Goal: Task Accomplishment & Management: Use online tool/utility

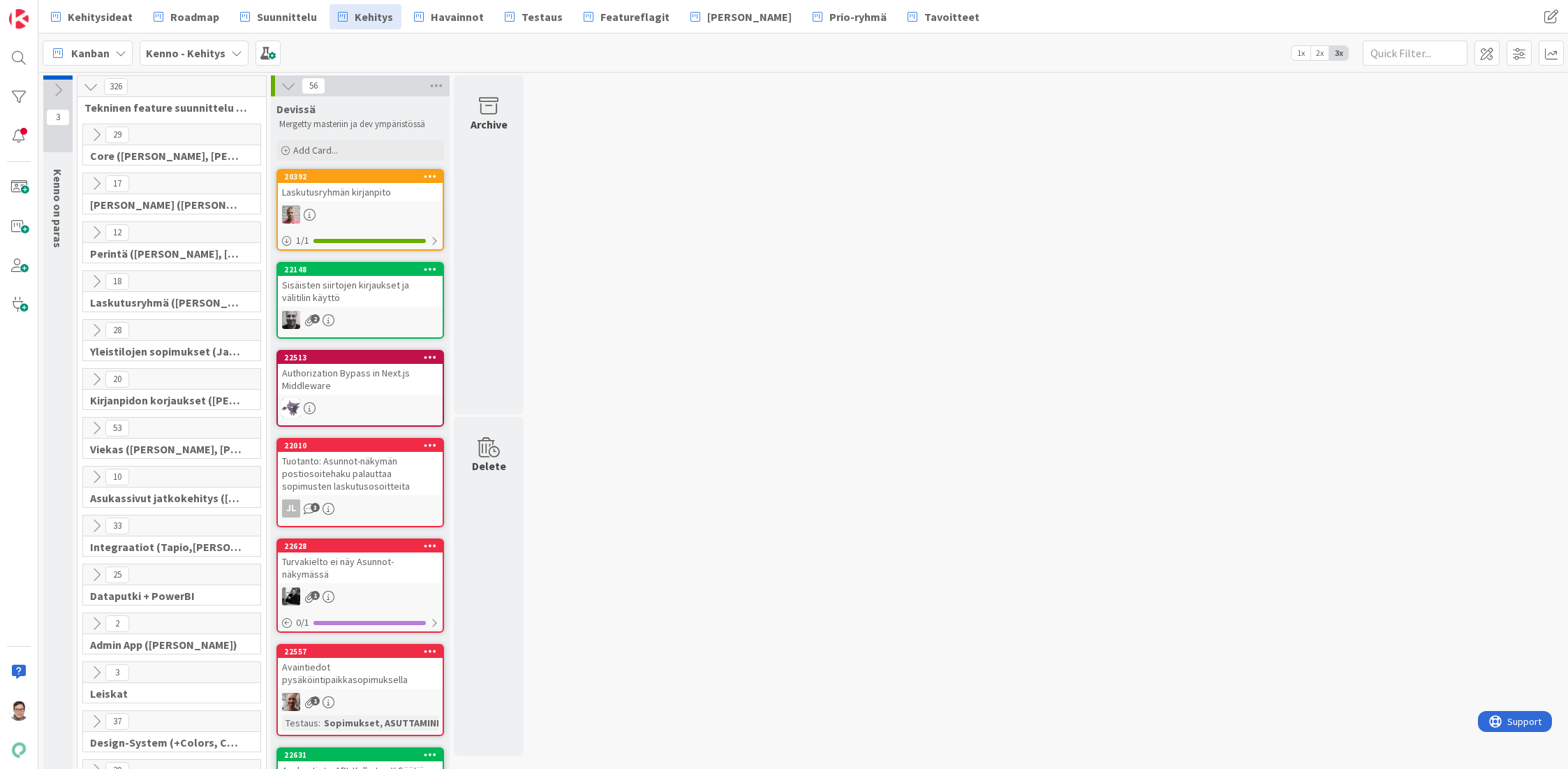
click at [95, 188] on icon at bounding box center [97, 184] width 16 height 16
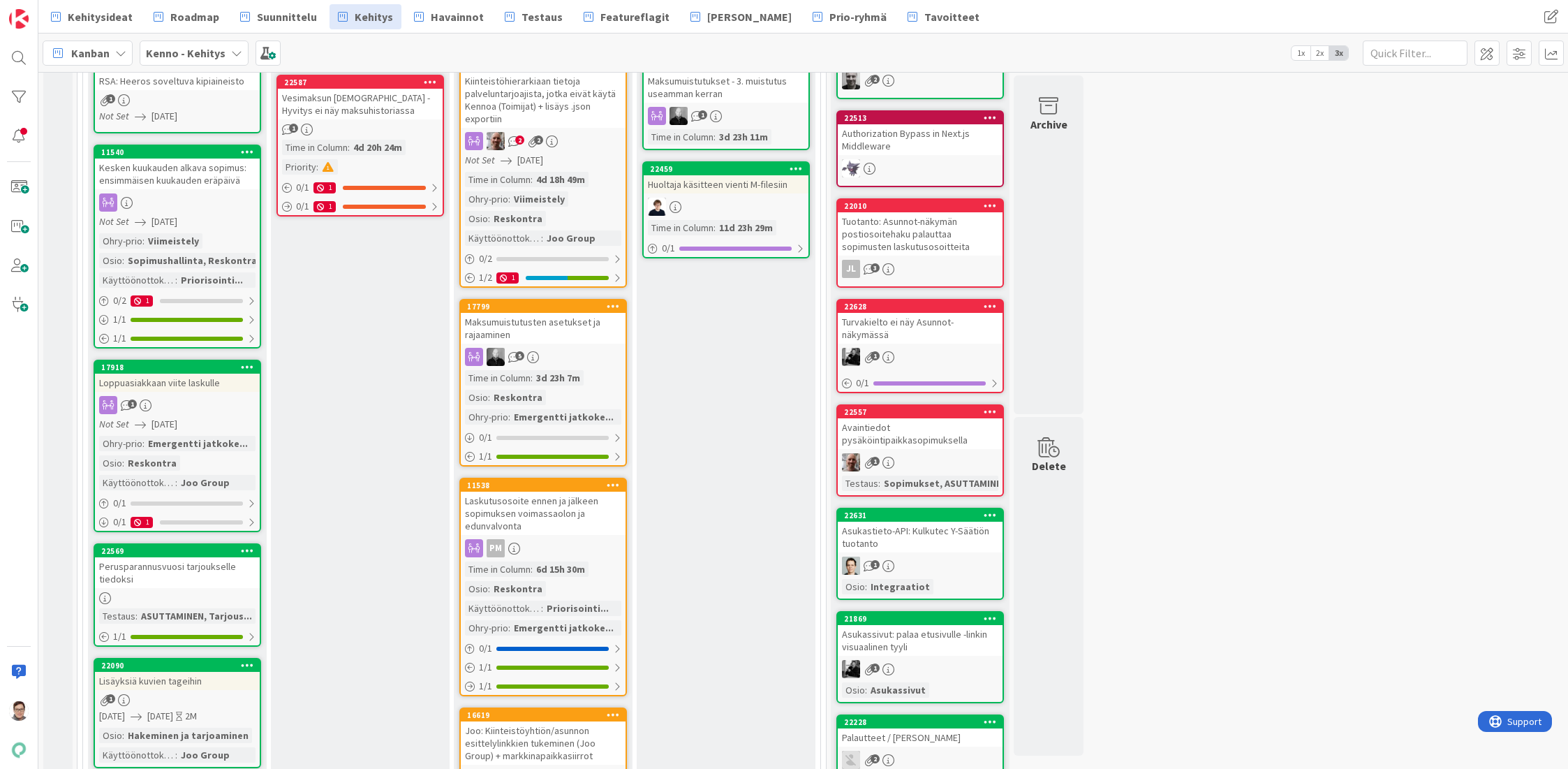
scroll to position [70, 0]
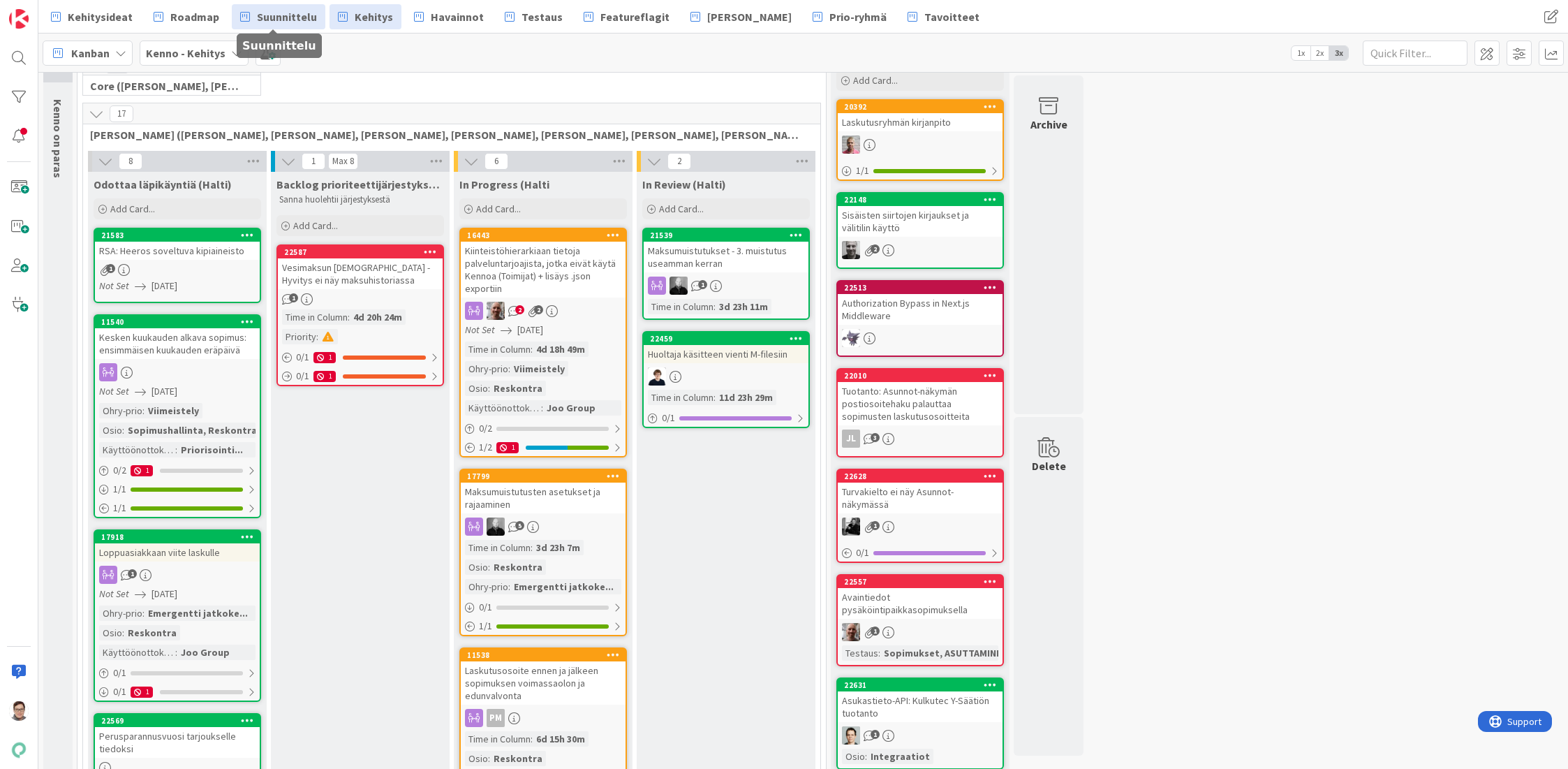
click at [273, 14] on span "Suunnittelu" at bounding box center [287, 17] width 60 height 17
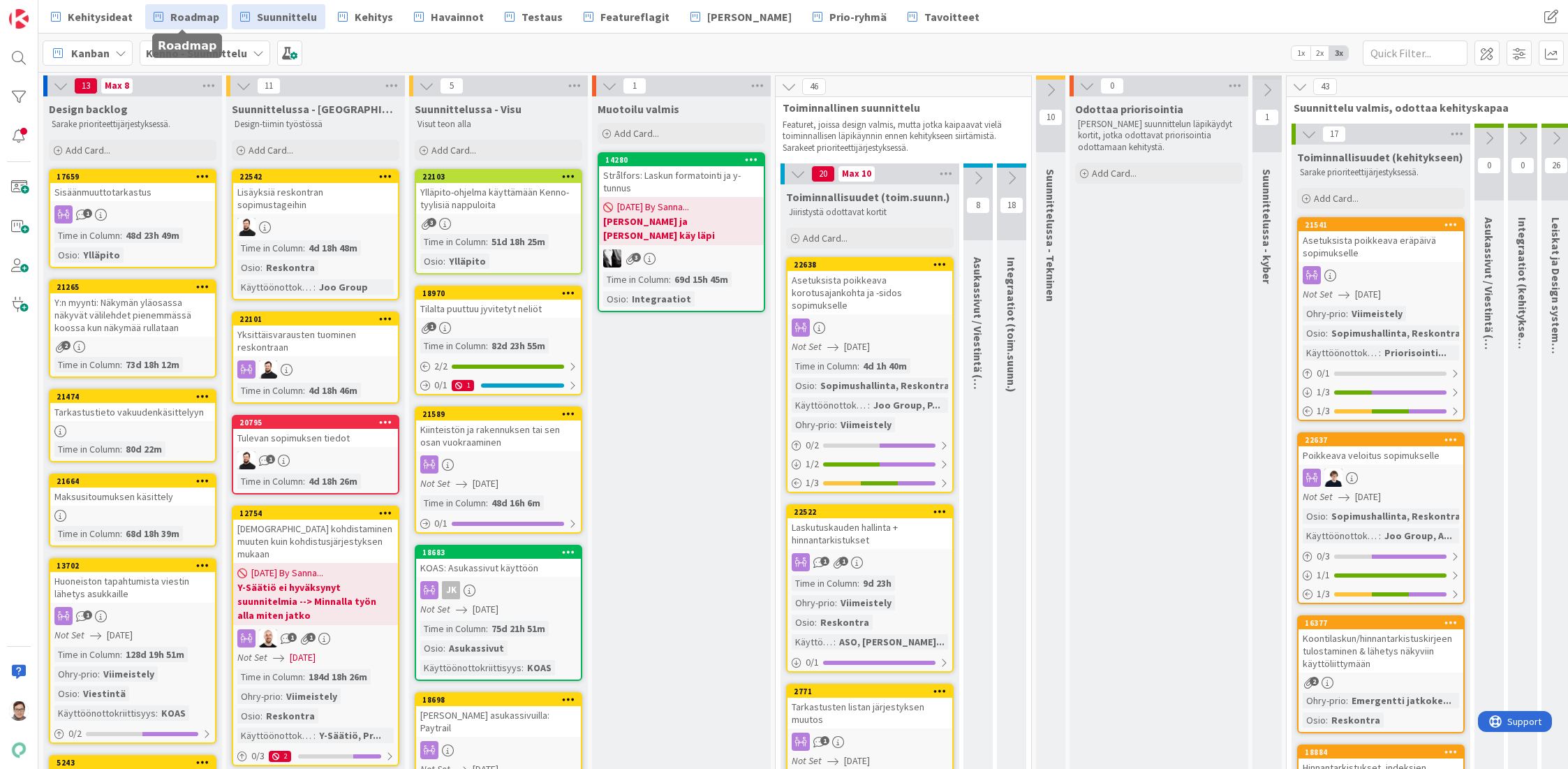
click at [186, 19] on span "Roadmap" at bounding box center [194, 17] width 49 height 17
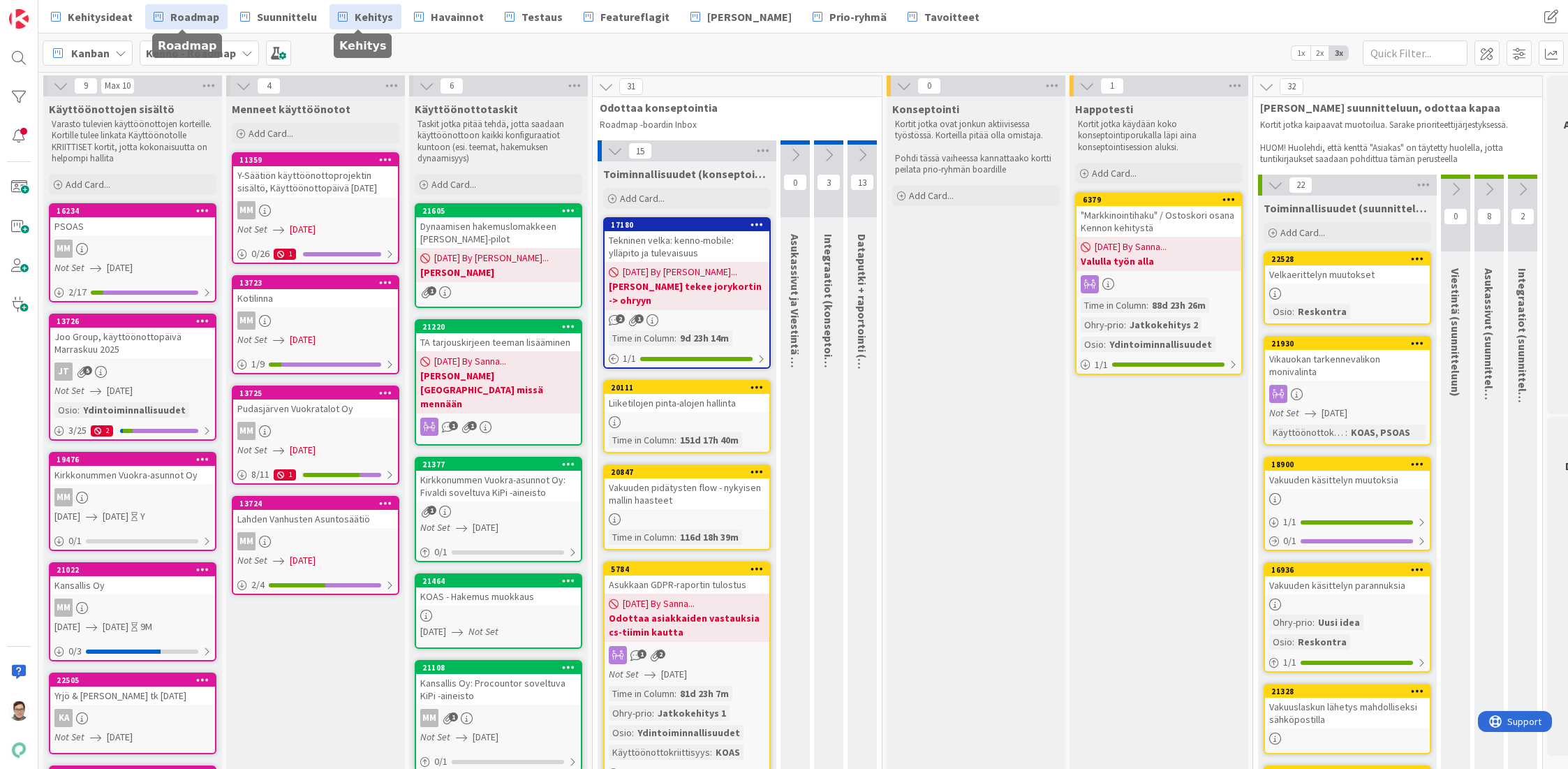
click at [363, 23] on span "Kehitys" at bounding box center [374, 17] width 38 height 17
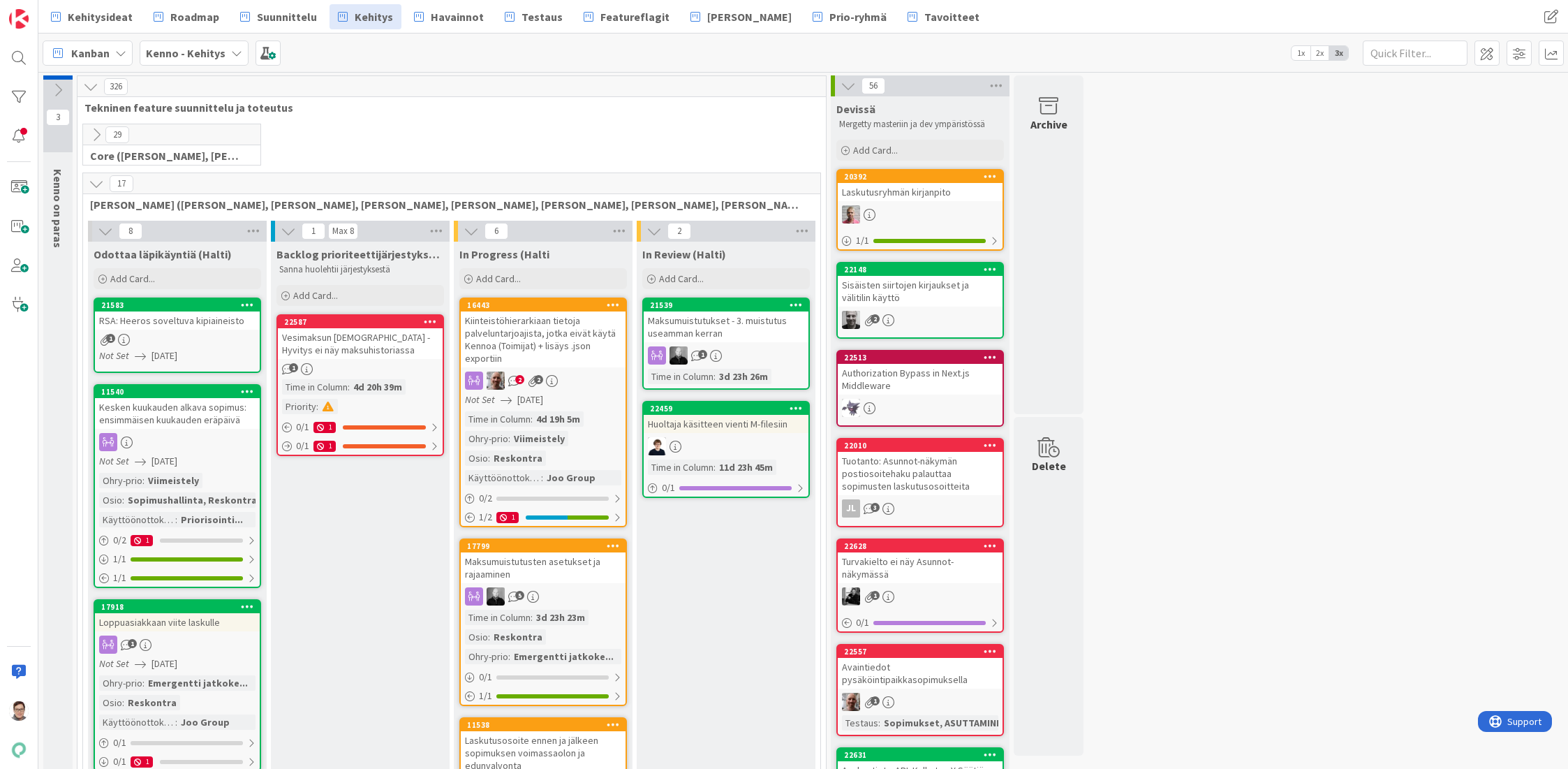
click at [98, 128] on icon at bounding box center [97, 135] width 16 height 16
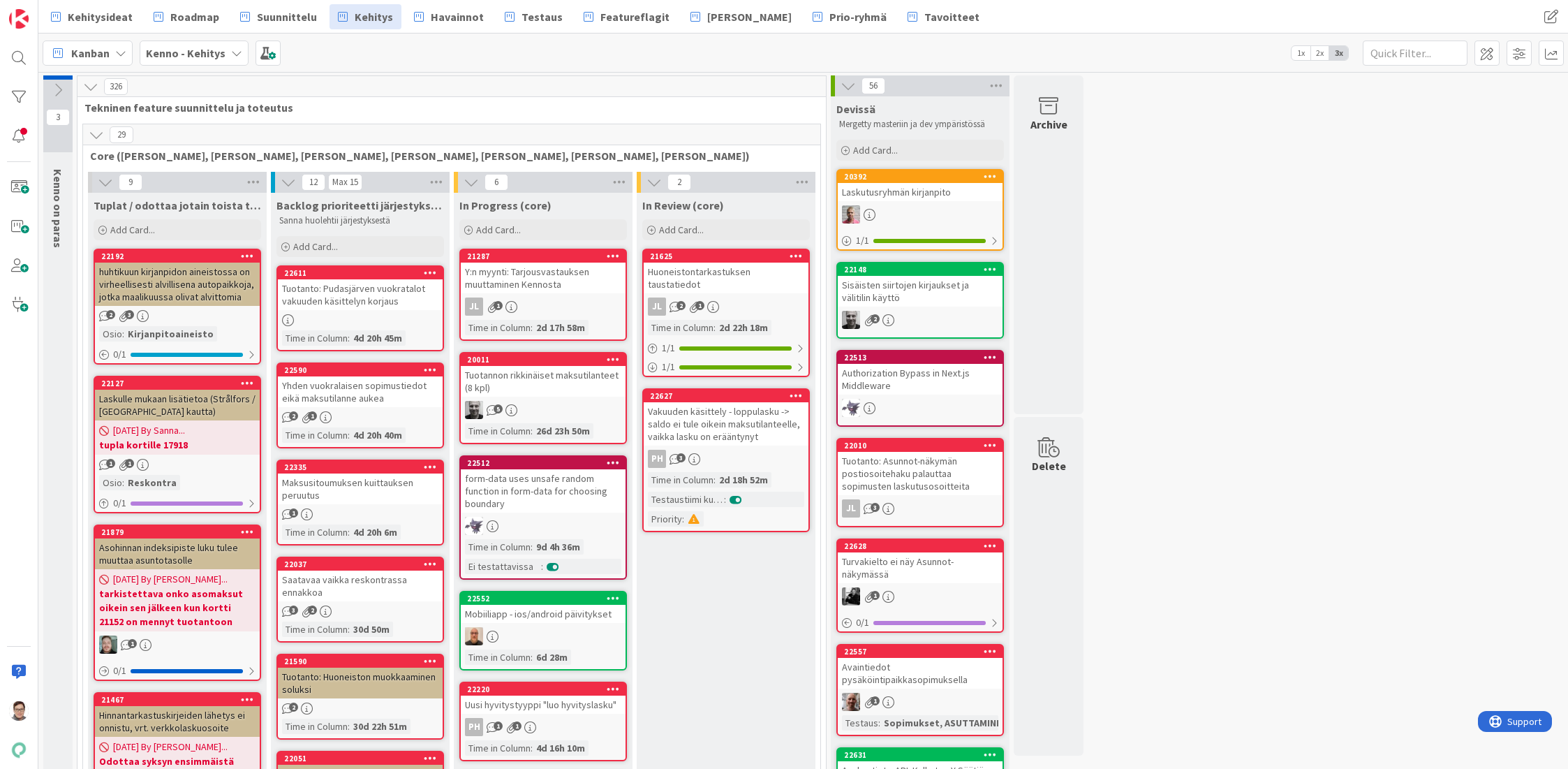
click at [96, 132] on icon at bounding box center [97, 135] width 16 height 16
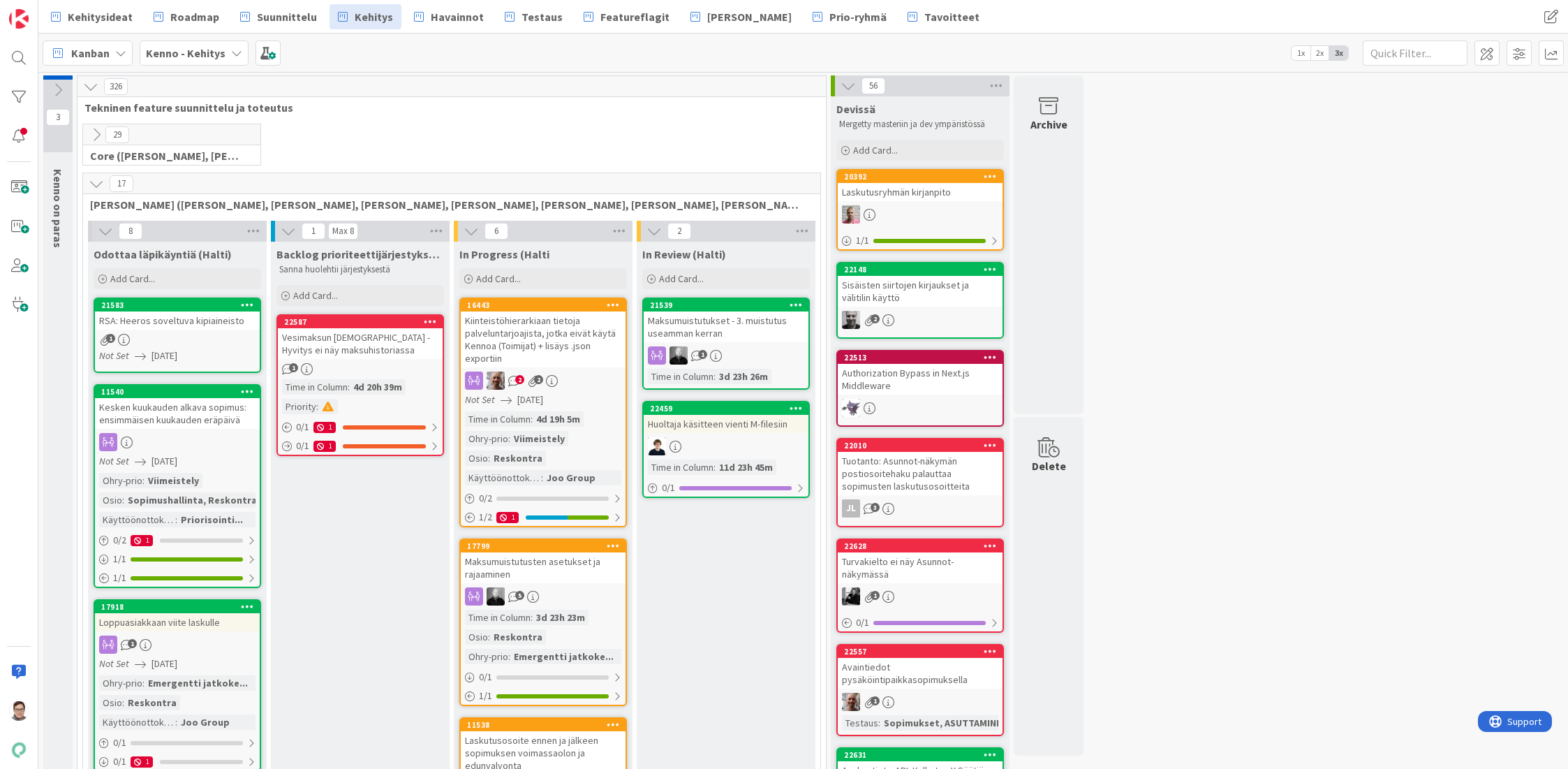
click at [96, 132] on icon at bounding box center [97, 135] width 16 height 16
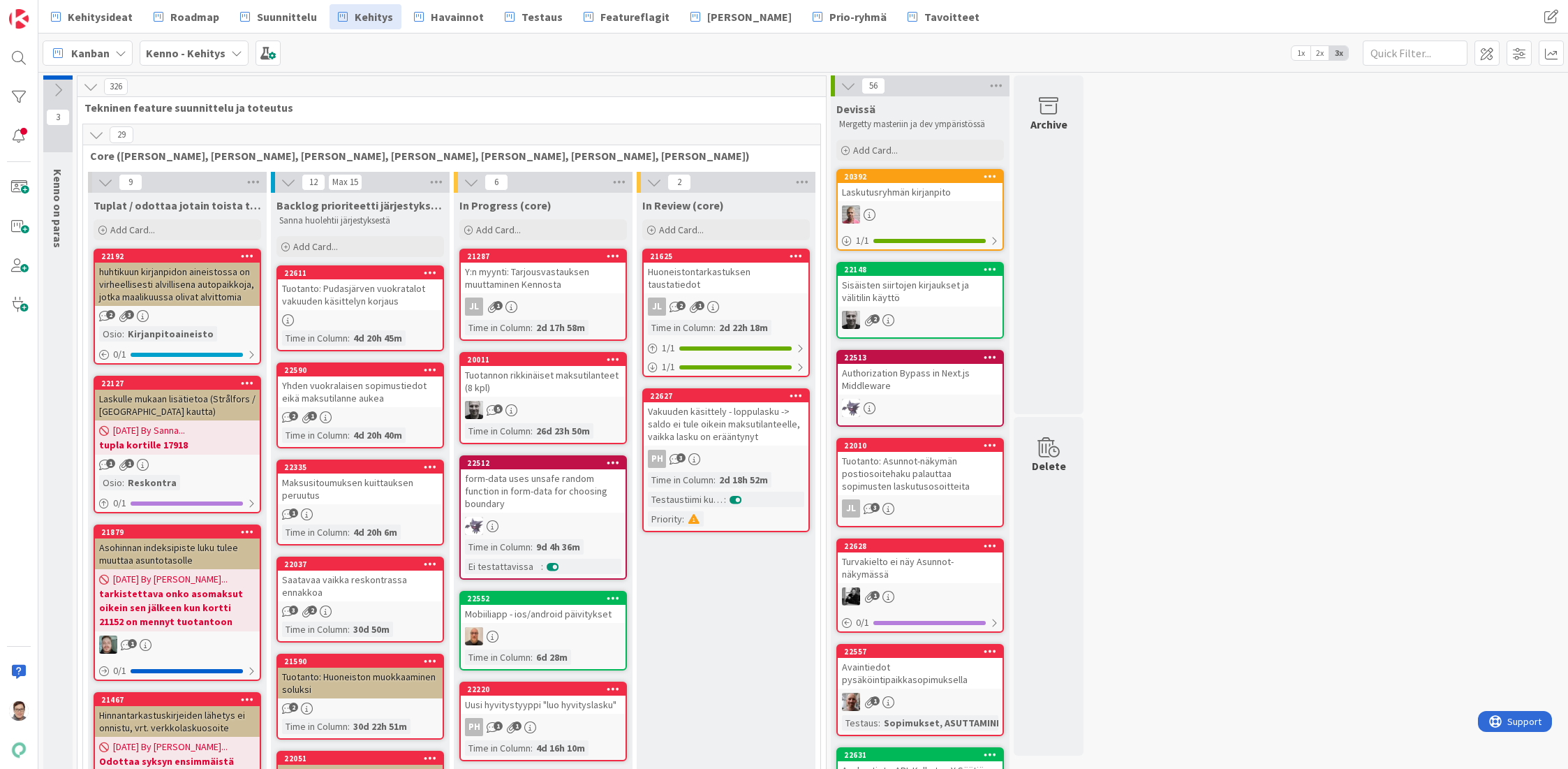
click at [95, 132] on icon at bounding box center [97, 135] width 16 height 16
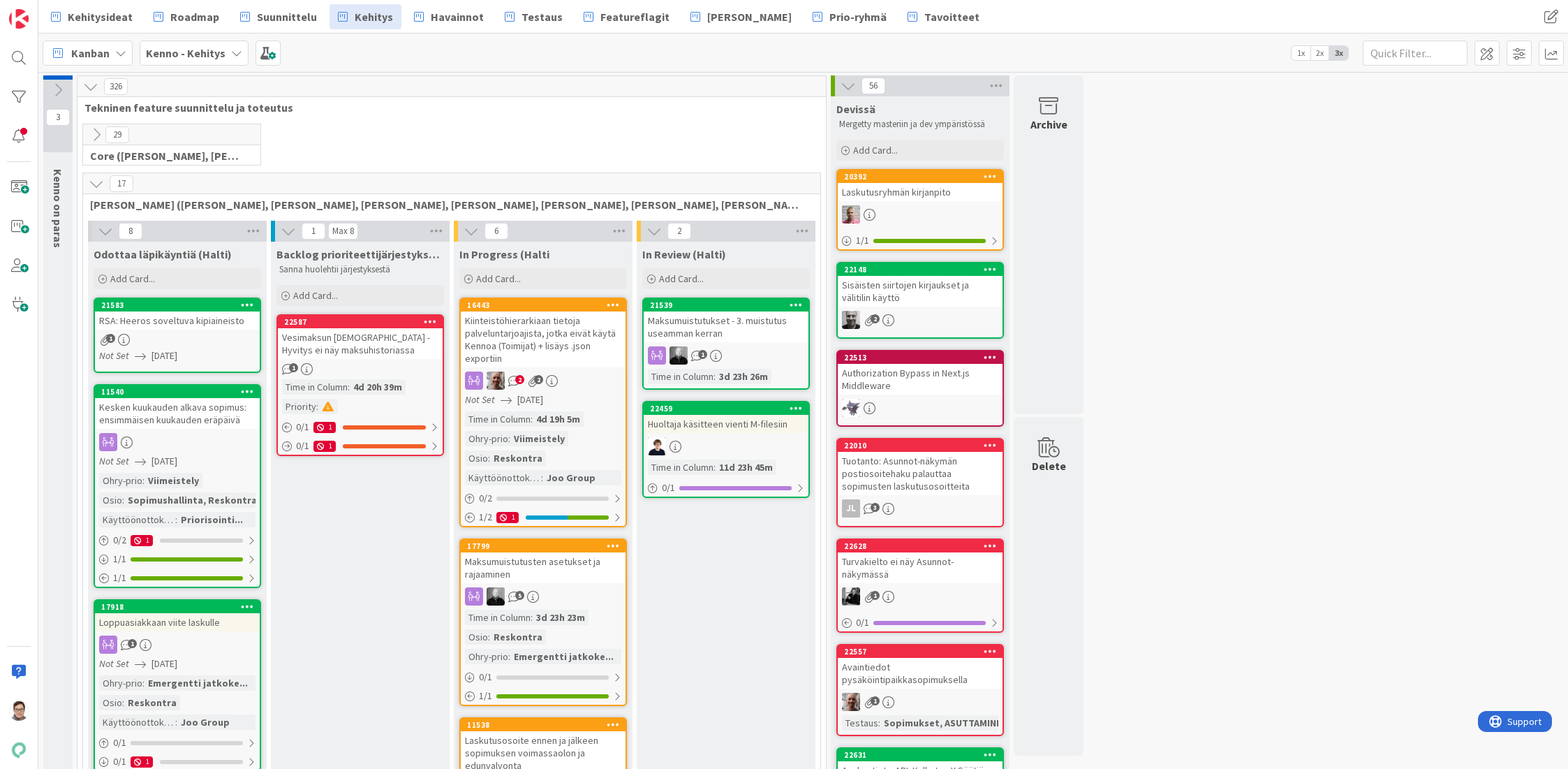
click at [95, 132] on icon at bounding box center [97, 135] width 16 height 16
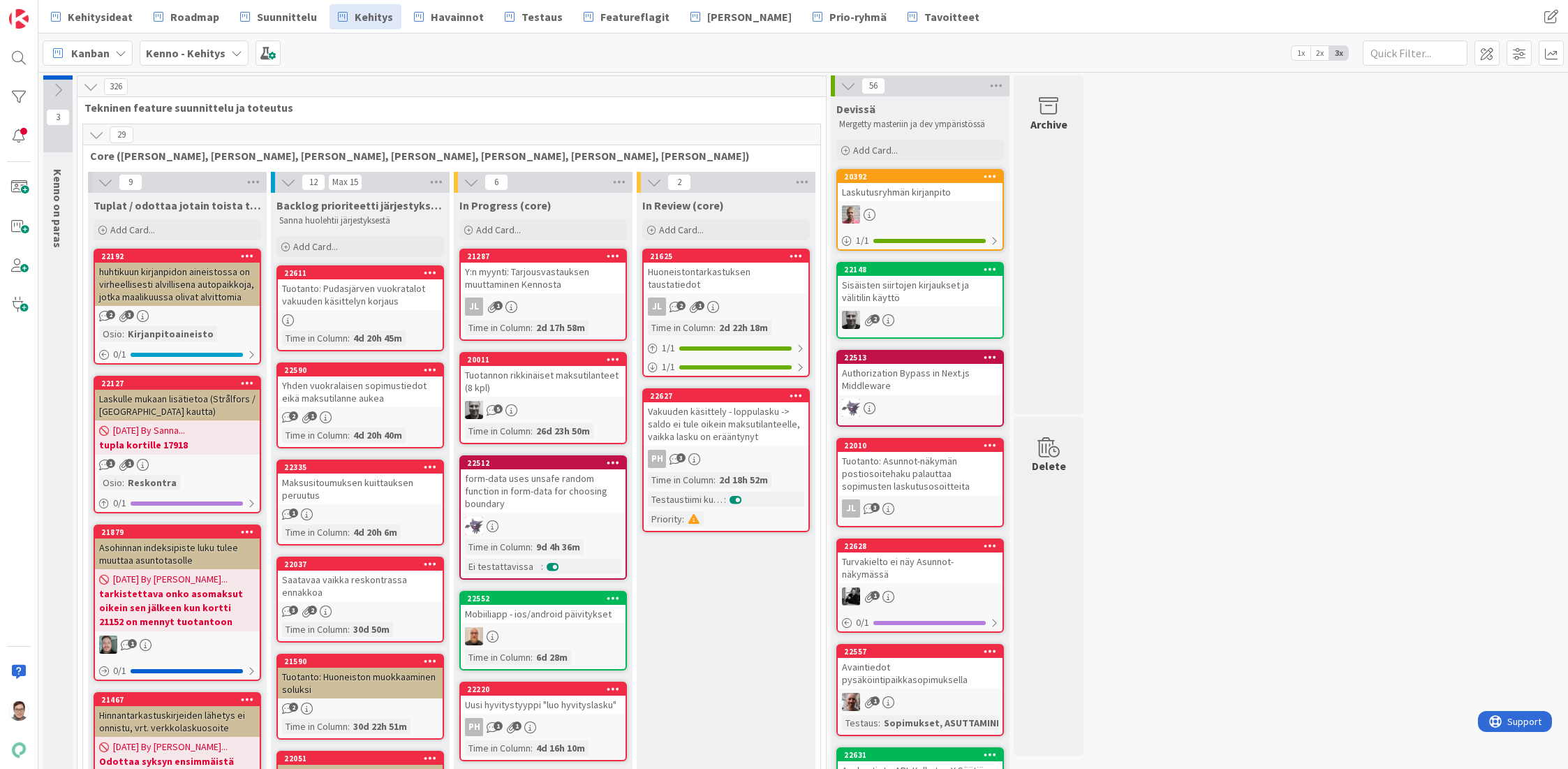
click at [95, 132] on icon at bounding box center [97, 135] width 16 height 16
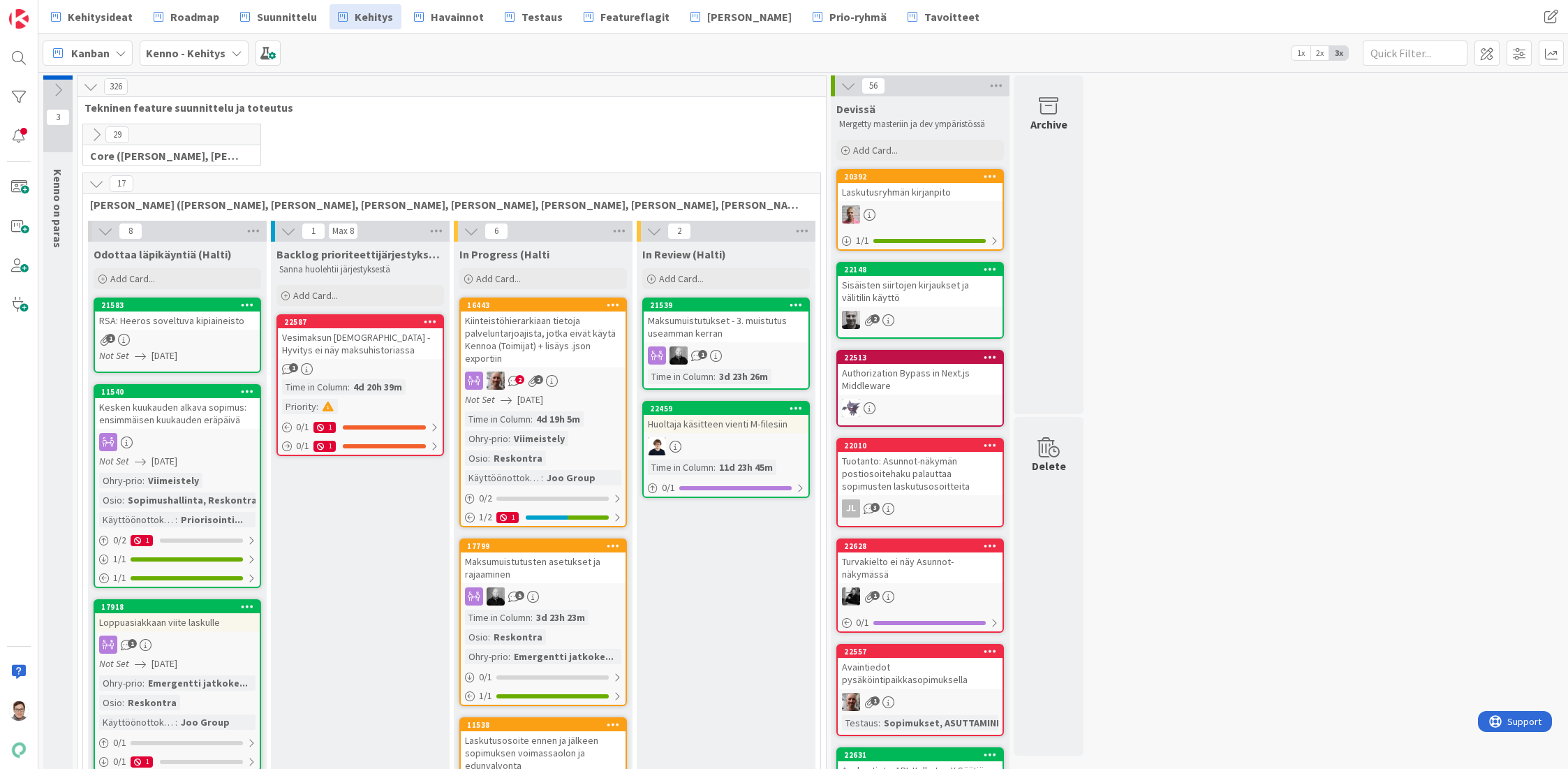
click at [95, 132] on icon at bounding box center [97, 135] width 16 height 16
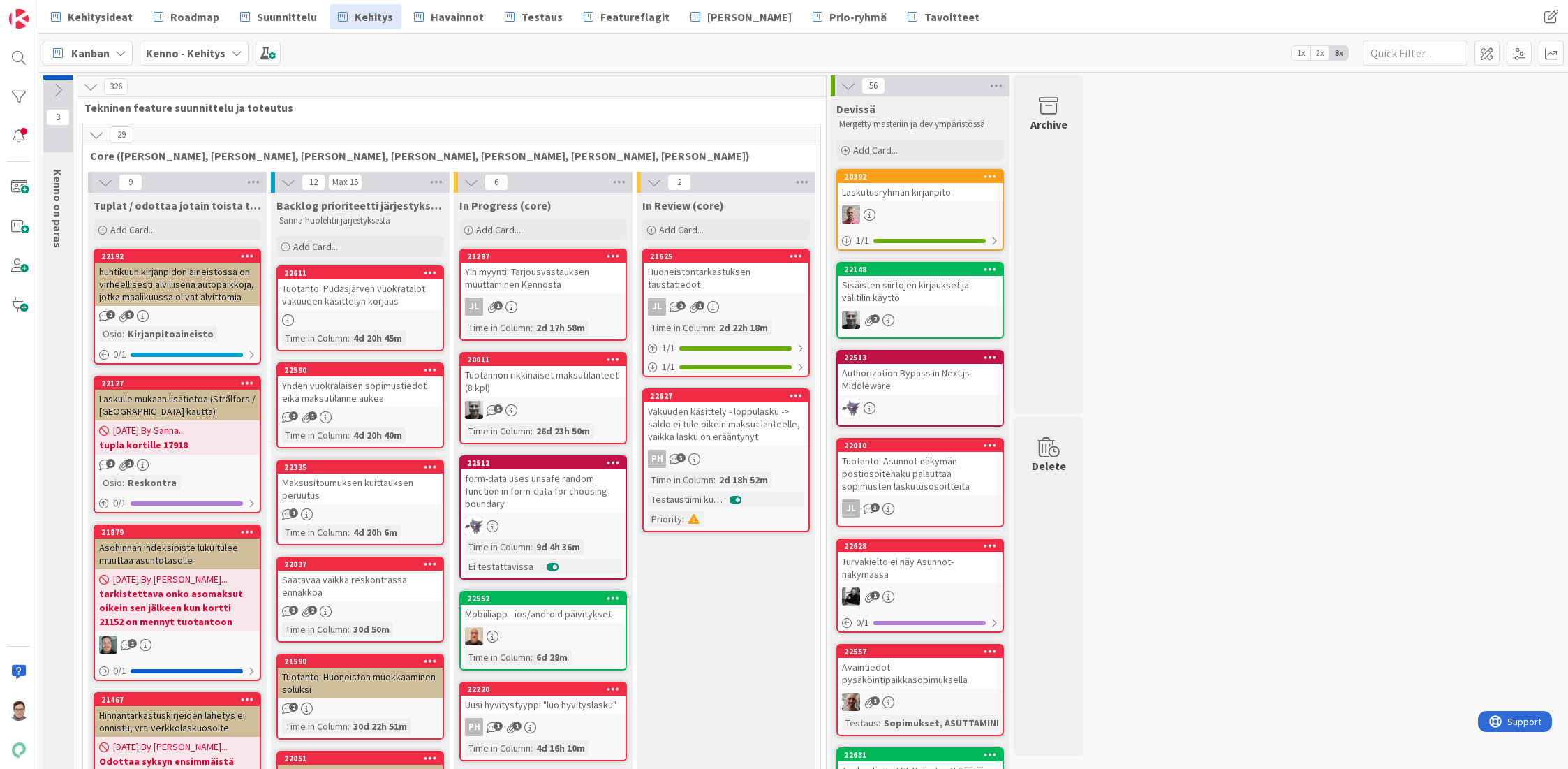
click at [99, 135] on icon at bounding box center [97, 135] width 16 height 16
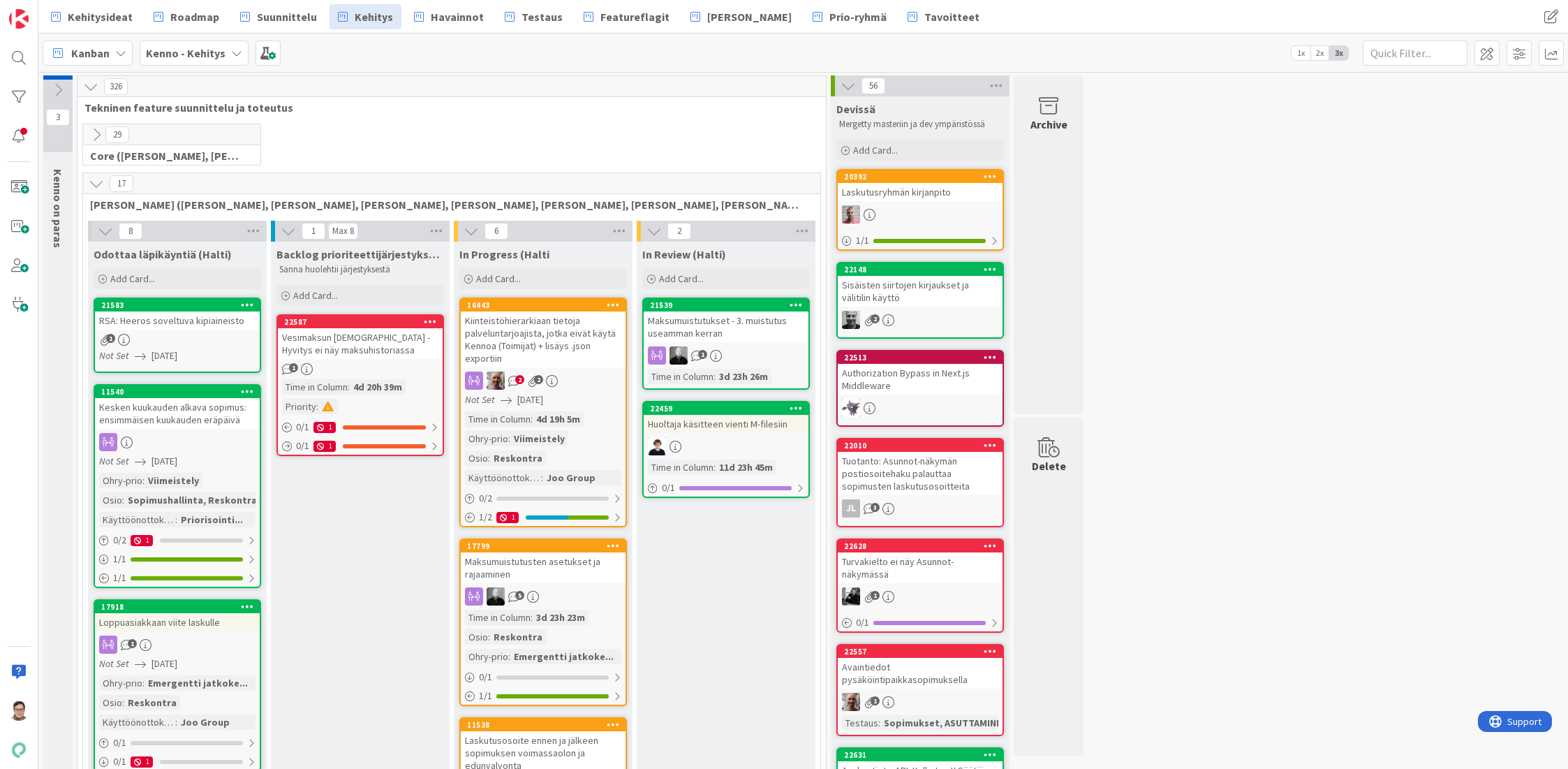
click at [95, 180] on icon at bounding box center [97, 184] width 16 height 16
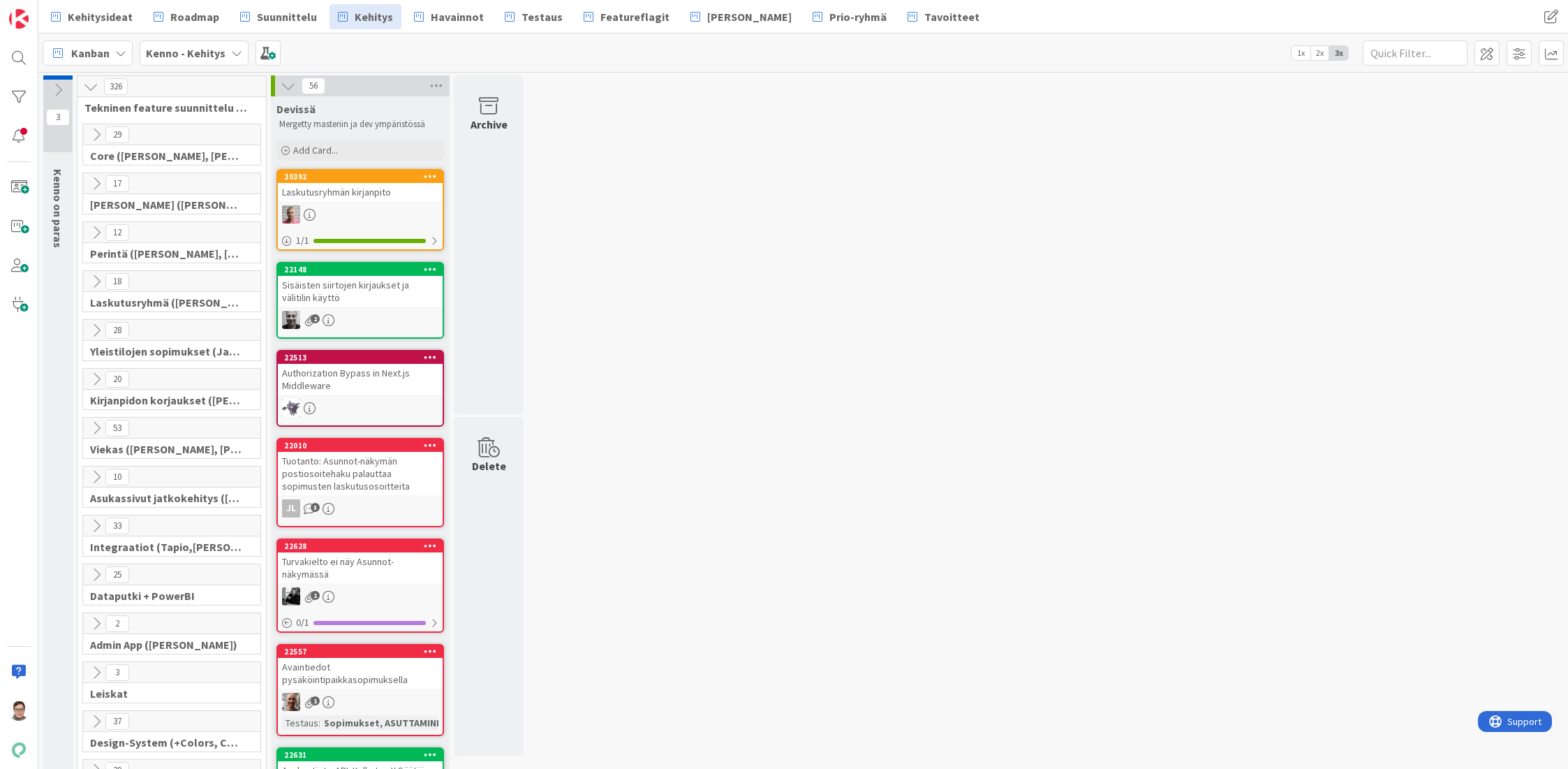
click at [95, 229] on icon at bounding box center [97, 233] width 16 height 16
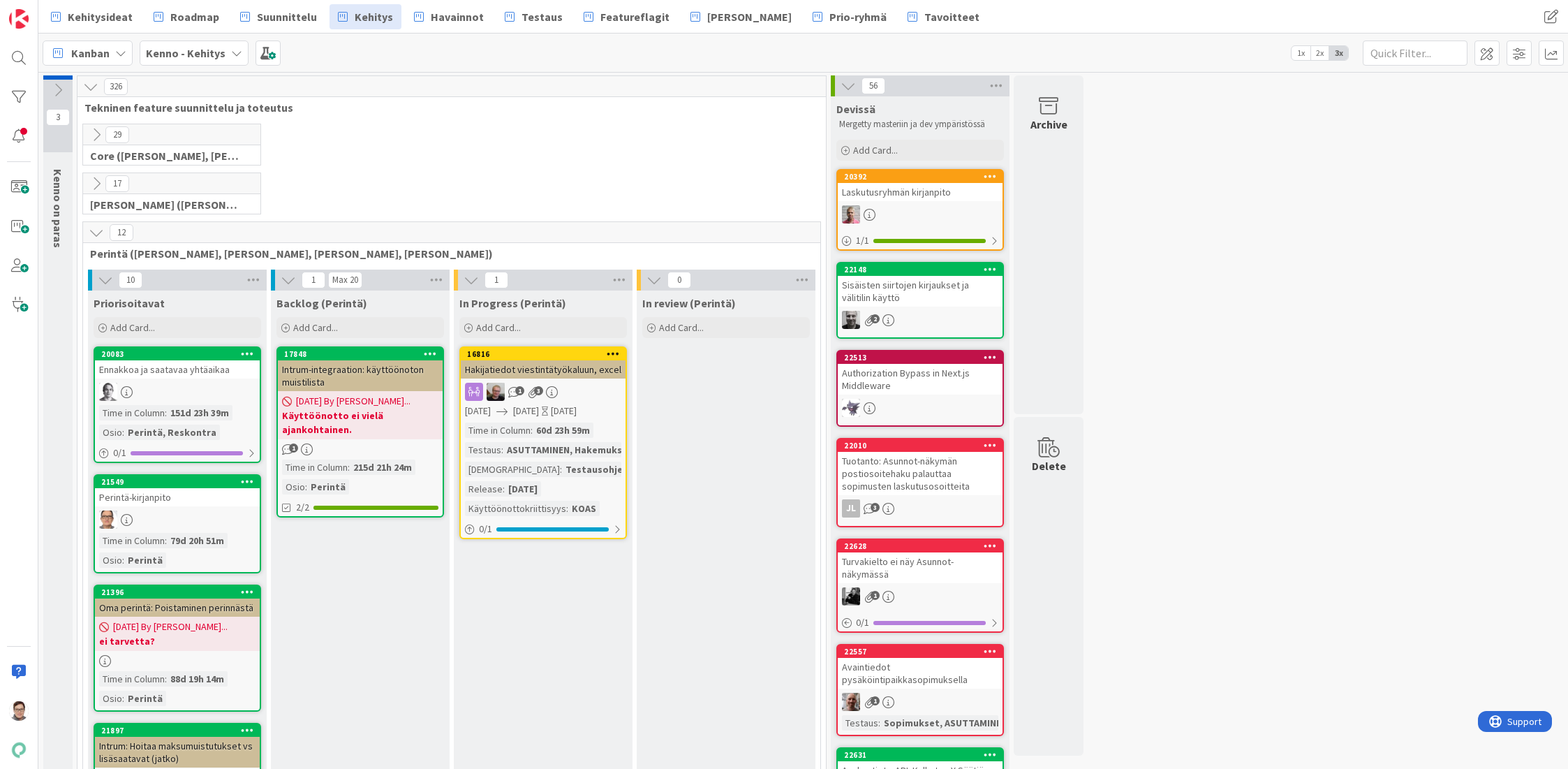
click at [95, 229] on icon at bounding box center [97, 233] width 16 height 16
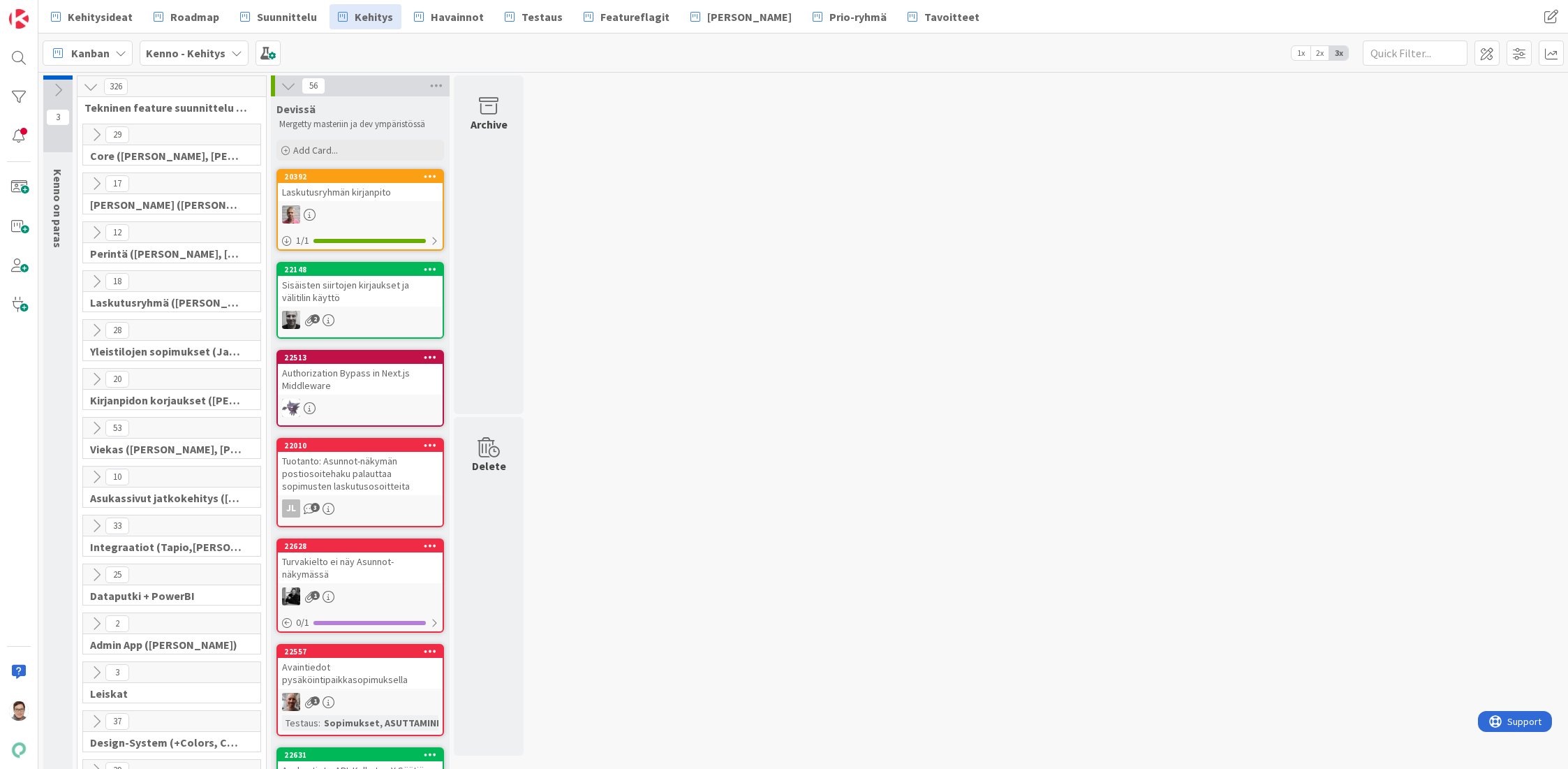
click at [95, 278] on icon at bounding box center [97, 281] width 16 height 16
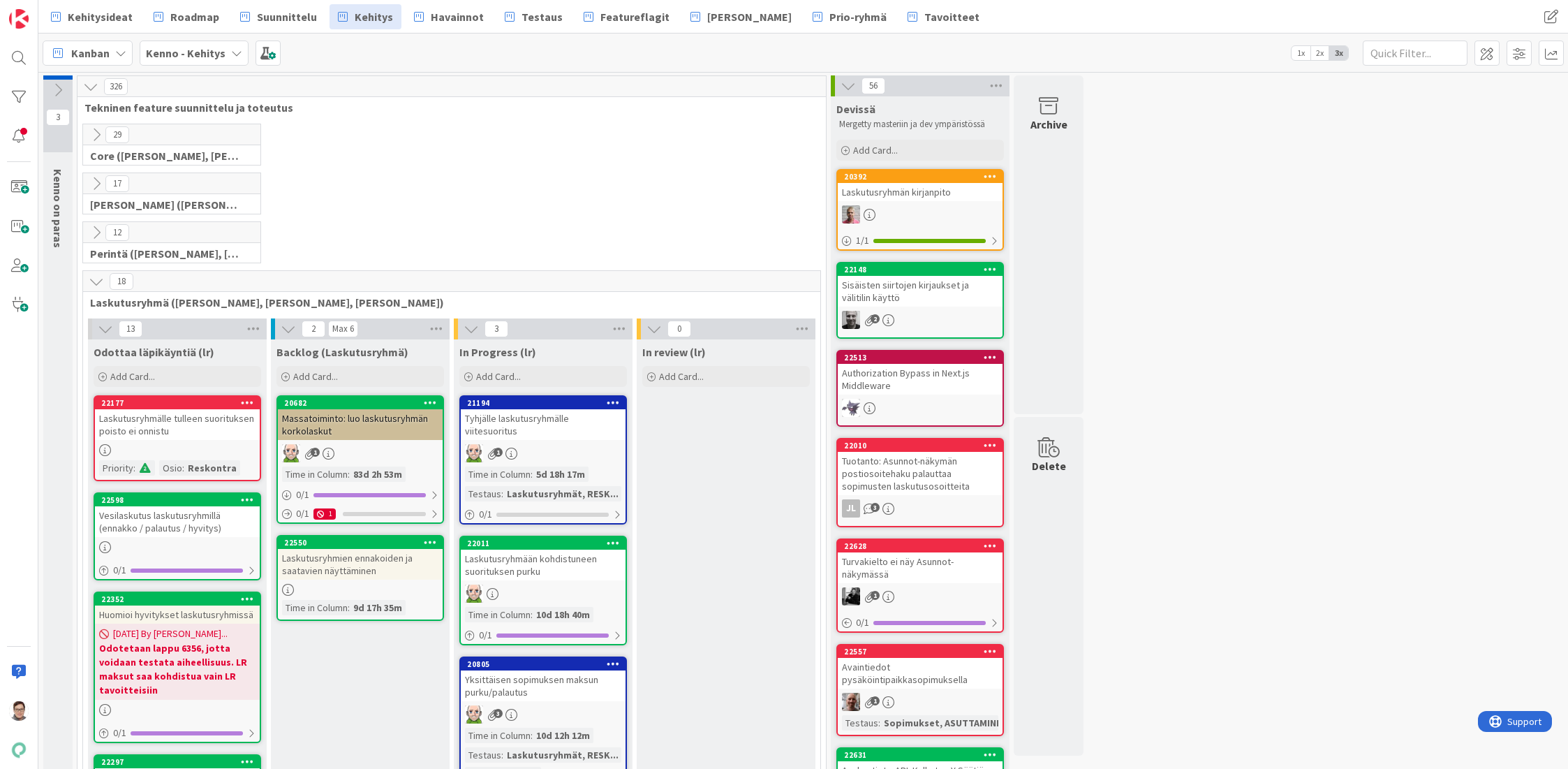
click at [95, 278] on icon at bounding box center [97, 281] width 16 height 16
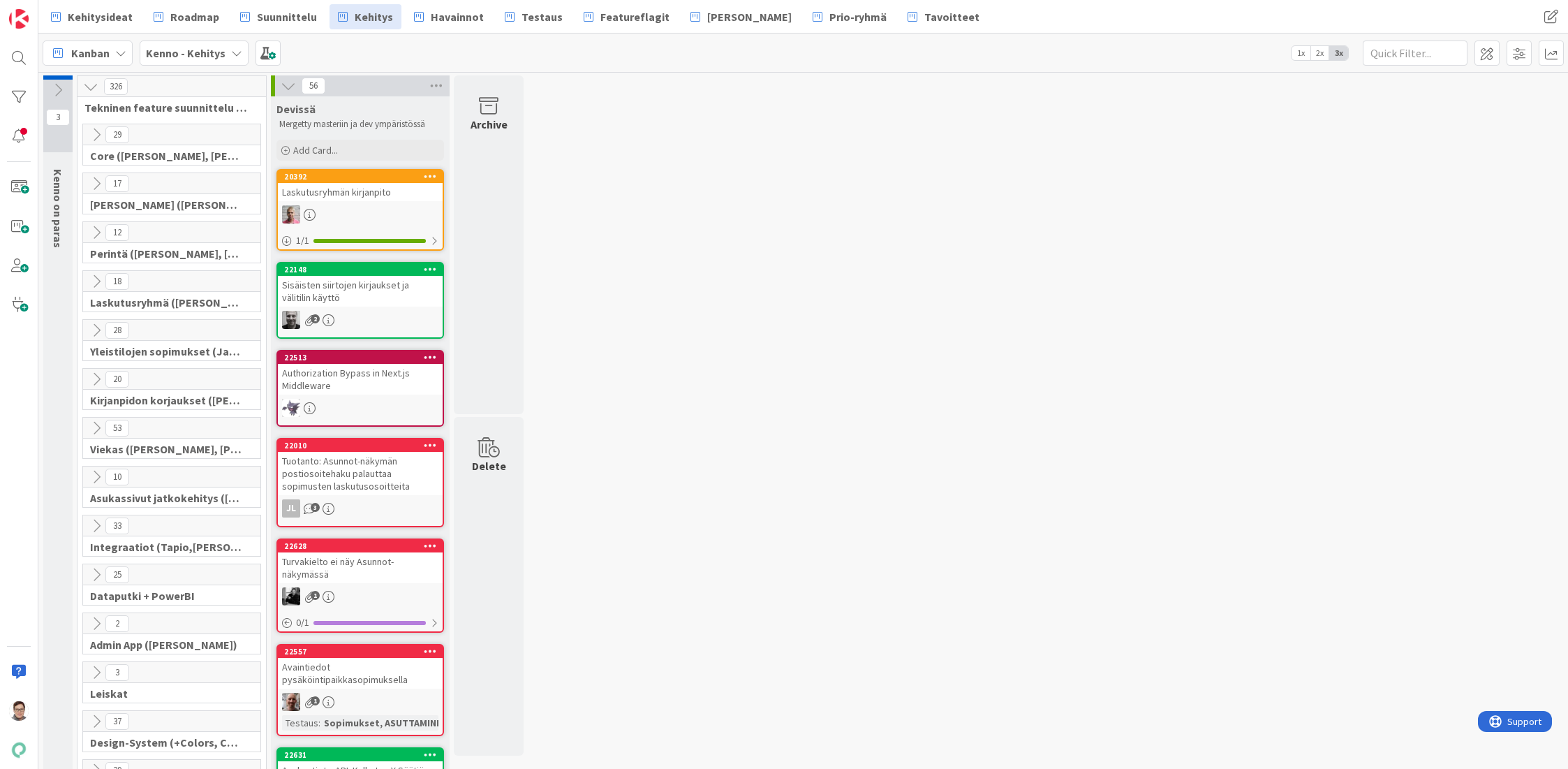
click at [93, 324] on icon at bounding box center [97, 330] width 16 height 16
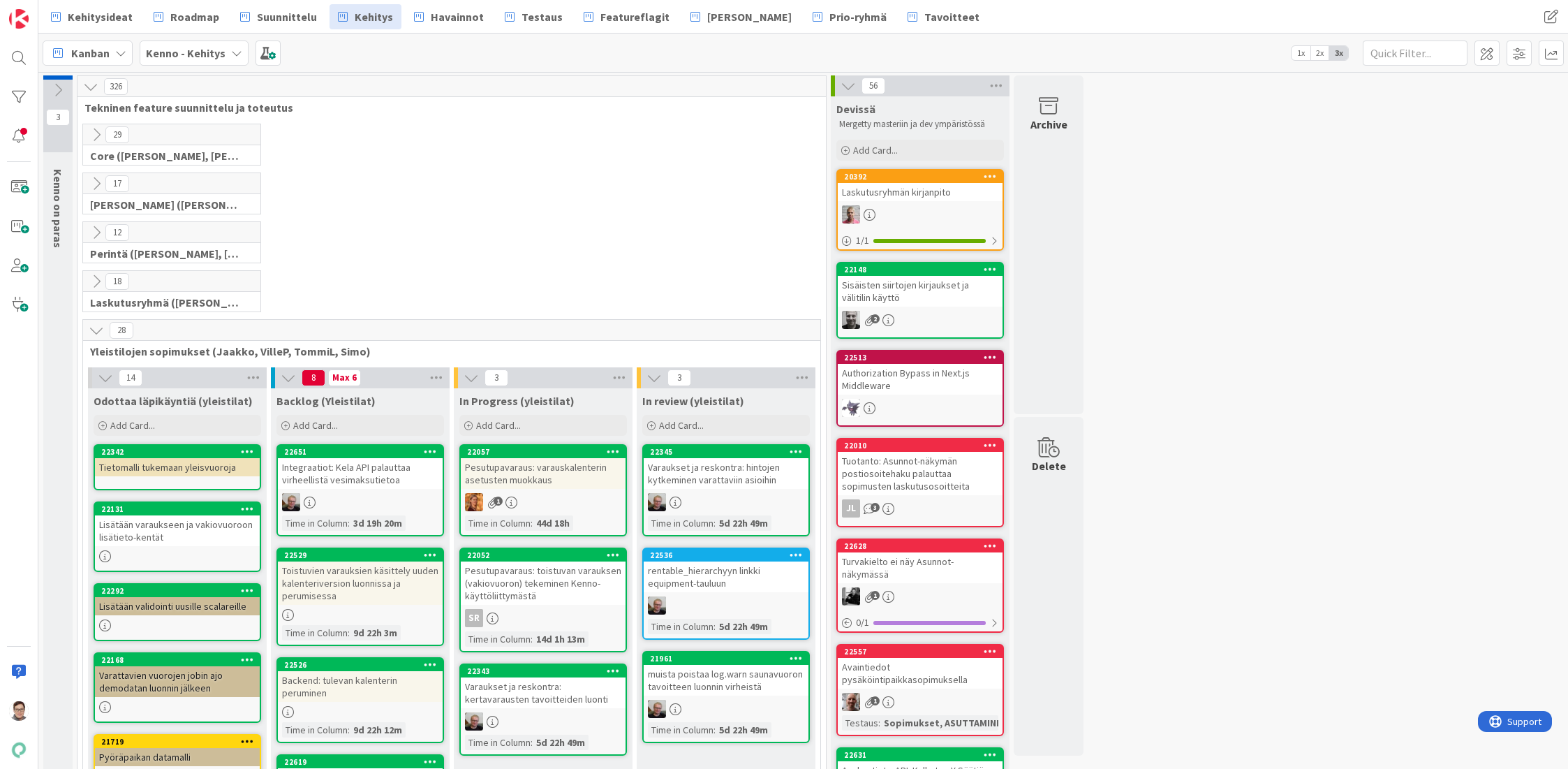
click at [97, 330] on icon at bounding box center [97, 330] width 16 height 16
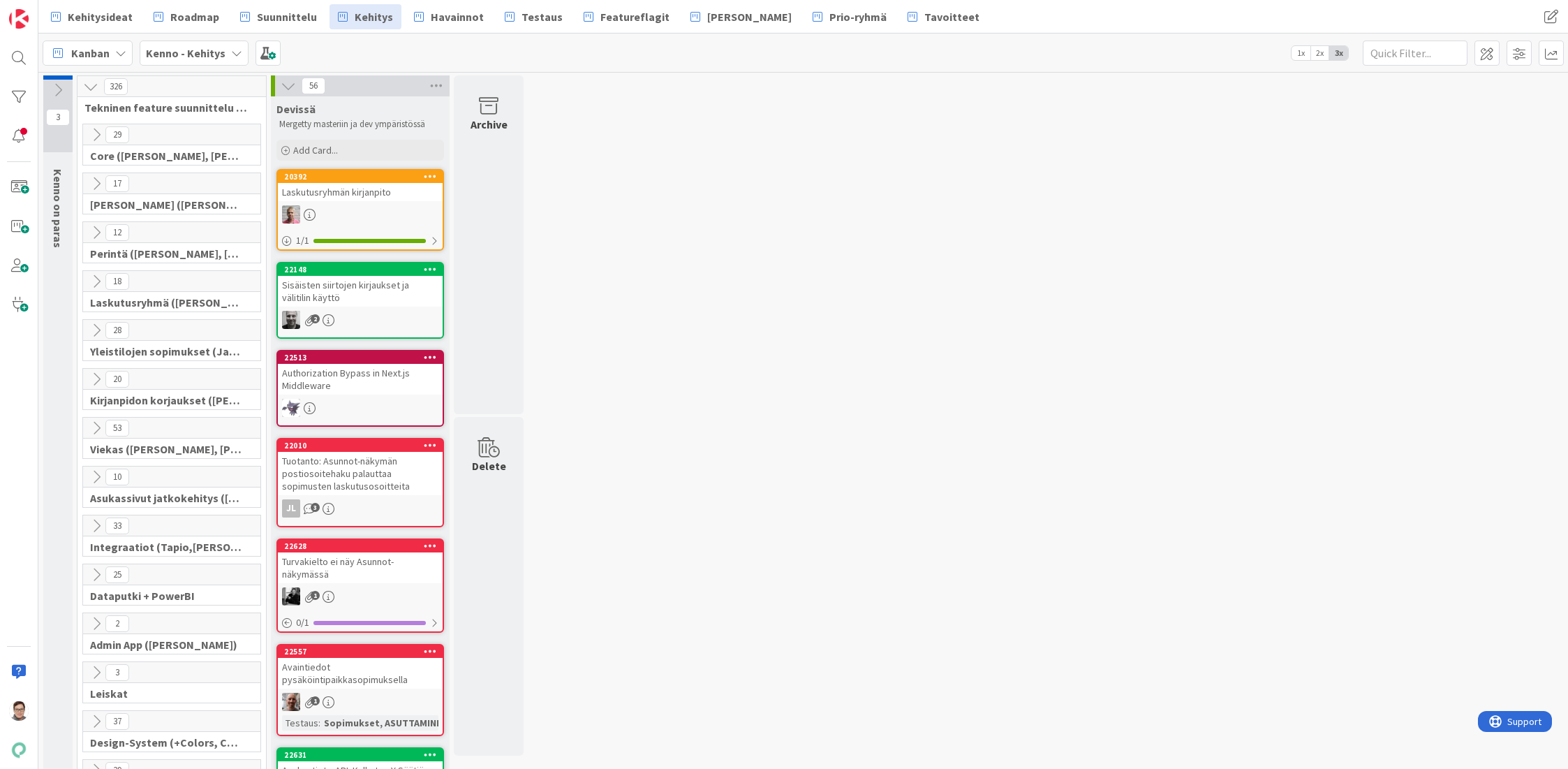
click at [95, 187] on icon at bounding box center [97, 184] width 16 height 16
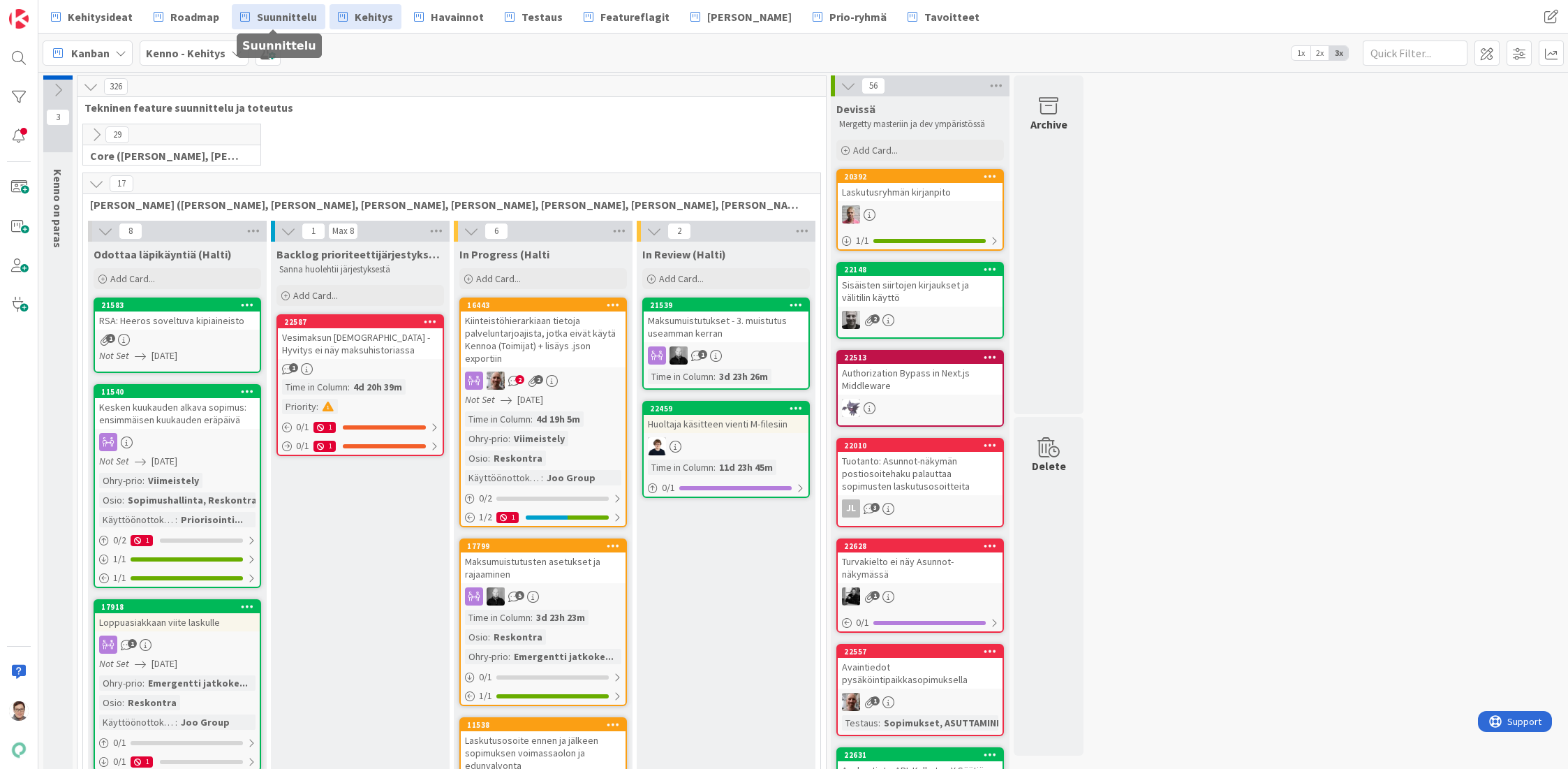
click at [275, 12] on span "Suunnittelu" at bounding box center [287, 17] width 60 height 17
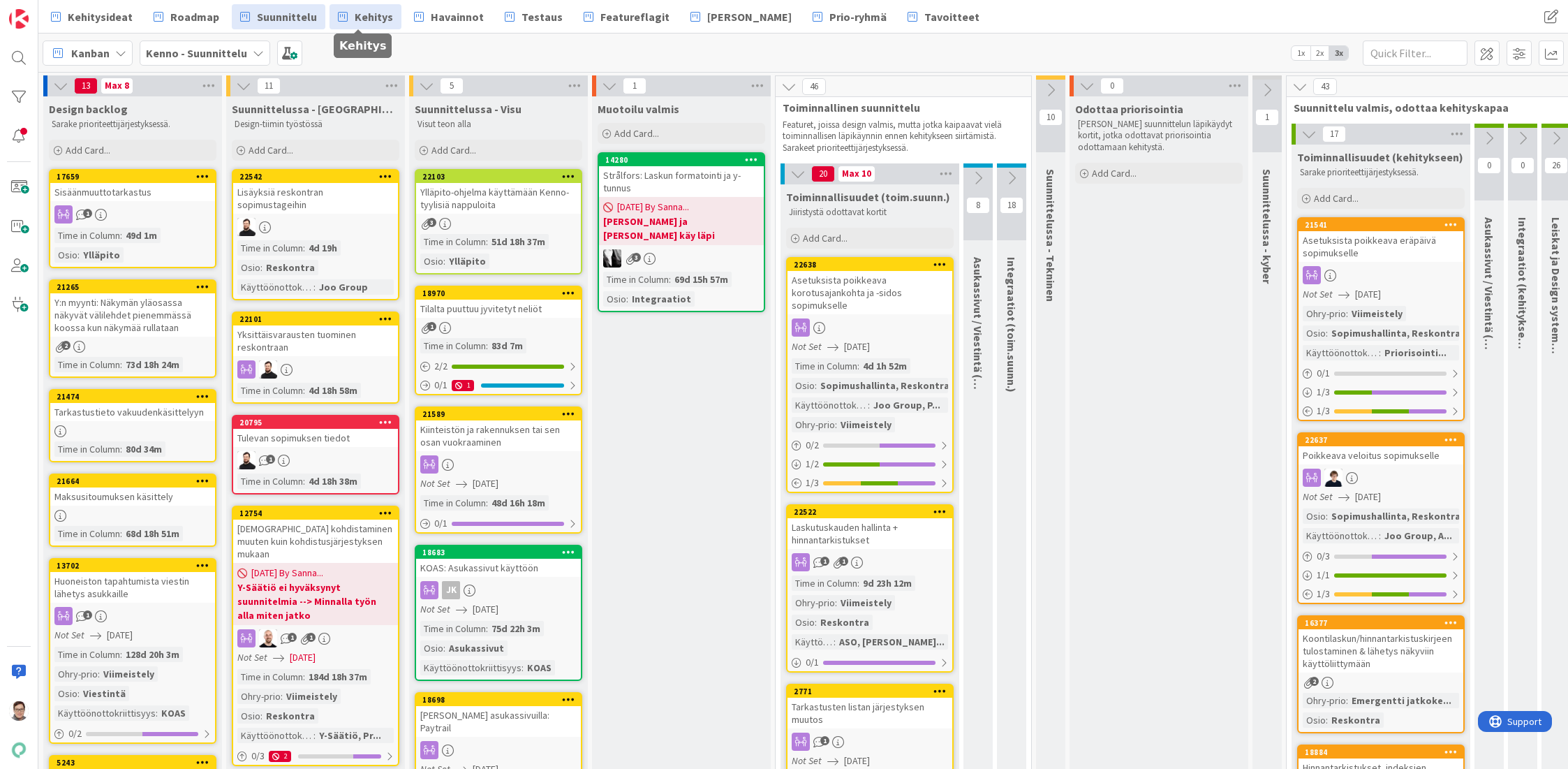
click at [340, 19] on icon at bounding box center [343, 17] width 10 height 19
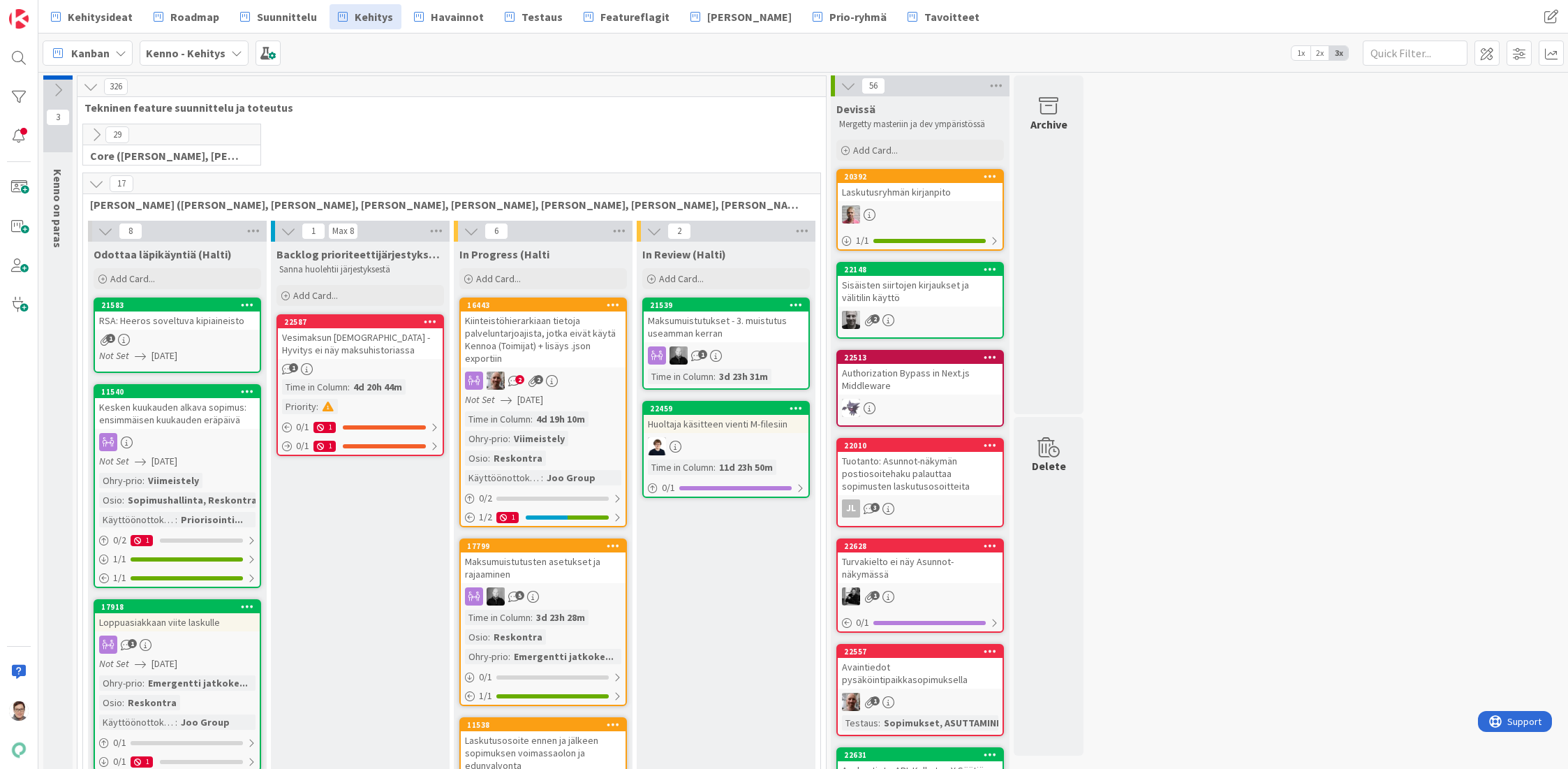
click at [95, 136] on icon at bounding box center [97, 135] width 16 height 16
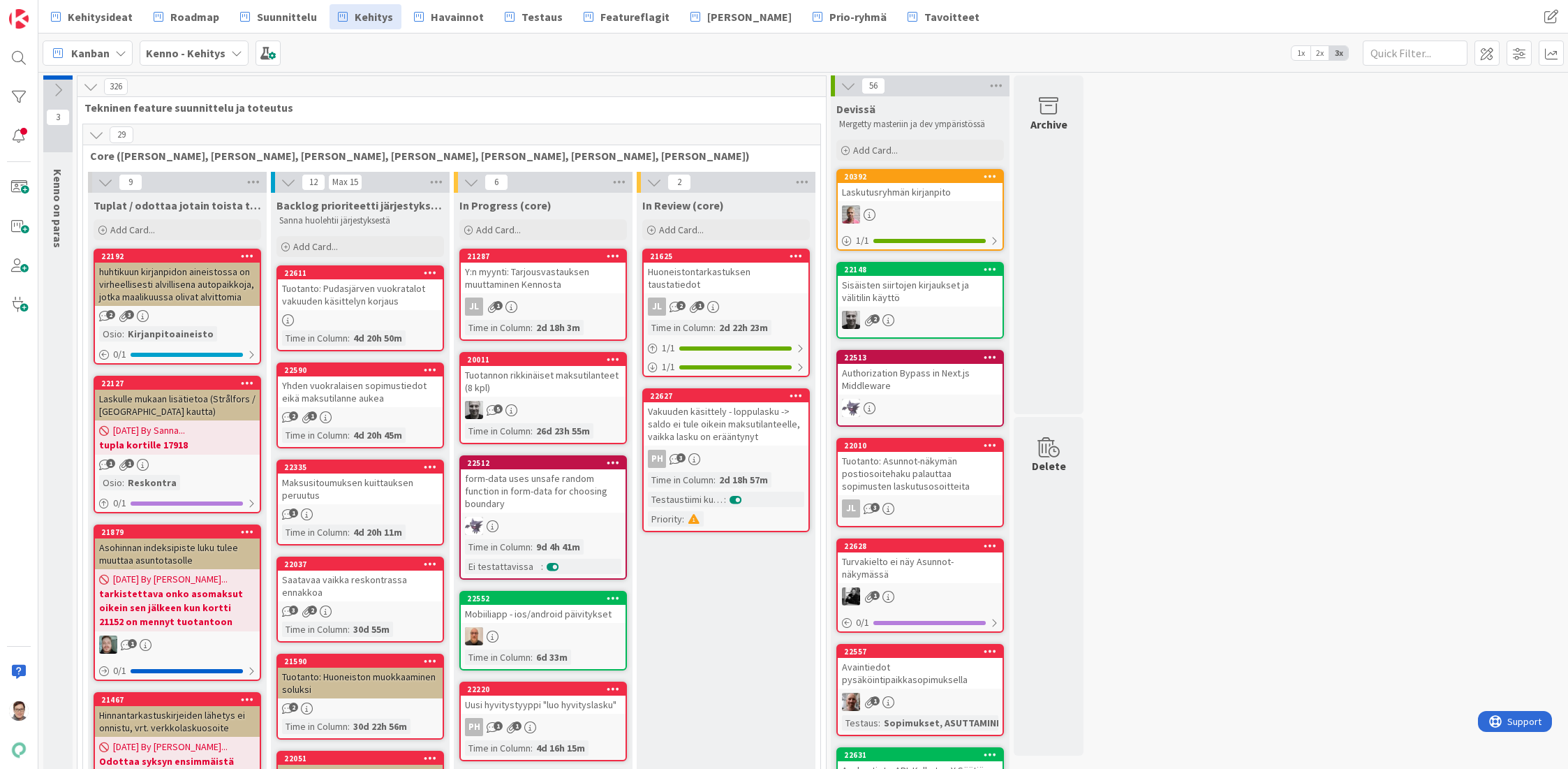
click at [100, 135] on icon at bounding box center [97, 135] width 16 height 16
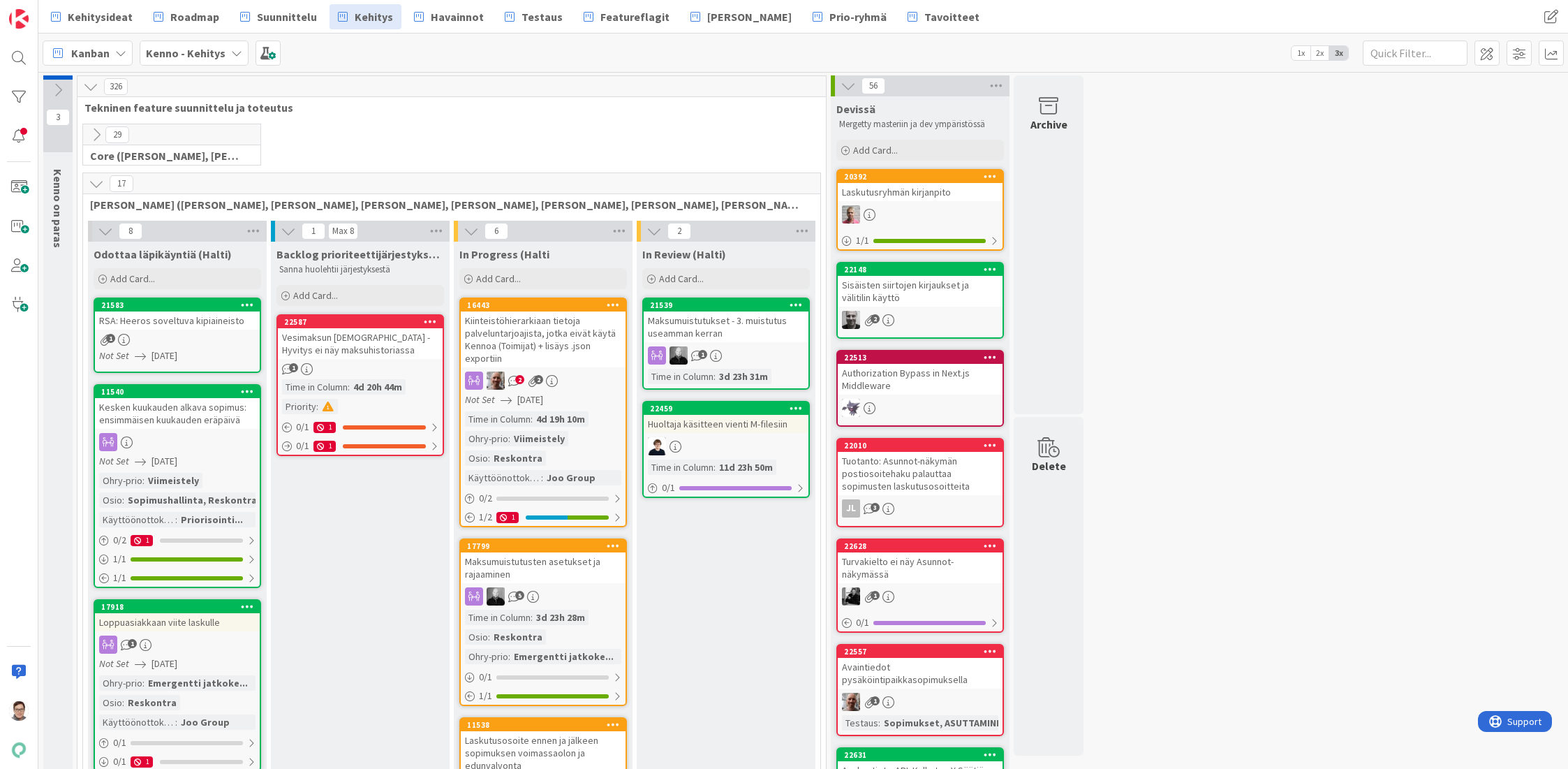
click at [97, 184] on icon at bounding box center [97, 184] width 16 height 16
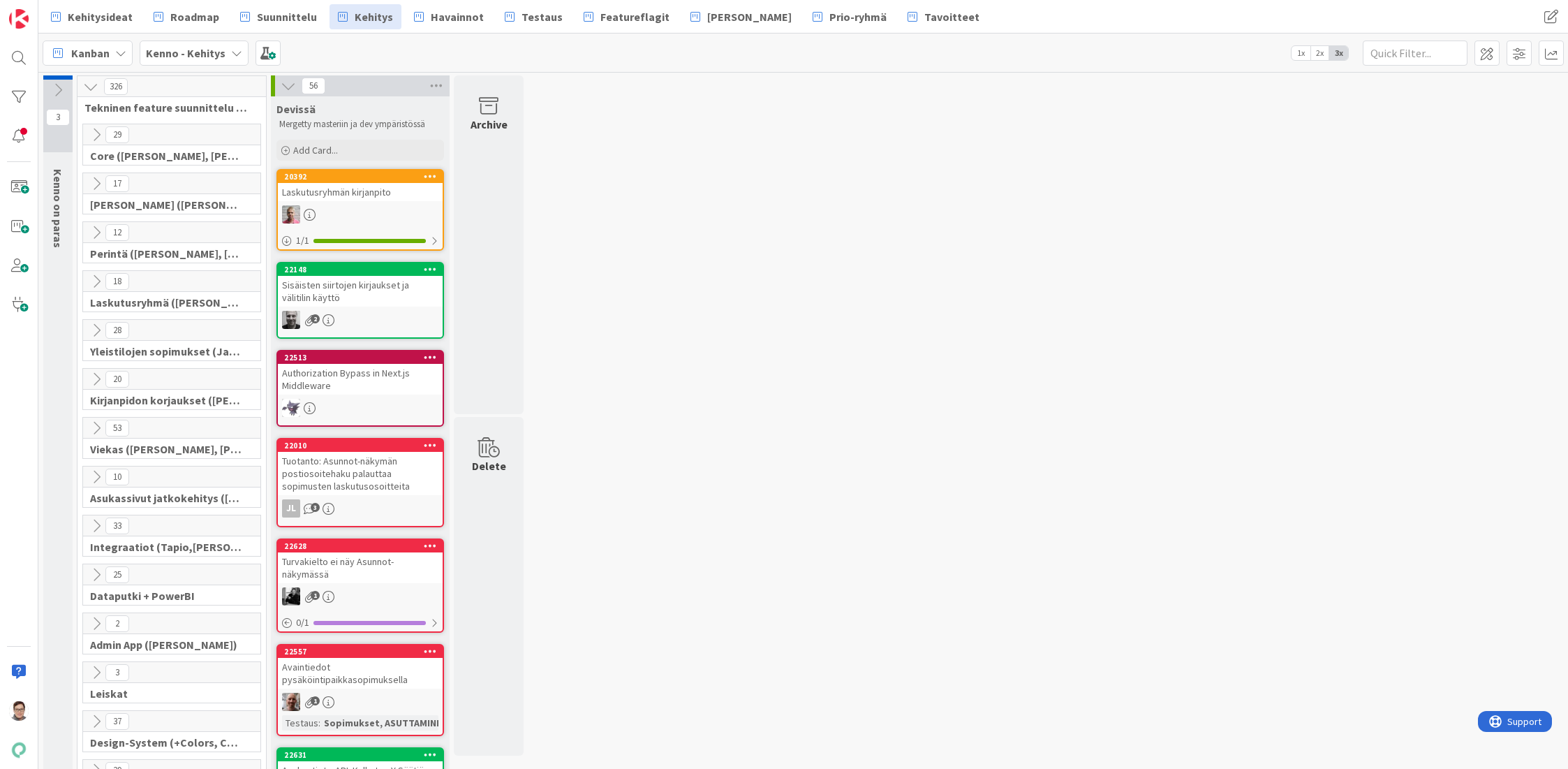
click at [112, 10] on span "Kehitysideat" at bounding box center [100, 17] width 65 height 17
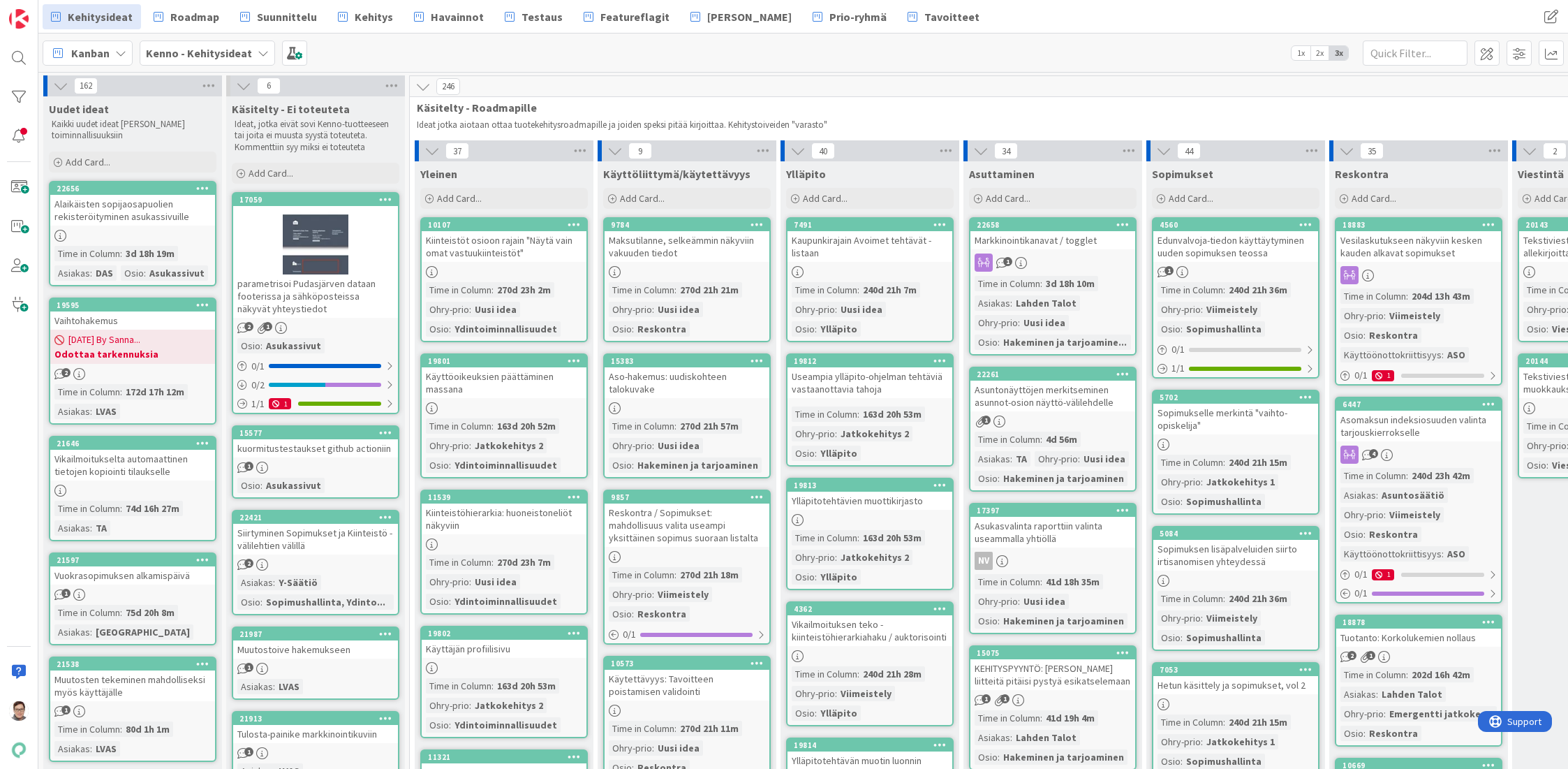
scroll to position [0, 501]
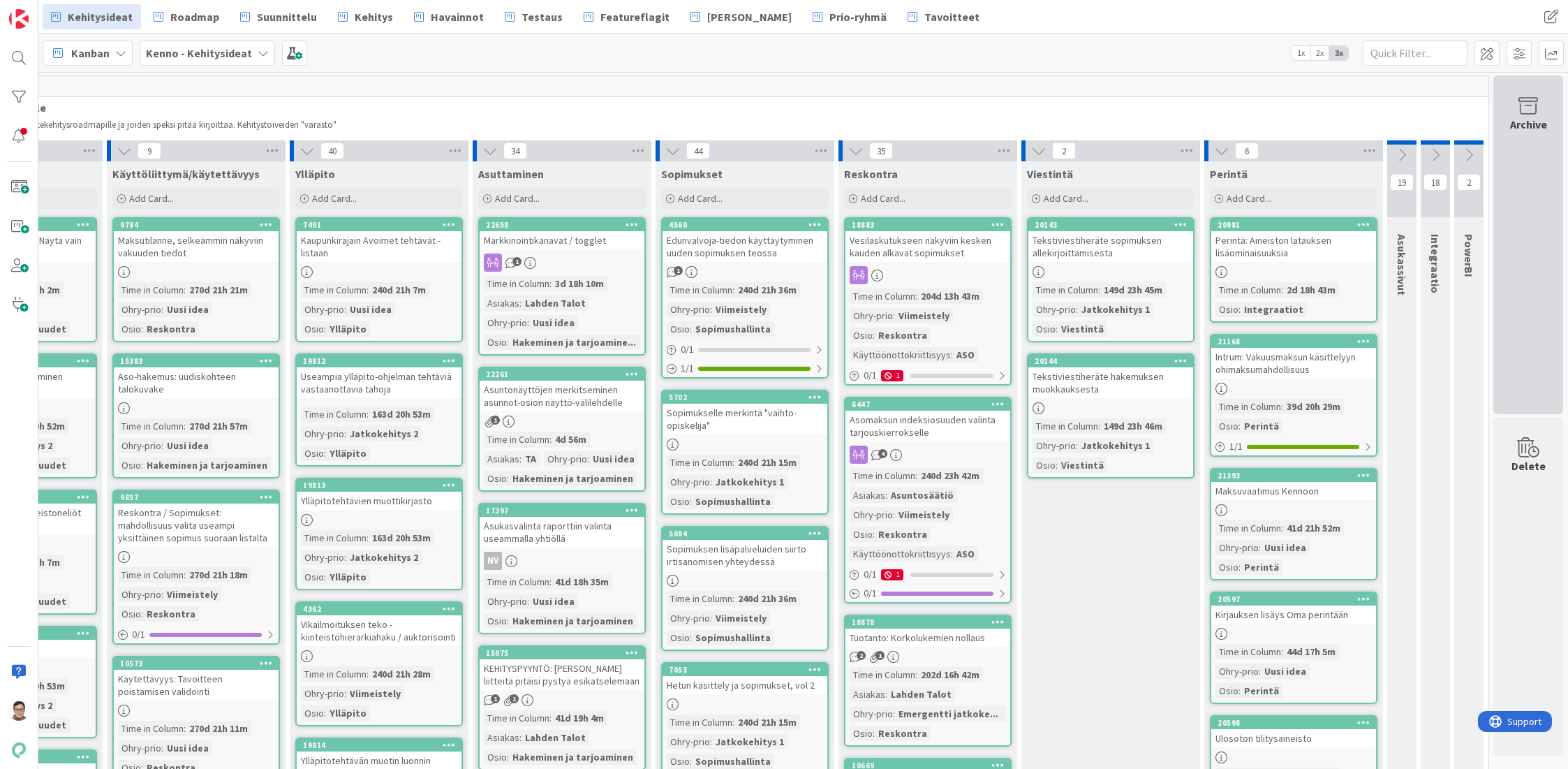
click at [1514, 194] on div "Archive" at bounding box center [1528, 245] width 70 height 339
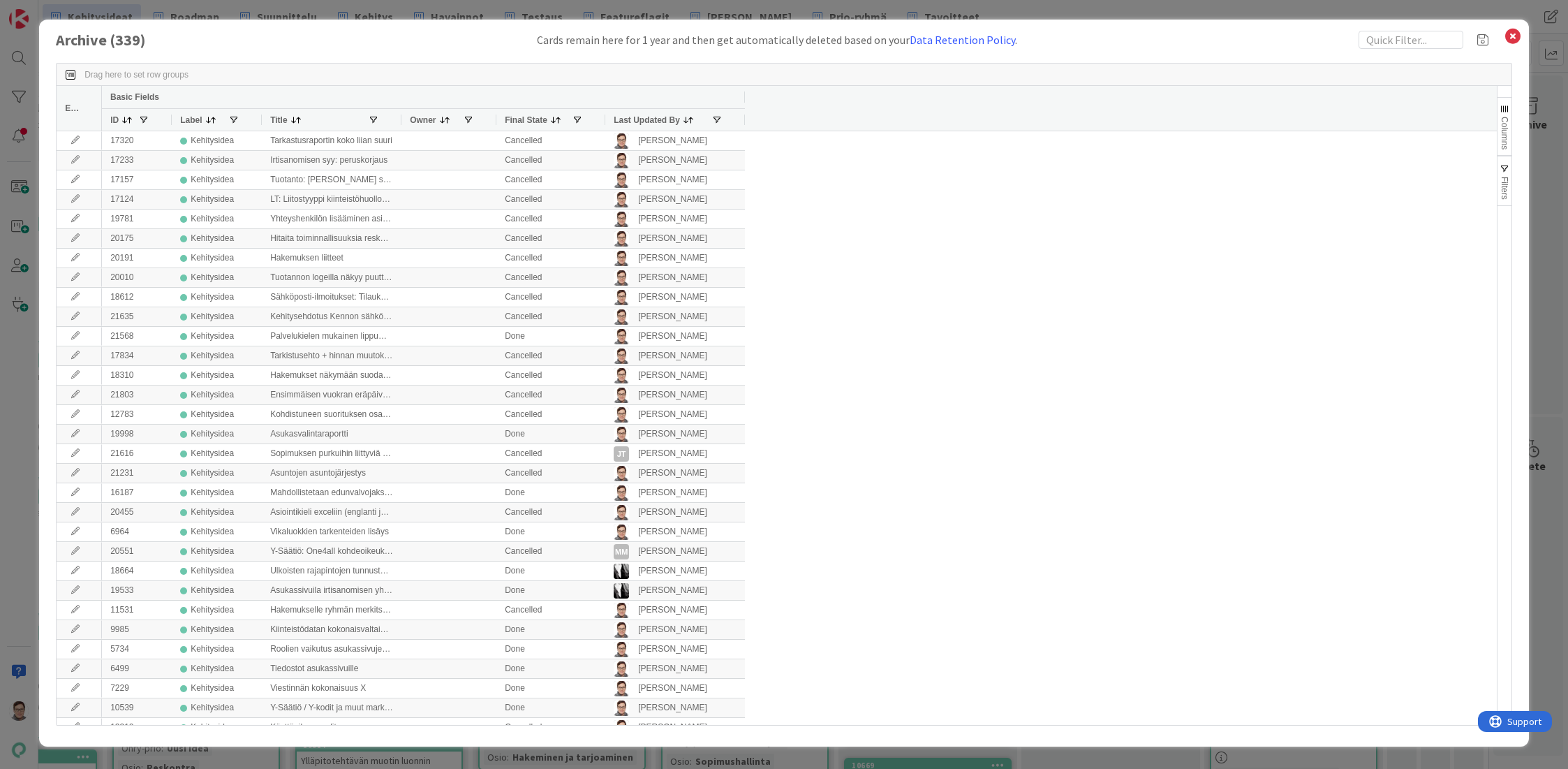
click at [652, 115] on span "Last Updated By" at bounding box center [646, 120] width 66 height 10
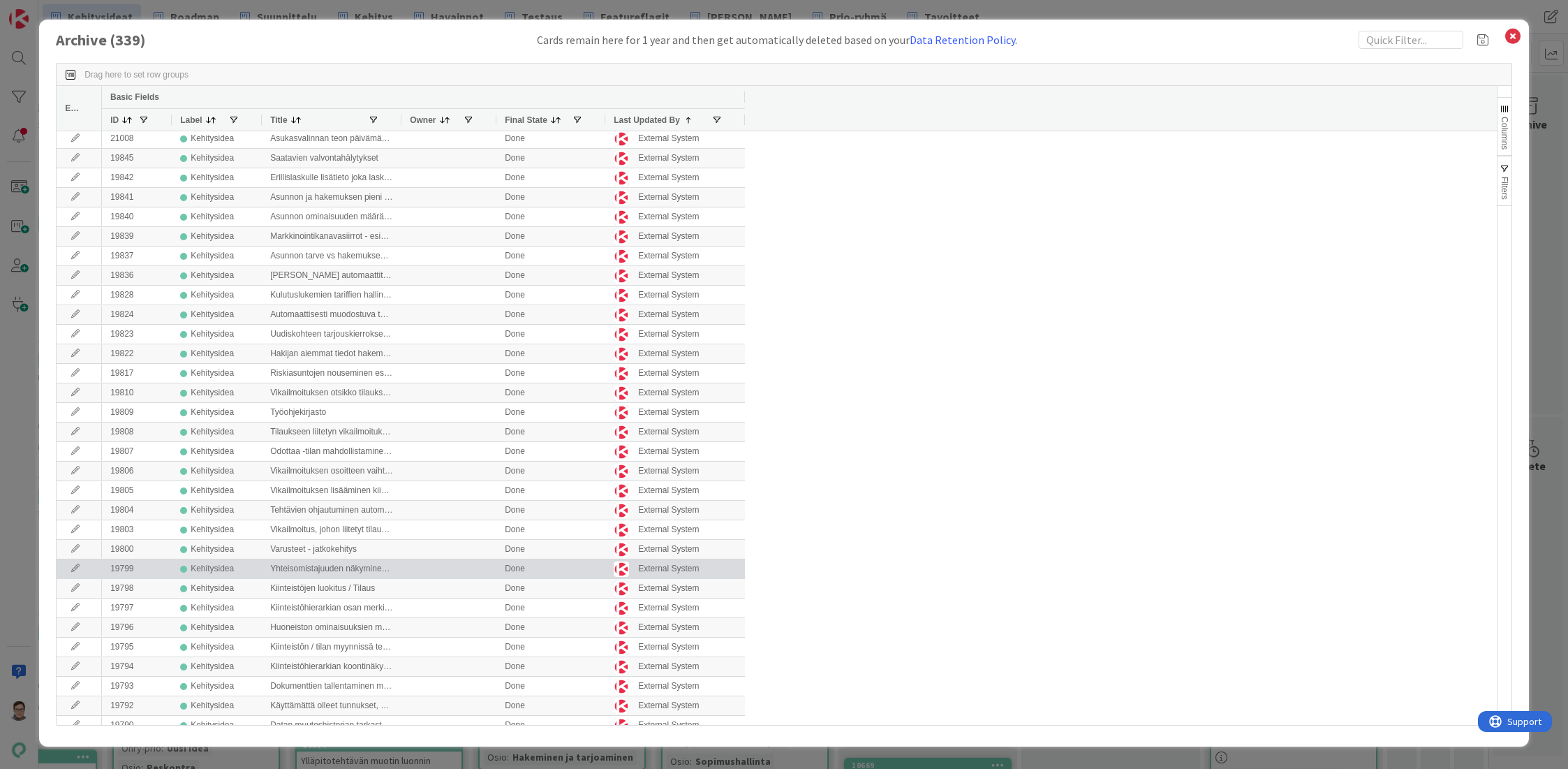
scroll to position [0, 0]
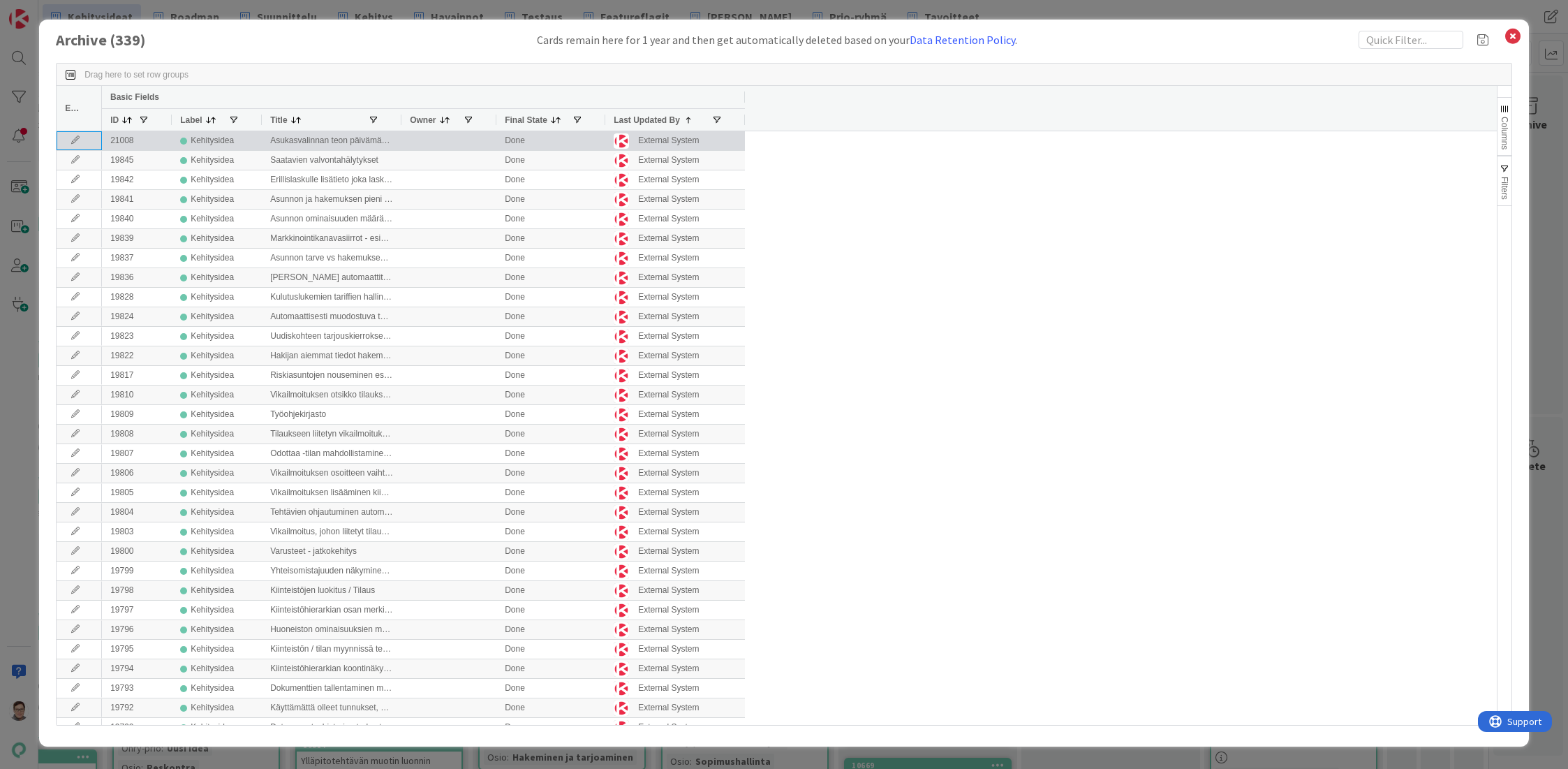
click at [74, 137] on icon at bounding box center [75, 140] width 21 height 9
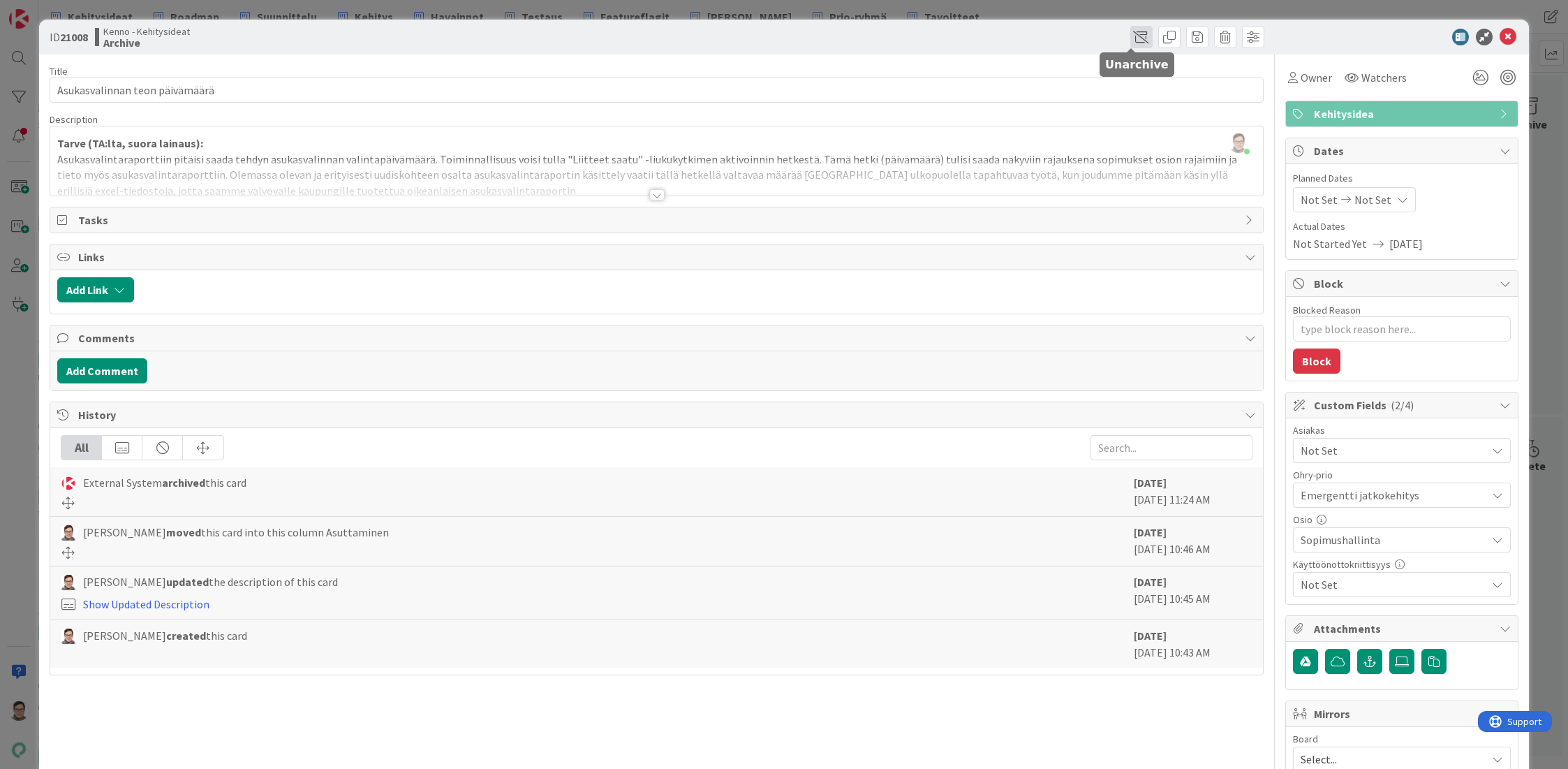
click at [1130, 33] on span at bounding box center [1141, 36] width 22 height 22
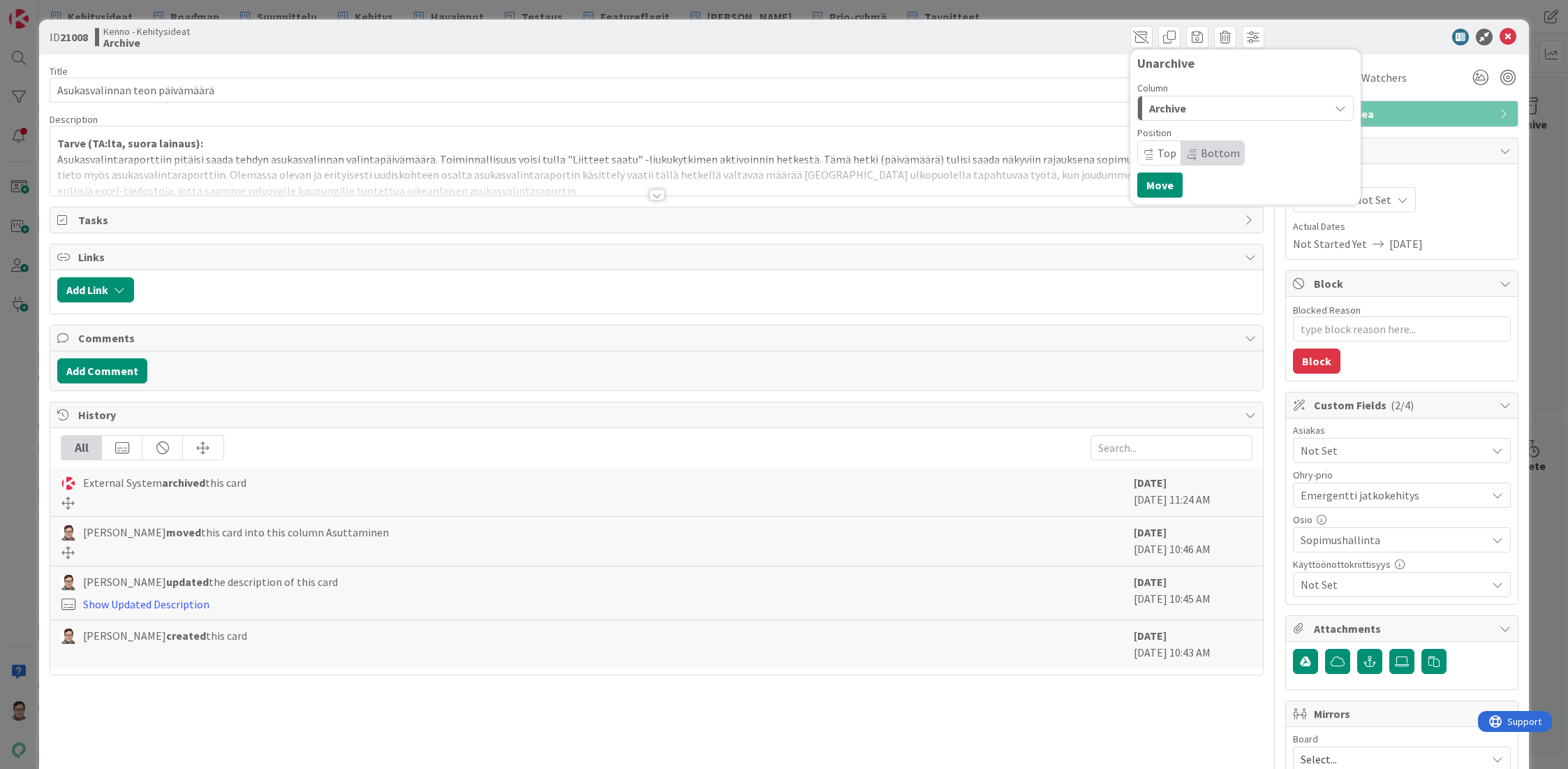
click at [1169, 101] on span "Archive" at bounding box center [1167, 108] width 37 height 19
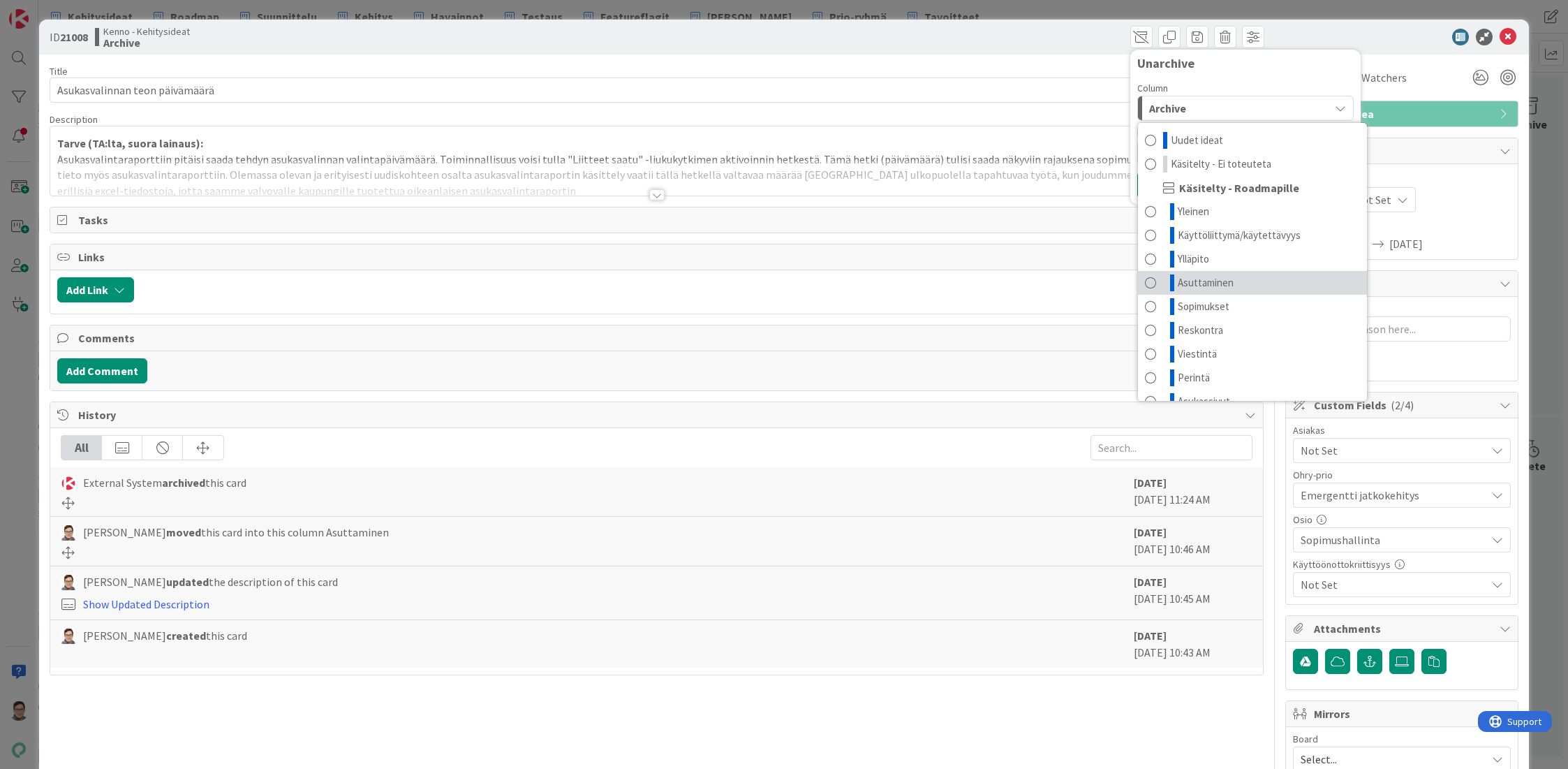
click at [1190, 283] on span "Asuttaminen" at bounding box center [1206, 283] width 56 height 17
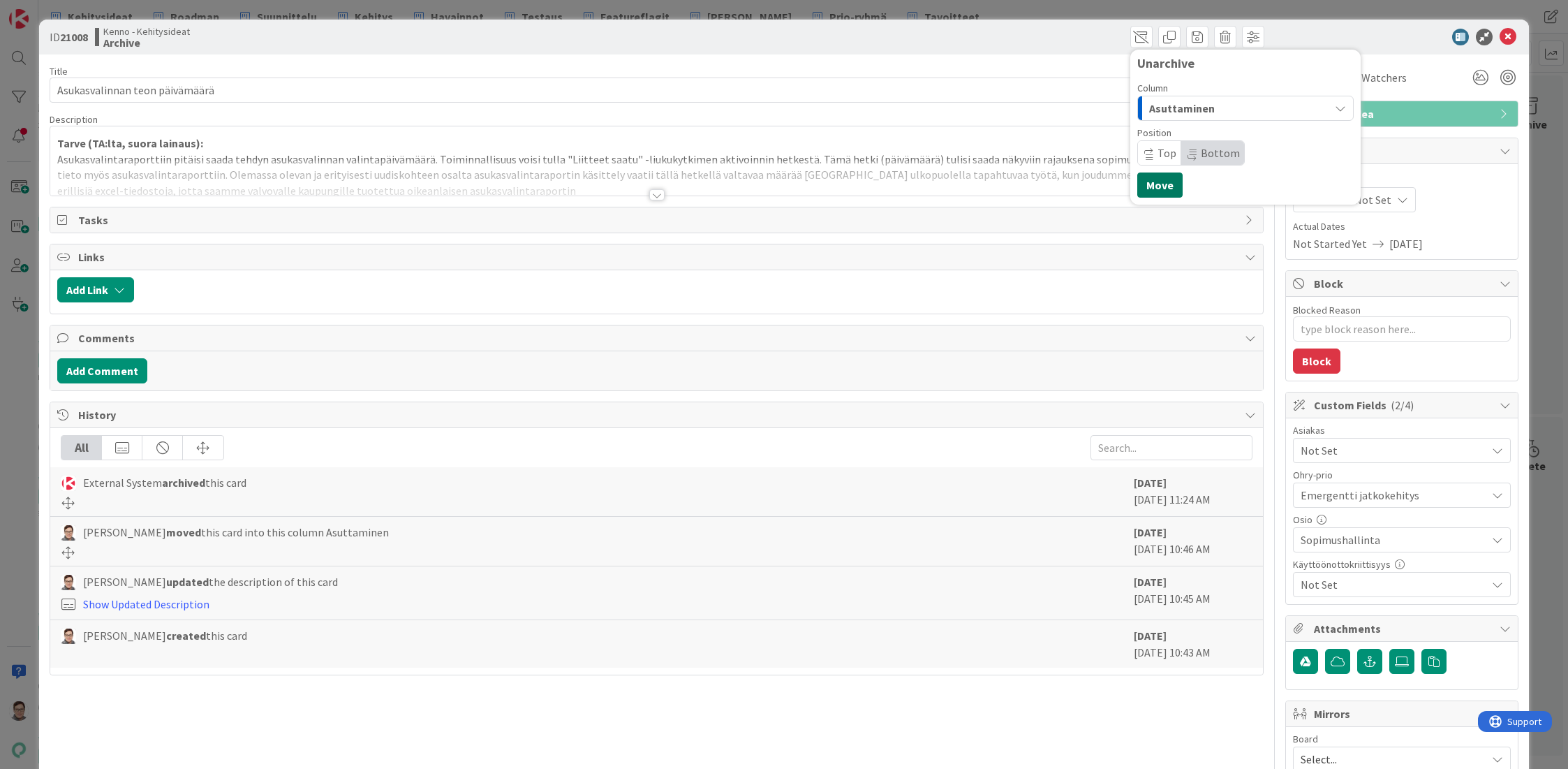
click at [1155, 187] on button "Move" at bounding box center [1160, 184] width 46 height 25
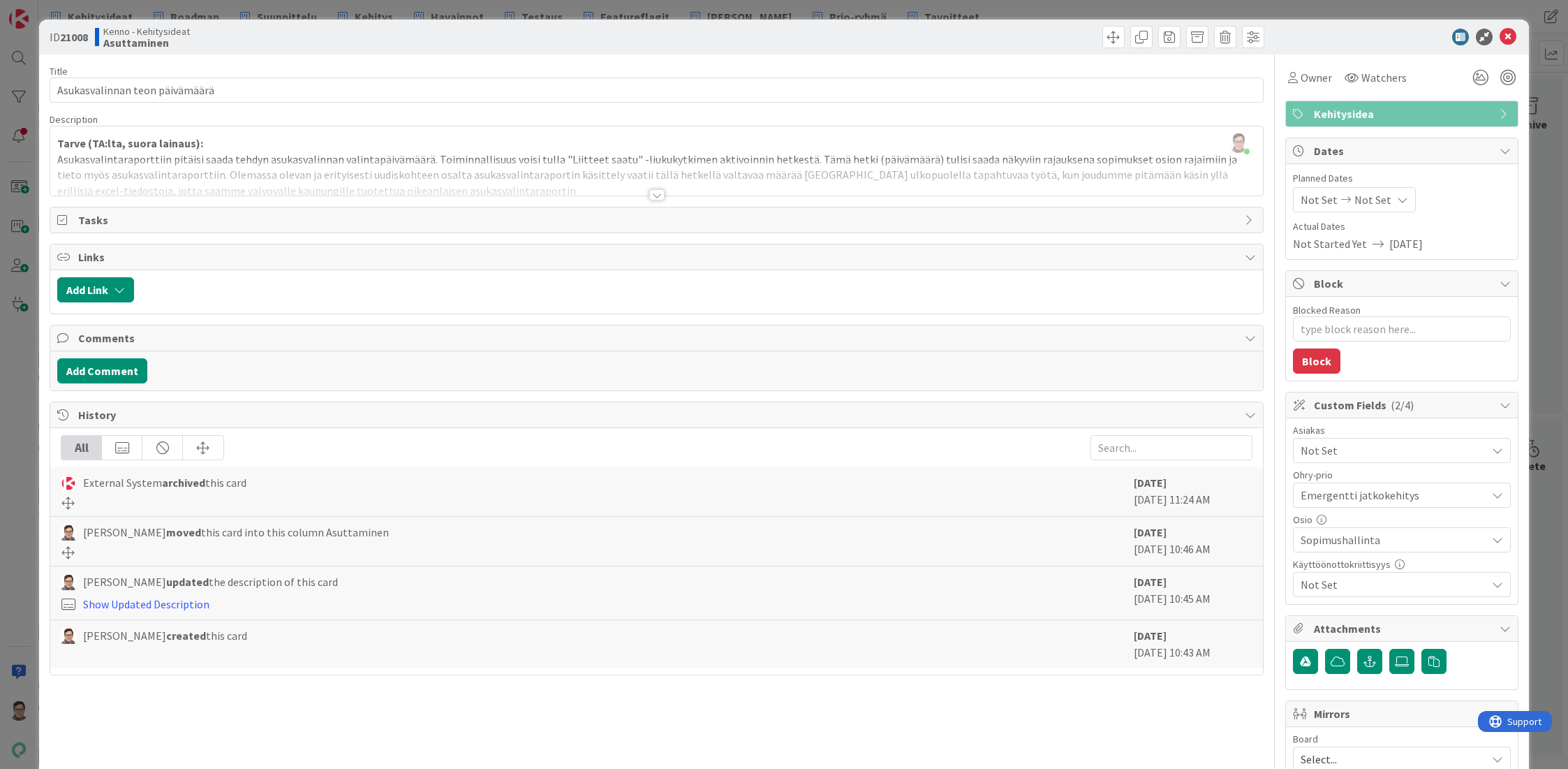
type textarea "x"
click at [1500, 35] on icon at bounding box center [1508, 37] width 17 height 17
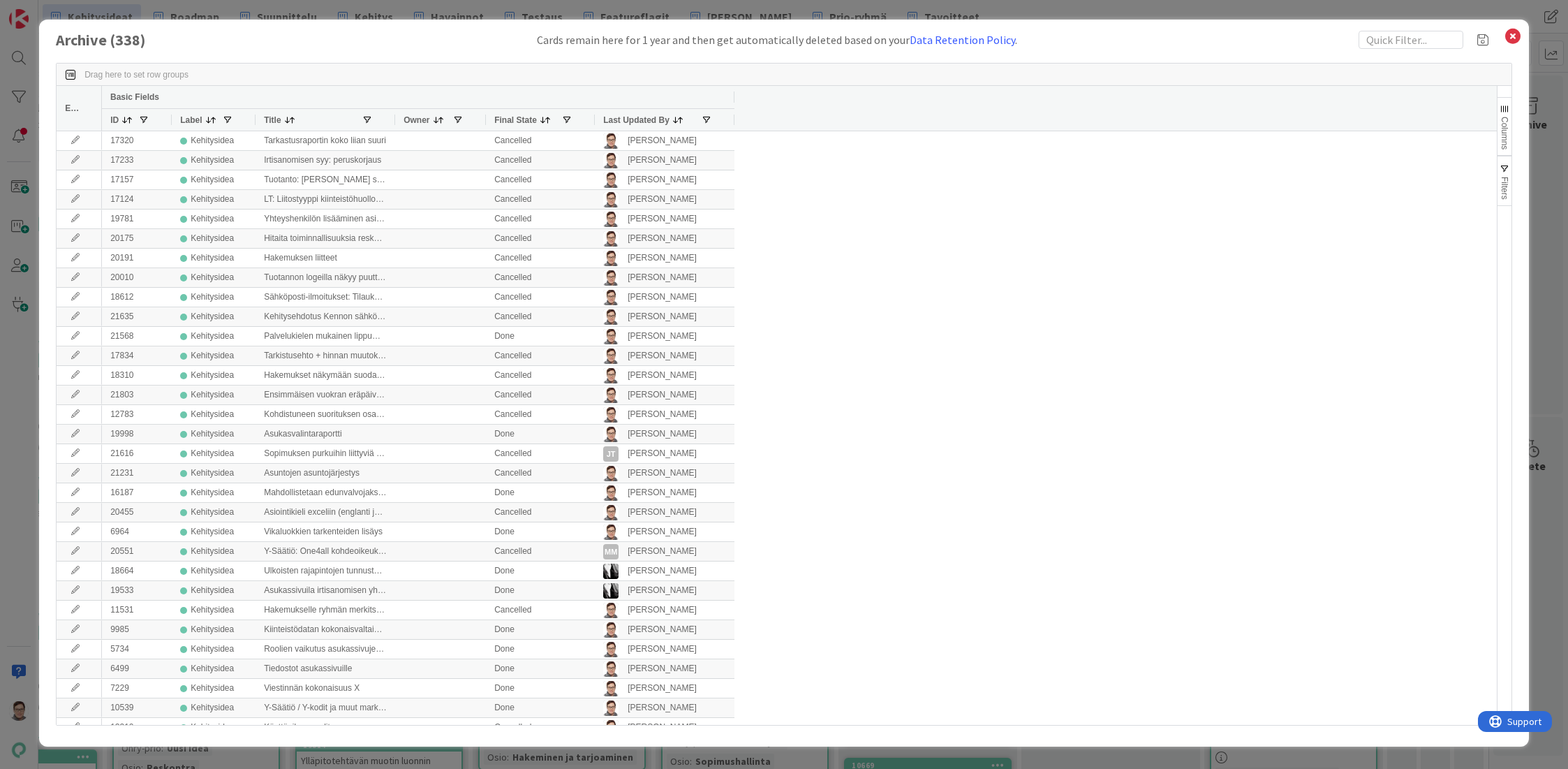
click at [652, 118] on span "Last Updated By" at bounding box center [636, 120] width 66 height 10
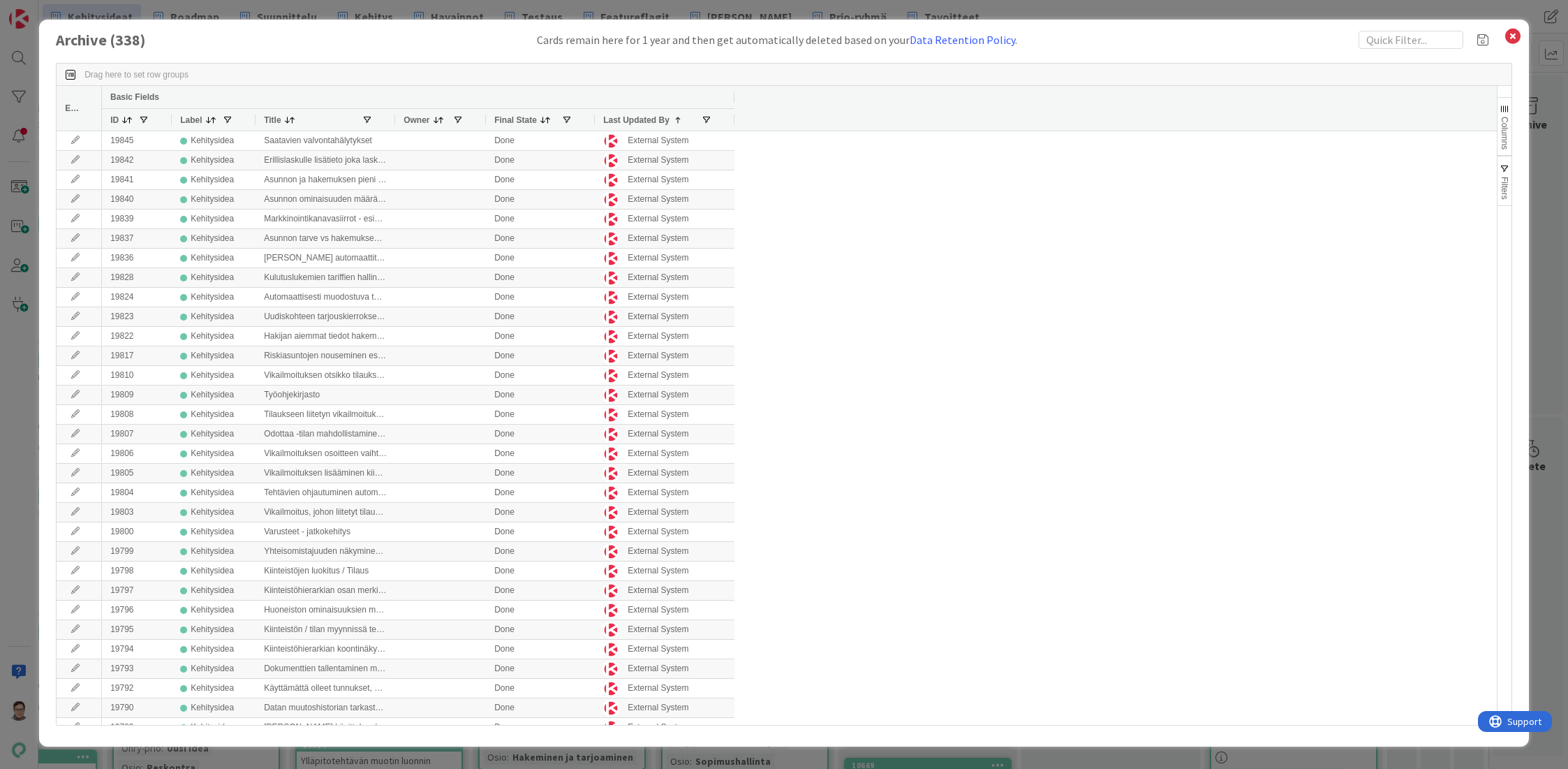
click at [420, 744] on div "Archive ( 338 ) Cards remain here for 1 year and then get automatically deleted…" at bounding box center [784, 382] width 1490 height 727
click at [1515, 38] on icon at bounding box center [1513, 36] width 19 height 19
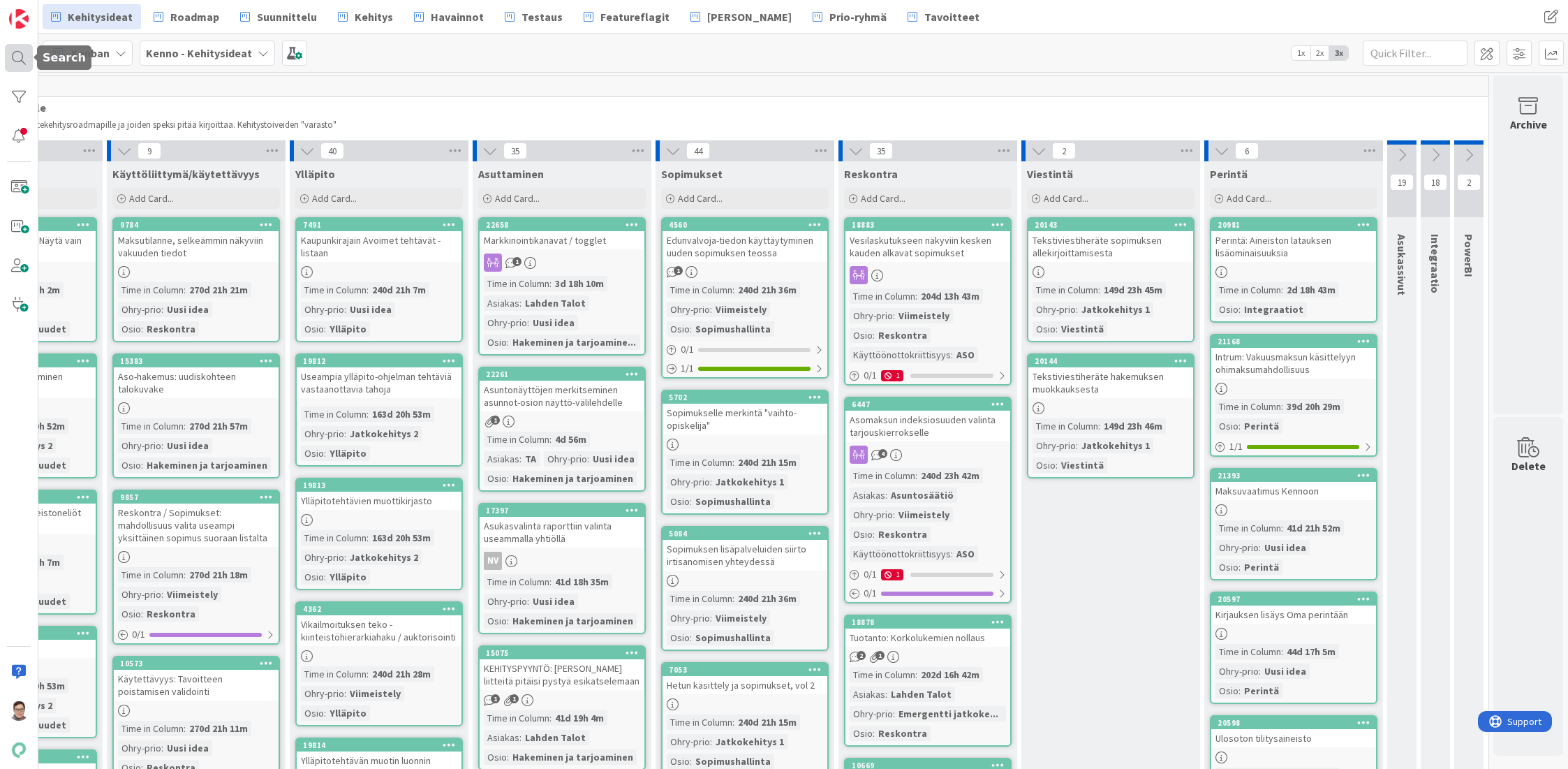
click at [15, 56] on div at bounding box center [19, 58] width 28 height 28
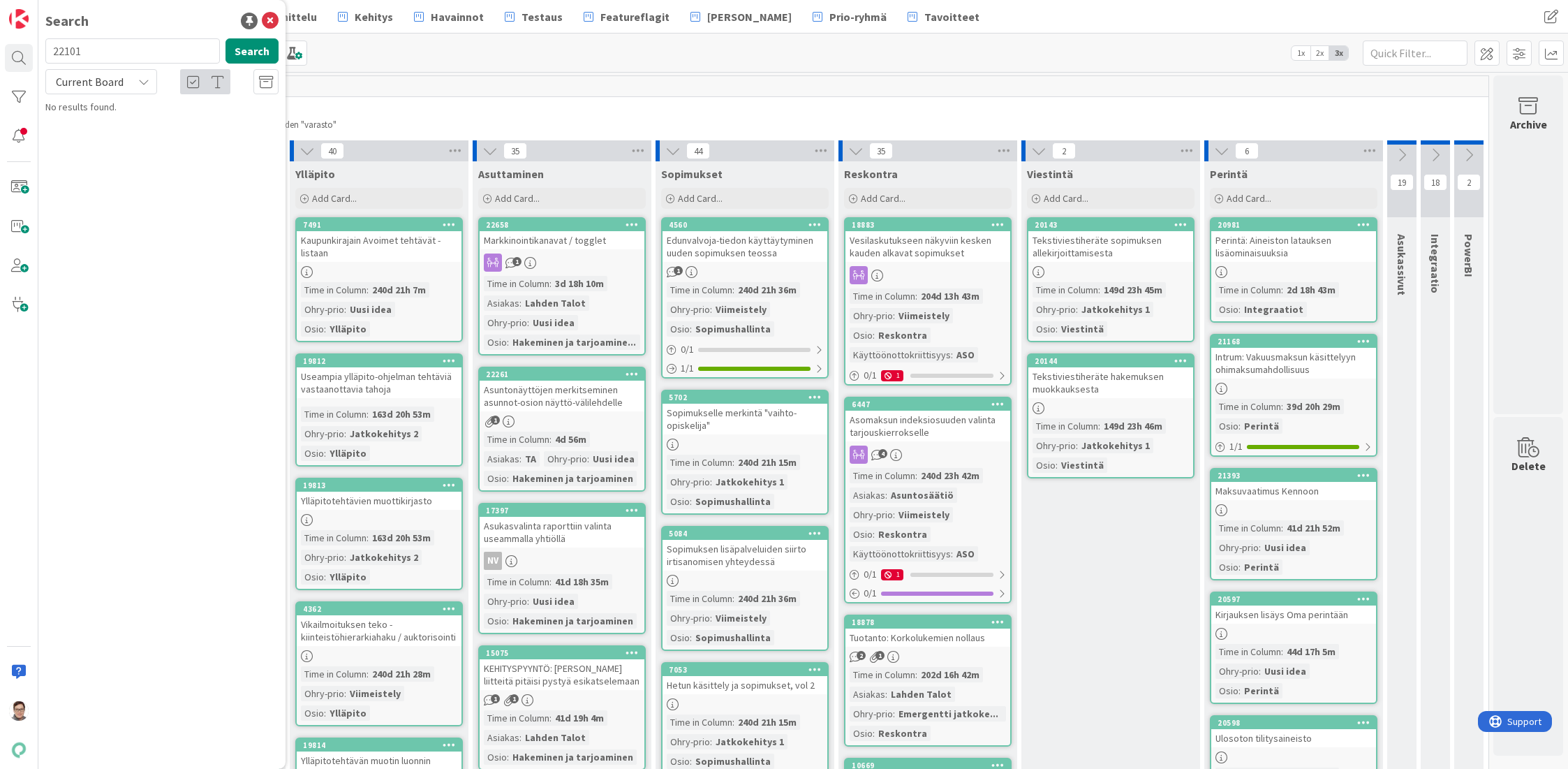
type input "22101"
click at [95, 83] on span "Current Board" at bounding box center [89, 82] width 68 height 14
click at [101, 137] on span "All Boards" at bounding box center [126, 139] width 145 height 21
click at [162, 129] on span "Yksittäisvarausten tuominen reskontraan" at bounding box center [184, 135] width 172 height 13
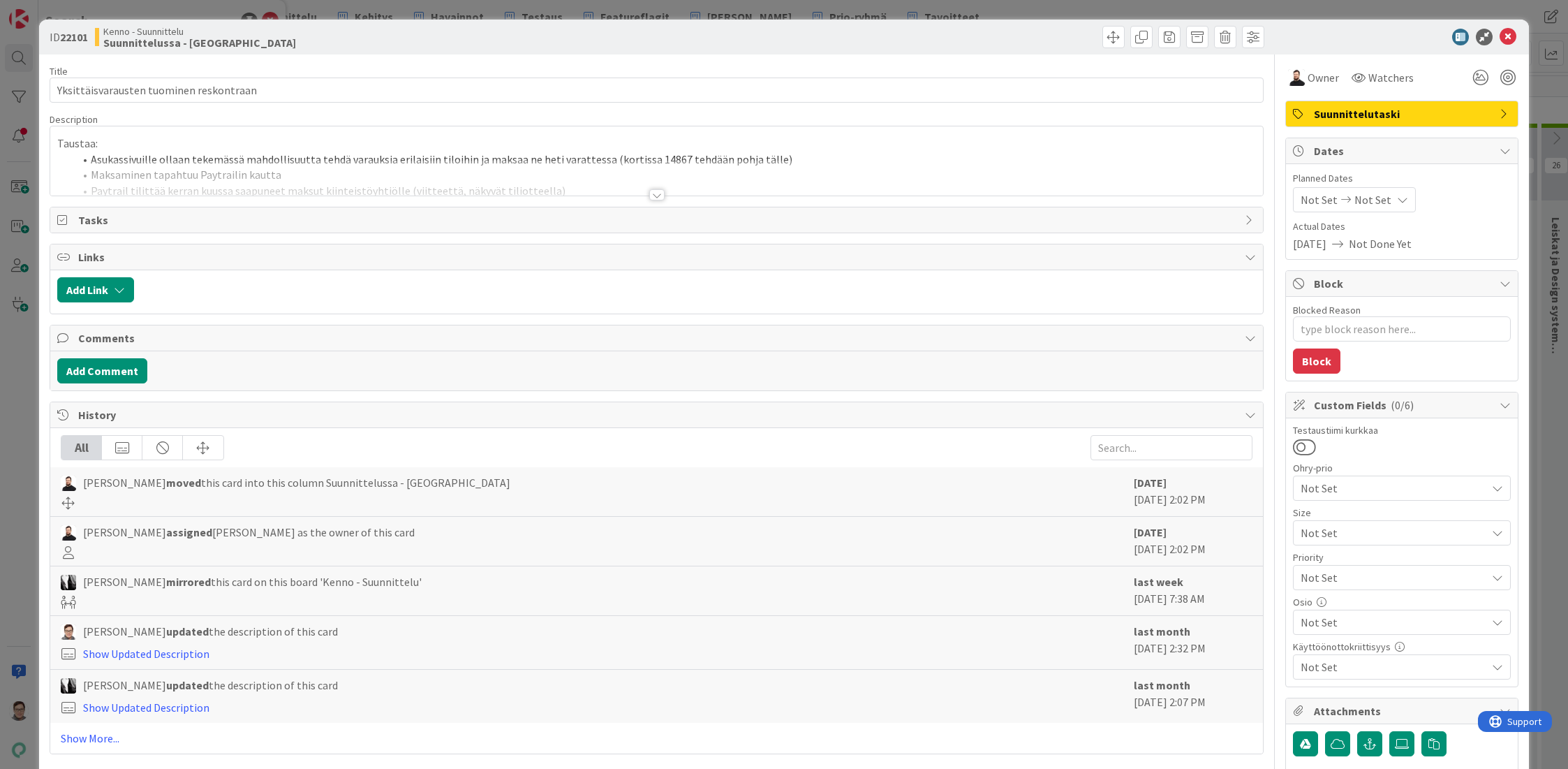
click at [653, 196] on div at bounding box center [657, 195] width 16 height 11
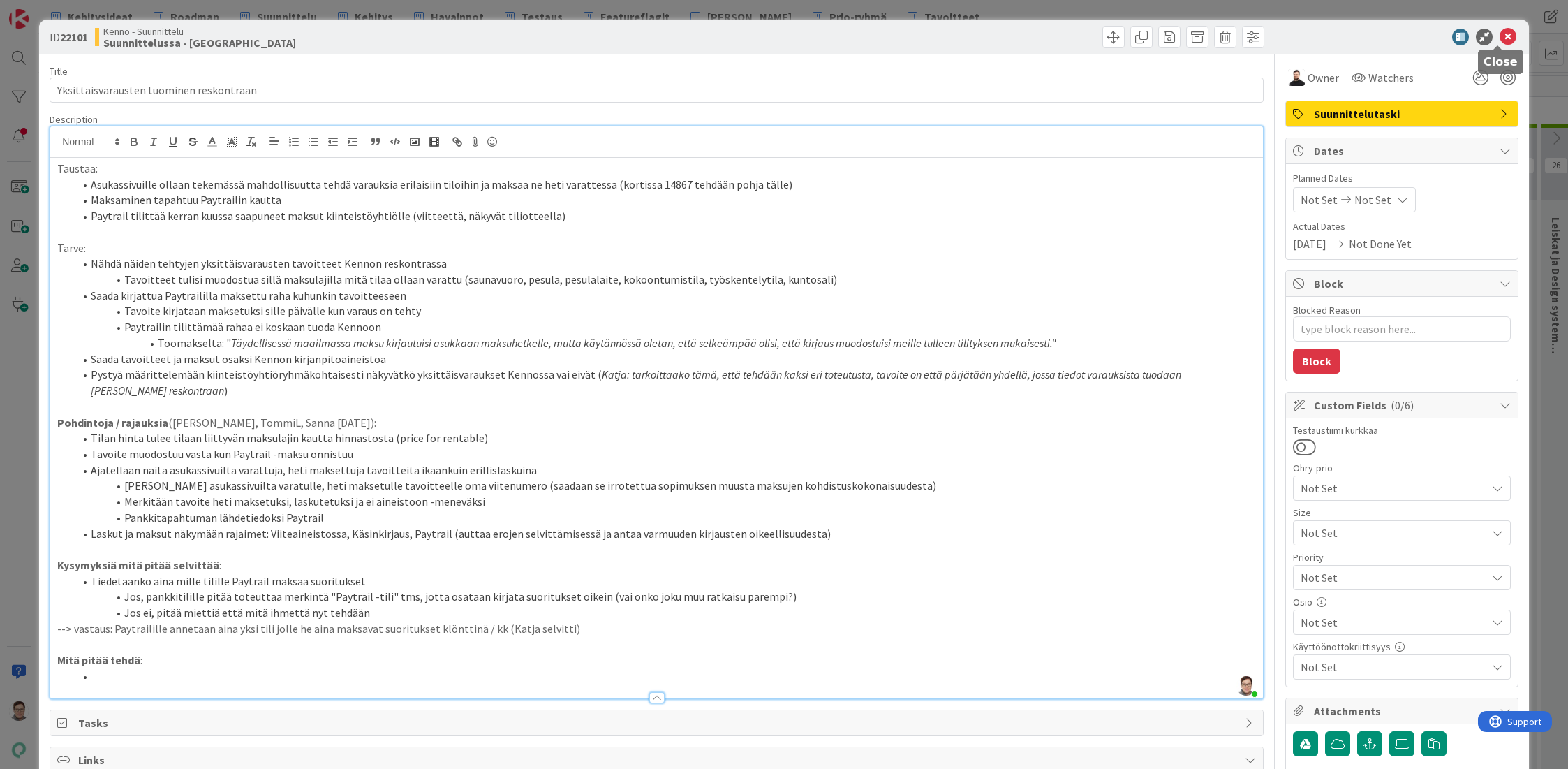
click at [1500, 36] on icon at bounding box center [1508, 37] width 17 height 17
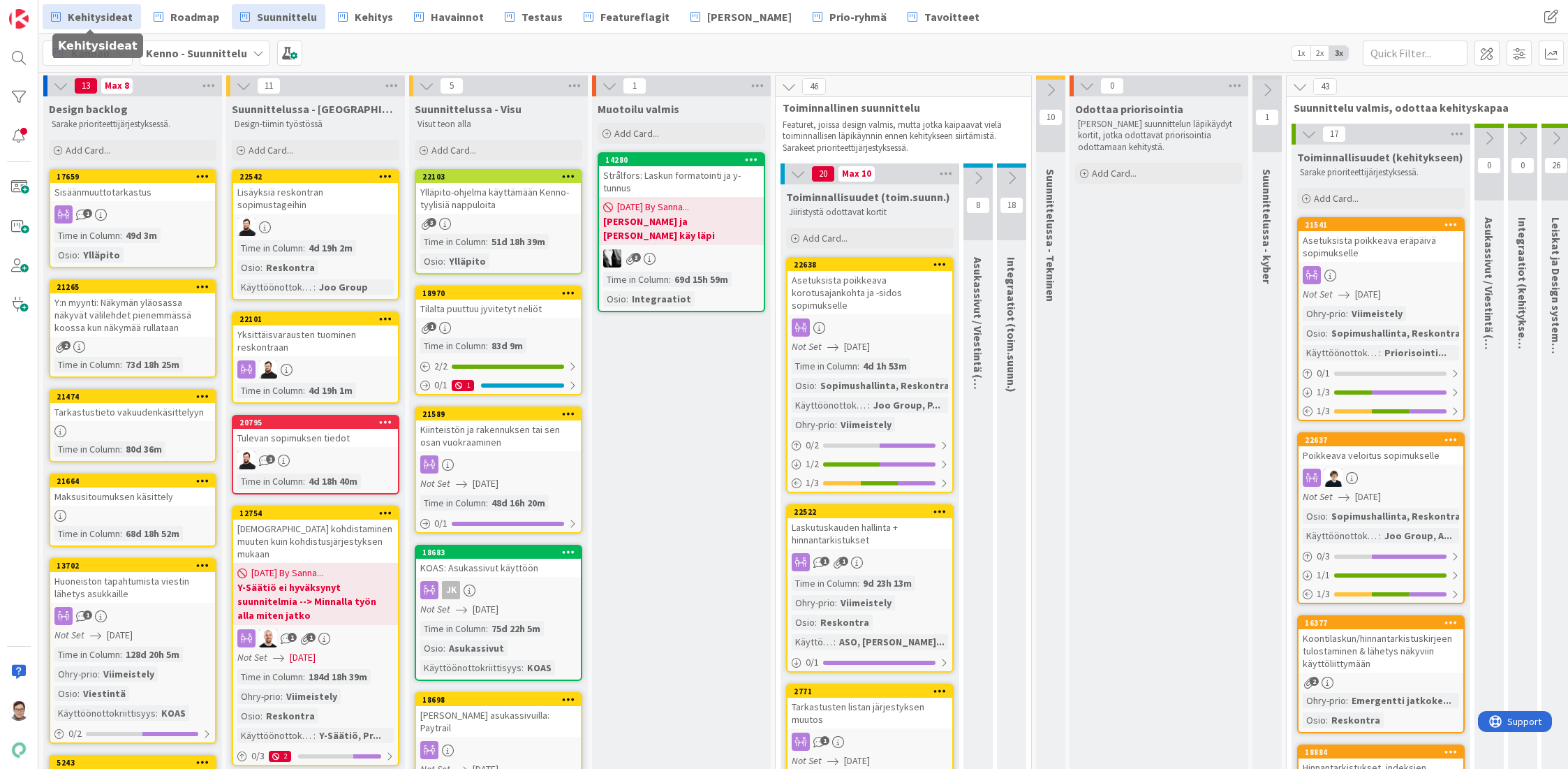
click at [92, 21] on span "Kehitysideat" at bounding box center [100, 17] width 65 height 17
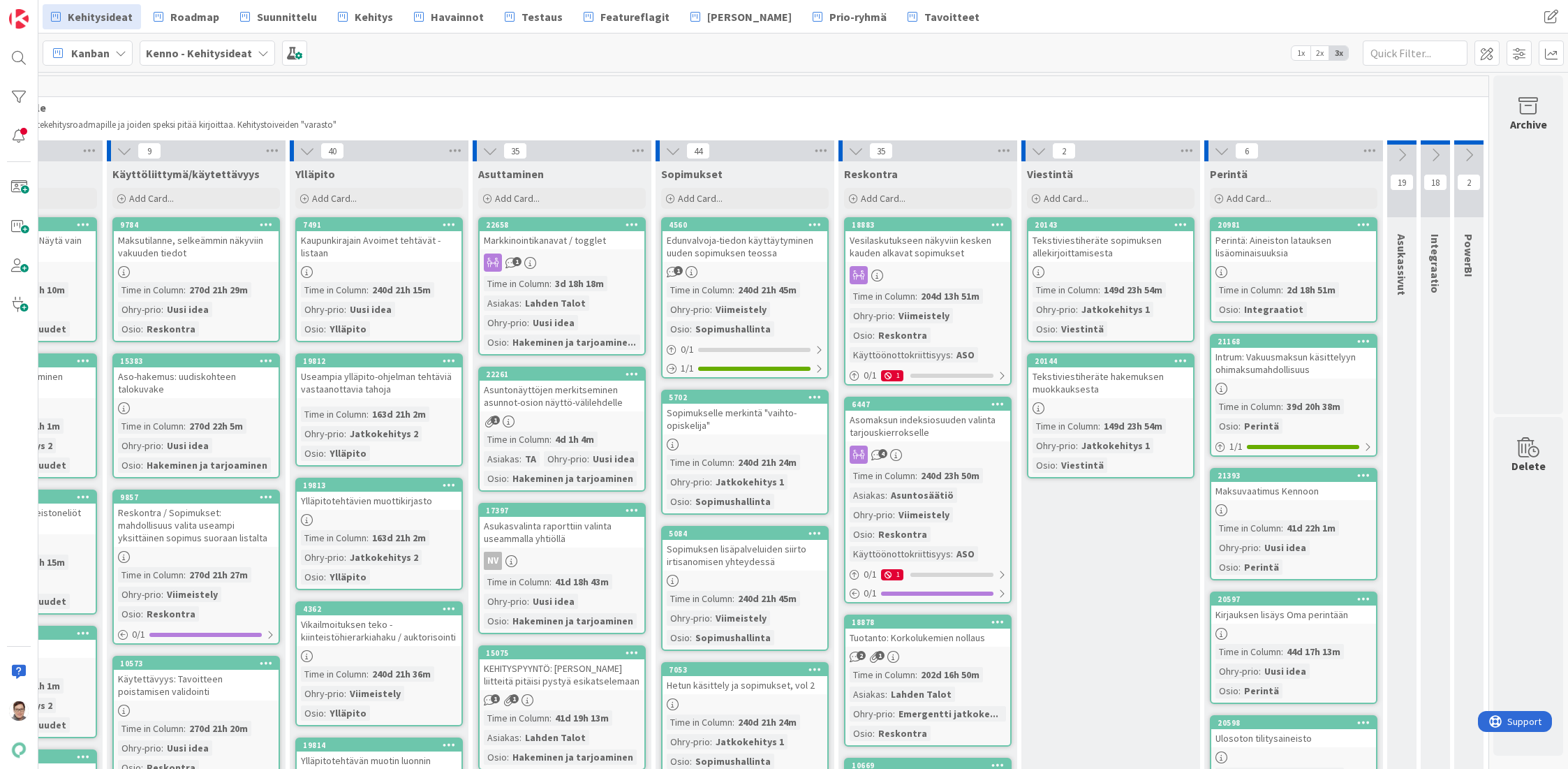
scroll to position [0, 501]
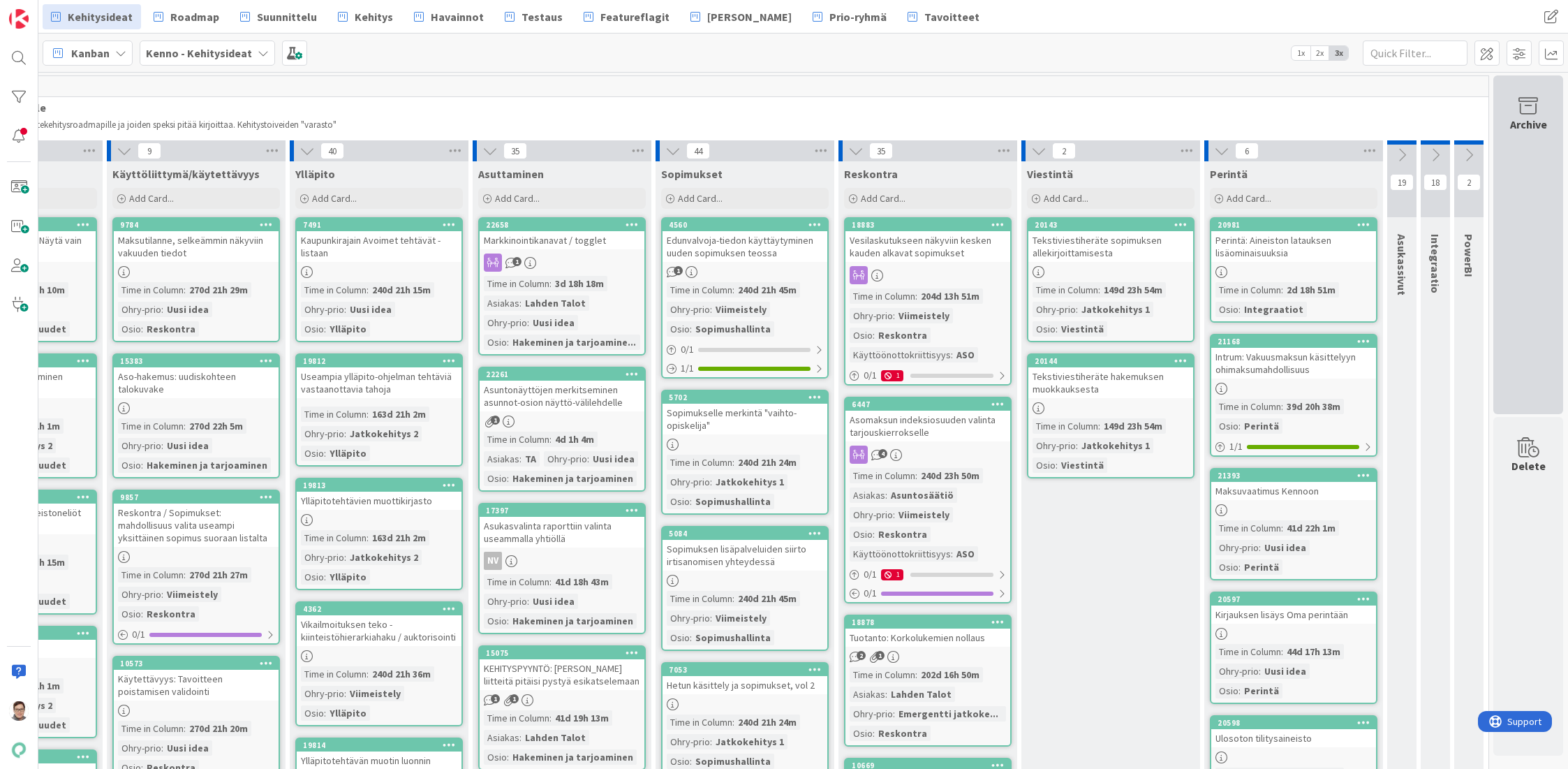
click at [1524, 231] on div "Archive" at bounding box center [1528, 245] width 70 height 339
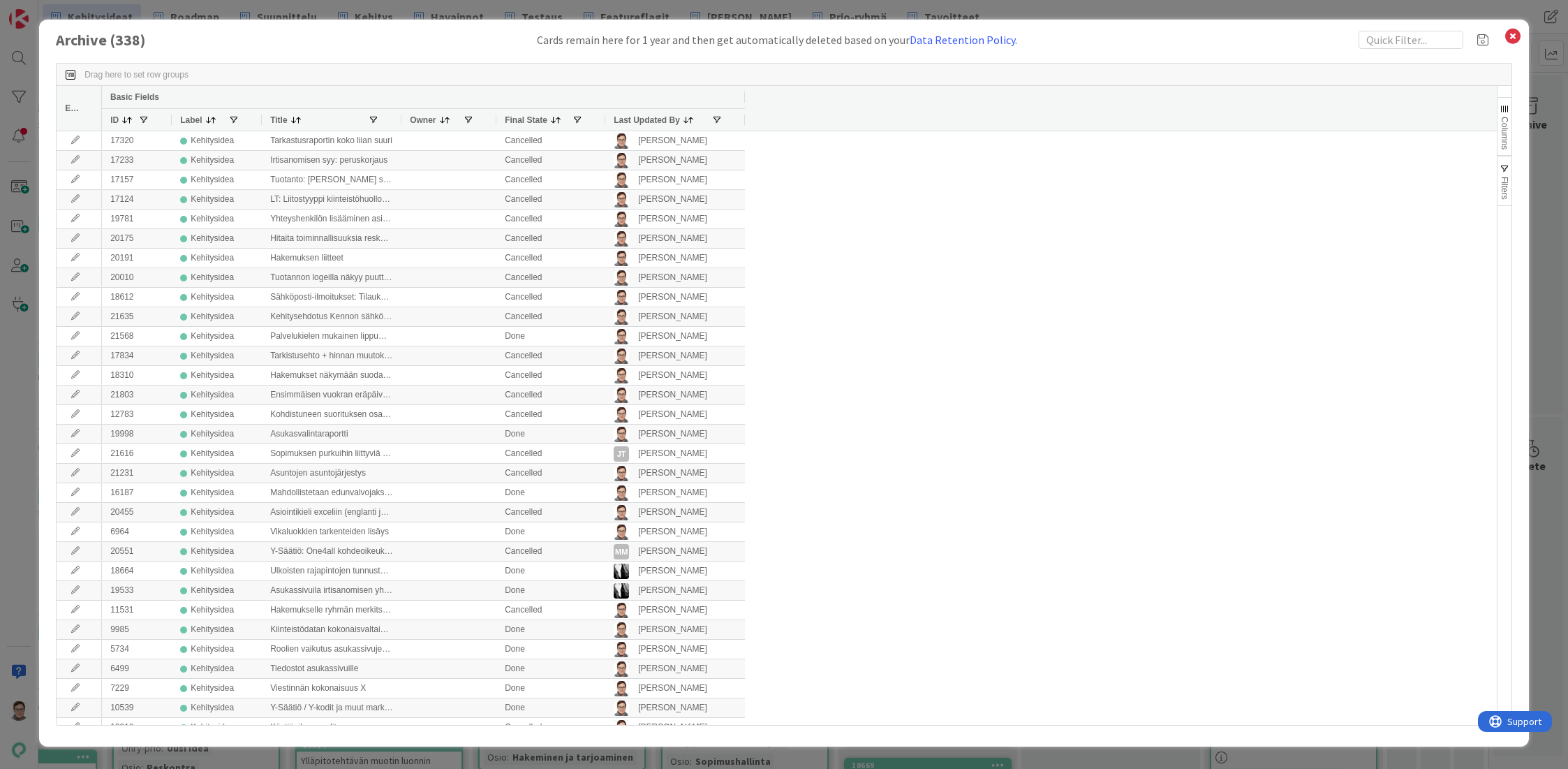
click at [652, 121] on span "Last Updated By" at bounding box center [646, 120] width 66 height 10
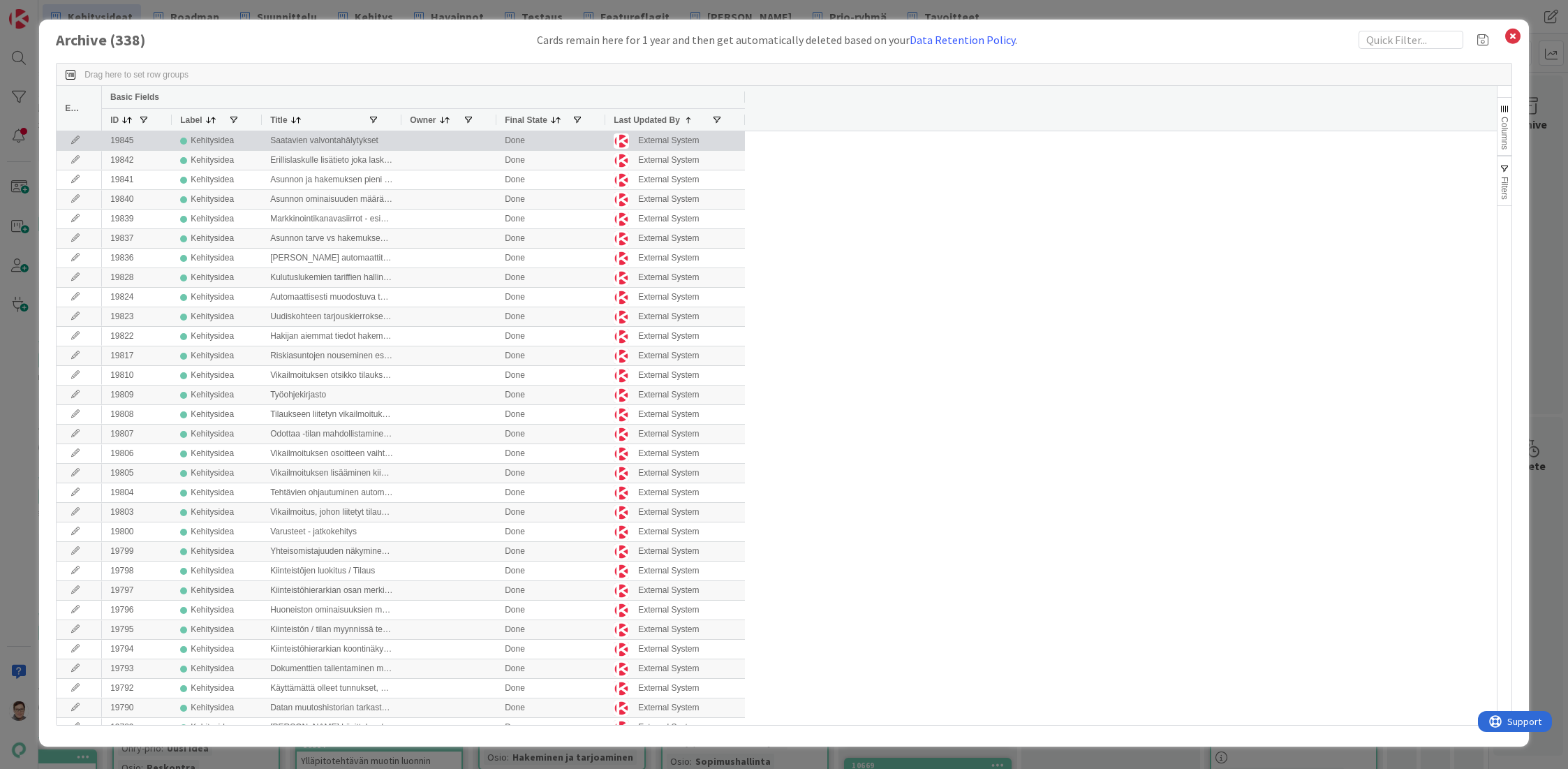
click at [70, 140] on icon at bounding box center [75, 140] width 21 height 9
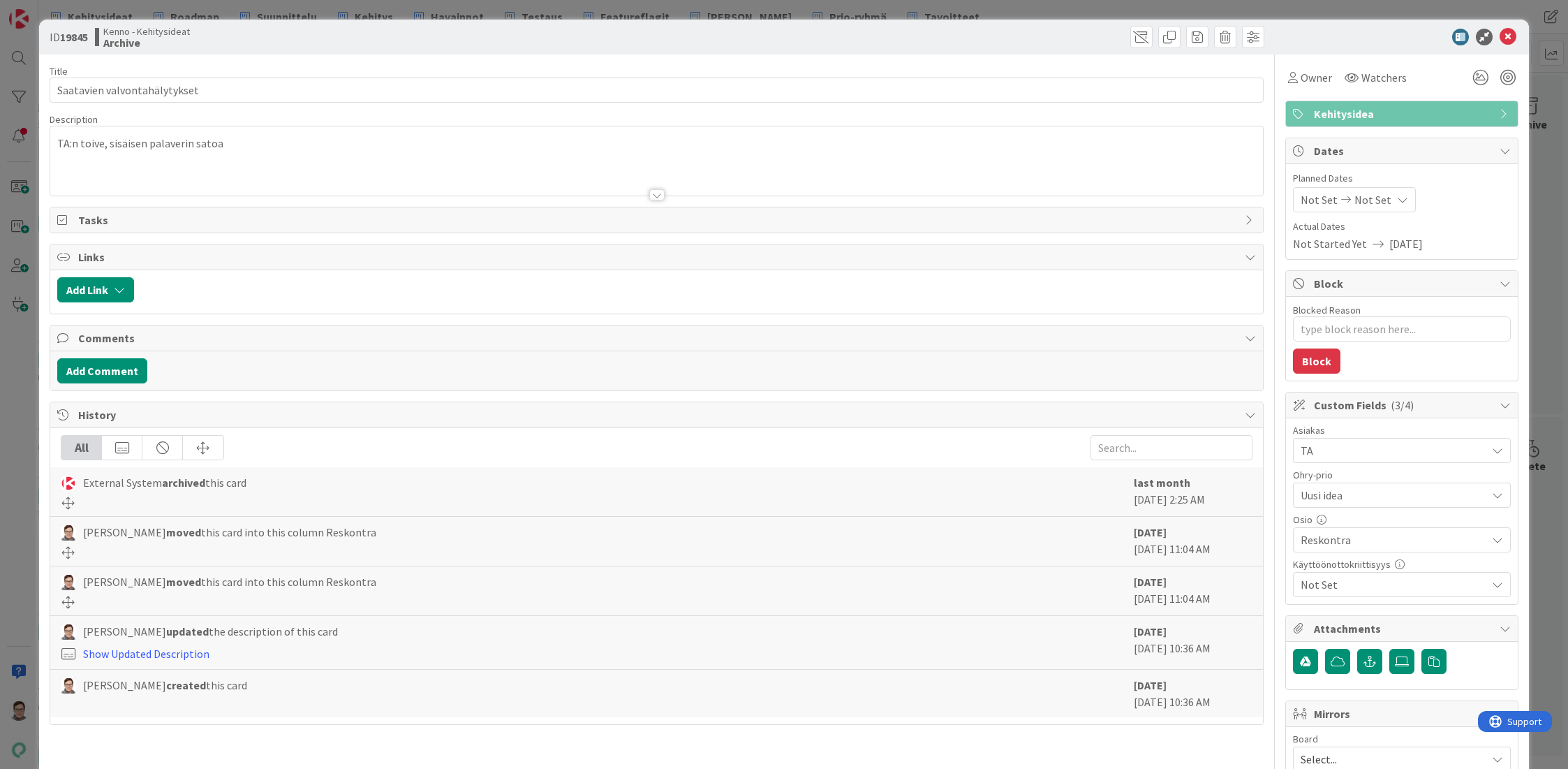
click at [654, 192] on div at bounding box center [657, 195] width 16 height 11
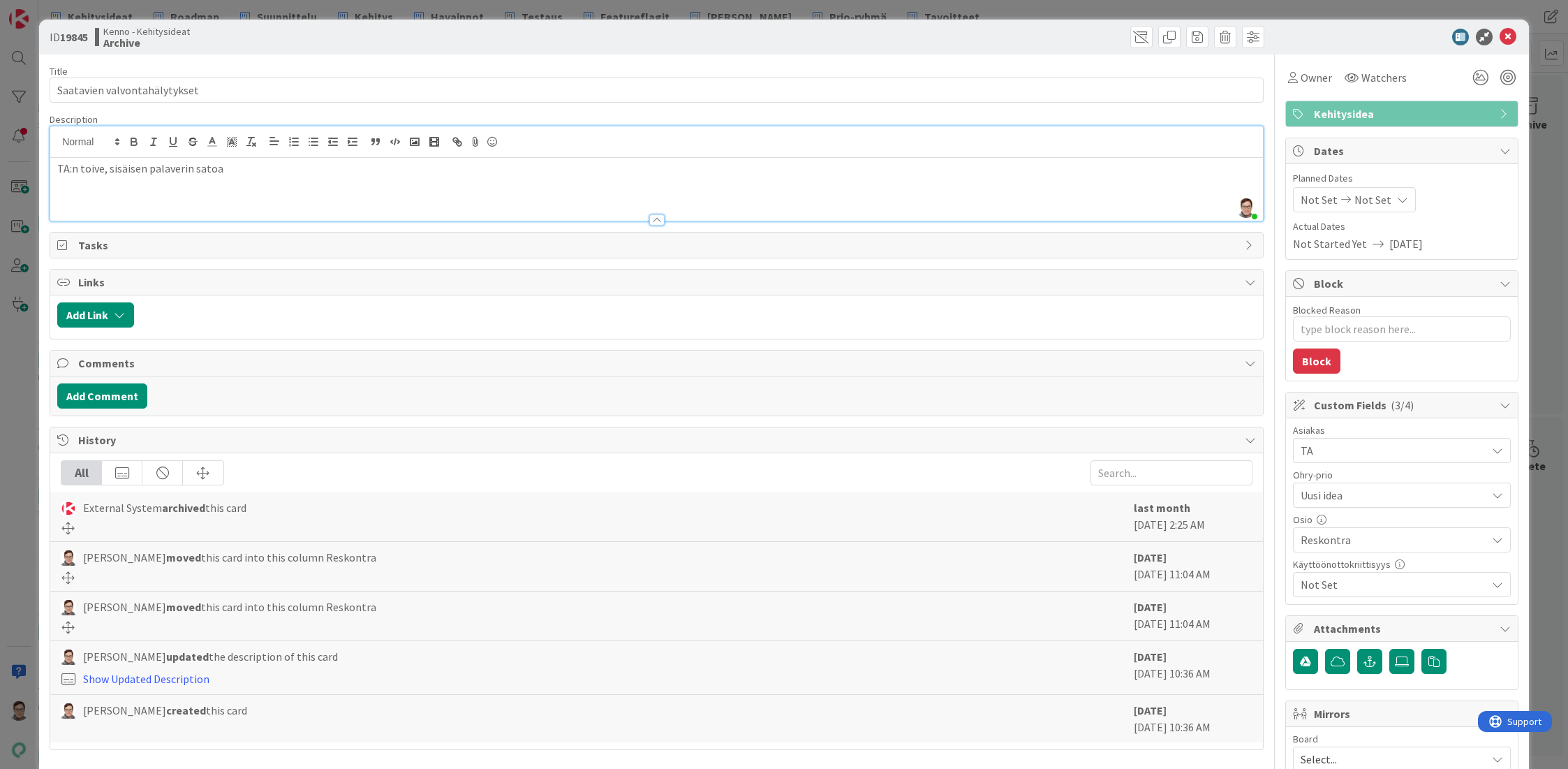
click at [649, 217] on div at bounding box center [657, 220] width 16 height 11
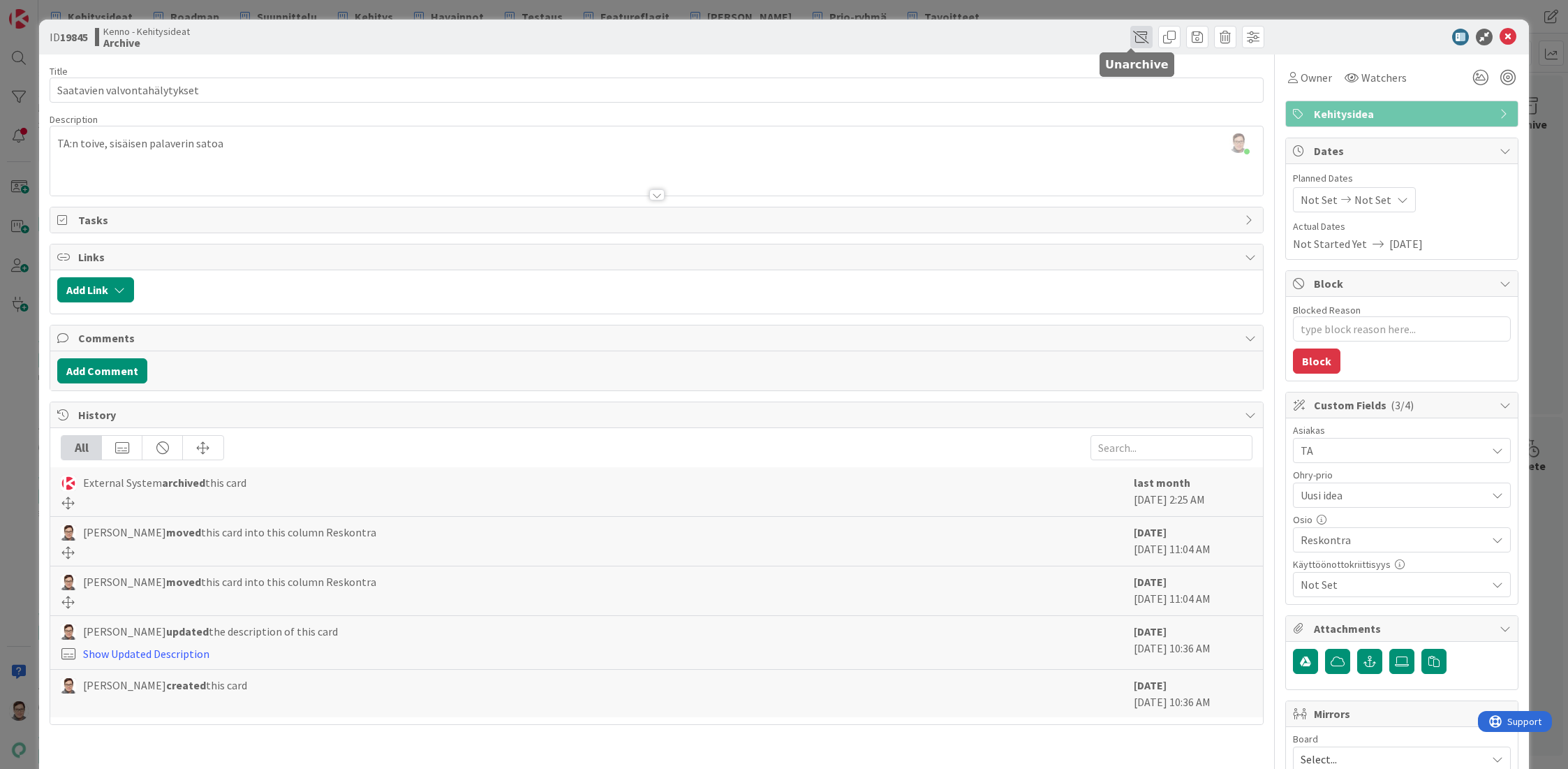
click at [1133, 33] on span at bounding box center [1141, 36] width 22 height 22
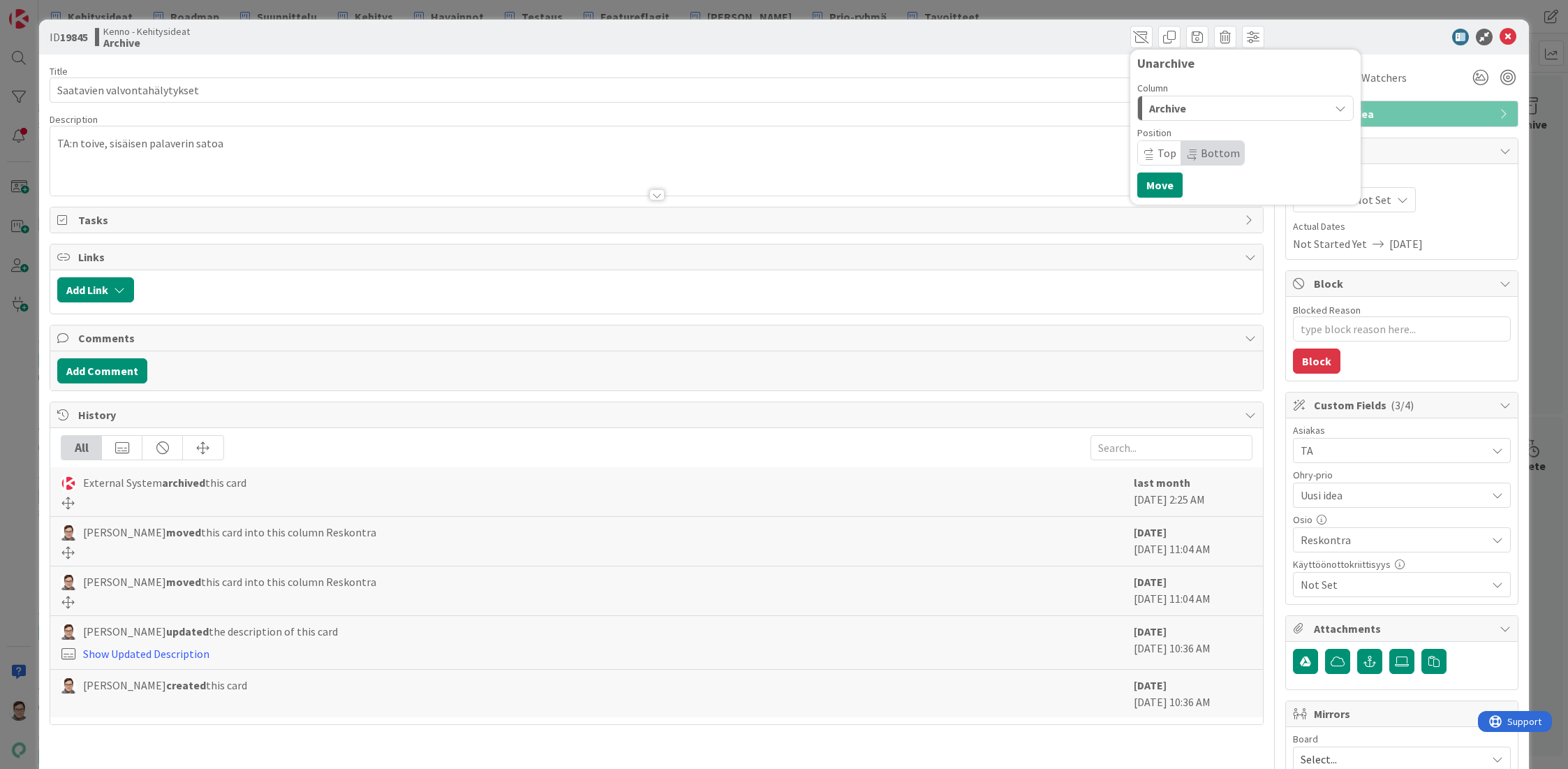
click at [1196, 107] on div "Archive" at bounding box center [1238, 108] width 184 height 22
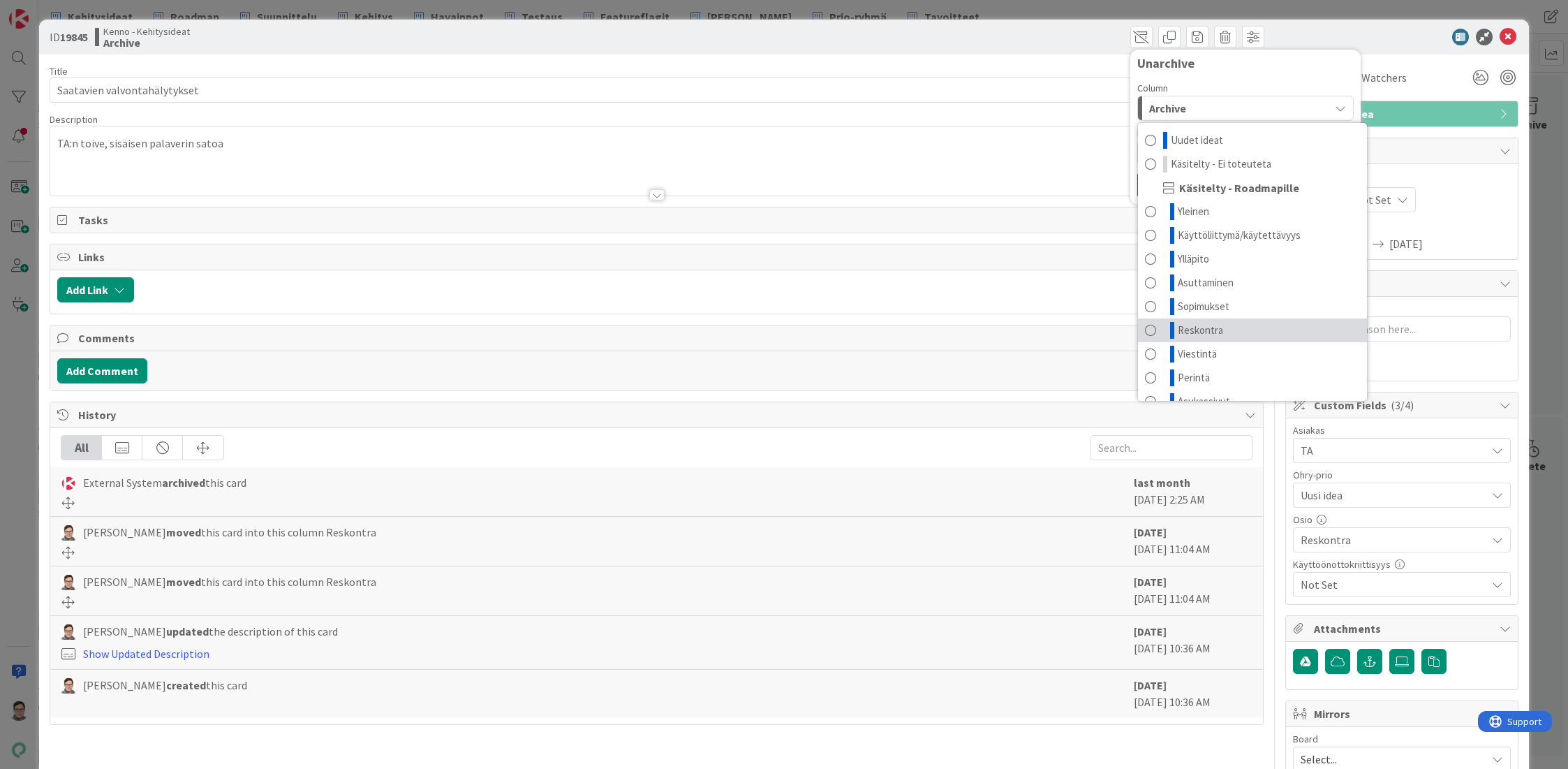
click at [1197, 320] on link "Reskontra" at bounding box center [1253, 330] width 229 height 23
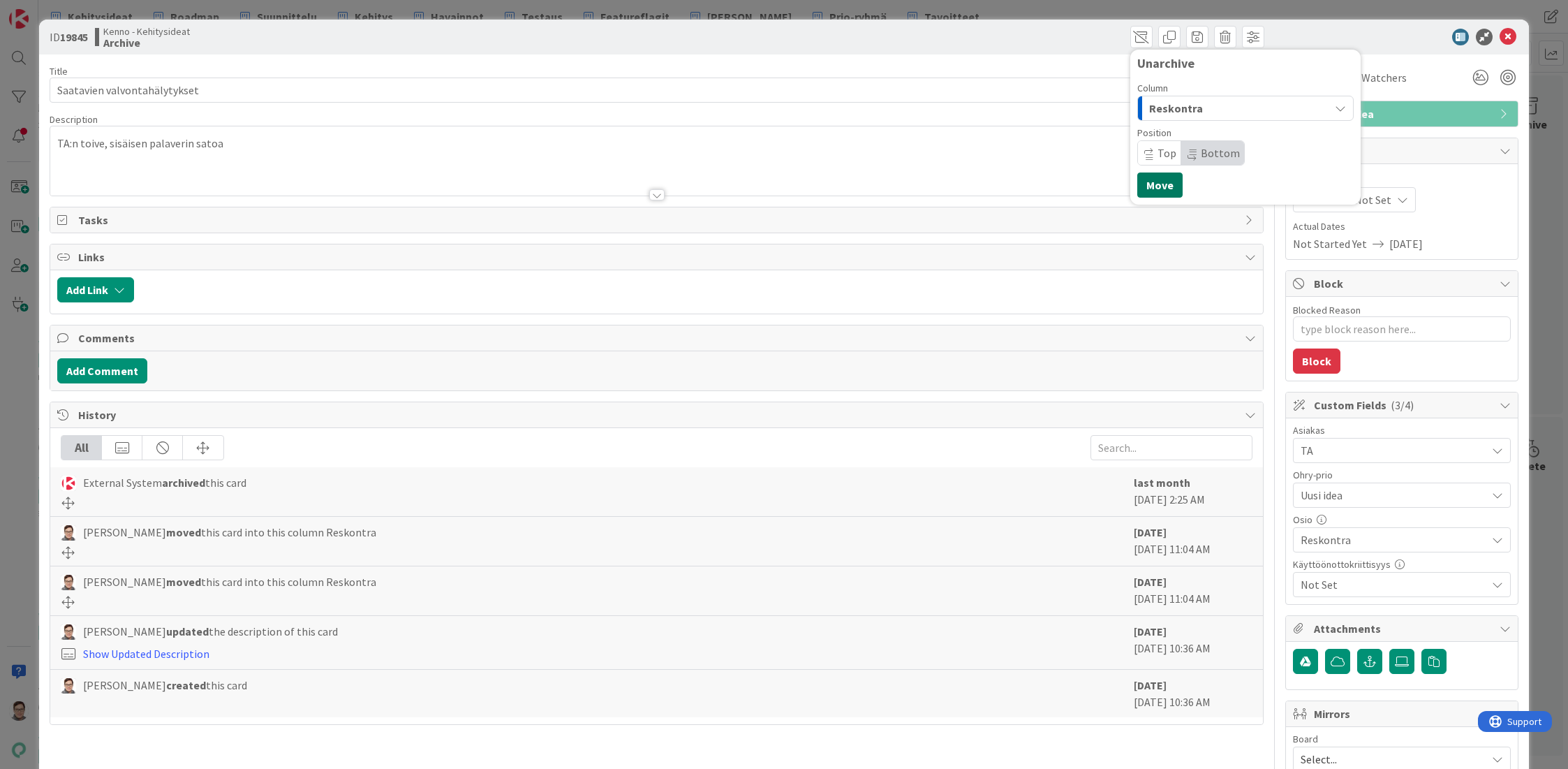
click at [1149, 188] on button "Move" at bounding box center [1160, 184] width 46 height 25
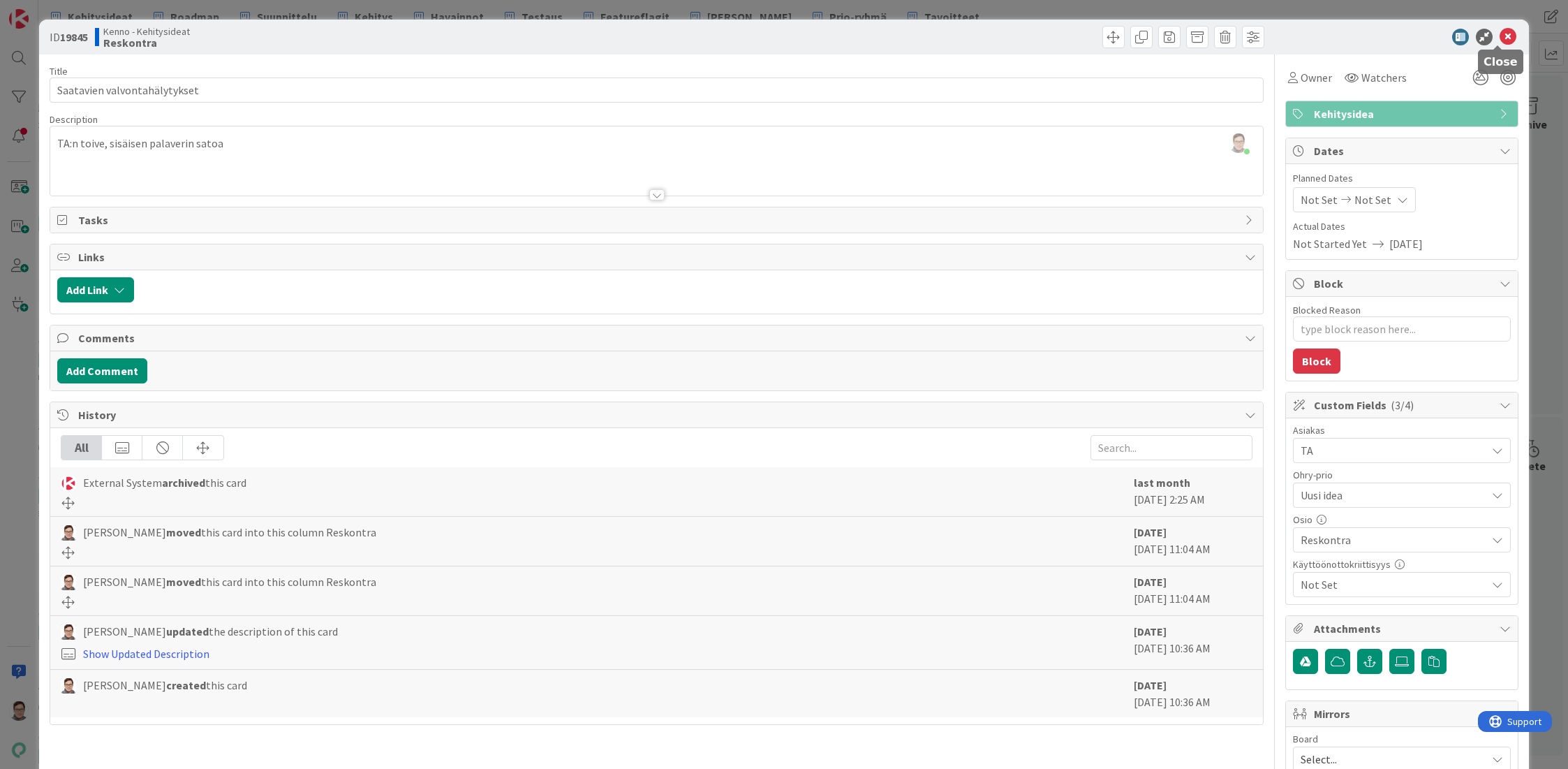
click at [1500, 36] on icon at bounding box center [1508, 37] width 17 height 17
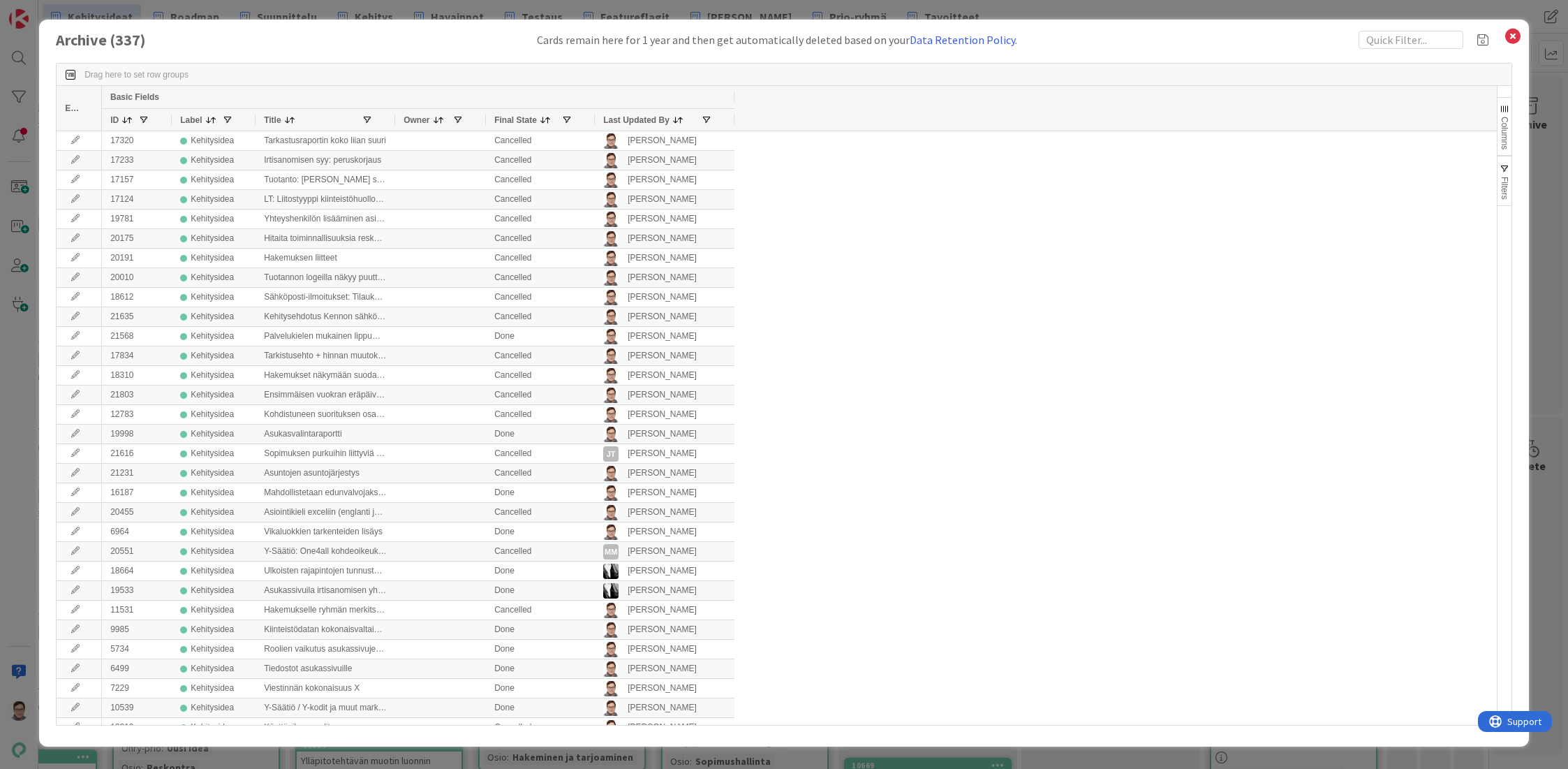
click at [627, 119] on span "Last Updated By" at bounding box center [636, 120] width 66 height 10
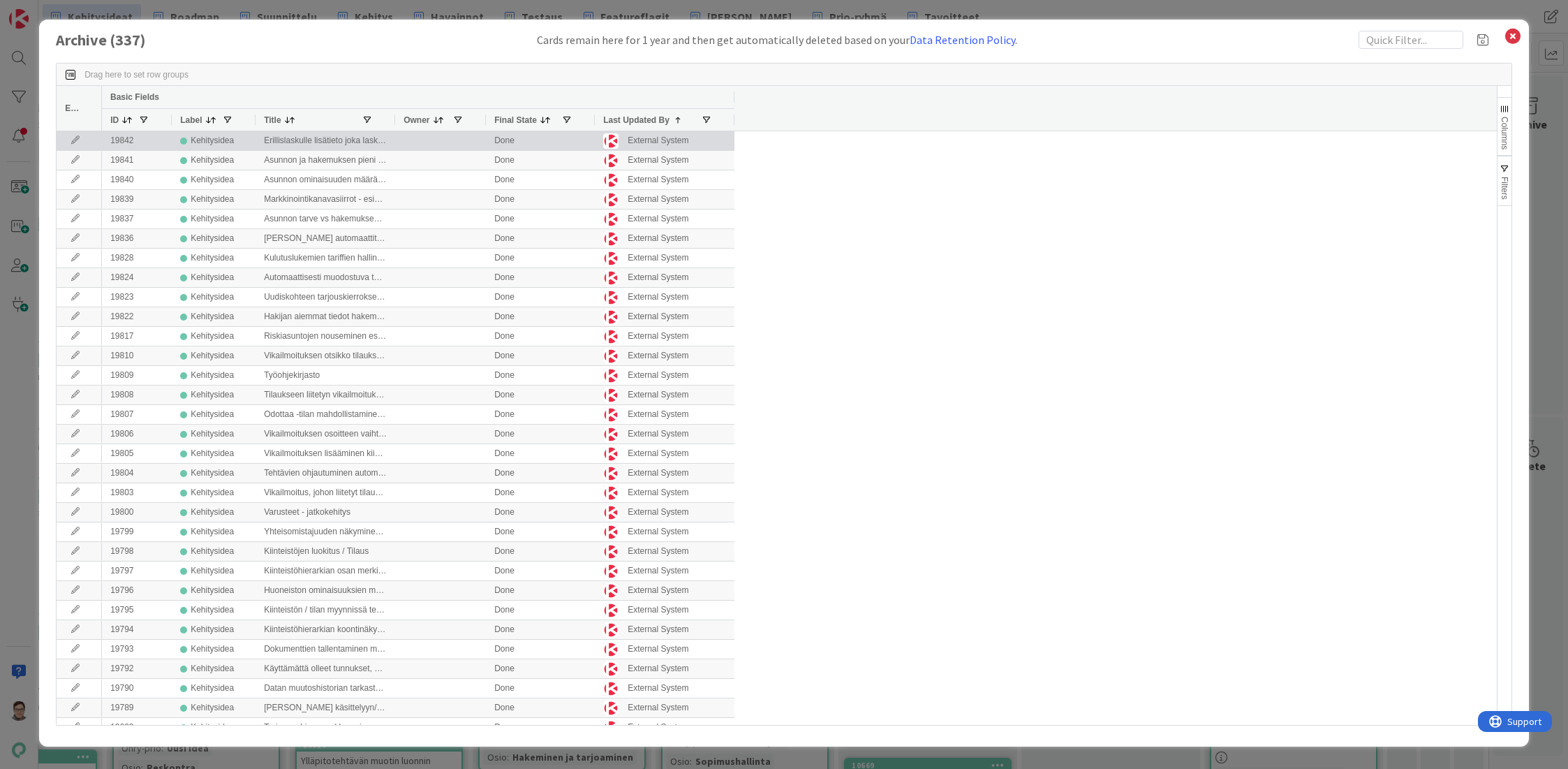
click at [76, 138] on icon at bounding box center [75, 140] width 21 height 9
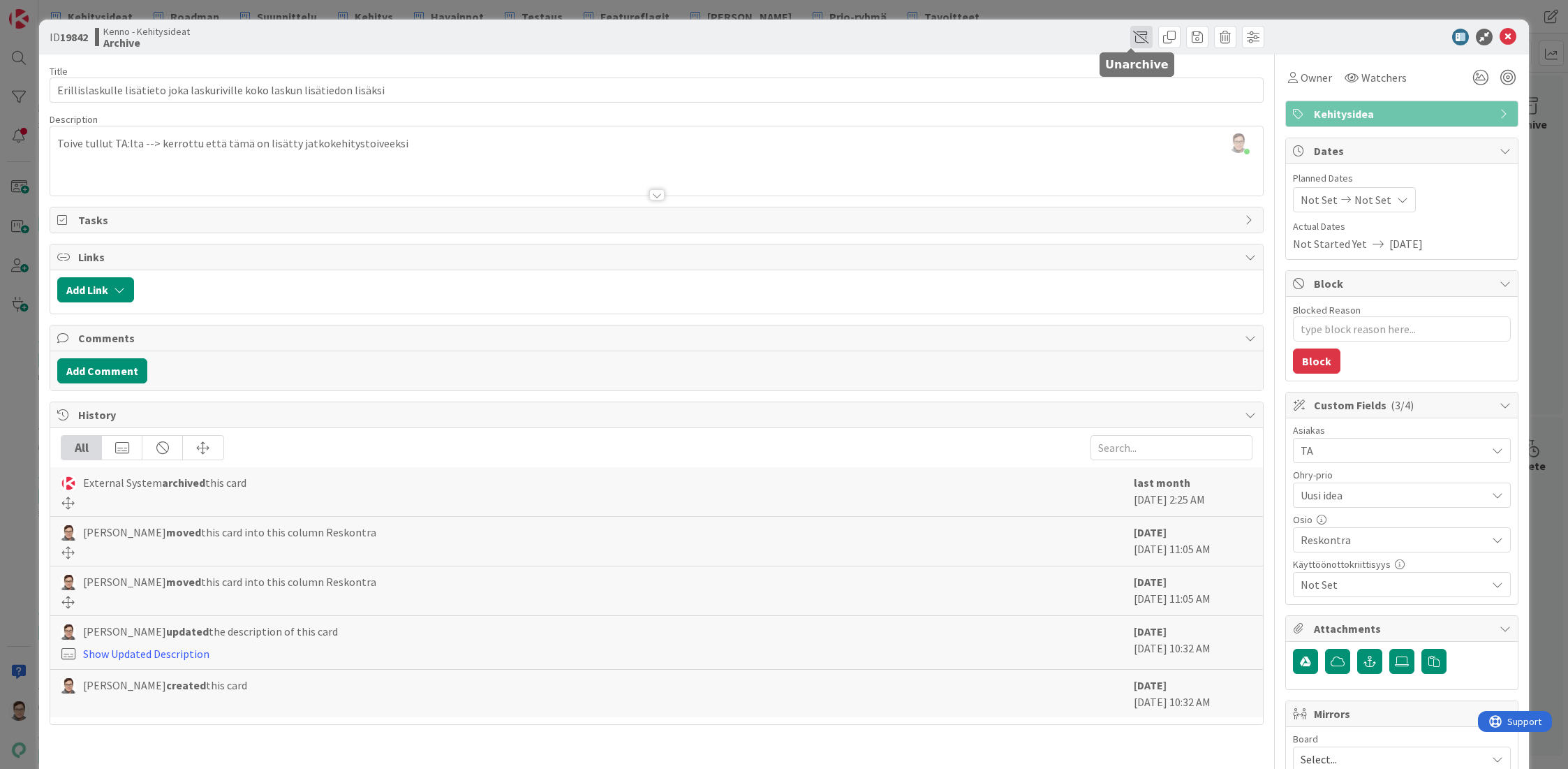
click at [1132, 40] on span at bounding box center [1141, 36] width 22 height 22
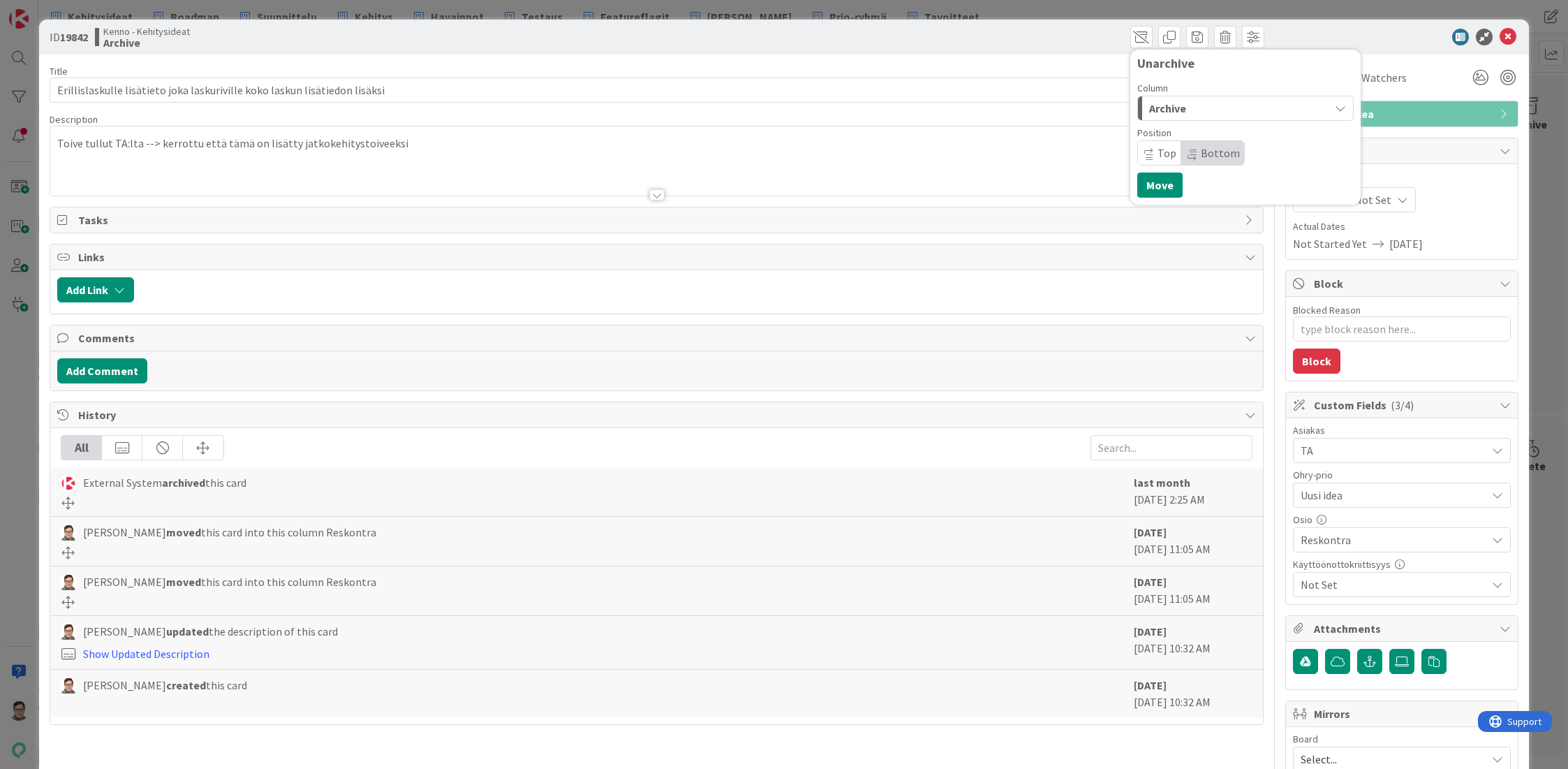
click at [1173, 105] on span "Archive" at bounding box center [1167, 108] width 37 height 19
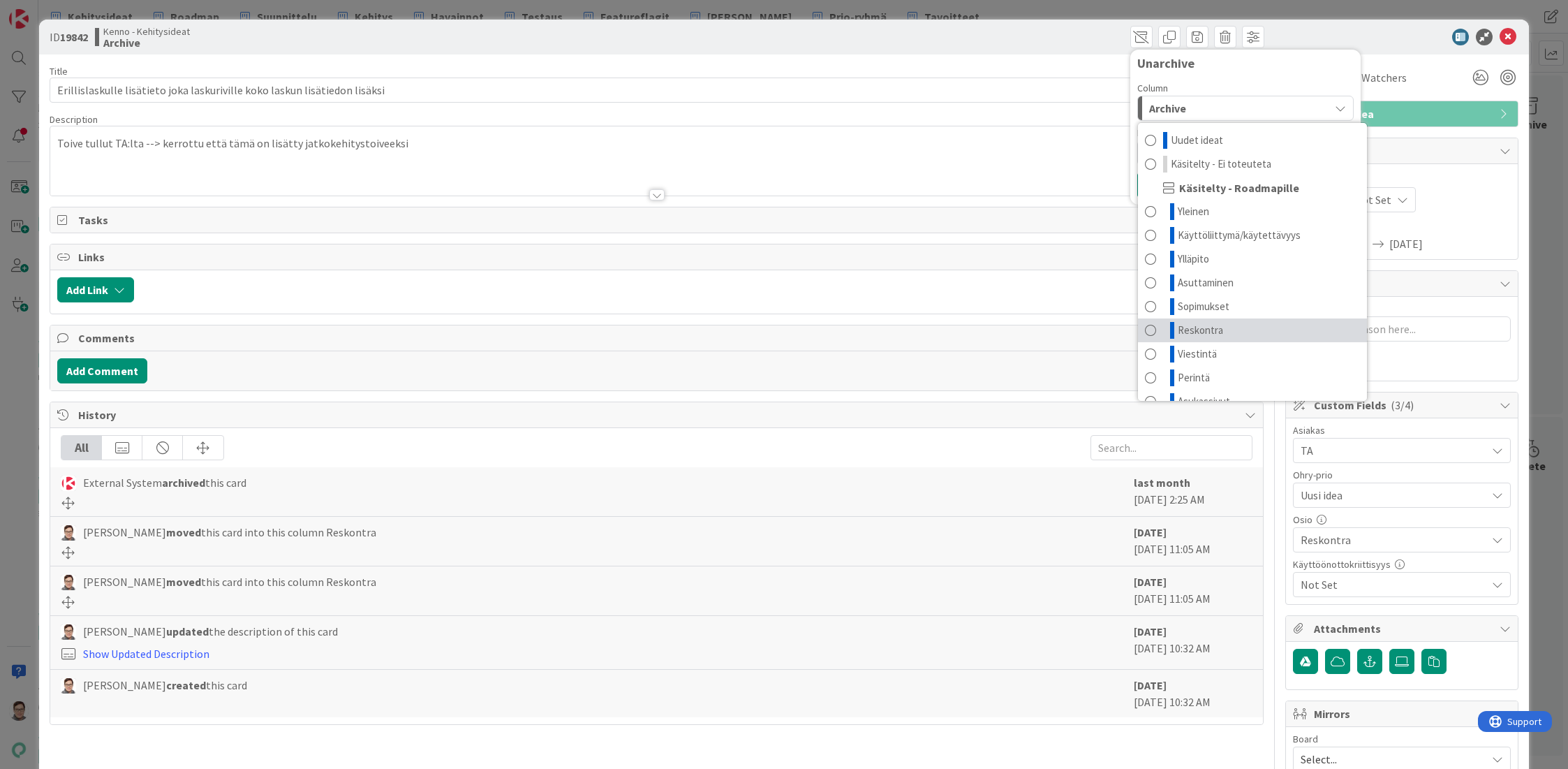
click at [1187, 333] on span "Reskontra" at bounding box center [1201, 330] width 46 height 17
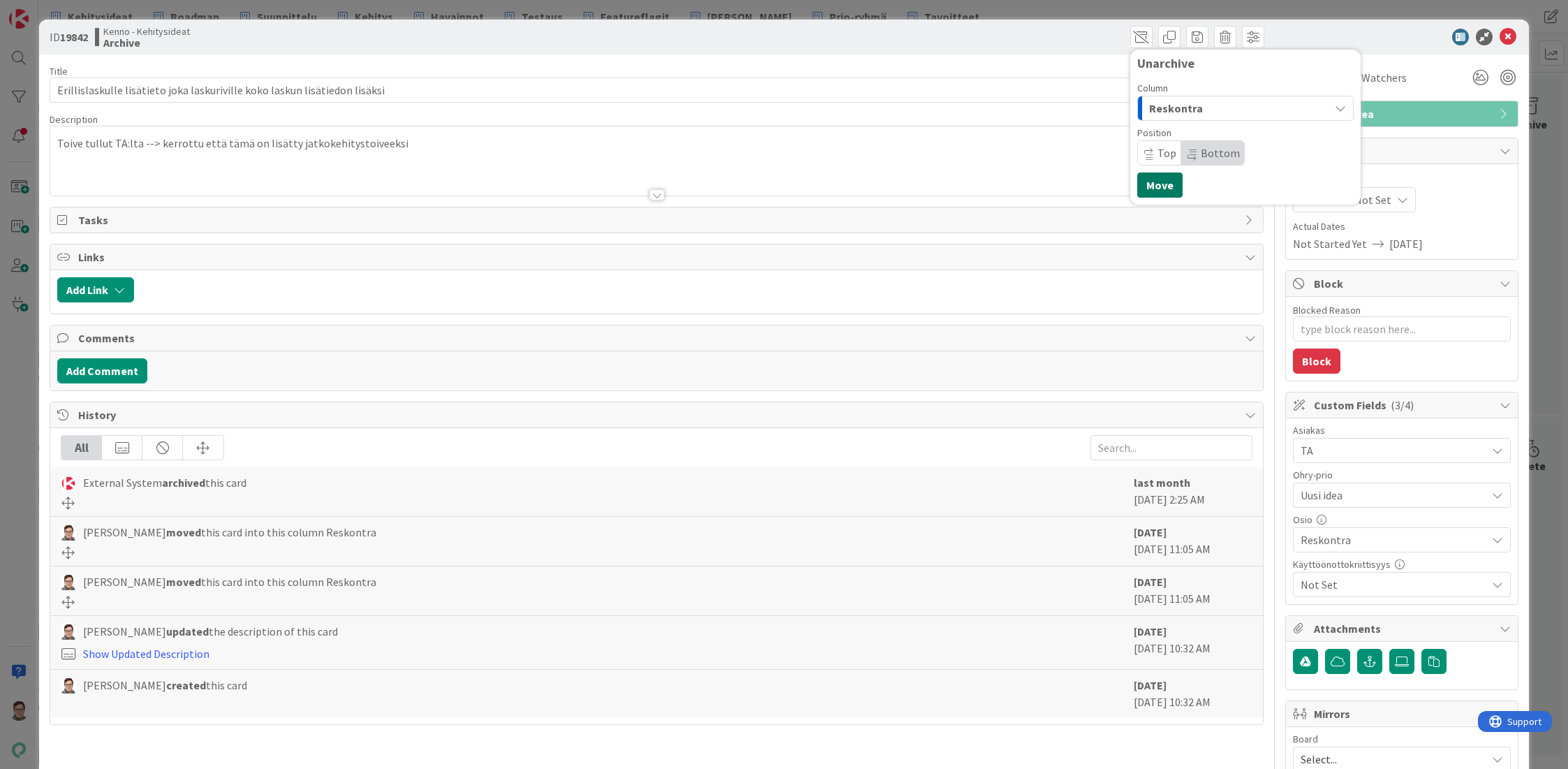
click at [1160, 190] on button "Move" at bounding box center [1160, 184] width 46 height 25
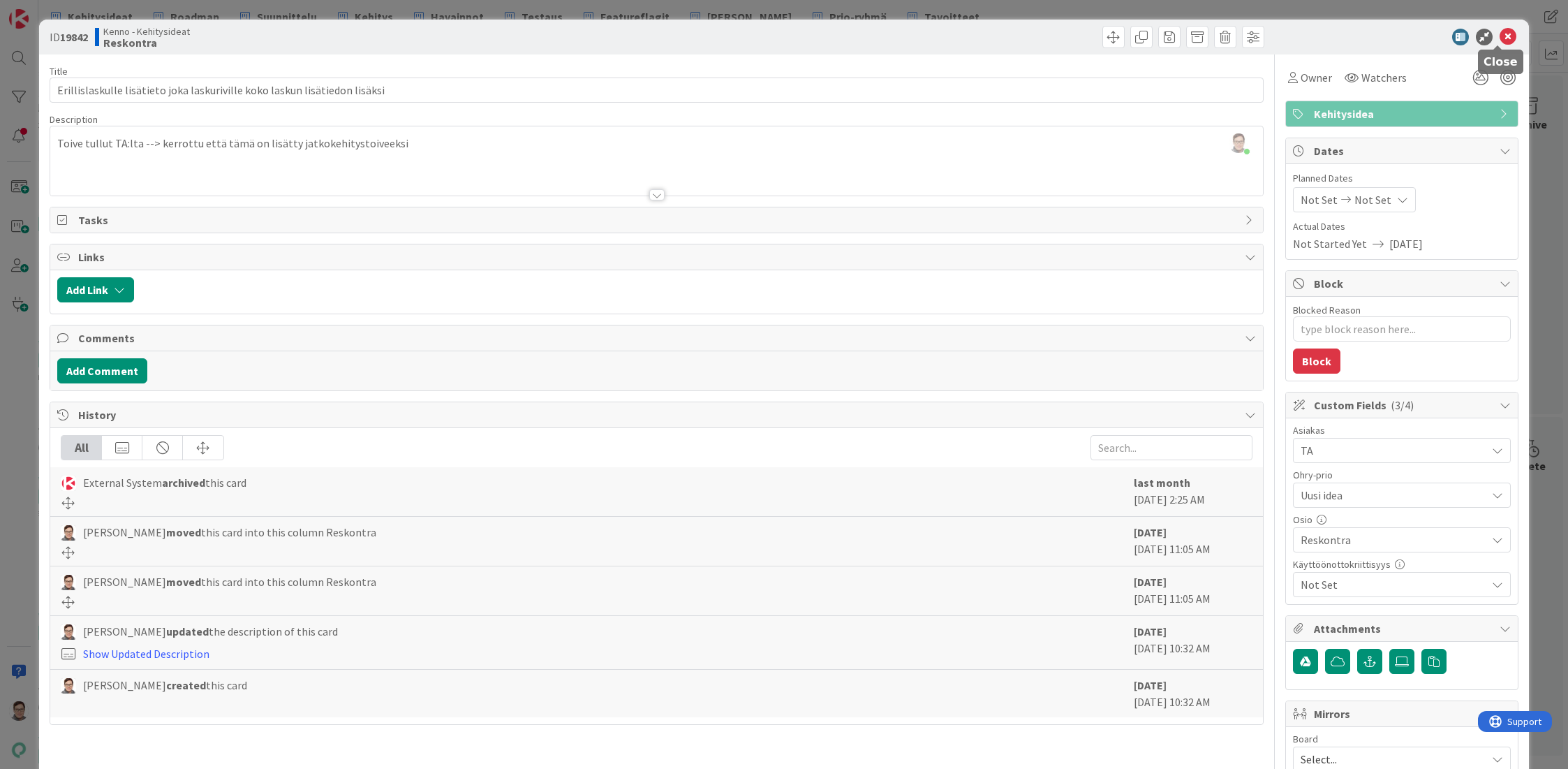
click at [1500, 40] on icon at bounding box center [1508, 37] width 17 height 17
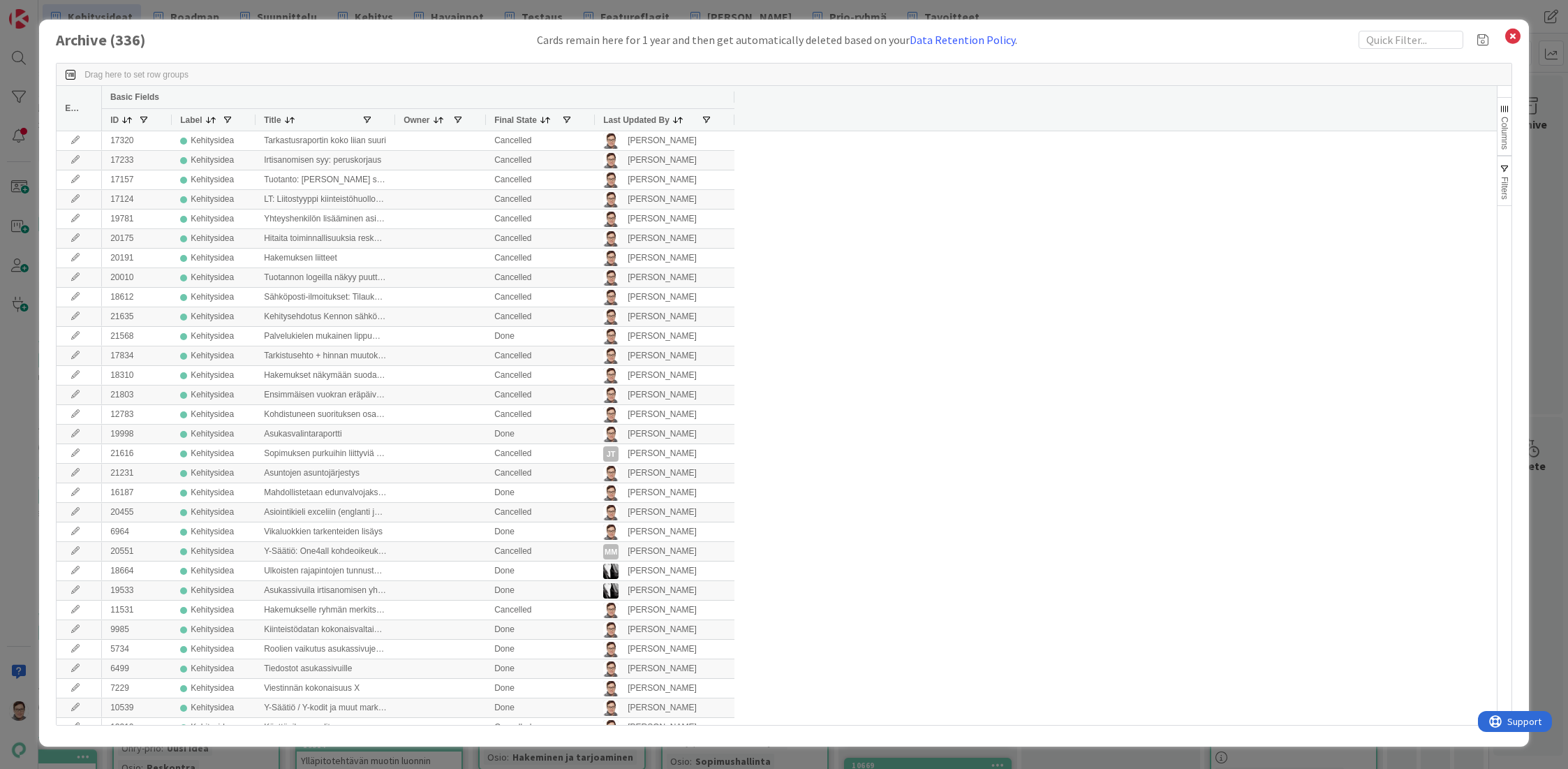
click at [631, 119] on span "Last Updated By" at bounding box center [636, 120] width 66 height 10
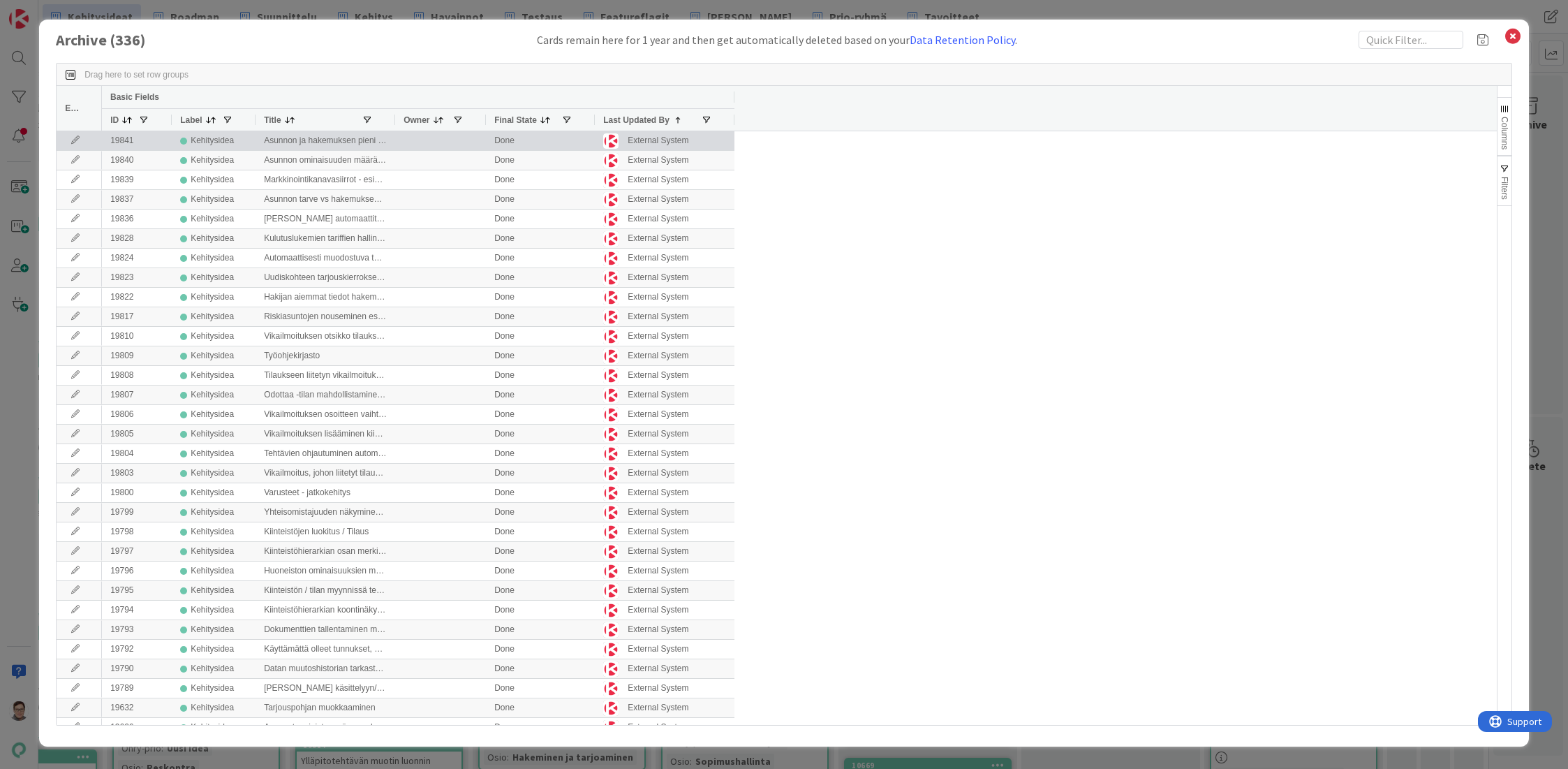
click at [70, 139] on icon at bounding box center [75, 140] width 21 height 9
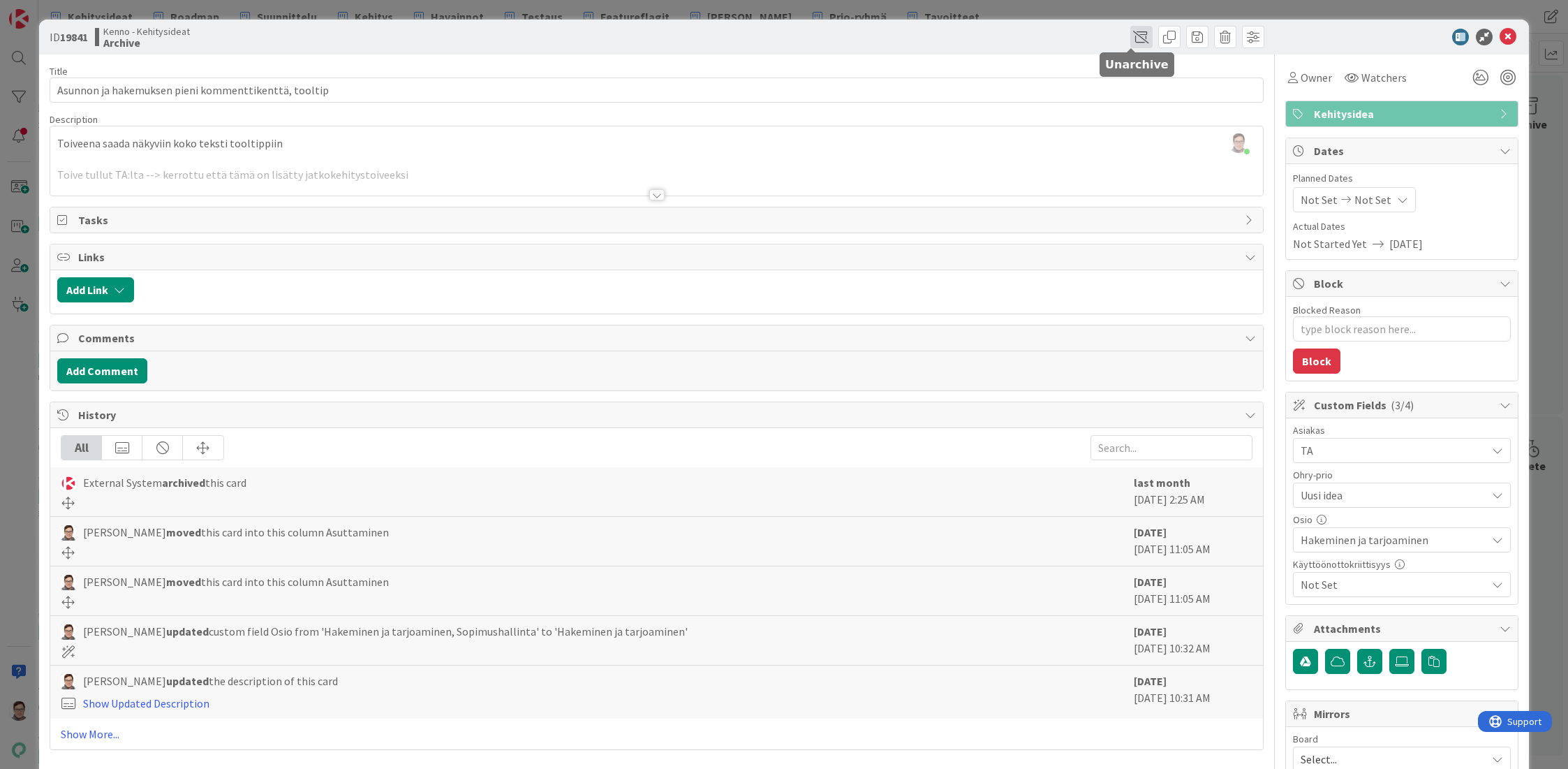
click at [1130, 43] on span at bounding box center [1141, 36] width 22 height 22
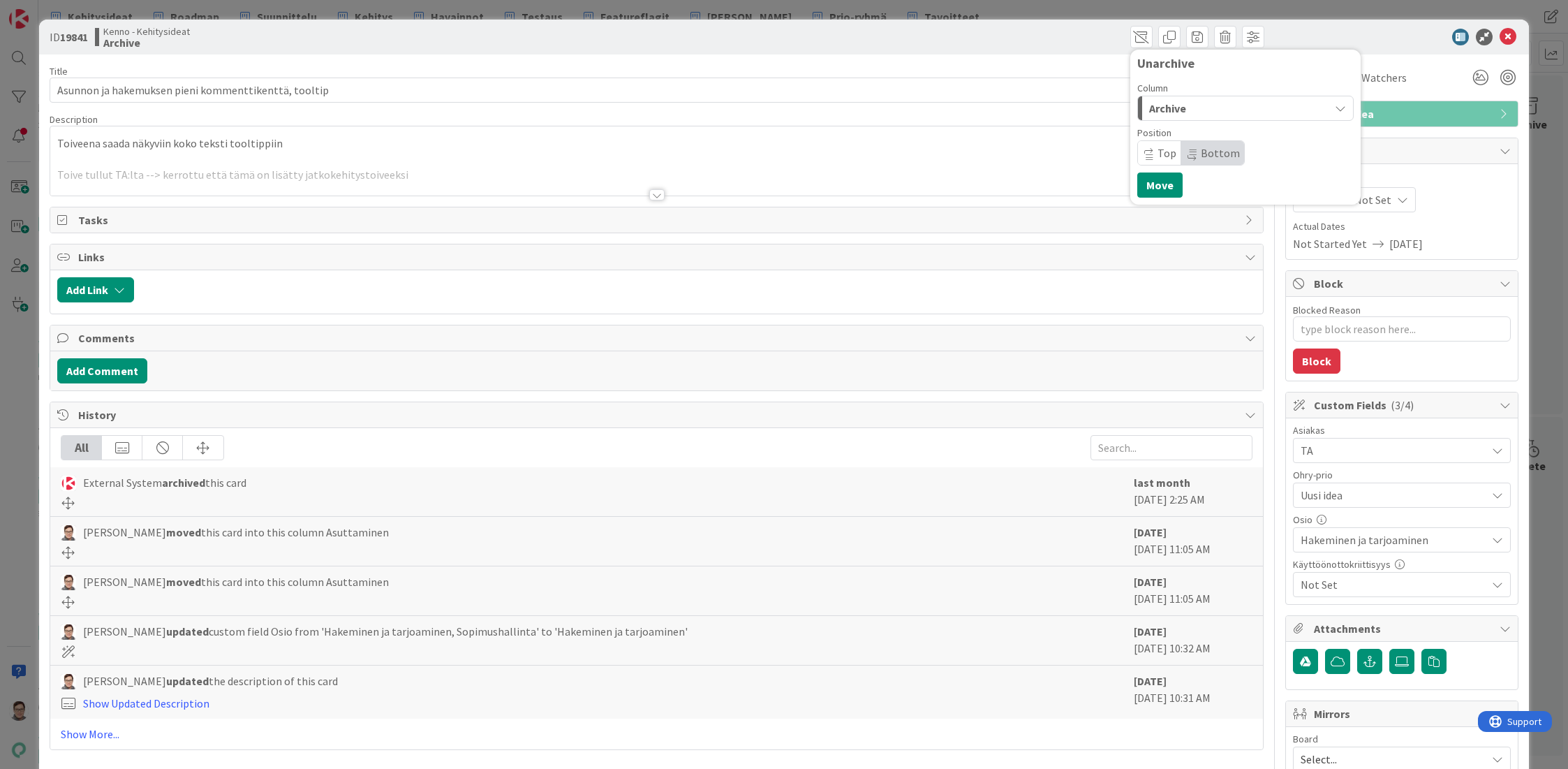
click at [1182, 110] on div "Archive" at bounding box center [1238, 108] width 184 height 22
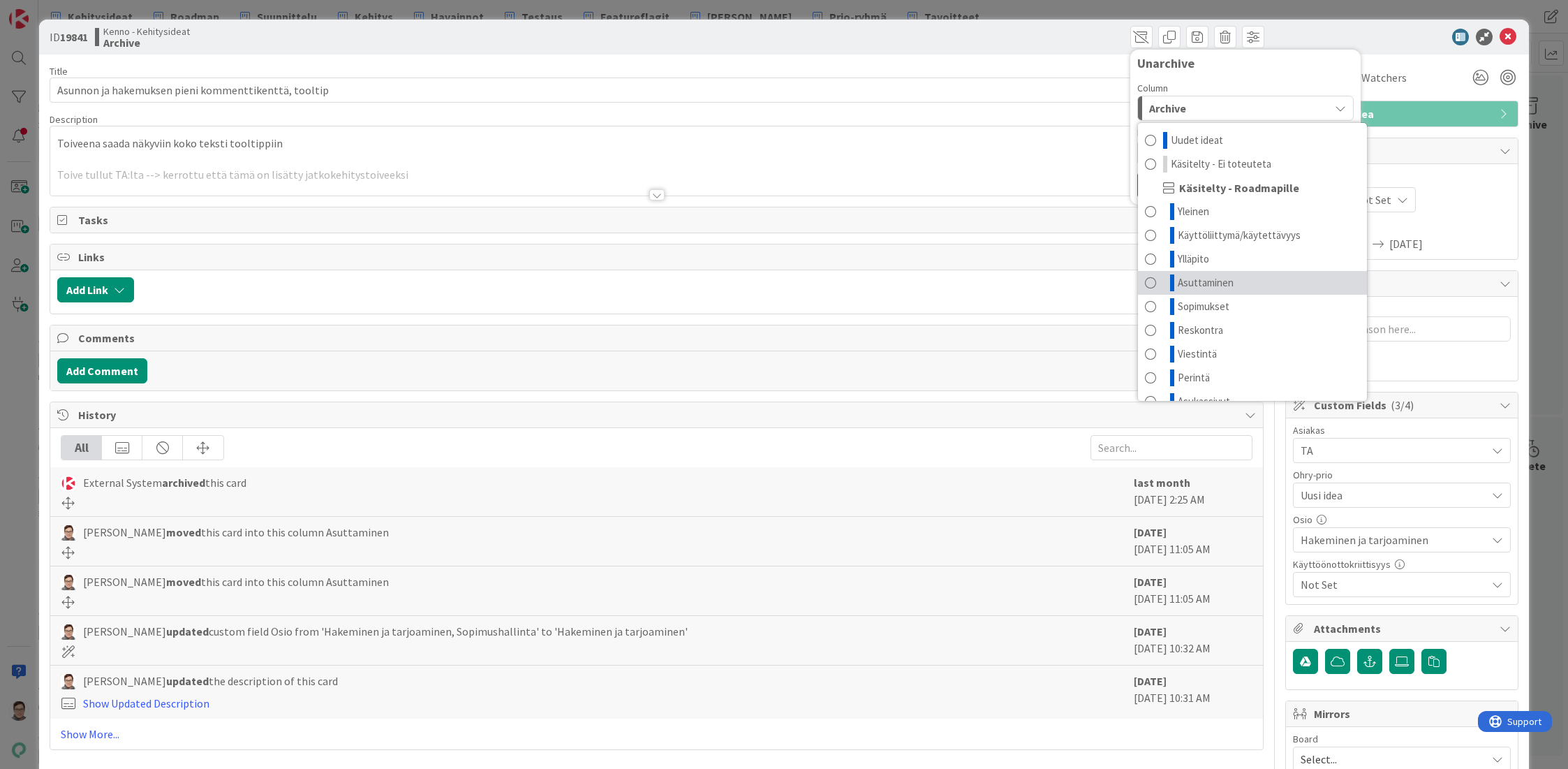
click at [1196, 286] on span "Asuttaminen" at bounding box center [1206, 283] width 56 height 17
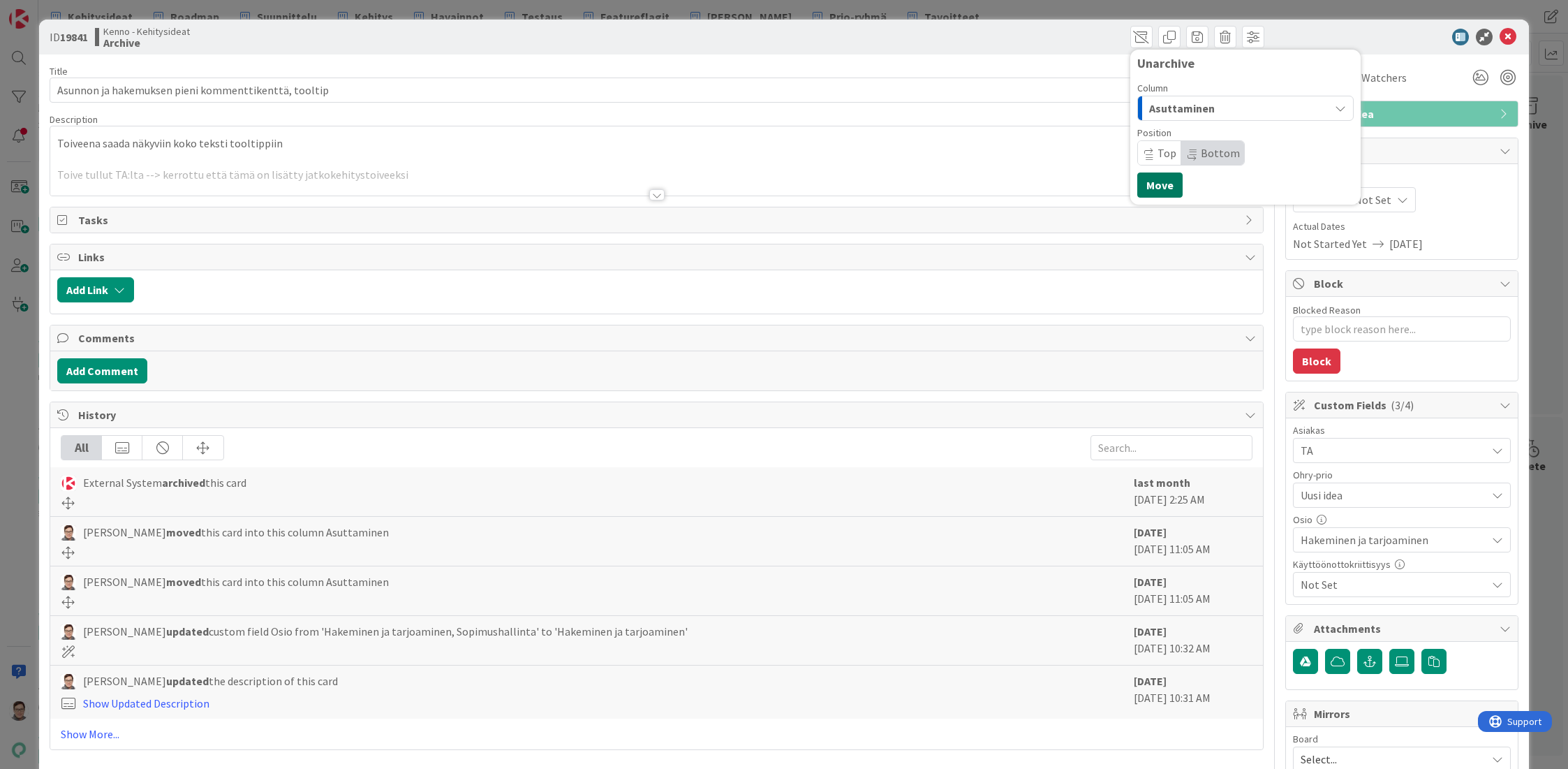
click at [1146, 188] on button "Move" at bounding box center [1160, 184] width 46 height 25
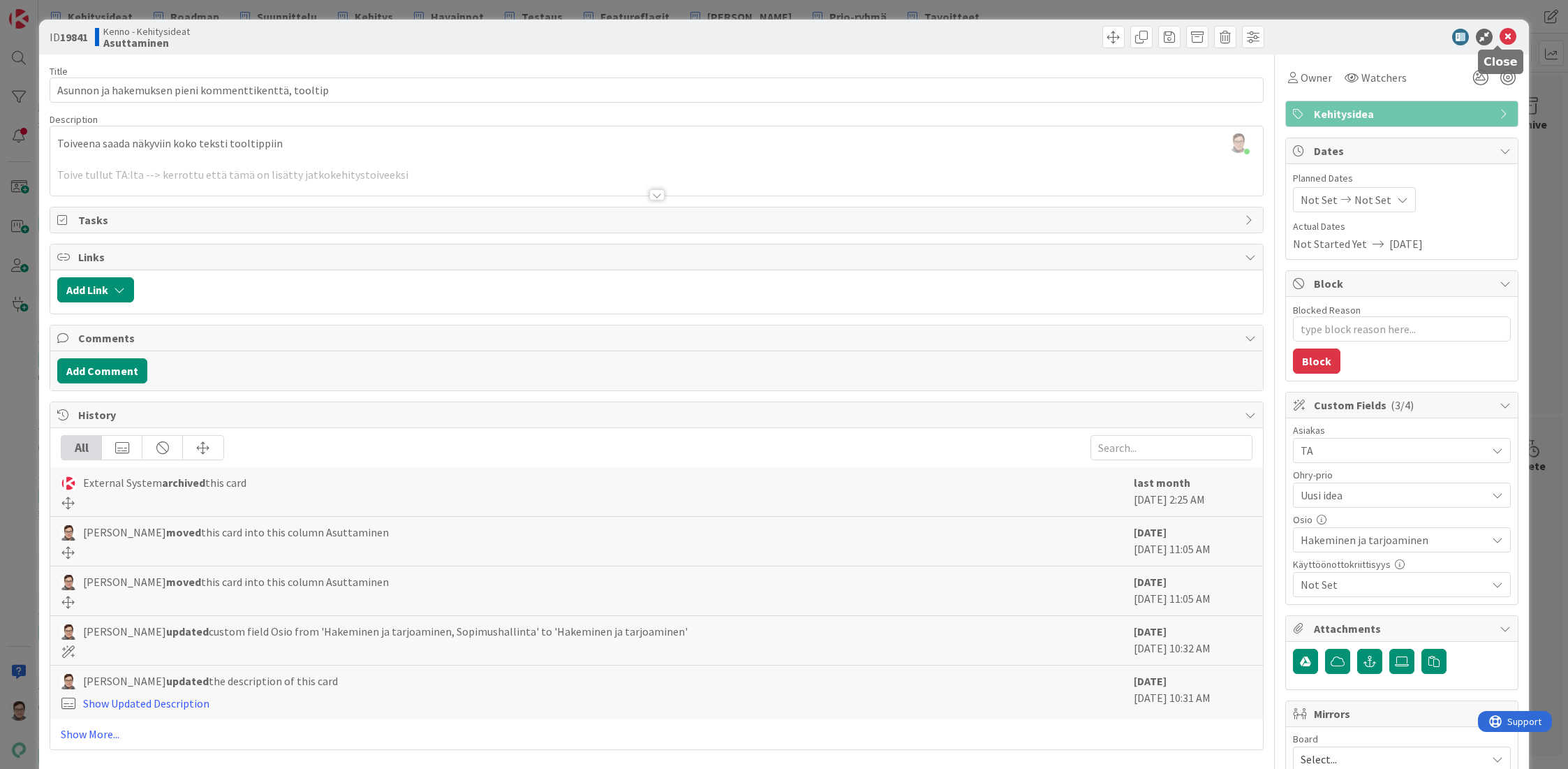
click at [1500, 39] on icon at bounding box center [1508, 37] width 17 height 17
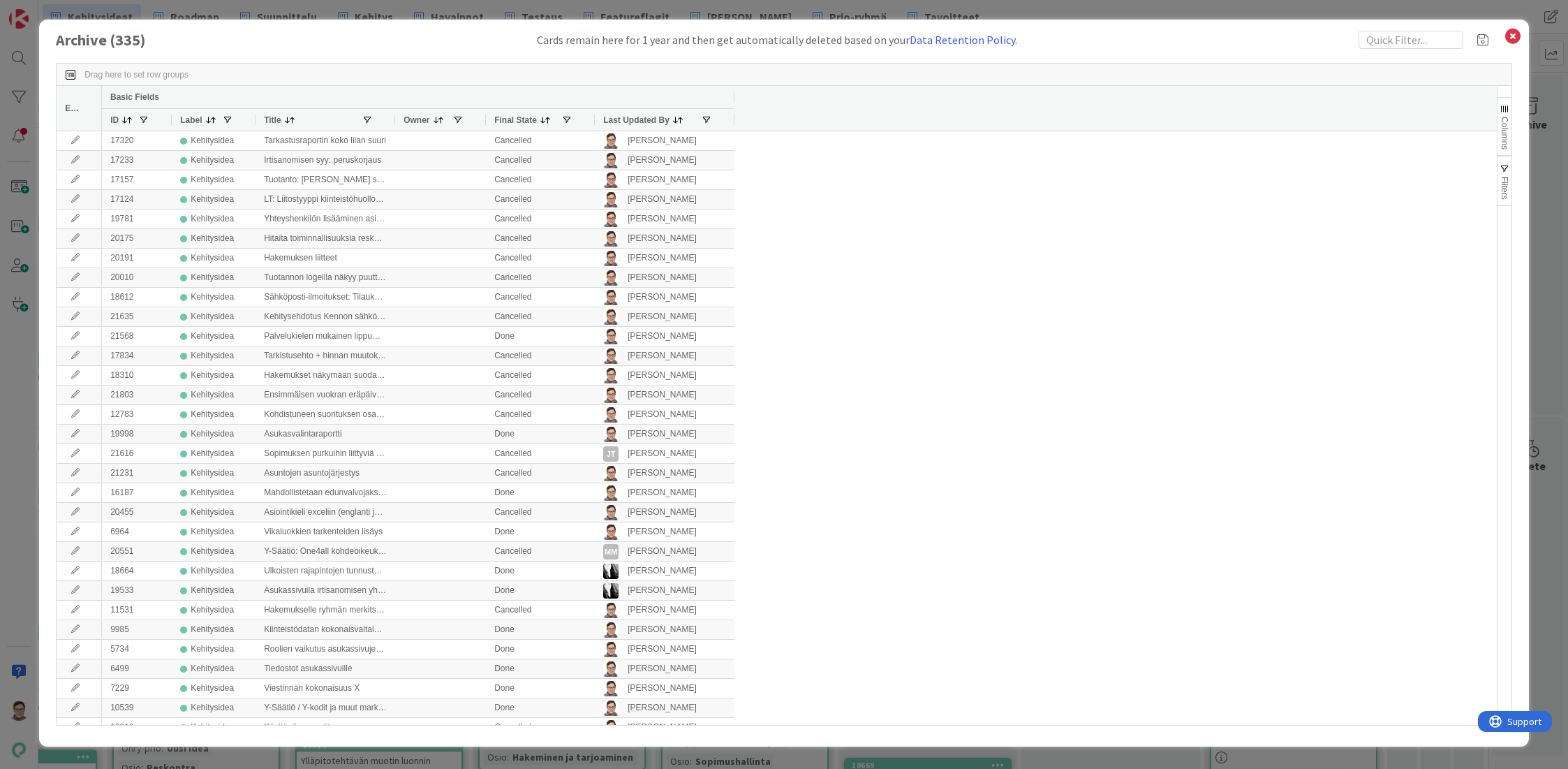
click at [621, 122] on span "Last Updated By" at bounding box center [636, 120] width 66 height 10
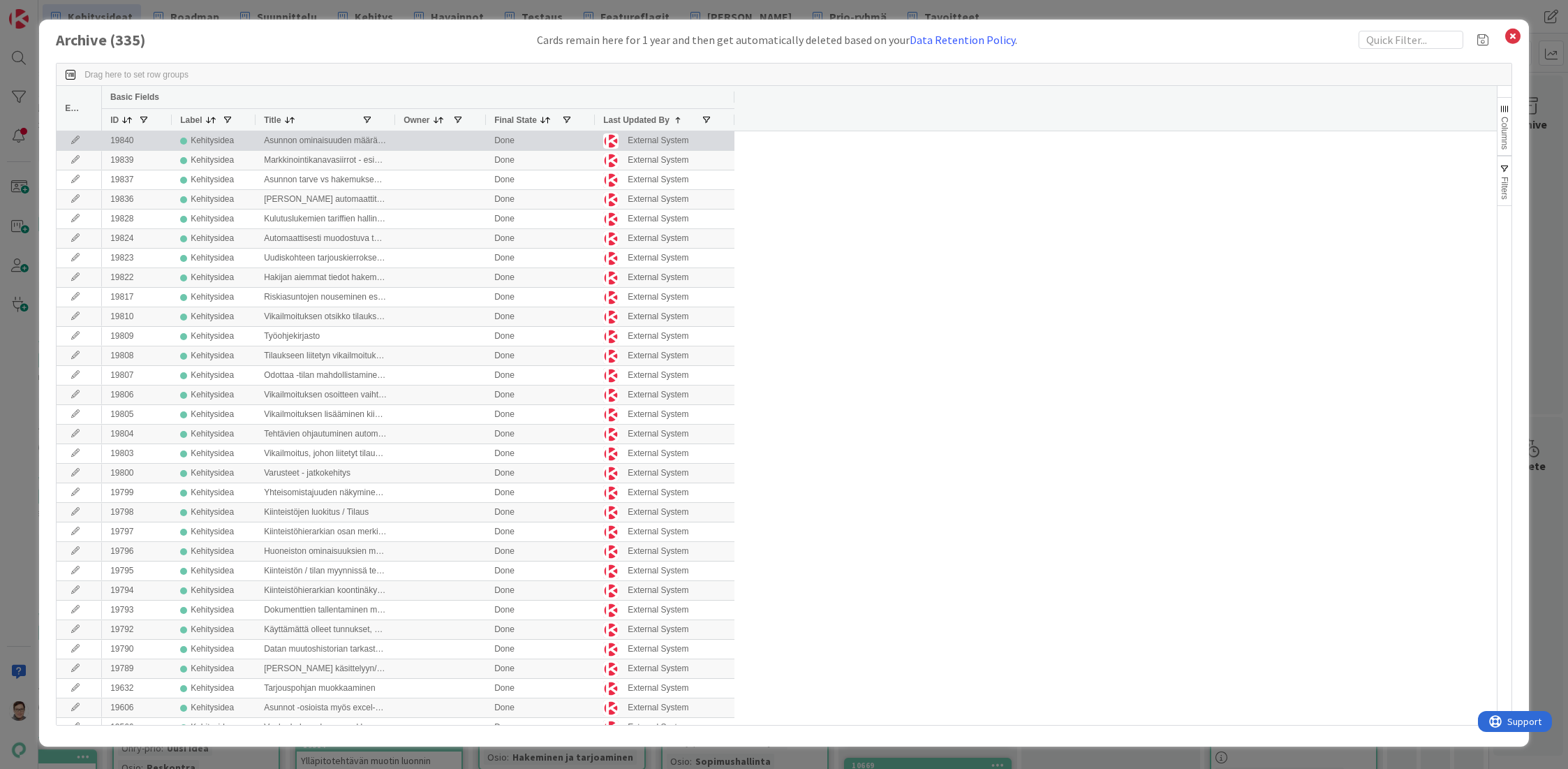
click at [75, 140] on icon at bounding box center [75, 140] width 21 height 9
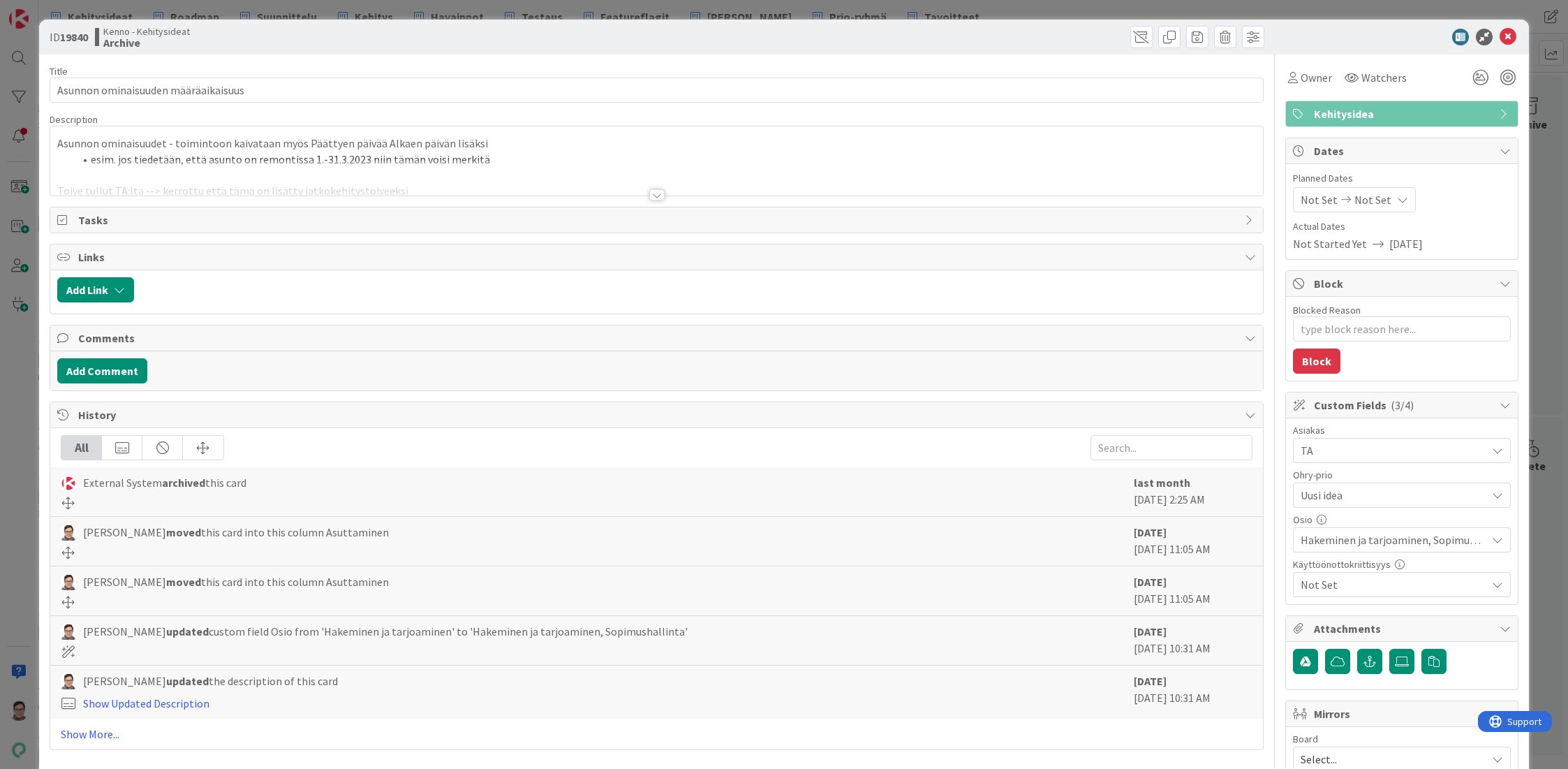
click at [652, 197] on div at bounding box center [657, 195] width 16 height 11
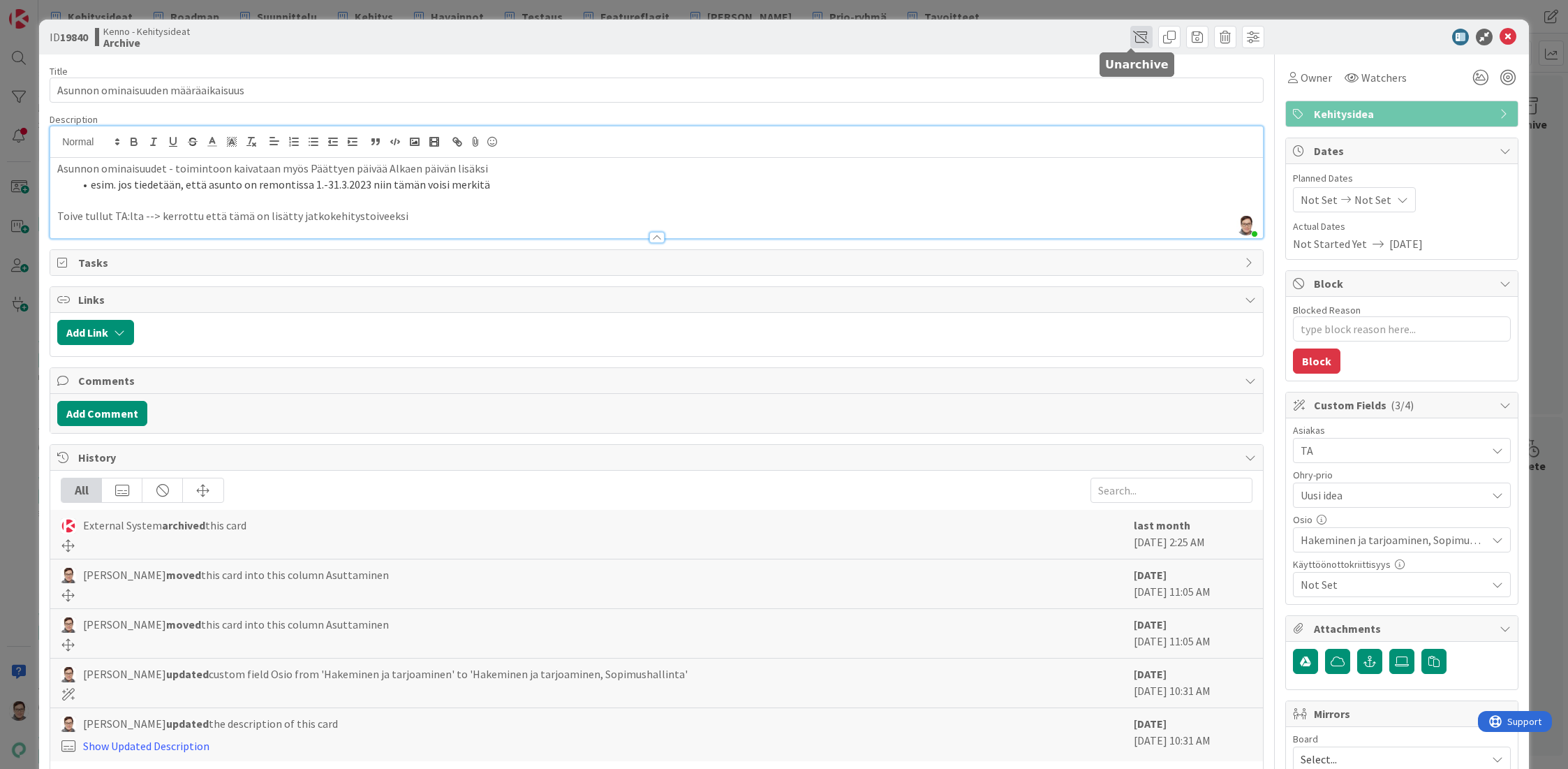
click at [1130, 32] on span at bounding box center [1141, 36] width 22 height 22
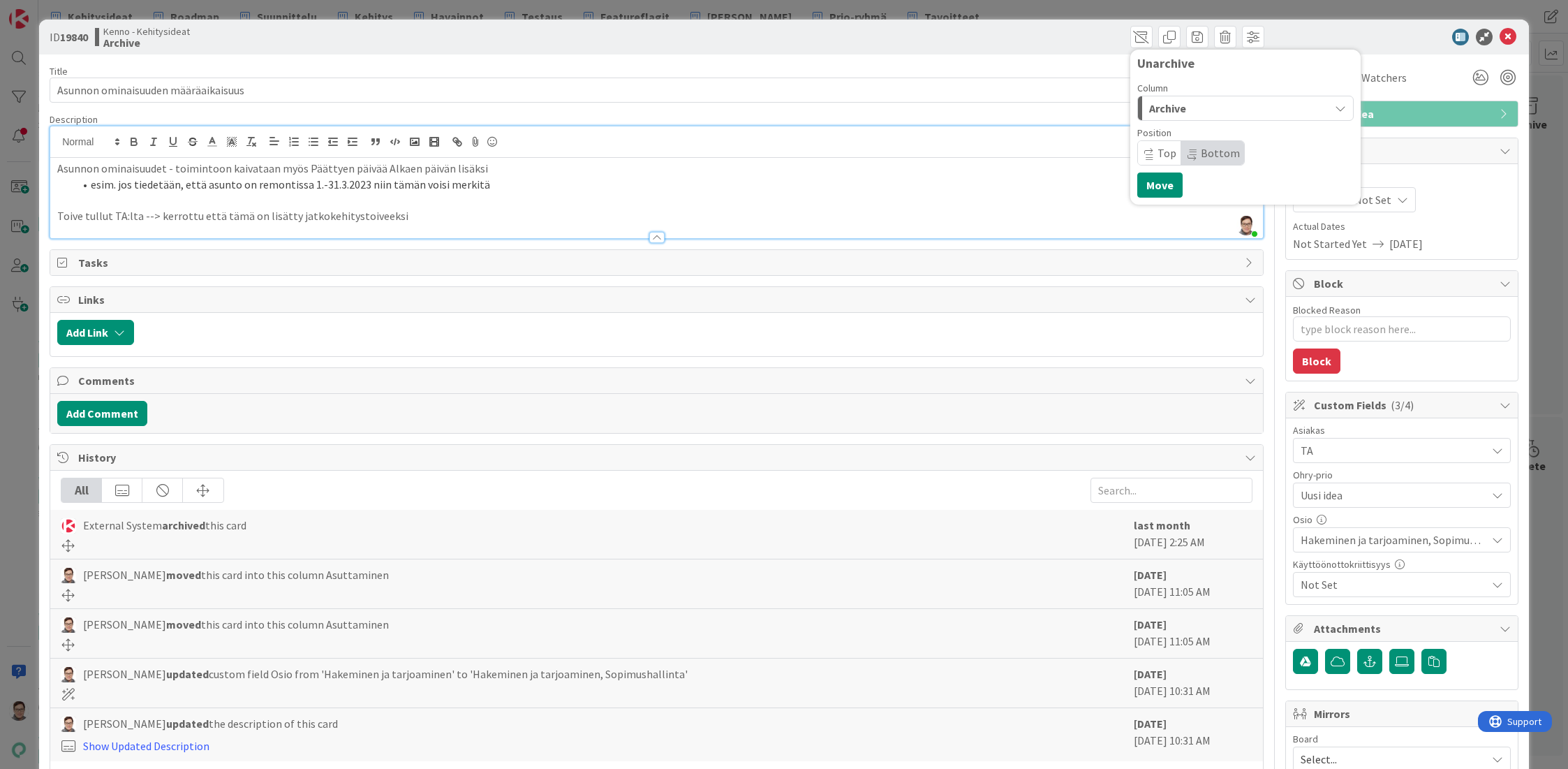
click at [1179, 110] on div "Archive" at bounding box center [1238, 108] width 184 height 22
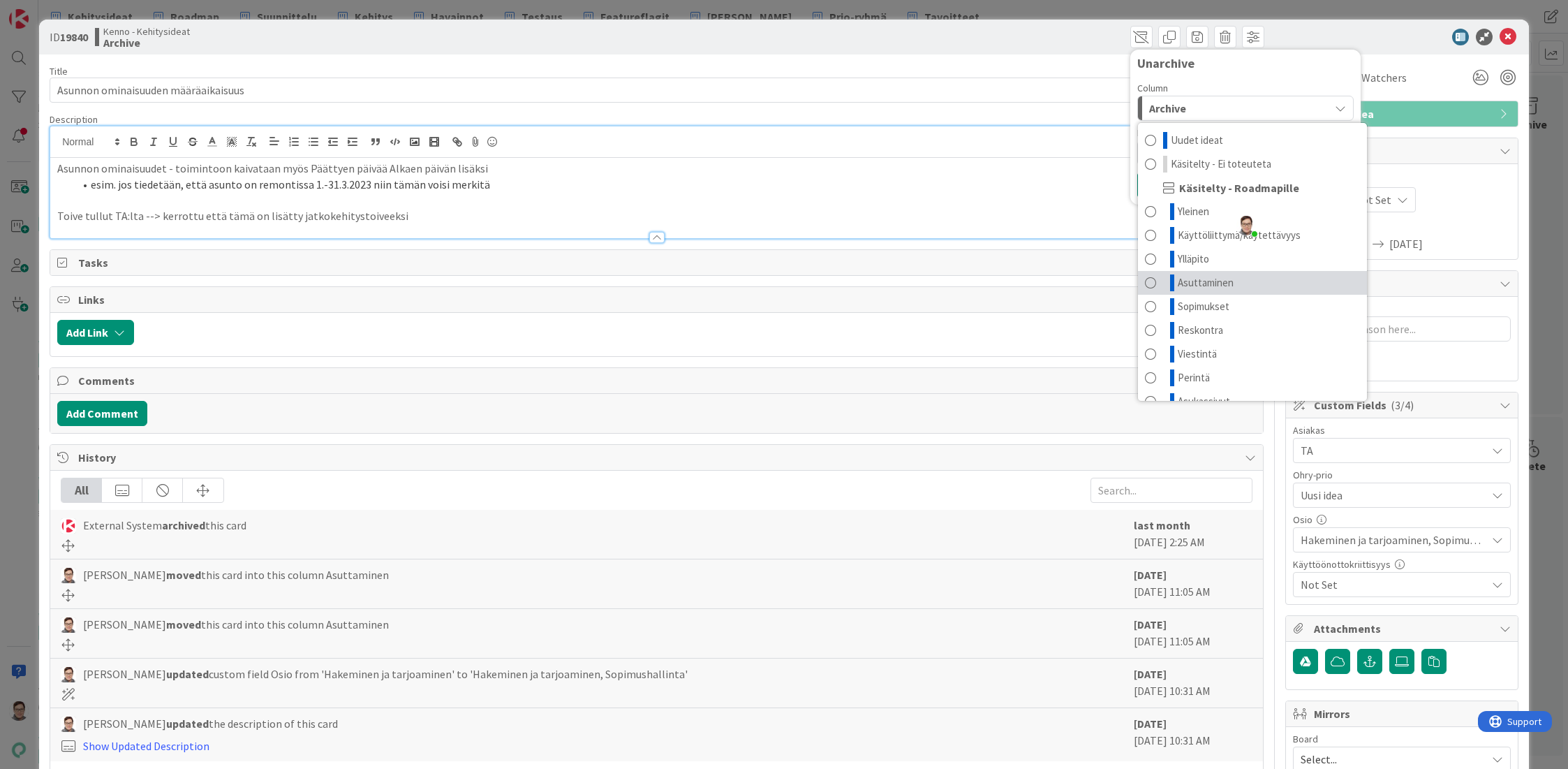
click at [1190, 274] on span "Asuttaminen" at bounding box center [1206, 283] width 56 height 17
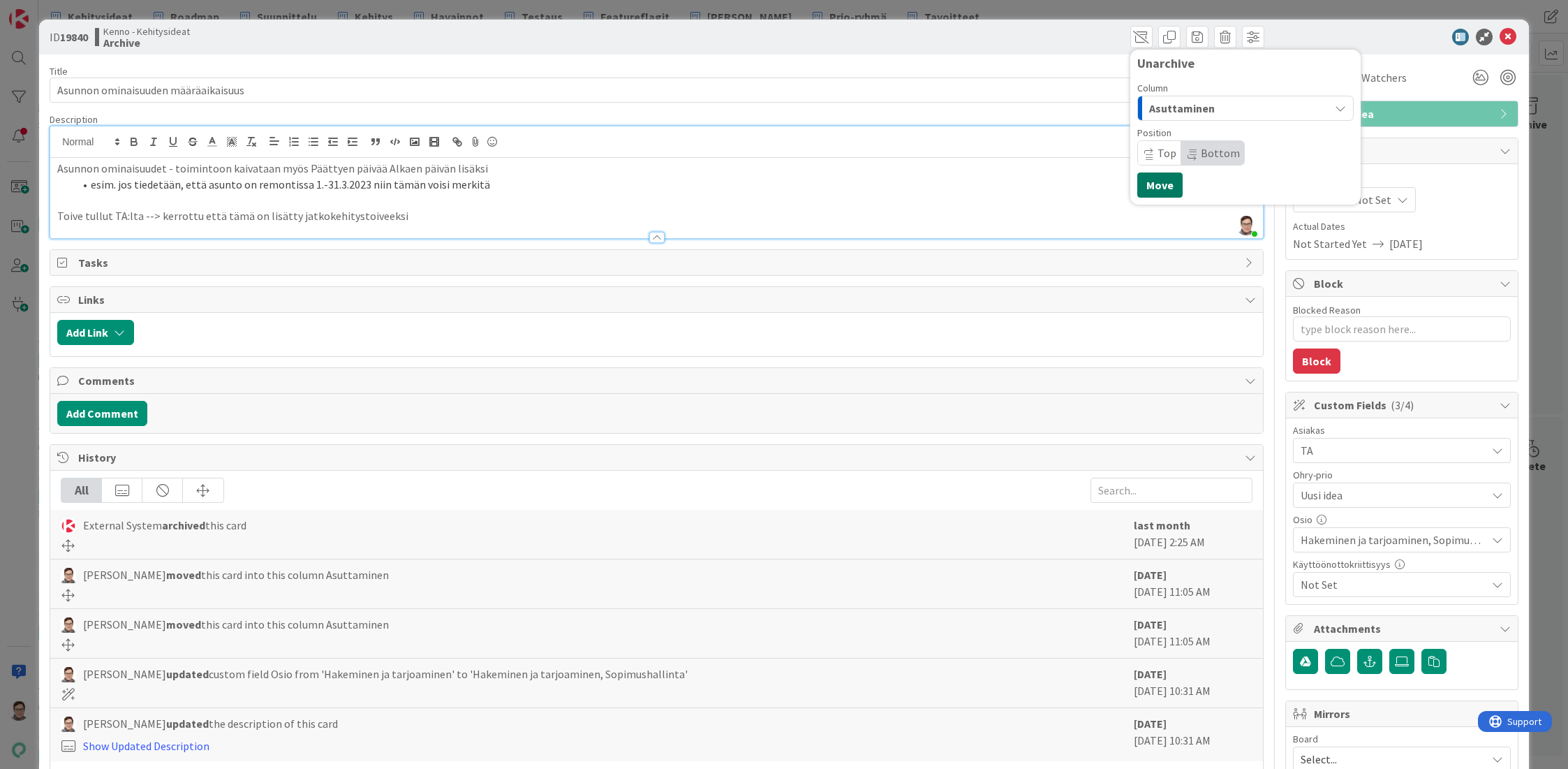
click at [1157, 185] on button "Move" at bounding box center [1160, 184] width 46 height 25
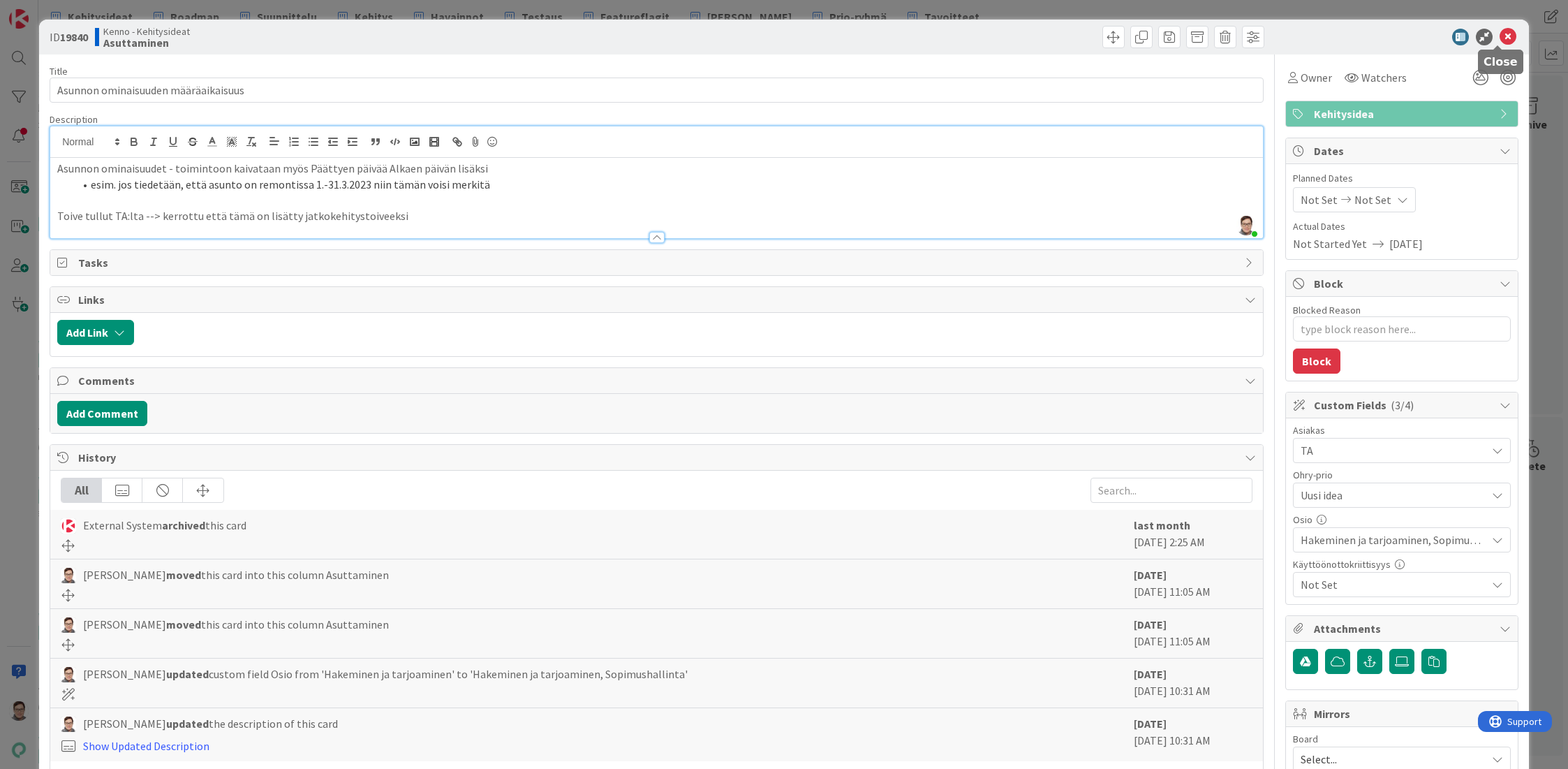
click at [1500, 37] on icon at bounding box center [1508, 37] width 17 height 17
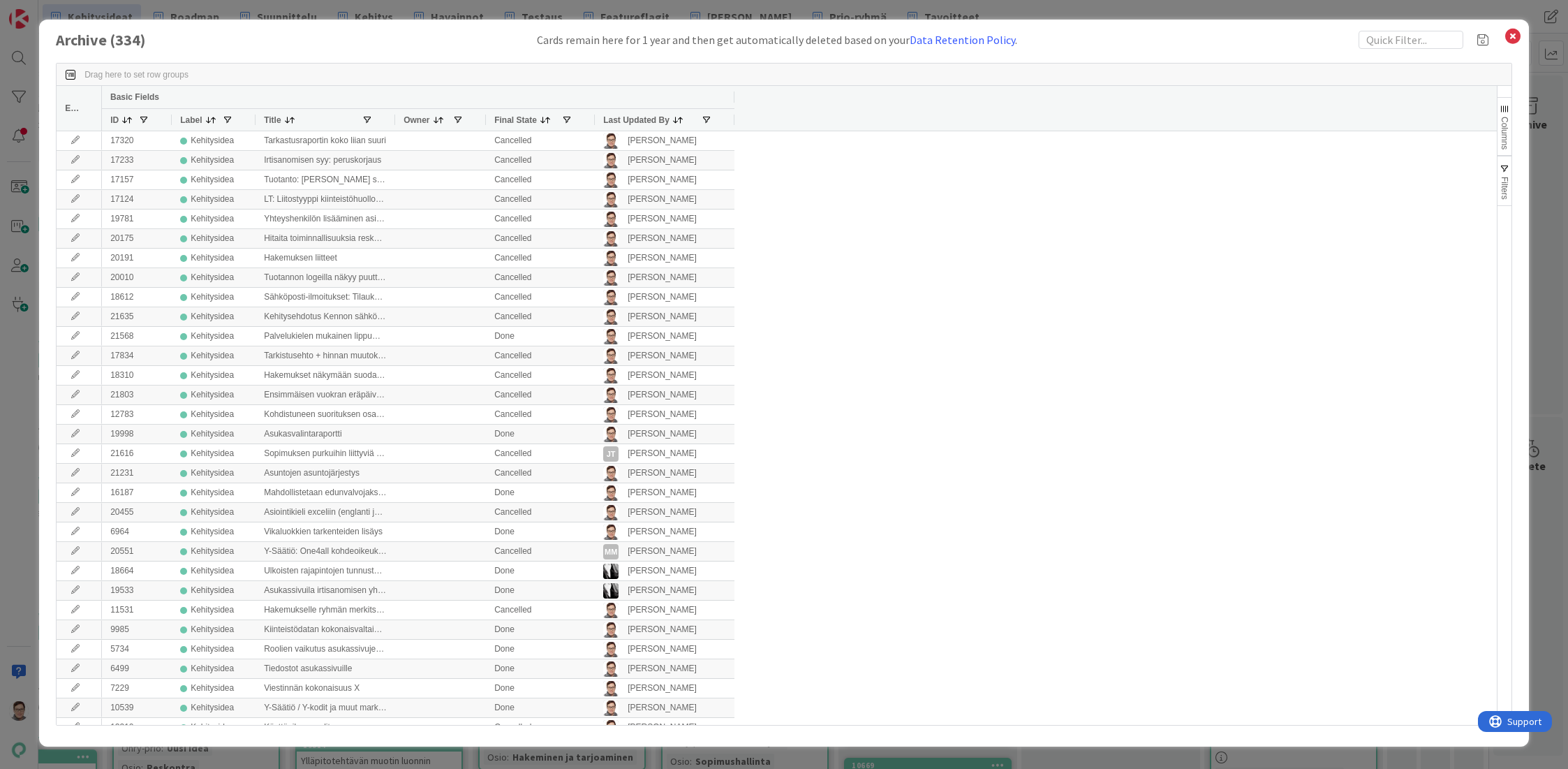
click at [627, 120] on span "Last Updated By" at bounding box center [636, 120] width 66 height 10
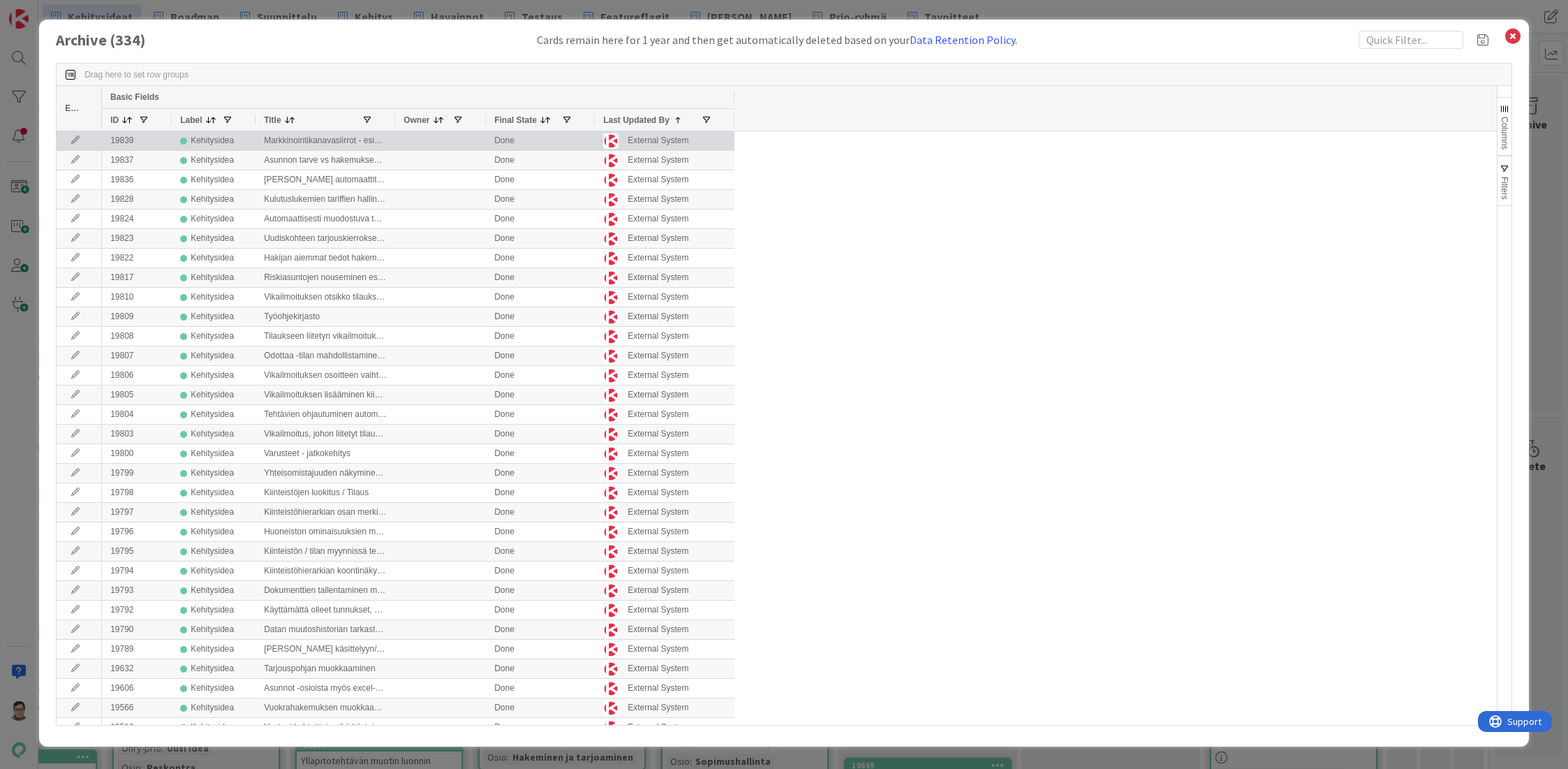
click at [78, 142] on icon at bounding box center [75, 140] width 21 height 9
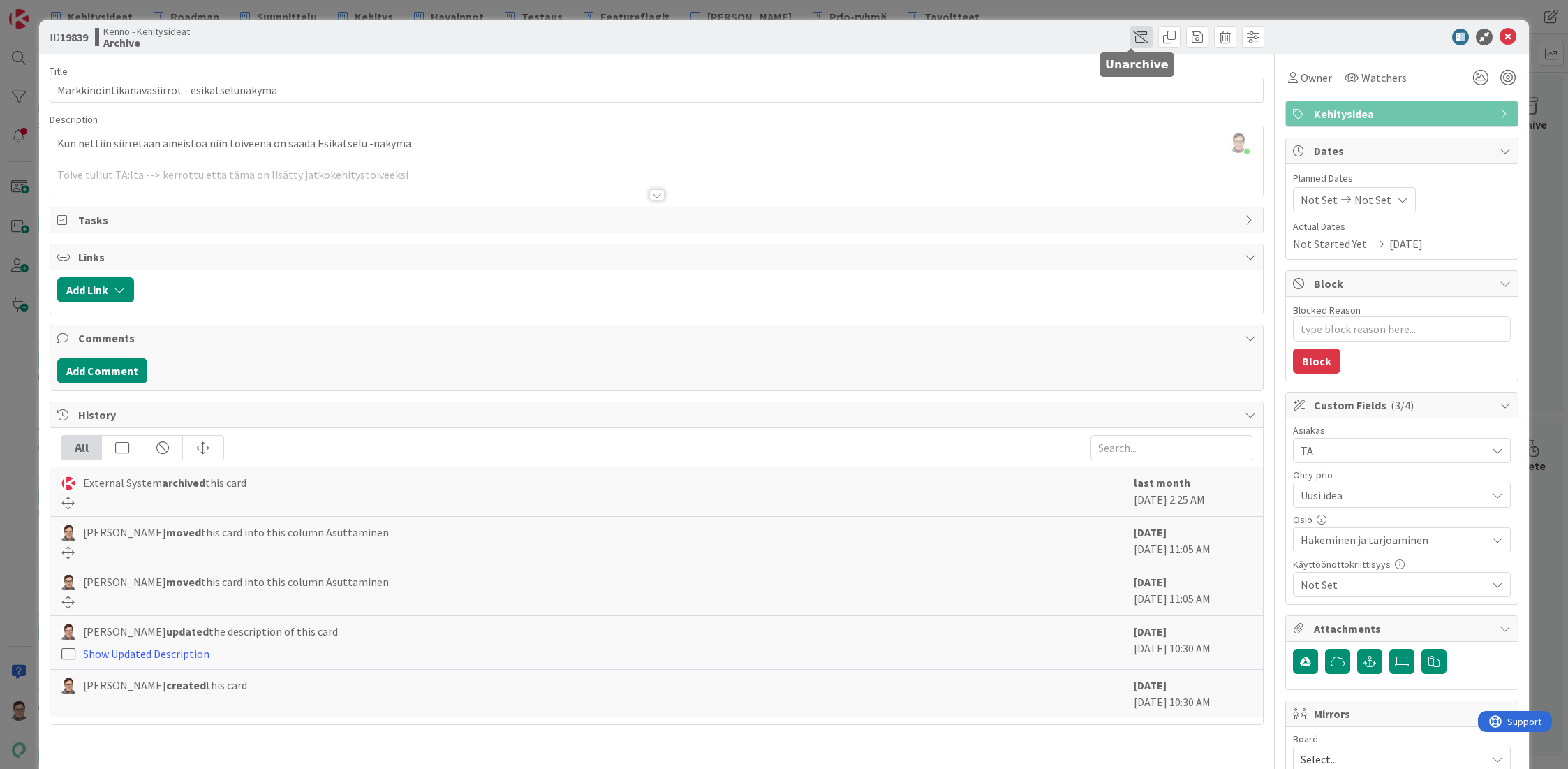
click at [1130, 38] on span at bounding box center [1141, 36] width 22 height 22
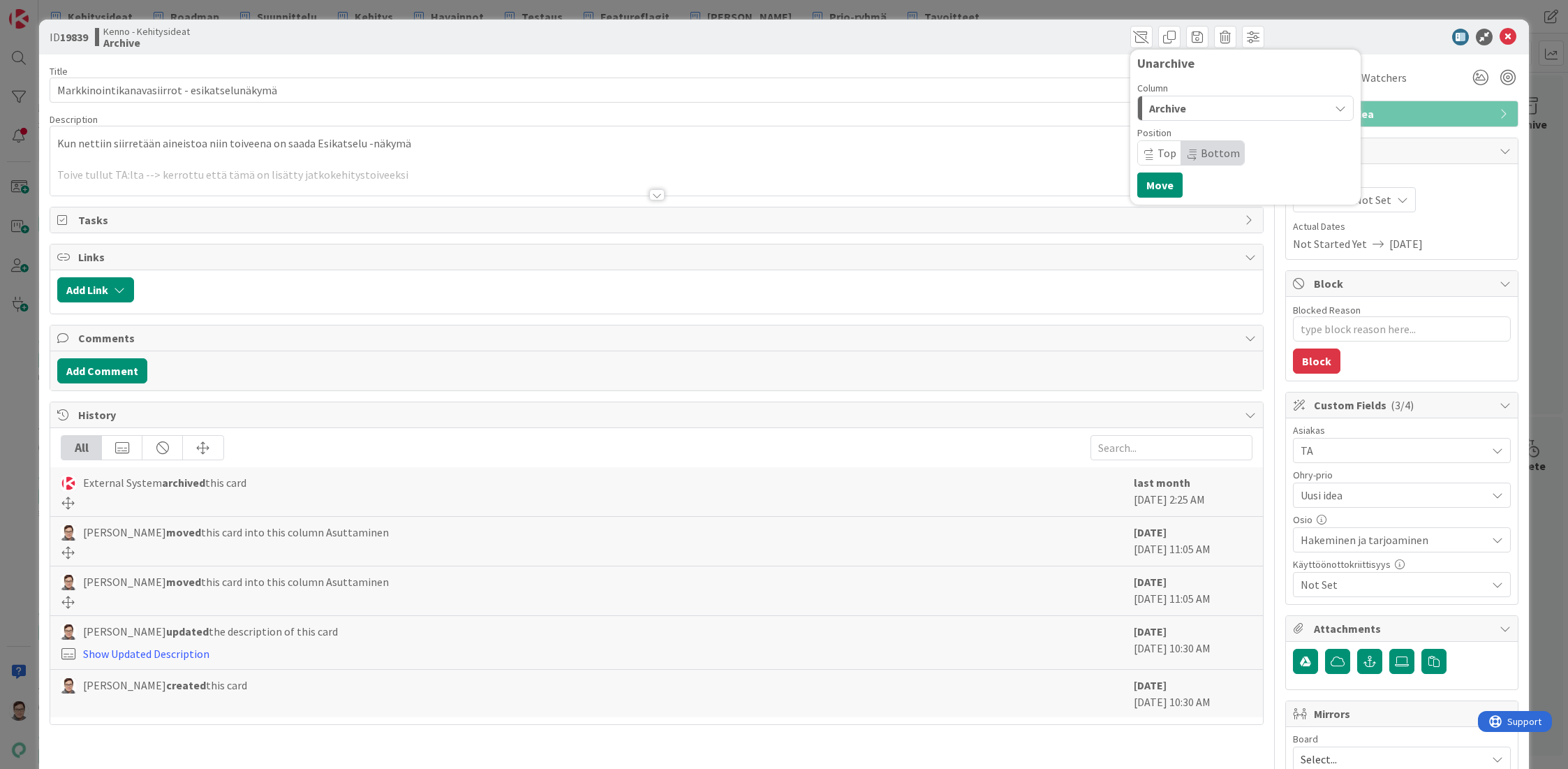
click at [1162, 111] on span "Archive" at bounding box center [1167, 108] width 37 height 19
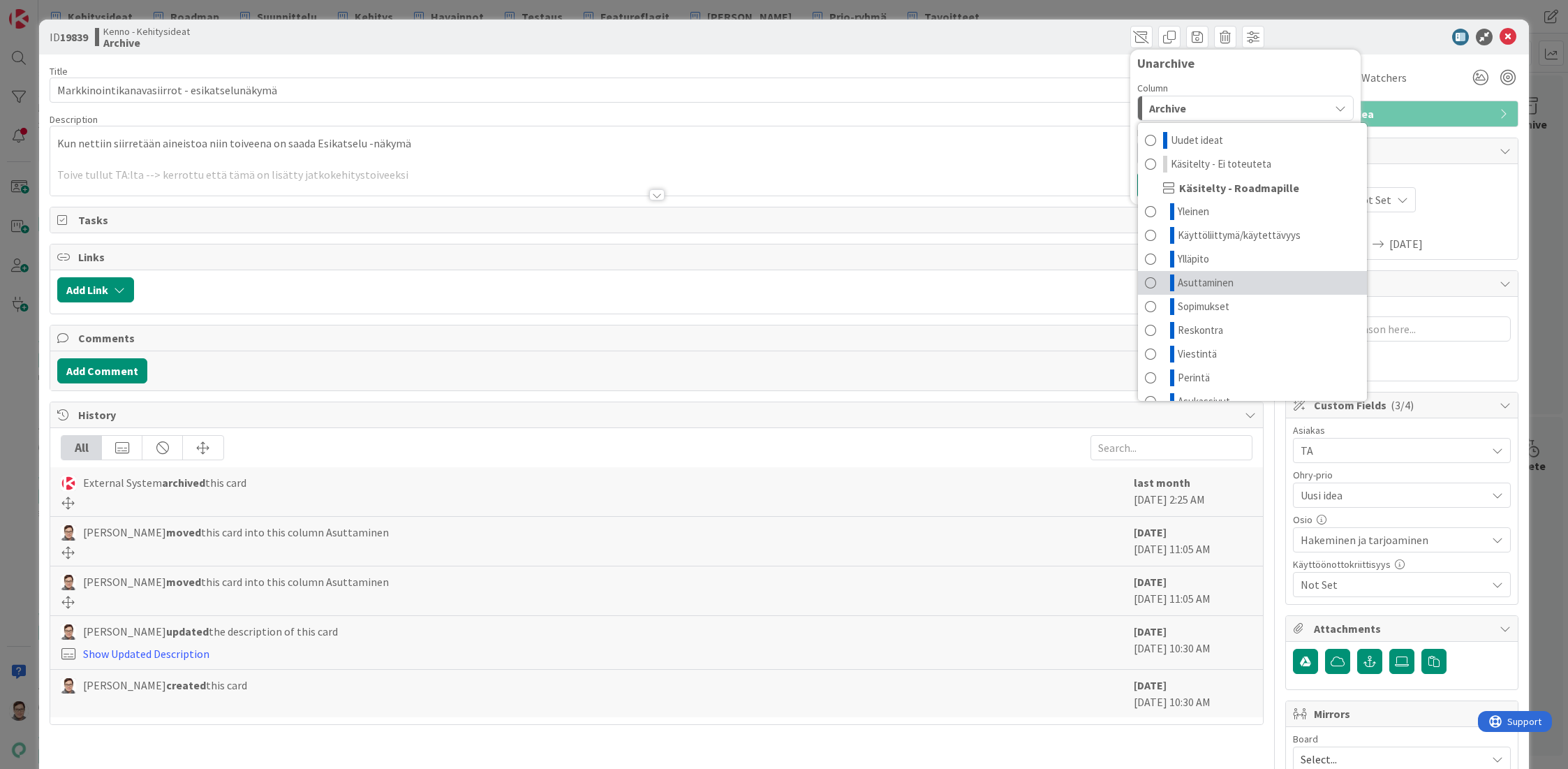
click at [1196, 285] on span "Asuttaminen" at bounding box center [1206, 283] width 56 height 17
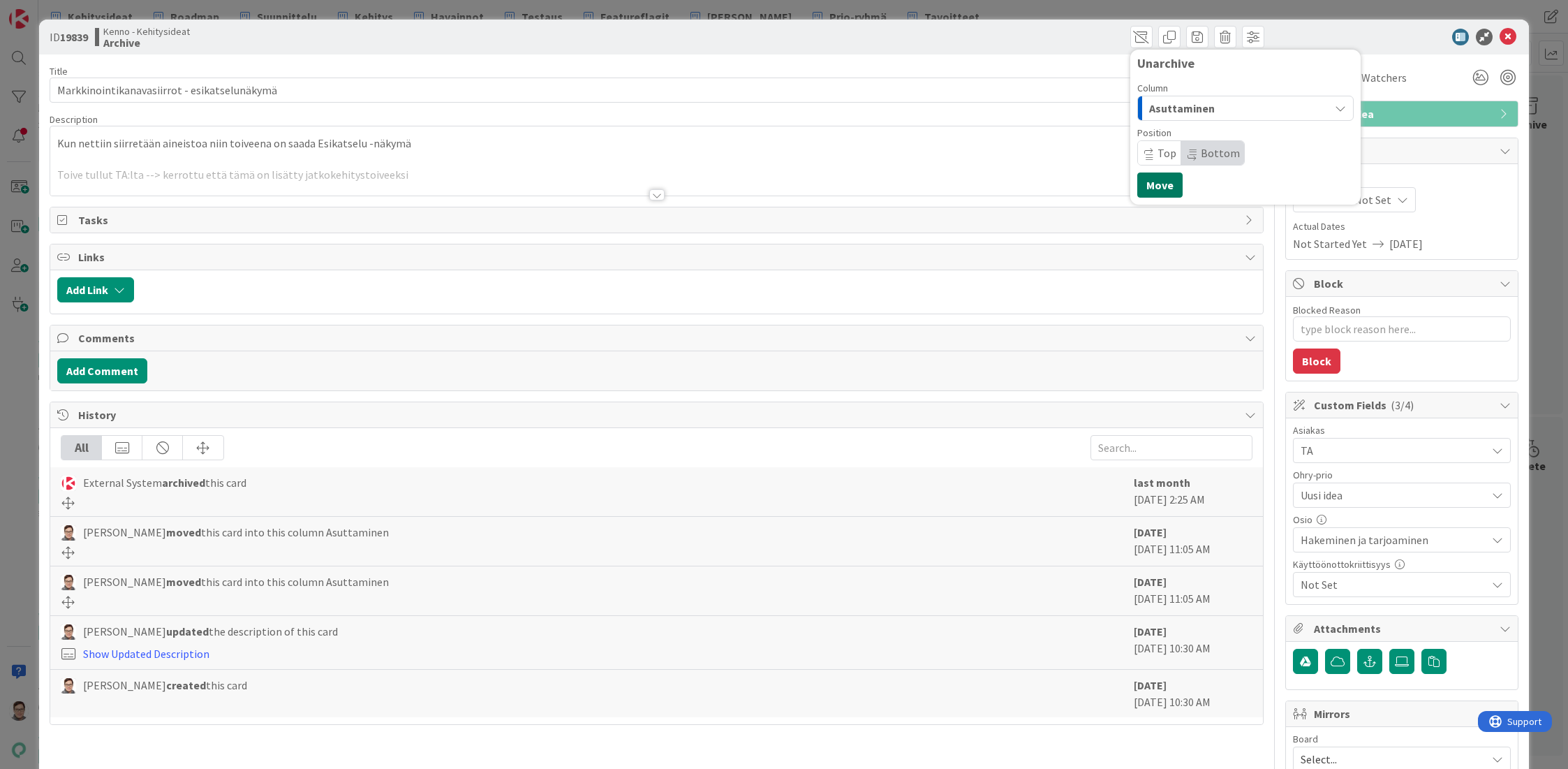
click at [1147, 181] on button "Move" at bounding box center [1160, 184] width 46 height 25
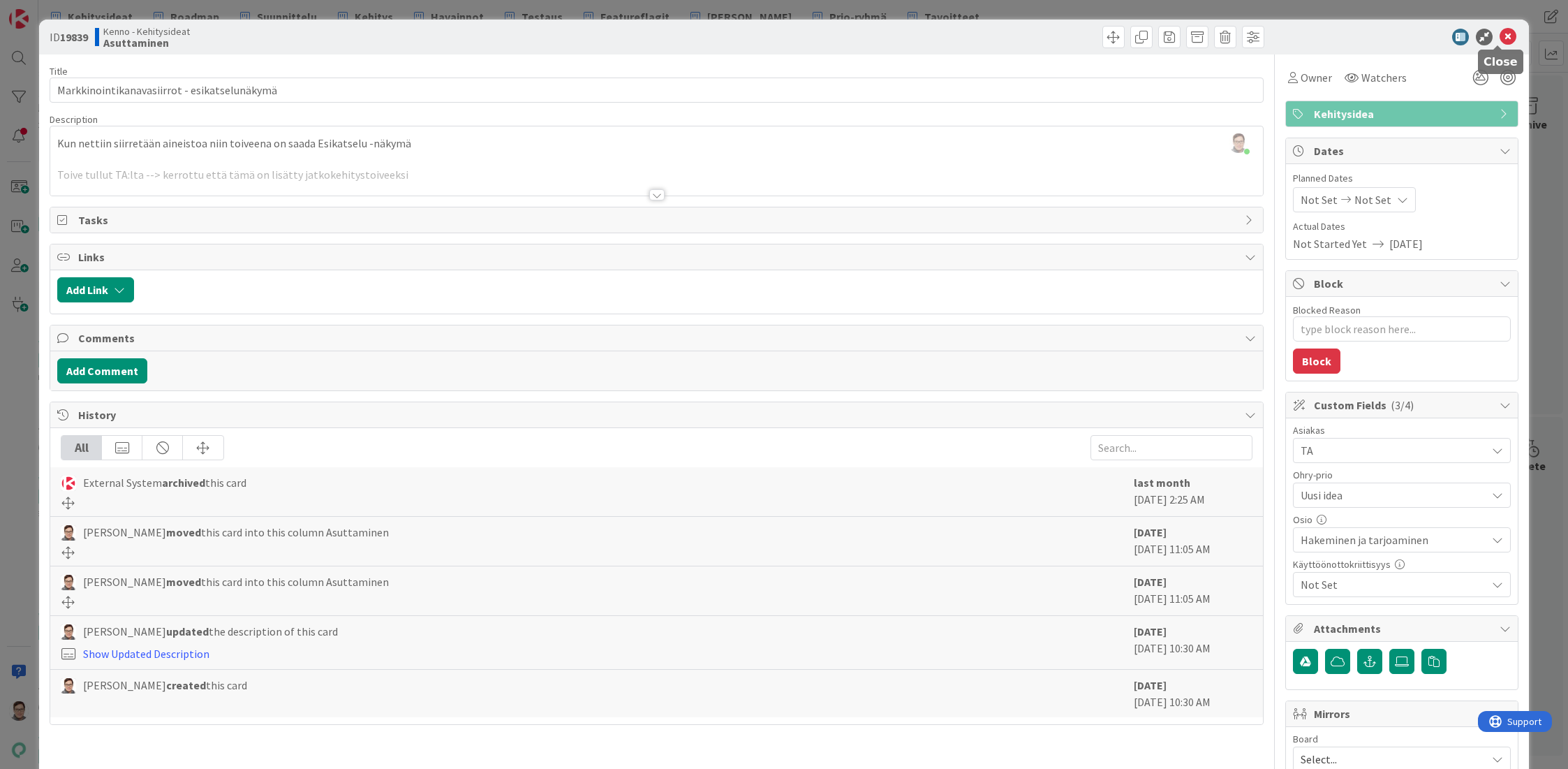
click at [1500, 38] on icon at bounding box center [1508, 37] width 17 height 17
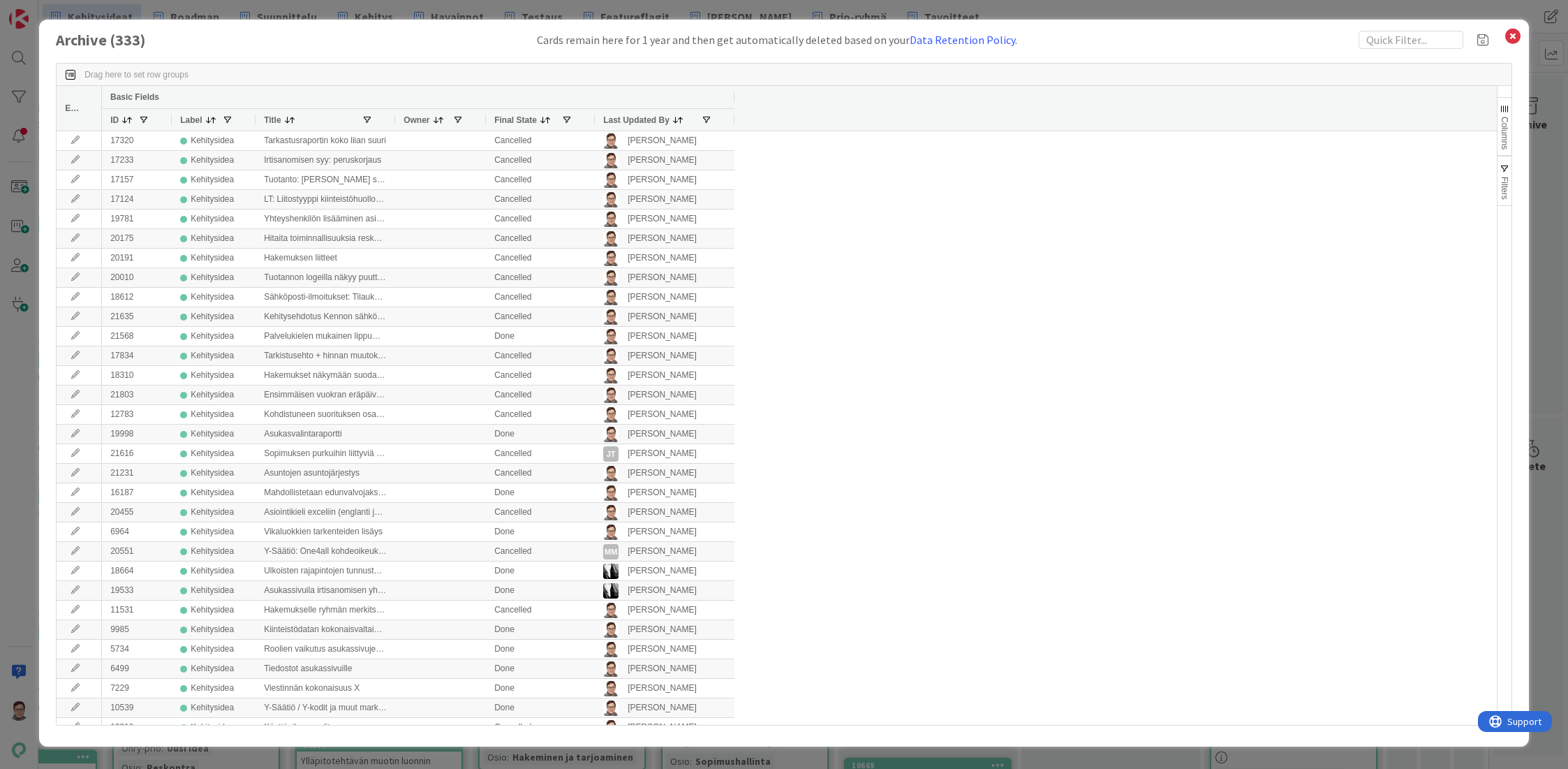
click at [636, 119] on span "Last Updated By" at bounding box center [636, 120] width 66 height 10
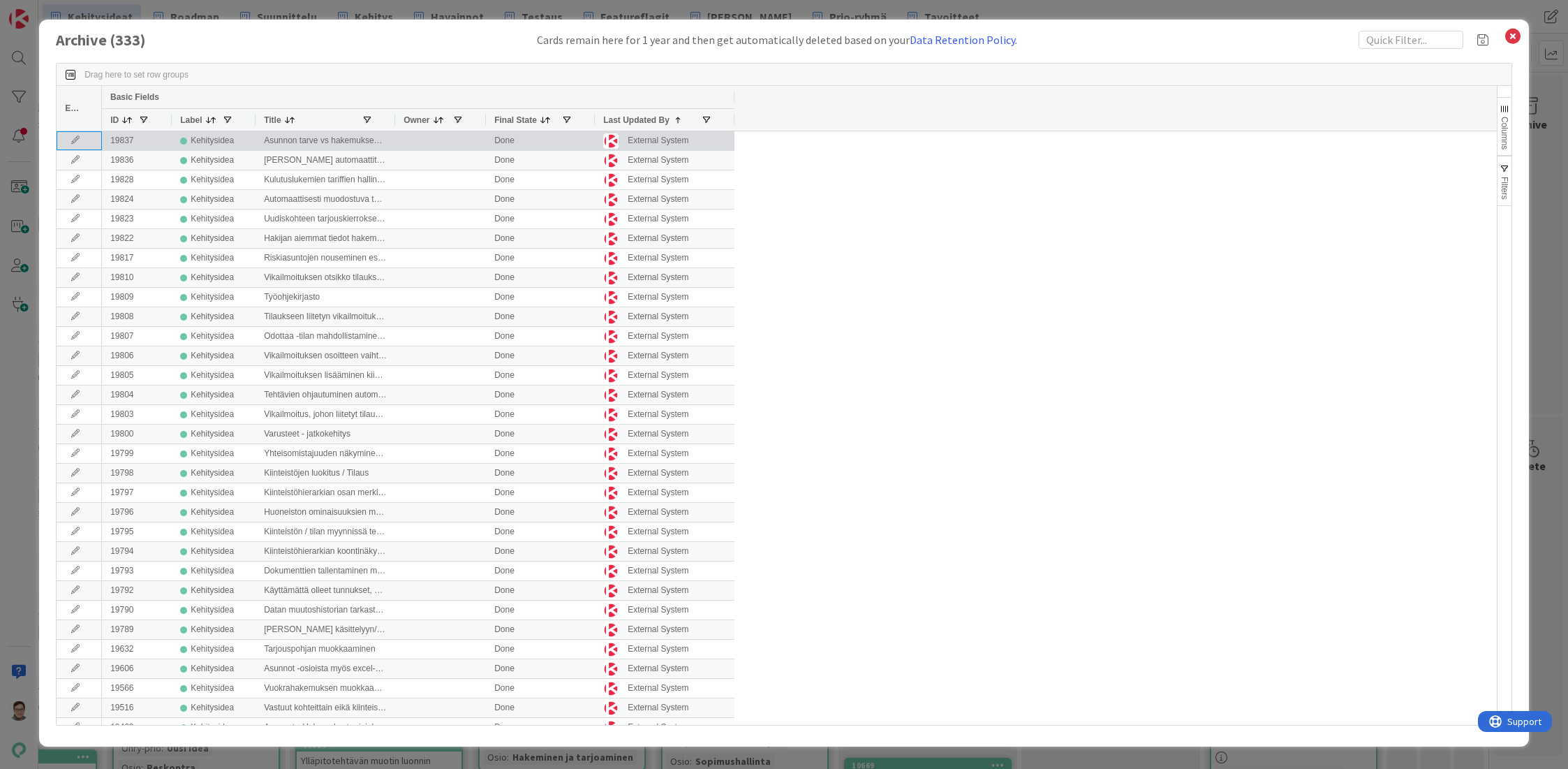
click at [68, 139] on icon at bounding box center [75, 140] width 21 height 9
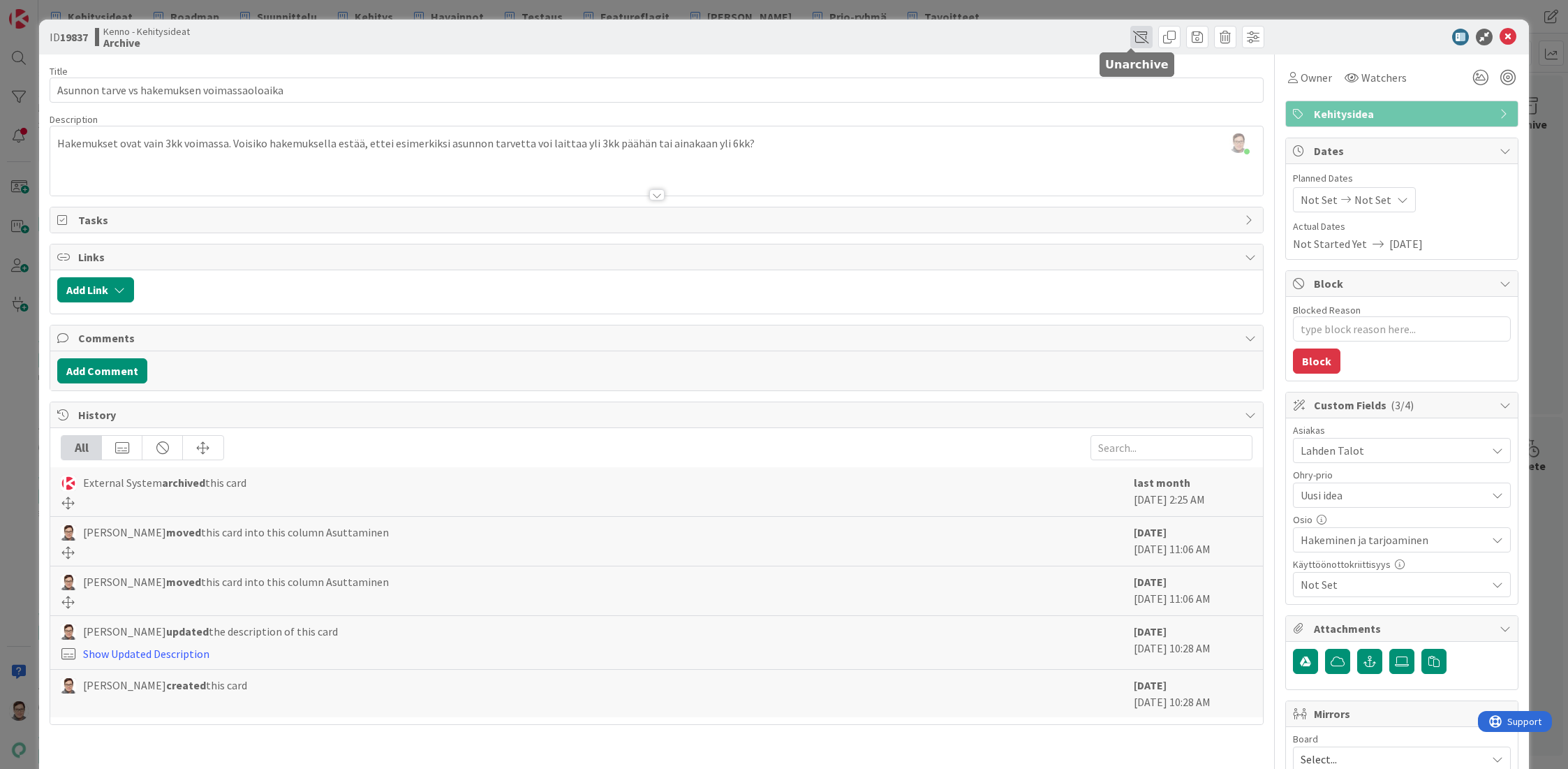
click at [1130, 34] on span at bounding box center [1141, 36] width 22 height 22
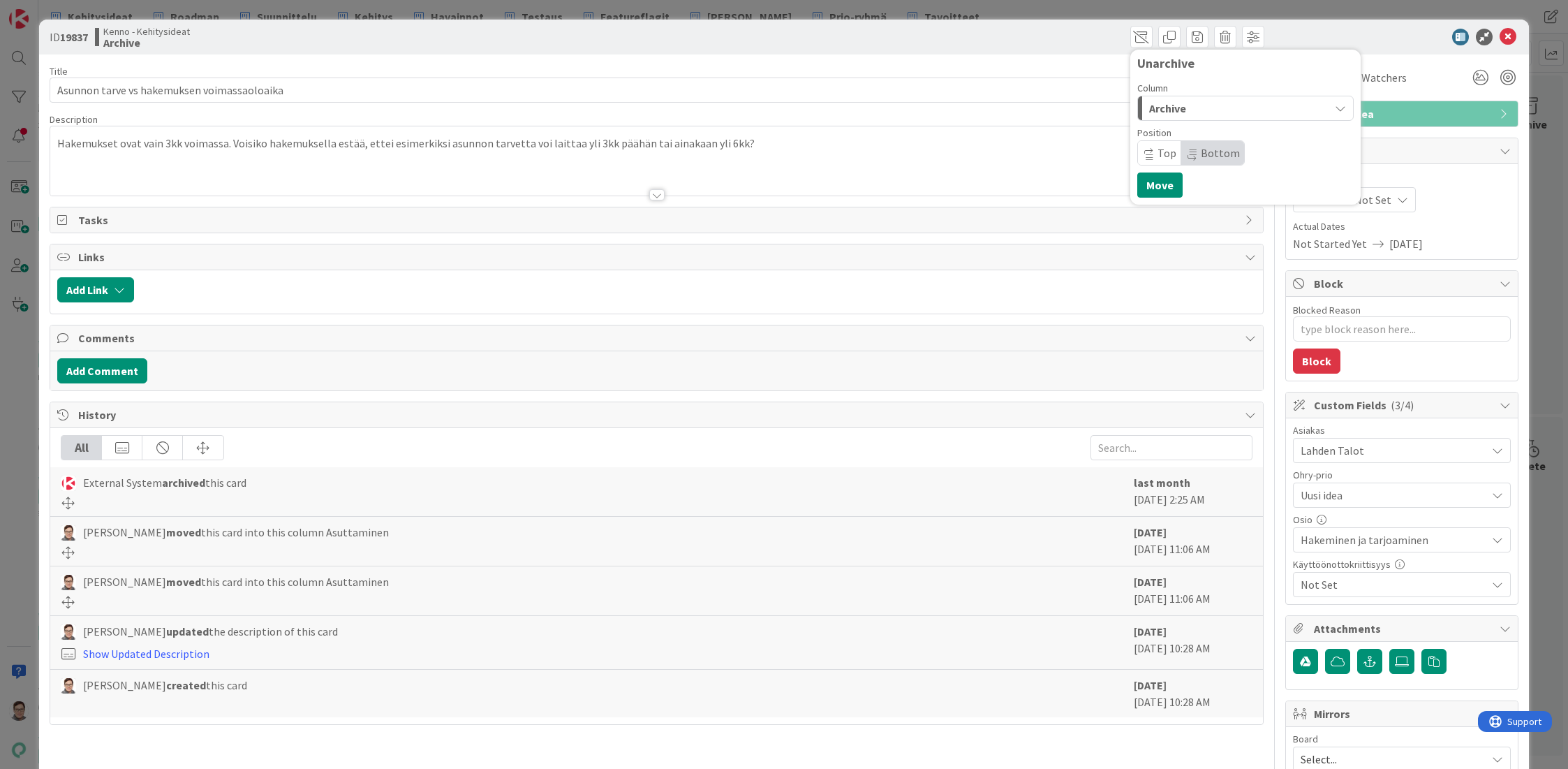
click at [1169, 108] on span "Archive" at bounding box center [1167, 108] width 37 height 19
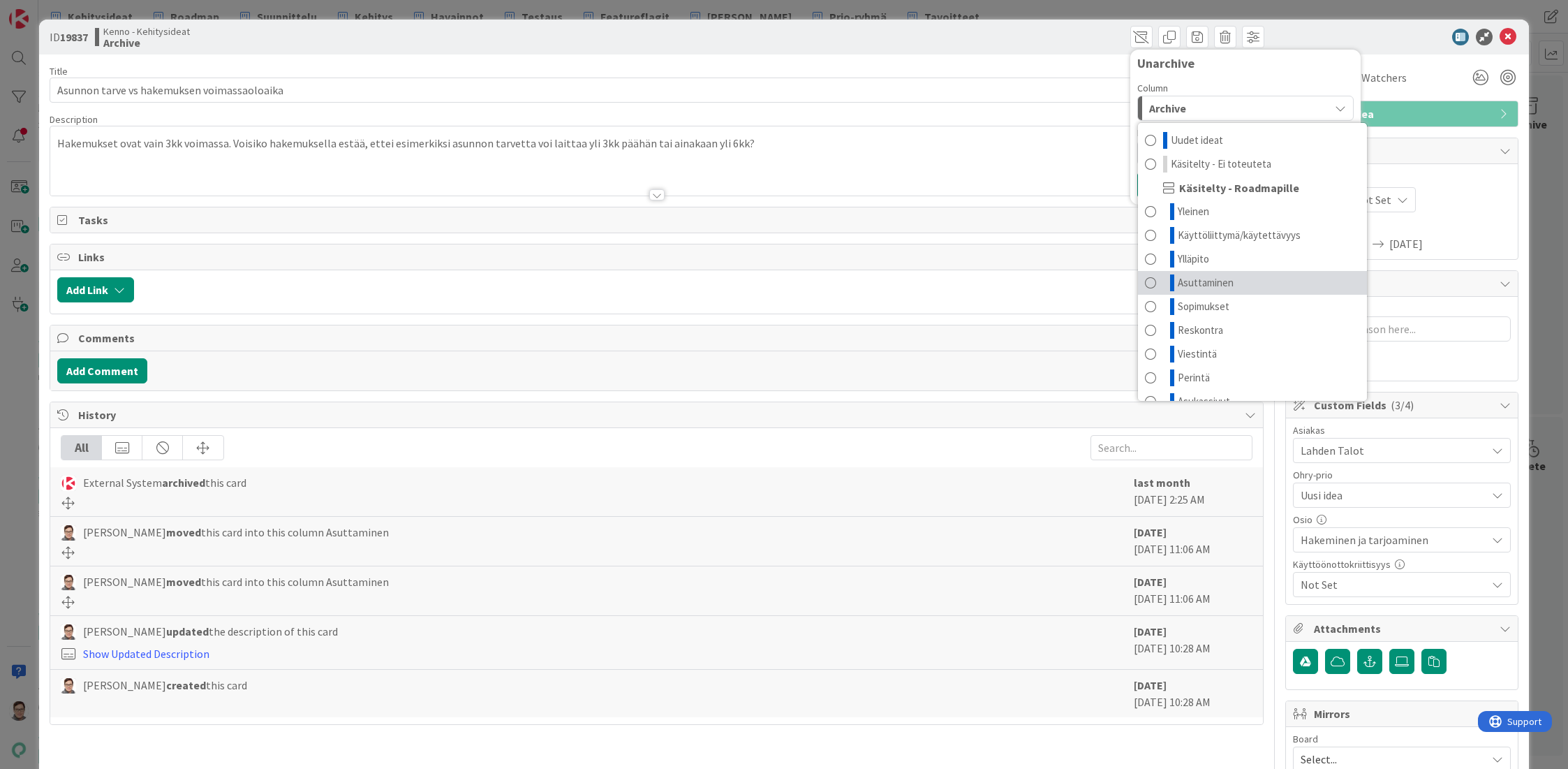
click at [1178, 286] on span "Asuttaminen" at bounding box center [1206, 283] width 56 height 17
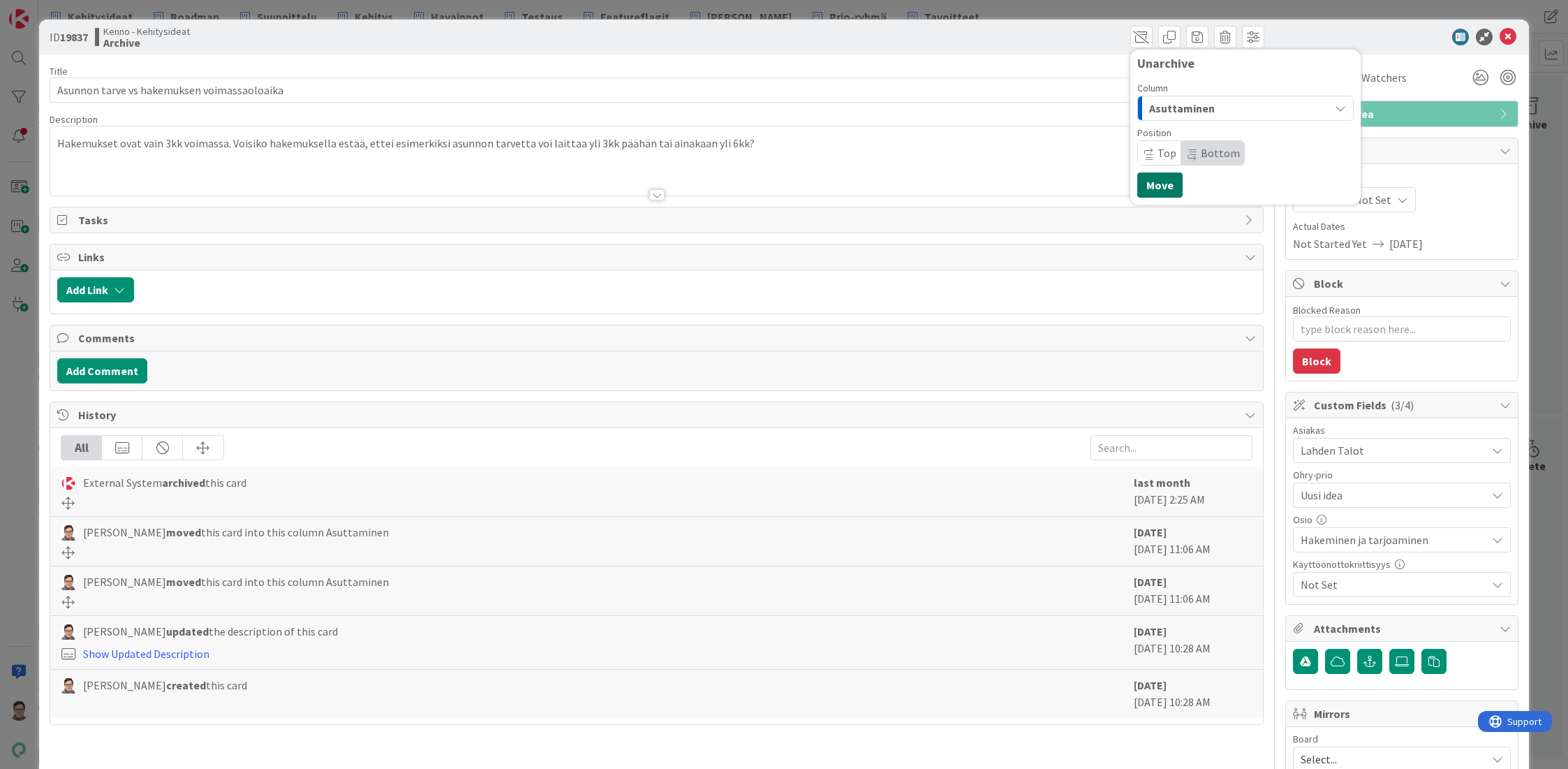
click at [1156, 187] on button "Move" at bounding box center [1160, 184] width 46 height 25
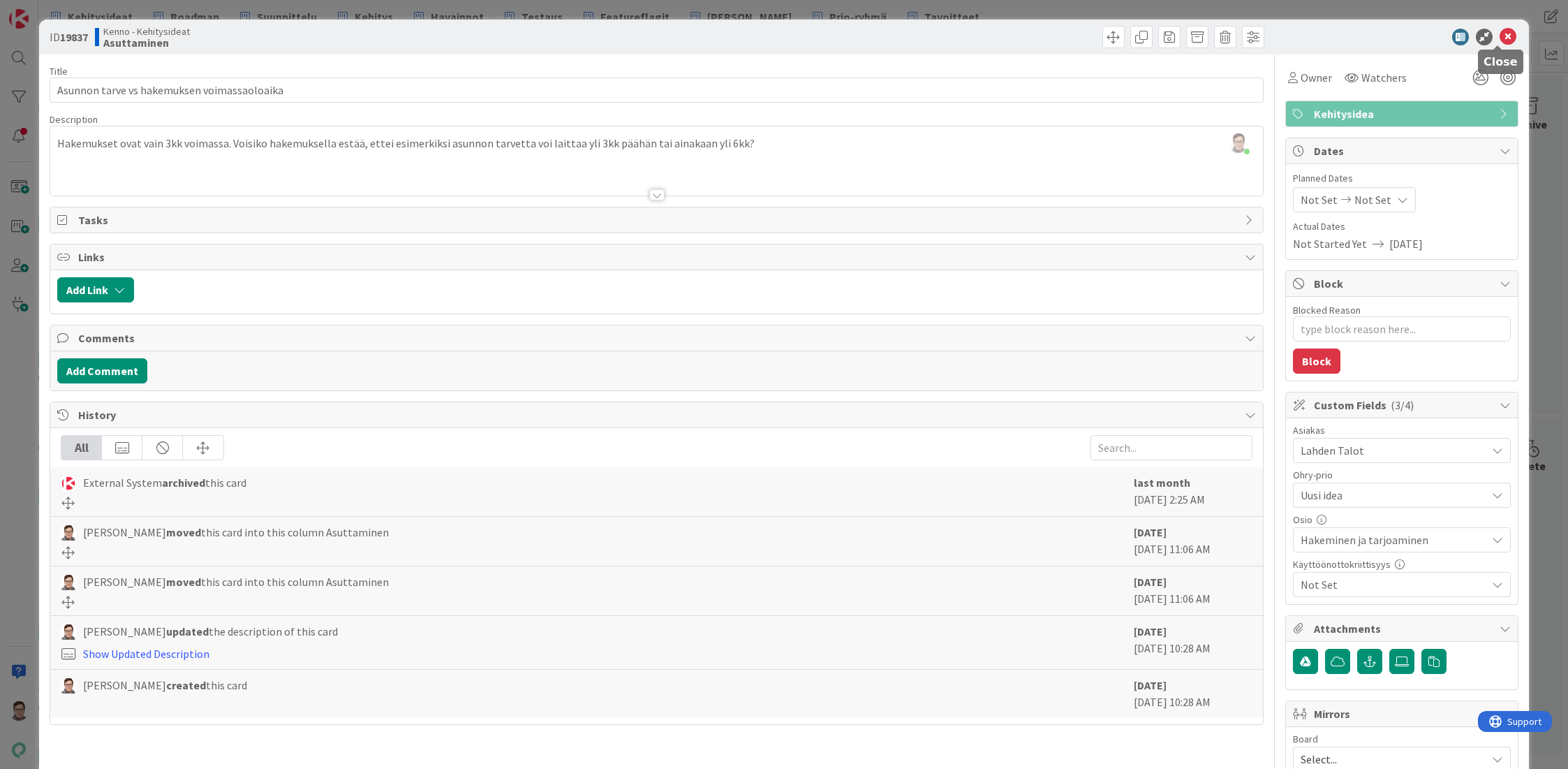
click at [1500, 41] on icon at bounding box center [1508, 37] width 17 height 17
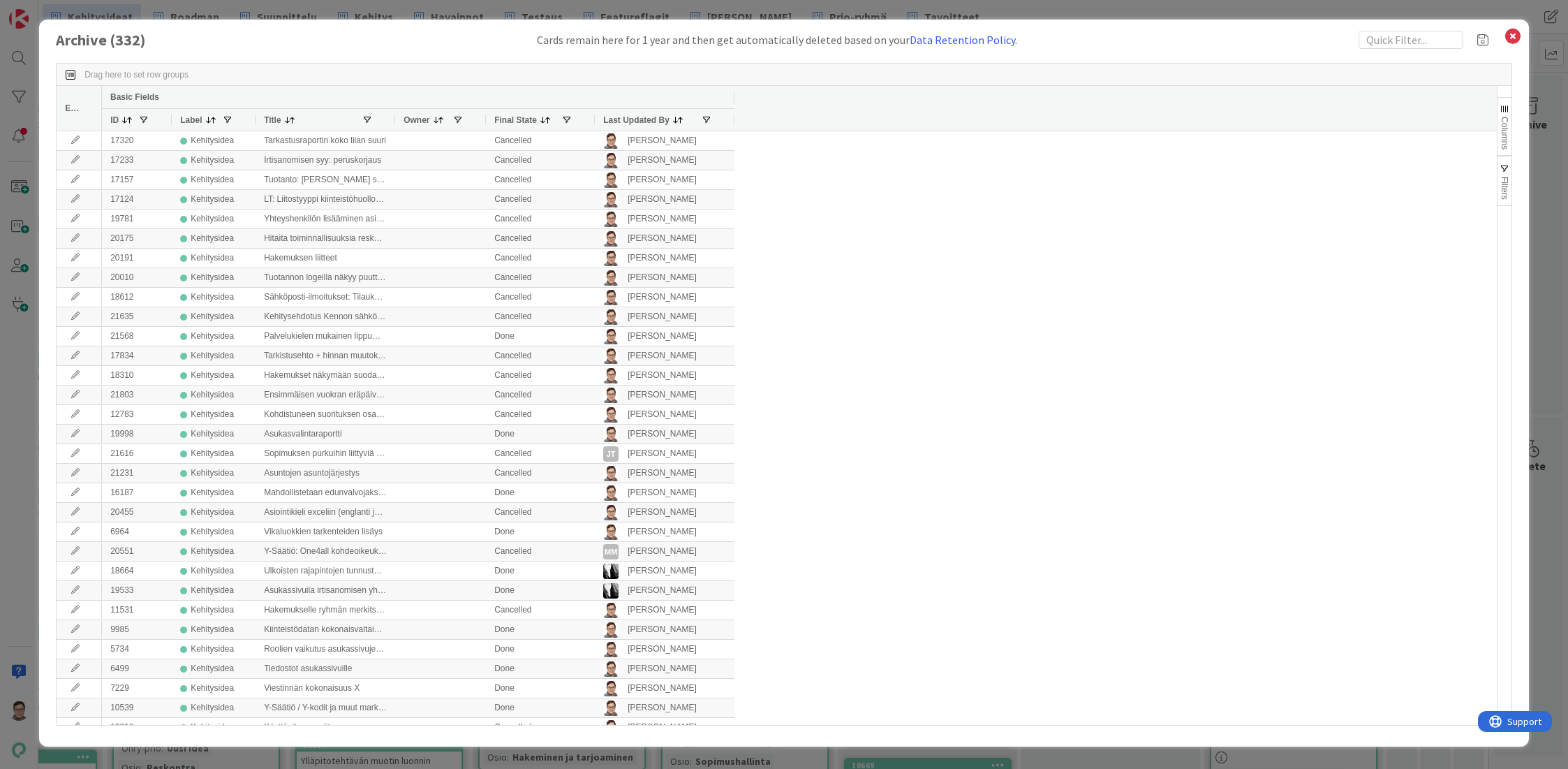
click at [630, 122] on span "Last Updated By" at bounding box center [636, 120] width 66 height 10
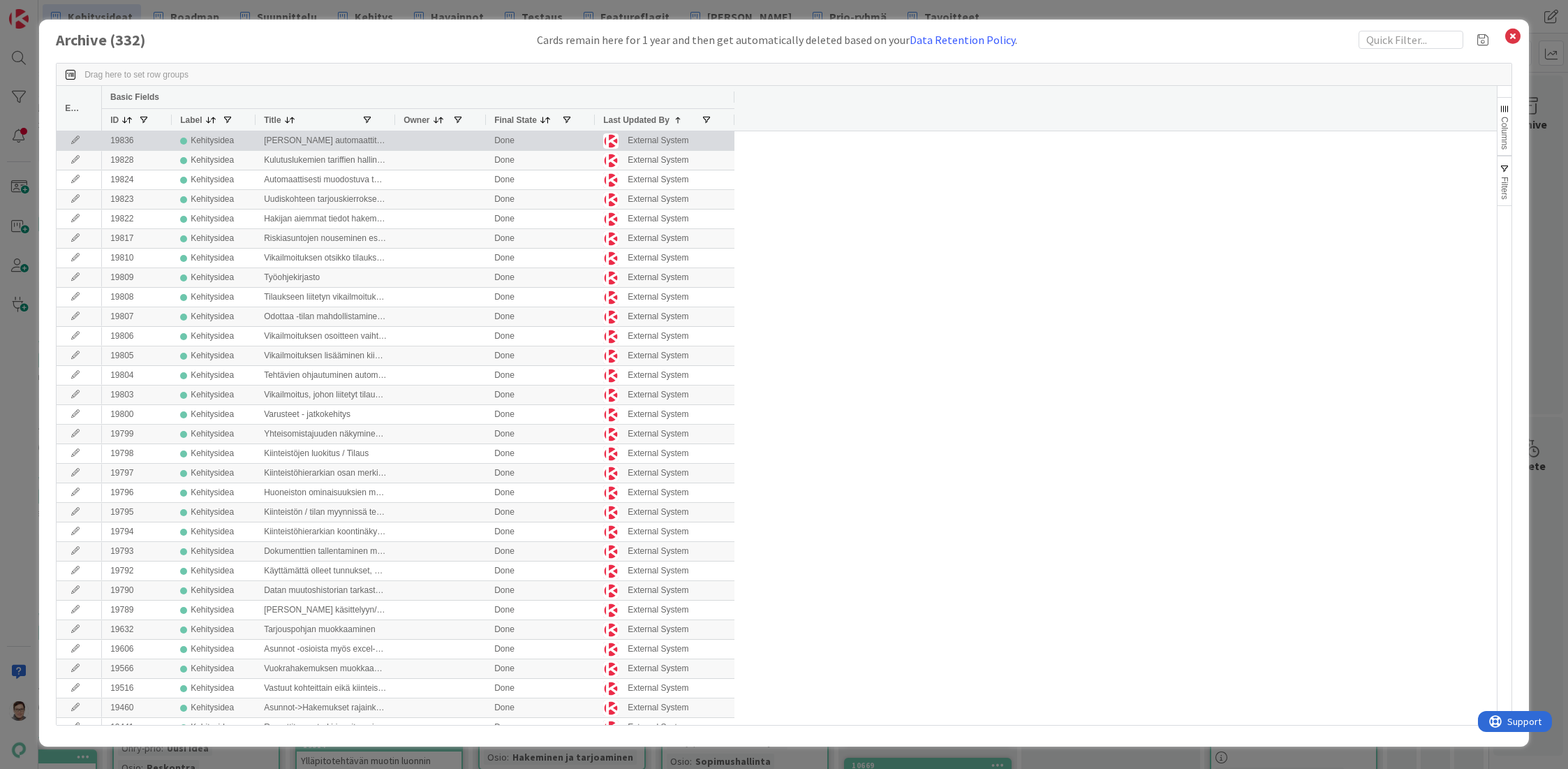
click at [70, 142] on icon at bounding box center [75, 140] width 21 height 9
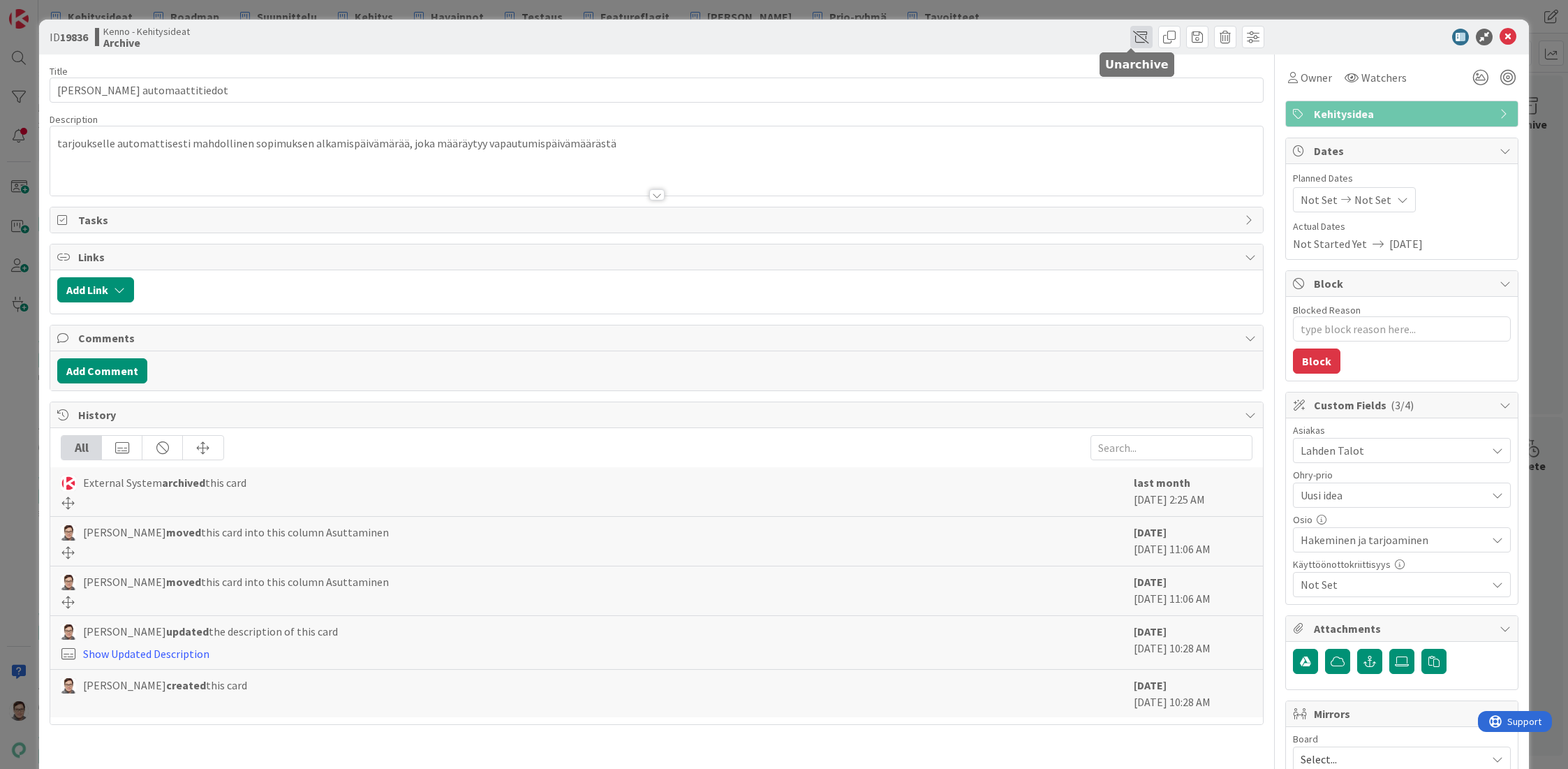
click at [1130, 36] on span at bounding box center [1141, 36] width 22 height 22
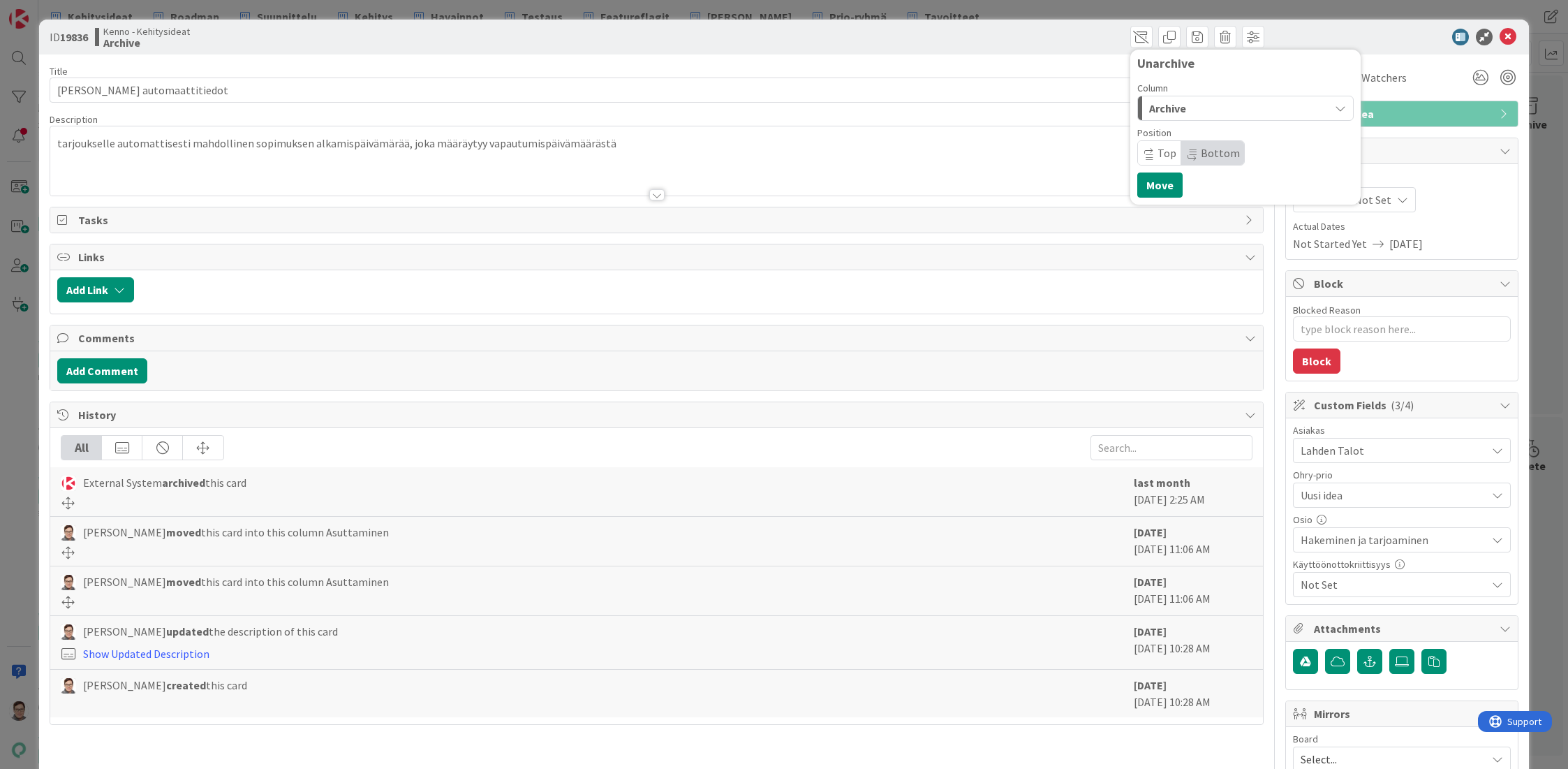
click at [1181, 113] on div "Archive" at bounding box center [1238, 108] width 184 height 22
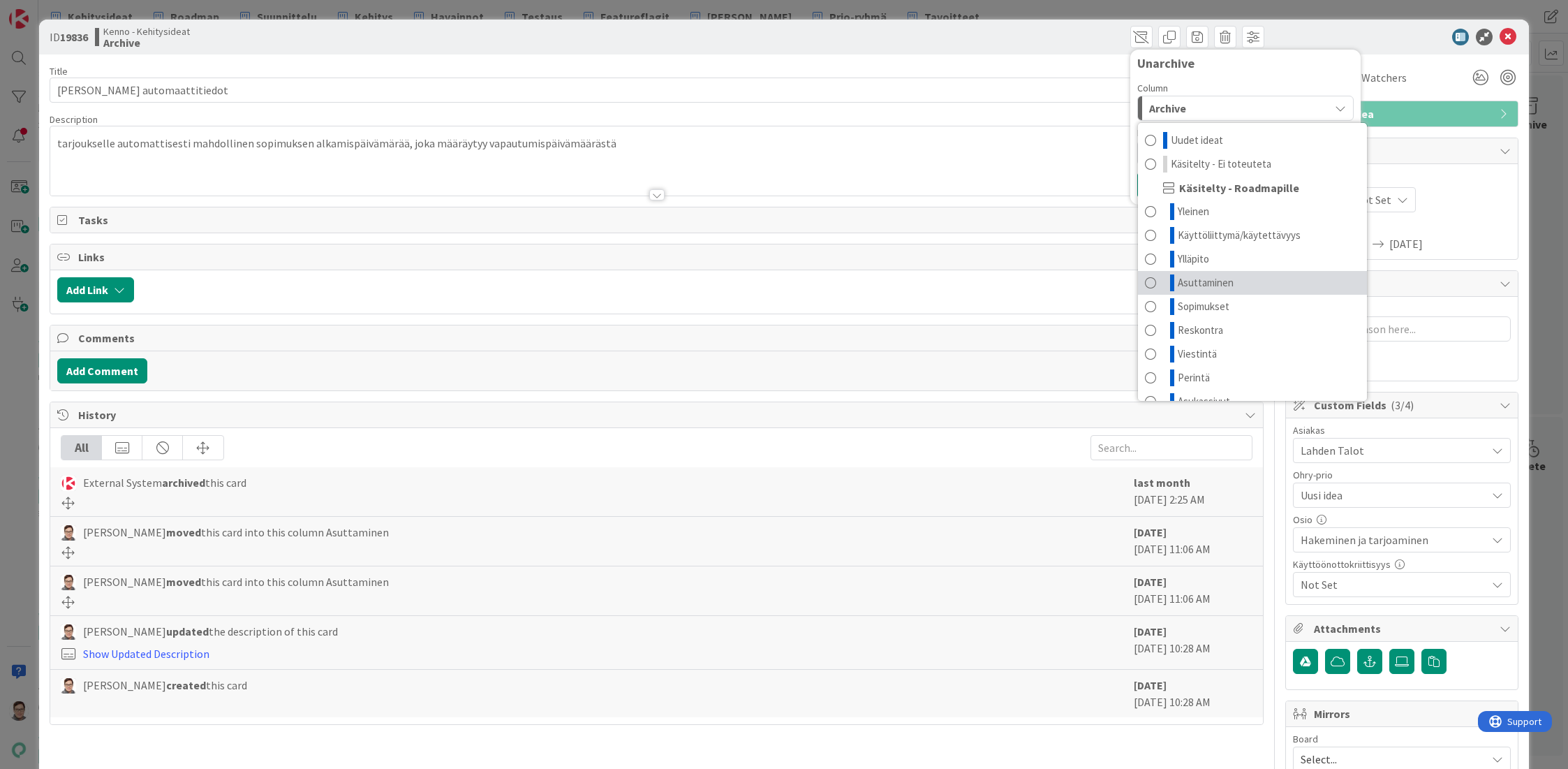
click at [1189, 281] on span "Asuttaminen" at bounding box center [1206, 283] width 56 height 17
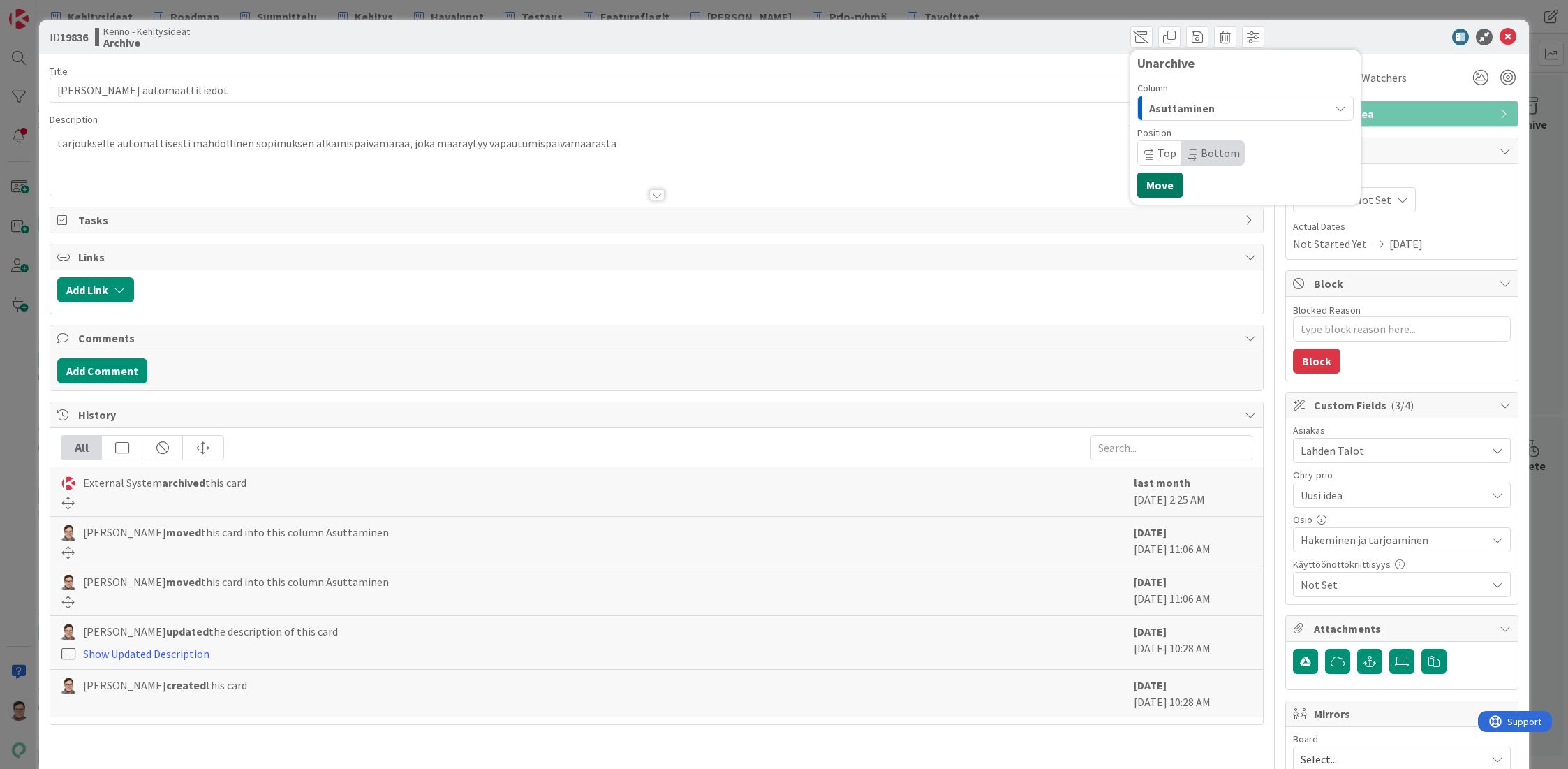
click at [1160, 191] on button "Move" at bounding box center [1160, 184] width 46 height 25
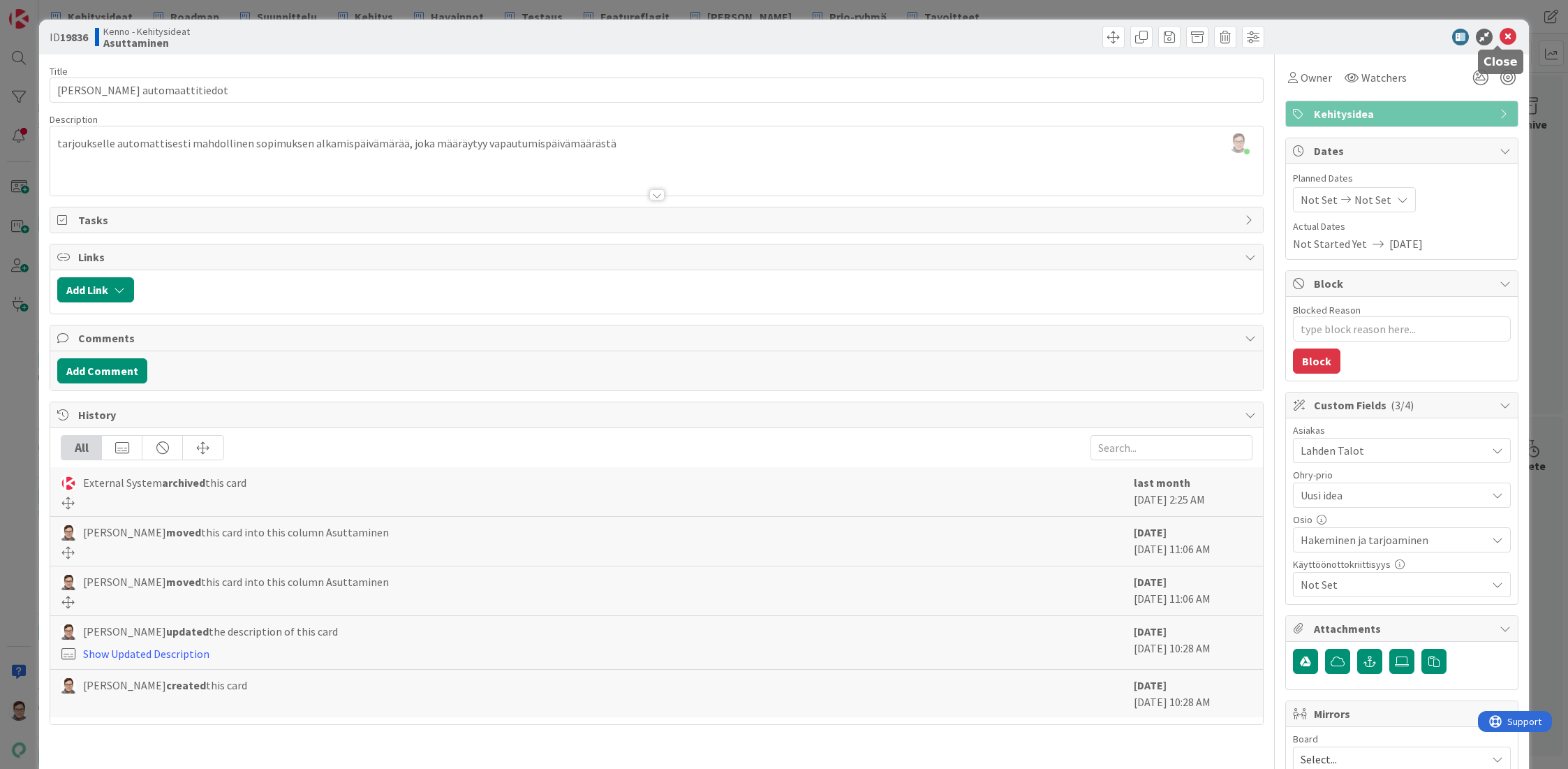
click at [1500, 41] on icon at bounding box center [1508, 37] width 17 height 17
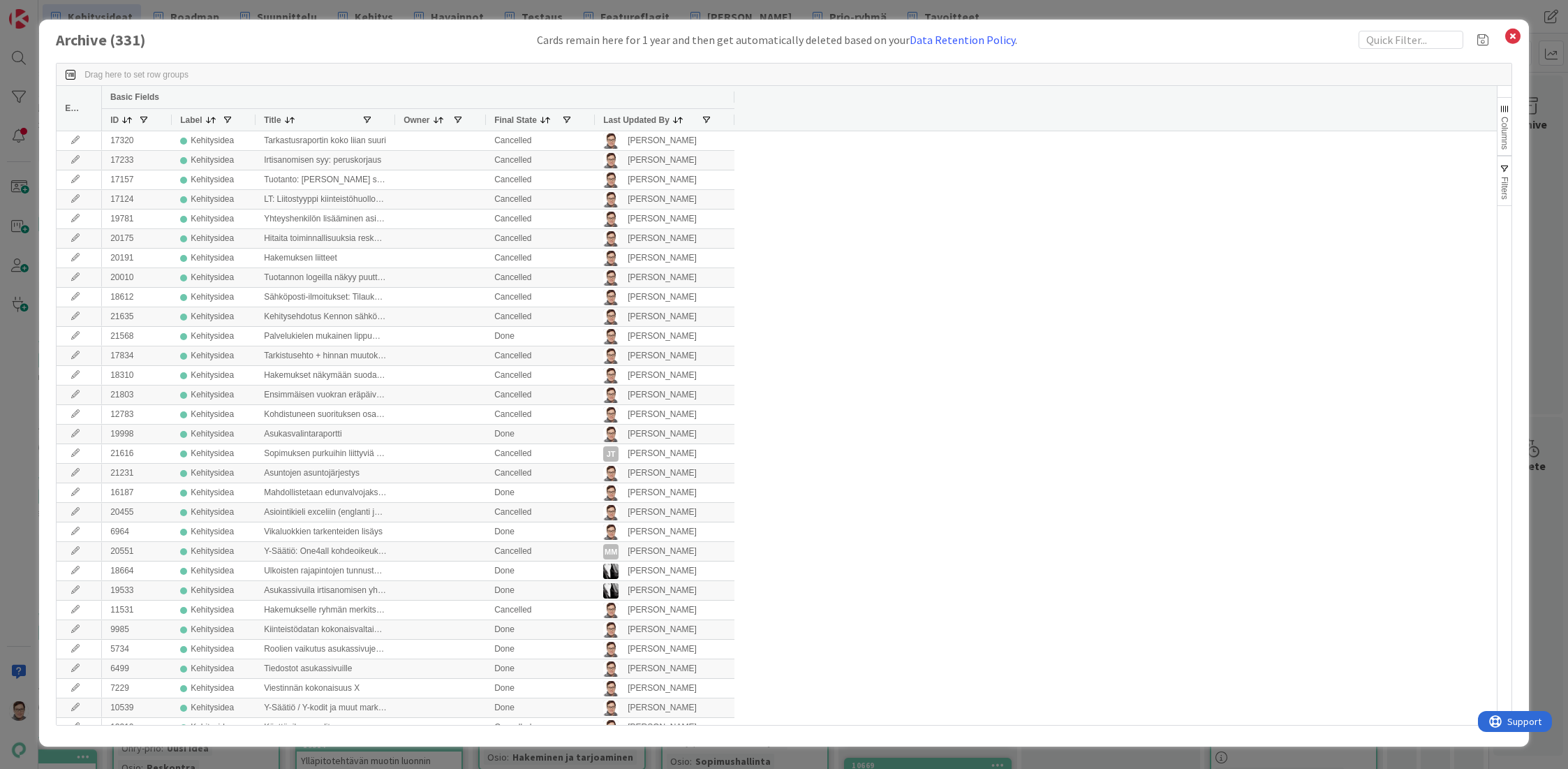
click at [636, 122] on span "Last Updated By" at bounding box center [636, 120] width 66 height 10
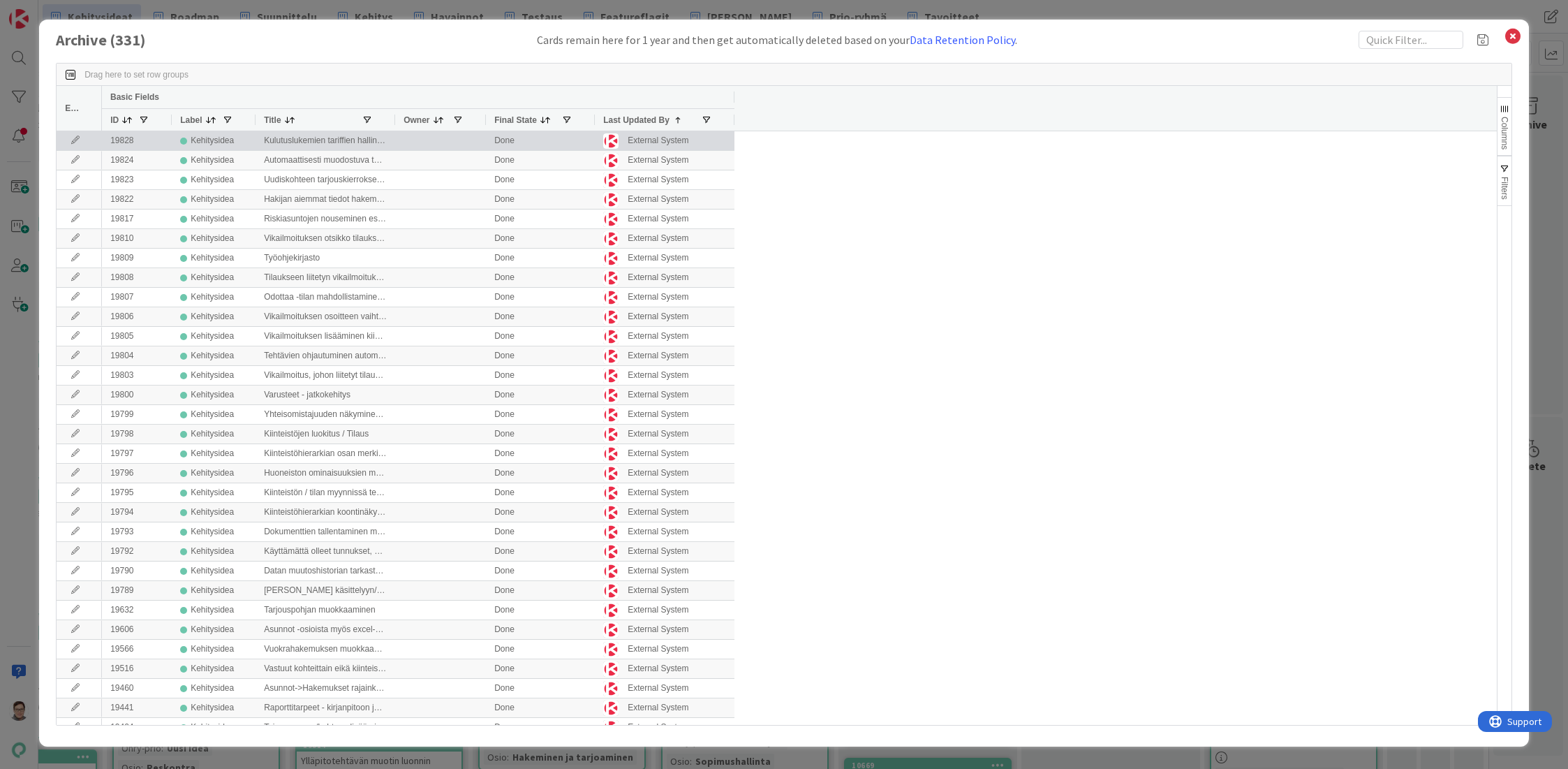
click at [75, 141] on icon at bounding box center [75, 140] width 21 height 9
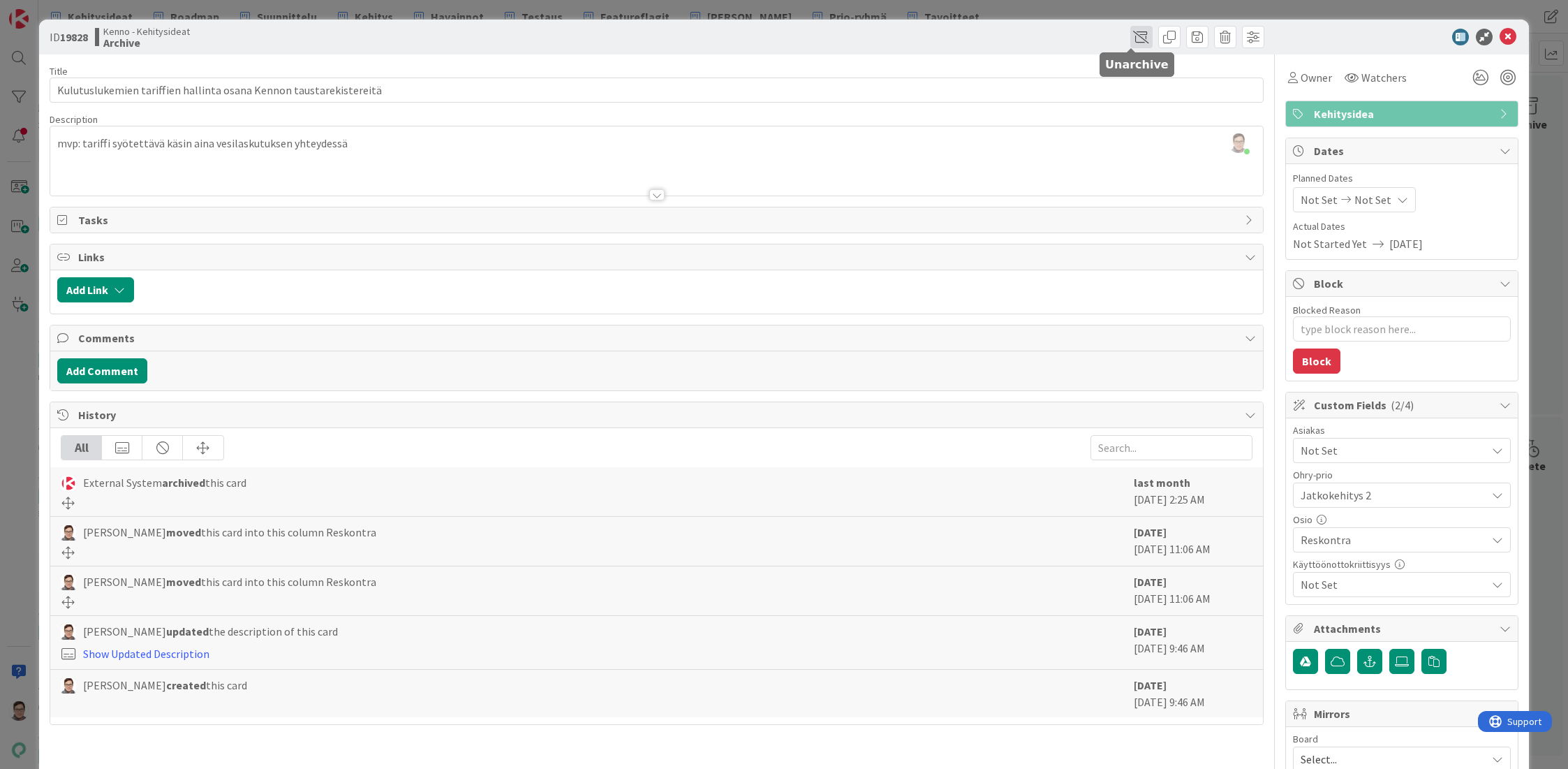
click at [1132, 36] on span at bounding box center [1141, 36] width 22 height 22
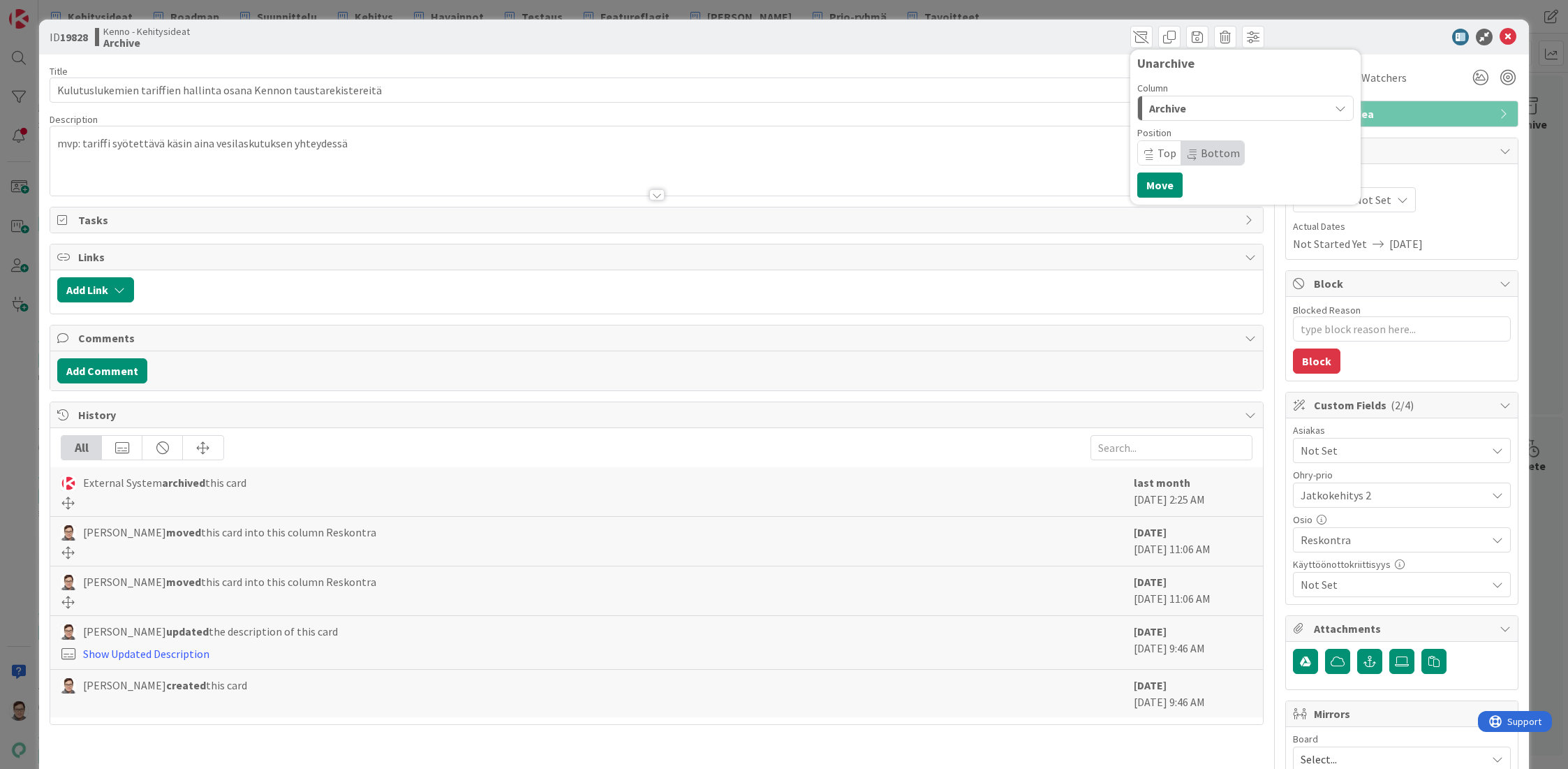
click at [1178, 106] on div "Archive" at bounding box center [1238, 108] width 184 height 22
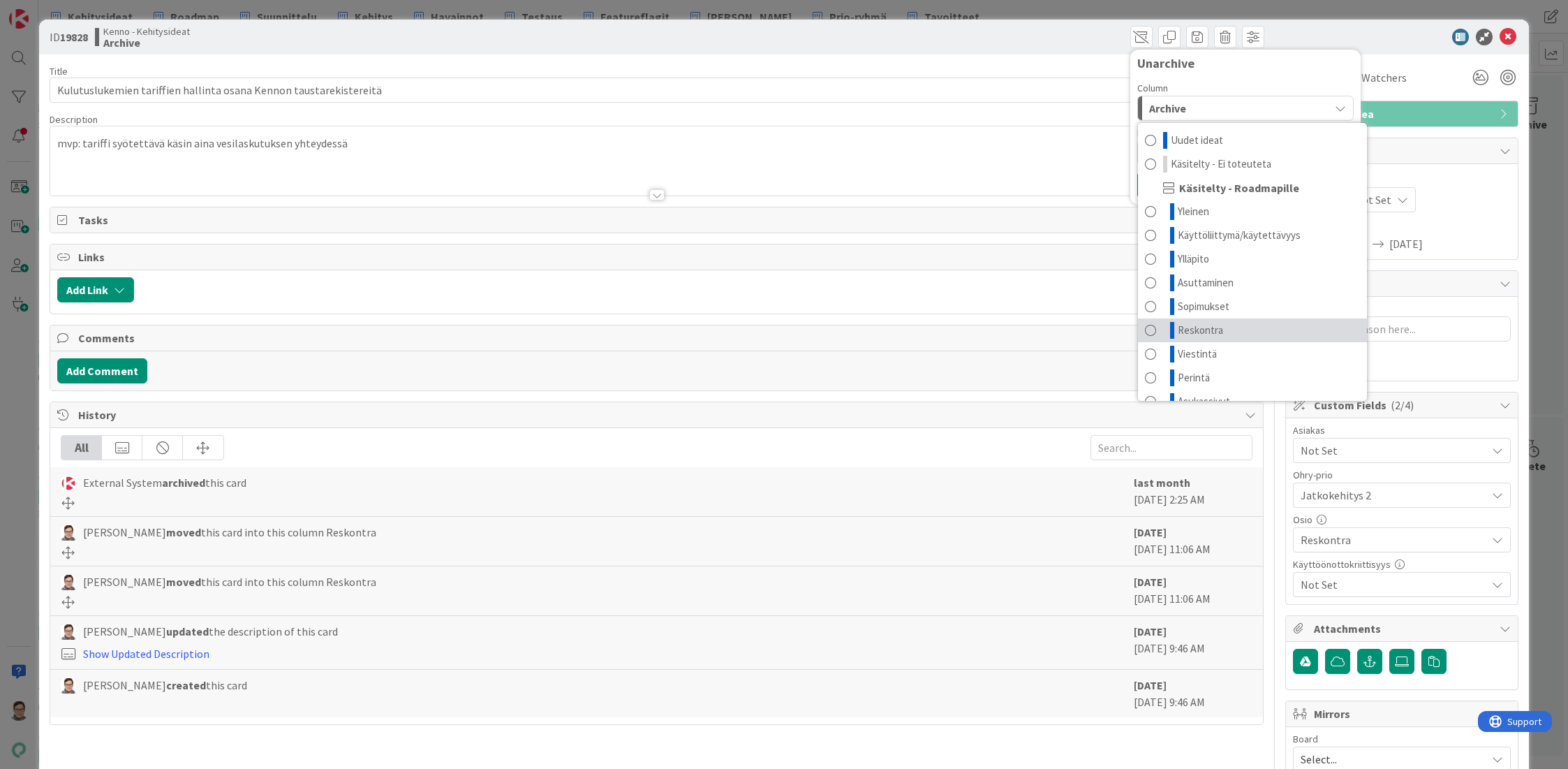
click at [1186, 325] on span "Reskontra" at bounding box center [1201, 330] width 46 height 17
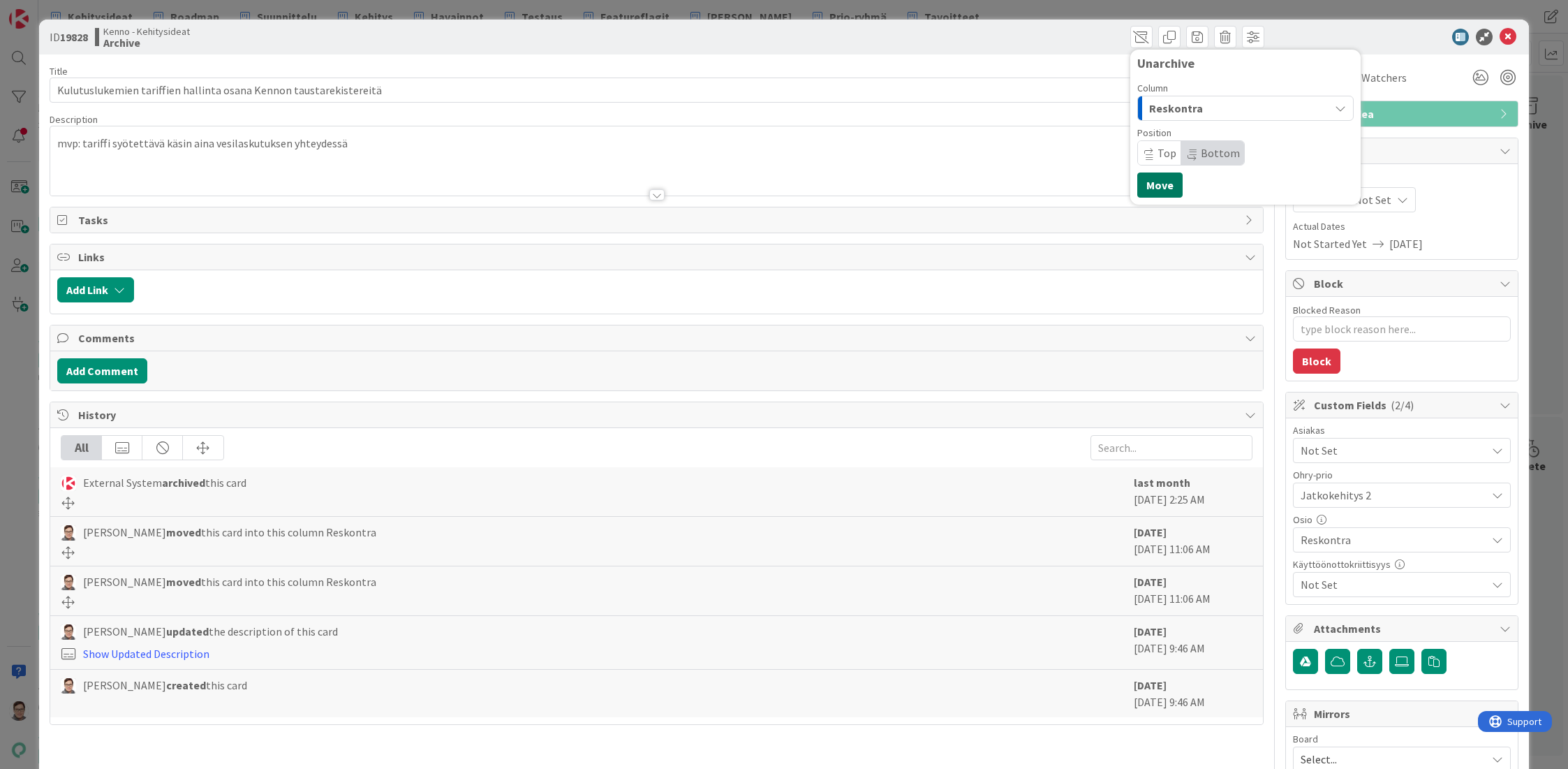
click at [1157, 182] on button "Move" at bounding box center [1160, 184] width 46 height 25
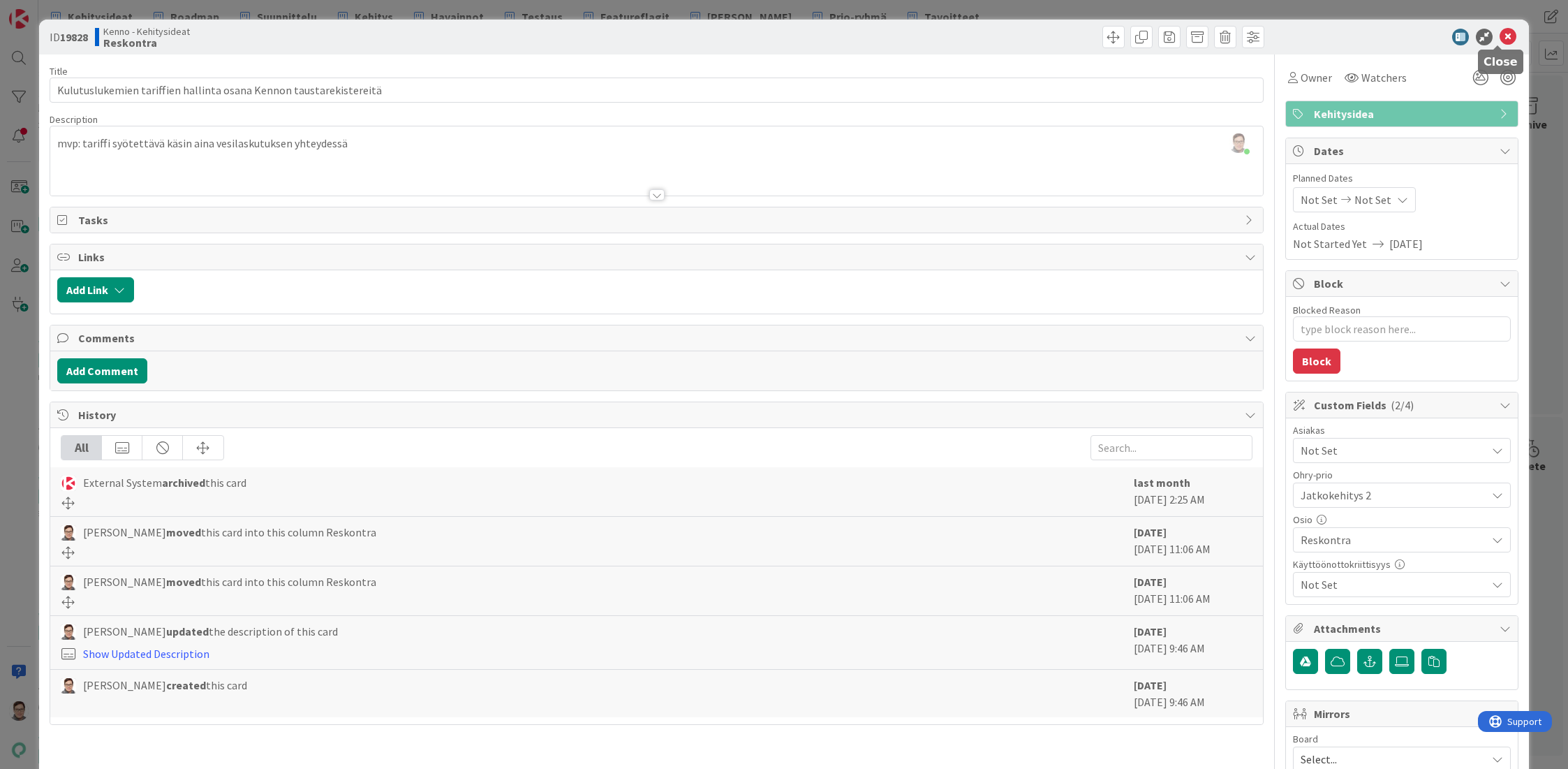
click at [1500, 43] on icon at bounding box center [1508, 37] width 17 height 17
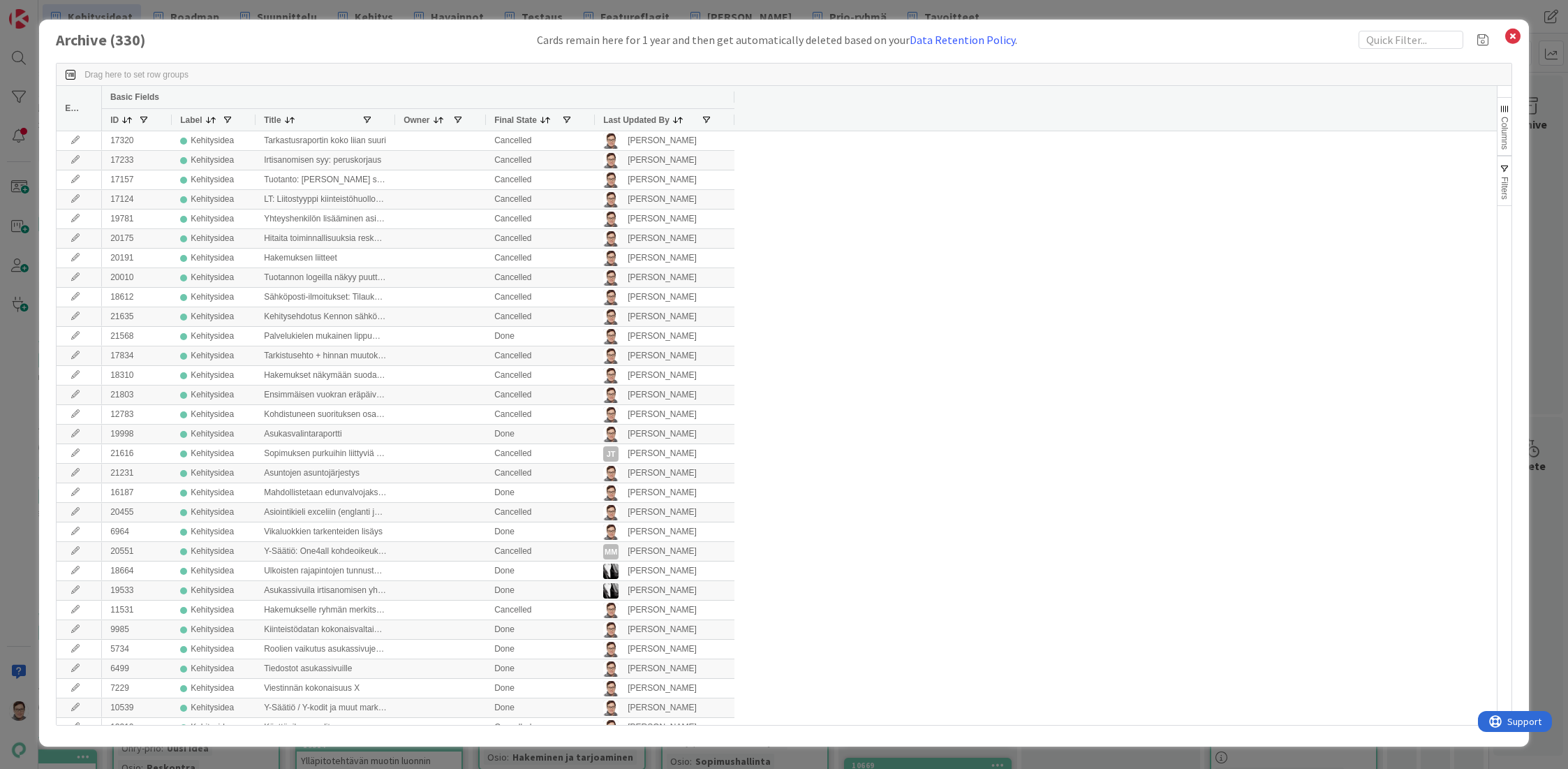
click at [641, 121] on span "Last Updated By" at bounding box center [636, 120] width 66 height 10
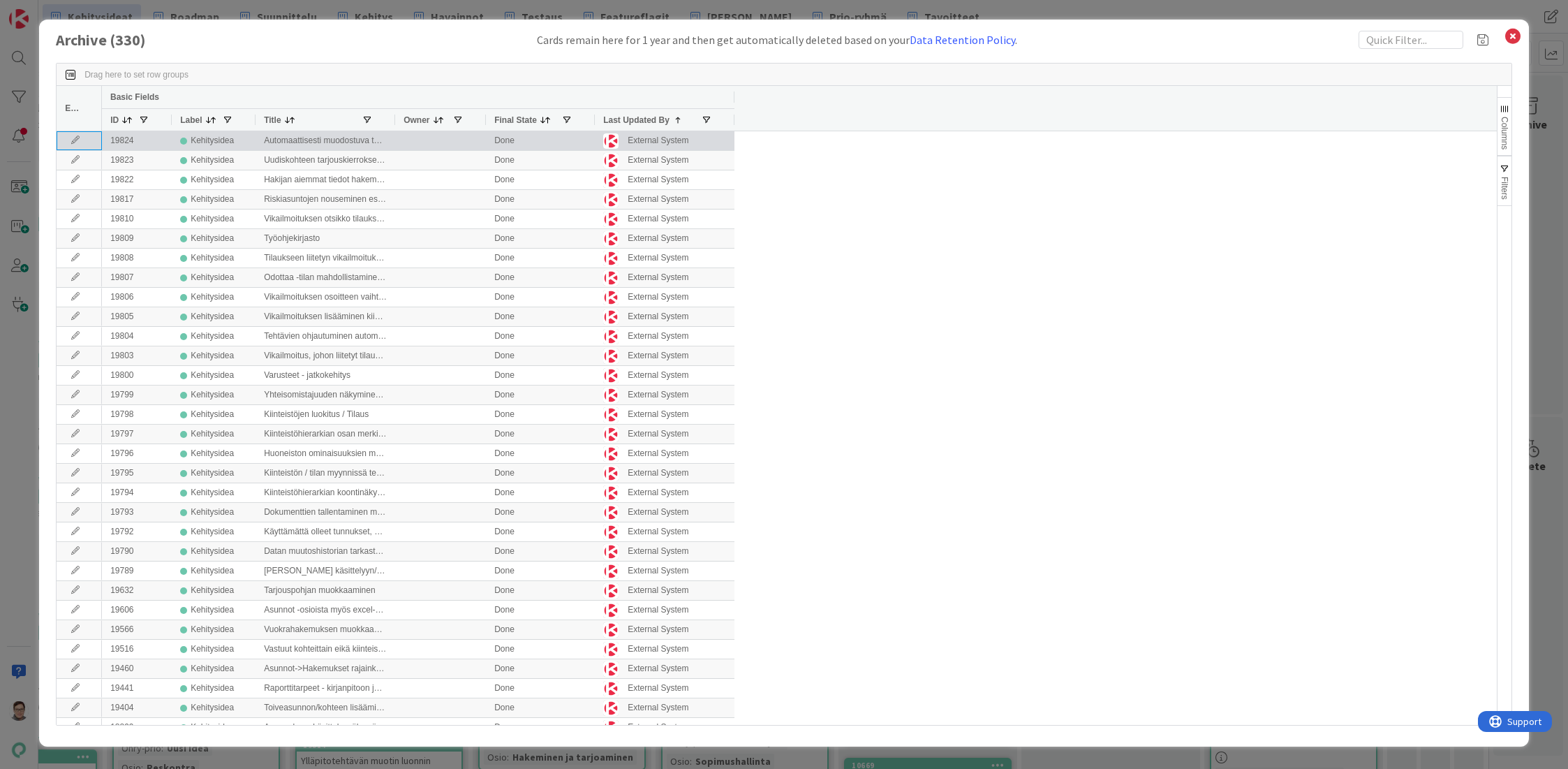
click at [70, 147] on div at bounding box center [79, 140] width 46 height 19
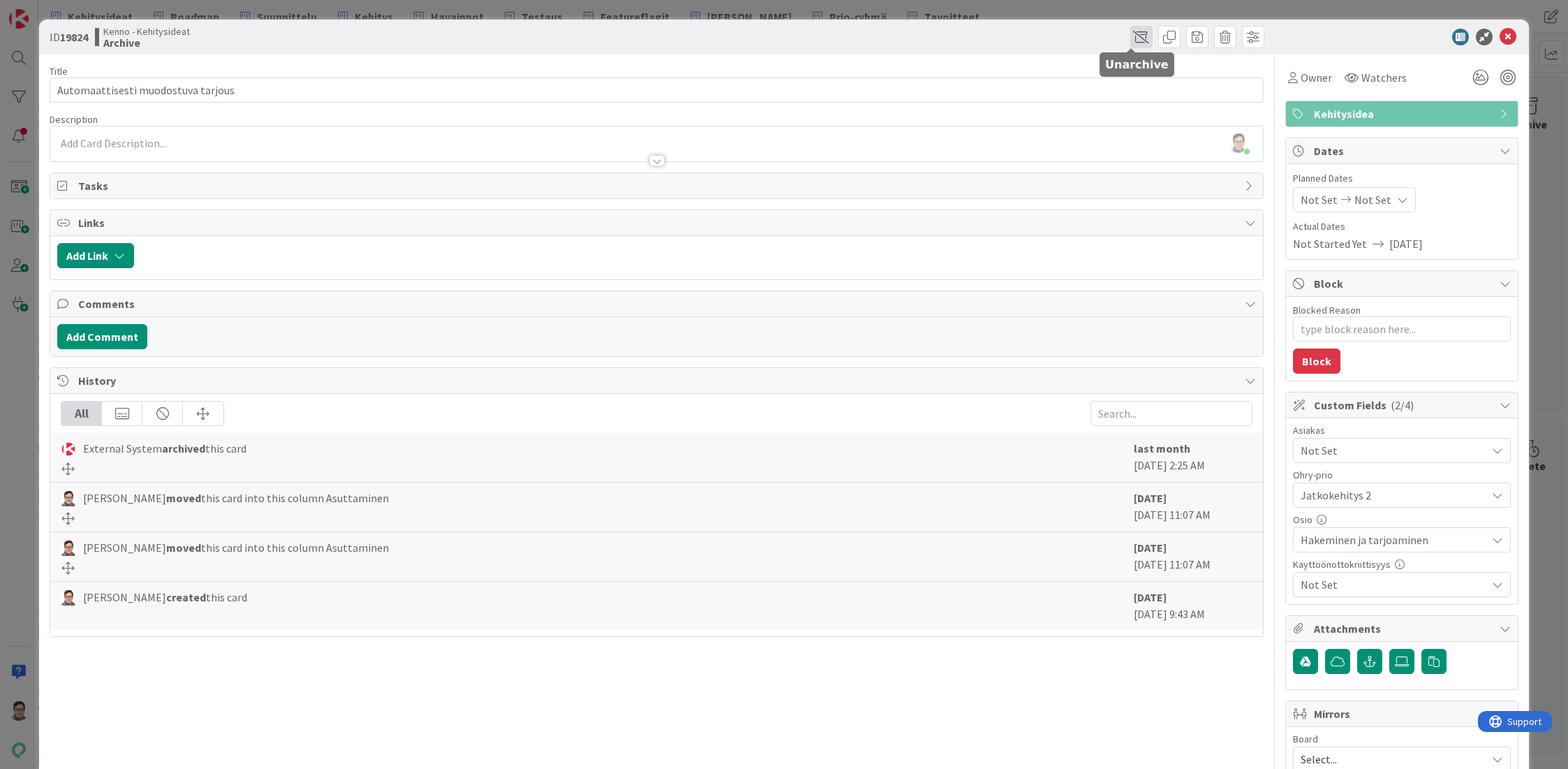
click at [1130, 34] on span at bounding box center [1141, 36] width 22 height 22
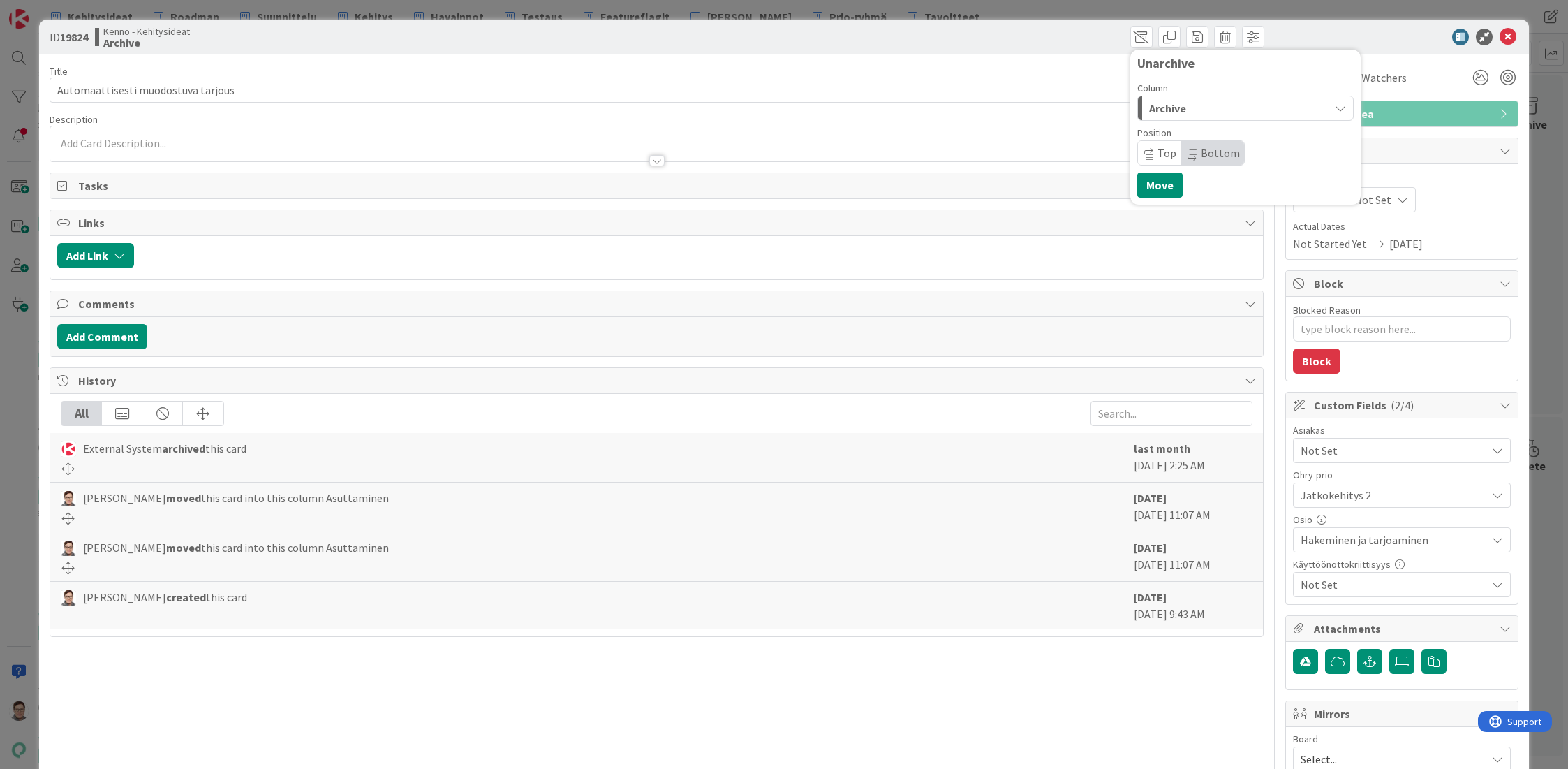
click at [1188, 105] on div "Archive" at bounding box center [1238, 108] width 184 height 22
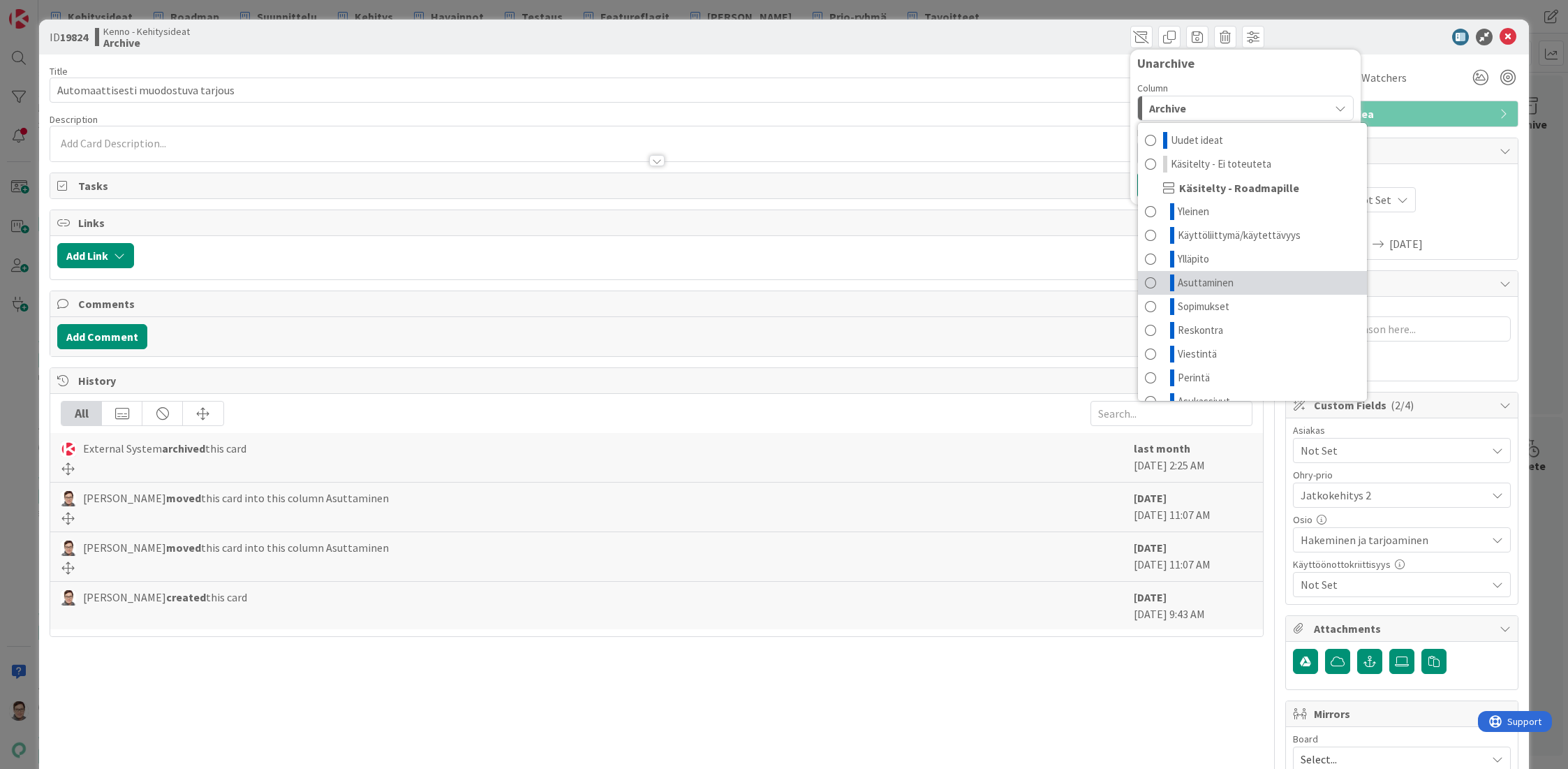
click at [1193, 281] on span "Asuttaminen" at bounding box center [1206, 283] width 56 height 17
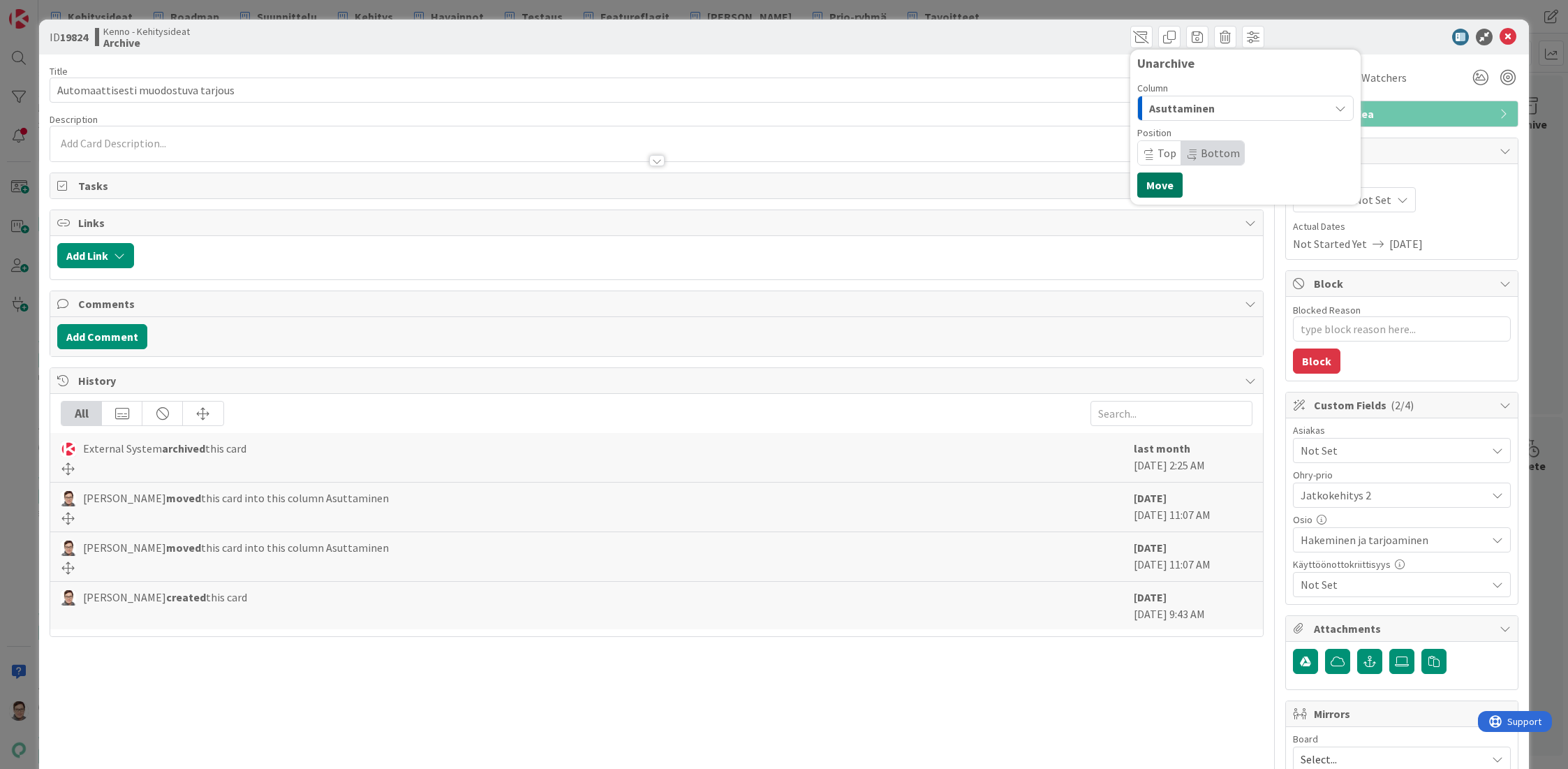
click at [1151, 182] on button "Move" at bounding box center [1160, 184] width 46 height 25
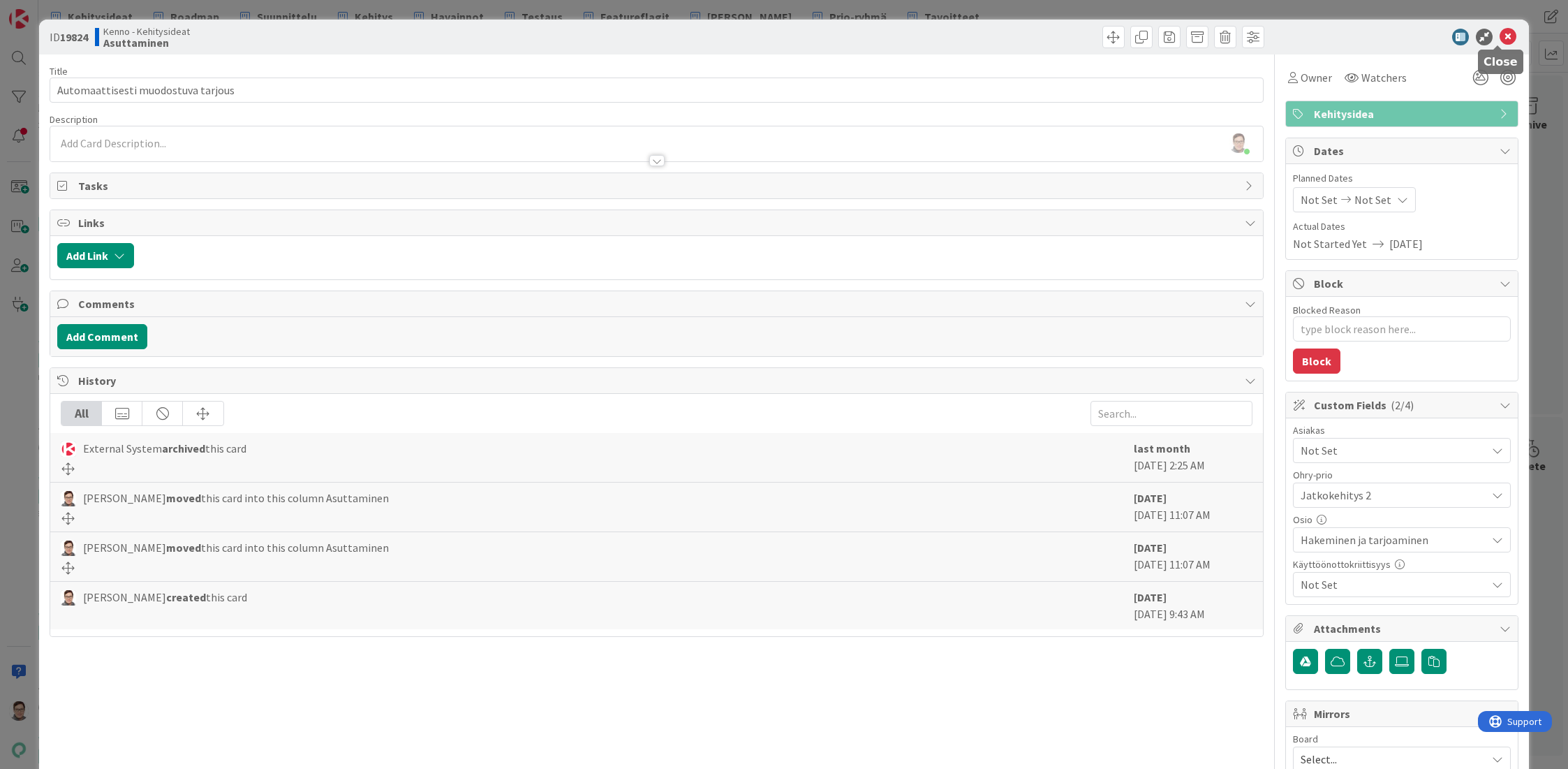
click at [1500, 37] on icon at bounding box center [1508, 37] width 17 height 17
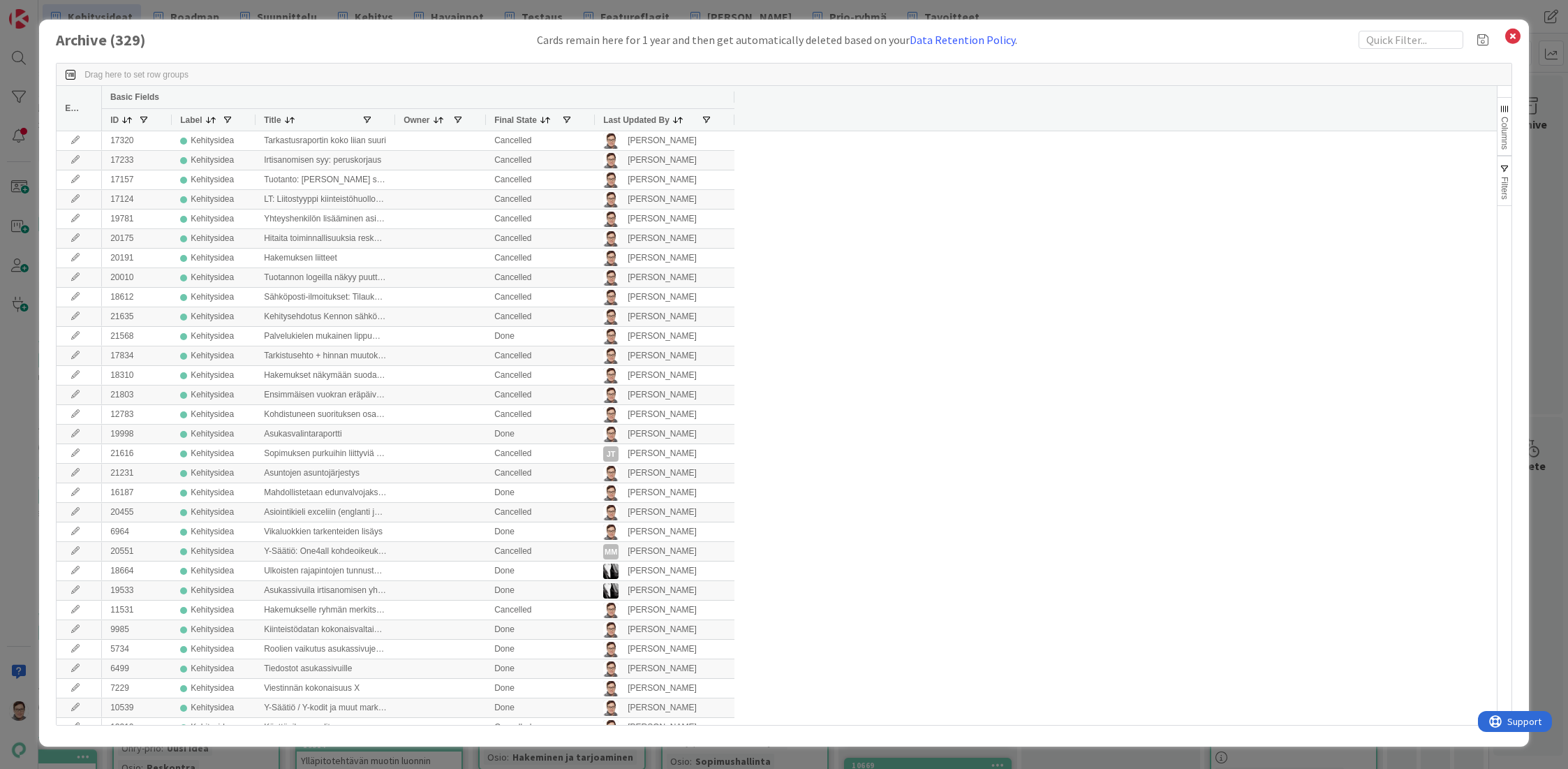
click at [621, 122] on span "Last Updated By" at bounding box center [636, 120] width 66 height 10
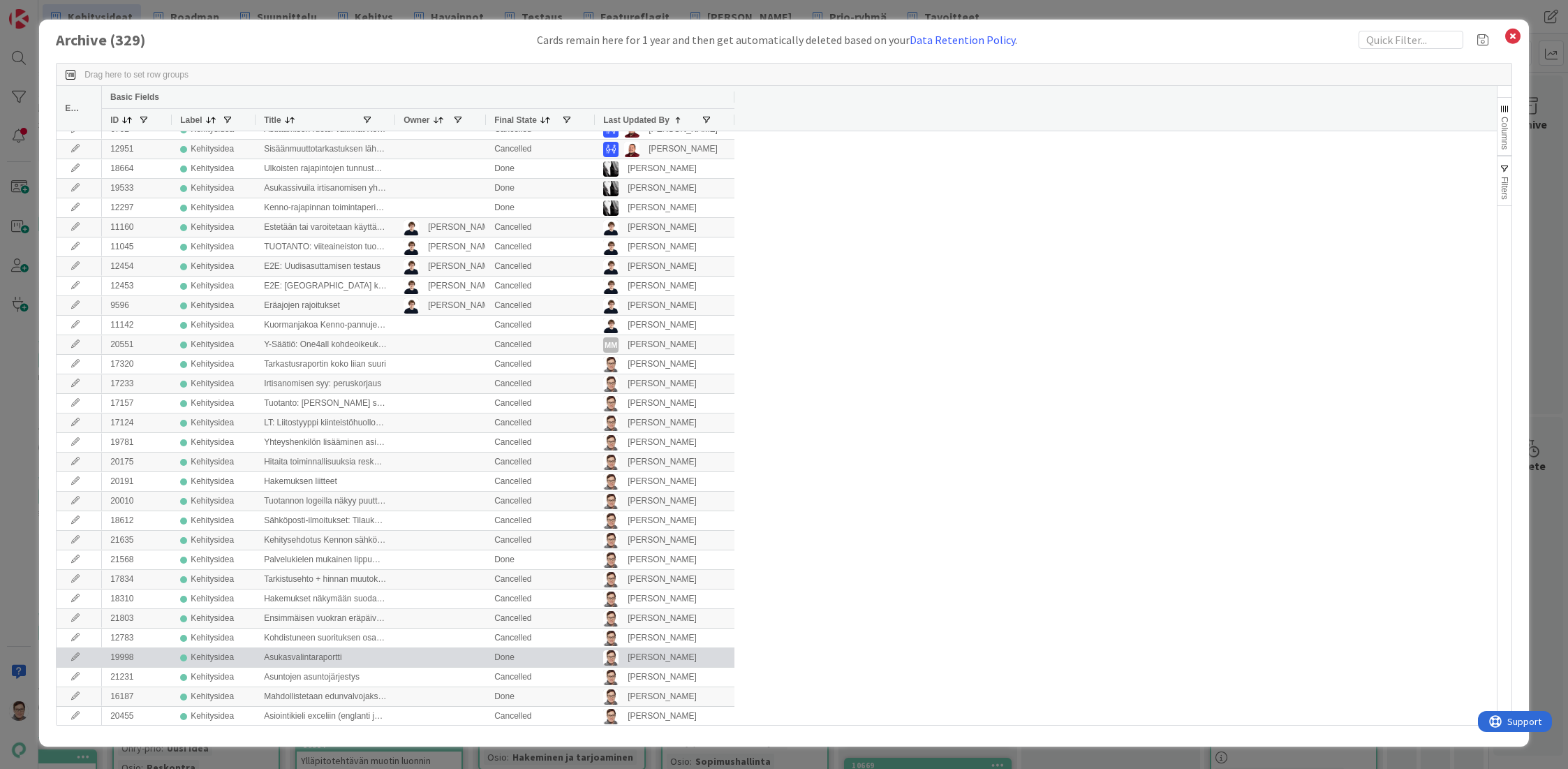
scroll to position [4889, 0]
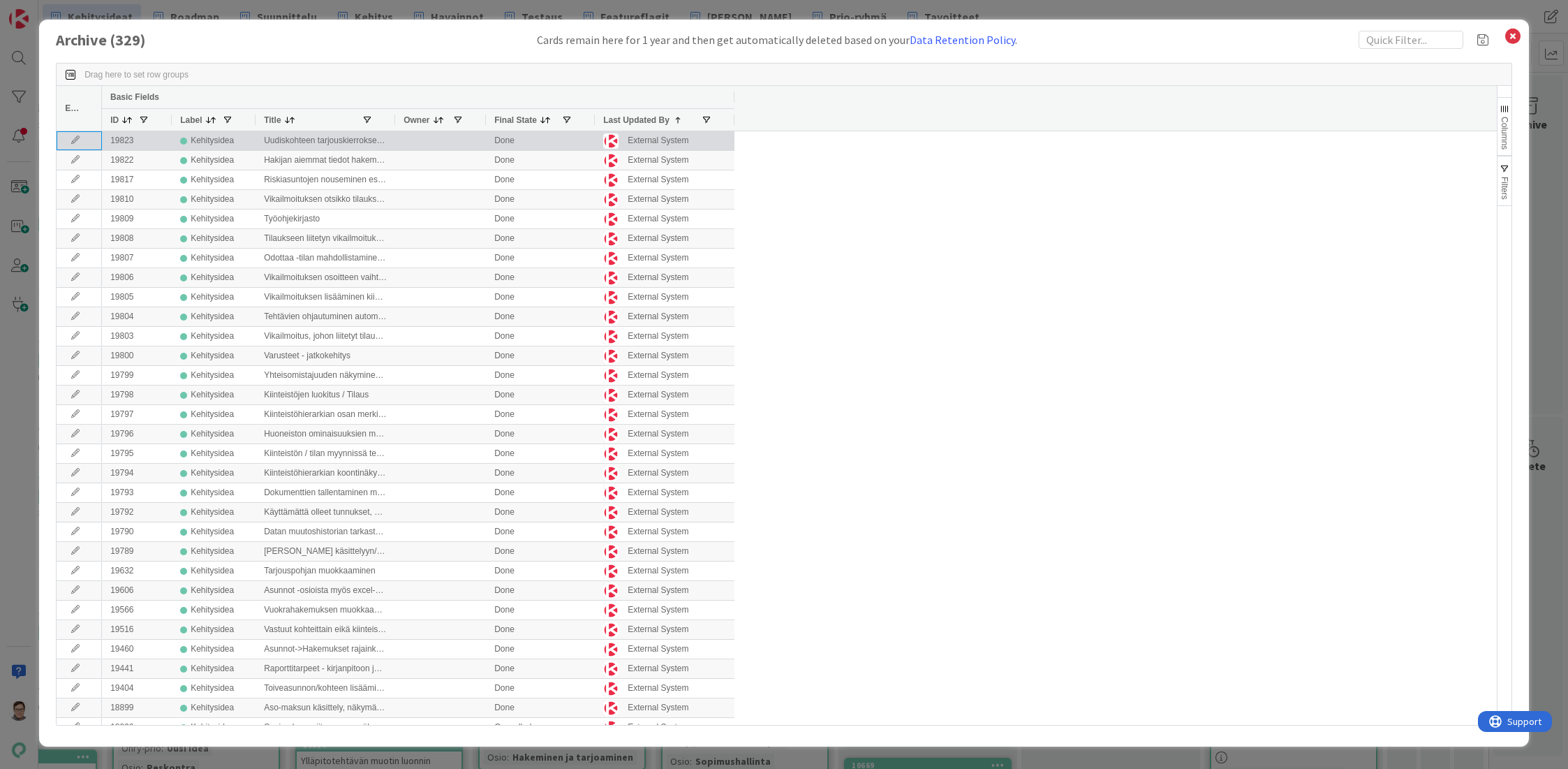
click at [75, 140] on icon at bounding box center [75, 140] width 21 height 9
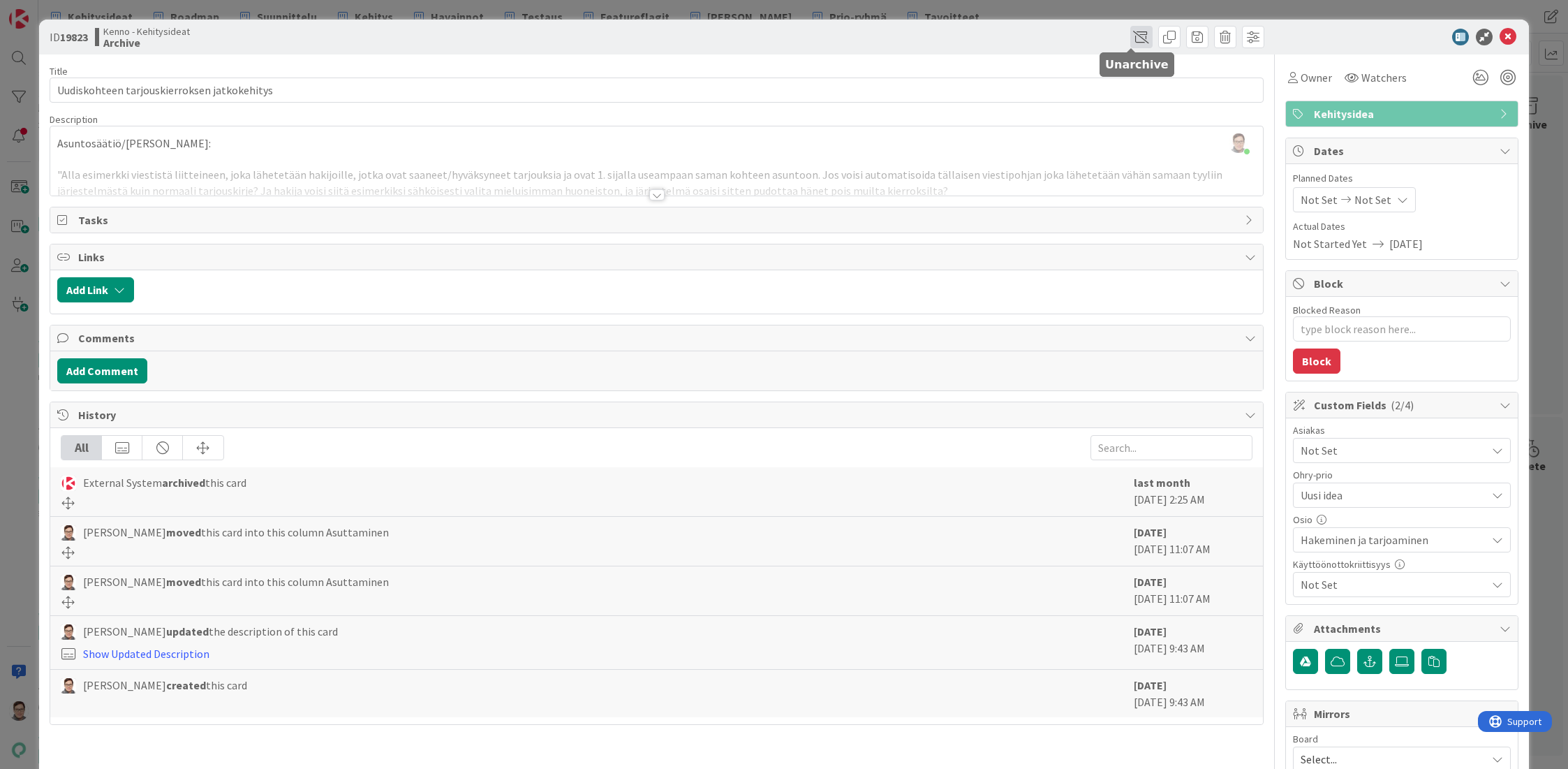
click at [1130, 34] on span at bounding box center [1141, 36] width 22 height 22
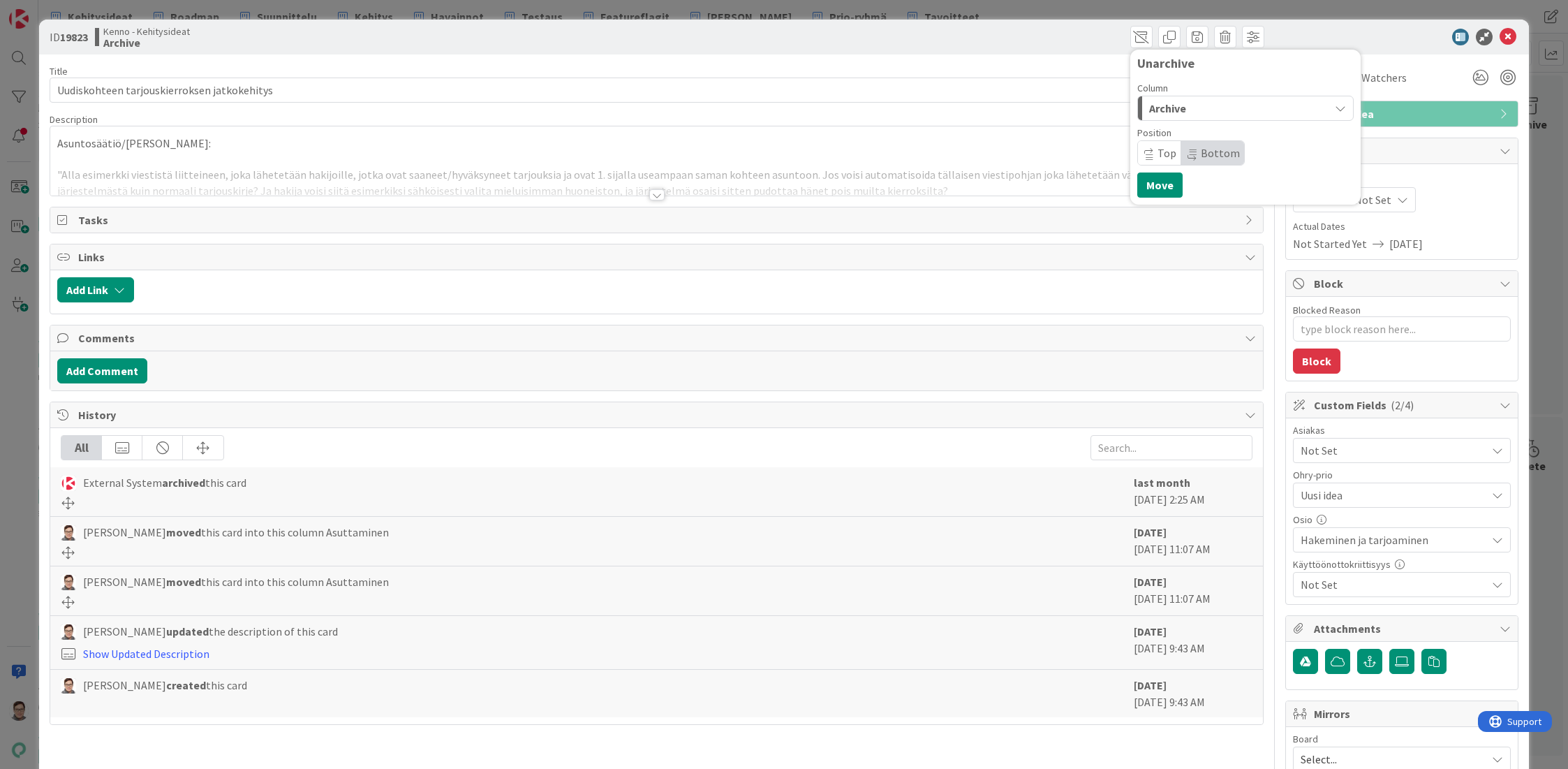
click at [1166, 116] on span "Archive" at bounding box center [1167, 108] width 37 height 19
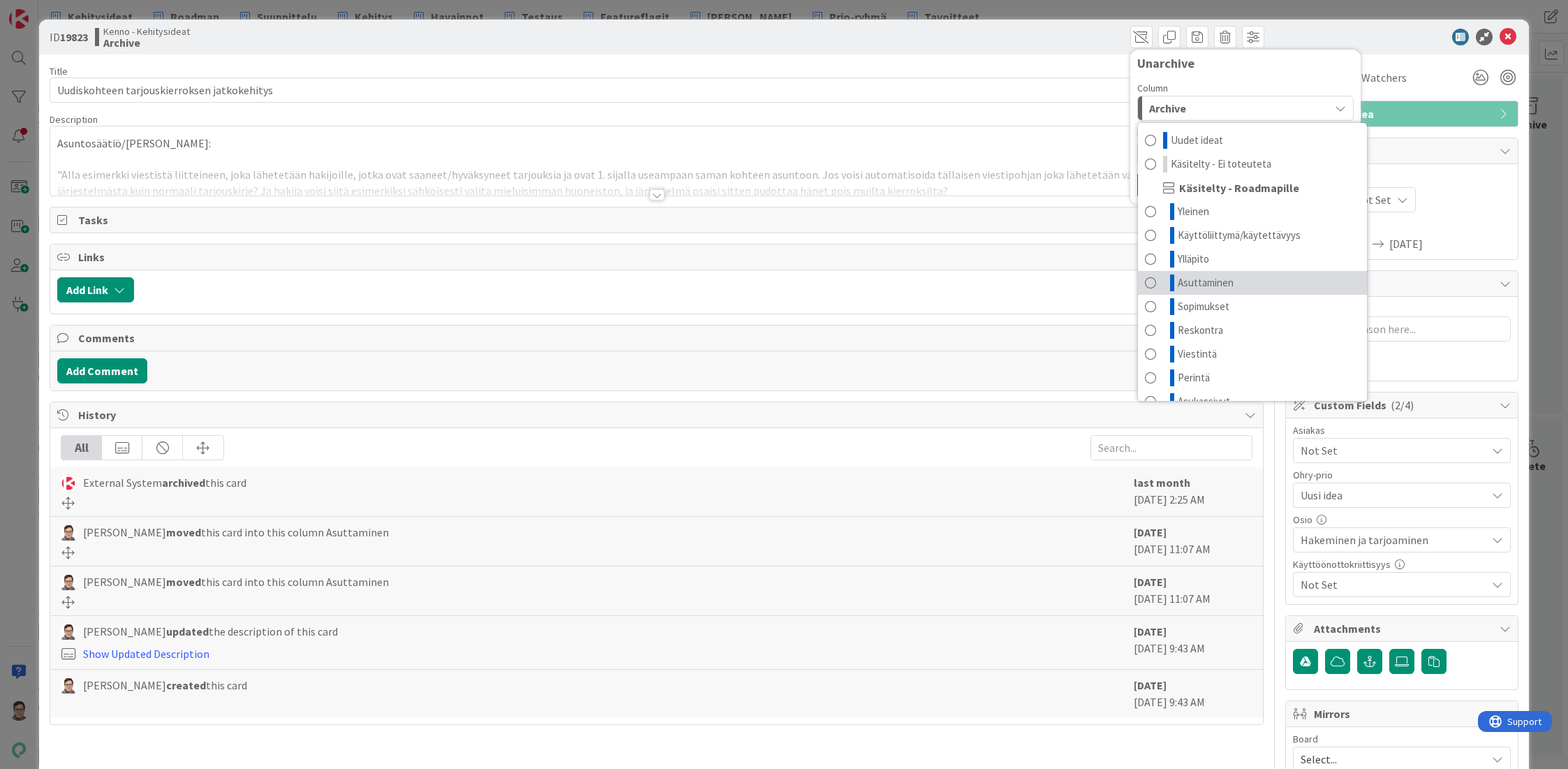
click at [1188, 278] on span "Asuttaminen" at bounding box center [1206, 283] width 56 height 17
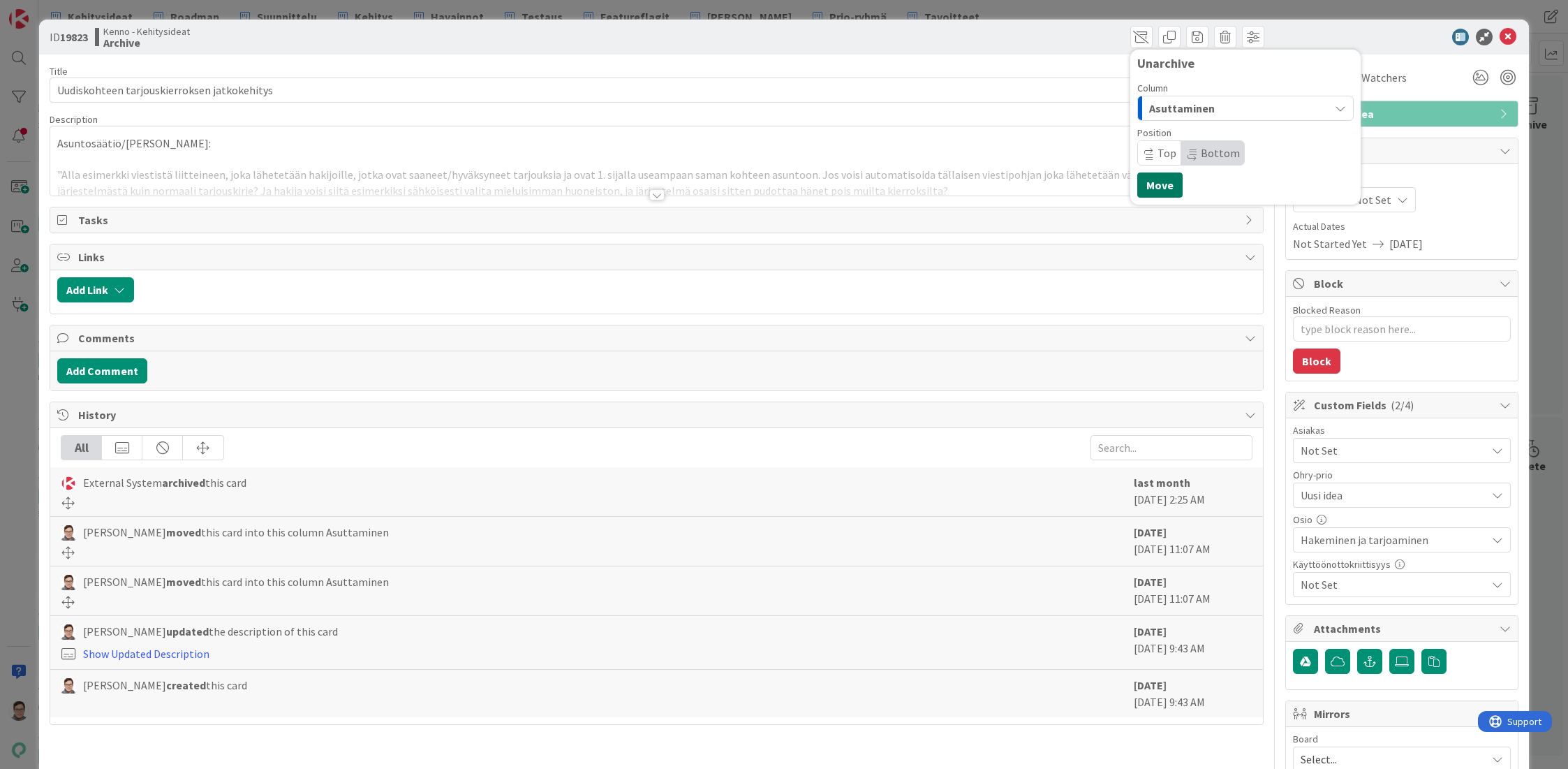
click at [1156, 184] on button "Move" at bounding box center [1160, 184] width 46 height 25
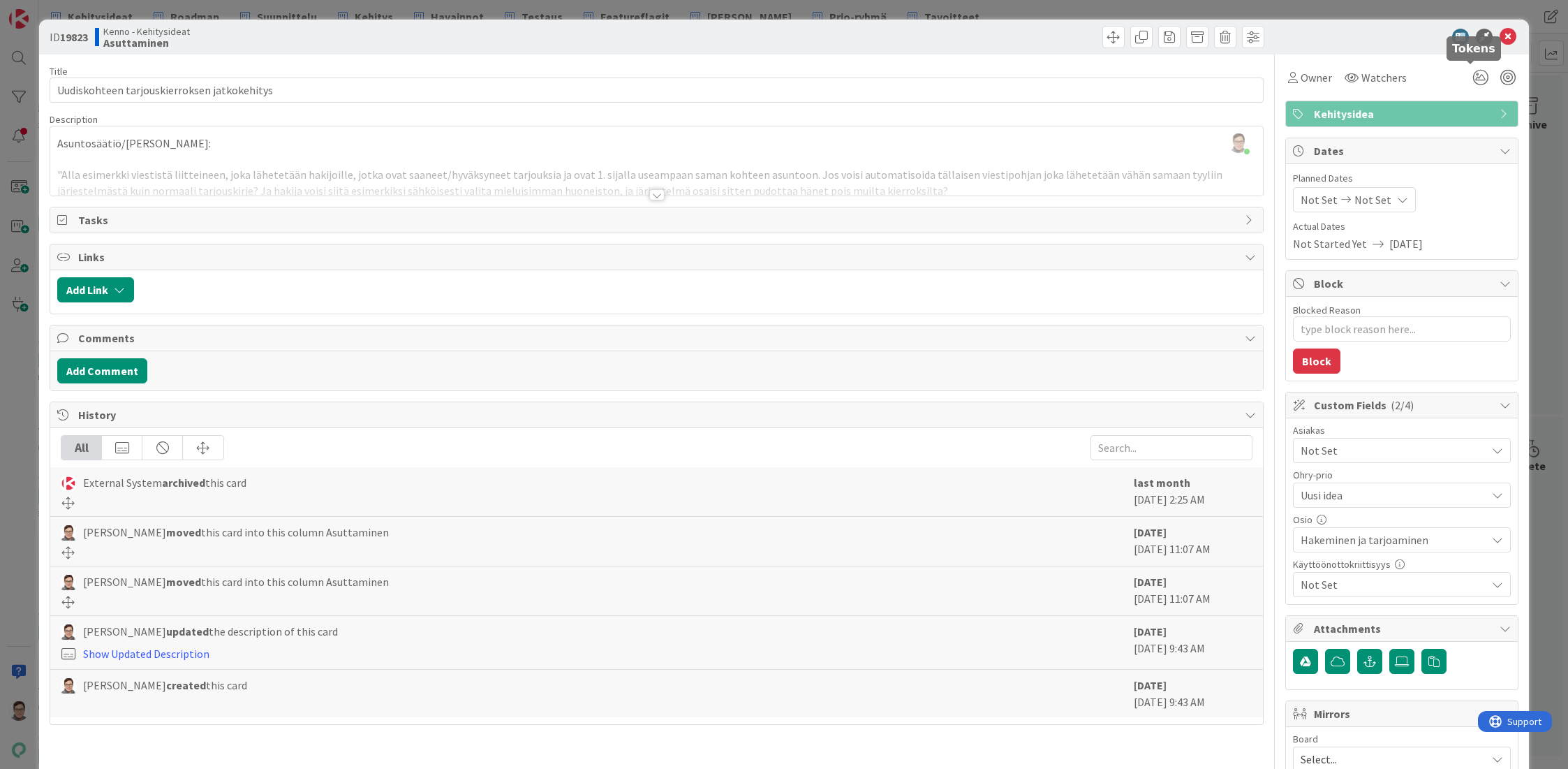
type textarea "x"
click at [1500, 31] on icon at bounding box center [1508, 37] width 17 height 17
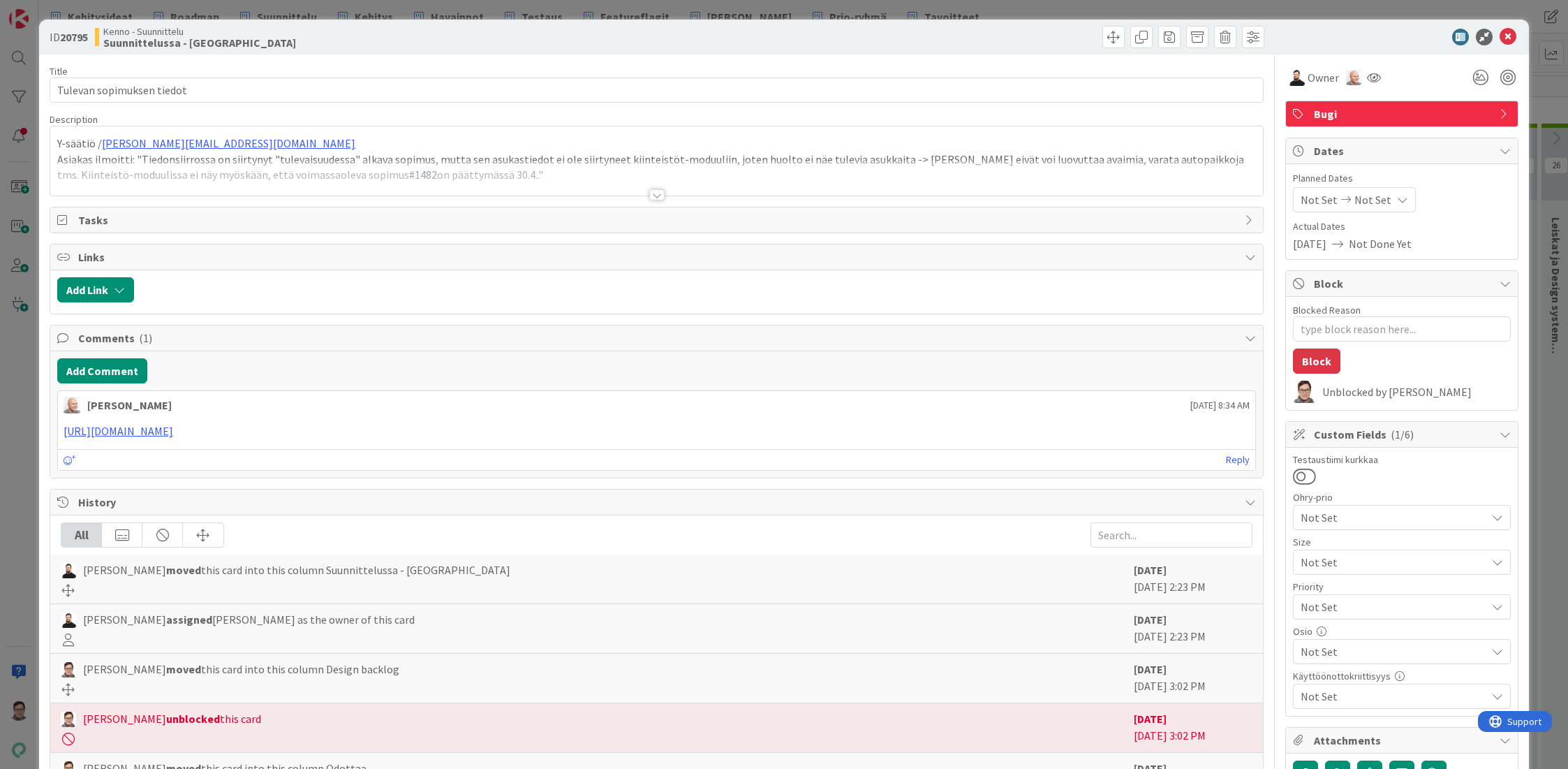
type textarea "x"
click at [651, 194] on div at bounding box center [657, 195] width 16 height 11
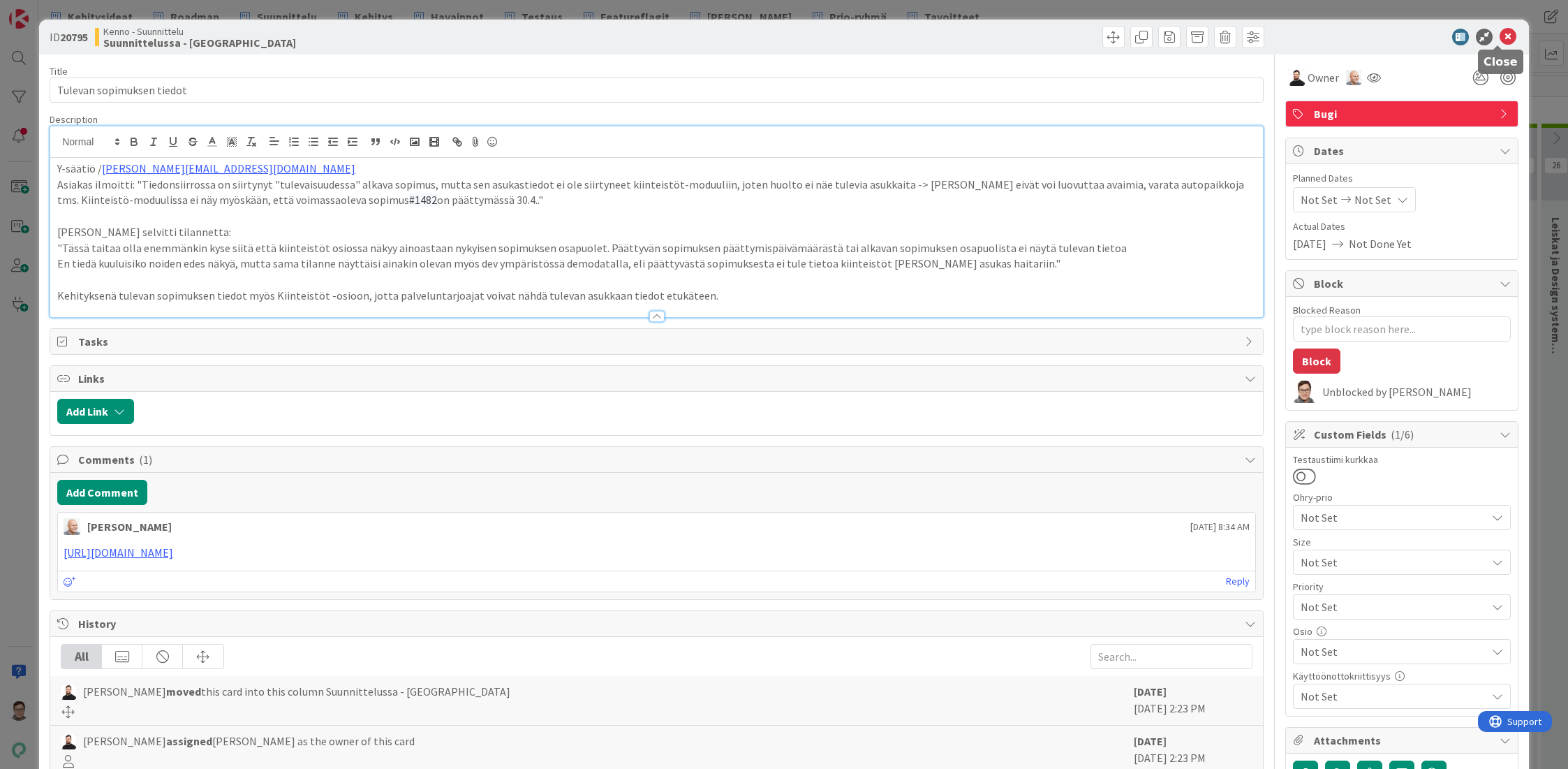
click at [1500, 41] on icon at bounding box center [1508, 37] width 17 height 17
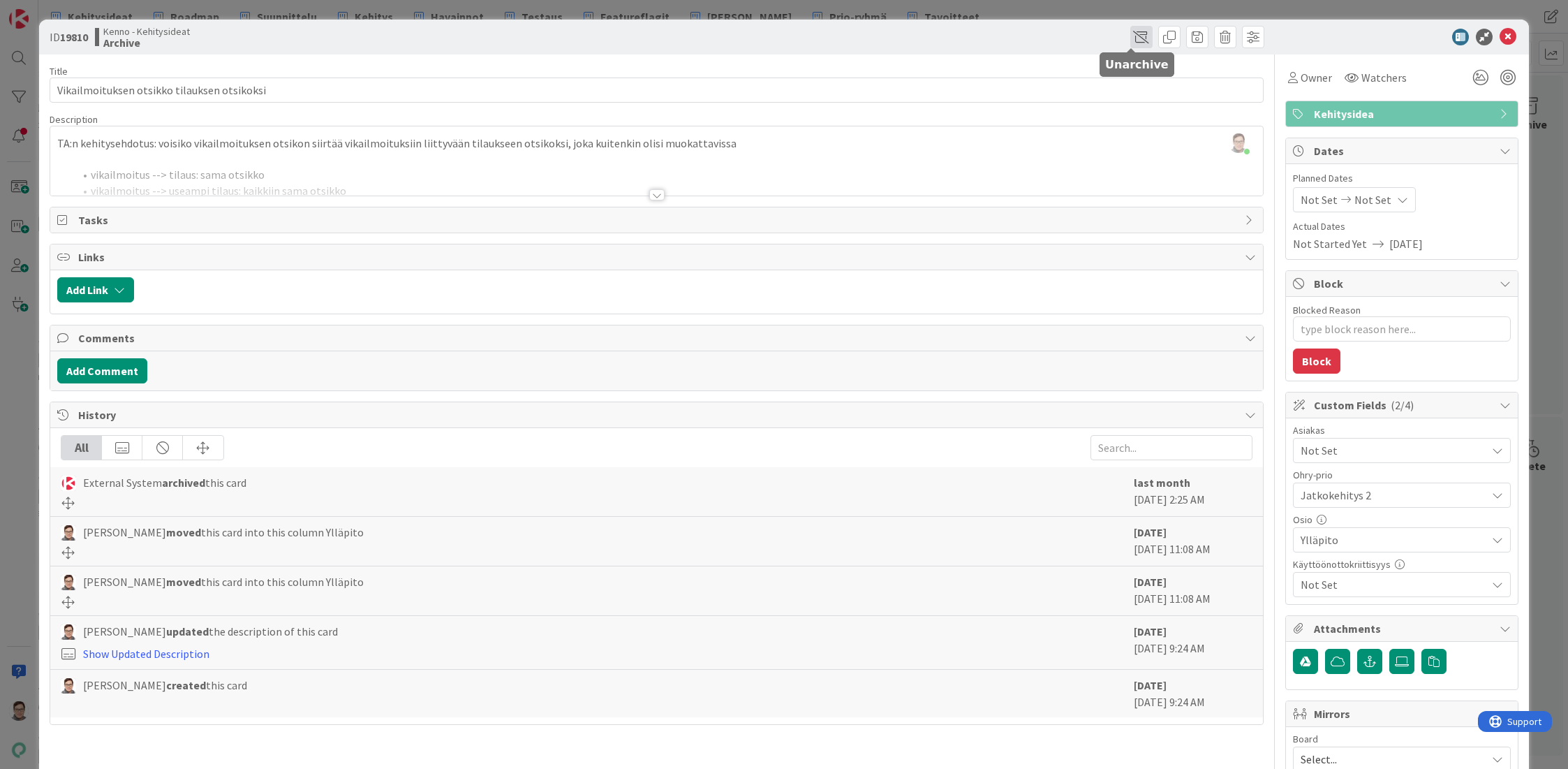
click at [1131, 38] on span at bounding box center [1141, 36] width 22 height 22
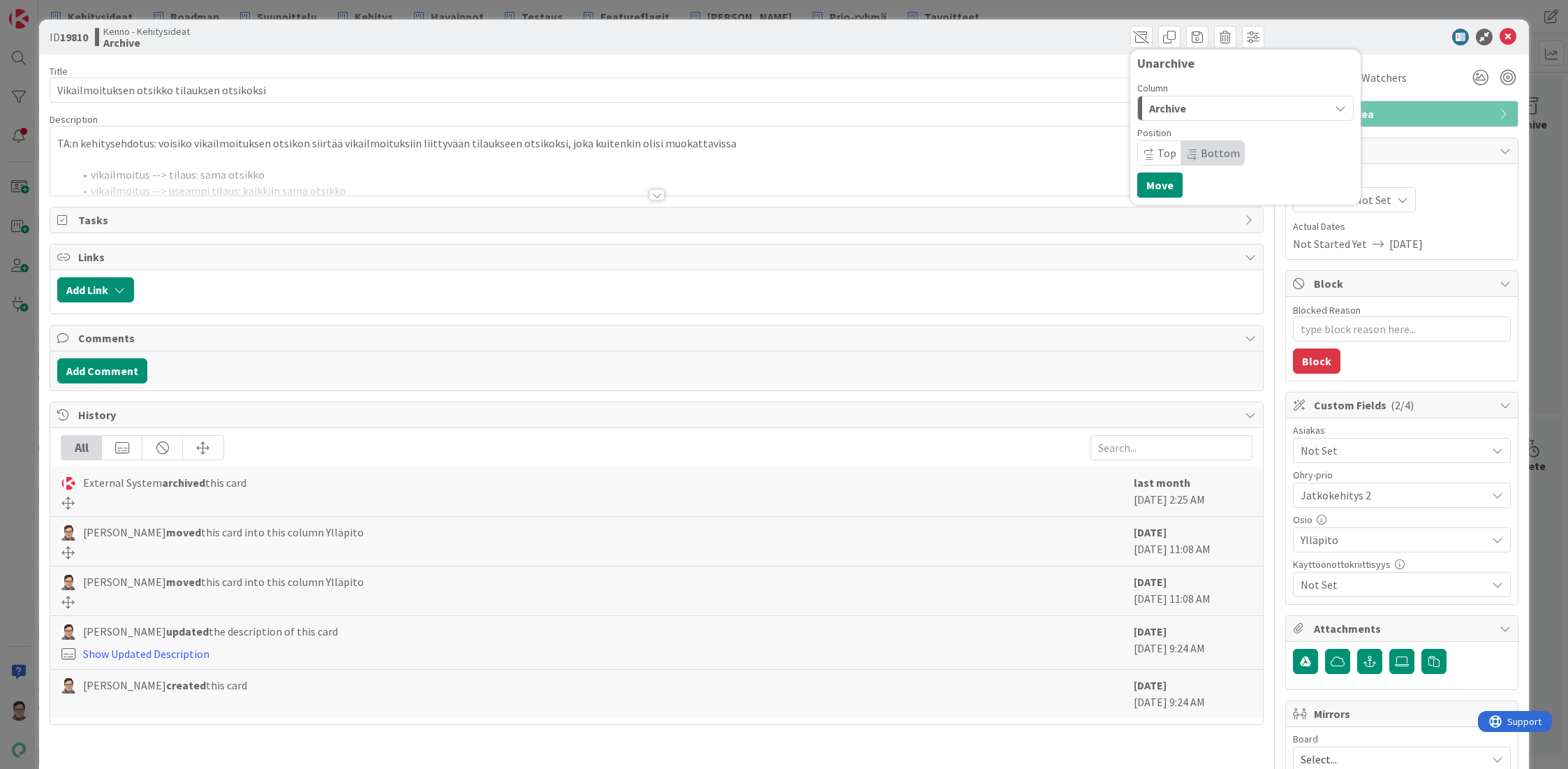
click at [1177, 104] on div "Archive" at bounding box center [1238, 108] width 184 height 22
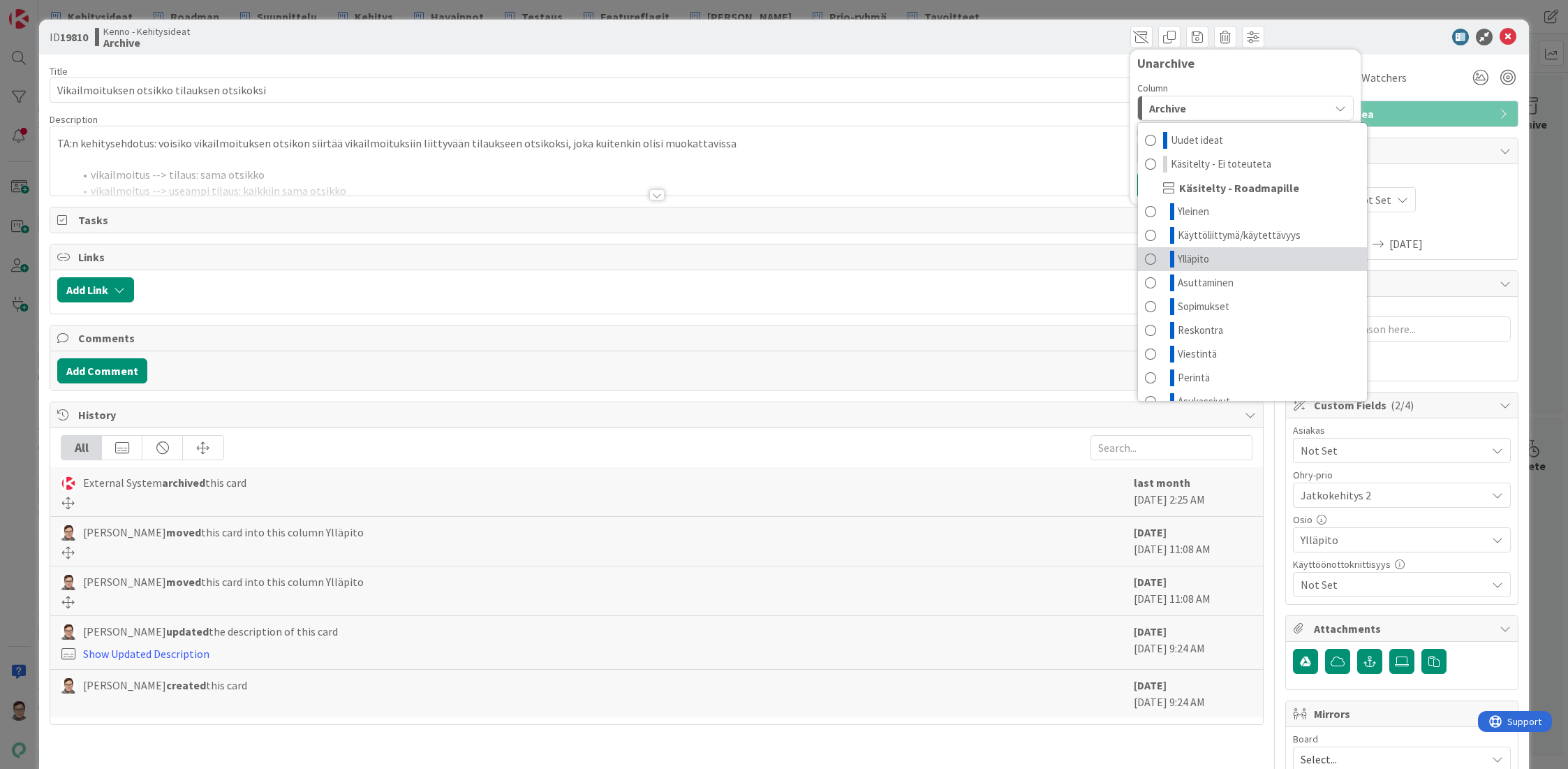
click at [1189, 256] on span "Ylläpito" at bounding box center [1194, 259] width 31 height 17
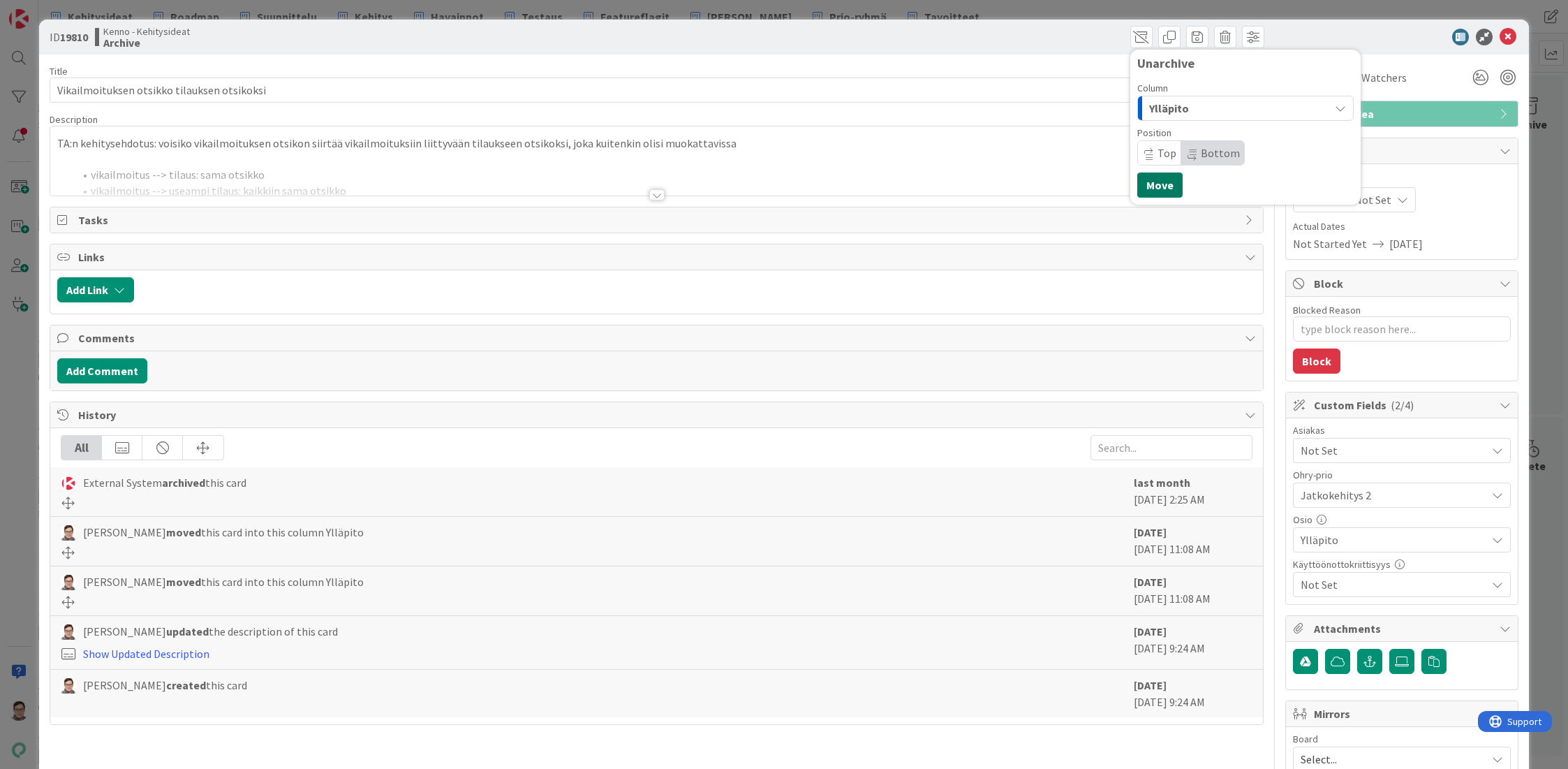
click at [1152, 189] on button "Move" at bounding box center [1160, 184] width 46 height 25
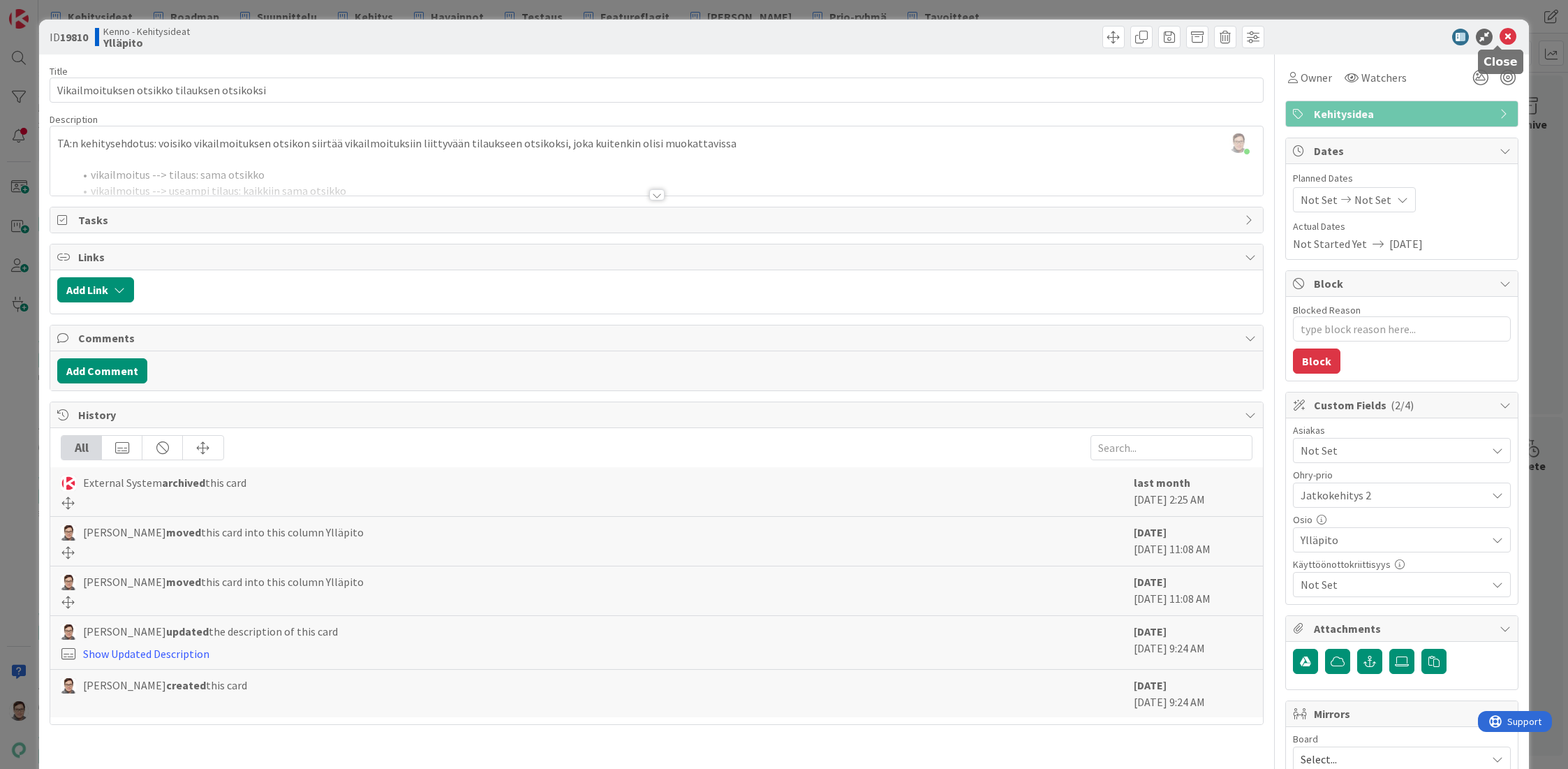
click at [1500, 41] on icon at bounding box center [1508, 37] width 17 height 17
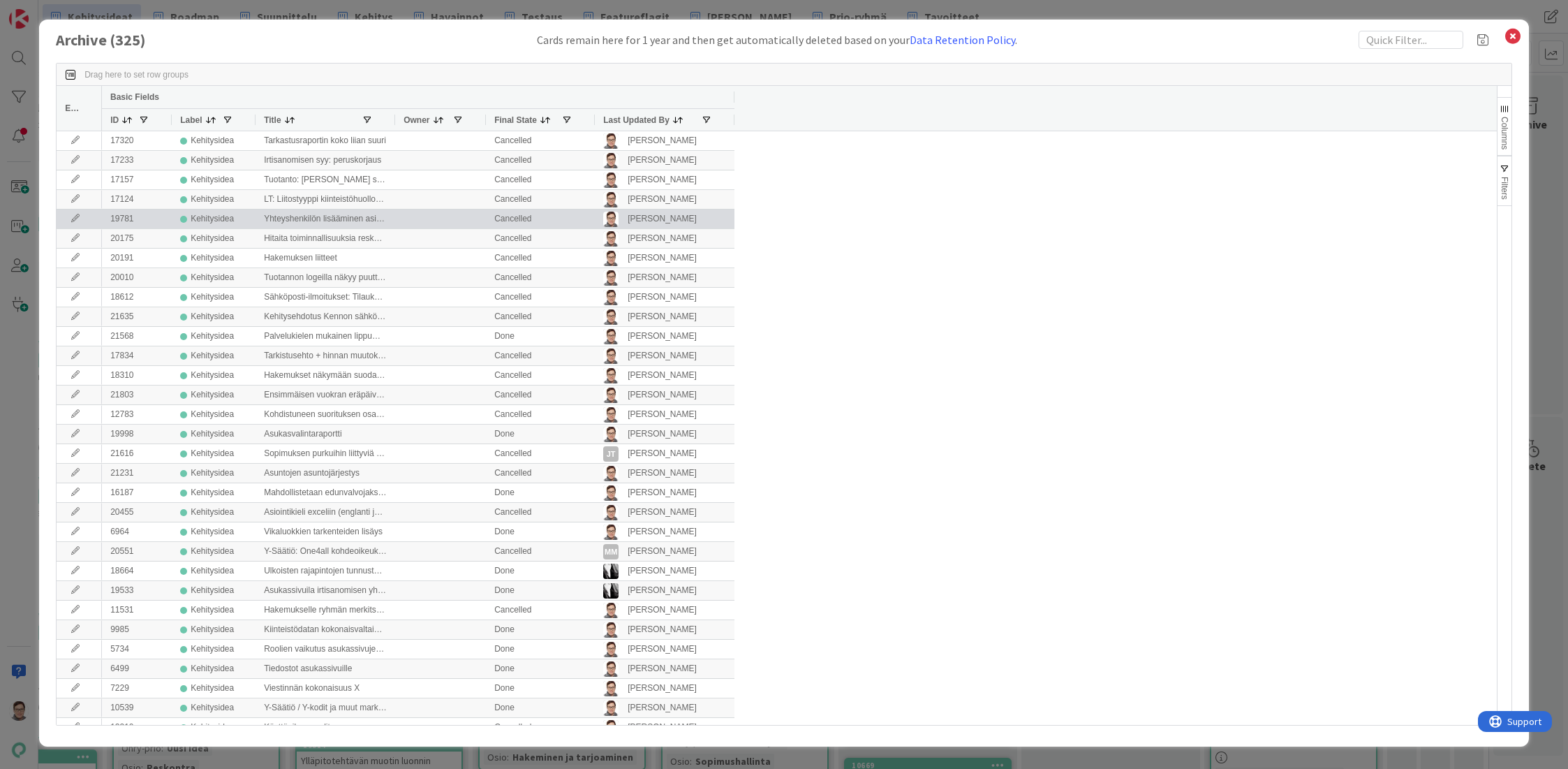
click at [617, 120] on span "Last Updated By" at bounding box center [636, 120] width 66 height 10
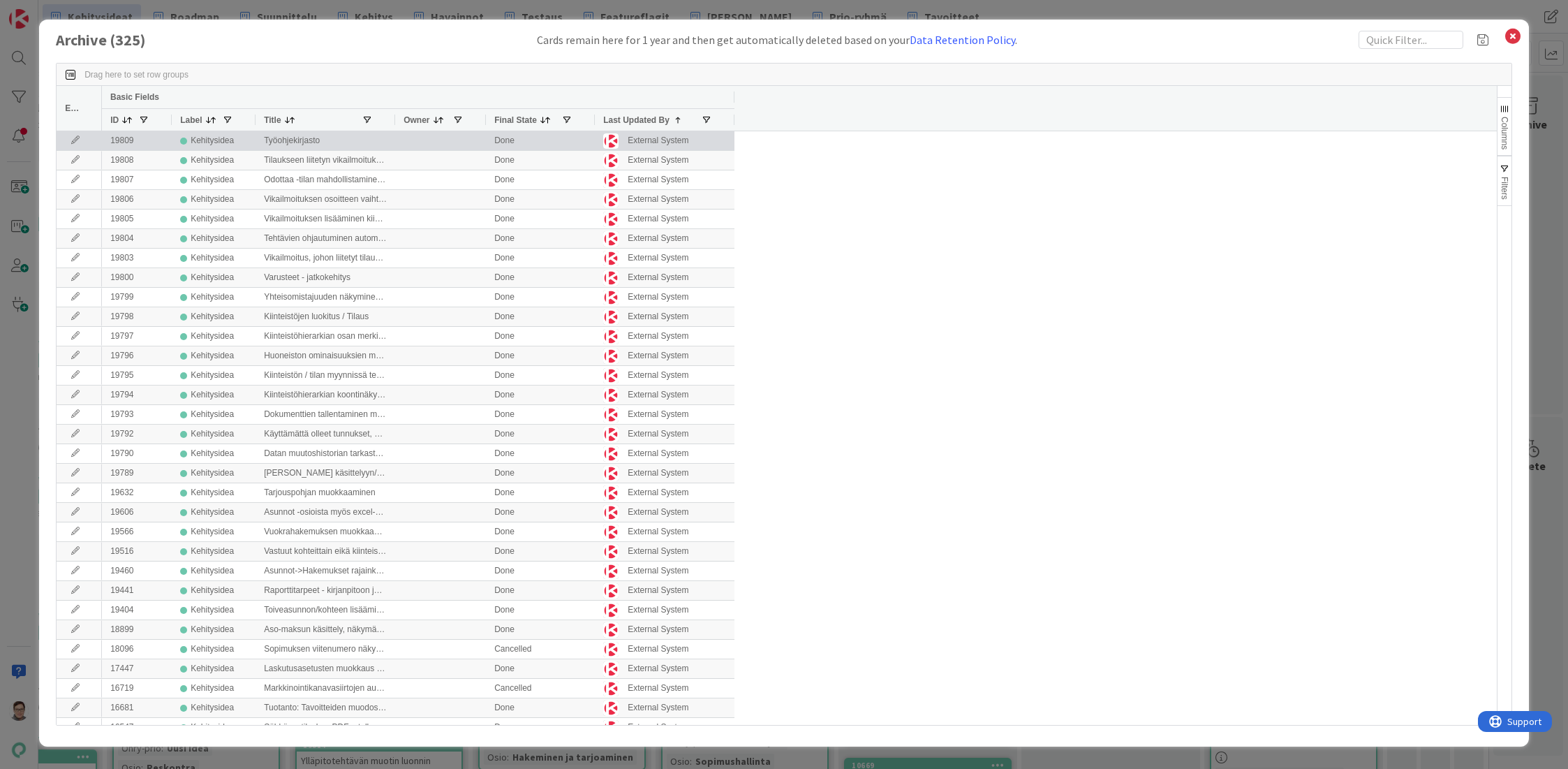
click at [74, 140] on icon at bounding box center [75, 140] width 21 height 9
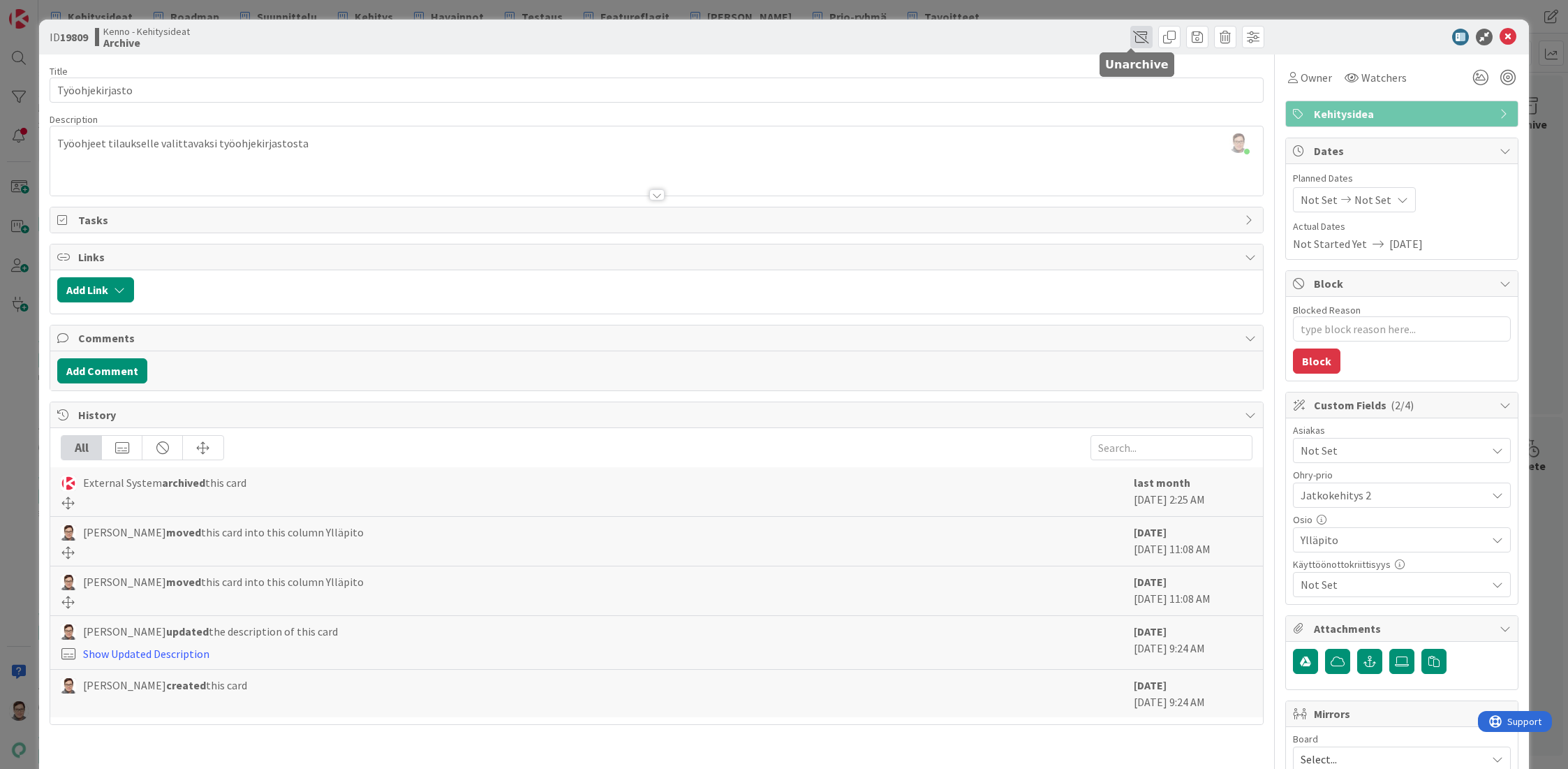
click at [1130, 36] on span at bounding box center [1141, 36] width 22 height 22
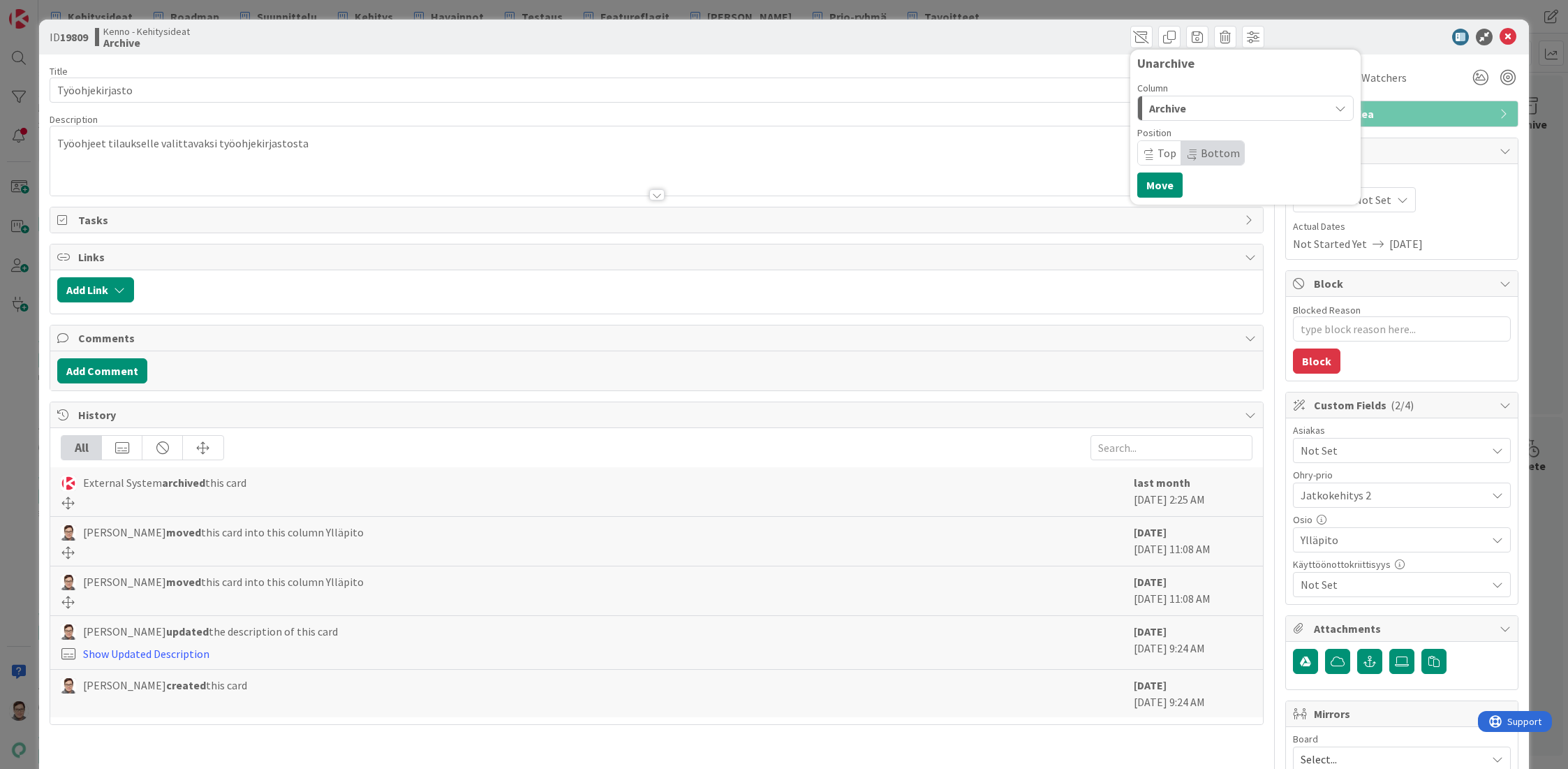
click at [1192, 103] on div "Archive" at bounding box center [1238, 108] width 184 height 22
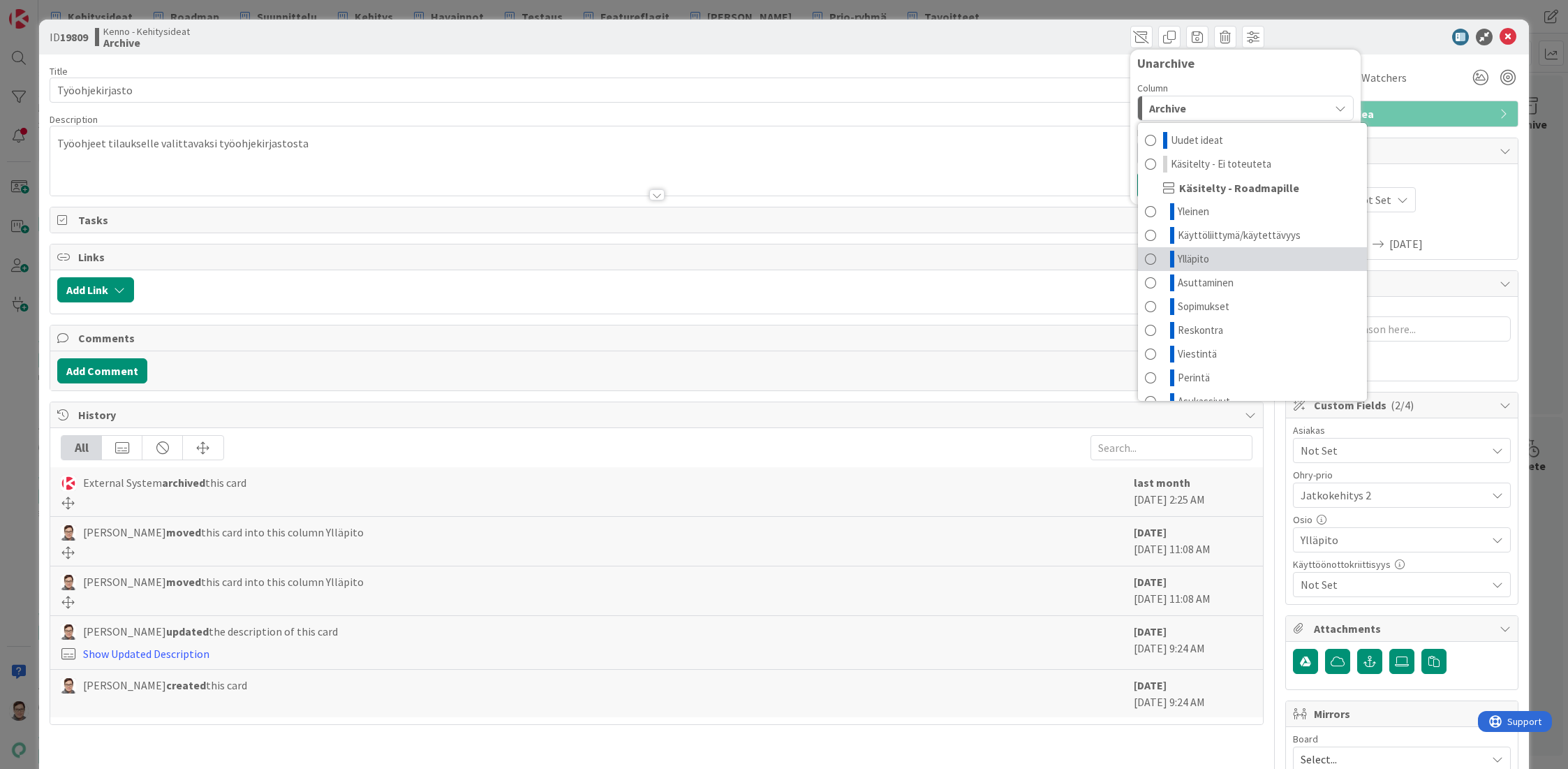
click at [1184, 256] on span "Ylläpito" at bounding box center [1194, 259] width 31 height 17
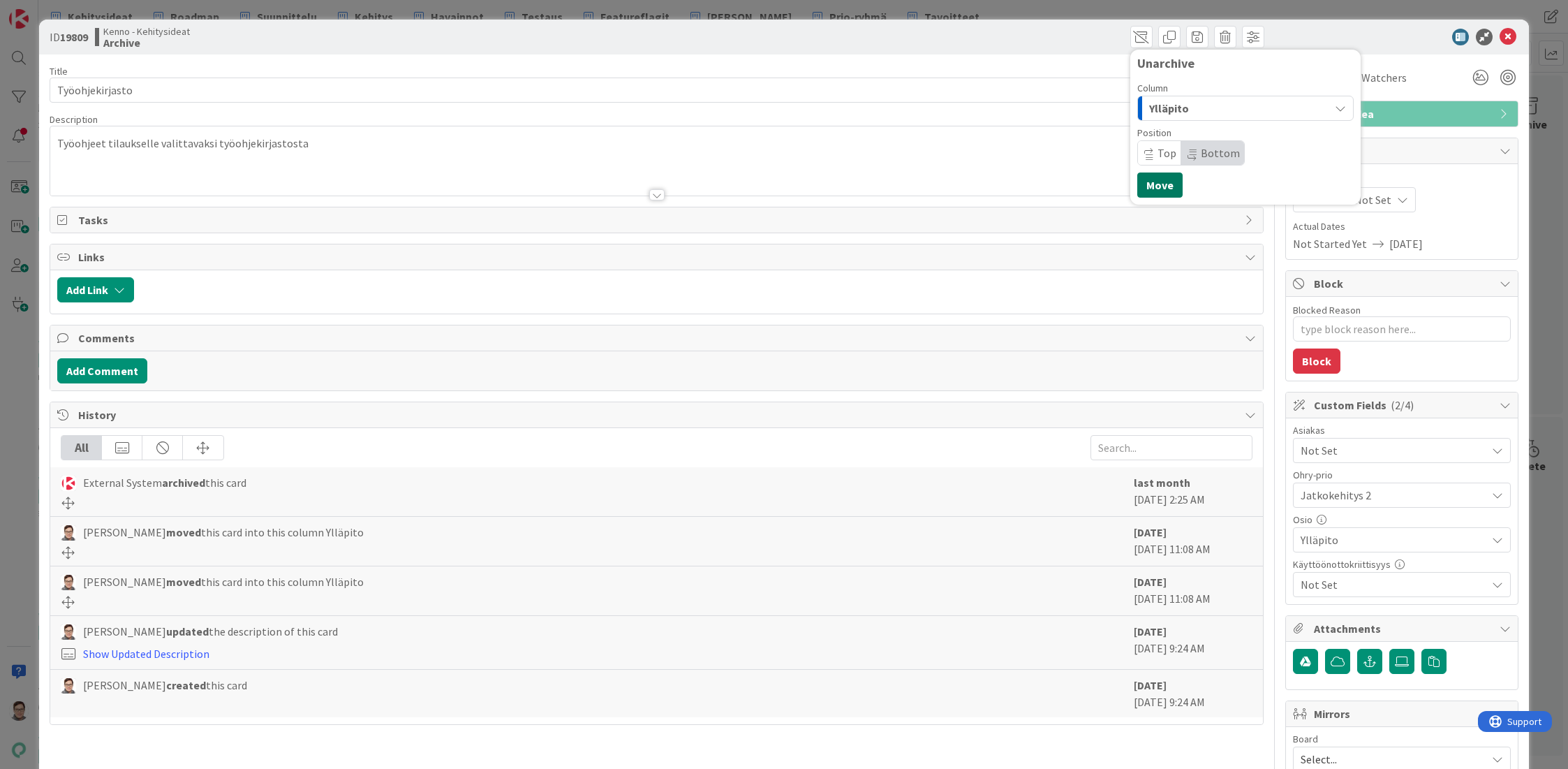
click at [1150, 180] on button "Move" at bounding box center [1160, 184] width 46 height 25
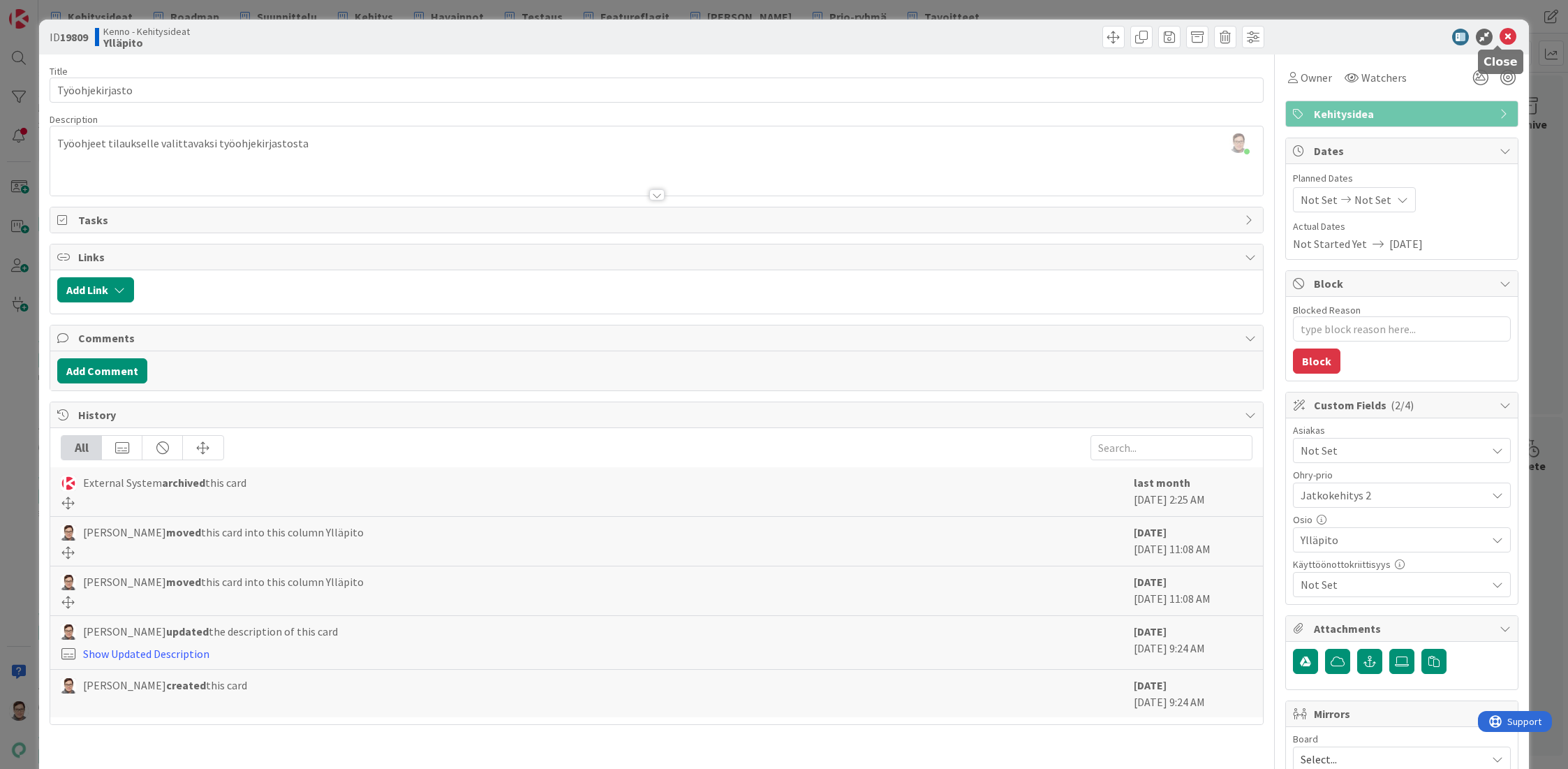
click at [1500, 35] on icon at bounding box center [1508, 37] width 17 height 17
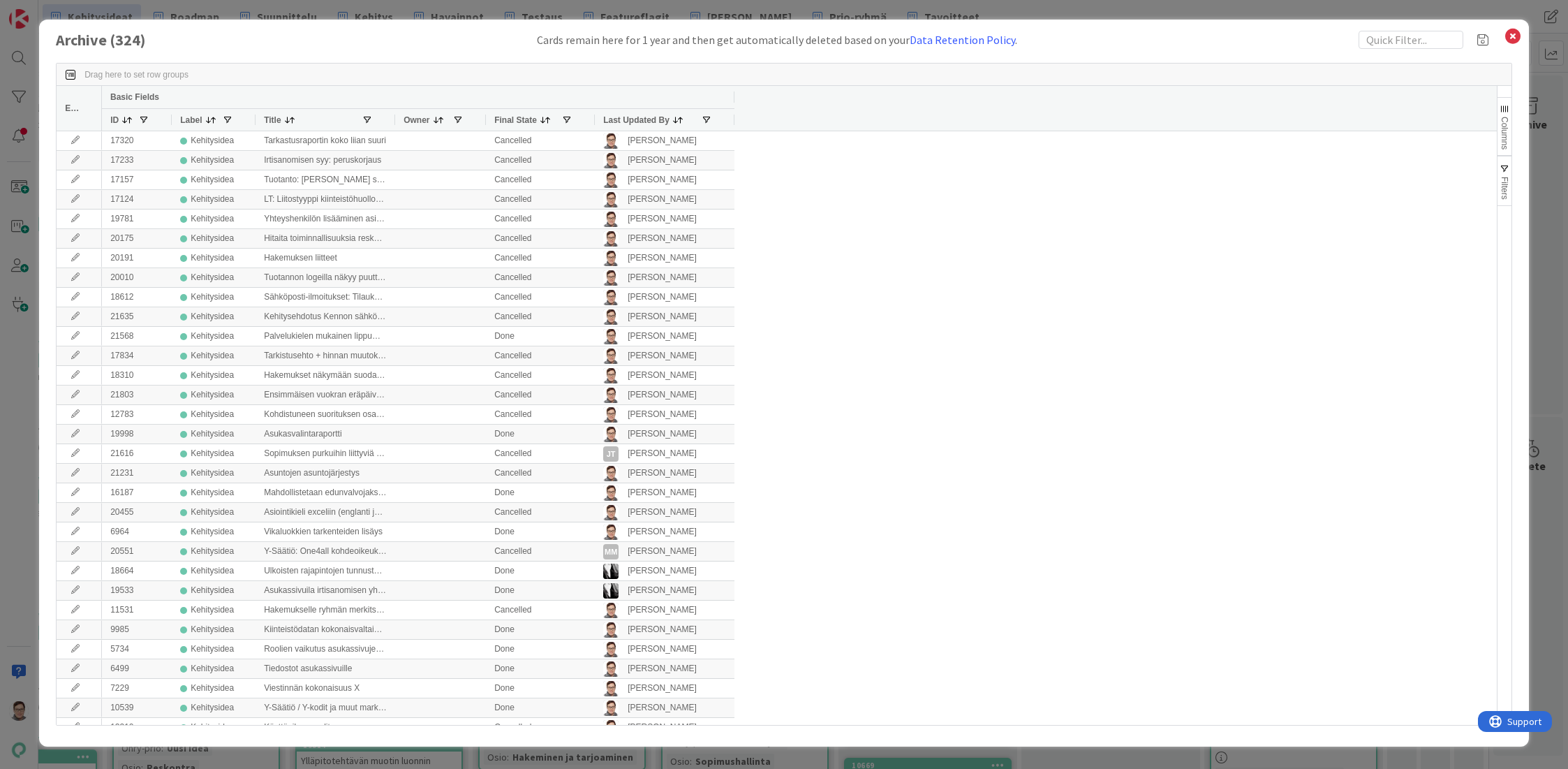
click at [641, 120] on span "Last Updated By" at bounding box center [636, 120] width 66 height 10
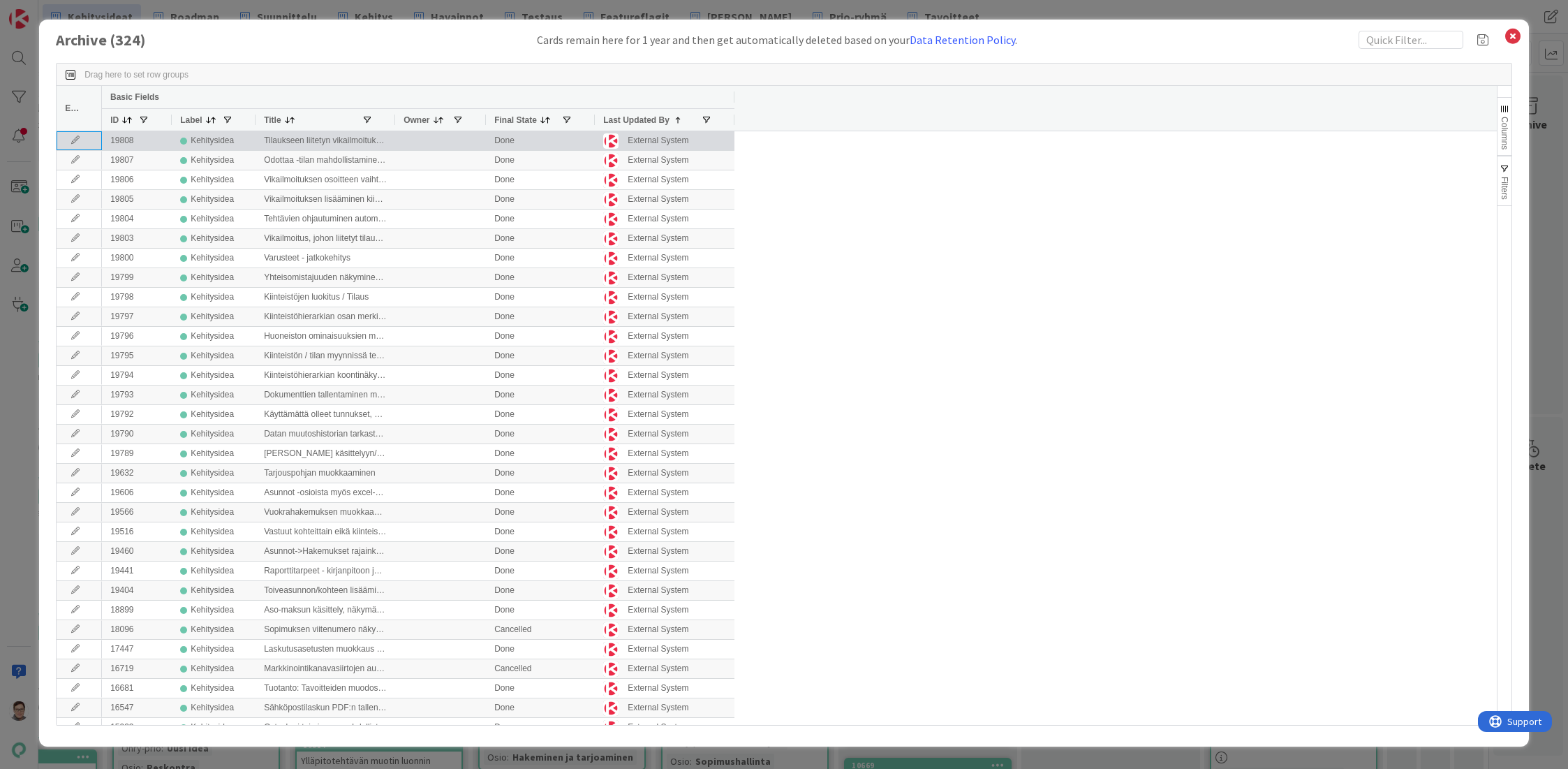
click at [76, 138] on icon at bounding box center [75, 140] width 21 height 9
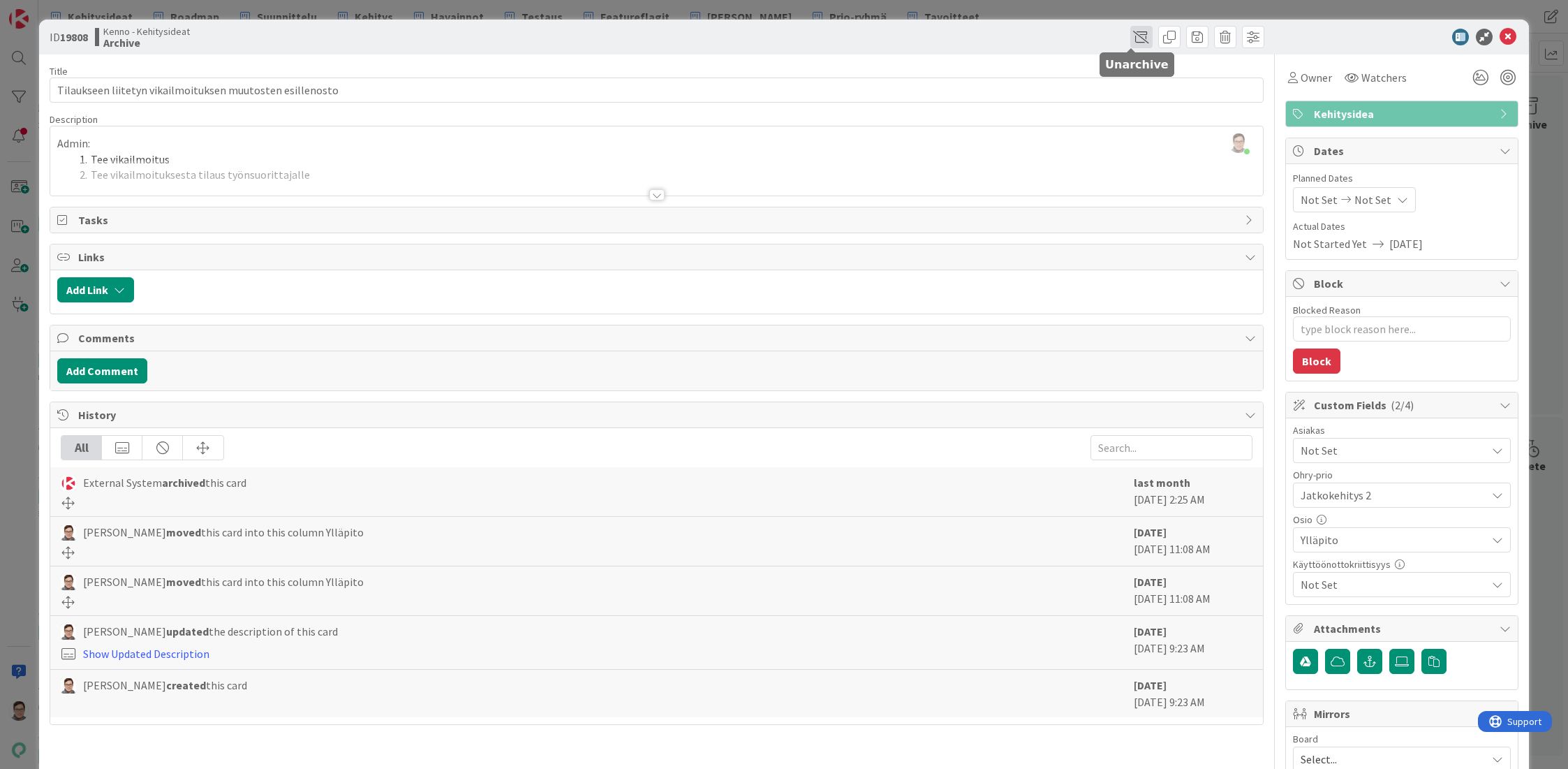
click at [1130, 40] on span at bounding box center [1141, 36] width 22 height 22
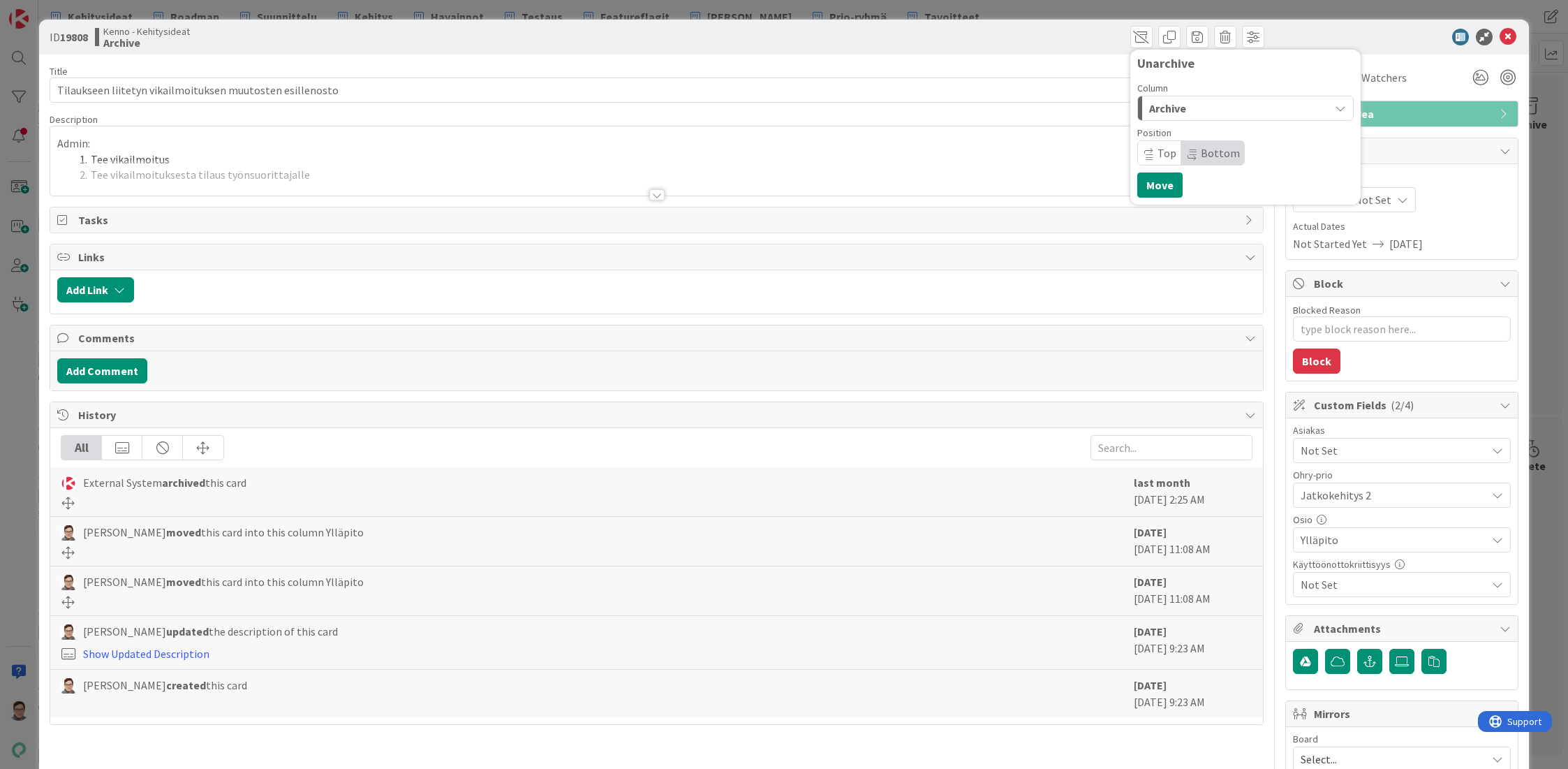
click at [1160, 110] on span "Archive" at bounding box center [1167, 108] width 37 height 19
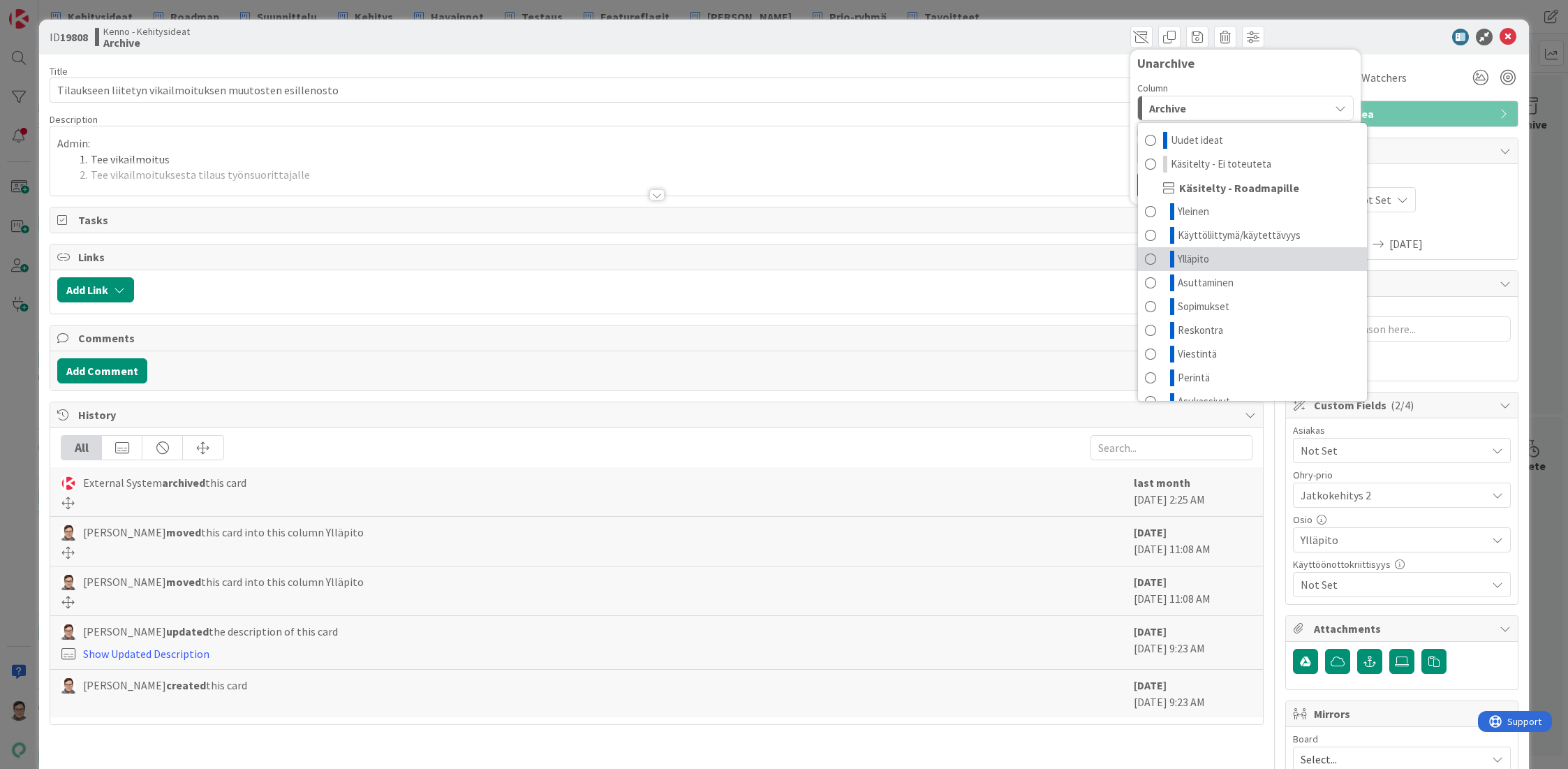
click at [1179, 257] on span "Ylläpito" at bounding box center [1194, 259] width 31 height 17
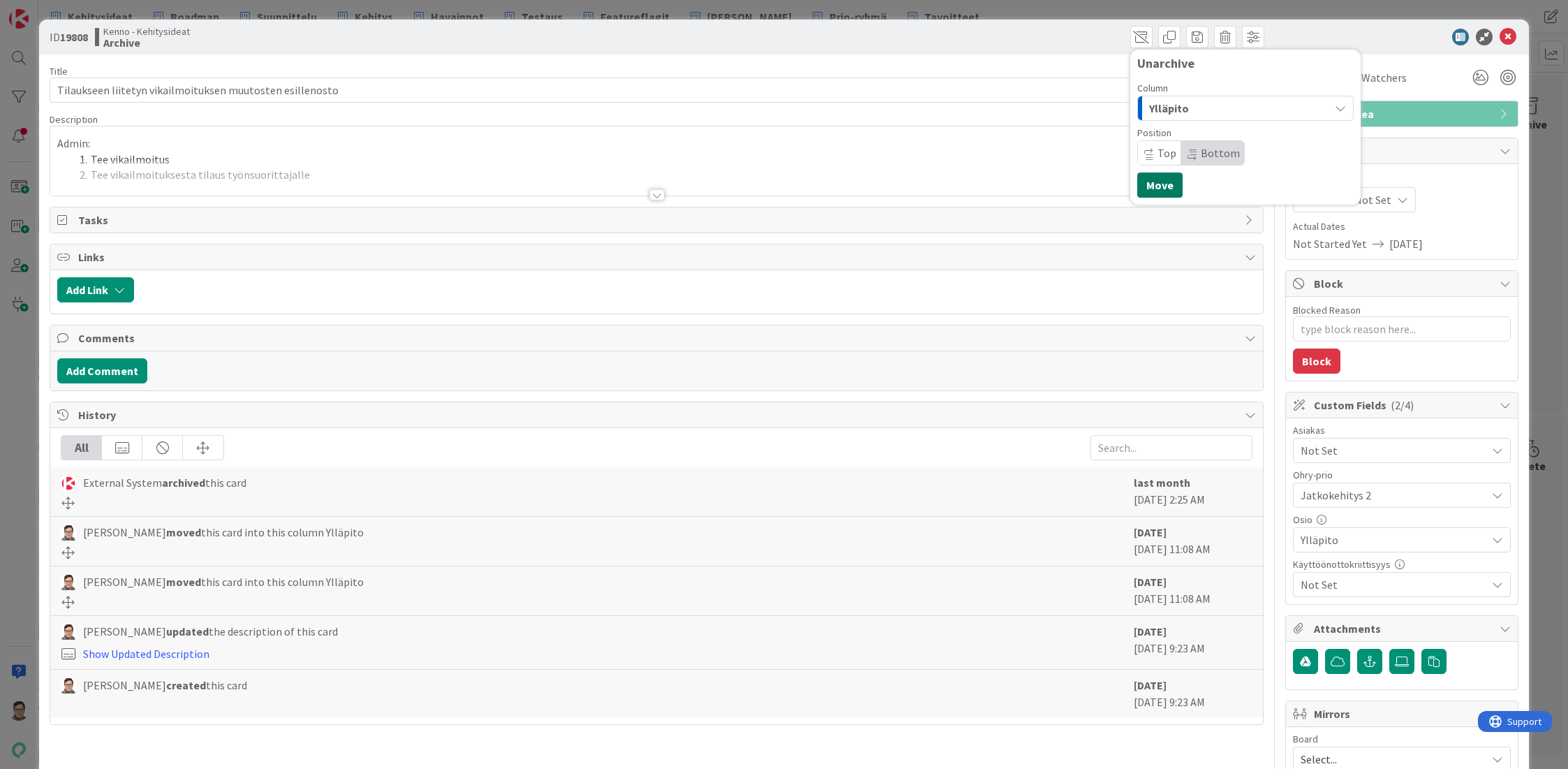
click at [1142, 181] on button "Move" at bounding box center [1160, 184] width 46 height 25
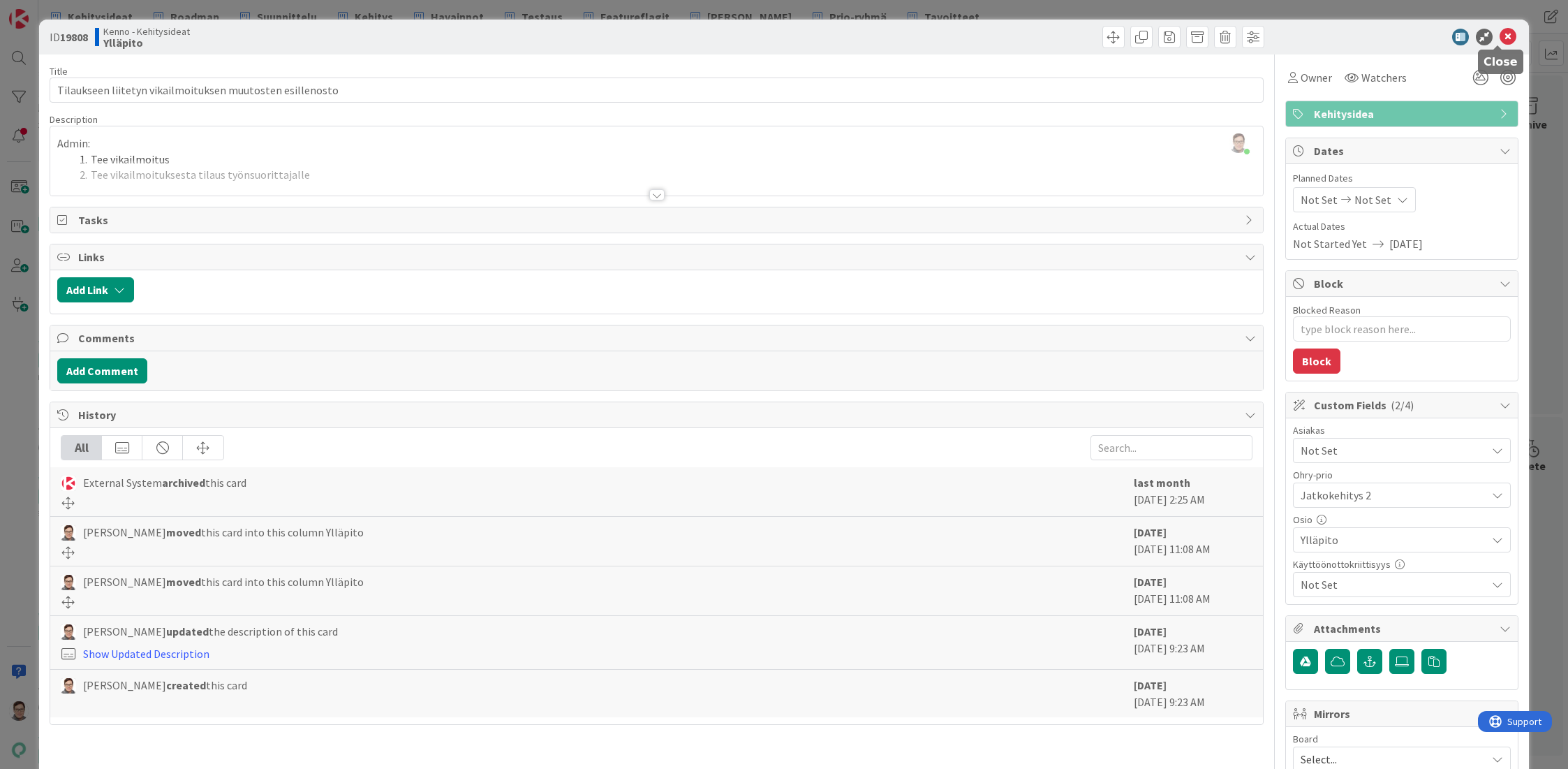
click at [1500, 36] on icon at bounding box center [1508, 37] width 17 height 17
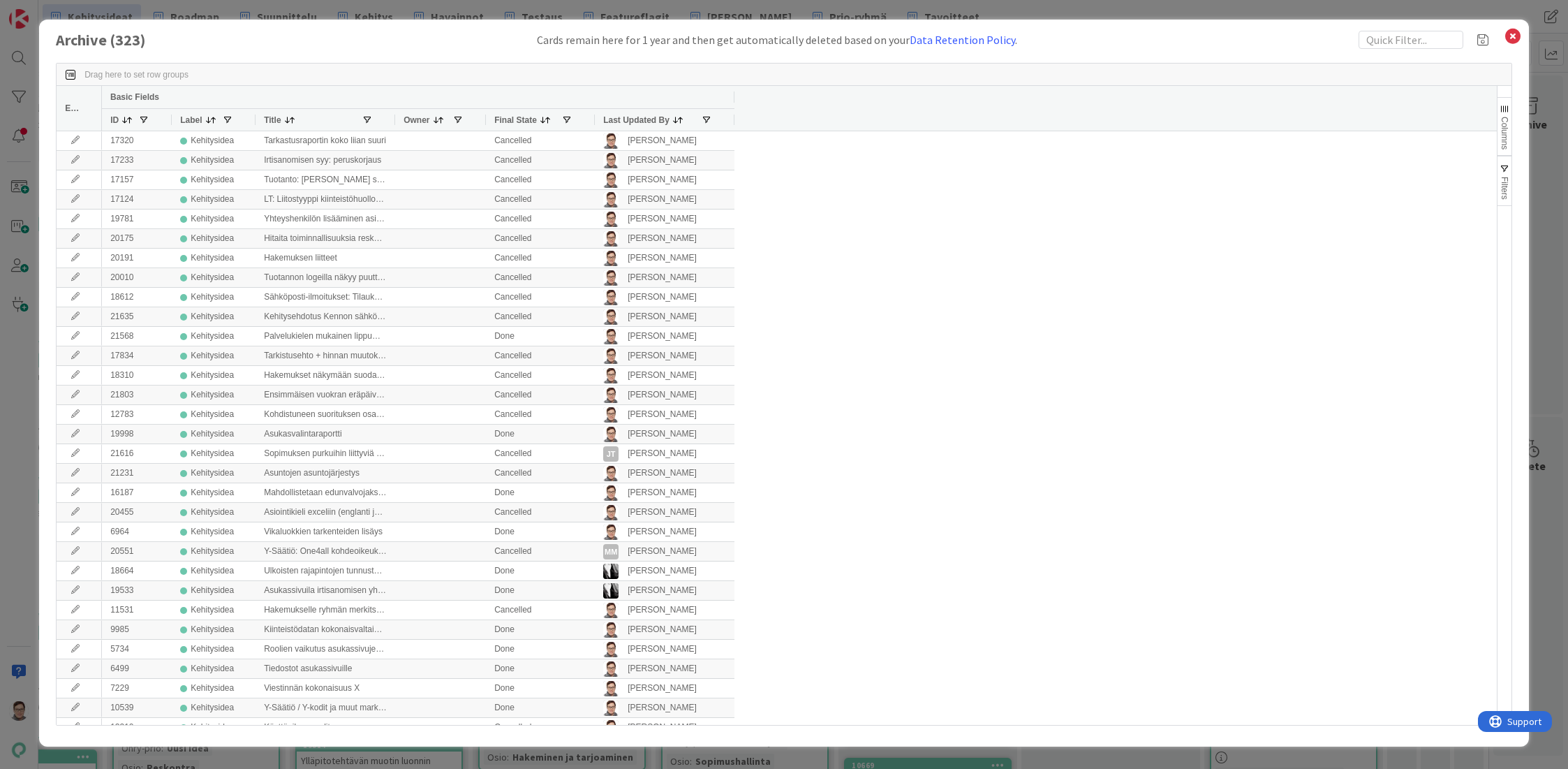
click at [631, 118] on span "Last Updated By" at bounding box center [636, 120] width 66 height 10
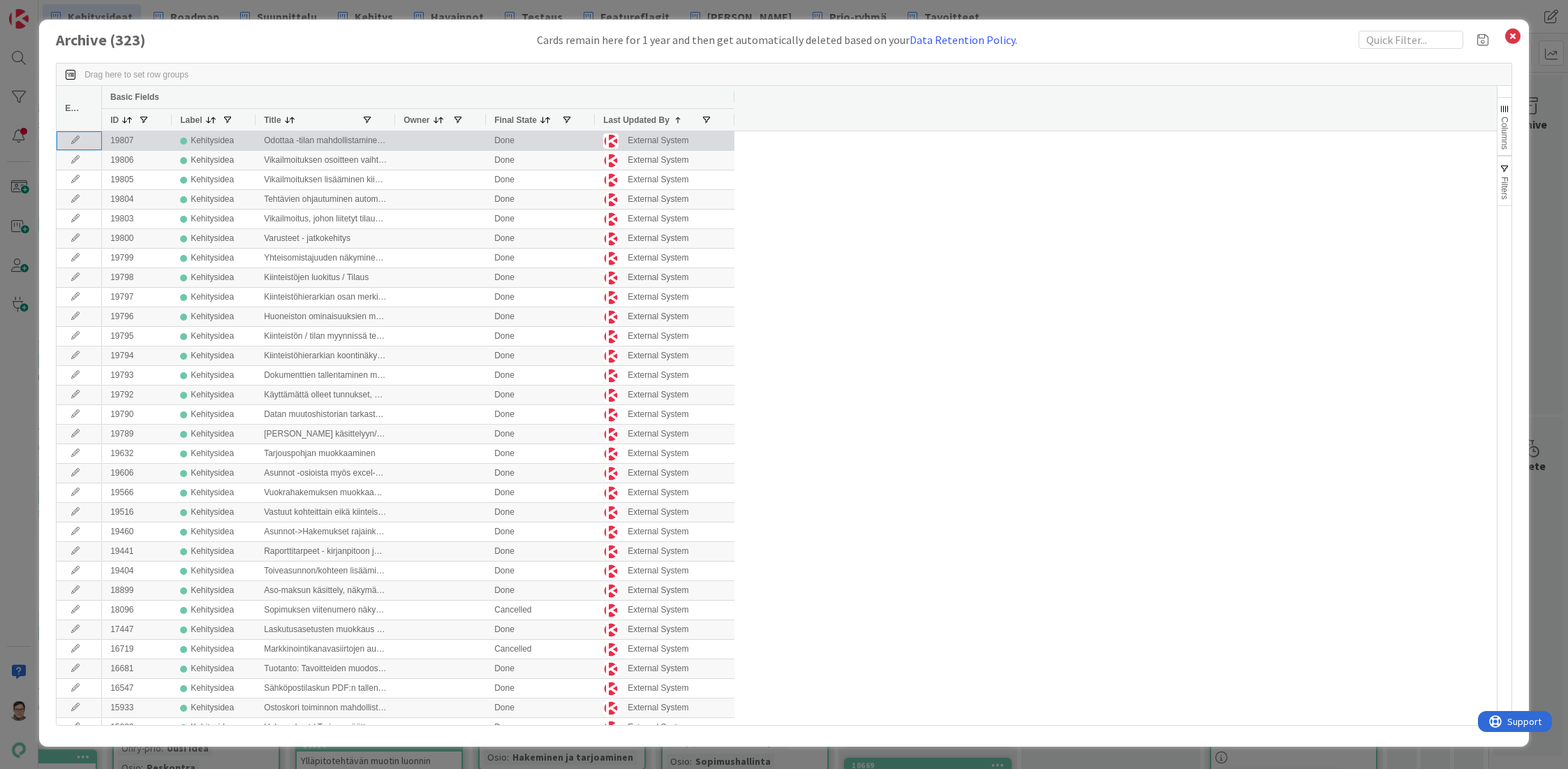
click at [73, 142] on icon at bounding box center [75, 140] width 21 height 9
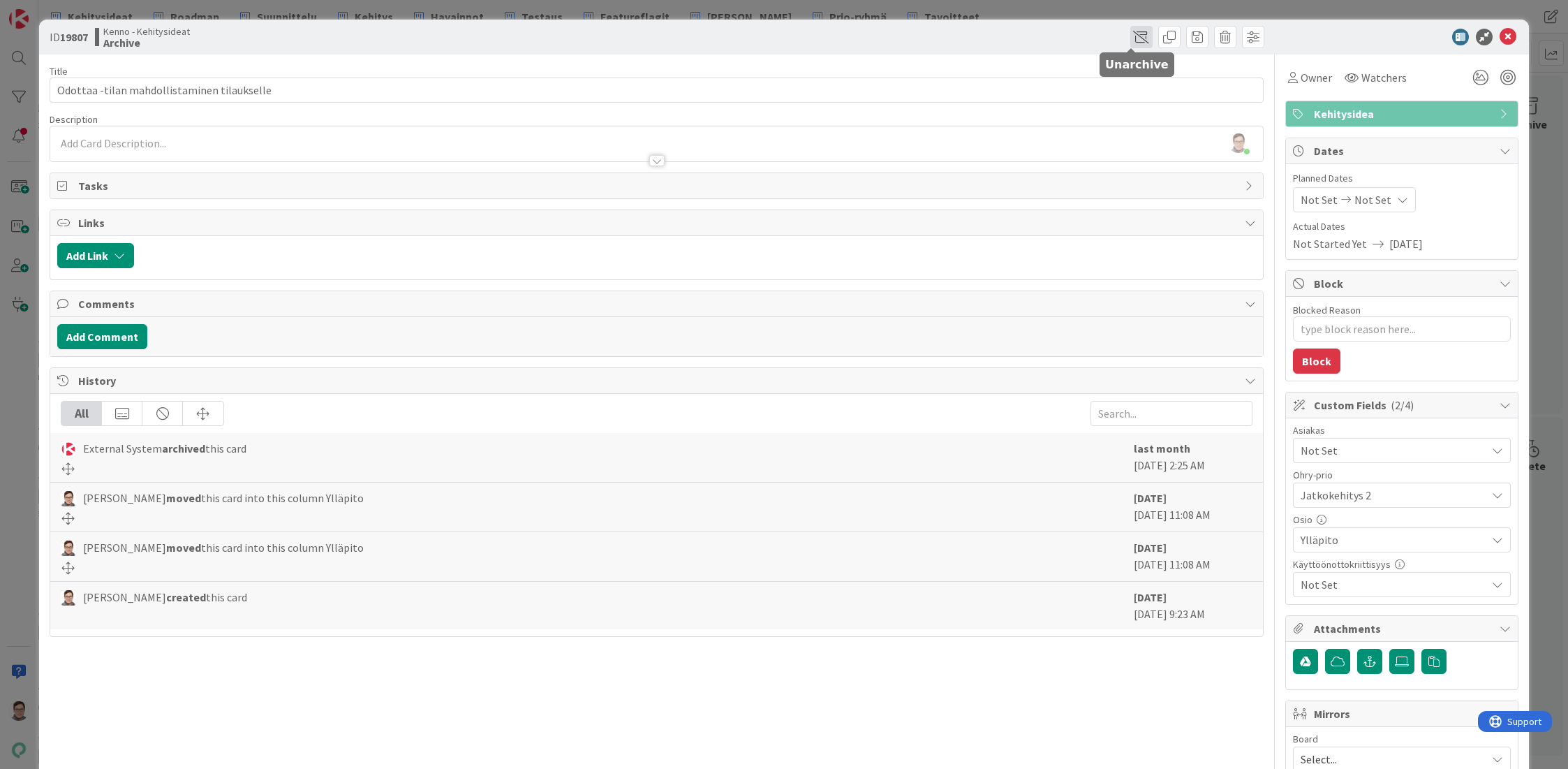
click at [1130, 39] on span at bounding box center [1141, 36] width 22 height 22
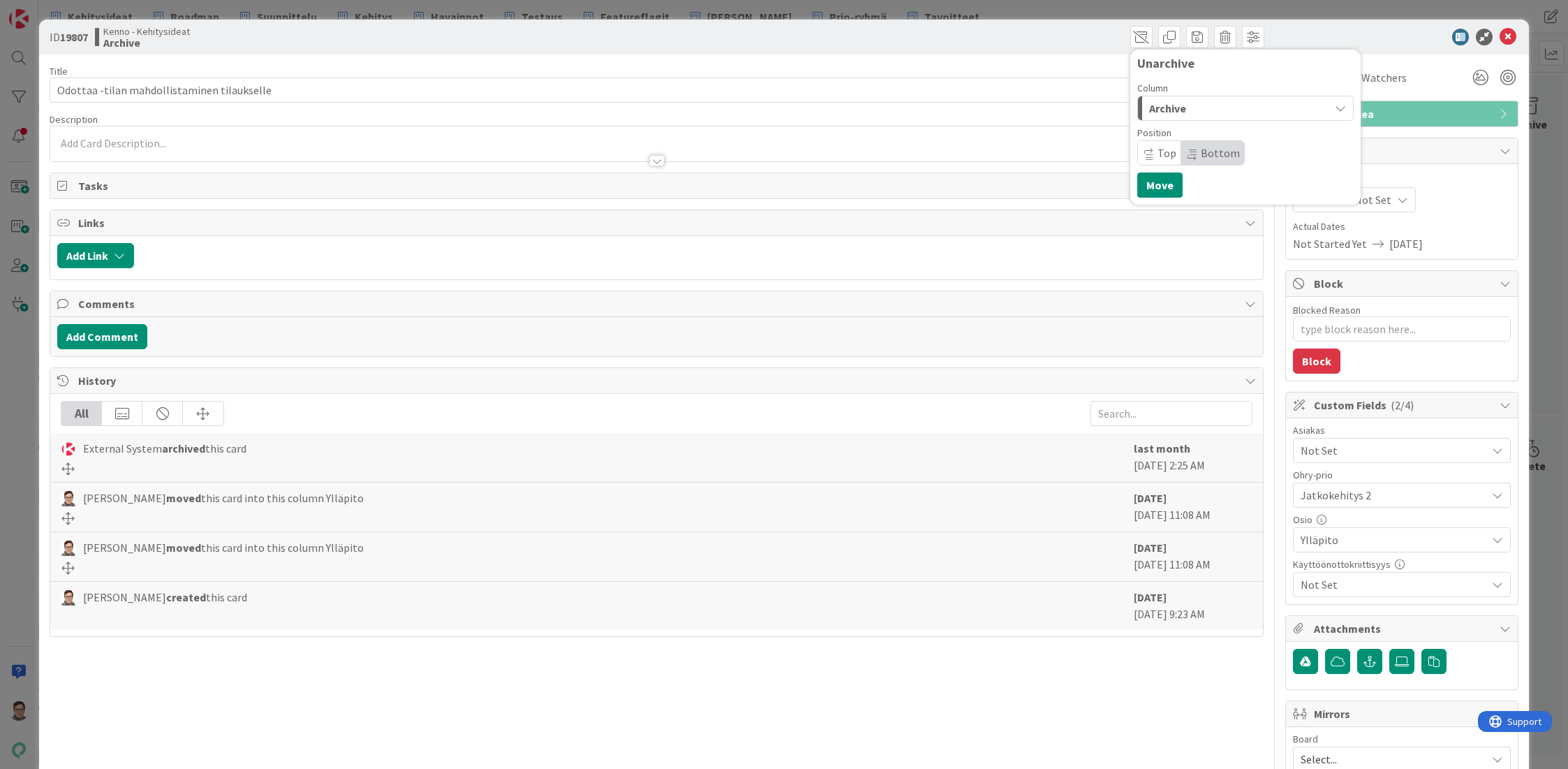
click at [1167, 115] on span "Archive" at bounding box center [1167, 108] width 37 height 19
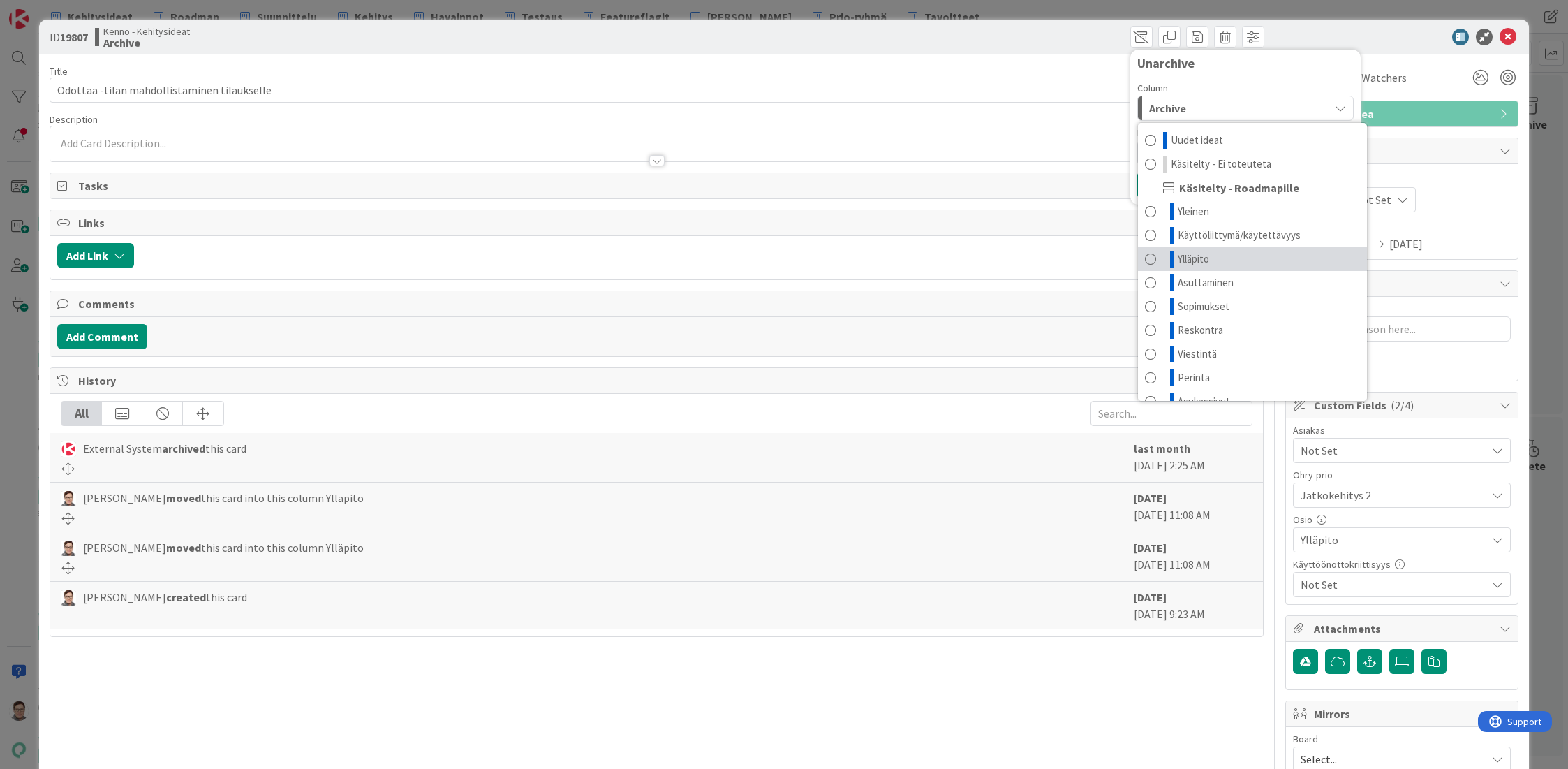
click at [1182, 258] on span "Ylläpito" at bounding box center [1194, 259] width 31 height 17
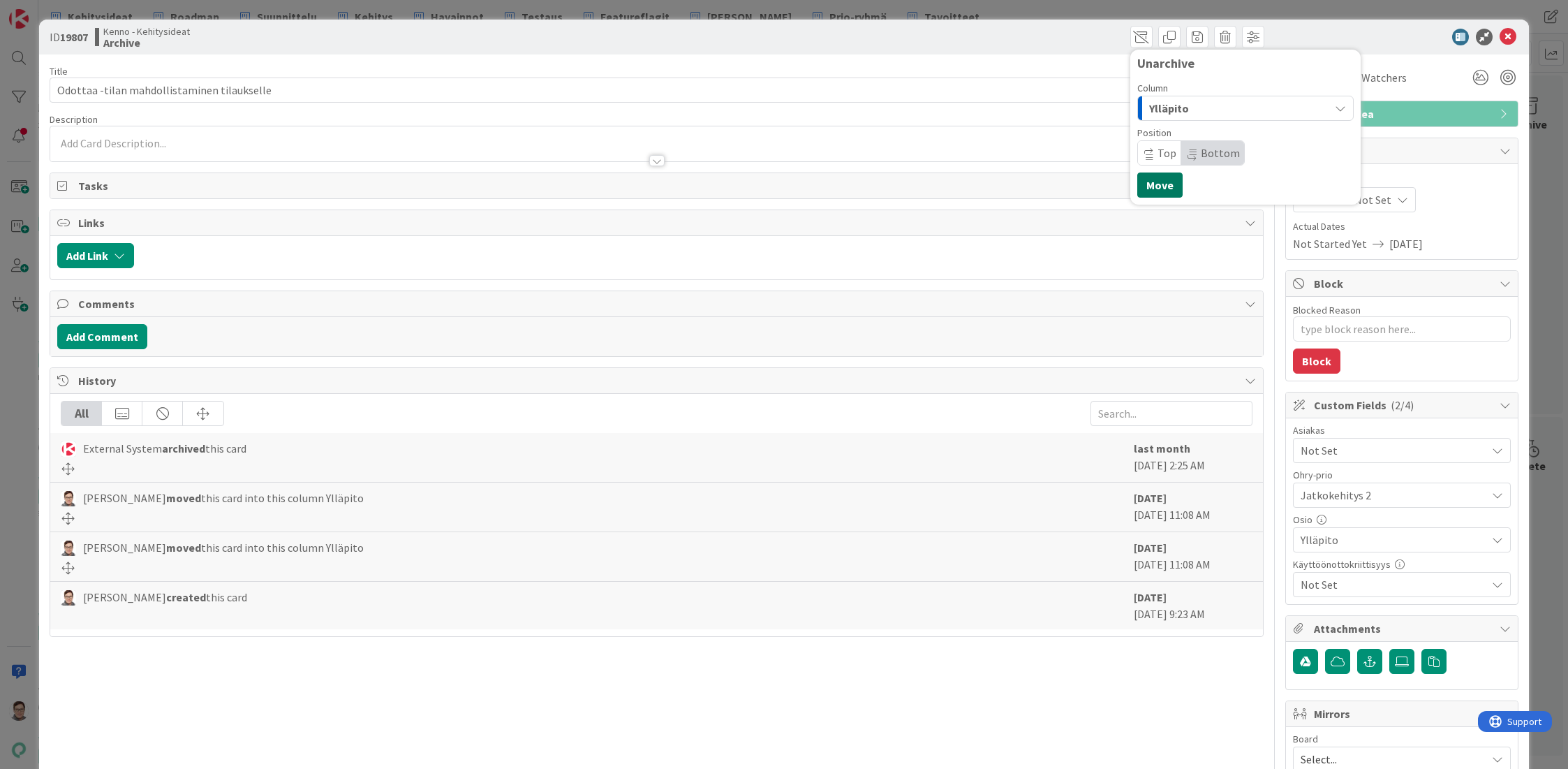
click at [1150, 182] on button "Move" at bounding box center [1160, 184] width 46 height 25
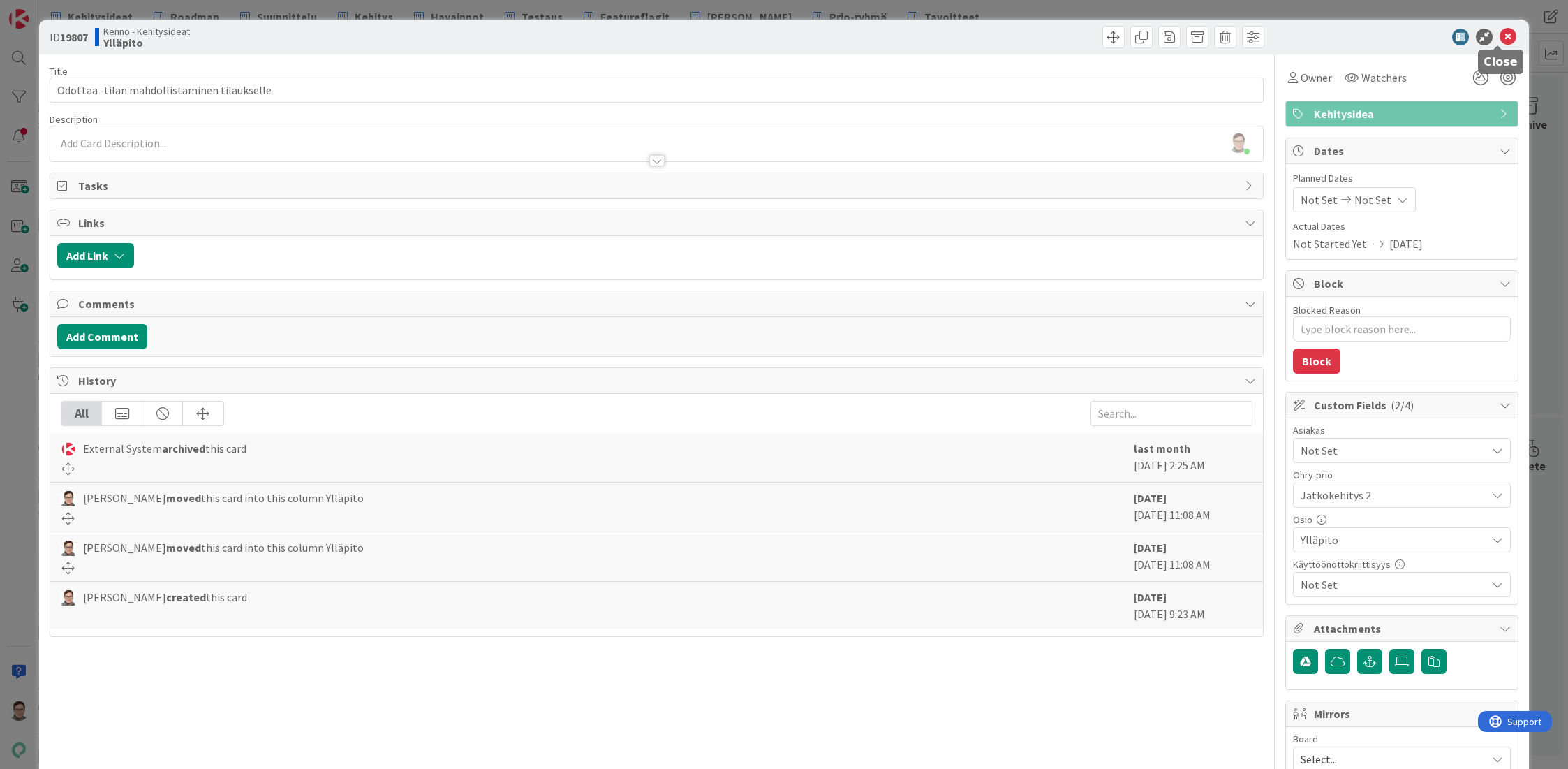
click at [1500, 36] on icon at bounding box center [1508, 37] width 17 height 17
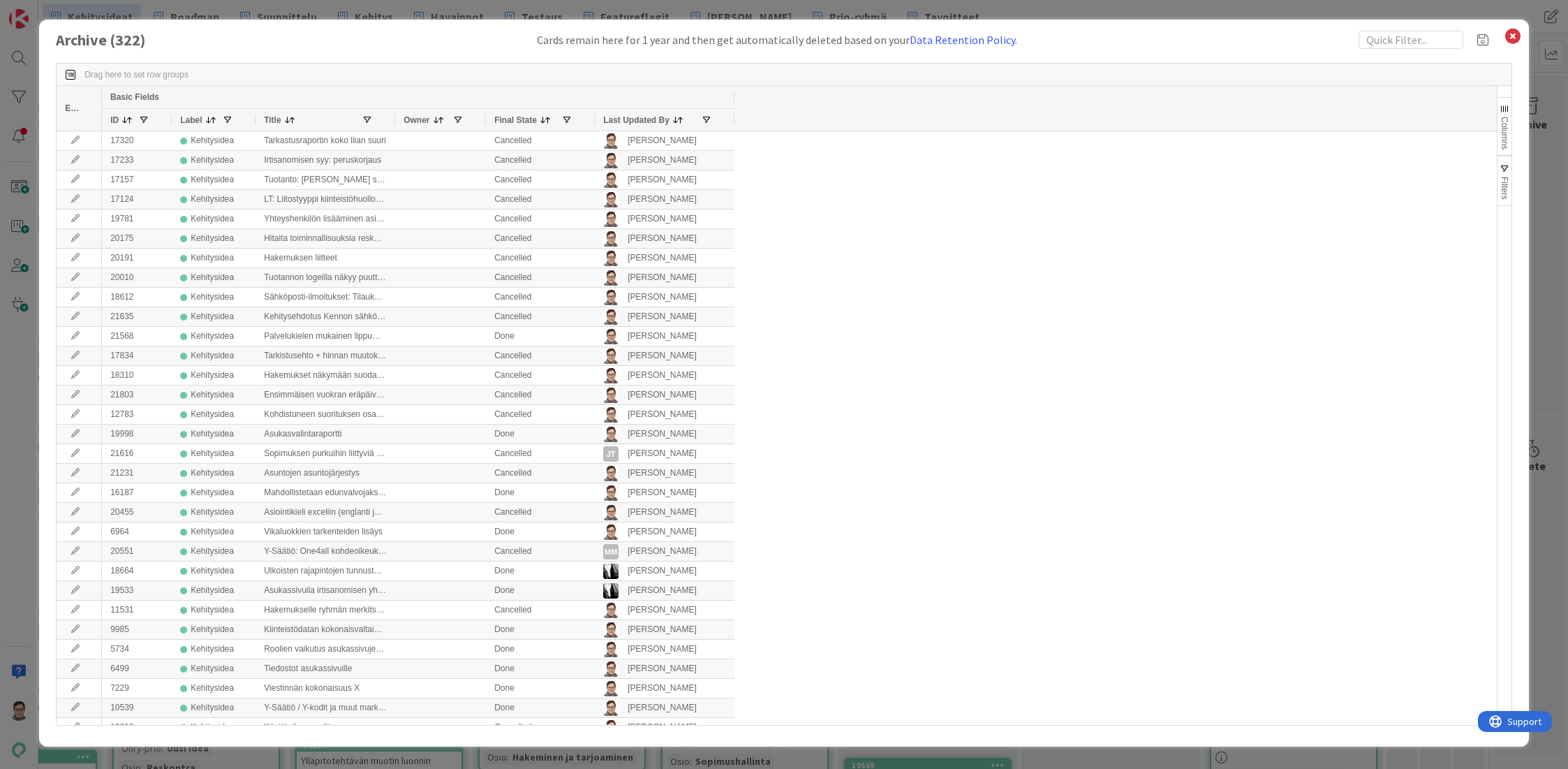
click at [629, 120] on span "Last Updated By" at bounding box center [636, 120] width 66 height 10
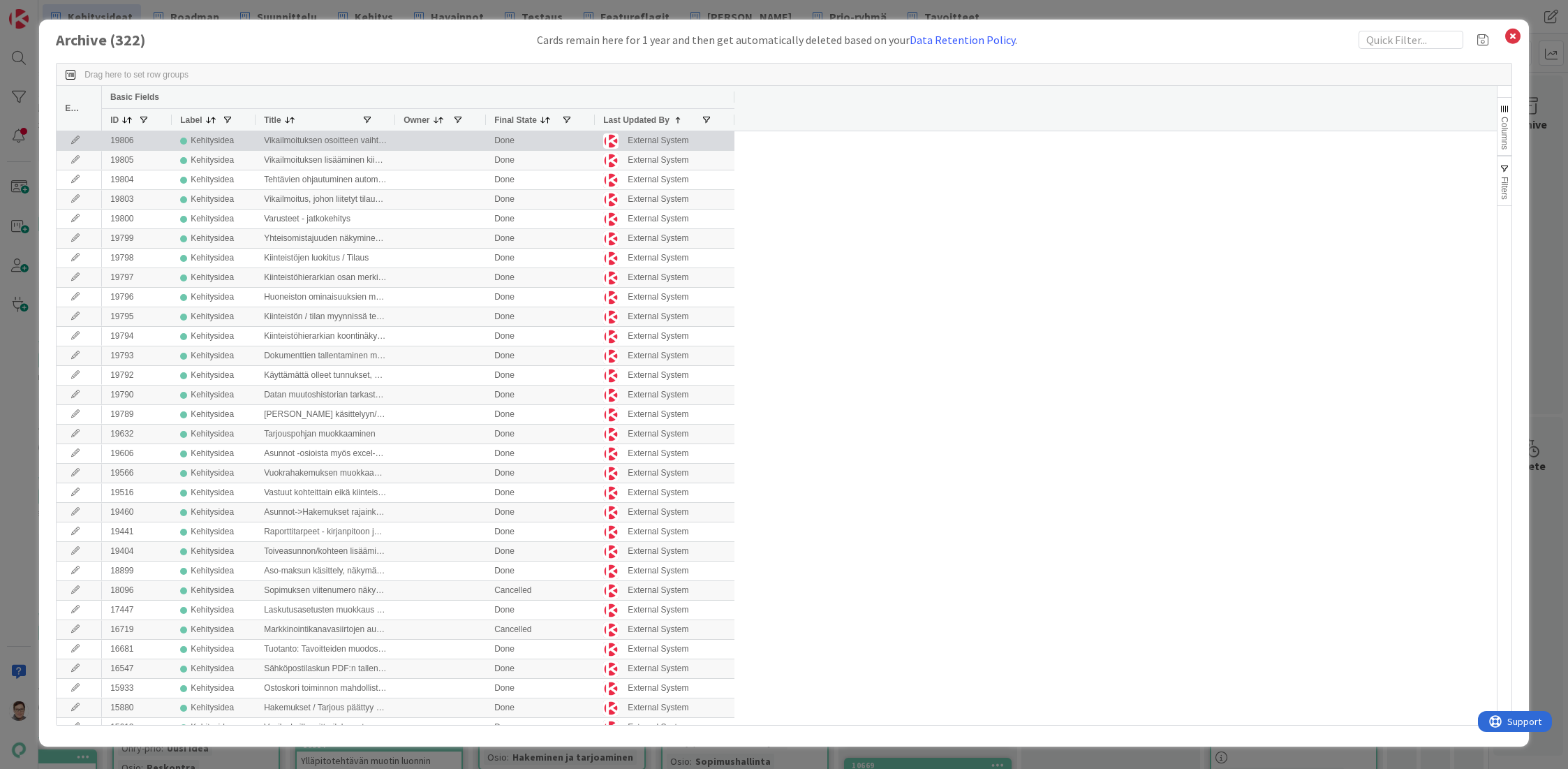
click at [72, 140] on icon at bounding box center [75, 140] width 21 height 9
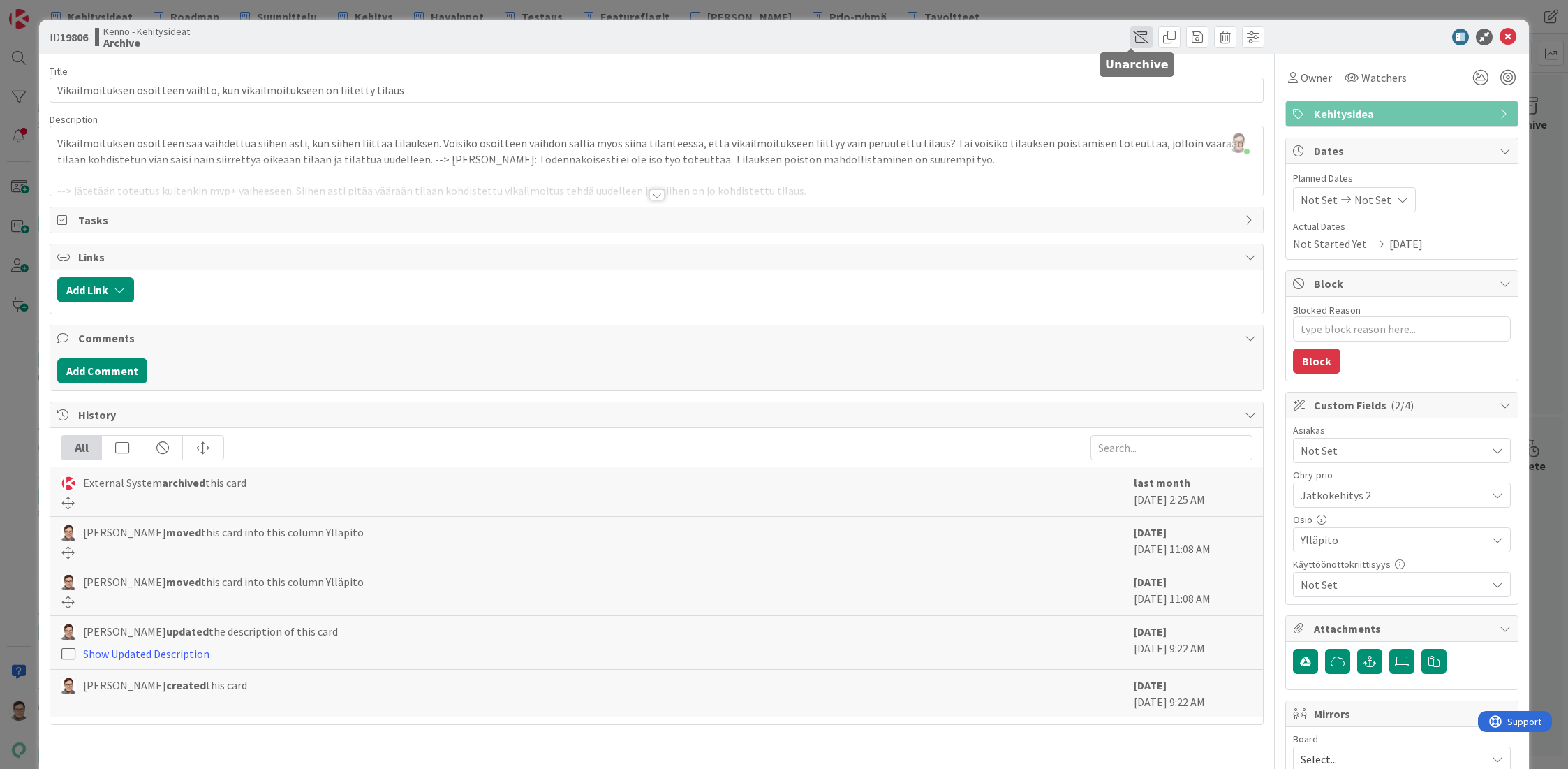
click at [1130, 33] on span at bounding box center [1141, 36] width 22 height 22
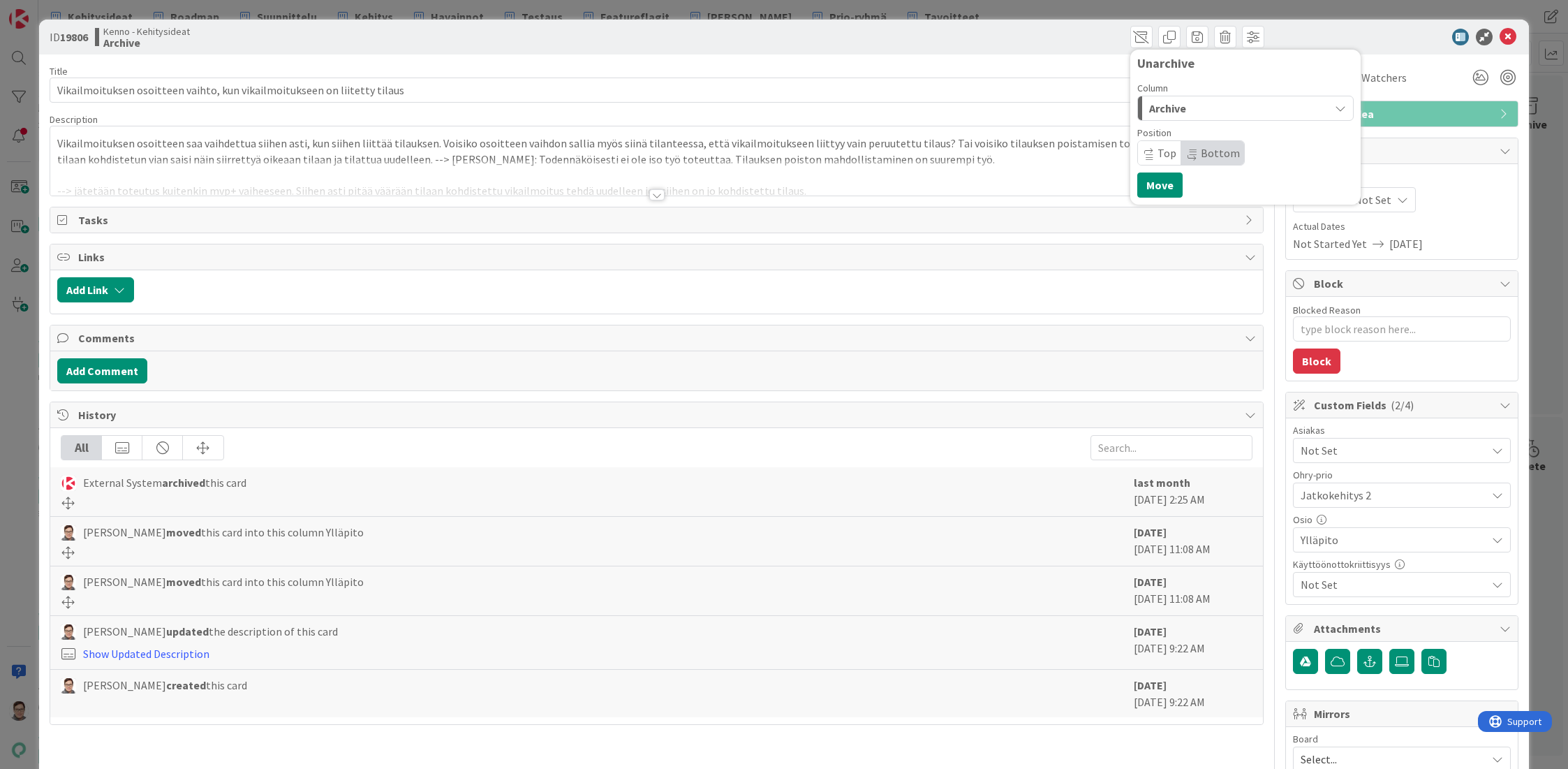
click at [1200, 104] on div "Archive" at bounding box center [1238, 108] width 184 height 22
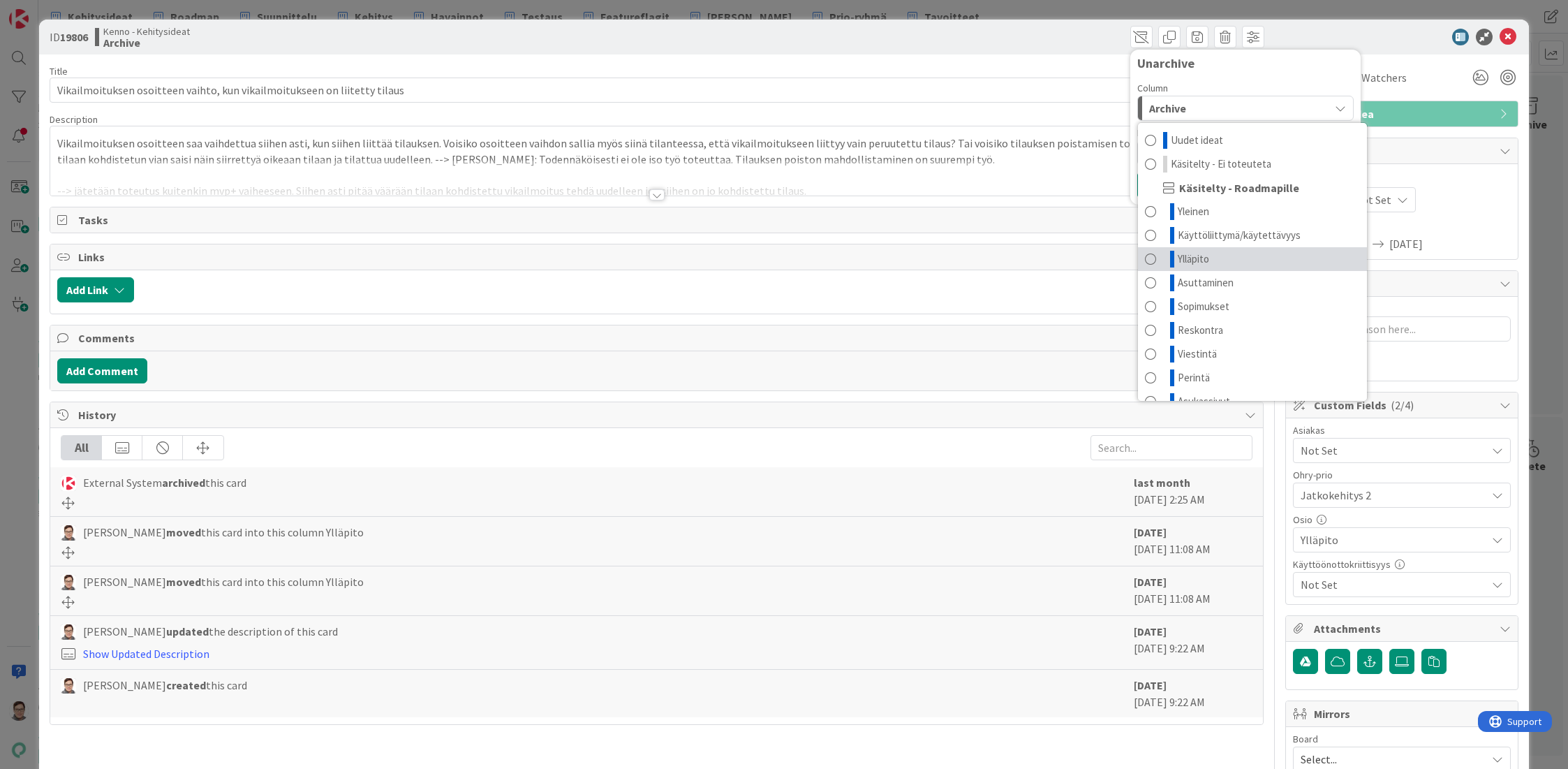
click at [1194, 256] on span "Ylläpito" at bounding box center [1194, 259] width 31 height 17
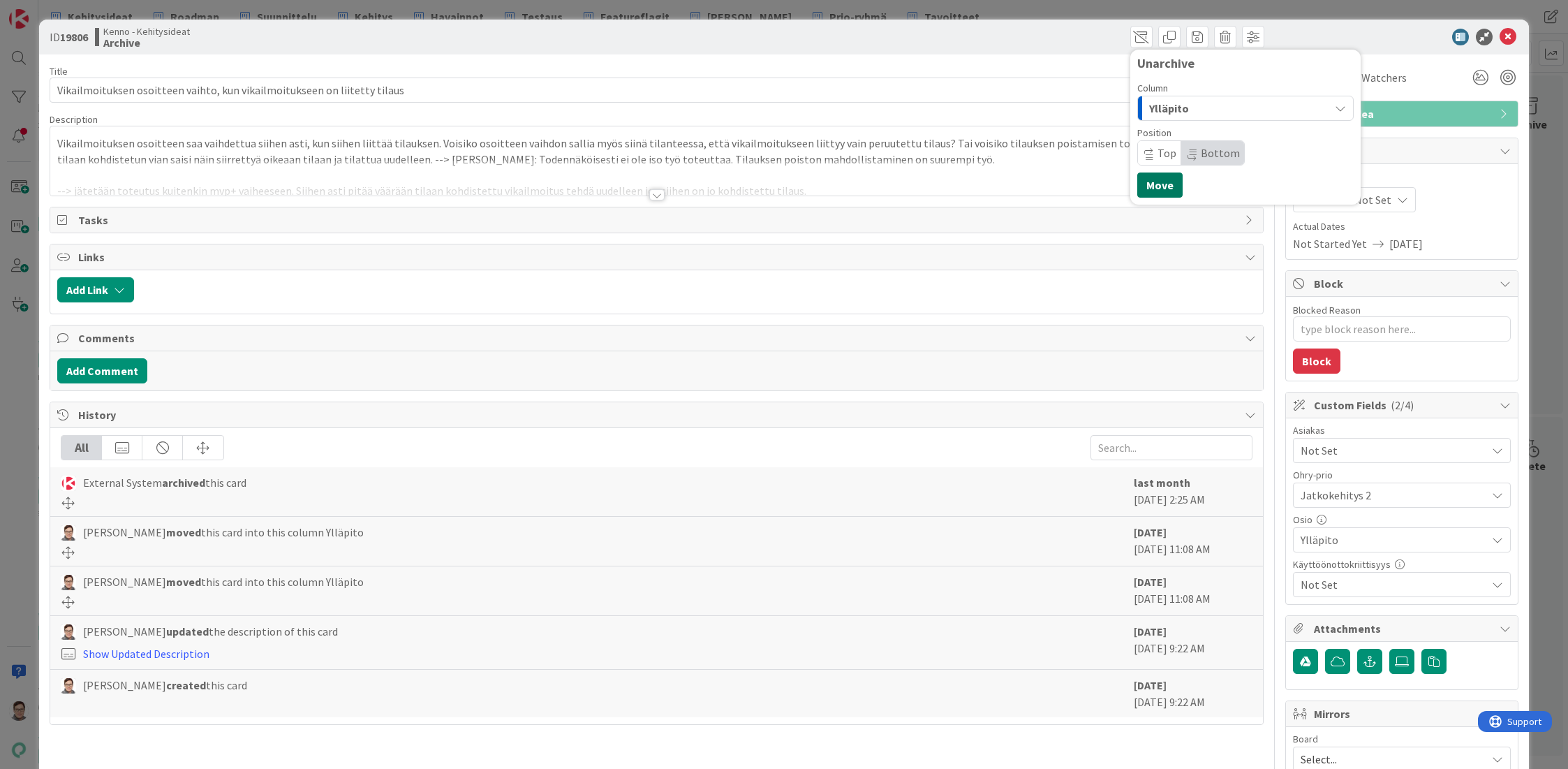
click at [1155, 189] on button "Move" at bounding box center [1160, 184] width 46 height 25
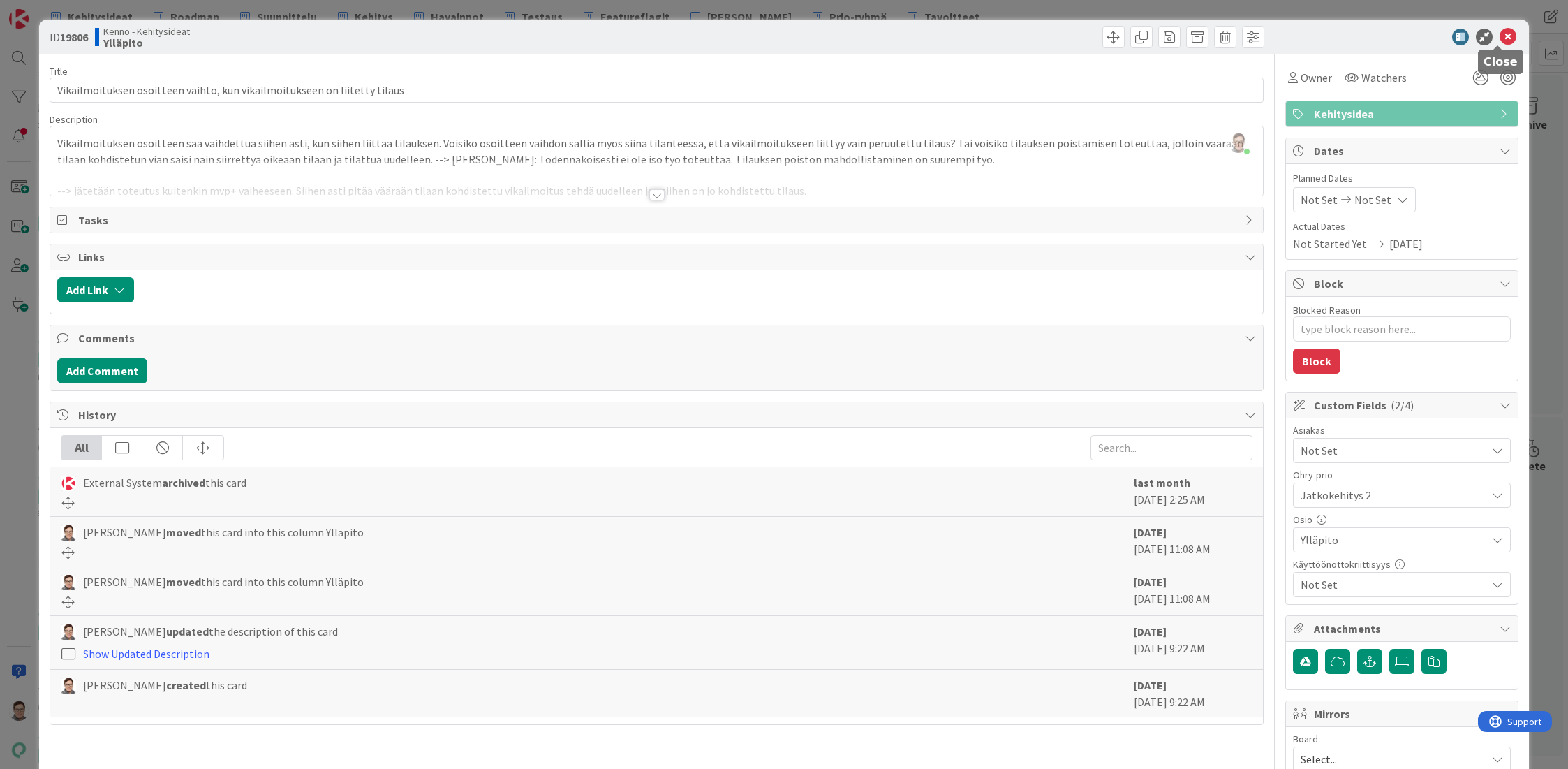
click at [1500, 36] on icon at bounding box center [1508, 37] width 17 height 17
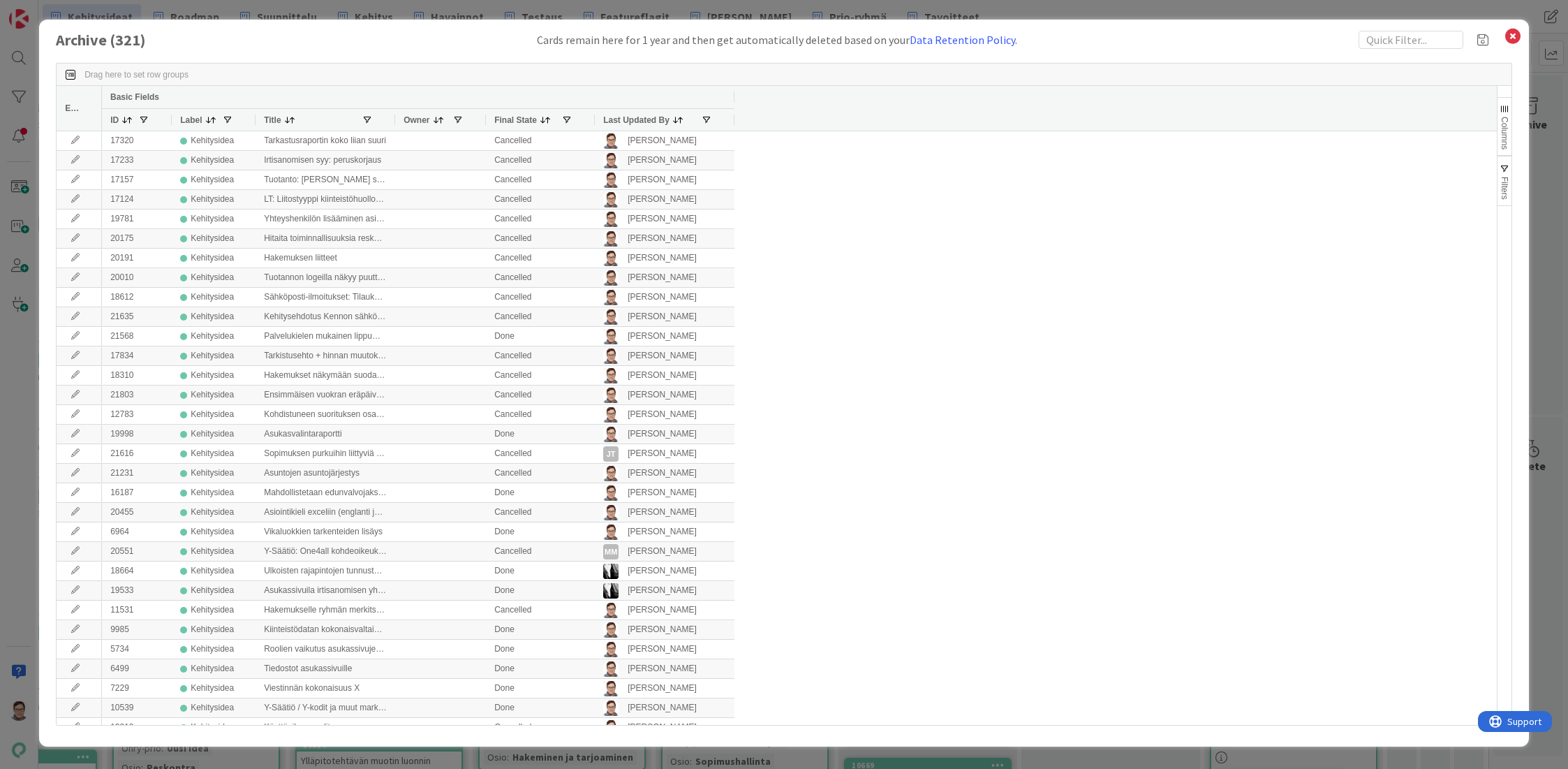
click at [637, 121] on span "Last Updated By" at bounding box center [636, 120] width 66 height 10
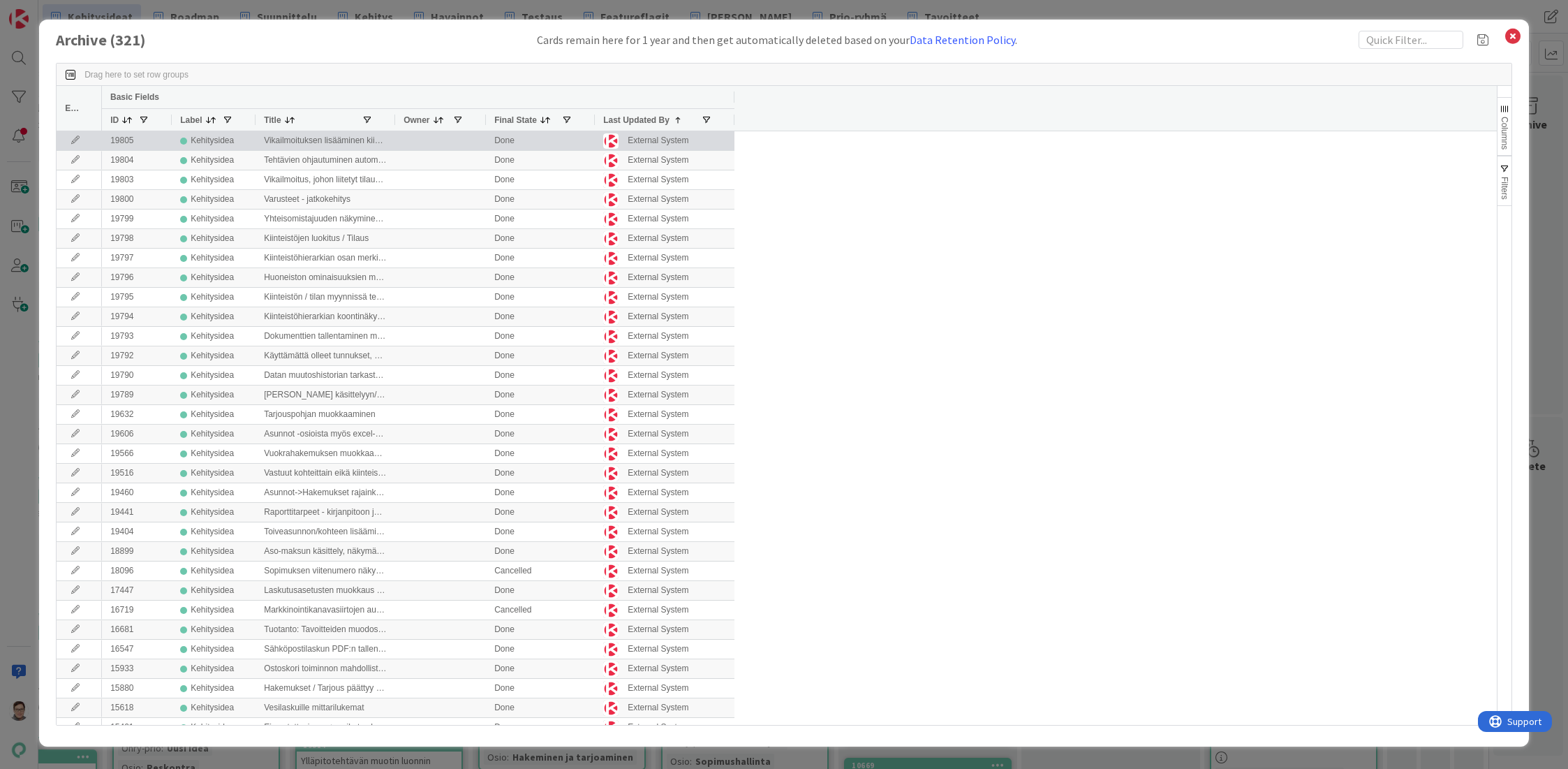
click at [74, 144] on icon at bounding box center [75, 140] width 21 height 9
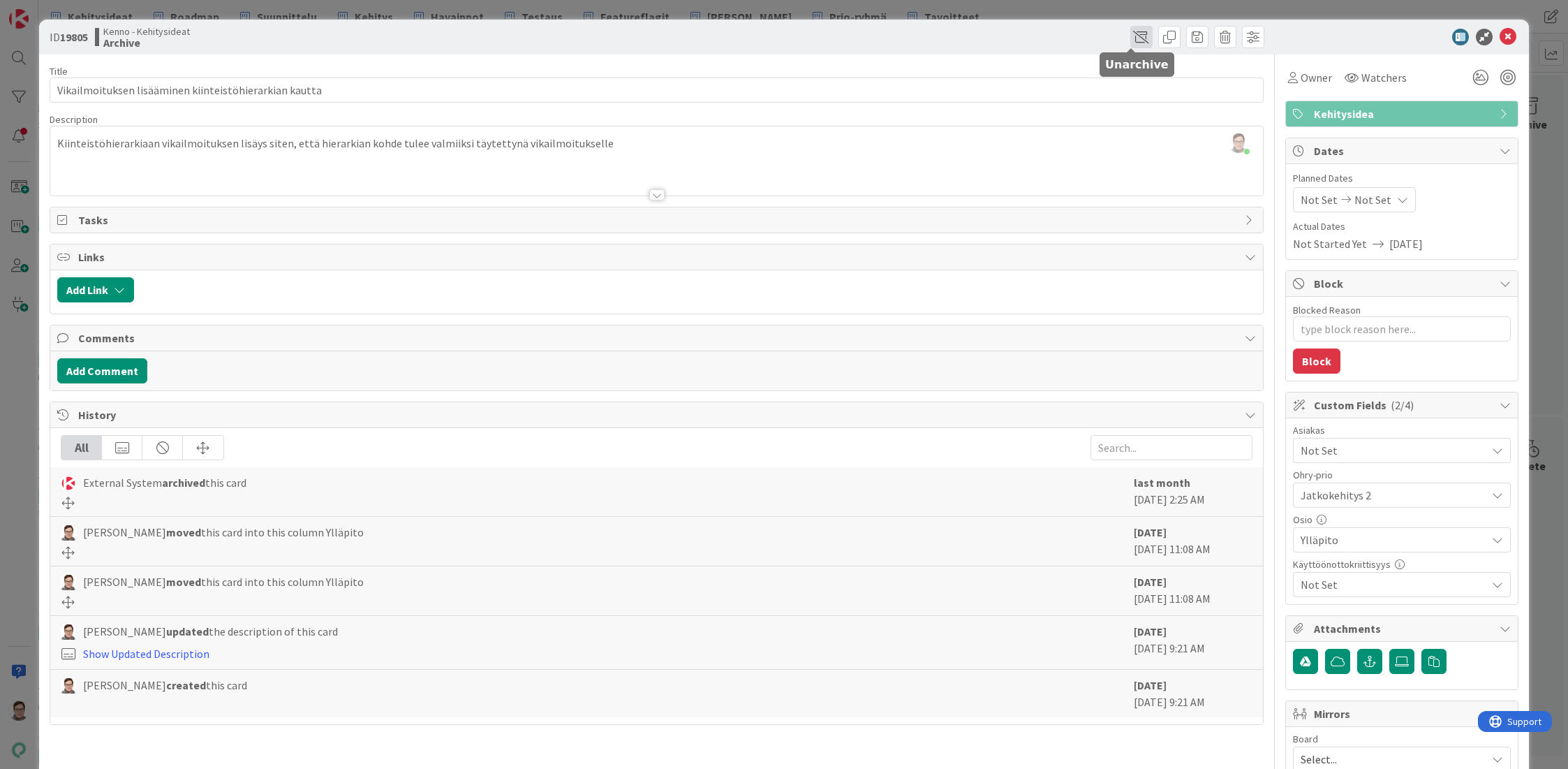
click at [1130, 34] on span at bounding box center [1141, 36] width 22 height 22
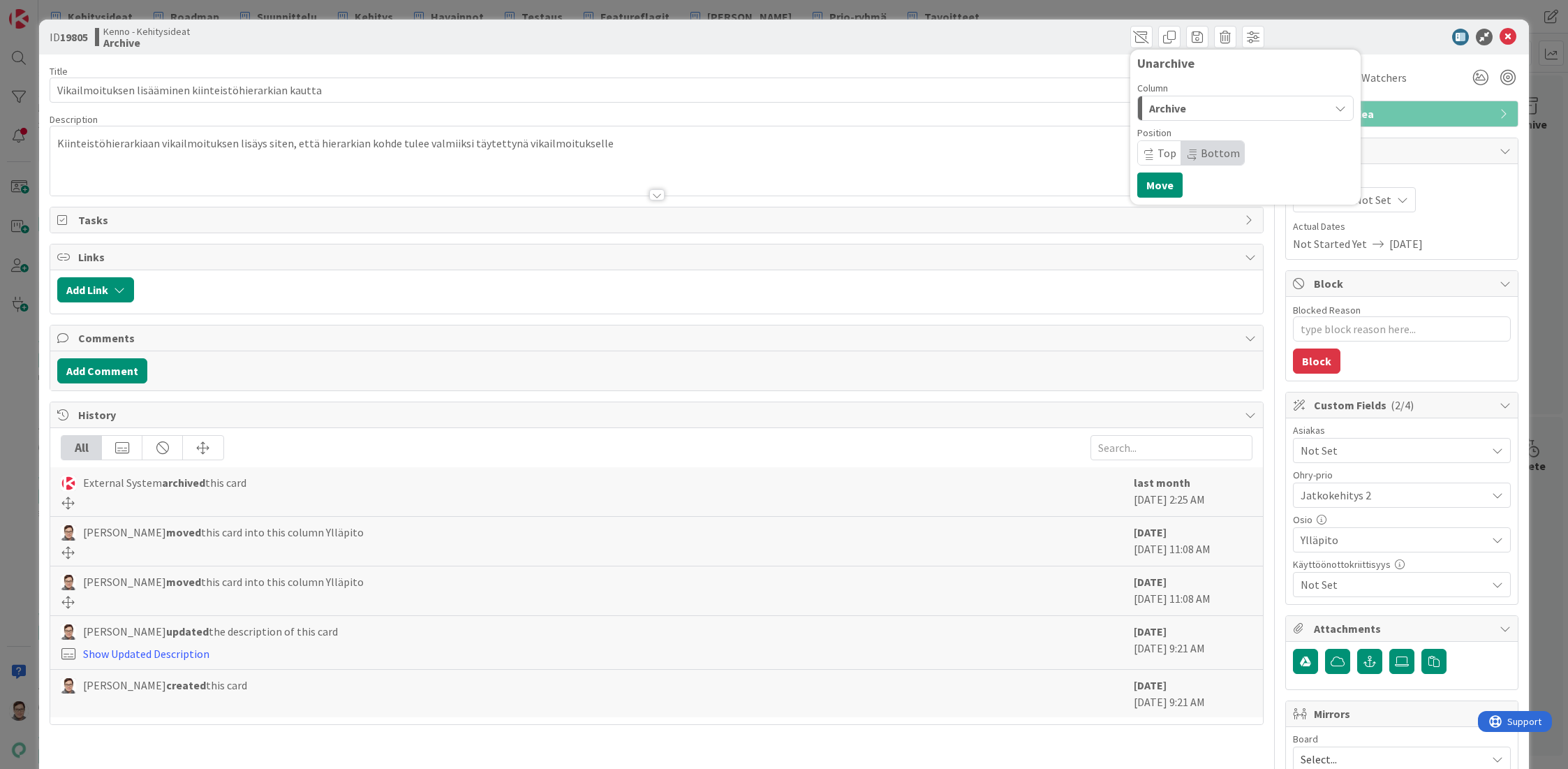
click at [1166, 116] on span "Archive" at bounding box center [1167, 108] width 37 height 19
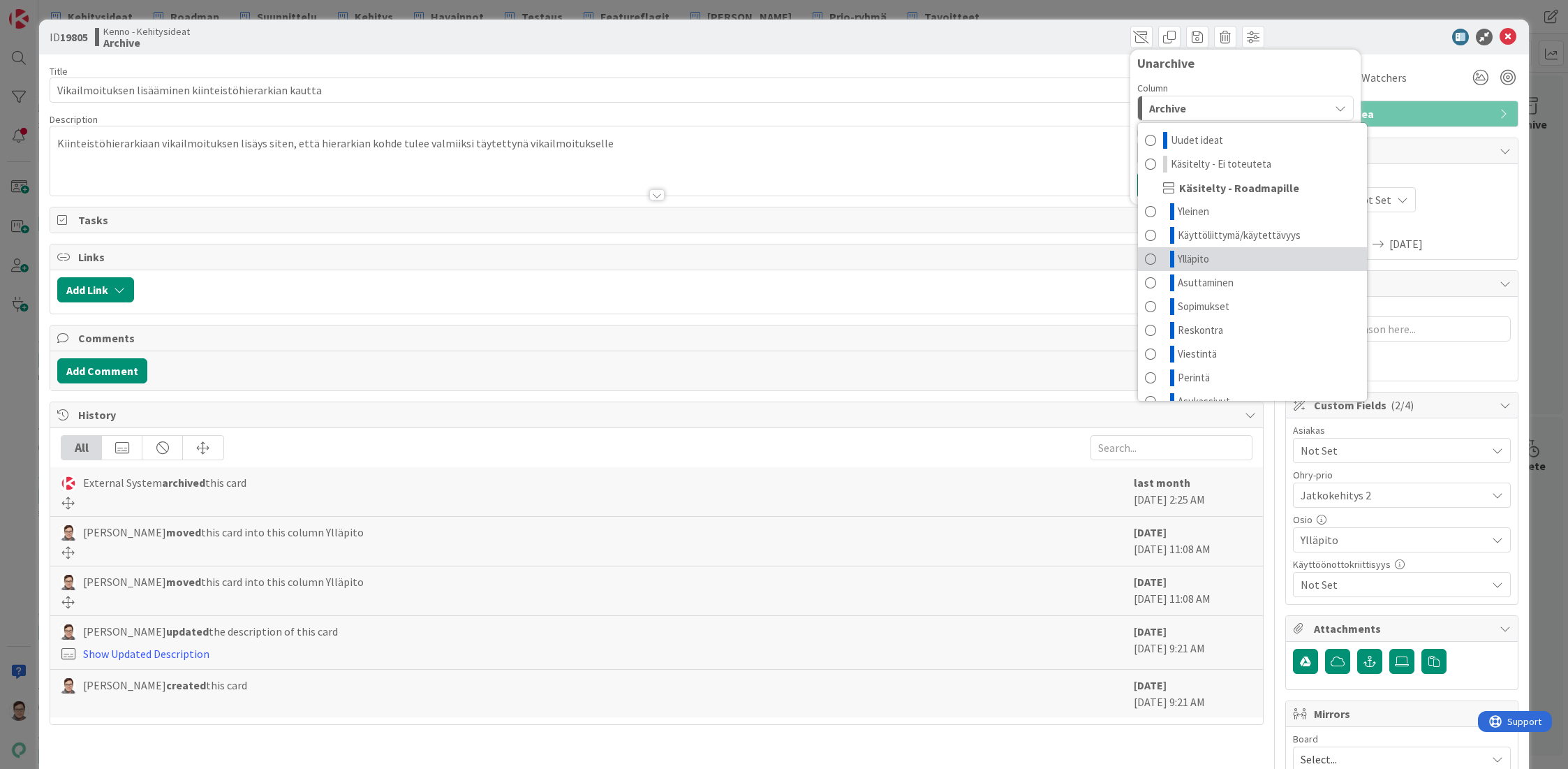
click at [1191, 260] on span "Ylläpito" at bounding box center [1194, 259] width 31 height 17
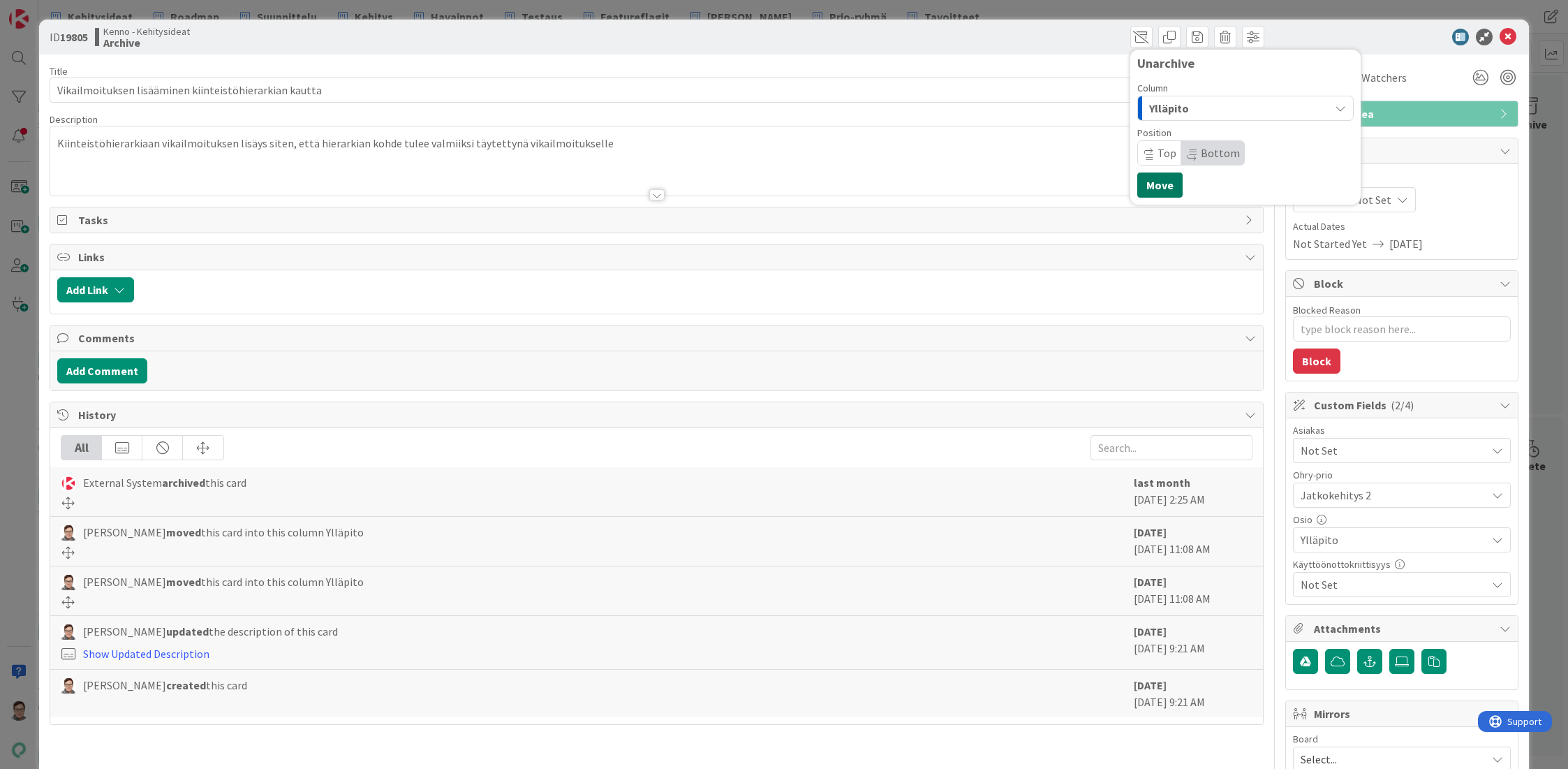
click at [1153, 187] on button "Move" at bounding box center [1160, 184] width 46 height 25
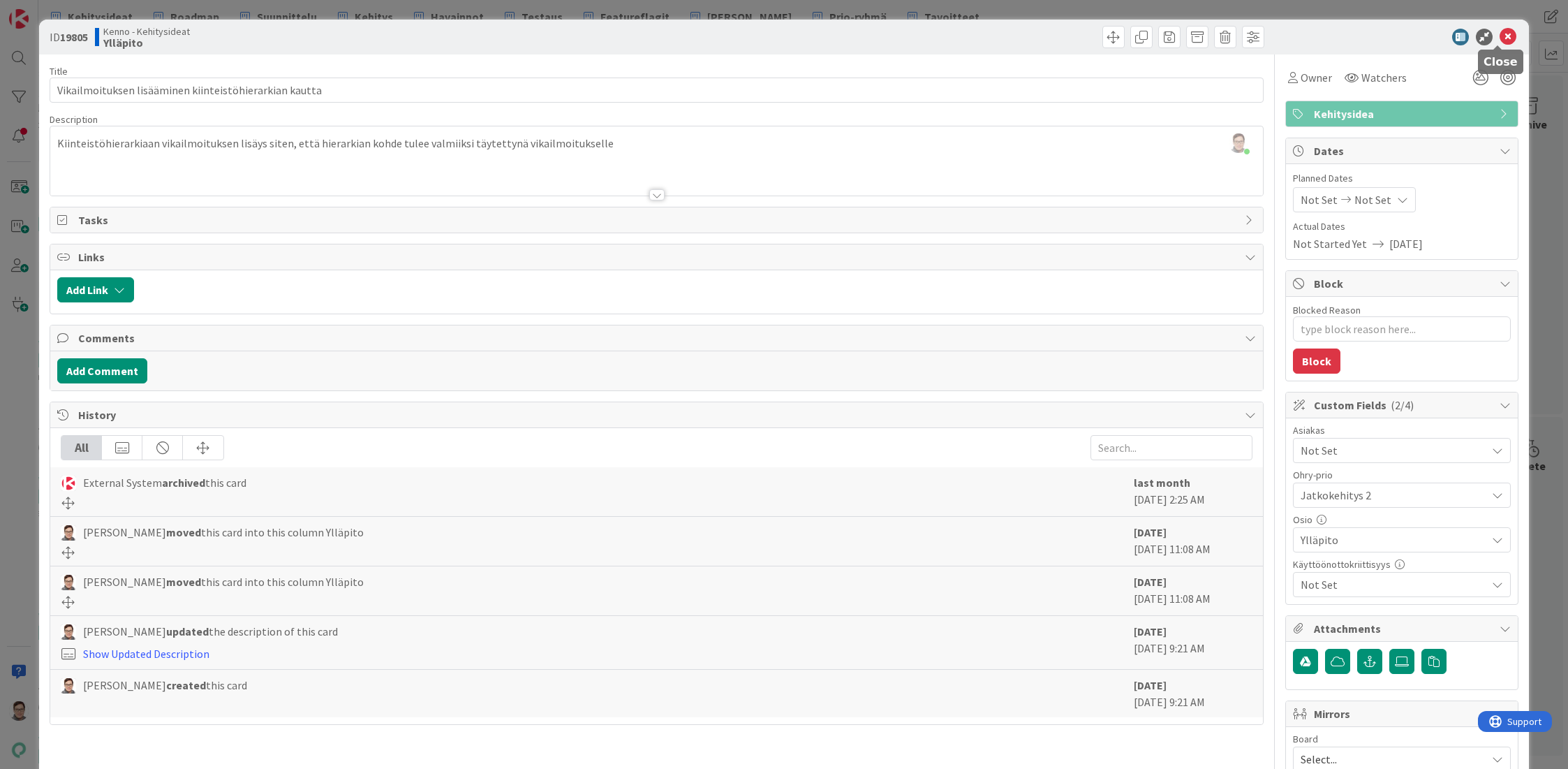
click at [1501, 36] on icon at bounding box center [1508, 37] width 17 height 17
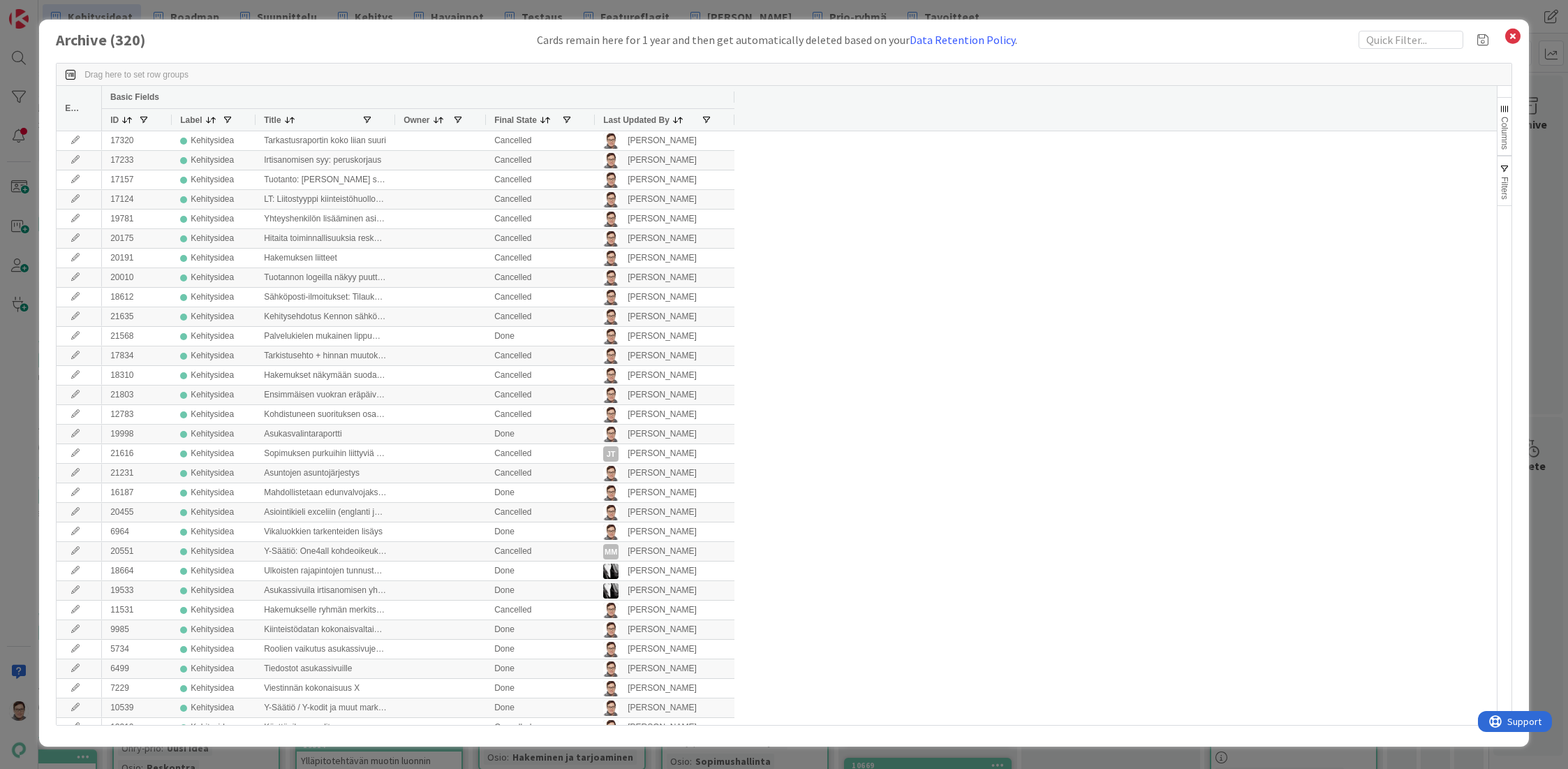
click at [623, 119] on span "Last Updated By" at bounding box center [636, 120] width 66 height 10
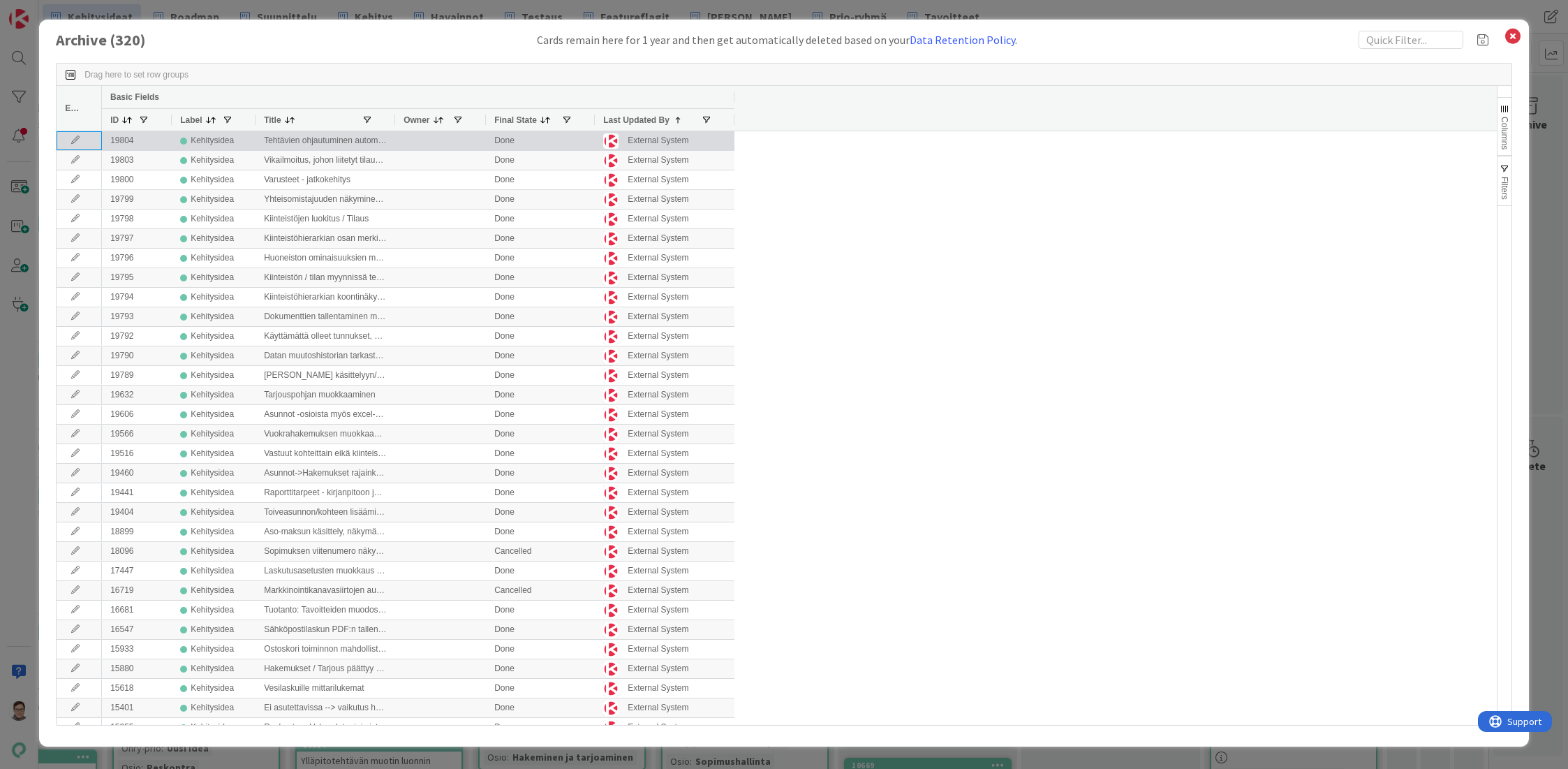
click at [72, 137] on icon at bounding box center [75, 140] width 21 height 9
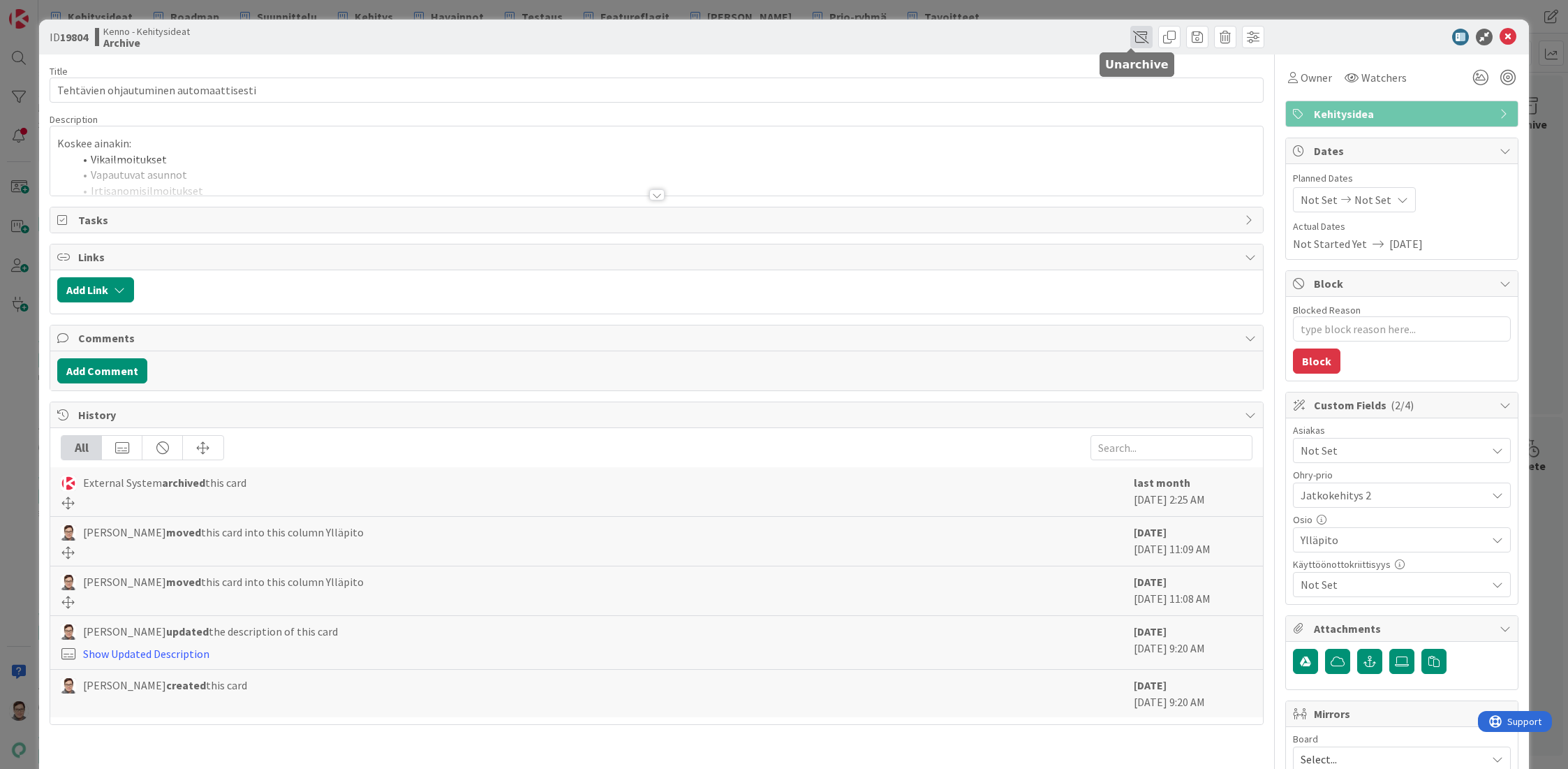
click at [1130, 34] on span at bounding box center [1141, 36] width 22 height 22
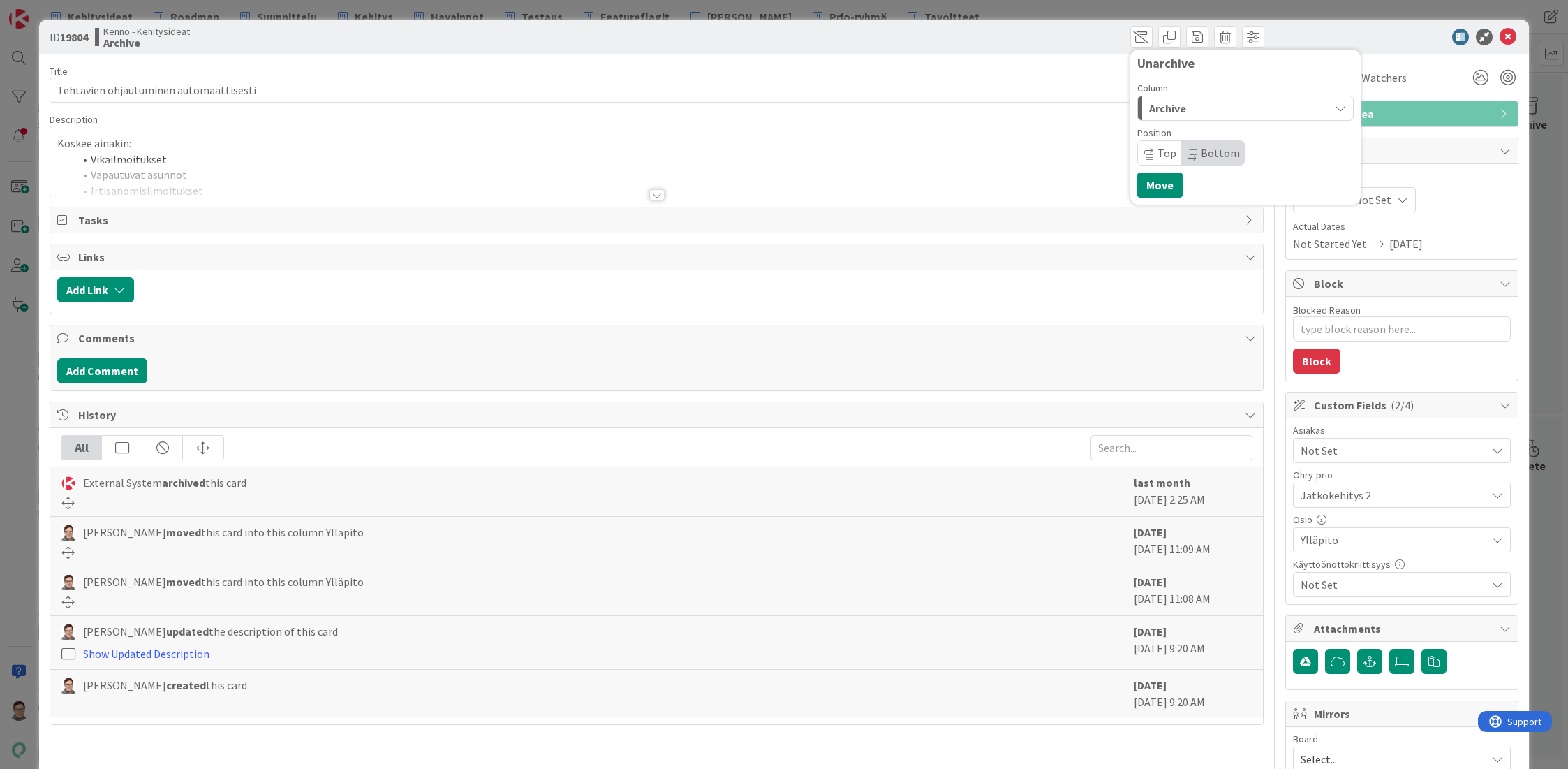
click at [1176, 105] on span "Archive" at bounding box center [1167, 108] width 37 height 19
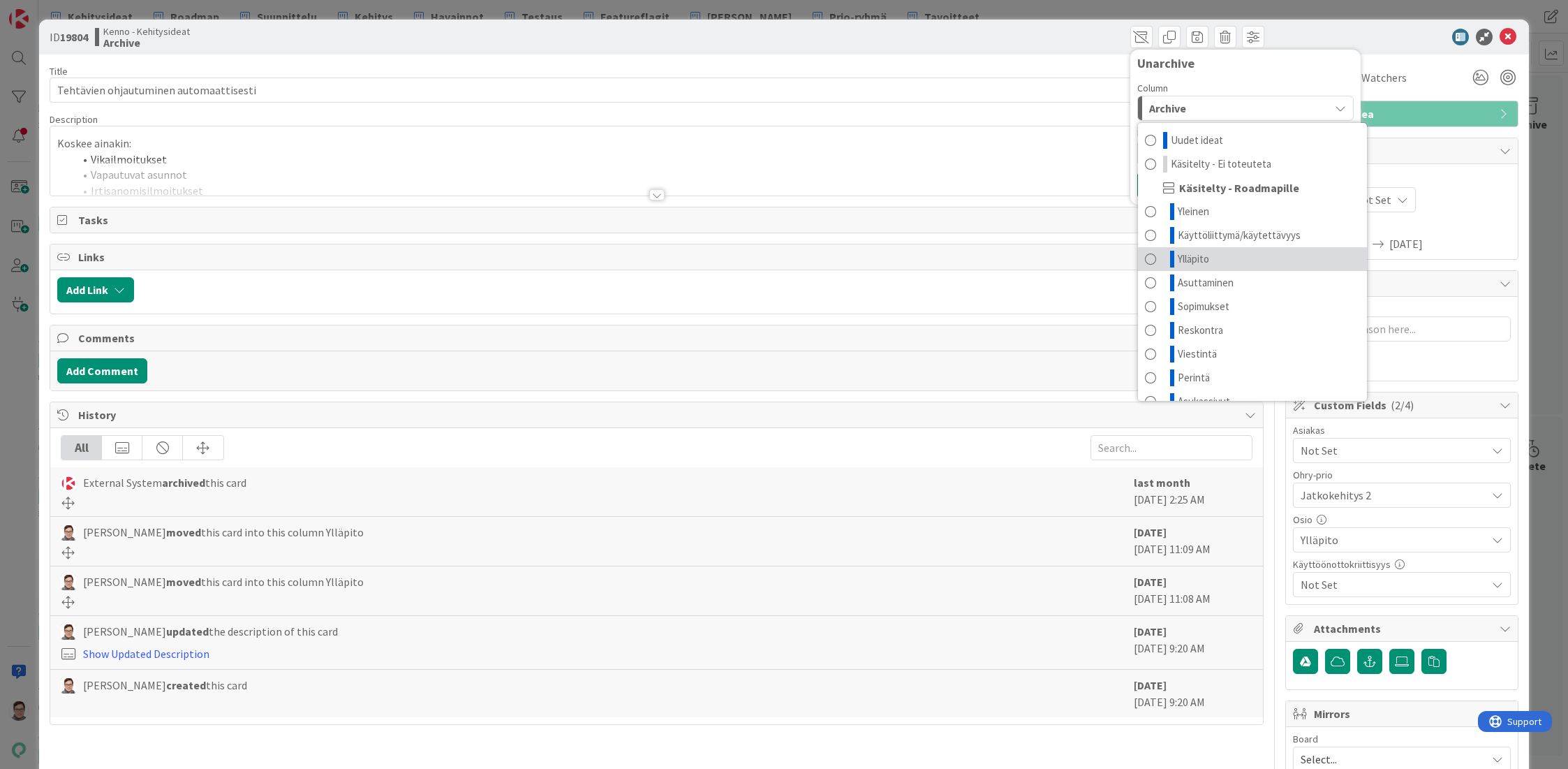
click at [1179, 258] on span "Ylläpito" at bounding box center [1194, 259] width 31 height 17
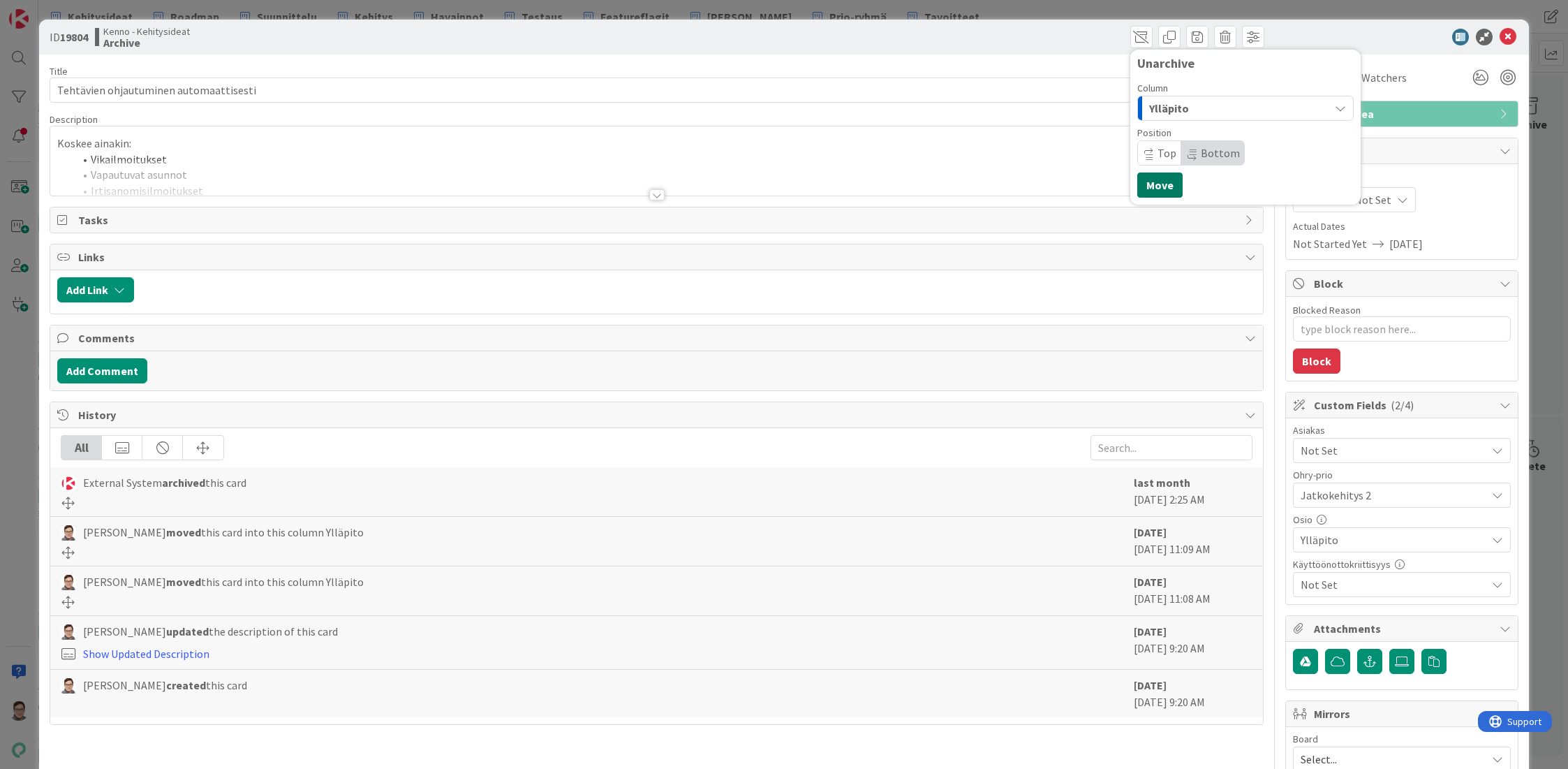
click at [1159, 182] on button "Move" at bounding box center [1160, 184] width 46 height 25
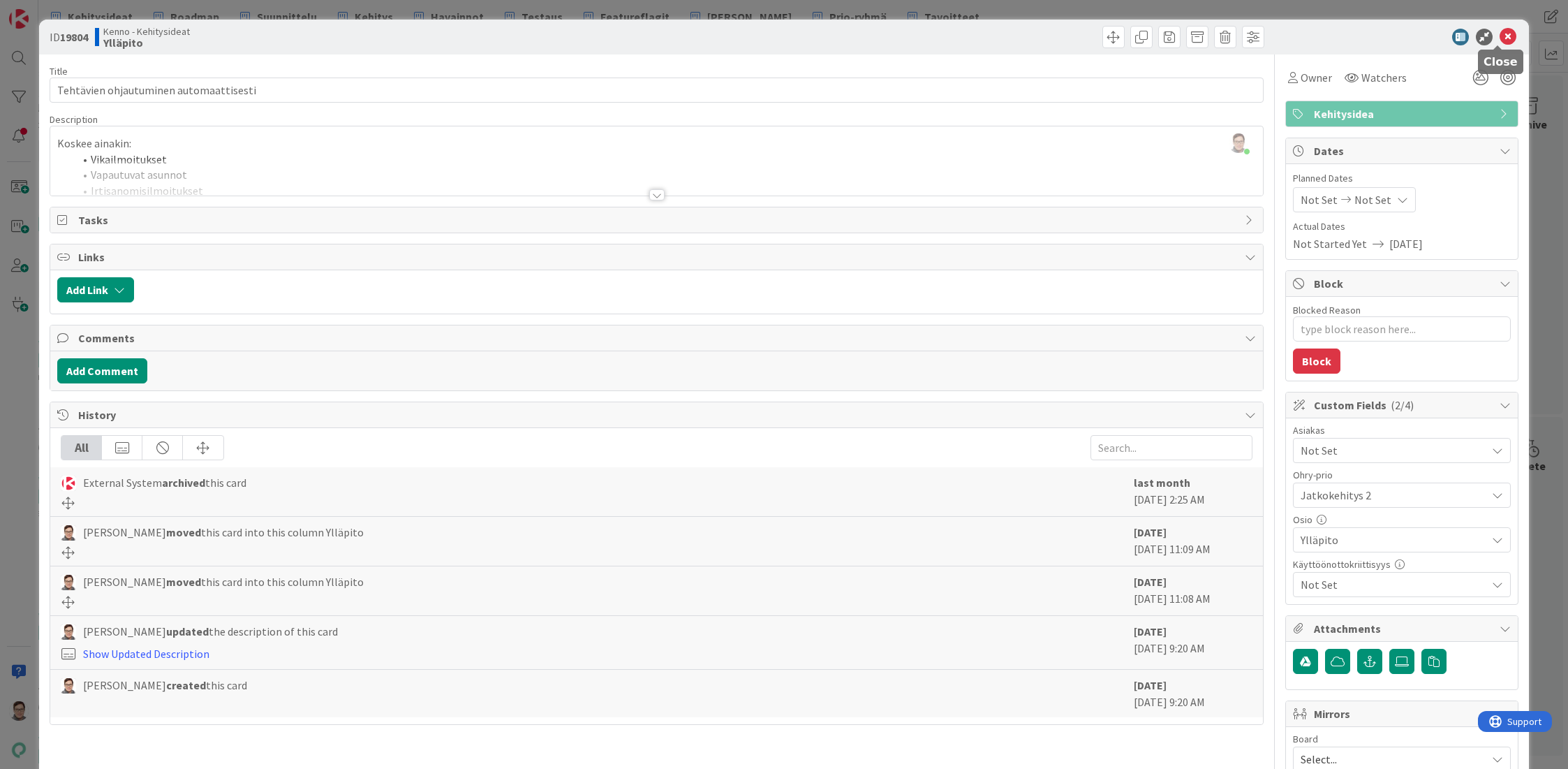
click at [1500, 34] on icon at bounding box center [1508, 37] width 17 height 17
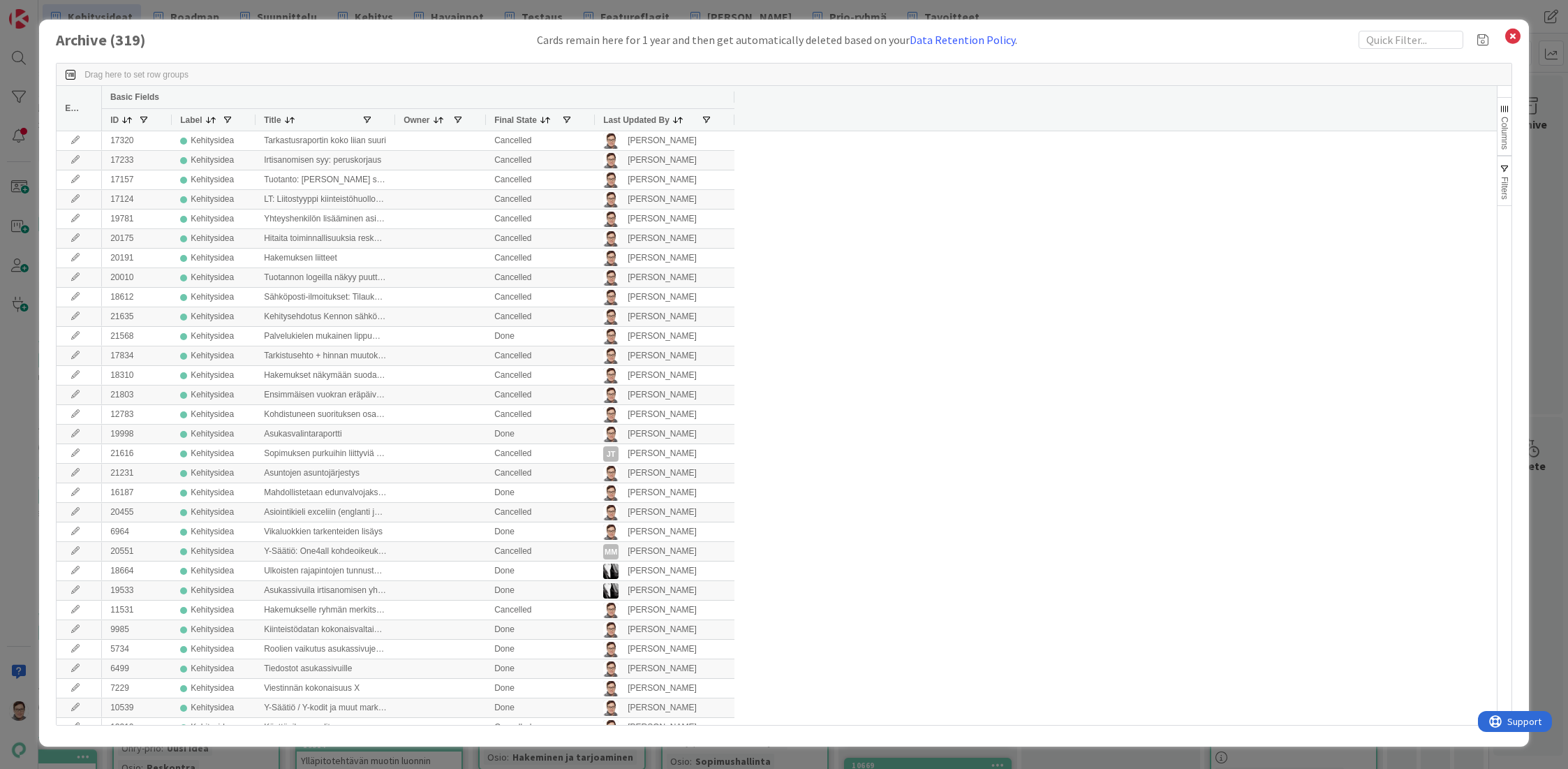
click at [643, 120] on span "Last Updated By" at bounding box center [636, 120] width 66 height 10
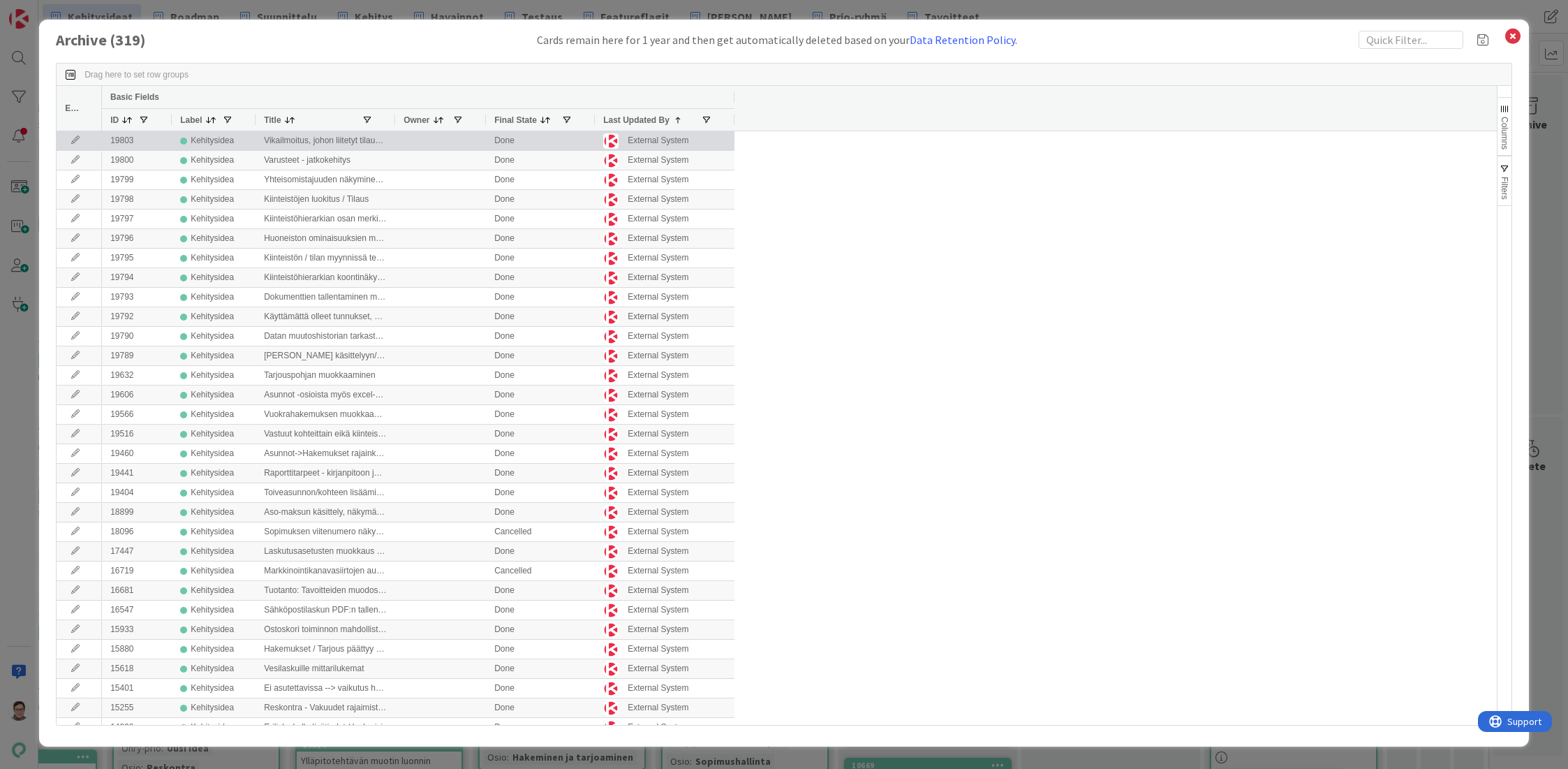
click at [73, 141] on icon at bounding box center [75, 140] width 21 height 9
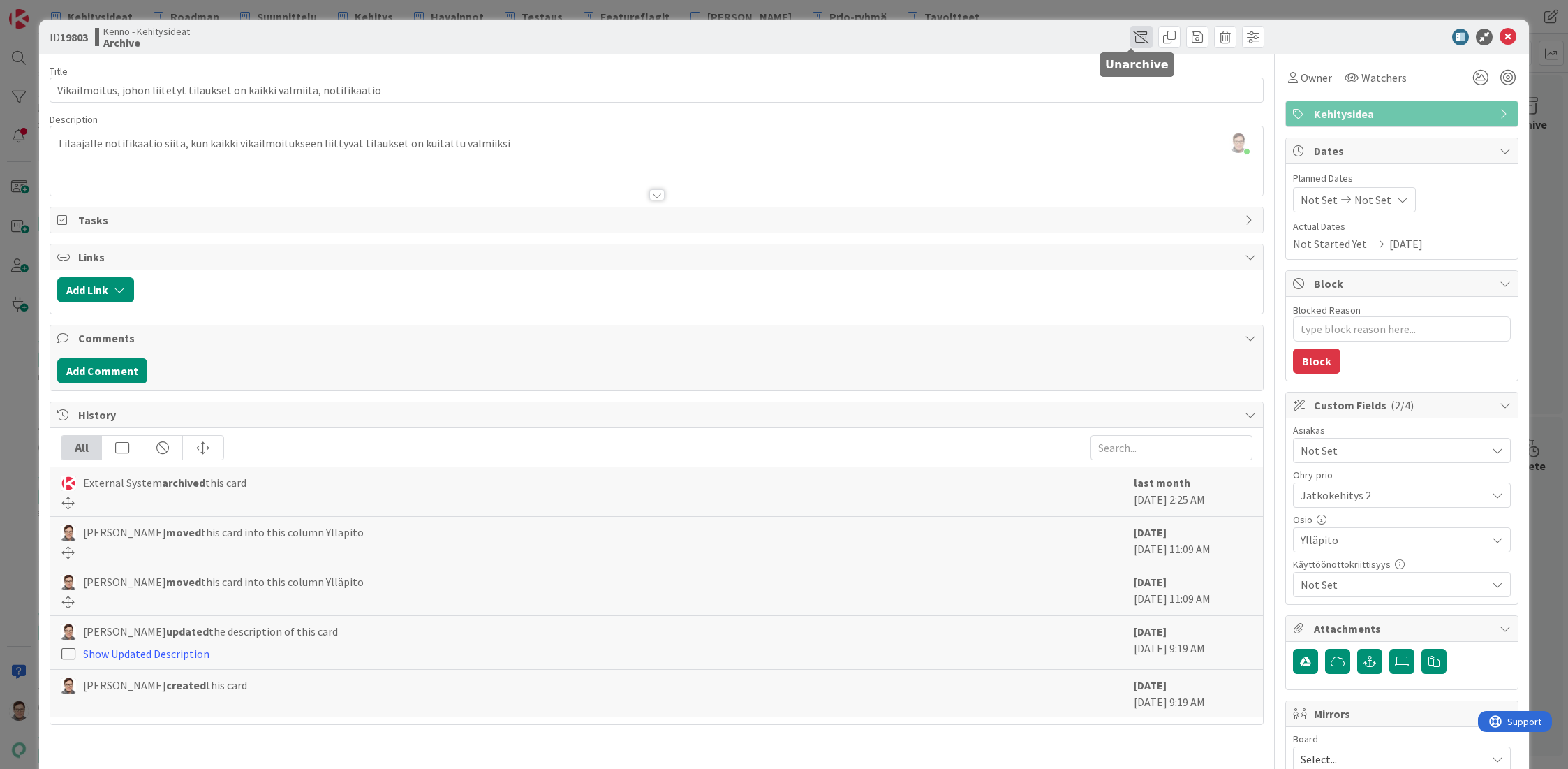
click at [1132, 41] on span at bounding box center [1141, 36] width 22 height 22
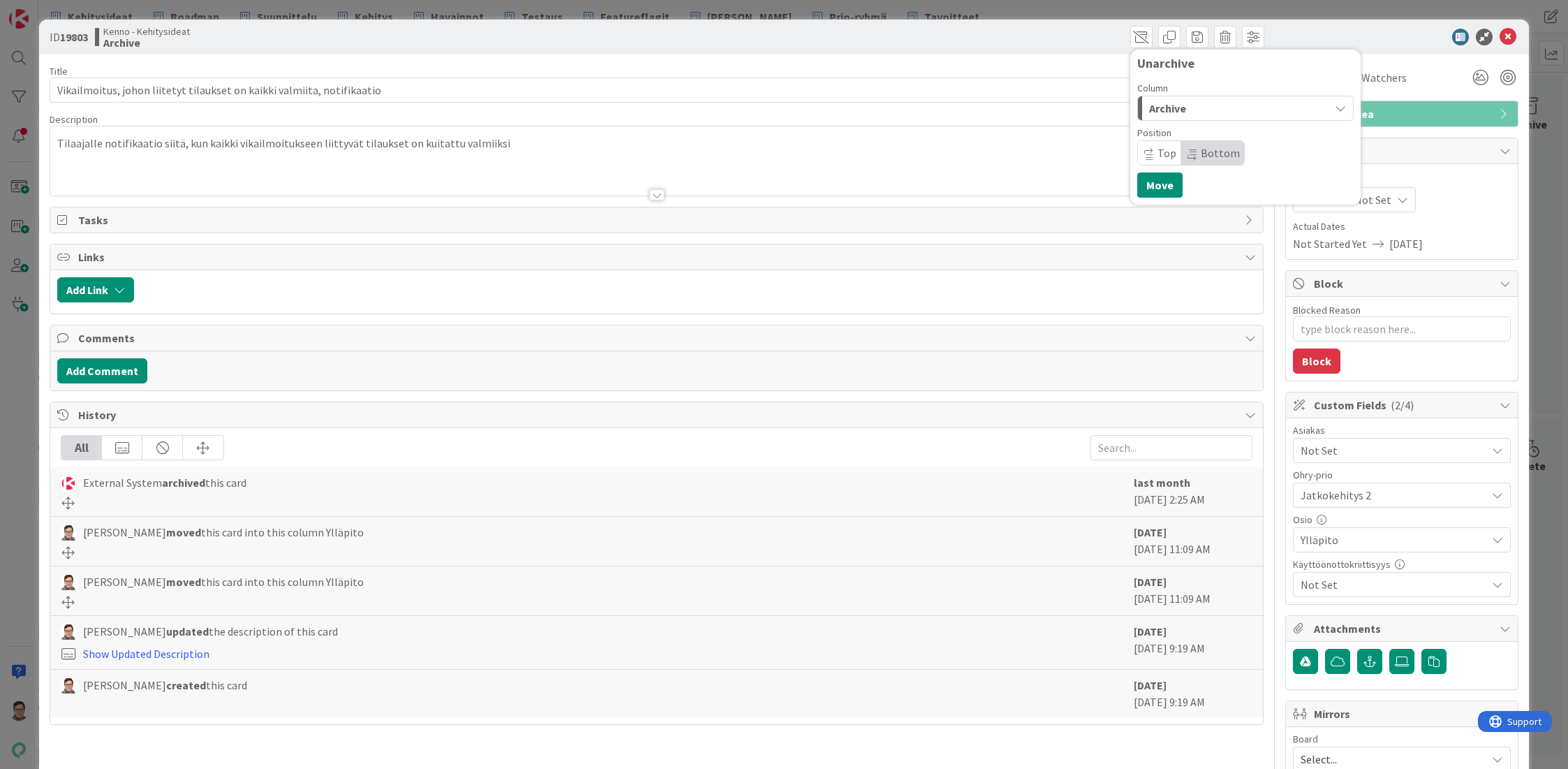
click at [1184, 108] on div "Archive" at bounding box center [1238, 108] width 184 height 22
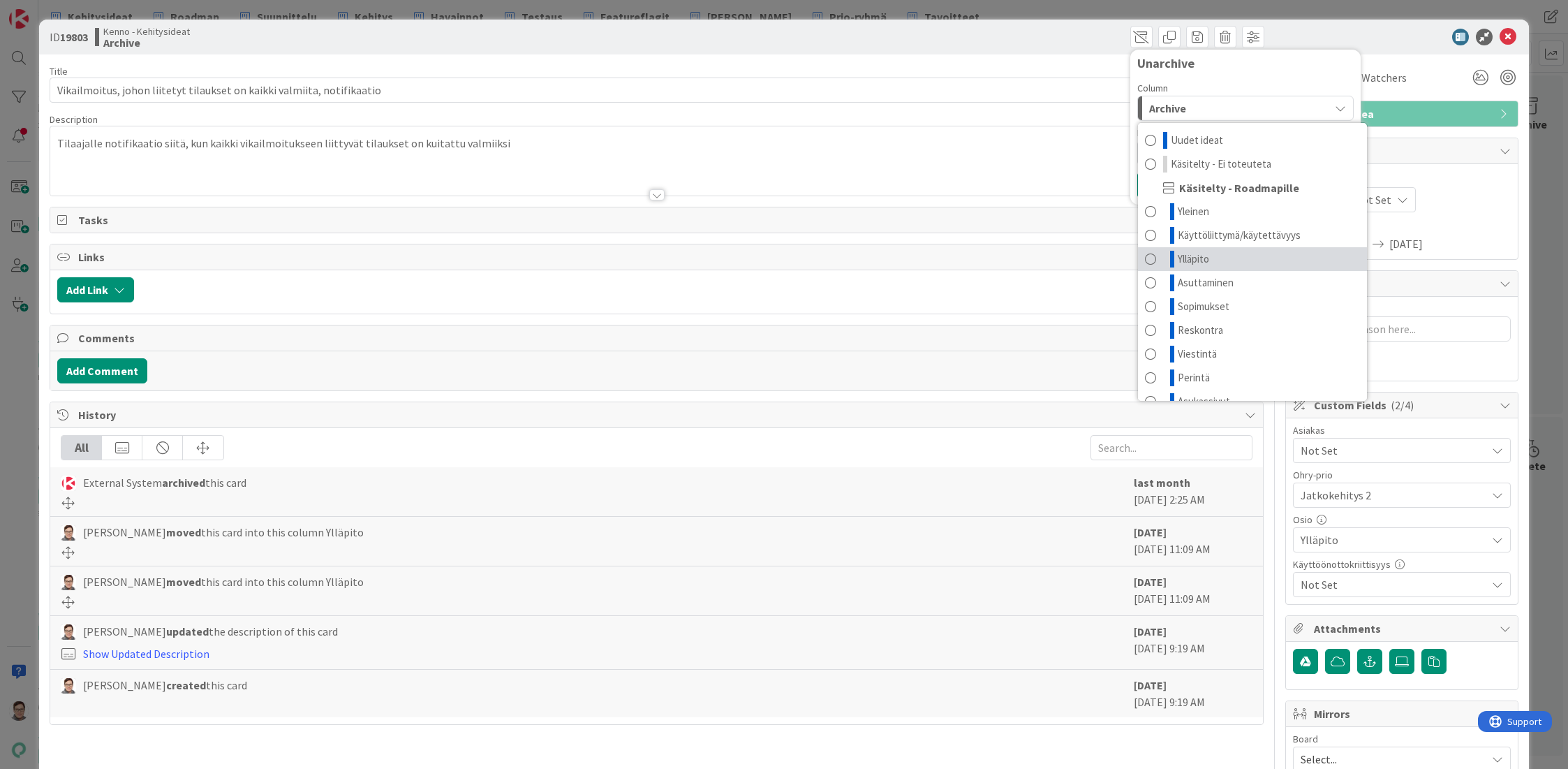
click at [1181, 261] on span "Ylläpito" at bounding box center [1194, 259] width 31 height 17
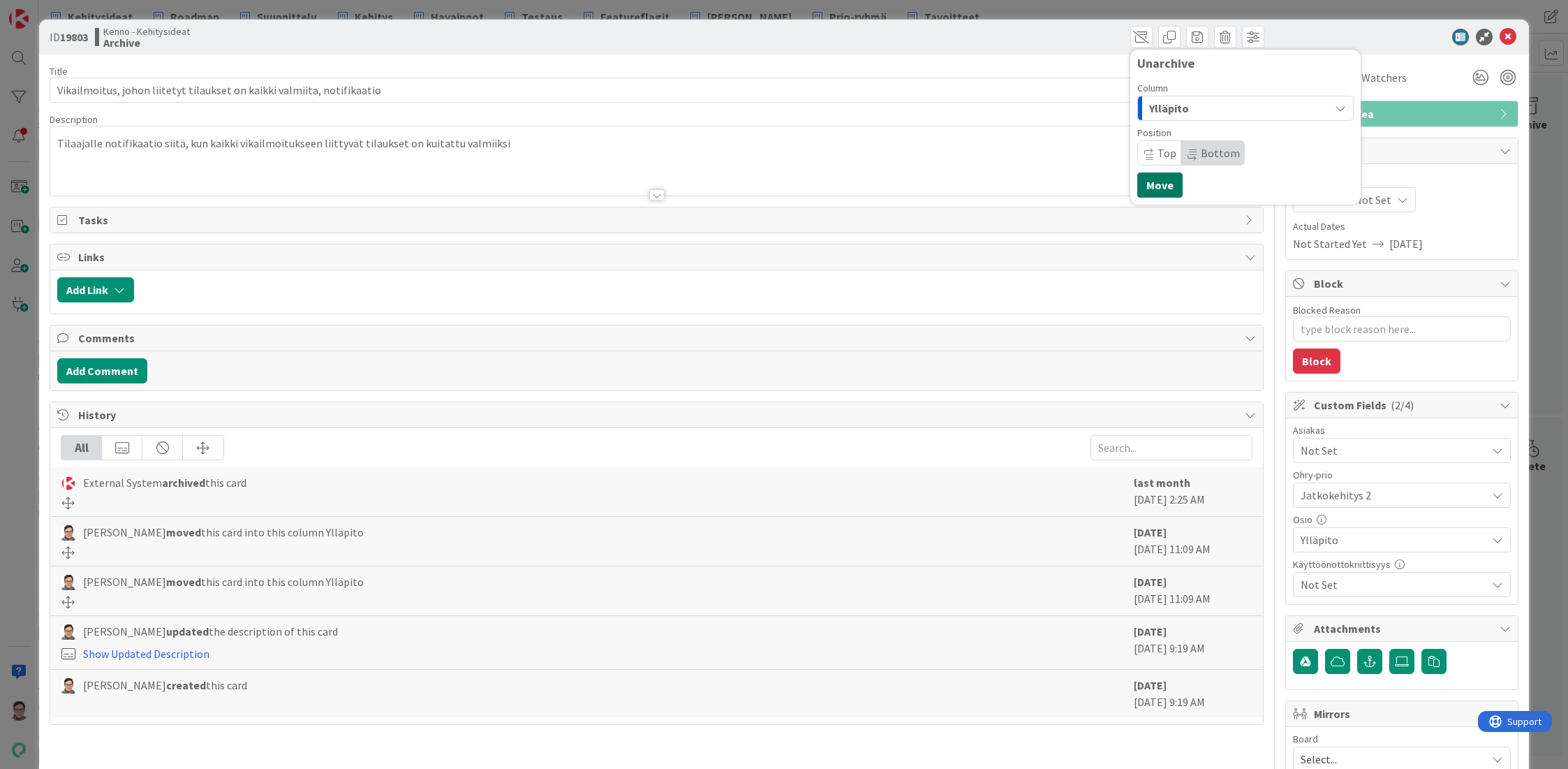
click at [1147, 187] on button "Move" at bounding box center [1160, 184] width 46 height 25
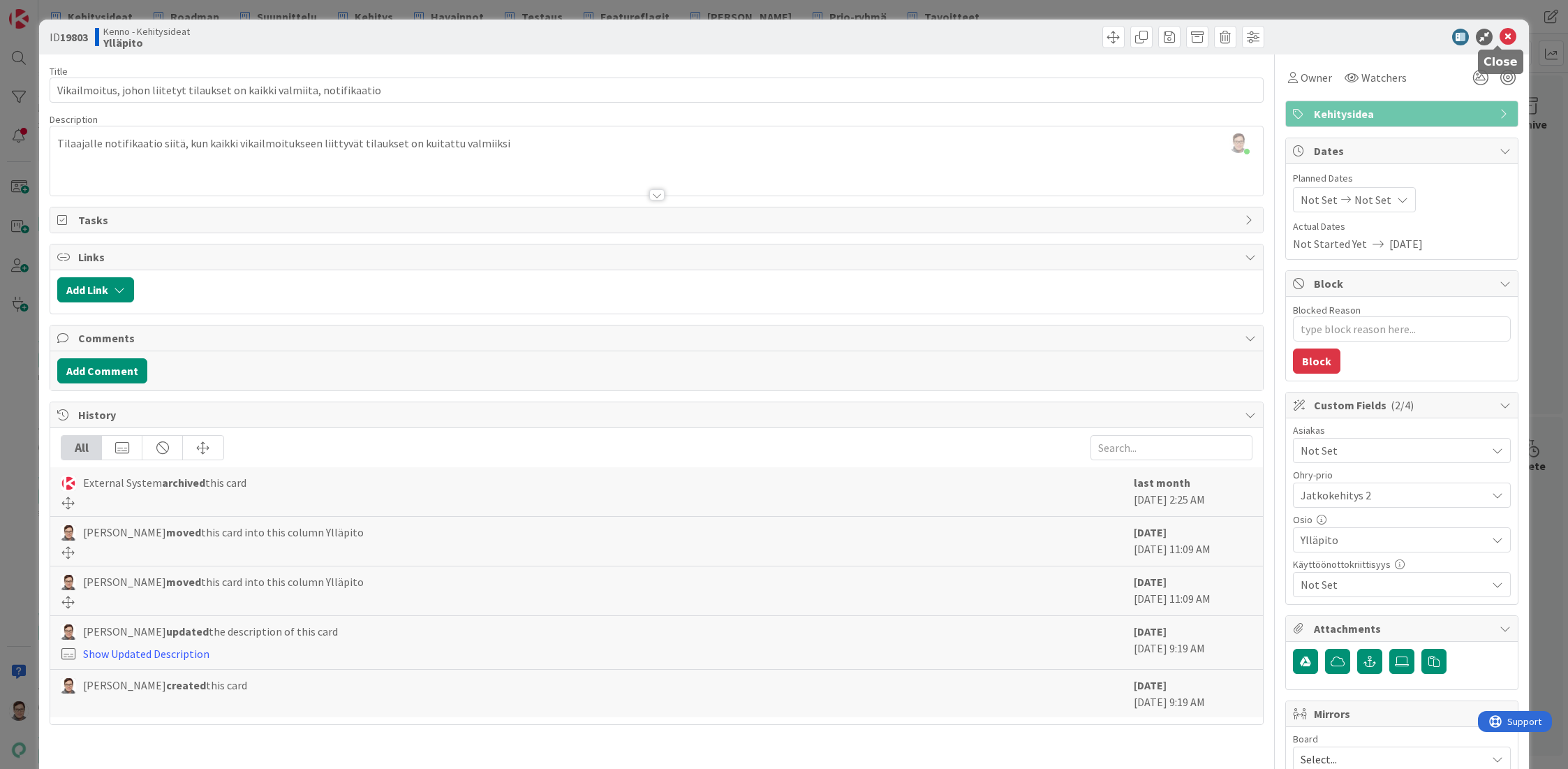
click at [1500, 39] on icon at bounding box center [1508, 37] width 17 height 17
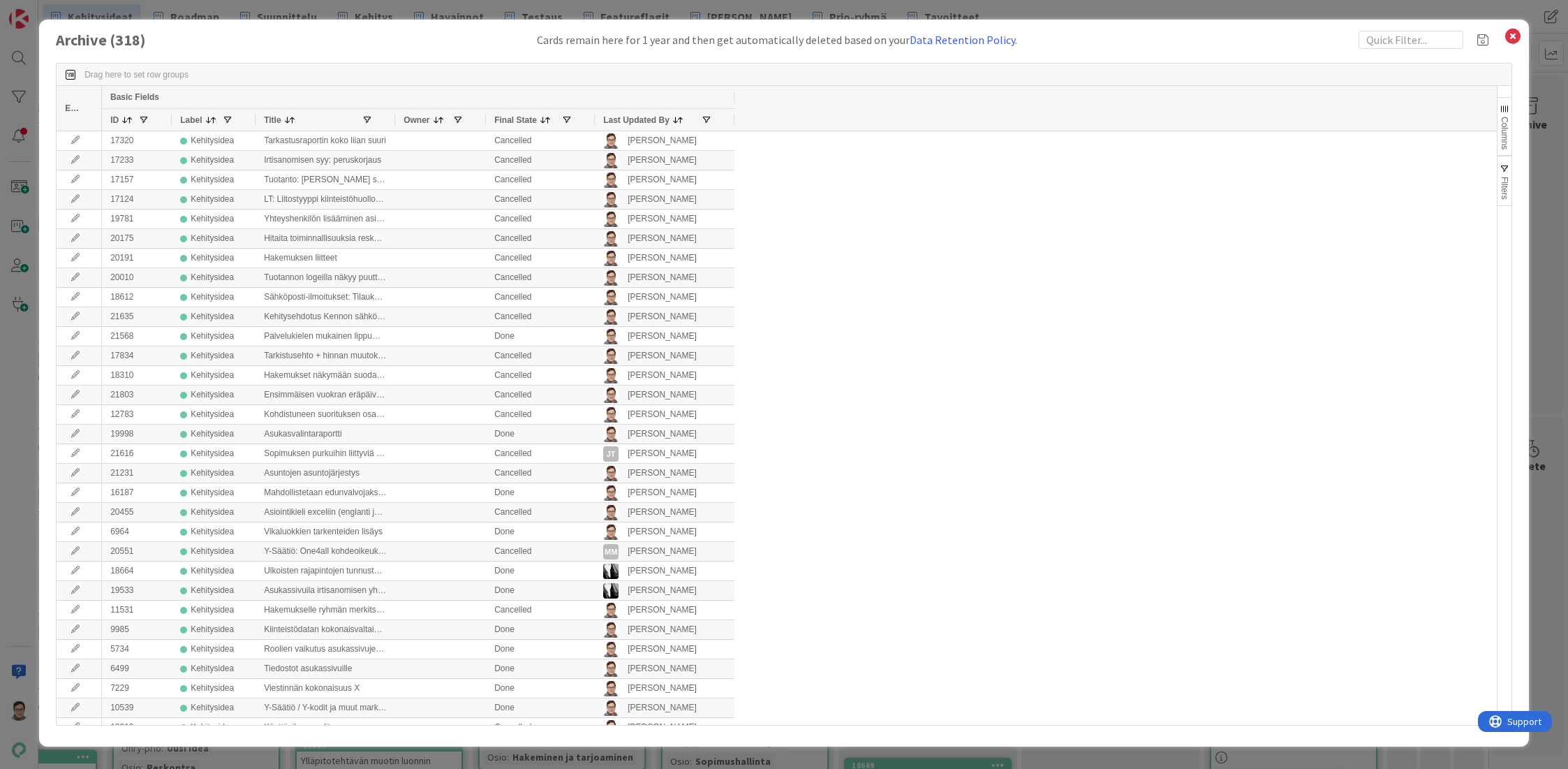
drag, startPoint x: 640, startPoint y: 122, endPoint x: 655, endPoint y: 139, distance: 22.7
click at [640, 121] on span "Last Updated By" at bounding box center [636, 120] width 66 height 10
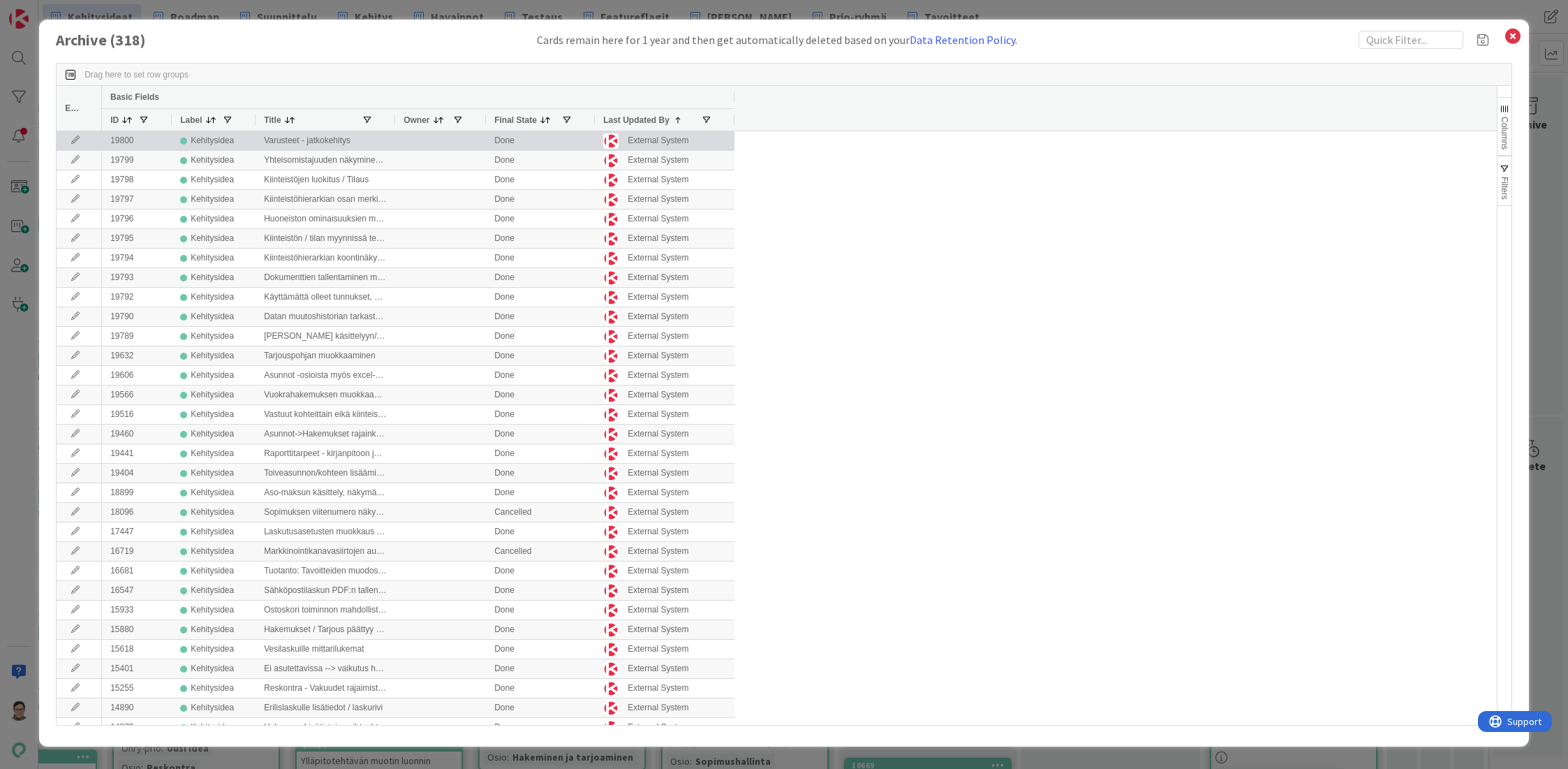
click at [72, 137] on icon at bounding box center [75, 140] width 21 height 9
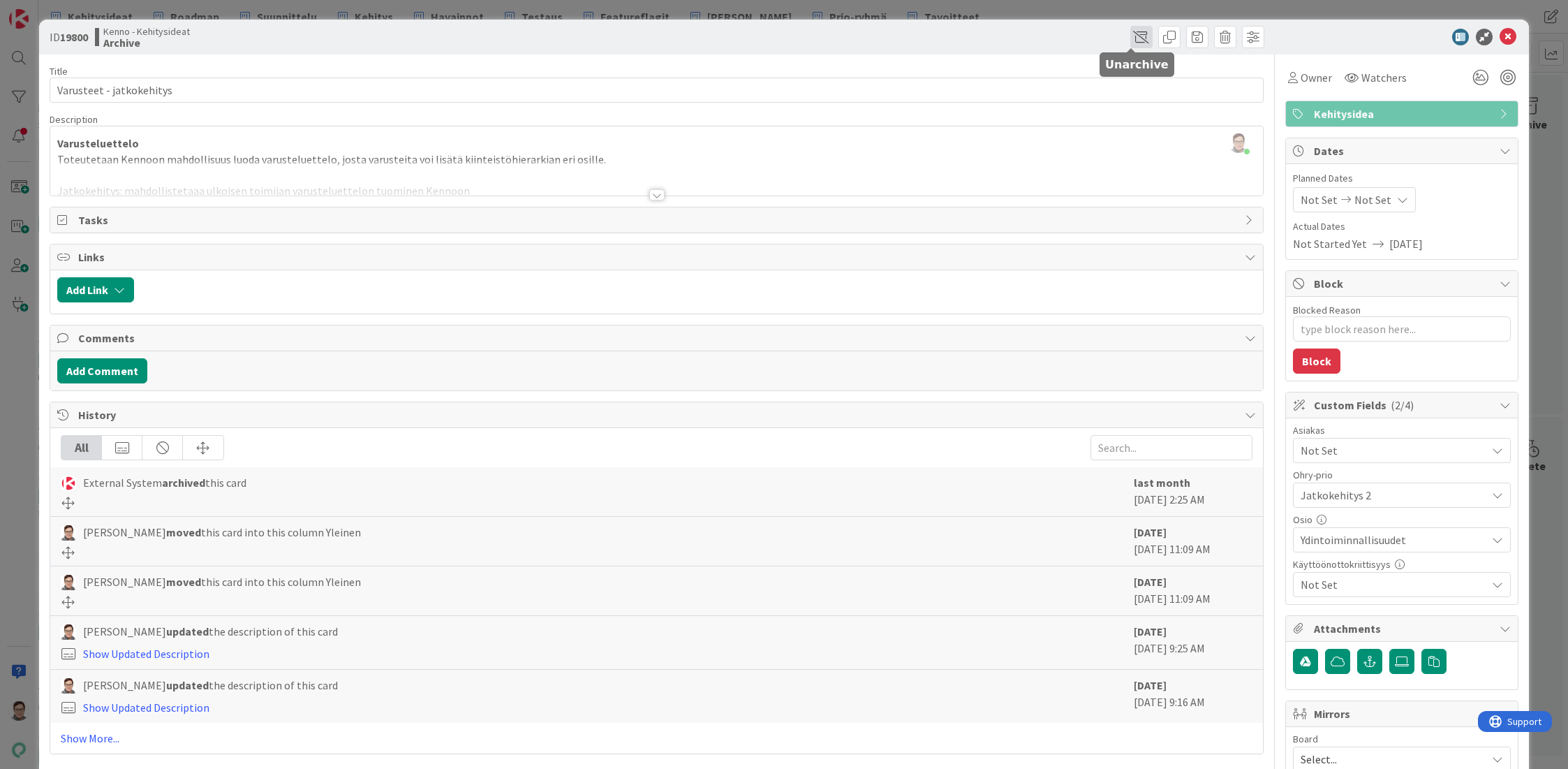
click at [1130, 33] on span at bounding box center [1141, 36] width 22 height 22
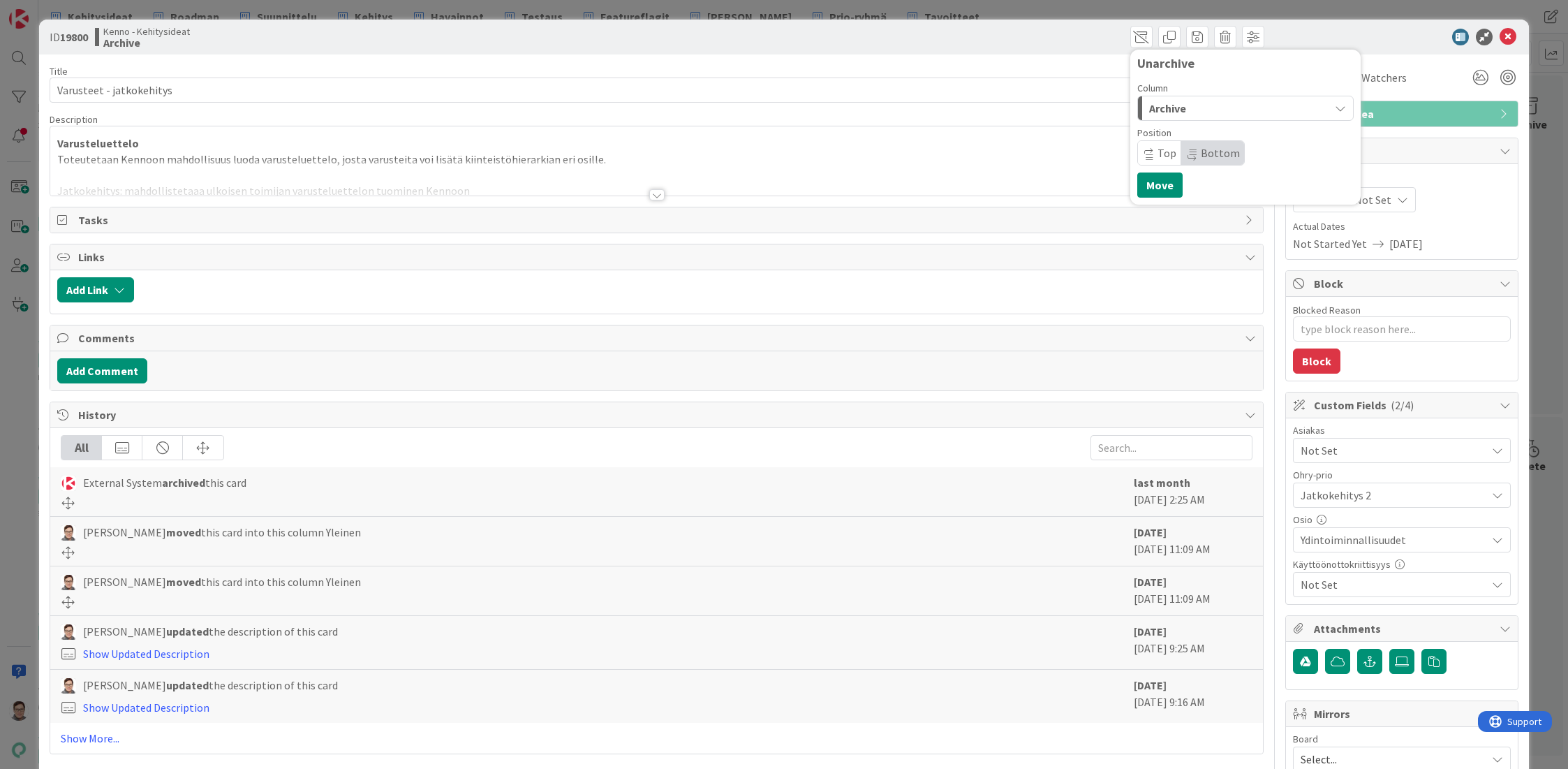
click at [1172, 107] on span "Archive" at bounding box center [1167, 108] width 37 height 19
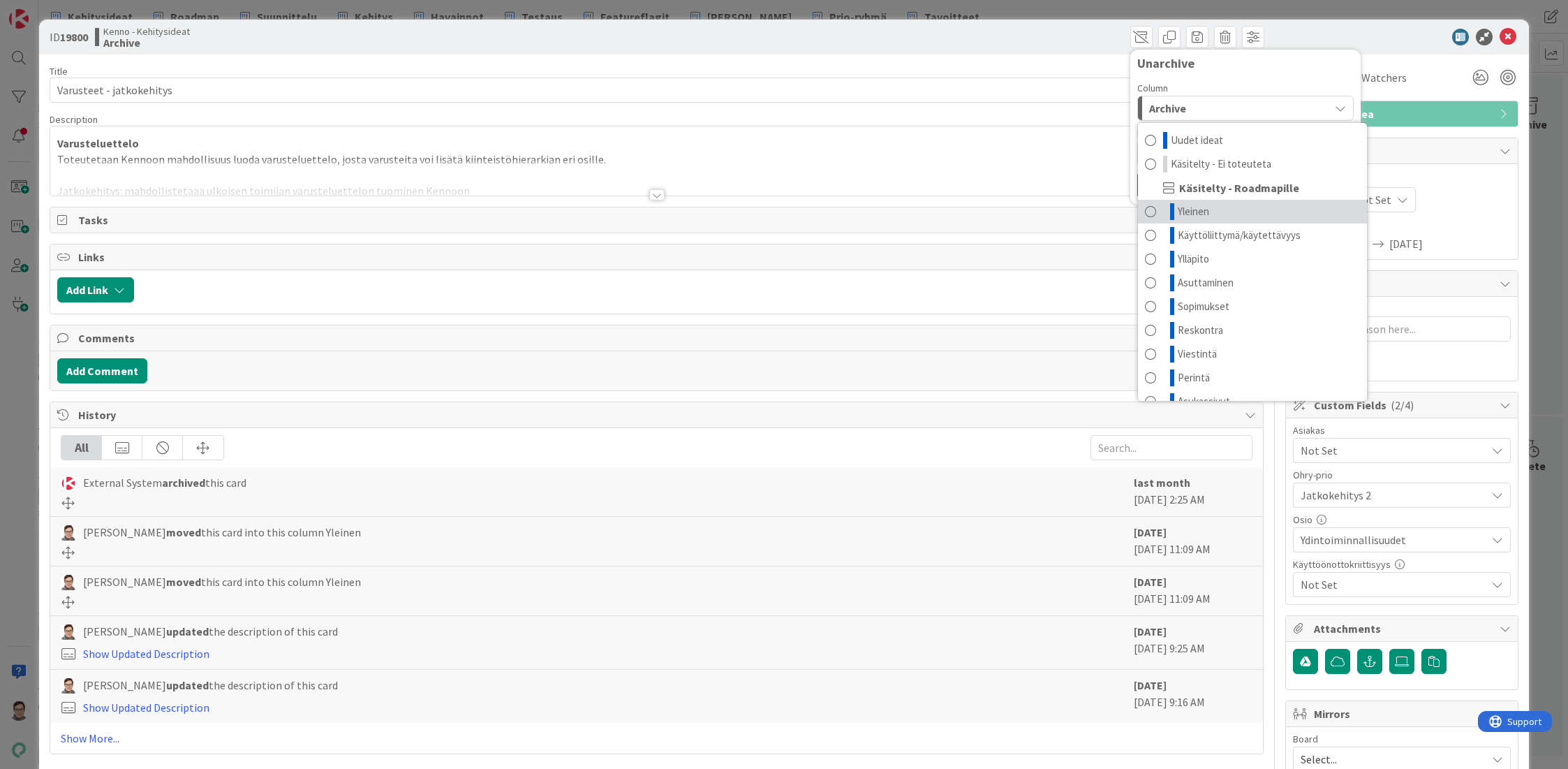
click at [1189, 209] on span "Yleinen" at bounding box center [1194, 211] width 31 height 17
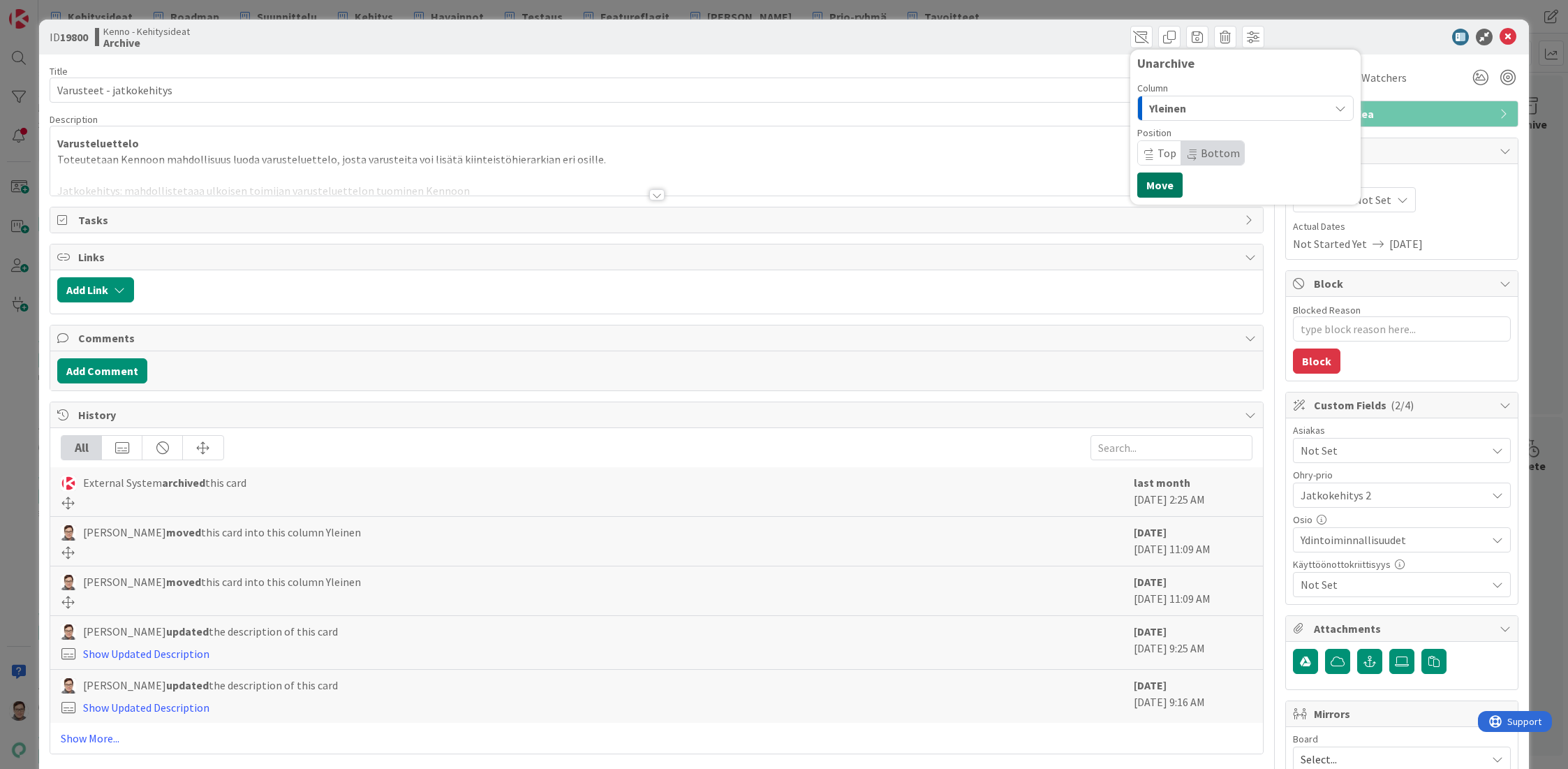
drag, startPoint x: 1157, startPoint y: 187, endPoint x: 1332, endPoint y: 150, distance: 178.9
click at [1158, 187] on button "Move" at bounding box center [1160, 184] width 46 height 25
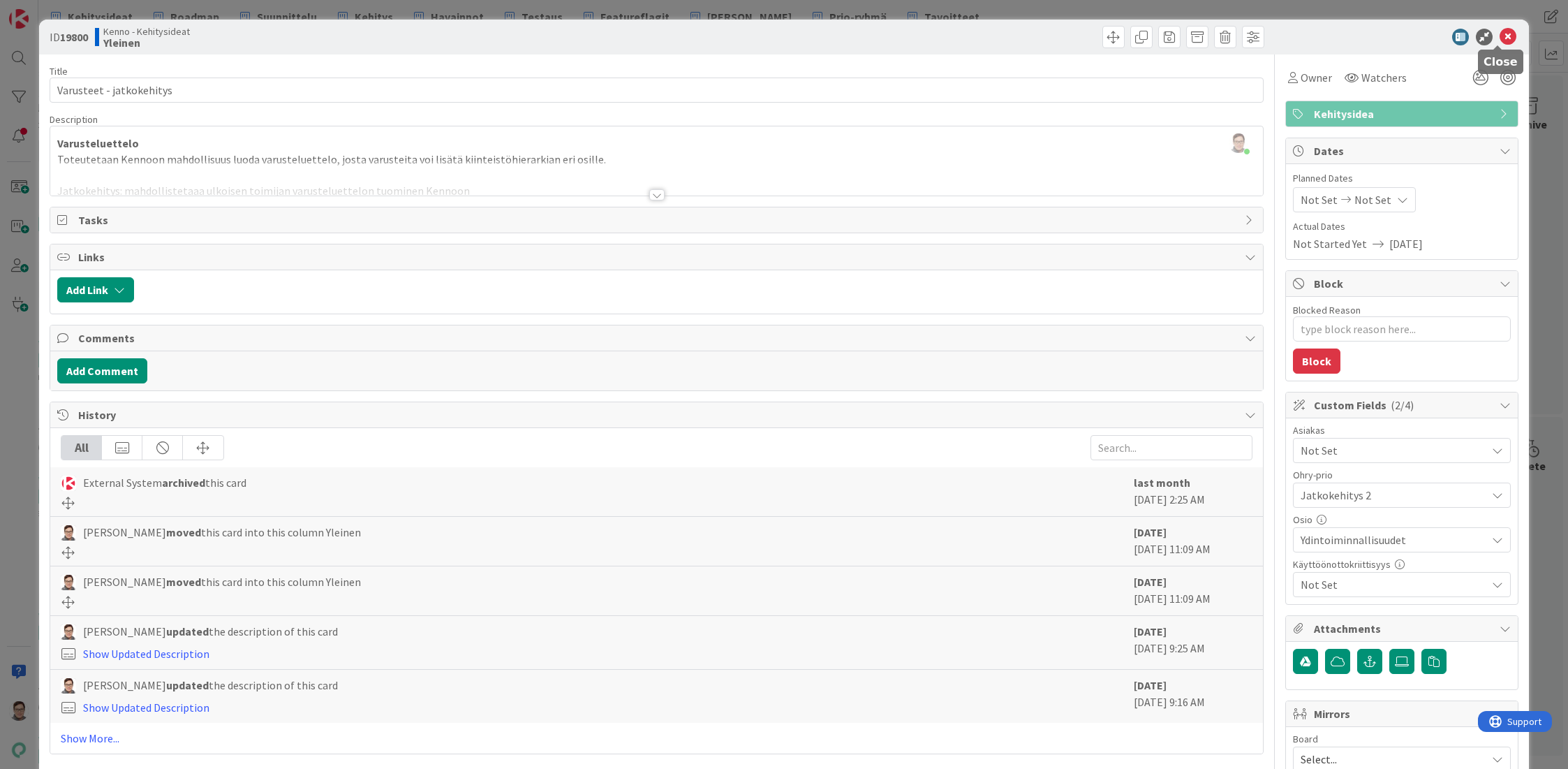
click at [1500, 36] on icon at bounding box center [1508, 37] width 17 height 17
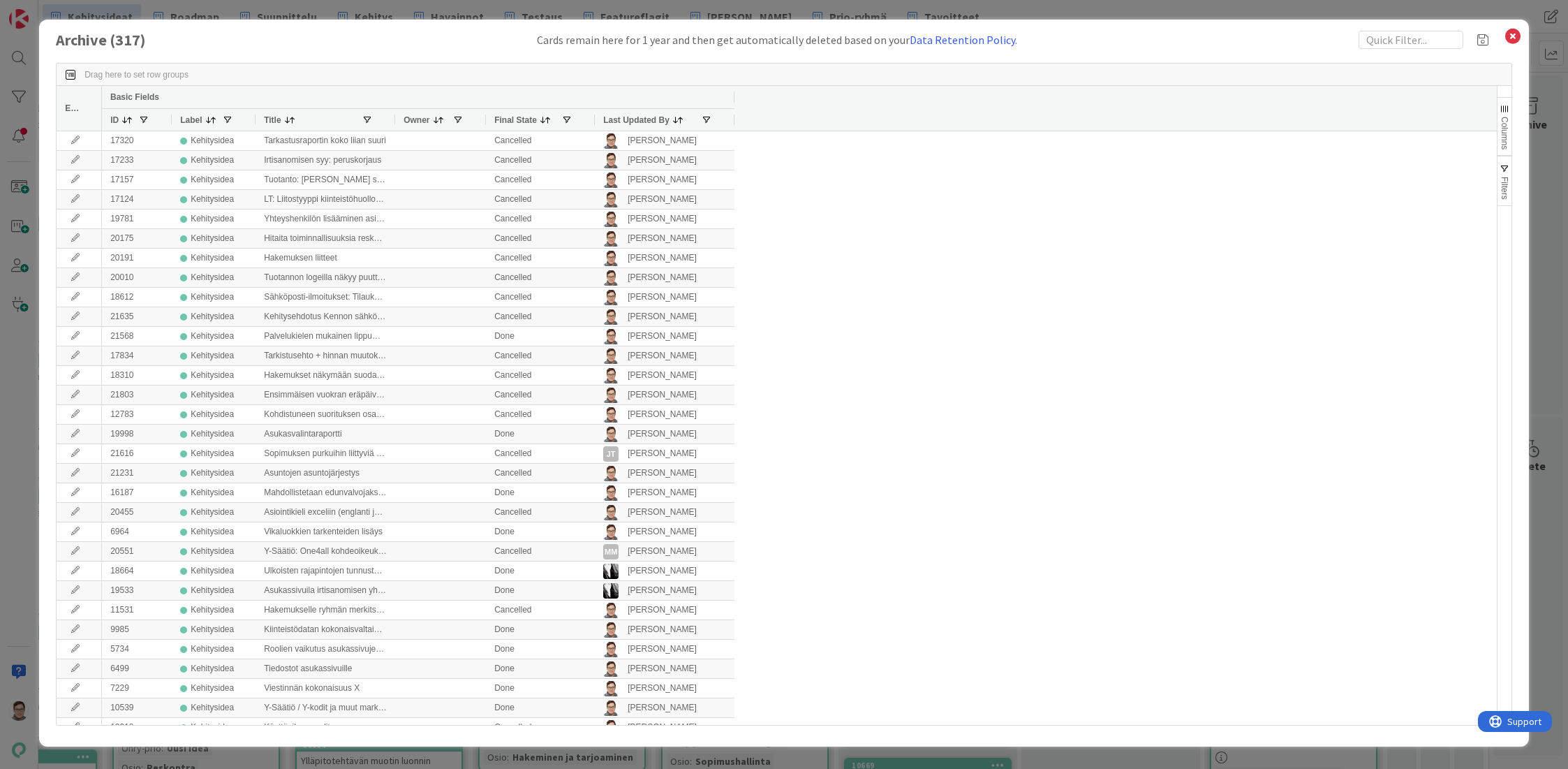
click at [434, 744] on div "Archive ( 317 ) Cards remain here for 1 year and then get automatically deleted…" at bounding box center [784, 382] width 1490 height 727
click at [641, 120] on span "Last Updated By" at bounding box center [636, 120] width 66 height 10
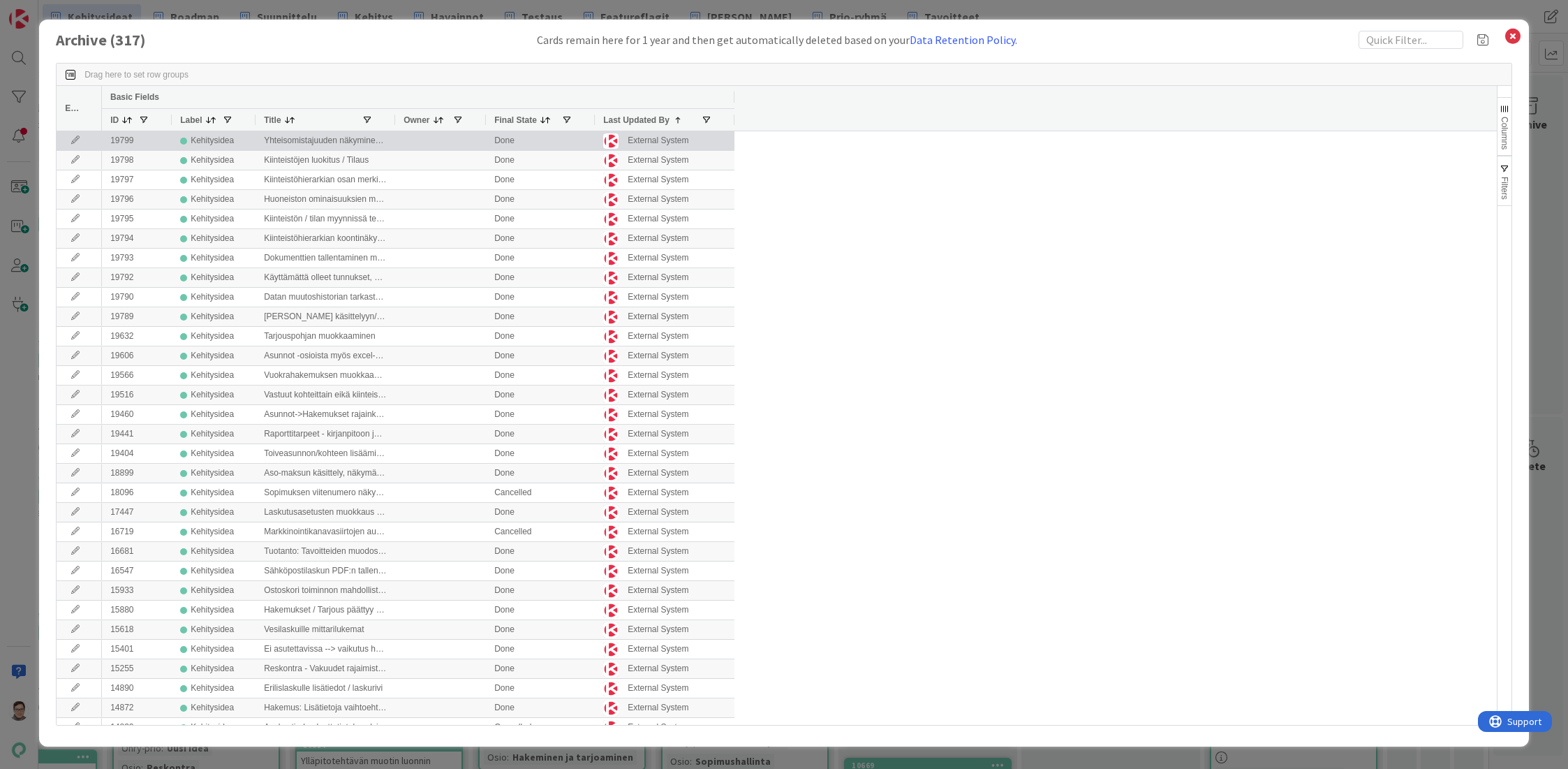
click at [75, 141] on icon at bounding box center [75, 140] width 21 height 9
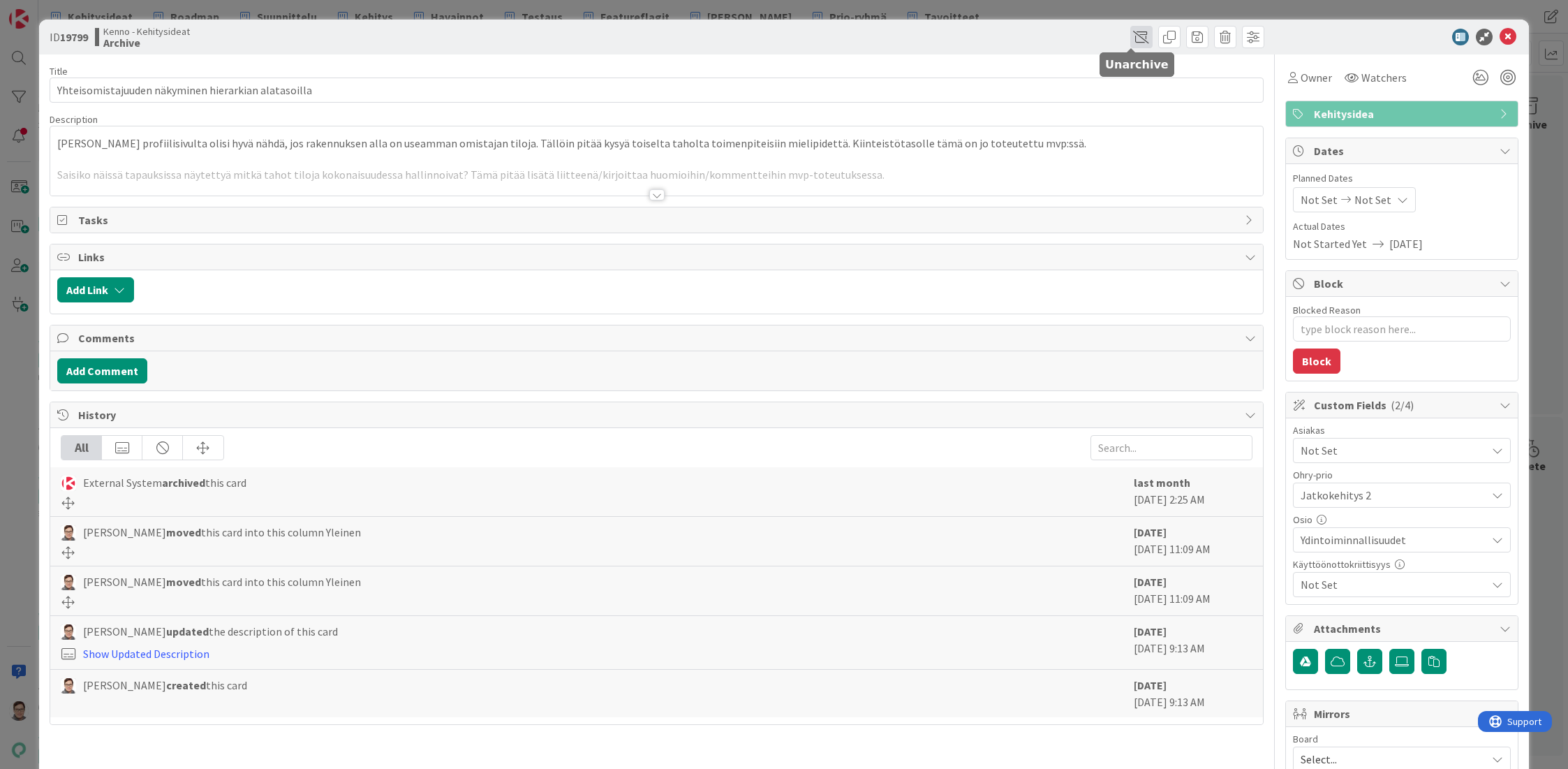
click at [1131, 37] on span at bounding box center [1141, 36] width 22 height 22
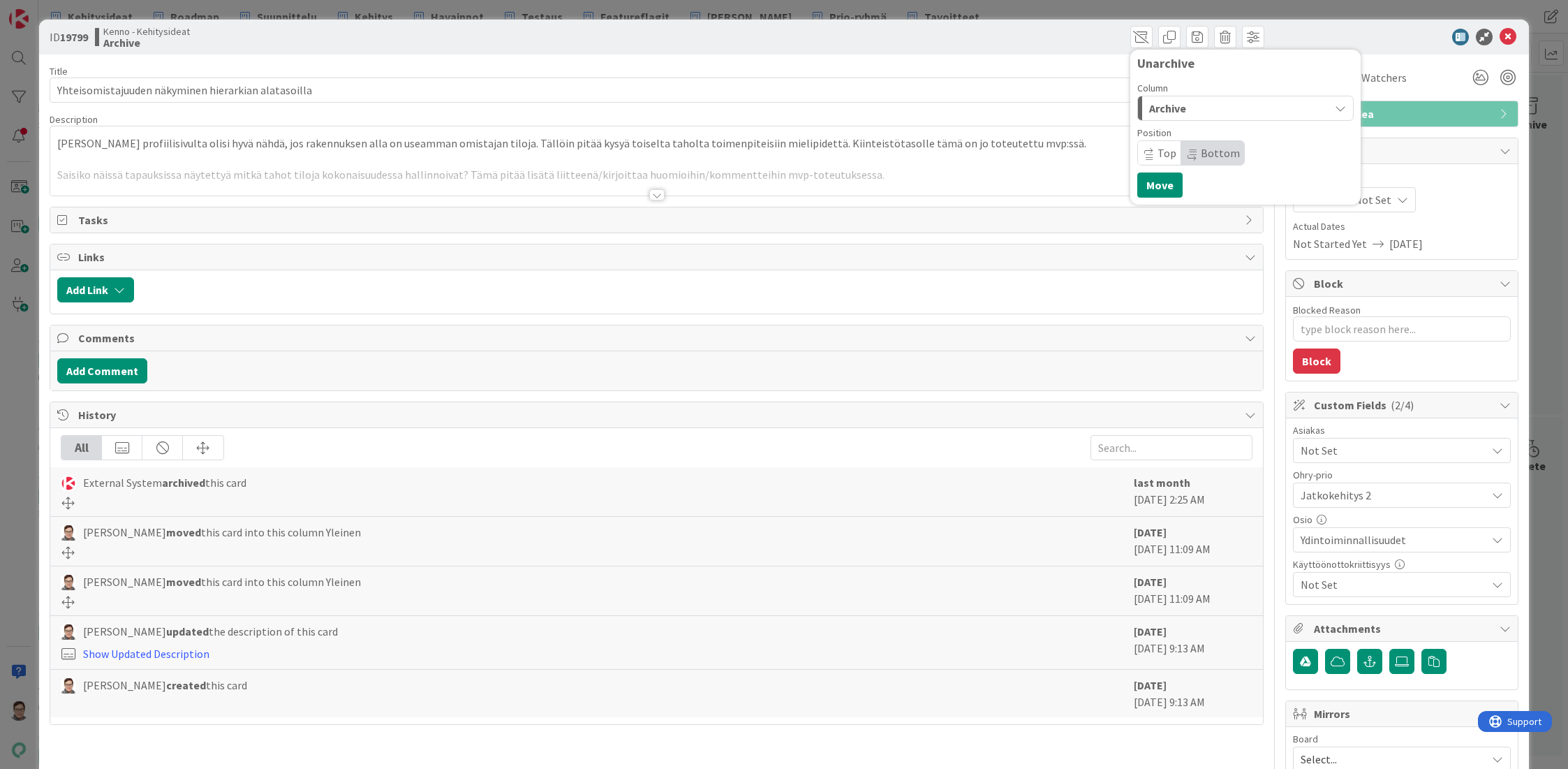
click at [1155, 105] on span "Archive" at bounding box center [1167, 108] width 37 height 19
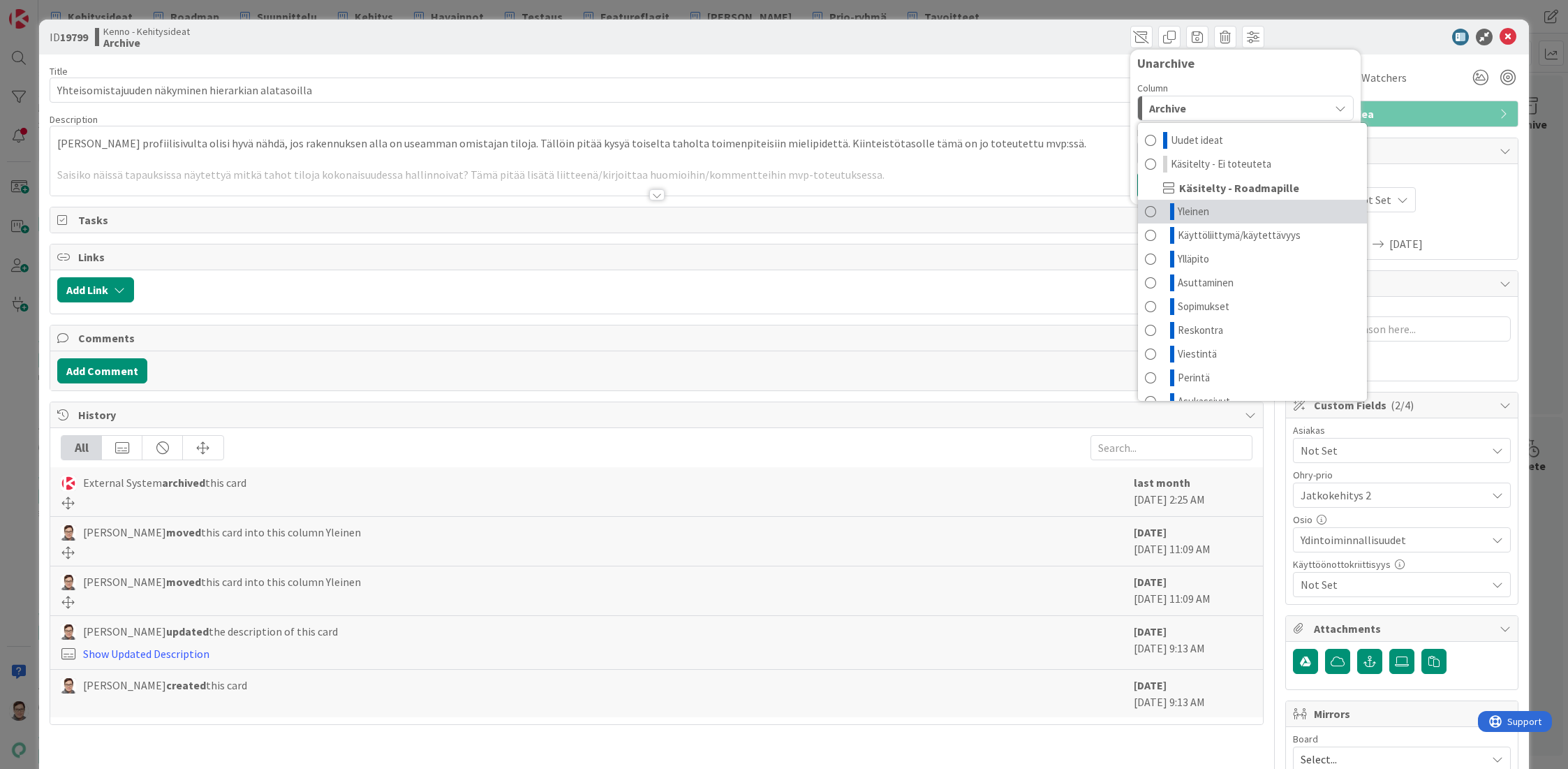
click at [1187, 212] on span "Yleinen" at bounding box center [1194, 211] width 31 height 17
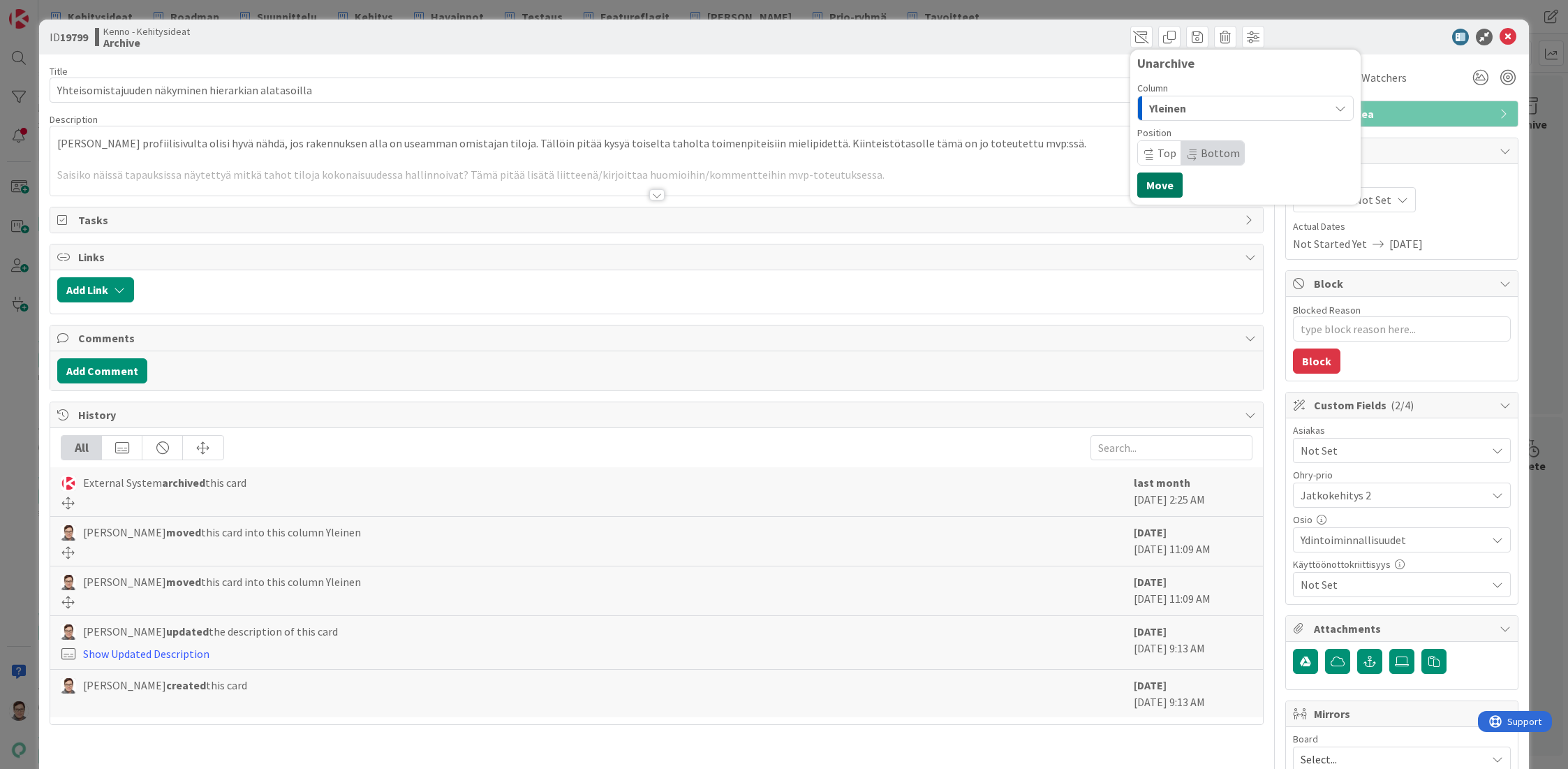
click at [1152, 186] on button "Move" at bounding box center [1160, 184] width 46 height 25
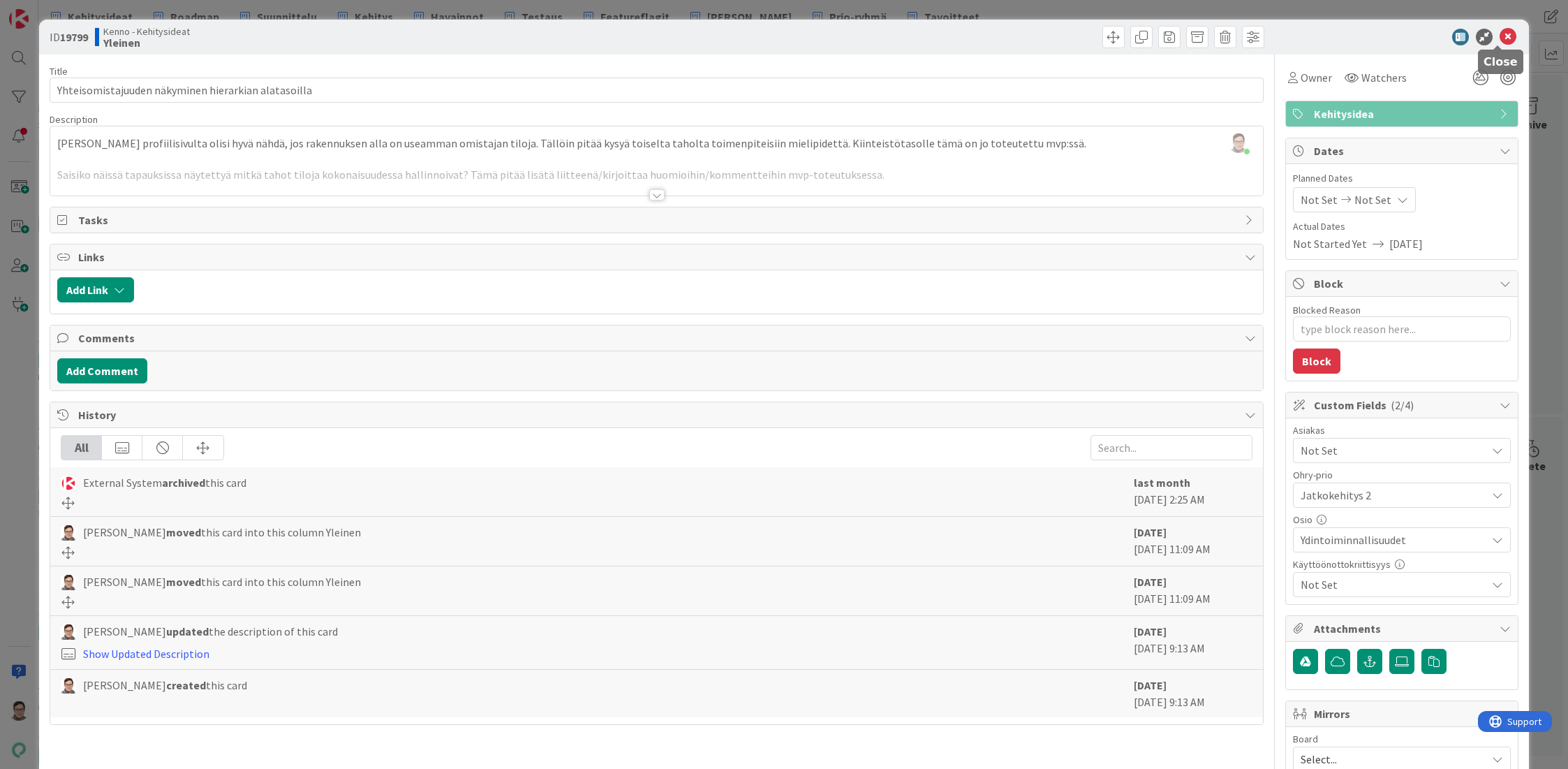
click at [1500, 35] on icon at bounding box center [1508, 37] width 17 height 17
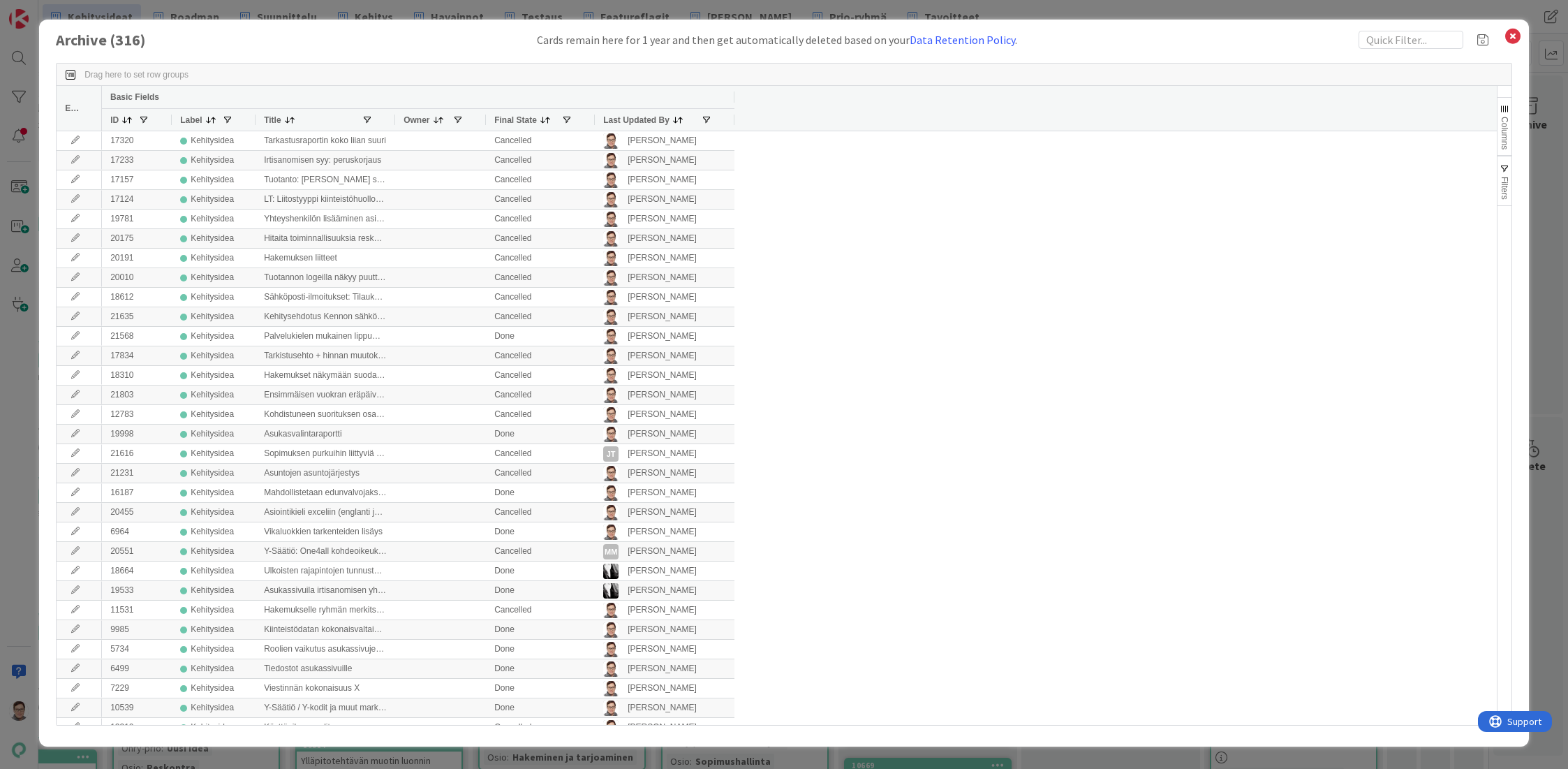
click at [618, 116] on span "Last Updated By" at bounding box center [636, 120] width 66 height 10
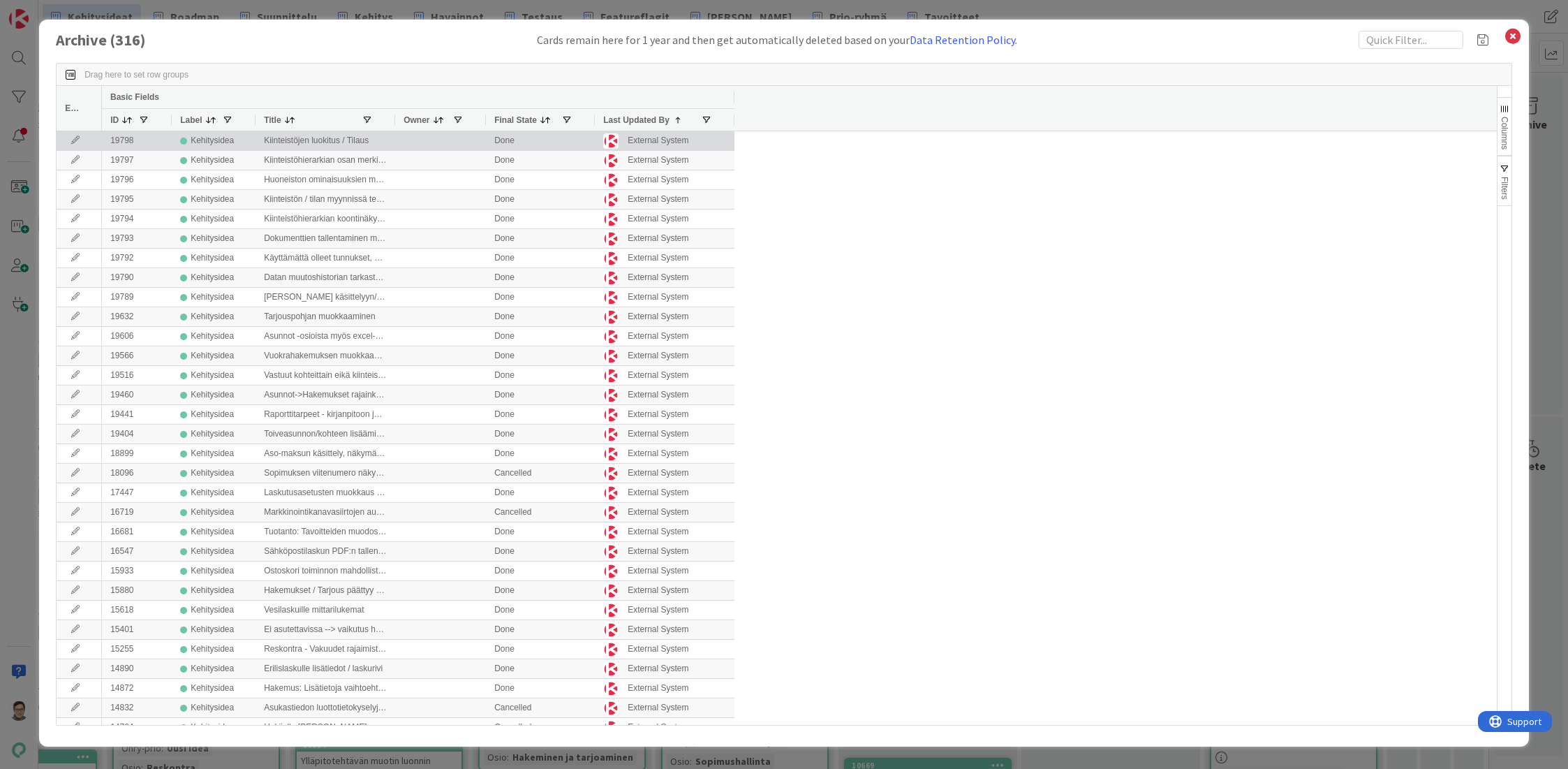
click at [68, 138] on icon at bounding box center [75, 140] width 21 height 9
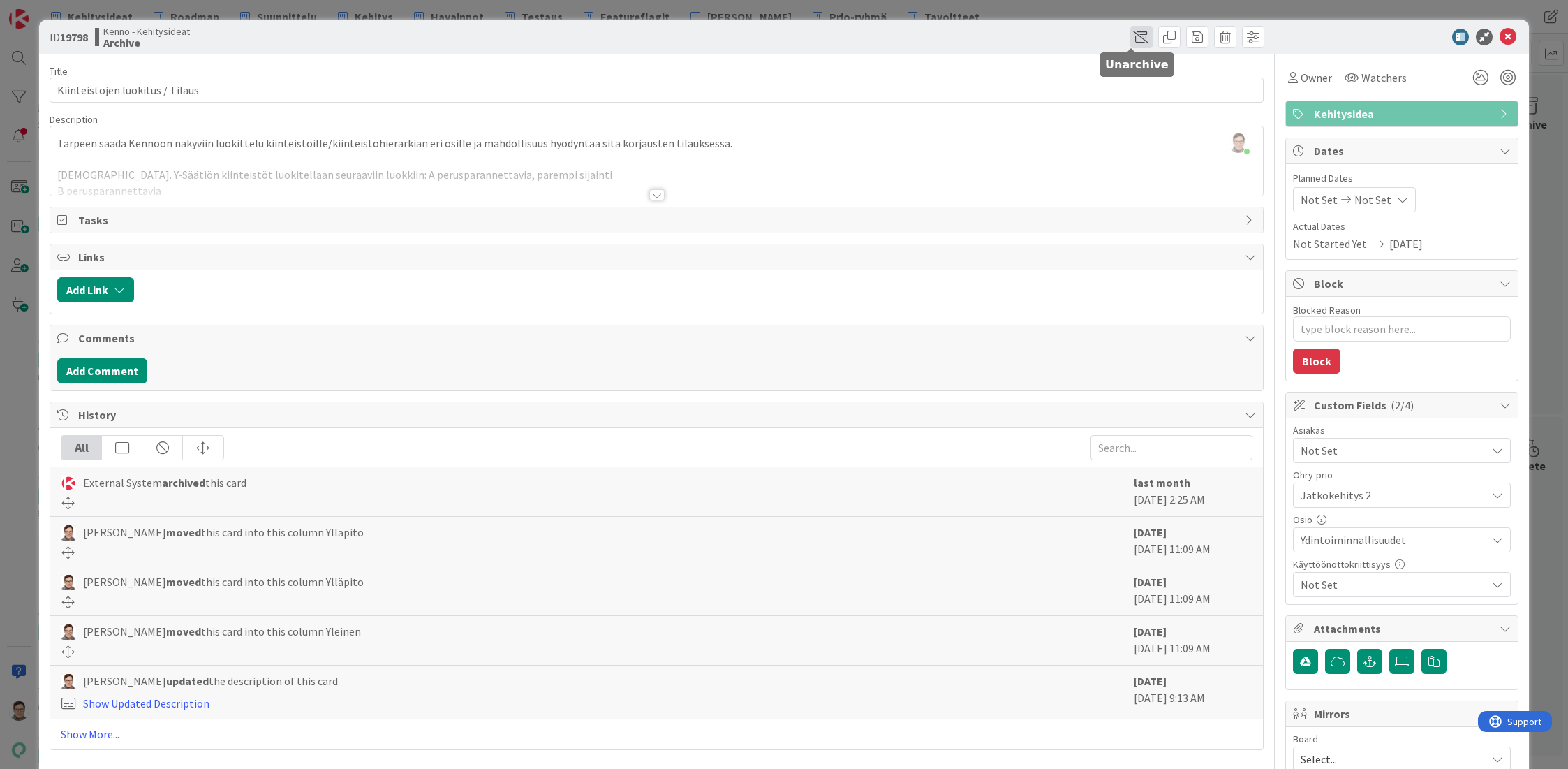
click at [1130, 39] on span at bounding box center [1141, 36] width 22 height 22
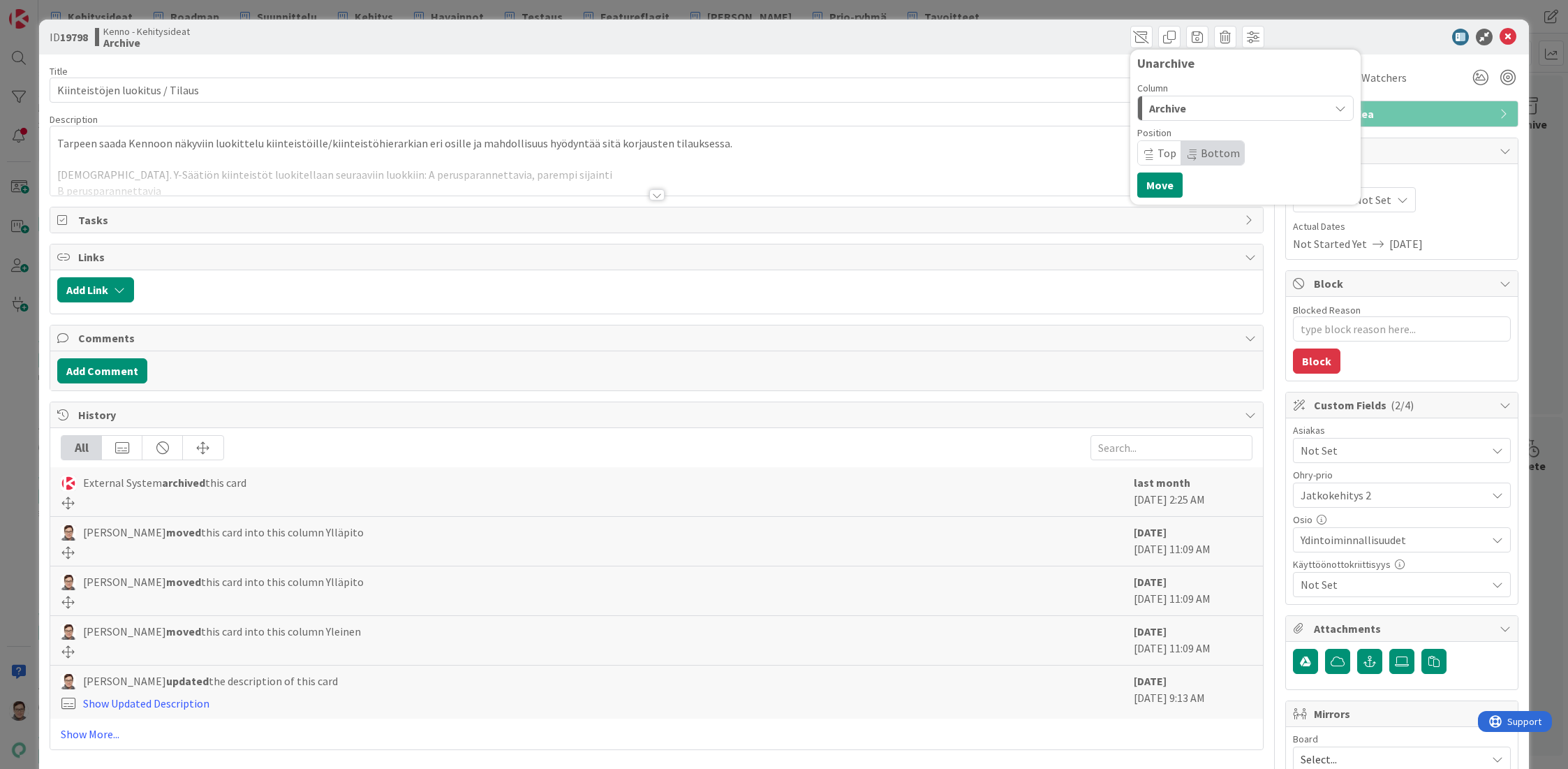
click at [1156, 108] on span "Archive" at bounding box center [1167, 108] width 37 height 19
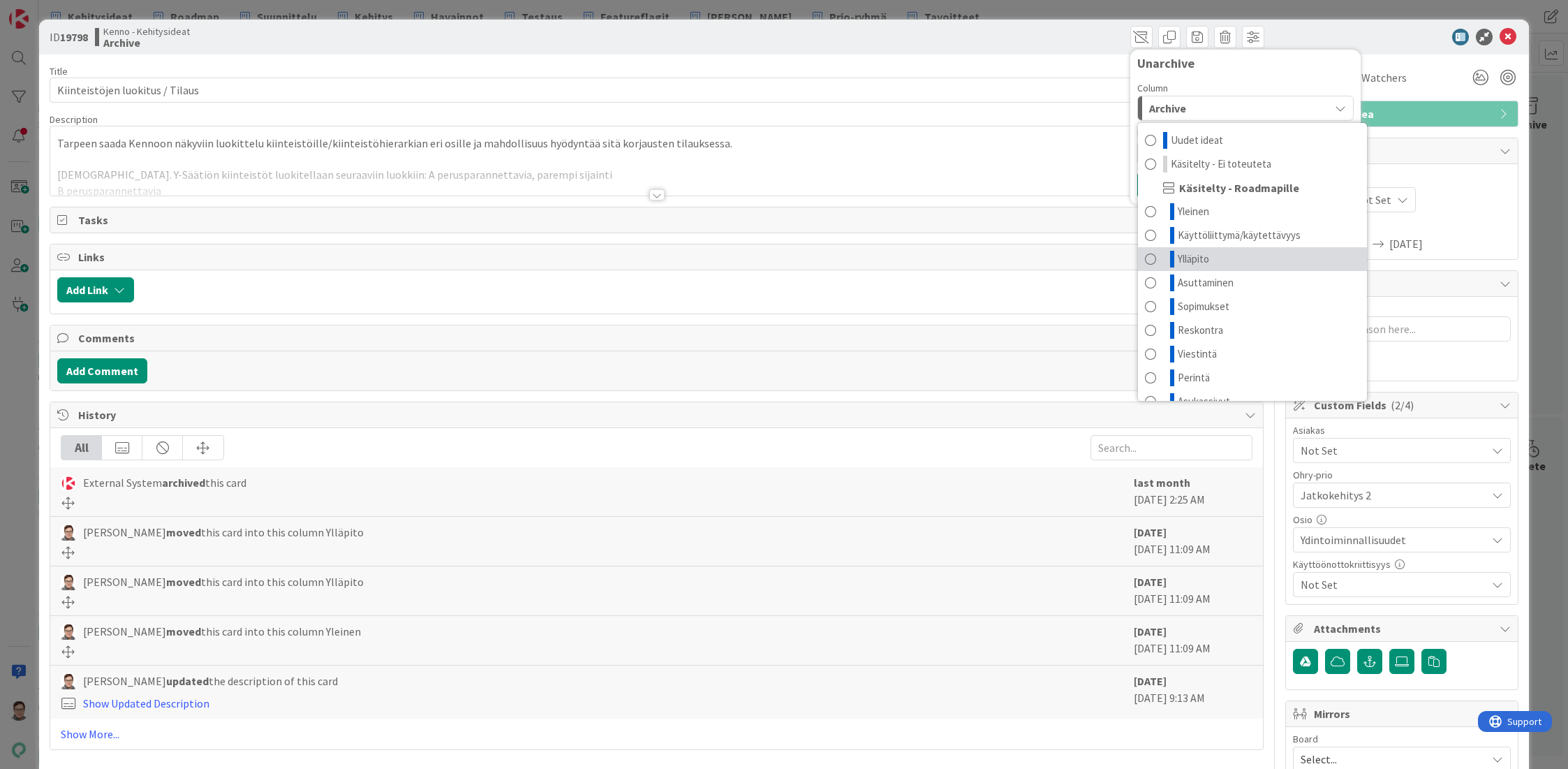
click at [1184, 253] on span "Ylläpito" at bounding box center [1194, 259] width 31 height 17
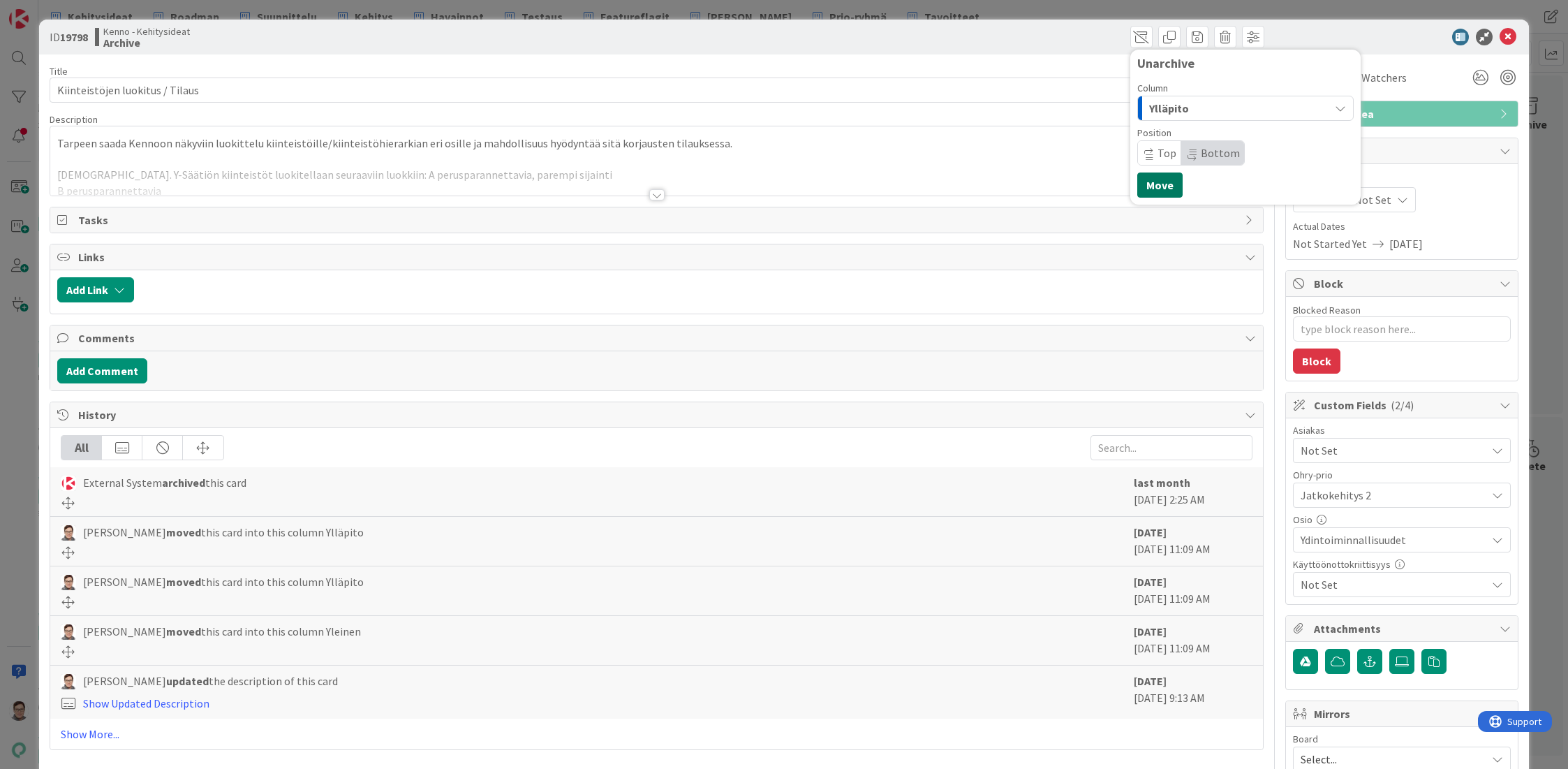
click at [1156, 190] on button "Move" at bounding box center [1160, 184] width 46 height 25
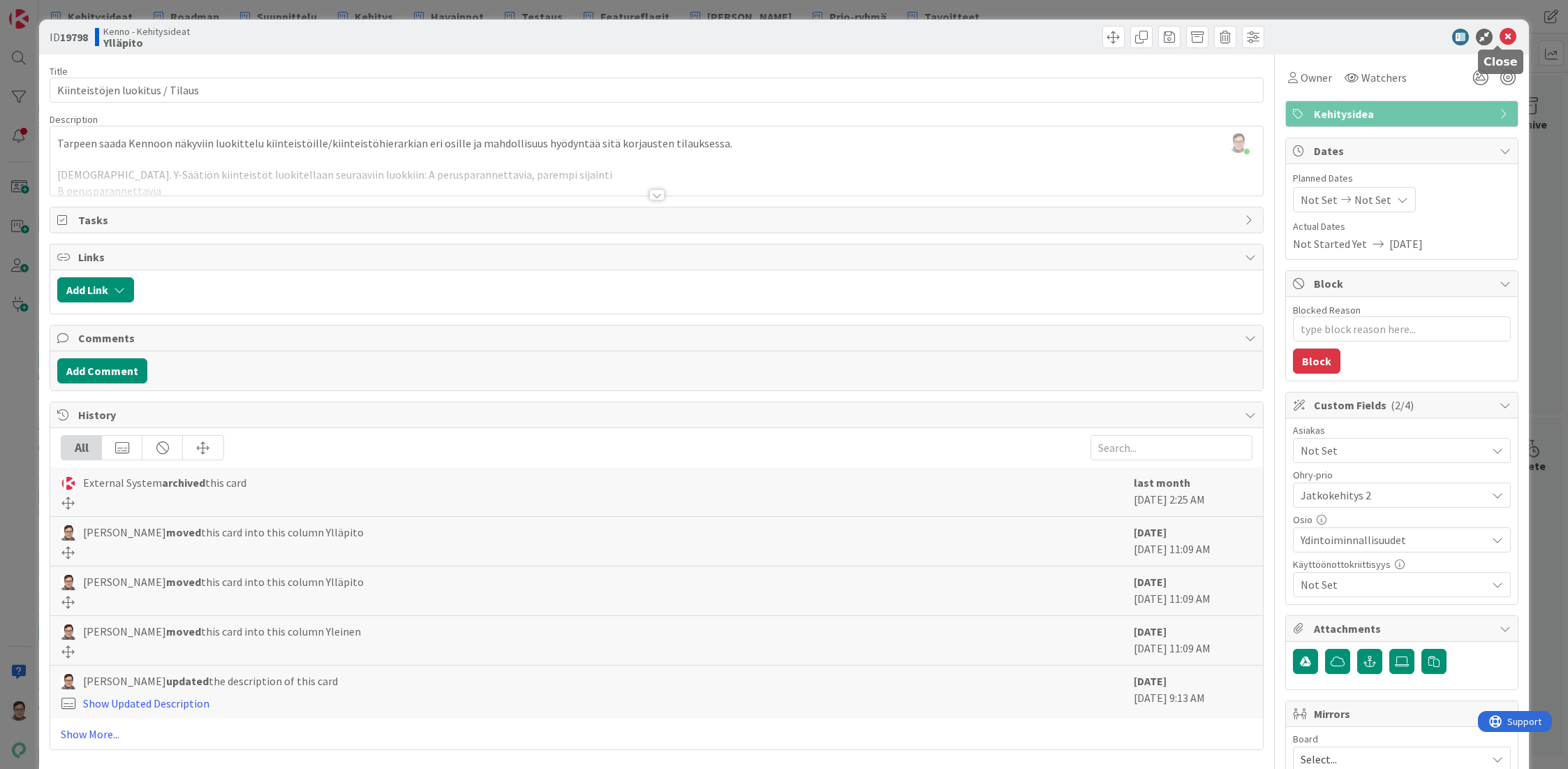
click at [1500, 38] on icon at bounding box center [1508, 37] width 17 height 17
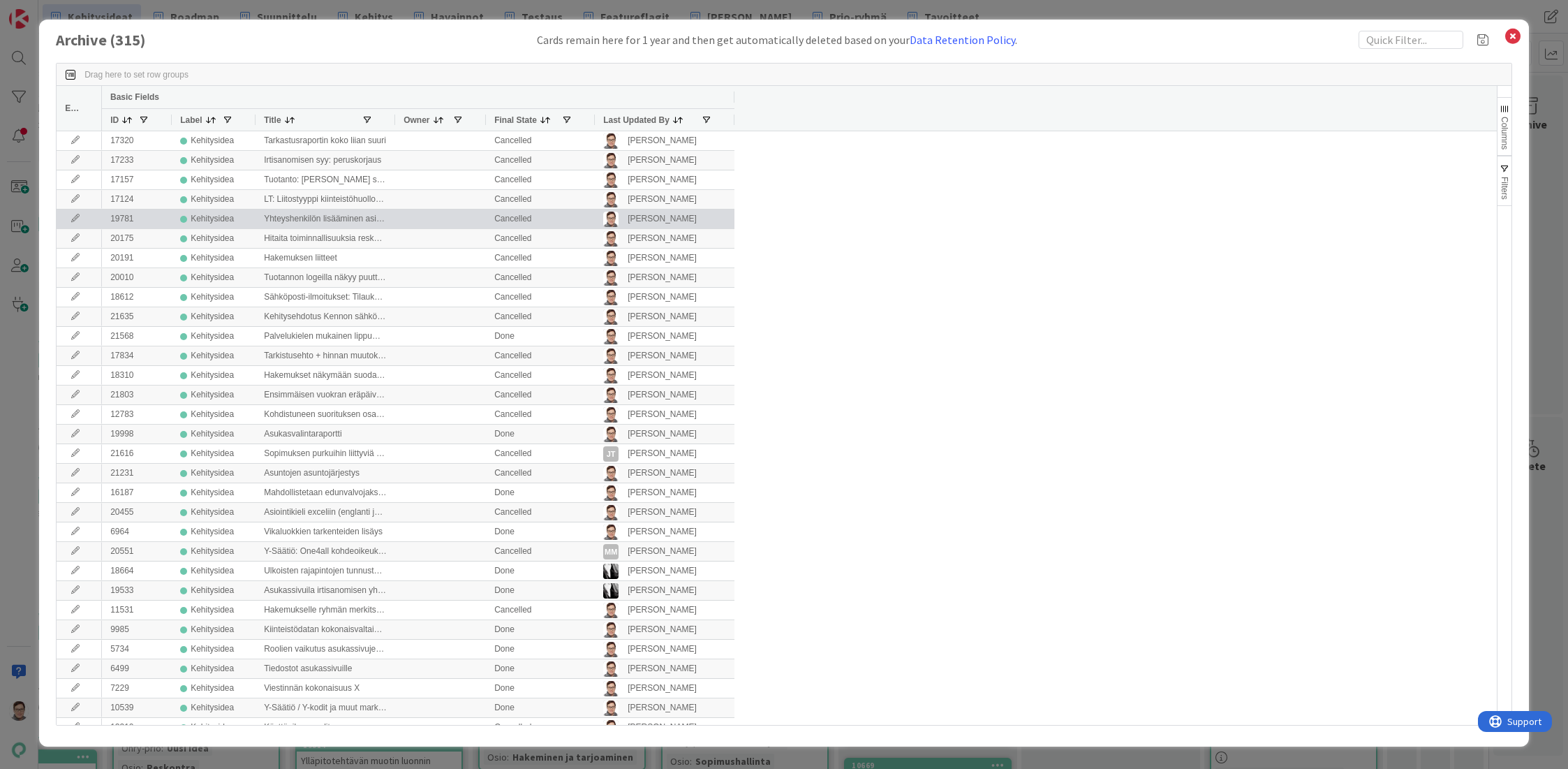
click at [631, 121] on span "Last Updated By" at bounding box center [636, 120] width 66 height 10
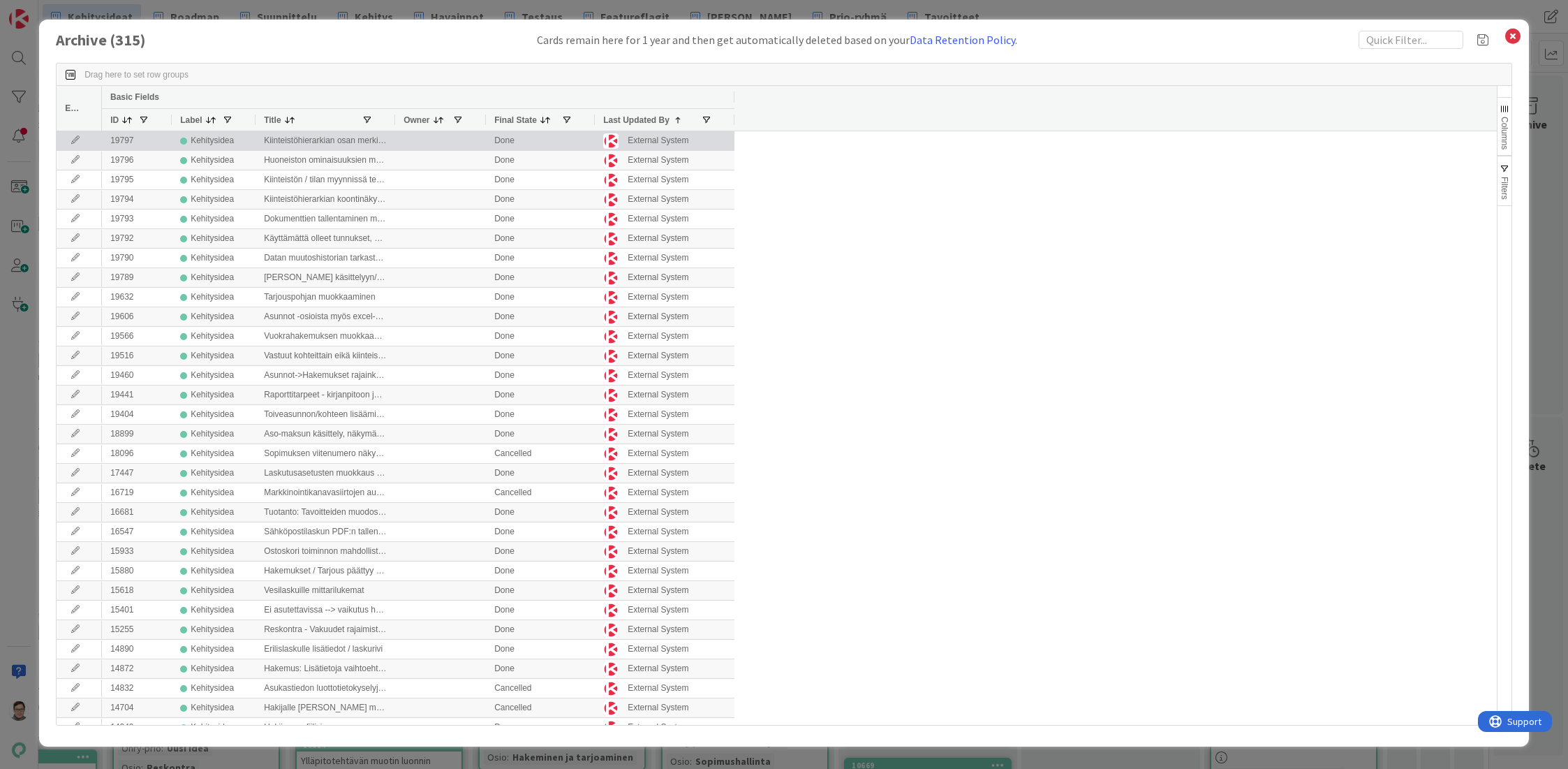
click at [73, 140] on icon at bounding box center [75, 140] width 21 height 9
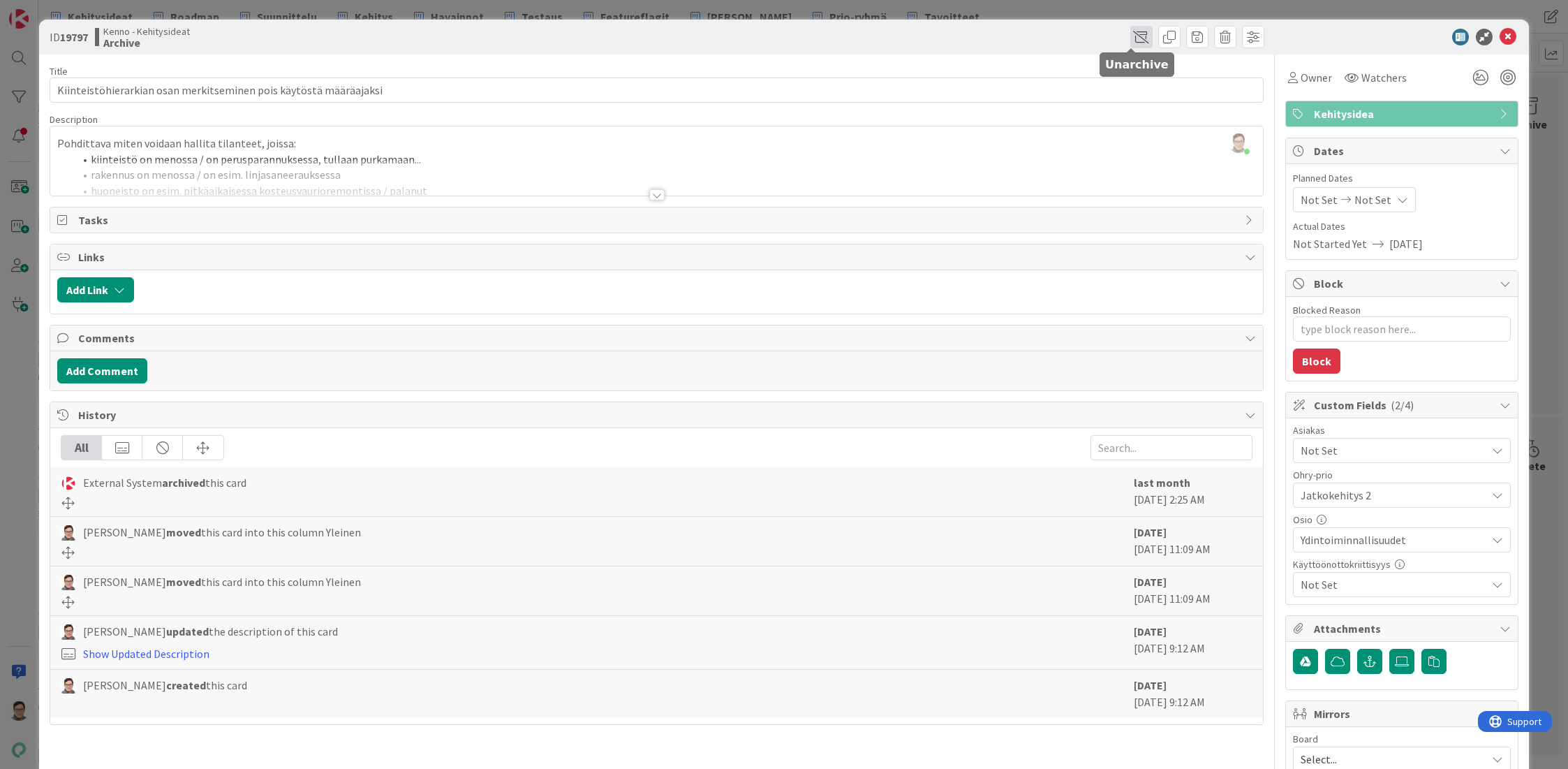
click at [1133, 42] on span at bounding box center [1141, 36] width 22 height 22
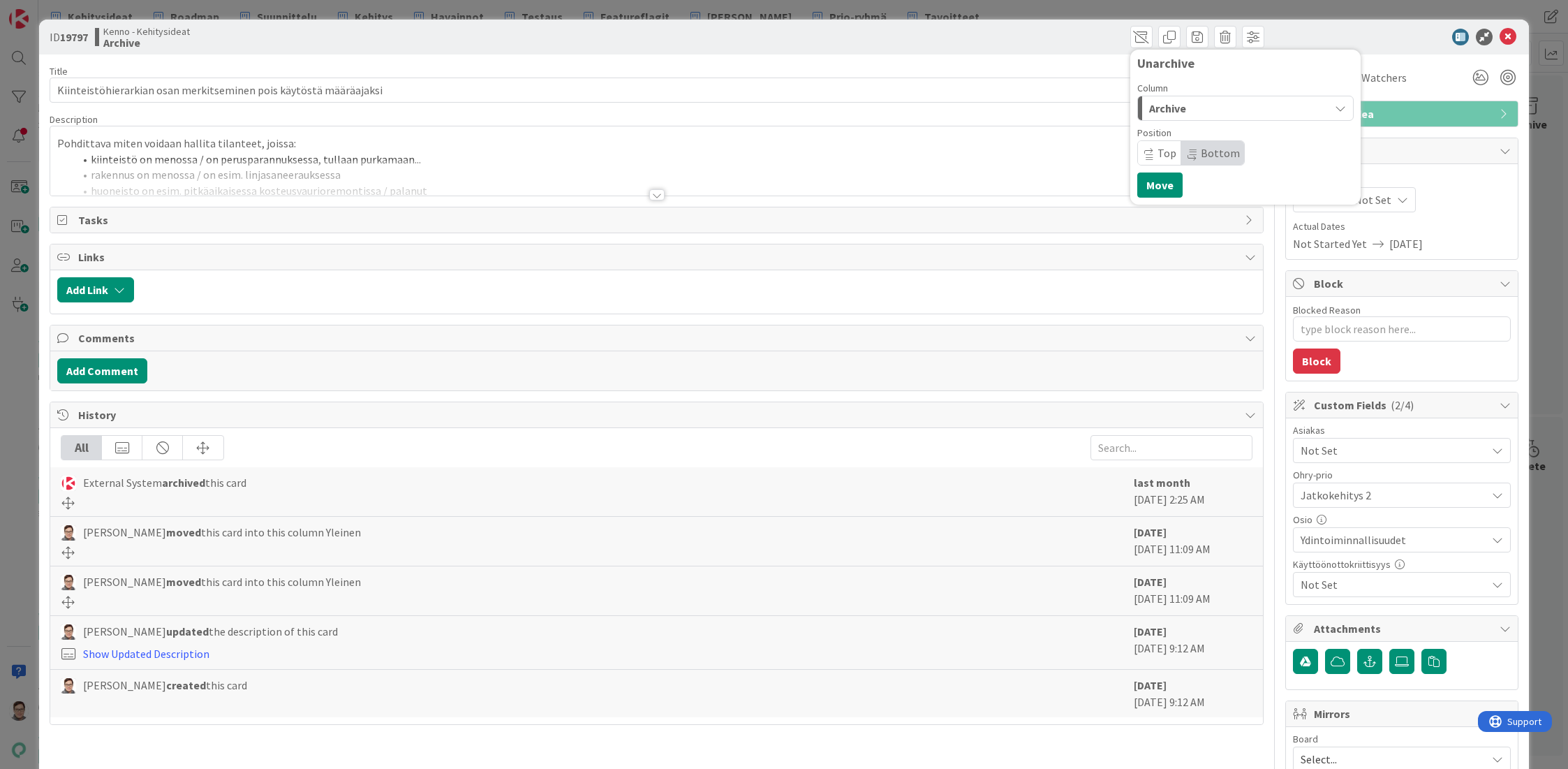
click at [1173, 109] on span "Archive" at bounding box center [1167, 108] width 37 height 19
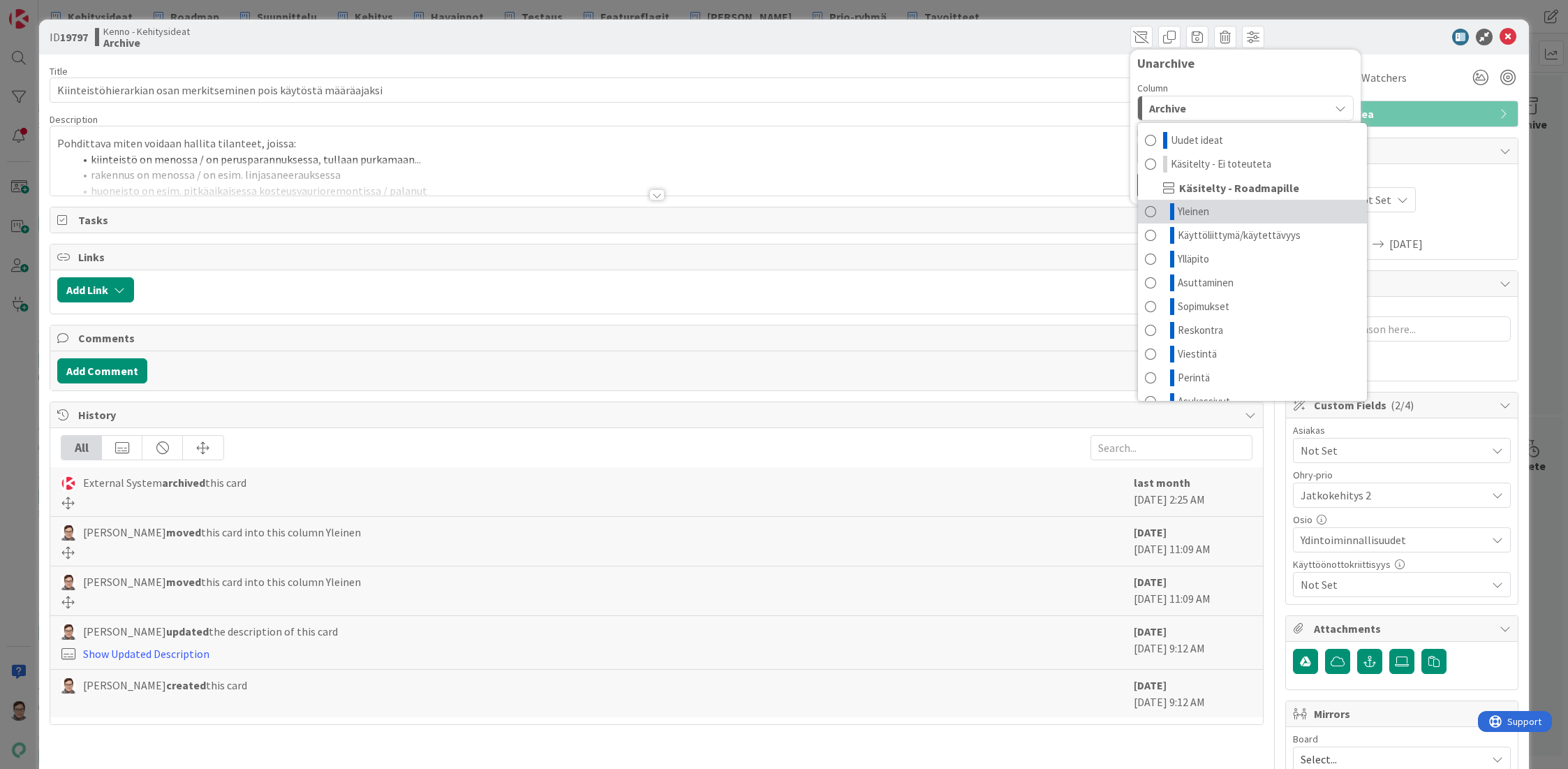
click at [1180, 208] on span "Yleinen" at bounding box center [1194, 211] width 31 height 17
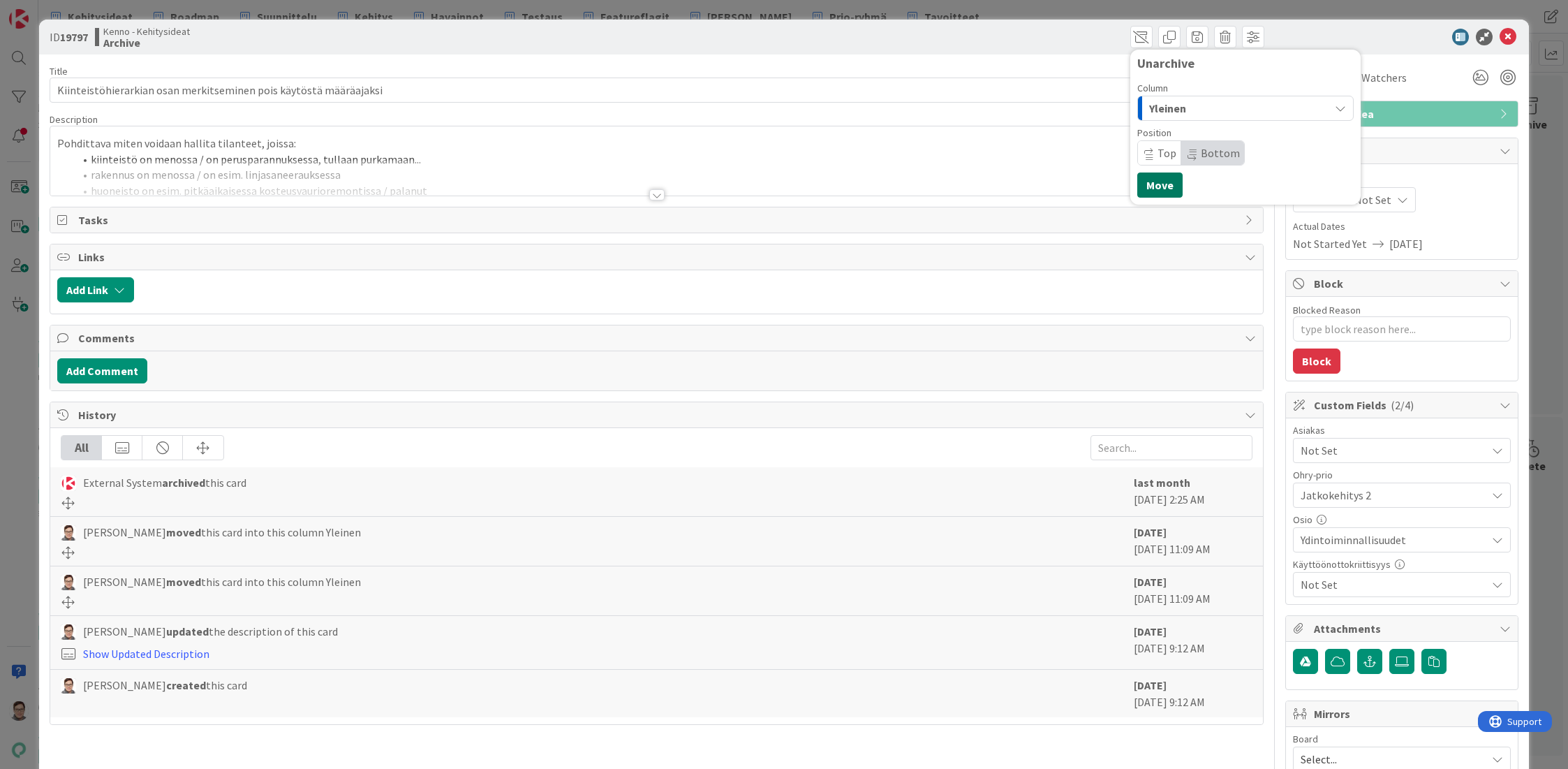
click at [1161, 189] on button "Move" at bounding box center [1160, 184] width 46 height 25
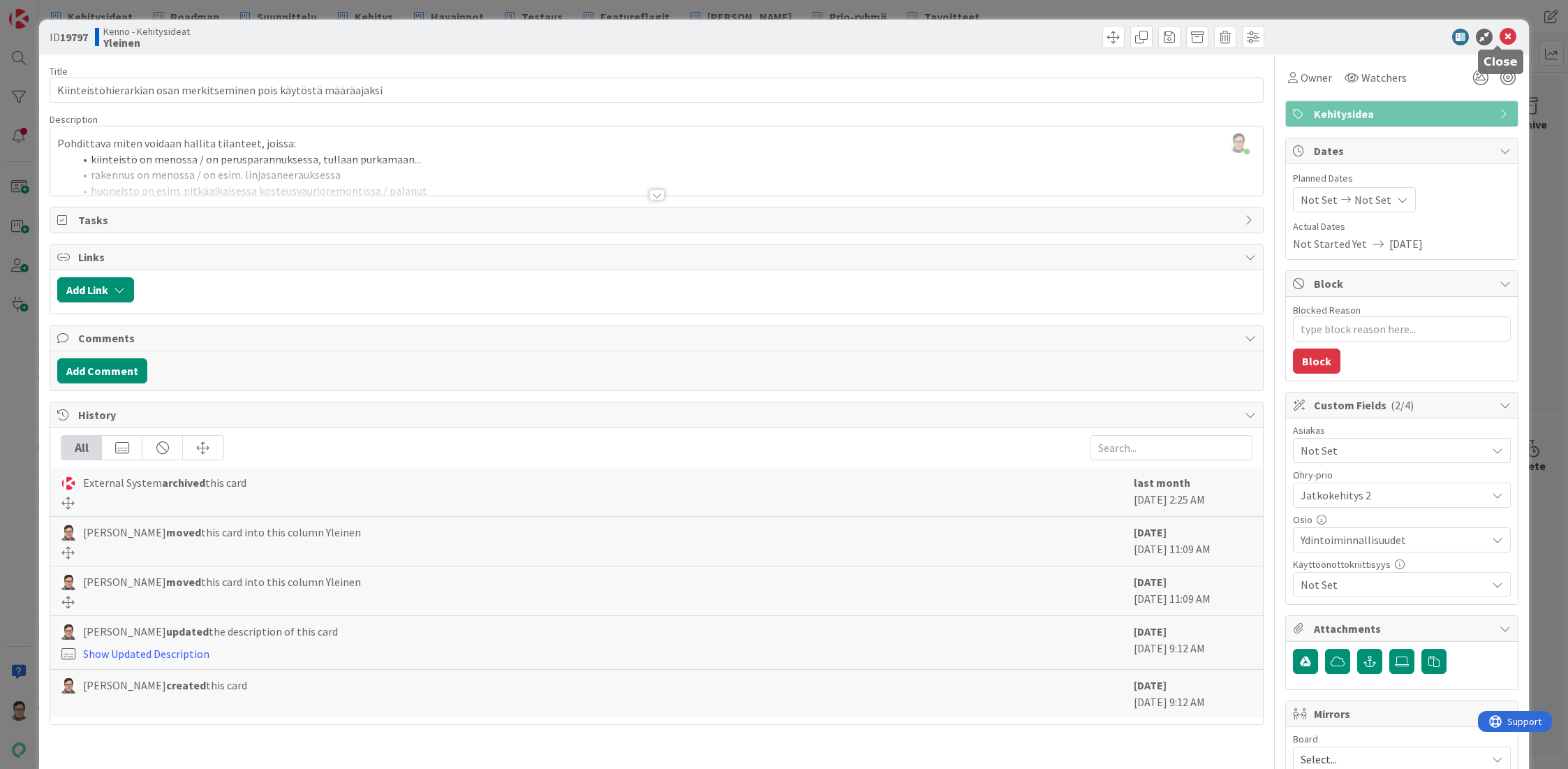
click at [1500, 33] on icon at bounding box center [1508, 37] width 17 height 17
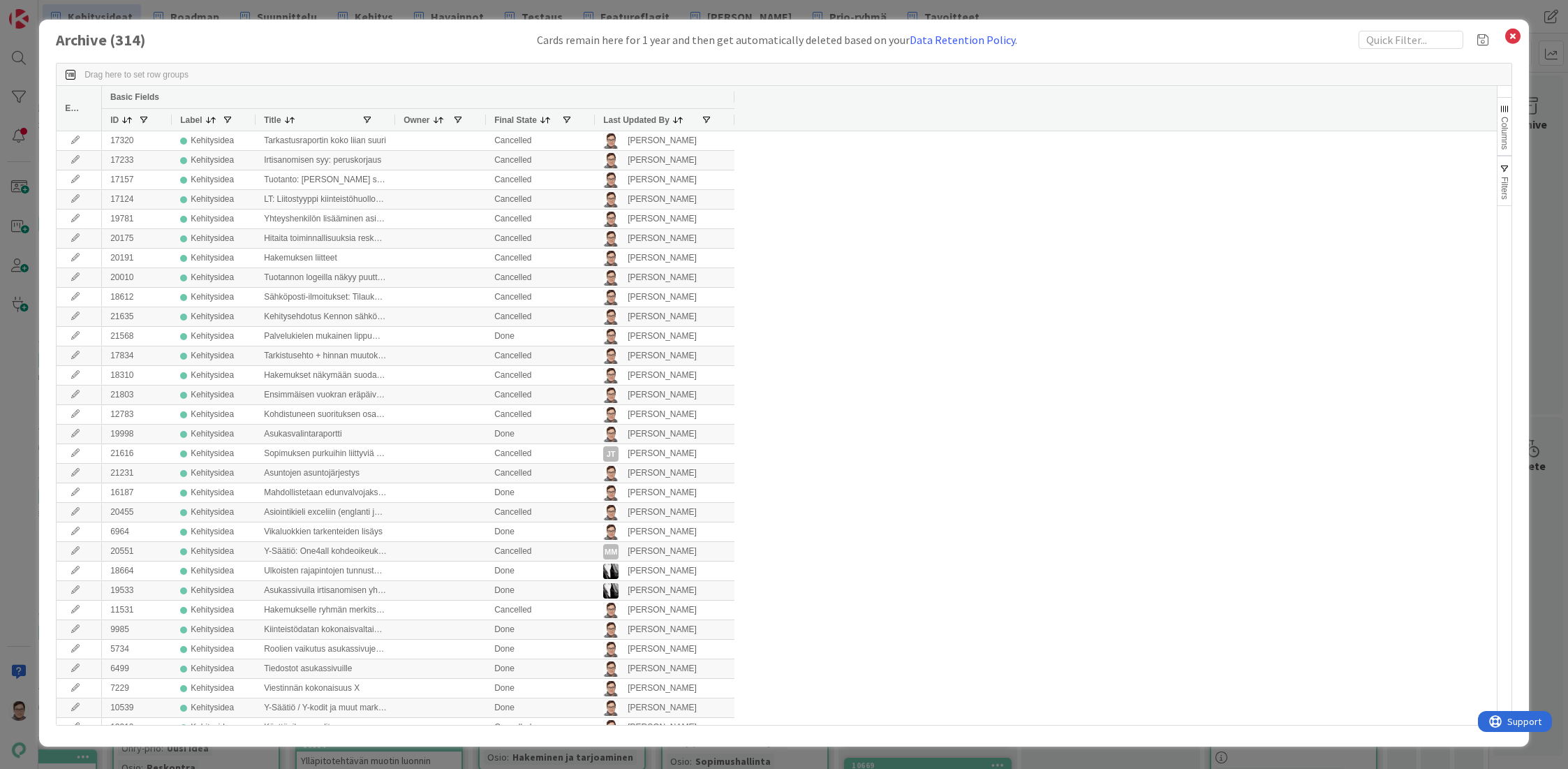
click at [527, 746] on div "Archive ( 314 ) Cards remain here for 1 year and then get automatically deleted…" at bounding box center [784, 382] width 1490 height 727
click at [628, 120] on span "Last Updated By" at bounding box center [636, 120] width 66 height 10
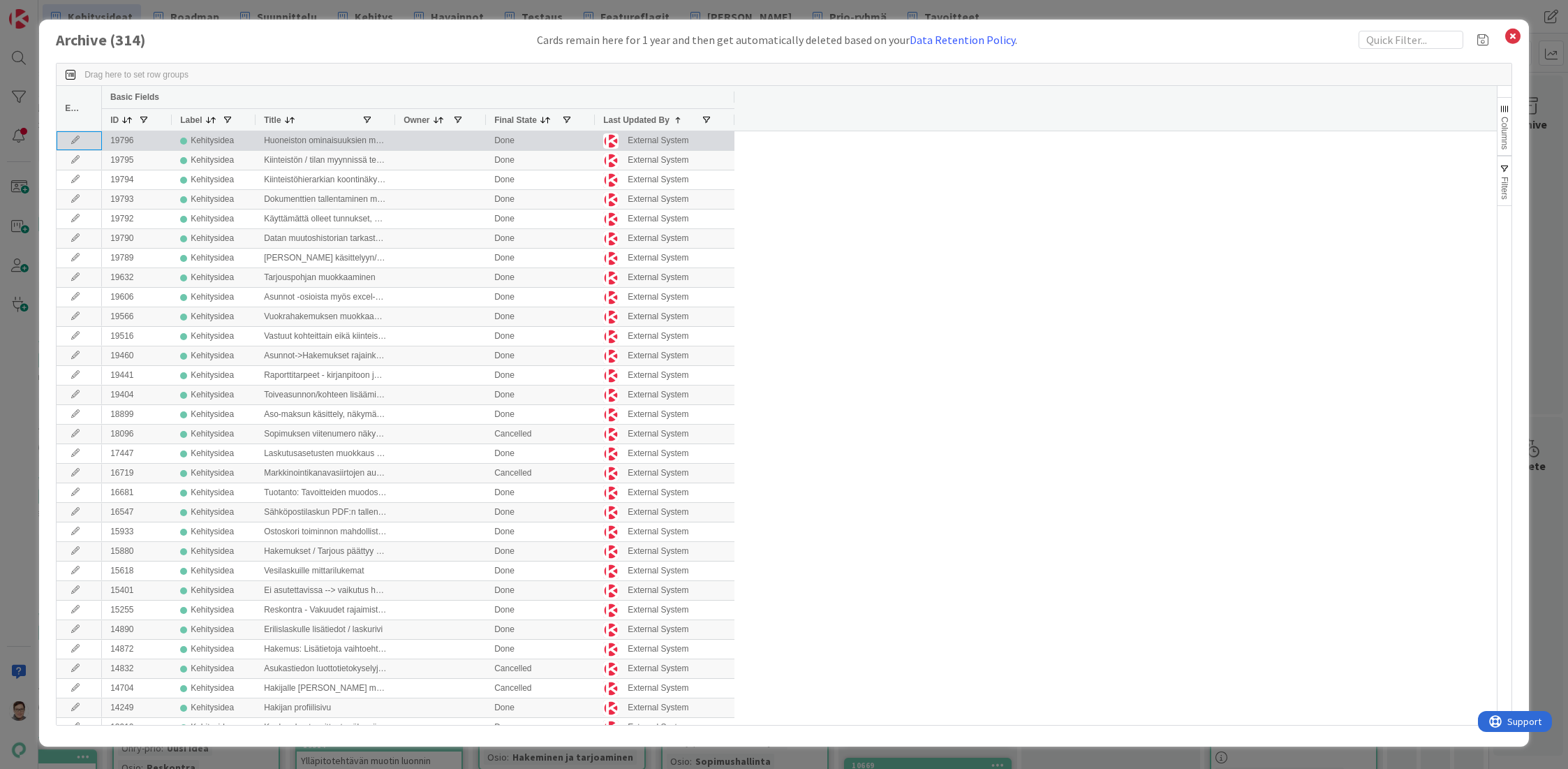
click at [75, 138] on icon at bounding box center [75, 140] width 21 height 9
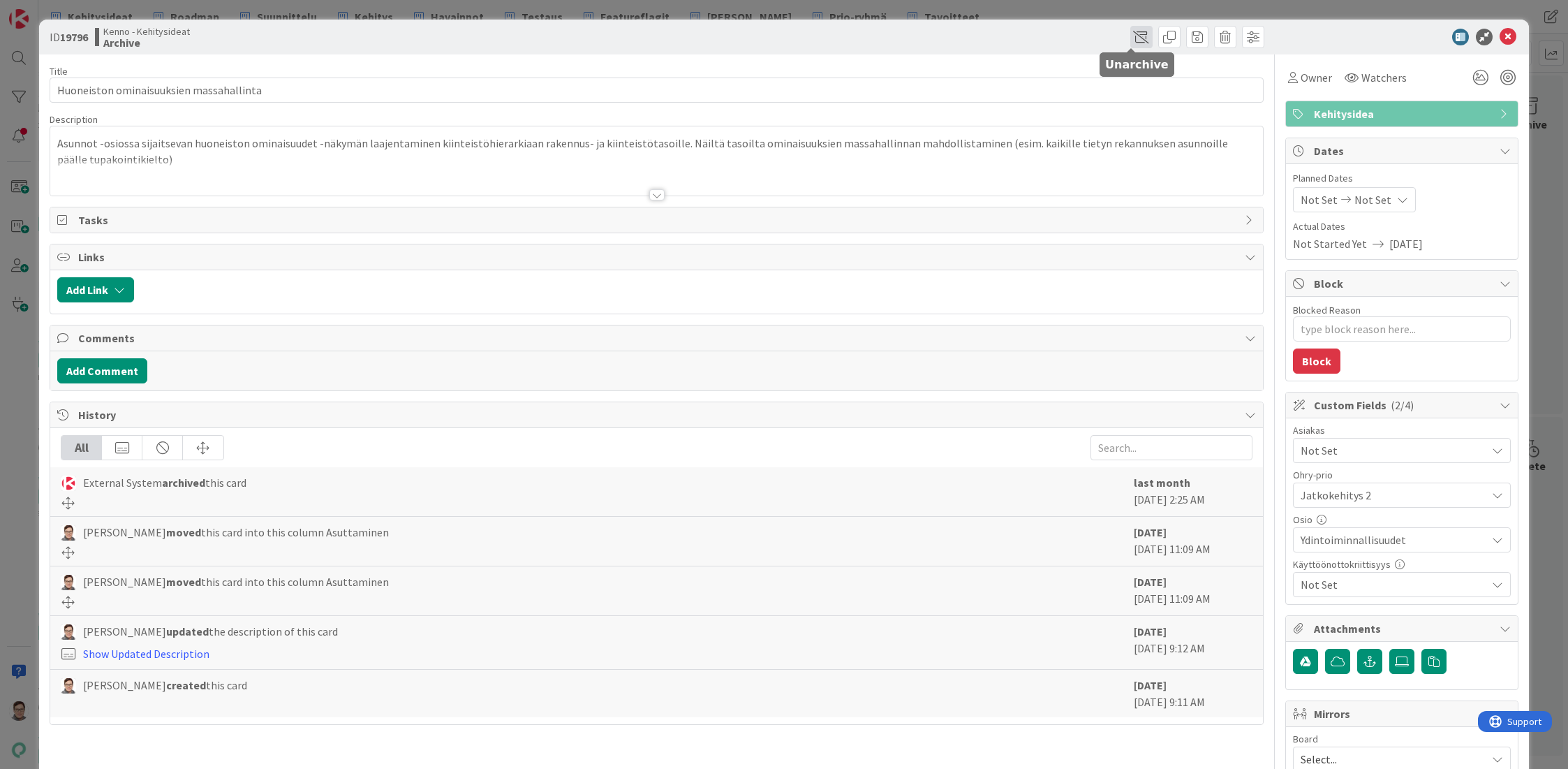
click at [1132, 36] on span at bounding box center [1141, 36] width 22 height 22
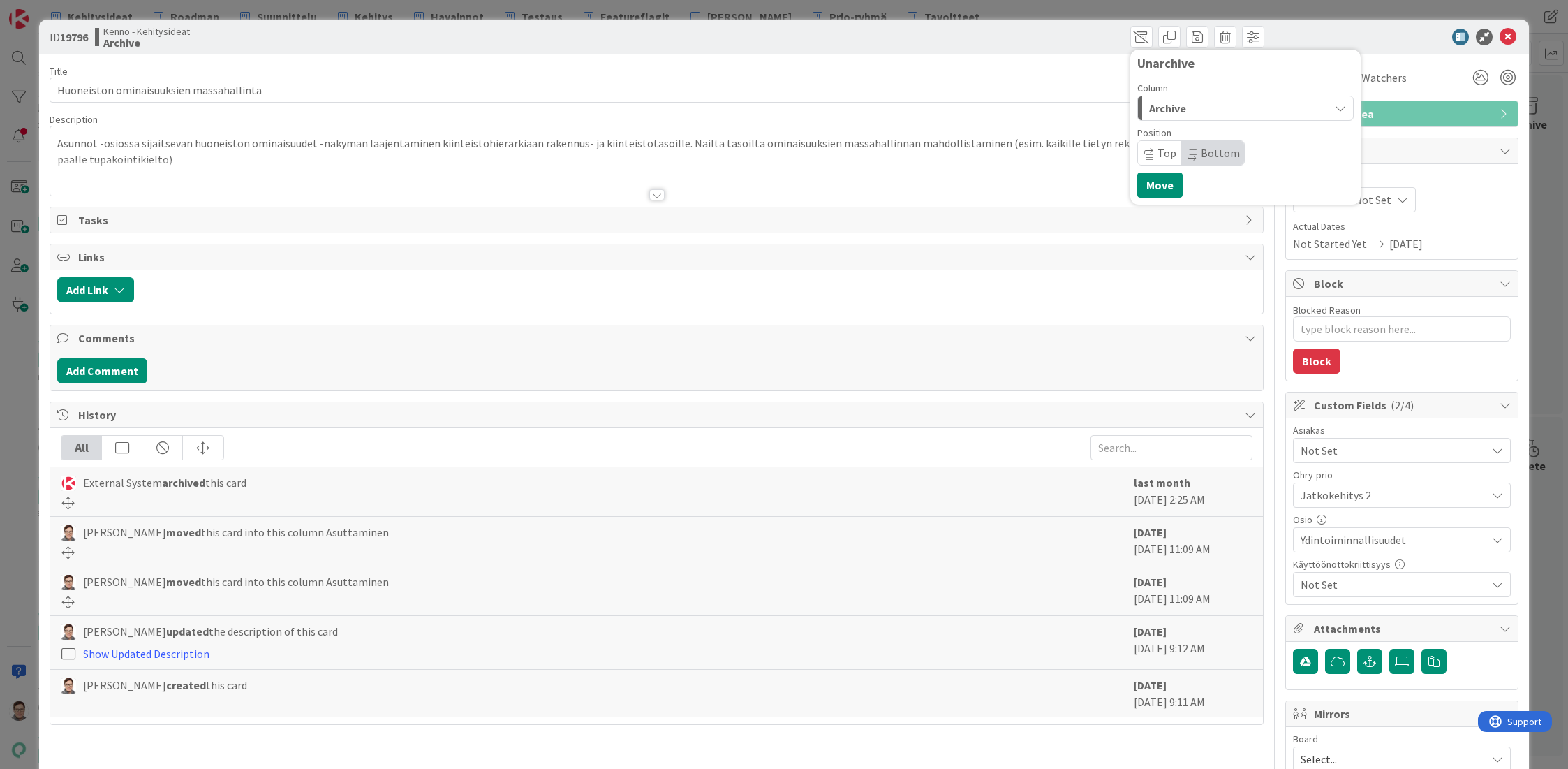
click at [1186, 103] on div "Archive" at bounding box center [1238, 108] width 184 height 22
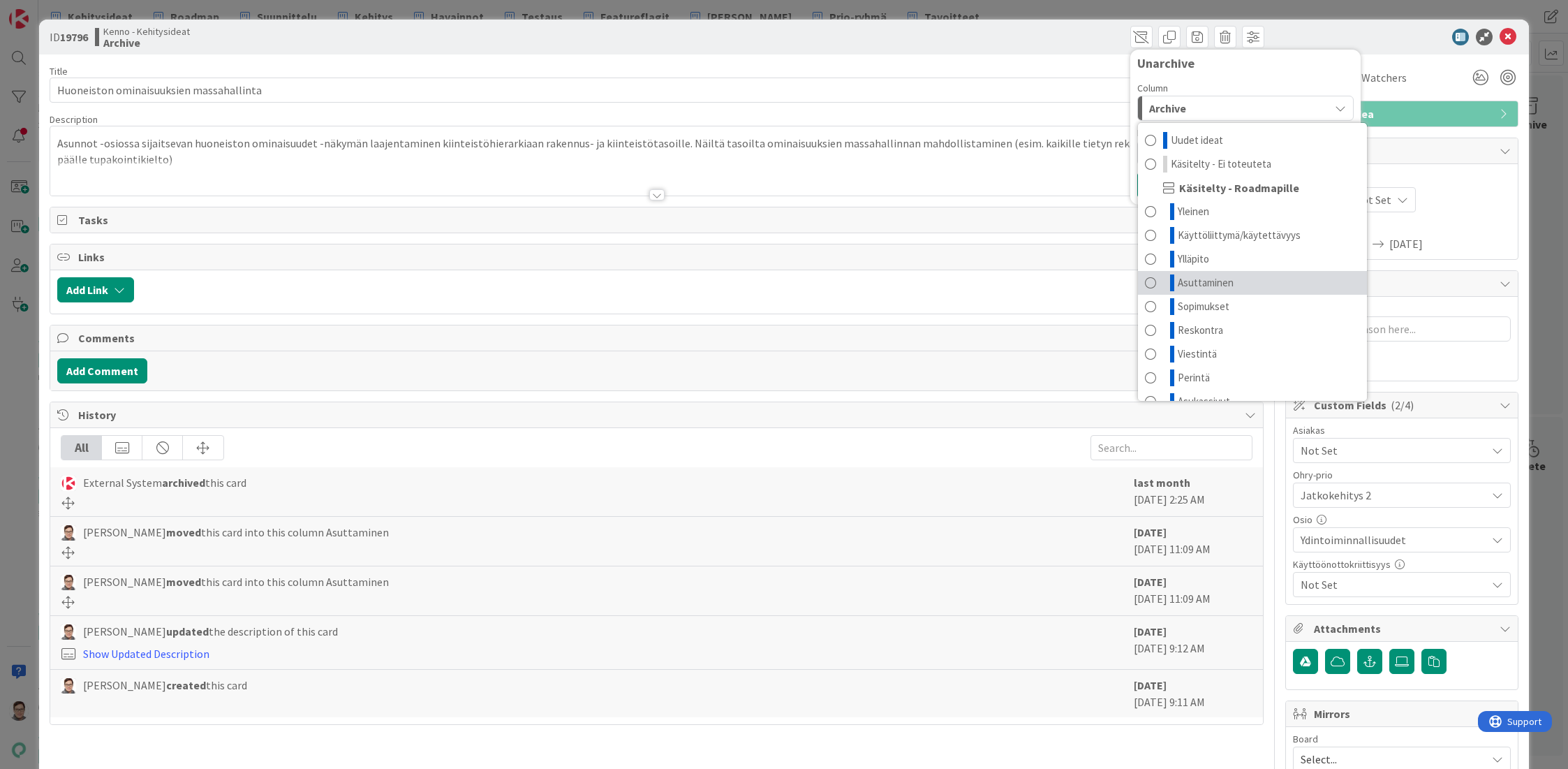
click at [1188, 282] on span "Asuttaminen" at bounding box center [1206, 283] width 56 height 17
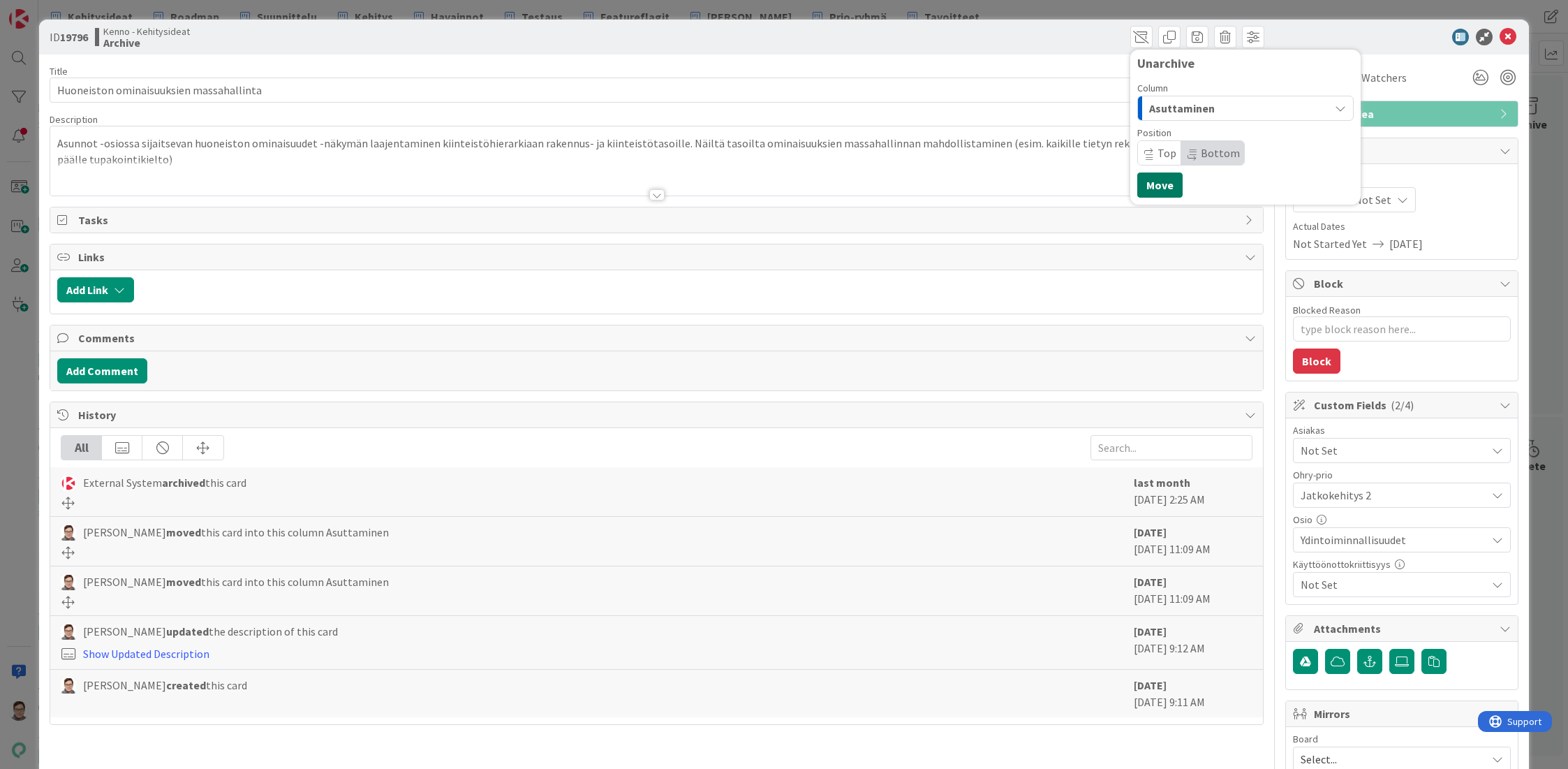
click at [1152, 184] on button "Move" at bounding box center [1160, 184] width 46 height 25
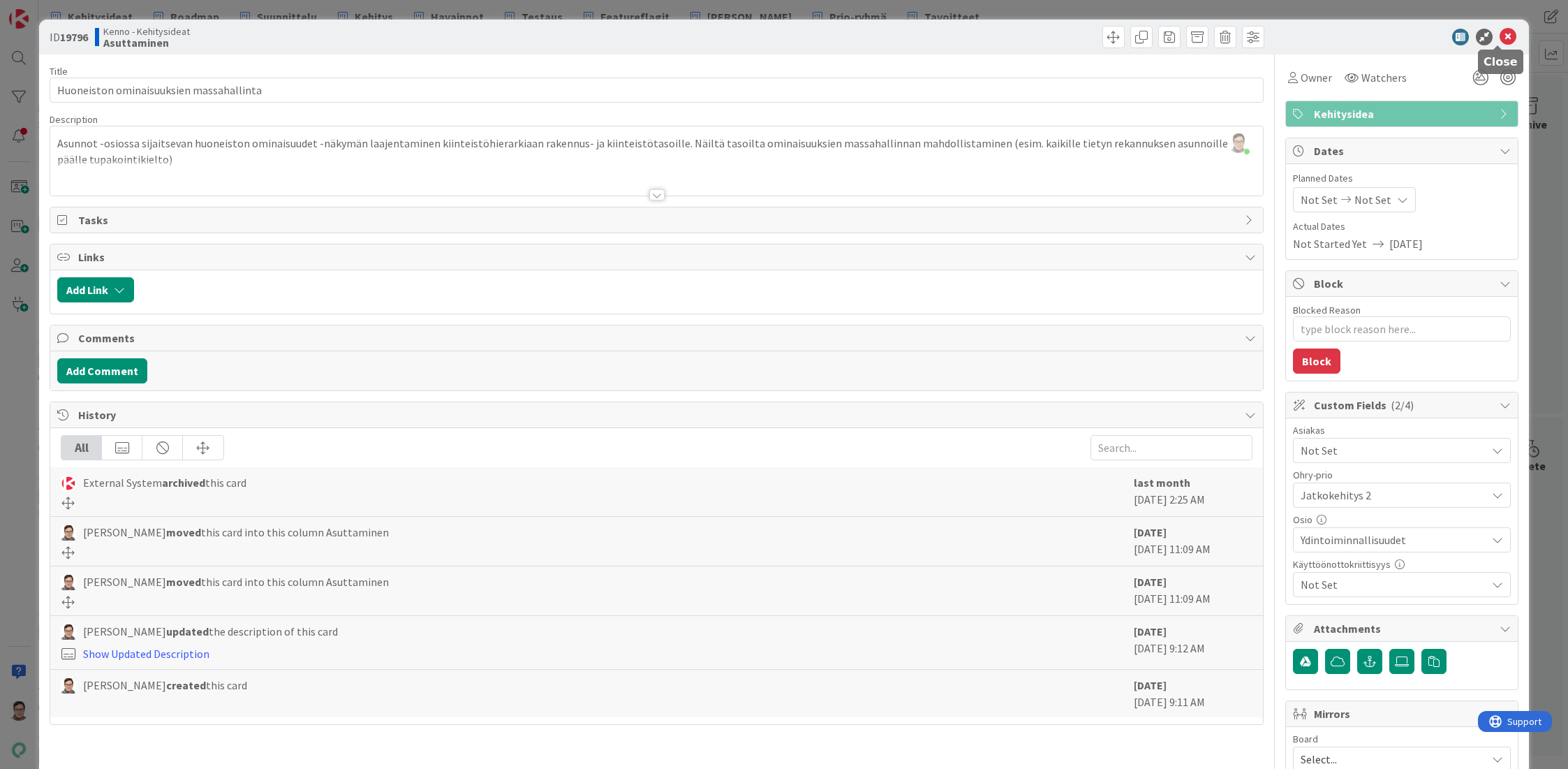
click at [1500, 35] on icon at bounding box center [1508, 37] width 17 height 17
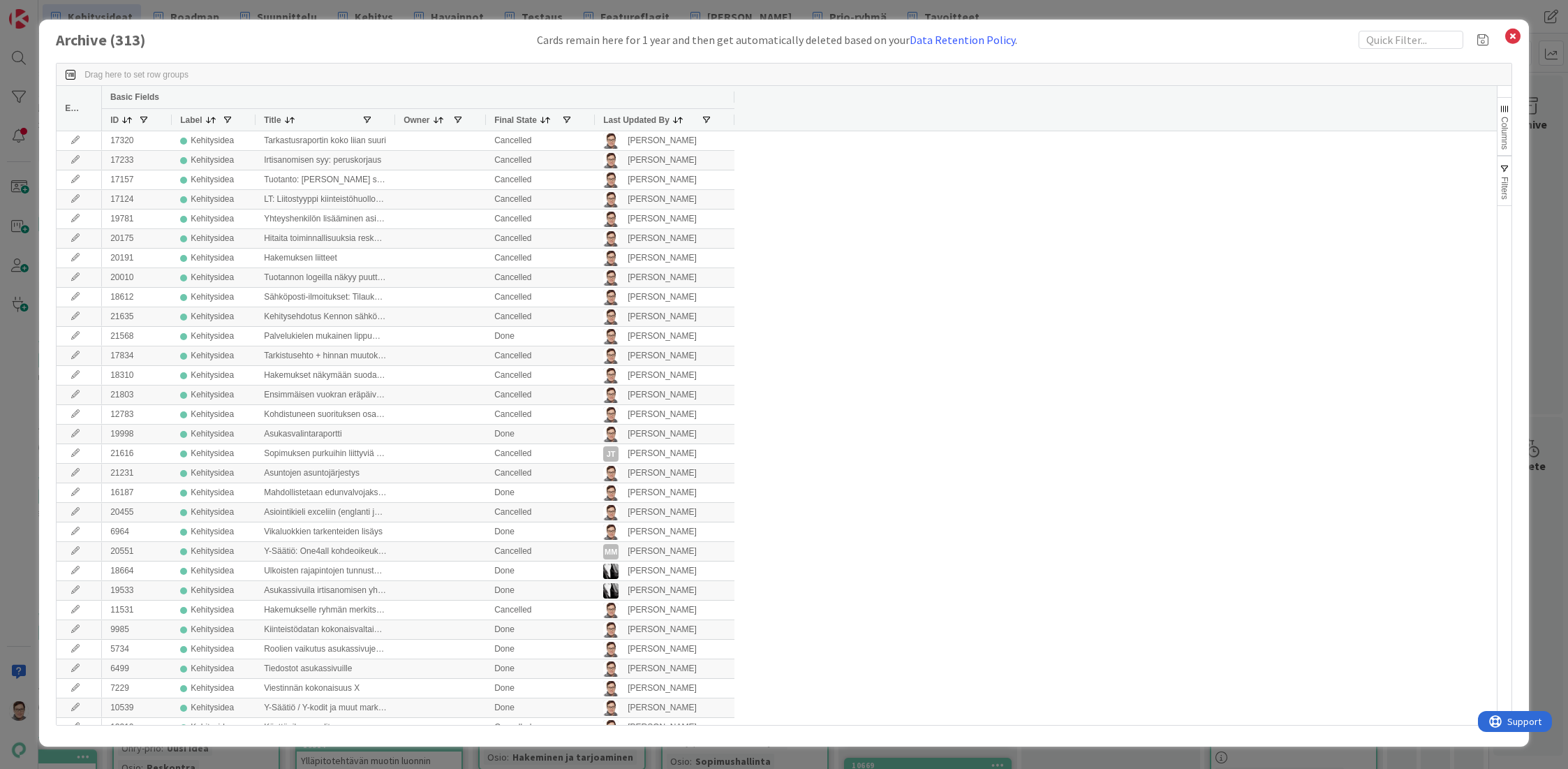
click at [639, 122] on span "Last Updated By" at bounding box center [636, 120] width 66 height 10
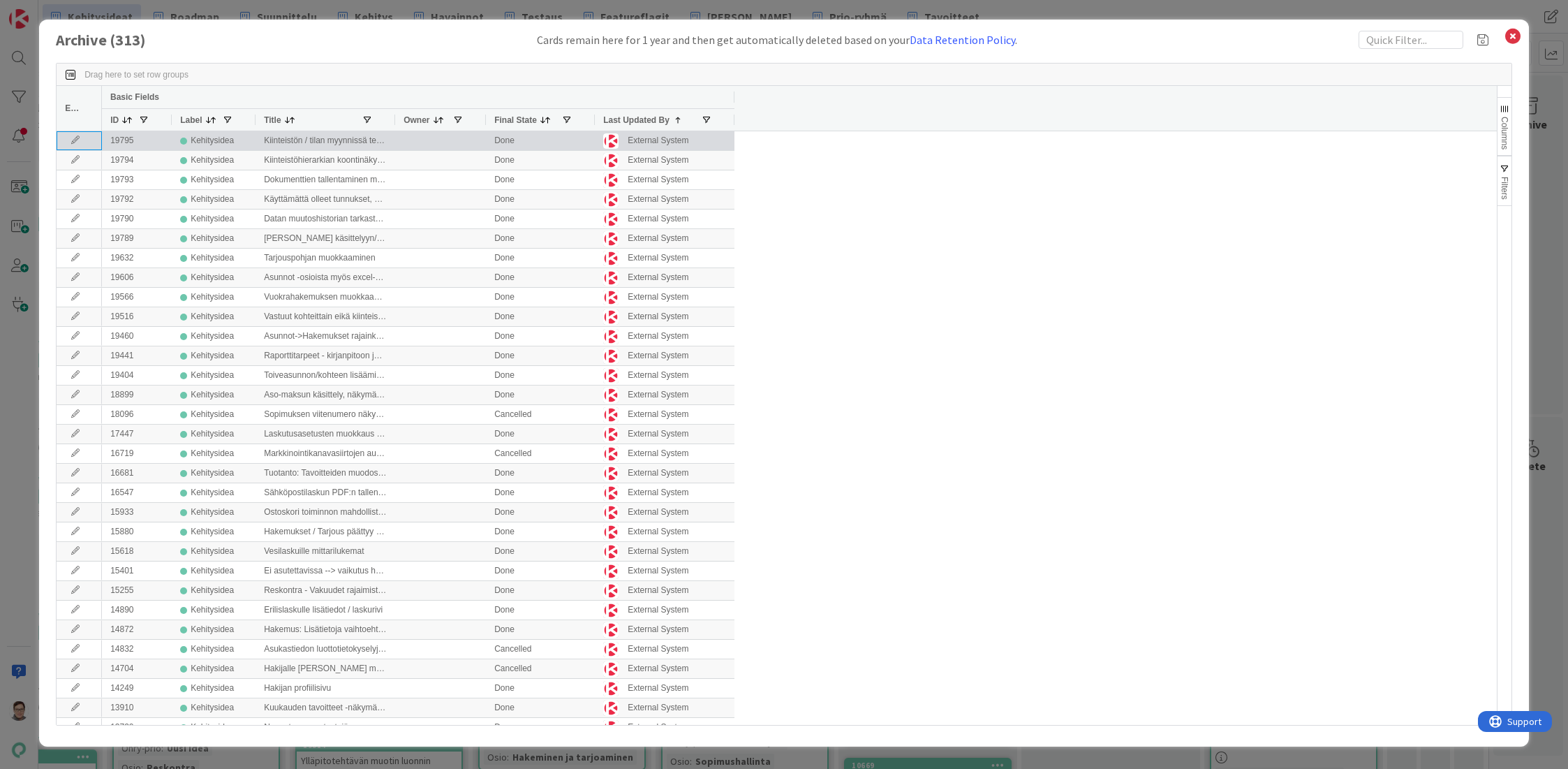
click at [73, 140] on icon at bounding box center [75, 140] width 21 height 9
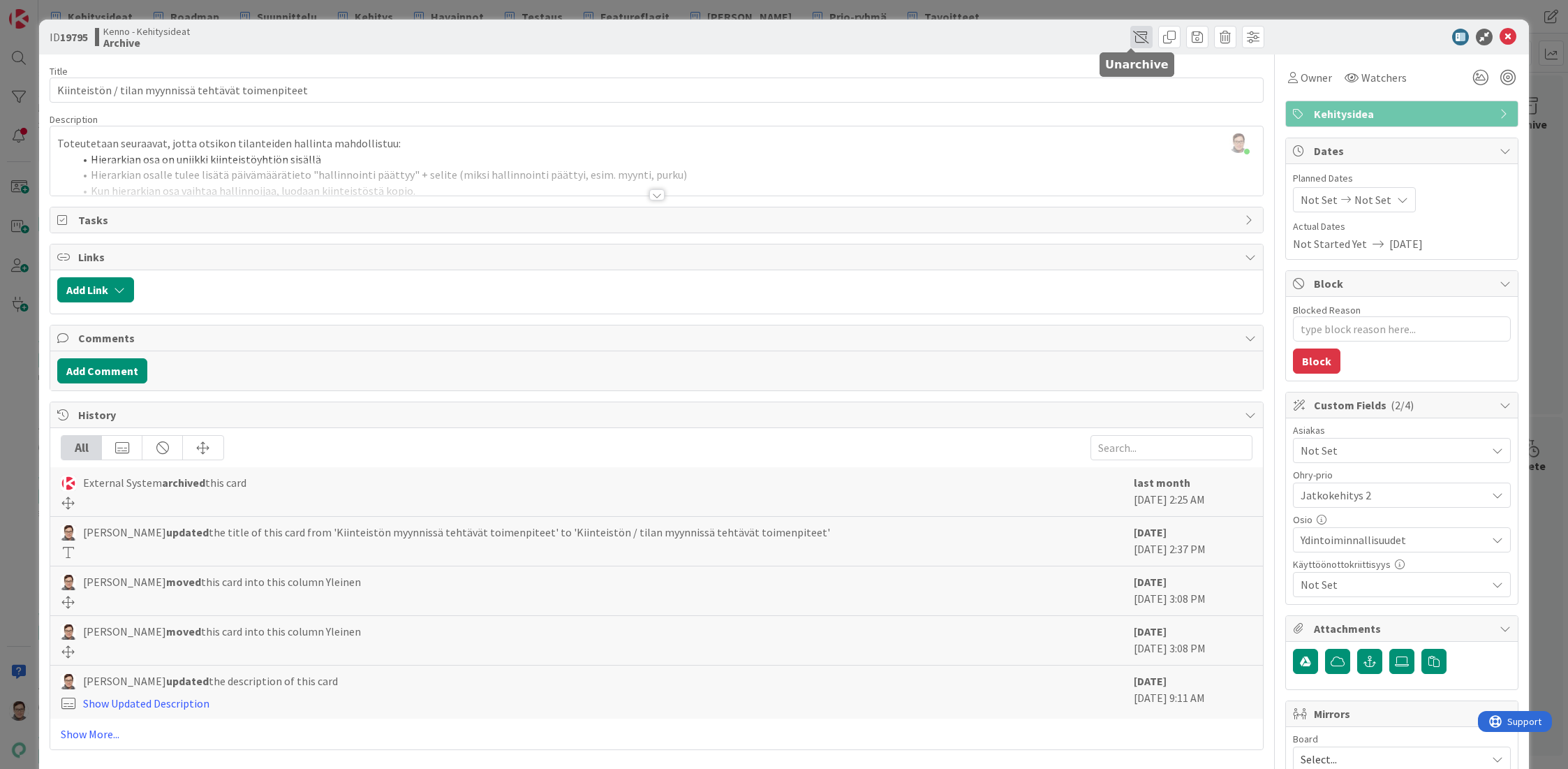
click at [1134, 38] on span at bounding box center [1141, 36] width 22 height 22
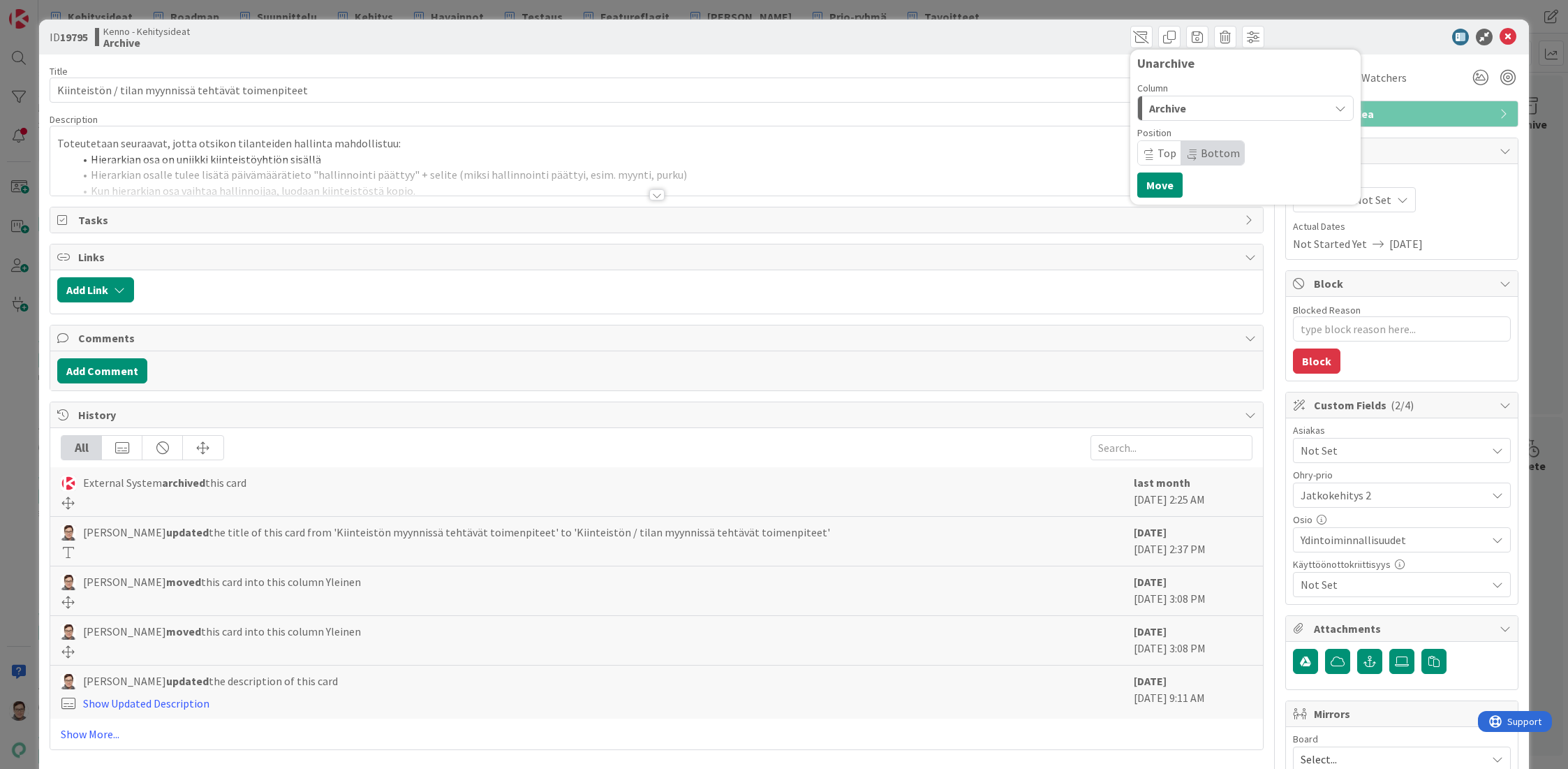
click at [1188, 108] on div "Archive" at bounding box center [1238, 108] width 184 height 22
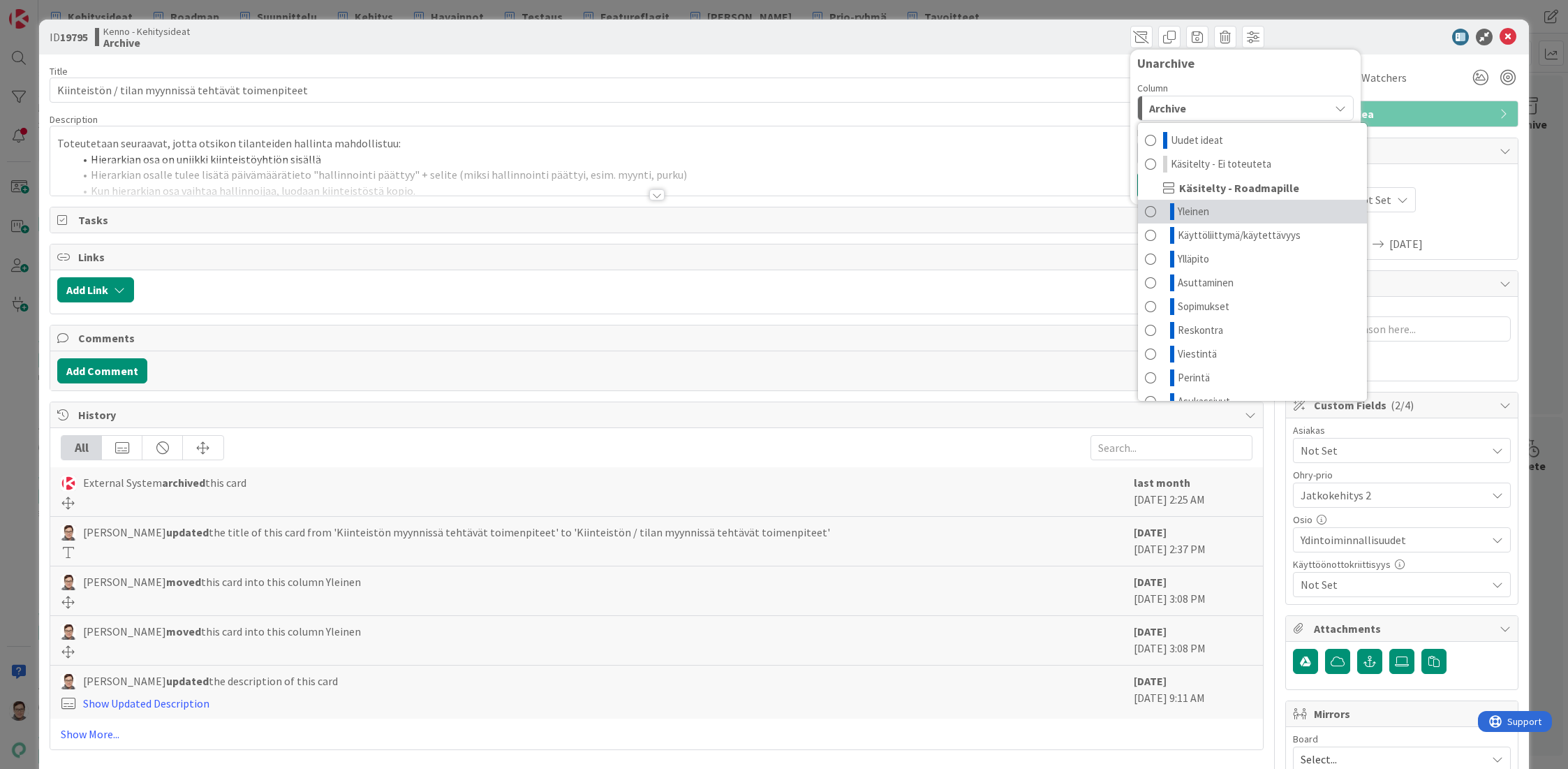
click at [1190, 210] on span "Yleinen" at bounding box center [1194, 211] width 31 height 17
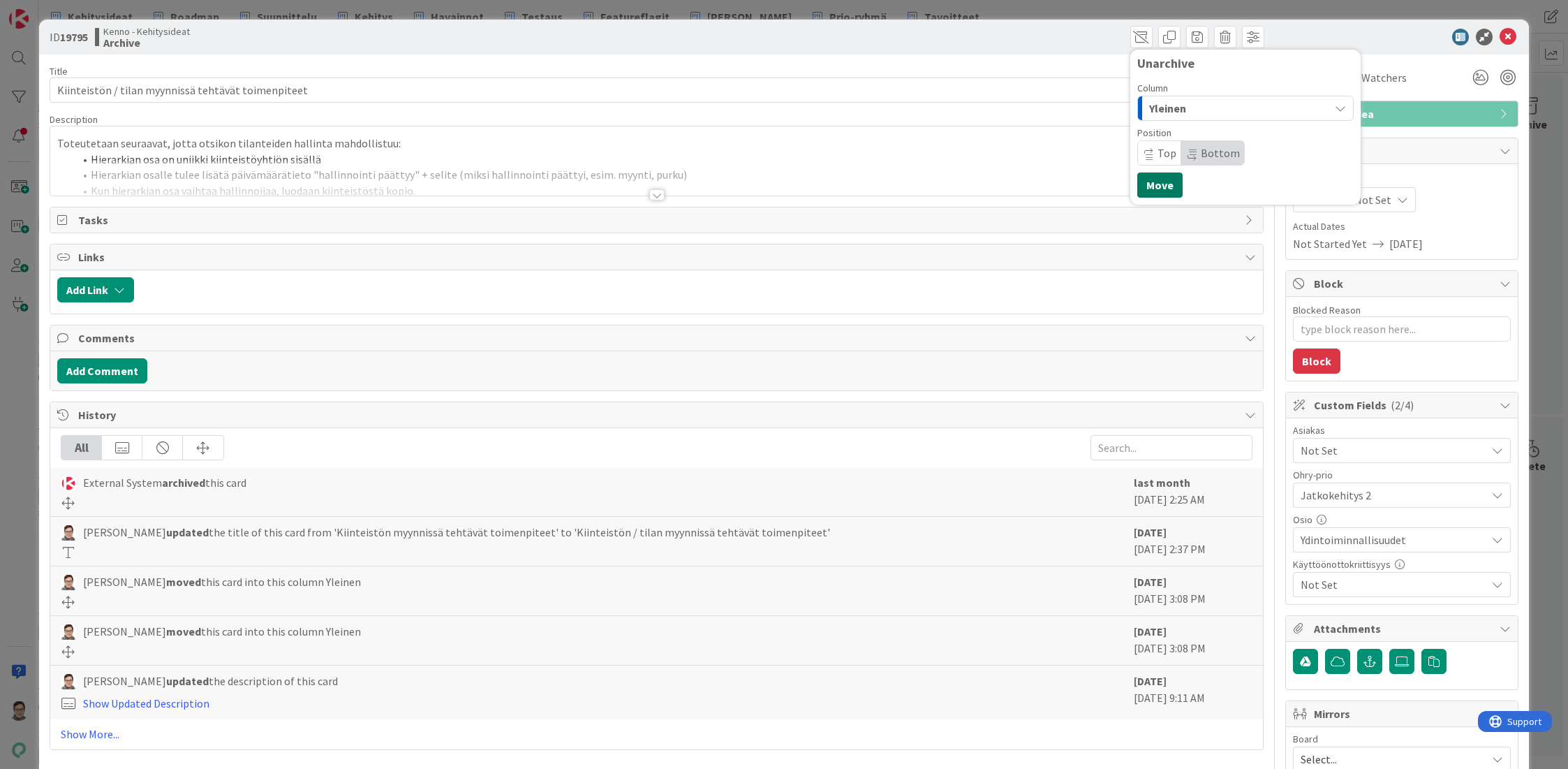
click at [1158, 187] on button "Move" at bounding box center [1160, 184] width 46 height 25
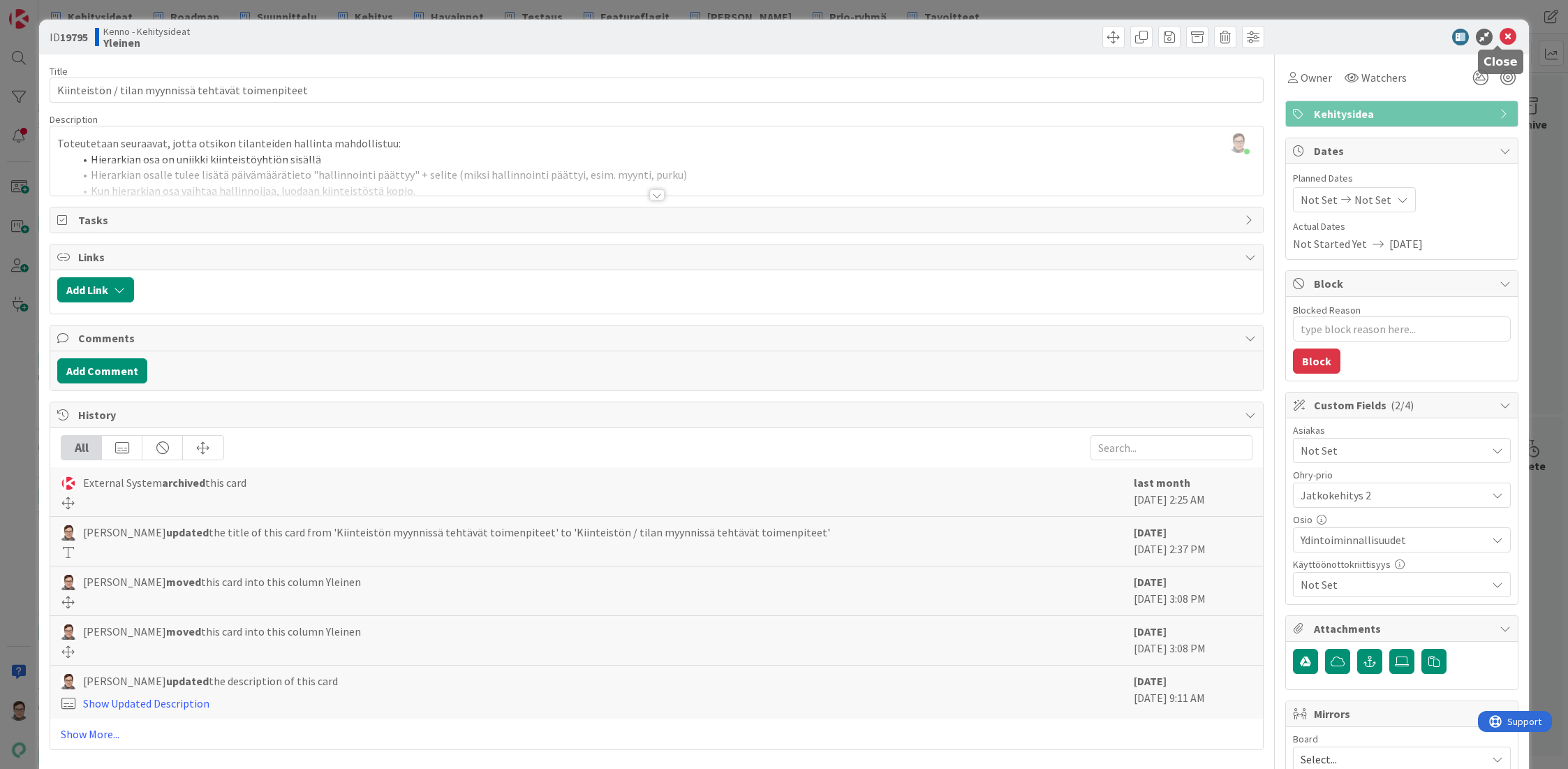
click at [1500, 37] on icon at bounding box center [1508, 37] width 17 height 17
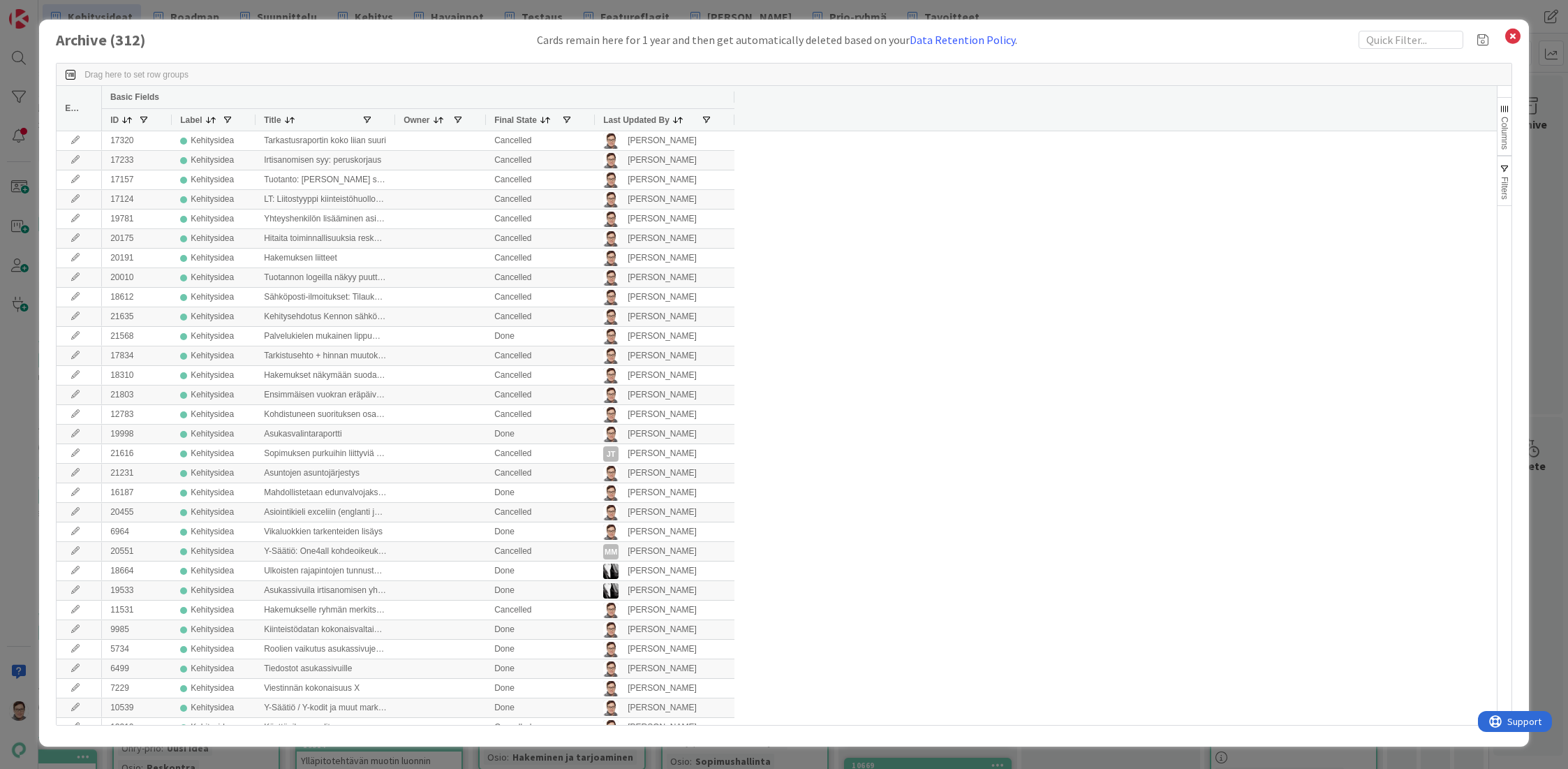
click at [648, 120] on span "Last Updated By" at bounding box center [636, 120] width 66 height 10
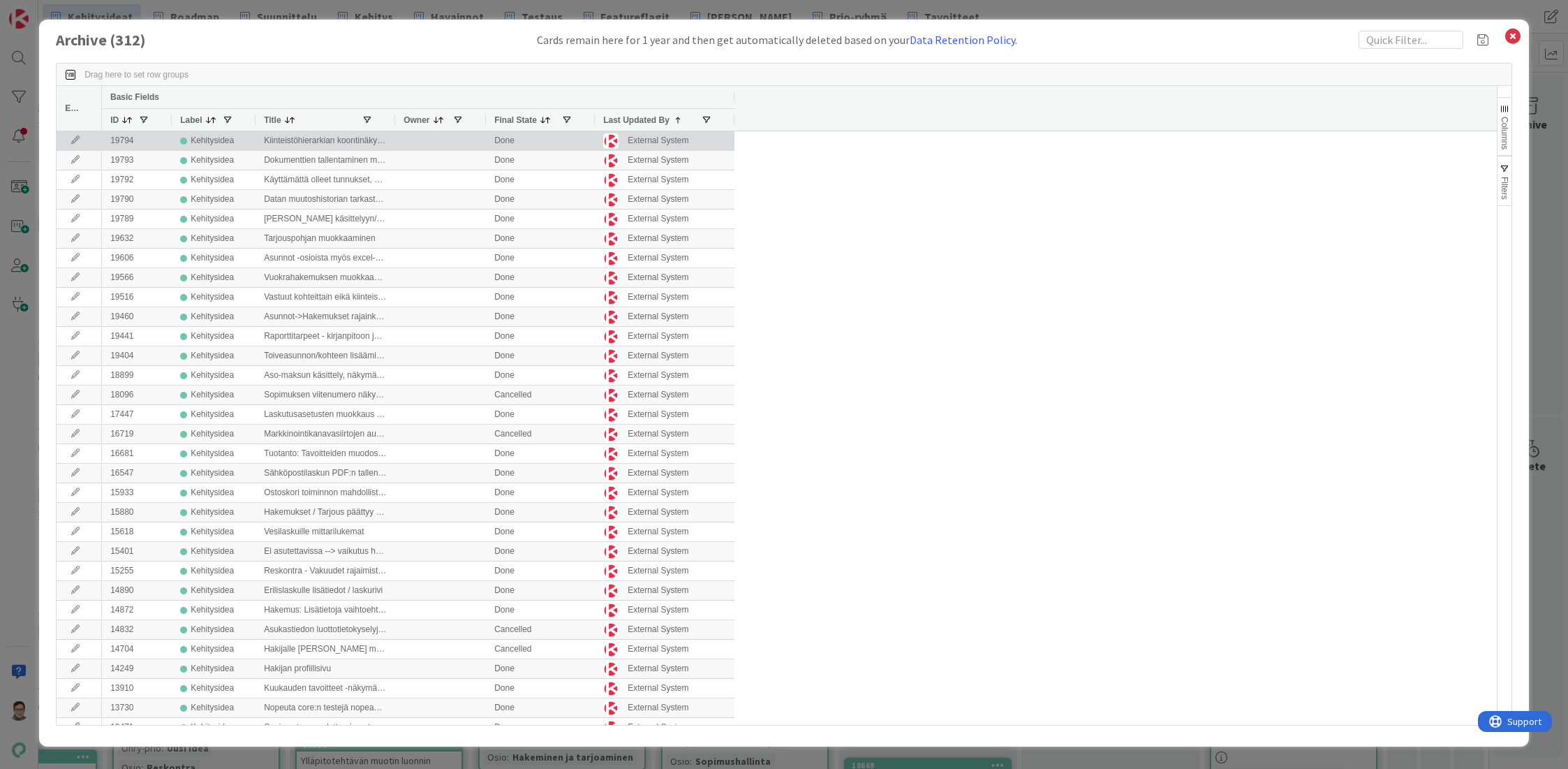
click at [68, 141] on icon at bounding box center [75, 140] width 21 height 9
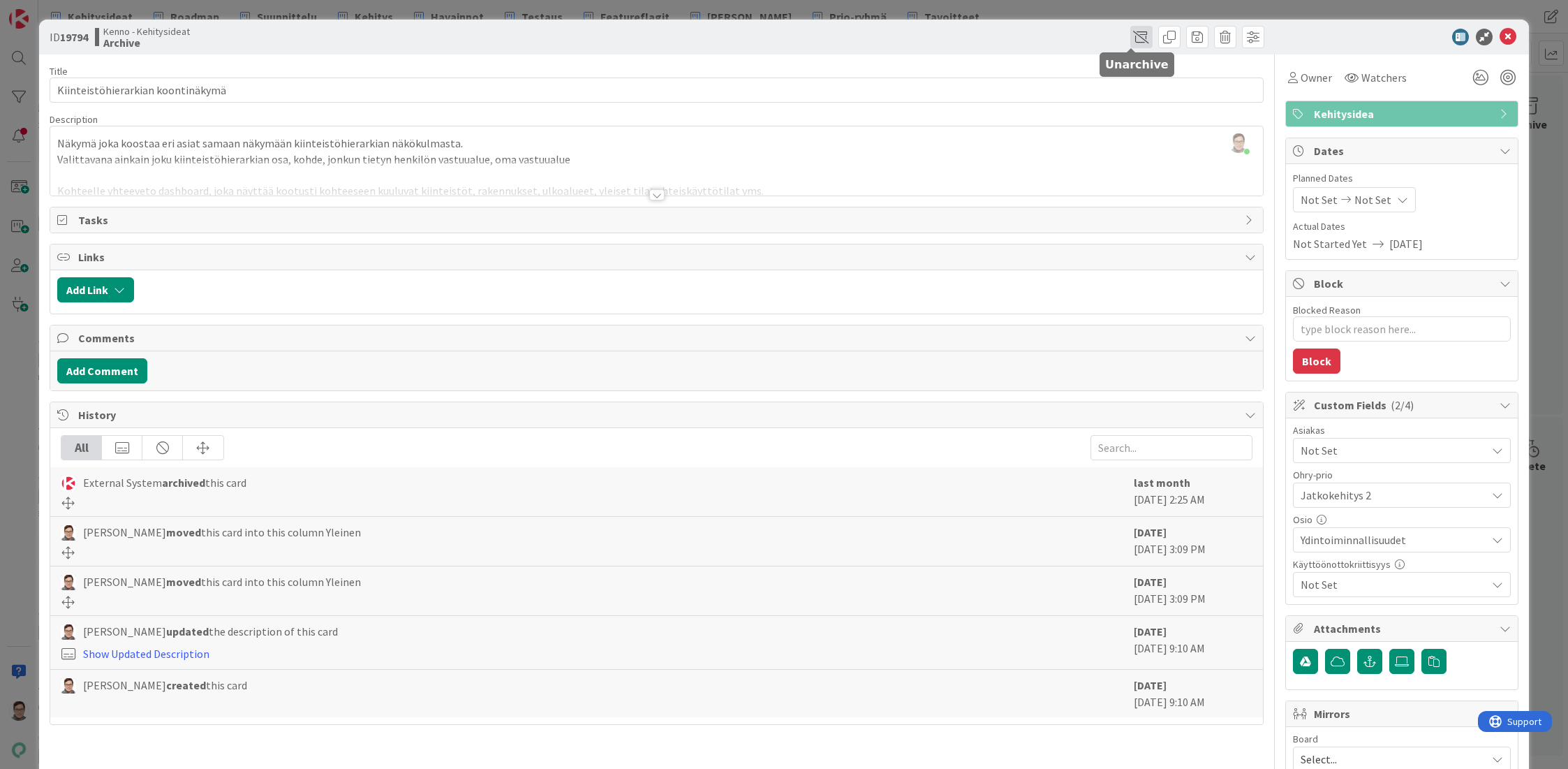
click at [1130, 35] on span at bounding box center [1141, 36] width 22 height 22
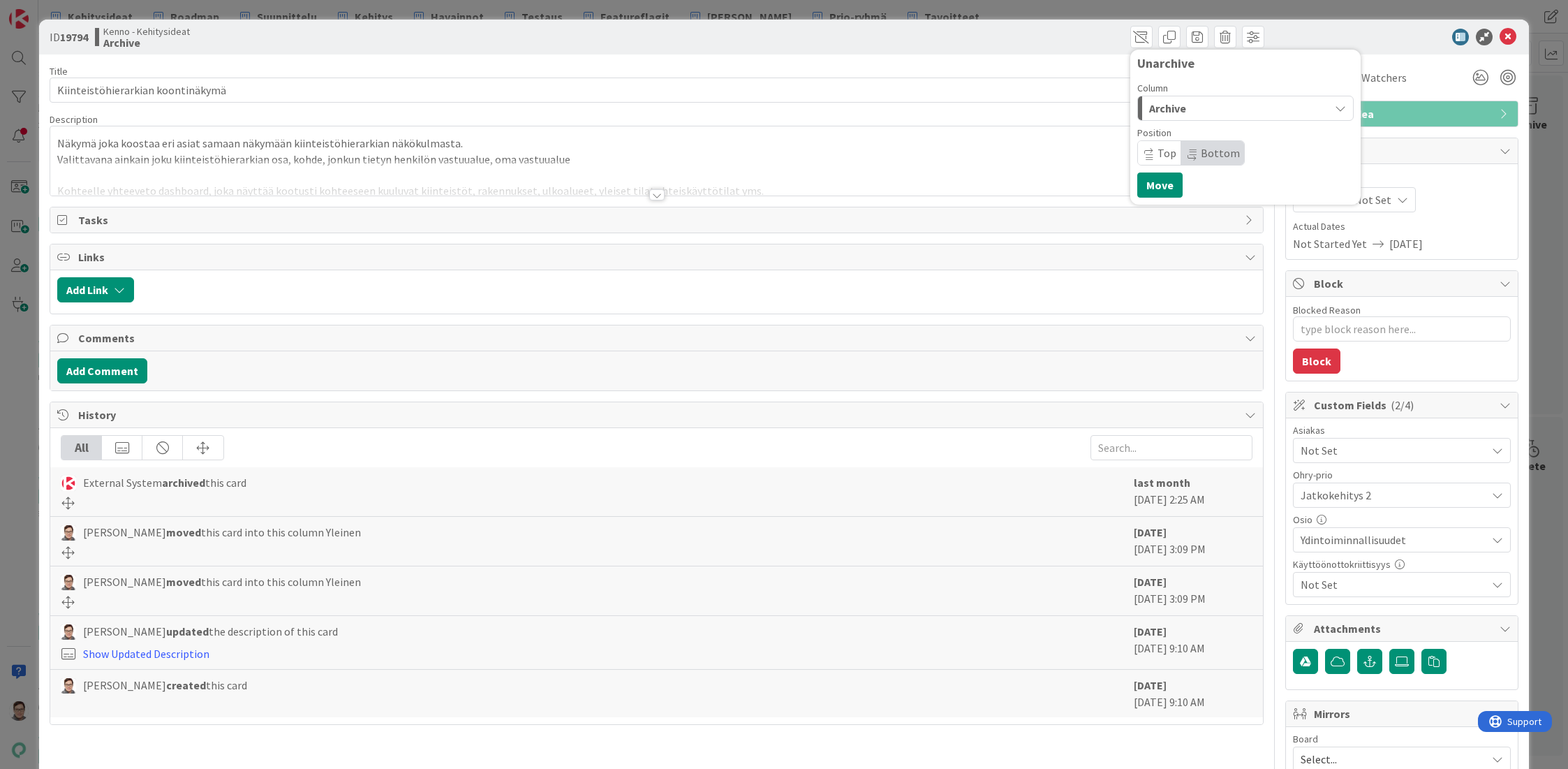
click at [1165, 105] on span "Archive" at bounding box center [1167, 108] width 37 height 19
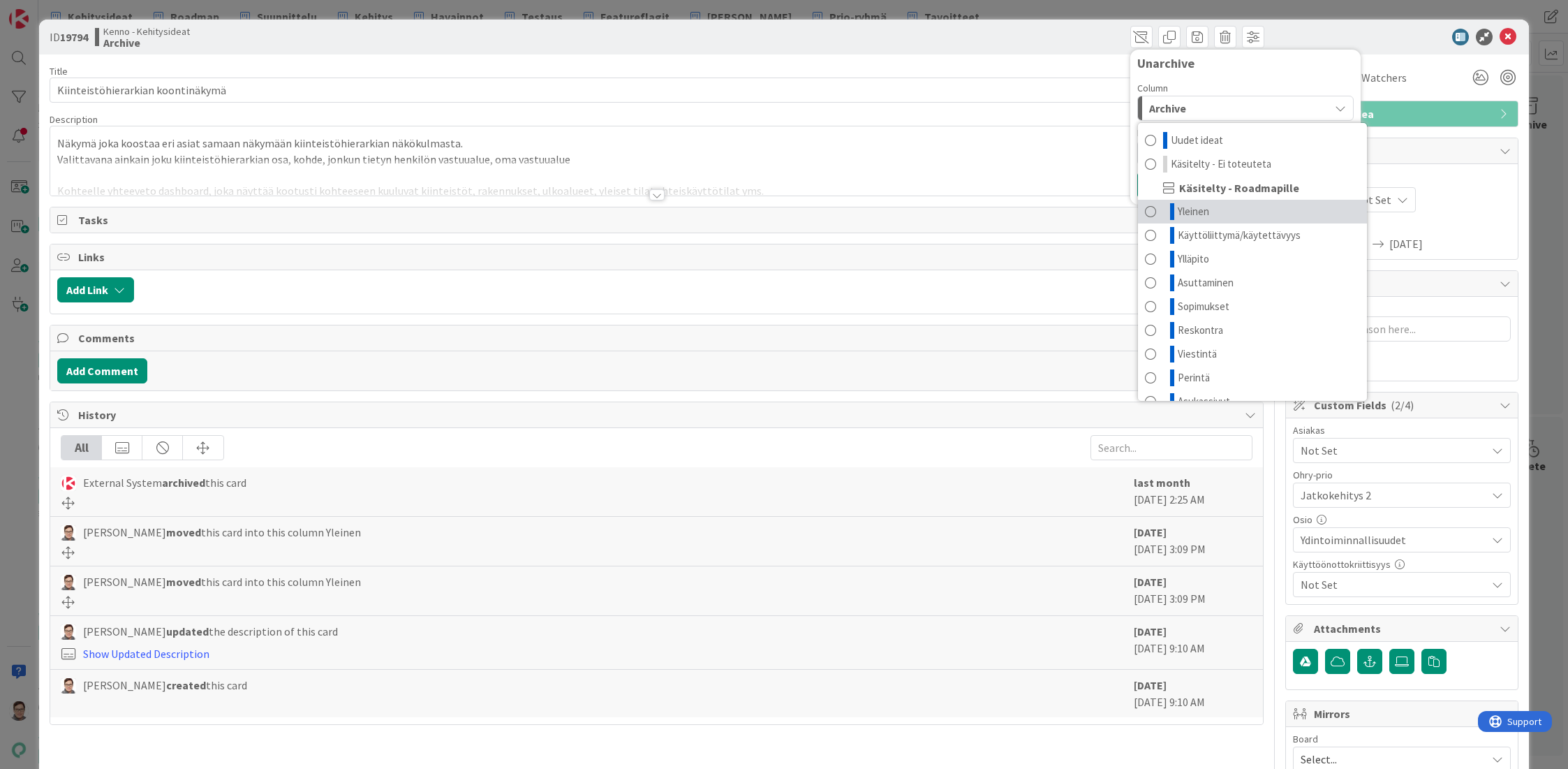
click at [1189, 212] on span "Yleinen" at bounding box center [1194, 211] width 31 height 17
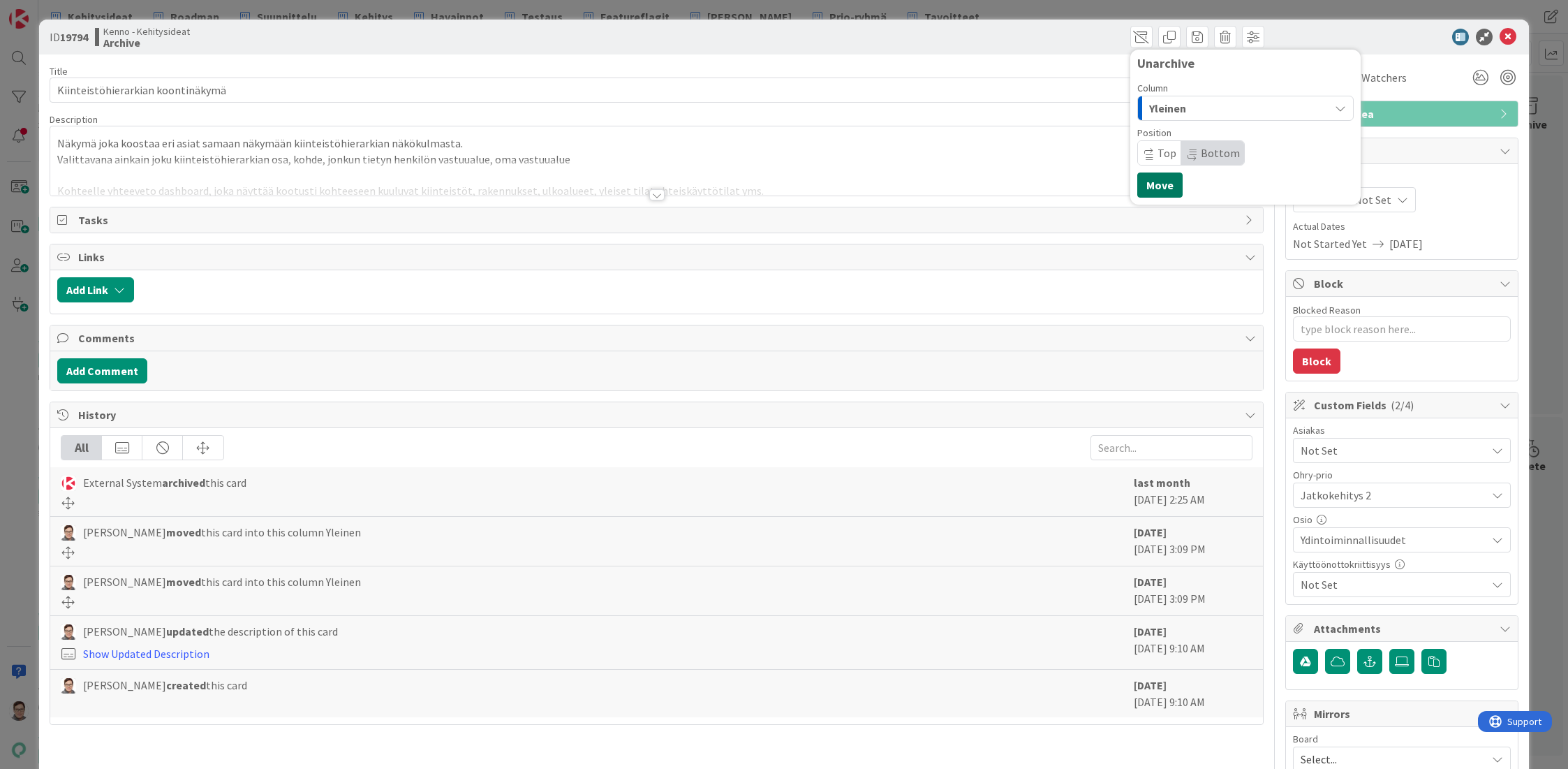
click at [1146, 185] on button "Move" at bounding box center [1160, 184] width 46 height 25
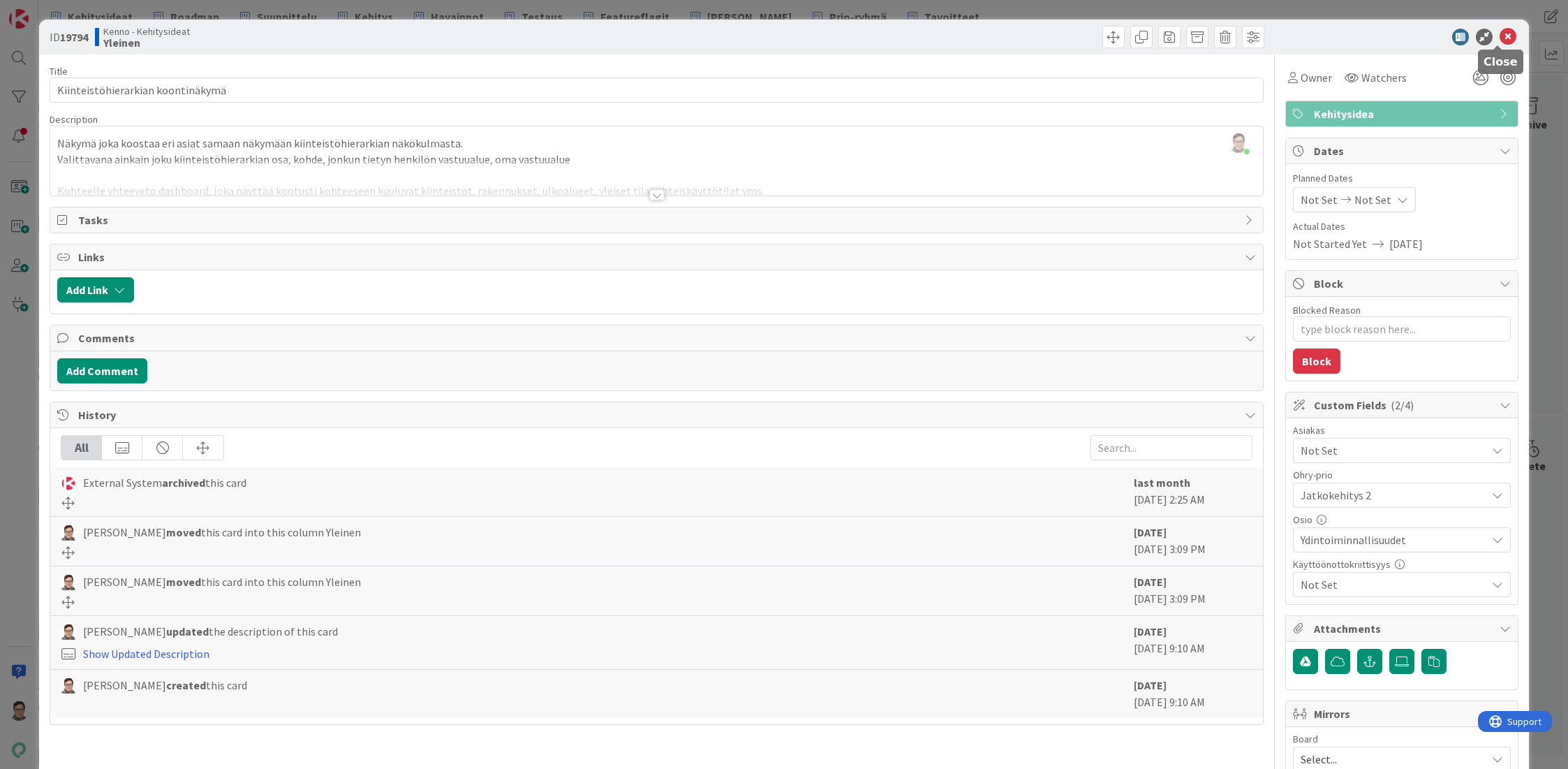
click at [1500, 36] on icon at bounding box center [1508, 37] width 17 height 17
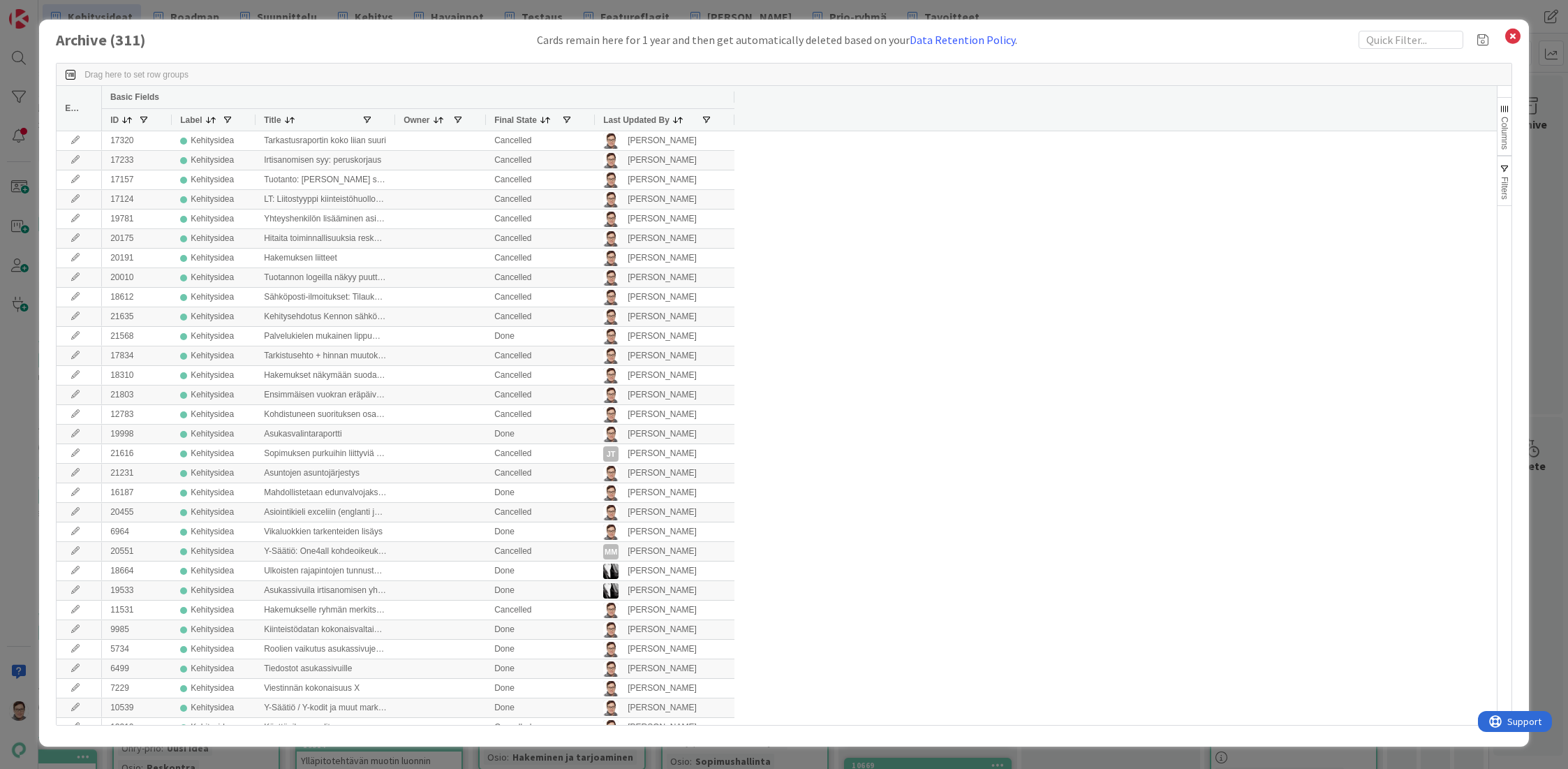
click at [632, 117] on span "Last Updated By" at bounding box center [636, 120] width 66 height 10
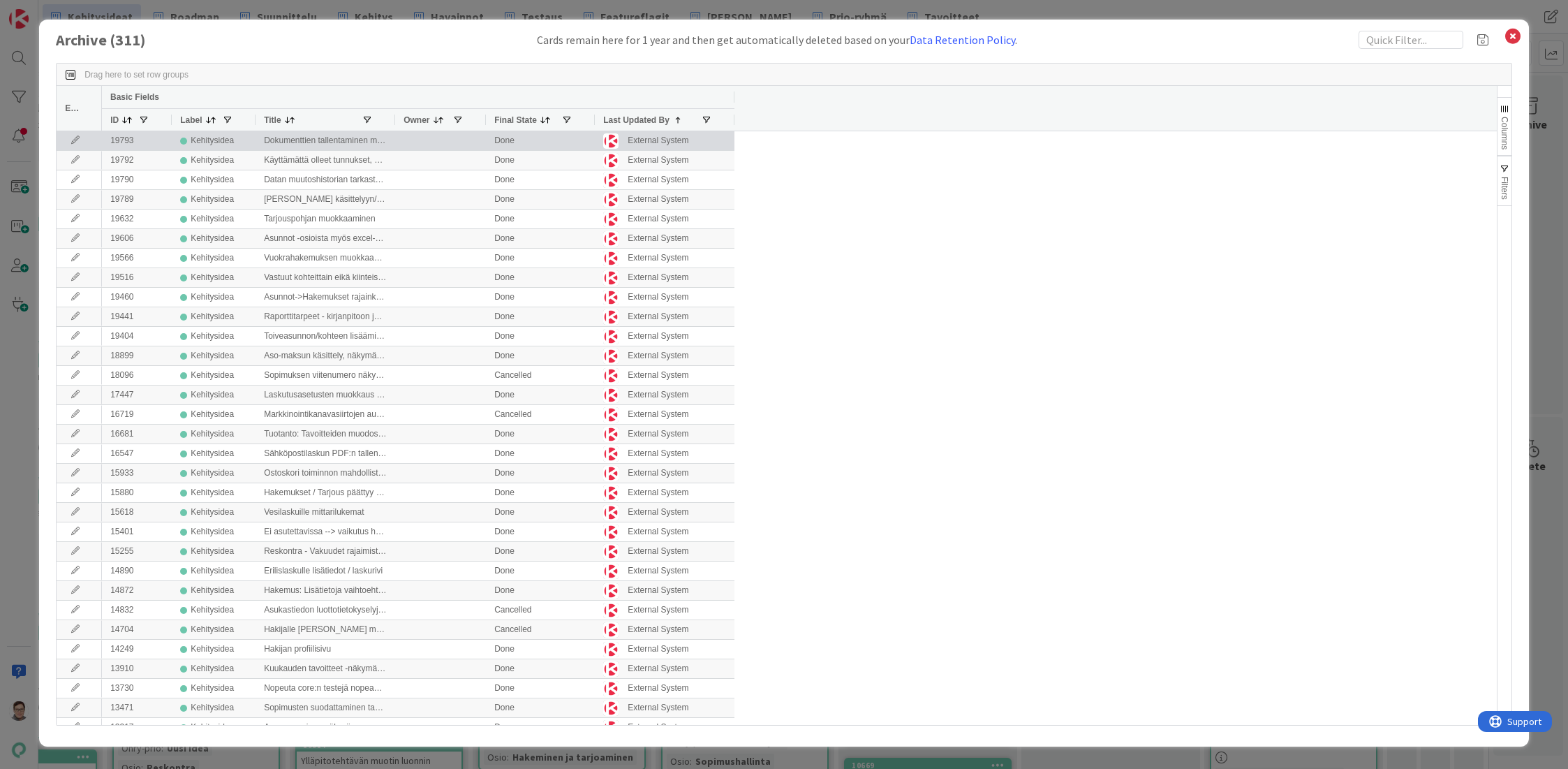
click at [77, 140] on icon at bounding box center [75, 140] width 21 height 9
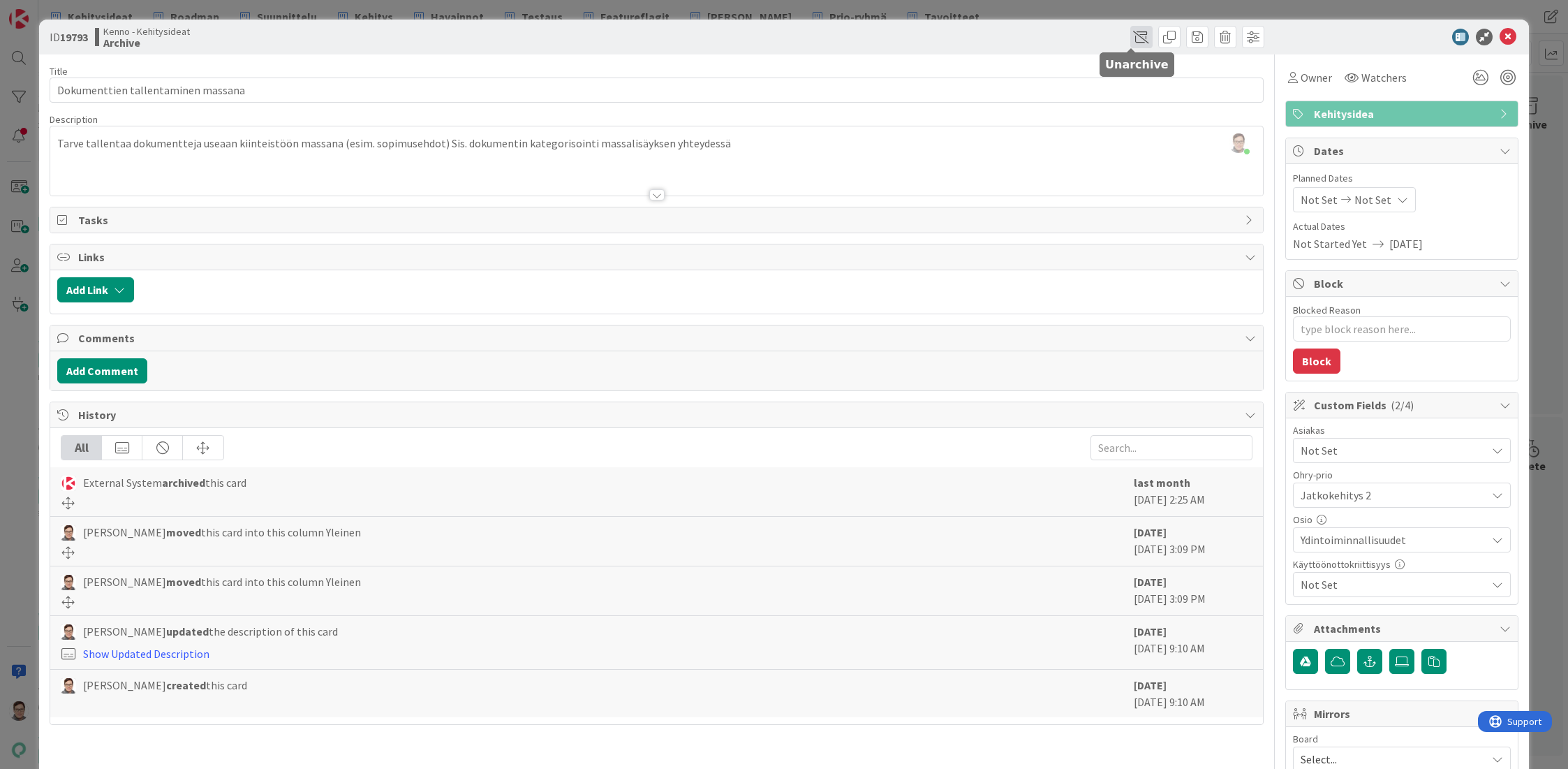
click at [1130, 38] on span at bounding box center [1141, 36] width 22 height 22
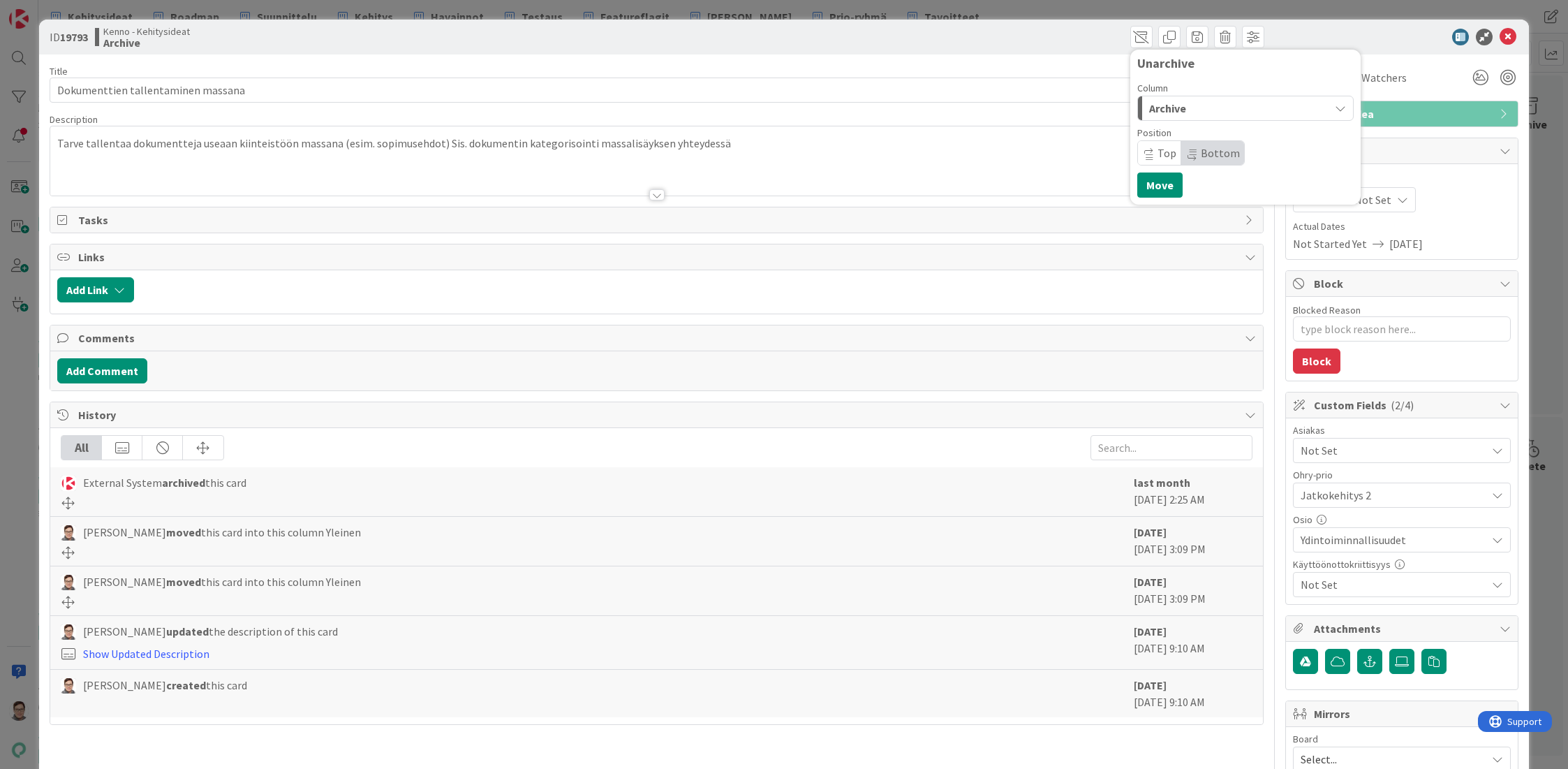
click at [1164, 107] on span "Archive" at bounding box center [1167, 108] width 37 height 19
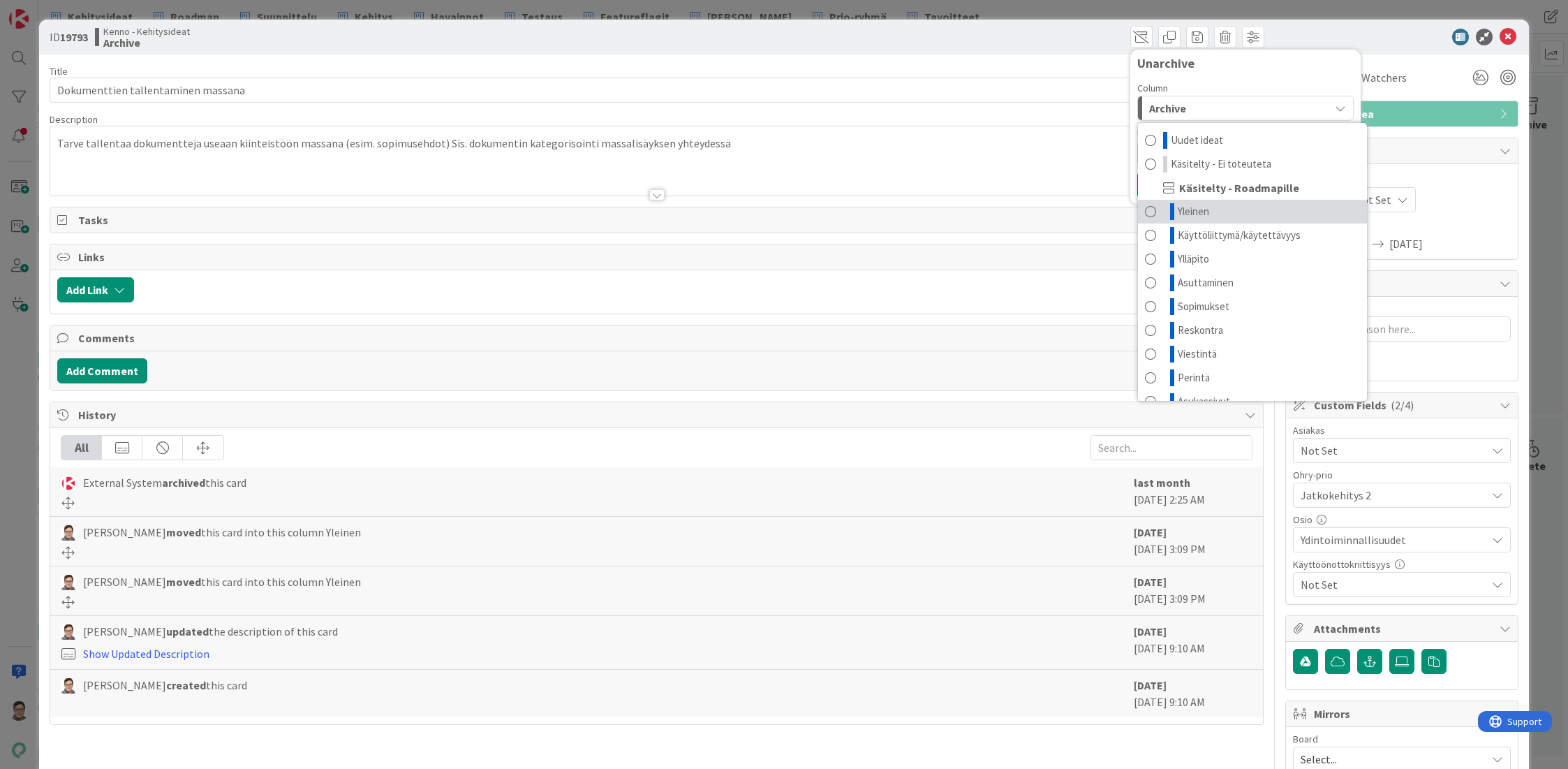
click at [1183, 209] on span "Yleinen" at bounding box center [1194, 211] width 31 height 17
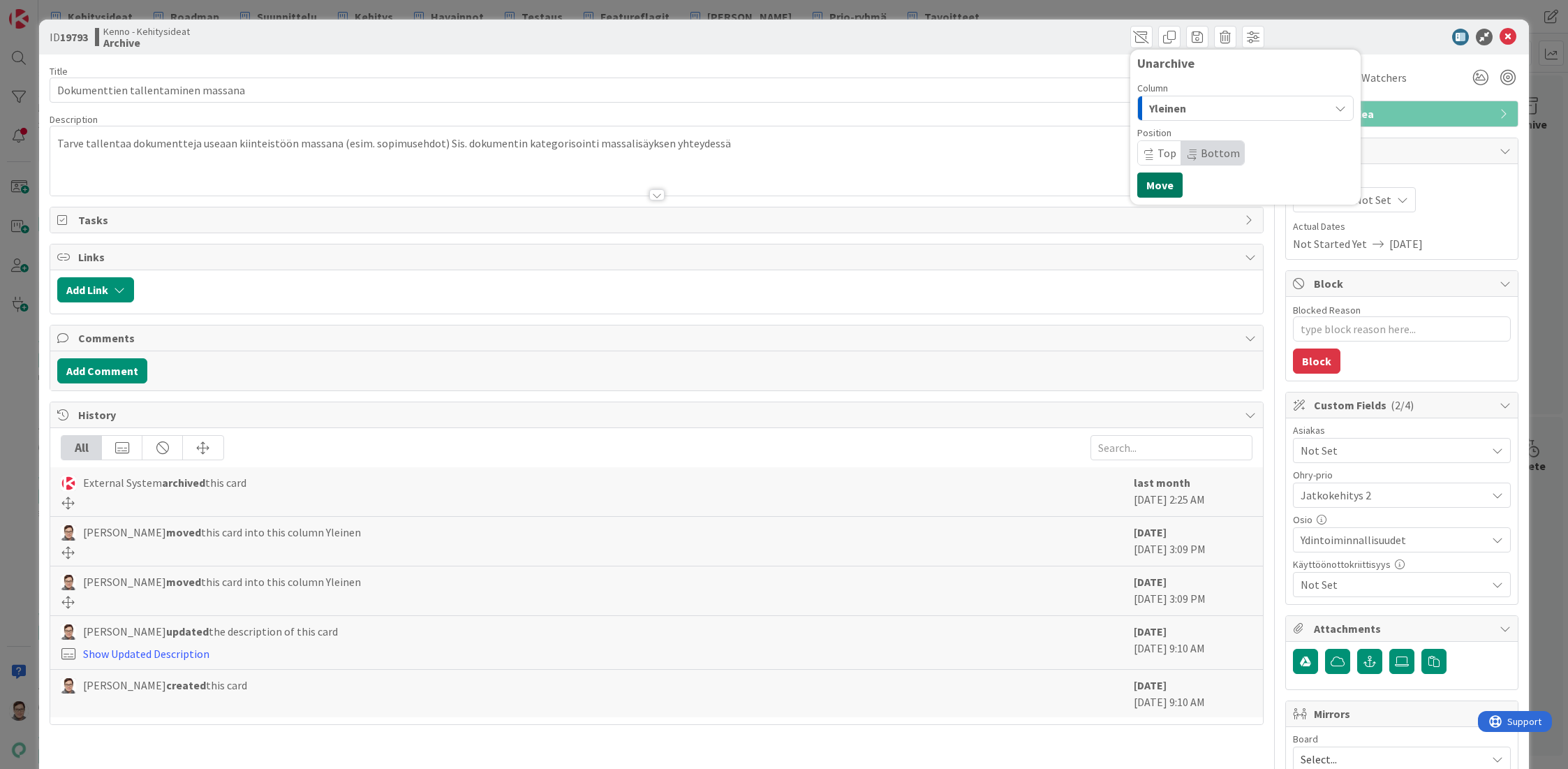
click at [1154, 182] on button "Move" at bounding box center [1160, 184] width 46 height 25
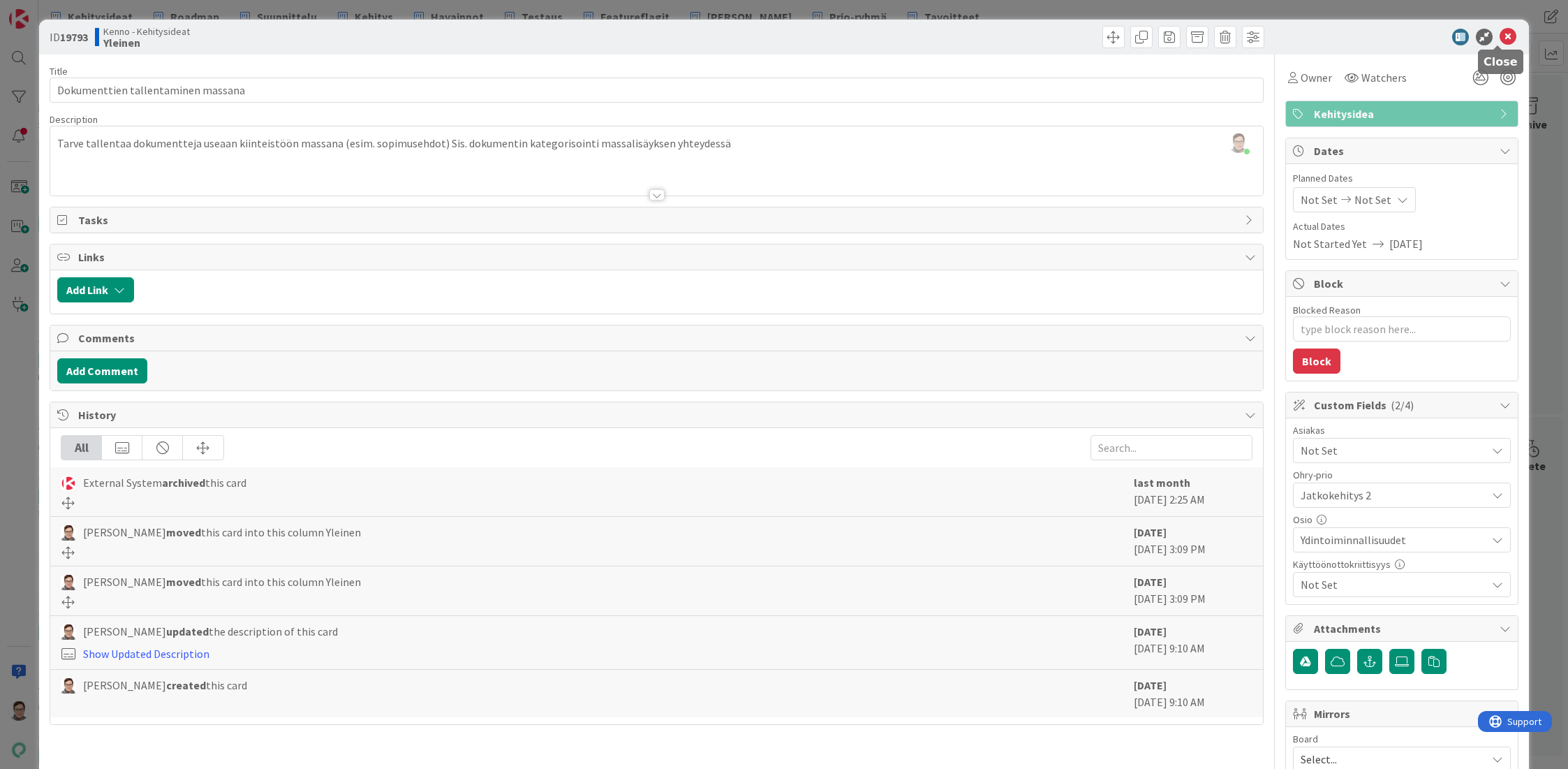
click at [1500, 41] on icon at bounding box center [1508, 37] width 17 height 17
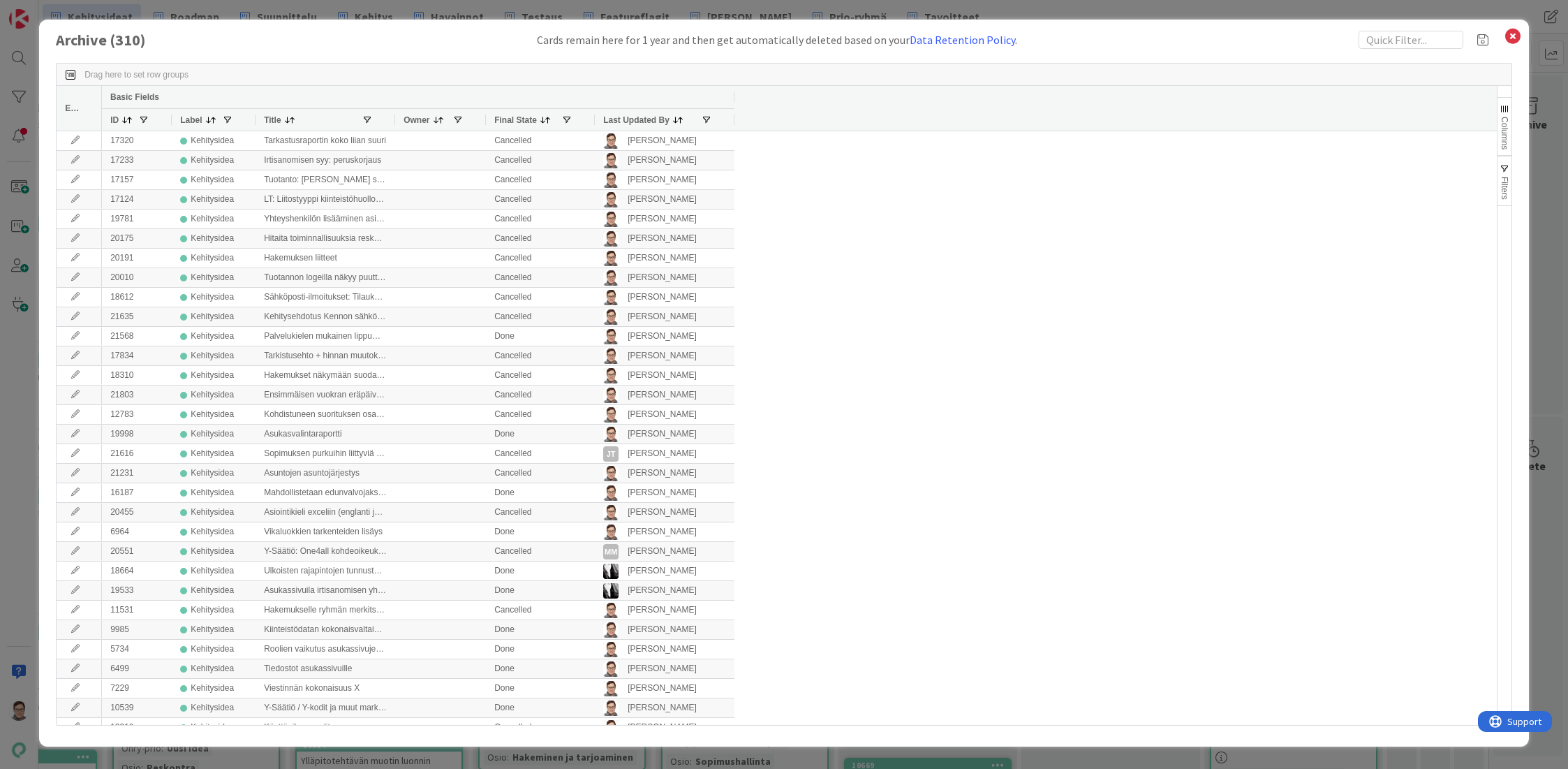
click at [626, 117] on span "Last Updated By" at bounding box center [636, 120] width 66 height 10
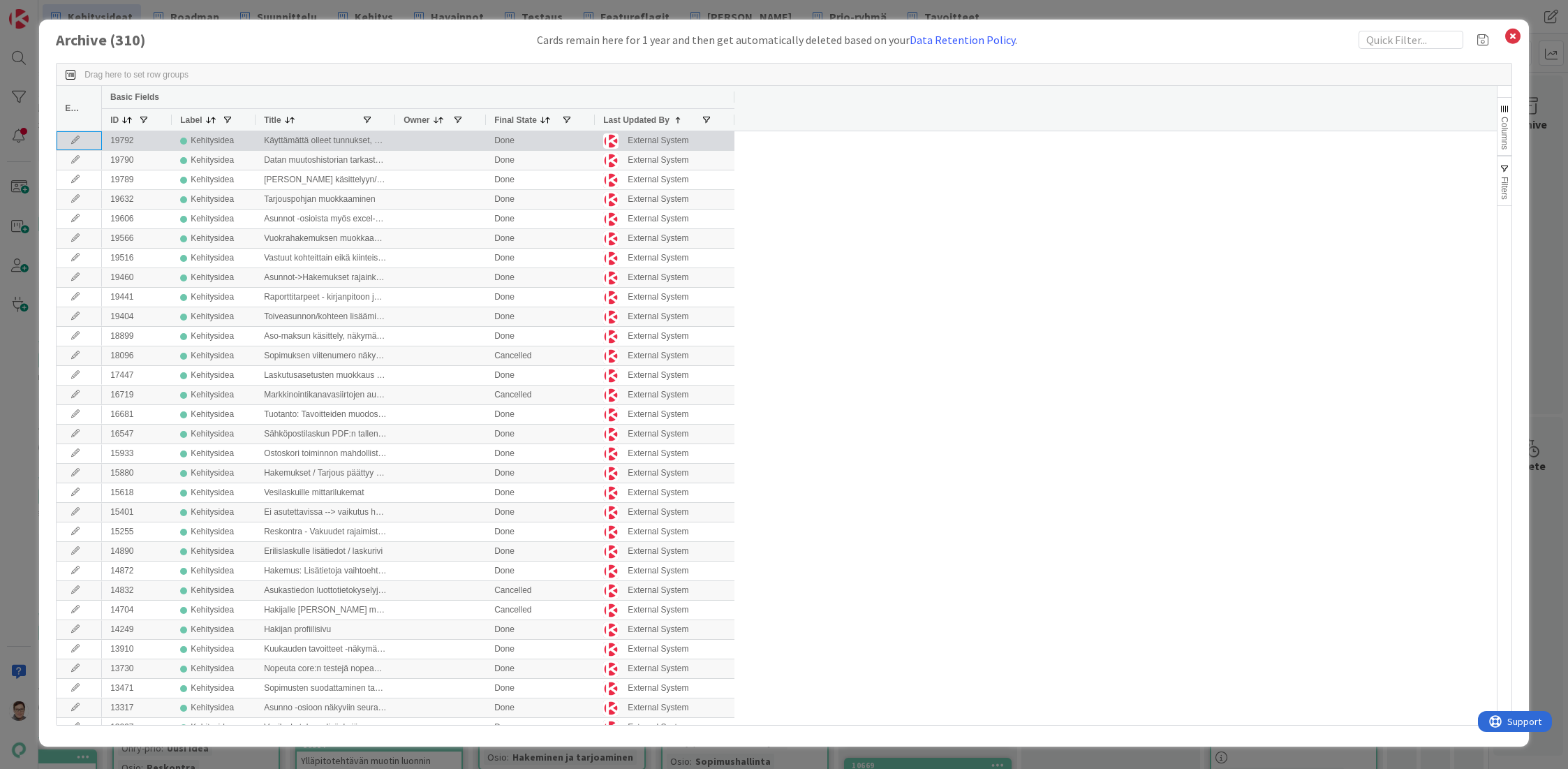
click at [70, 142] on icon at bounding box center [75, 140] width 21 height 9
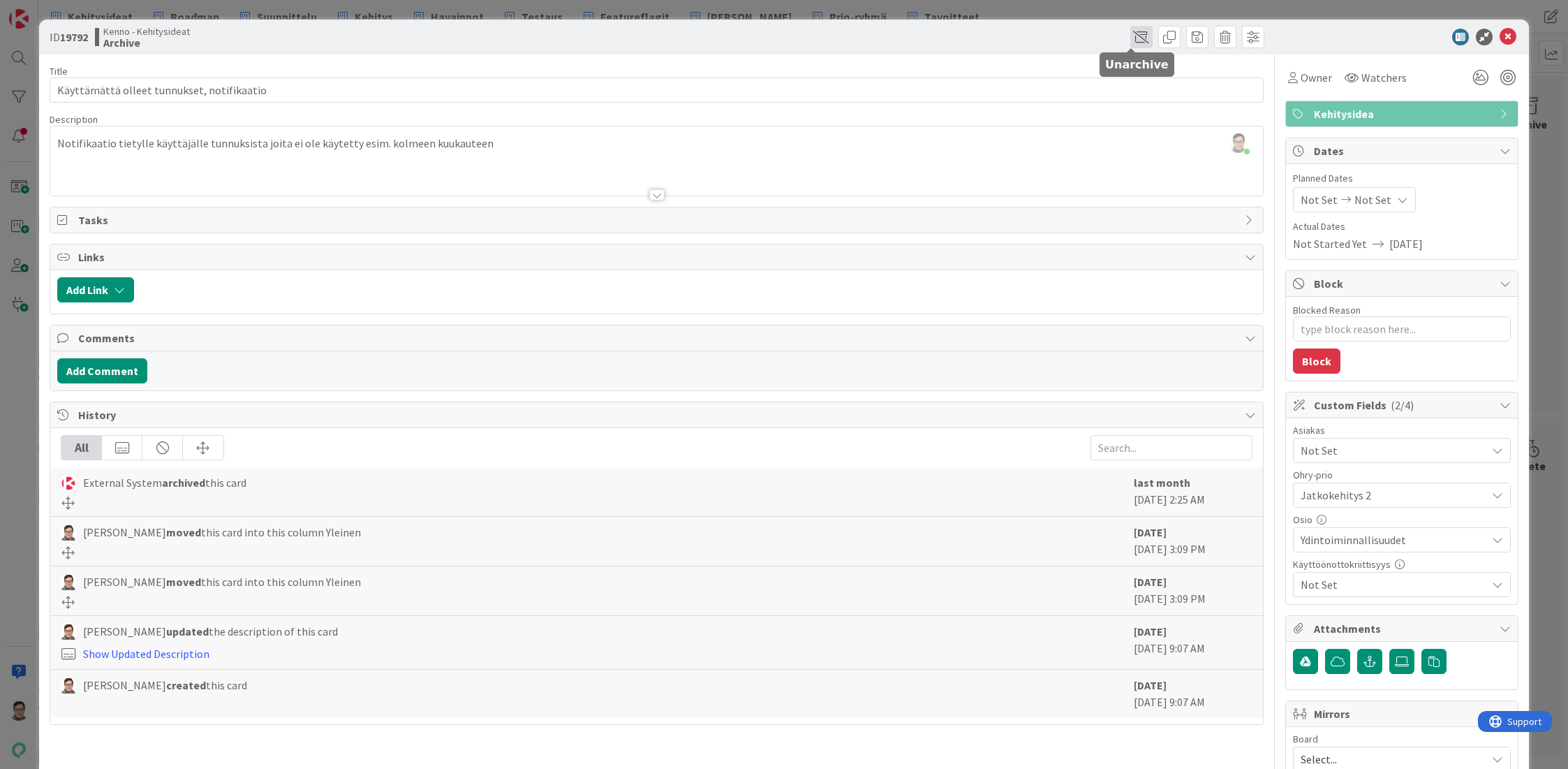
click at [1132, 38] on span at bounding box center [1141, 36] width 22 height 22
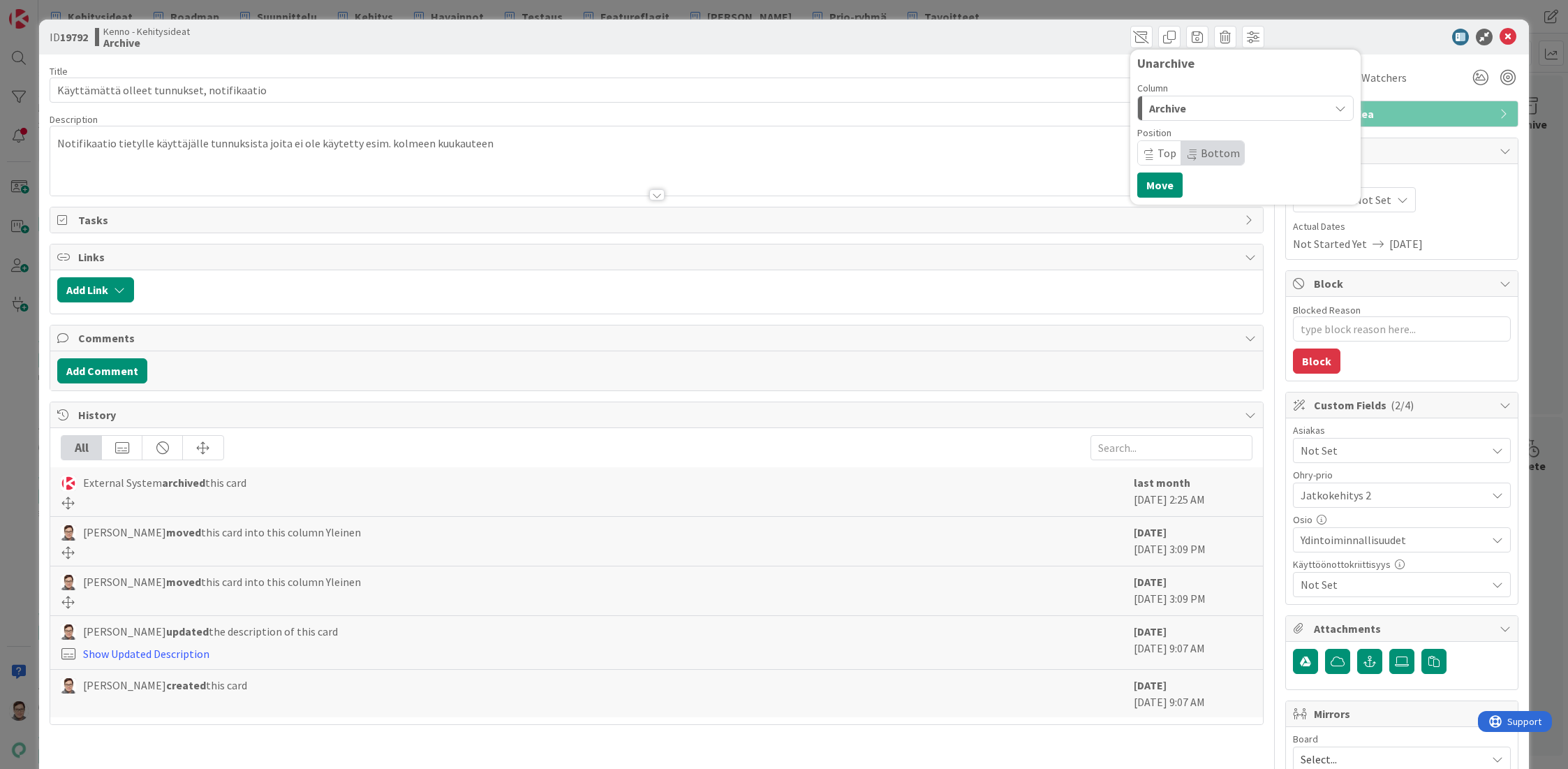
click at [1160, 112] on span "Archive" at bounding box center [1167, 108] width 37 height 19
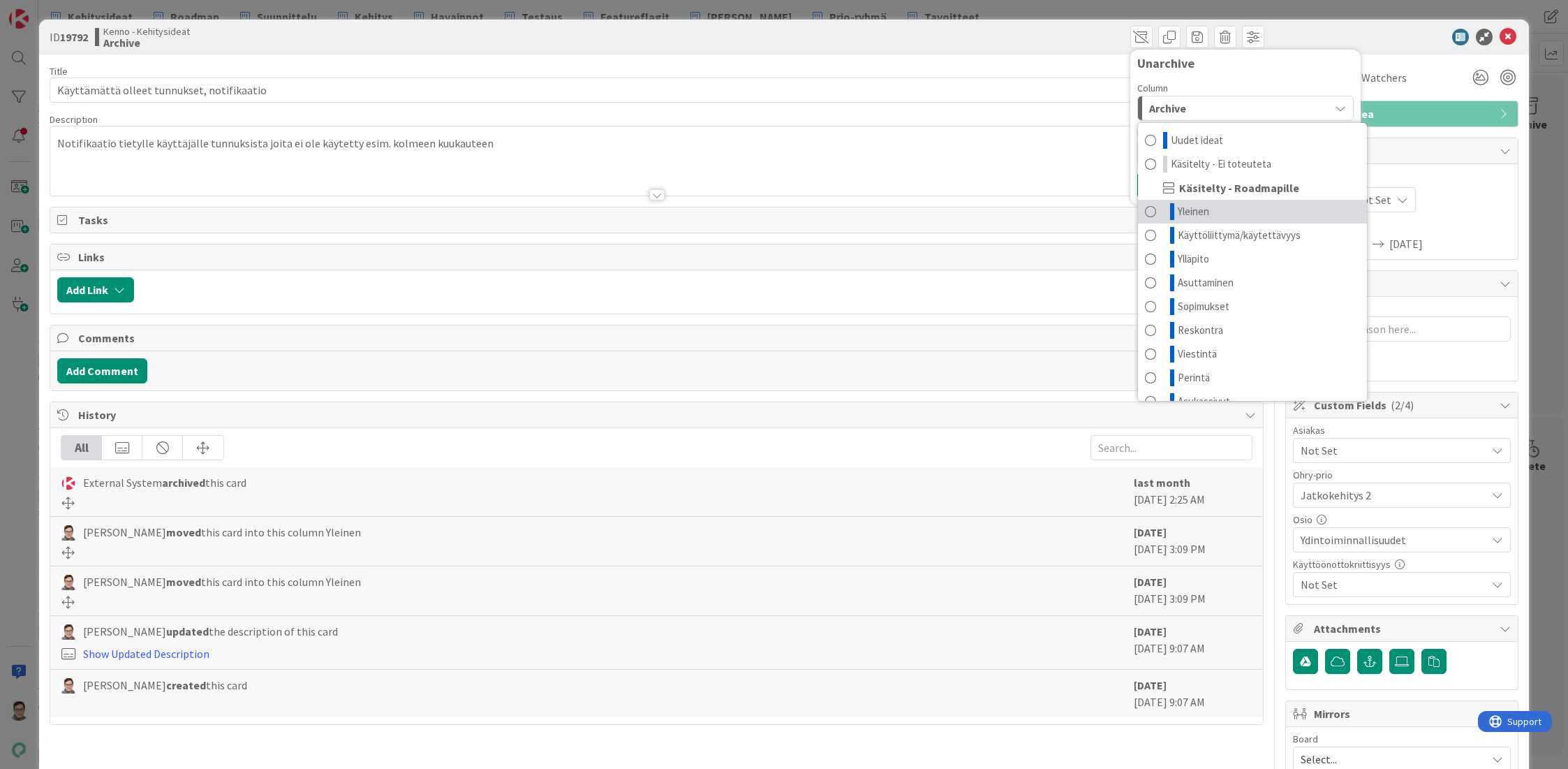
click at [1180, 213] on span "Yleinen" at bounding box center [1194, 211] width 31 height 17
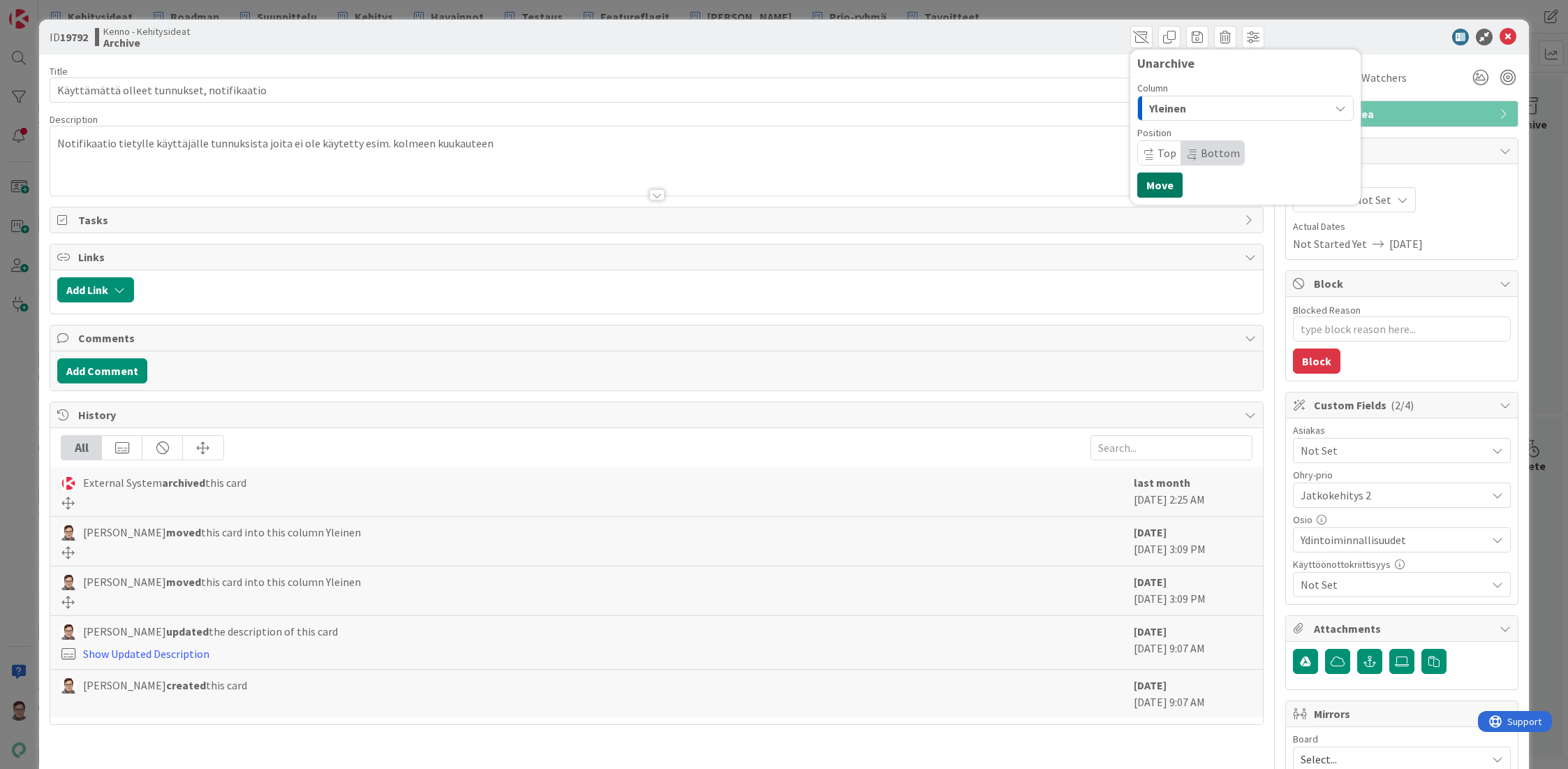
click at [1149, 185] on button "Move" at bounding box center [1160, 184] width 46 height 25
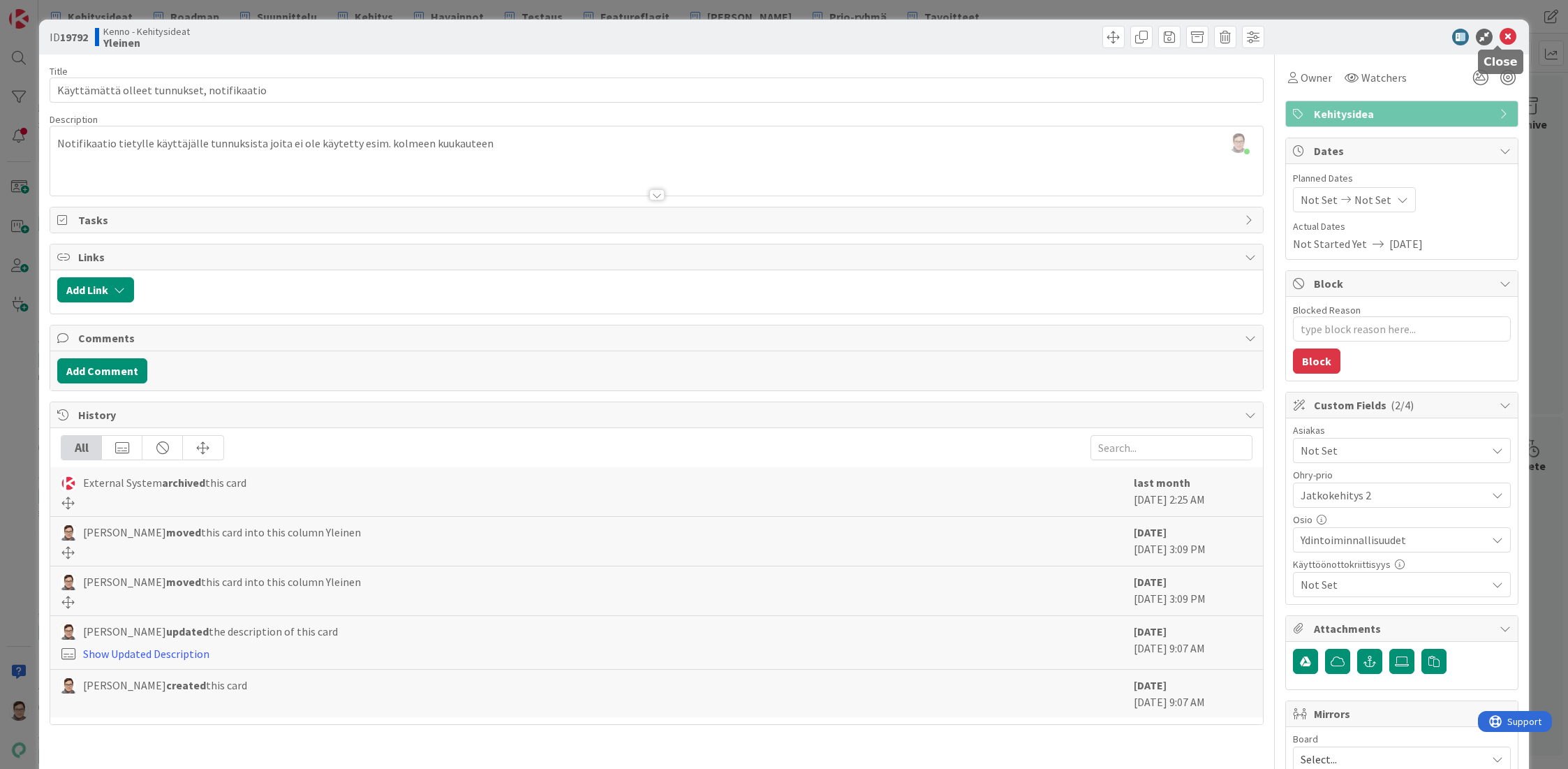
click at [1500, 38] on icon at bounding box center [1508, 37] width 17 height 17
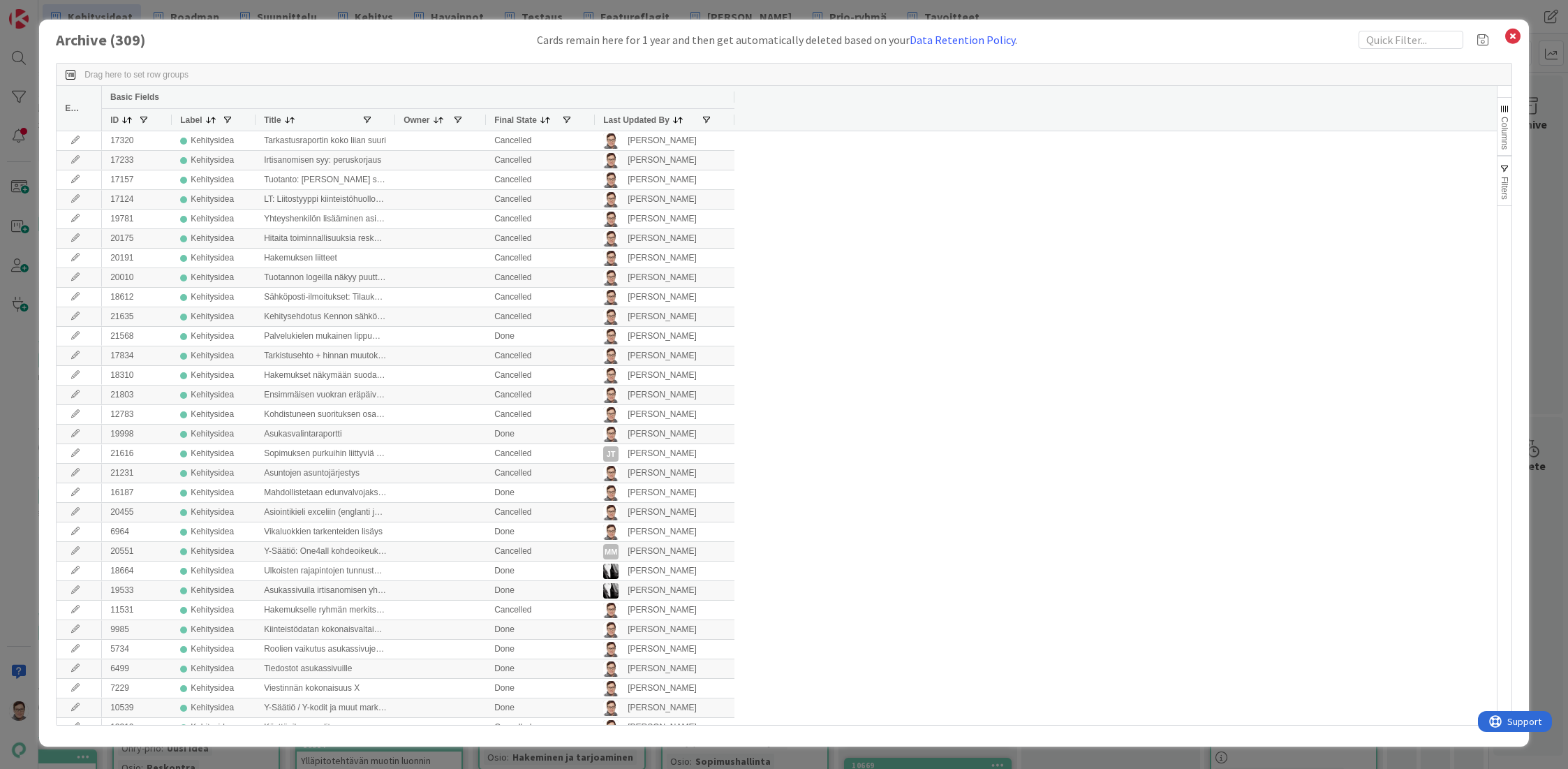
click at [636, 115] on span "Last Updated By" at bounding box center [636, 120] width 66 height 10
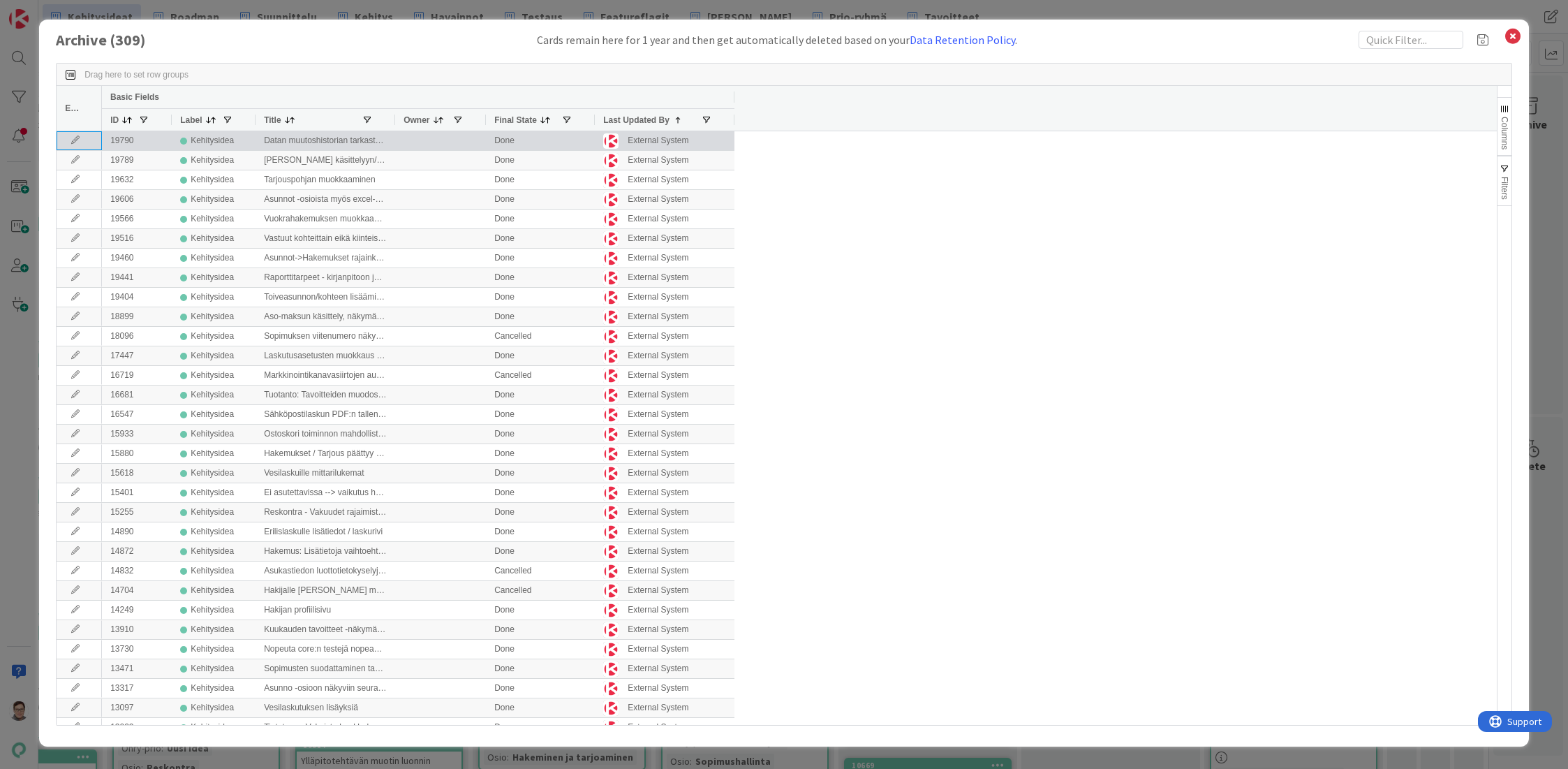
click at [68, 140] on icon at bounding box center [75, 140] width 21 height 9
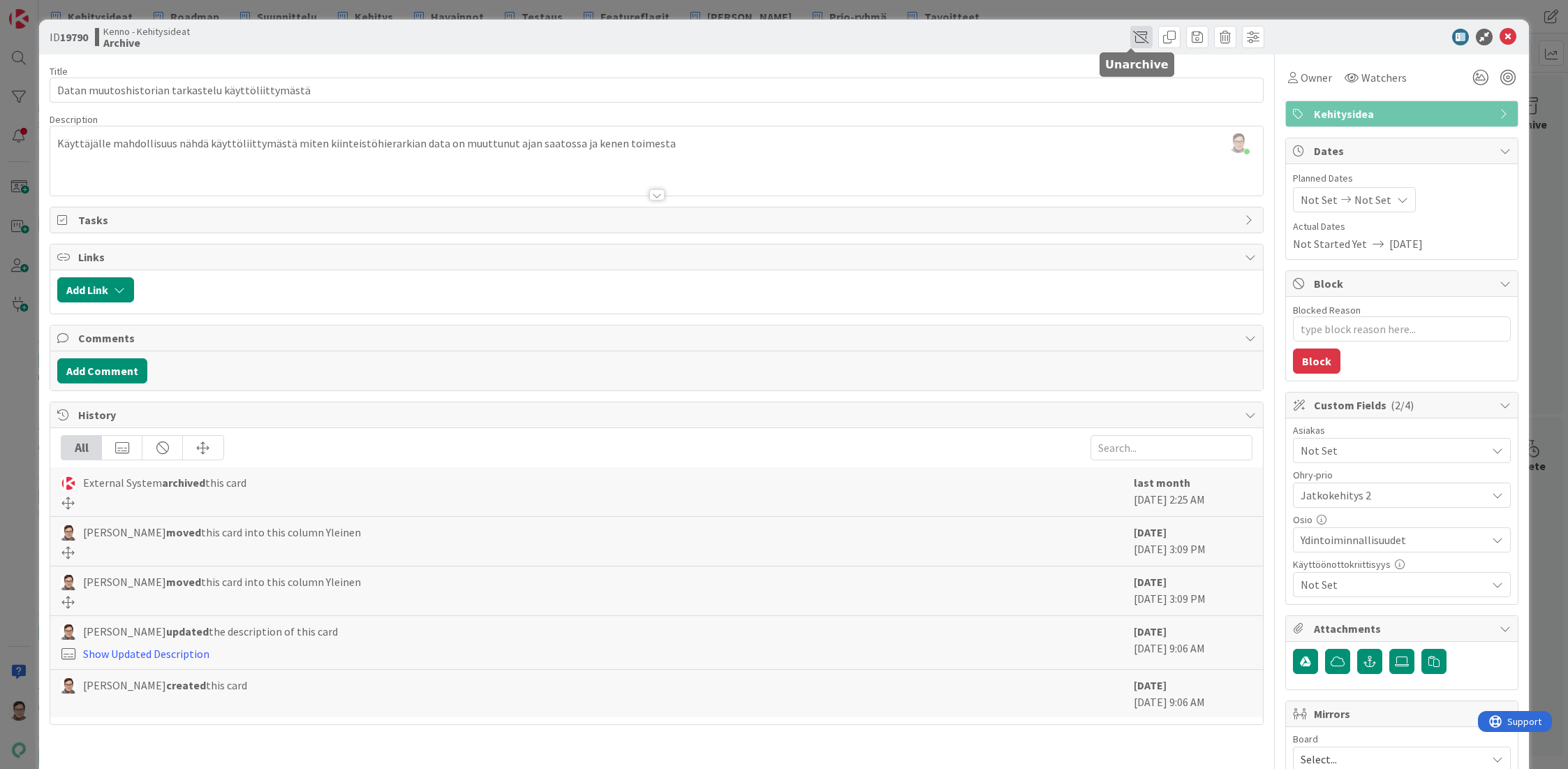
click at [1131, 39] on span at bounding box center [1141, 36] width 22 height 22
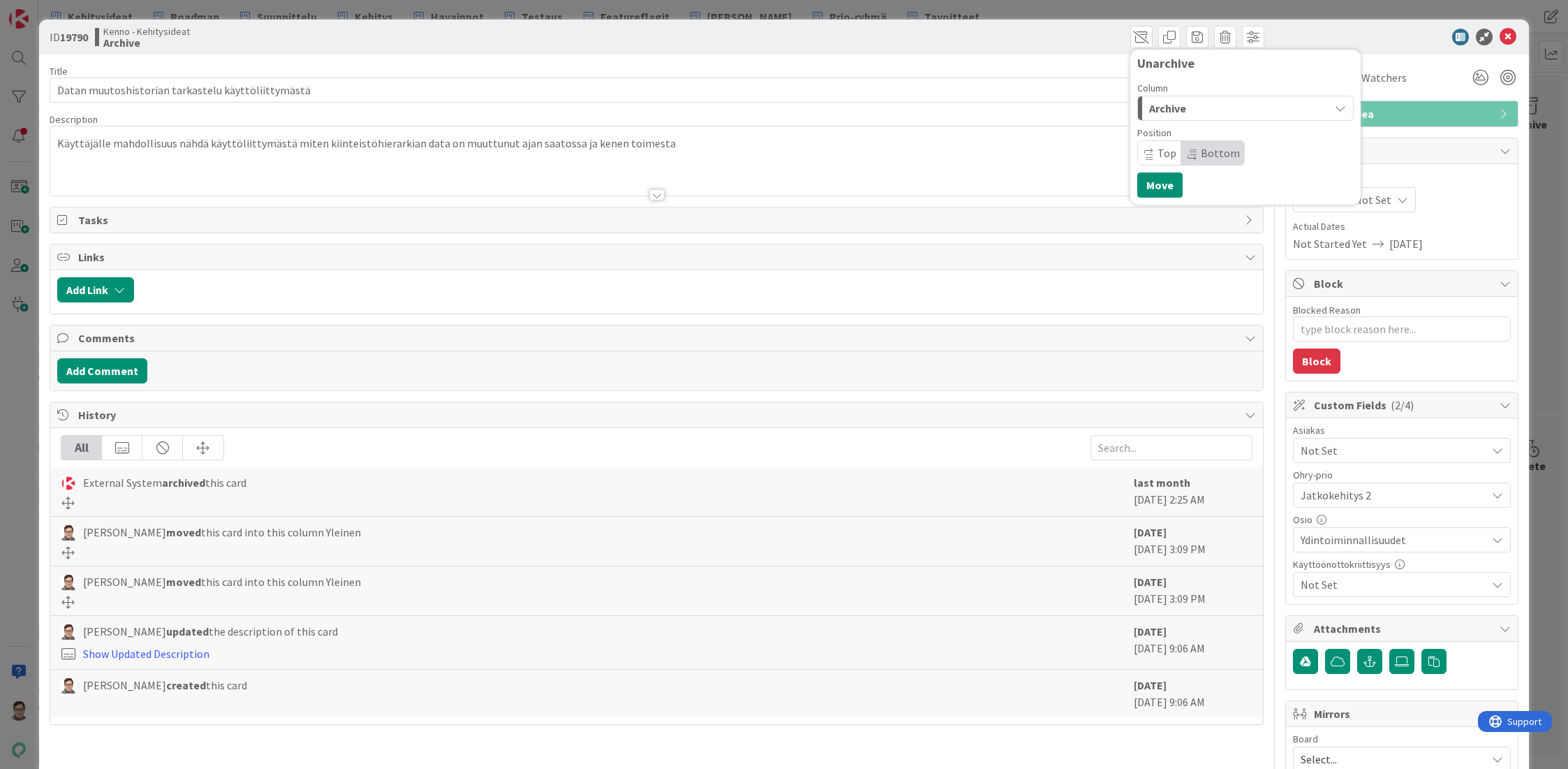
click at [1161, 111] on span "Archive" at bounding box center [1167, 108] width 37 height 19
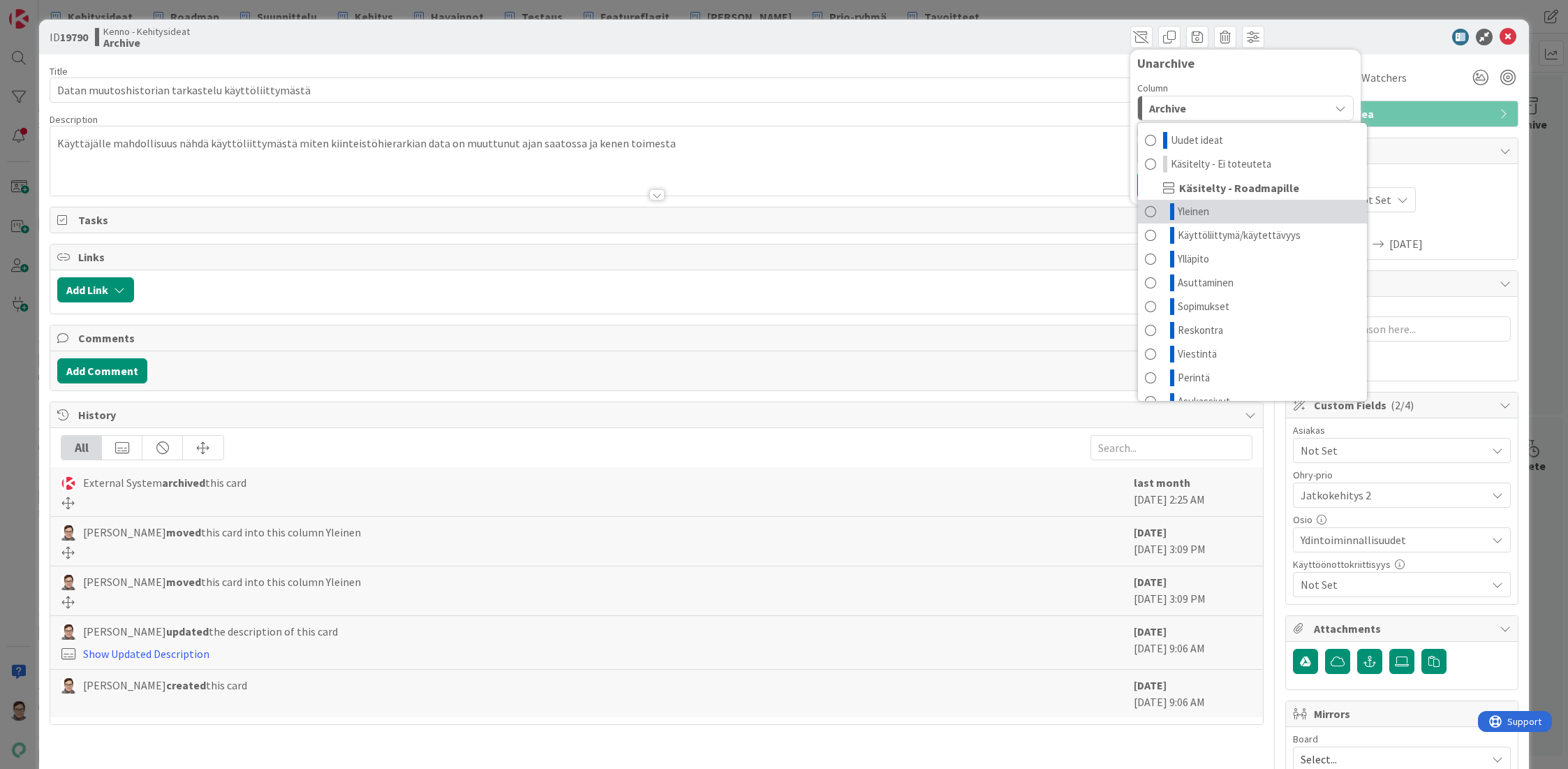
click at [1179, 215] on span "Yleinen" at bounding box center [1194, 211] width 31 height 17
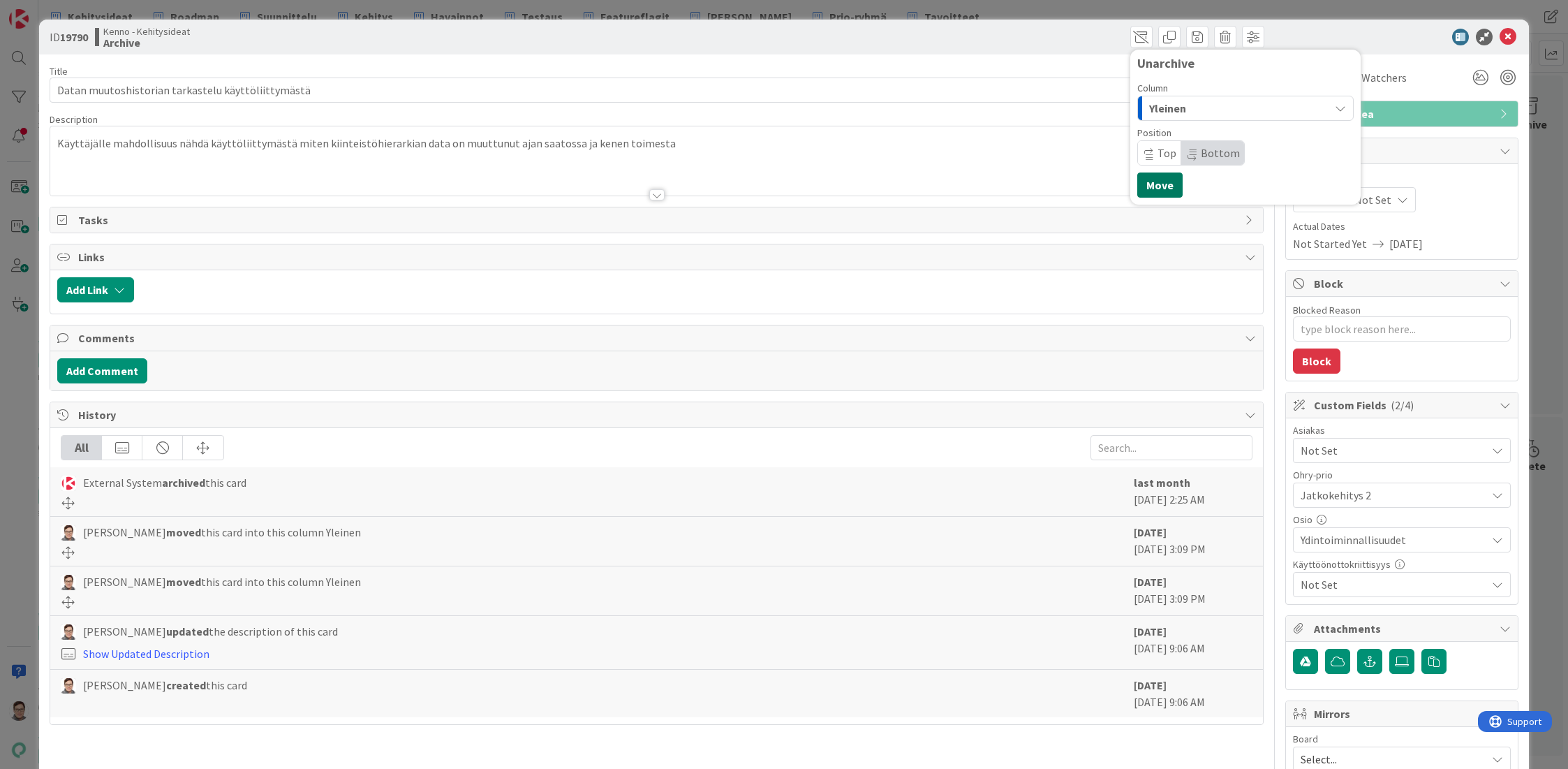
click at [1147, 179] on button "Move" at bounding box center [1160, 184] width 46 height 25
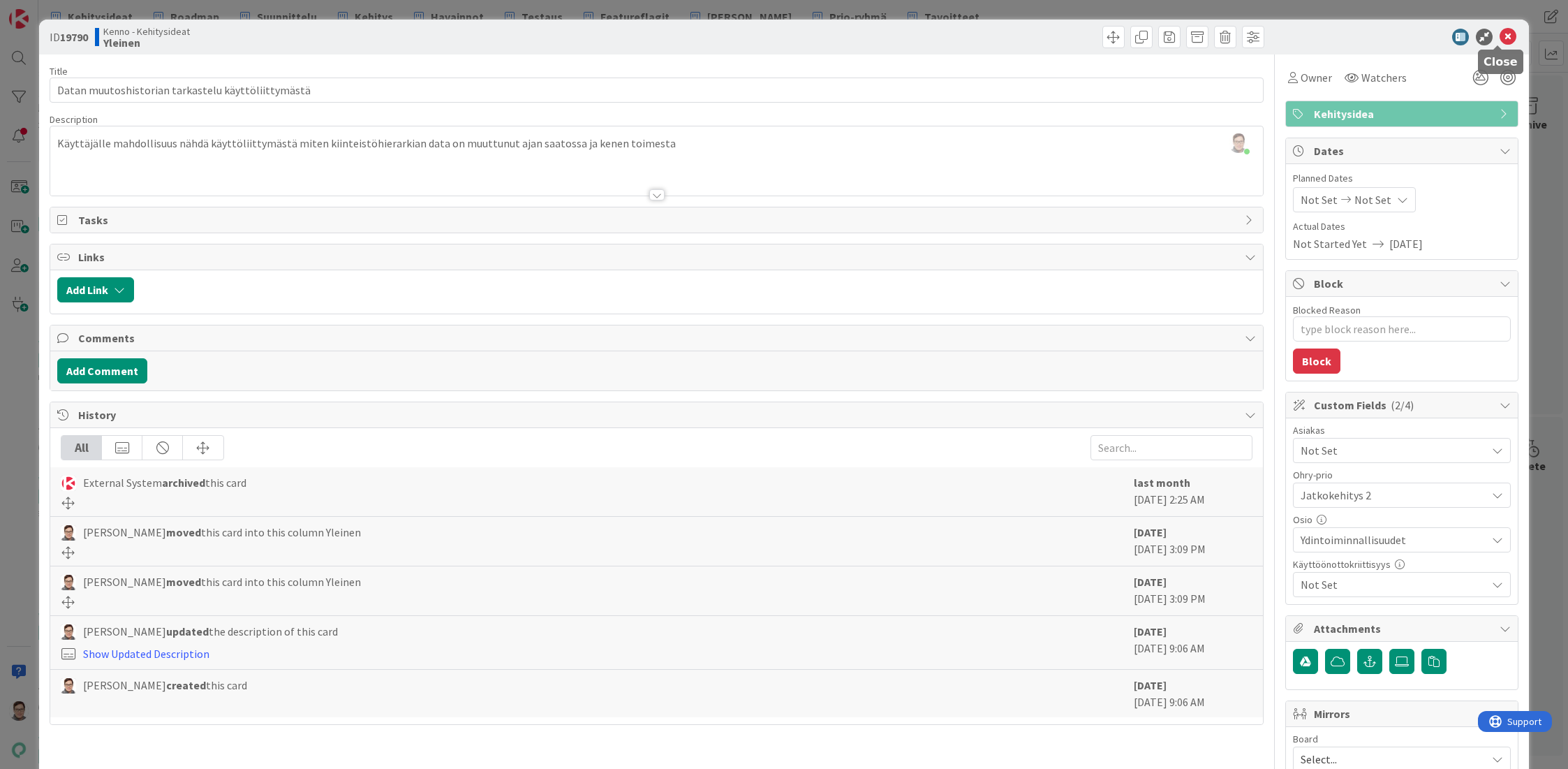
click at [1500, 40] on icon at bounding box center [1508, 37] width 17 height 17
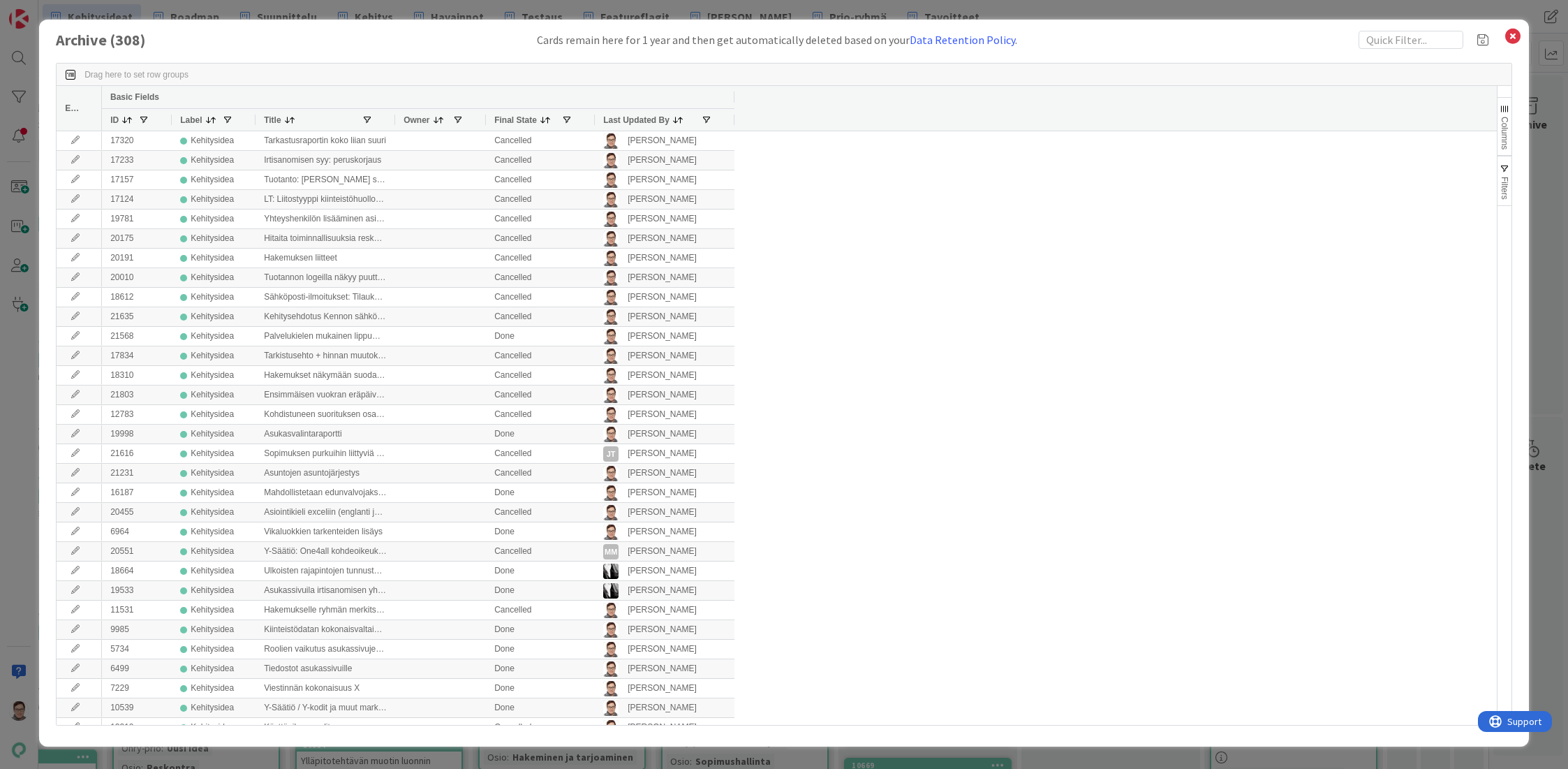
click at [634, 117] on span "Last Updated By" at bounding box center [636, 120] width 66 height 10
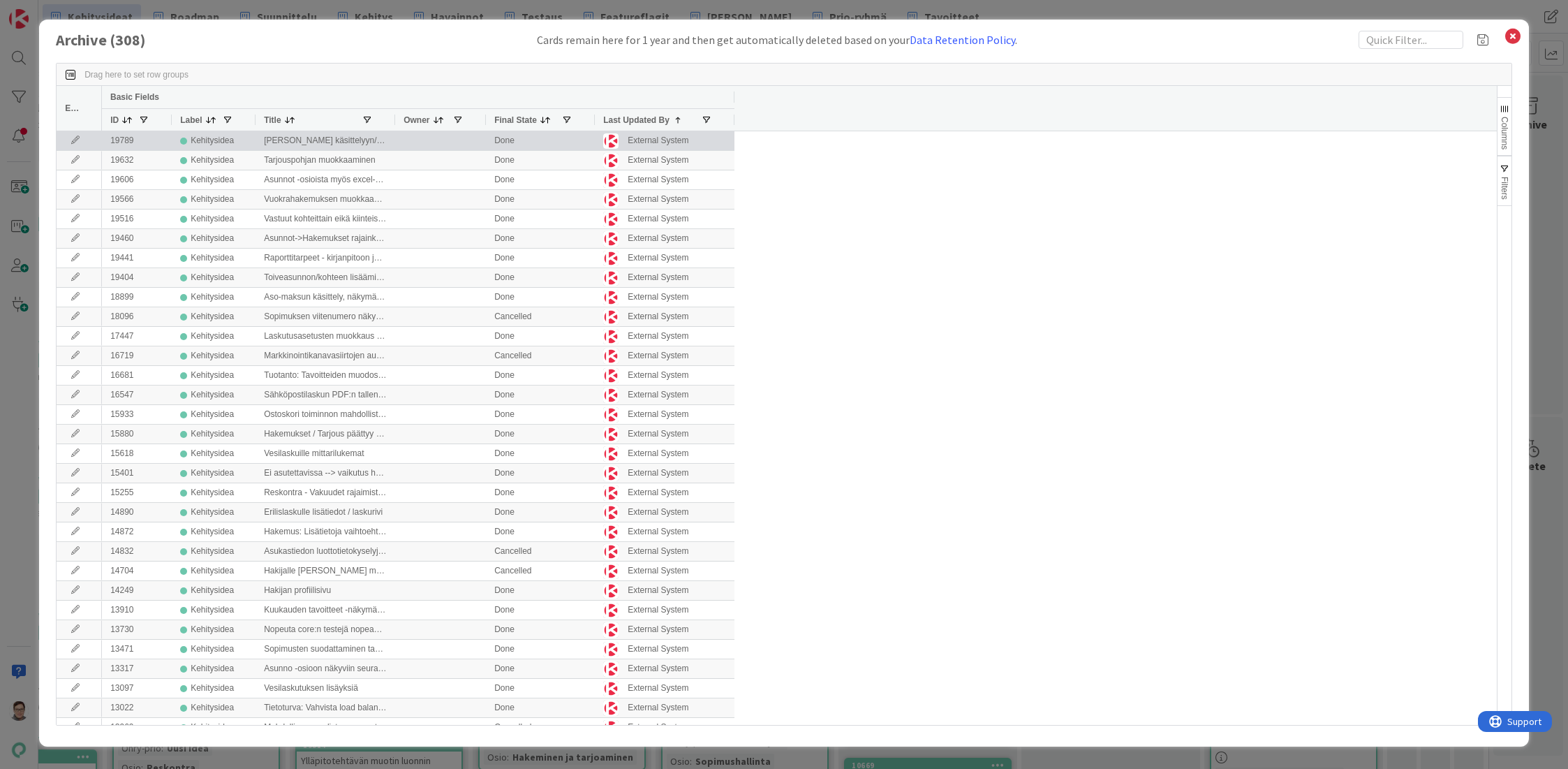
click at [68, 140] on icon at bounding box center [75, 140] width 21 height 9
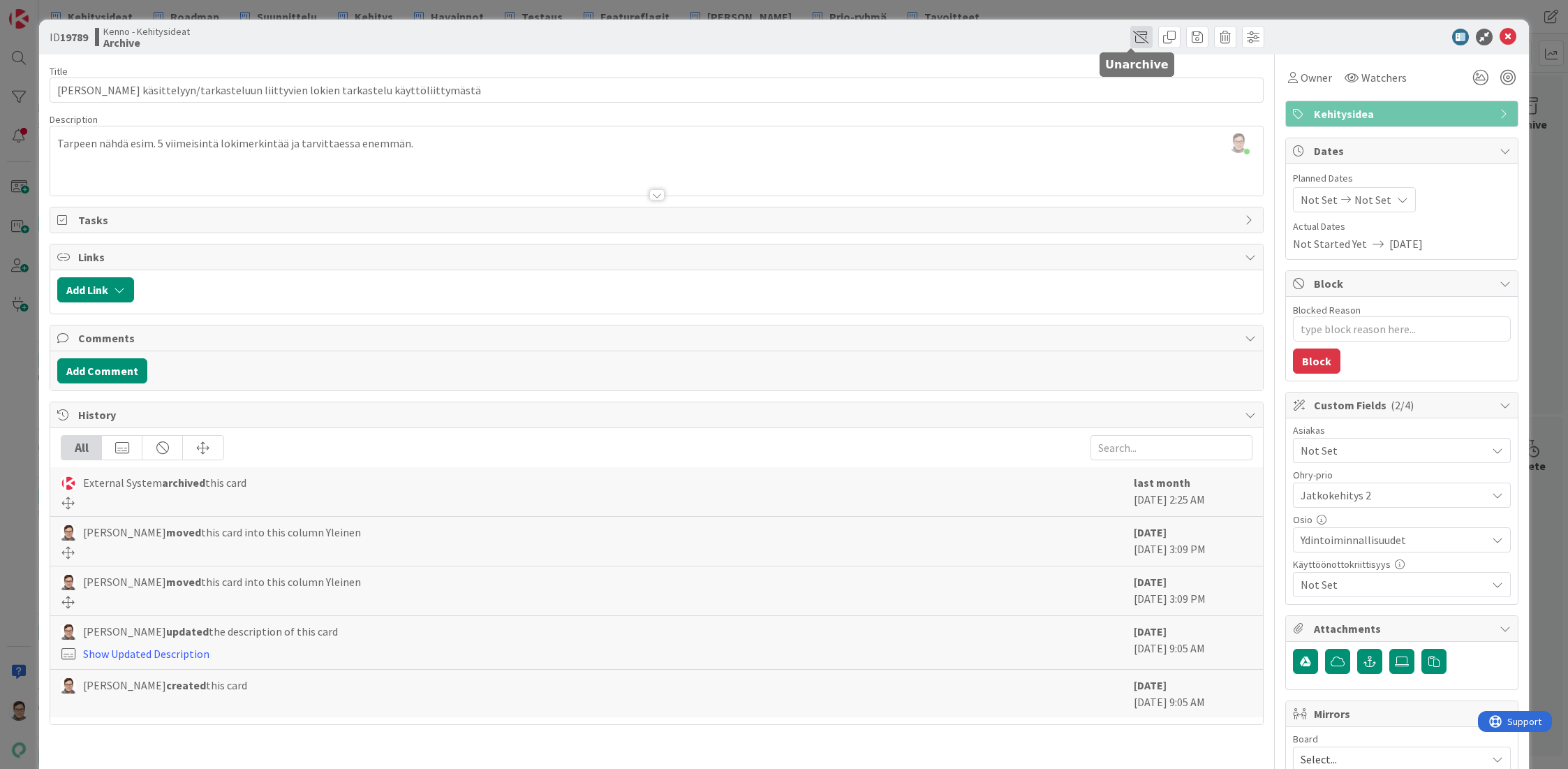
click at [1130, 37] on span at bounding box center [1141, 36] width 22 height 22
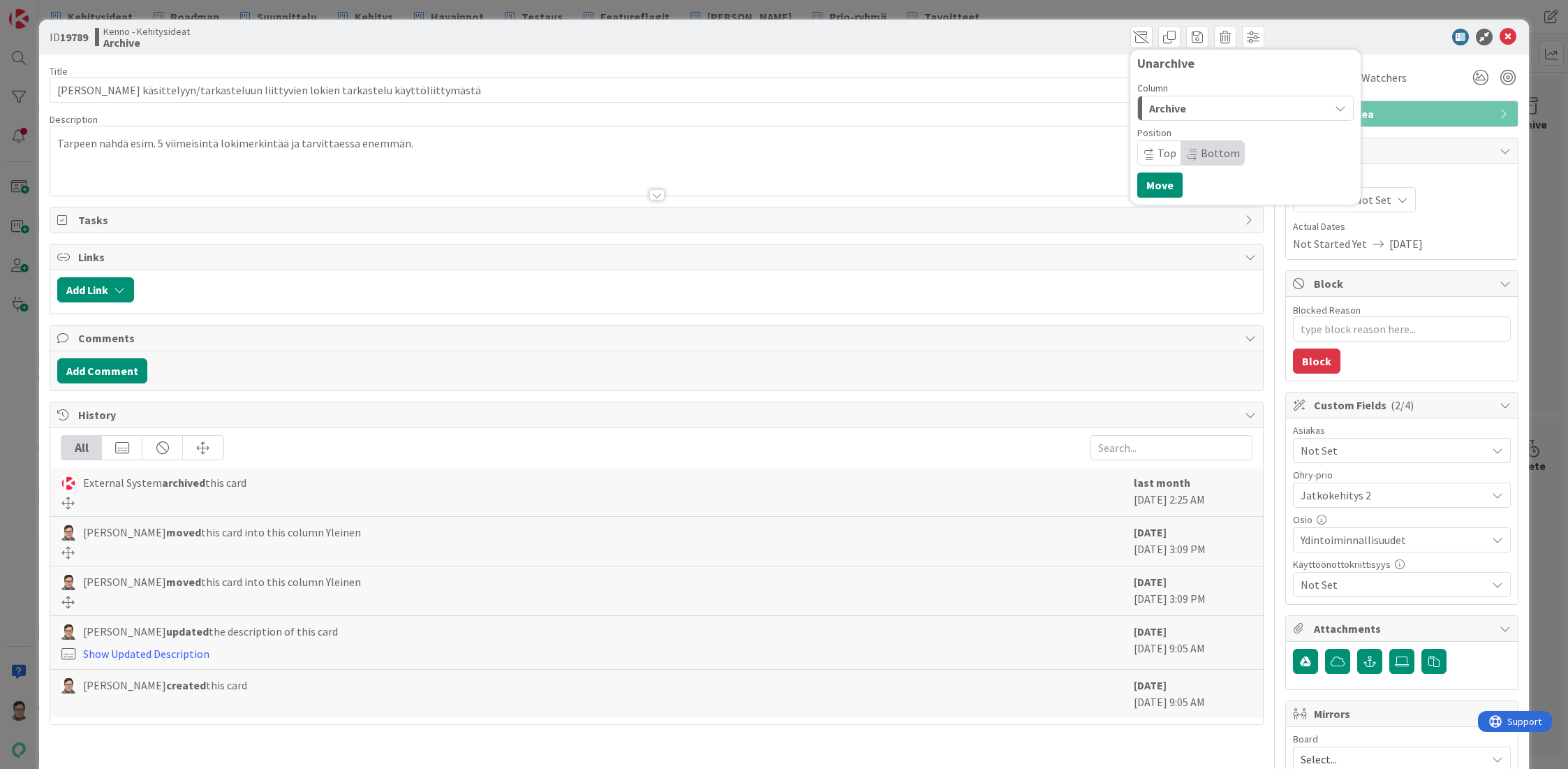
click at [1169, 107] on span "Archive" at bounding box center [1167, 108] width 37 height 19
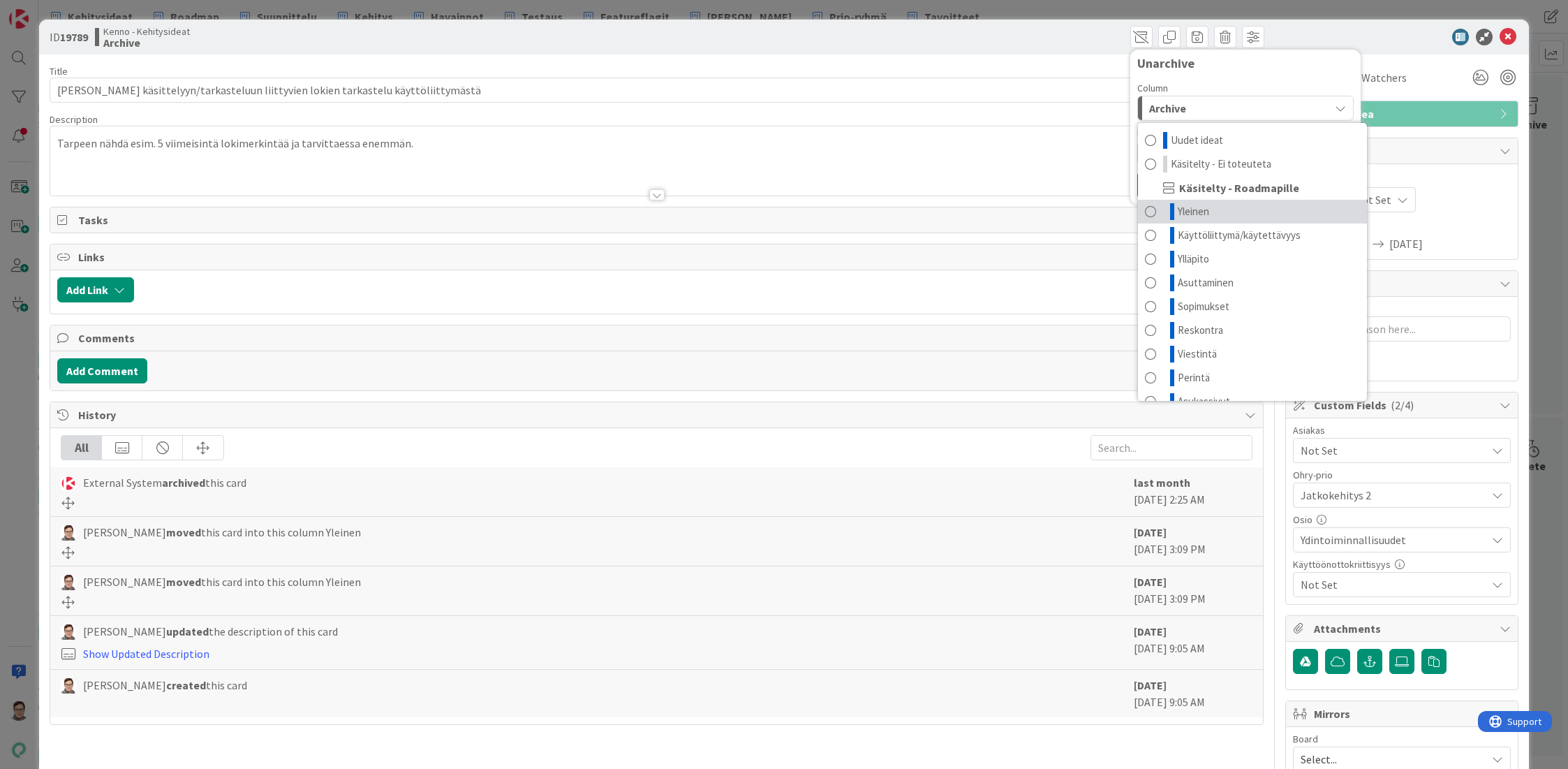
click at [1191, 209] on span "Yleinen" at bounding box center [1194, 211] width 31 height 17
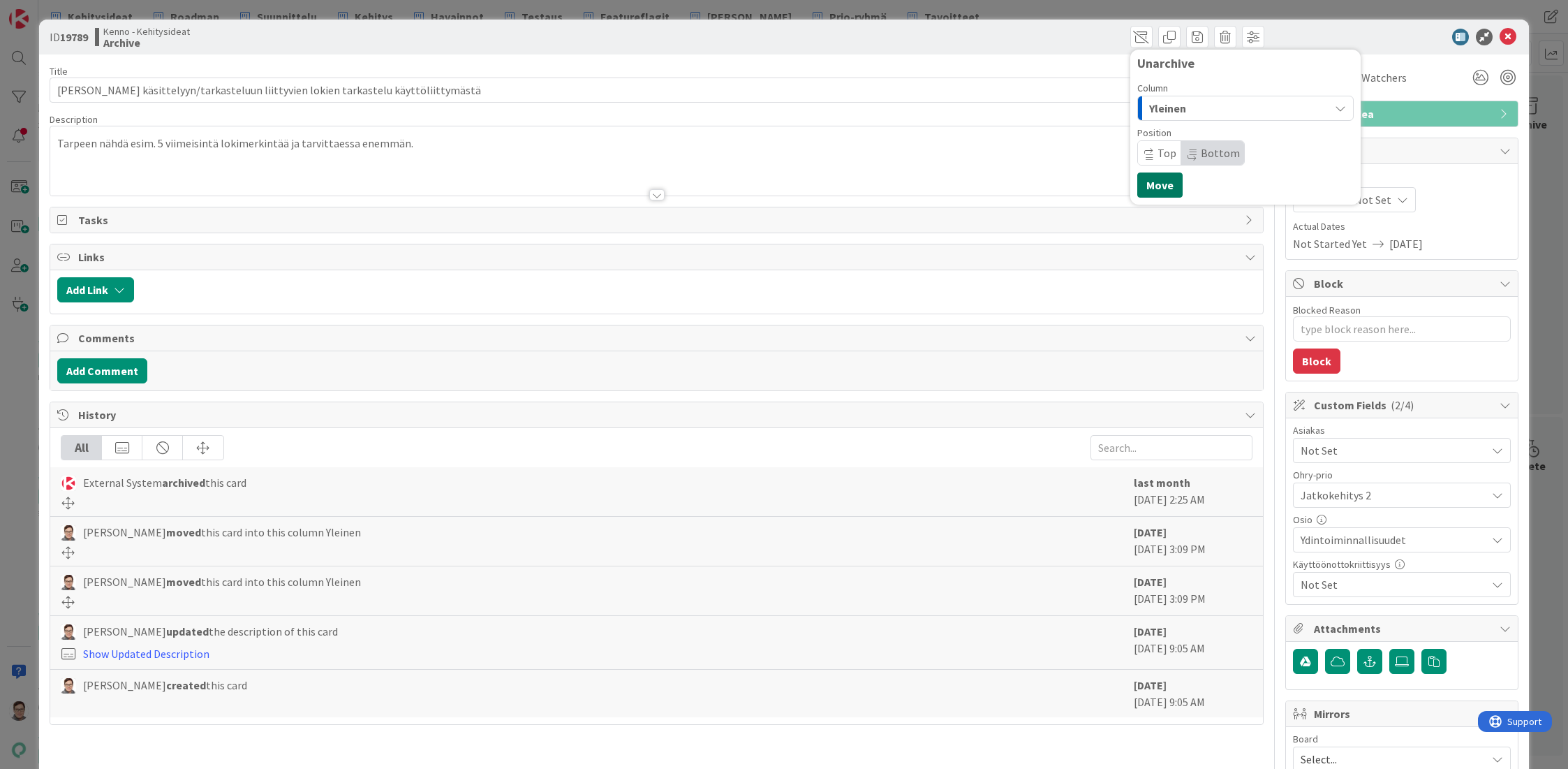
click at [1152, 189] on button "Move" at bounding box center [1160, 184] width 46 height 25
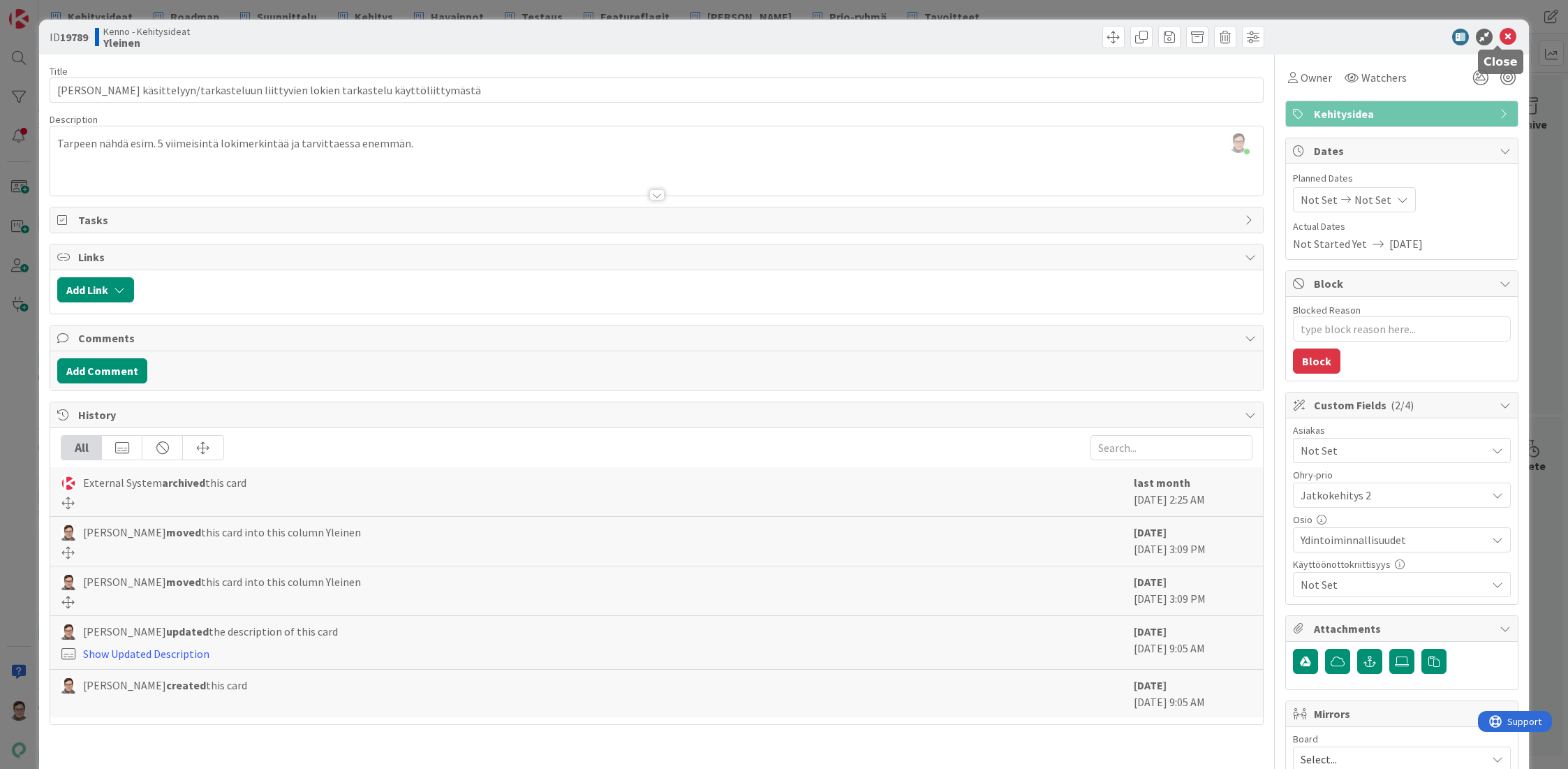
click at [1500, 37] on icon at bounding box center [1508, 37] width 17 height 17
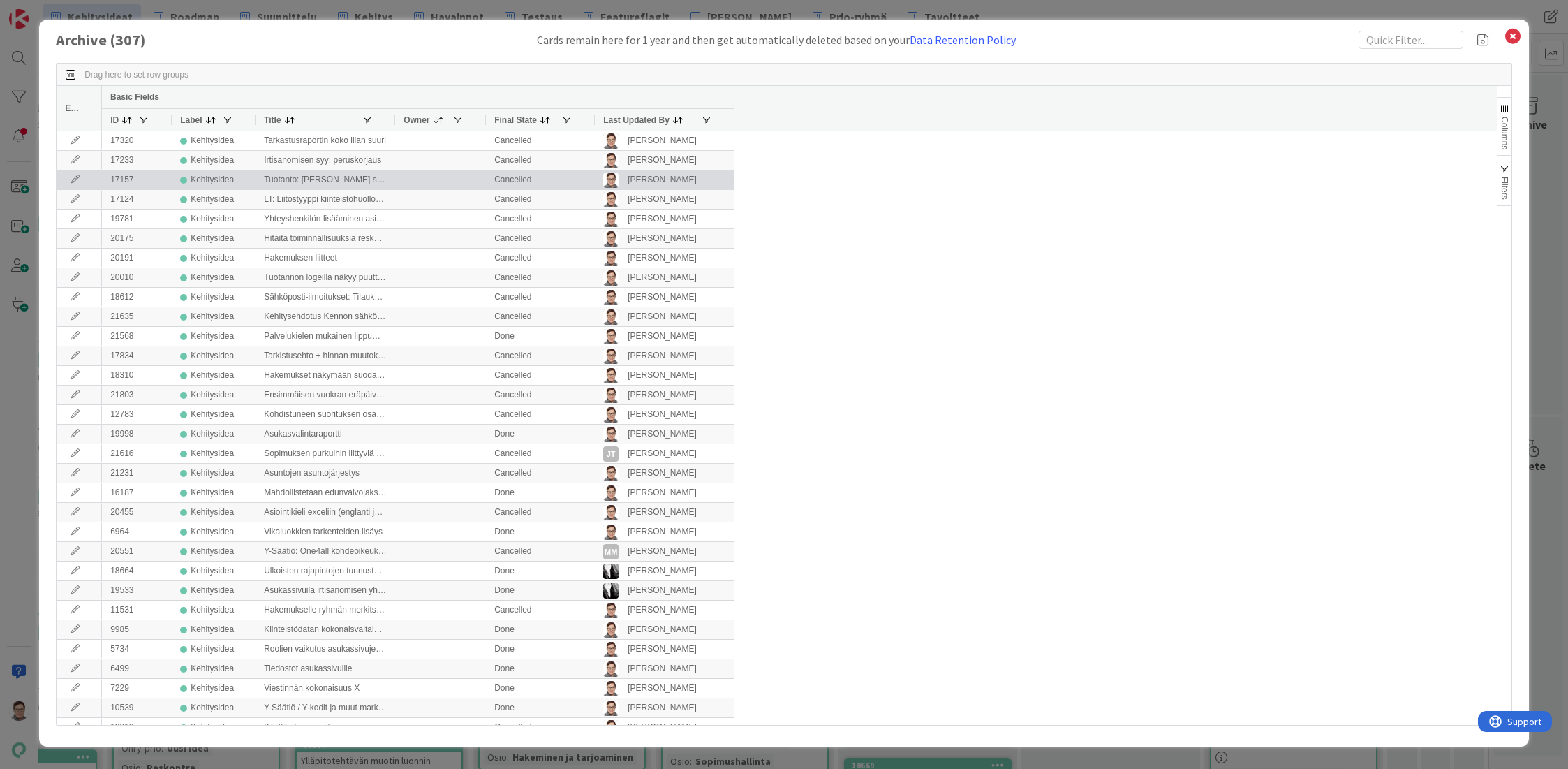
click at [629, 121] on span "Last Updated By" at bounding box center [636, 120] width 66 height 10
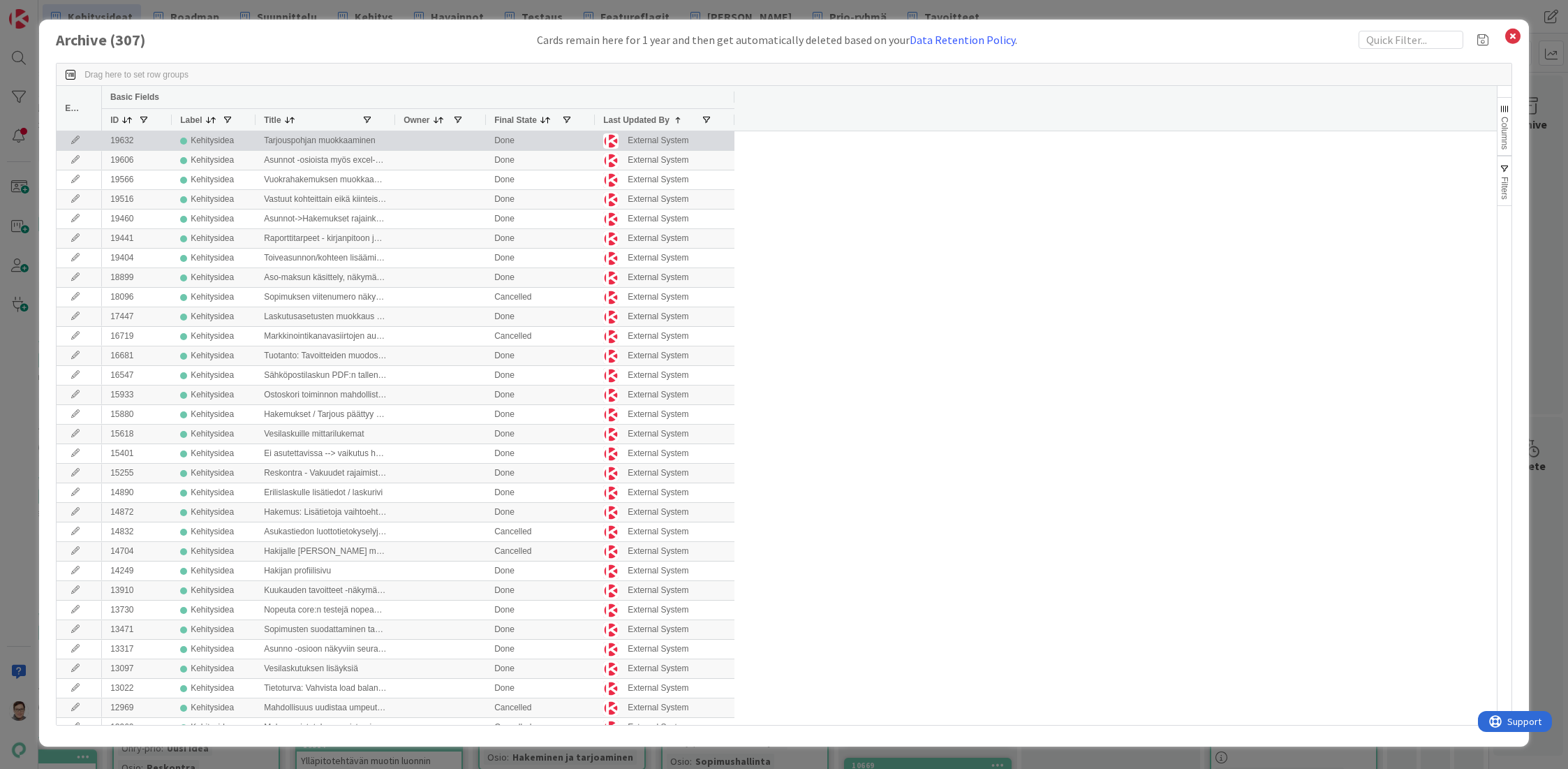
click at [71, 140] on icon at bounding box center [75, 140] width 21 height 9
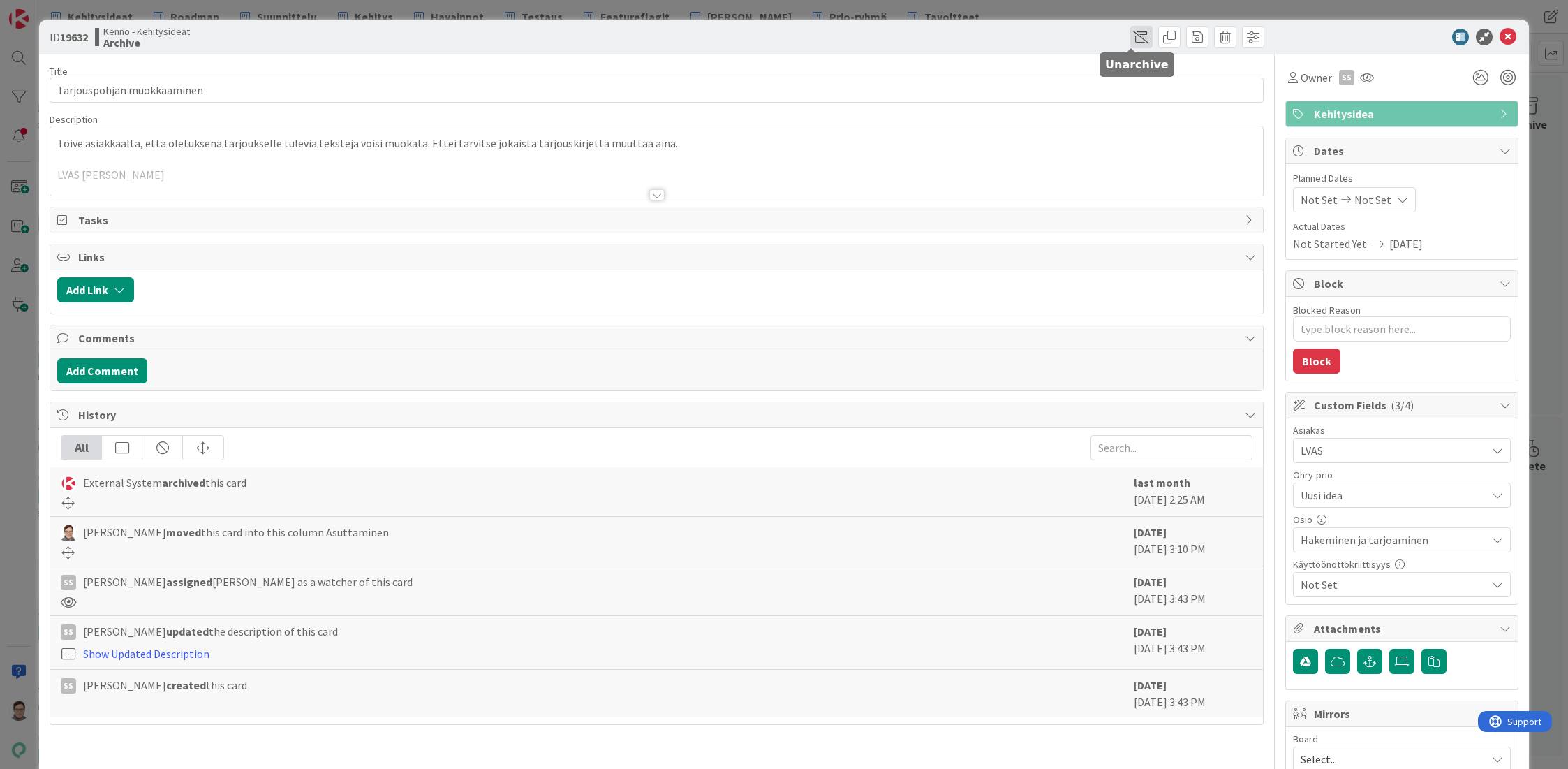
click at [1130, 38] on span at bounding box center [1141, 36] width 22 height 22
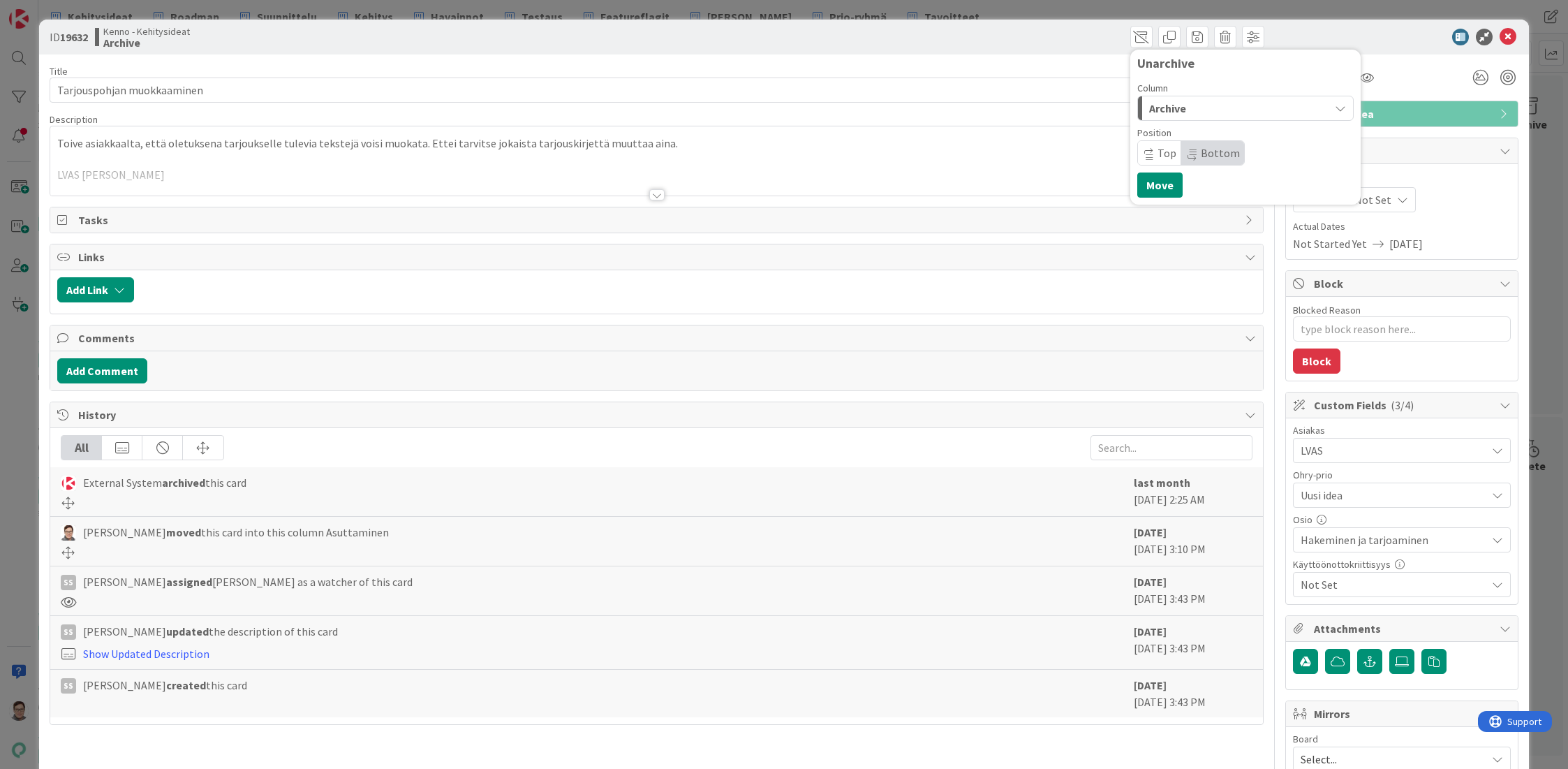
click at [1182, 110] on div "Archive" at bounding box center [1238, 108] width 184 height 22
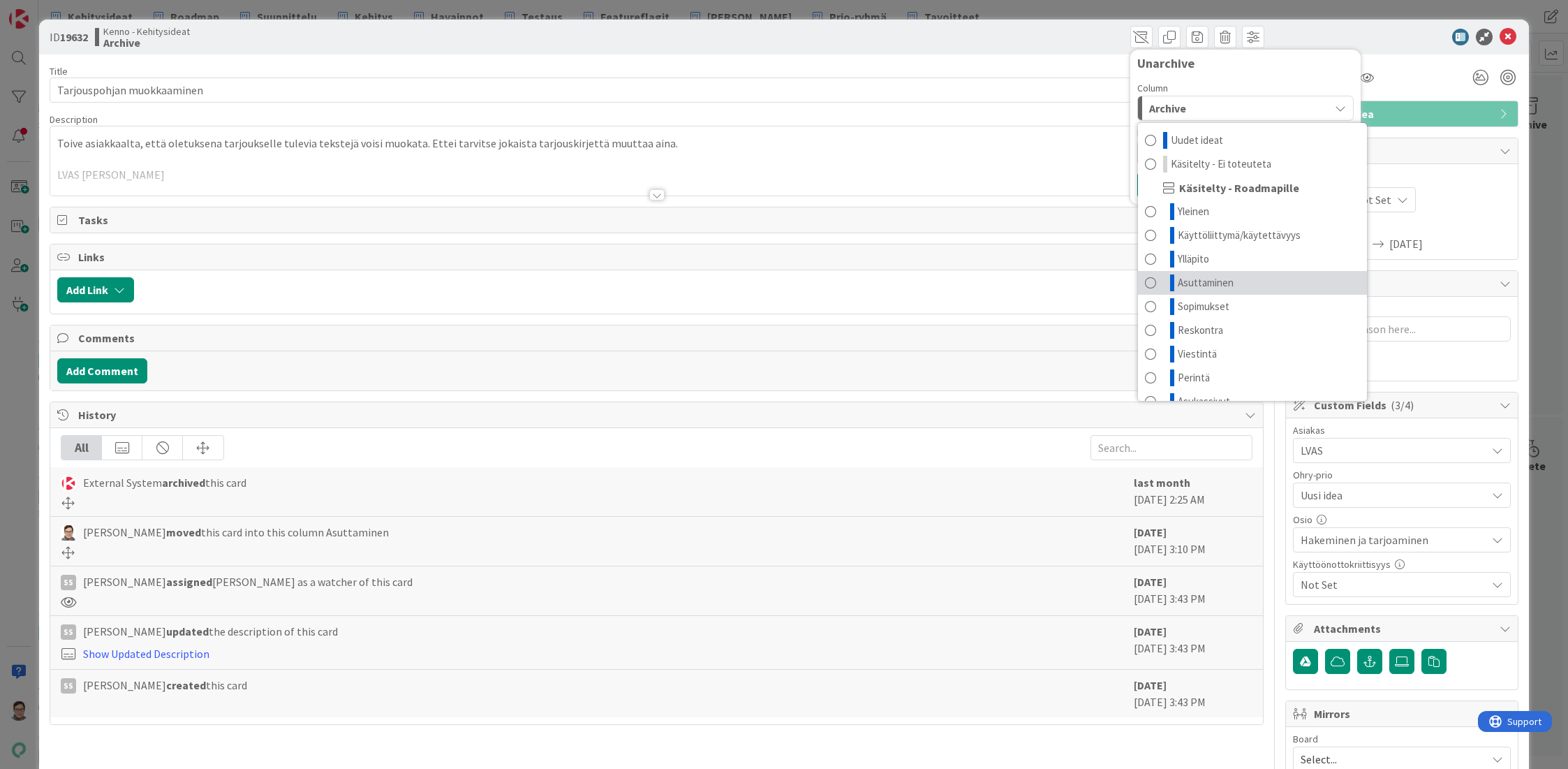
click at [1181, 281] on span "Asuttaminen" at bounding box center [1206, 283] width 56 height 17
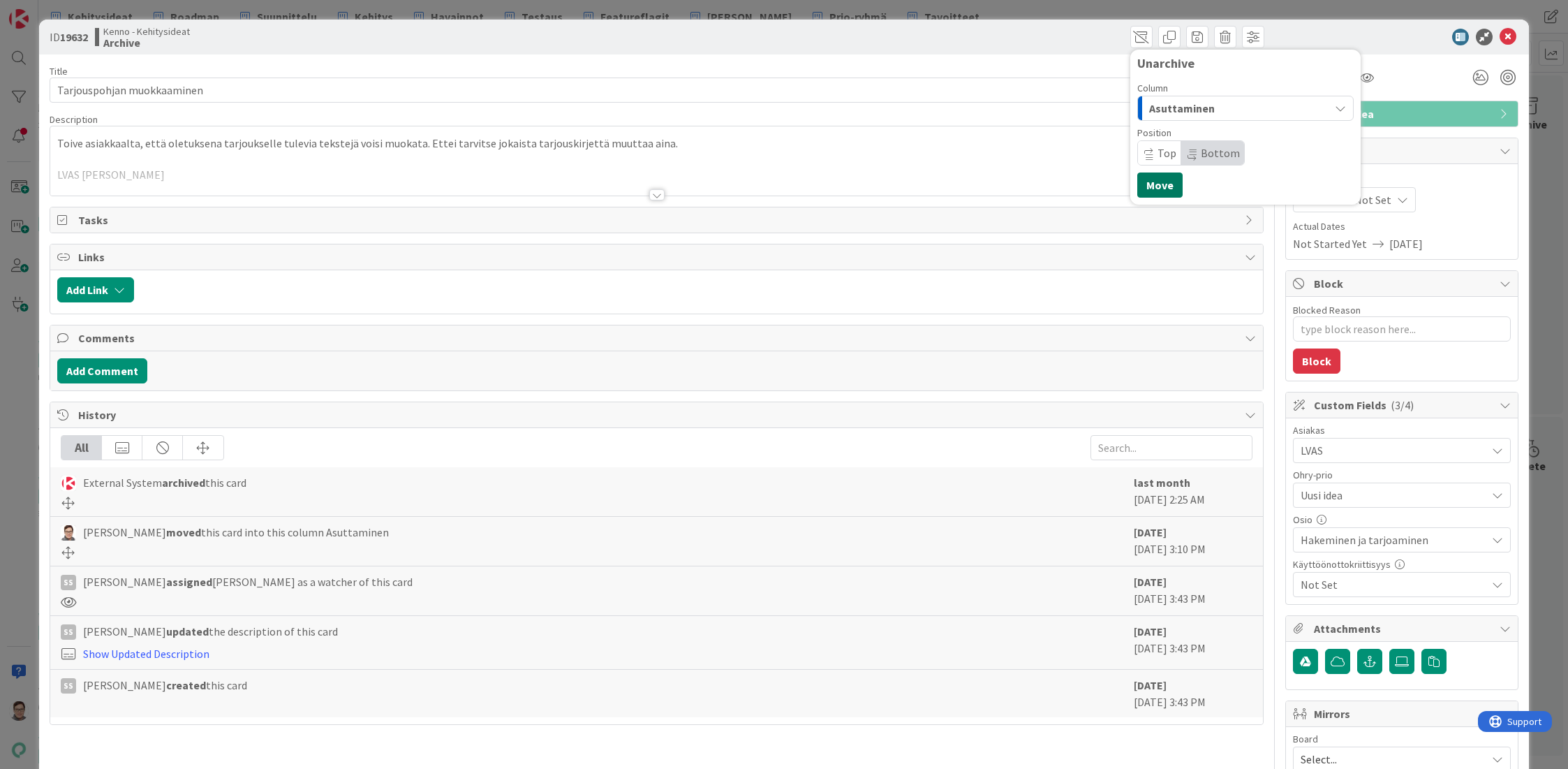
click at [1144, 189] on button "Move" at bounding box center [1160, 184] width 46 height 25
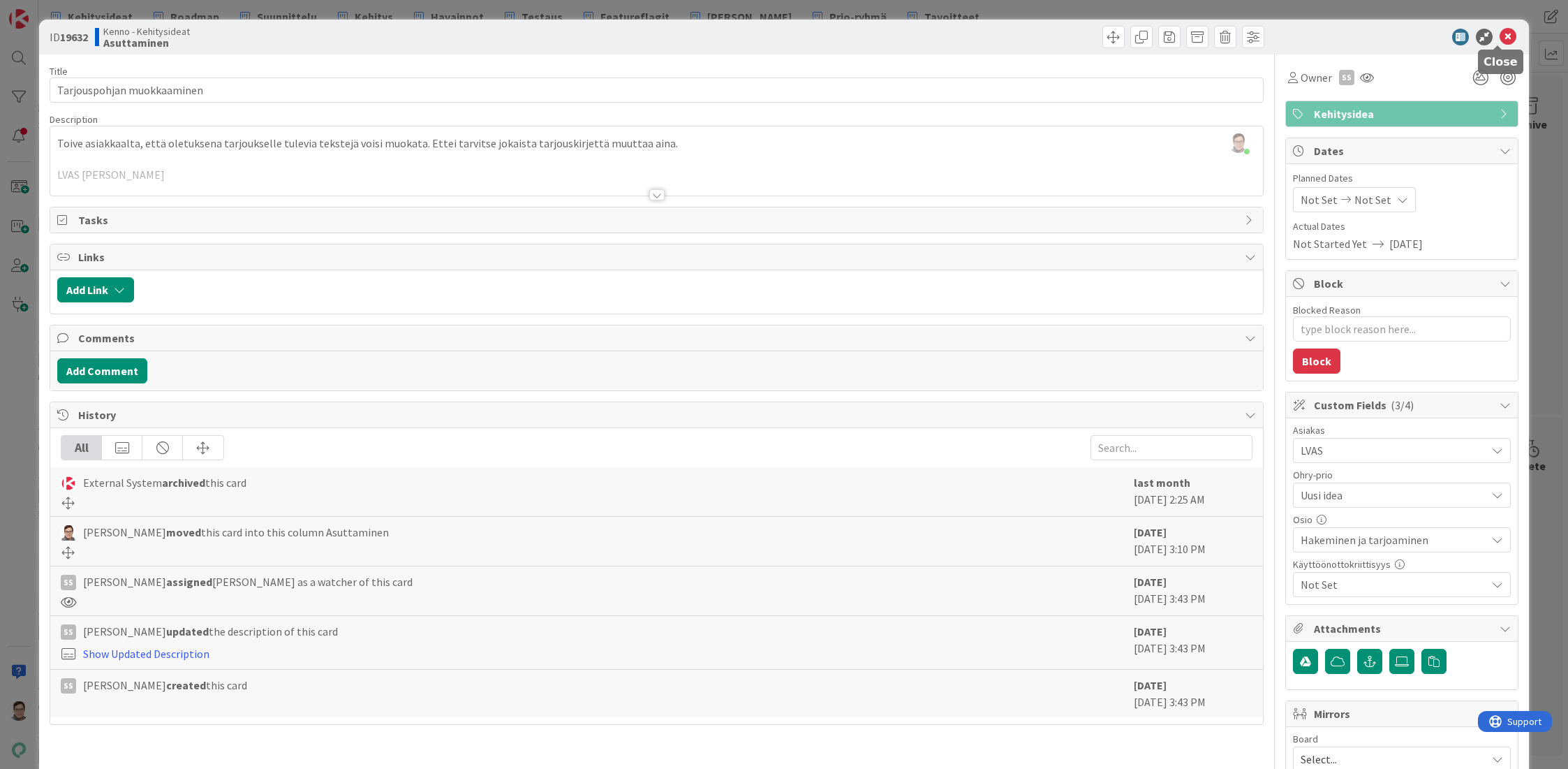
click at [1500, 36] on icon at bounding box center [1508, 37] width 17 height 17
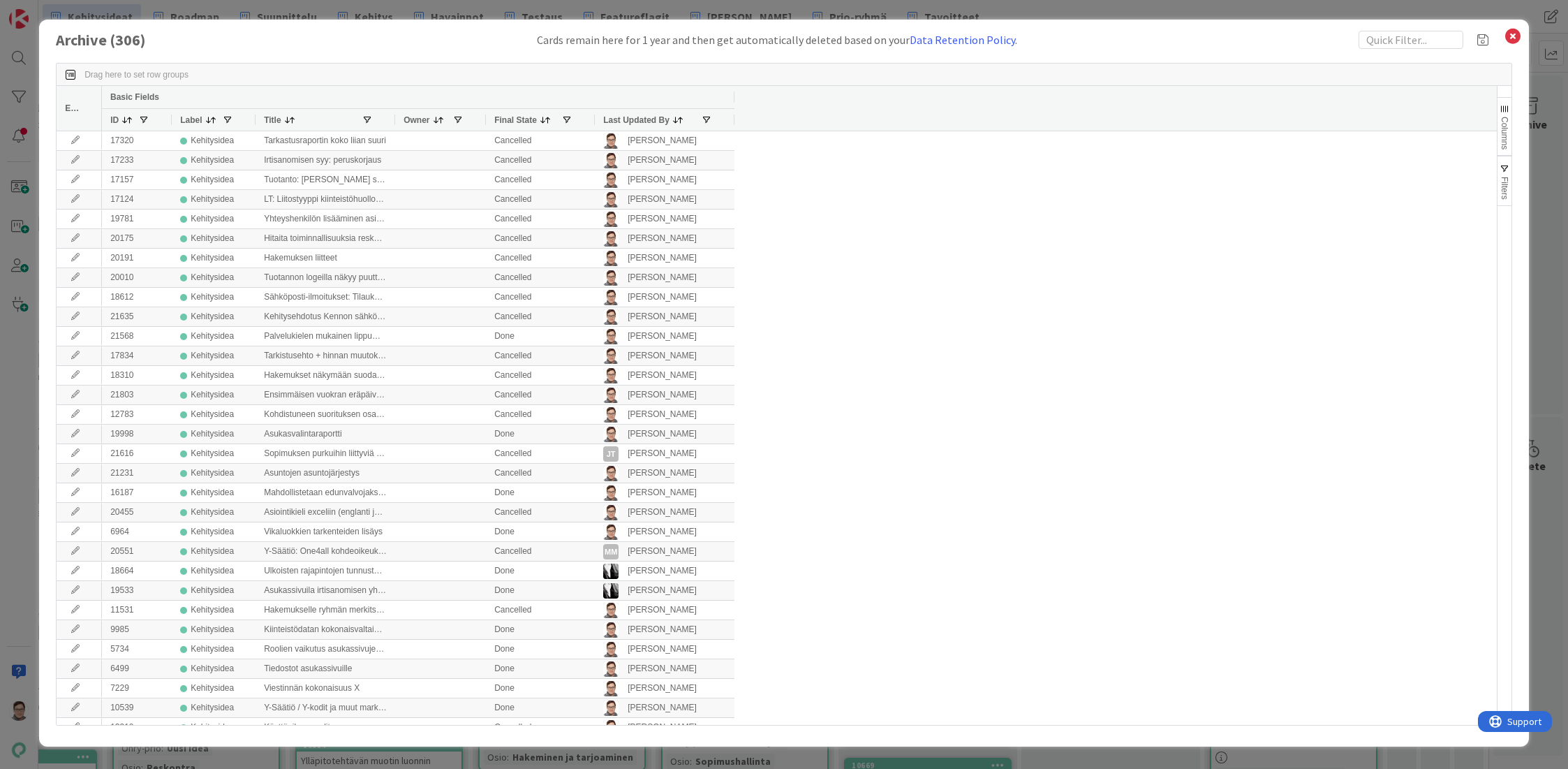
click at [648, 117] on span "Last Updated By" at bounding box center [636, 120] width 66 height 10
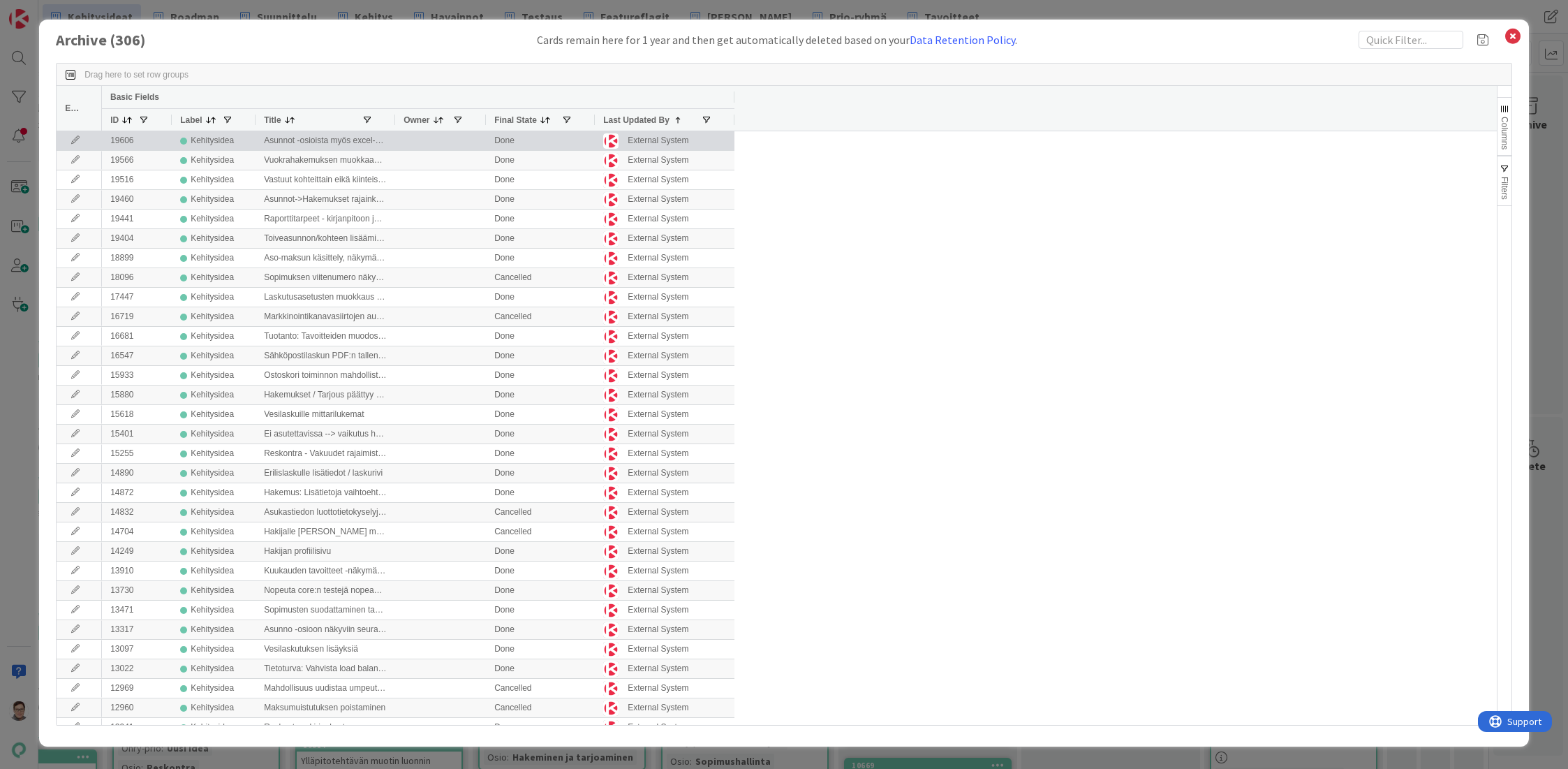
click at [78, 142] on icon at bounding box center [75, 140] width 21 height 9
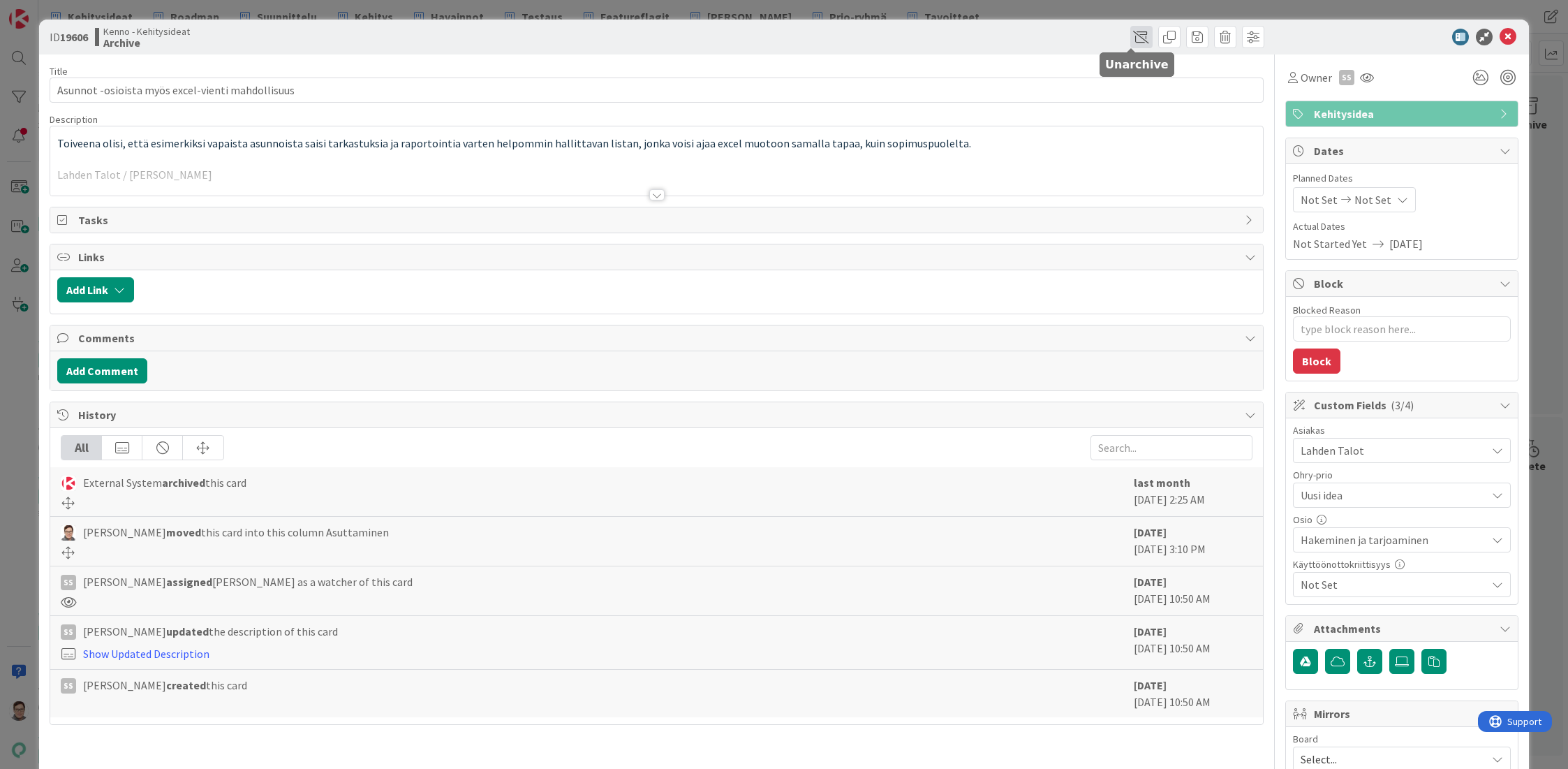
click at [1130, 41] on span at bounding box center [1141, 36] width 22 height 22
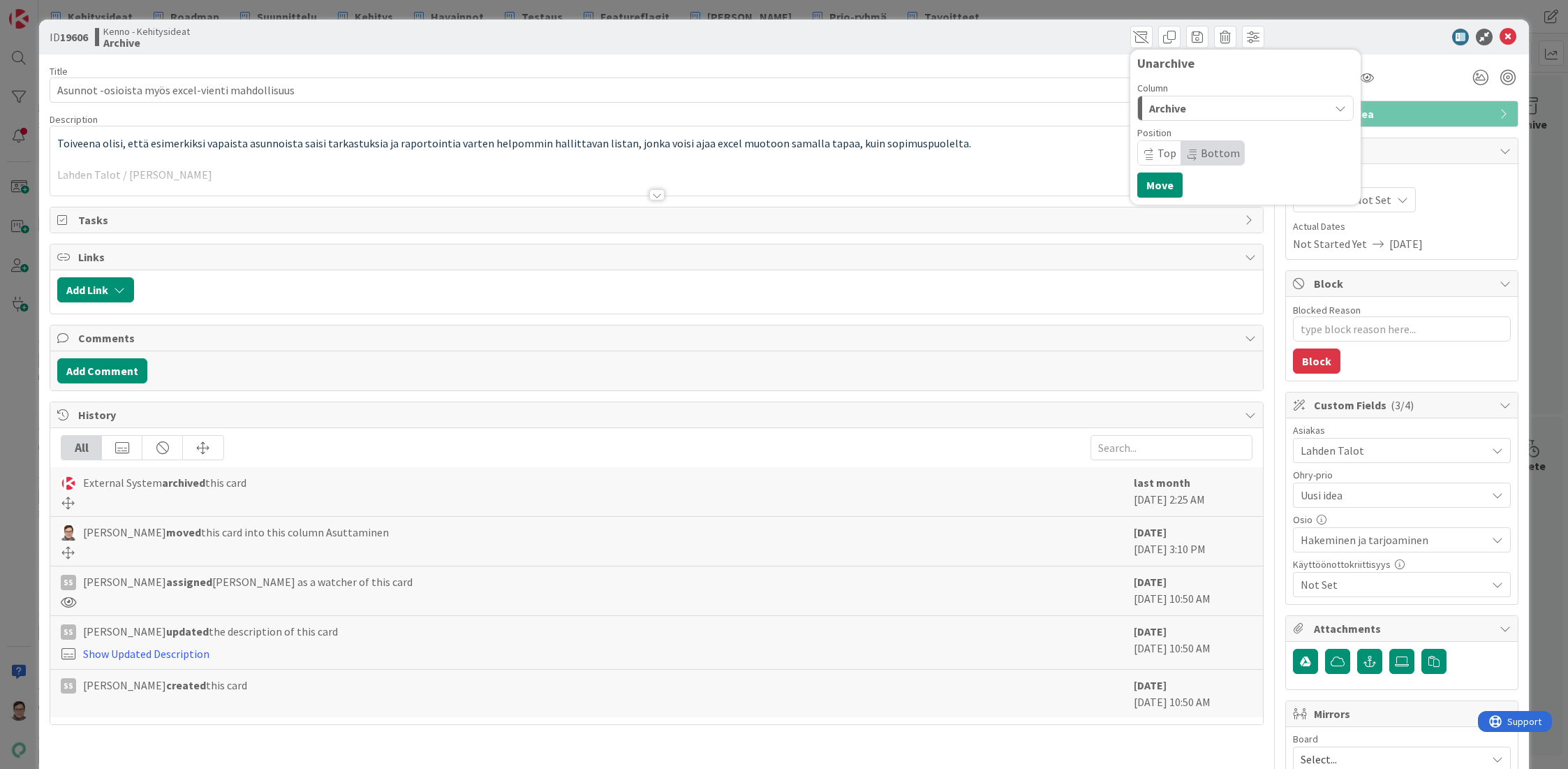
click at [1149, 108] on span "Archive" at bounding box center [1167, 108] width 37 height 19
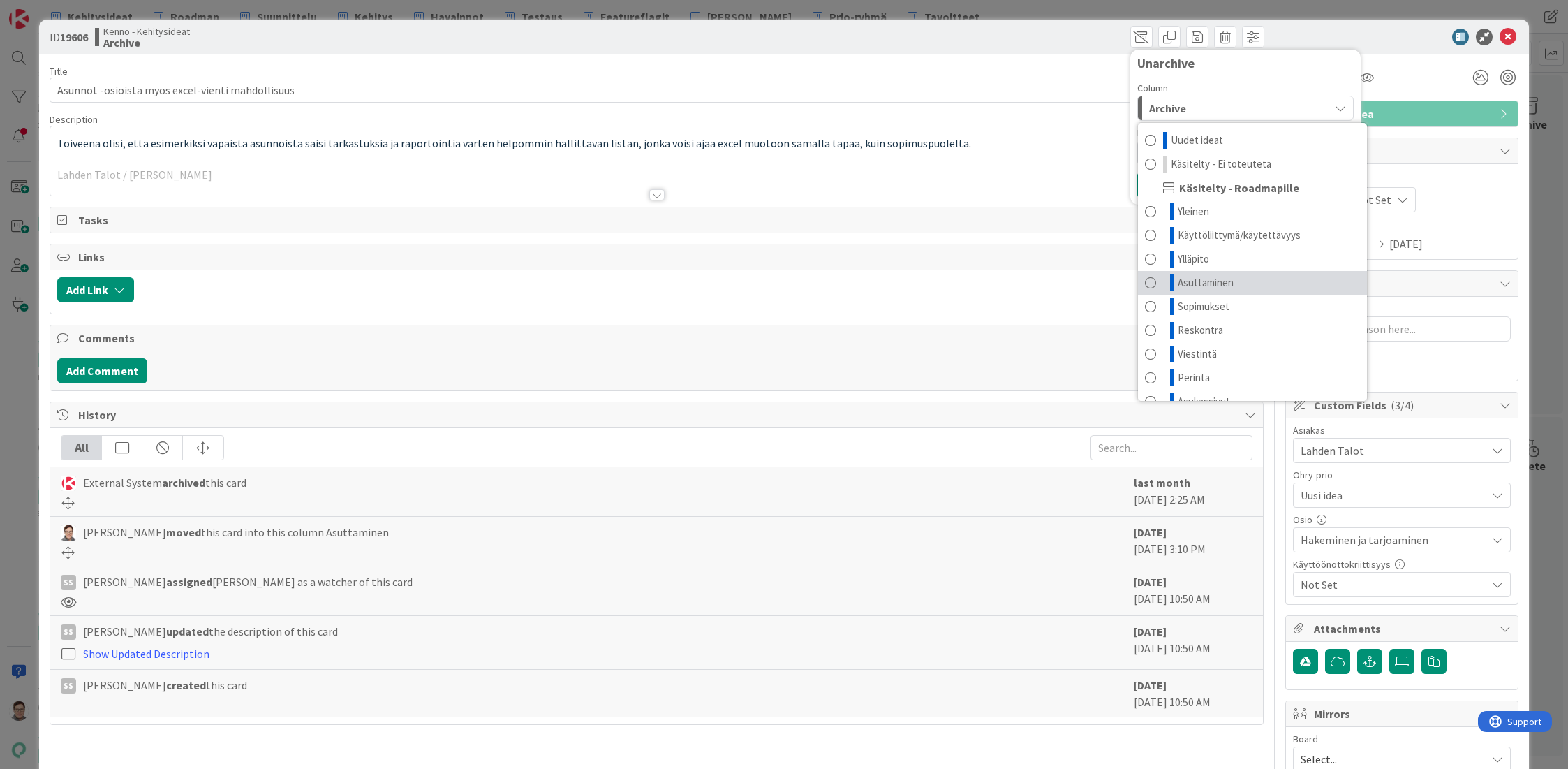
click at [1180, 284] on span "Asuttaminen" at bounding box center [1206, 283] width 56 height 17
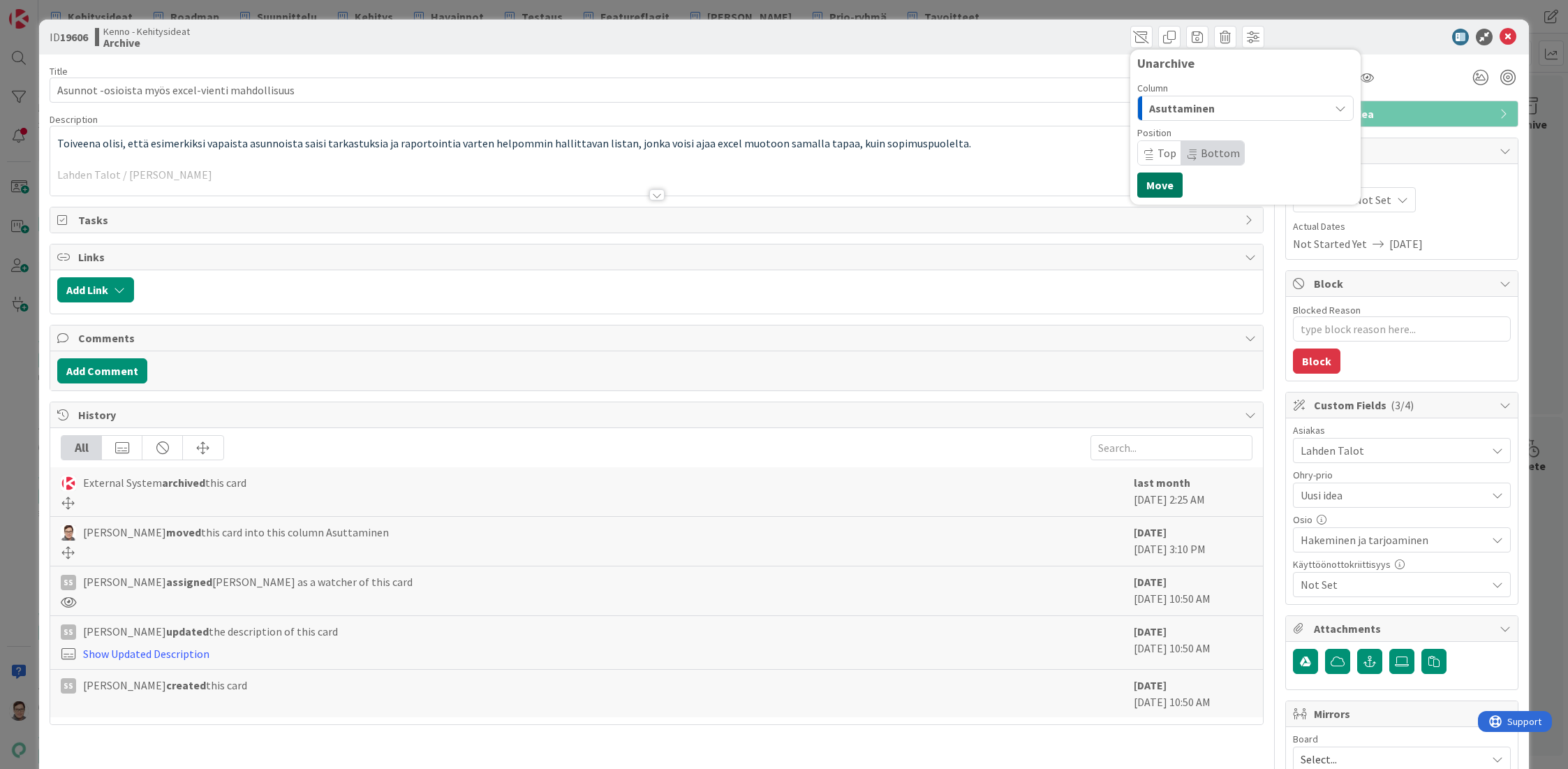
click at [1148, 189] on button "Move" at bounding box center [1160, 184] width 46 height 25
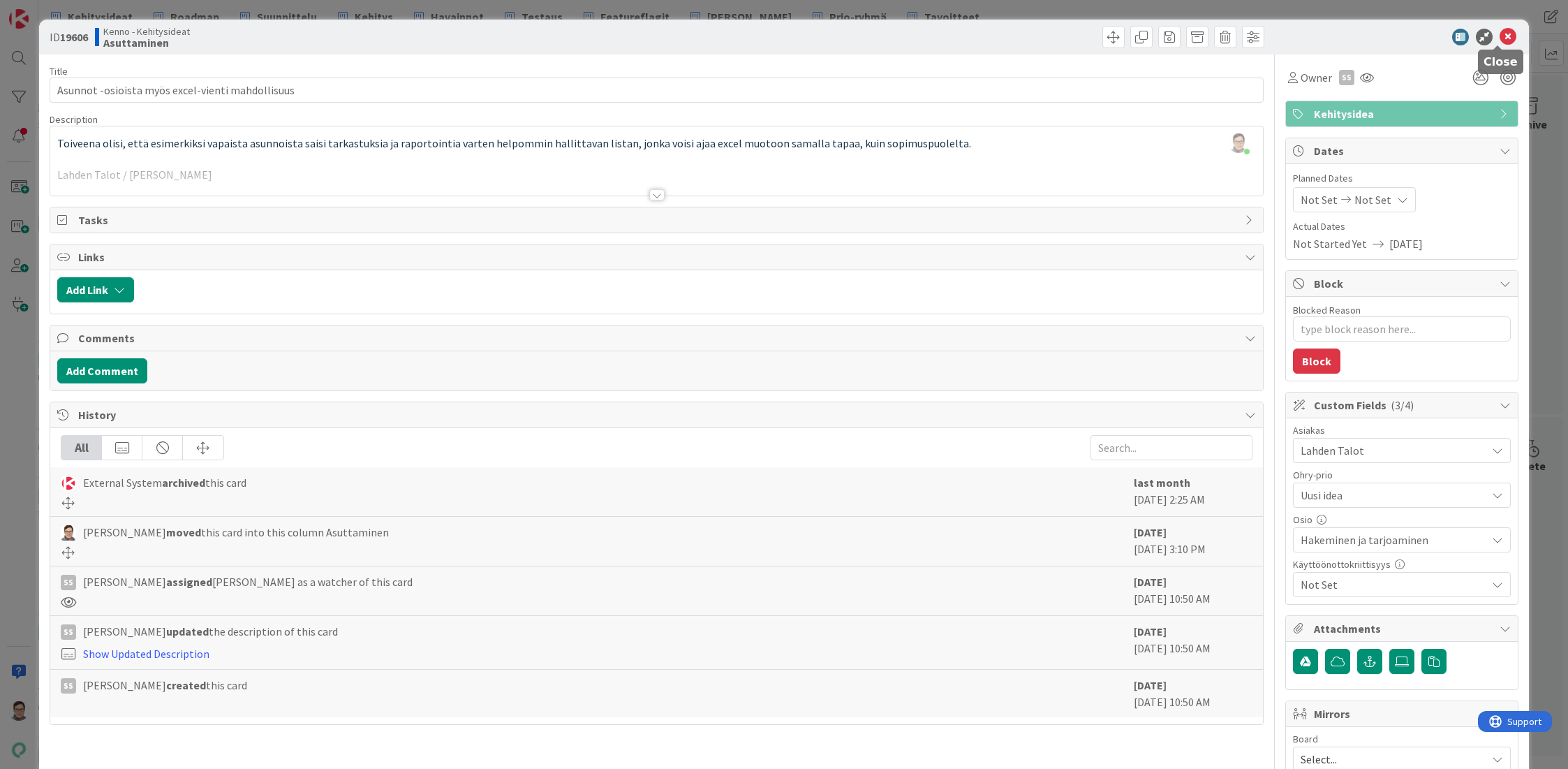
click at [1500, 38] on icon at bounding box center [1508, 37] width 17 height 17
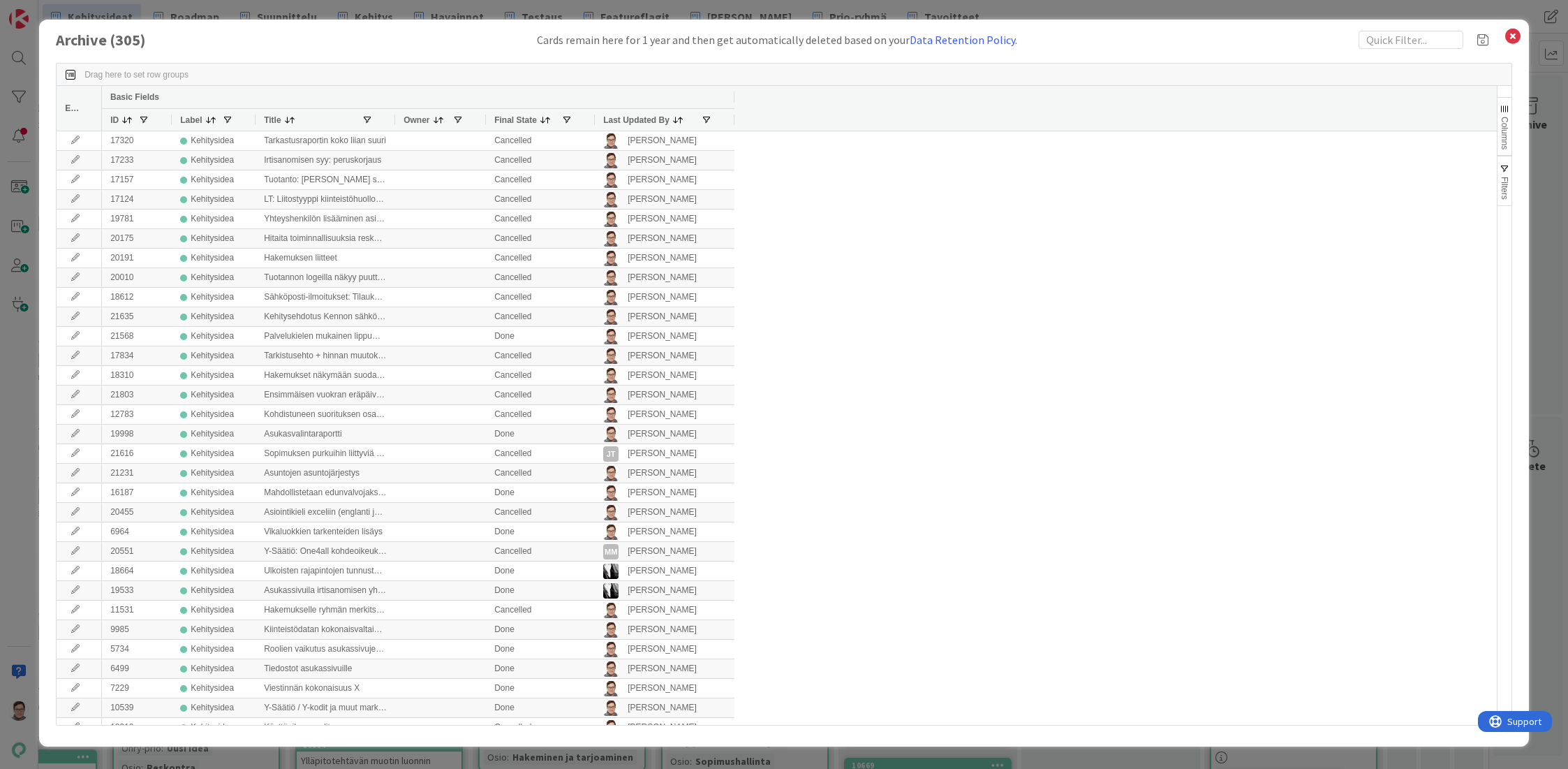
click at [617, 117] on span "Last Updated By" at bounding box center [636, 120] width 66 height 10
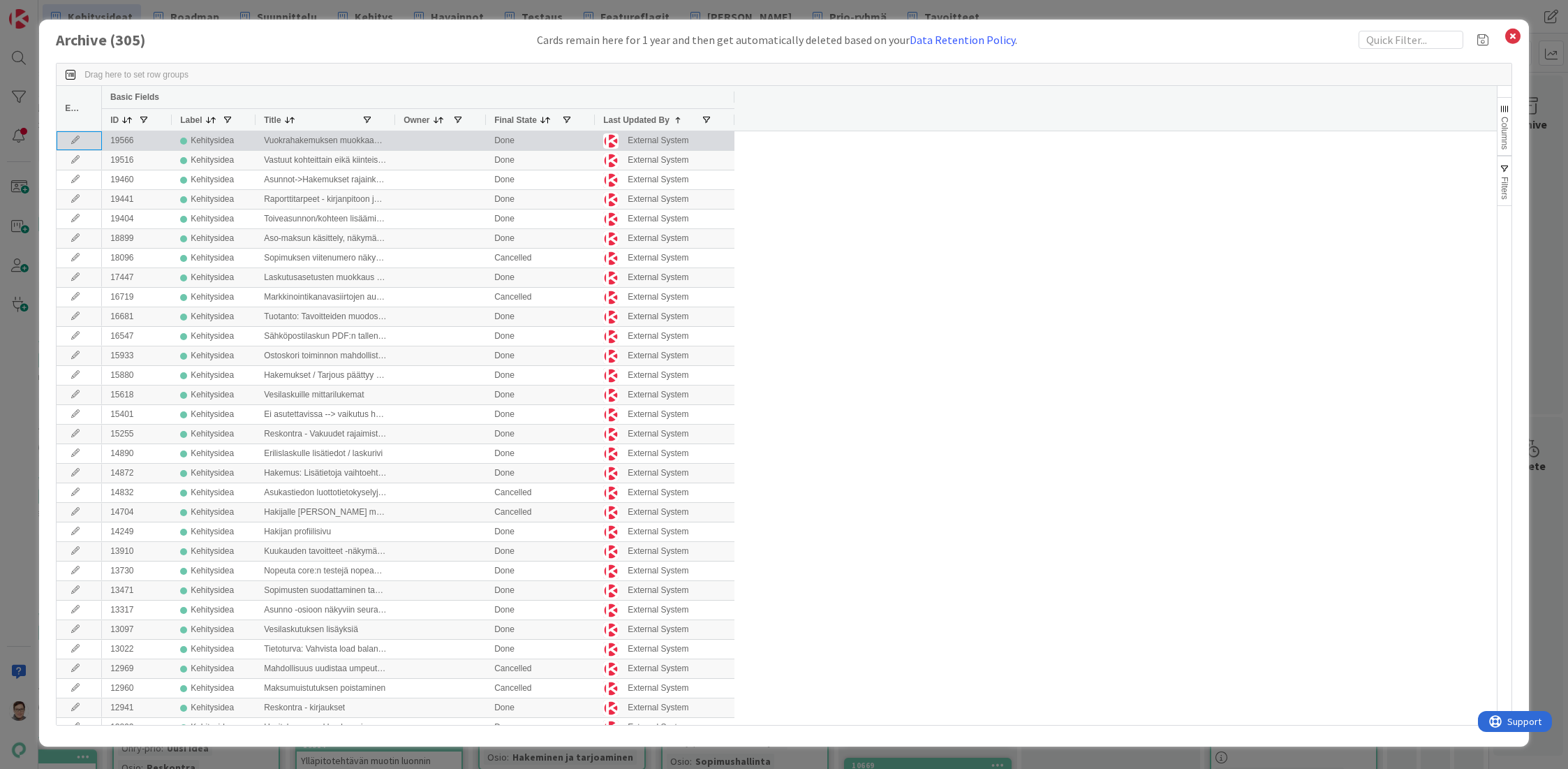
click at [75, 143] on icon at bounding box center [75, 140] width 21 height 9
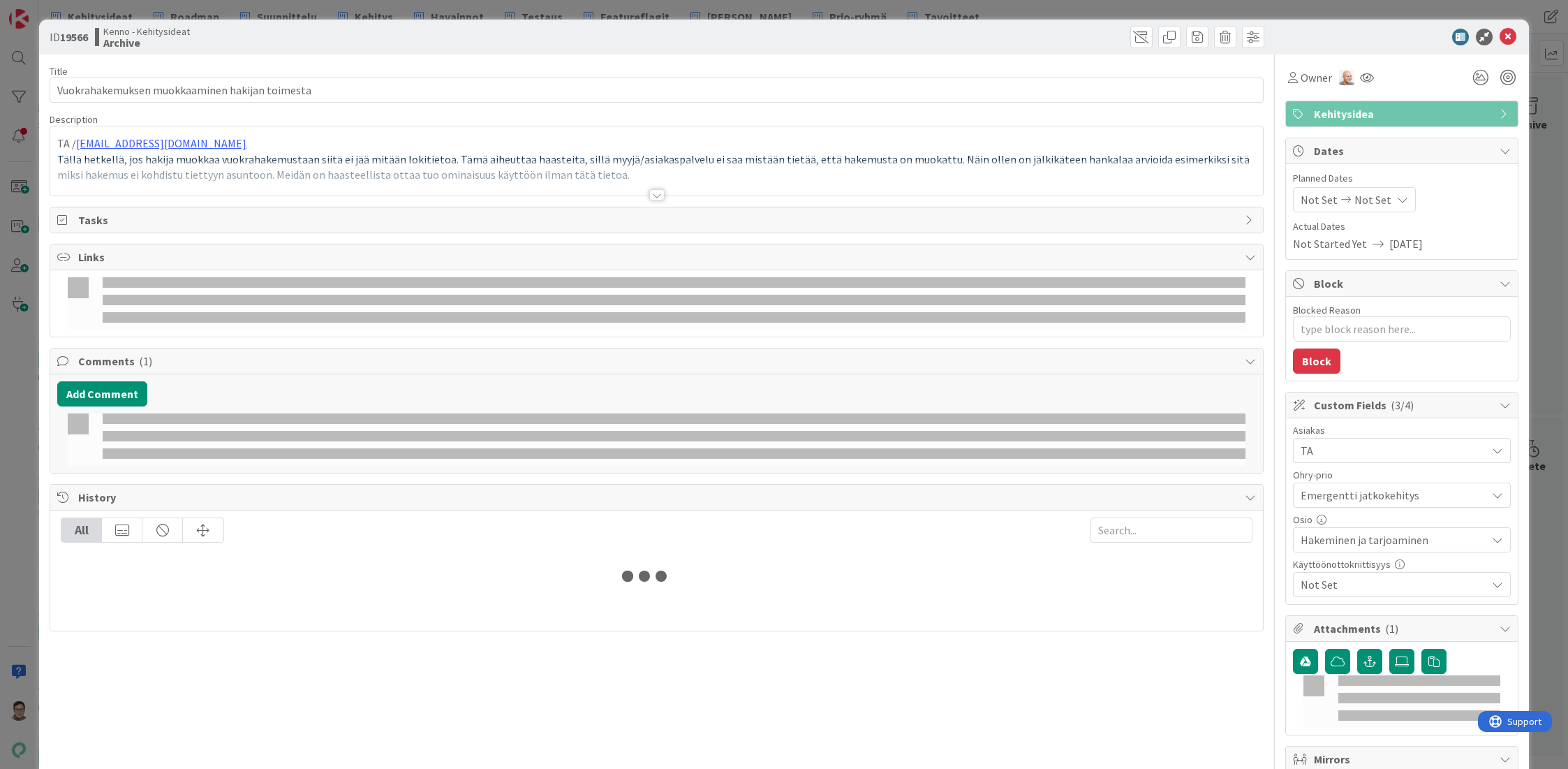
type textarea "x"
type input "Vuokrahakemuksen muokkaaminen hakijan toimesta"
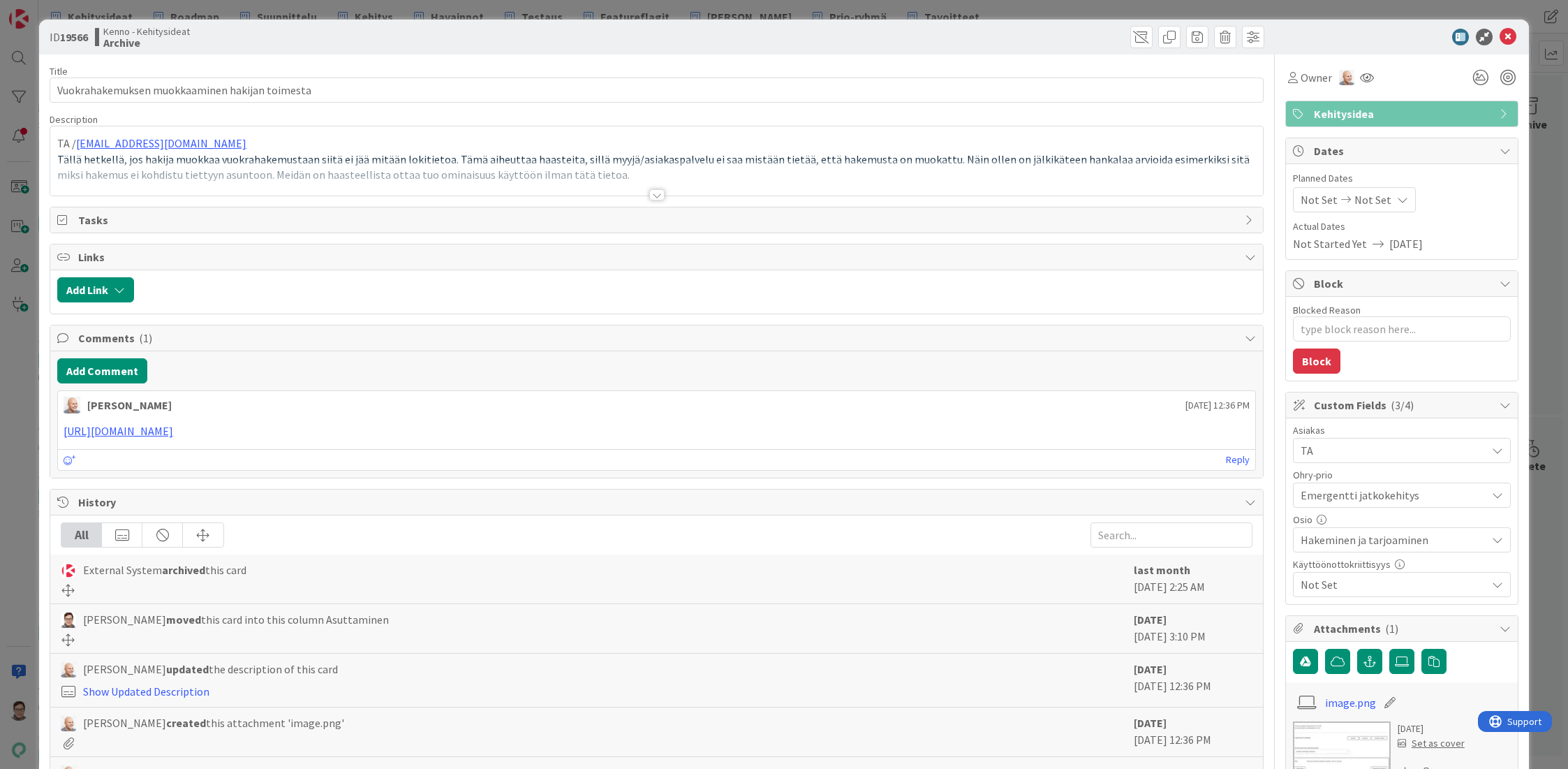
type textarea "x"
type input "Vuokrahakemuksen muokkaaminen hakijan toimesta"
click at [1130, 43] on span at bounding box center [1141, 36] width 22 height 22
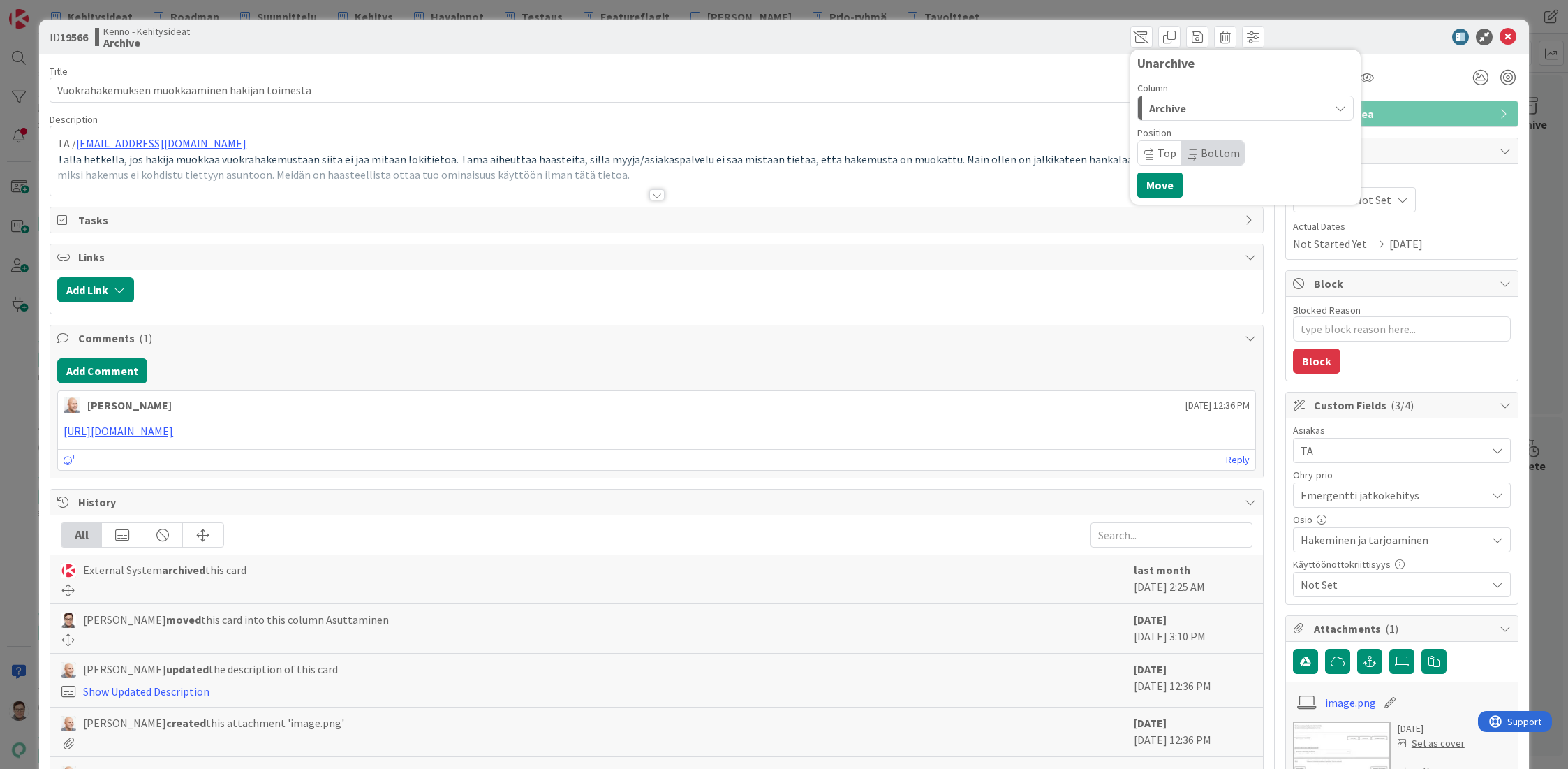
click at [1168, 104] on span "Archive" at bounding box center [1167, 108] width 37 height 19
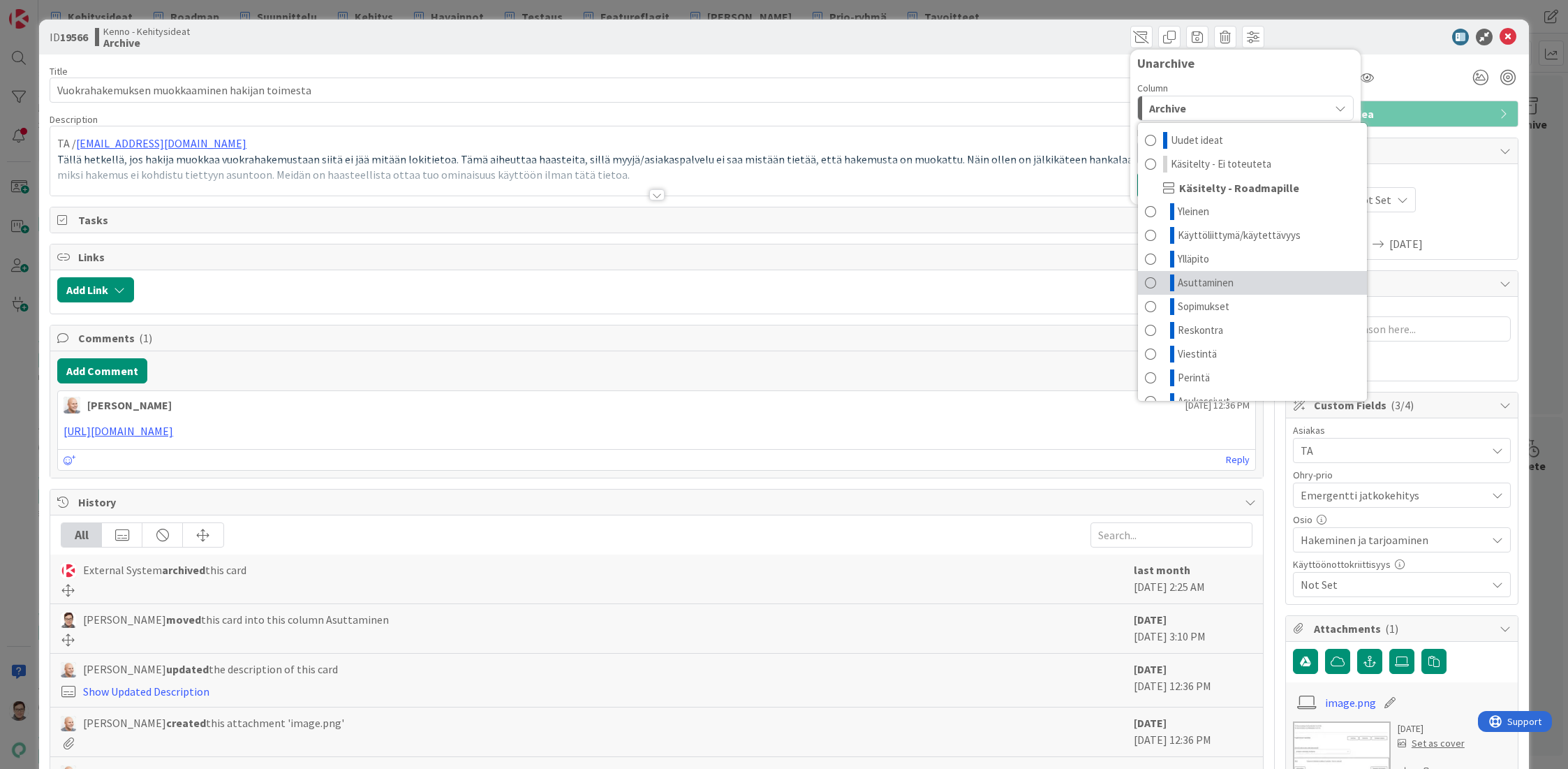
click at [1179, 282] on span "Asuttaminen" at bounding box center [1206, 283] width 56 height 17
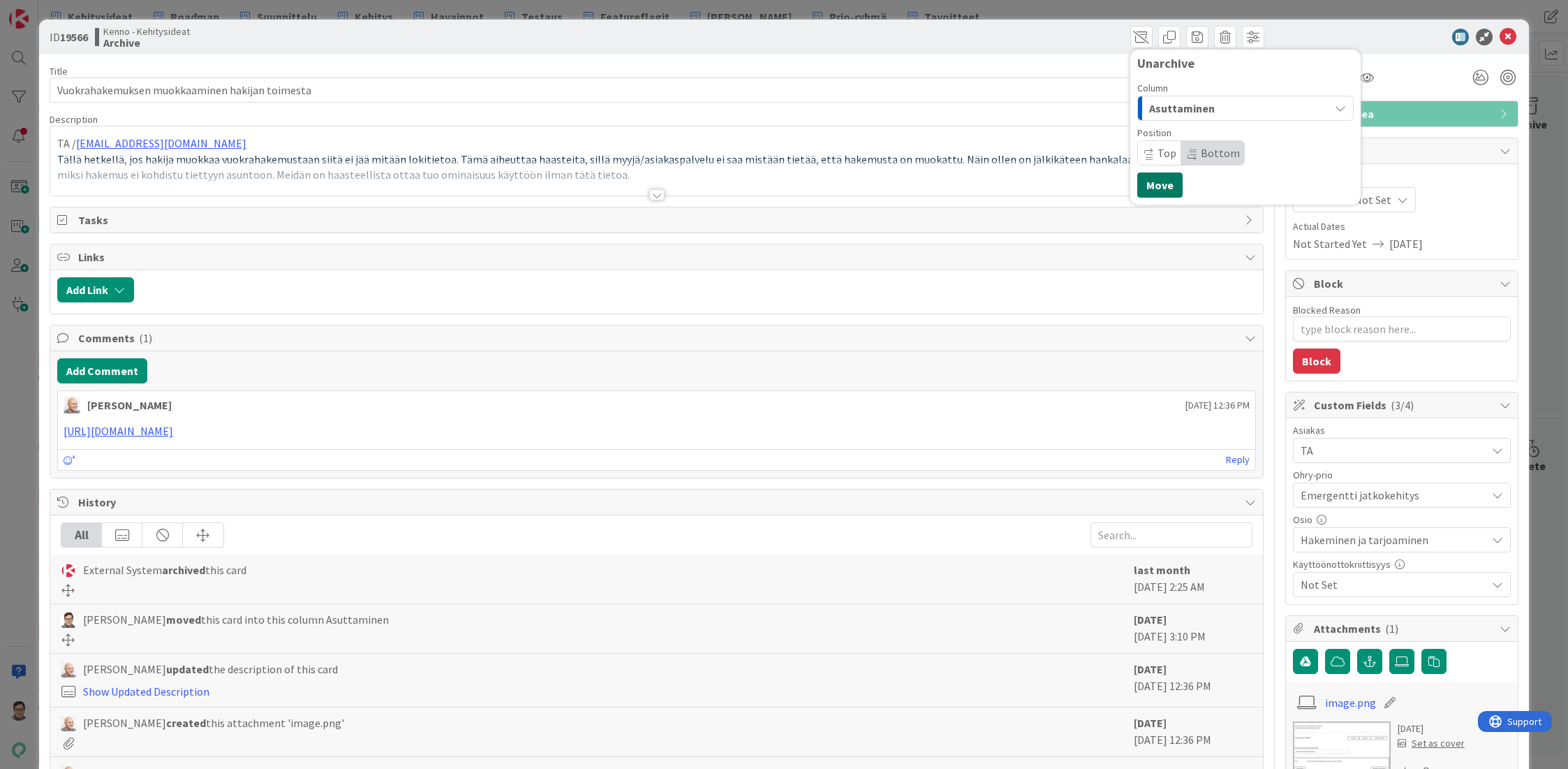
click at [1153, 180] on button "Move" at bounding box center [1160, 184] width 46 height 25
type textarea "x"
type input "Vuokrahakemuksen muokkaaminen hakijan toimesta"
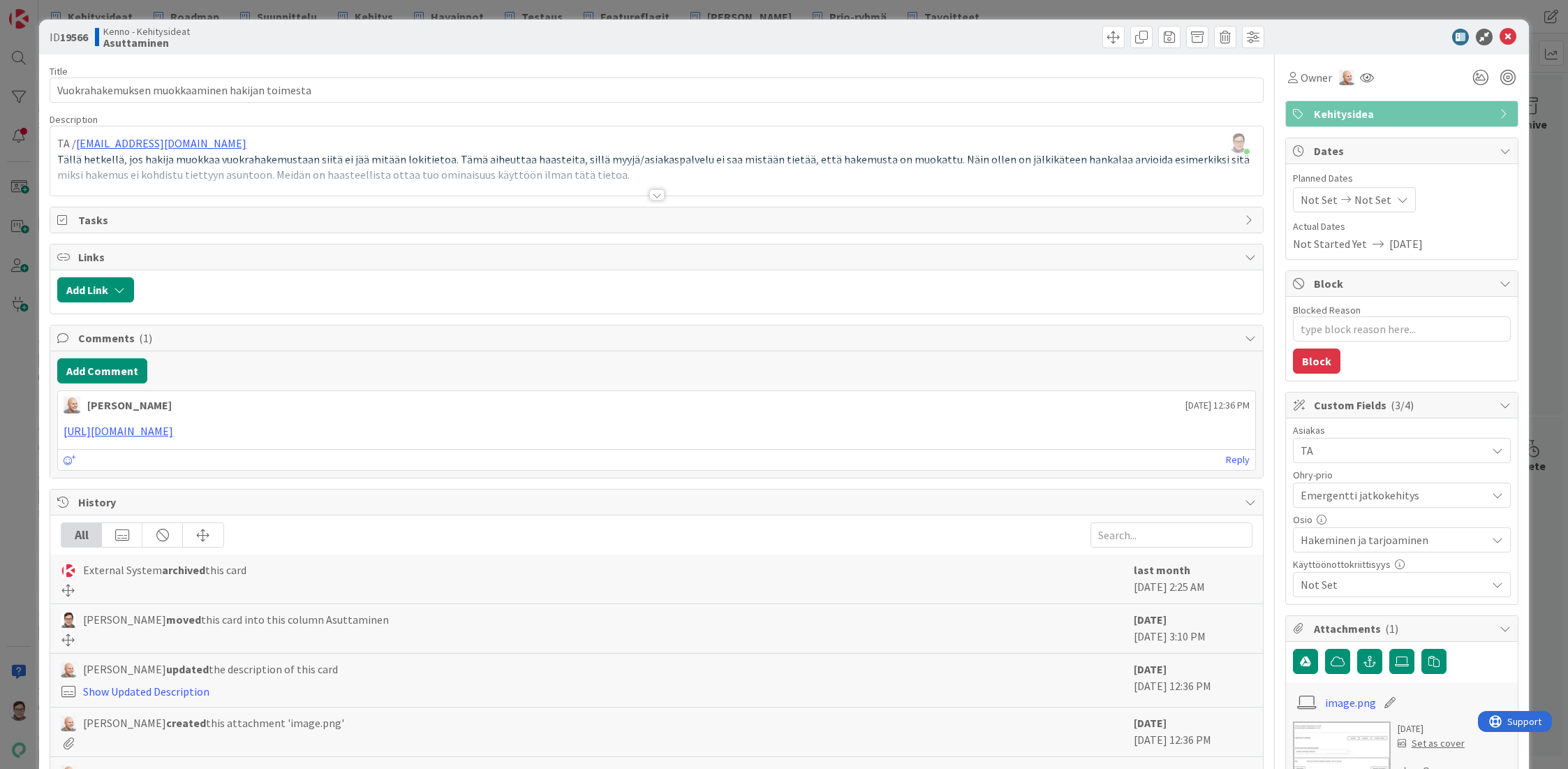
type textarea "x"
type input "Vuokrahakemuksen muokkaaminen hakijan toimesta"
click at [1500, 36] on icon at bounding box center [1508, 37] width 17 height 17
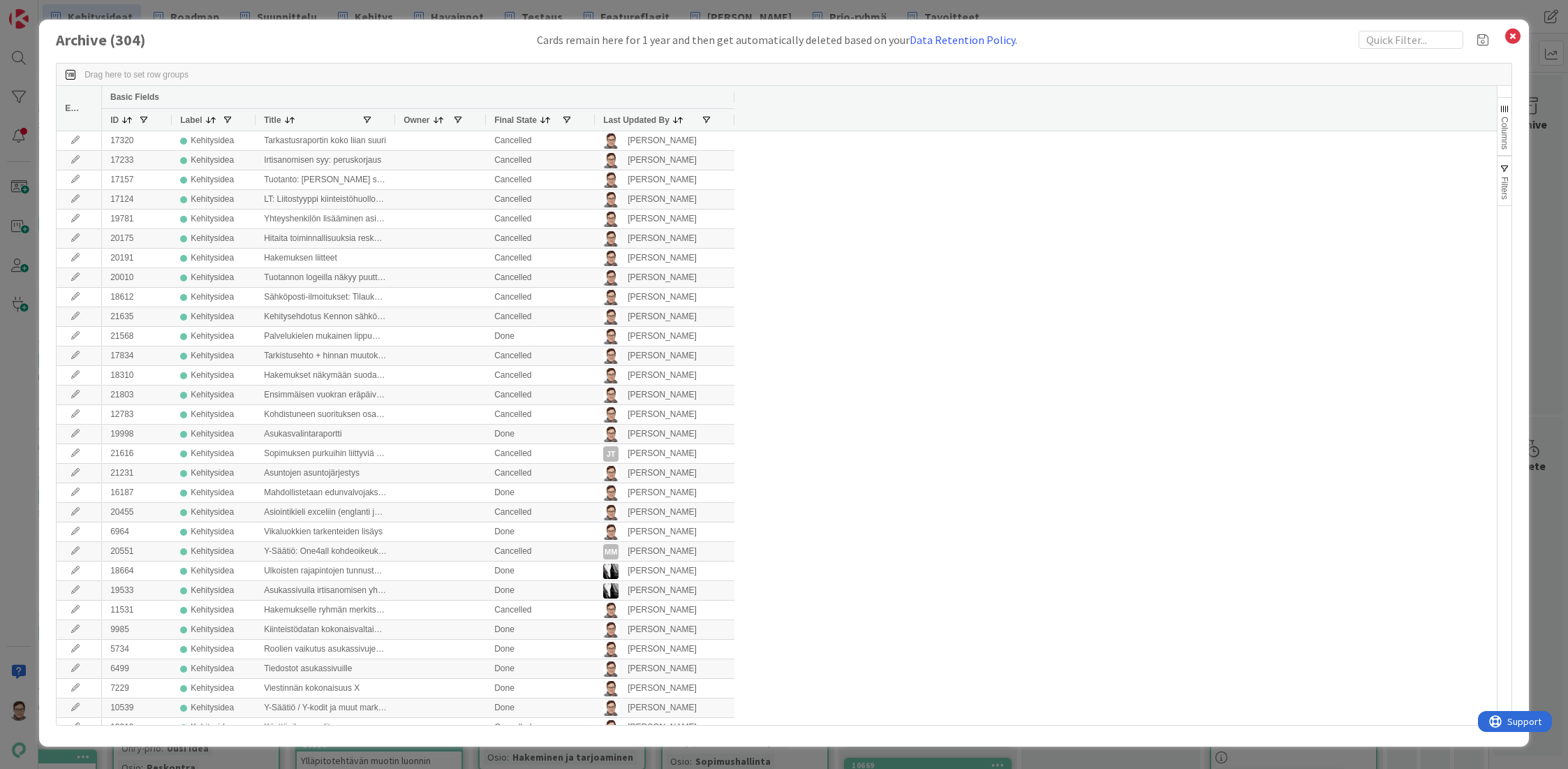
click at [632, 117] on span "Last Updated By" at bounding box center [636, 120] width 66 height 10
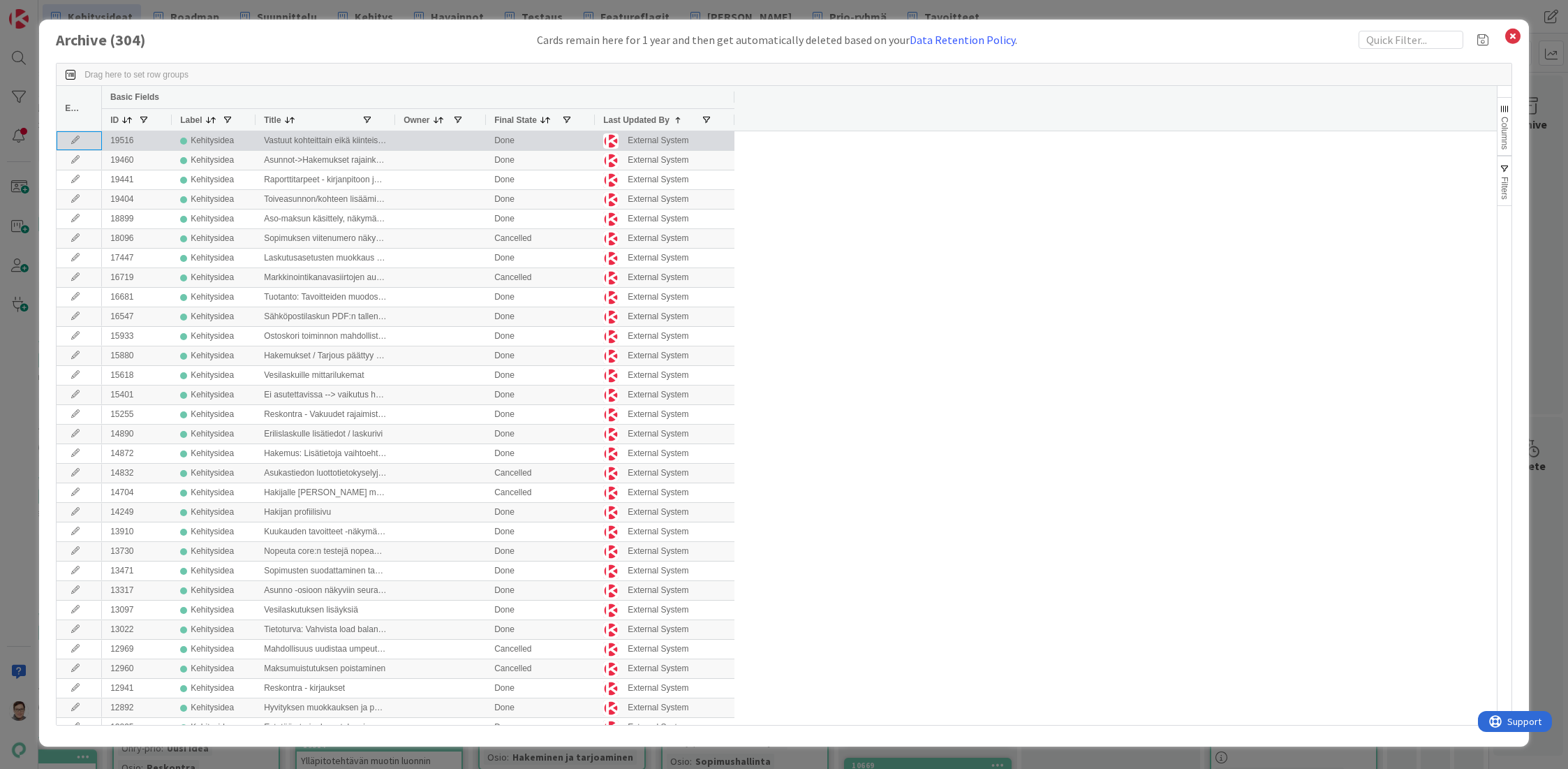
click at [73, 140] on icon at bounding box center [75, 140] width 21 height 9
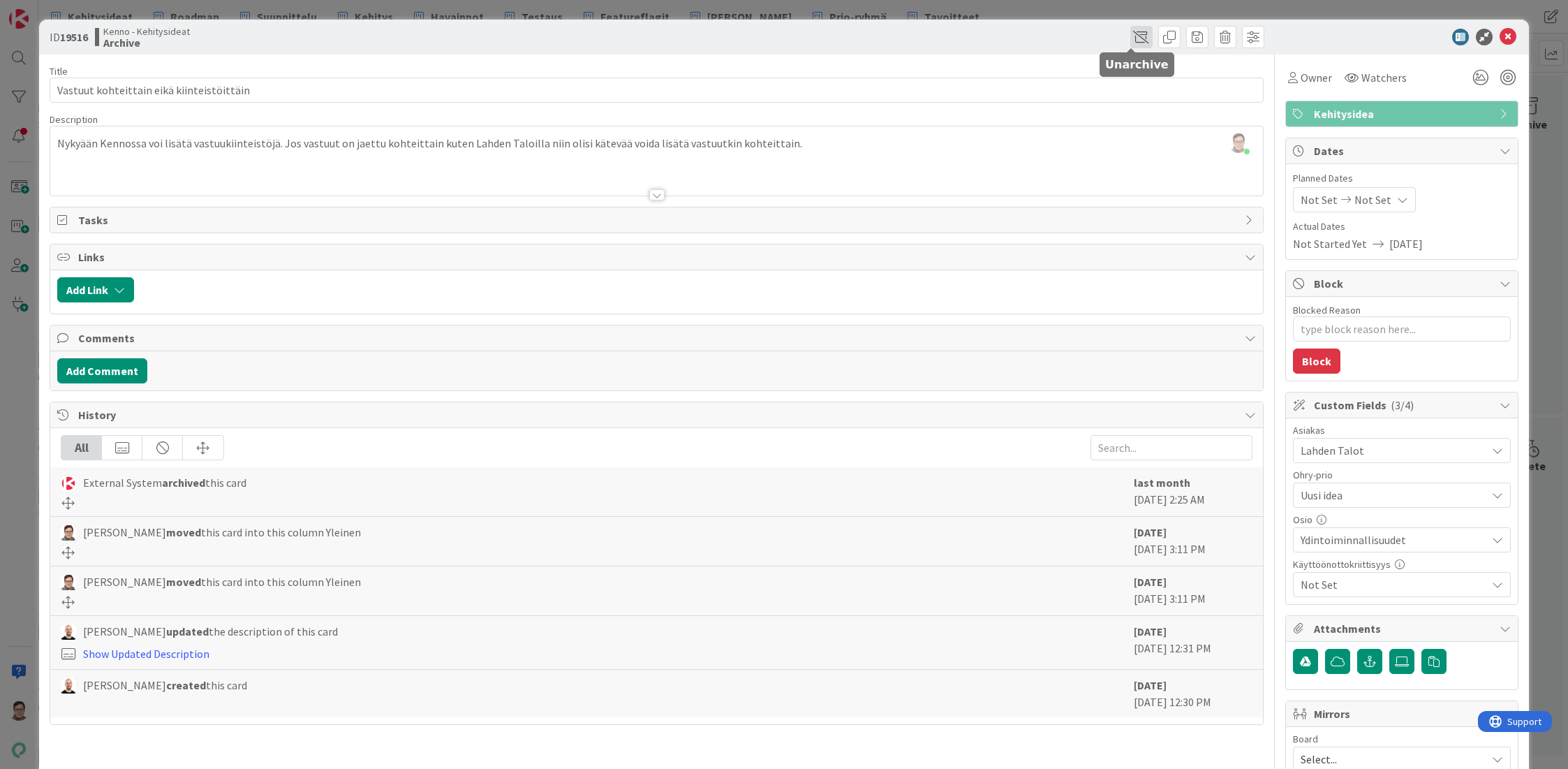
click at [1132, 40] on span at bounding box center [1141, 36] width 22 height 22
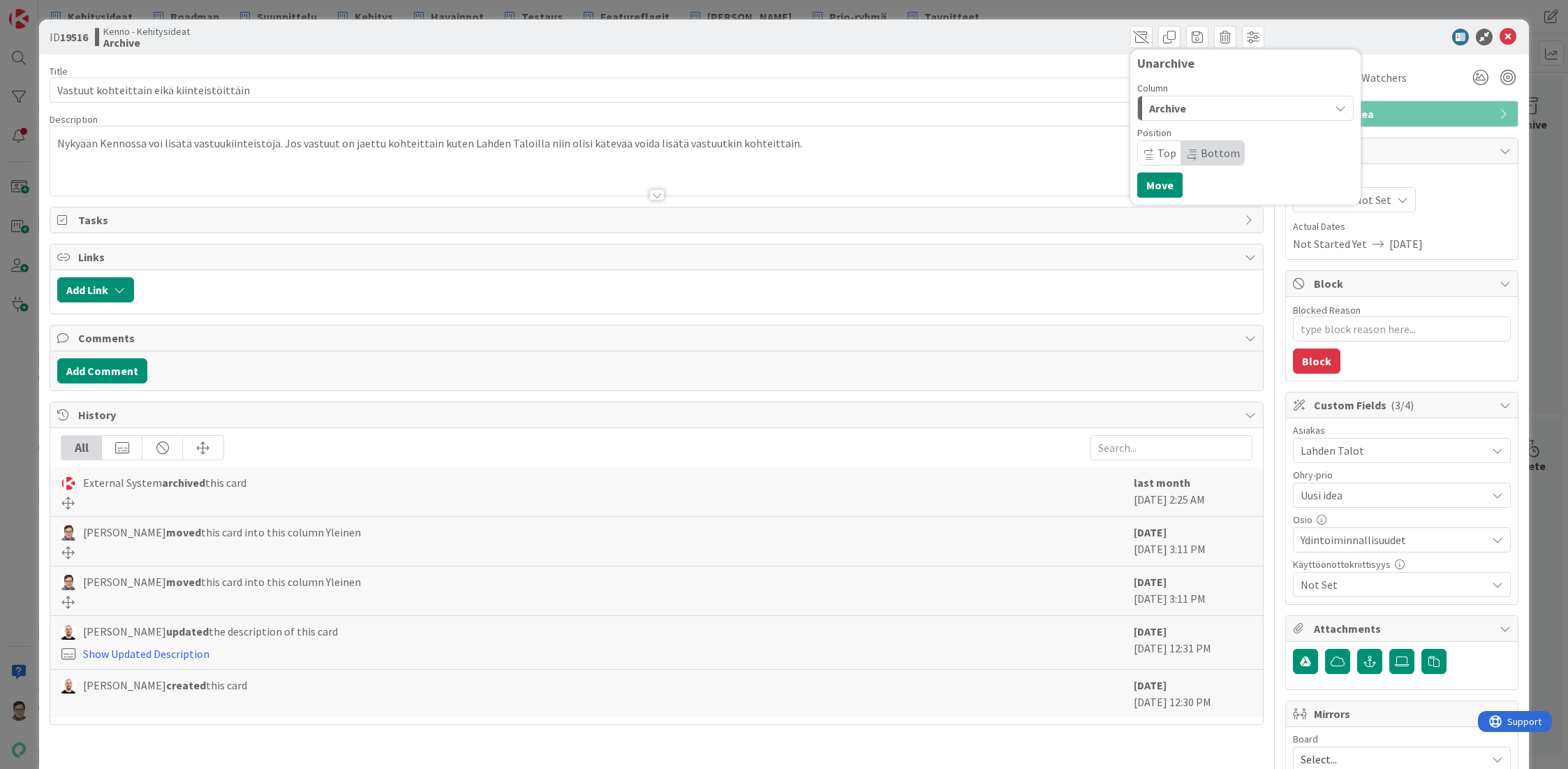
click at [1172, 112] on span "Archive" at bounding box center [1167, 108] width 37 height 19
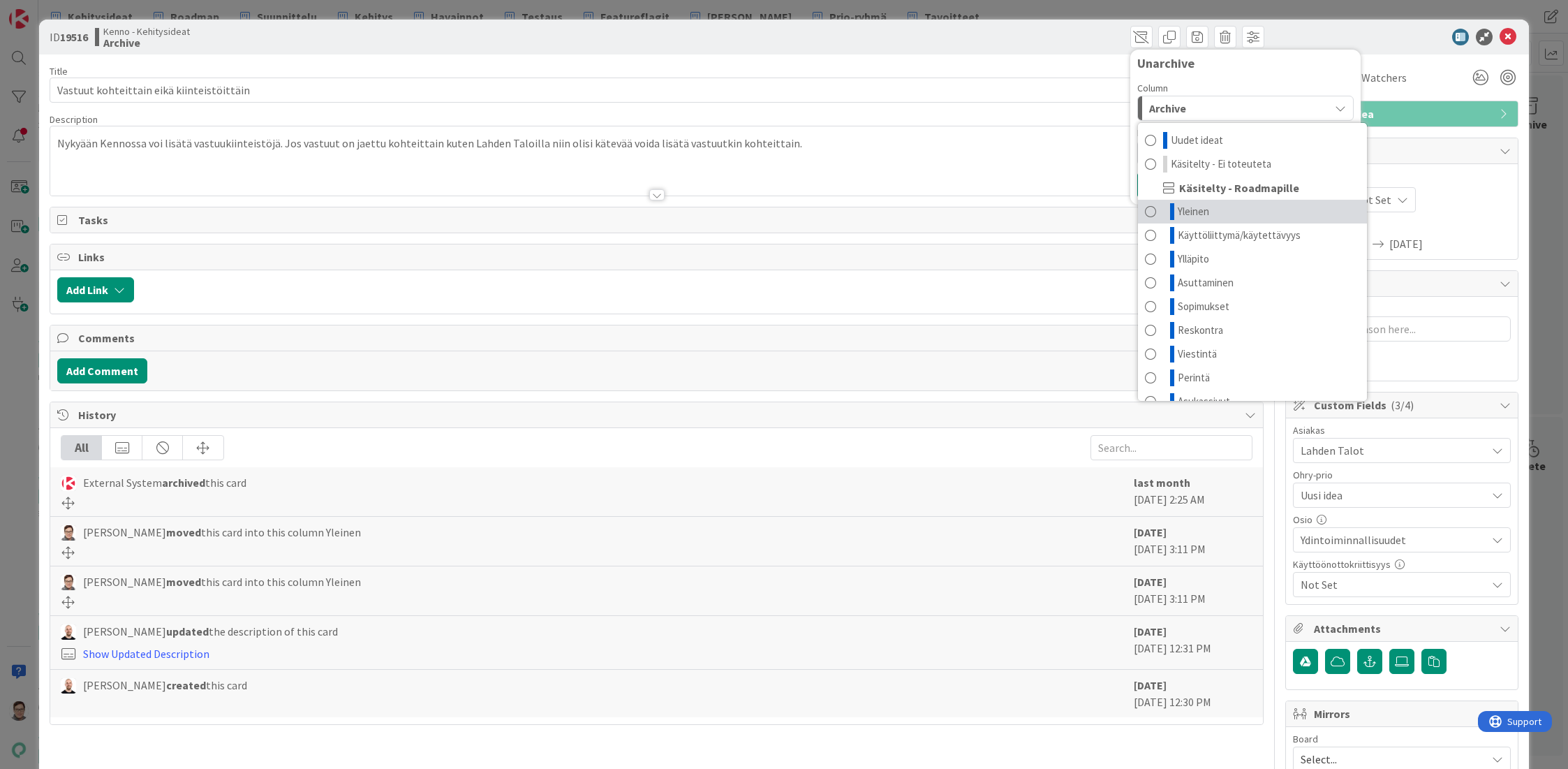
click at [1186, 211] on span "Yleinen" at bounding box center [1194, 211] width 31 height 17
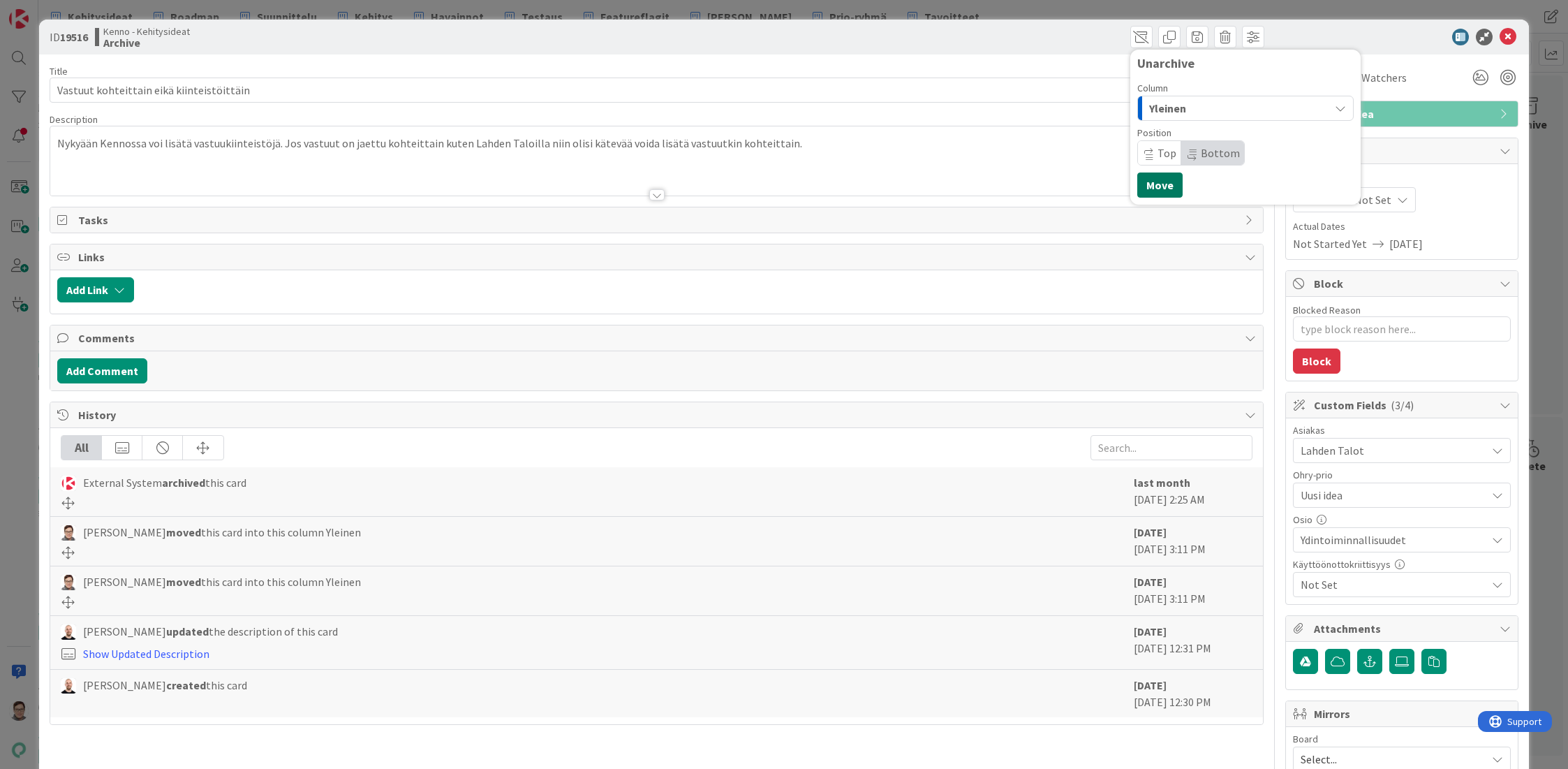
click at [1146, 187] on button "Move" at bounding box center [1160, 184] width 46 height 25
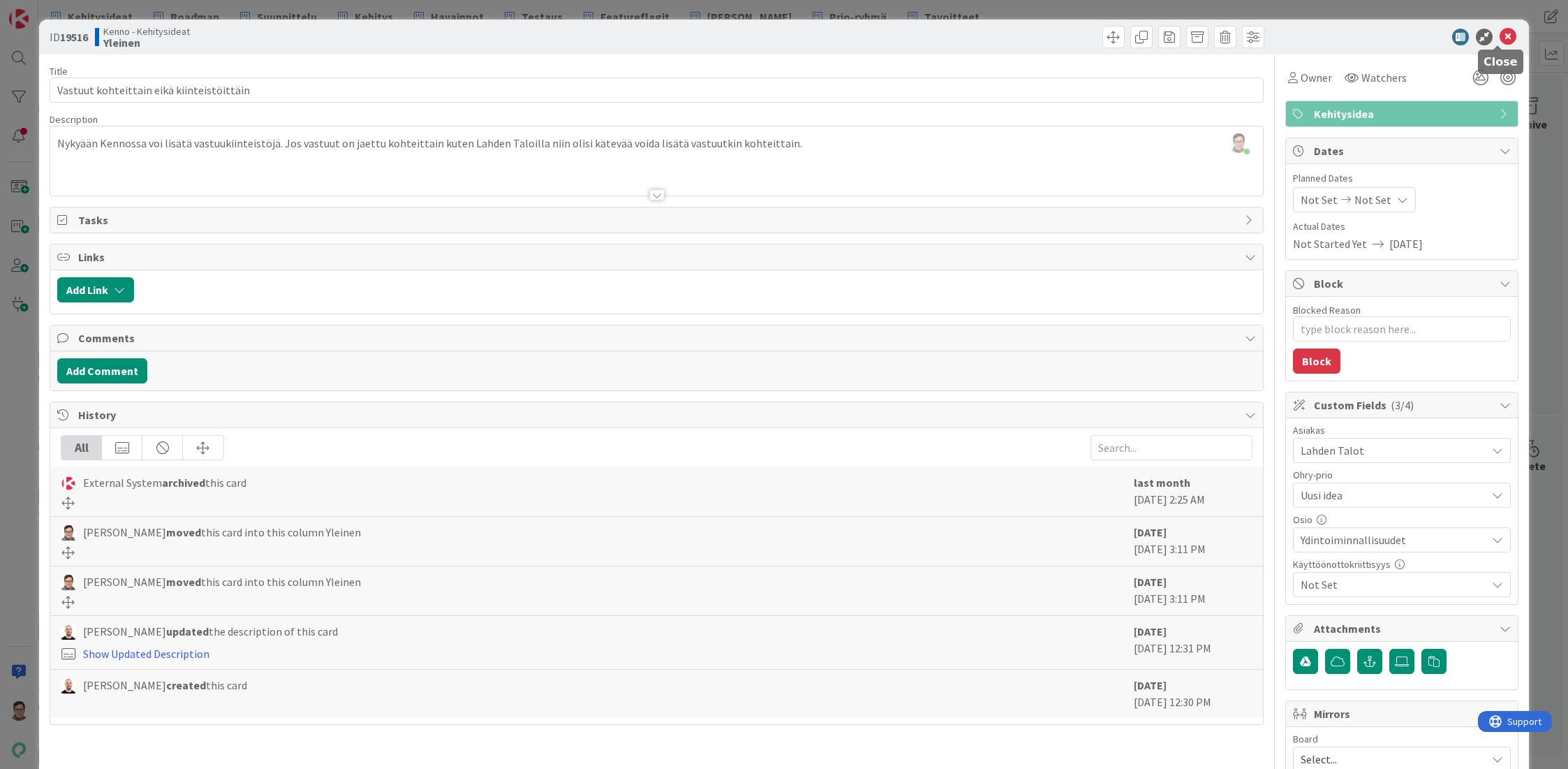
click at [1500, 38] on icon at bounding box center [1508, 37] width 17 height 17
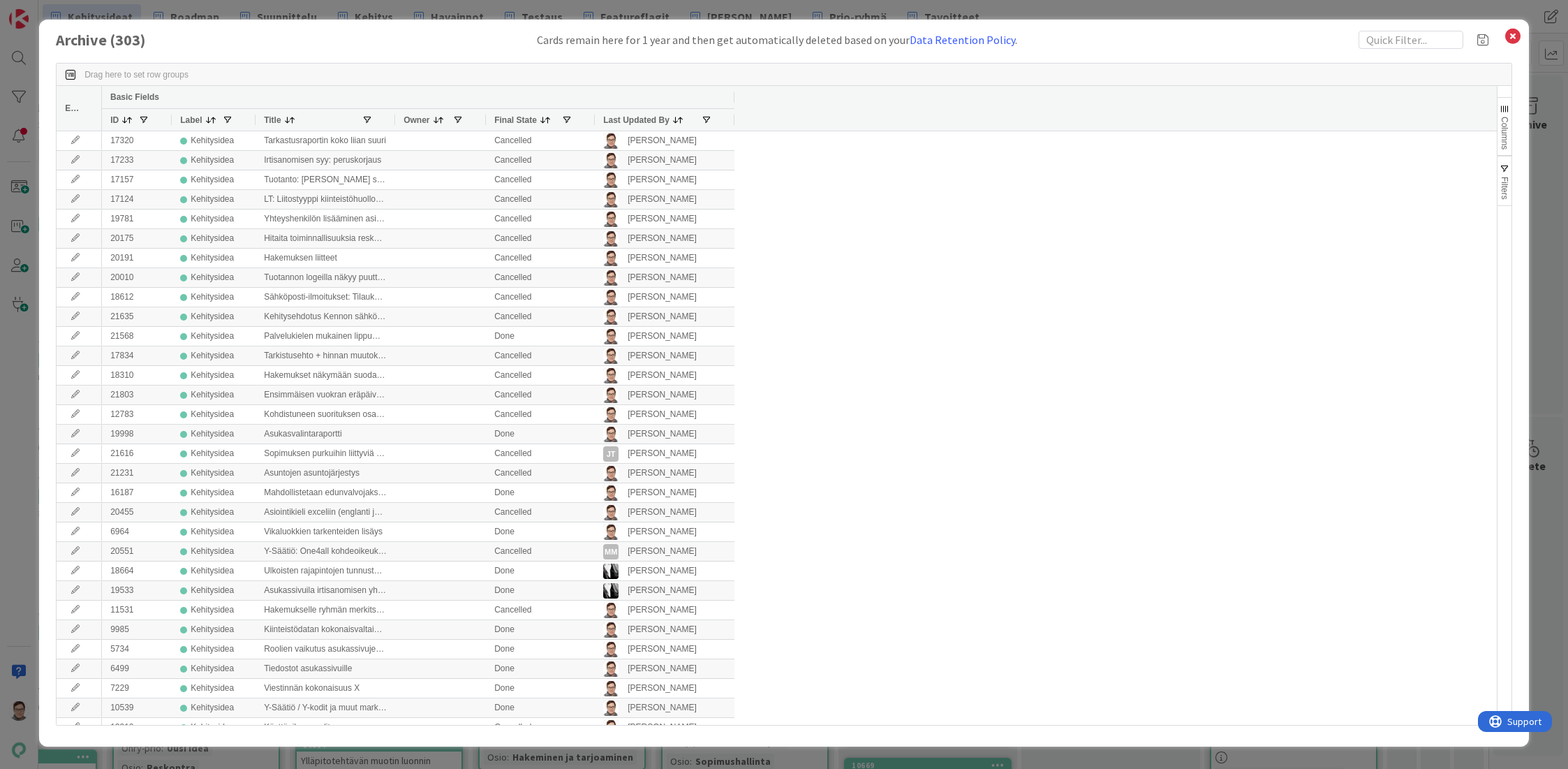
click at [634, 124] on span "Last Updated By" at bounding box center [636, 120] width 66 height 10
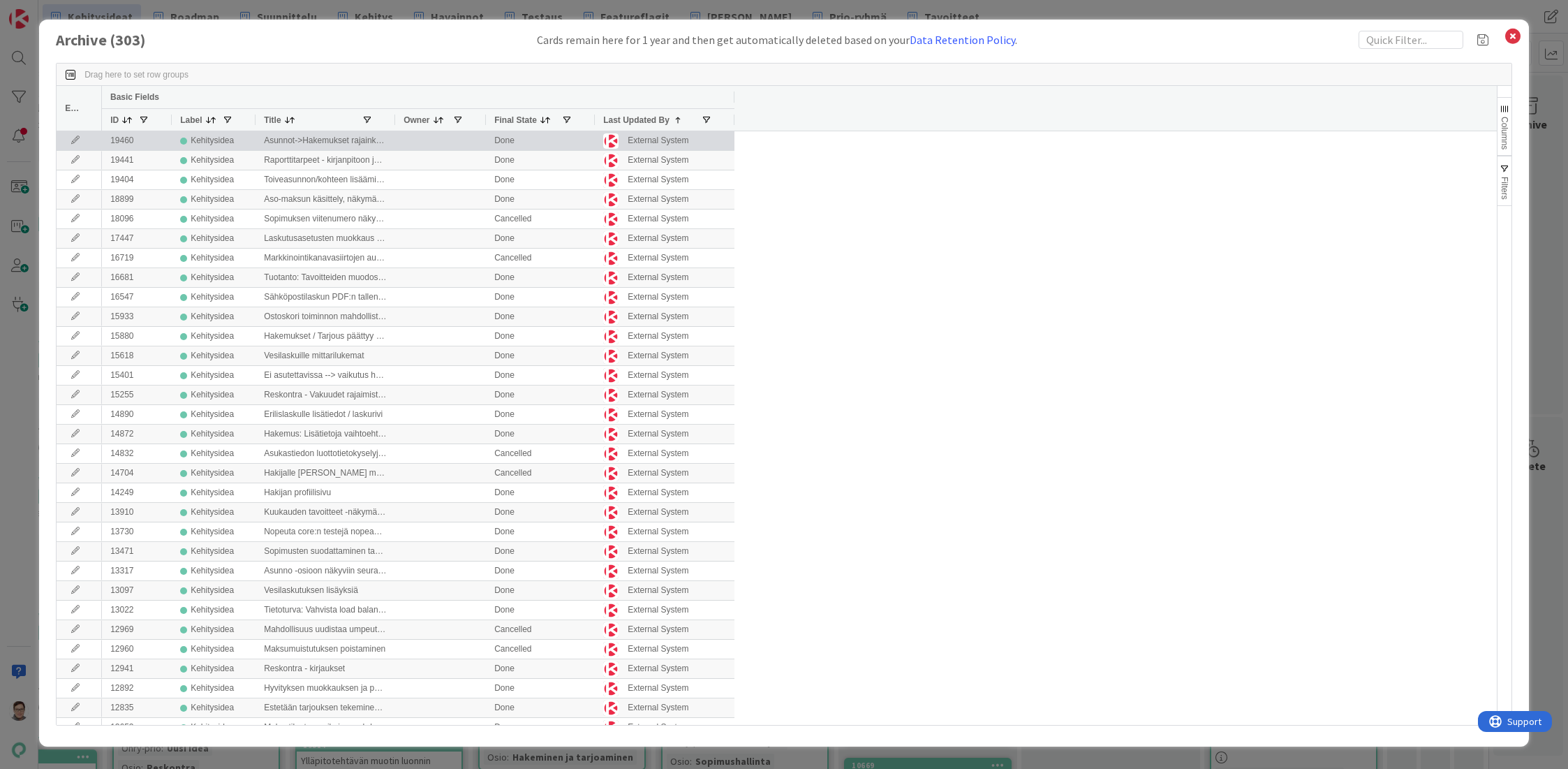
click at [75, 140] on icon at bounding box center [75, 140] width 21 height 9
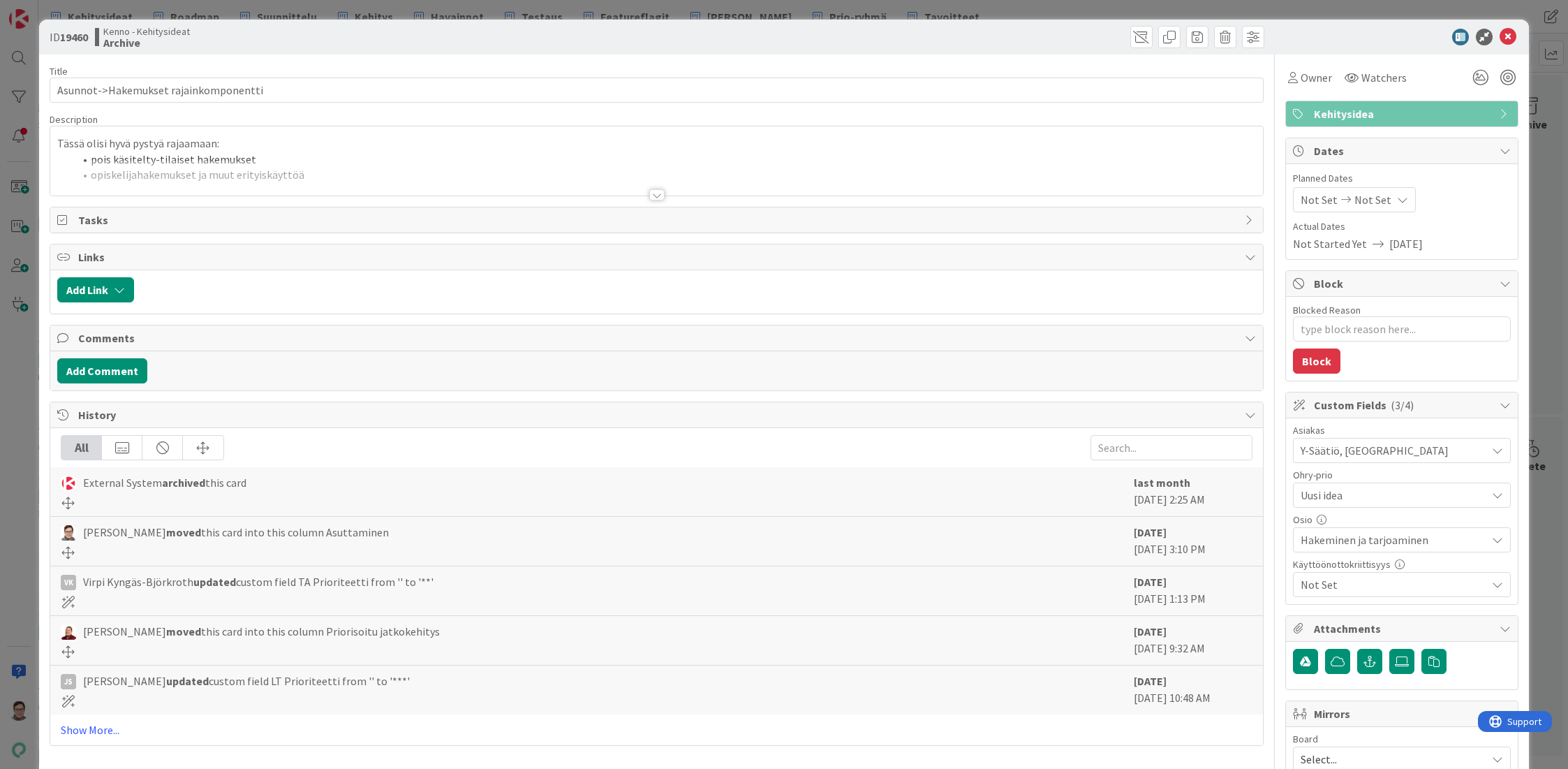
type textarea "x"
click at [1130, 37] on span at bounding box center [1141, 36] width 22 height 22
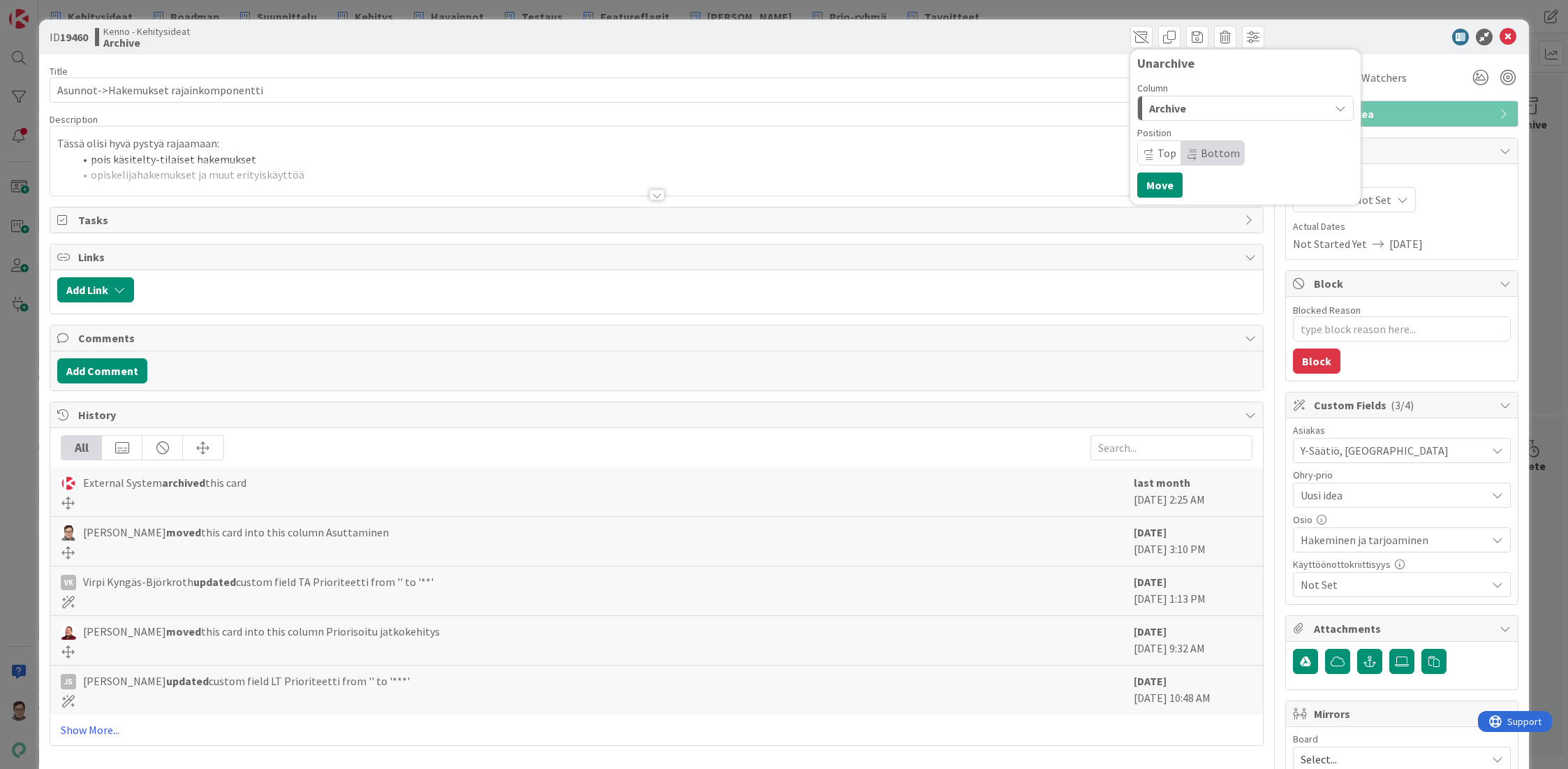
click at [1186, 109] on div "Archive" at bounding box center [1238, 108] width 184 height 22
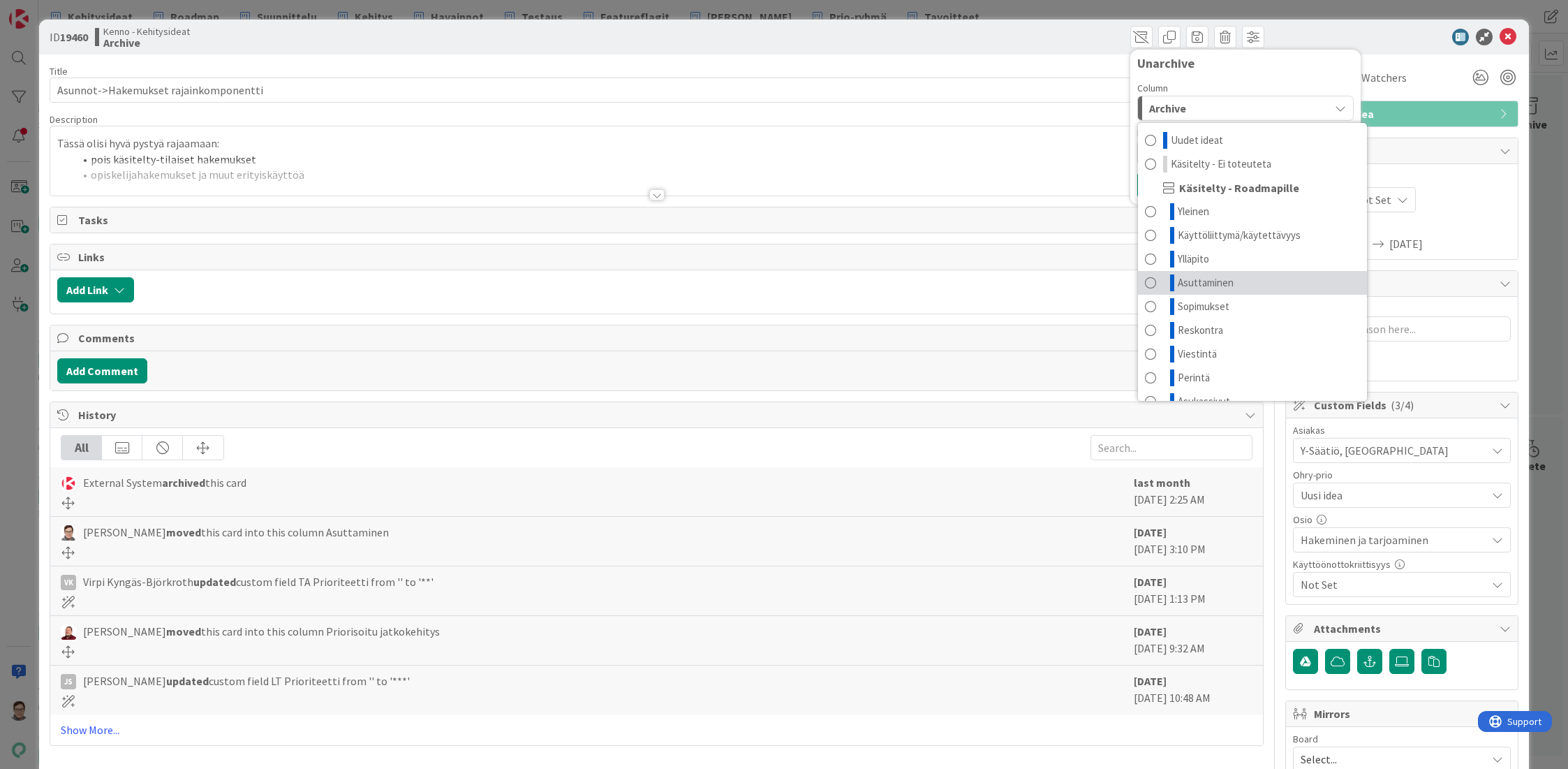
click at [1181, 276] on span "Asuttaminen" at bounding box center [1206, 283] width 56 height 17
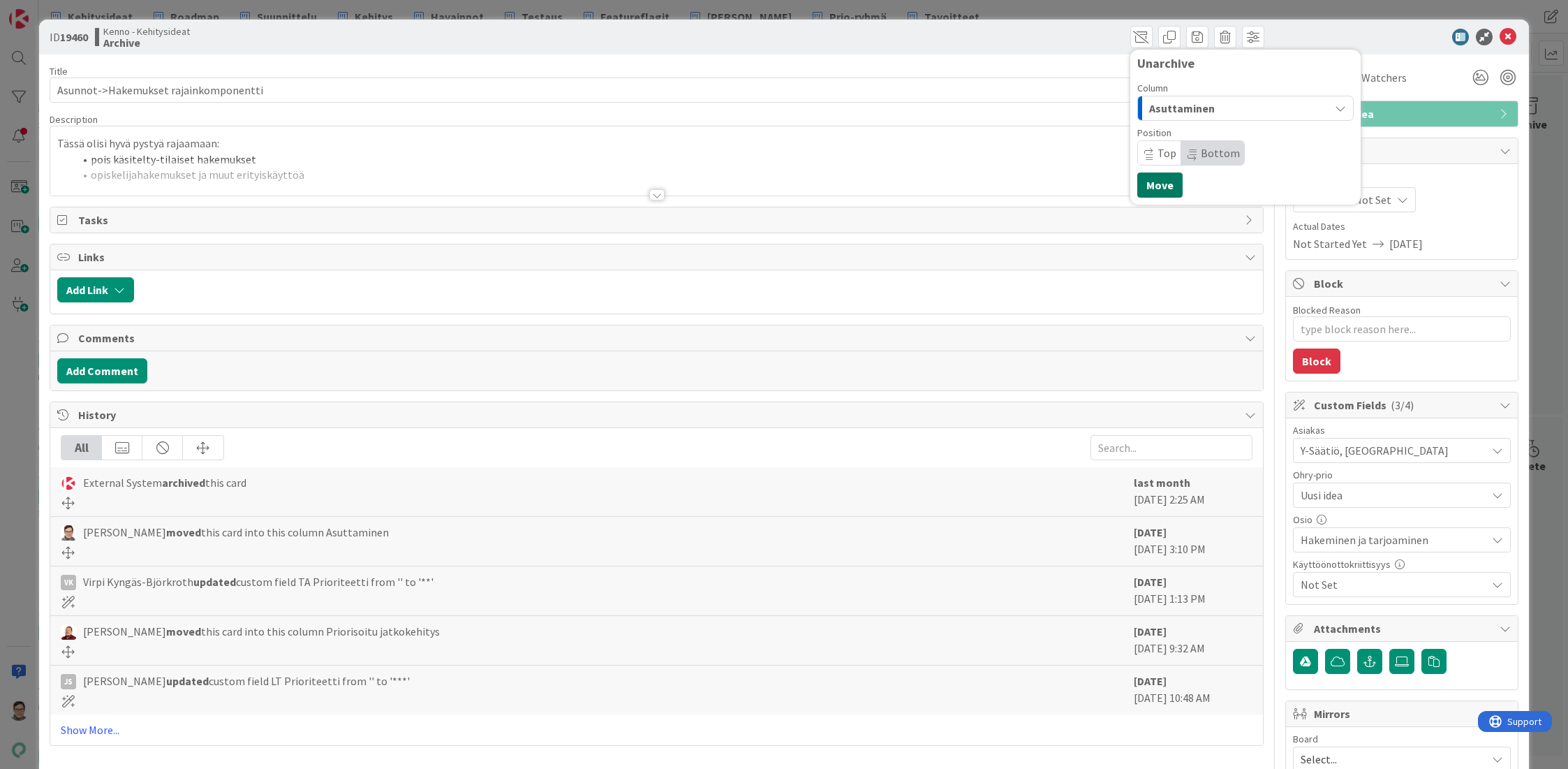
click at [1145, 194] on button "Move" at bounding box center [1160, 184] width 46 height 25
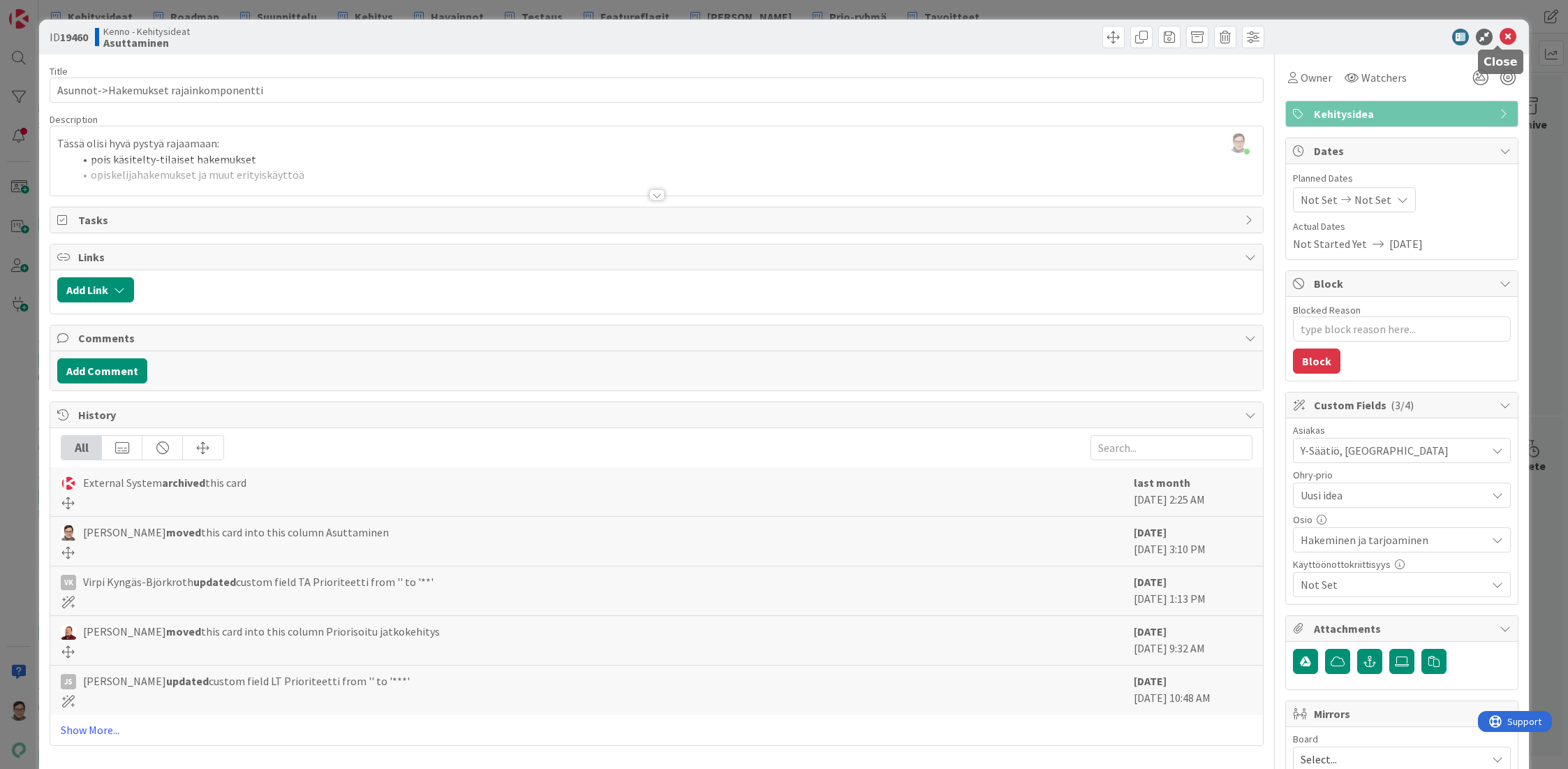
click at [1500, 36] on icon at bounding box center [1508, 37] width 17 height 17
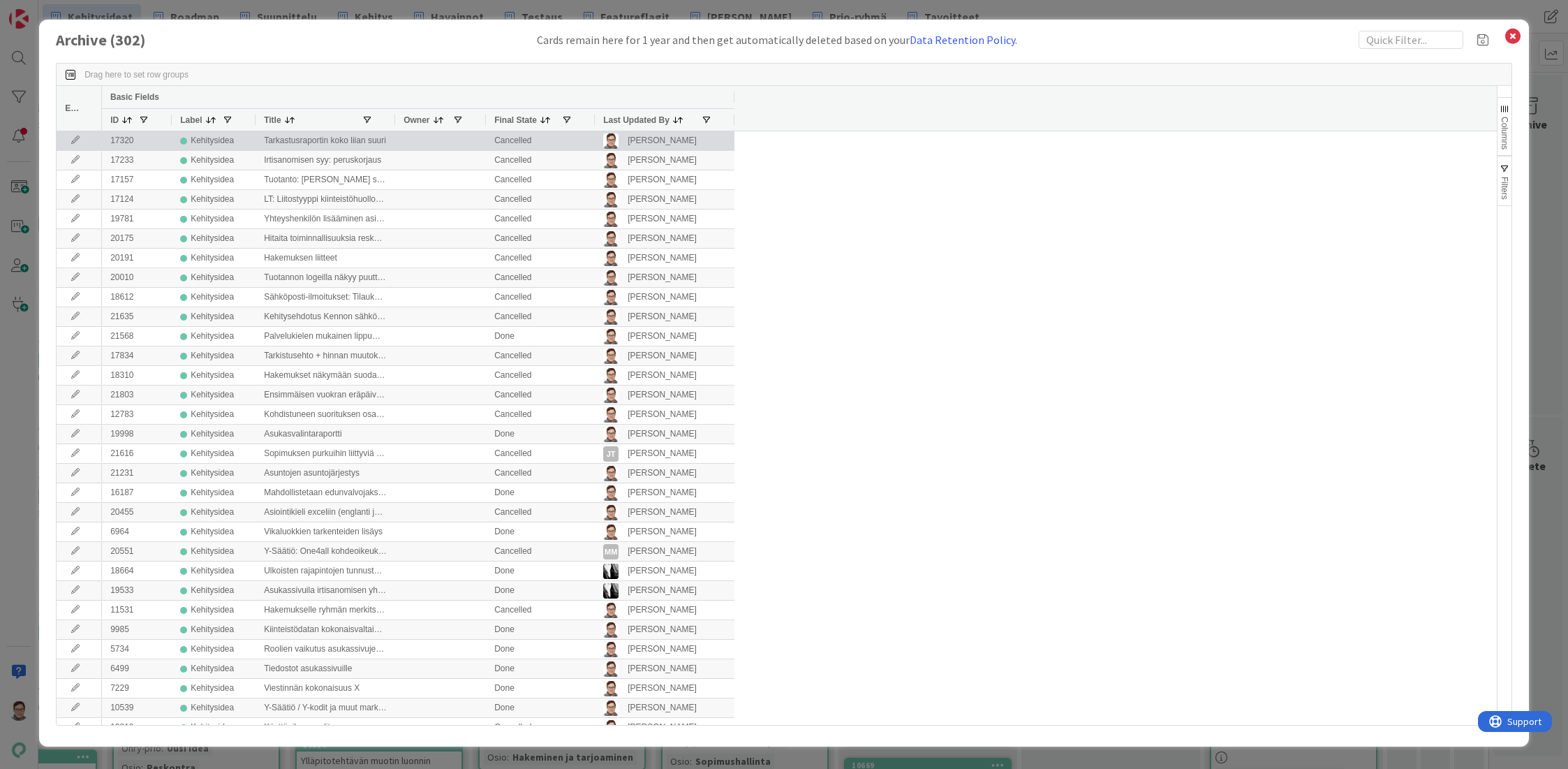
click at [621, 125] on span "Last Updated By" at bounding box center [636, 120] width 66 height 10
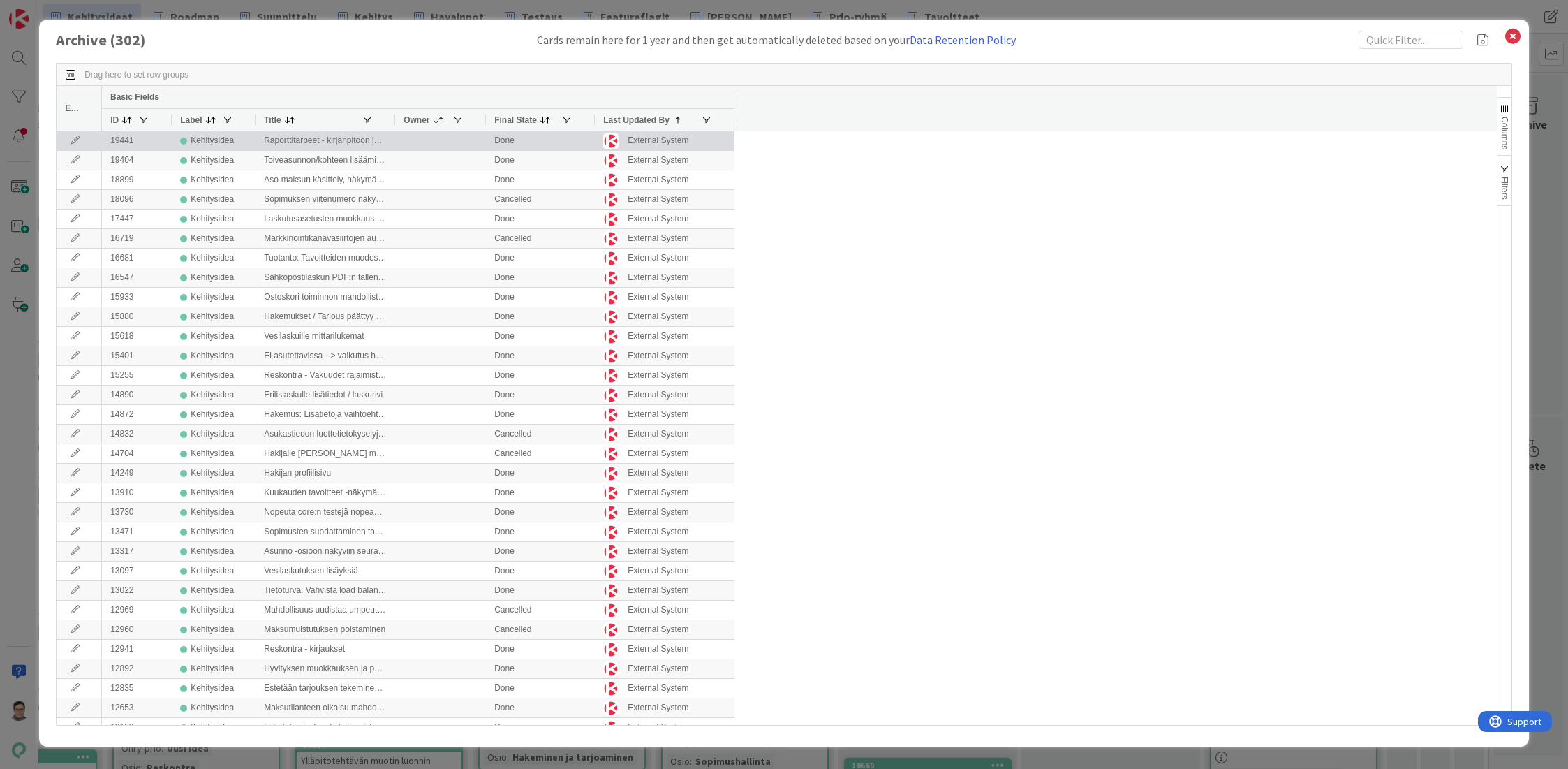
click at [77, 142] on icon at bounding box center [75, 140] width 21 height 9
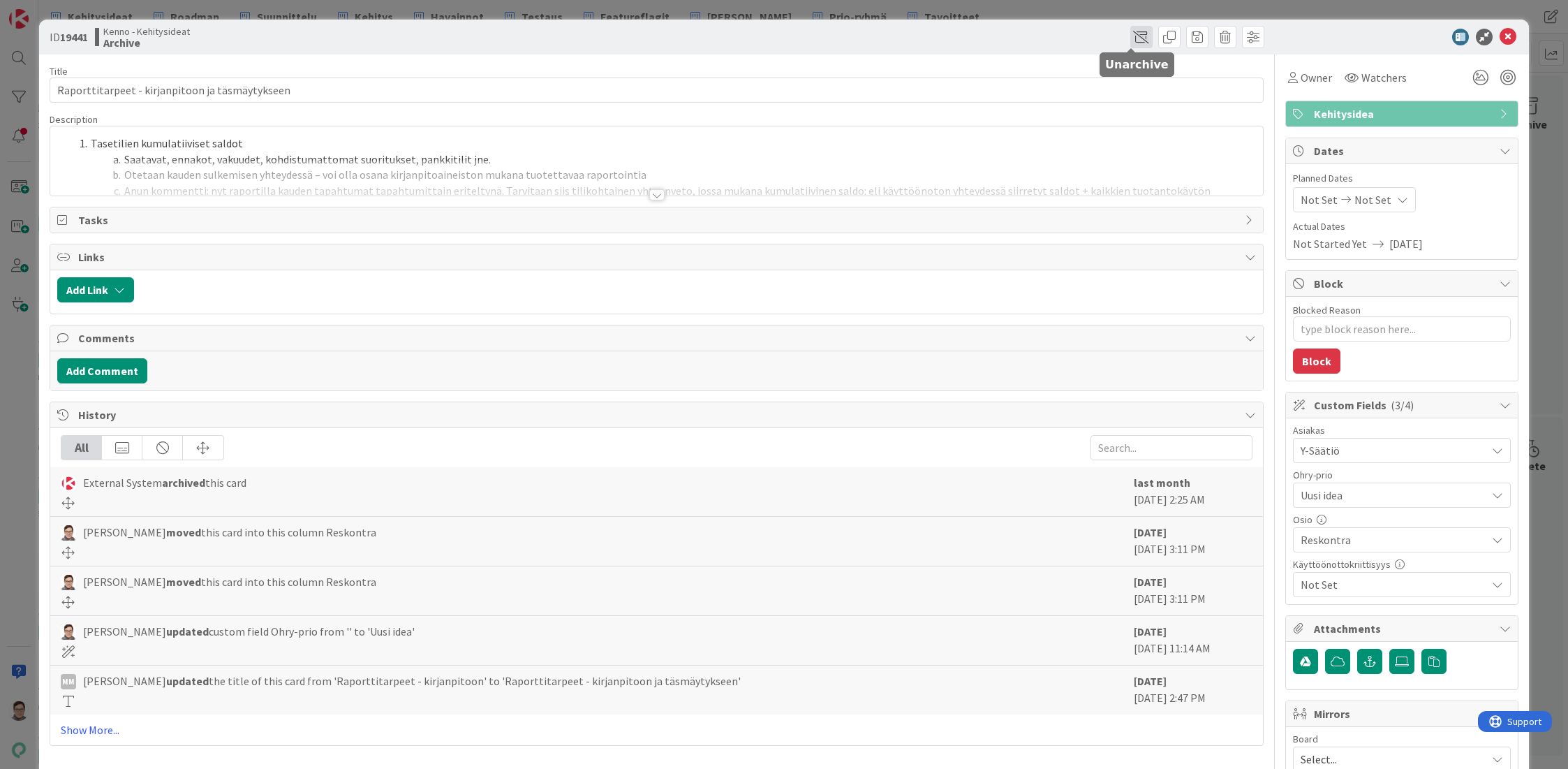
click at [1130, 40] on span at bounding box center [1141, 36] width 22 height 22
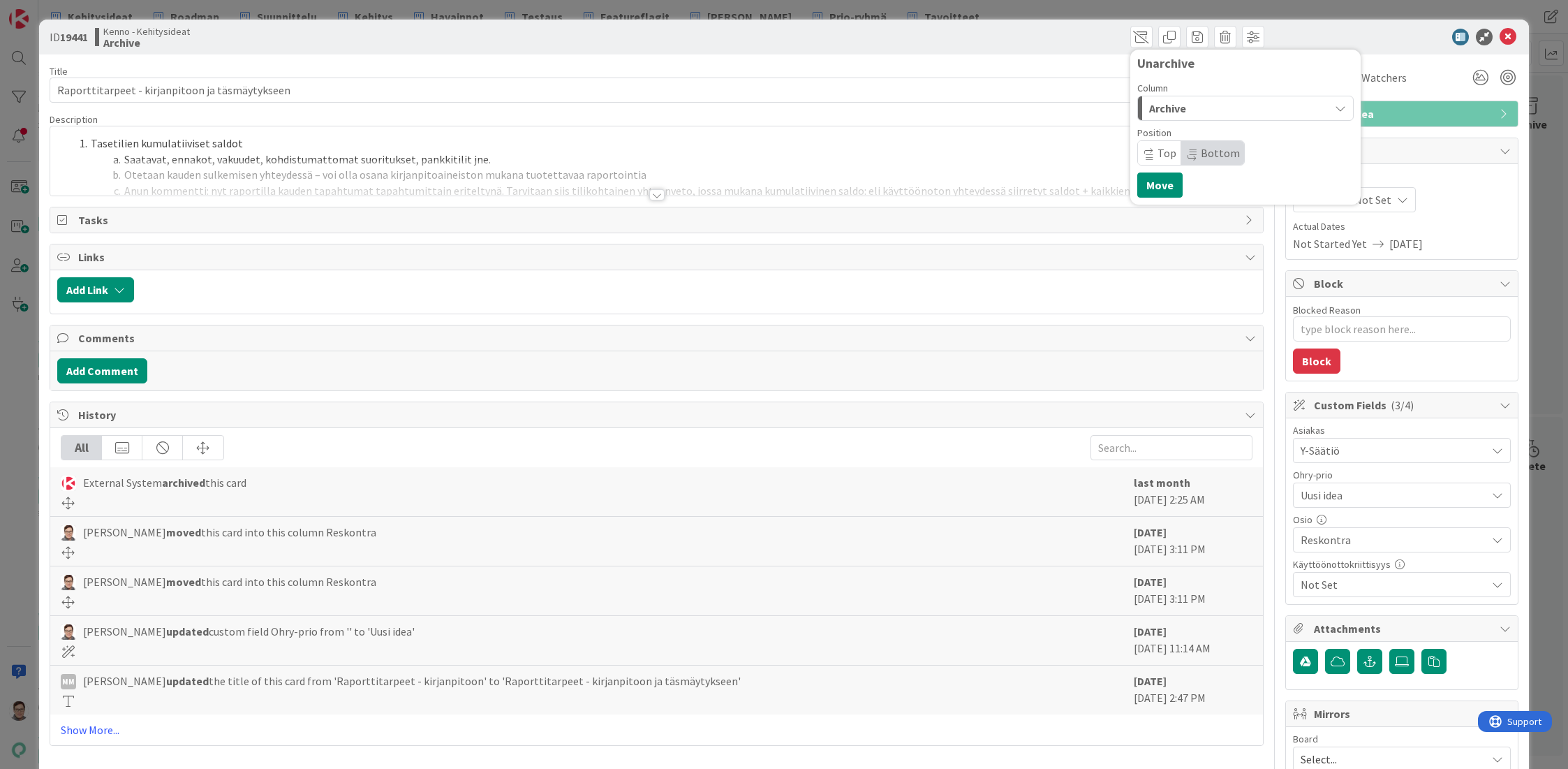
click at [1166, 106] on span "Archive" at bounding box center [1167, 108] width 37 height 19
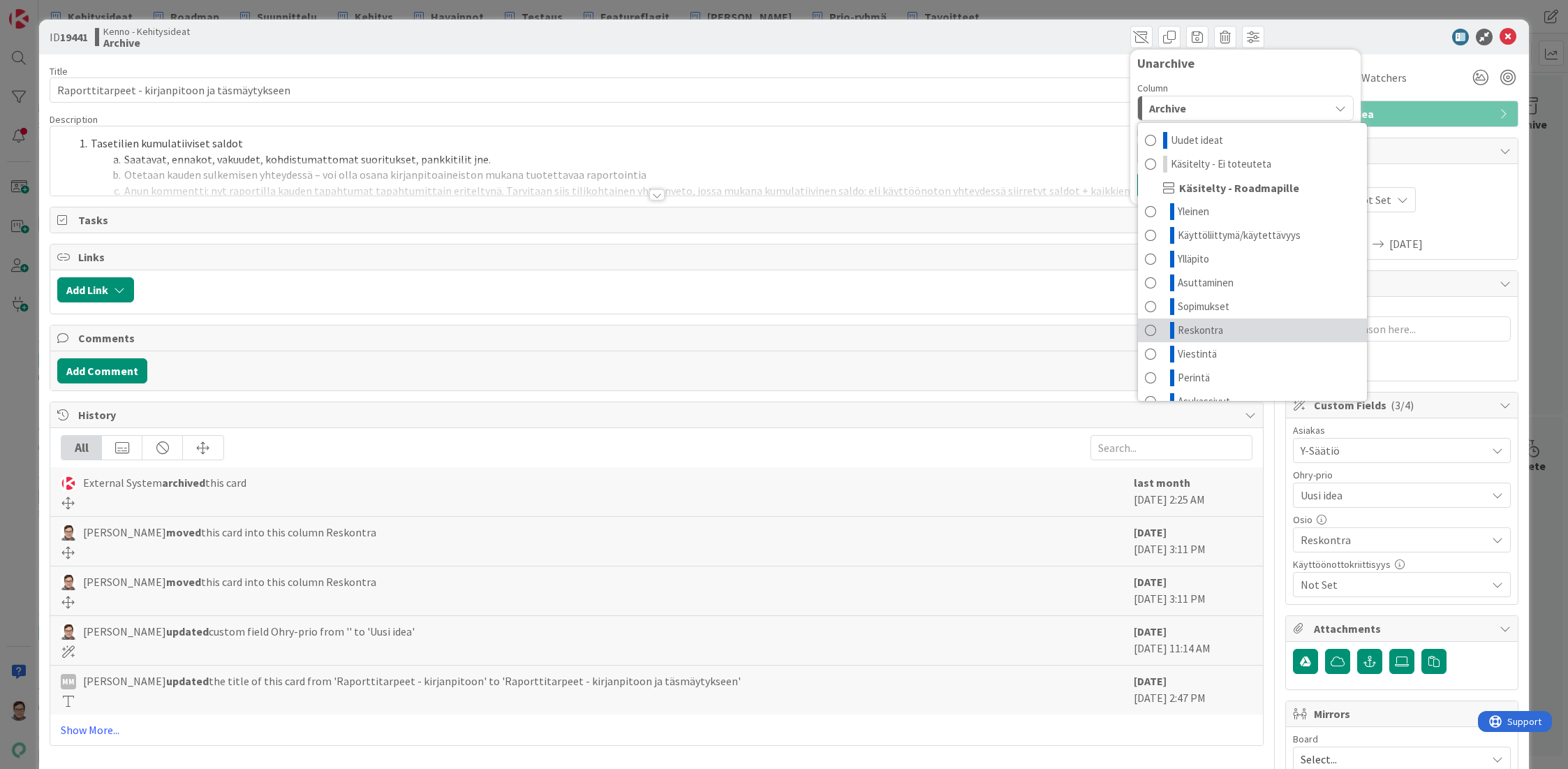
click at [1184, 328] on span "Reskontra" at bounding box center [1201, 330] width 46 height 17
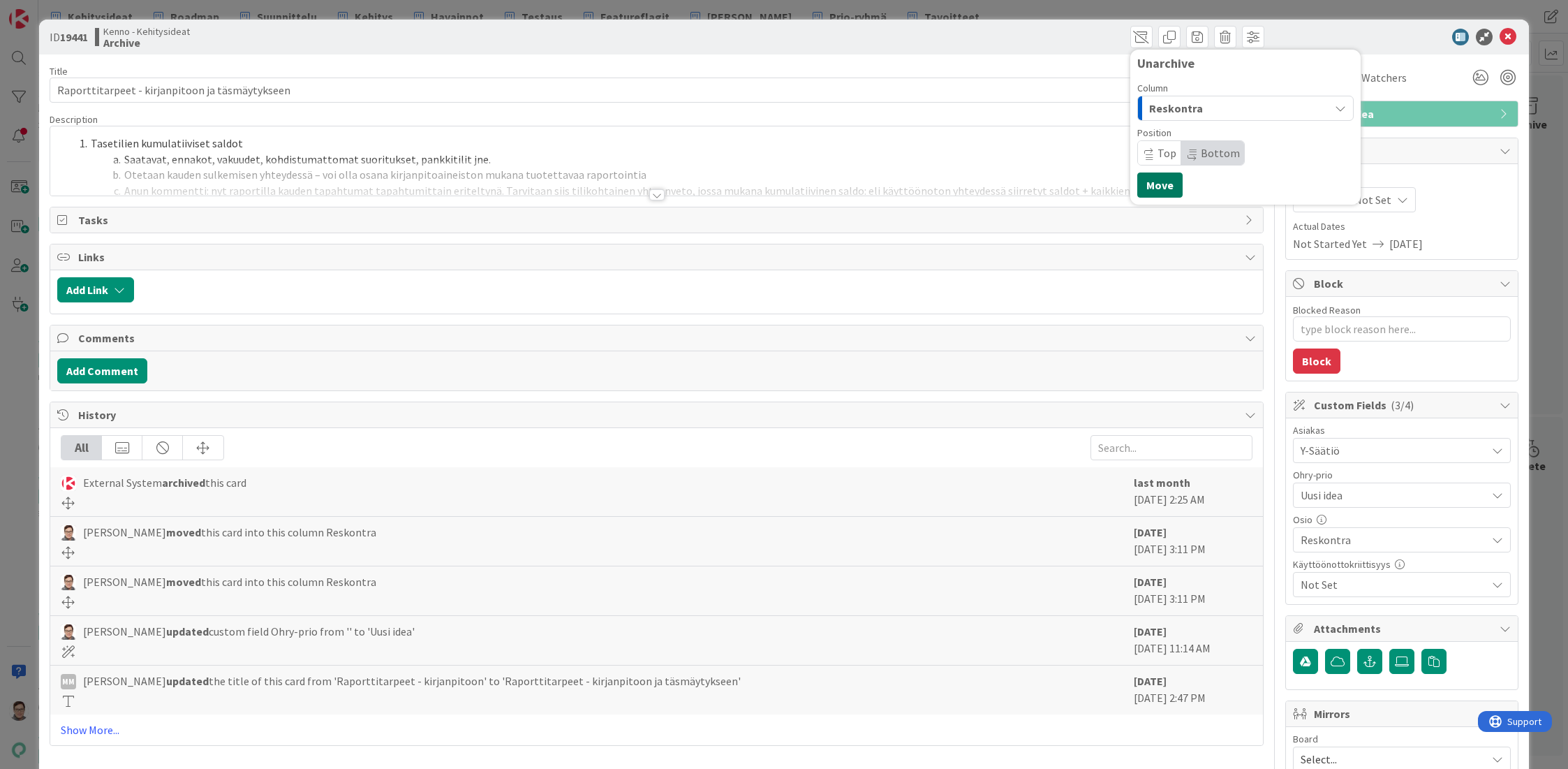
click at [1156, 174] on button "Move" at bounding box center [1160, 184] width 46 height 25
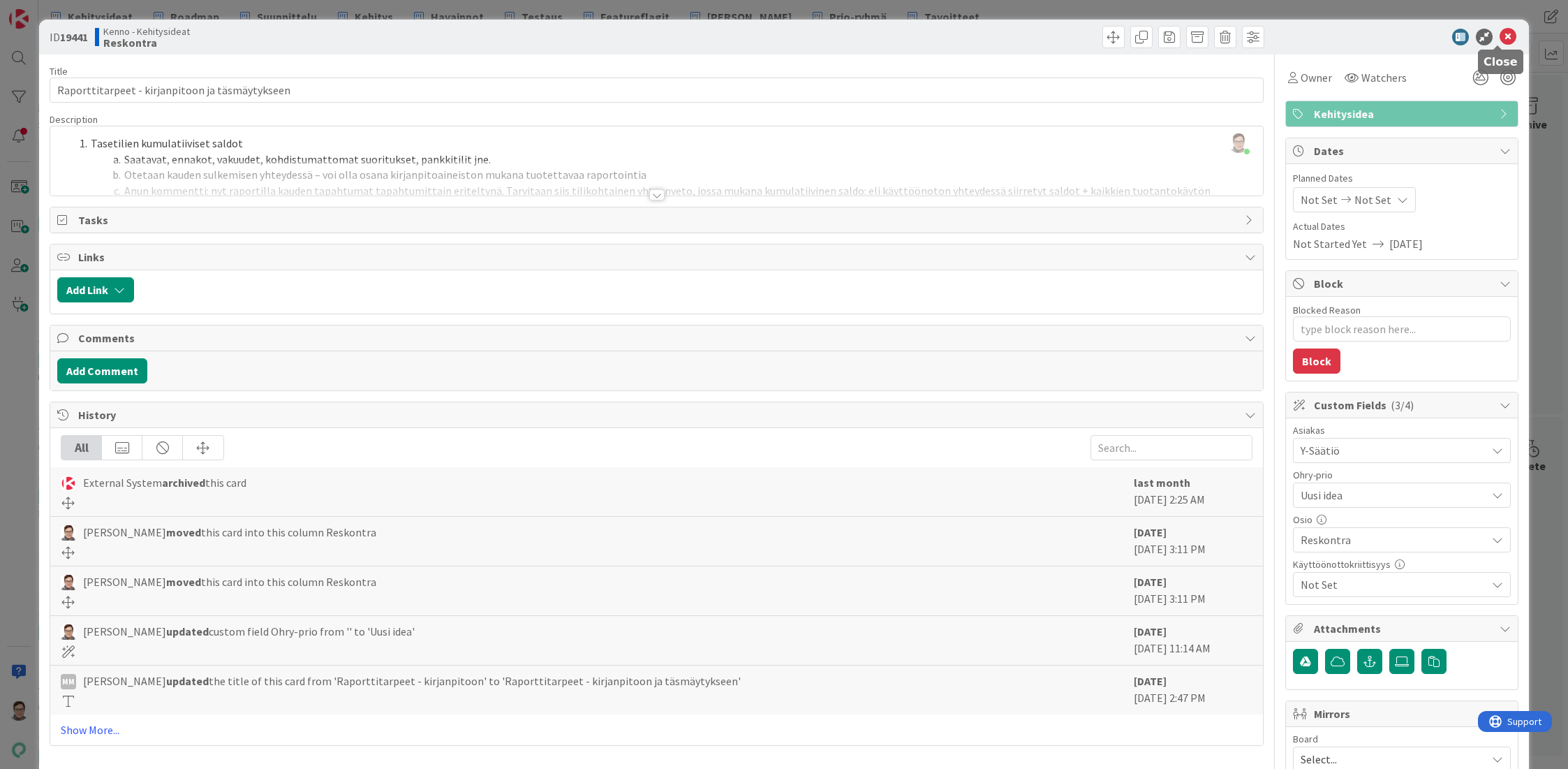
click at [1500, 36] on icon at bounding box center [1508, 37] width 17 height 17
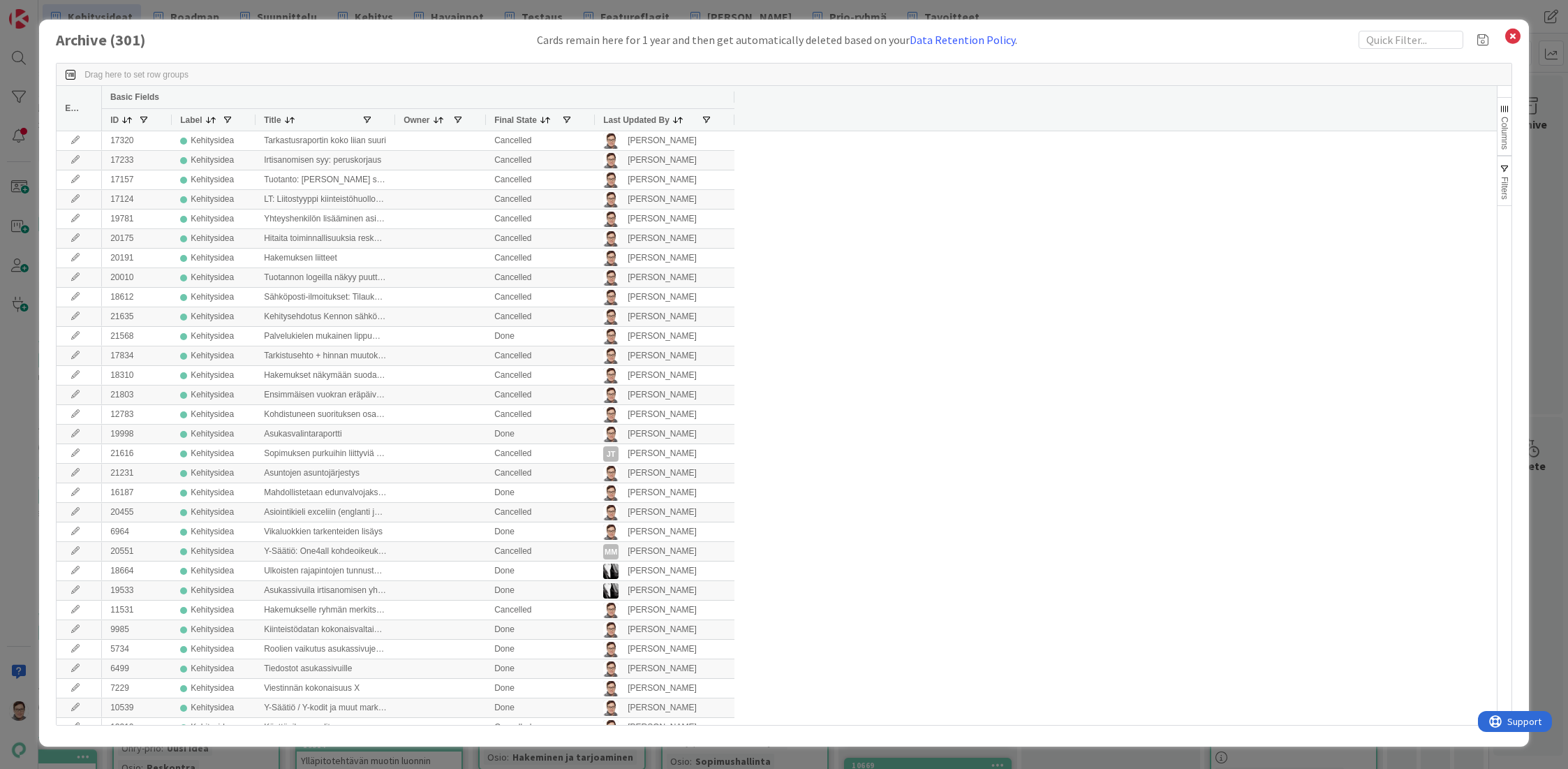
click at [643, 122] on span "Last Updated By" at bounding box center [636, 120] width 66 height 10
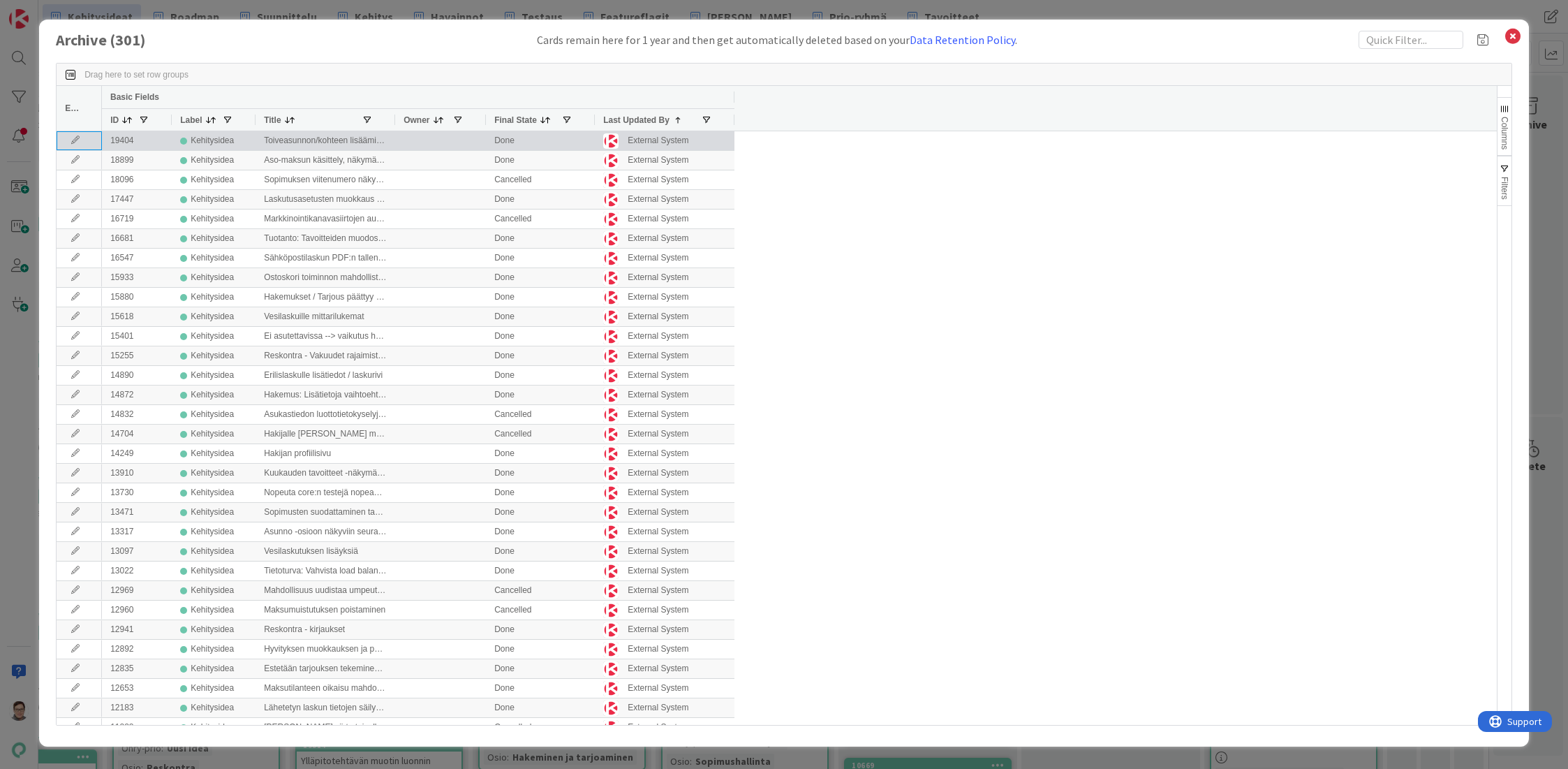
click at [70, 137] on icon at bounding box center [75, 140] width 21 height 9
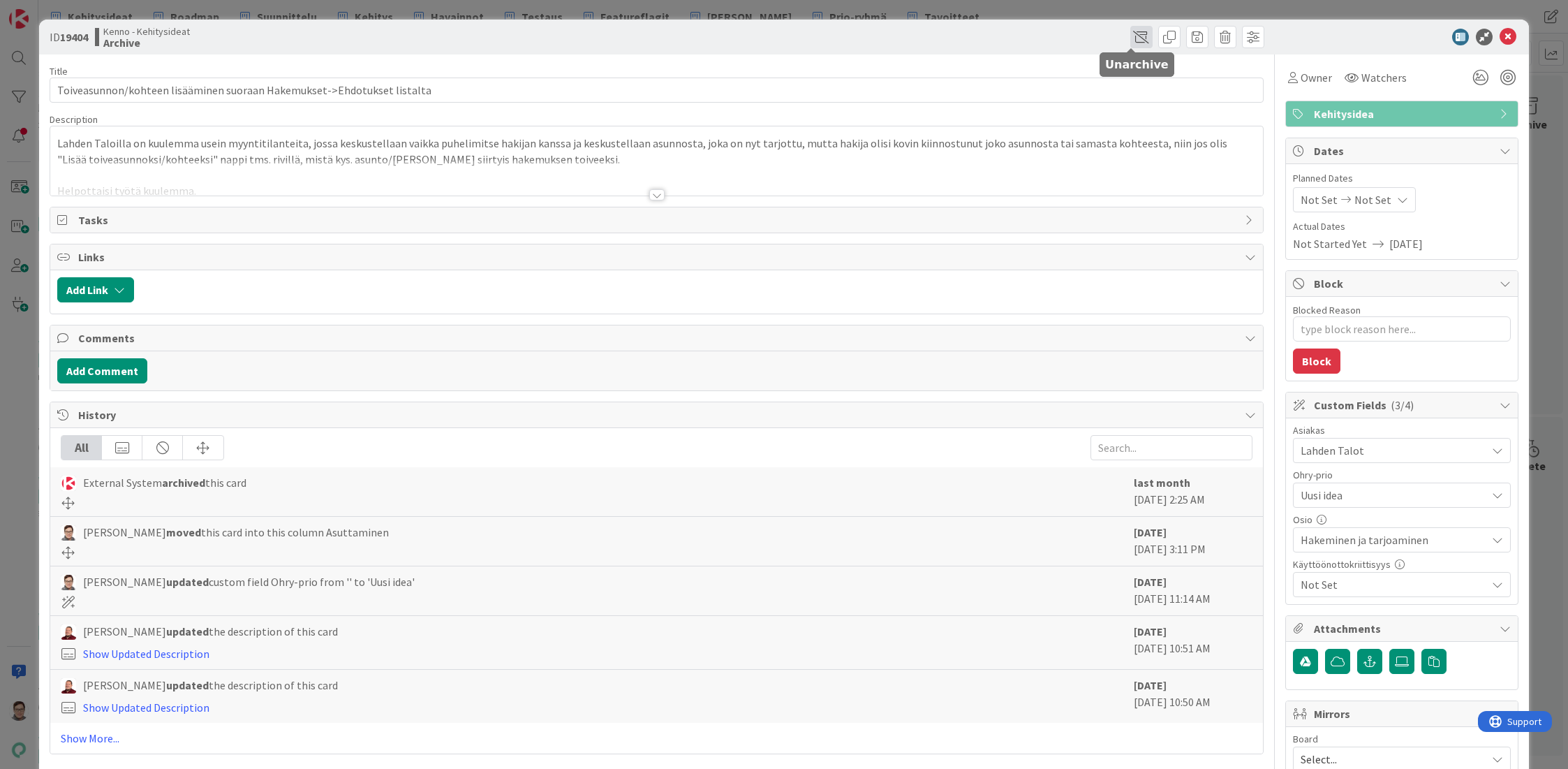
click at [1136, 42] on span at bounding box center [1141, 36] width 22 height 22
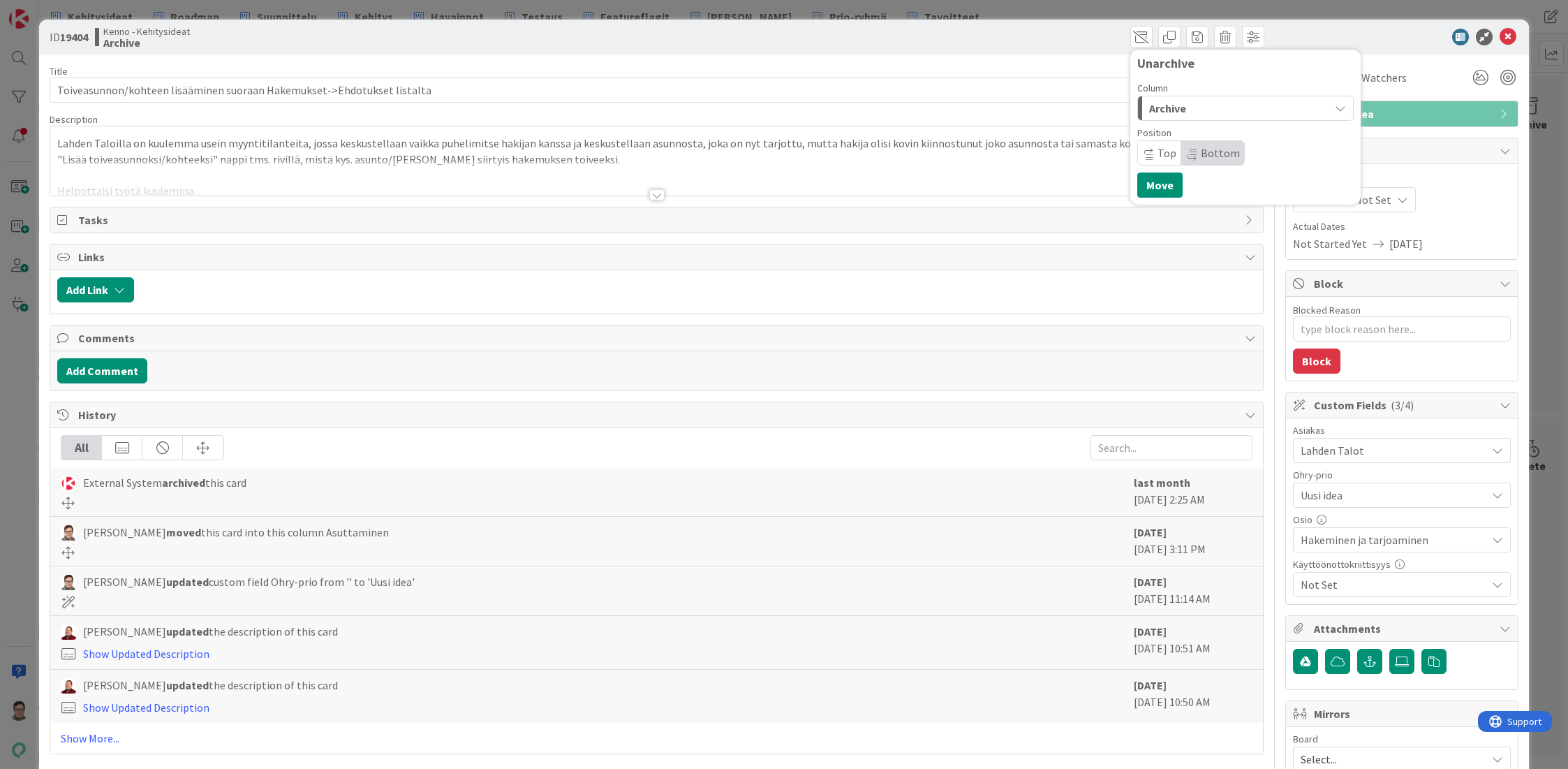
click at [1157, 112] on span "Archive" at bounding box center [1167, 108] width 37 height 19
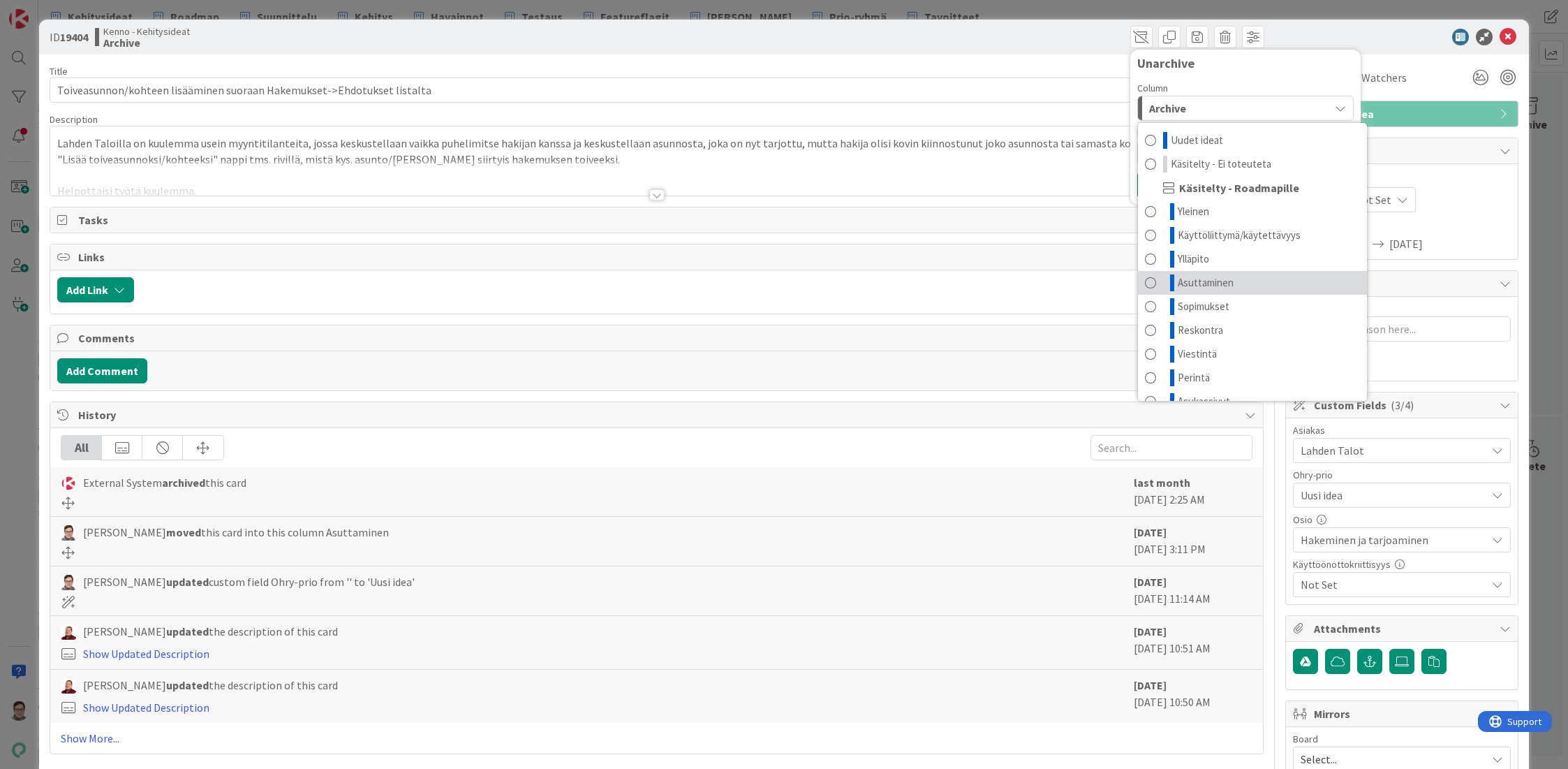
click at [1178, 282] on span "Asuttaminen" at bounding box center [1206, 283] width 56 height 17
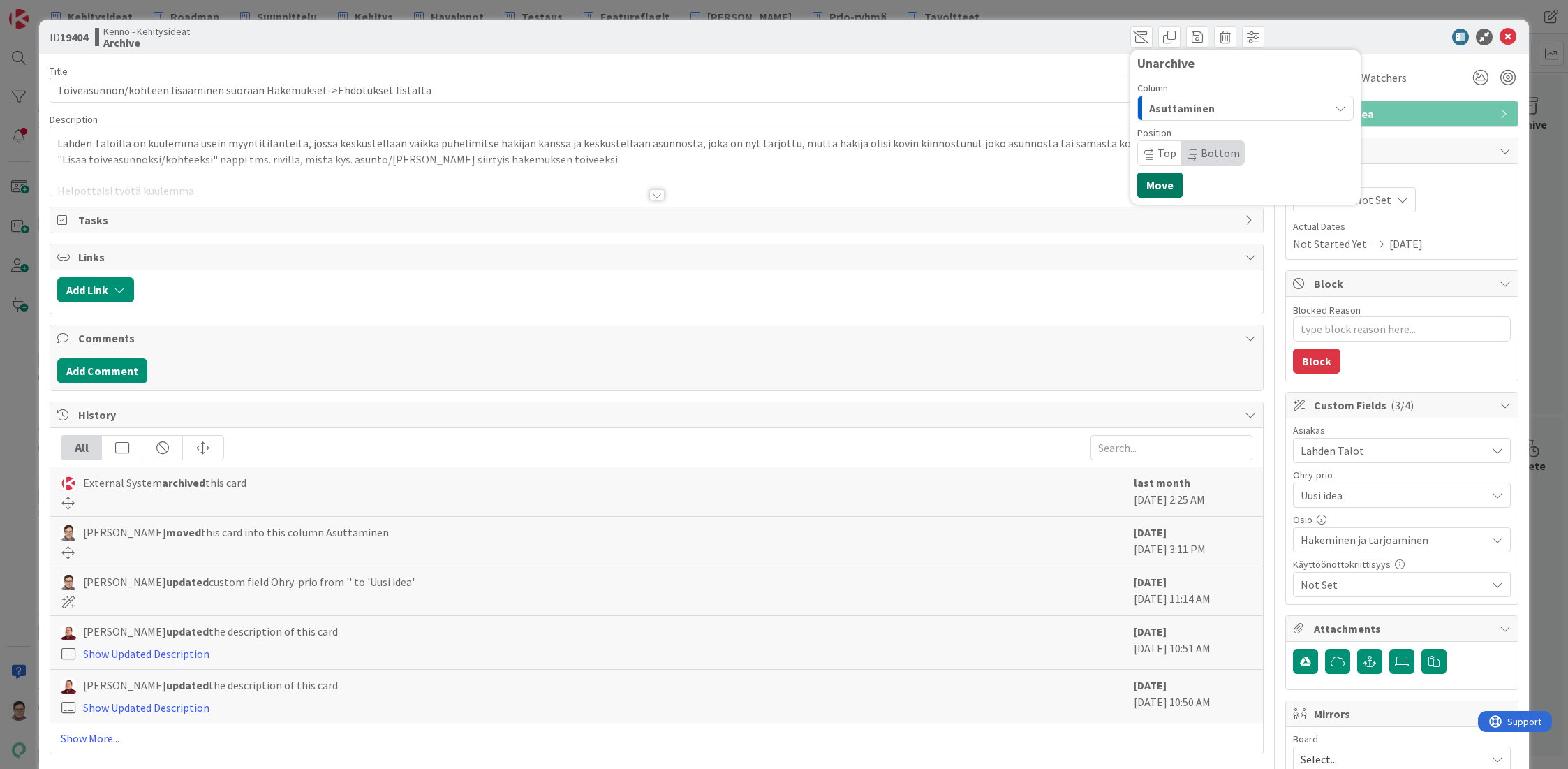
click at [1156, 183] on button "Move" at bounding box center [1160, 184] width 46 height 25
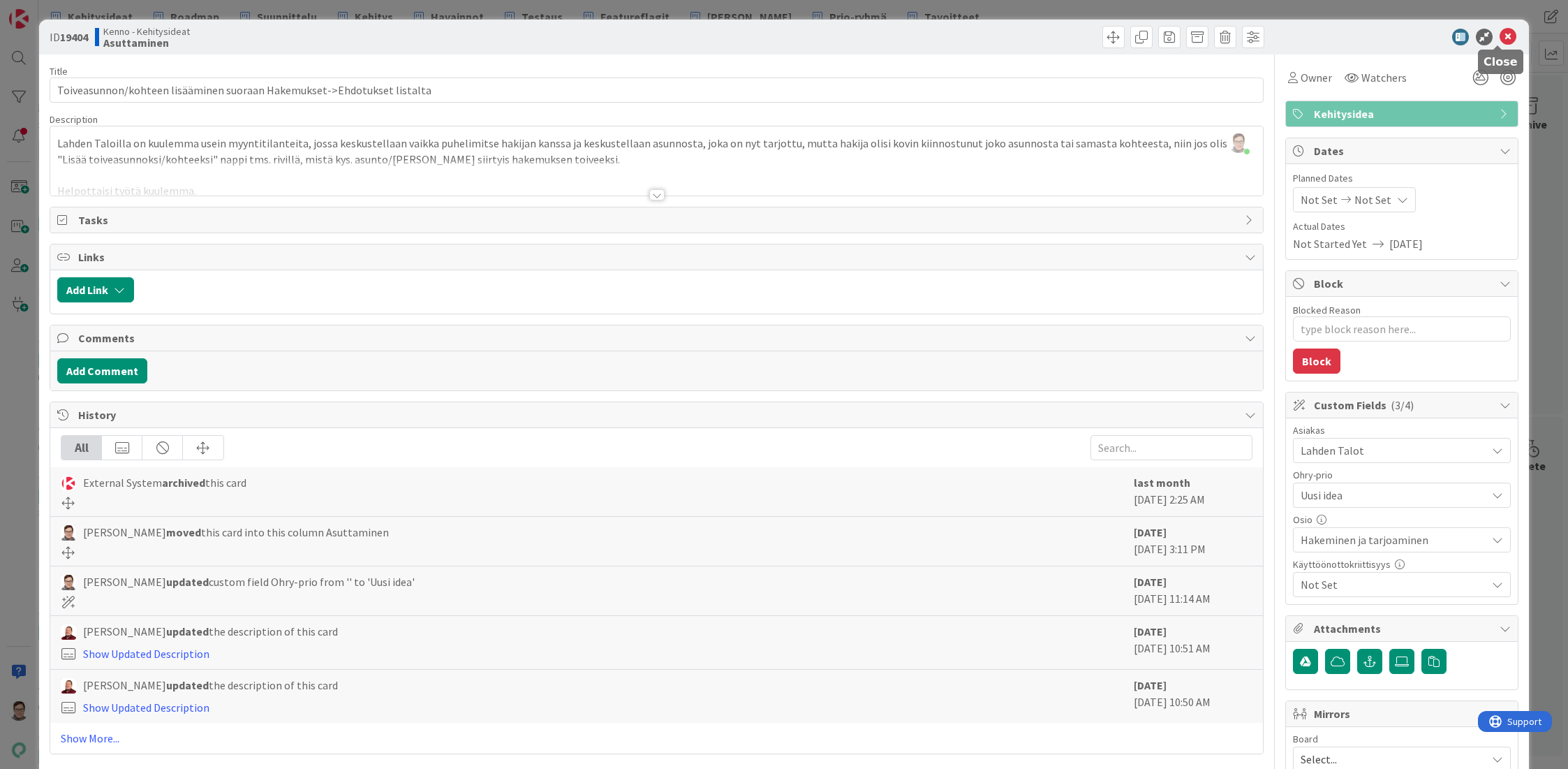
click at [1500, 32] on icon at bounding box center [1508, 37] width 17 height 17
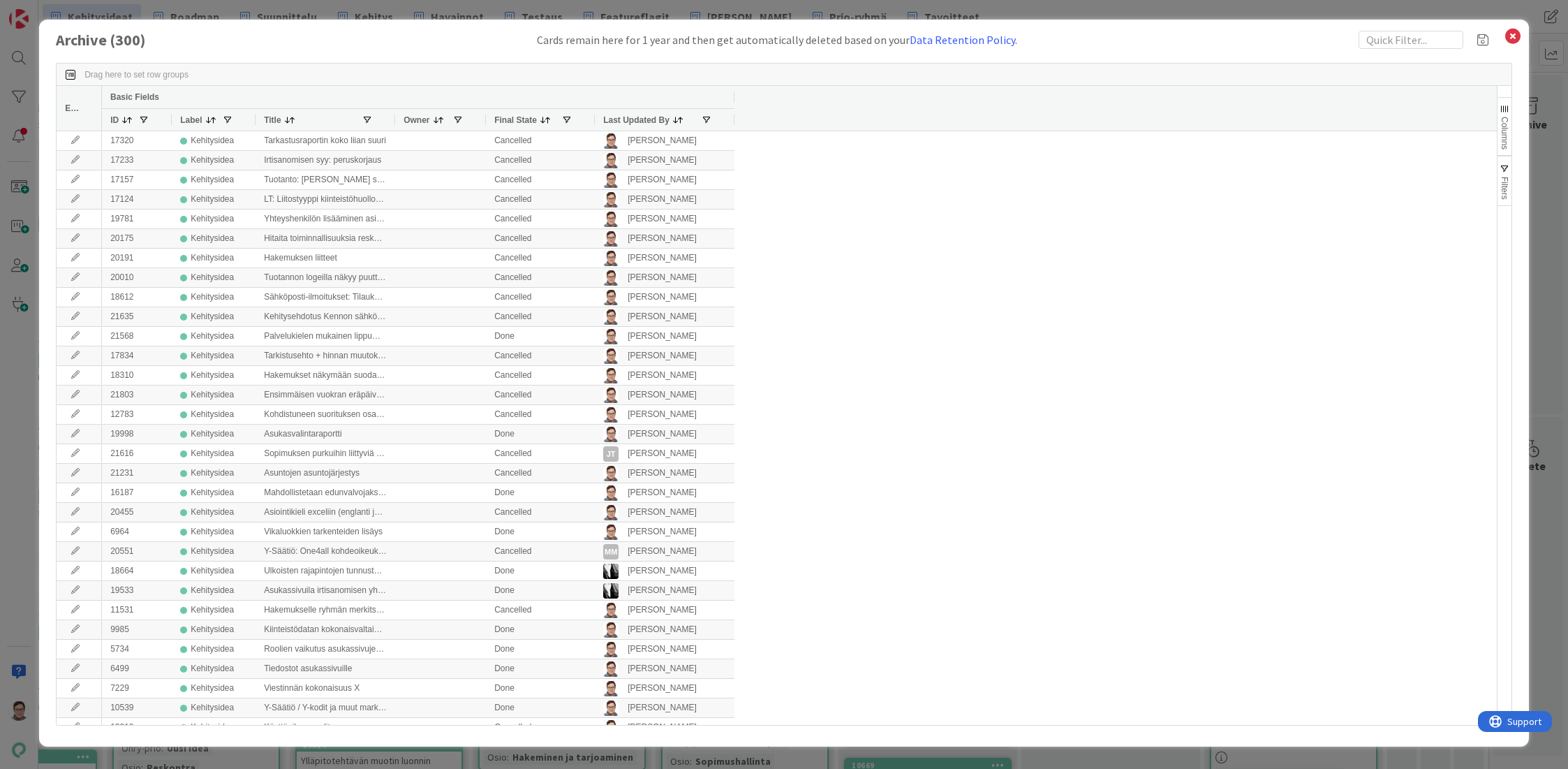
click at [639, 117] on span "Last Updated By" at bounding box center [636, 120] width 66 height 10
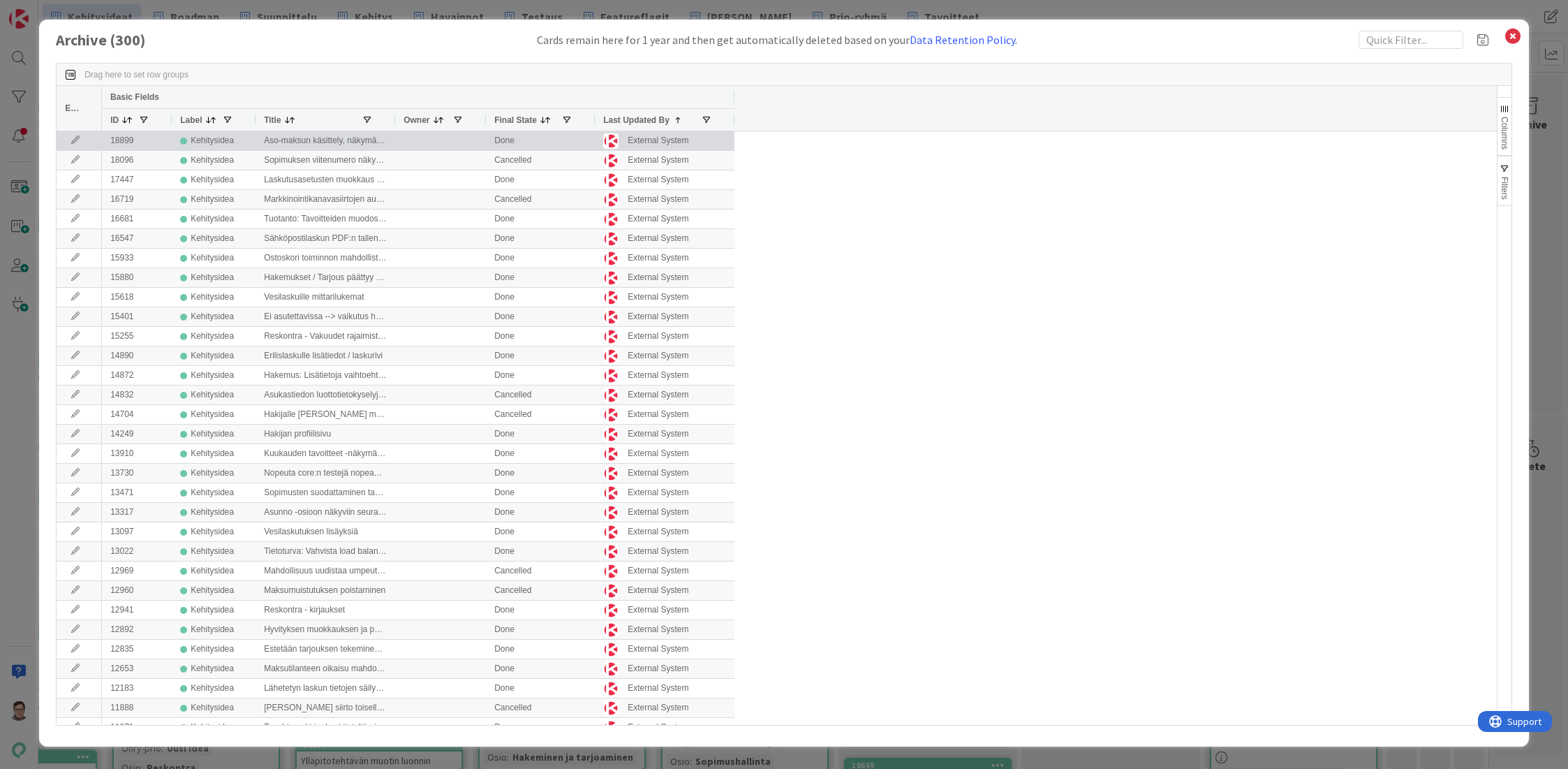
click at [80, 139] on icon at bounding box center [75, 140] width 21 height 9
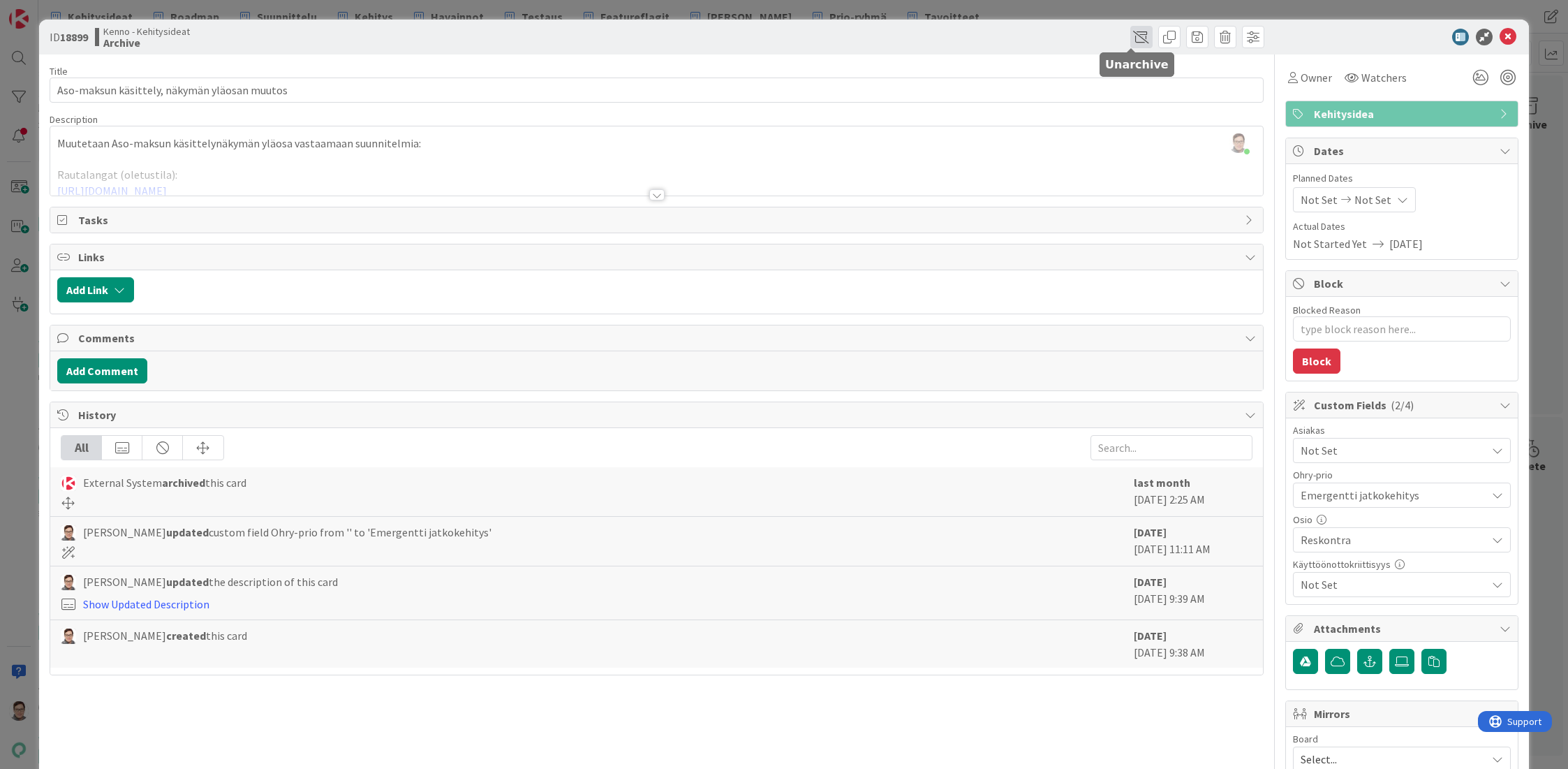
click at [1130, 37] on span at bounding box center [1141, 36] width 22 height 22
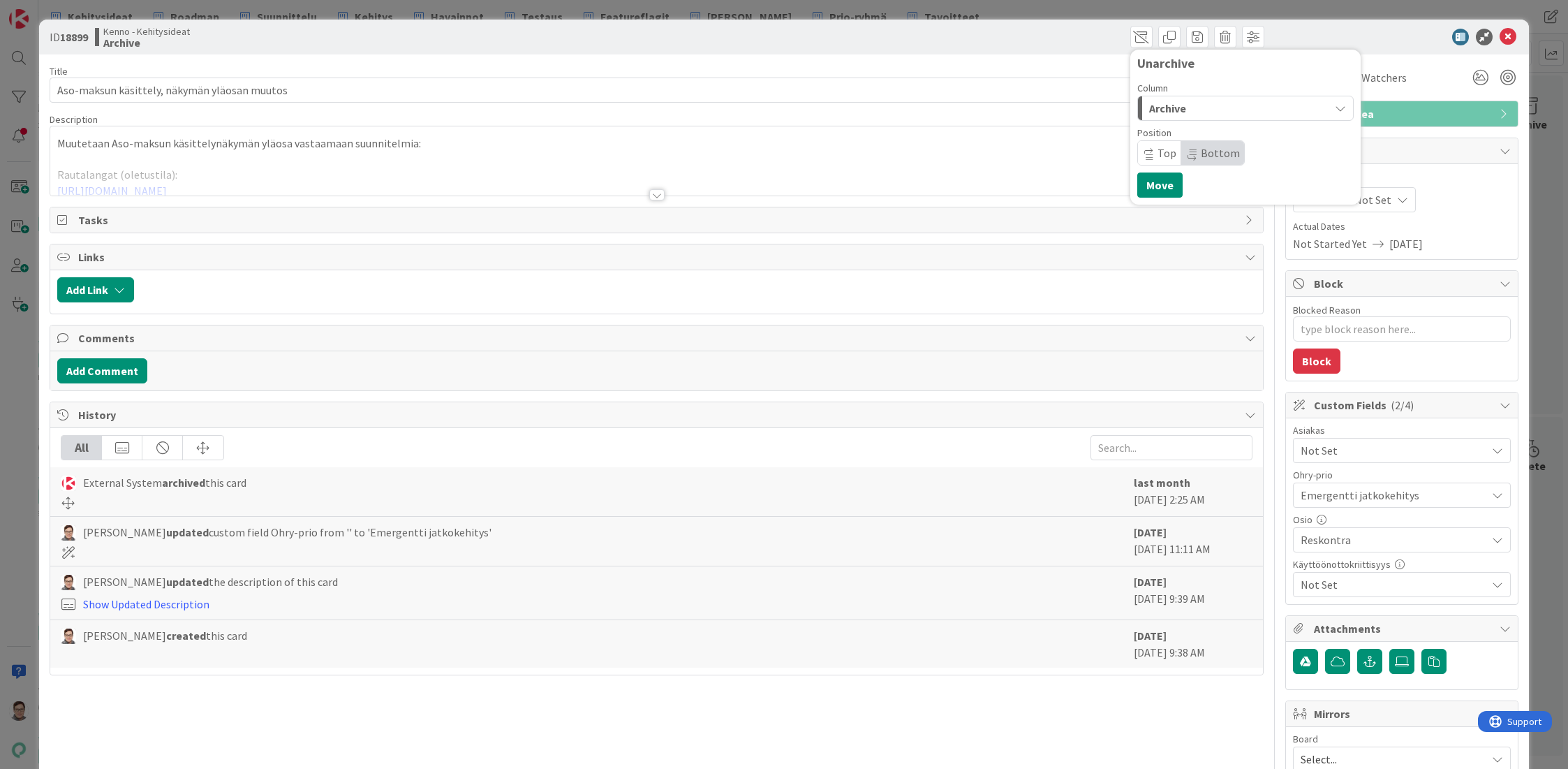
click at [1180, 110] on div "Archive" at bounding box center [1238, 108] width 184 height 22
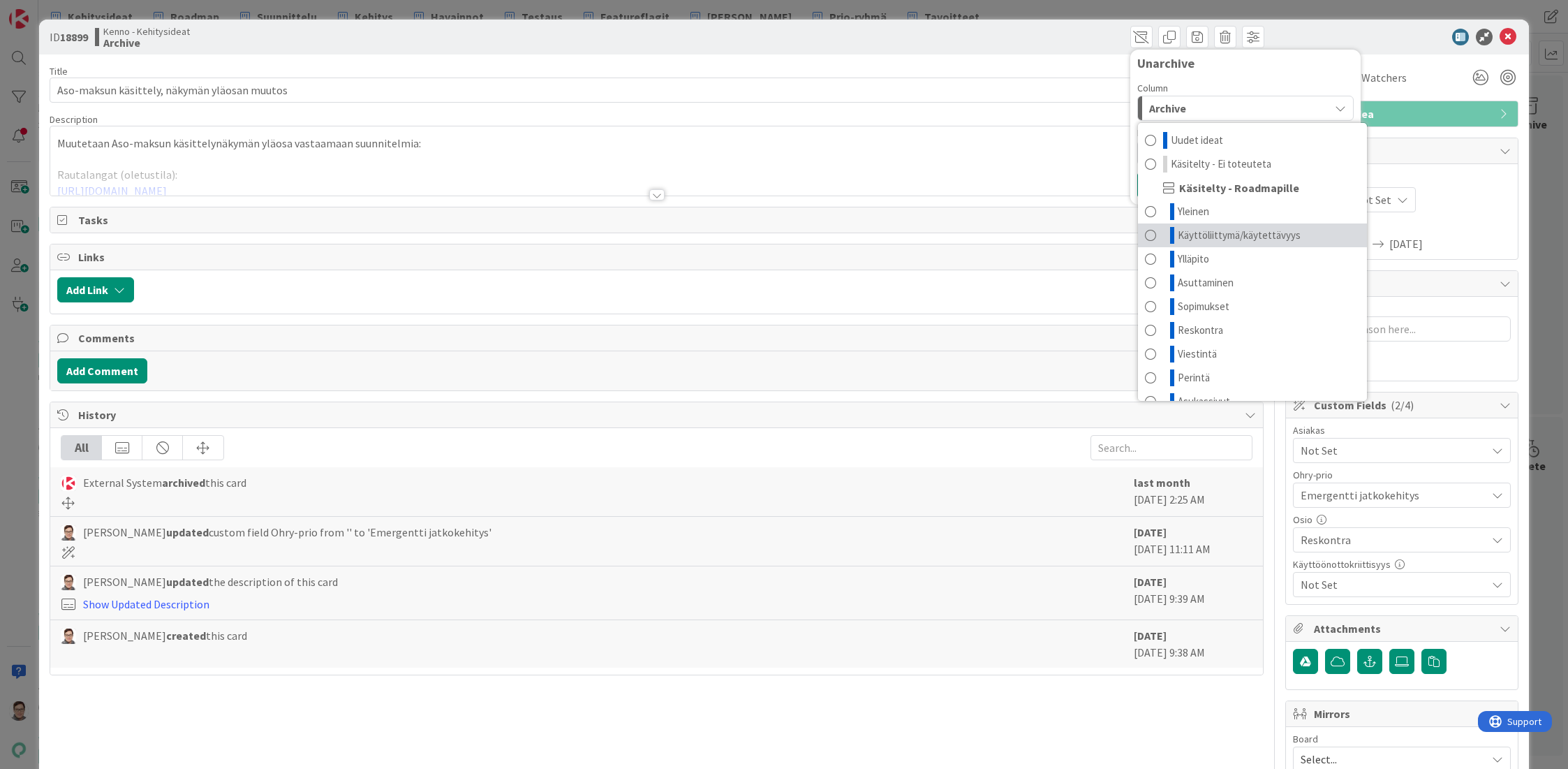
click at [1197, 233] on span "Käyttöliittymä/käytettävyys" at bounding box center [1239, 236] width 123 height 17
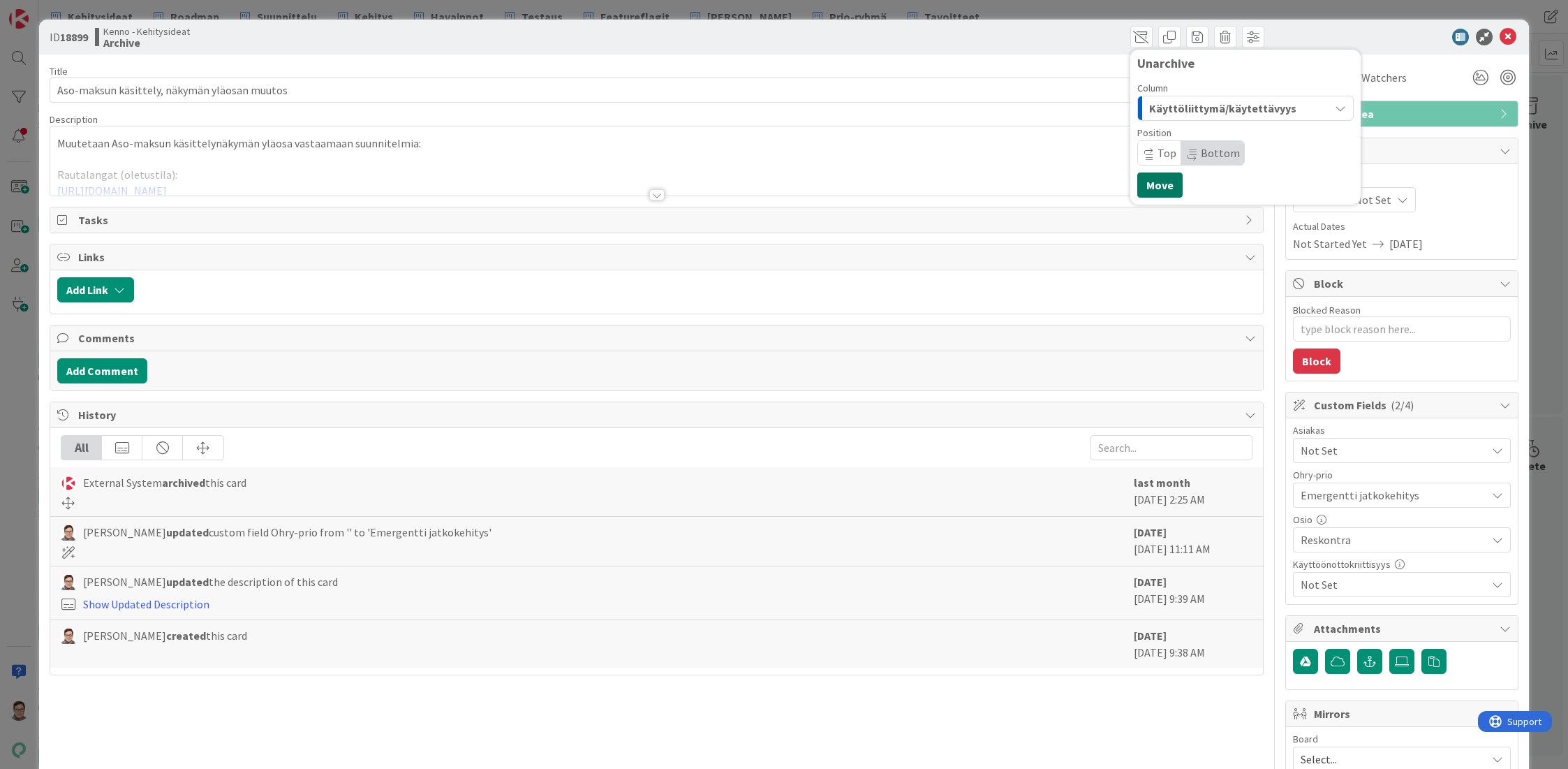
click at [1147, 182] on button "Move" at bounding box center [1160, 184] width 46 height 25
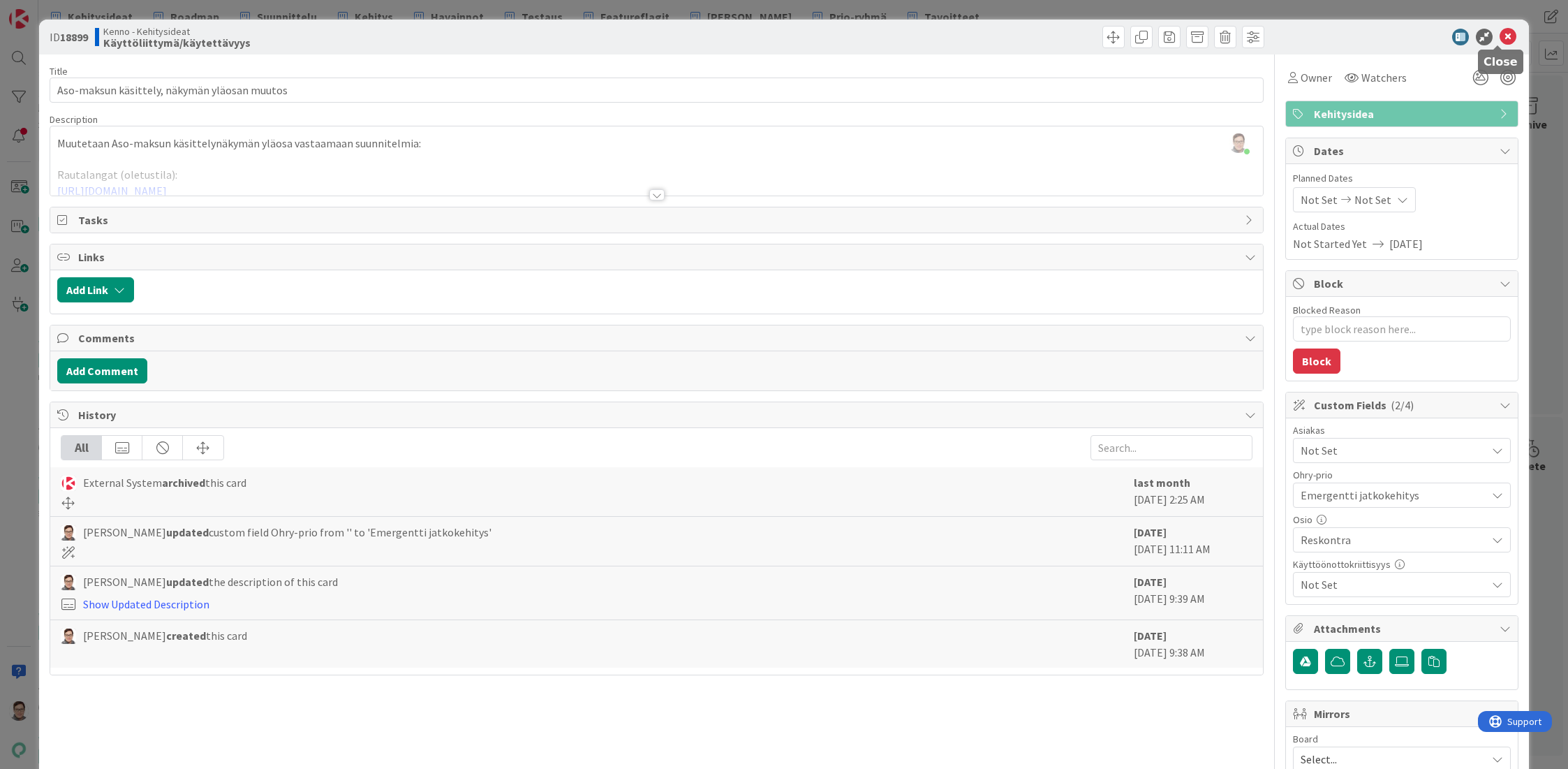
click at [1502, 38] on icon at bounding box center [1508, 37] width 17 height 17
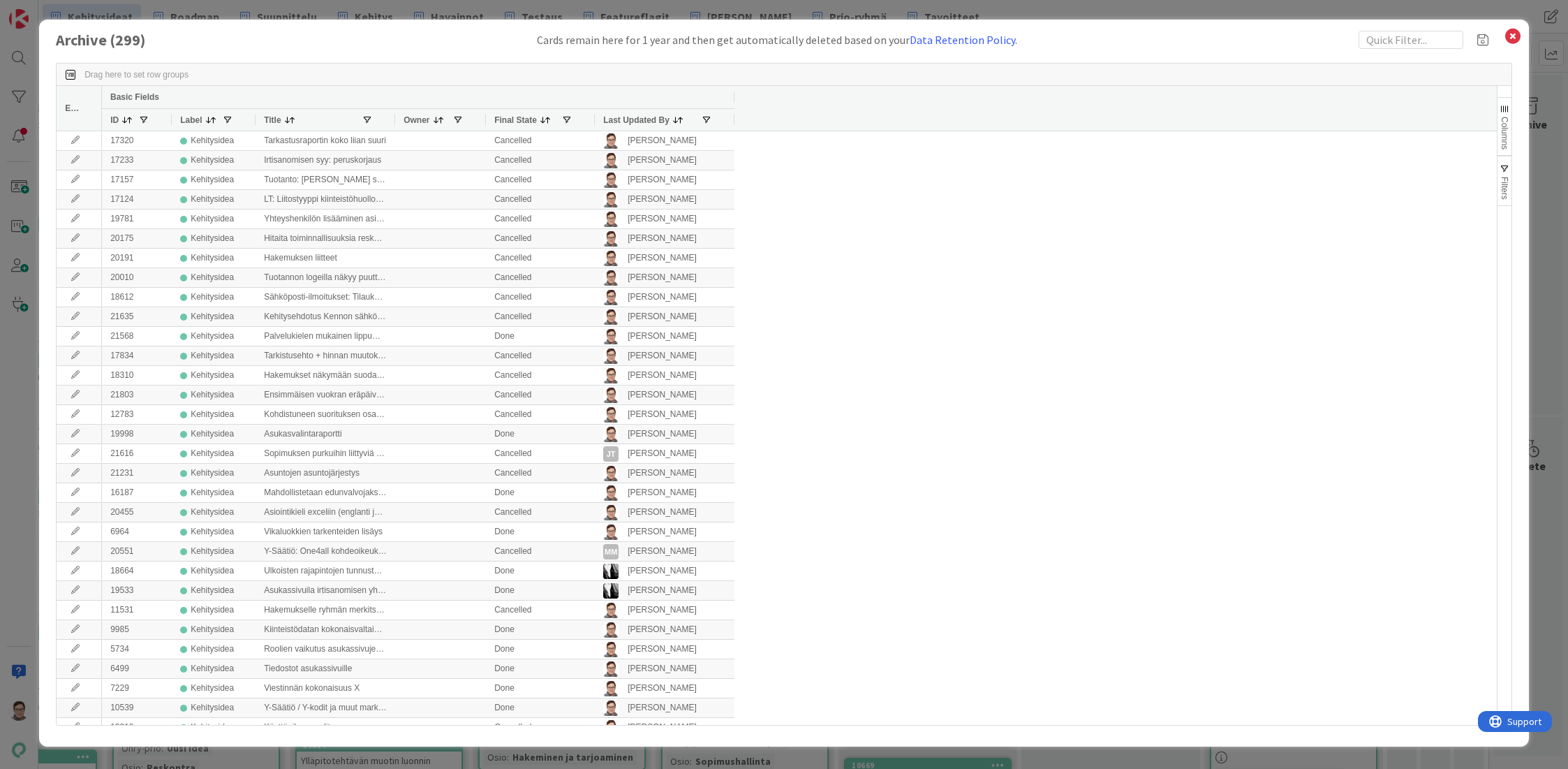
click at [623, 123] on span "Last Updated By" at bounding box center [636, 120] width 66 height 10
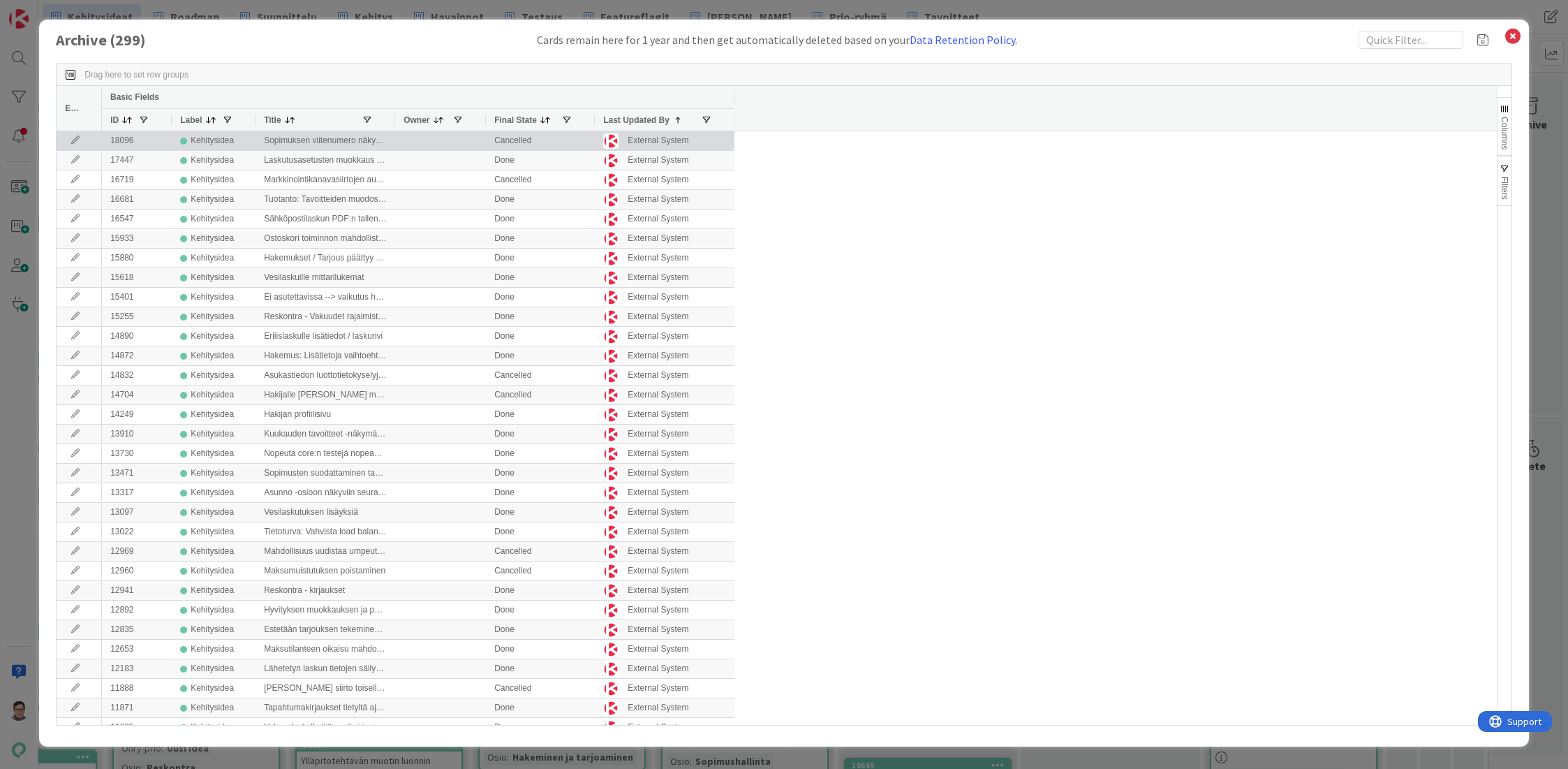
click at [74, 144] on icon at bounding box center [75, 140] width 21 height 9
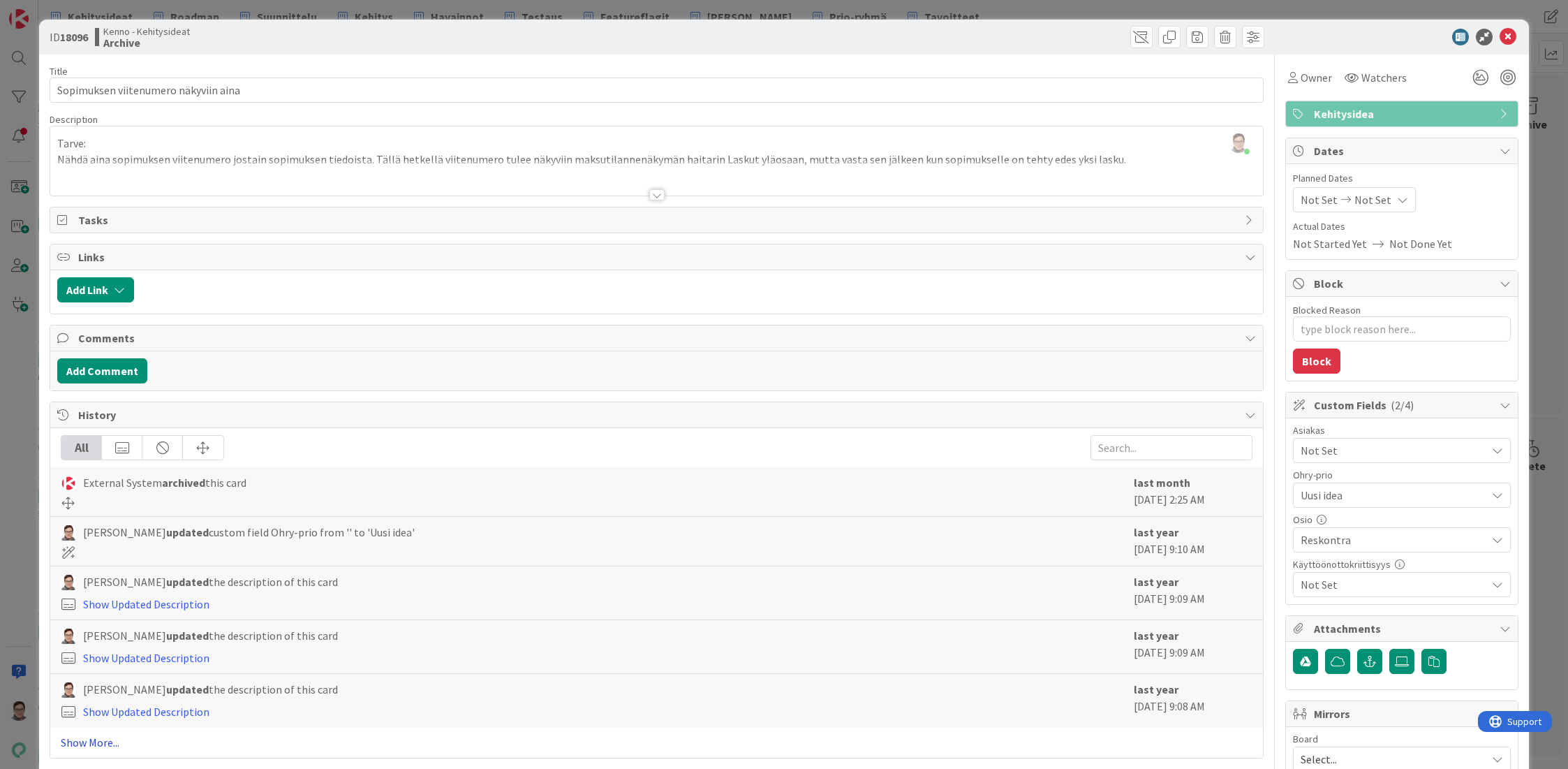
click at [105, 741] on link "Show More..." at bounding box center [656, 743] width 1191 height 17
click at [1131, 38] on span at bounding box center [1141, 36] width 22 height 22
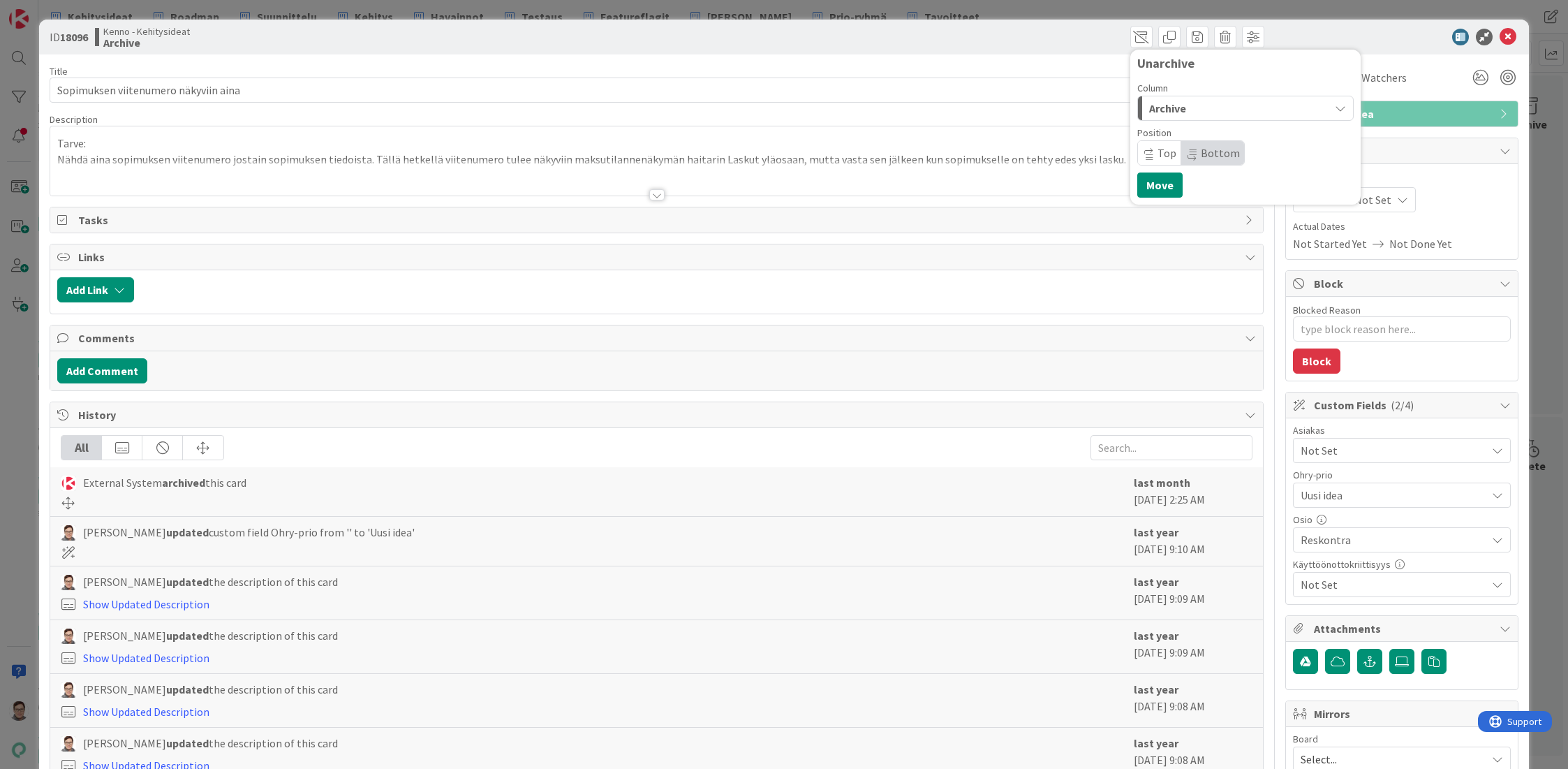
click at [1177, 109] on div "Archive" at bounding box center [1238, 108] width 184 height 22
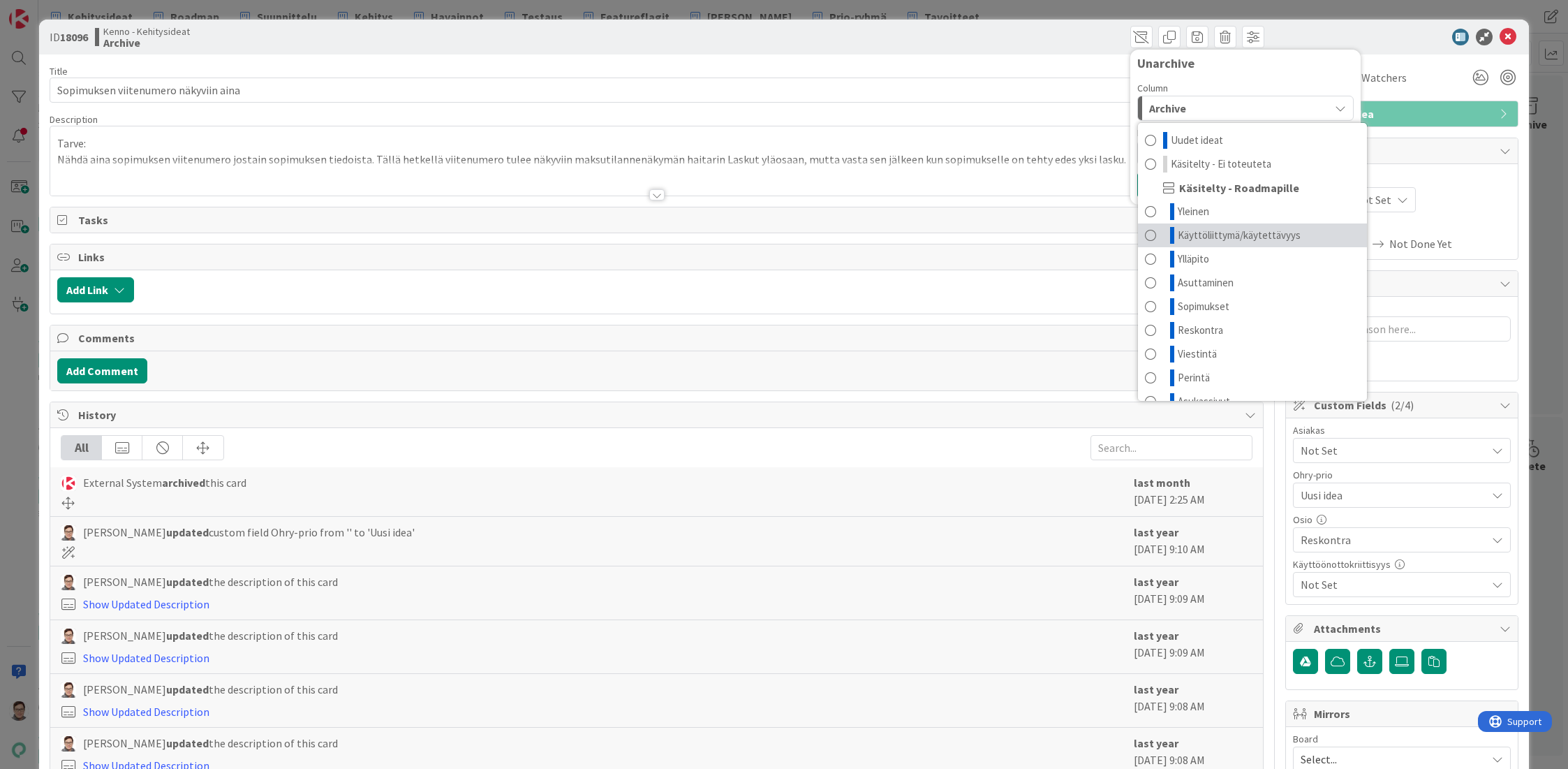
click at [1204, 233] on span "Käyttöliittymä/käytettävyys" at bounding box center [1239, 236] width 123 height 17
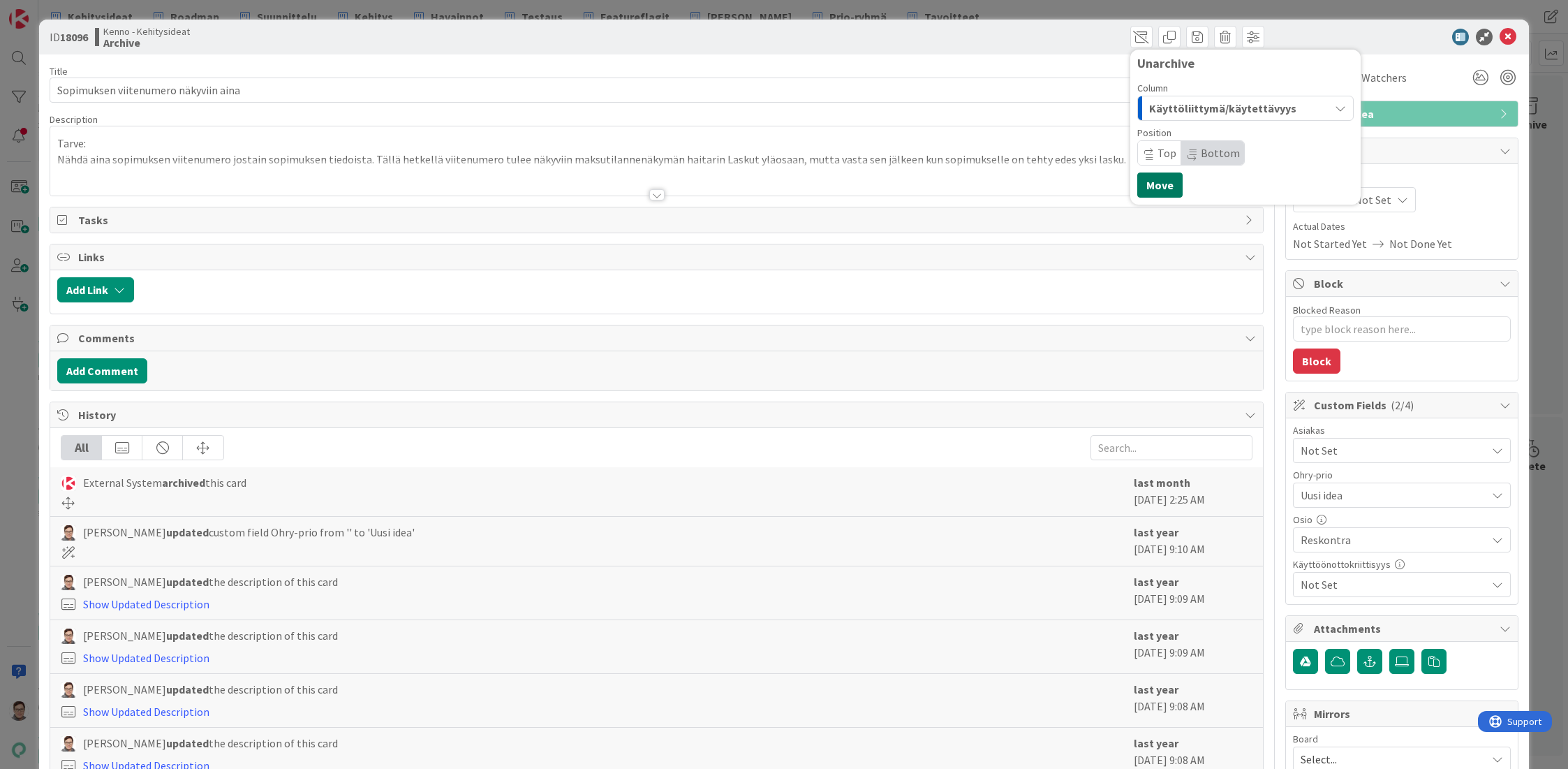
click at [1153, 185] on button "Move" at bounding box center [1160, 184] width 46 height 25
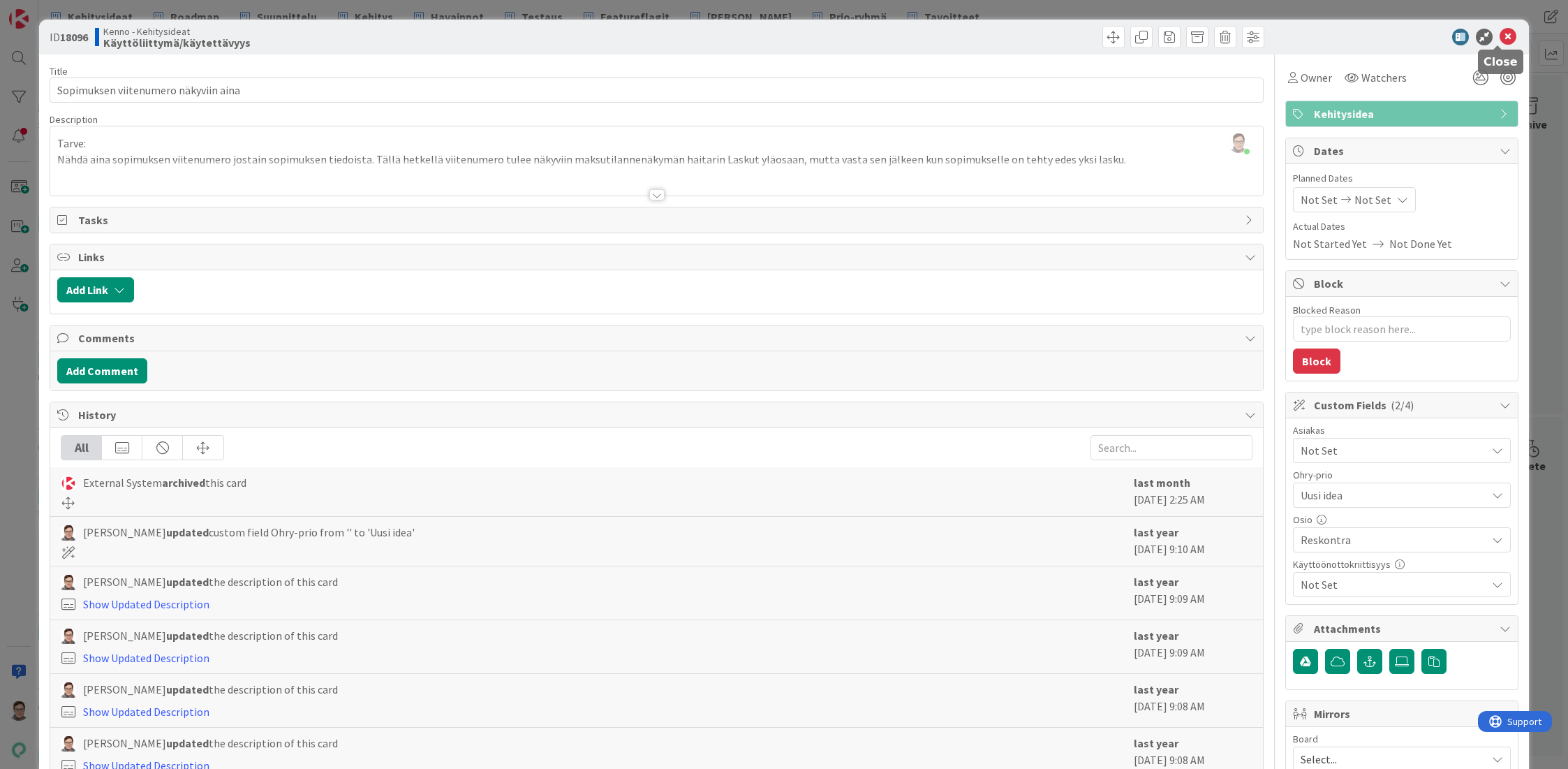
click at [1500, 39] on icon at bounding box center [1508, 37] width 17 height 17
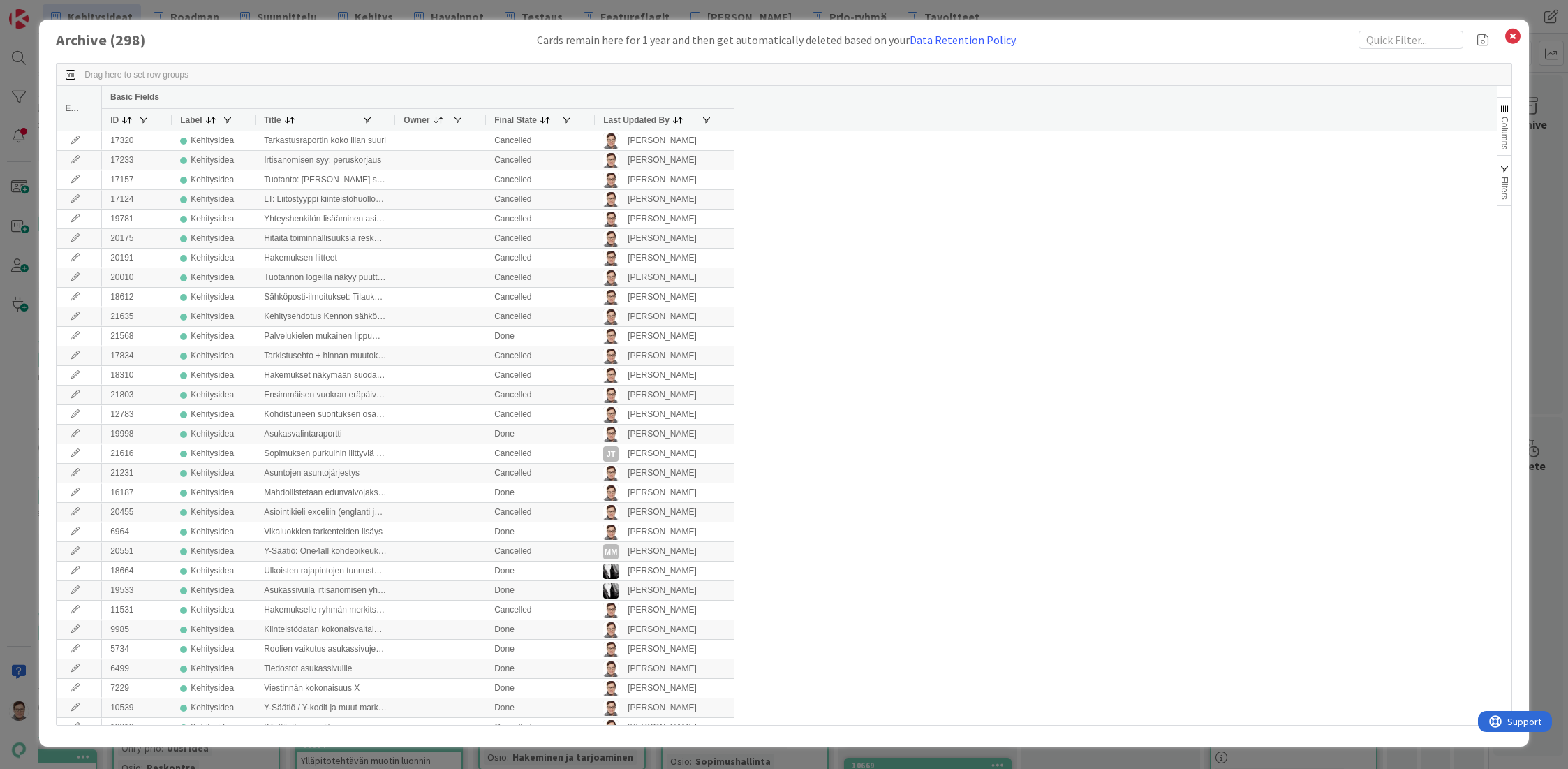
click at [631, 127] on div "Last Updated By" at bounding box center [664, 120] width 123 height 21
click at [624, 121] on span "Last Updated By" at bounding box center [636, 120] width 66 height 10
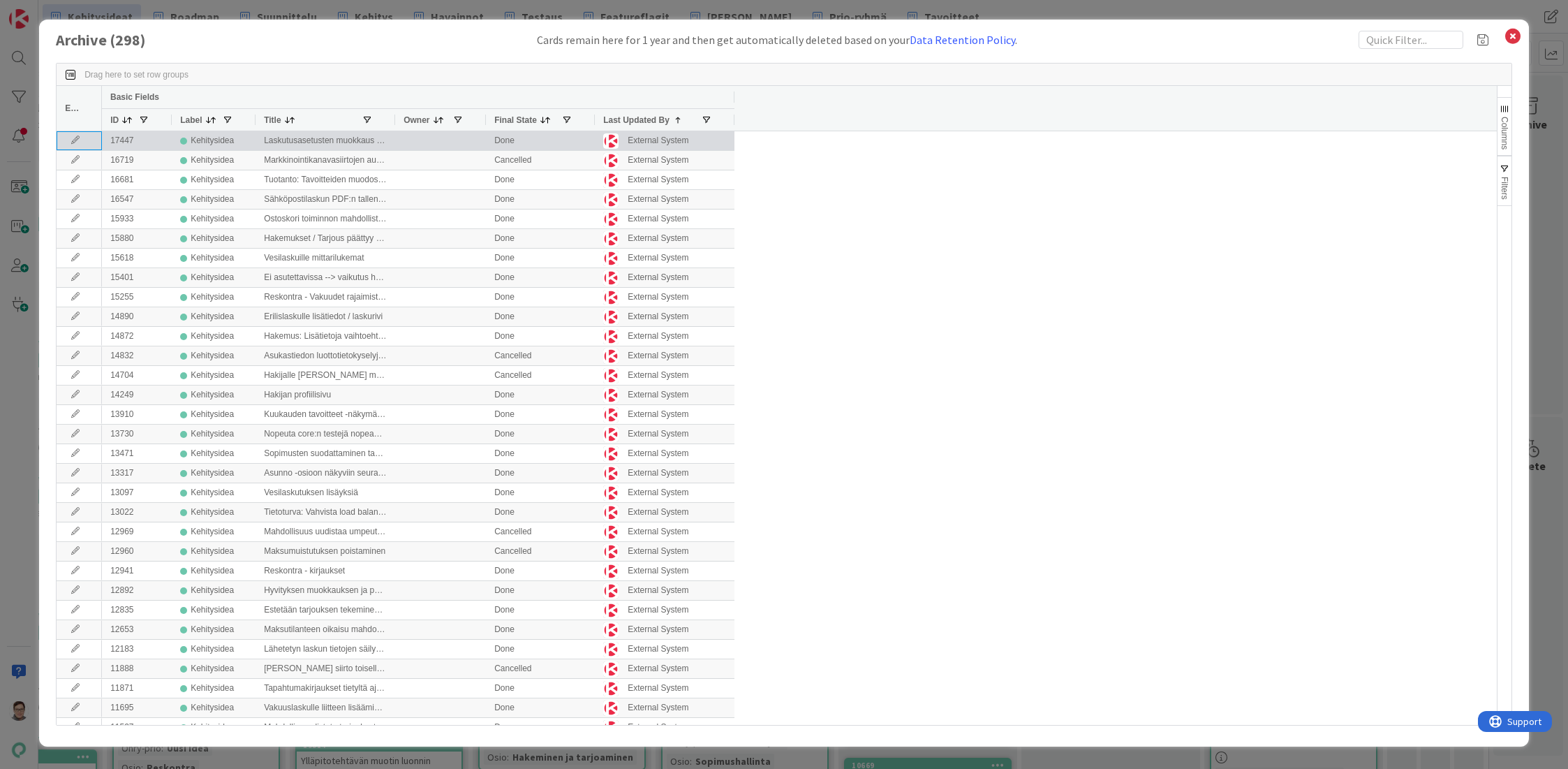
click at [82, 141] on icon at bounding box center [75, 140] width 21 height 9
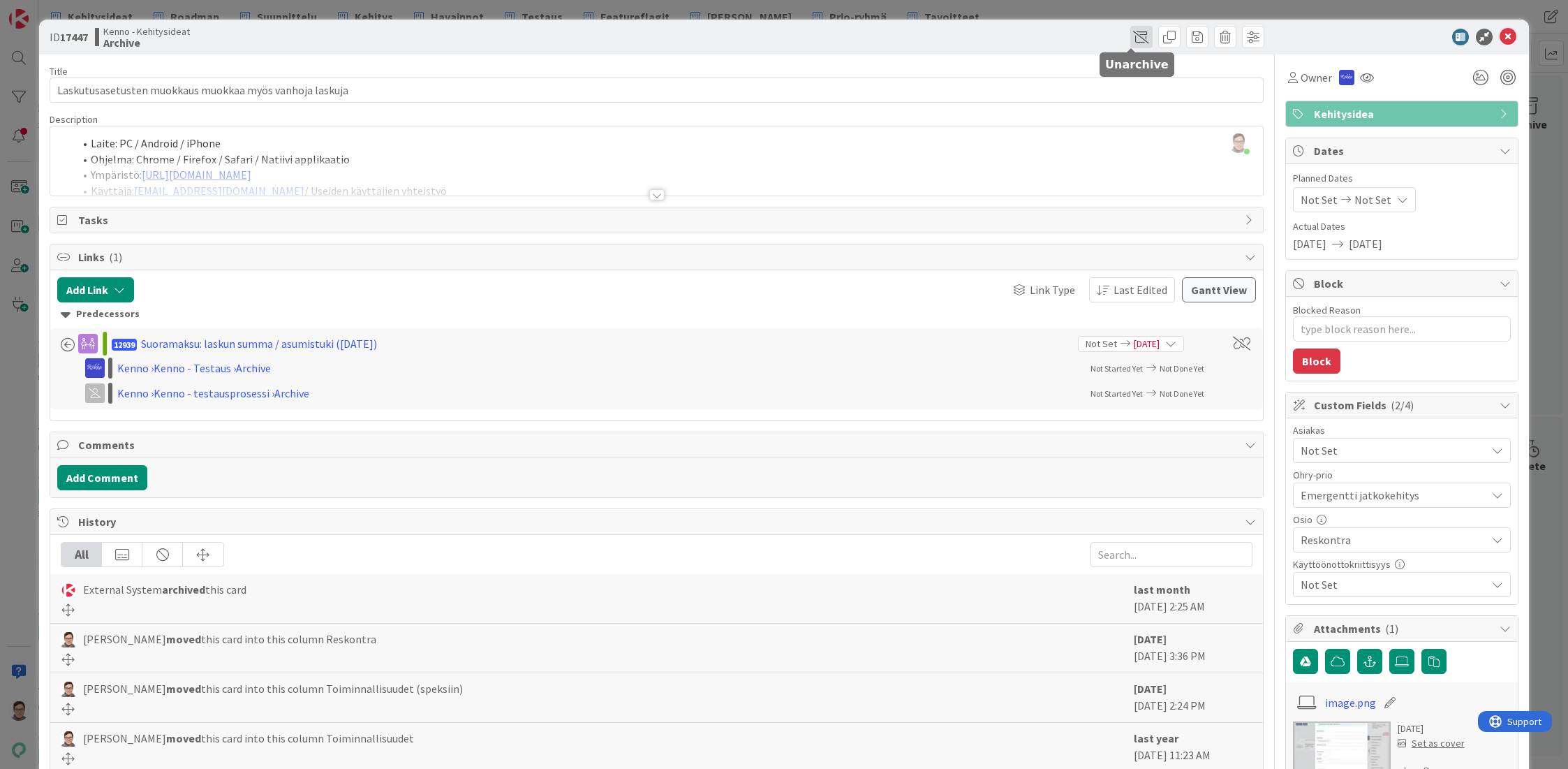
click at [1130, 35] on span at bounding box center [1141, 36] width 22 height 22
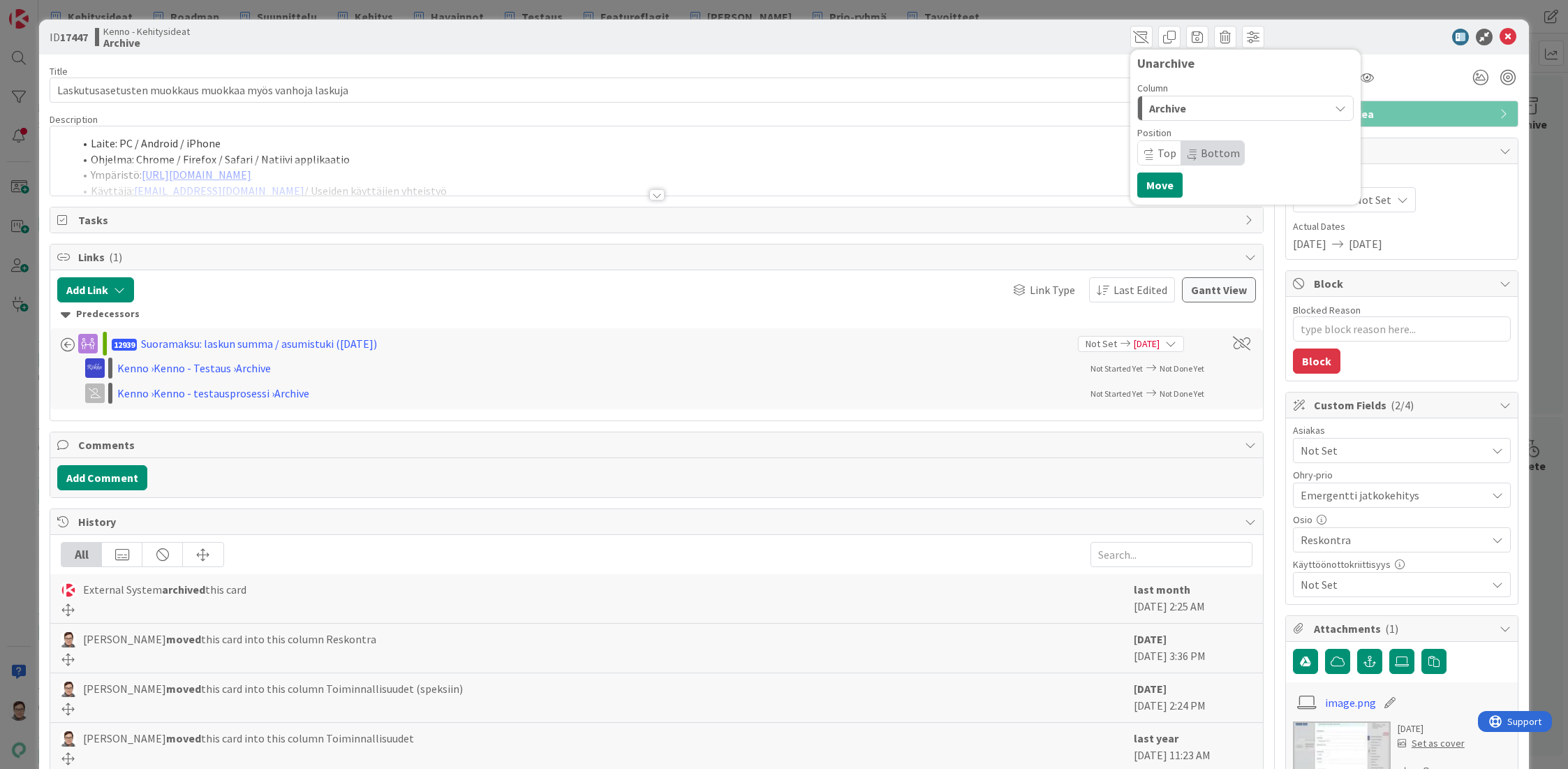
click at [1161, 113] on span "Archive" at bounding box center [1167, 108] width 37 height 19
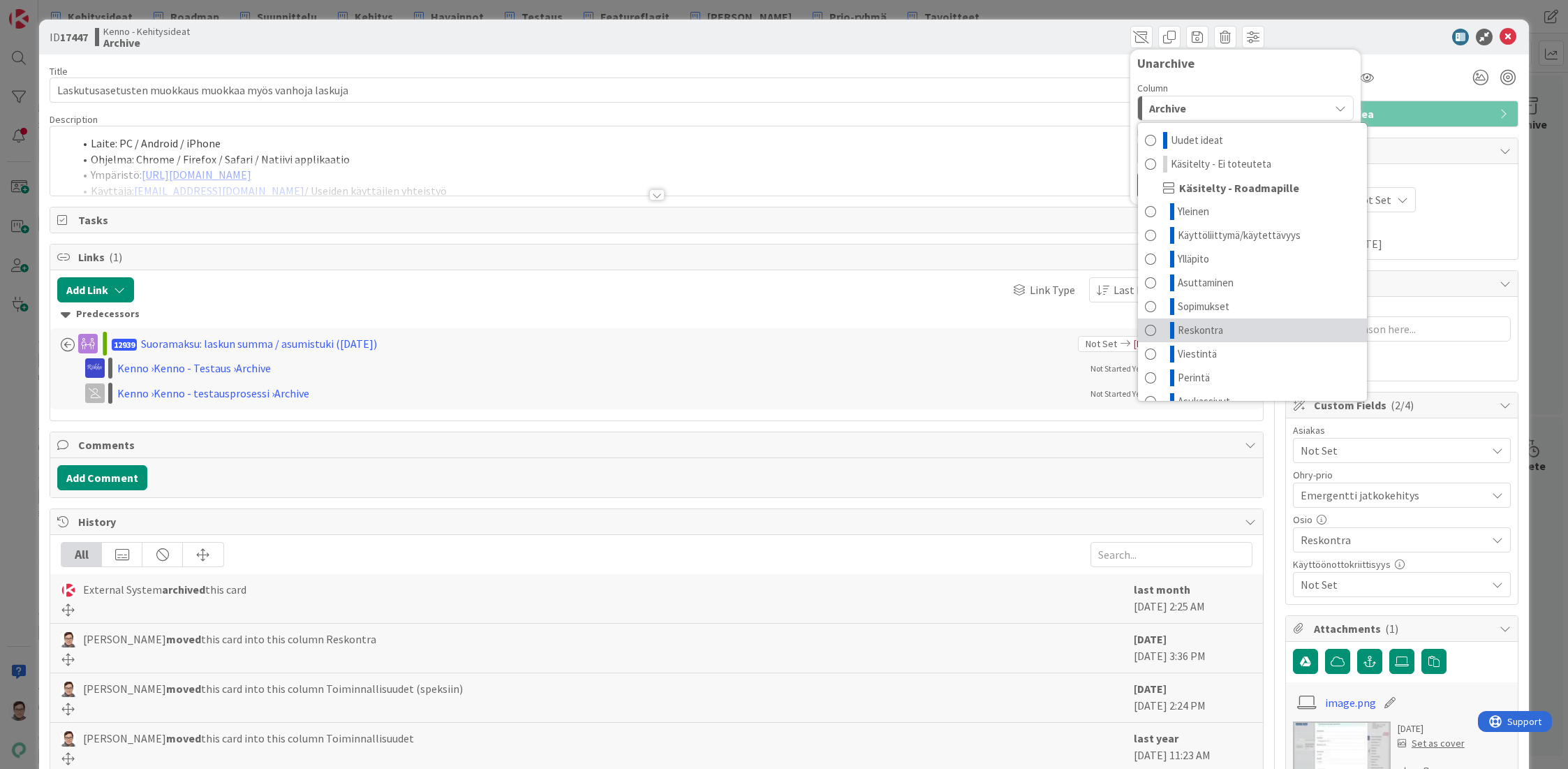
click at [1184, 332] on span "Reskontra" at bounding box center [1201, 330] width 46 height 17
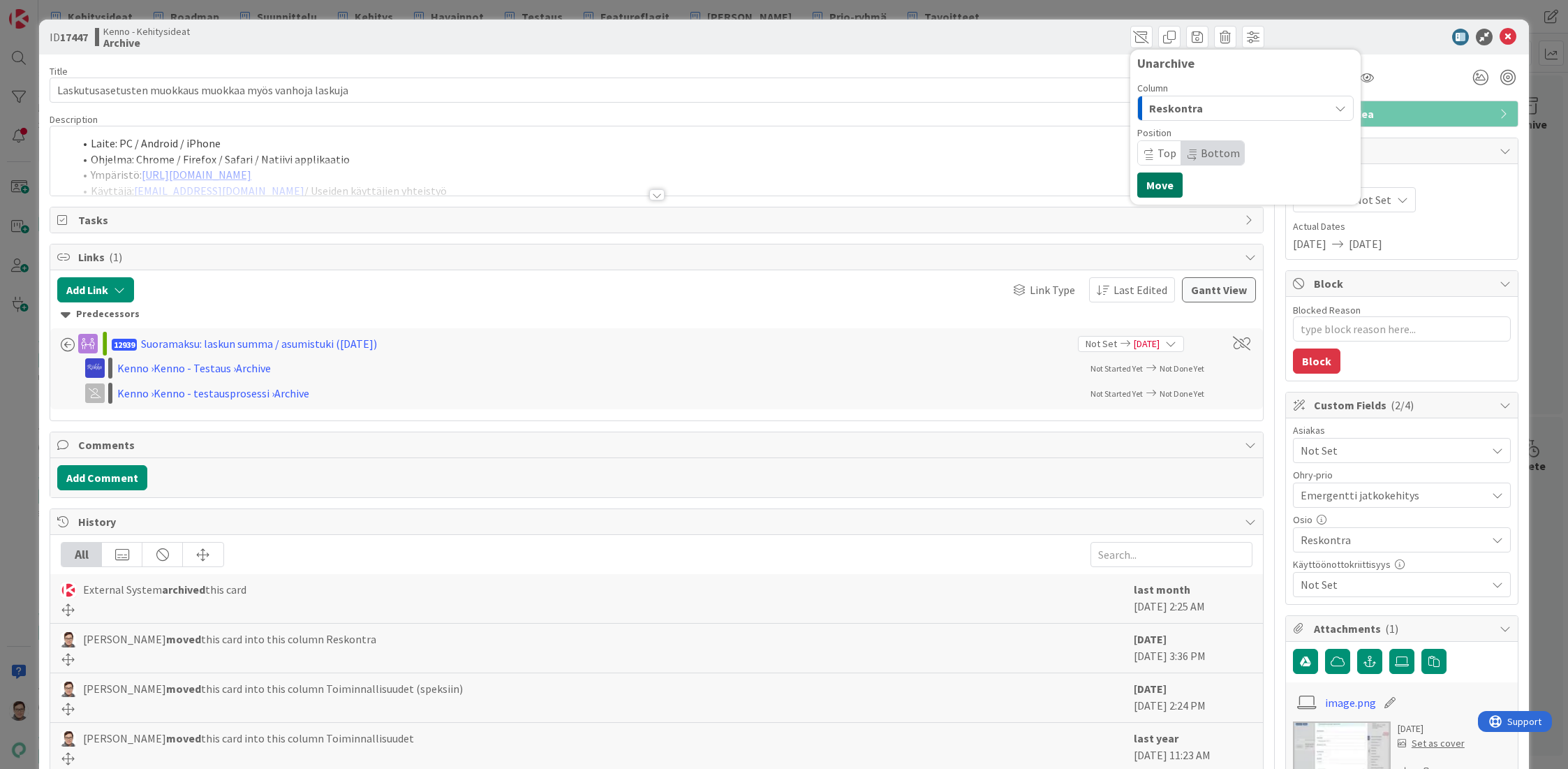
click at [1154, 188] on button "Move" at bounding box center [1160, 184] width 46 height 25
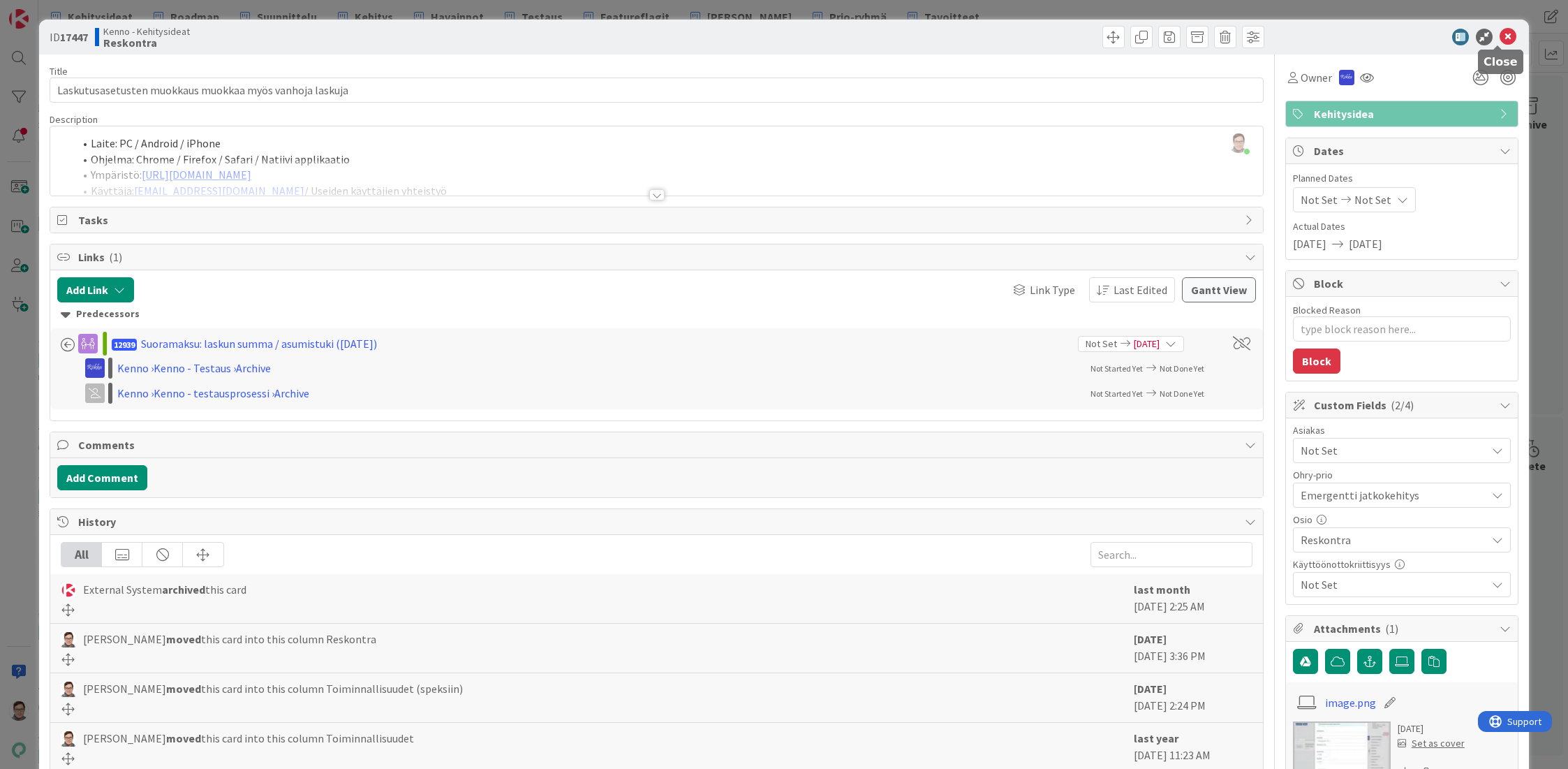
click at [1500, 37] on icon at bounding box center [1508, 37] width 17 height 17
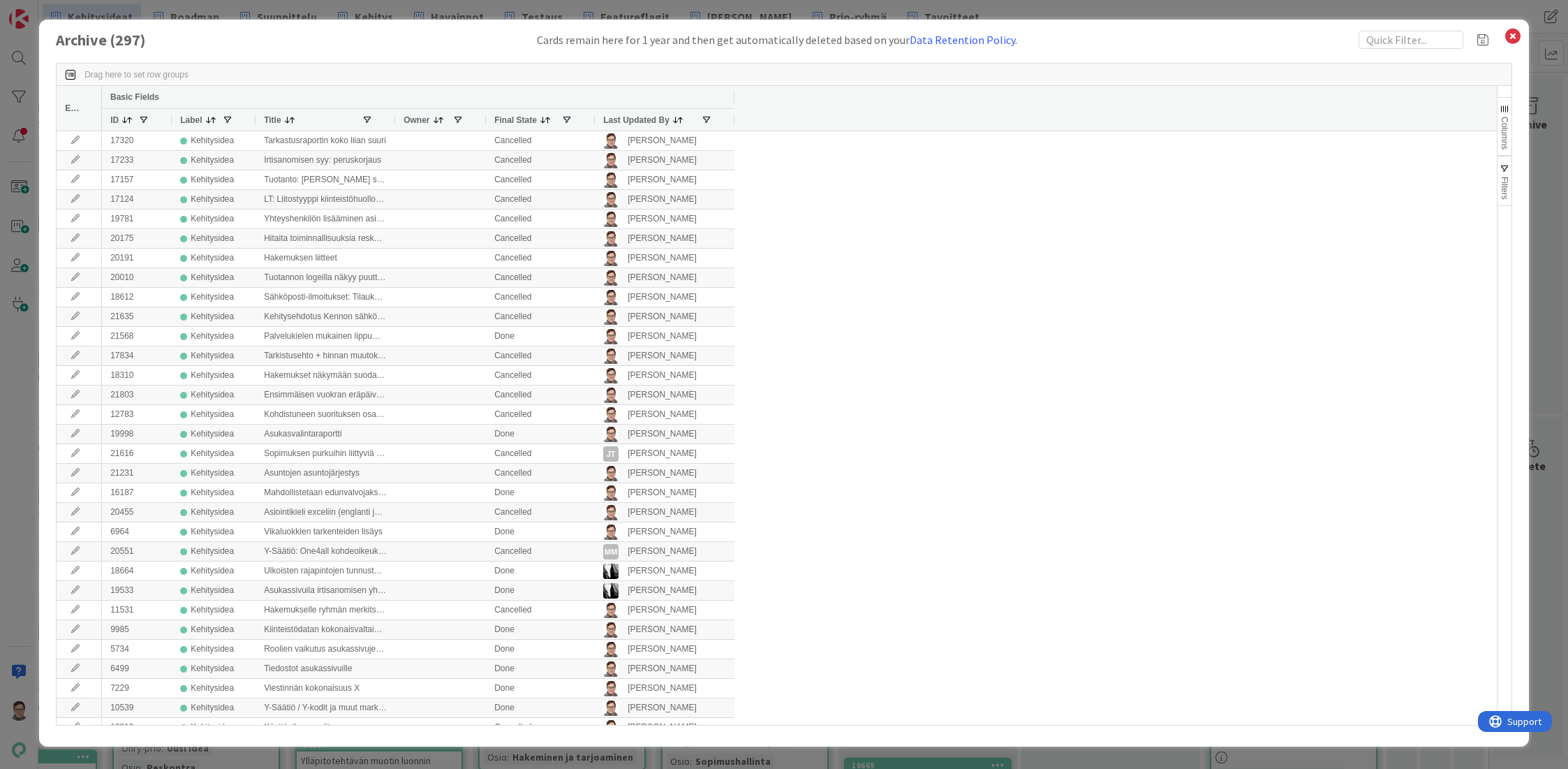
click at [632, 117] on span "Last Updated By" at bounding box center [636, 120] width 66 height 10
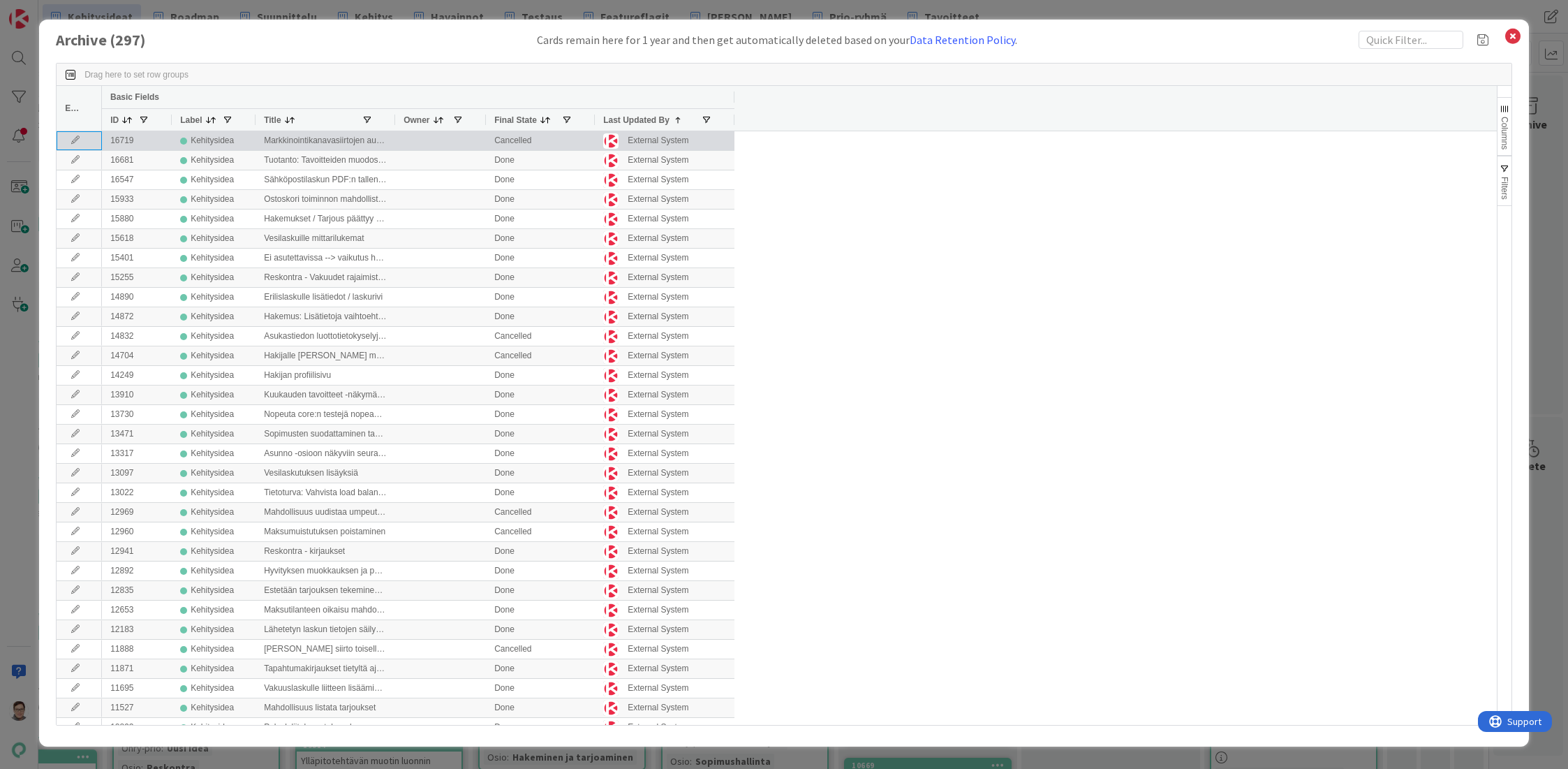
click at [75, 140] on icon at bounding box center [75, 140] width 21 height 9
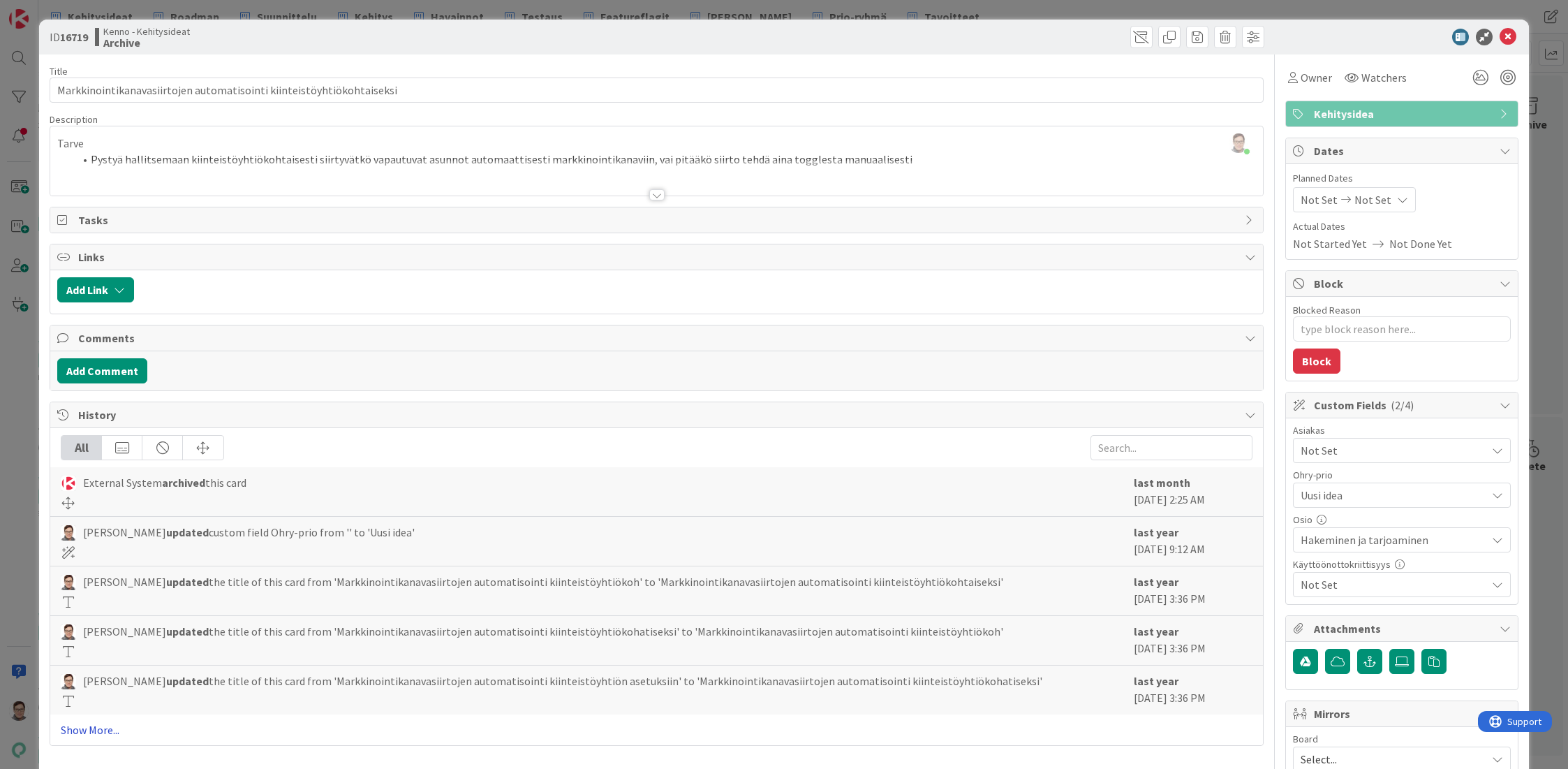
click at [88, 726] on link "Show More..." at bounding box center [656, 730] width 1191 height 17
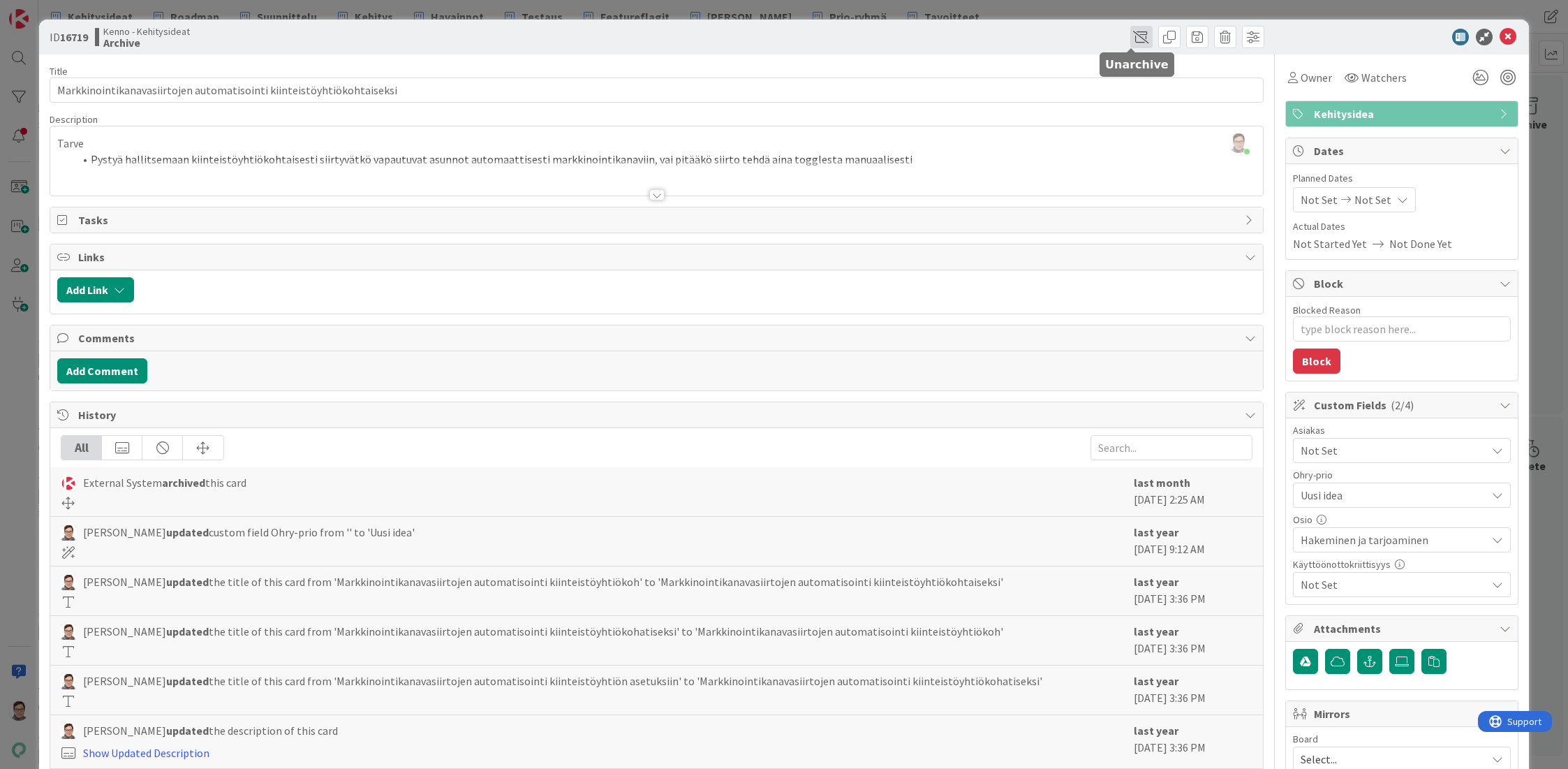
click at [1130, 36] on span at bounding box center [1141, 36] width 22 height 22
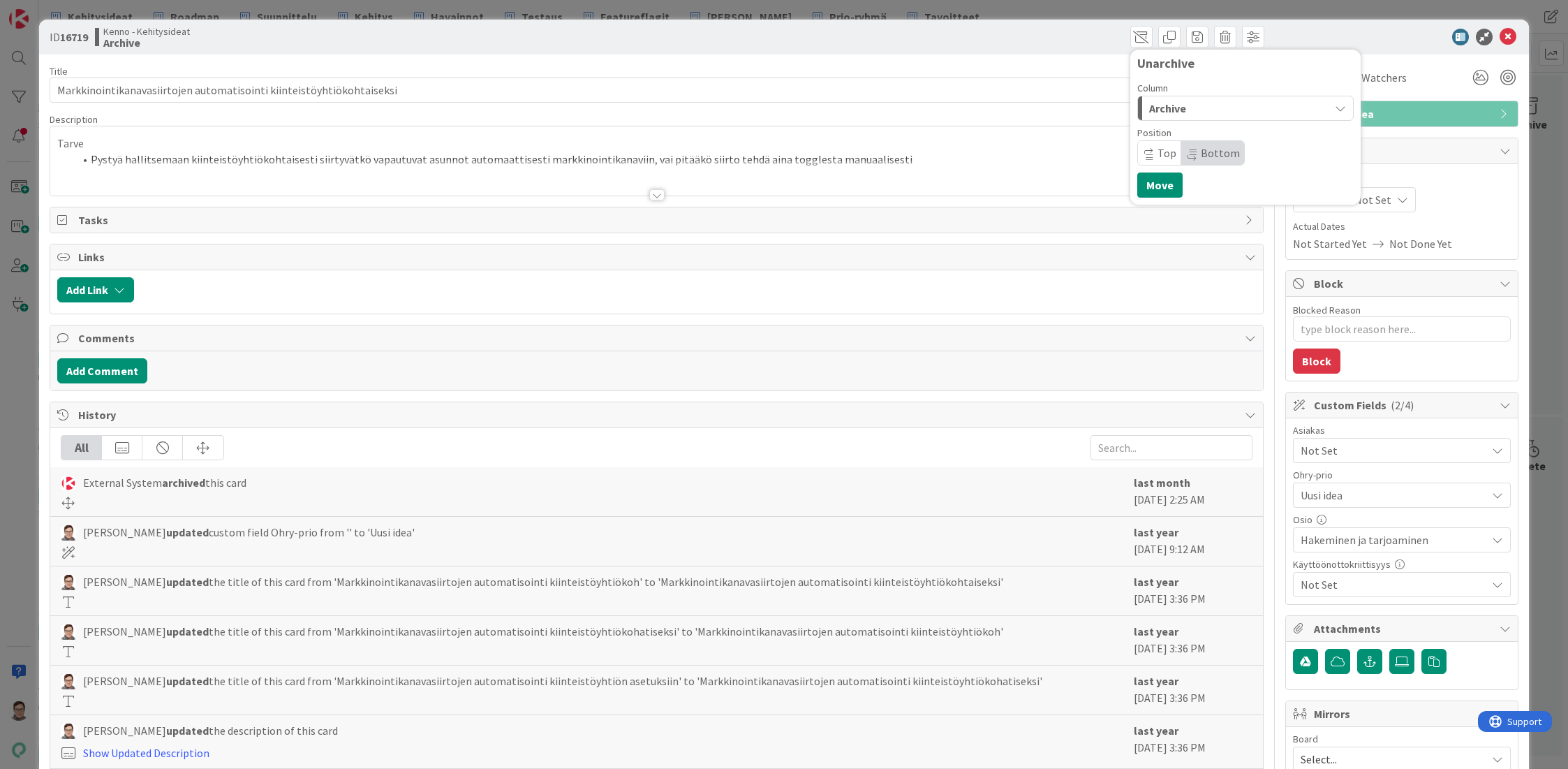
click at [1184, 105] on div "Archive" at bounding box center [1238, 108] width 184 height 22
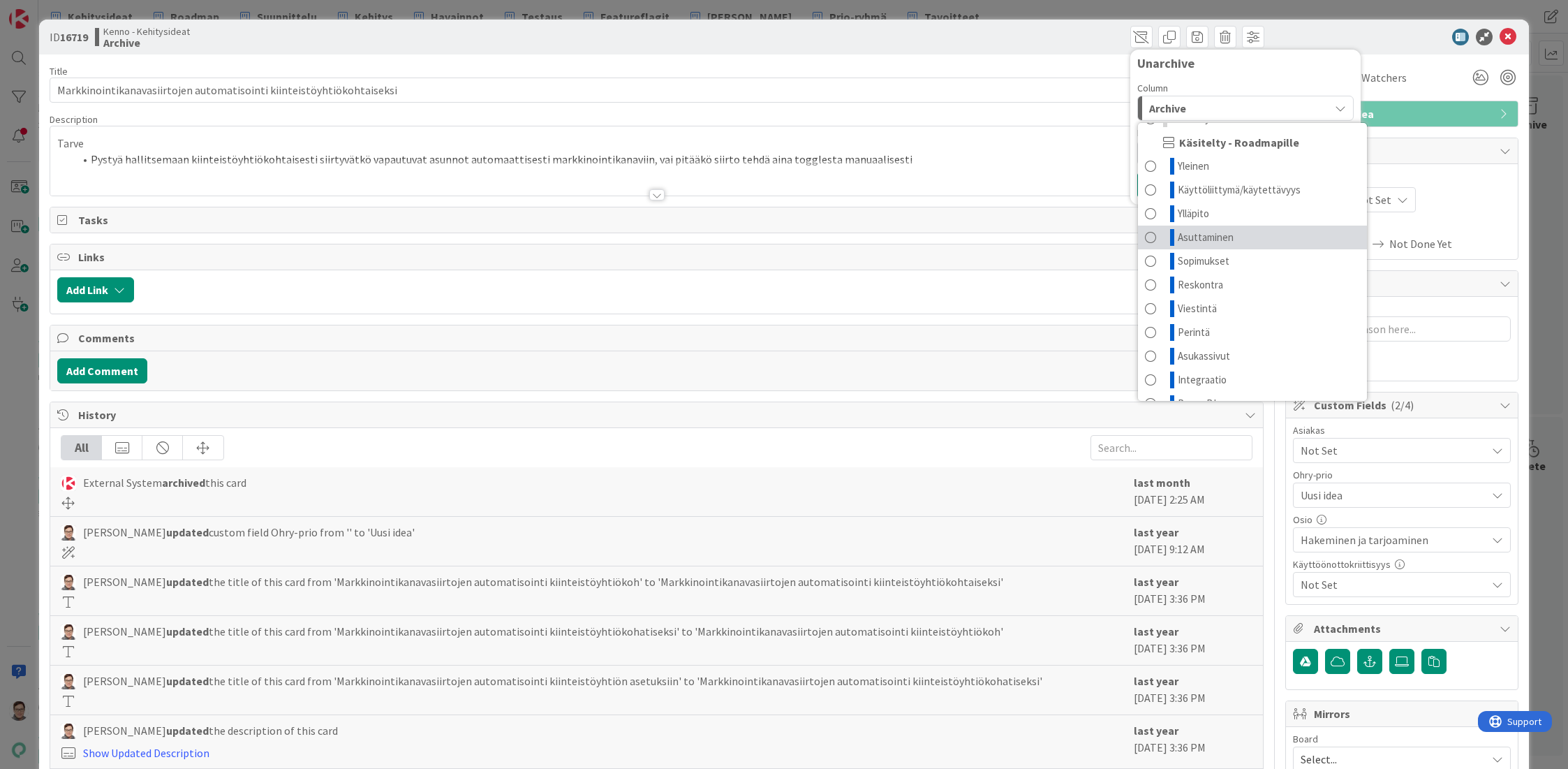
scroll to position [66, 0]
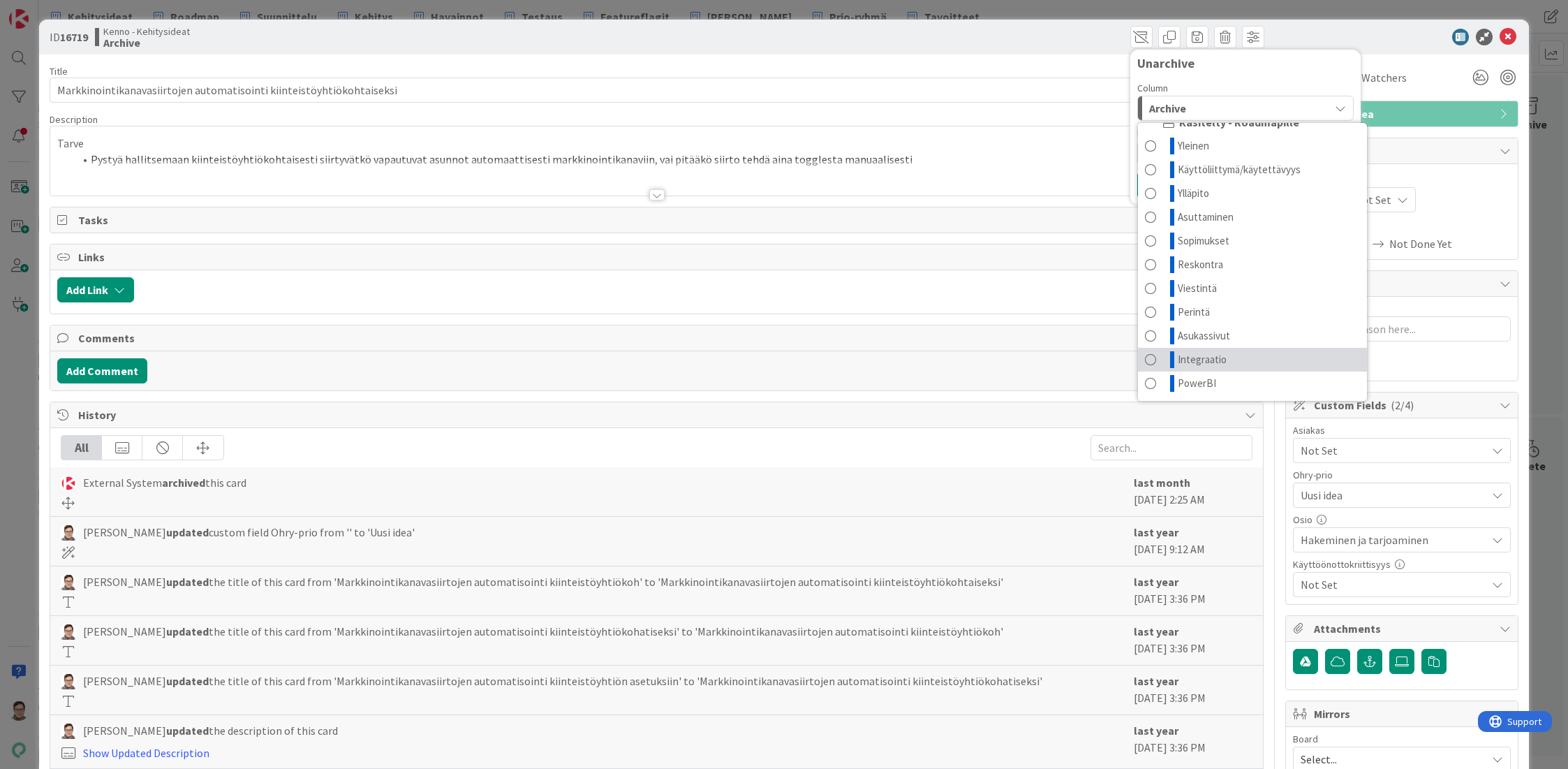
click at [1182, 362] on span "Integraatio" at bounding box center [1202, 360] width 49 height 17
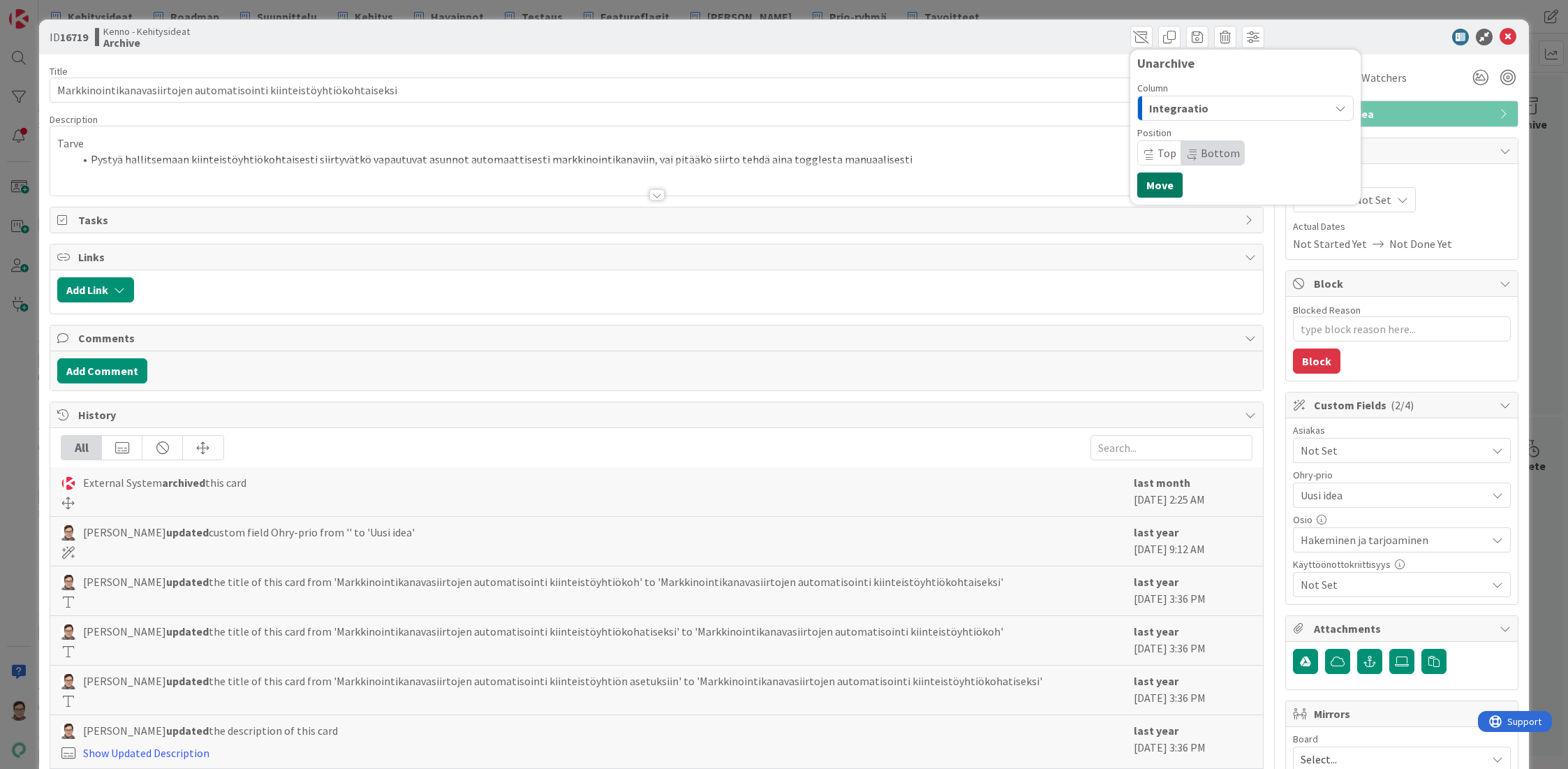
click at [1147, 187] on button "Move" at bounding box center [1160, 184] width 46 height 25
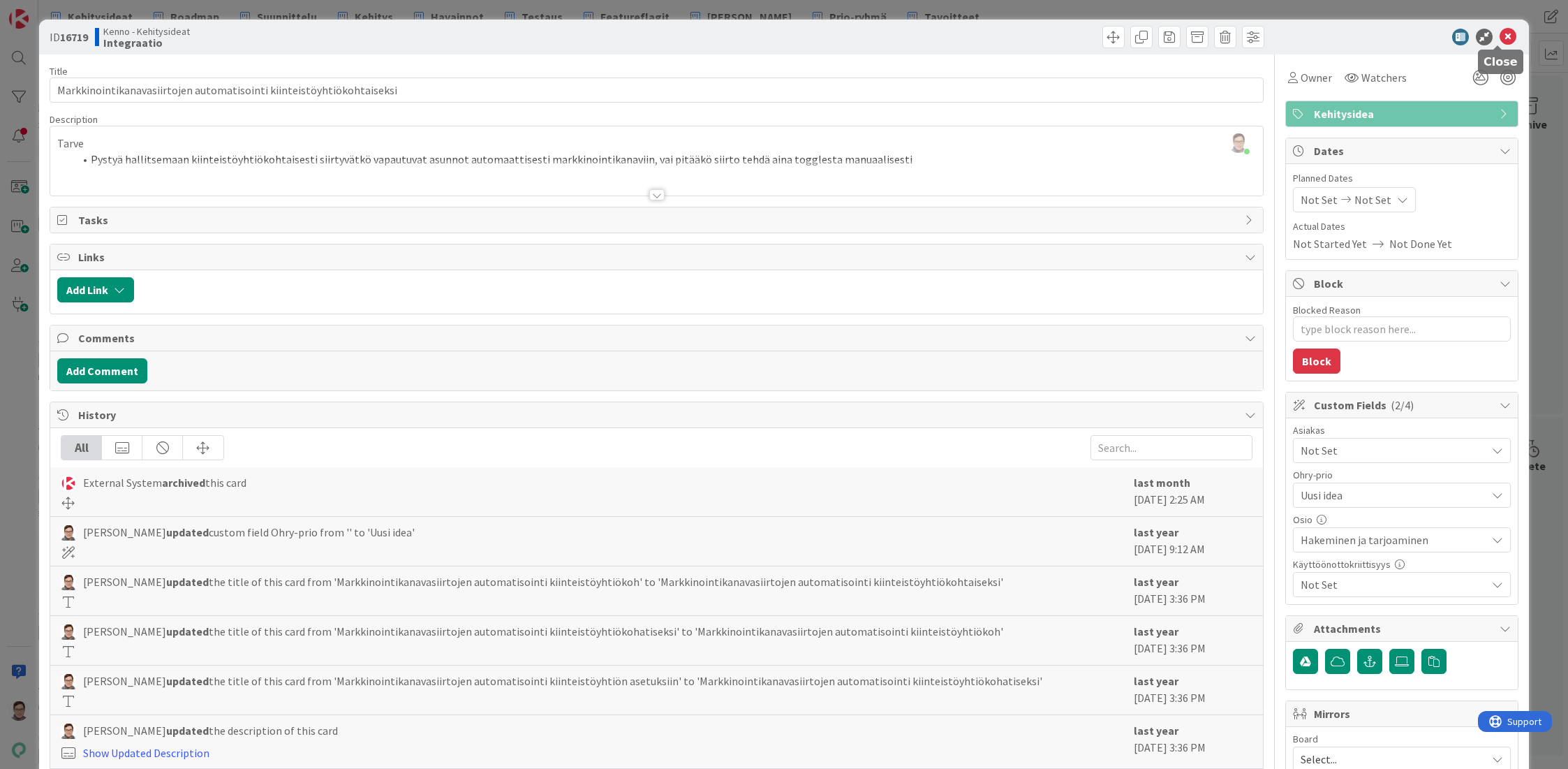
click at [1500, 35] on icon at bounding box center [1508, 37] width 17 height 17
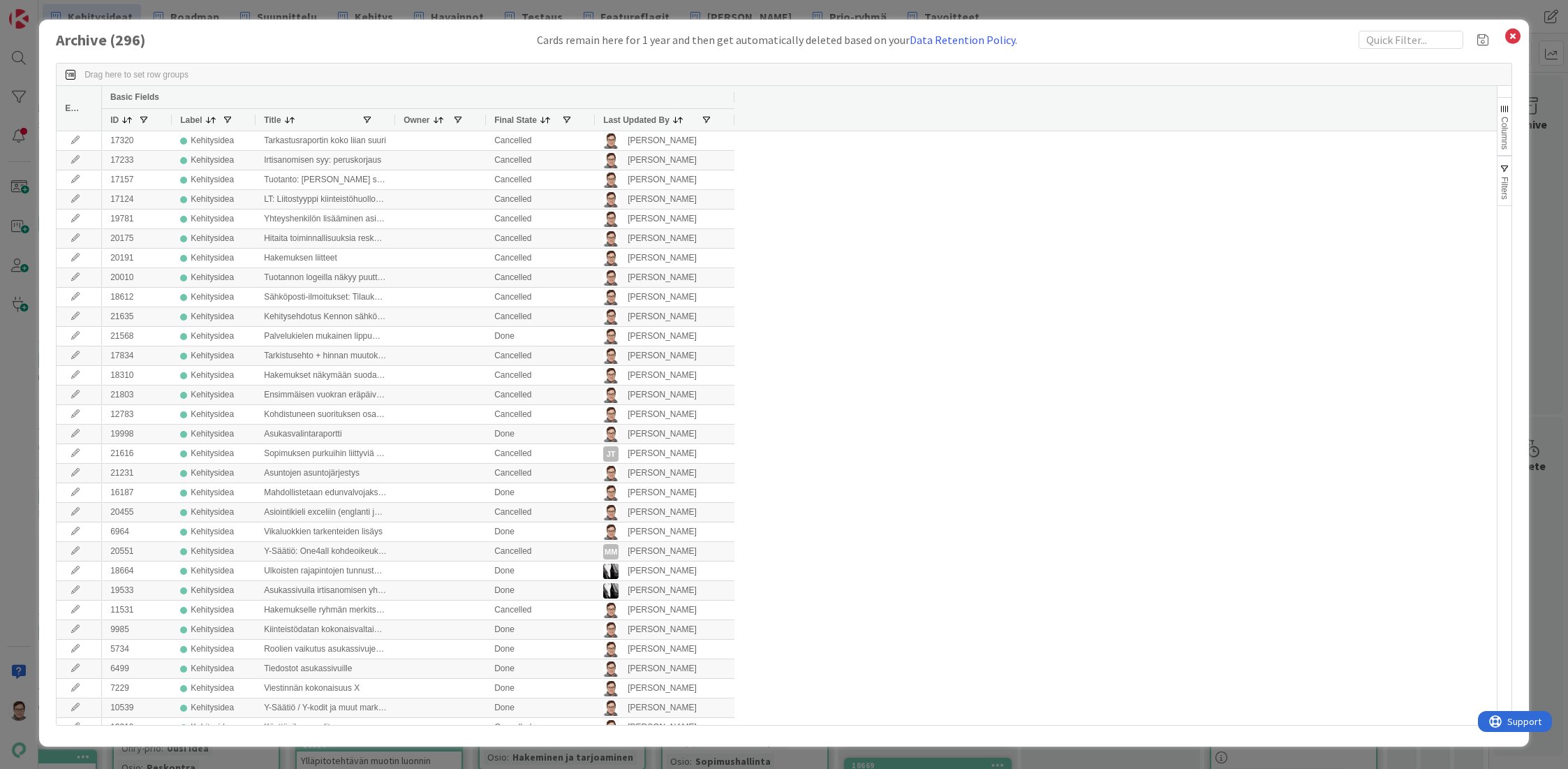
click at [645, 120] on span "Last Updated By" at bounding box center [636, 120] width 66 height 10
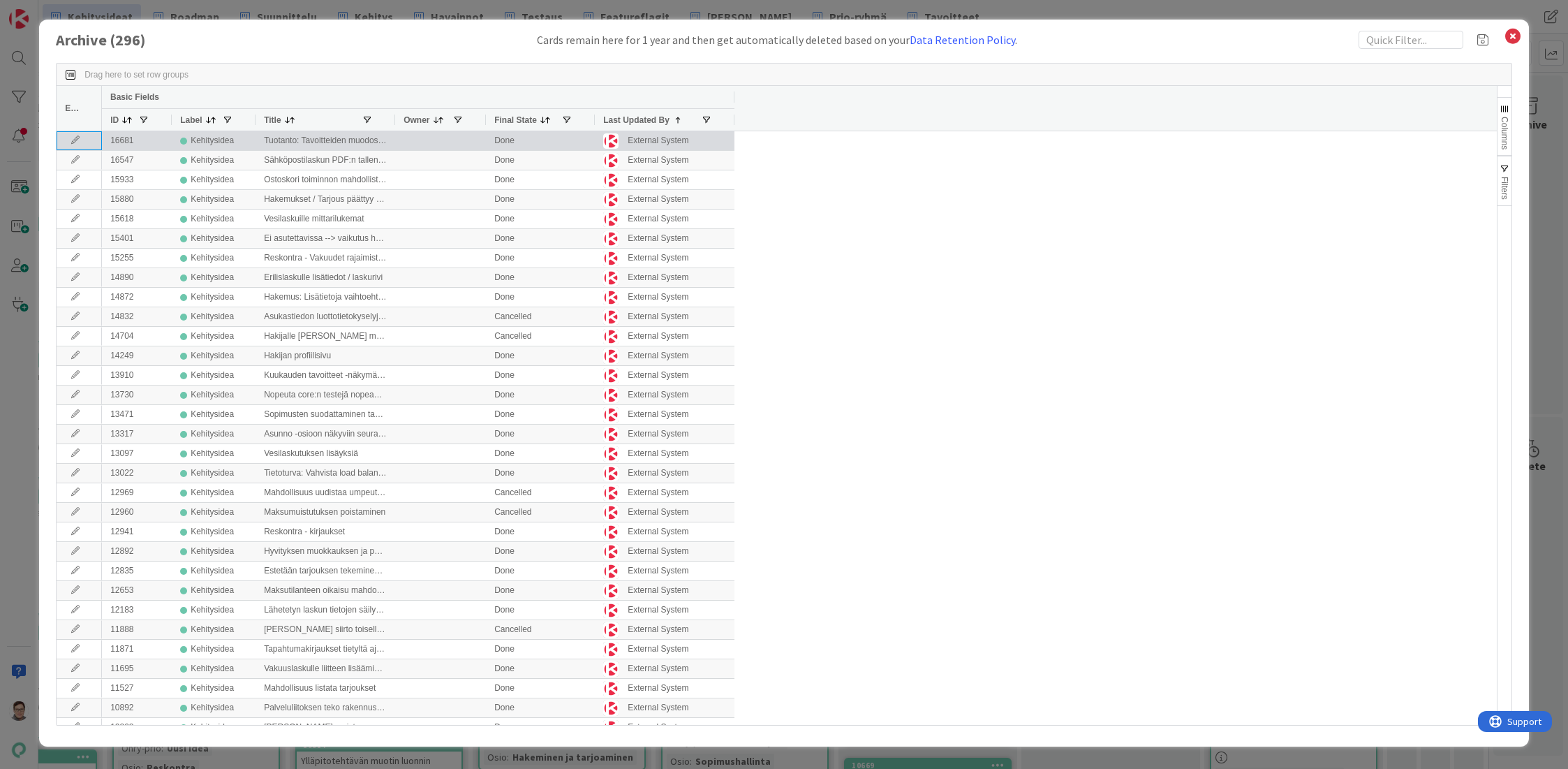
click at [72, 138] on icon at bounding box center [75, 140] width 21 height 9
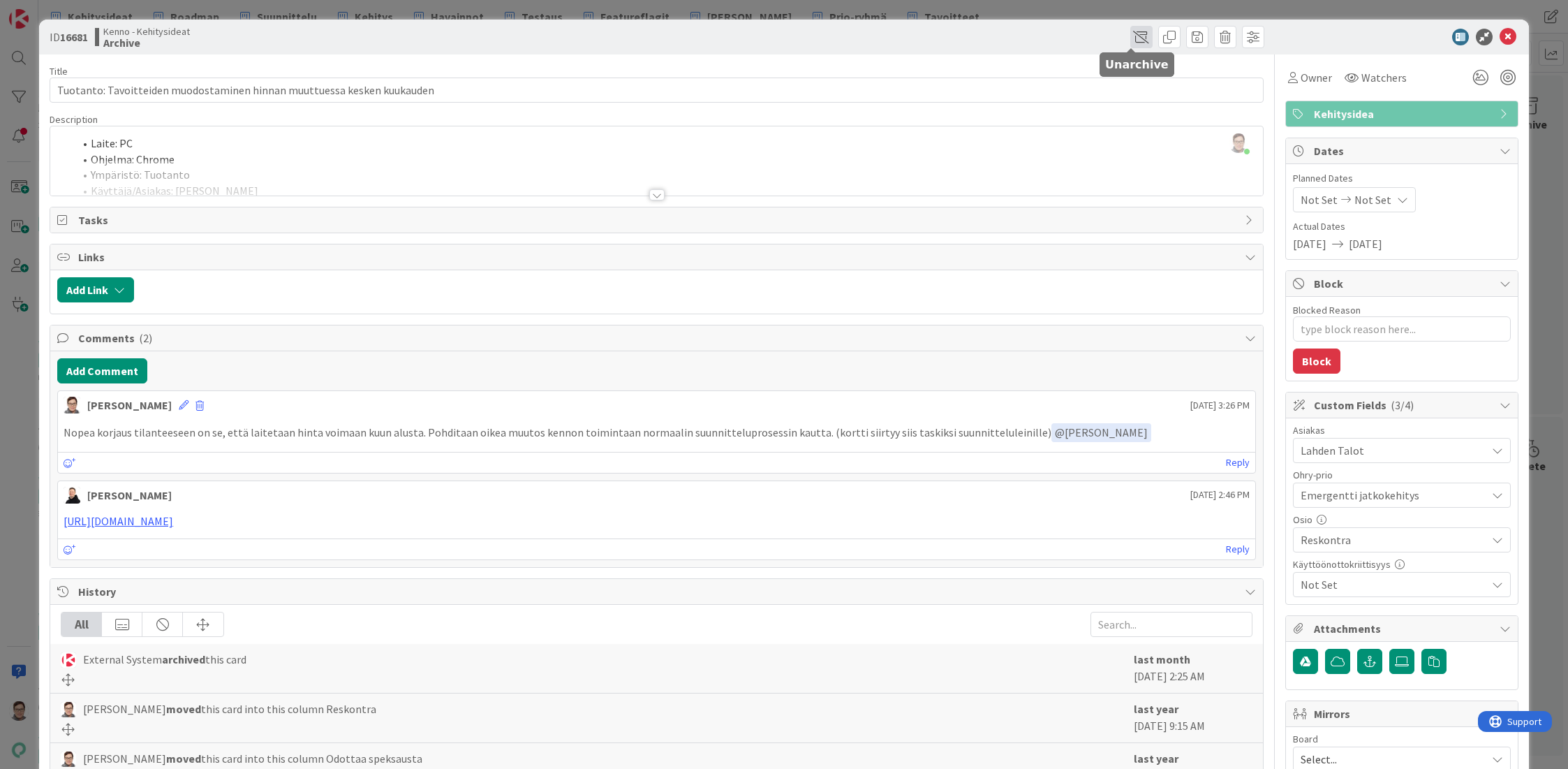
click at [1132, 36] on span at bounding box center [1141, 36] width 22 height 22
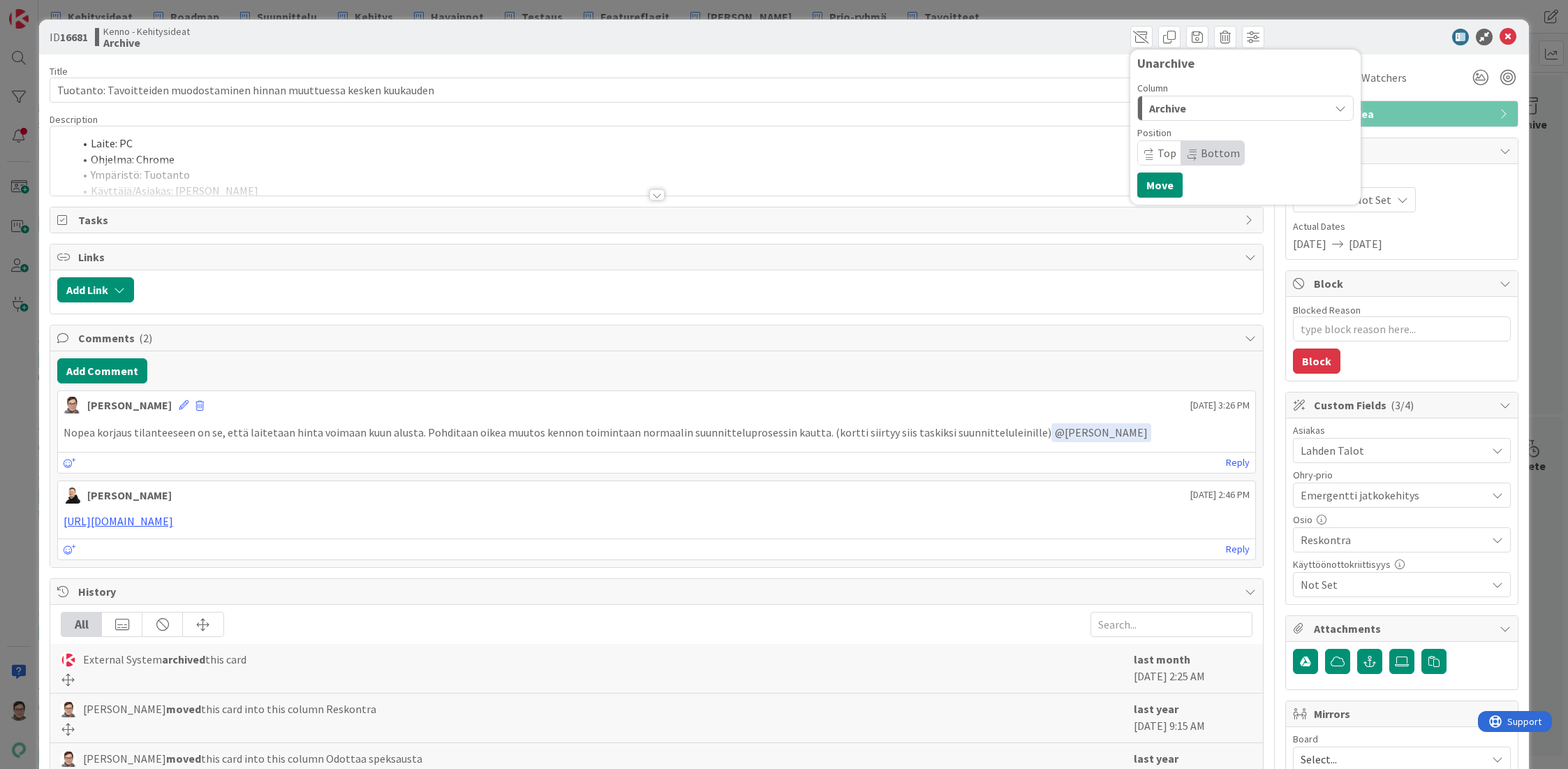
click at [1177, 109] on div "Archive" at bounding box center [1238, 108] width 184 height 22
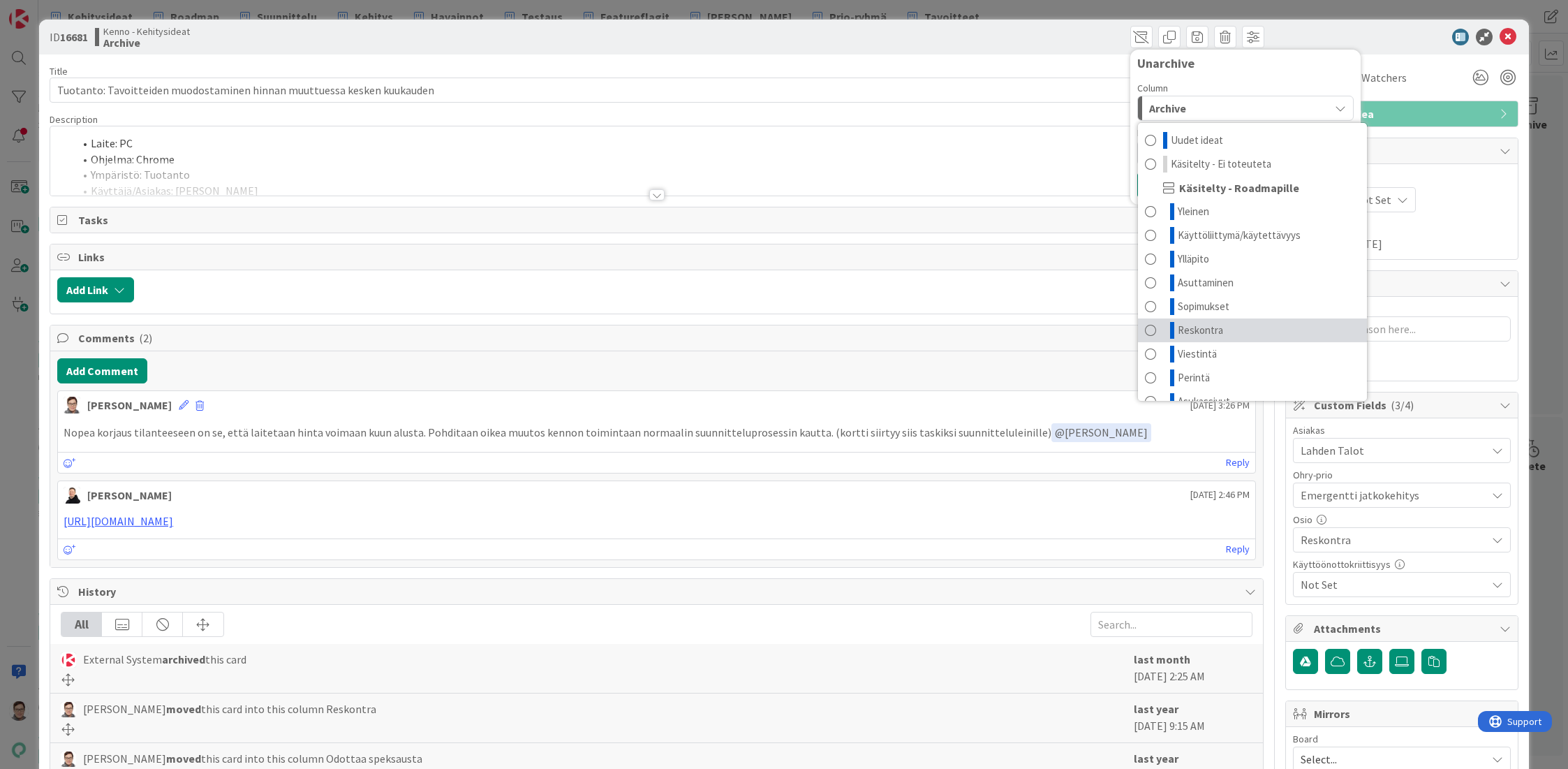
click at [1182, 328] on span "Reskontra" at bounding box center [1201, 330] width 46 height 17
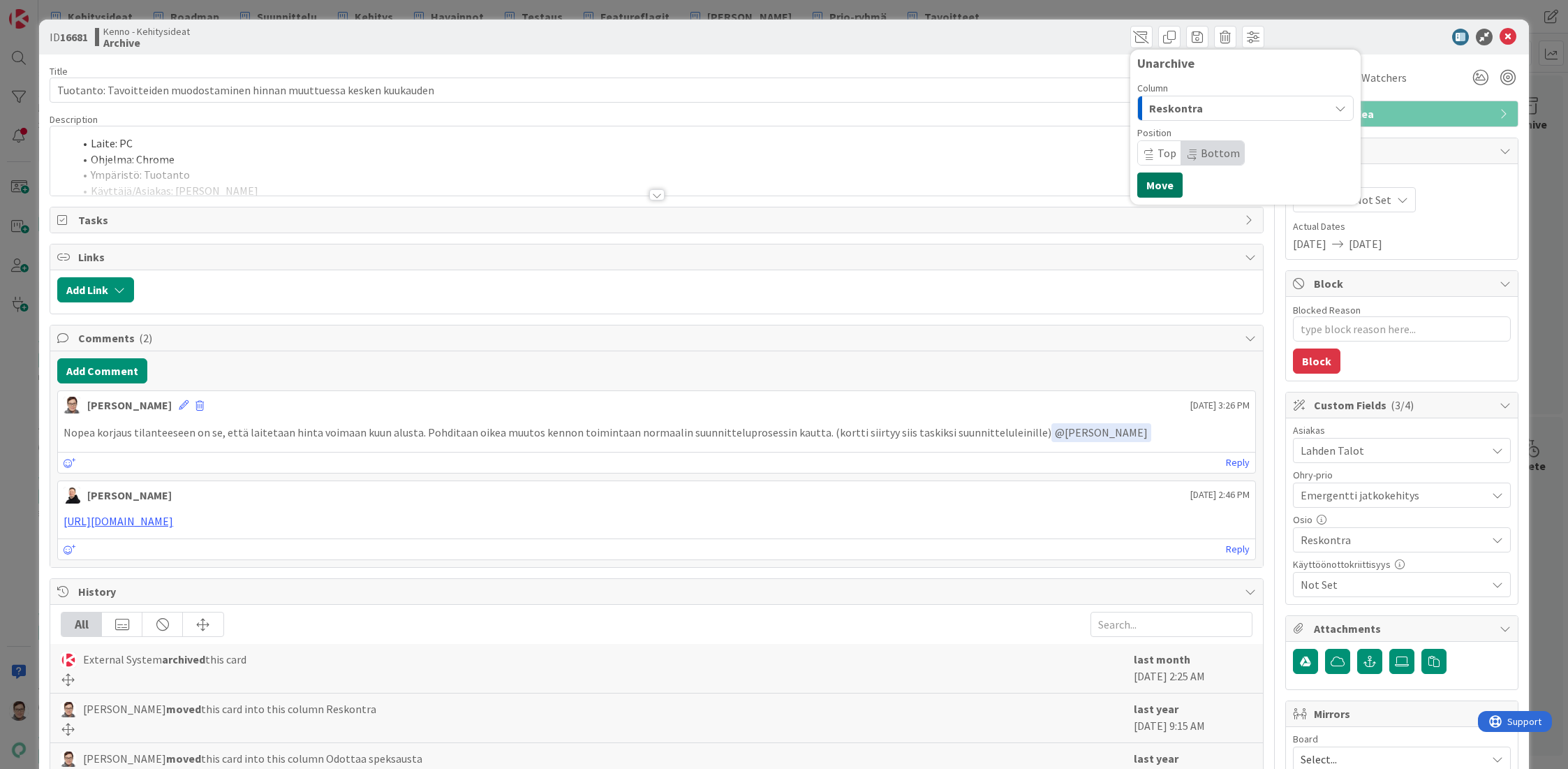
click at [1152, 184] on button "Move" at bounding box center [1160, 184] width 46 height 25
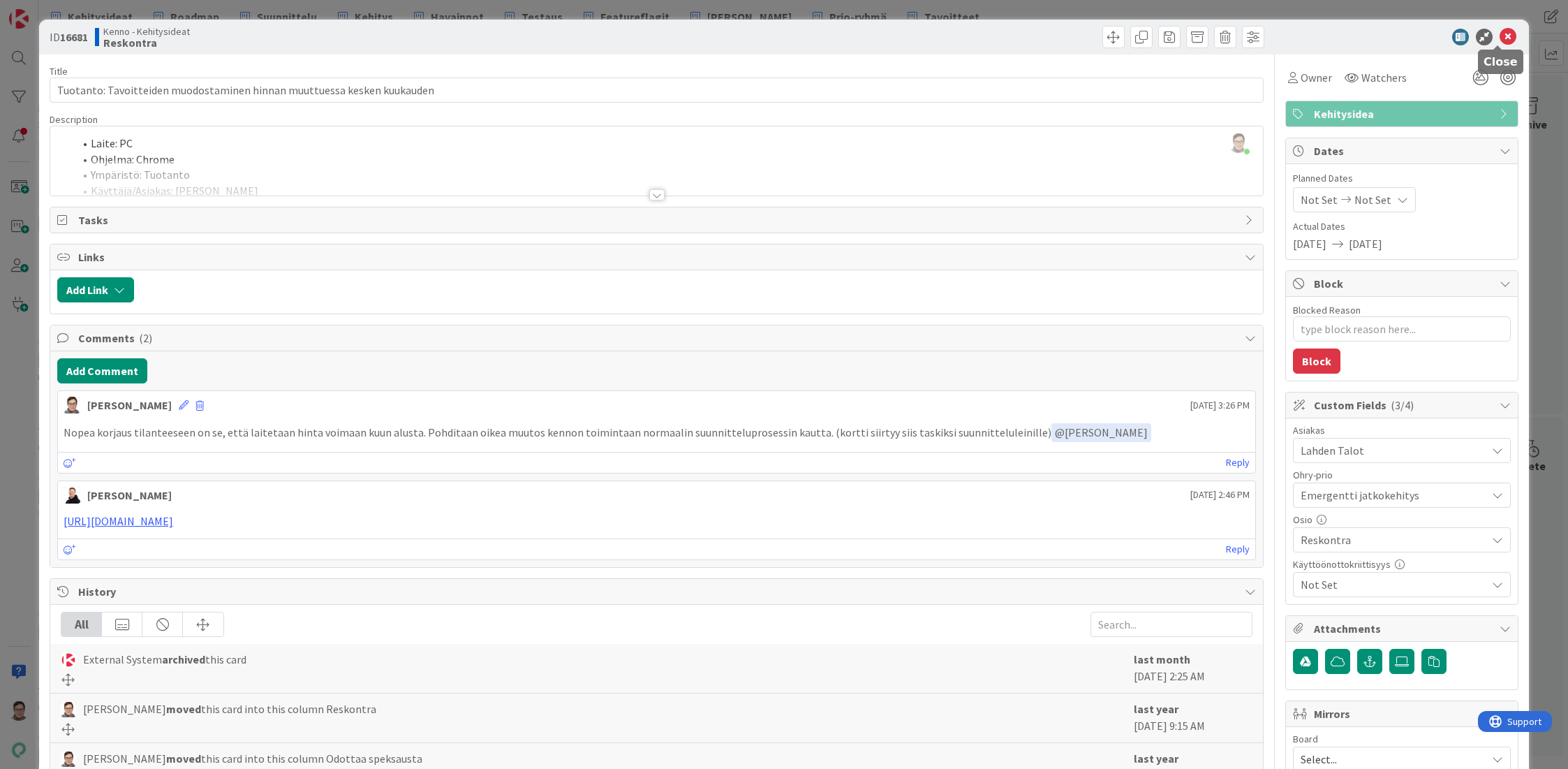
click at [1501, 38] on icon at bounding box center [1508, 37] width 17 height 17
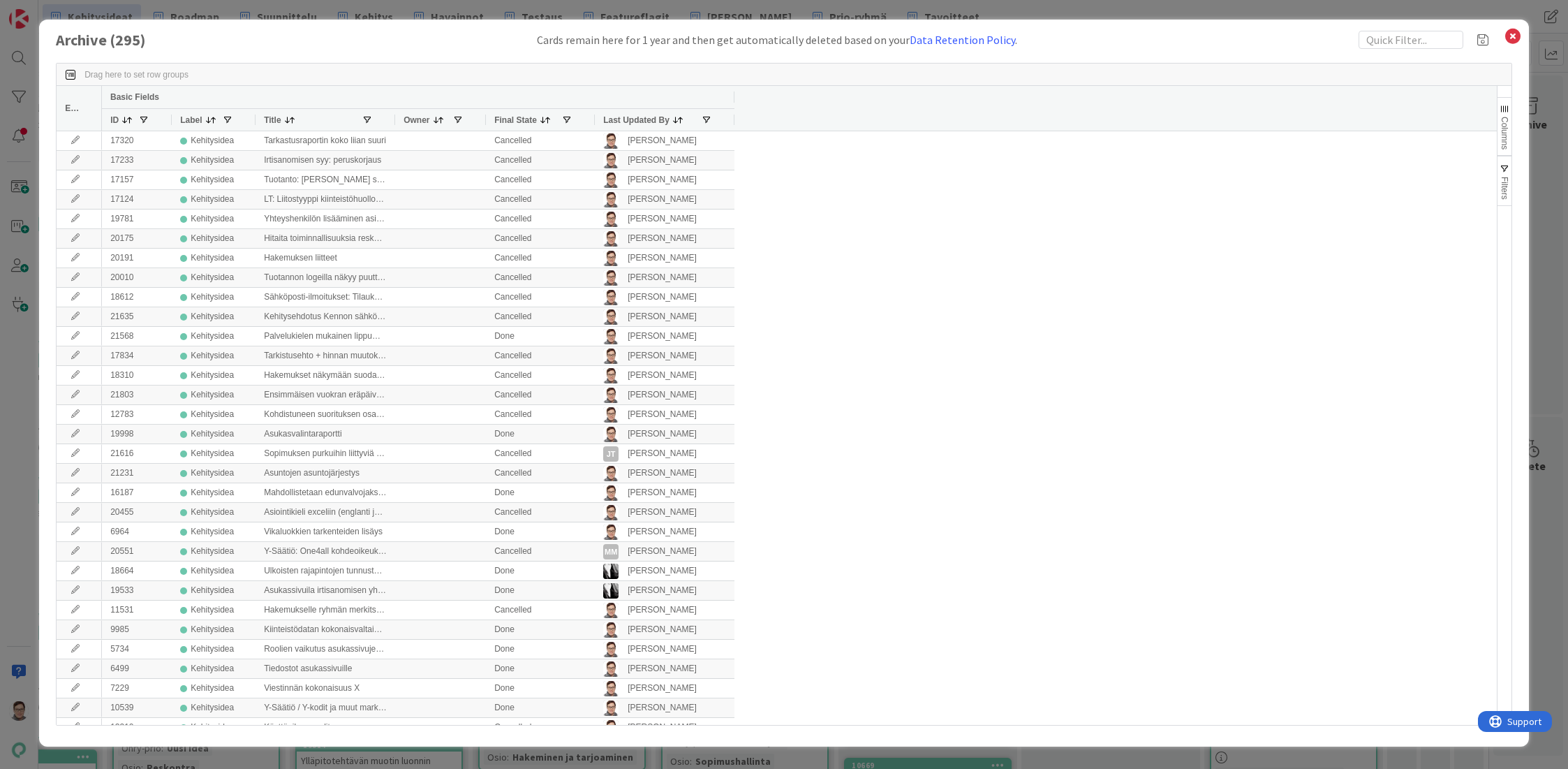
click at [638, 116] on span "Last Updated By" at bounding box center [636, 120] width 66 height 10
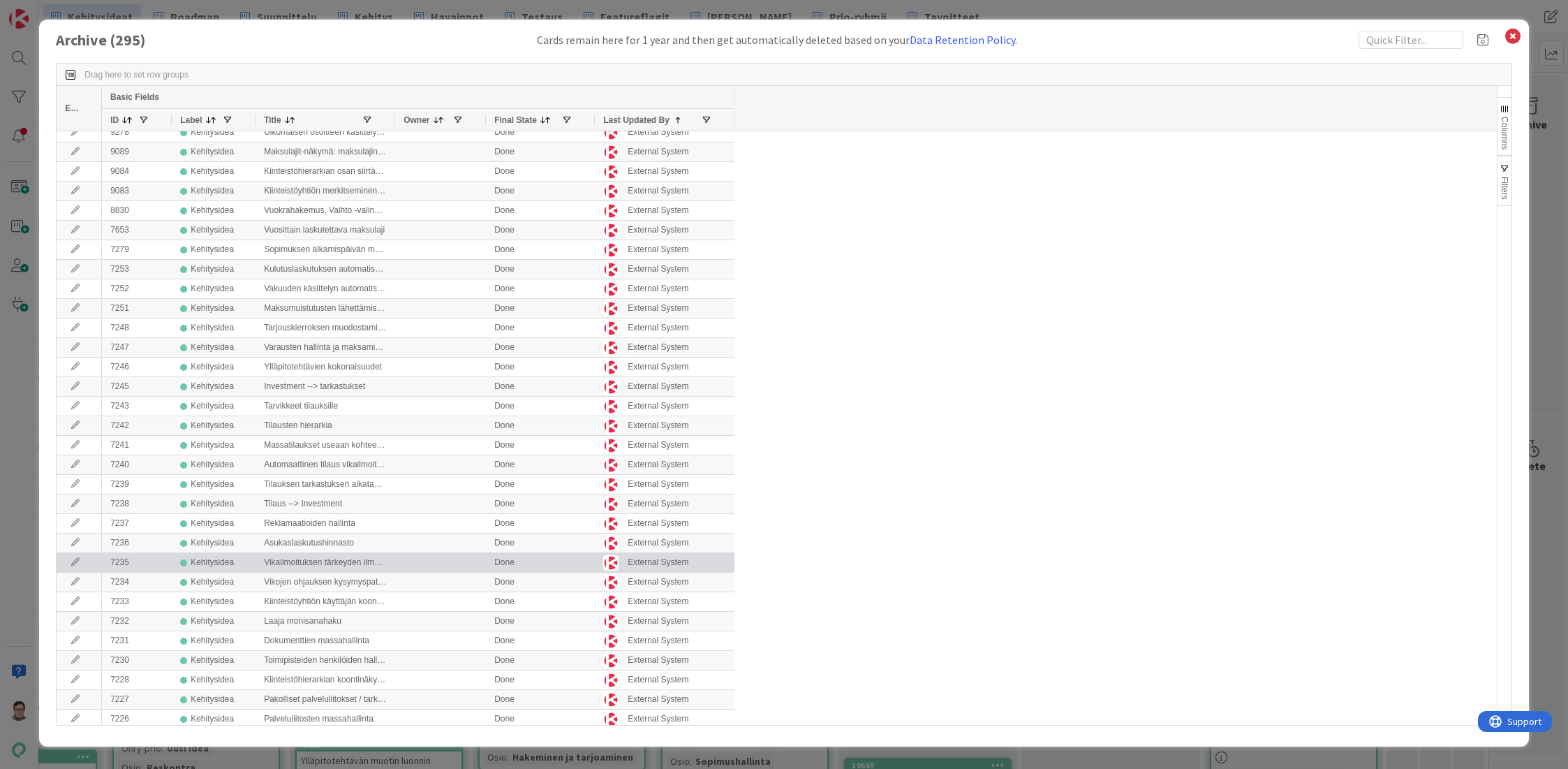
scroll to position [1467, 0]
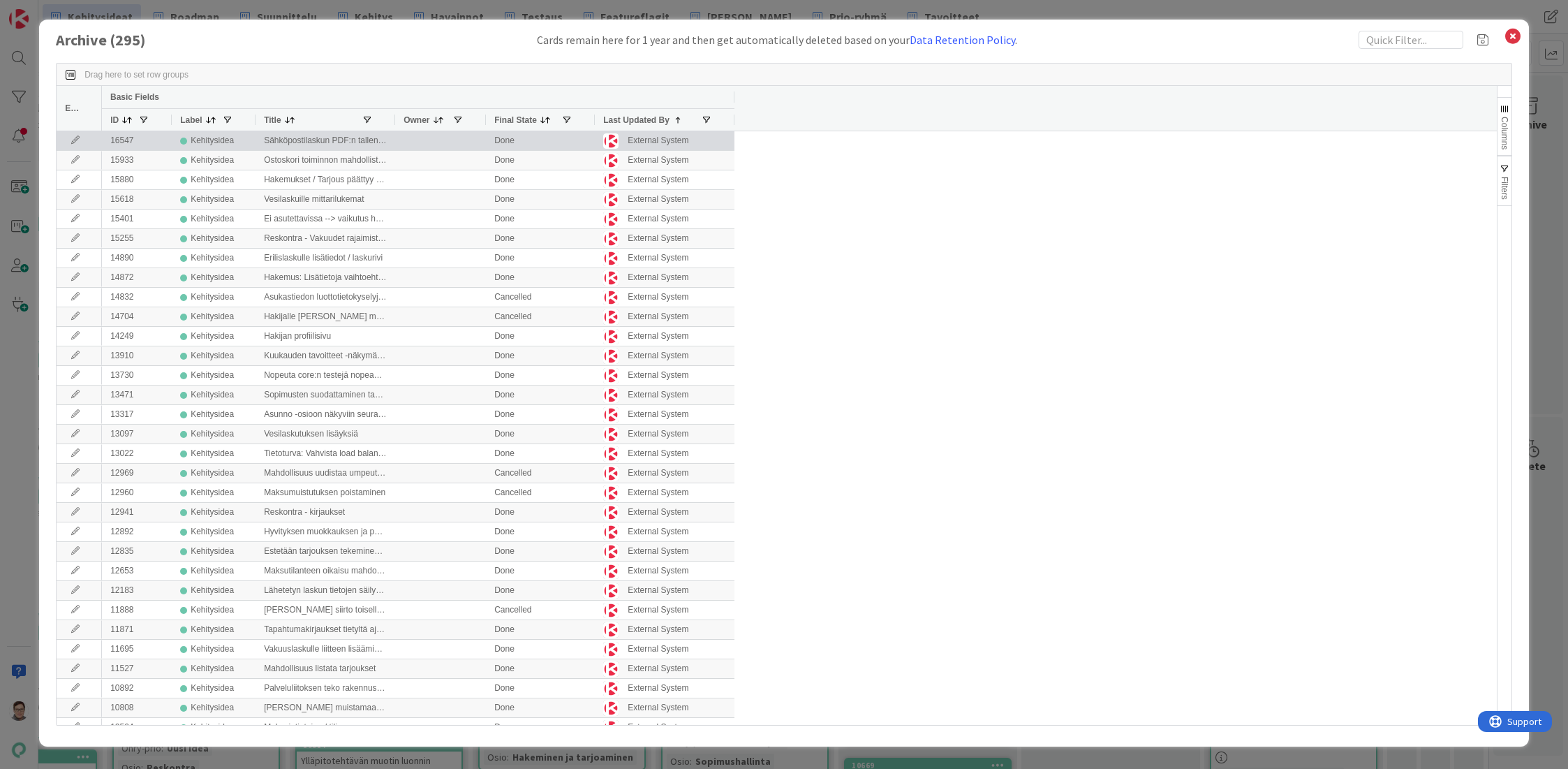
click at [70, 140] on icon at bounding box center [75, 140] width 21 height 9
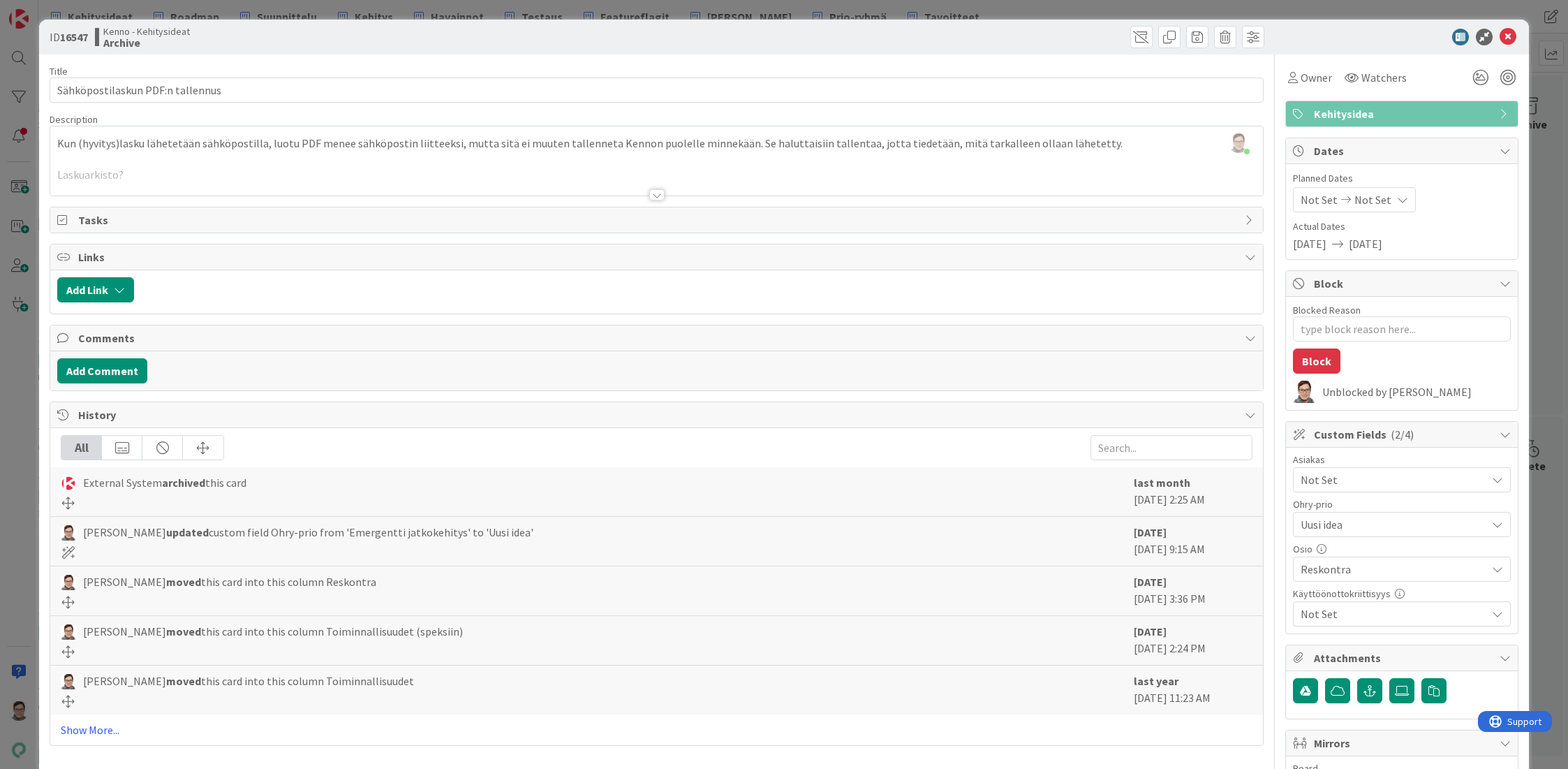
click at [1118, 32] on div at bounding box center [962, 36] width 604 height 22
click at [1133, 36] on span at bounding box center [1141, 36] width 22 height 22
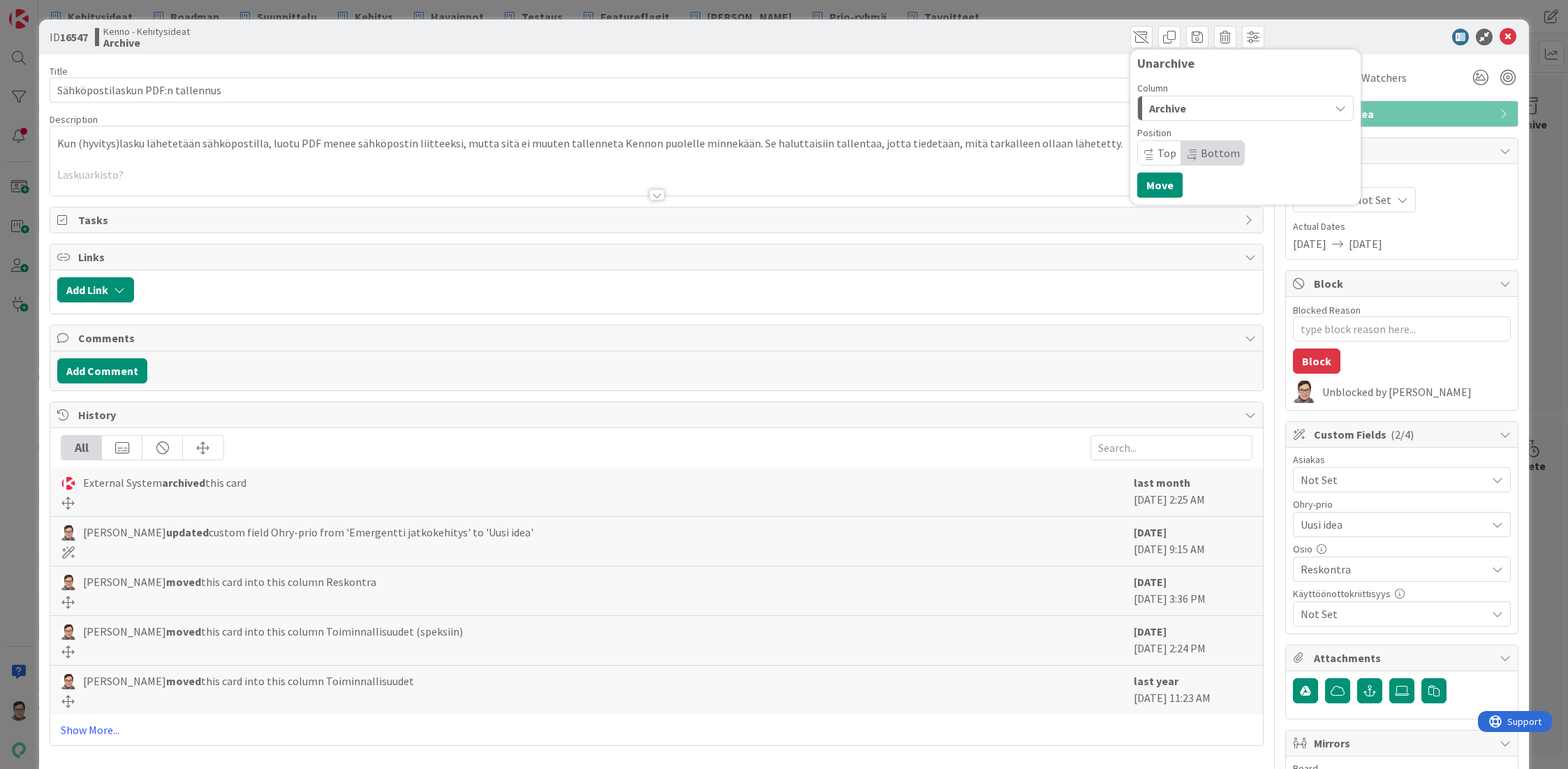
click at [1168, 105] on span "Archive" at bounding box center [1167, 108] width 37 height 19
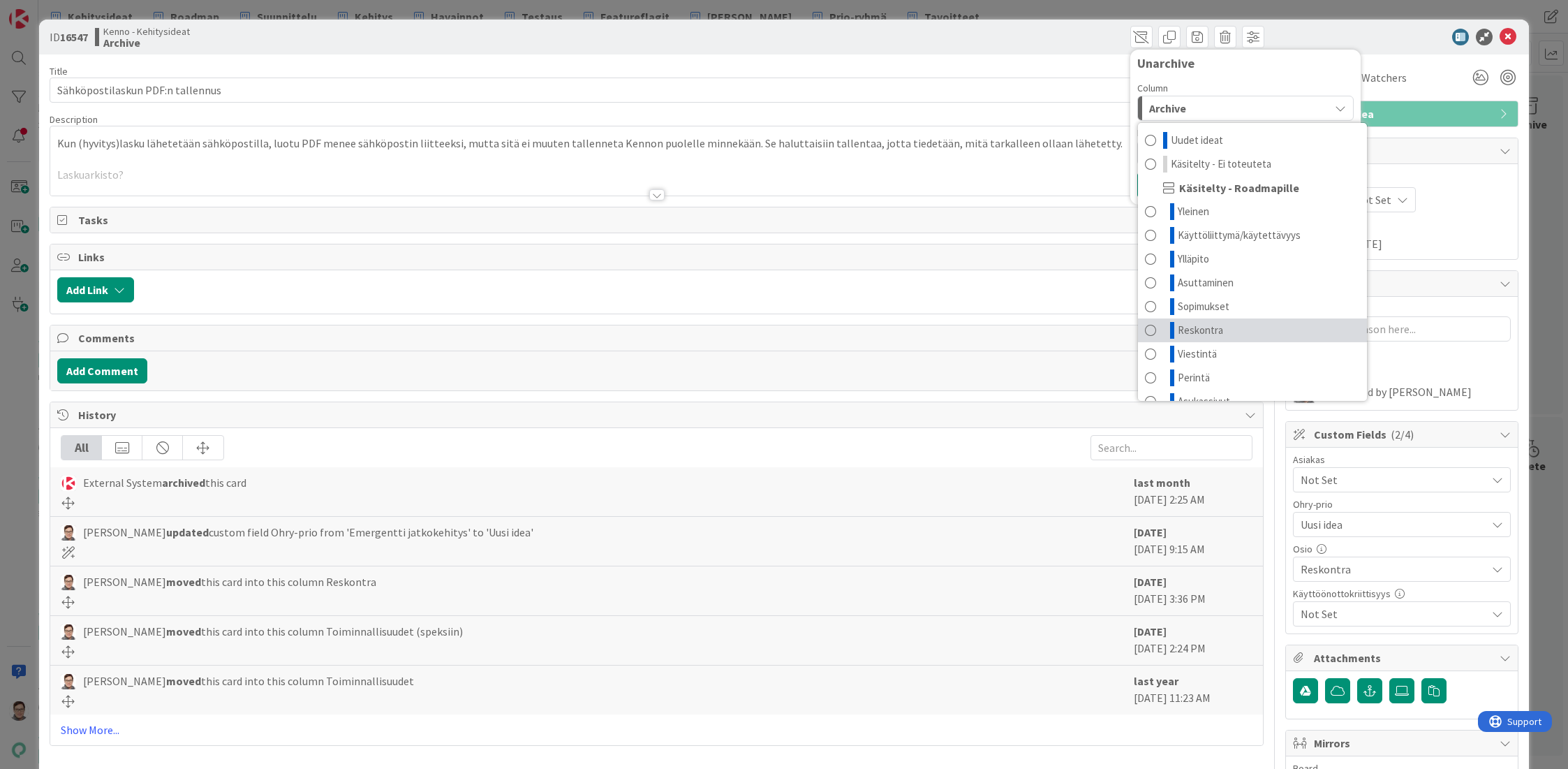
click at [1183, 331] on span "Reskontra" at bounding box center [1201, 330] width 46 height 17
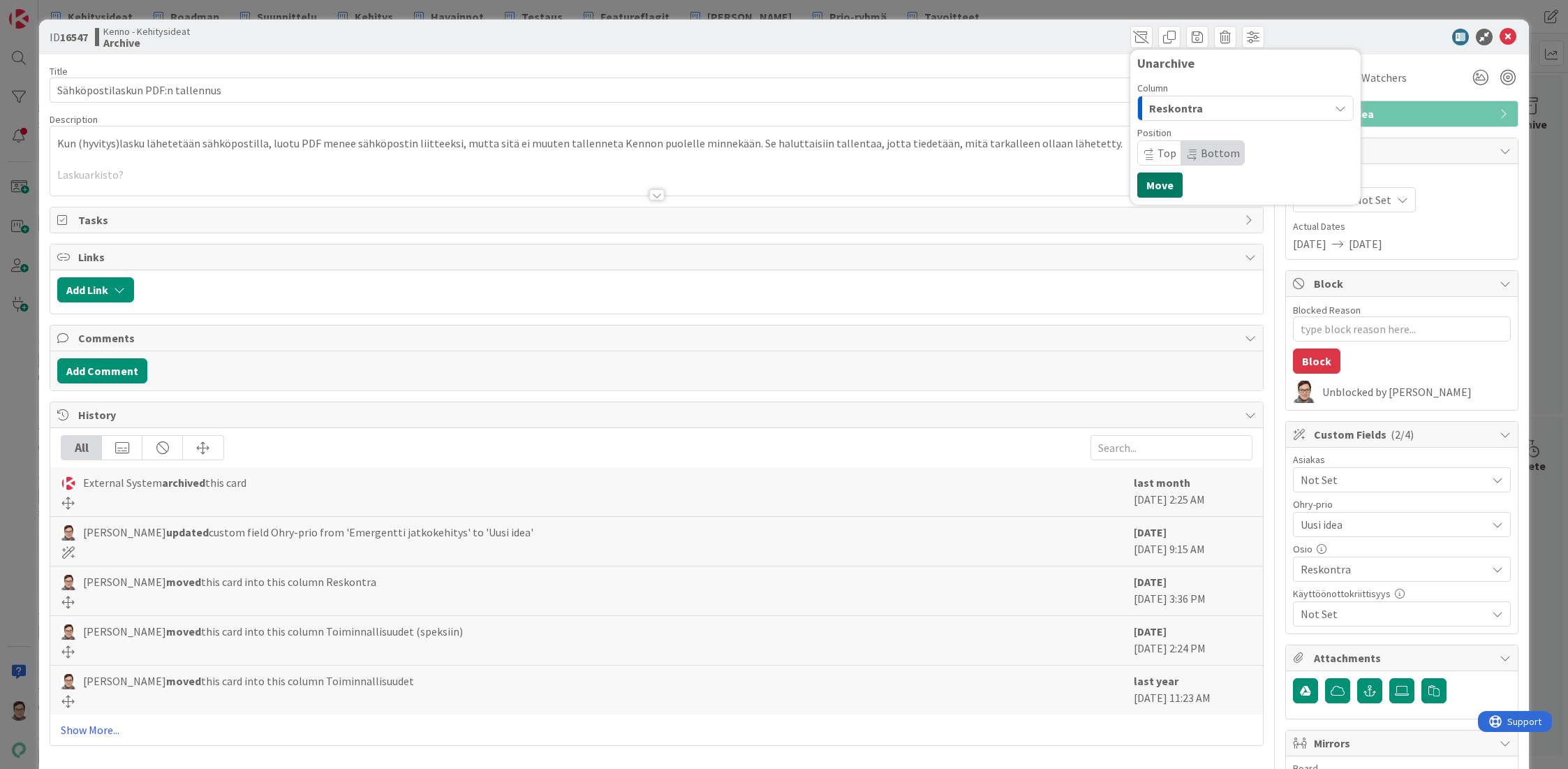
click at [1152, 180] on button "Move" at bounding box center [1160, 184] width 46 height 25
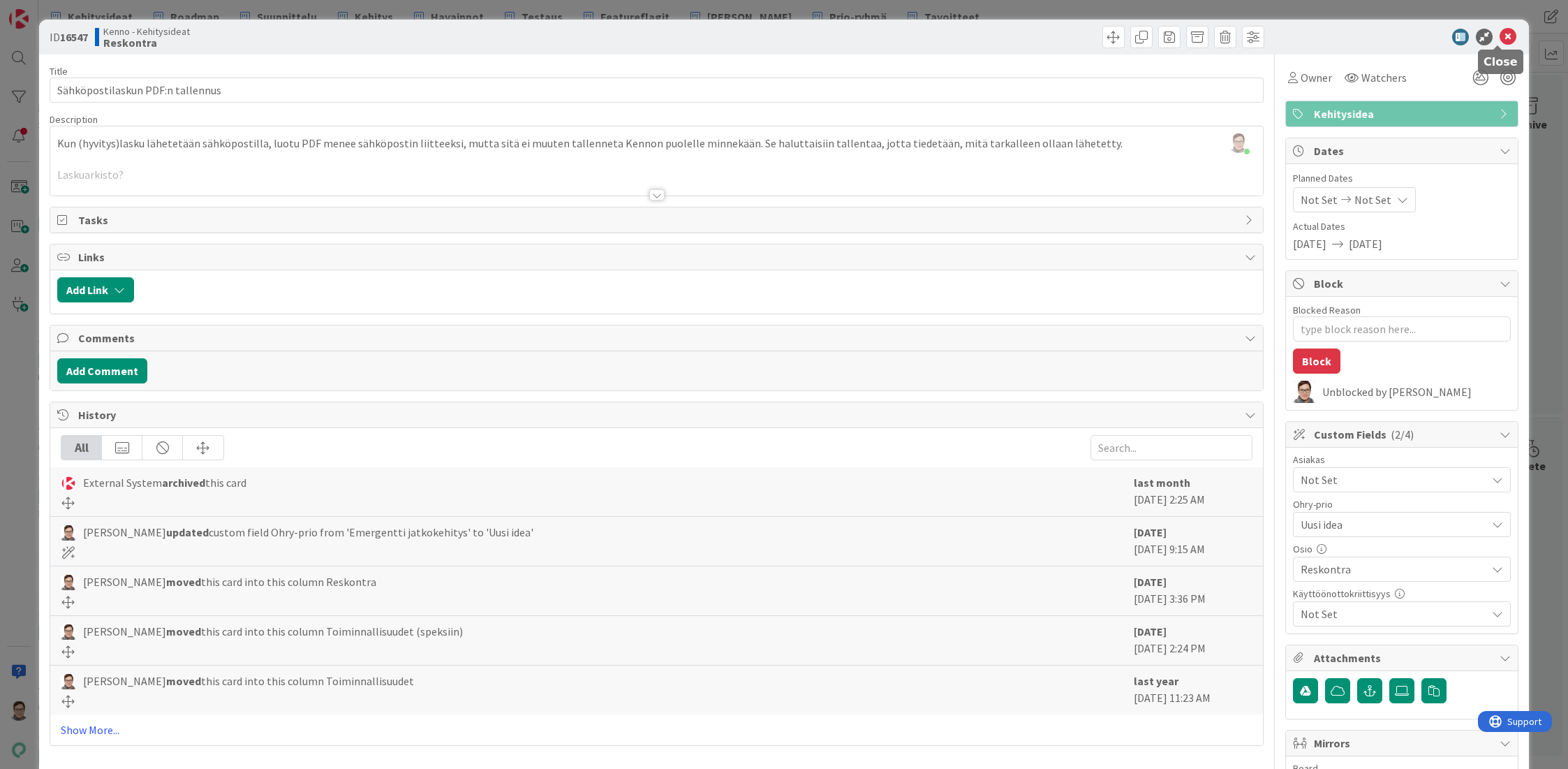
click at [1500, 39] on icon at bounding box center [1508, 37] width 17 height 17
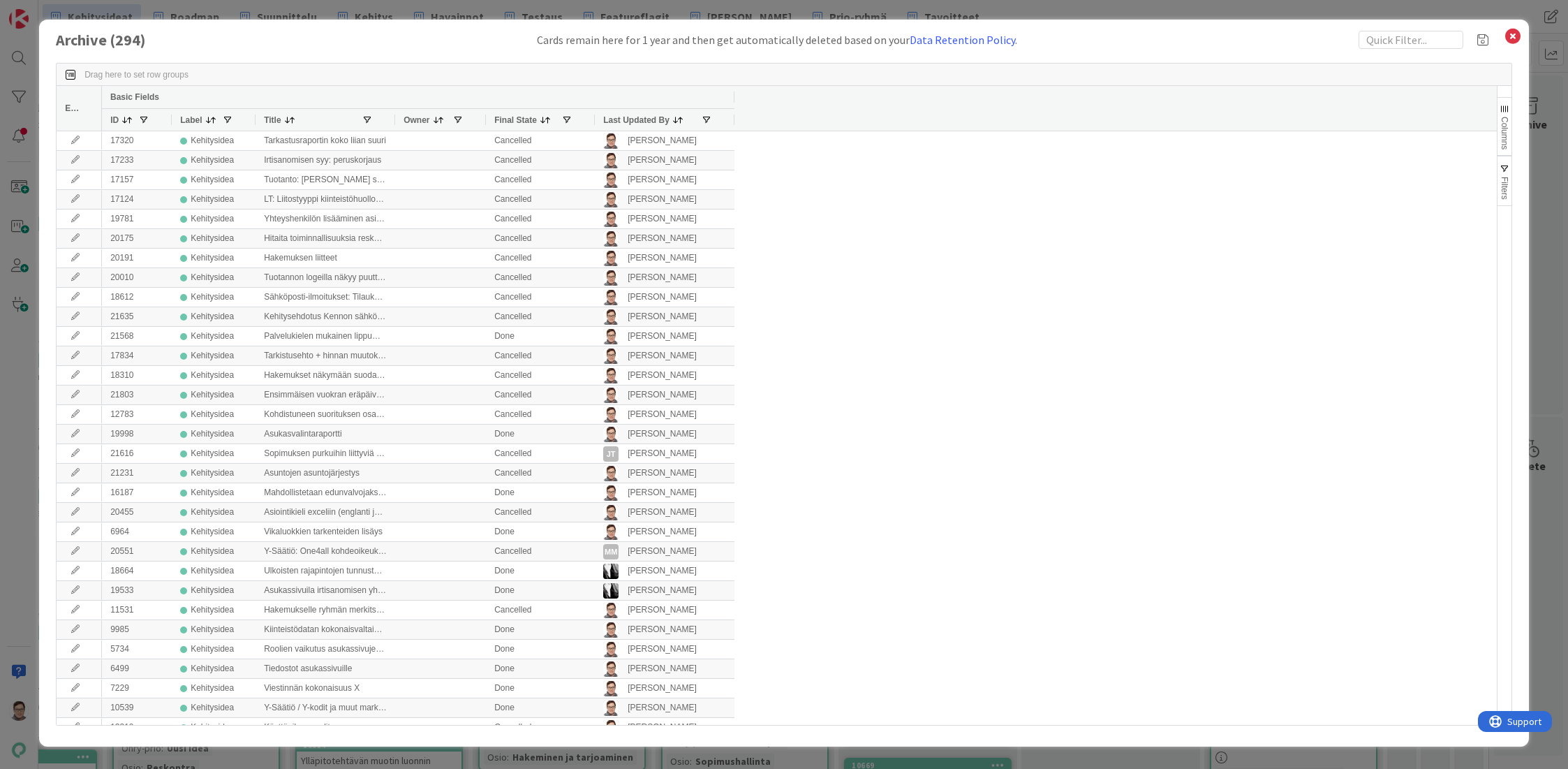
click at [641, 120] on span "Last Updated By" at bounding box center [636, 120] width 66 height 10
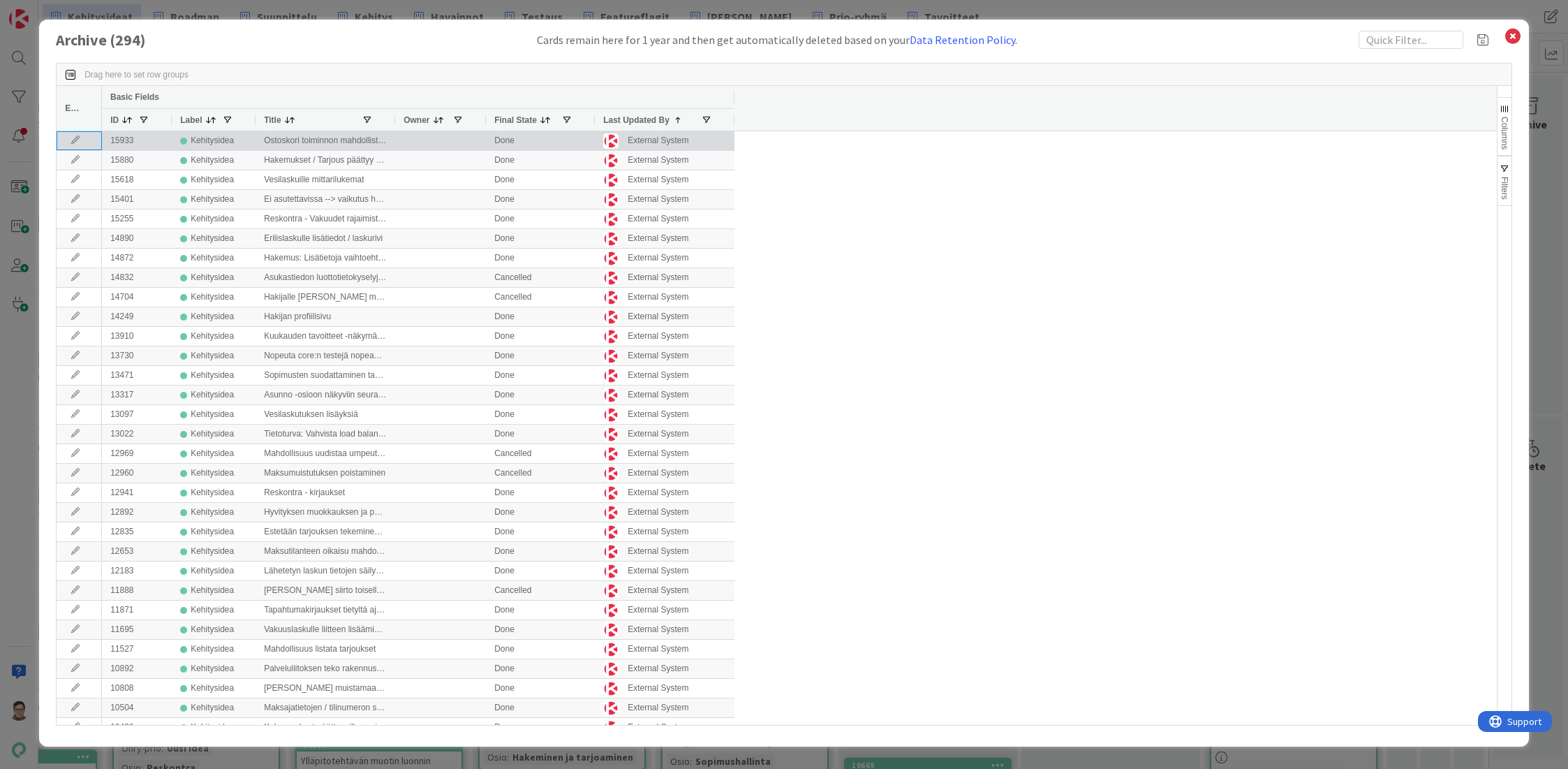
click at [75, 140] on icon at bounding box center [75, 140] width 21 height 9
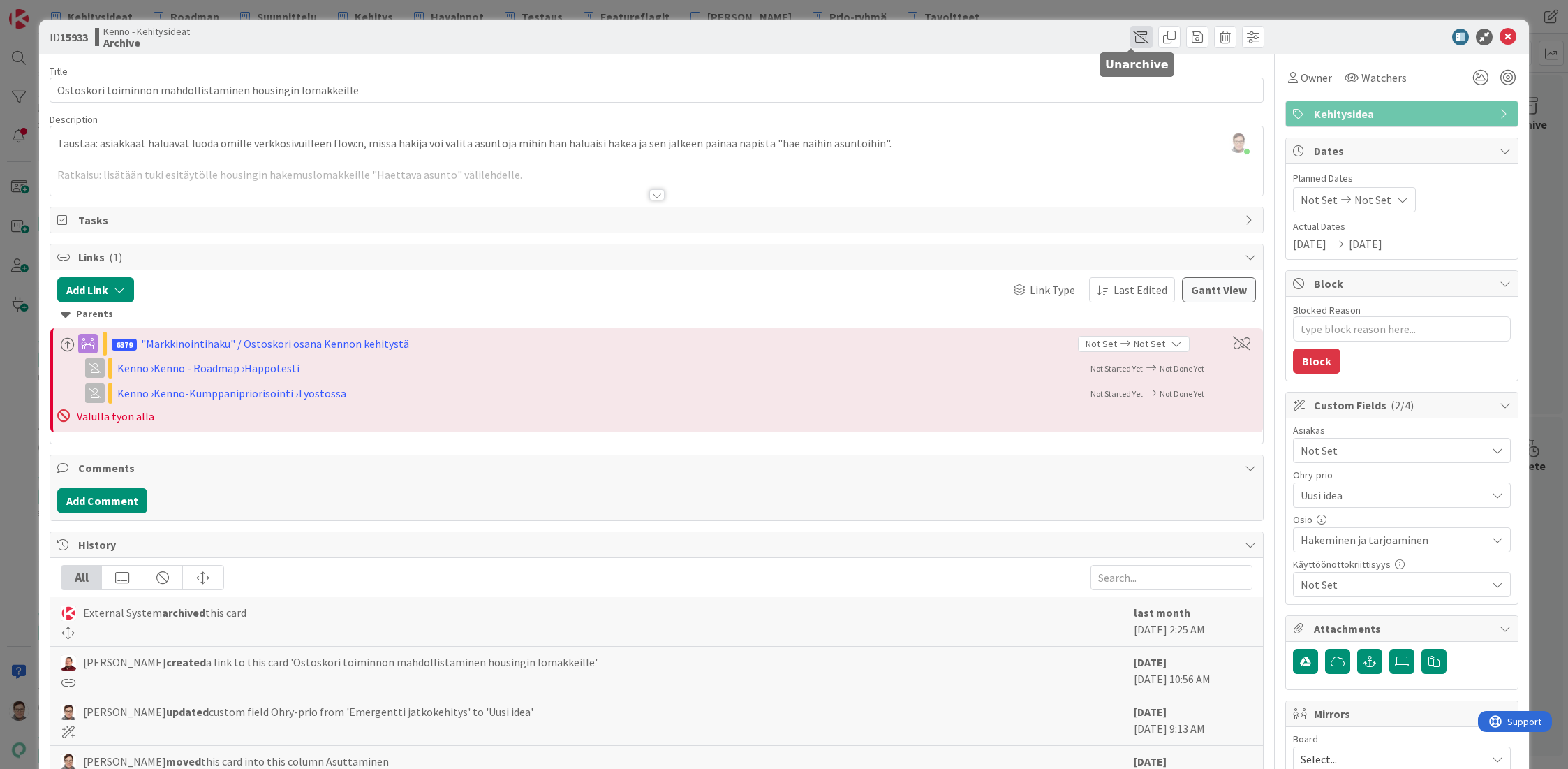
click at [1130, 33] on span at bounding box center [1141, 36] width 22 height 22
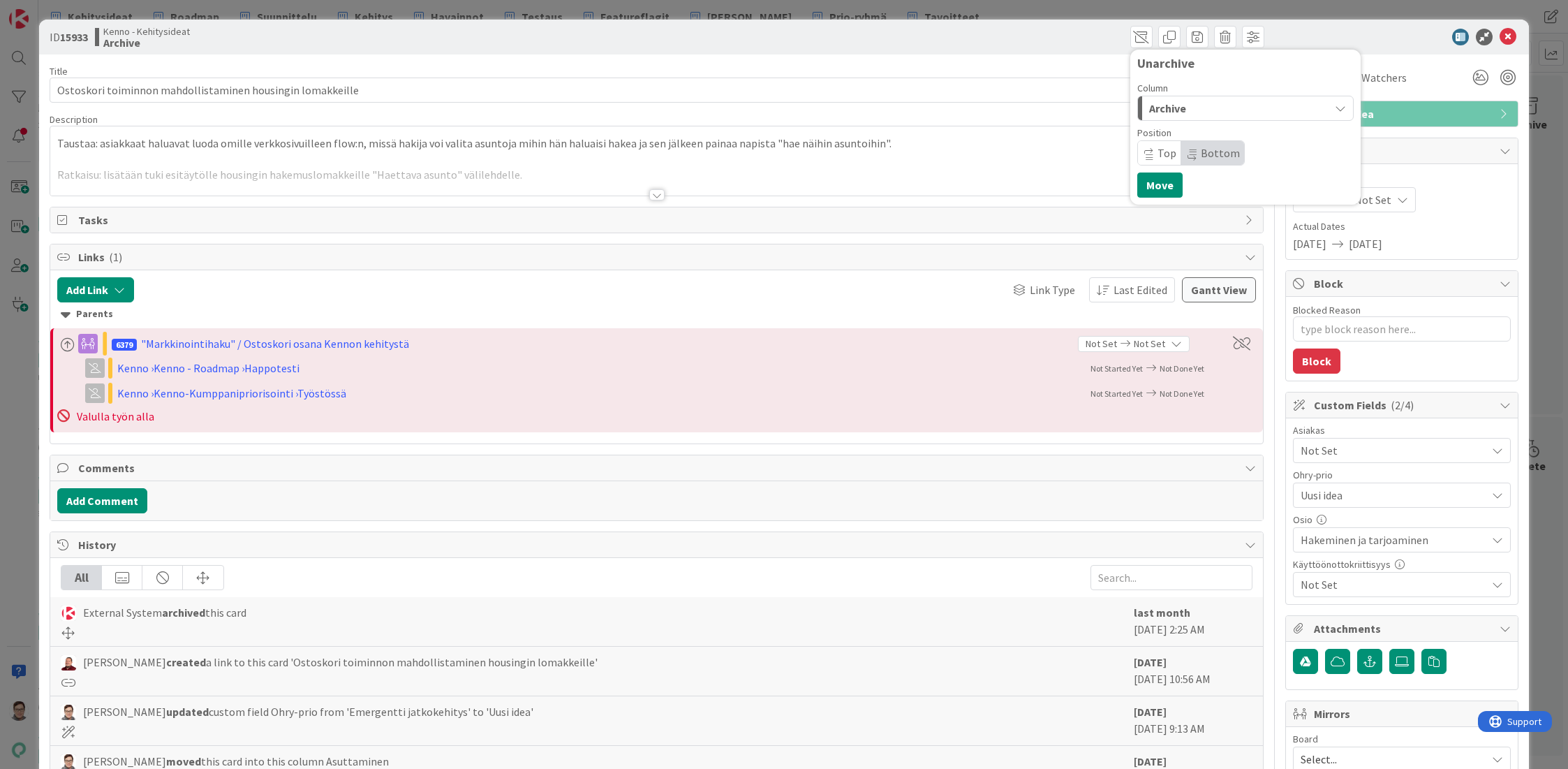
click at [1162, 98] on div "Archive" at bounding box center [1238, 108] width 184 height 22
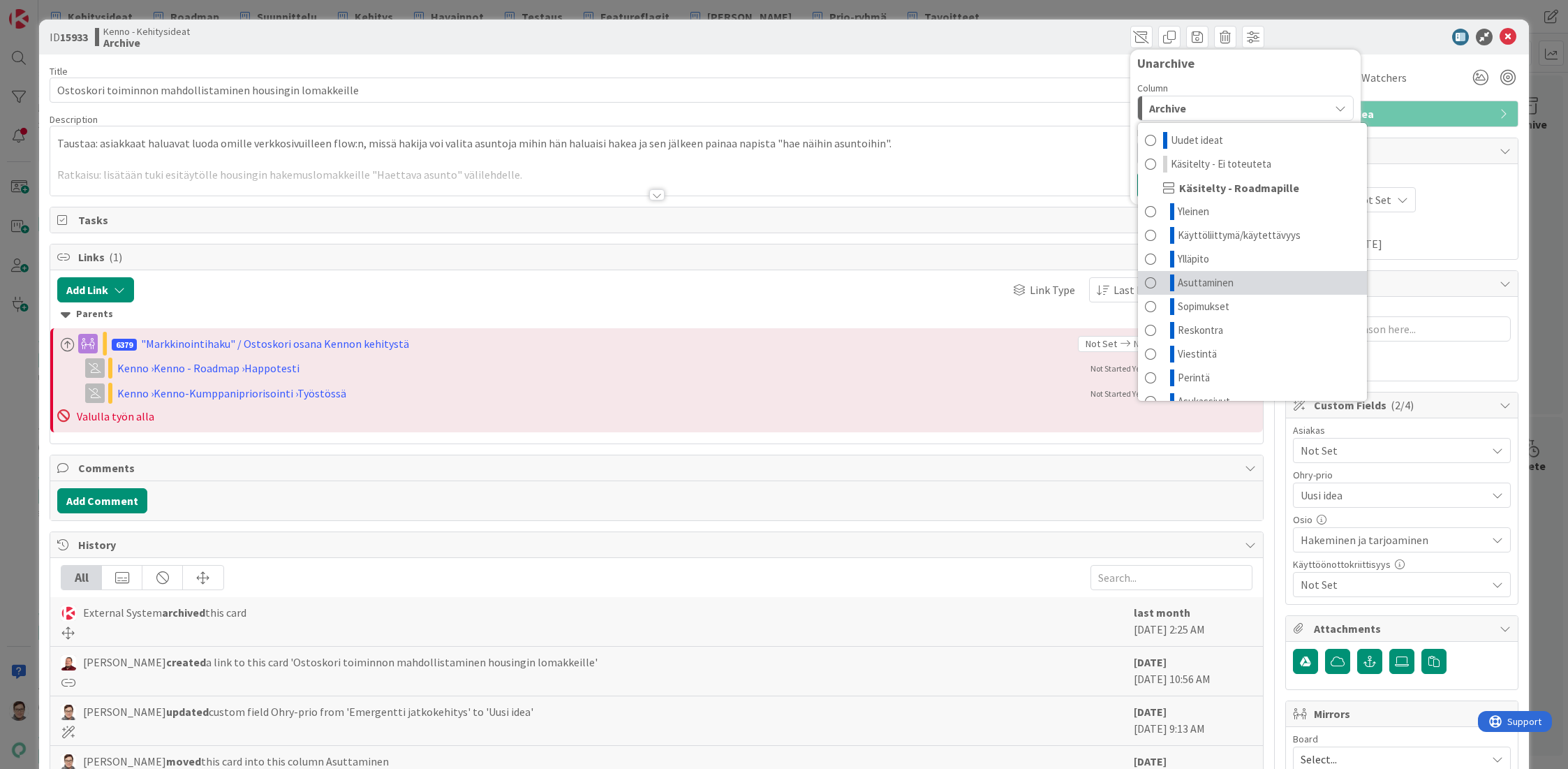
click at [1196, 283] on span "Asuttaminen" at bounding box center [1206, 283] width 56 height 17
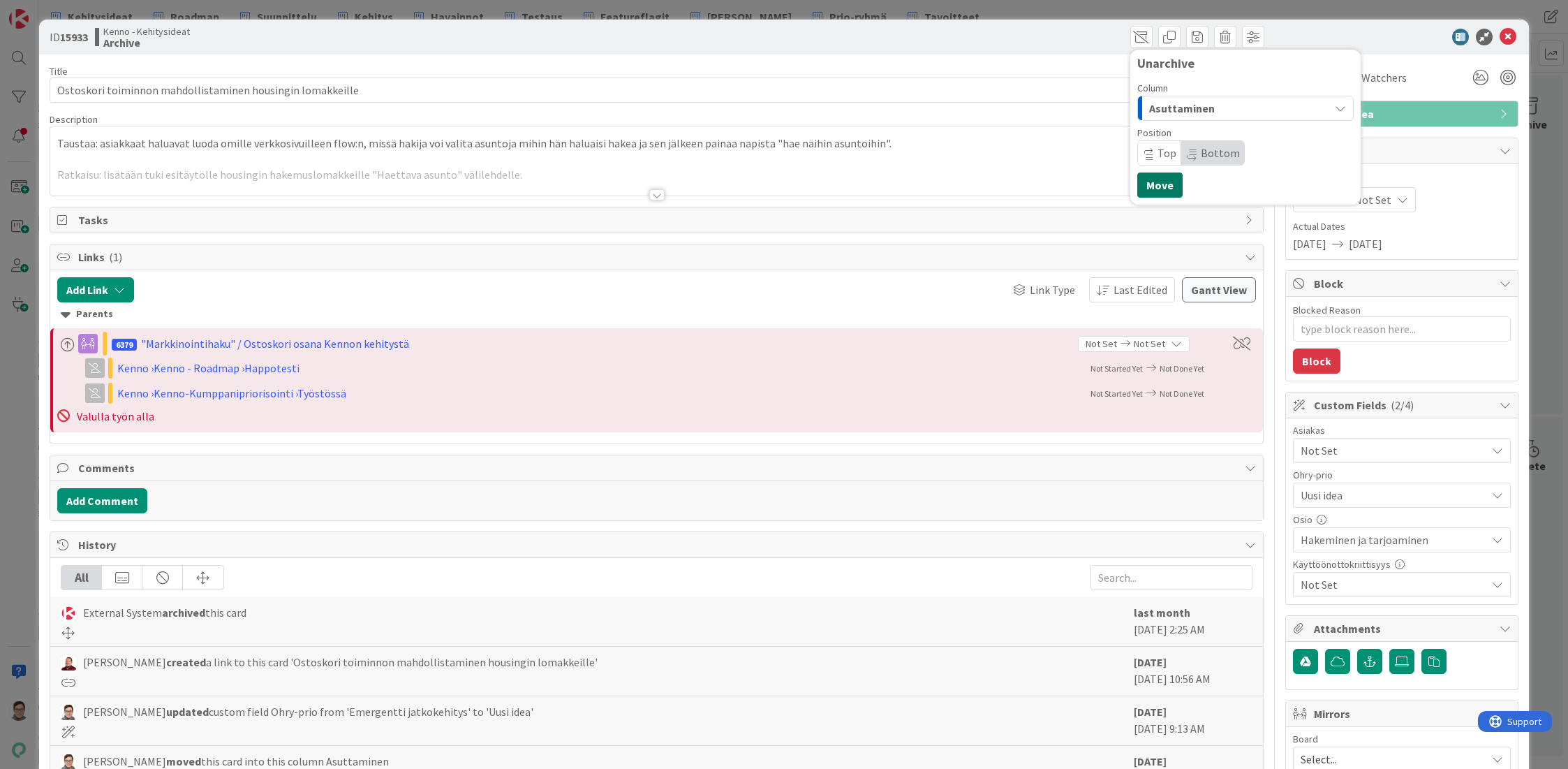
click at [1155, 176] on button "Move" at bounding box center [1160, 184] width 46 height 25
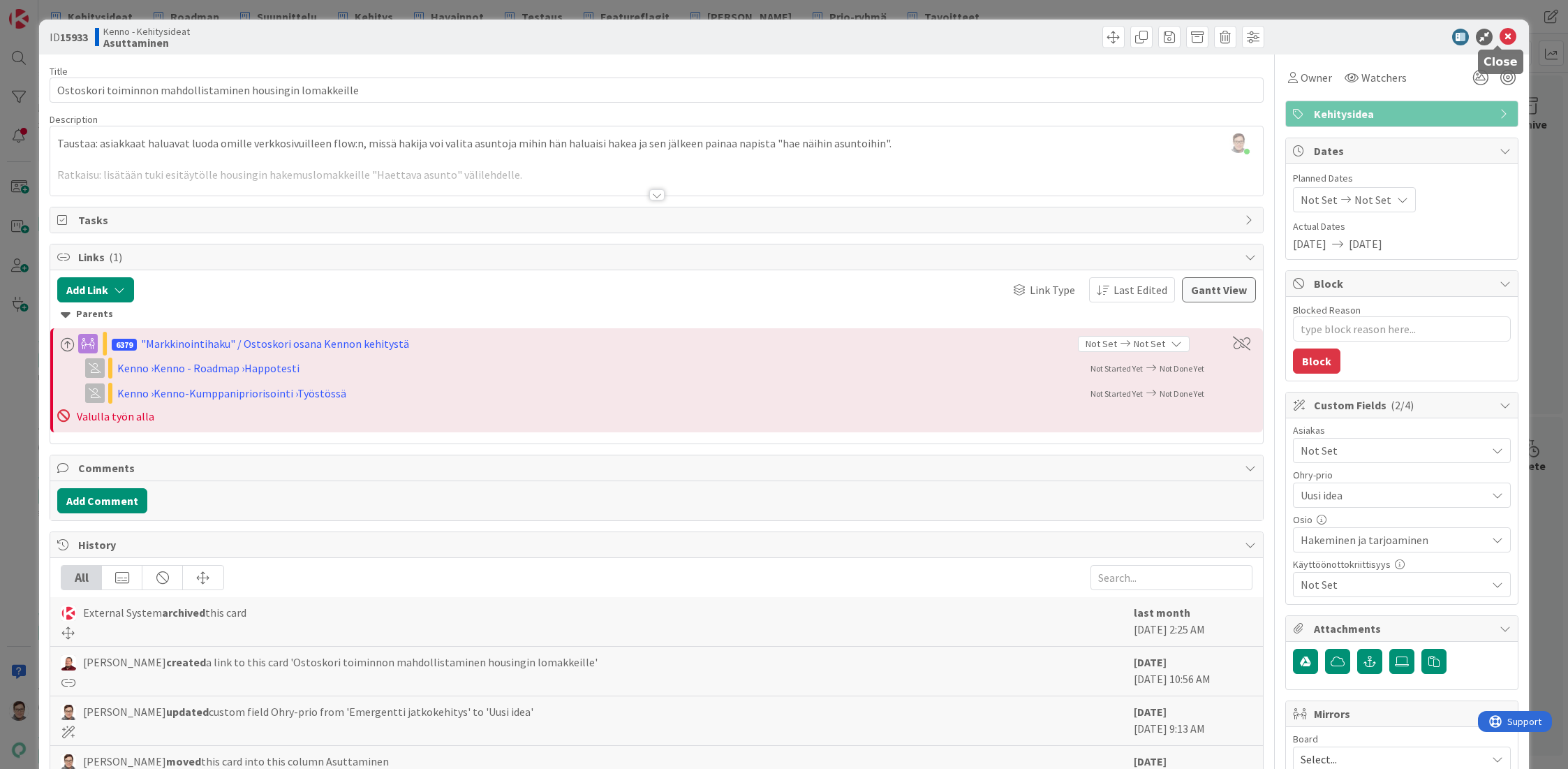
click at [1500, 31] on icon at bounding box center [1508, 37] width 17 height 17
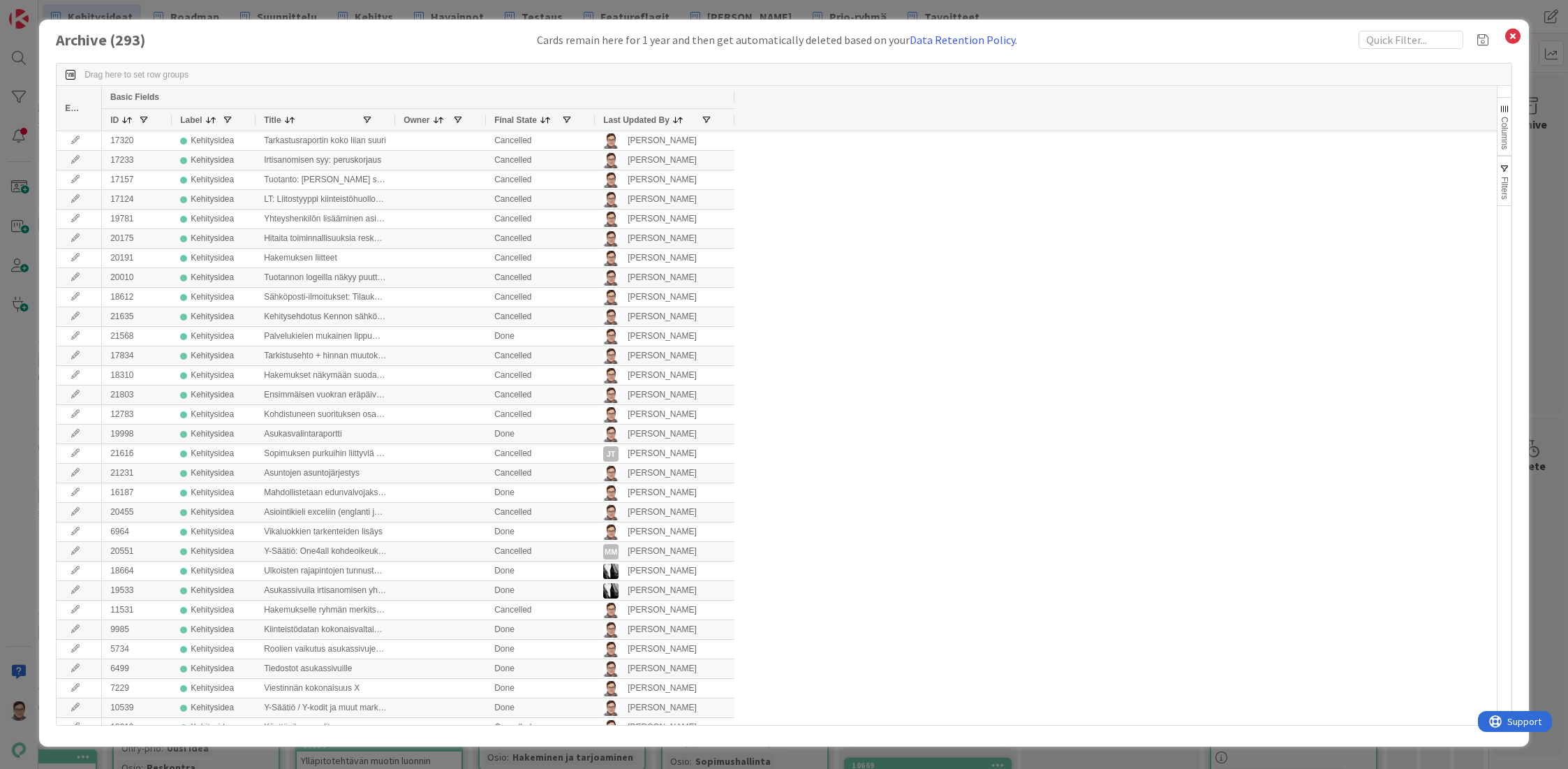
click at [638, 115] on span "Last Updated By" at bounding box center [636, 120] width 66 height 10
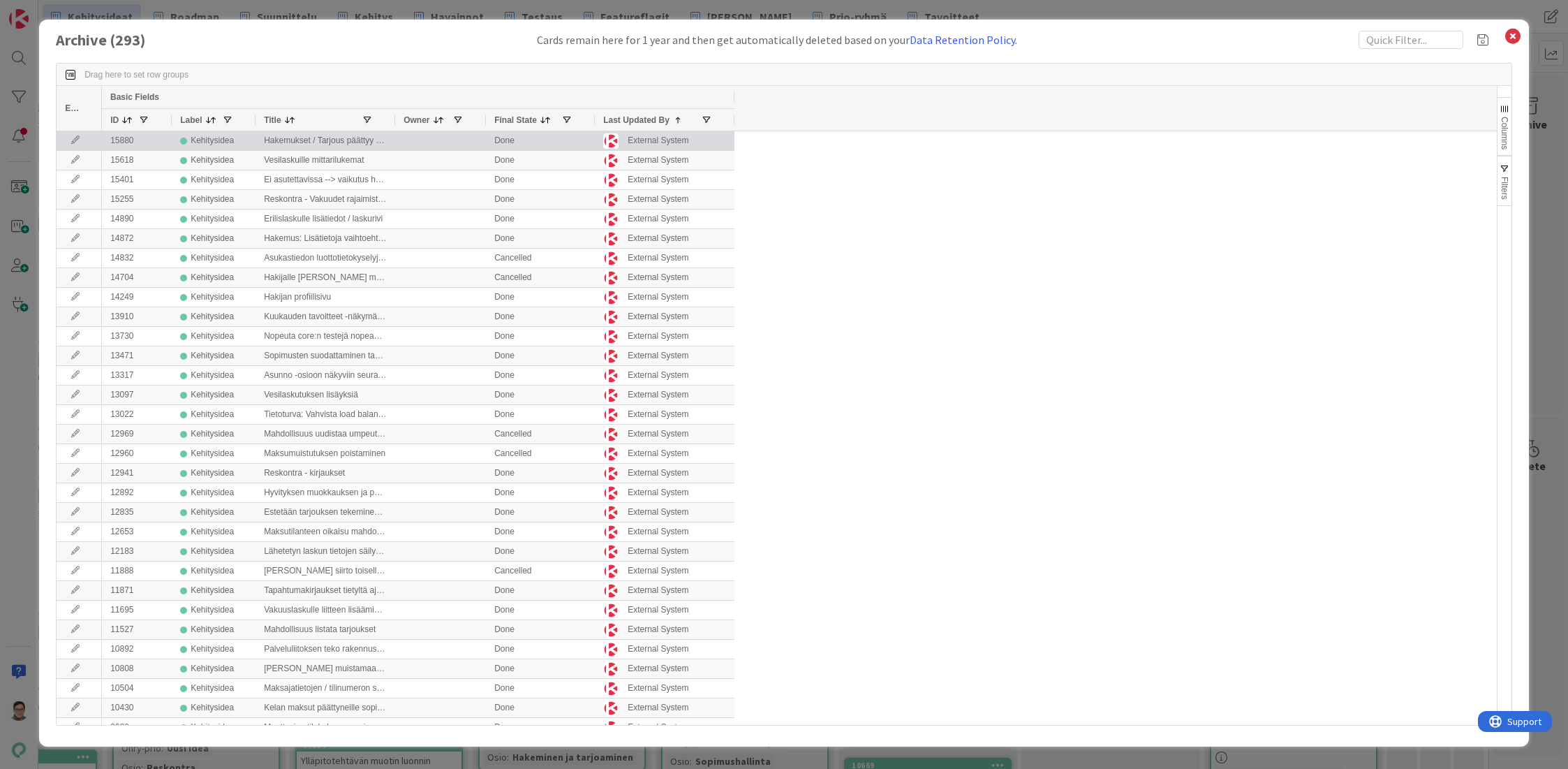
click at [75, 140] on icon at bounding box center [75, 140] width 21 height 9
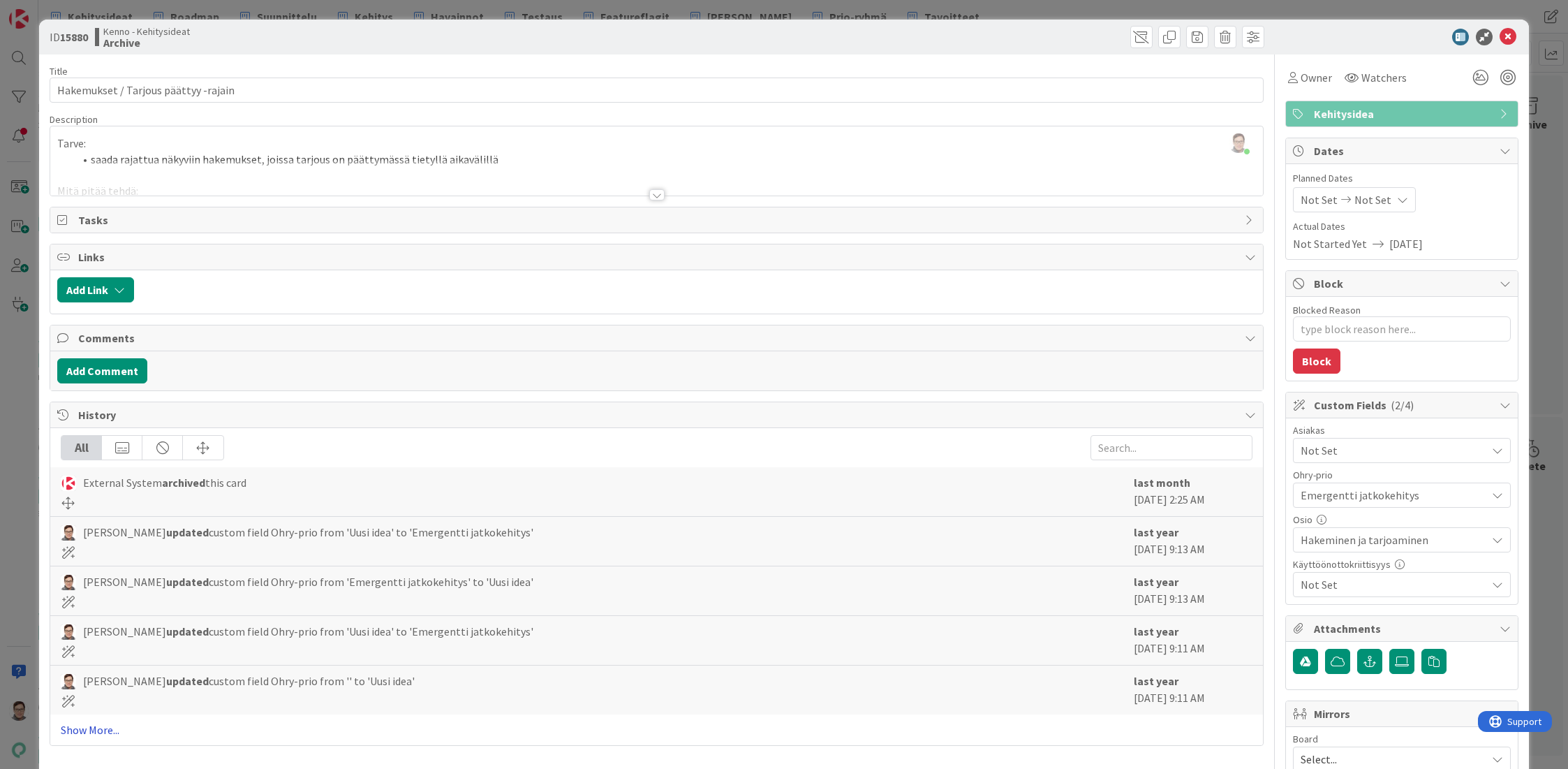
click at [91, 725] on link "Show More..." at bounding box center [656, 730] width 1191 height 17
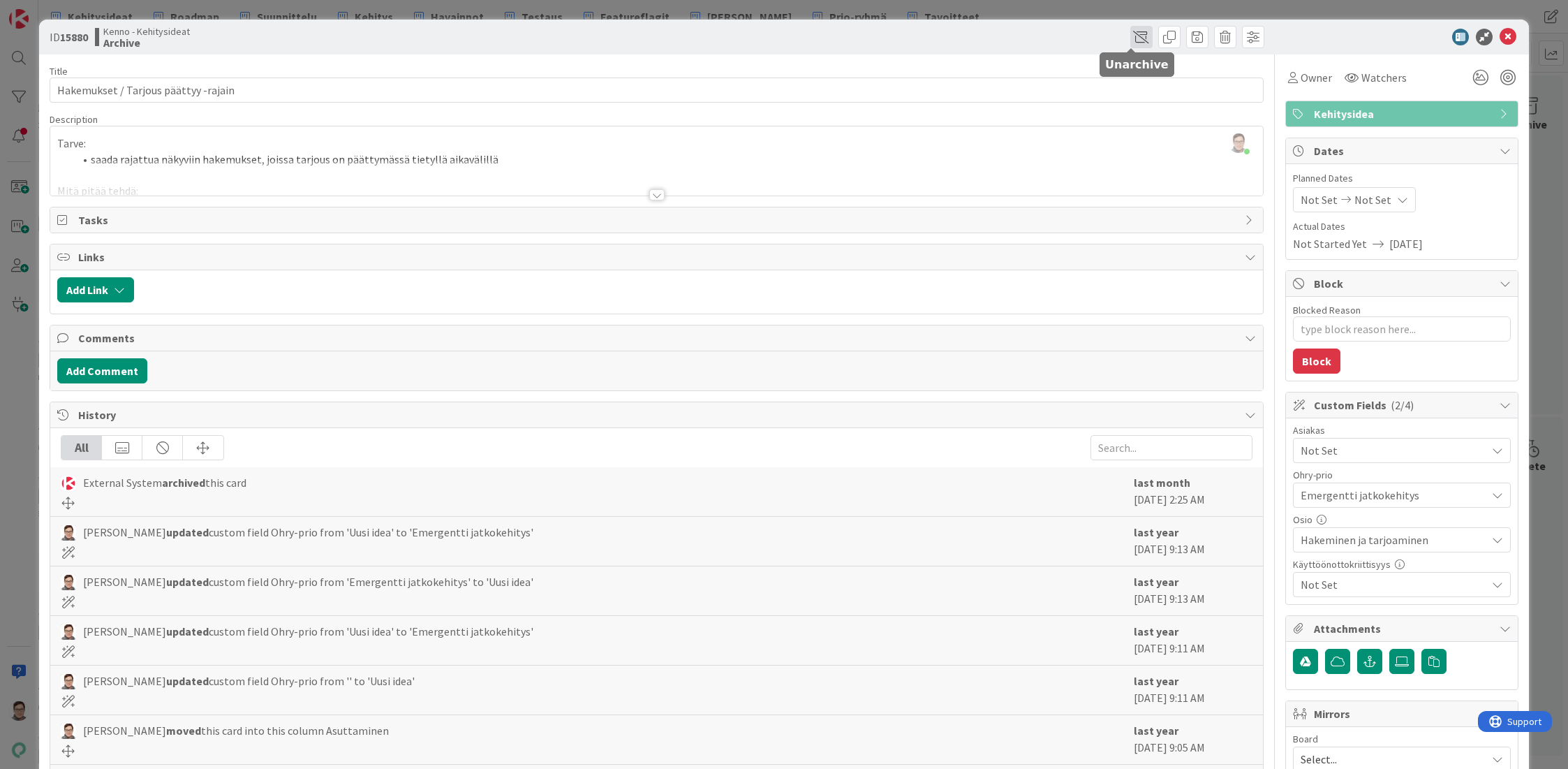
click at [1130, 33] on span at bounding box center [1141, 36] width 22 height 22
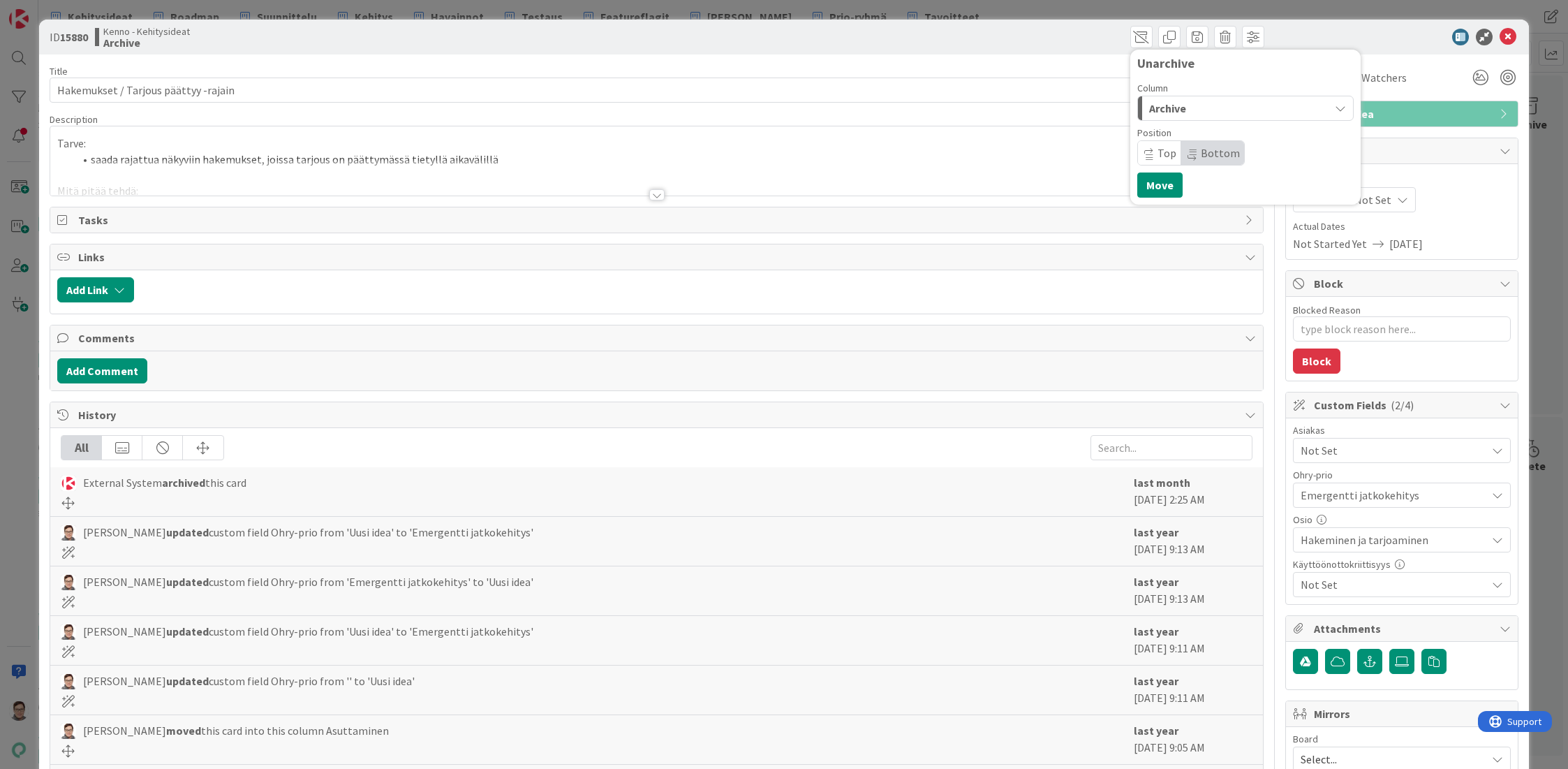
click at [1171, 98] on div "Archive" at bounding box center [1238, 108] width 184 height 22
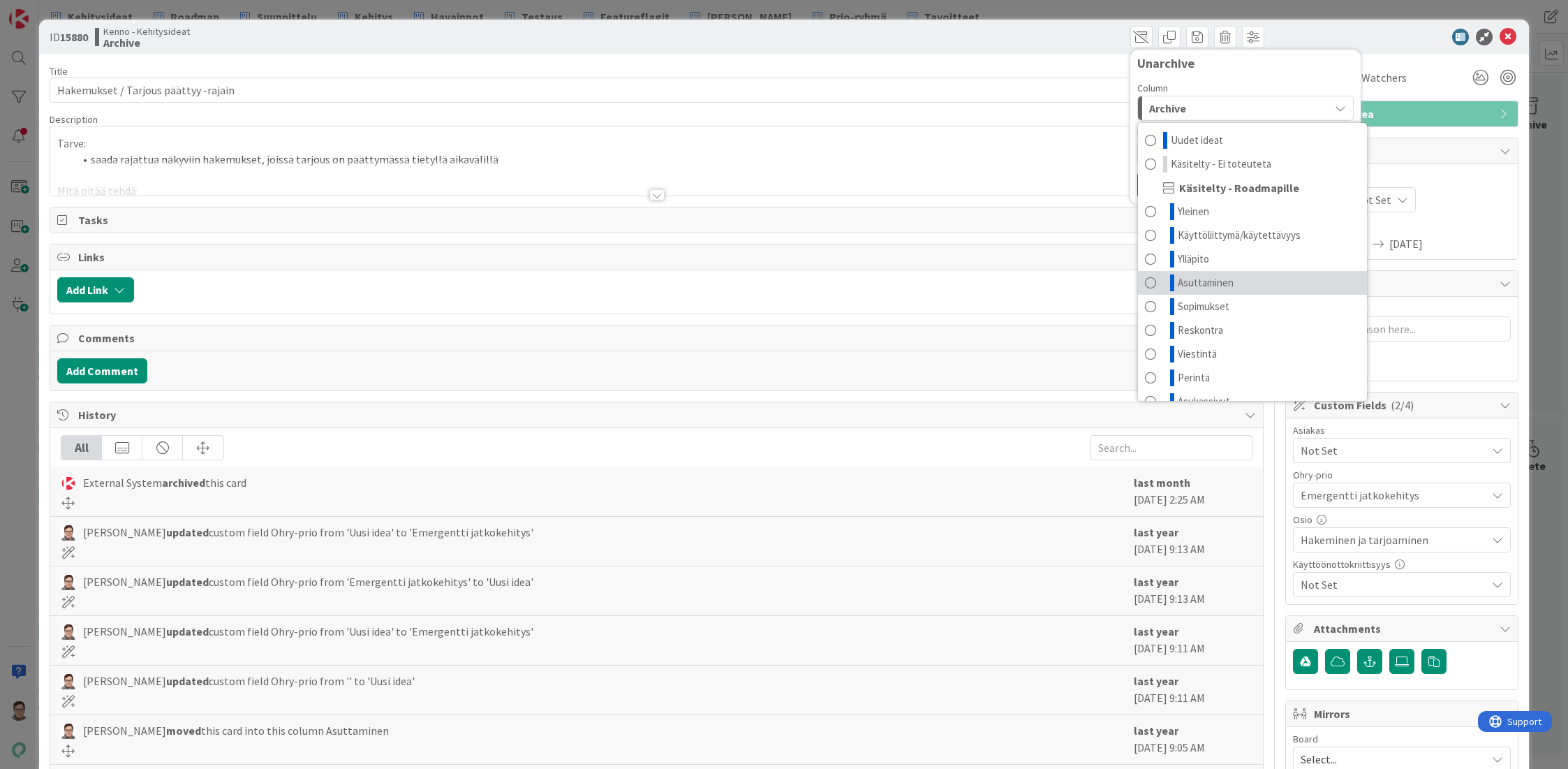
click at [1184, 279] on span "Asuttaminen" at bounding box center [1206, 283] width 56 height 17
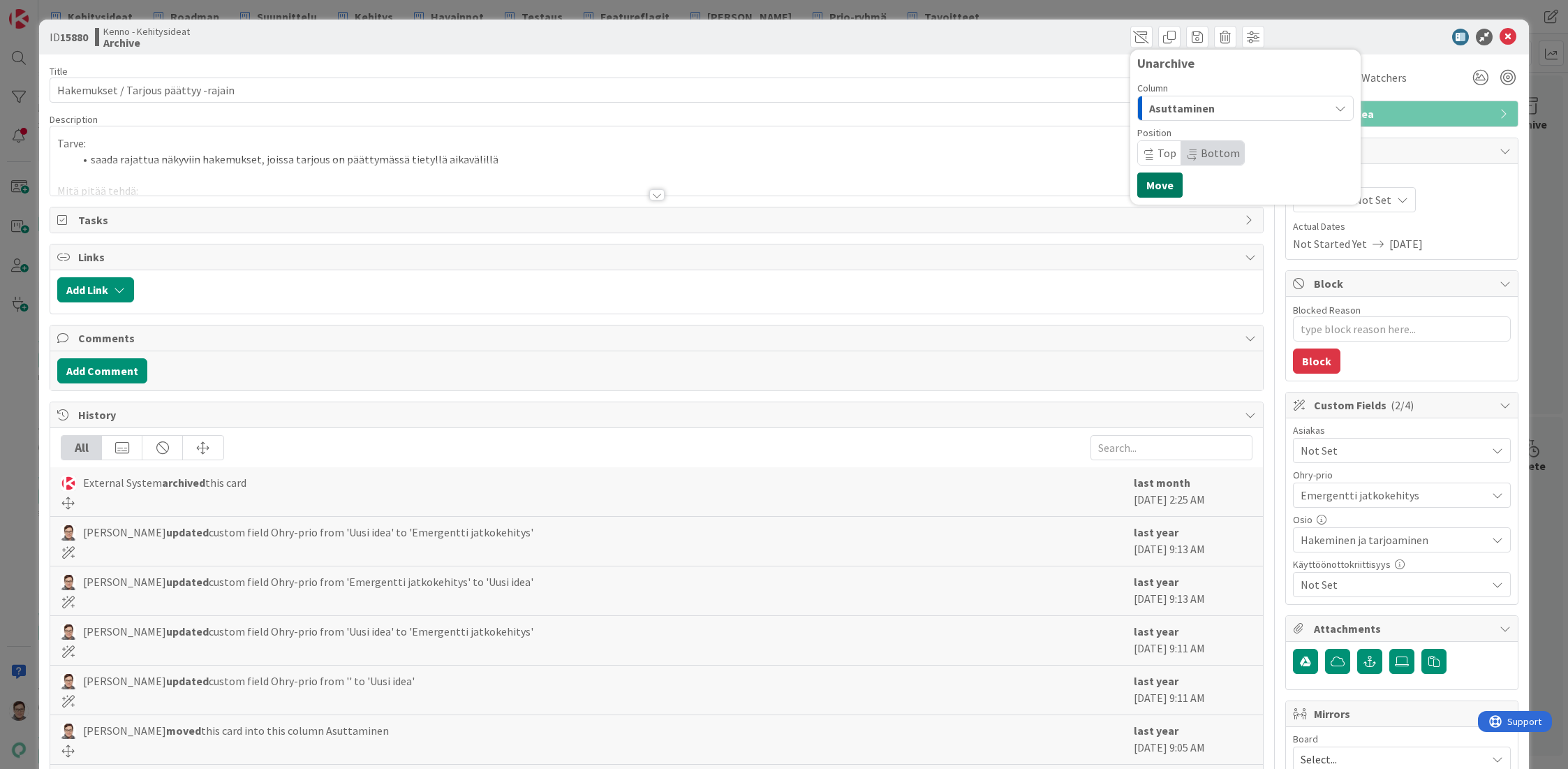
click at [1147, 186] on button "Move" at bounding box center [1160, 184] width 46 height 25
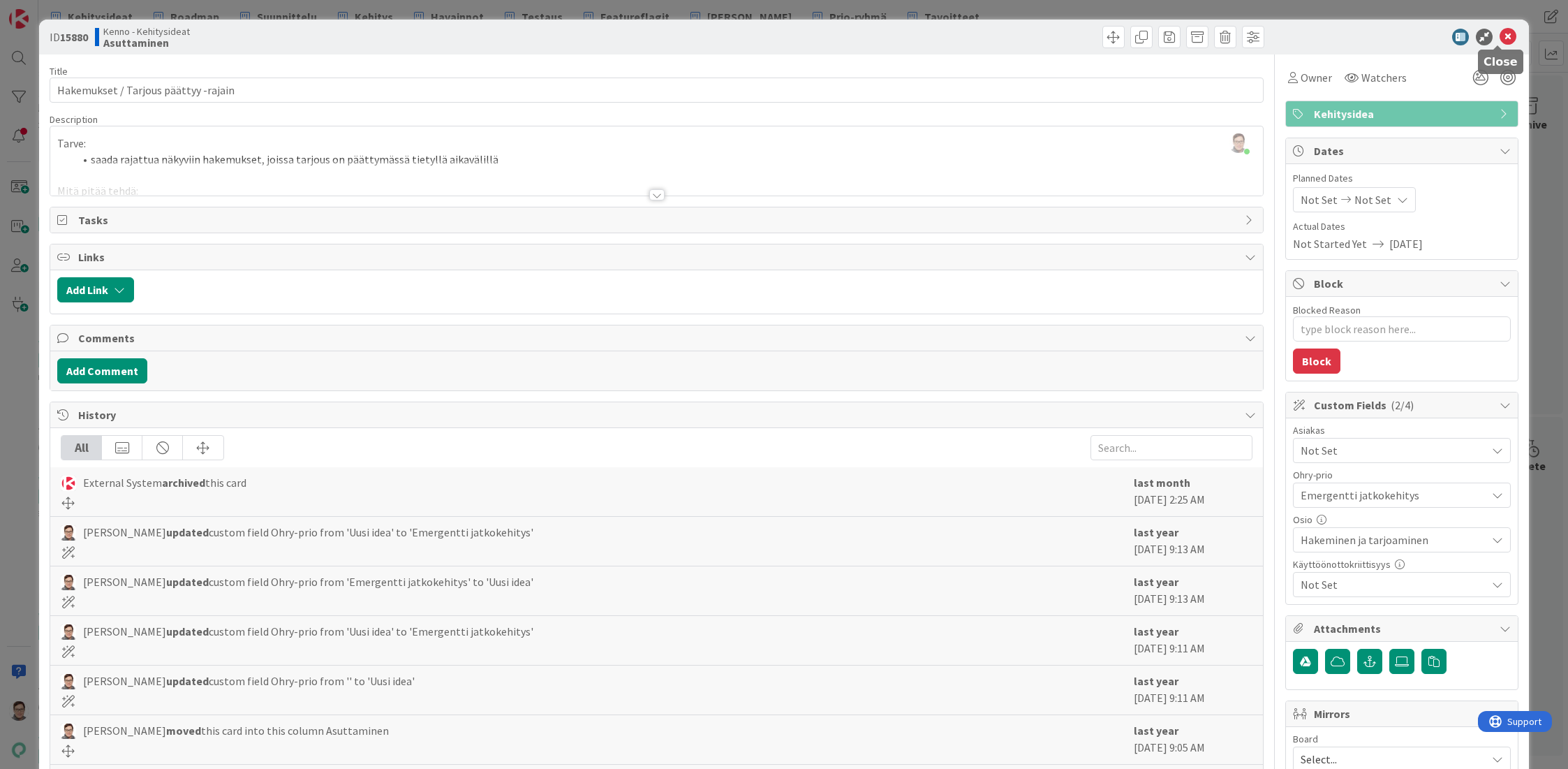
click at [1500, 35] on icon at bounding box center [1508, 37] width 17 height 17
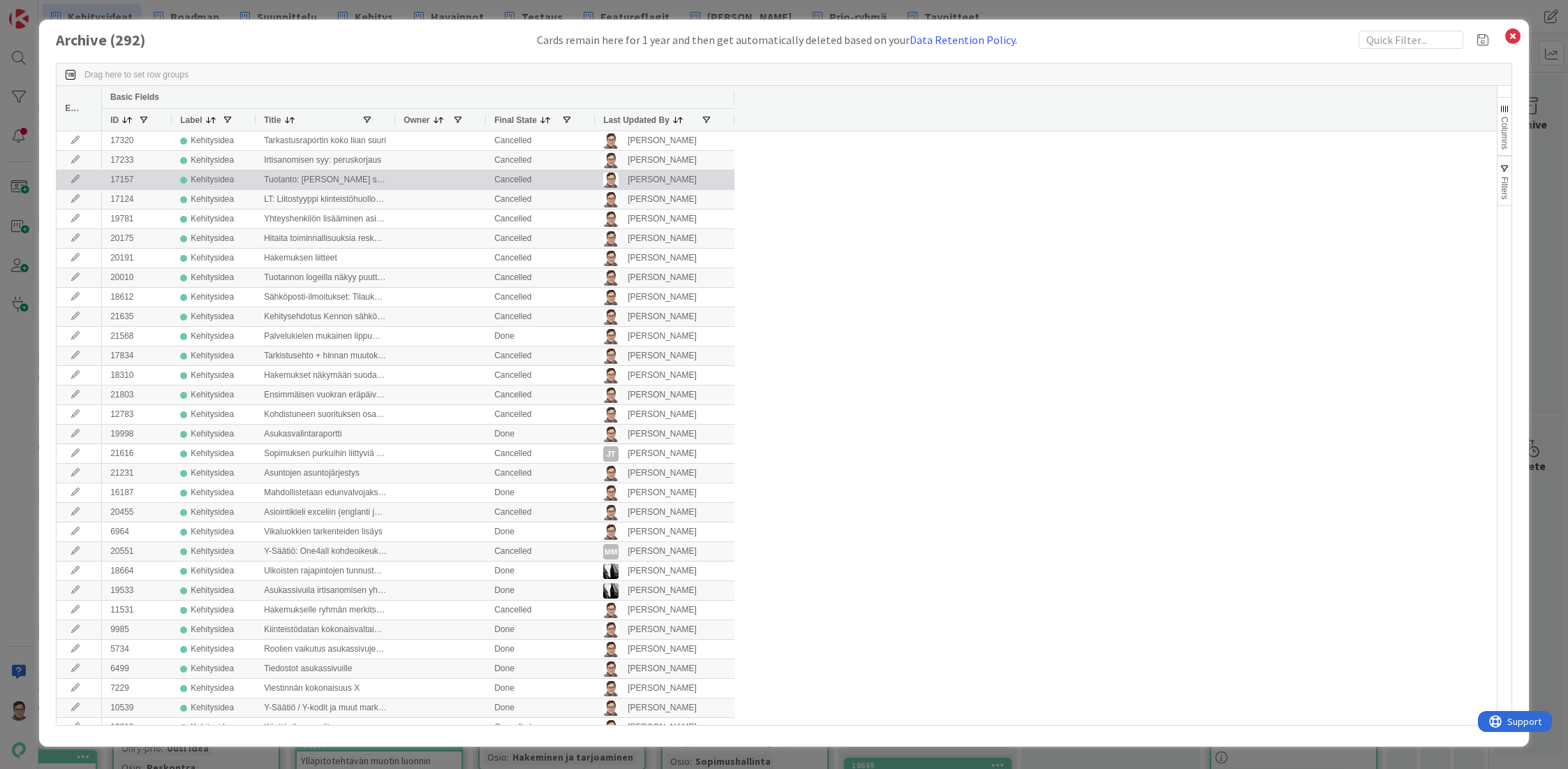
click at [632, 120] on span "Last Updated By" at bounding box center [636, 120] width 66 height 10
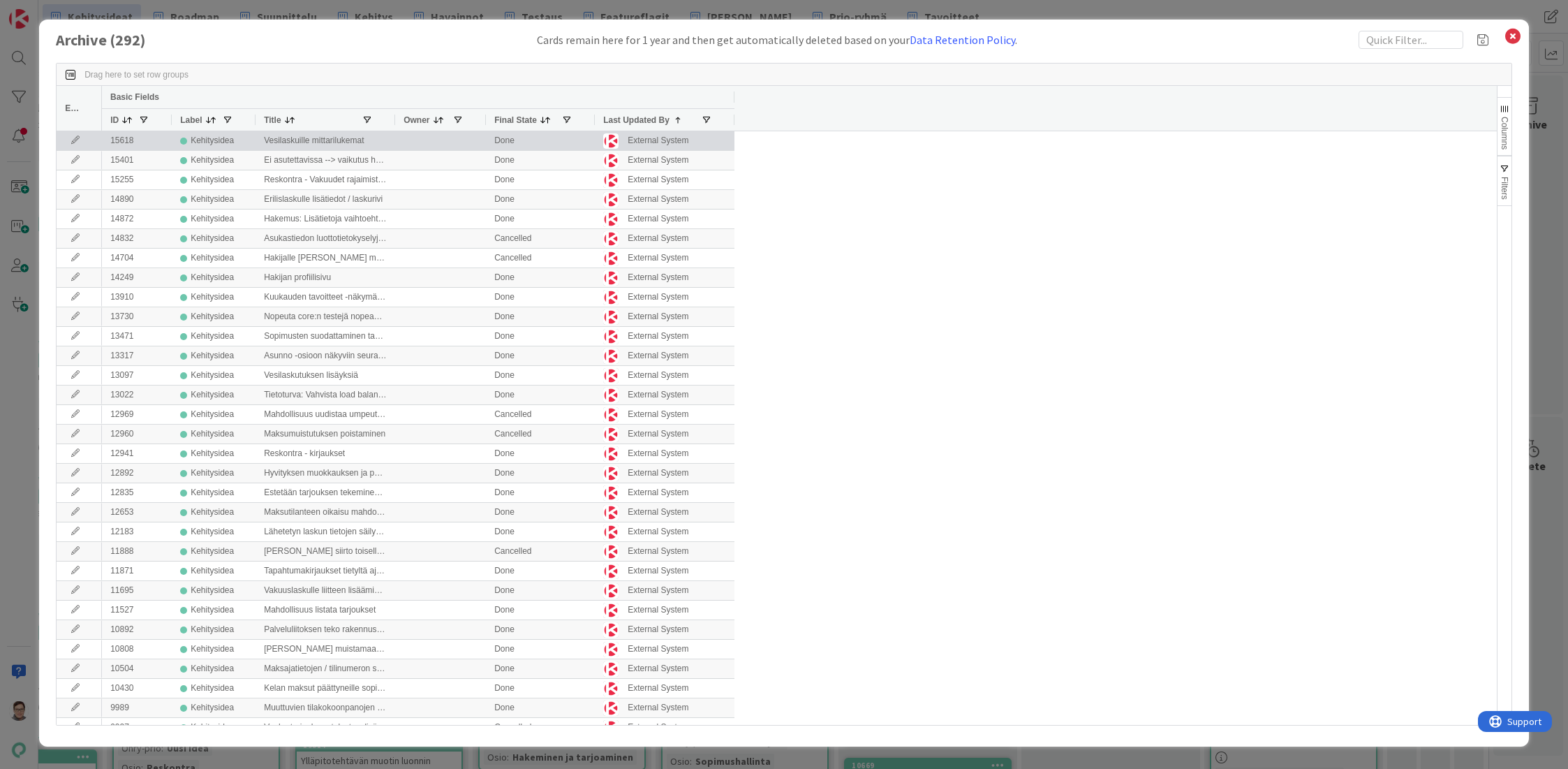
click at [70, 139] on icon at bounding box center [75, 140] width 21 height 9
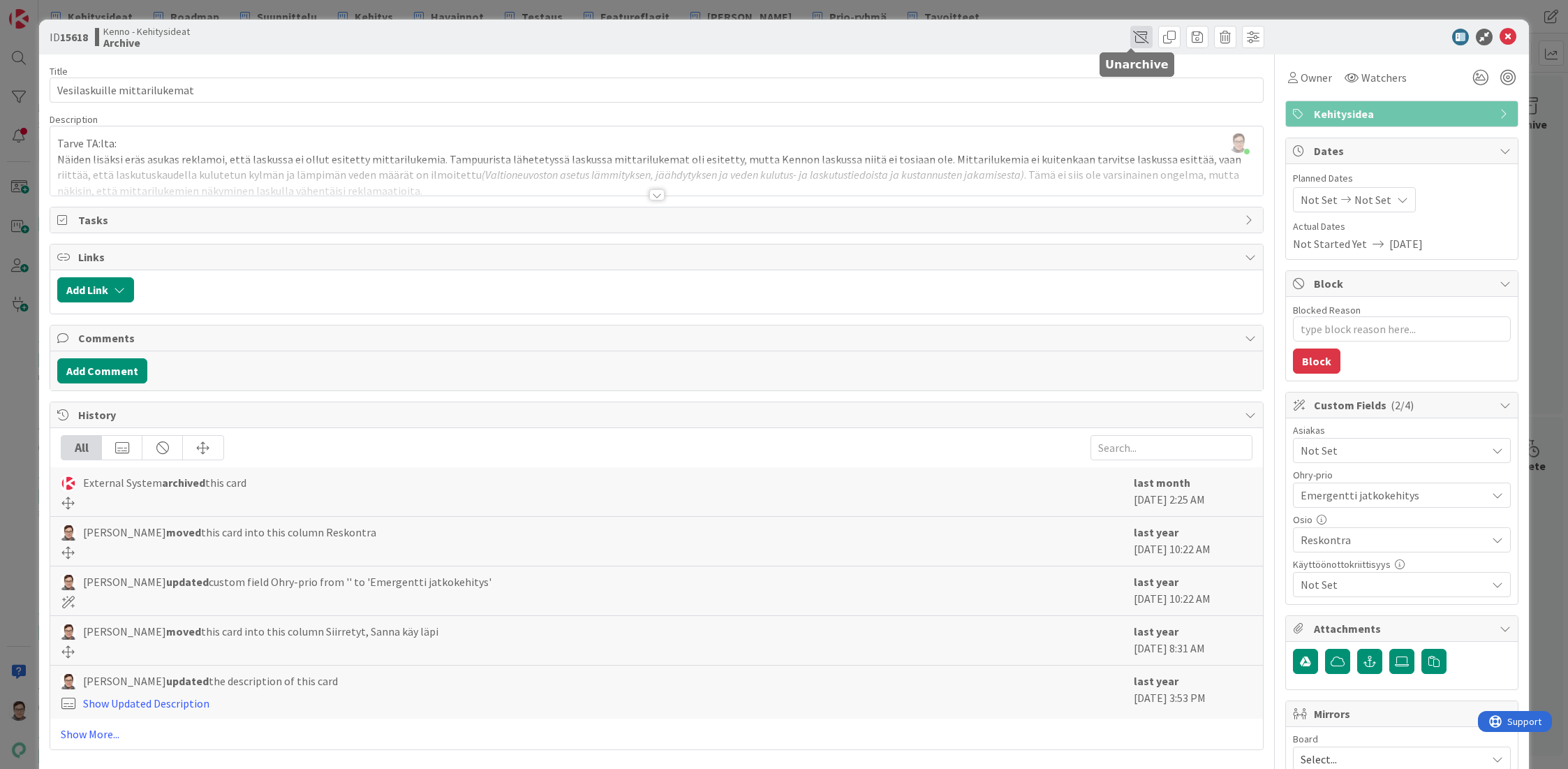
click at [1130, 41] on span at bounding box center [1141, 36] width 22 height 22
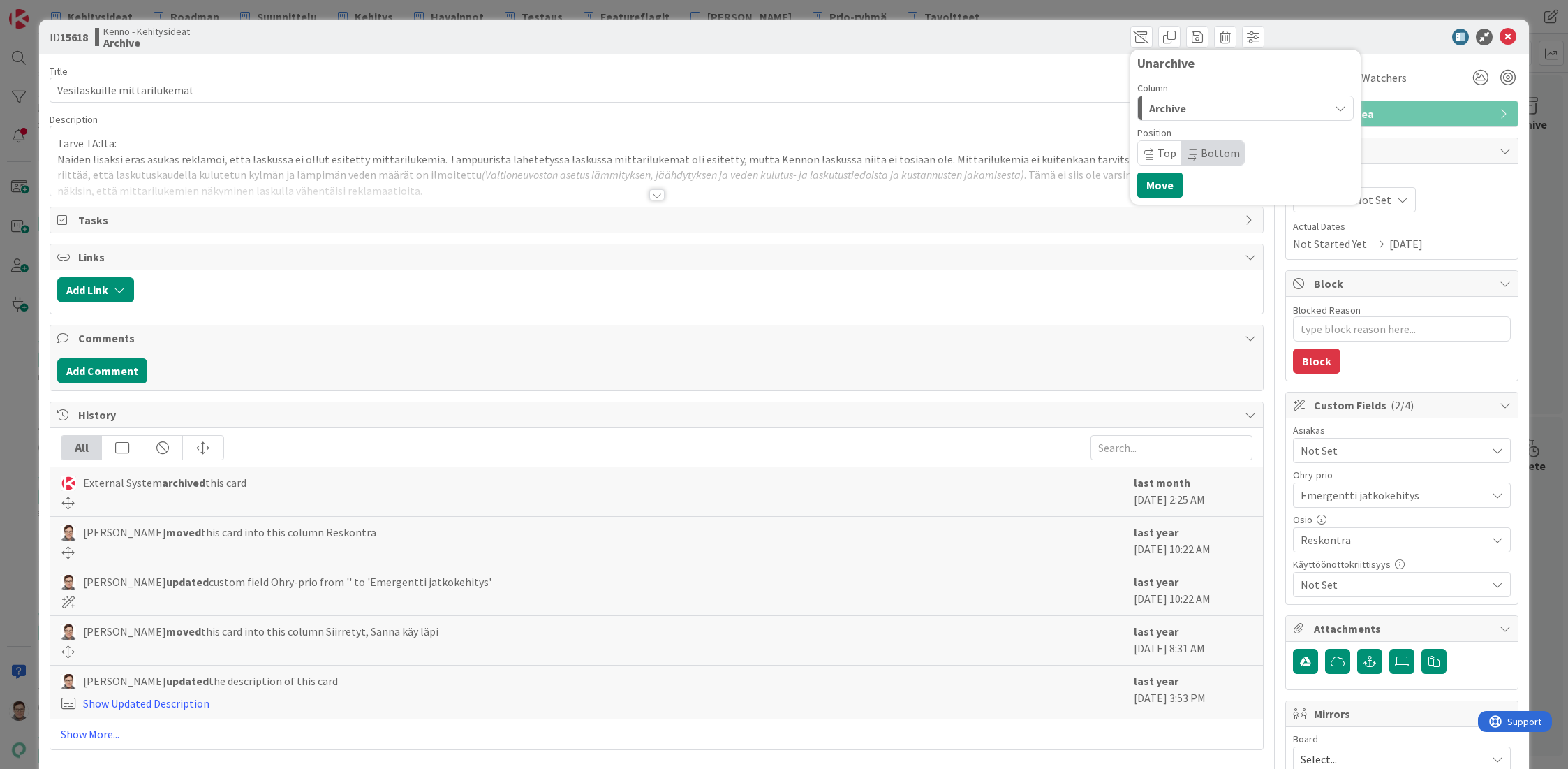
click at [1179, 113] on div "Archive" at bounding box center [1238, 108] width 184 height 22
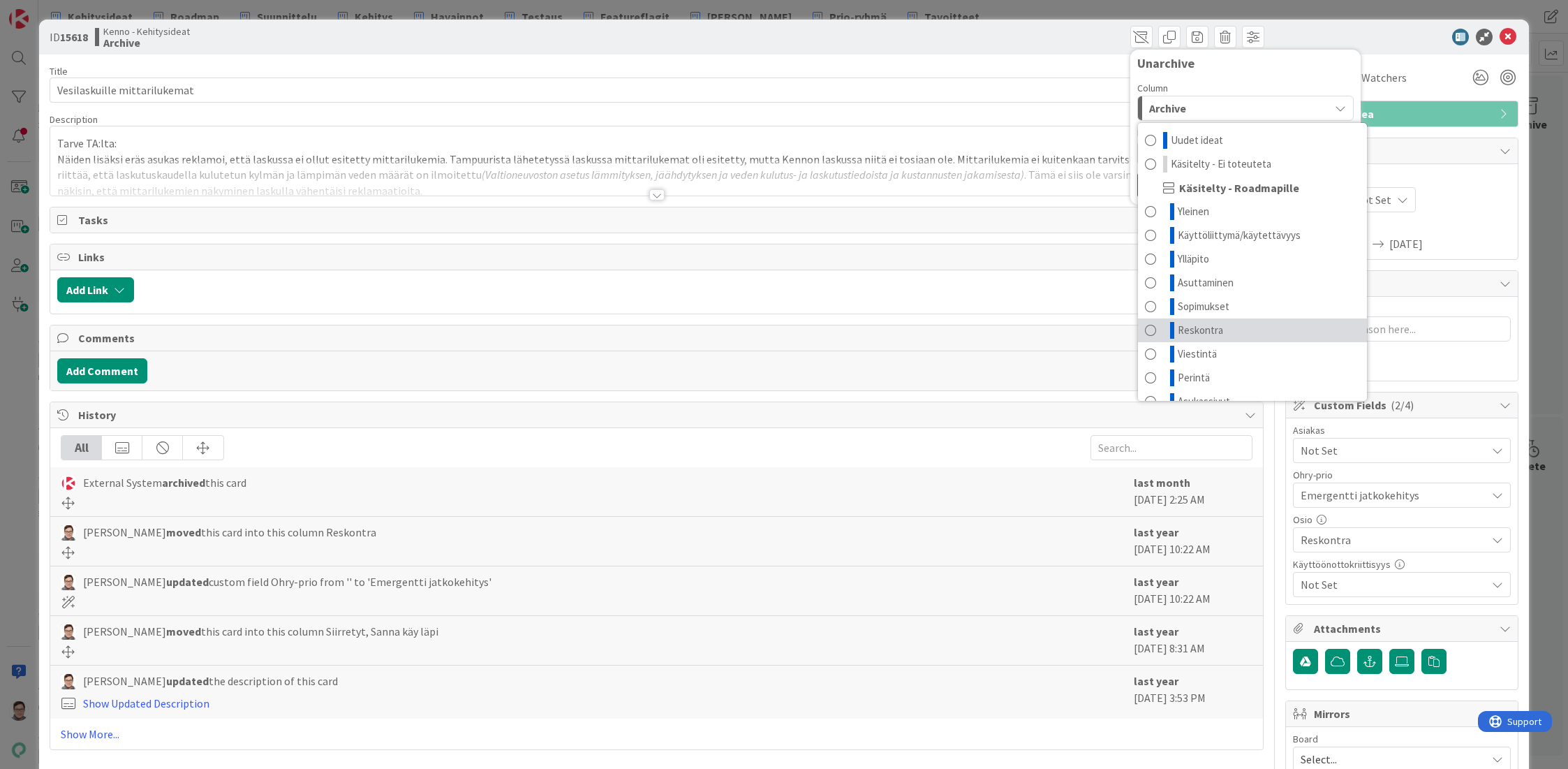
click at [1196, 333] on span "Reskontra" at bounding box center [1201, 330] width 46 height 17
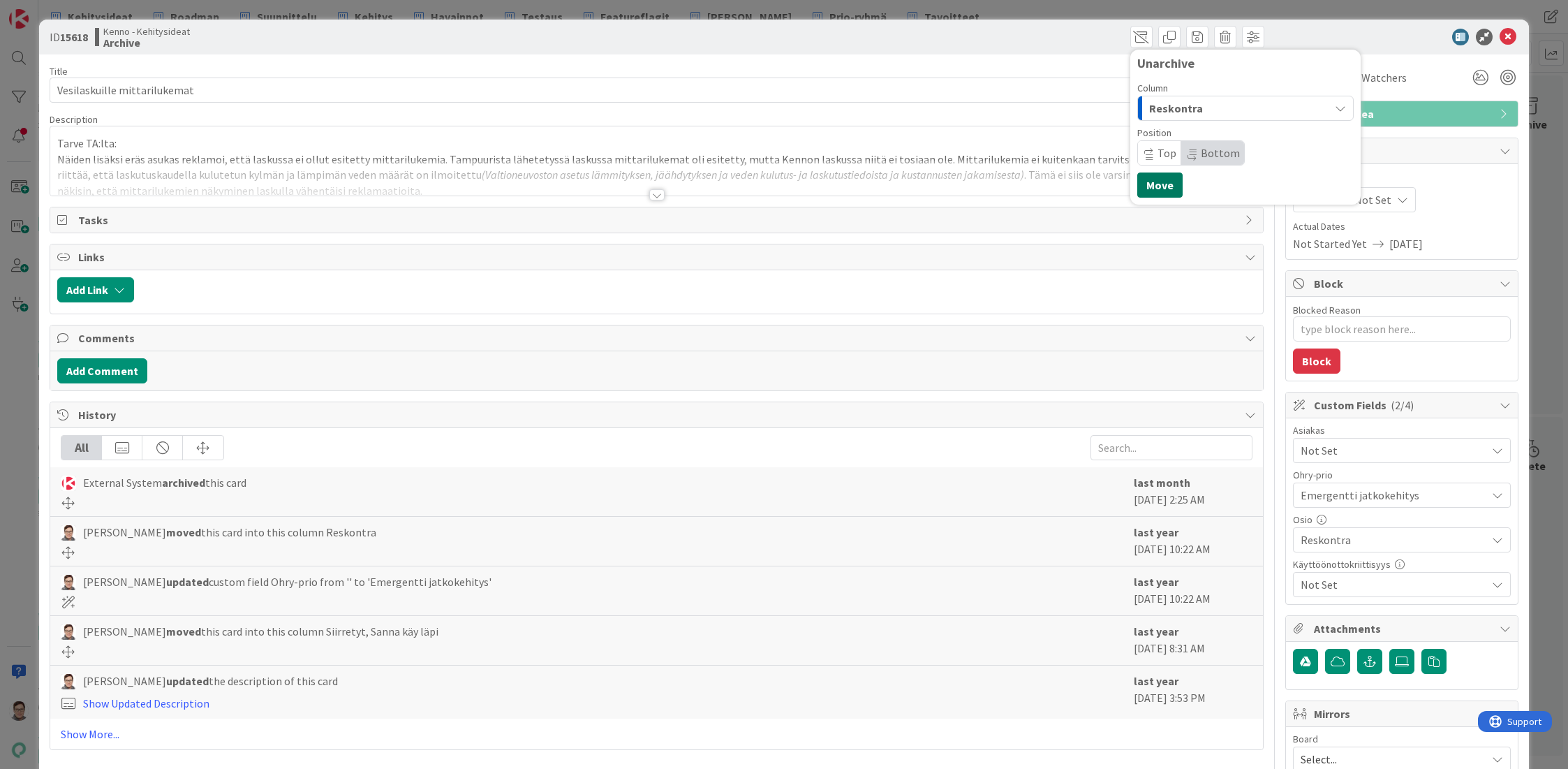
drag, startPoint x: 1154, startPoint y: 184, endPoint x: 1161, endPoint y: 187, distance: 7.6
click at [1154, 184] on button "Move" at bounding box center [1160, 184] width 46 height 25
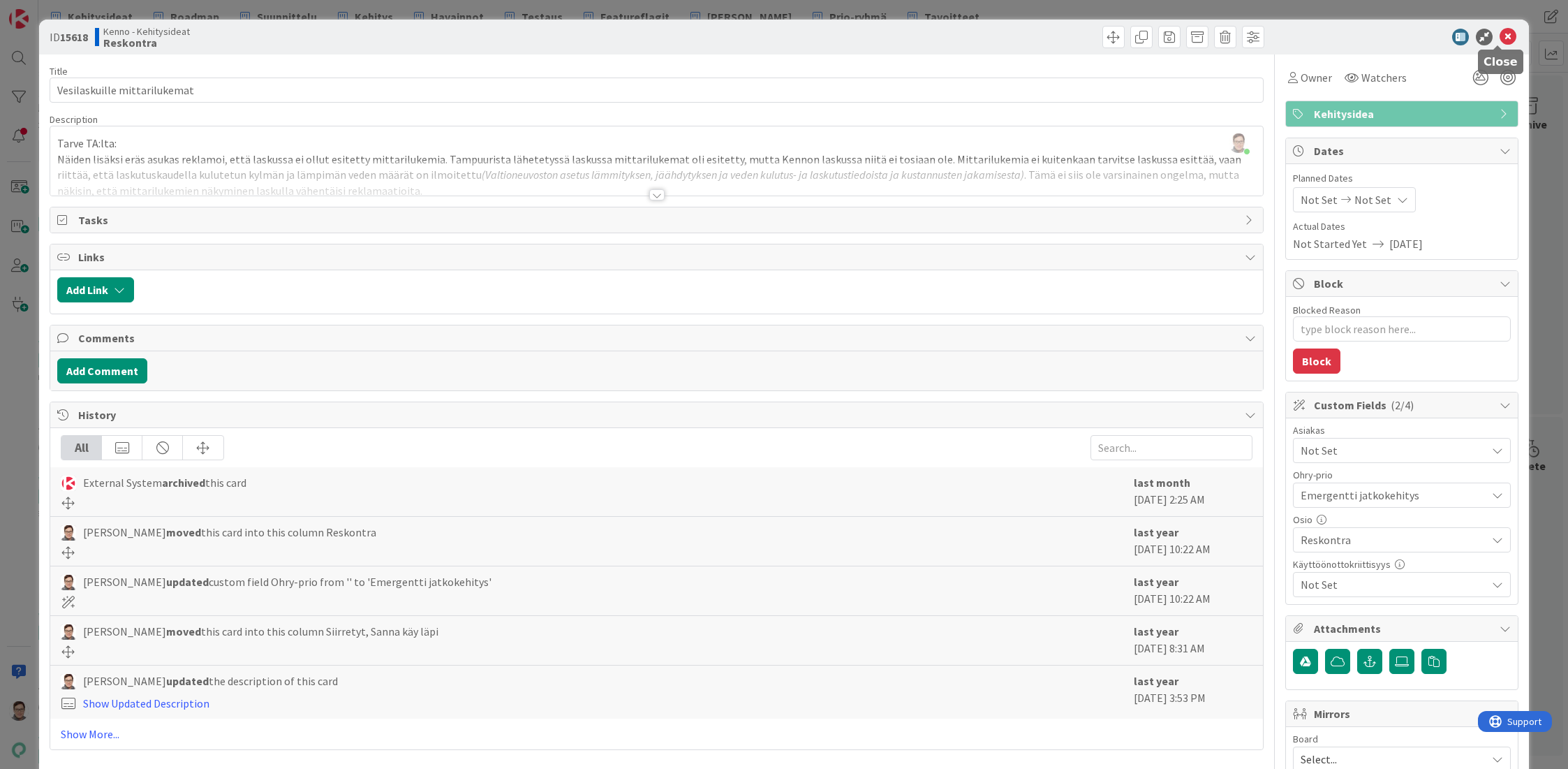
click at [1500, 41] on icon at bounding box center [1508, 37] width 17 height 17
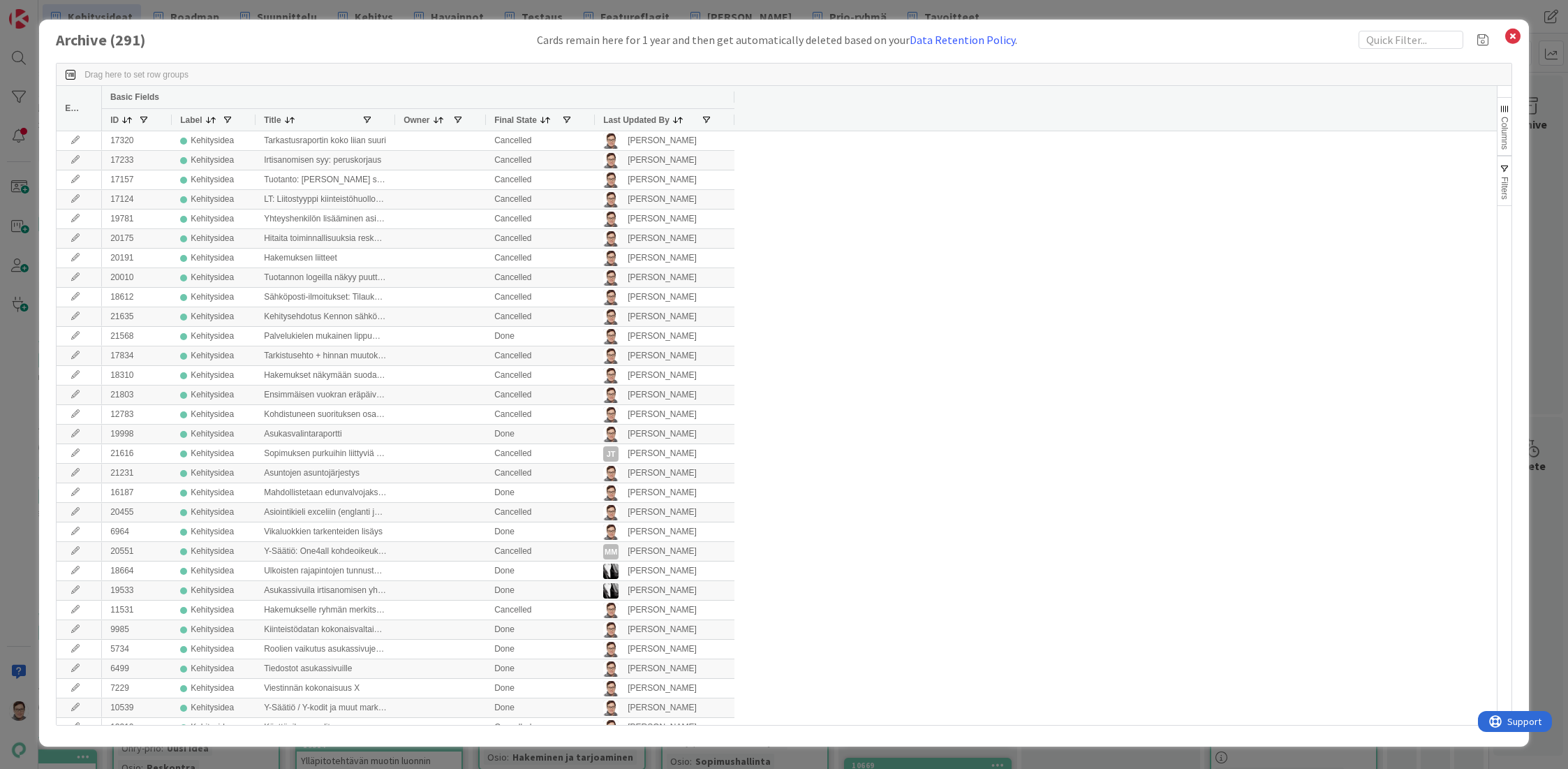
click at [638, 122] on span "Last Updated By" at bounding box center [636, 120] width 66 height 10
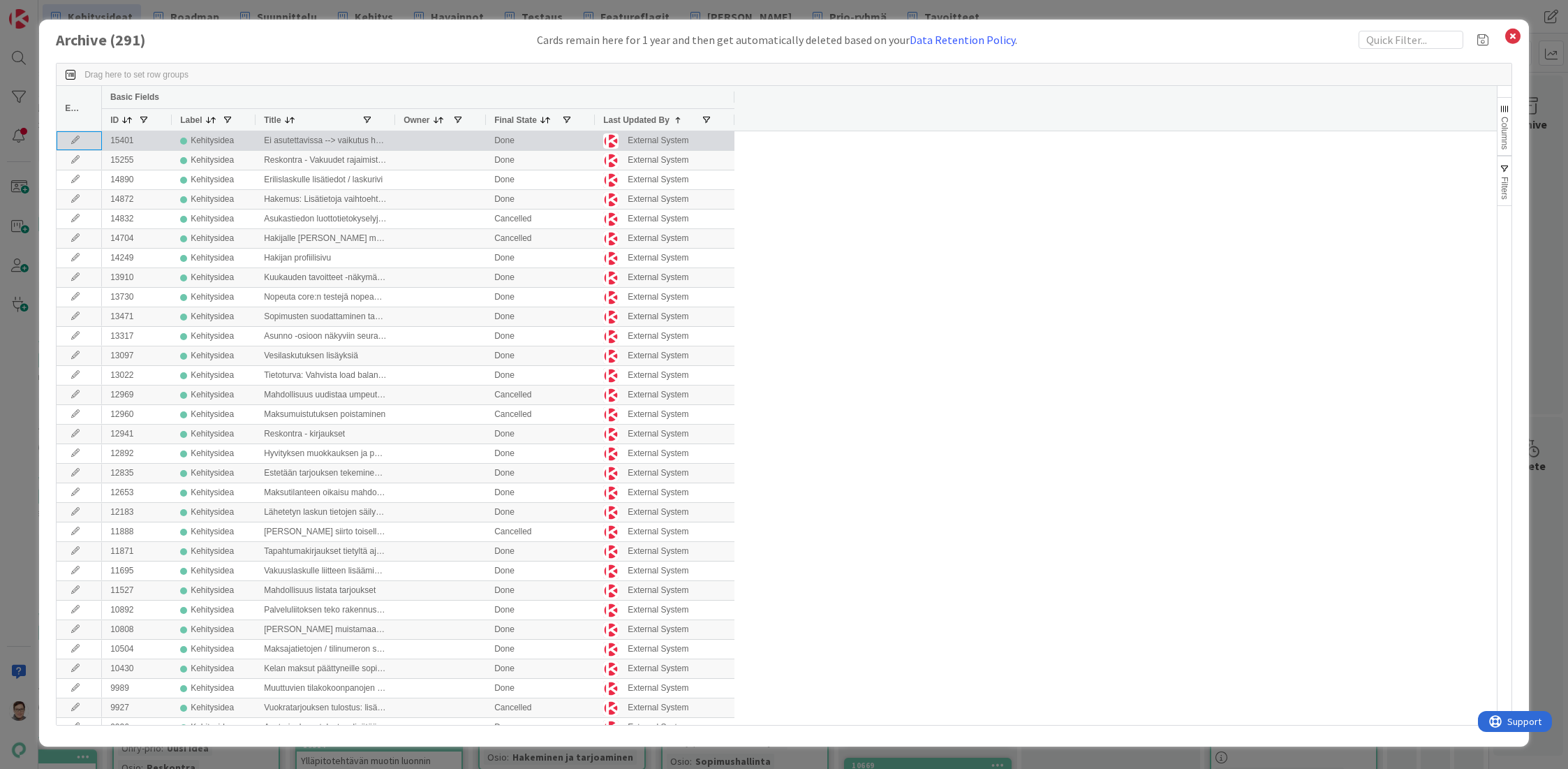
click at [71, 142] on icon at bounding box center [75, 140] width 21 height 9
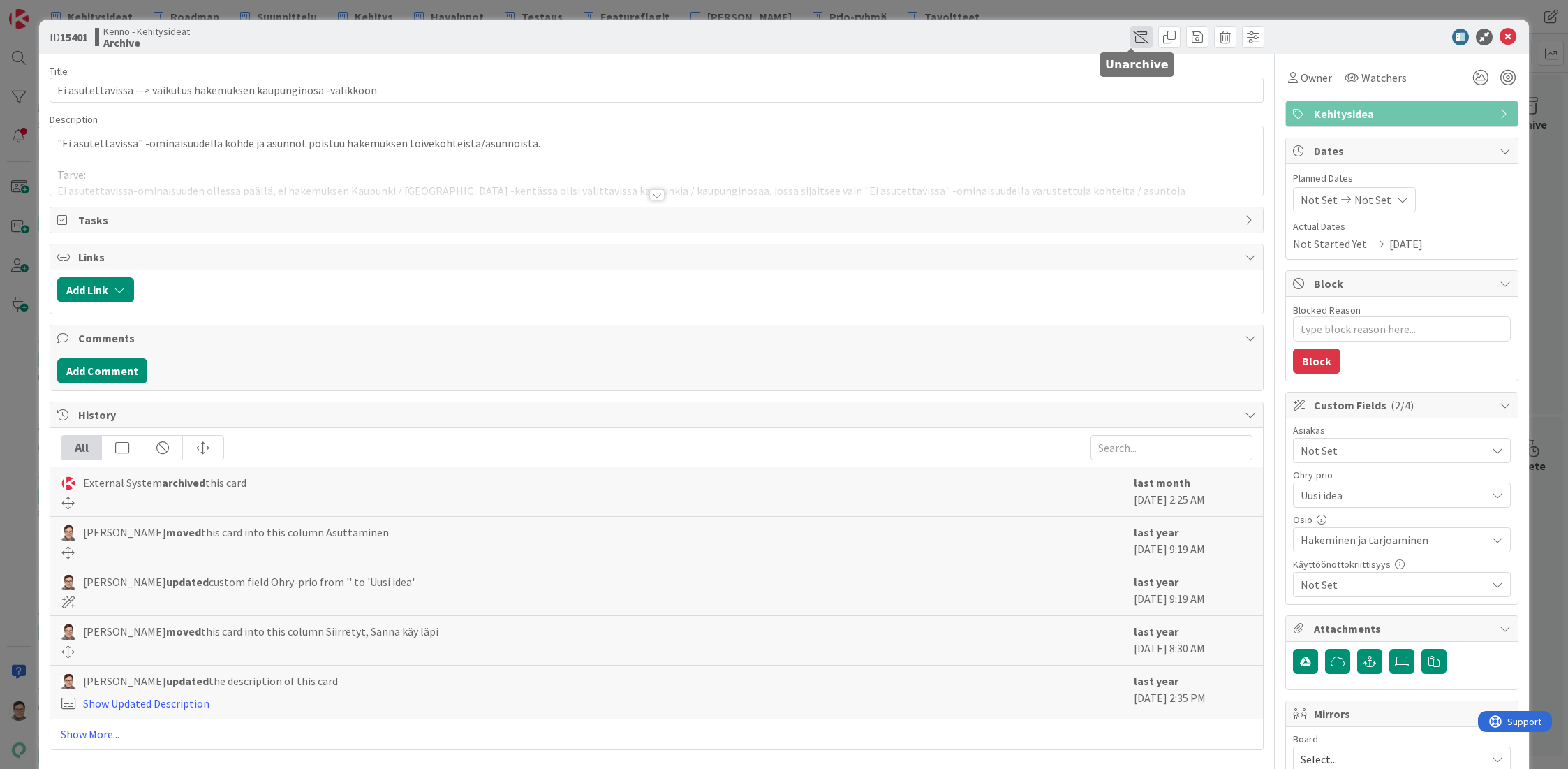
click at [1132, 33] on span at bounding box center [1141, 36] width 22 height 22
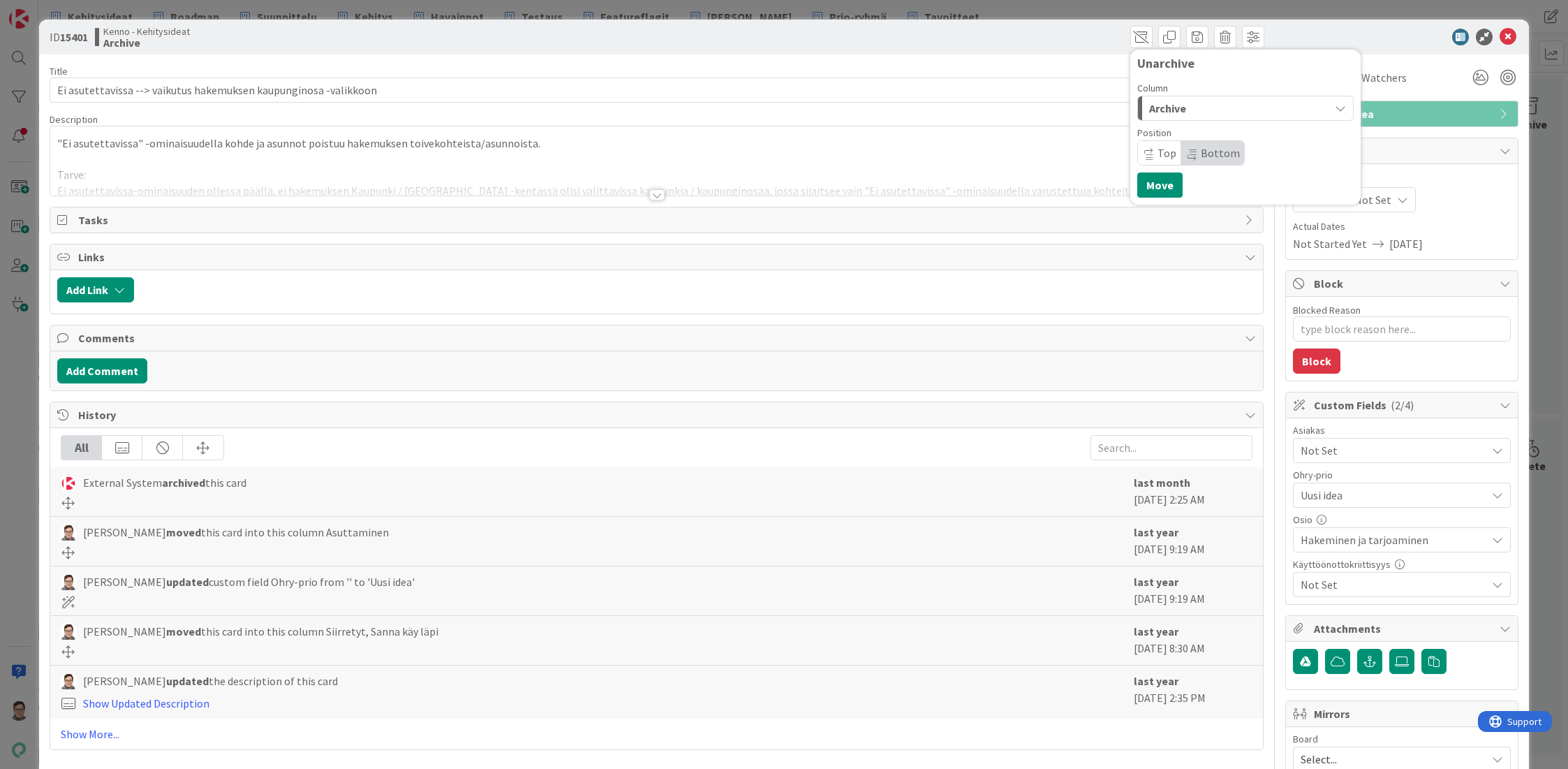
click at [1184, 108] on div "Archive" at bounding box center [1238, 108] width 184 height 22
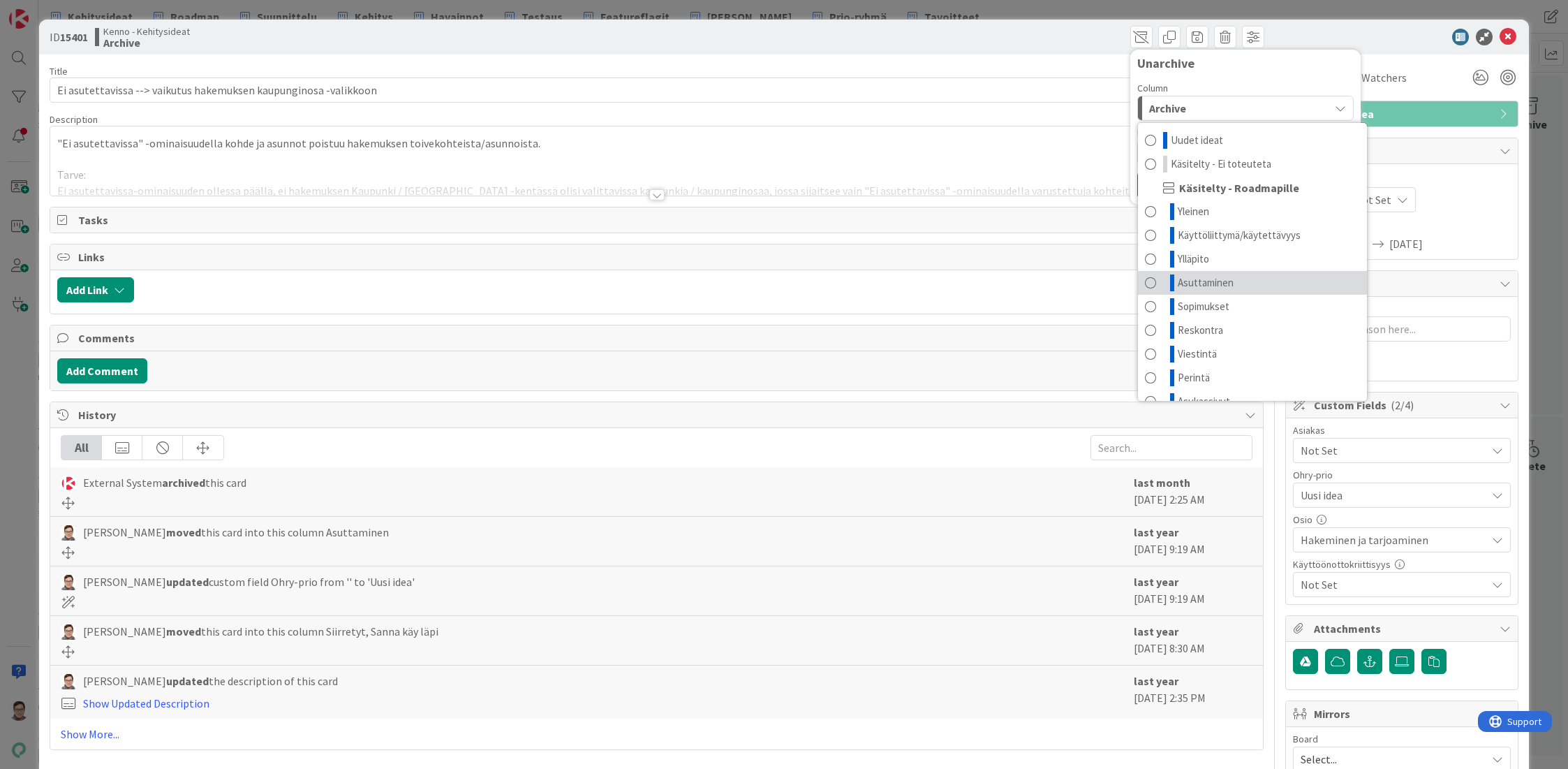
click at [1184, 286] on span "Asuttaminen" at bounding box center [1206, 283] width 56 height 17
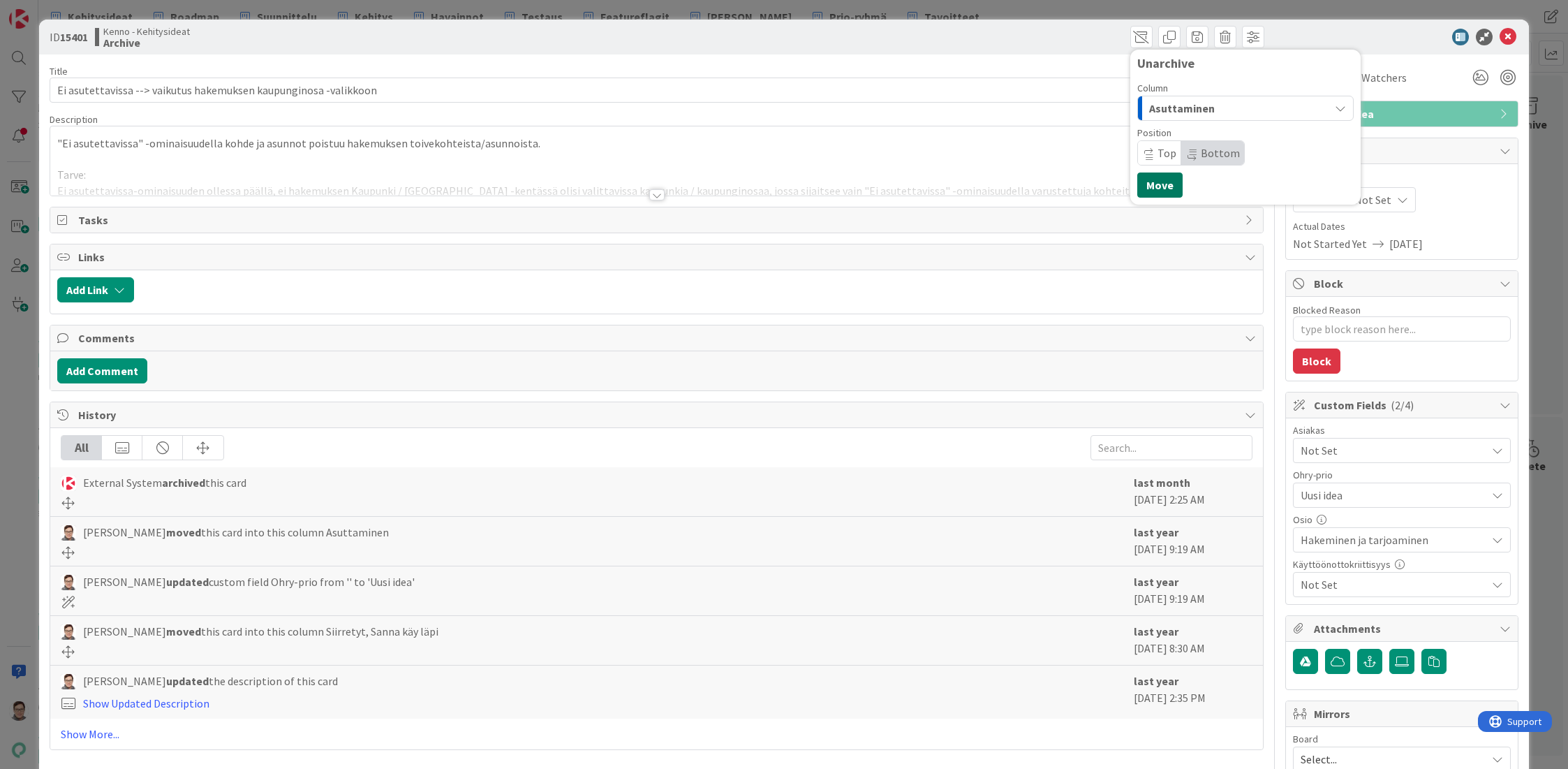
click at [1159, 180] on button "Move" at bounding box center [1160, 184] width 46 height 25
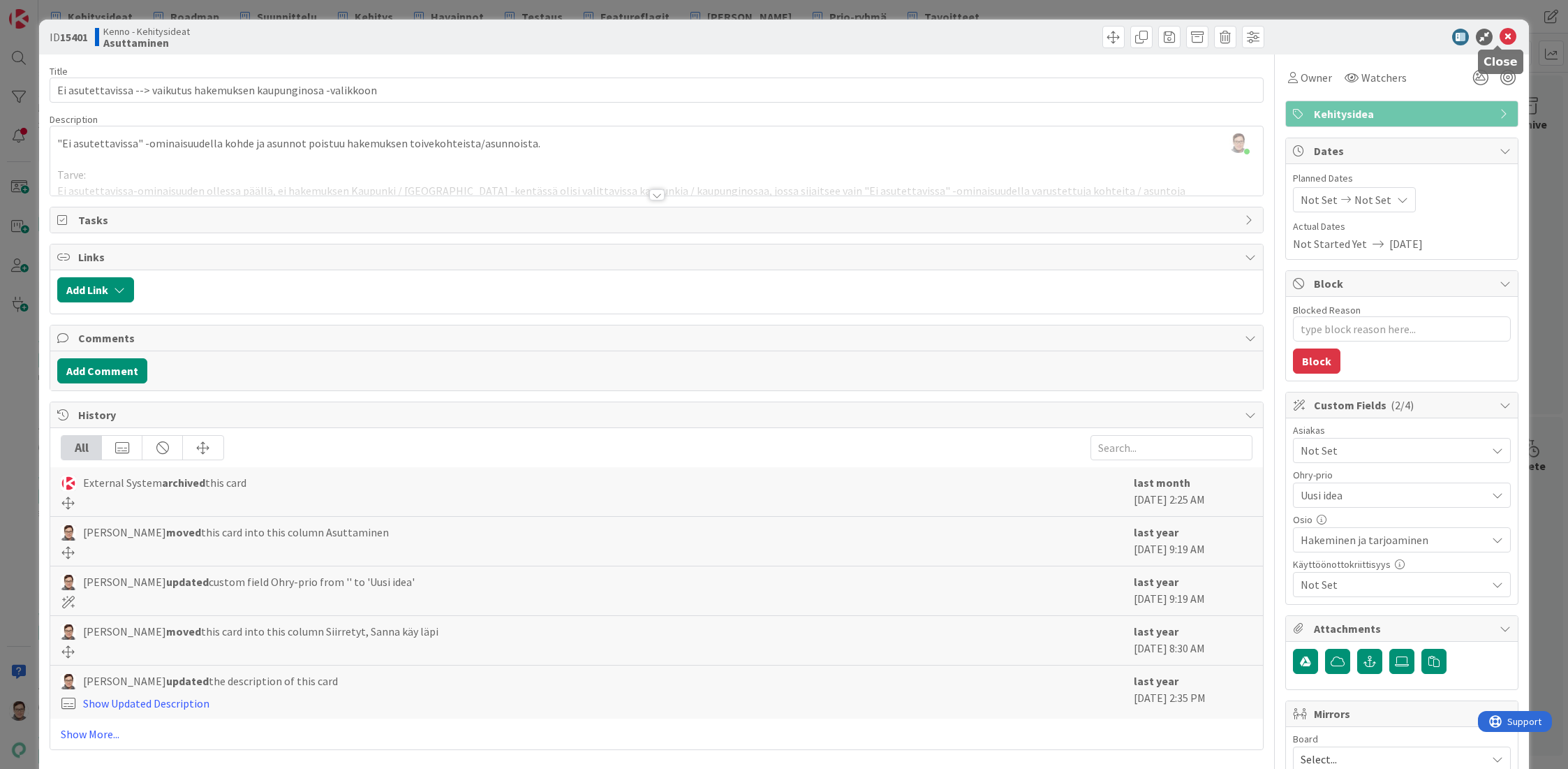
click at [1500, 38] on icon at bounding box center [1508, 37] width 17 height 17
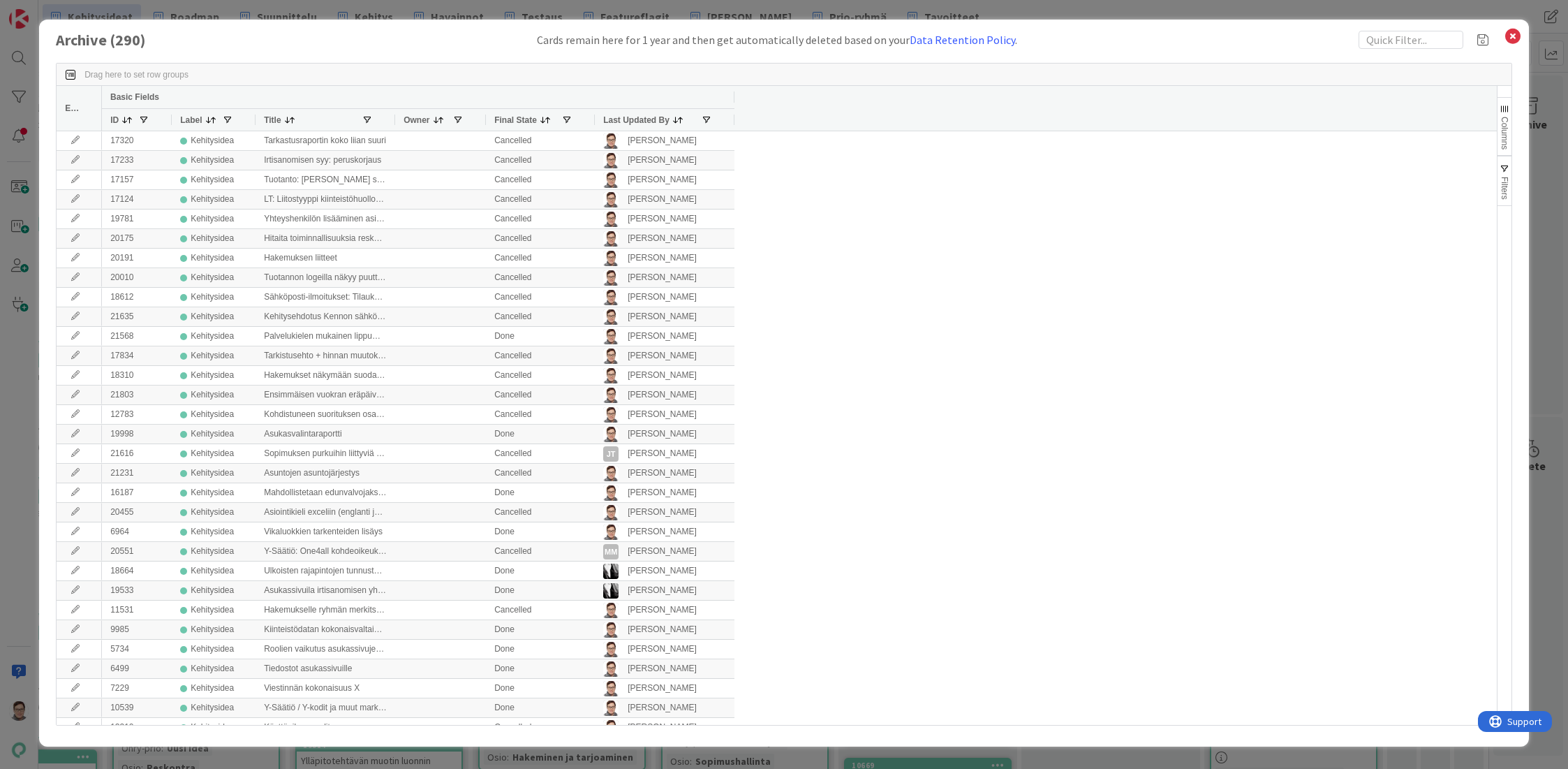
click at [620, 122] on span "Last Updated By" at bounding box center [636, 120] width 66 height 10
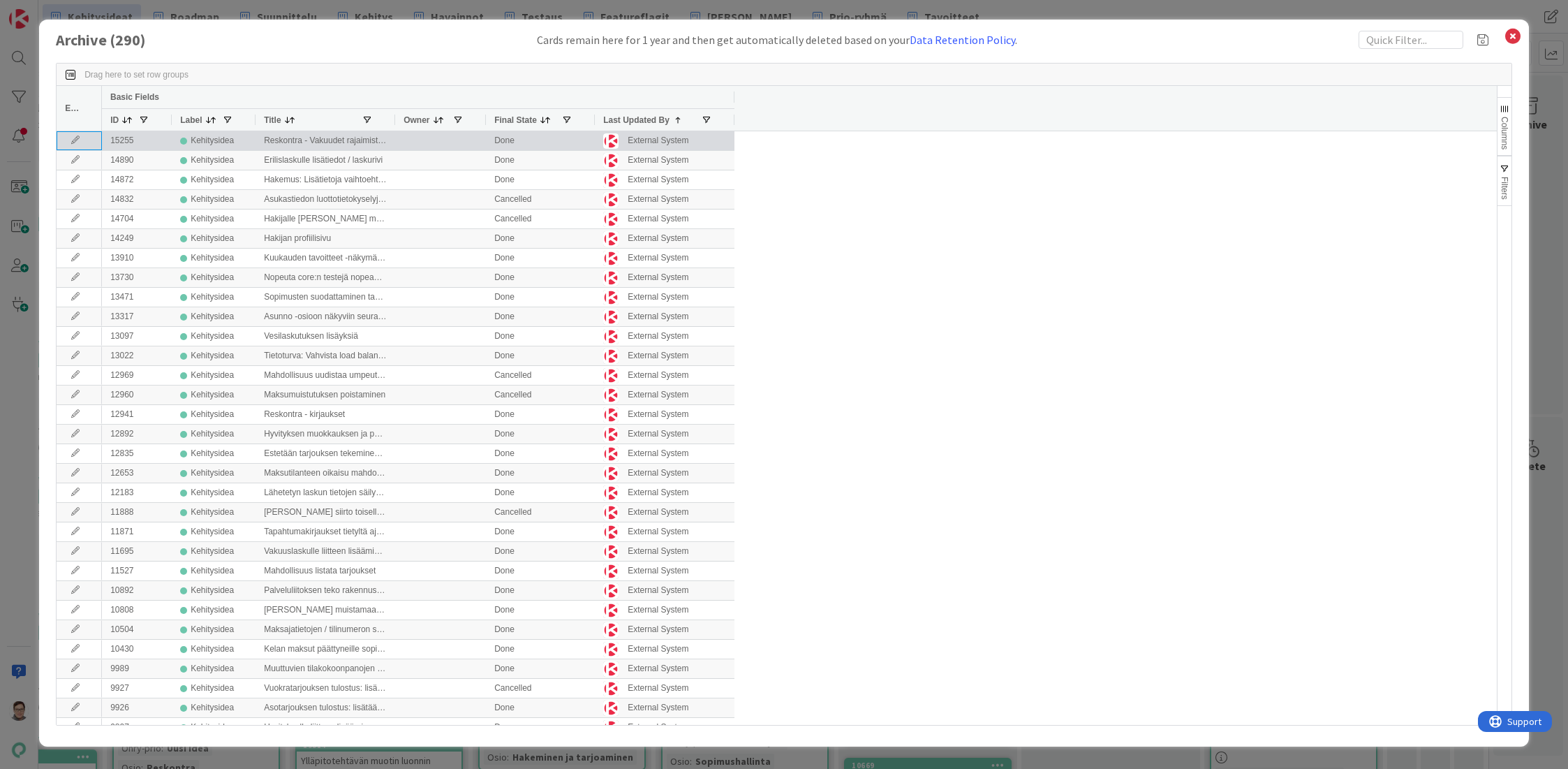
click at [70, 140] on icon at bounding box center [75, 140] width 21 height 9
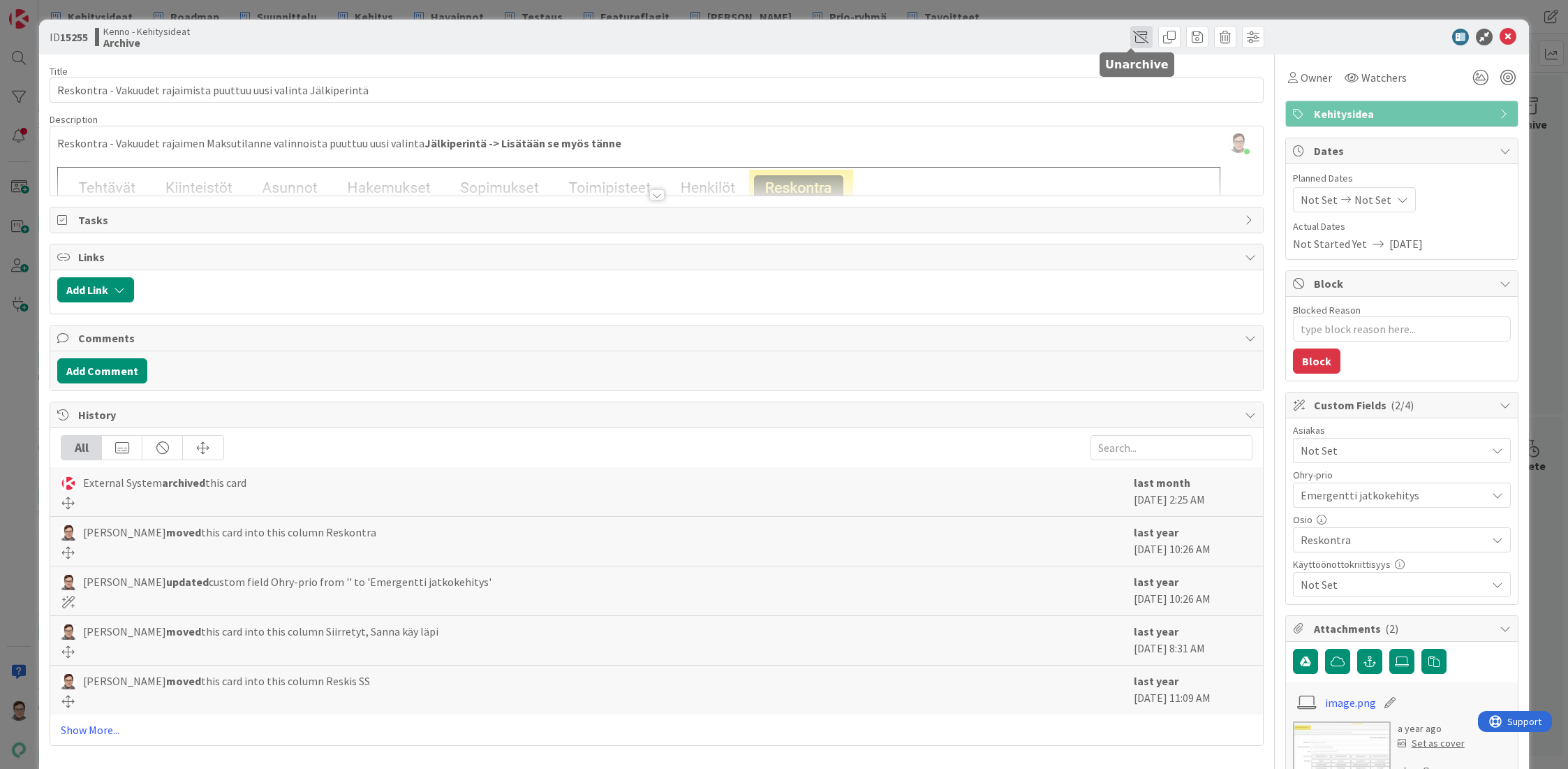
click at [1130, 38] on span at bounding box center [1141, 36] width 22 height 22
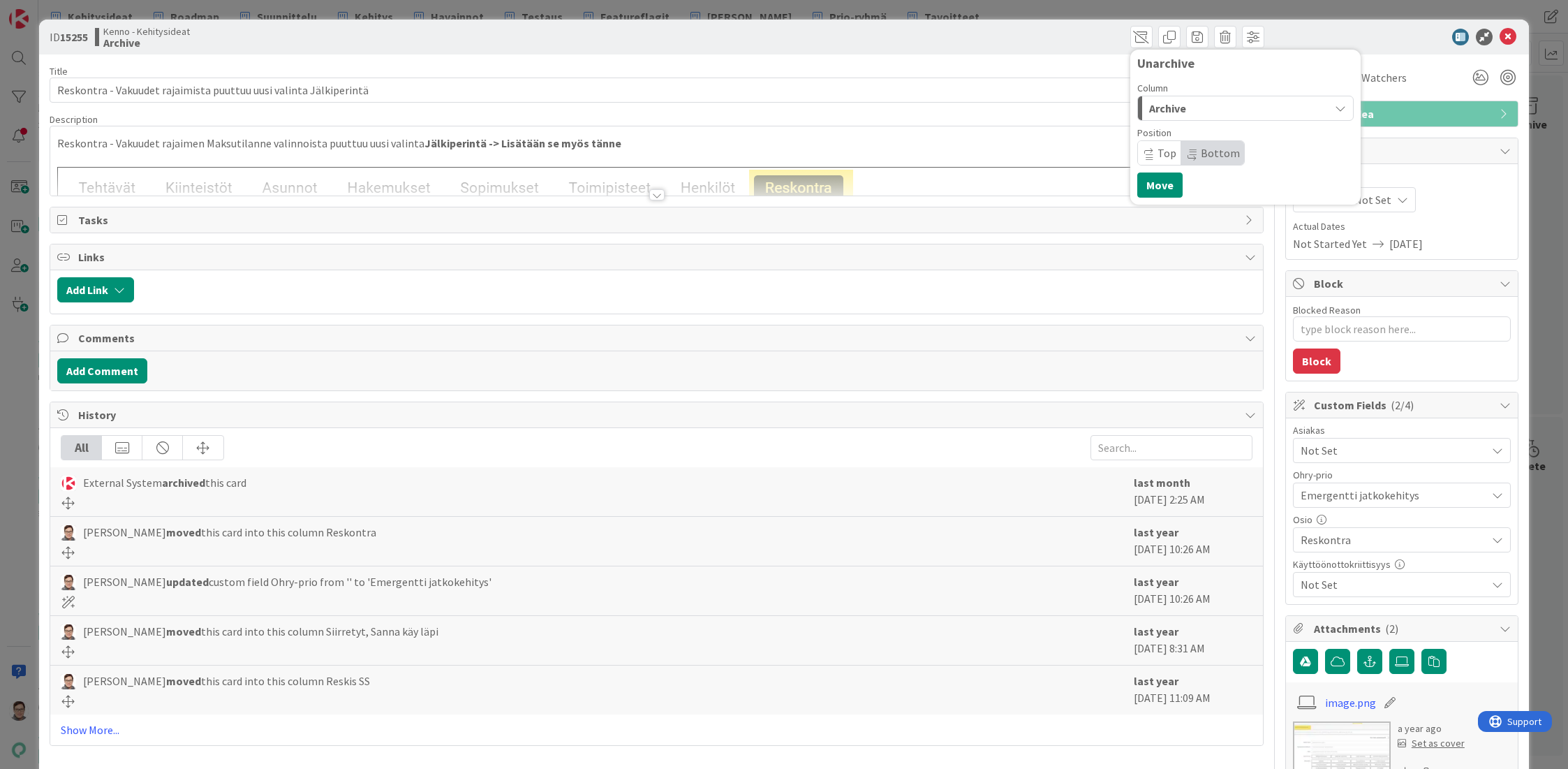
click at [1153, 111] on span "Archive" at bounding box center [1167, 108] width 37 height 19
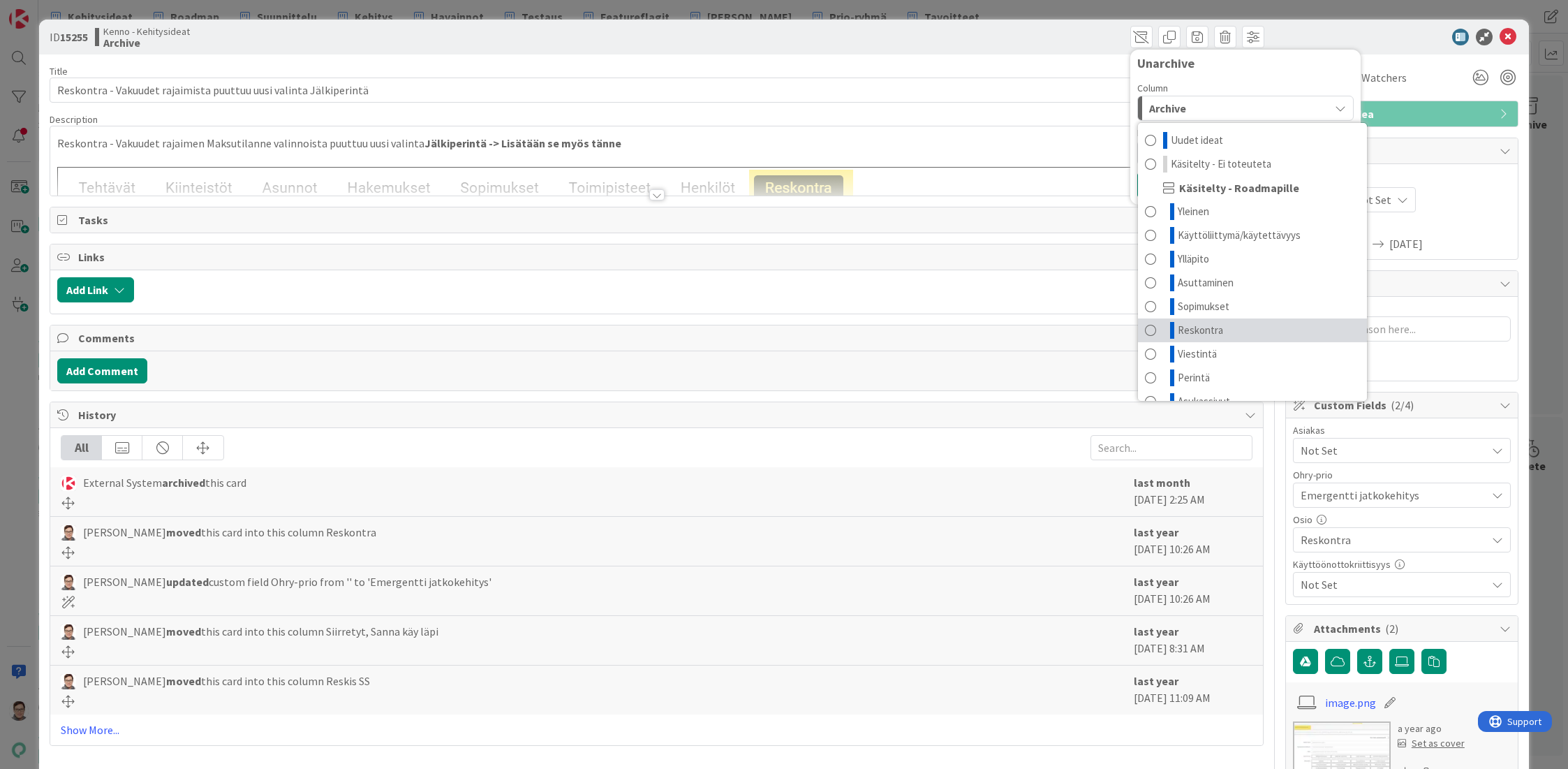
click at [1178, 329] on span "Reskontra" at bounding box center [1201, 330] width 46 height 17
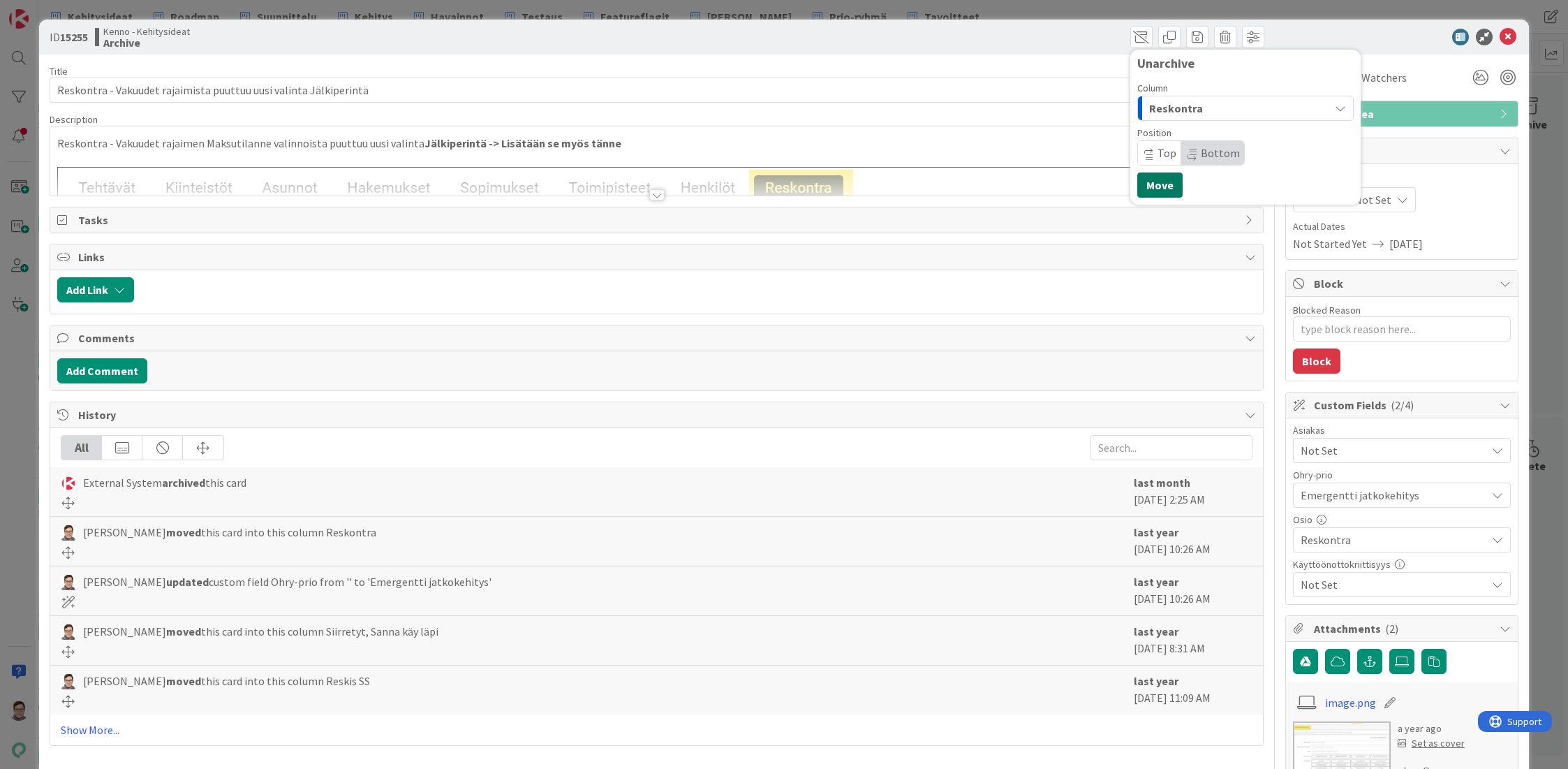
click at [1150, 189] on button "Move" at bounding box center [1160, 184] width 46 height 25
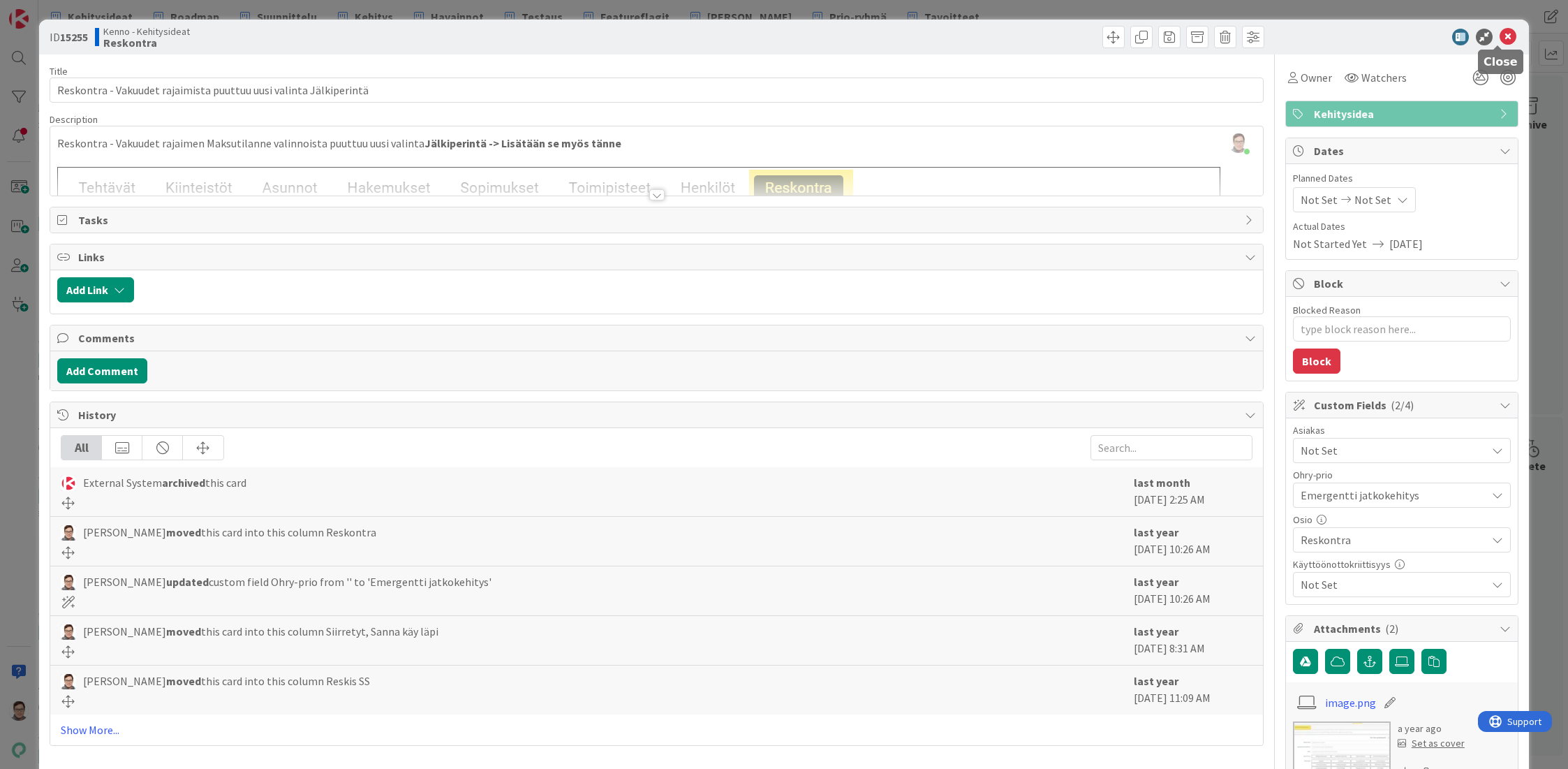
click at [1500, 35] on icon at bounding box center [1508, 37] width 17 height 17
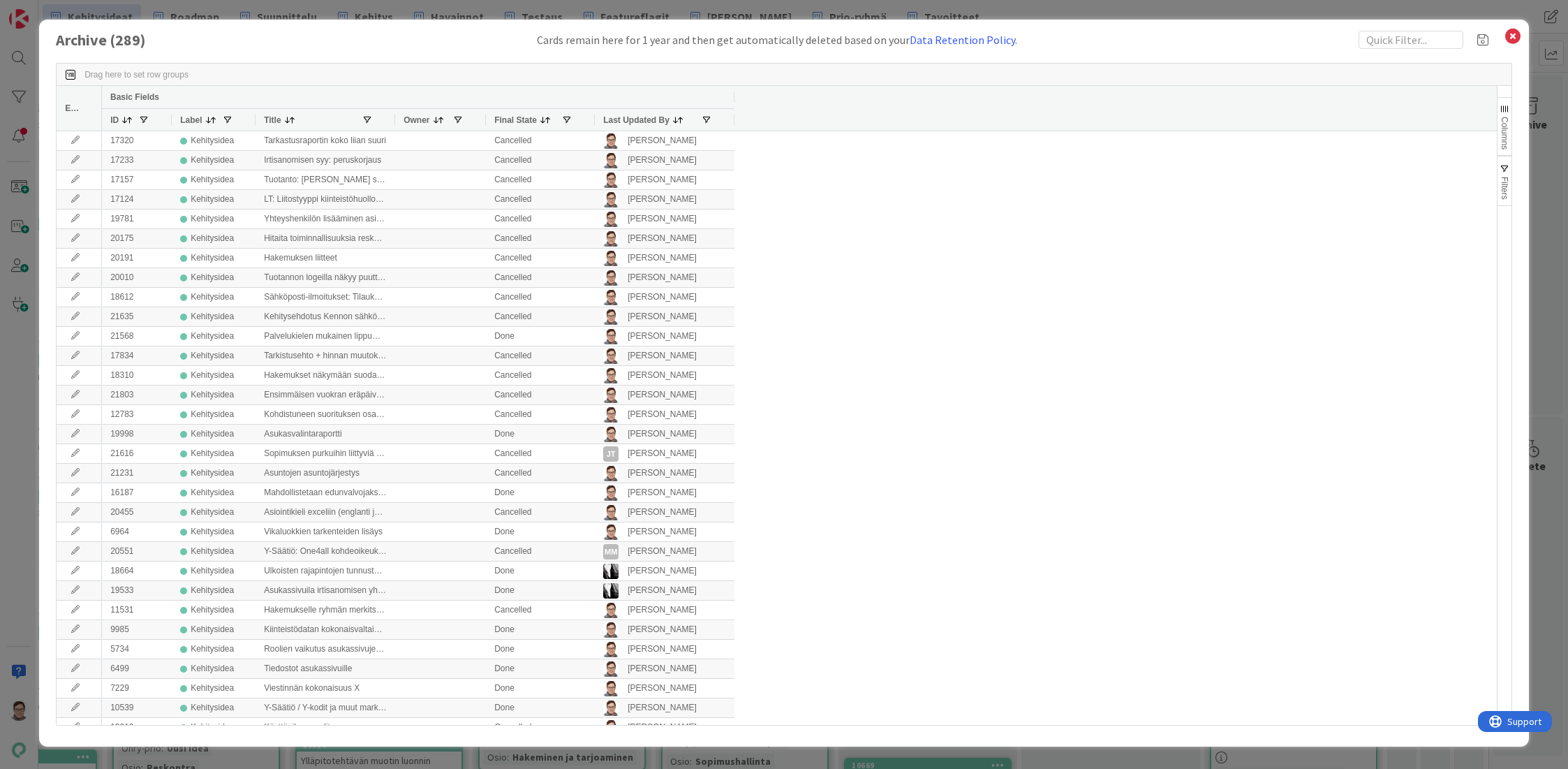
click at [637, 119] on span "Last Updated By" at bounding box center [636, 120] width 66 height 10
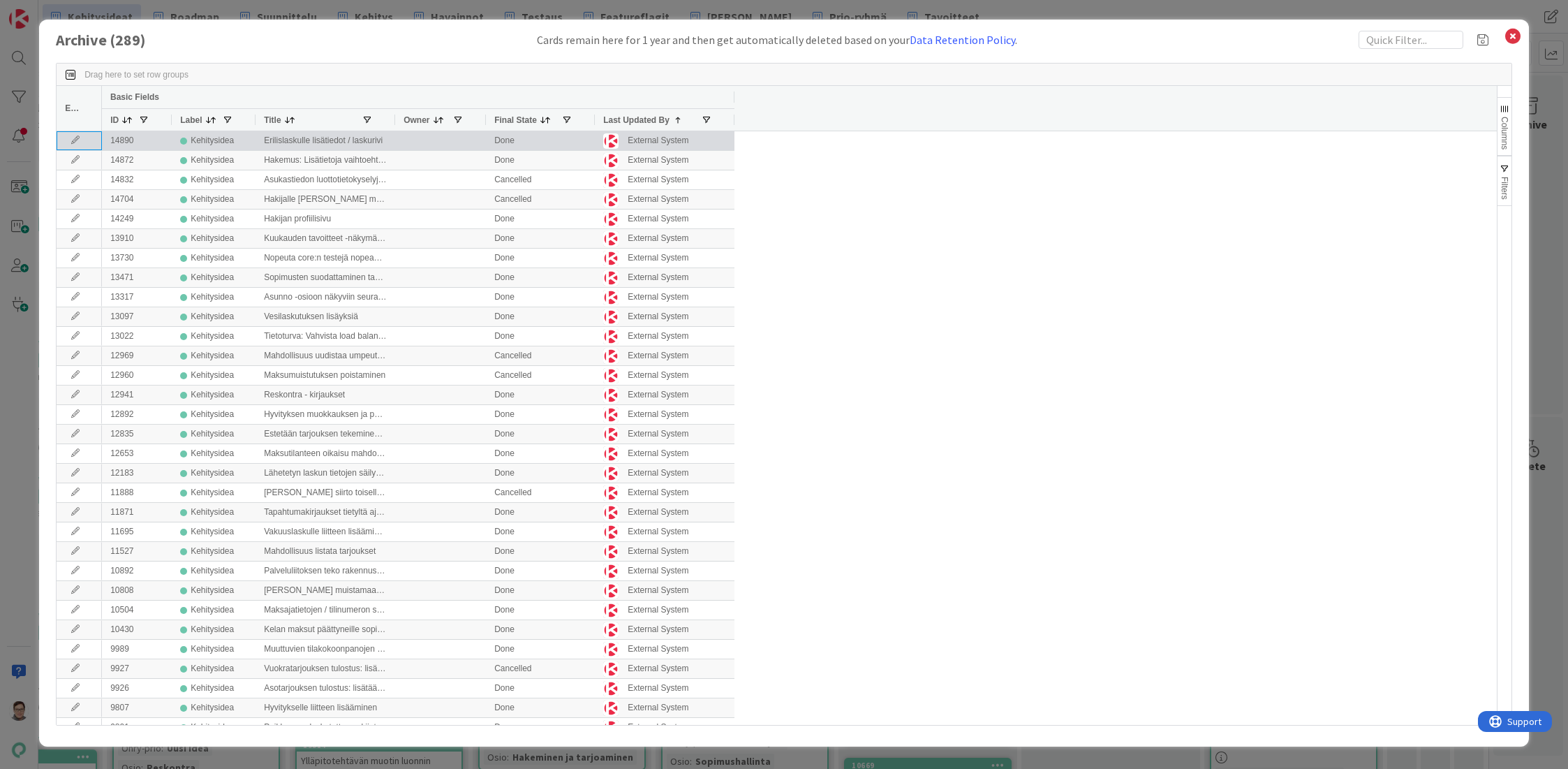
click at [69, 142] on icon at bounding box center [75, 140] width 21 height 9
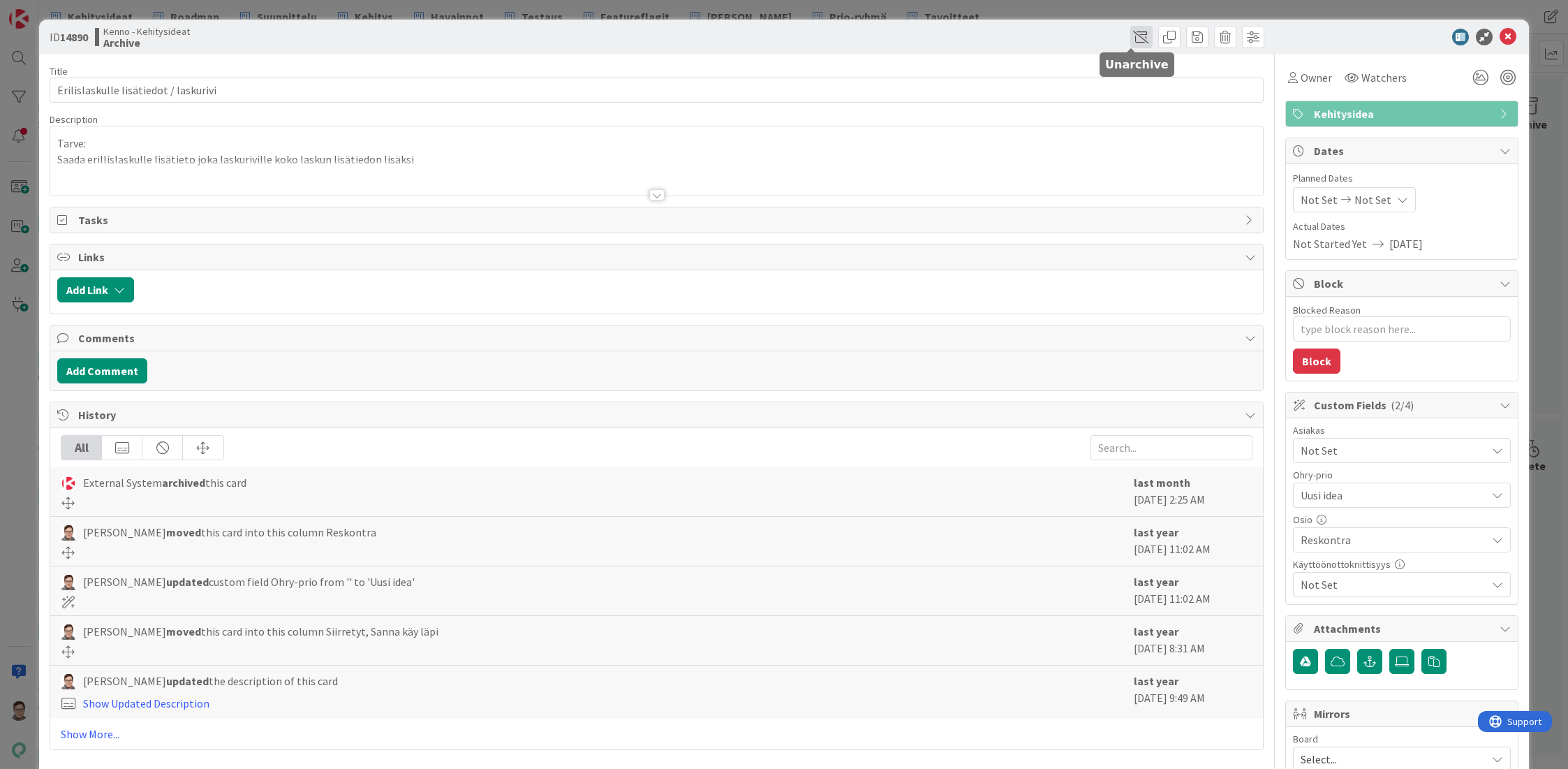
click at [1131, 32] on span at bounding box center [1141, 36] width 22 height 22
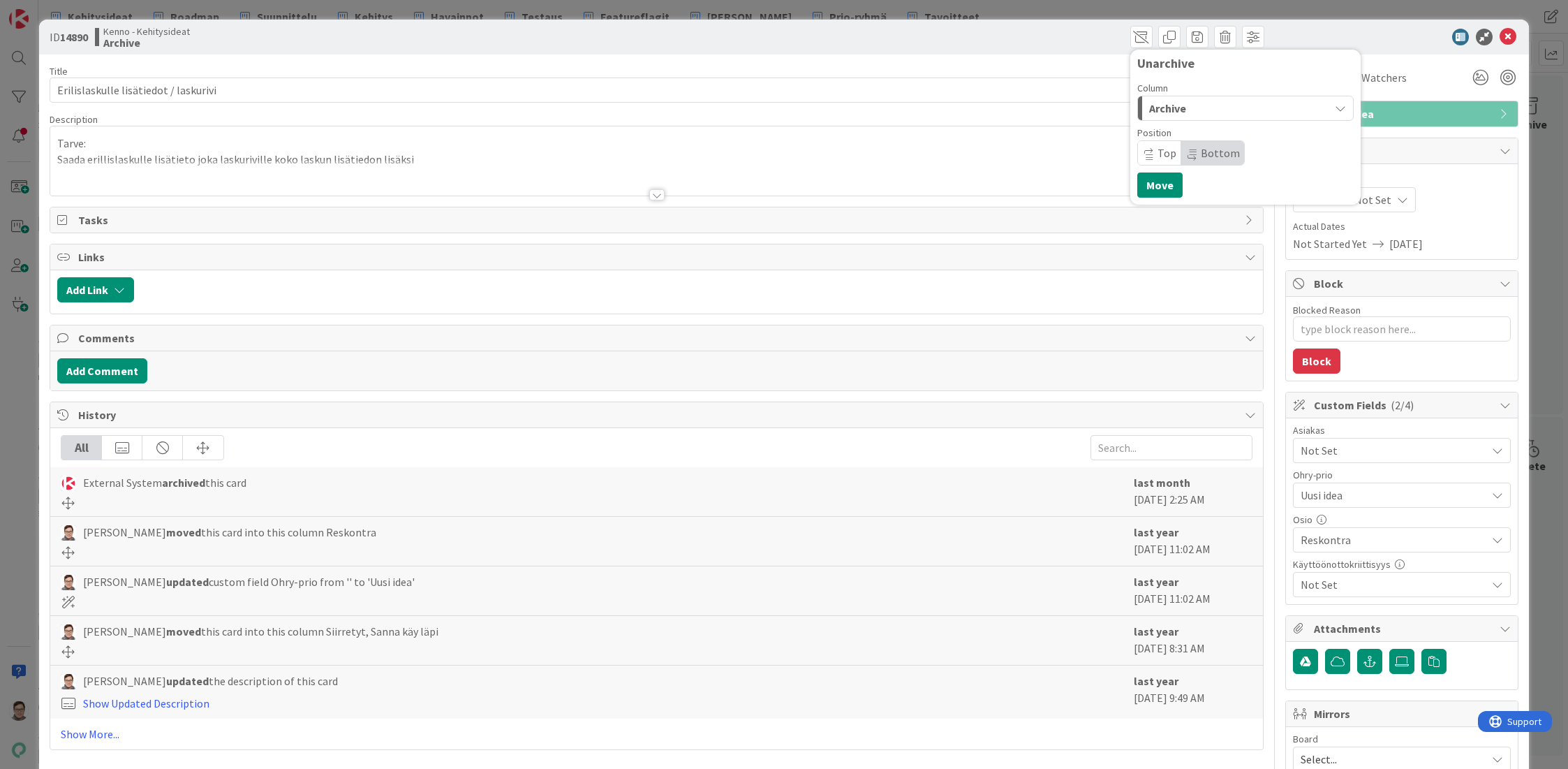
click at [1162, 108] on span "Archive" at bounding box center [1167, 108] width 37 height 19
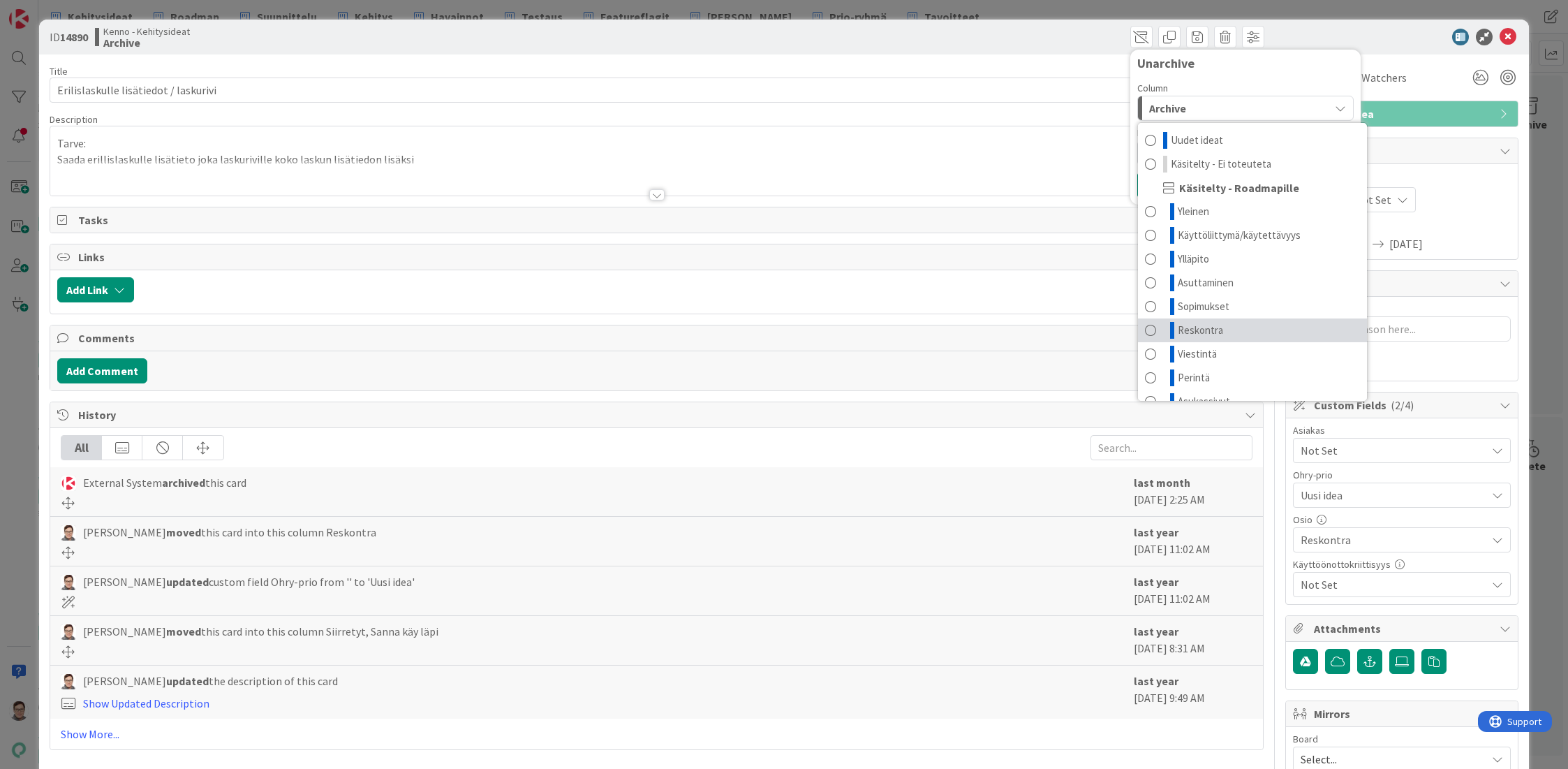
click at [1179, 328] on span "Reskontra" at bounding box center [1201, 330] width 46 height 17
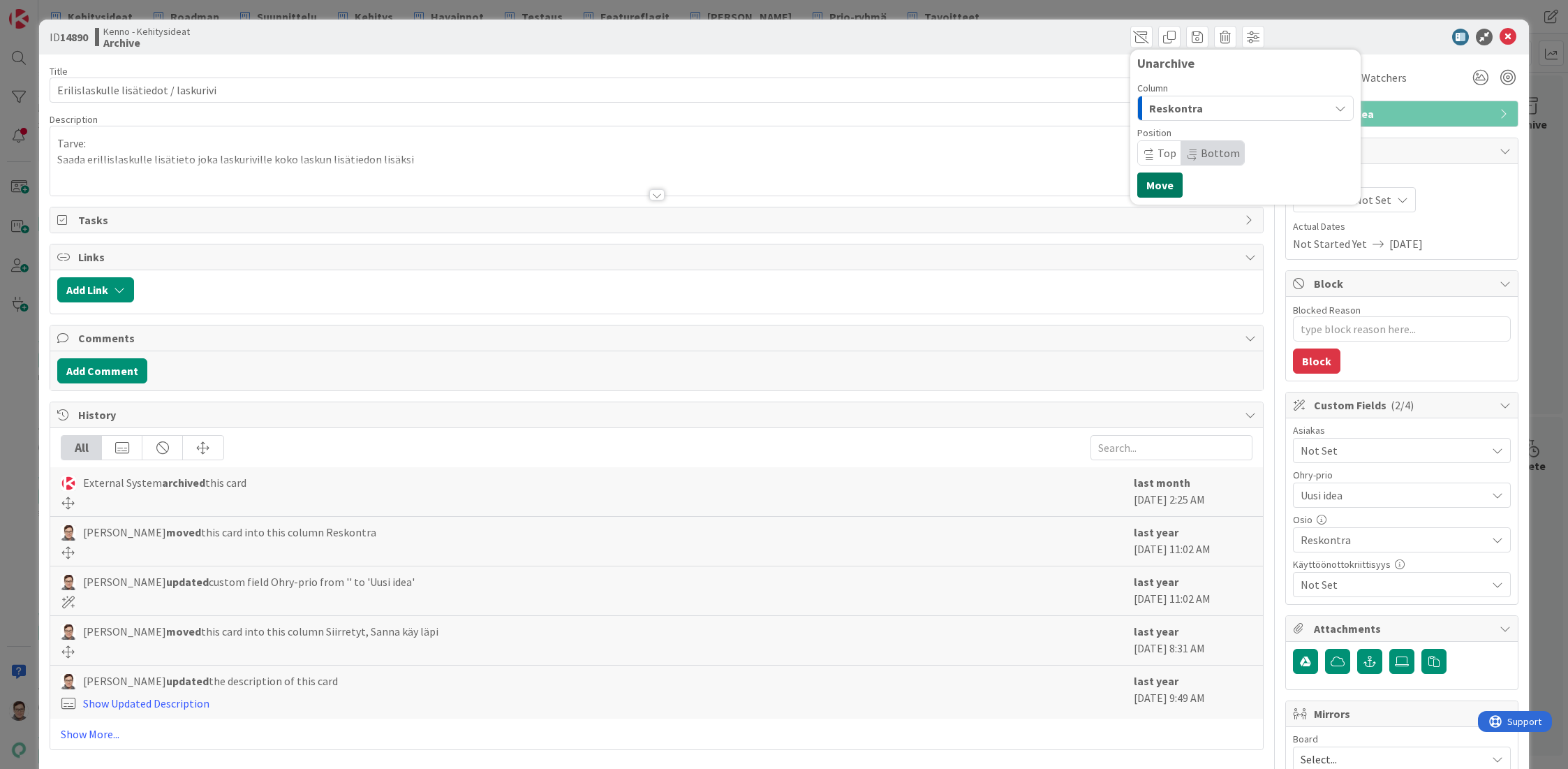
click at [1152, 187] on button "Move" at bounding box center [1160, 184] width 46 height 25
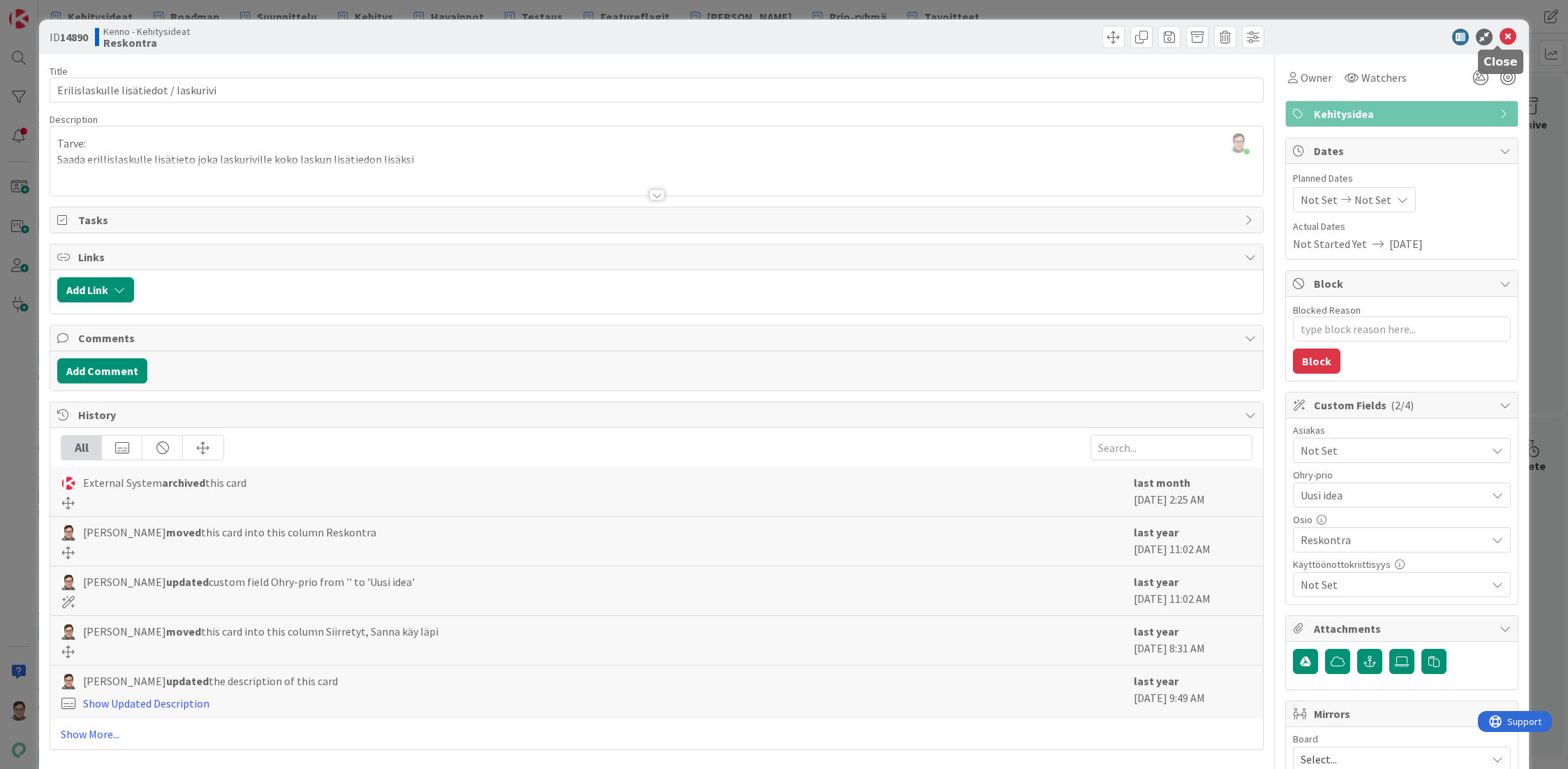
click at [1500, 37] on icon at bounding box center [1508, 37] width 17 height 17
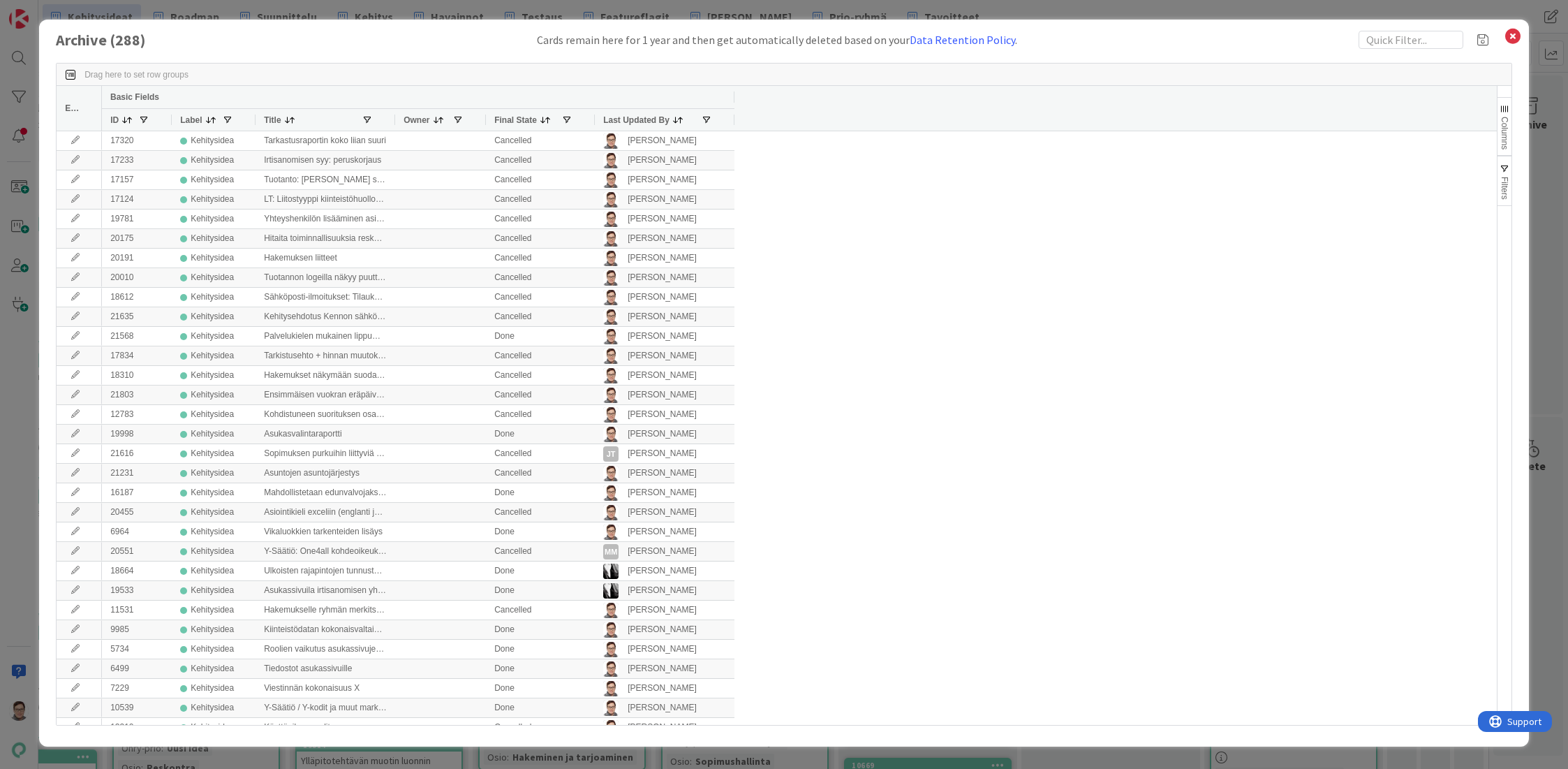
click at [642, 124] on span "Last Updated By" at bounding box center [636, 120] width 66 height 10
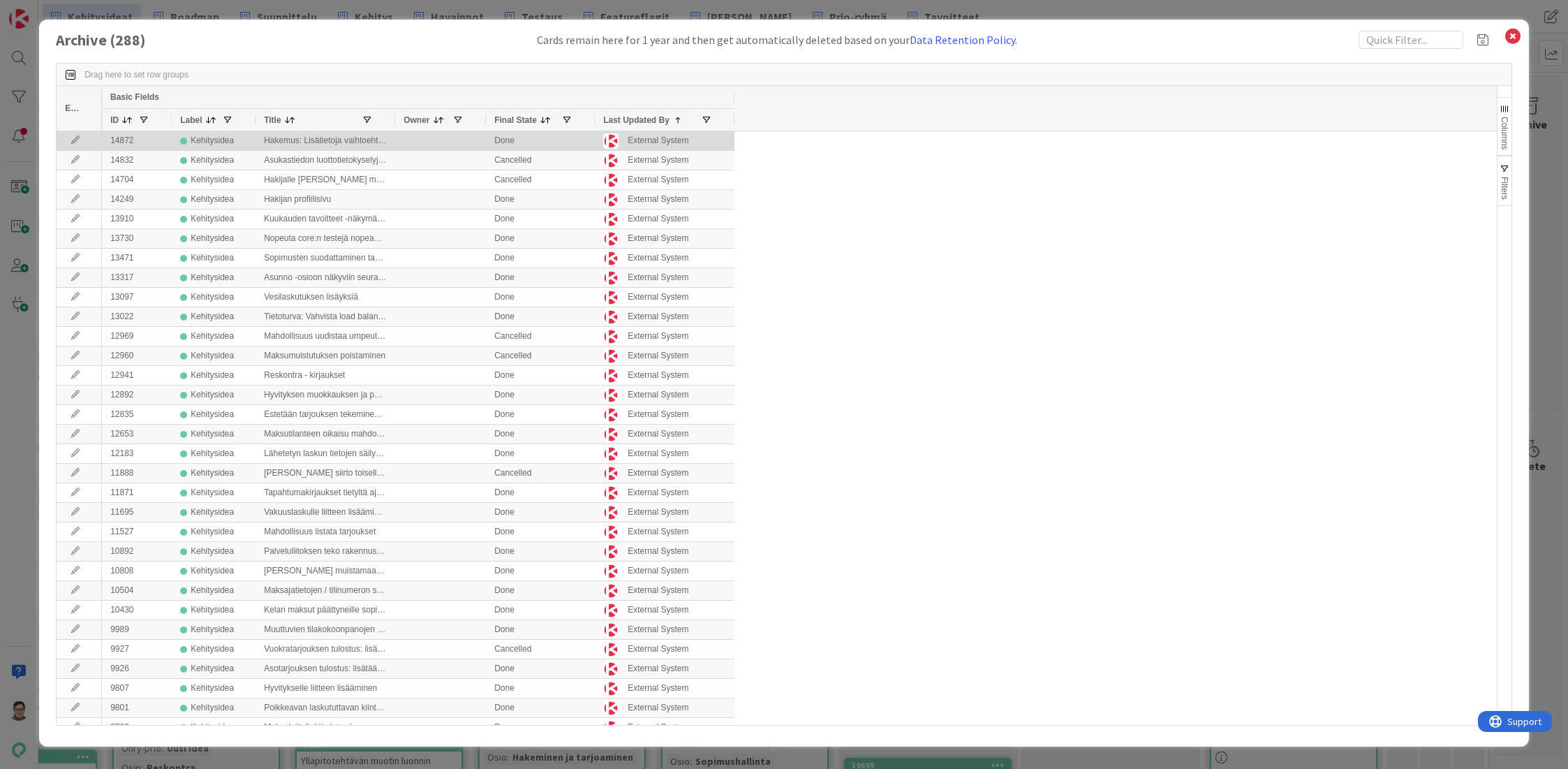
click at [72, 144] on icon at bounding box center [75, 140] width 21 height 9
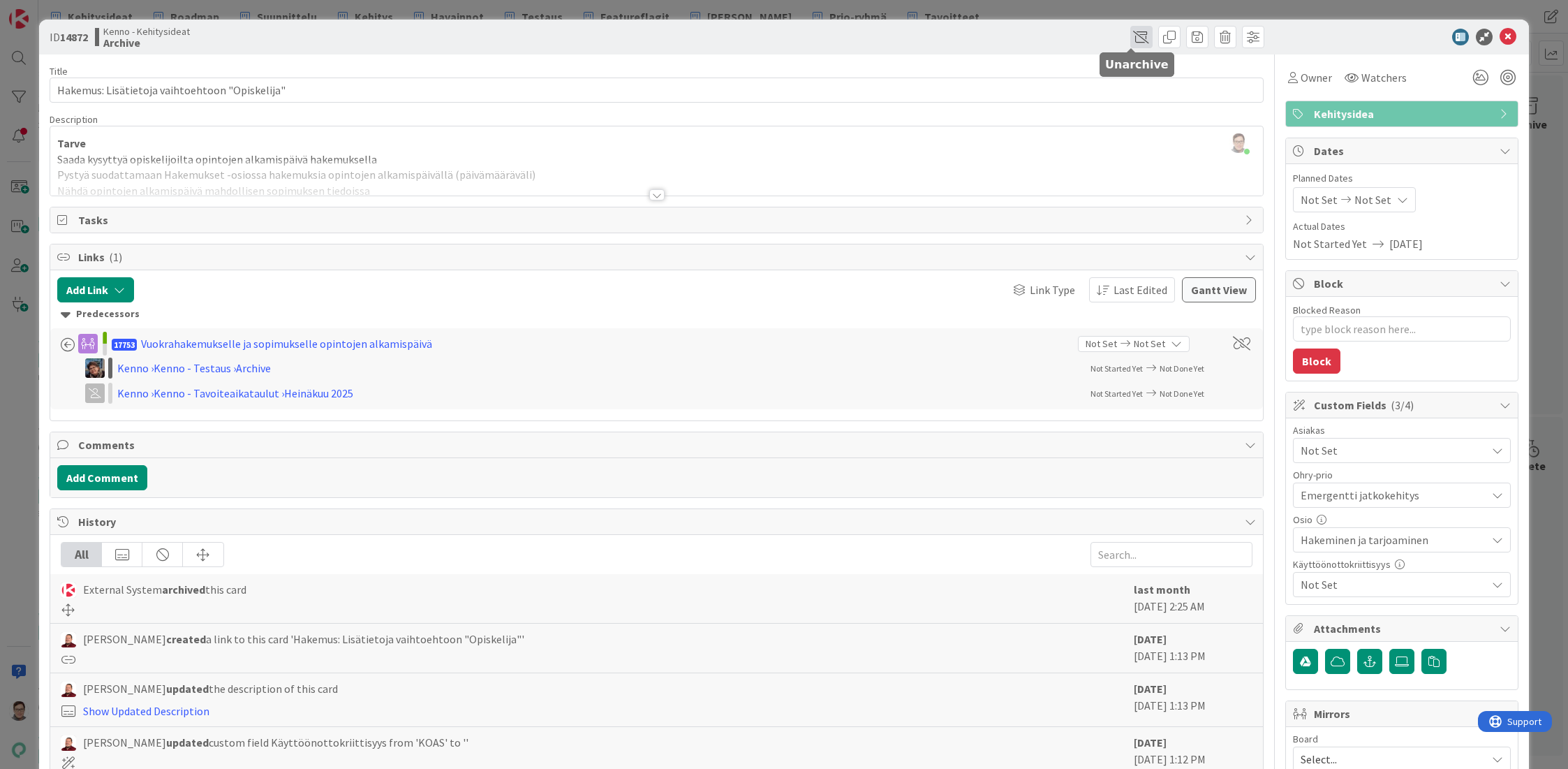
click at [1130, 38] on span at bounding box center [1141, 36] width 22 height 22
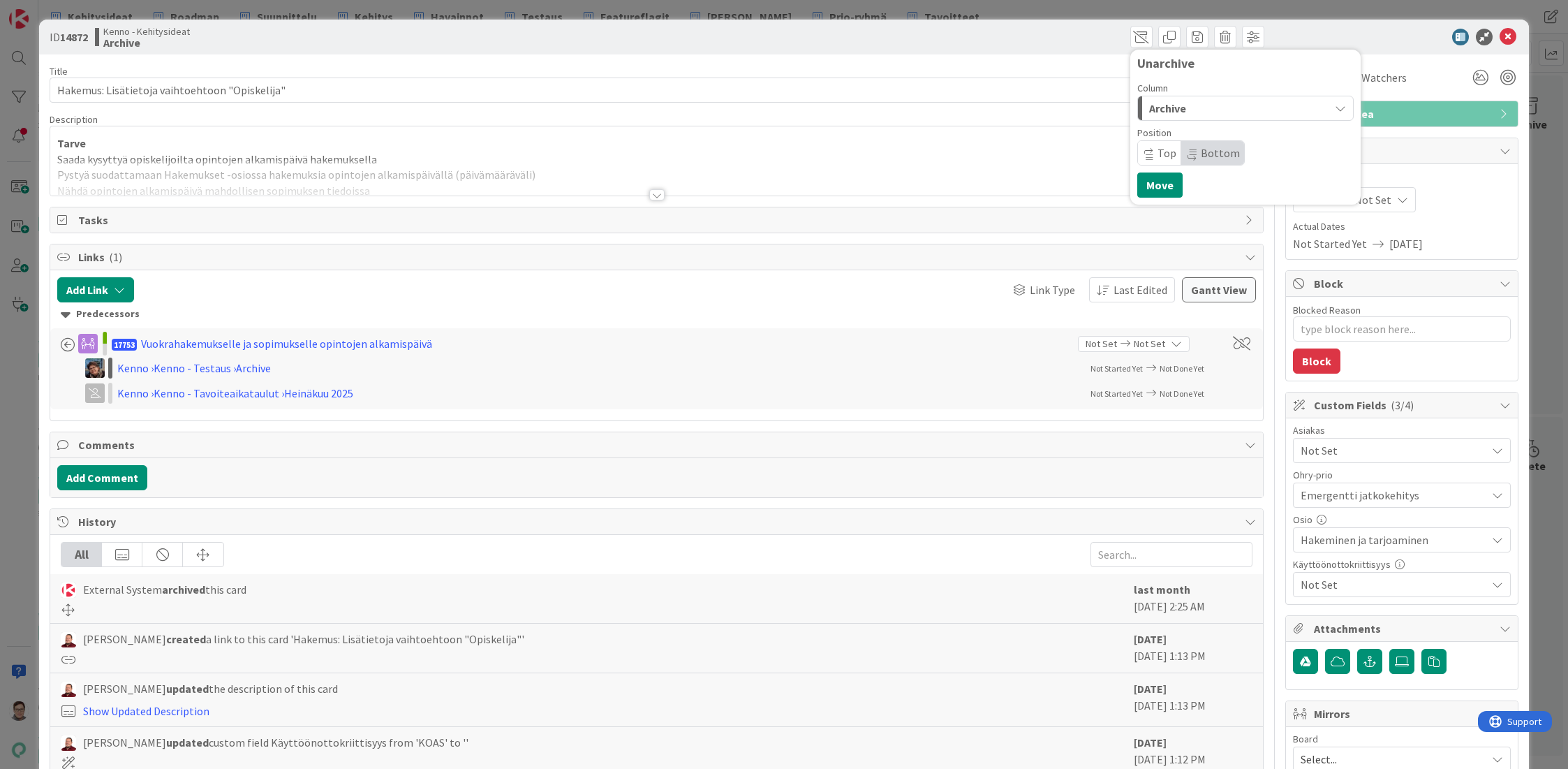
click at [1169, 108] on span "Archive" at bounding box center [1167, 108] width 37 height 19
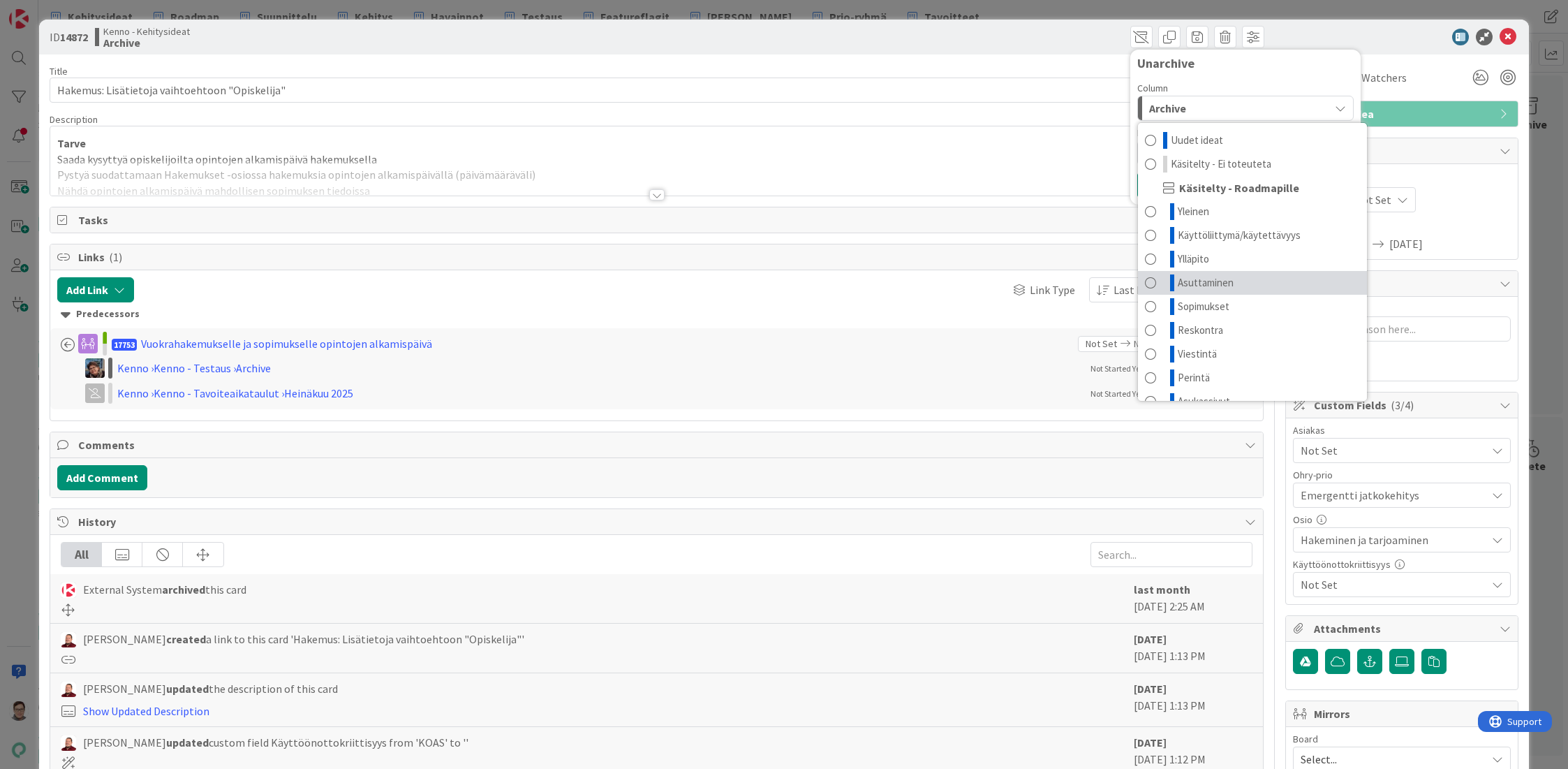
click at [1186, 280] on span "Asuttaminen" at bounding box center [1206, 283] width 56 height 17
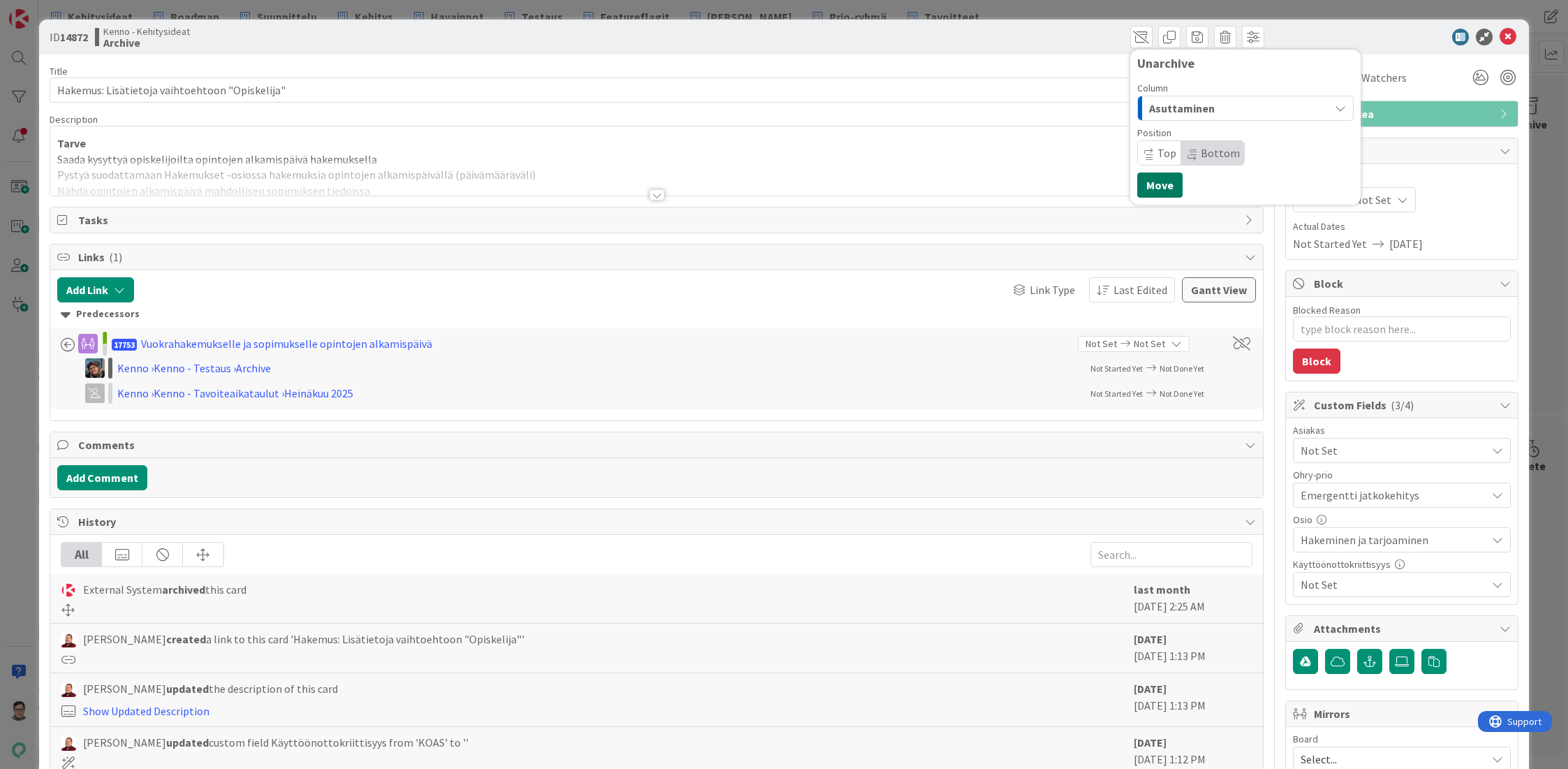
click at [1154, 186] on button "Move" at bounding box center [1160, 184] width 46 height 25
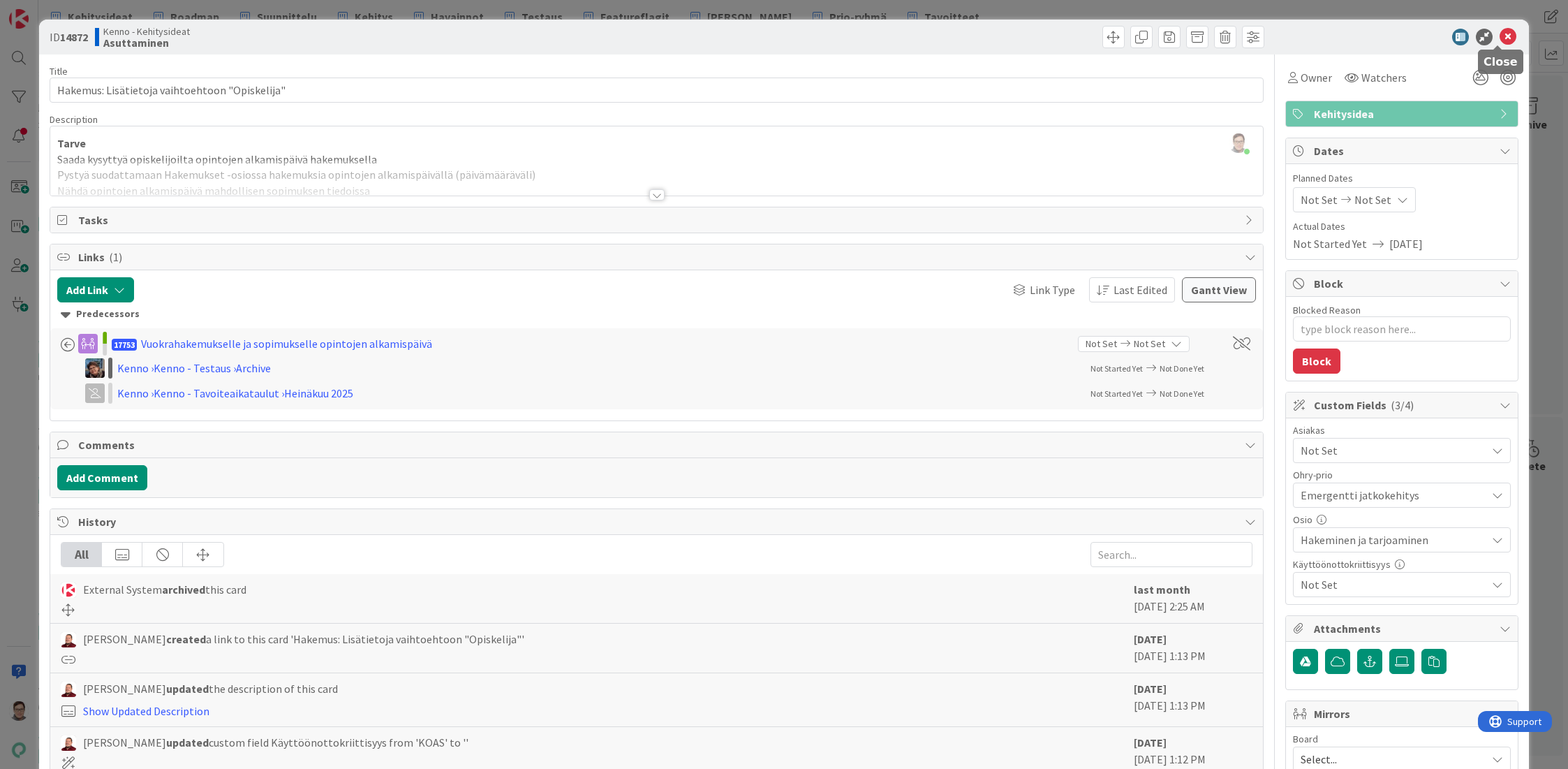
click at [1500, 37] on icon at bounding box center [1508, 37] width 17 height 17
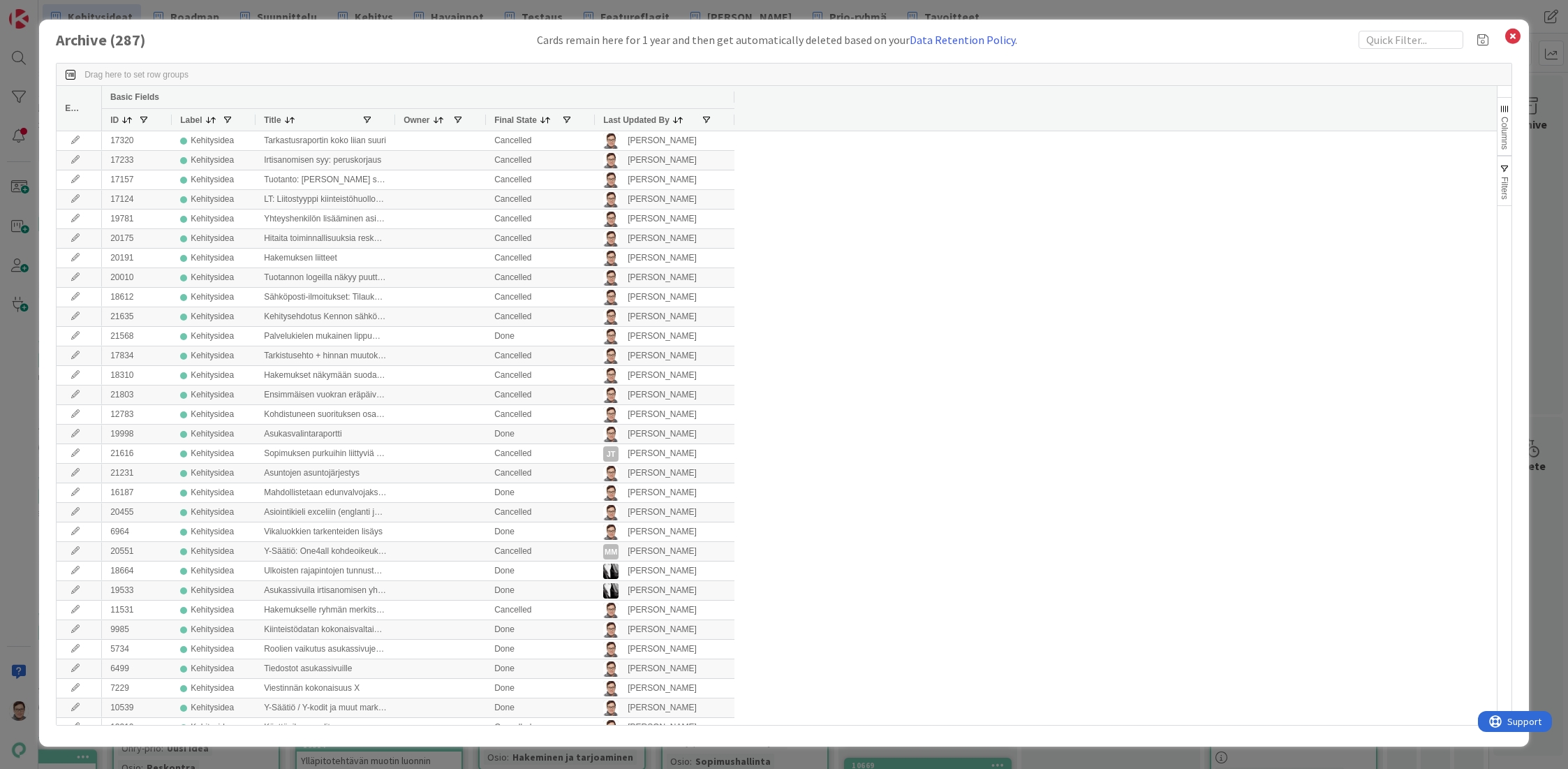
click at [629, 119] on span "Last Updated By" at bounding box center [636, 120] width 66 height 10
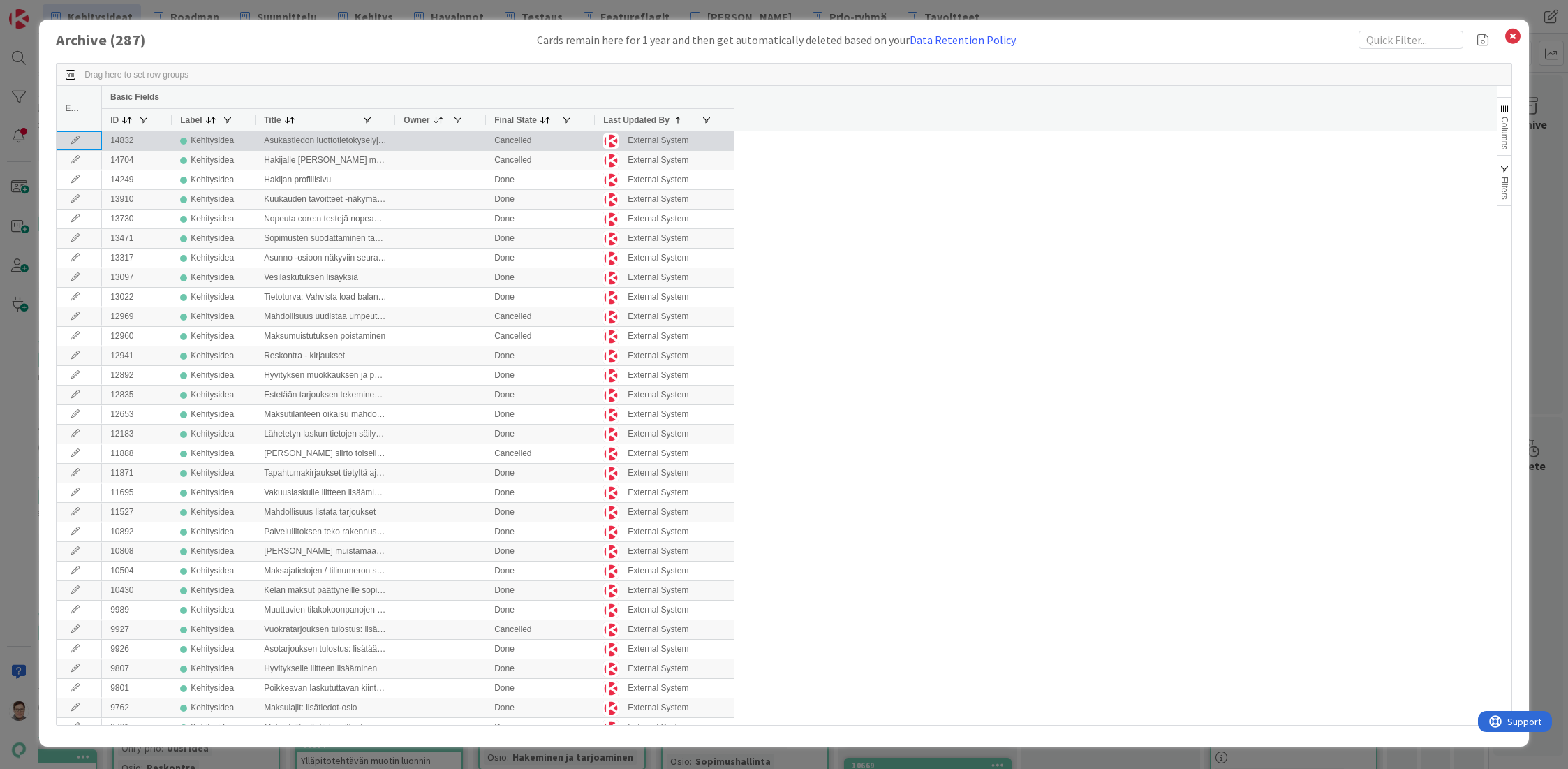
click at [76, 141] on icon at bounding box center [75, 140] width 21 height 9
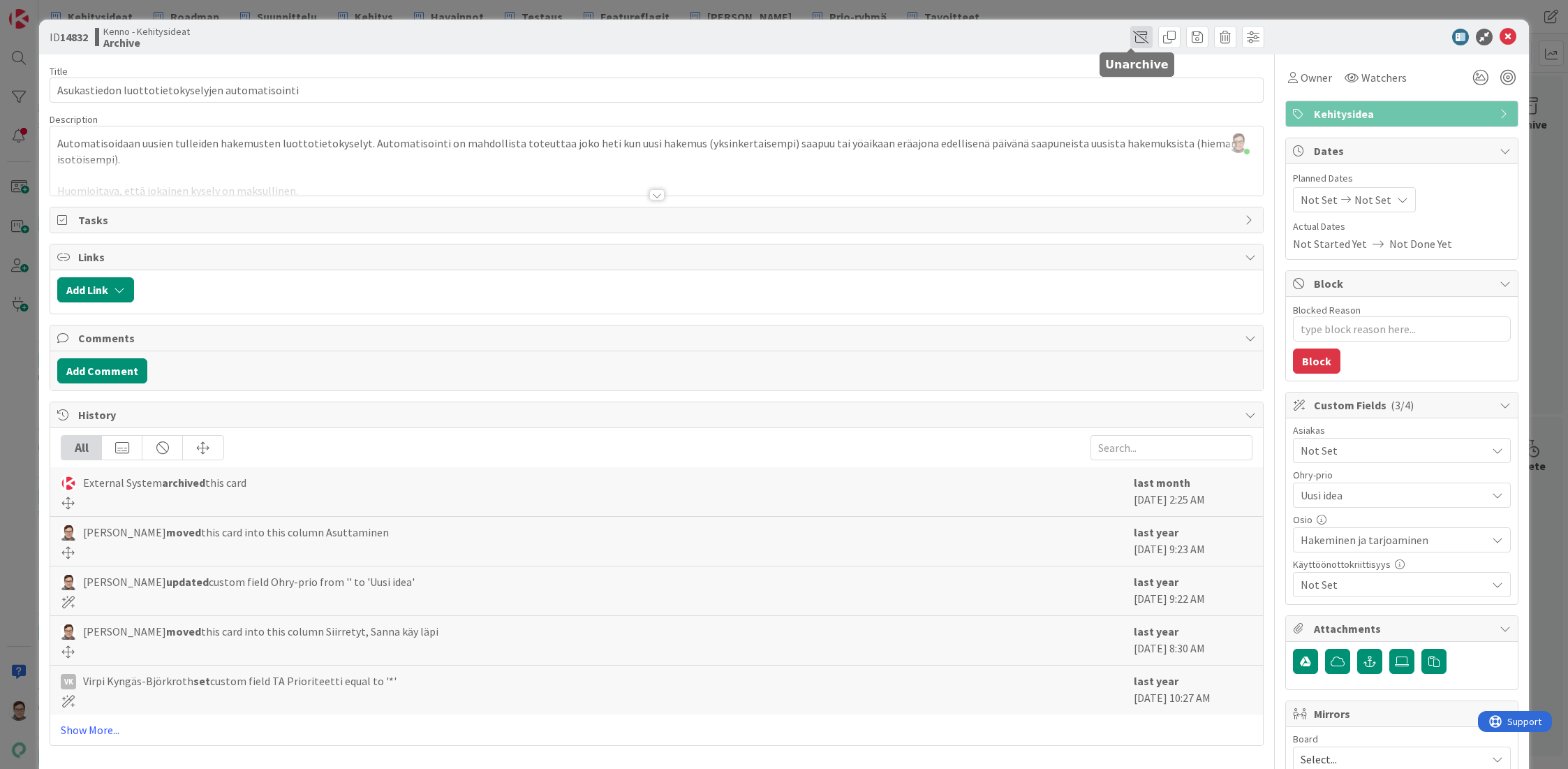
click at [1130, 31] on span at bounding box center [1141, 36] width 22 height 22
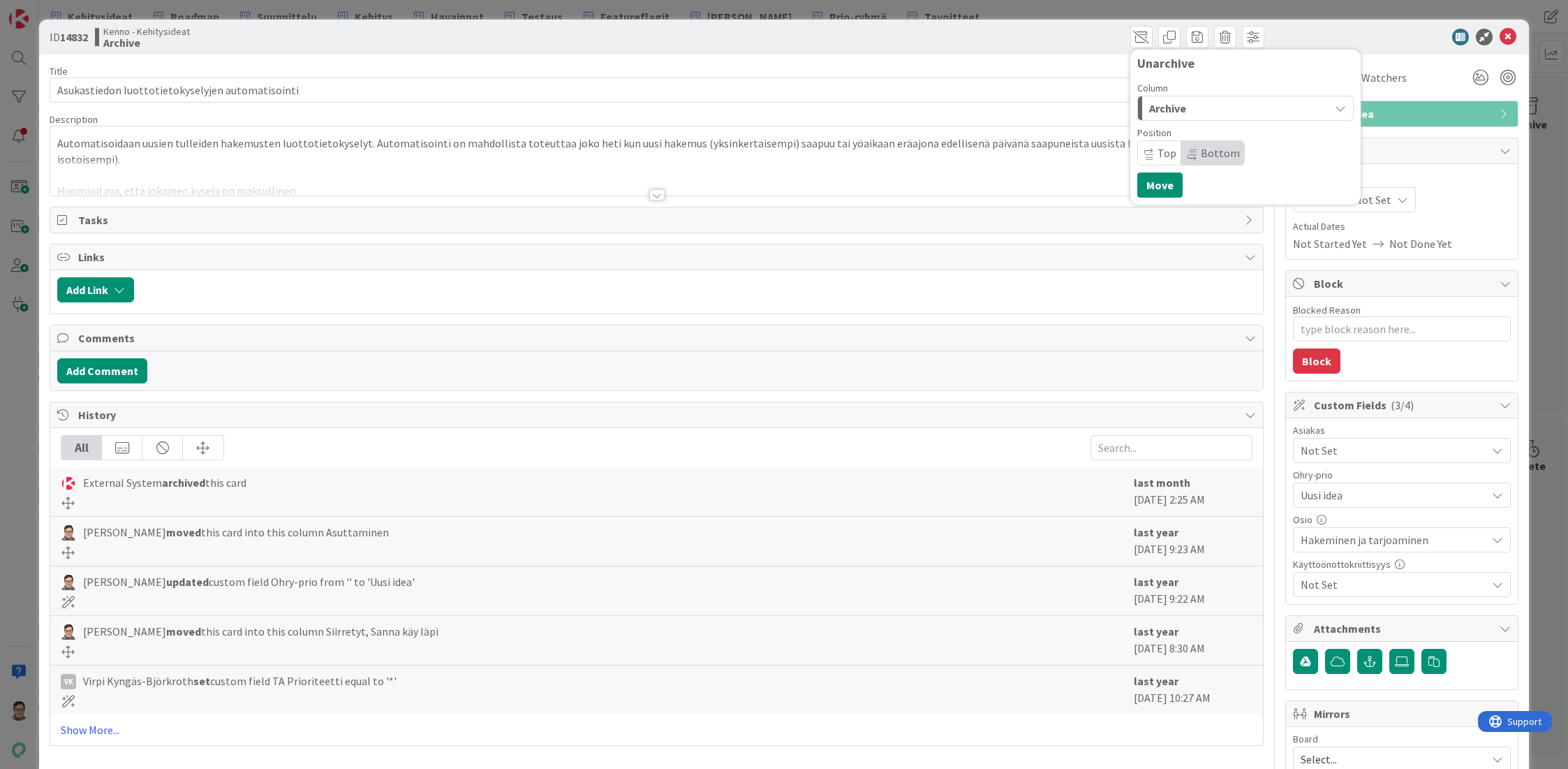
click at [1152, 105] on span "Archive" at bounding box center [1167, 108] width 37 height 19
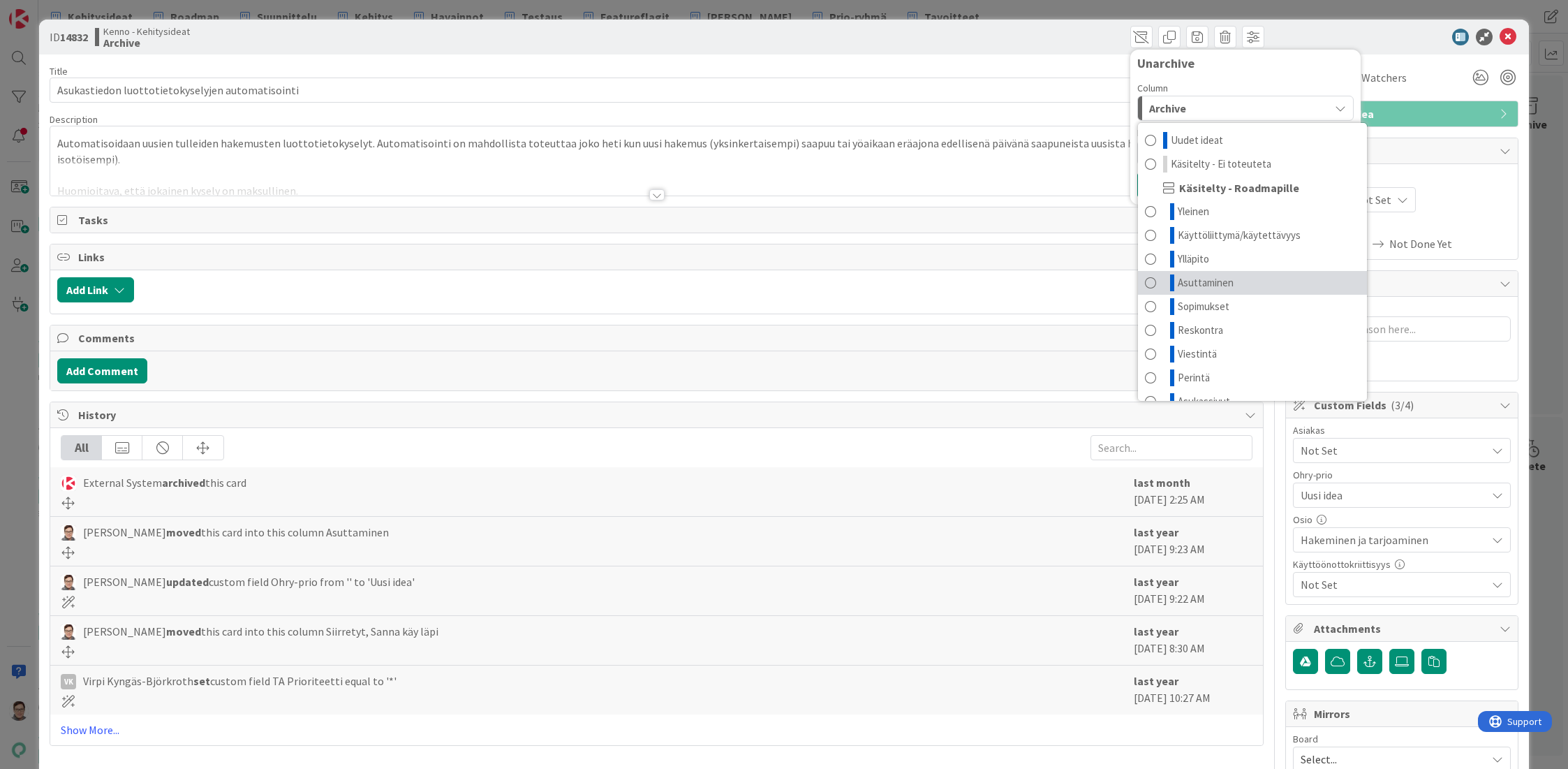
click at [1179, 283] on span "Asuttaminen" at bounding box center [1206, 283] width 56 height 17
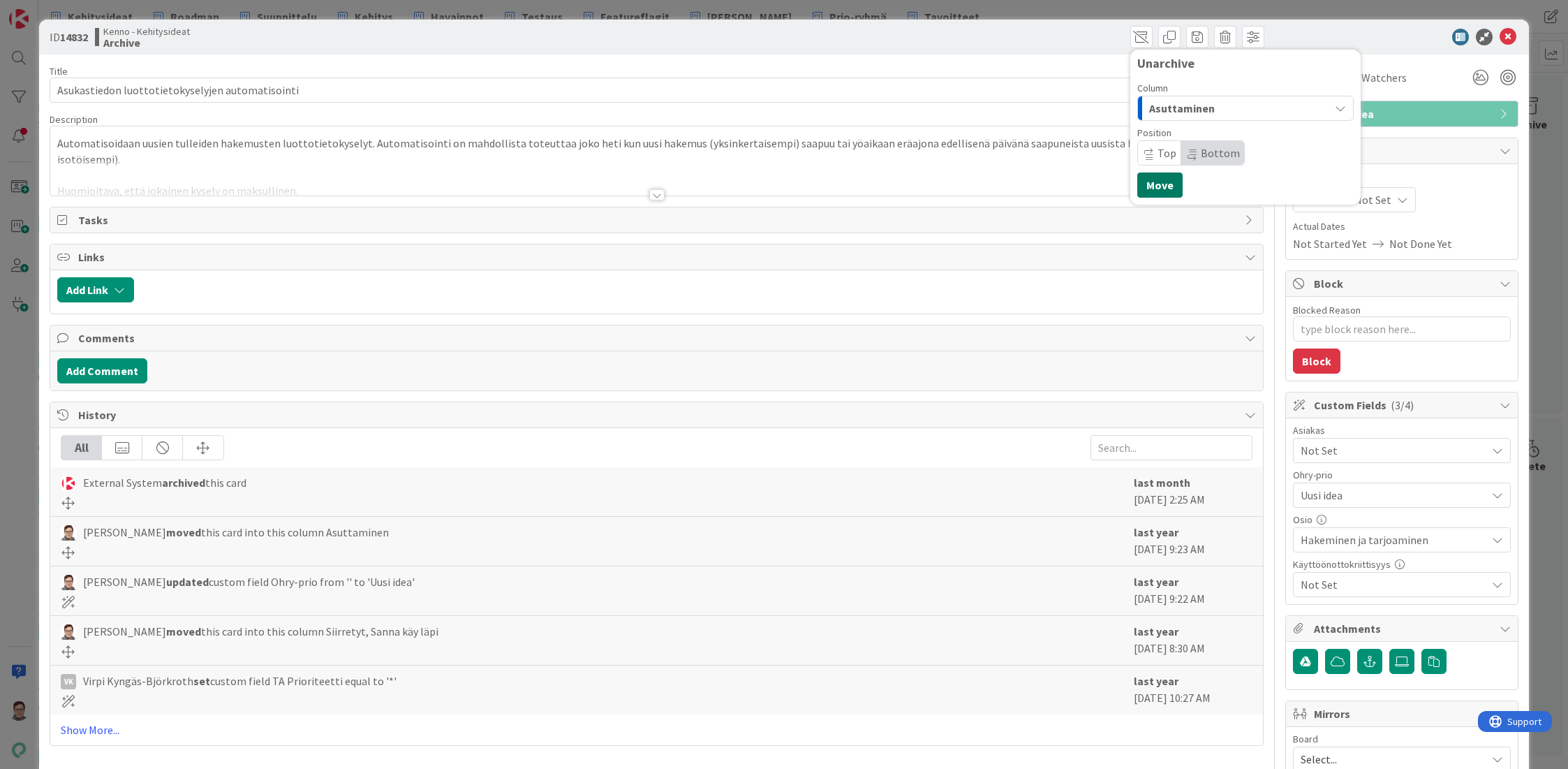
click at [1149, 188] on button "Move" at bounding box center [1160, 184] width 46 height 25
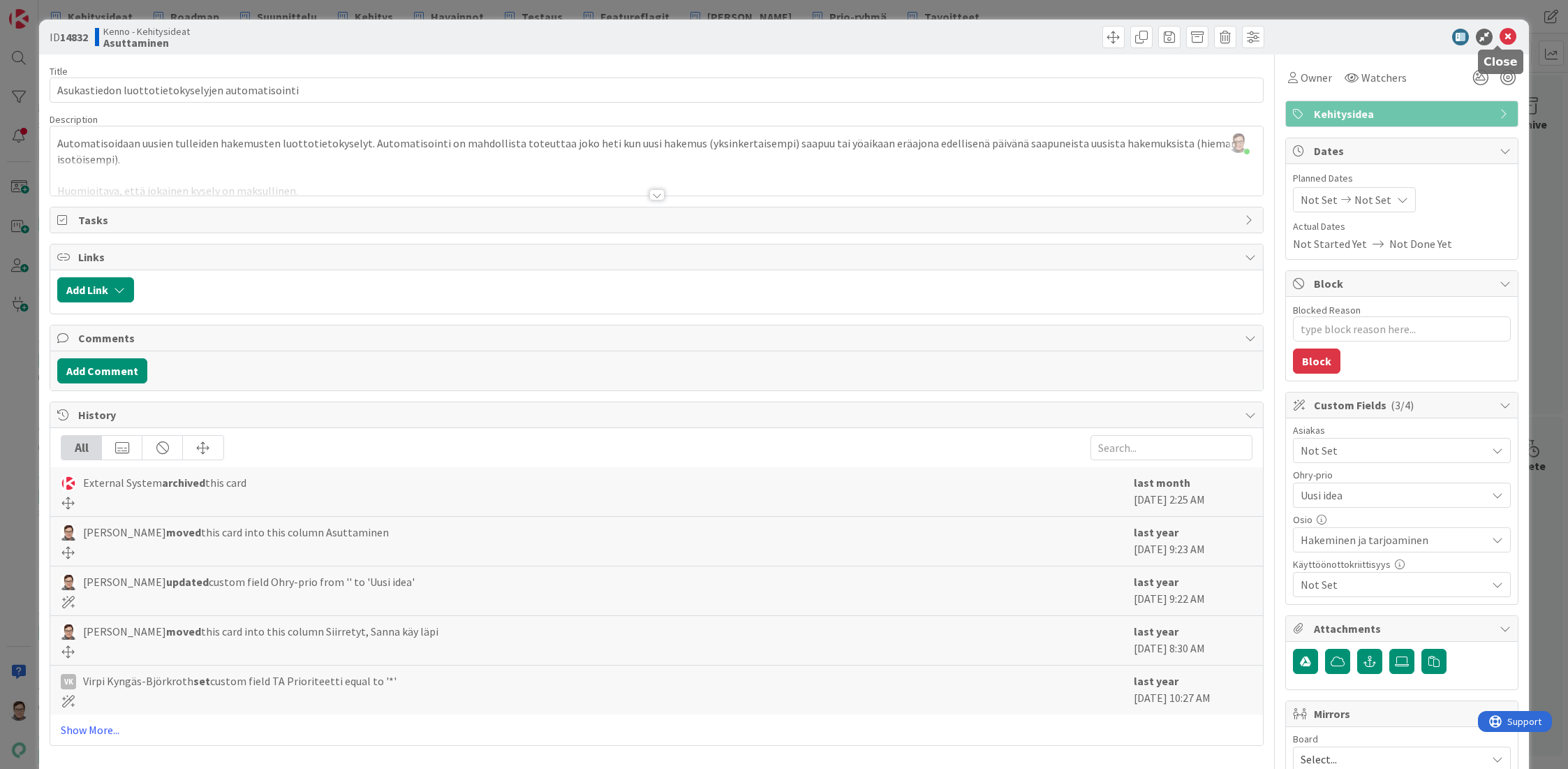
click at [1500, 36] on icon at bounding box center [1508, 37] width 17 height 17
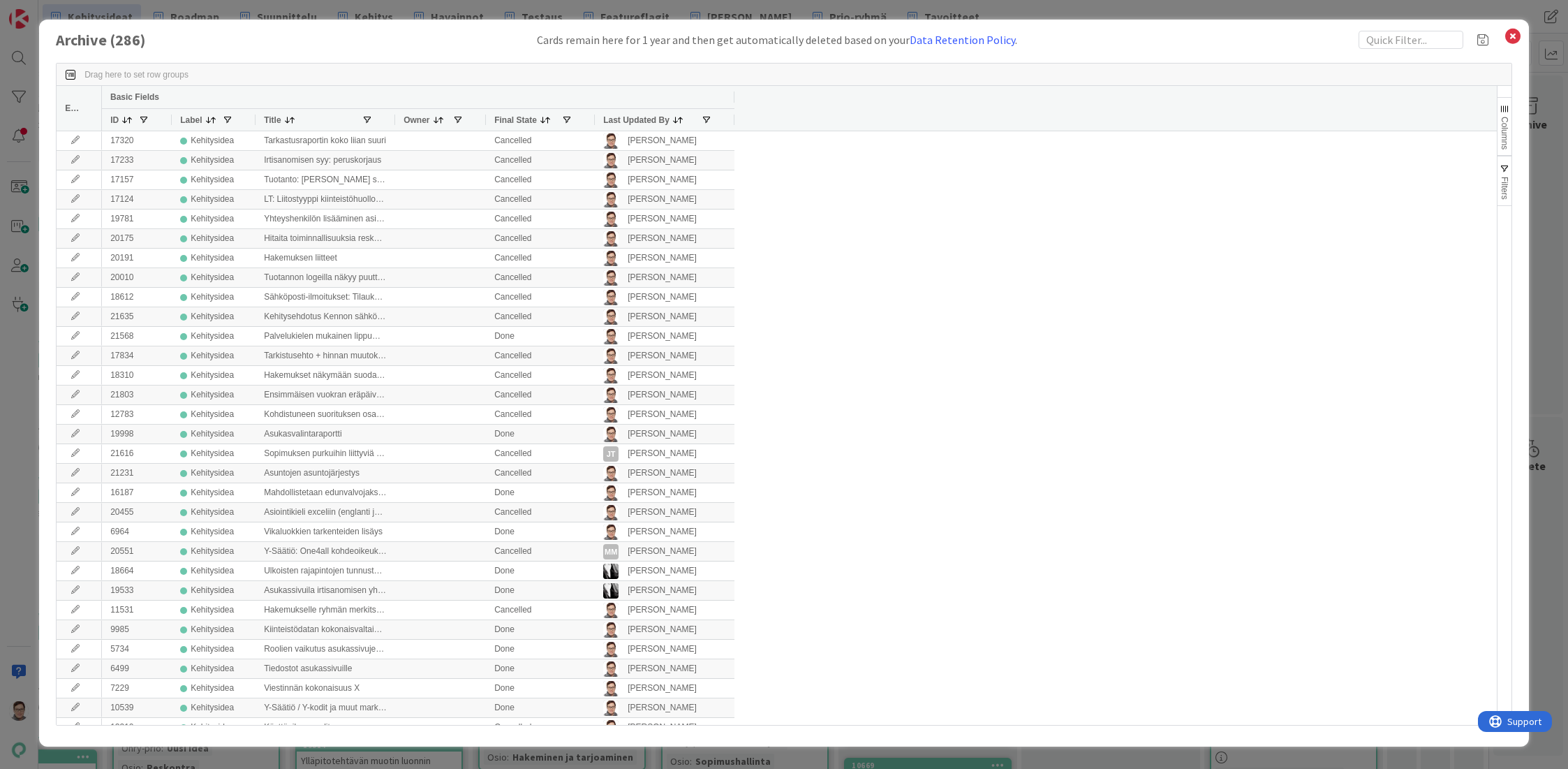
click at [623, 117] on span "Last Updated By" at bounding box center [636, 120] width 66 height 10
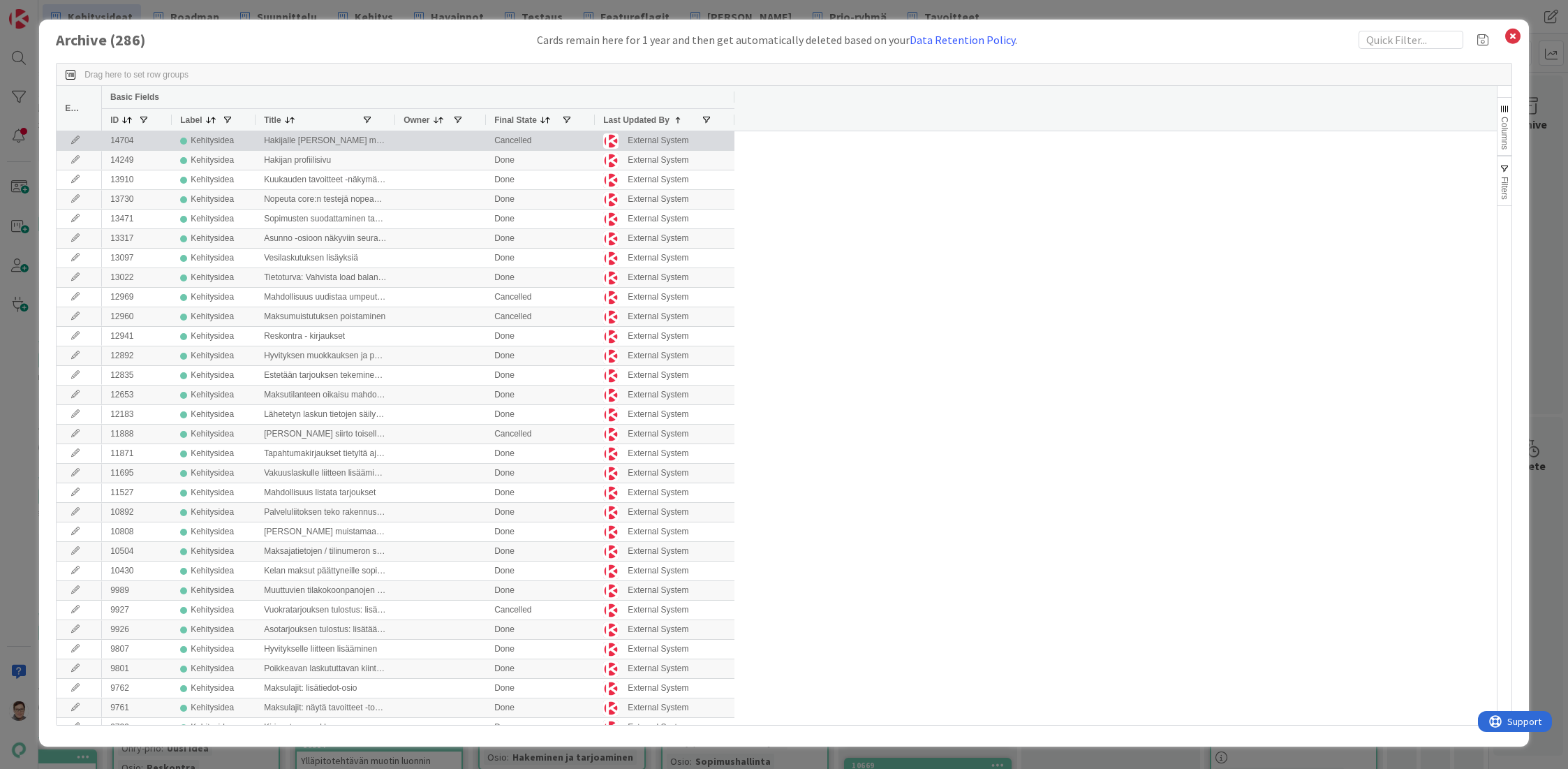
click at [76, 139] on icon at bounding box center [75, 140] width 21 height 9
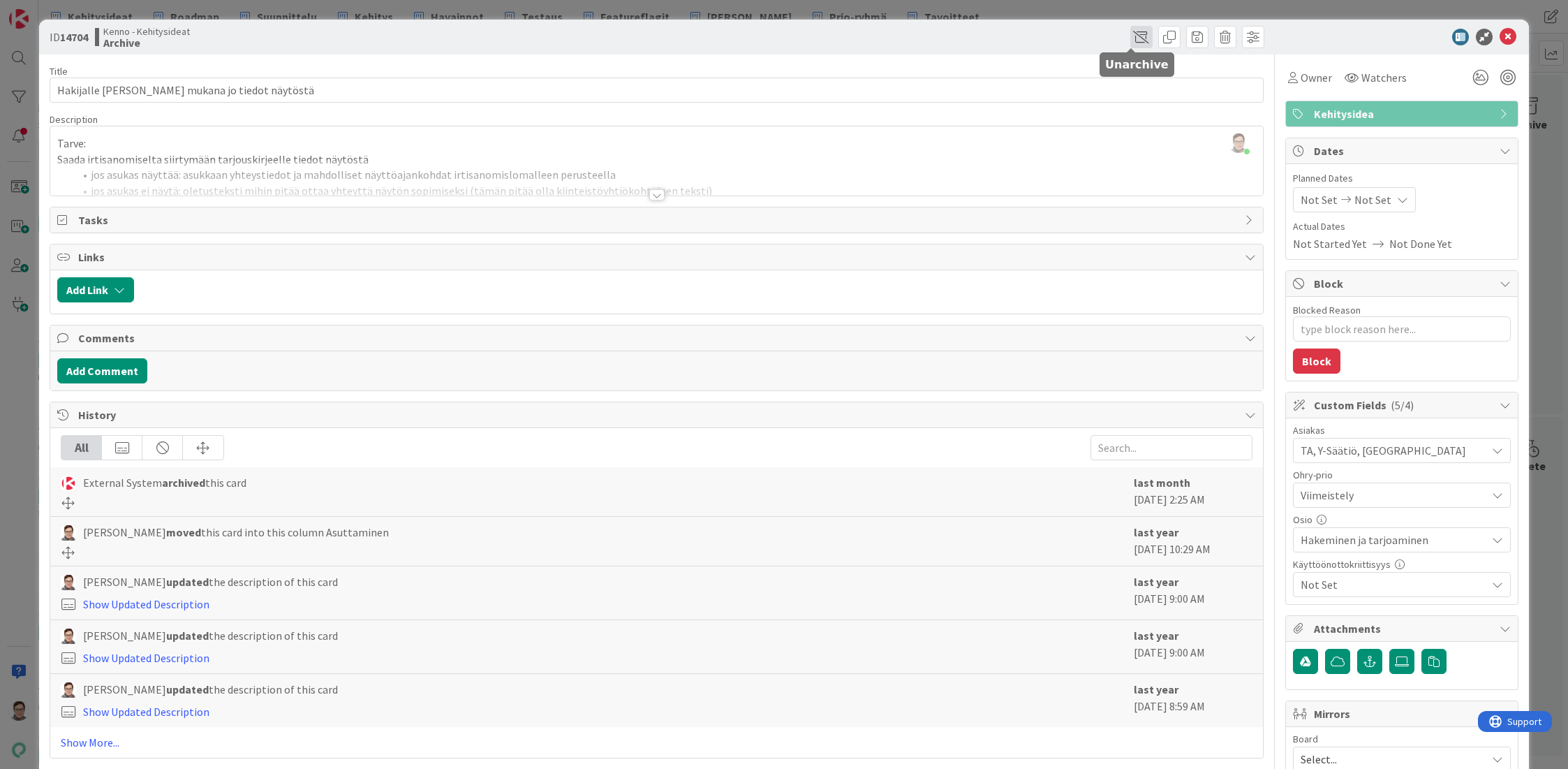
click at [1130, 43] on span at bounding box center [1141, 36] width 22 height 22
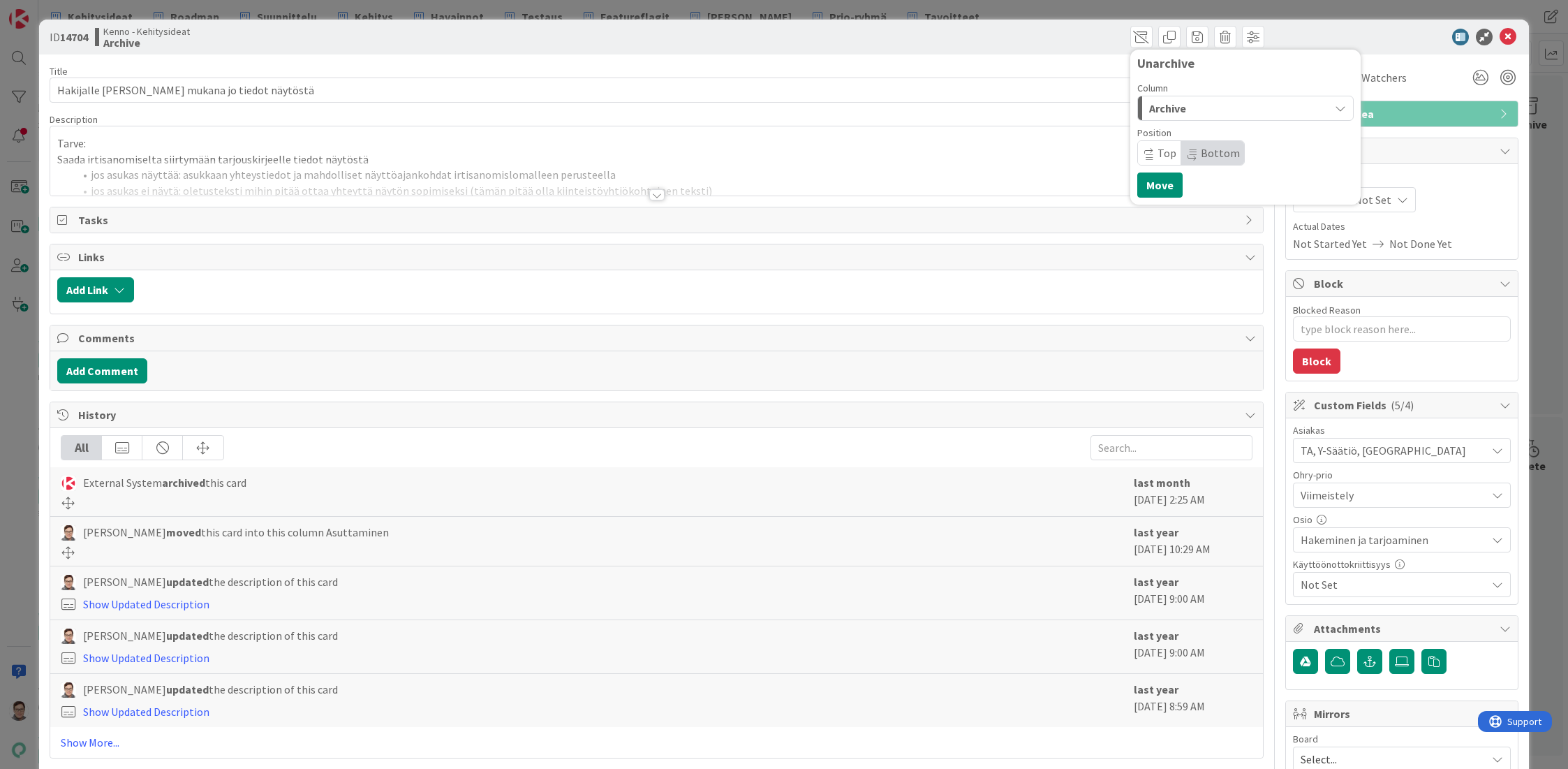
click at [1160, 101] on span "Archive" at bounding box center [1167, 108] width 37 height 19
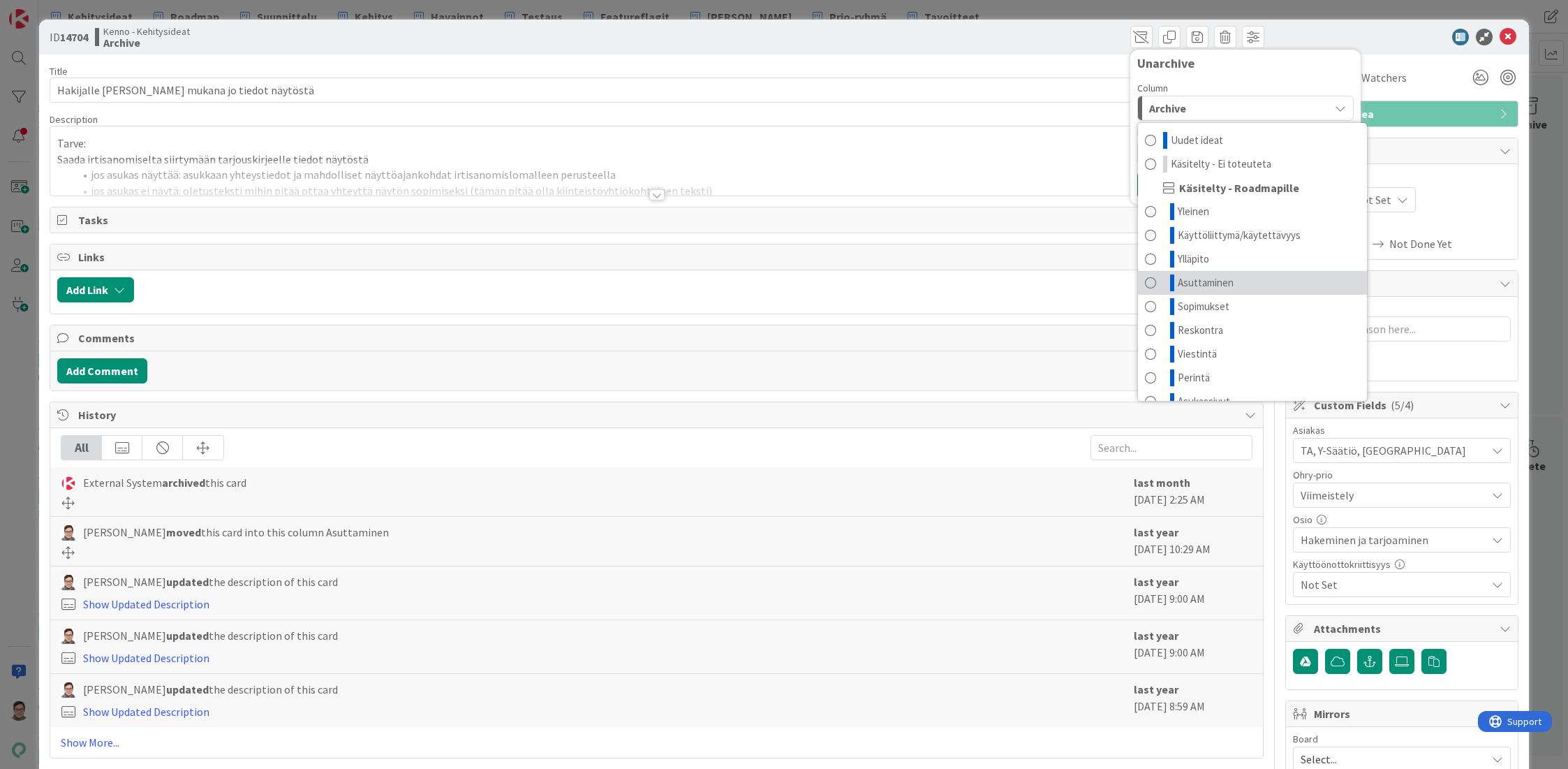
click at [1184, 286] on span "Asuttaminen" at bounding box center [1206, 283] width 56 height 17
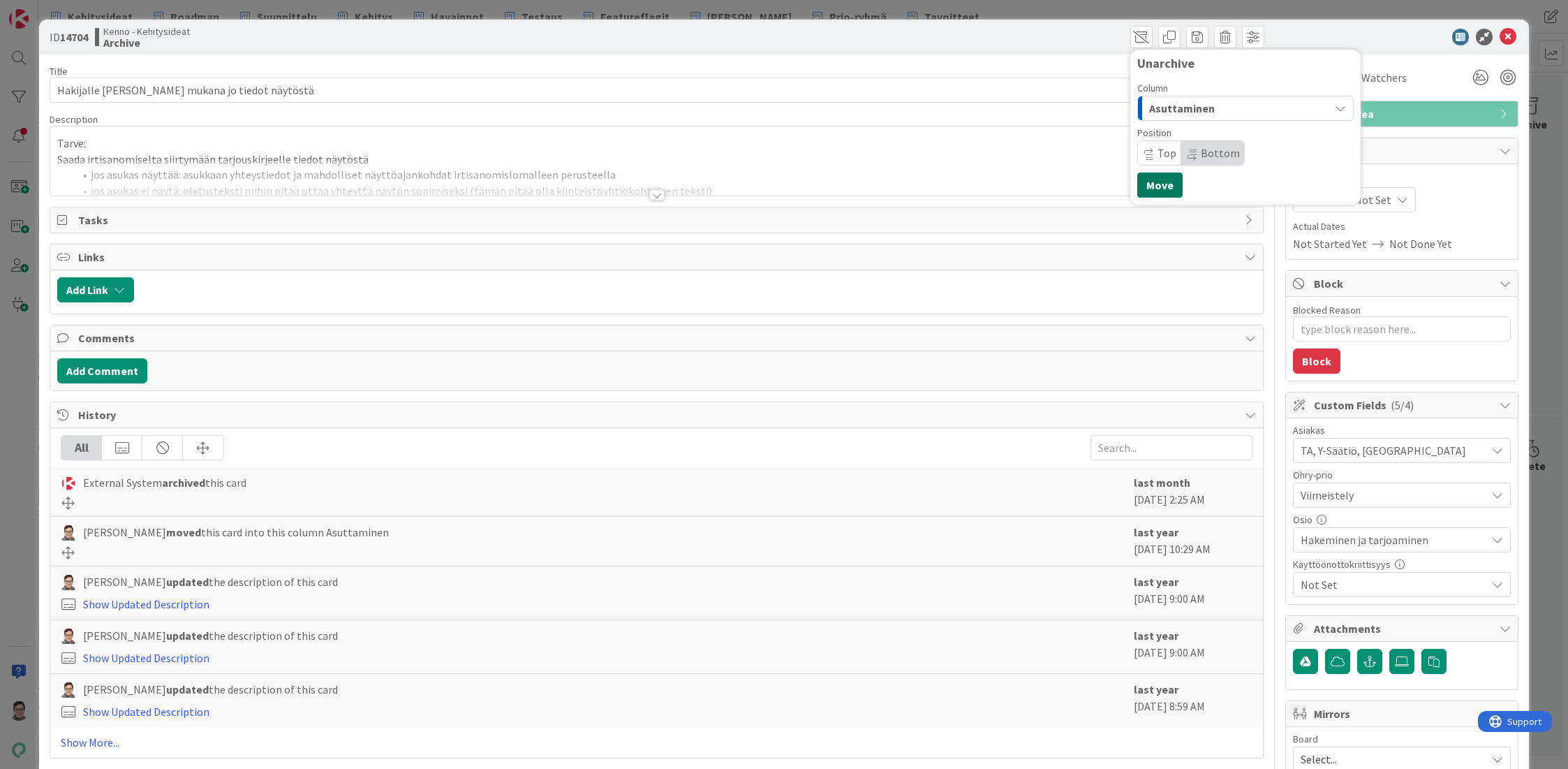
click at [1151, 181] on button "Move" at bounding box center [1160, 184] width 46 height 25
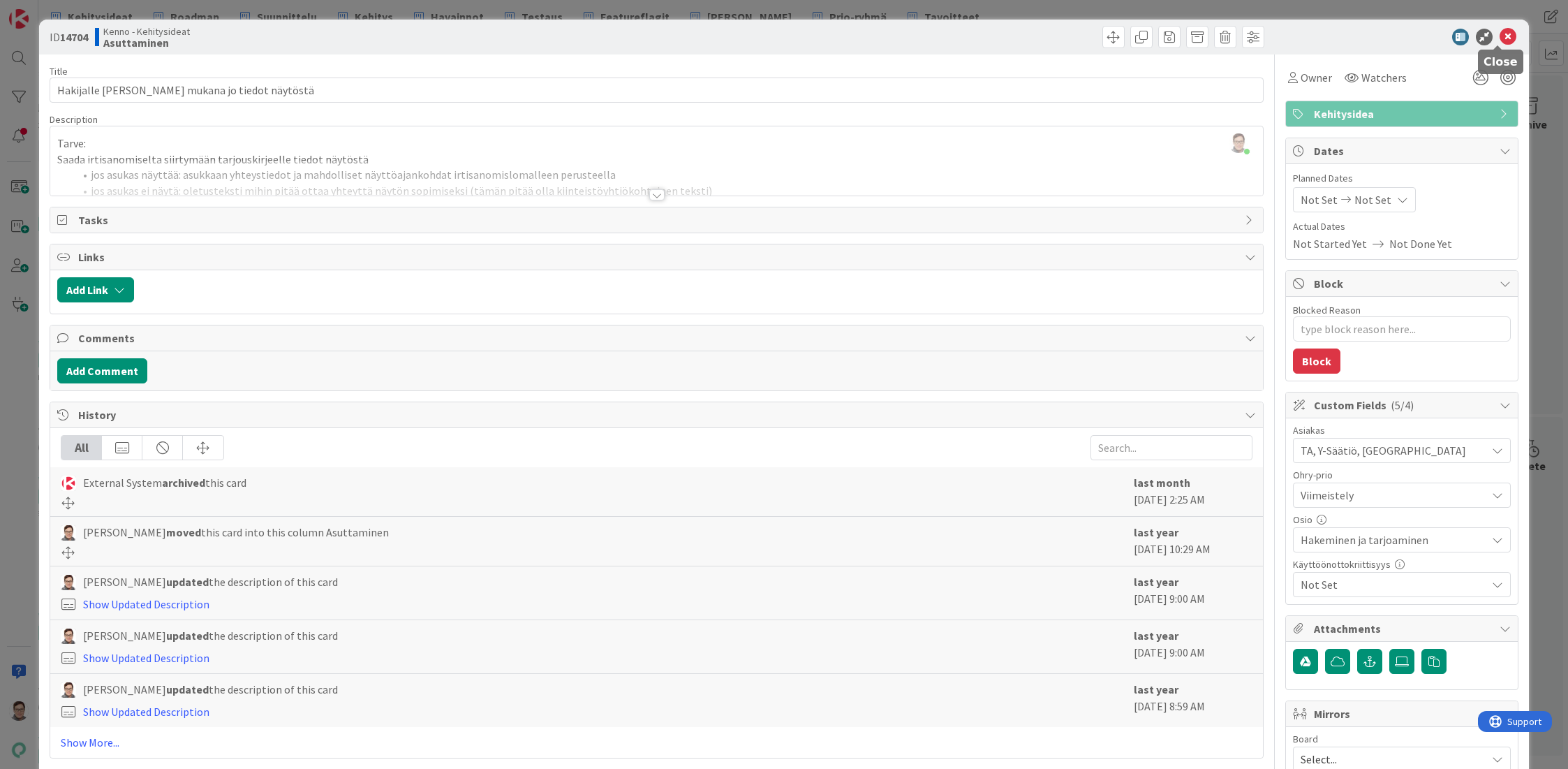
click at [1501, 40] on icon at bounding box center [1508, 37] width 17 height 17
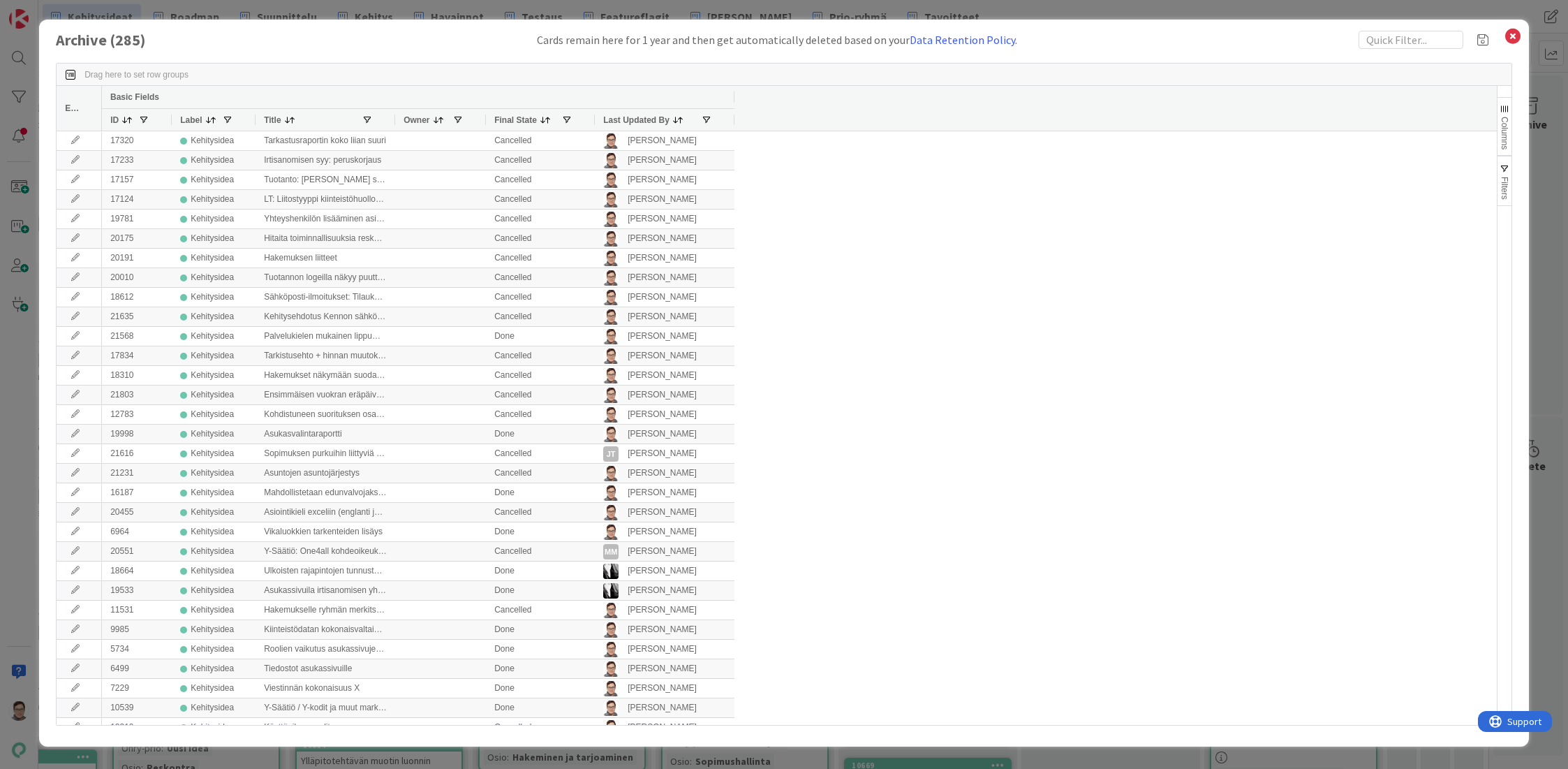
click at [649, 116] on span "Last Updated By" at bounding box center [636, 120] width 66 height 10
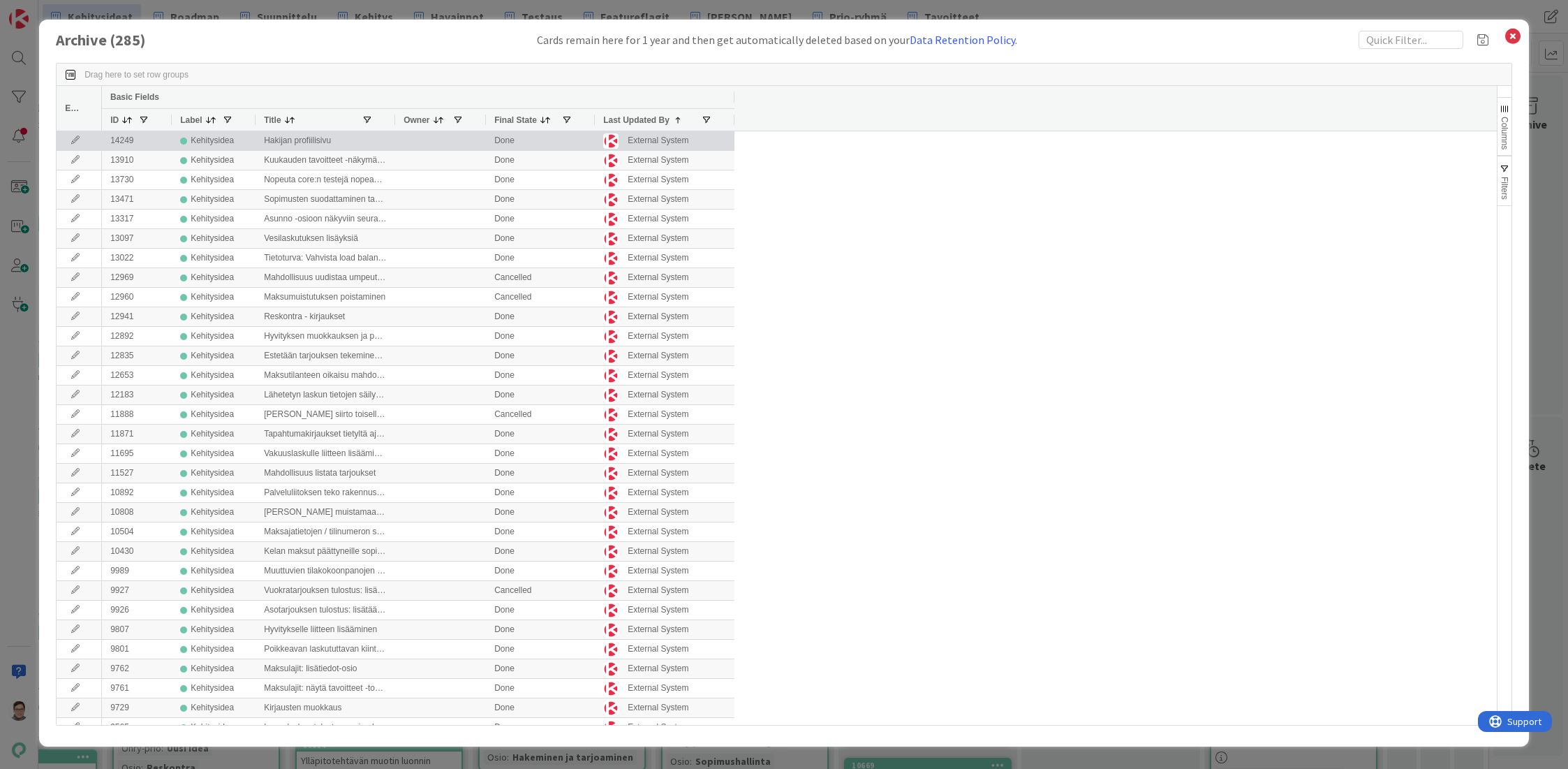
click at [76, 142] on icon at bounding box center [75, 140] width 21 height 9
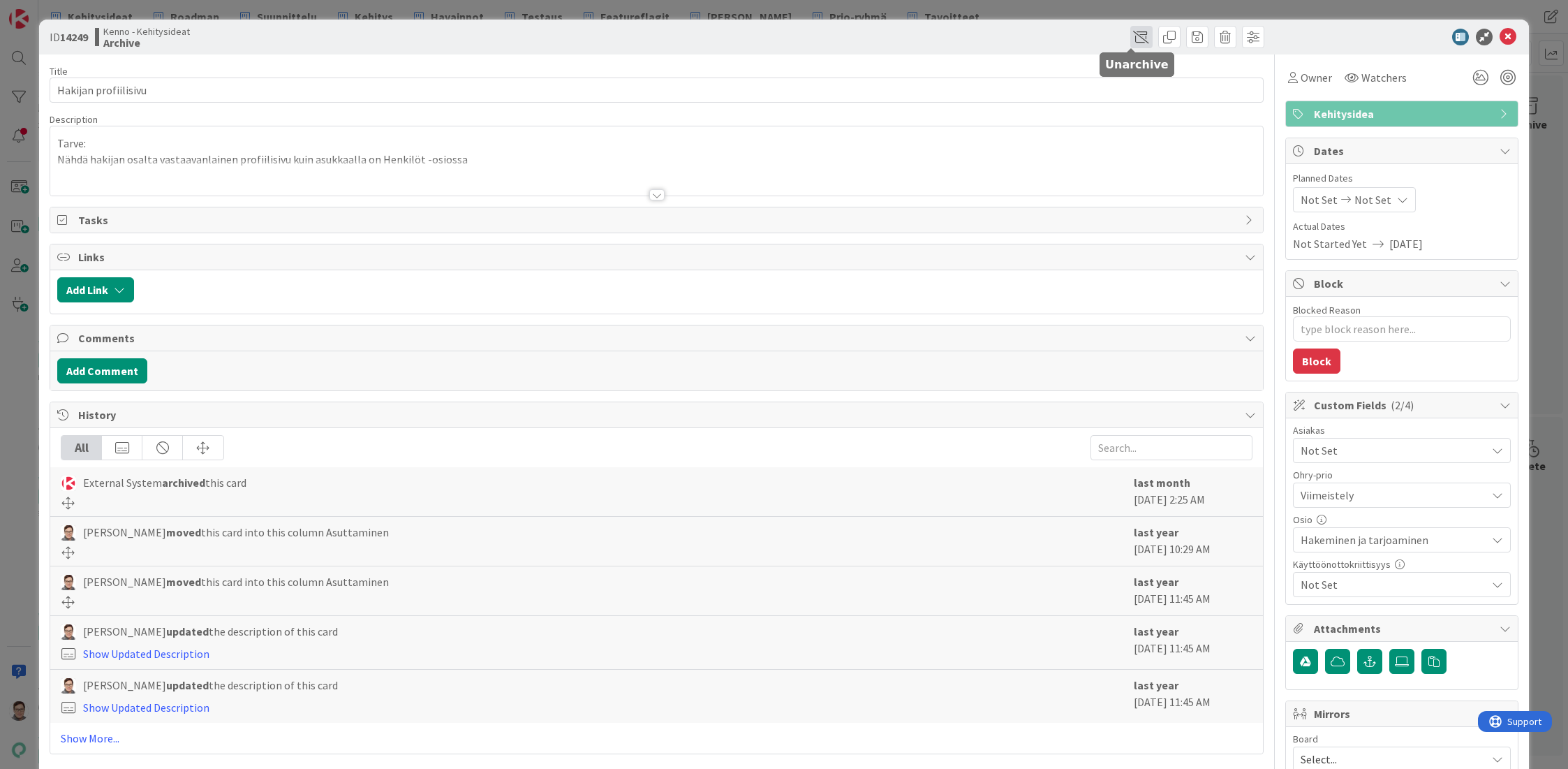
click at [1132, 41] on span at bounding box center [1141, 36] width 22 height 22
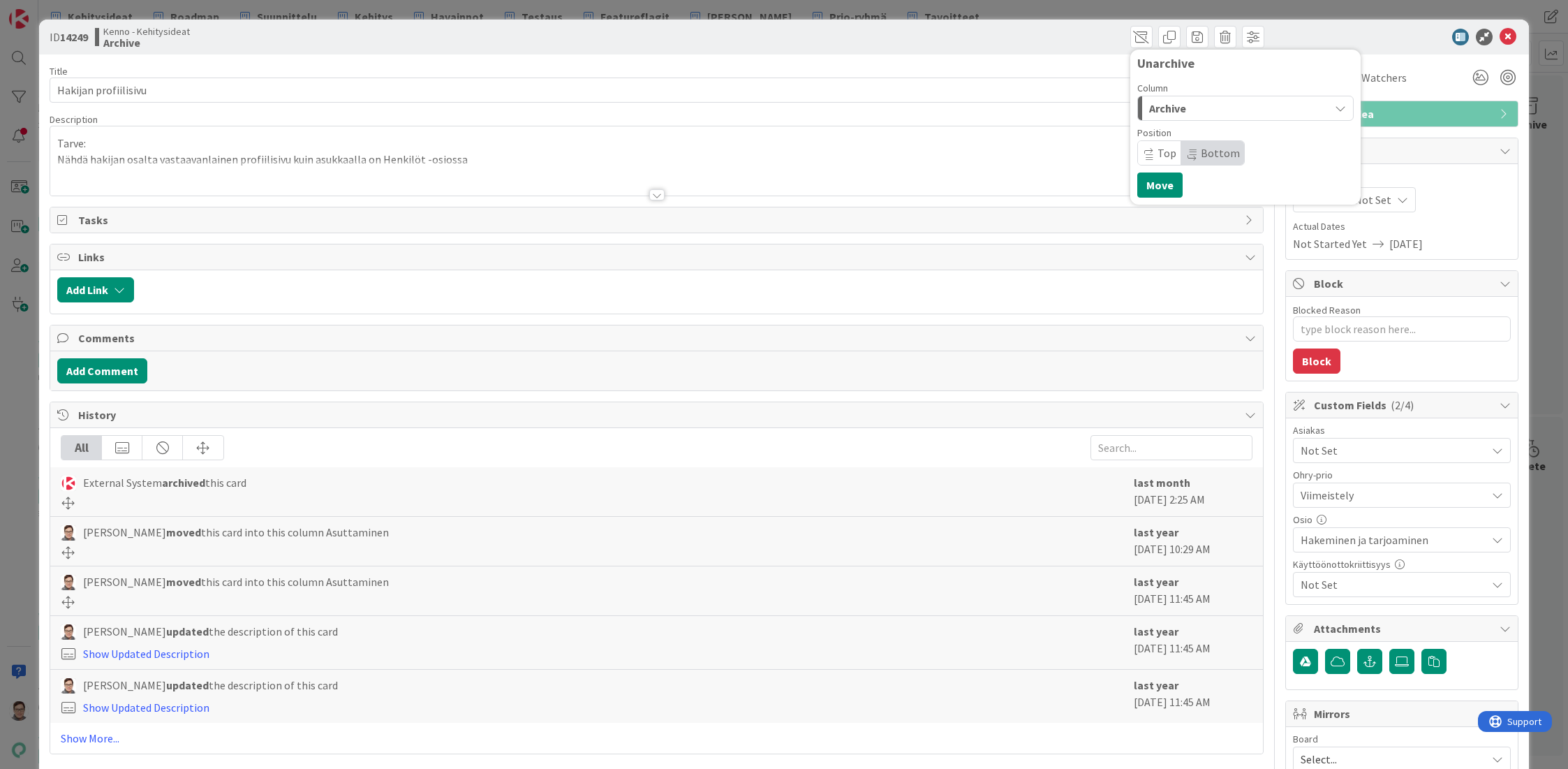
click at [1153, 108] on span "Archive" at bounding box center [1167, 108] width 37 height 19
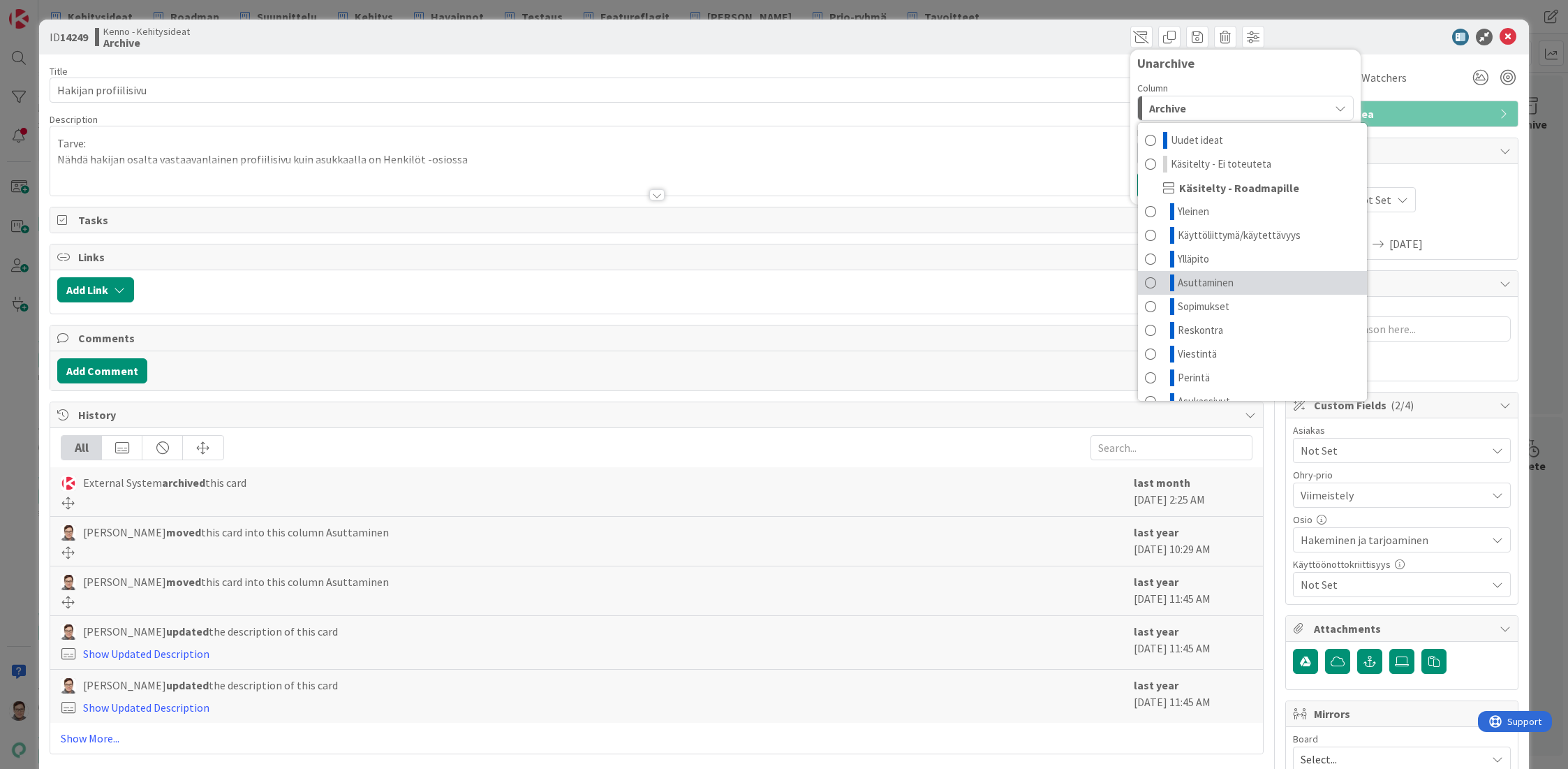
click at [1178, 283] on span "Asuttaminen" at bounding box center [1206, 283] width 56 height 17
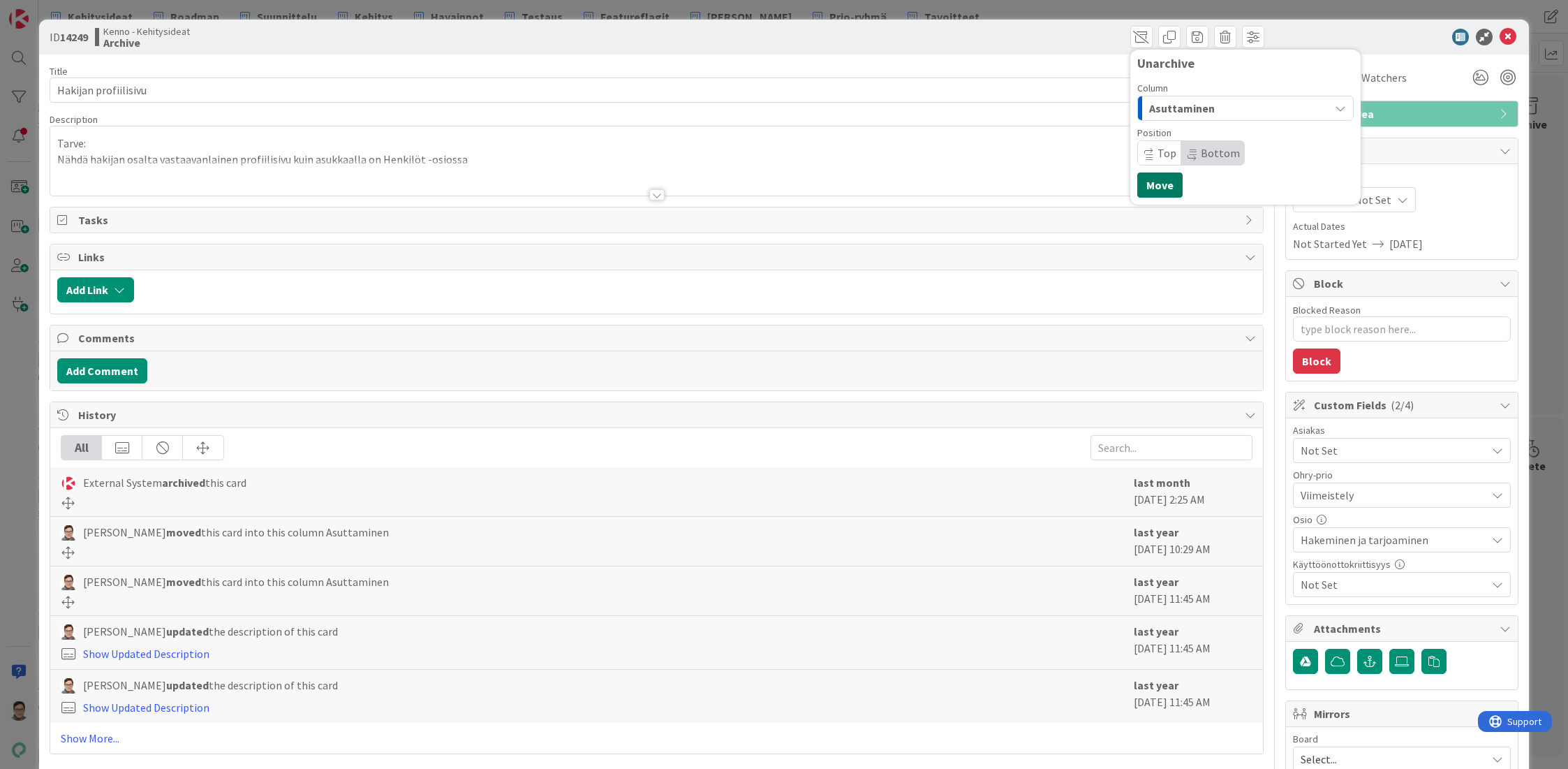
click at [1154, 181] on button "Move" at bounding box center [1160, 184] width 46 height 25
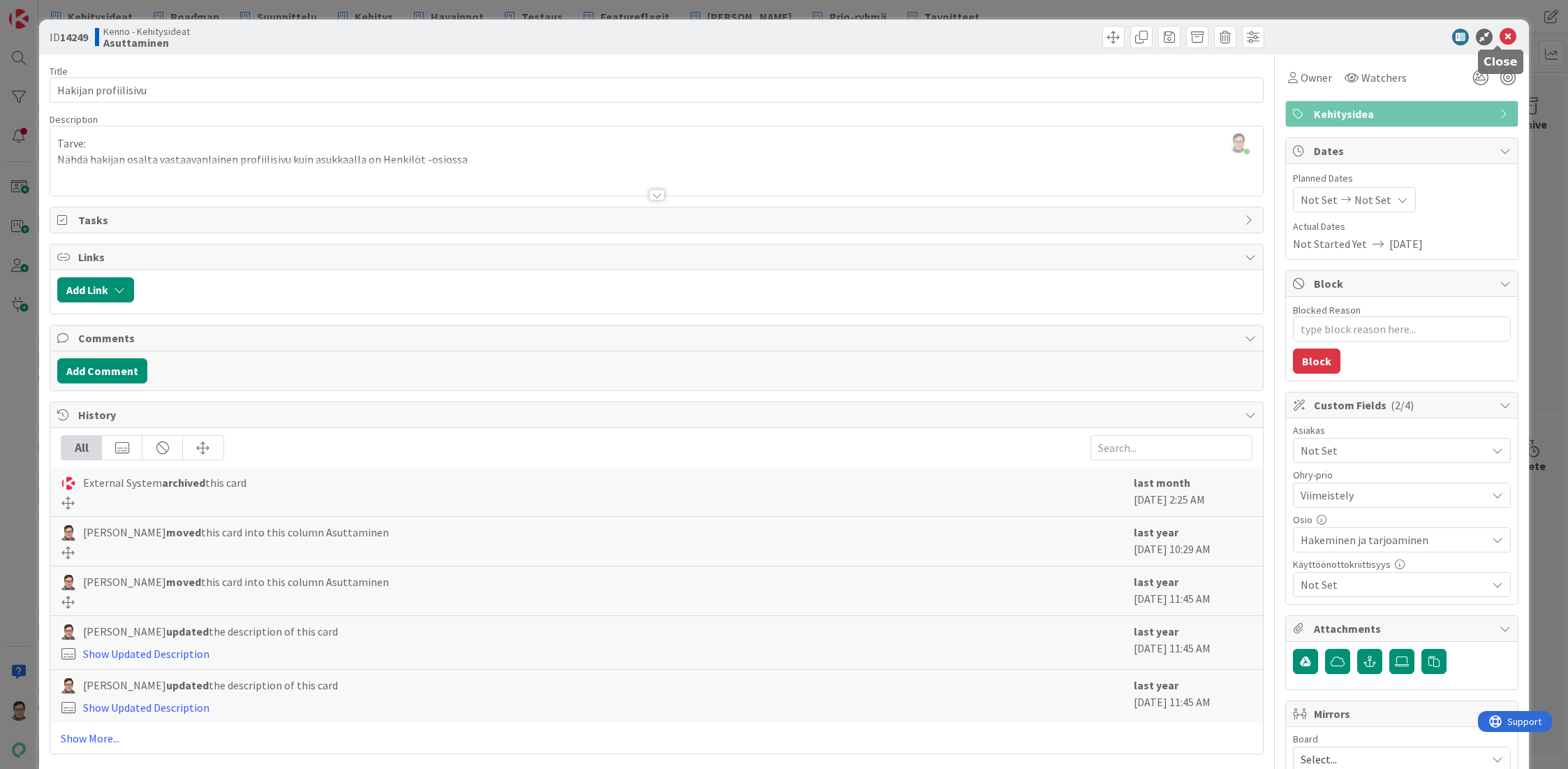
click at [1502, 42] on icon at bounding box center [1508, 37] width 17 height 17
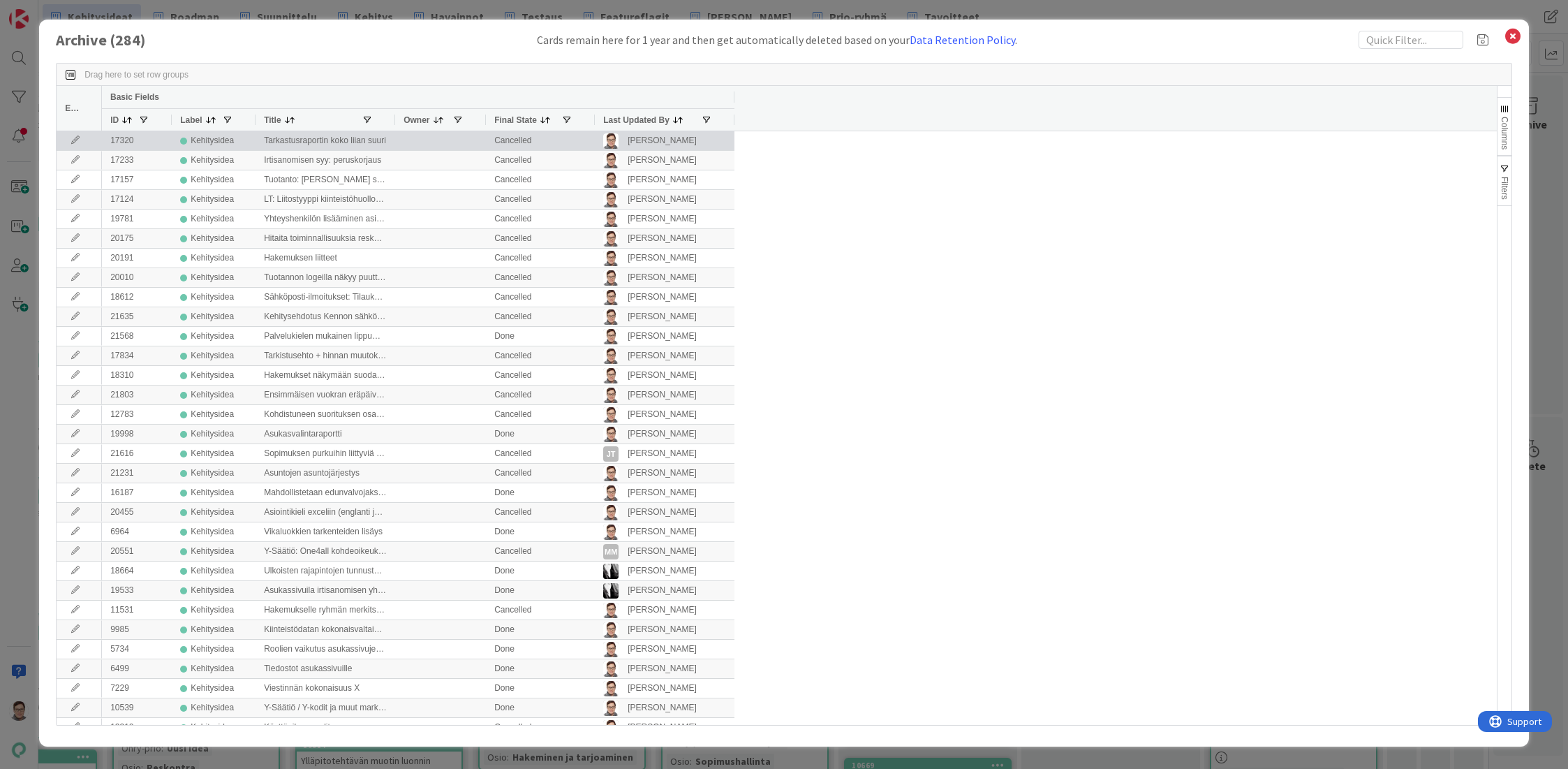
click at [650, 121] on span "Last Updated By" at bounding box center [636, 120] width 66 height 10
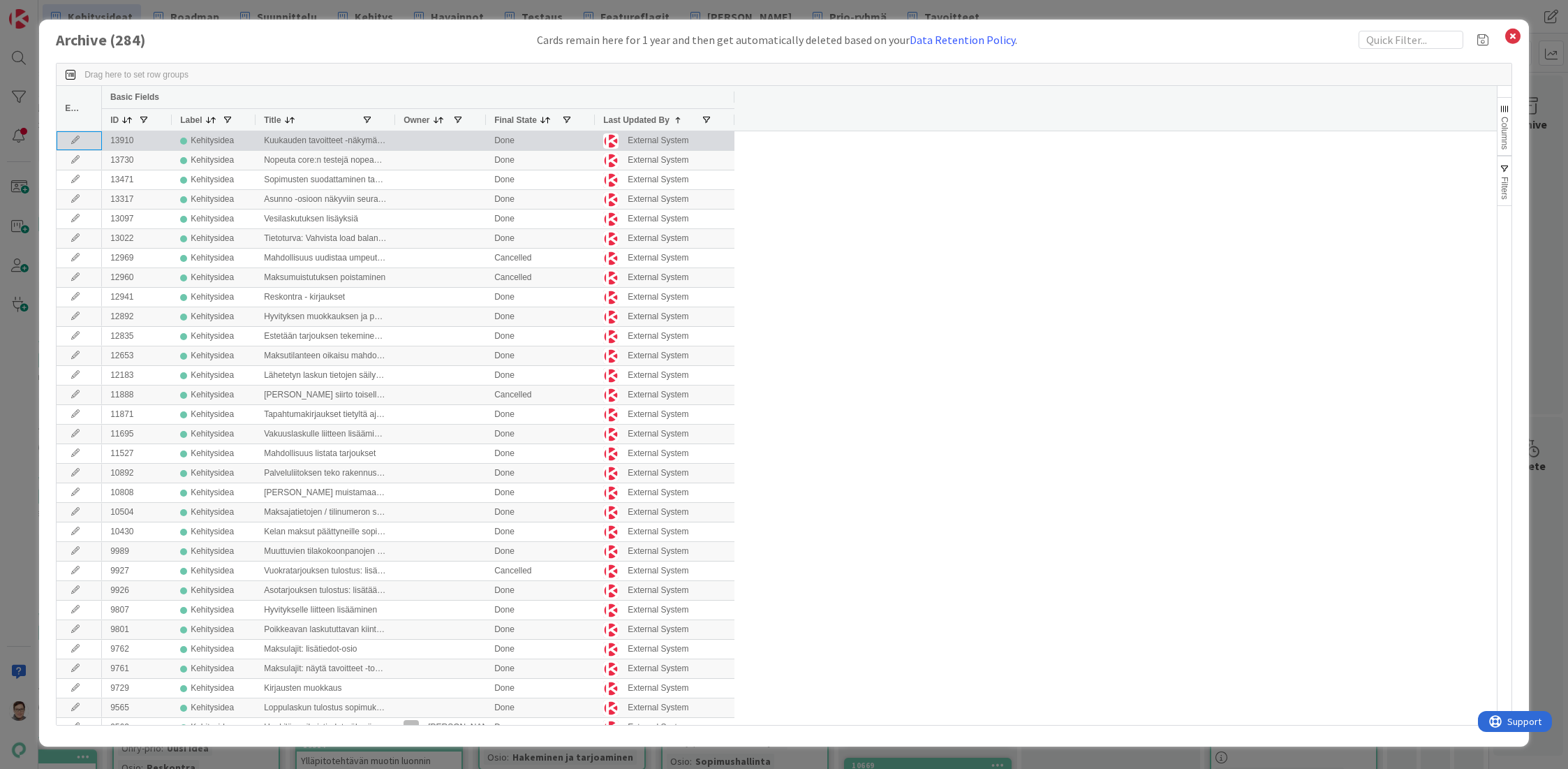
click at [73, 139] on icon at bounding box center [75, 140] width 21 height 9
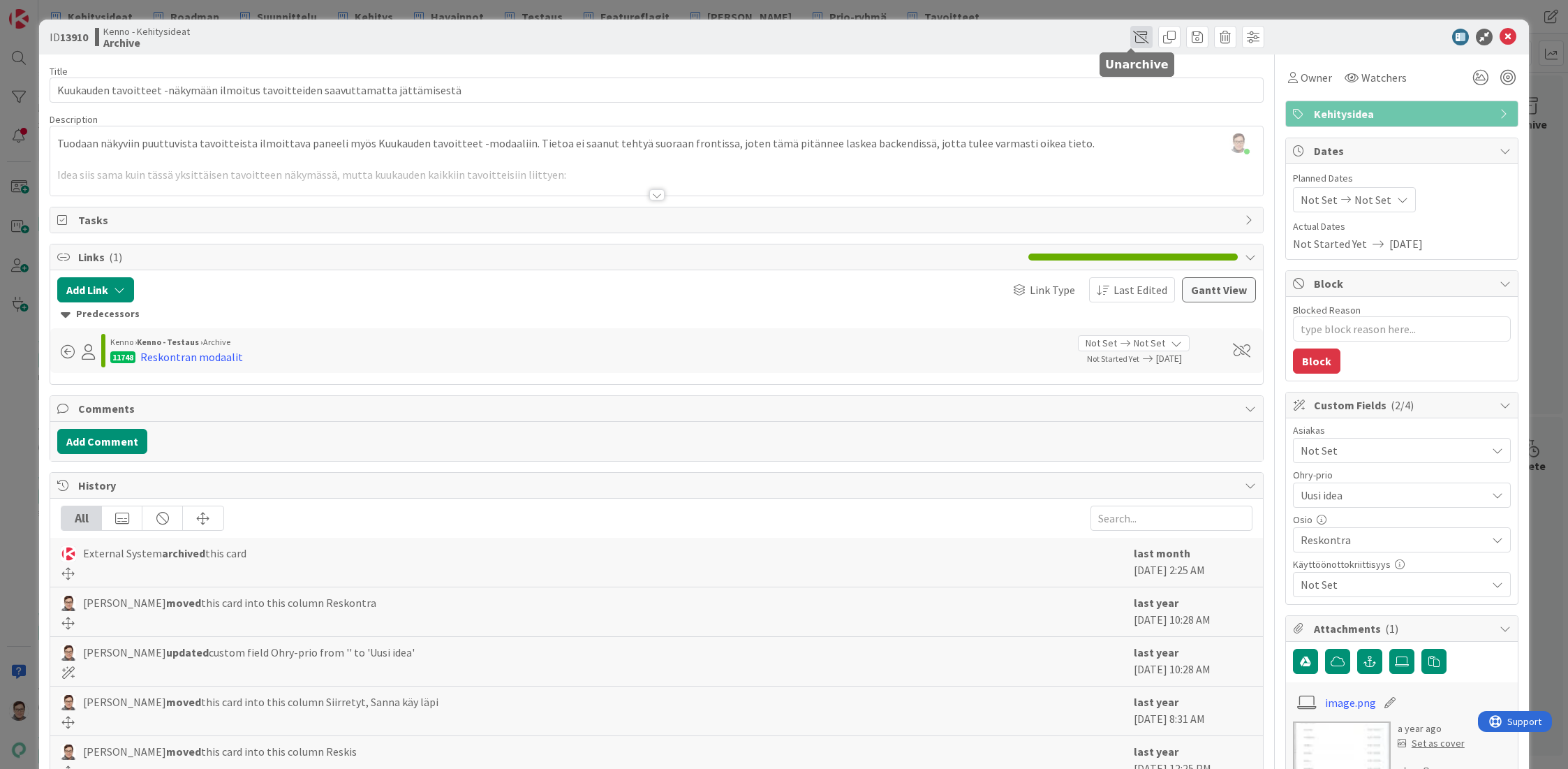
click at [1131, 39] on span at bounding box center [1141, 36] width 22 height 22
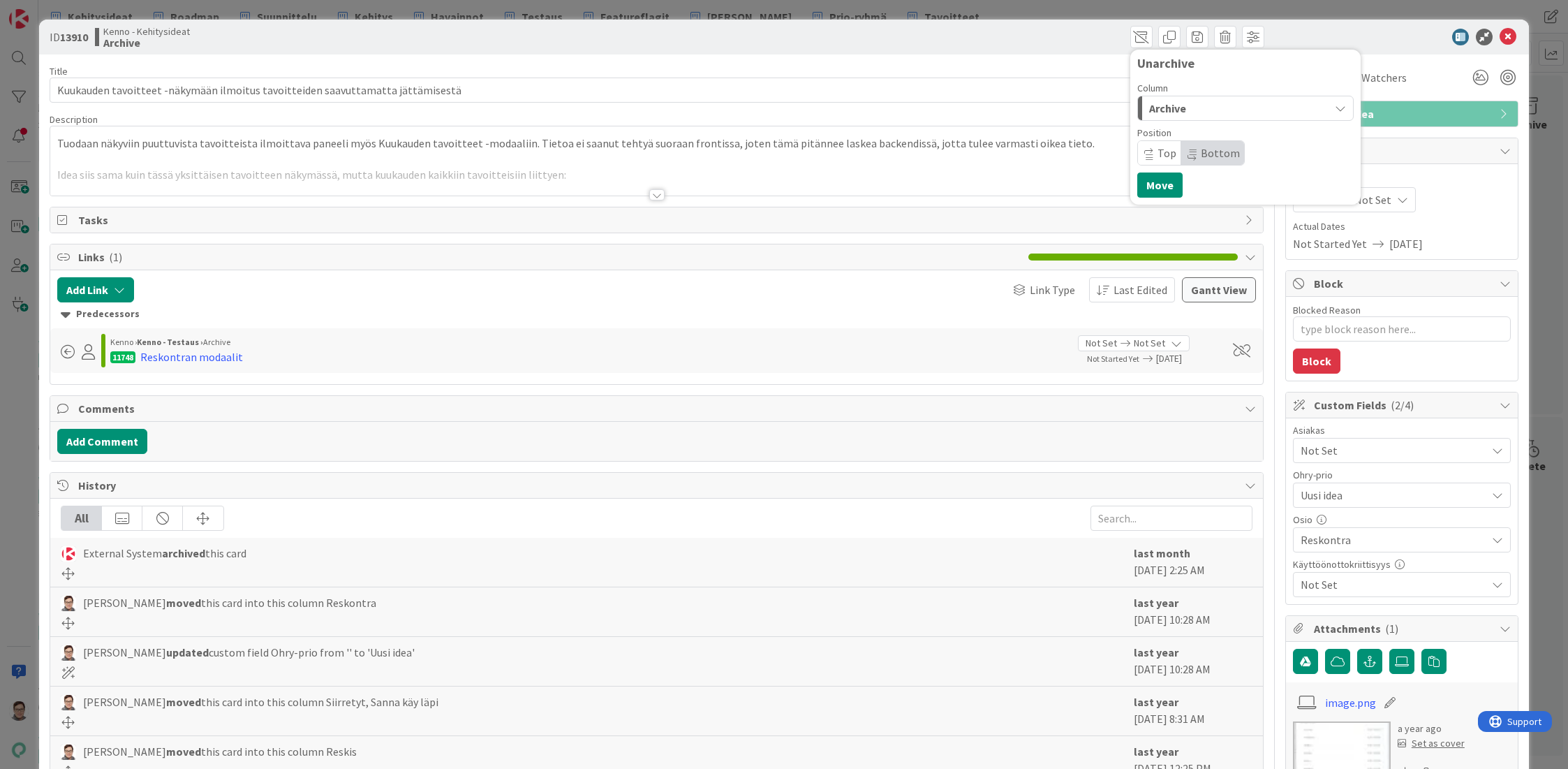
click at [1184, 105] on div "Archive" at bounding box center [1238, 108] width 184 height 22
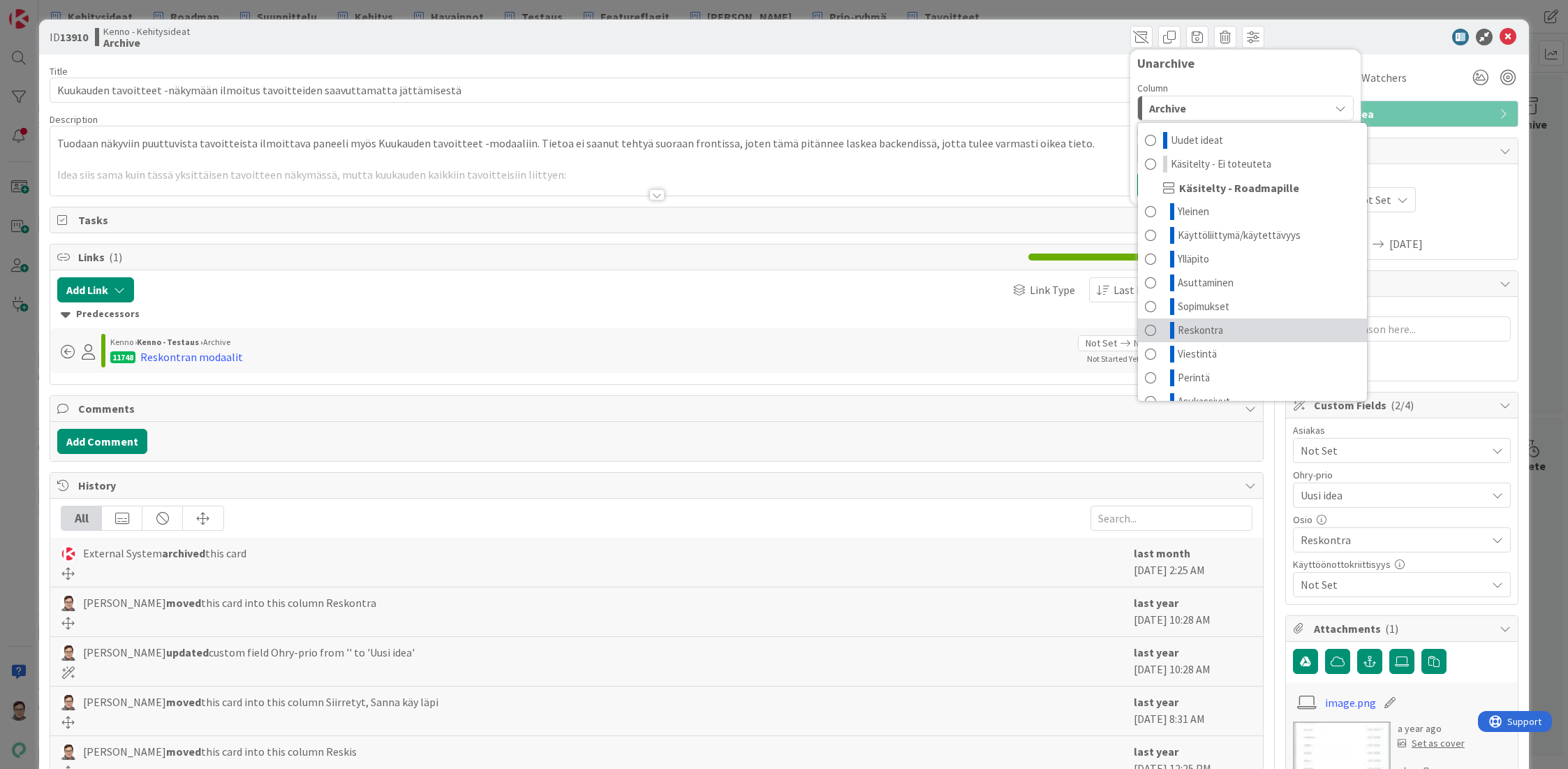
click at [1183, 330] on span "Reskontra" at bounding box center [1201, 330] width 46 height 17
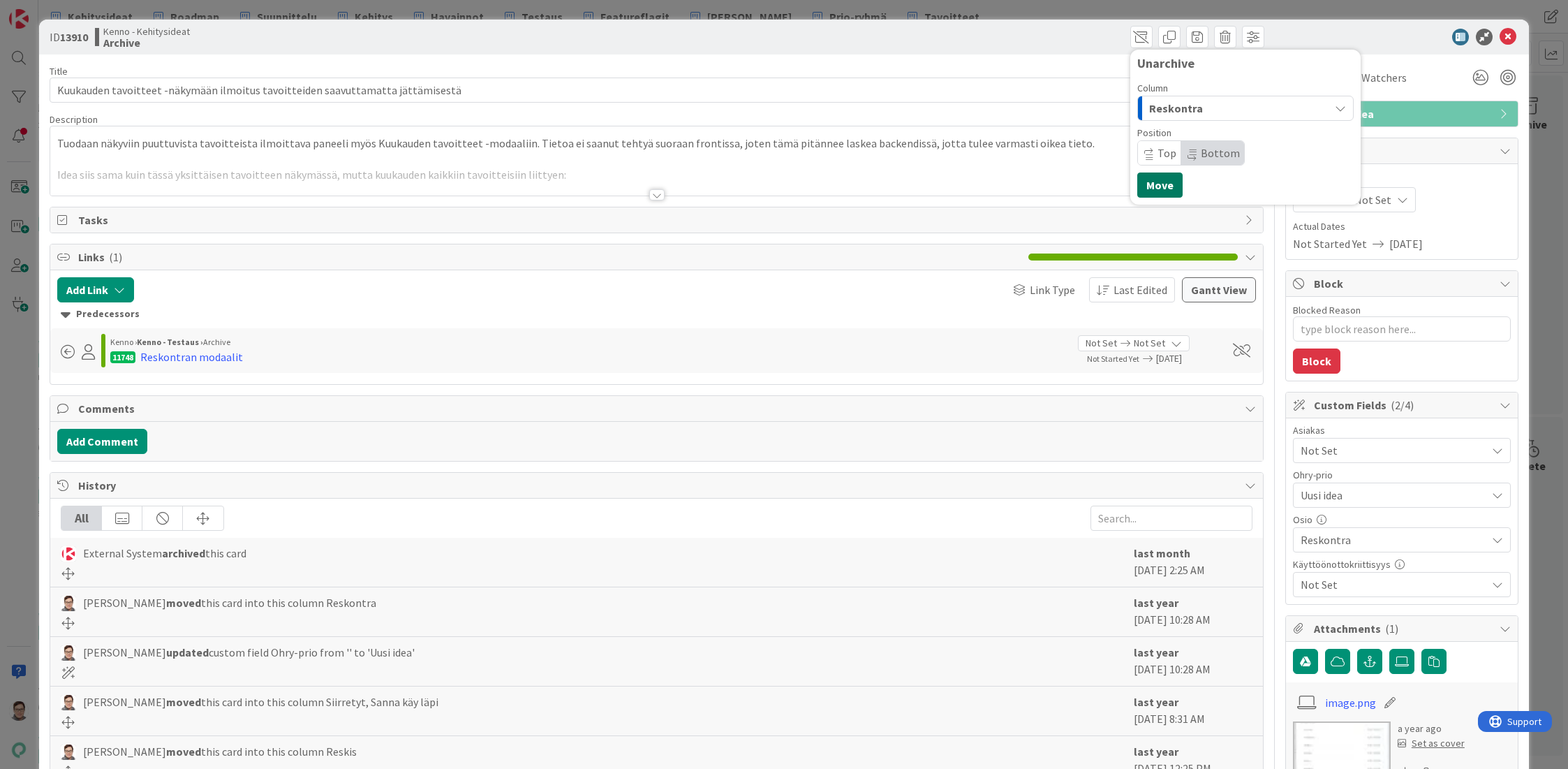
click at [1151, 194] on button "Move" at bounding box center [1160, 184] width 46 height 25
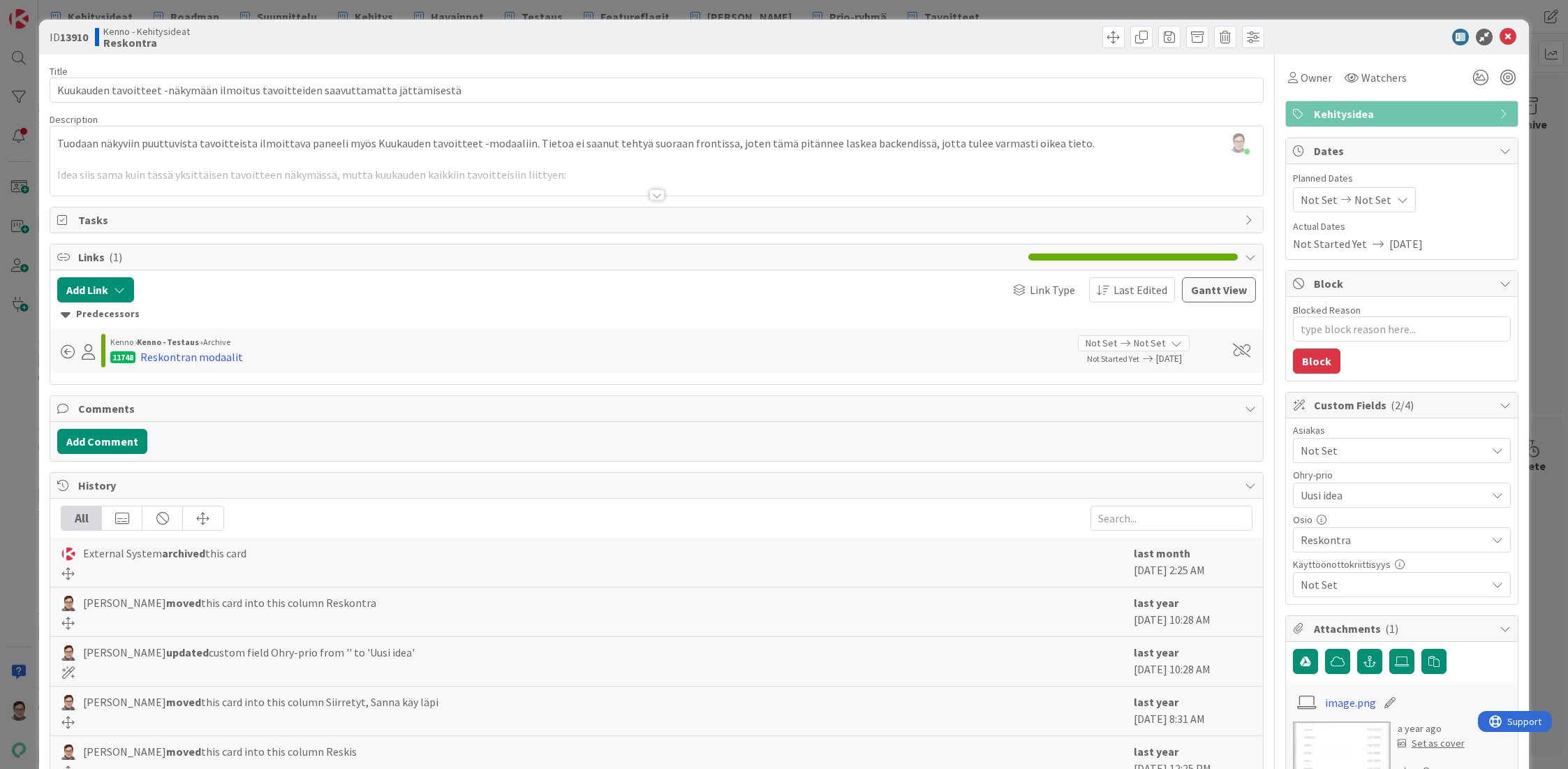
type textarea "x"
click at [1500, 34] on icon at bounding box center [1508, 37] width 17 height 17
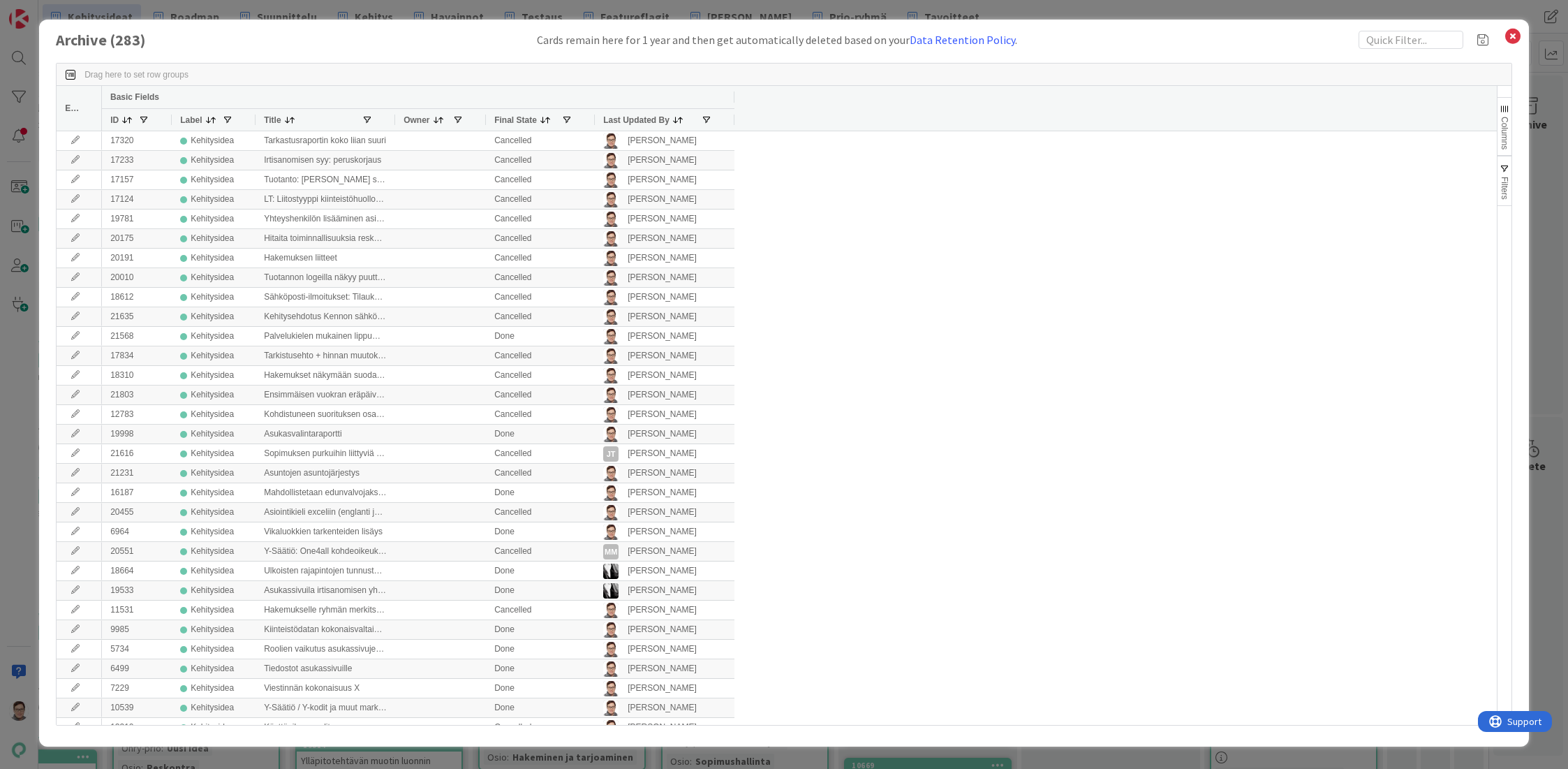
click at [643, 121] on span "Last Updated By" at bounding box center [636, 120] width 66 height 10
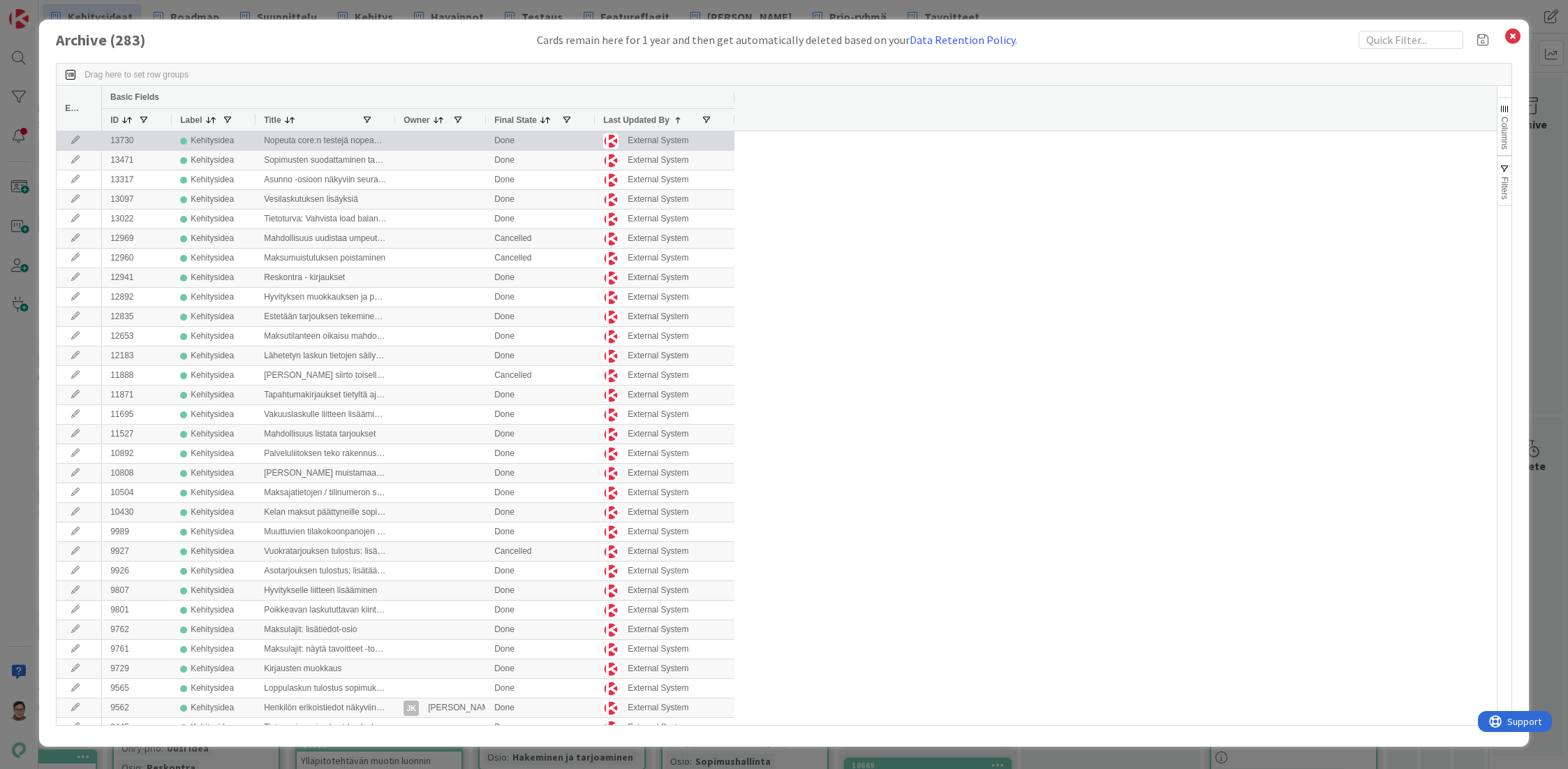
click at [74, 145] on icon at bounding box center [75, 140] width 21 height 9
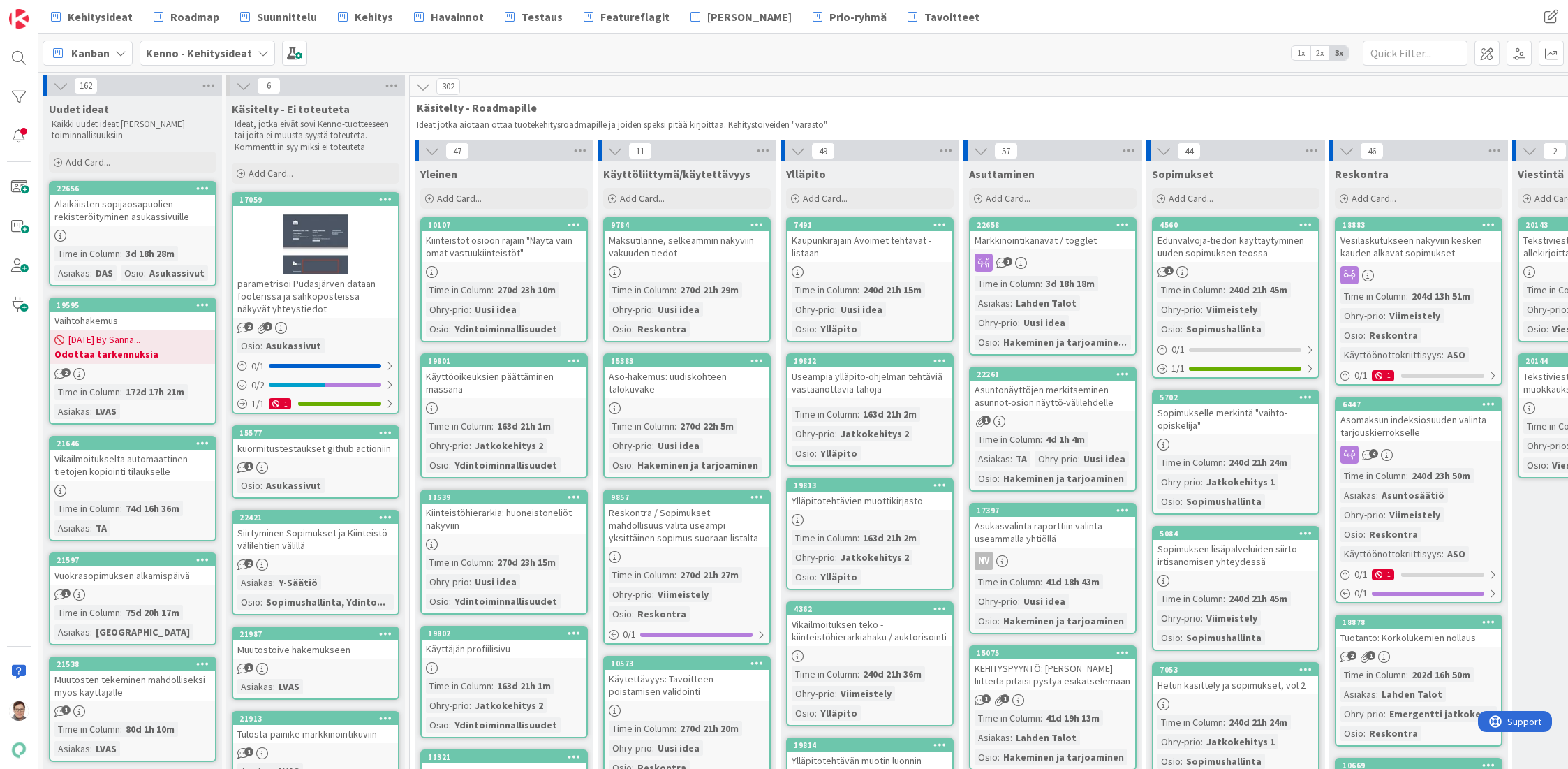
scroll to position [0, 501]
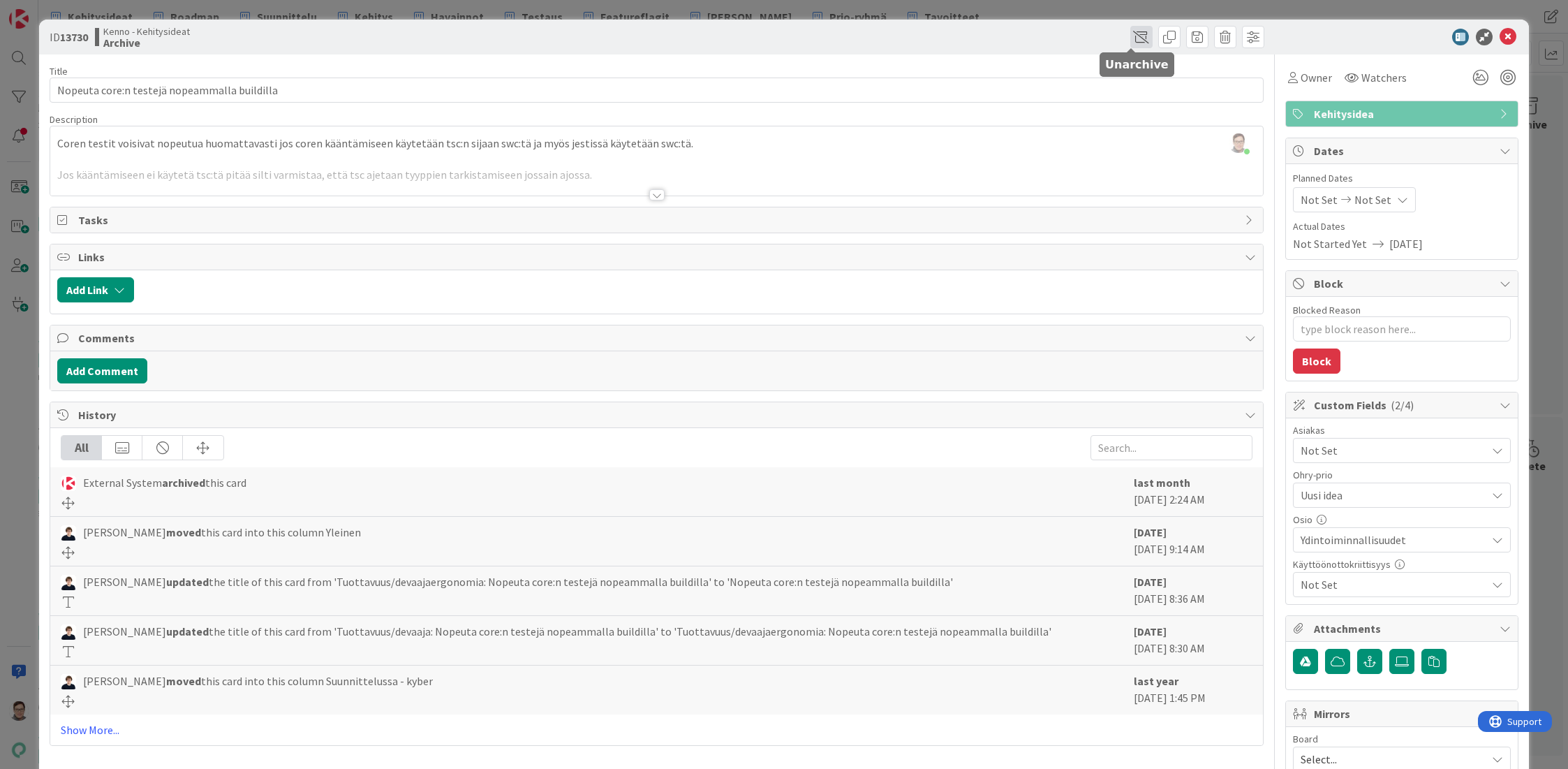
click at [1130, 38] on span at bounding box center [1141, 36] width 22 height 22
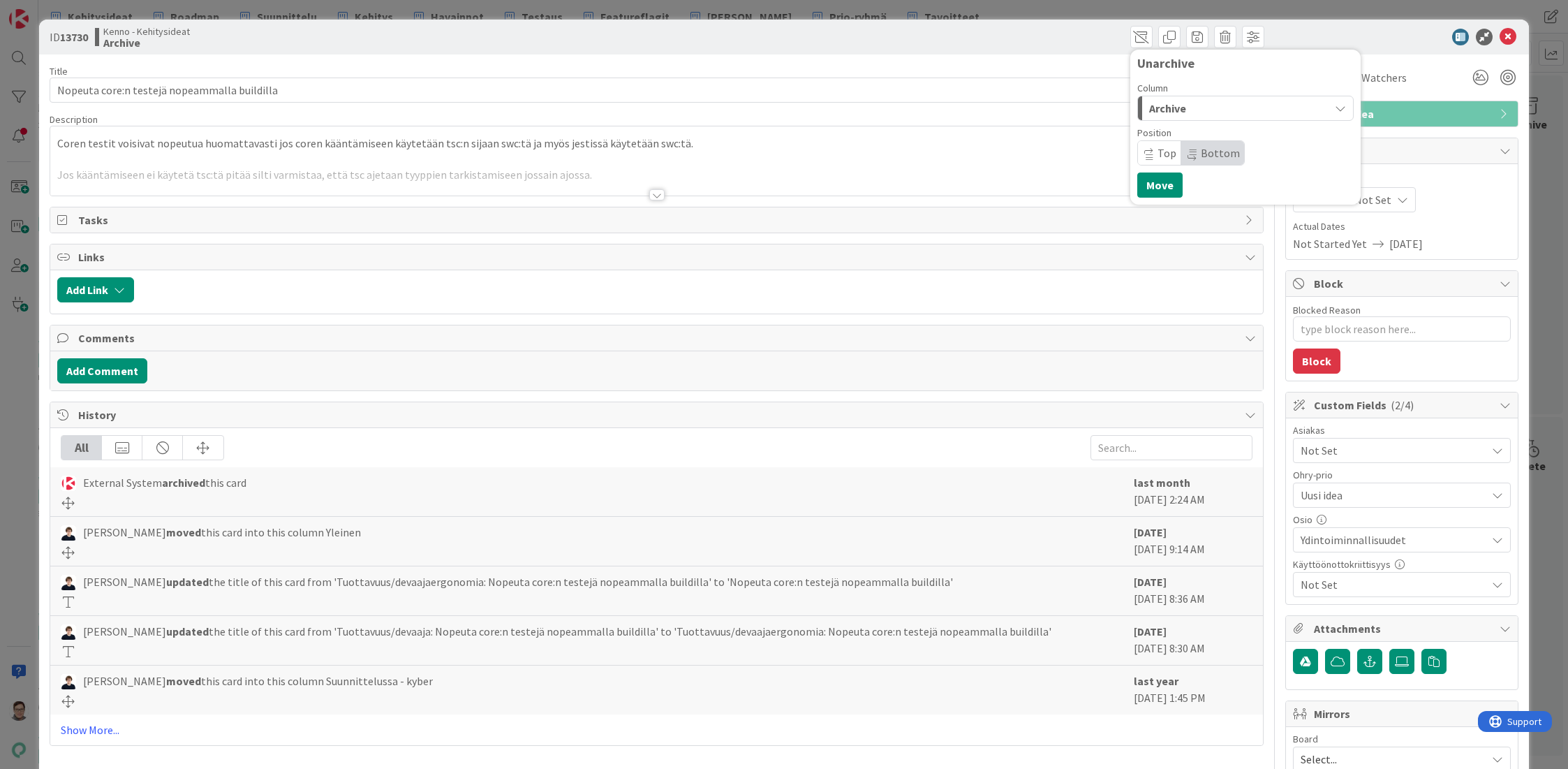
click at [1171, 107] on span "Archive" at bounding box center [1167, 108] width 37 height 19
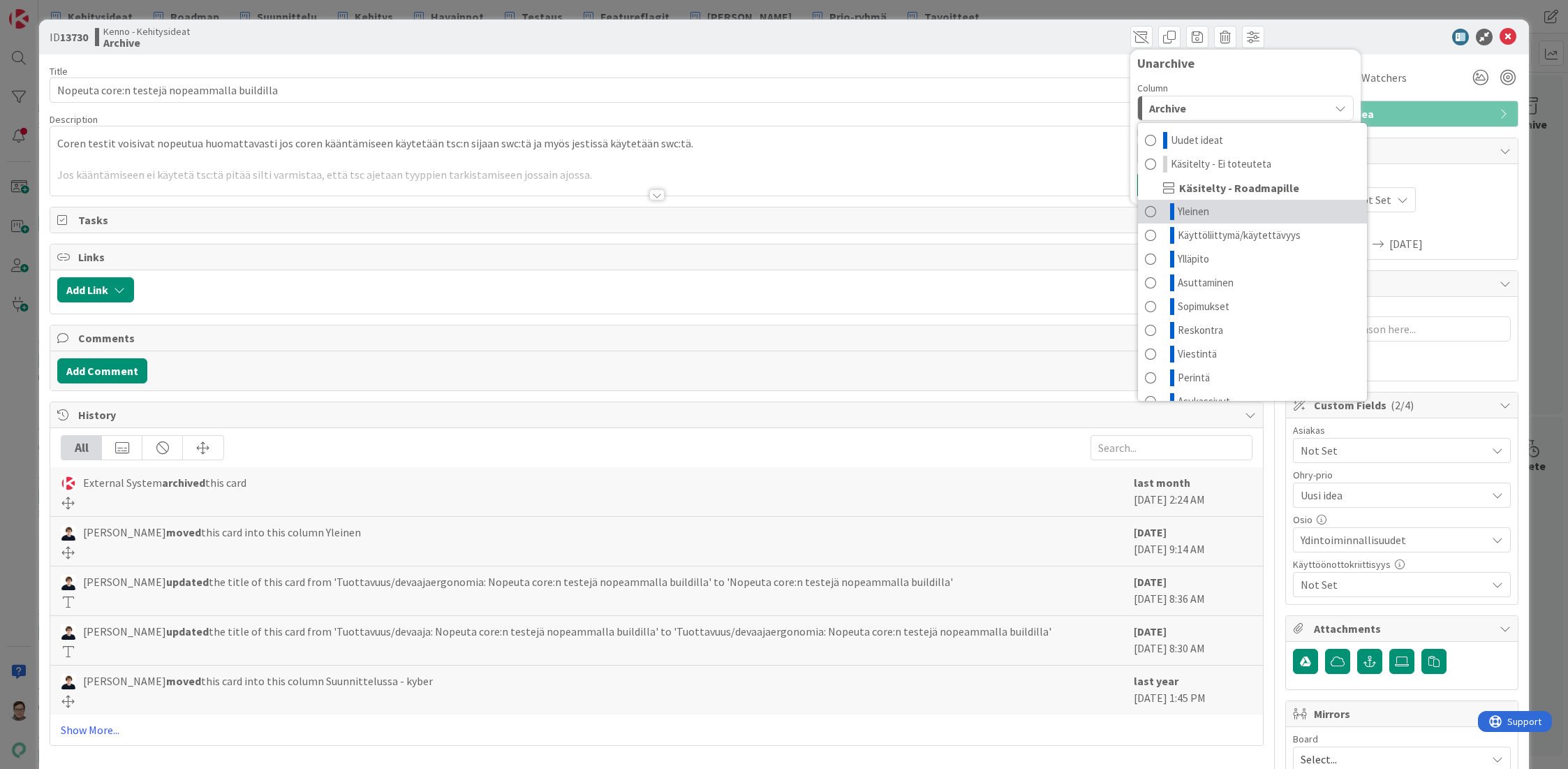
click at [1192, 211] on span "Yleinen" at bounding box center [1194, 211] width 31 height 17
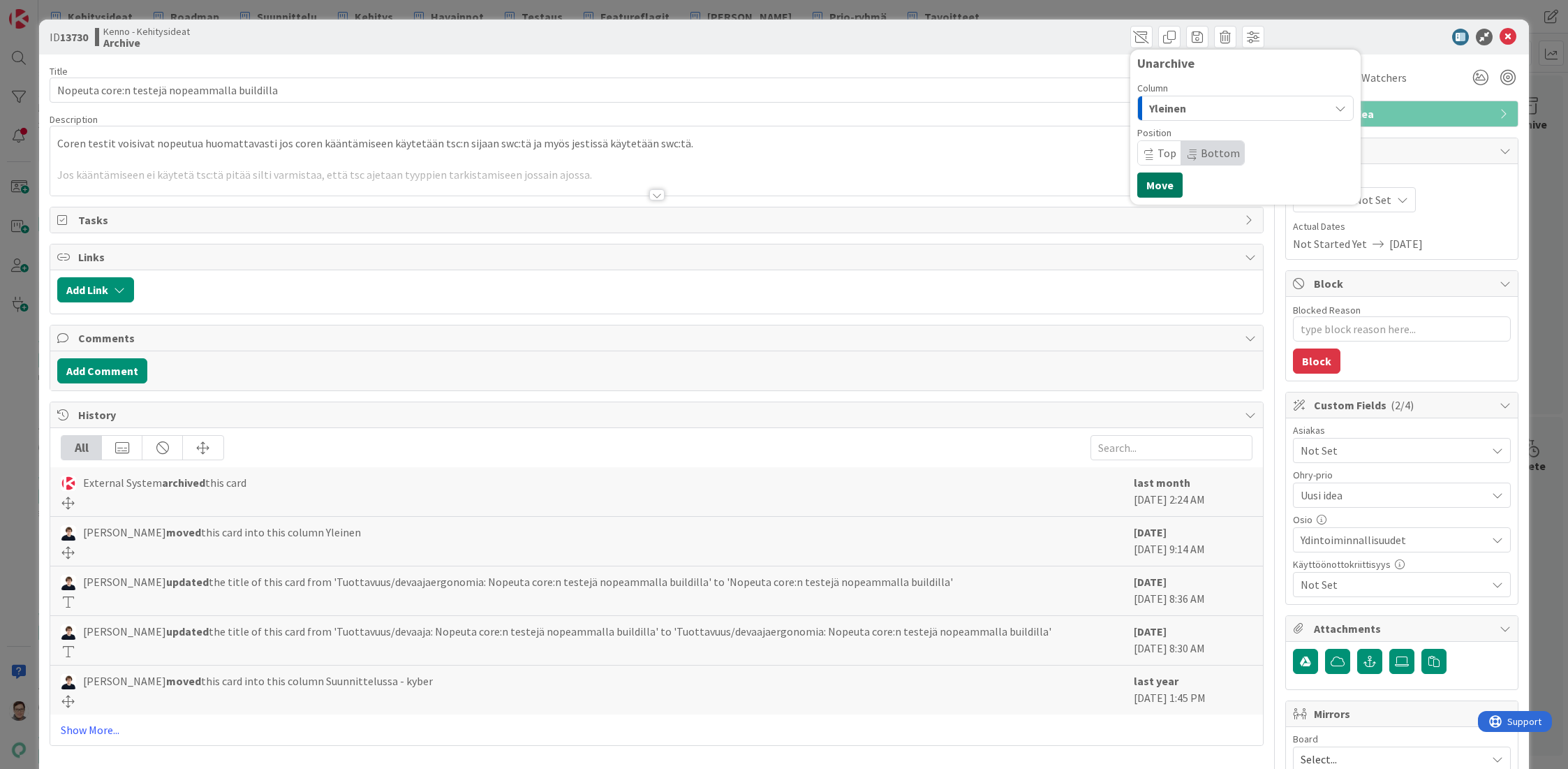
click at [1149, 184] on button "Move" at bounding box center [1160, 184] width 46 height 25
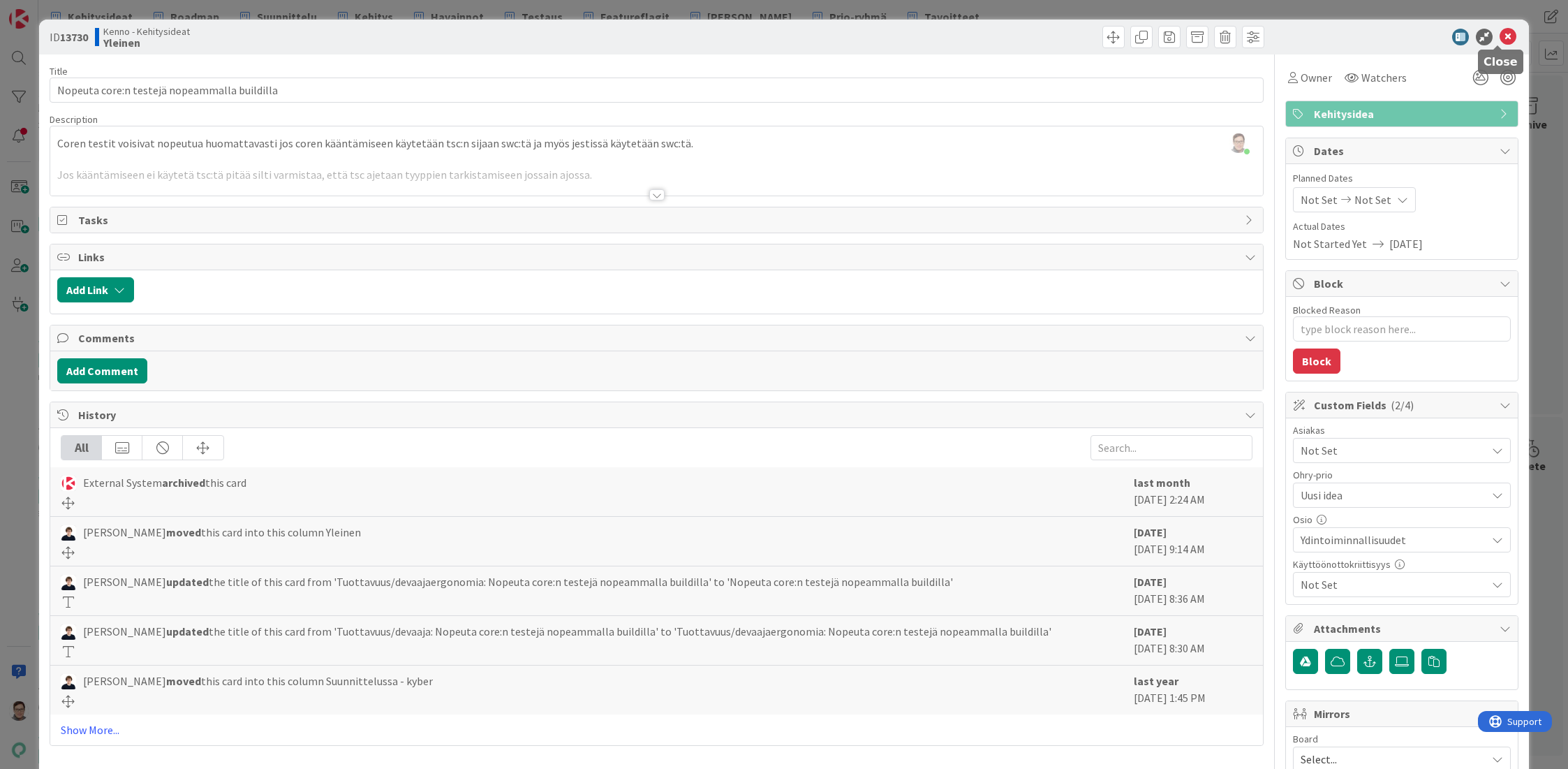
click at [1500, 38] on icon at bounding box center [1508, 37] width 17 height 17
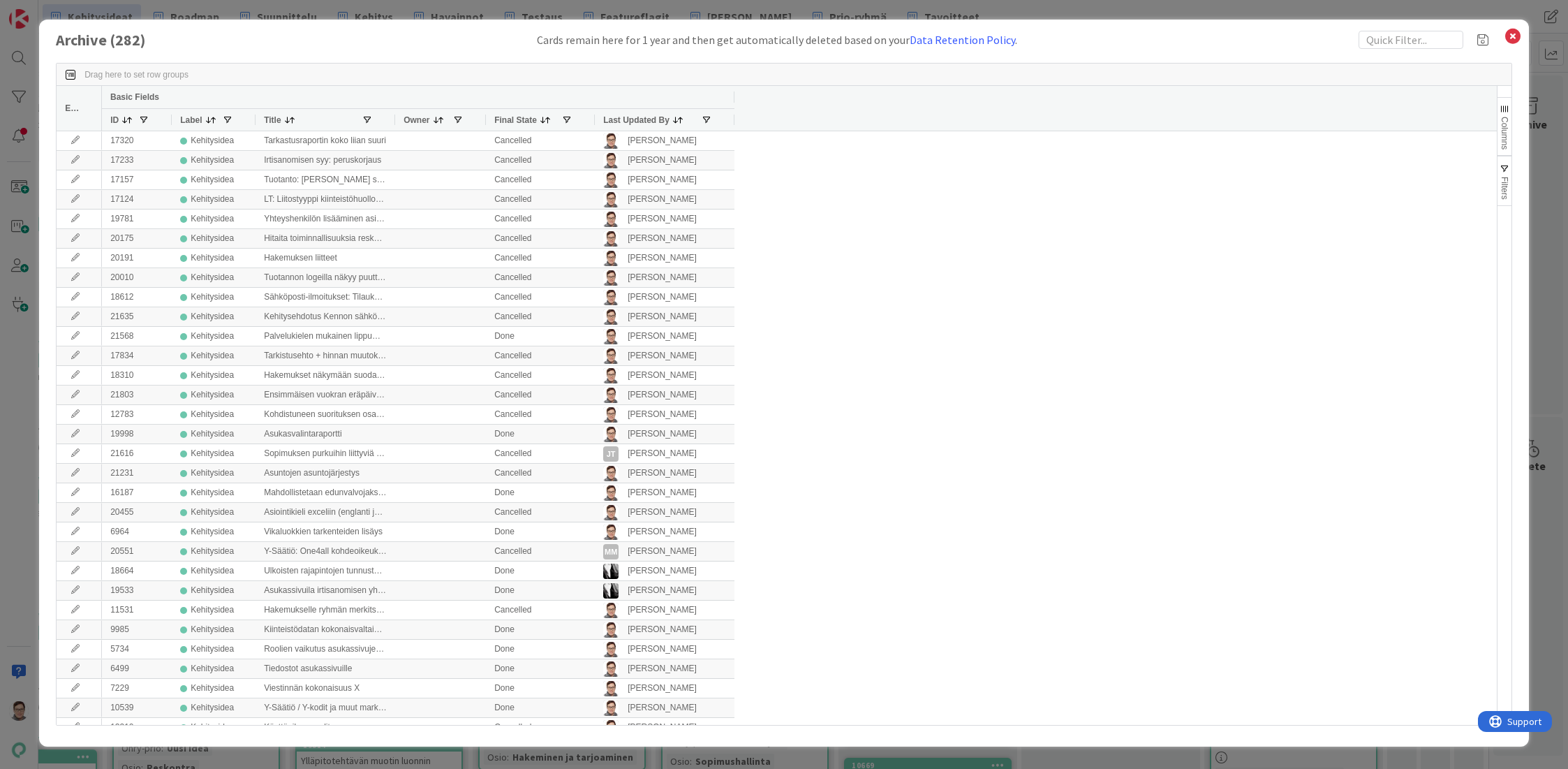
click at [628, 119] on span "Last Updated By" at bounding box center [636, 120] width 66 height 10
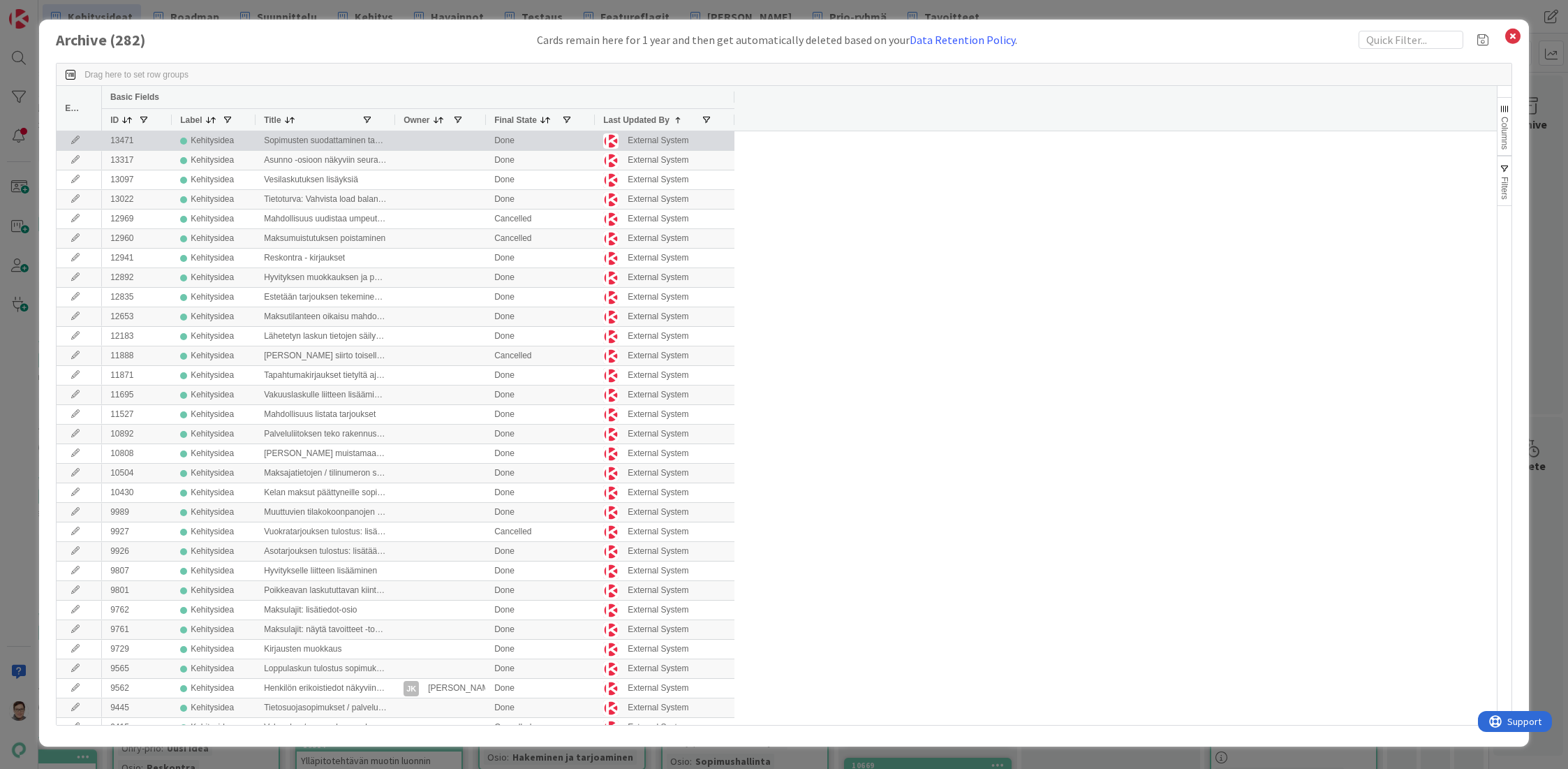
click at [80, 136] on div at bounding box center [79, 140] width 46 height 19
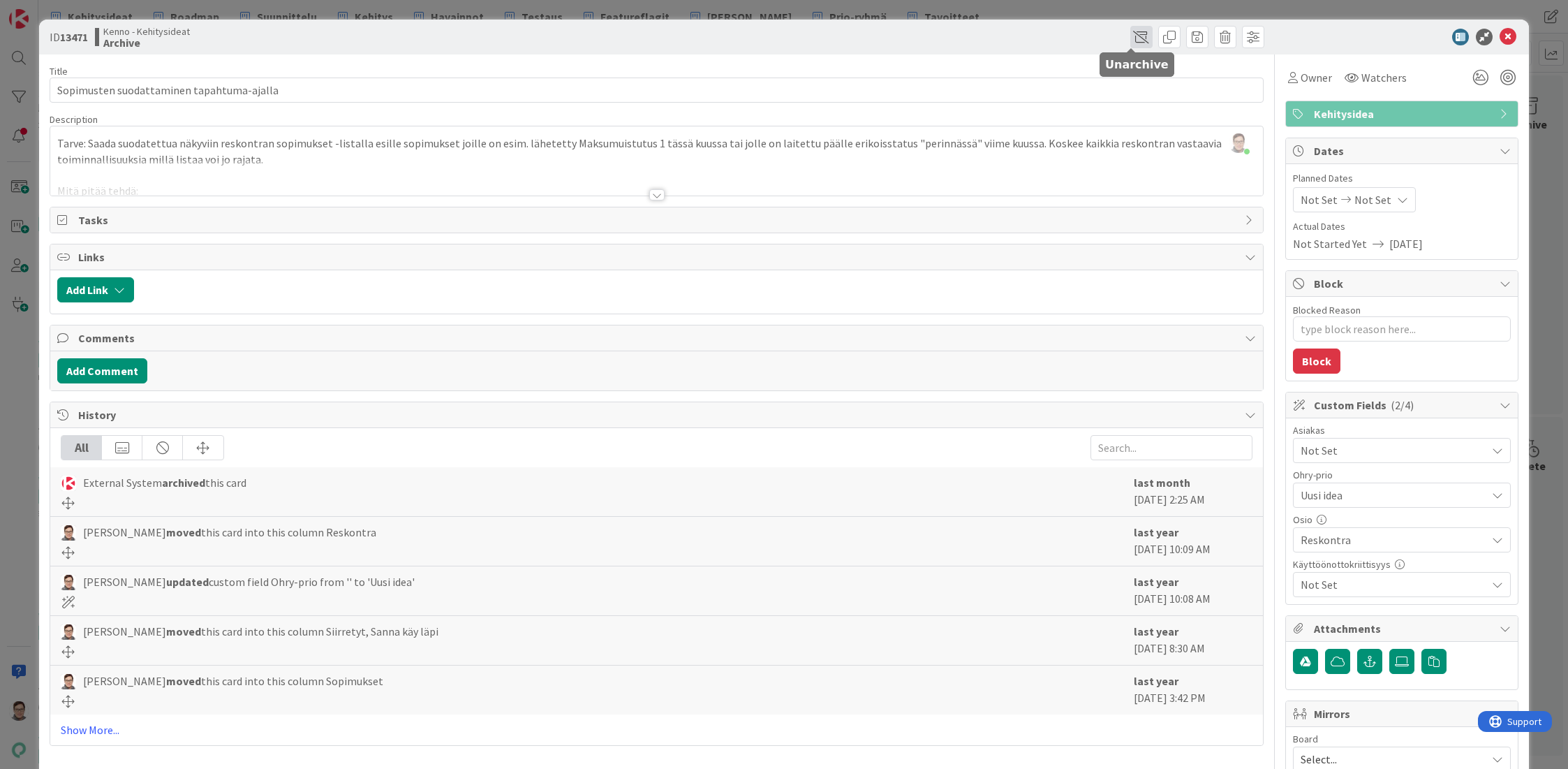
click at [1130, 33] on span at bounding box center [1141, 36] width 22 height 22
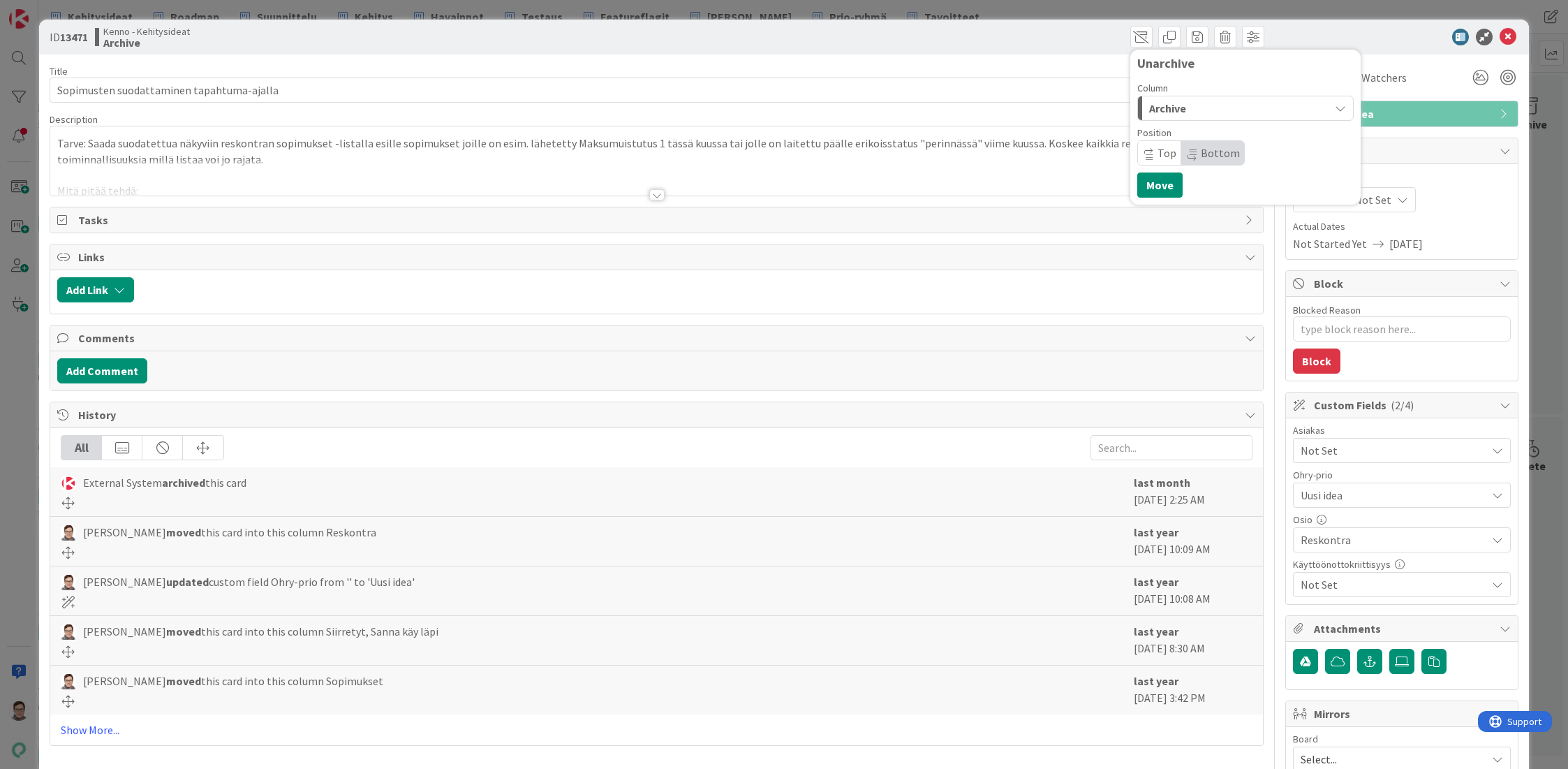
click at [1177, 108] on div "Archive" at bounding box center [1238, 108] width 184 height 22
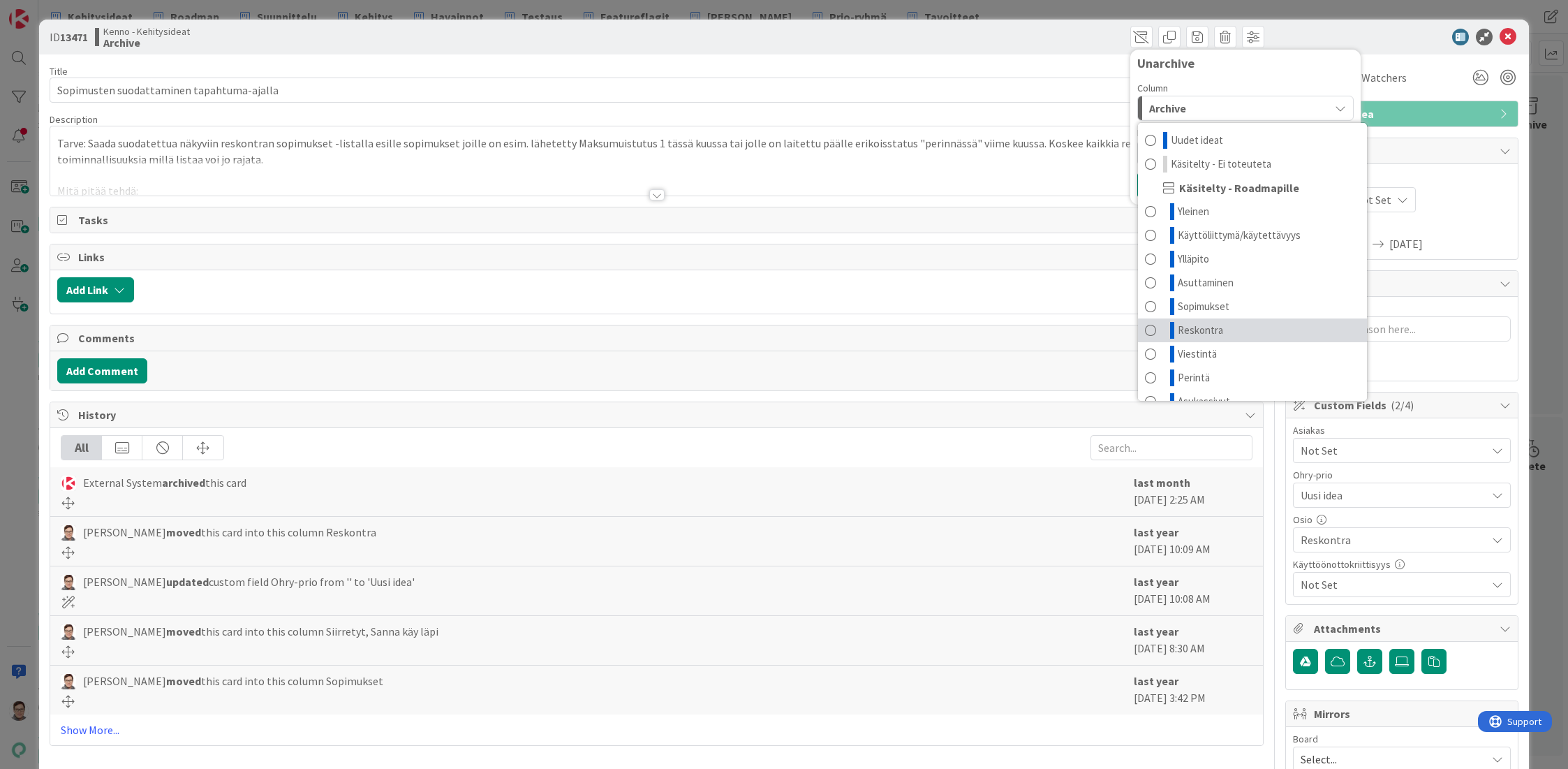
click at [1191, 330] on span "Reskontra" at bounding box center [1201, 330] width 46 height 17
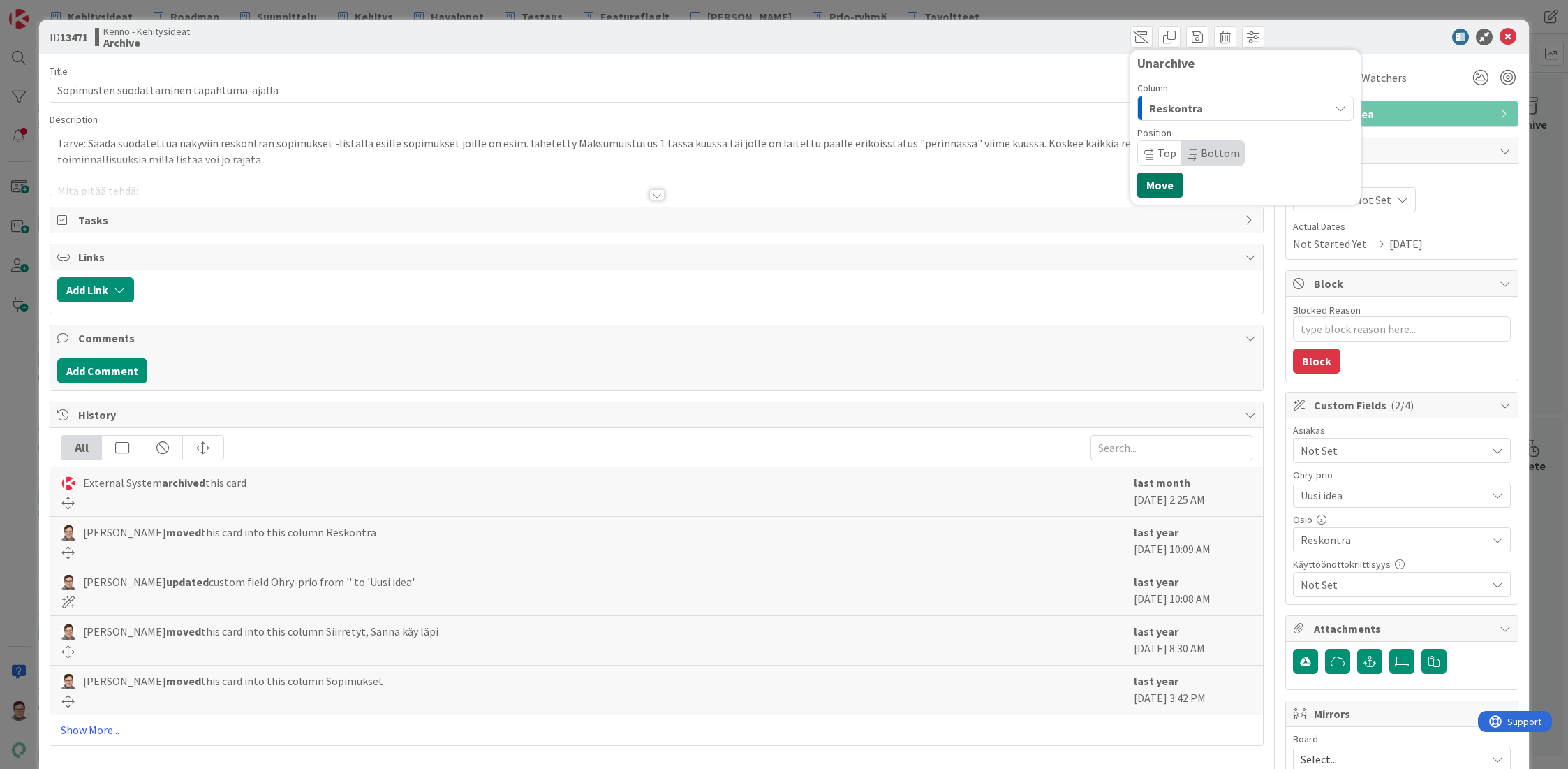
click at [1154, 187] on button "Move" at bounding box center [1160, 184] width 46 height 25
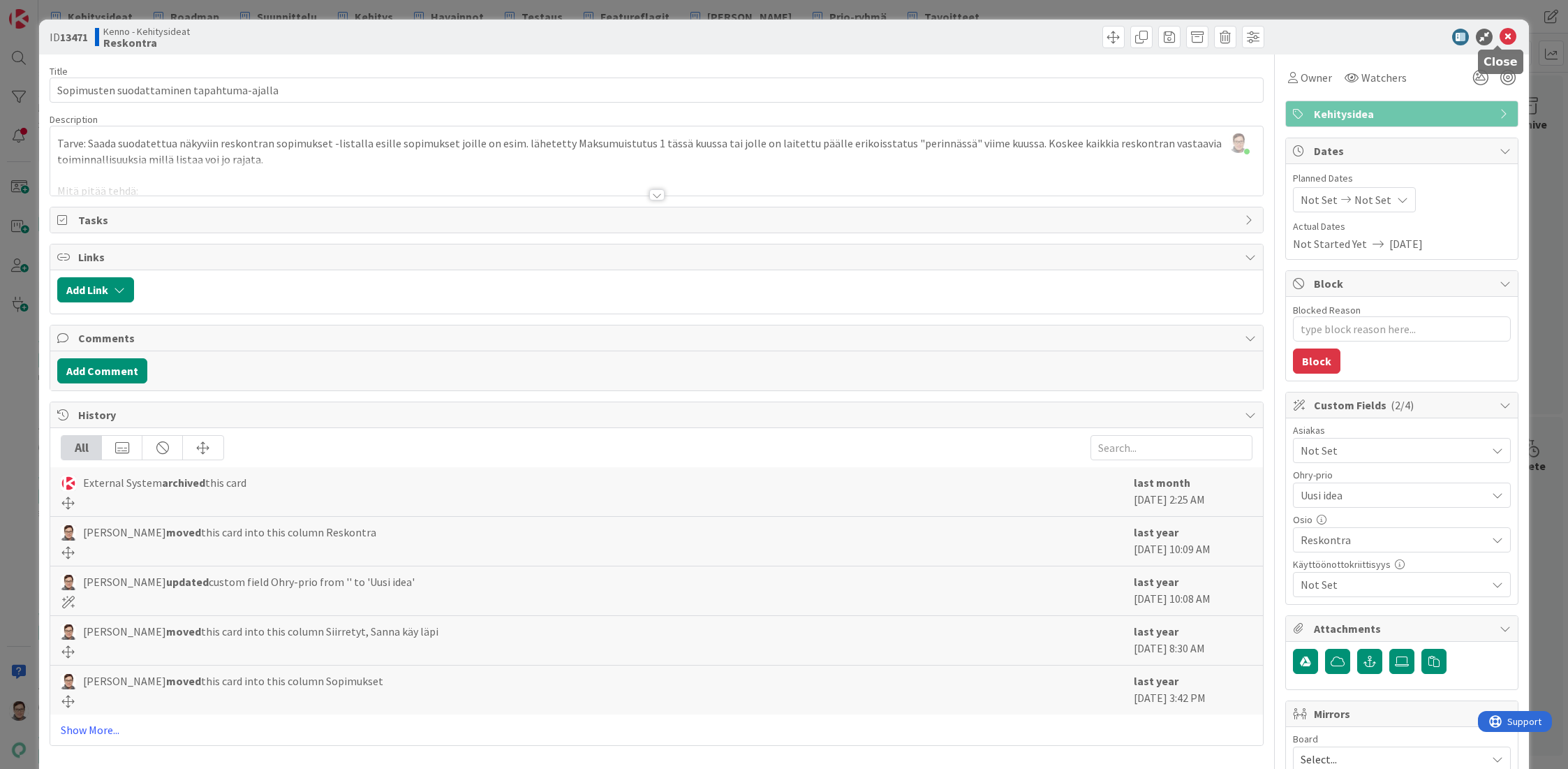
click at [1500, 38] on icon at bounding box center [1508, 37] width 17 height 17
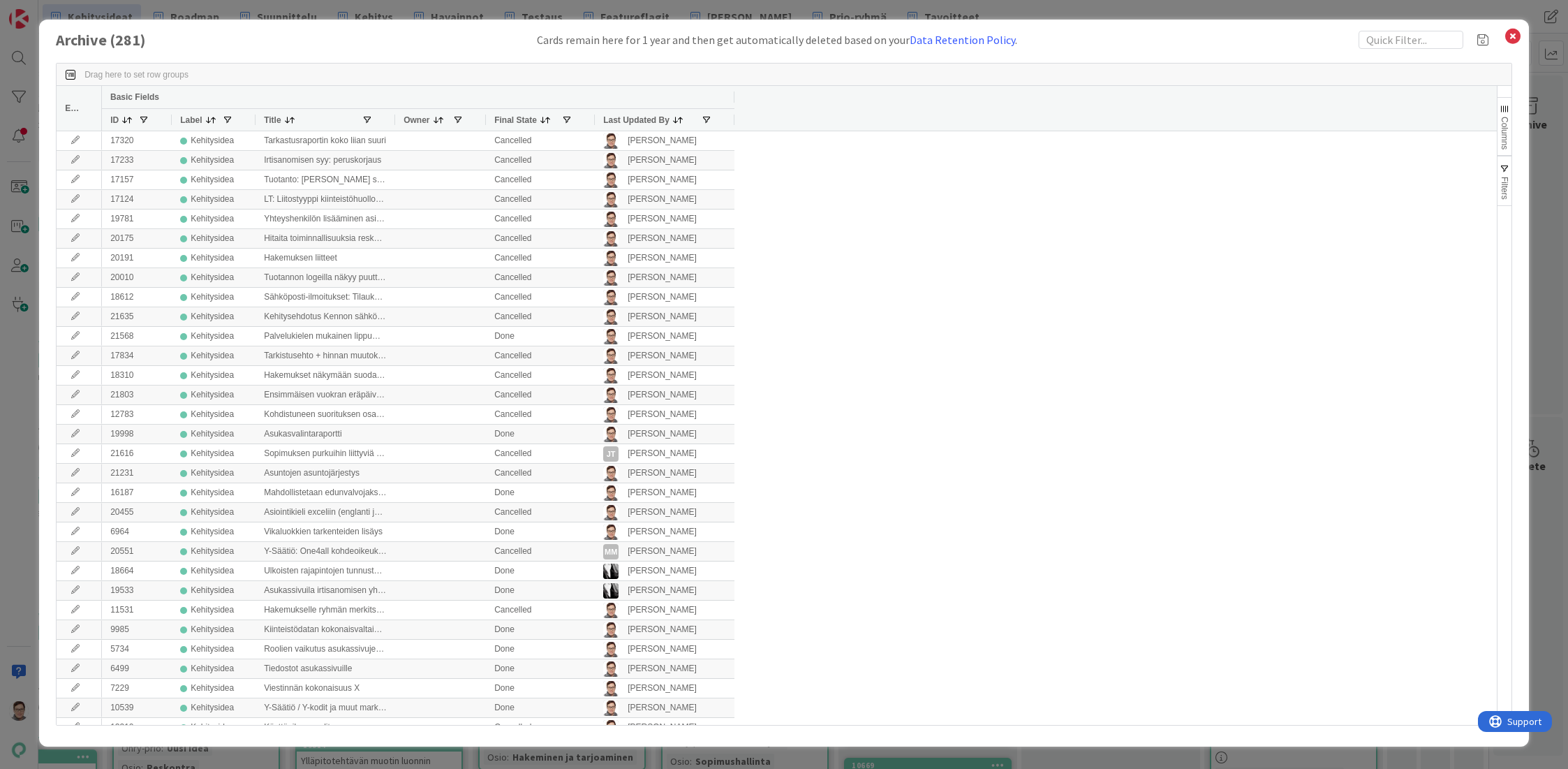
click at [631, 117] on span "Last Updated By" at bounding box center [636, 120] width 66 height 10
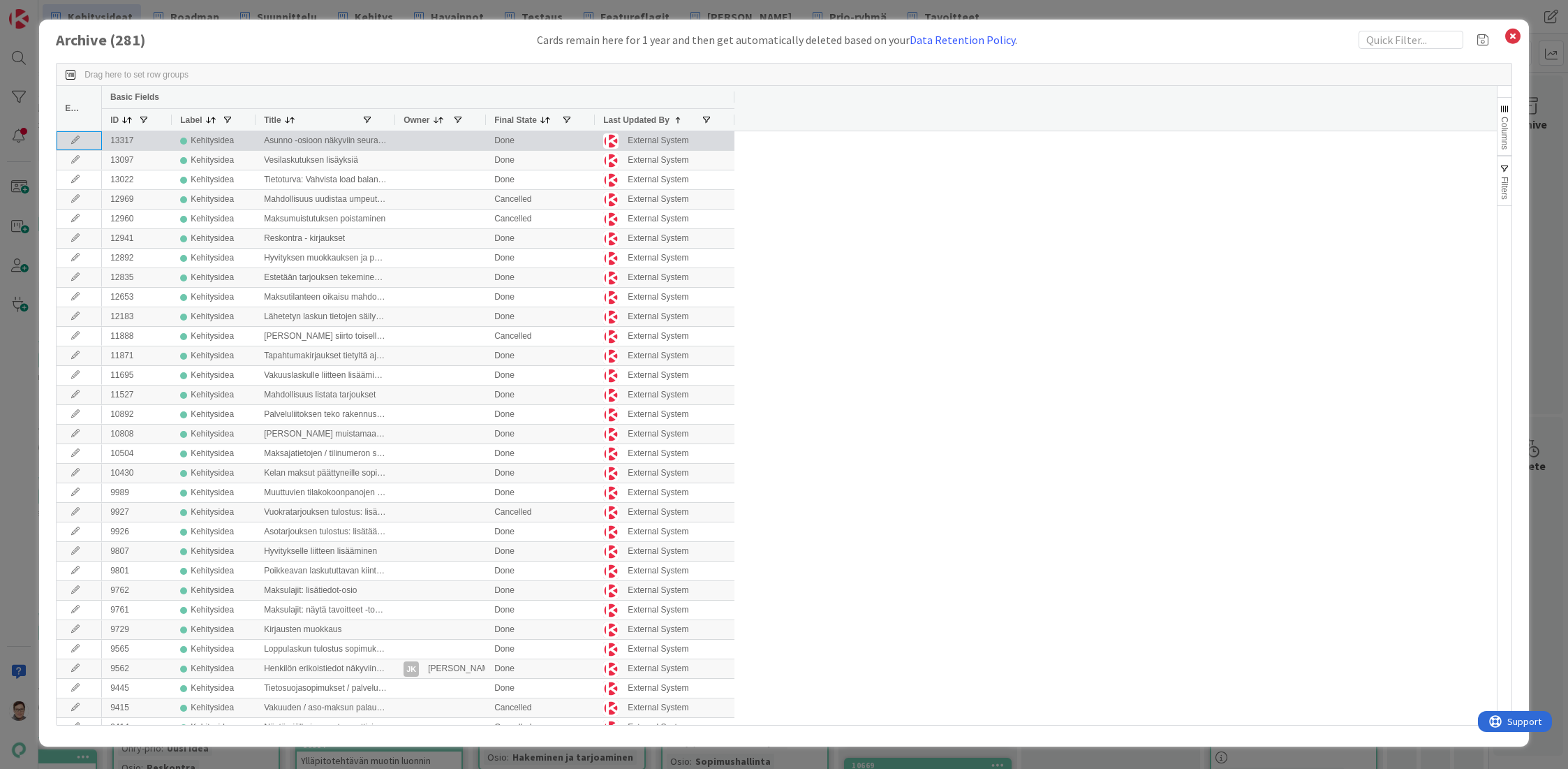
click at [71, 141] on icon at bounding box center [75, 140] width 21 height 9
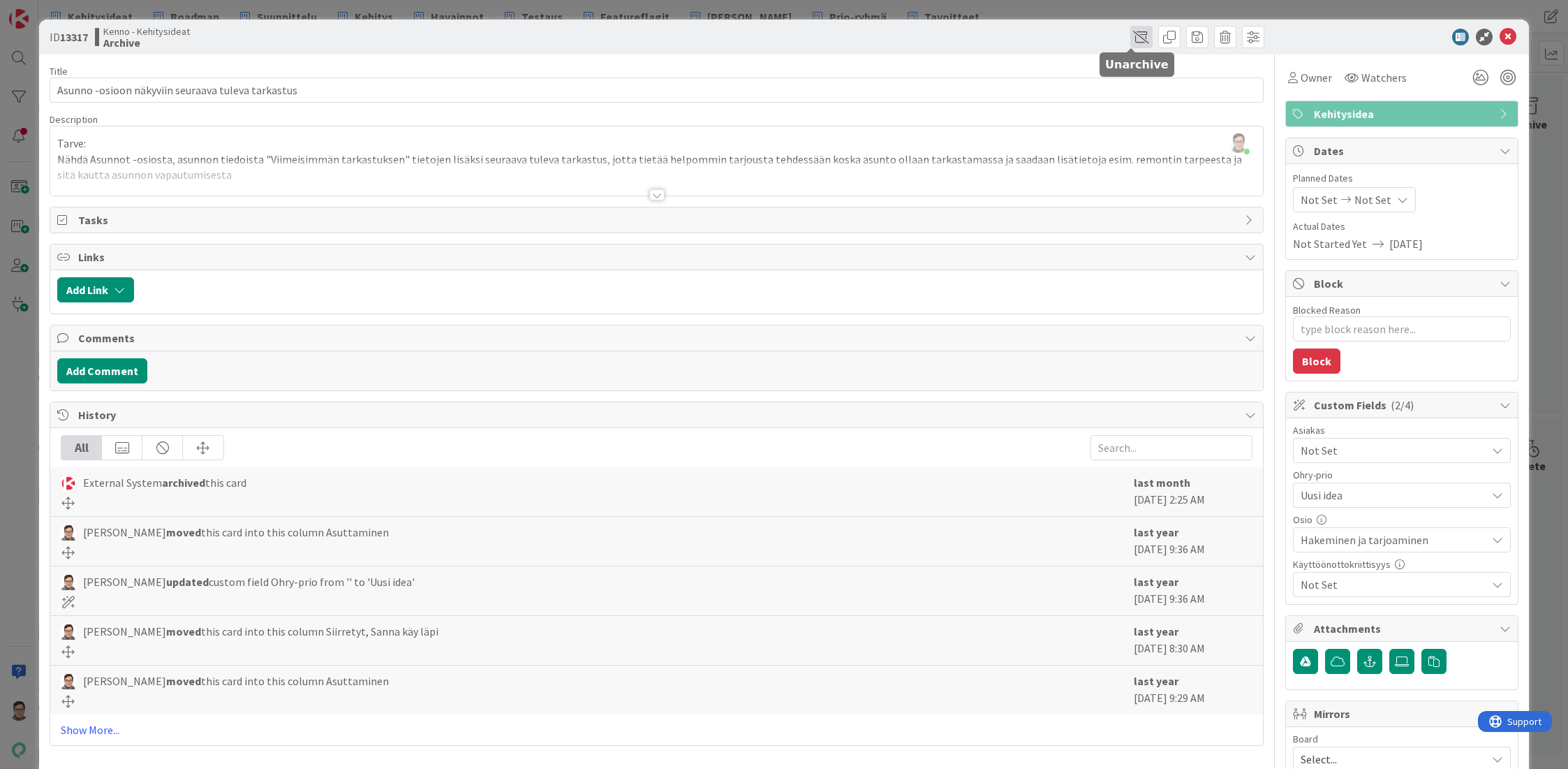
click at [1130, 34] on span at bounding box center [1141, 36] width 22 height 22
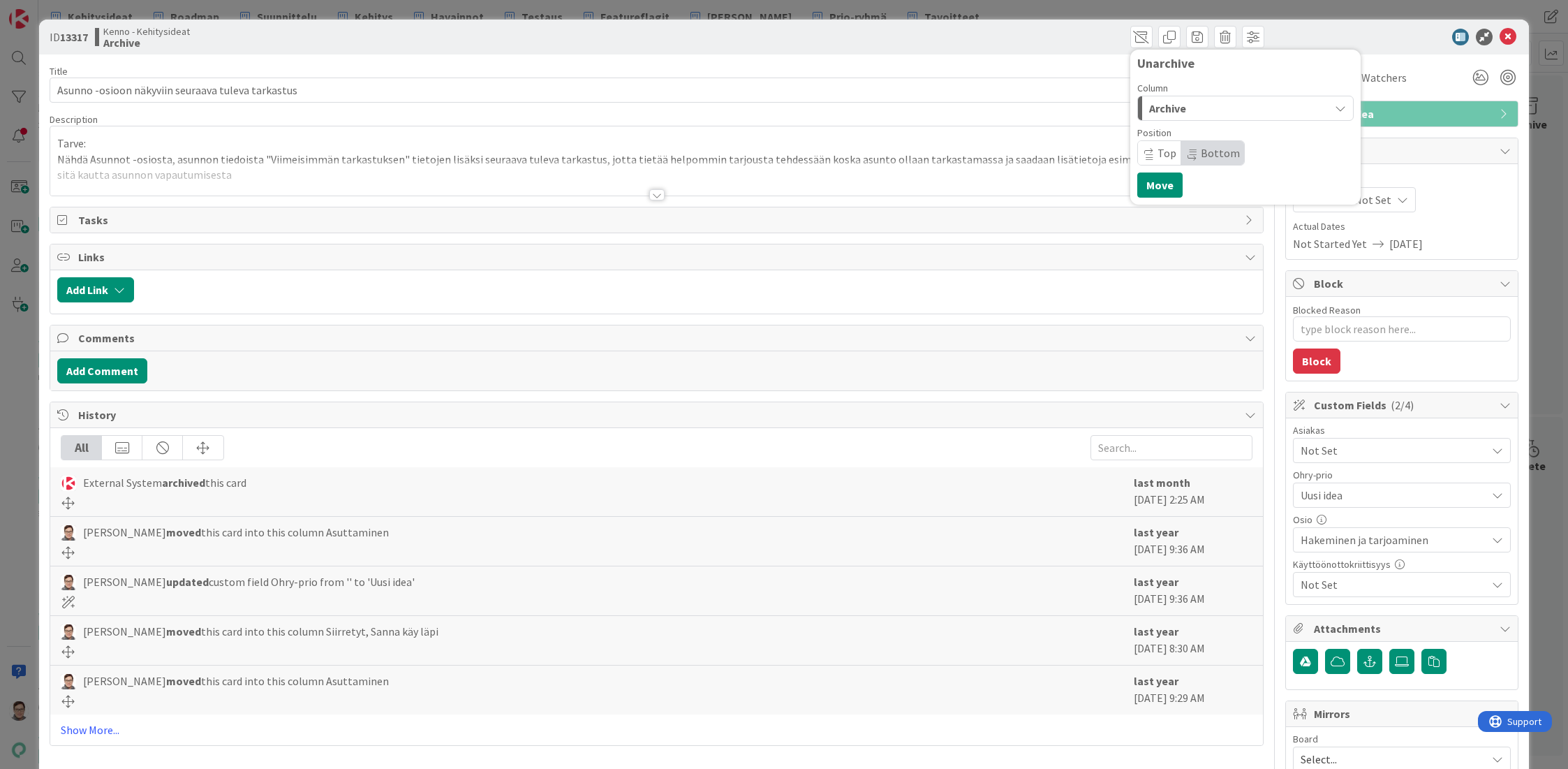
click at [1167, 102] on span "Archive" at bounding box center [1167, 108] width 37 height 19
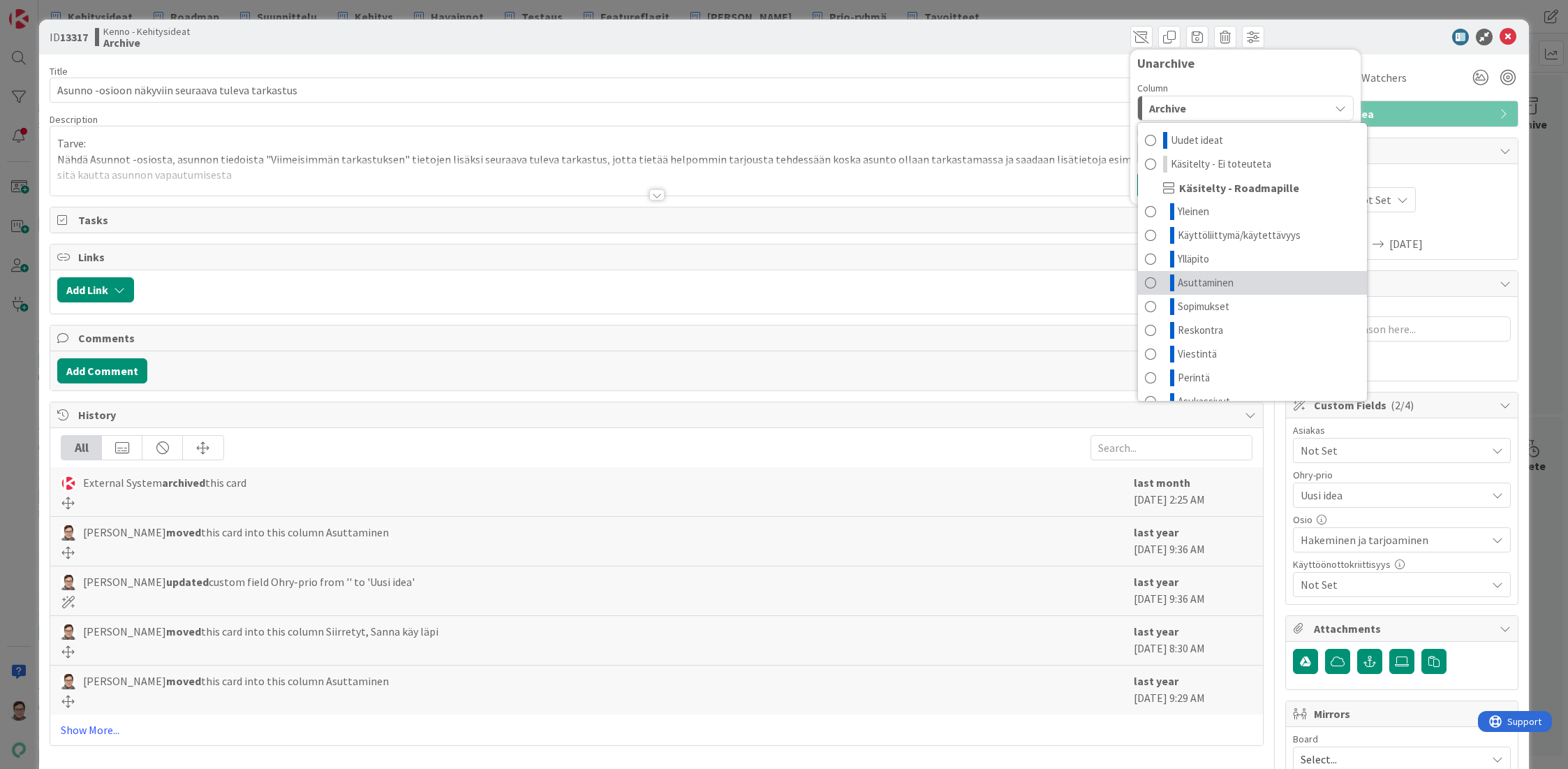
click at [1198, 277] on span "Asuttaminen" at bounding box center [1206, 283] width 56 height 17
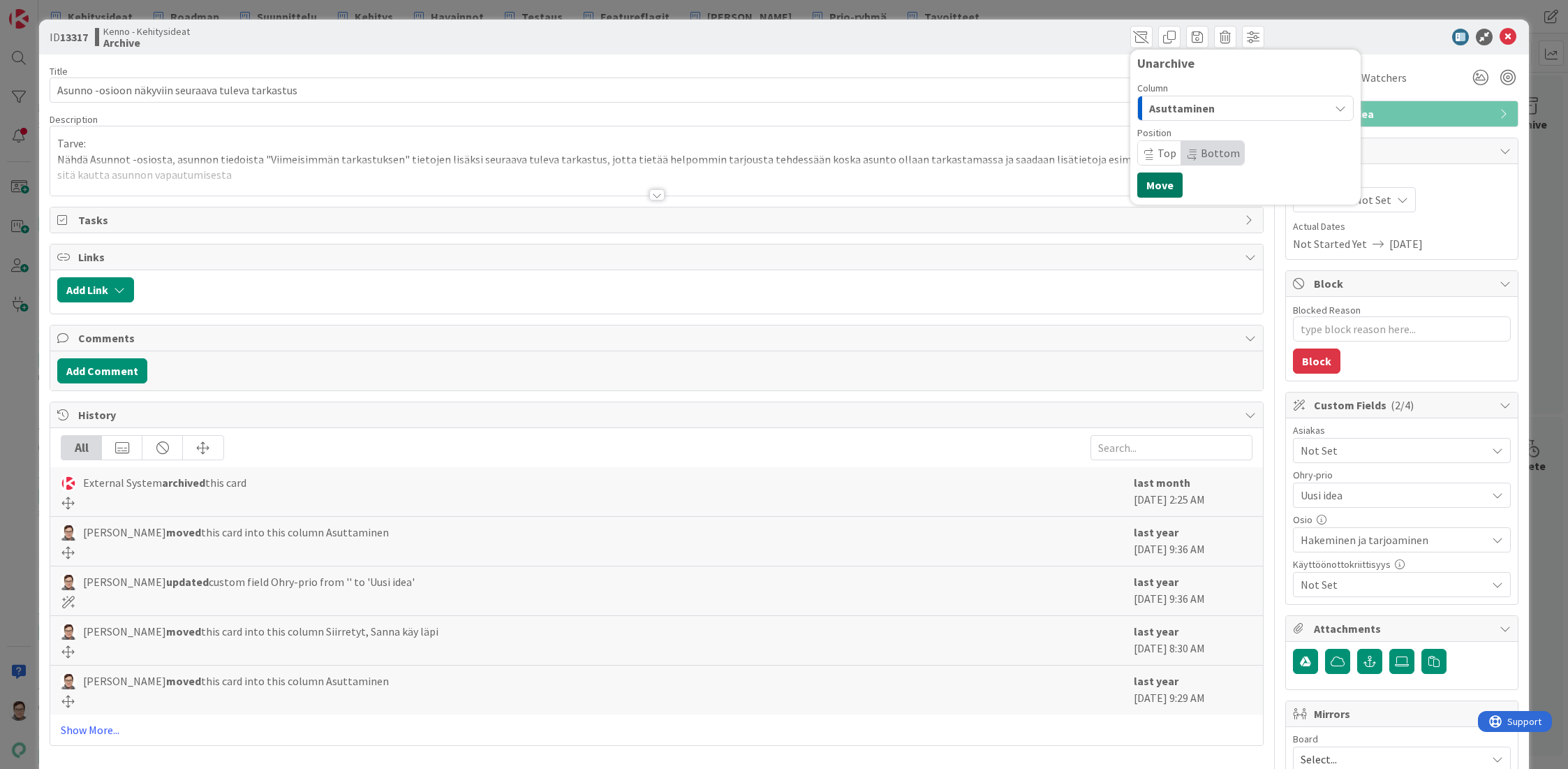
click at [1146, 184] on button "Move" at bounding box center [1160, 184] width 46 height 25
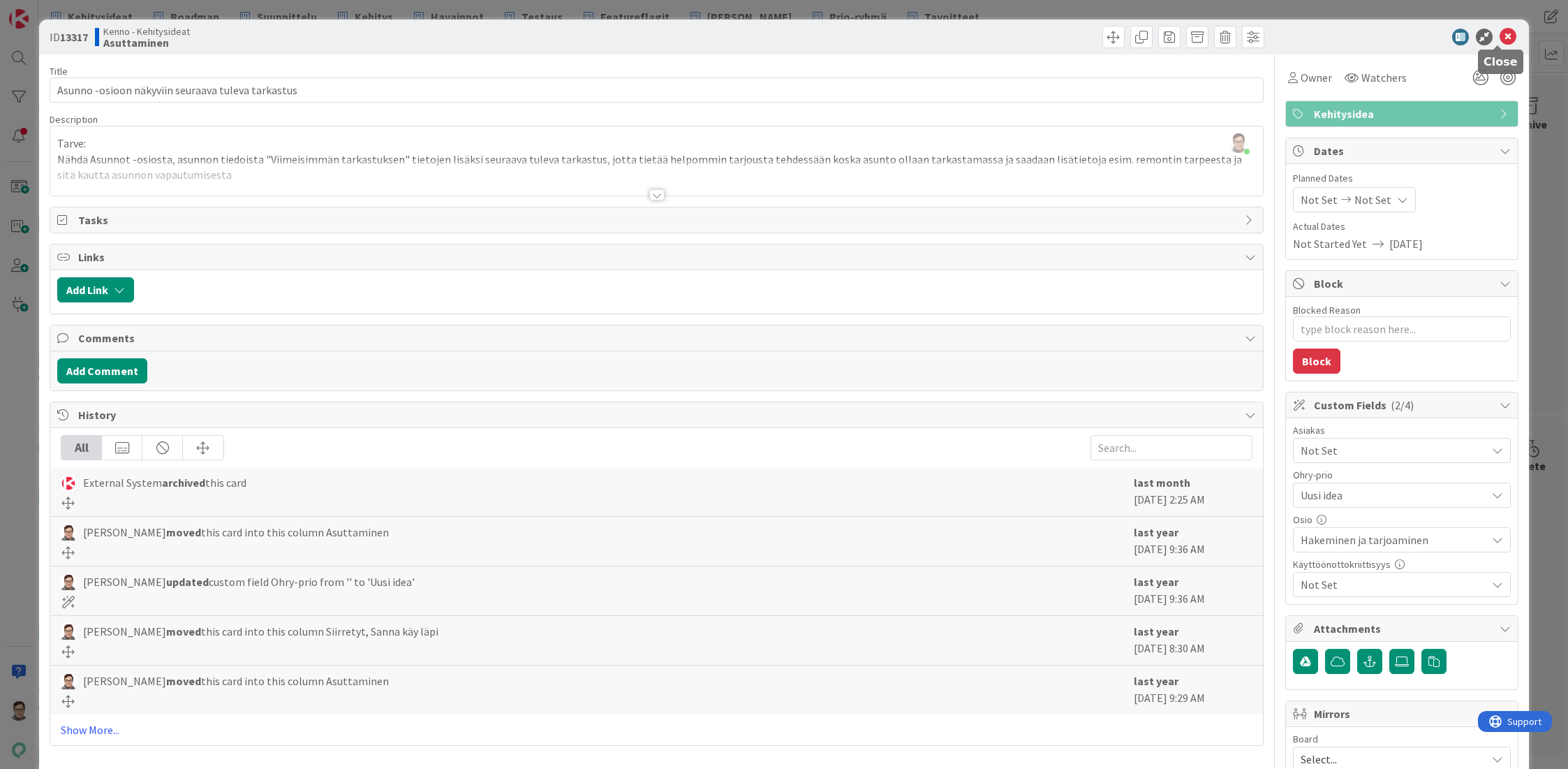
click at [1500, 36] on icon at bounding box center [1508, 37] width 17 height 17
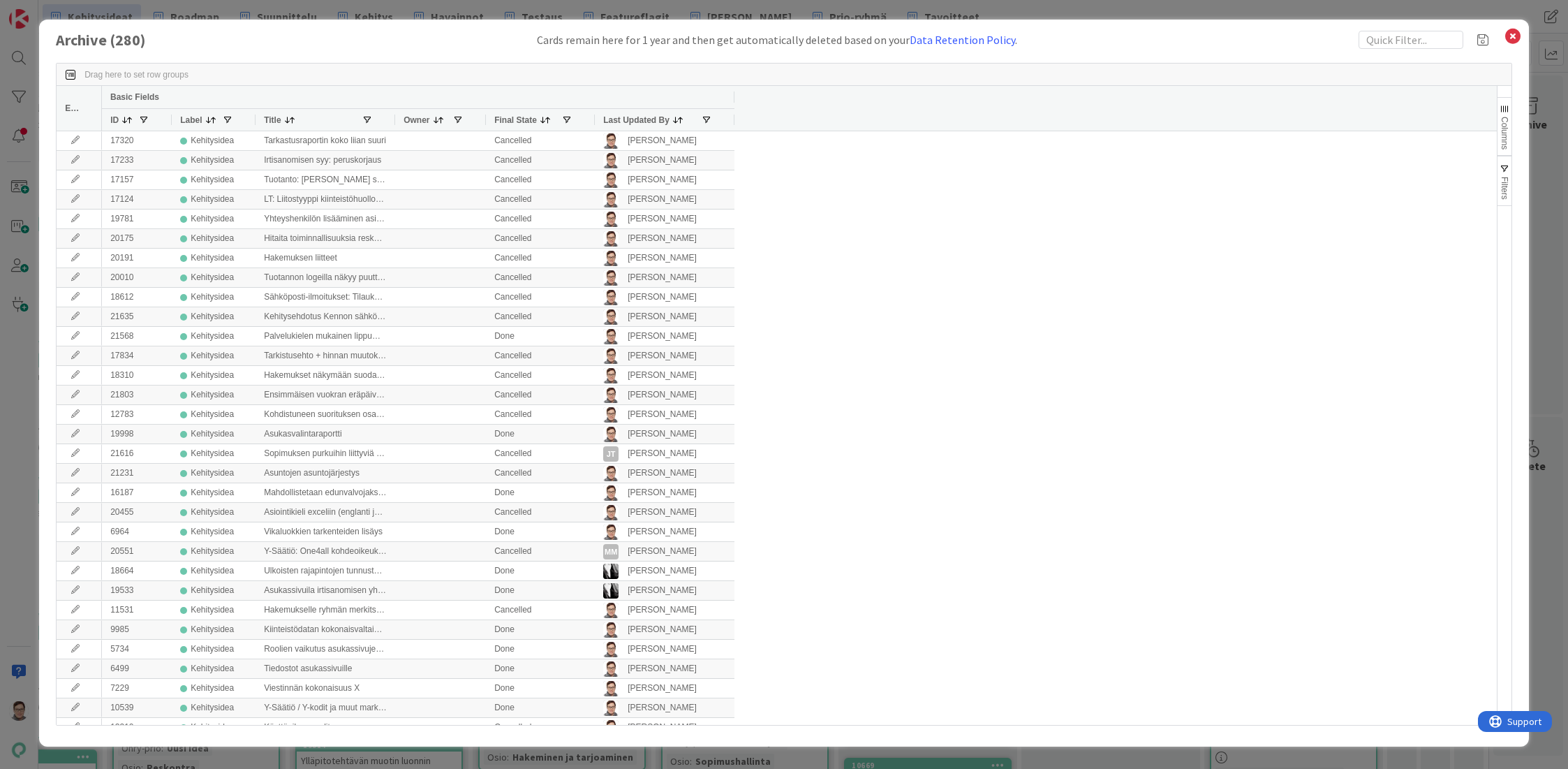
click at [617, 123] on span "Last Updated By" at bounding box center [636, 120] width 66 height 10
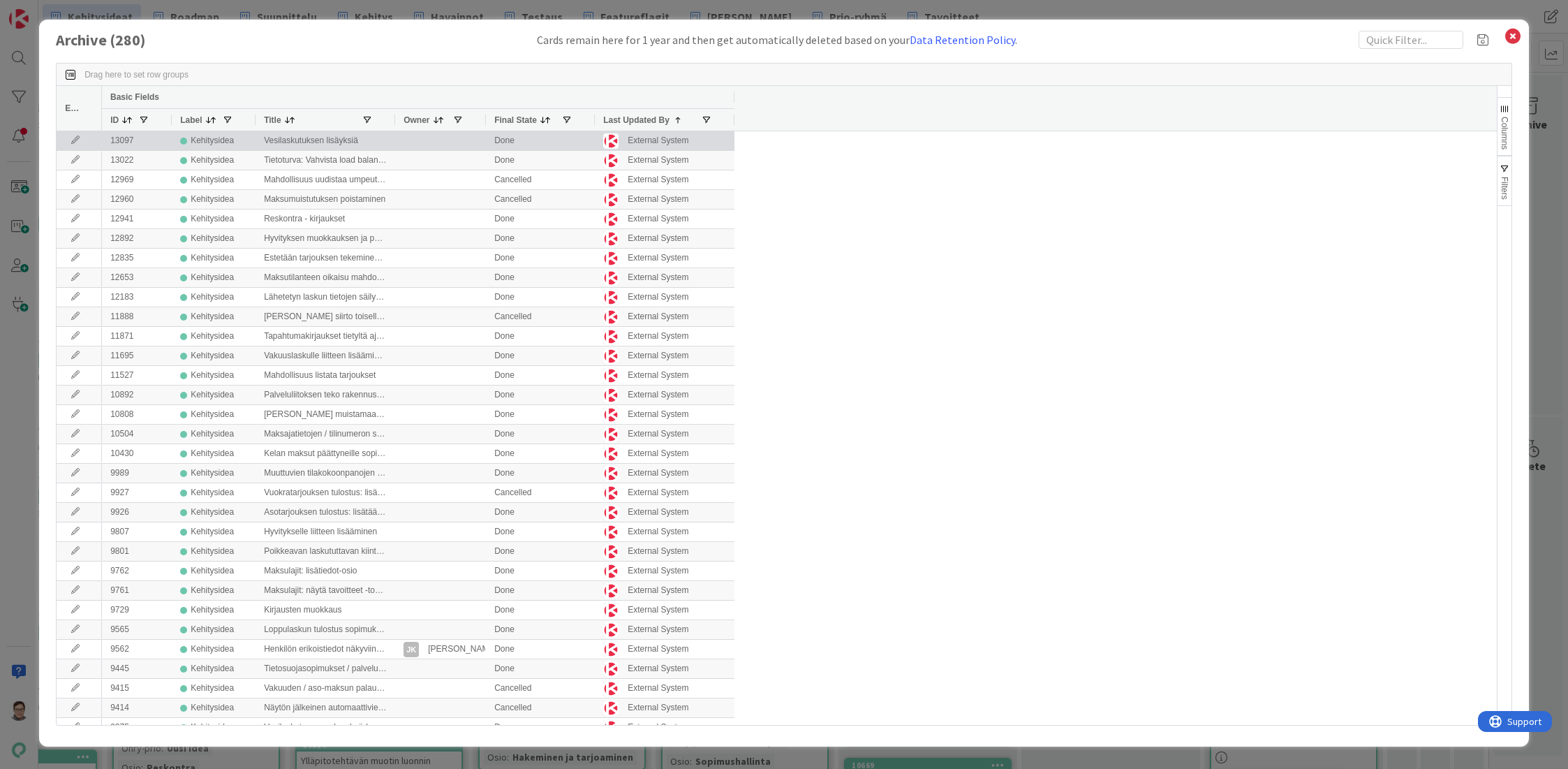
click at [73, 136] on icon at bounding box center [75, 140] width 21 height 9
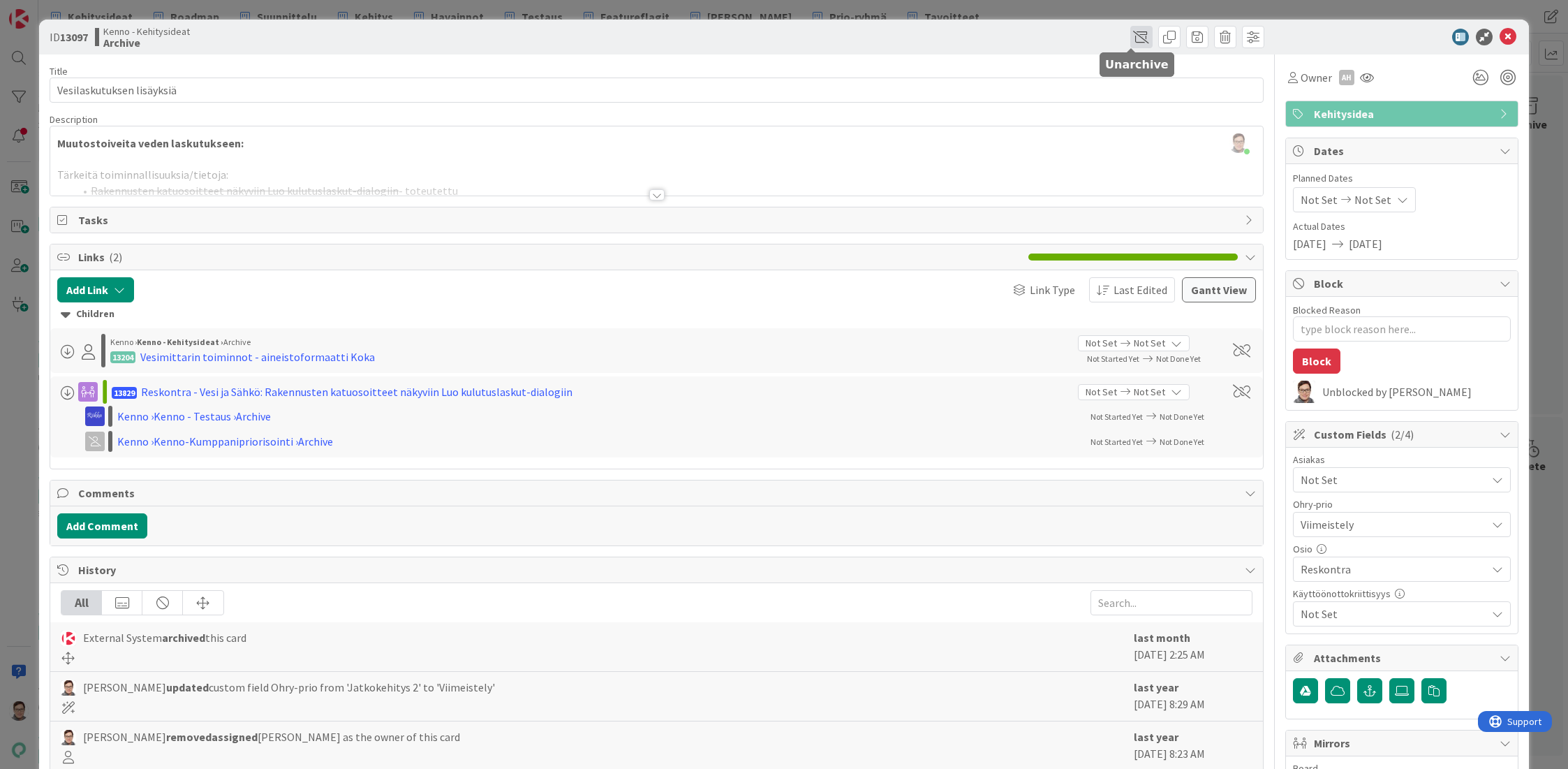
click at [1132, 37] on span at bounding box center [1141, 36] width 22 height 22
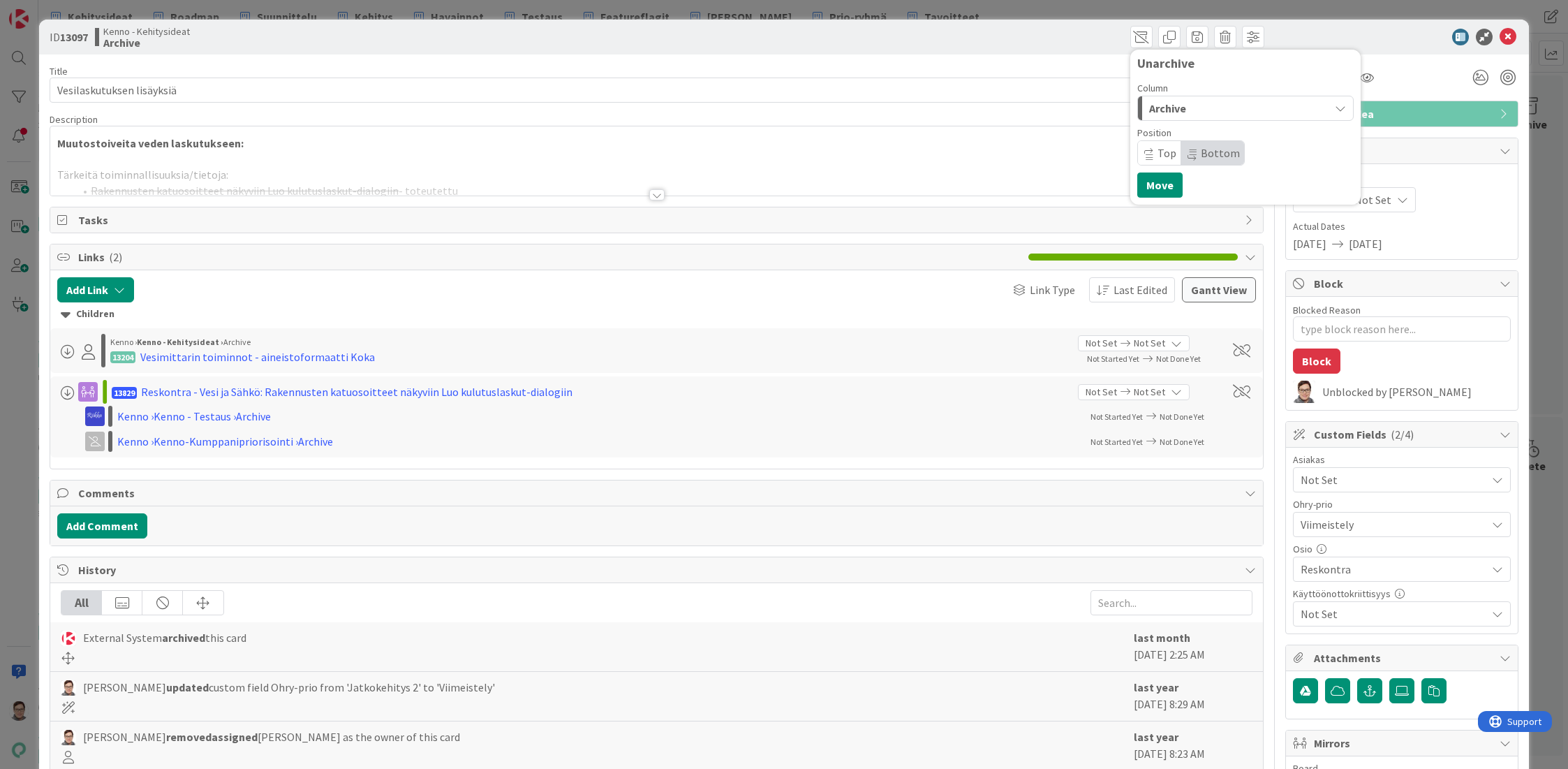
click at [1157, 107] on span "Archive" at bounding box center [1167, 108] width 37 height 19
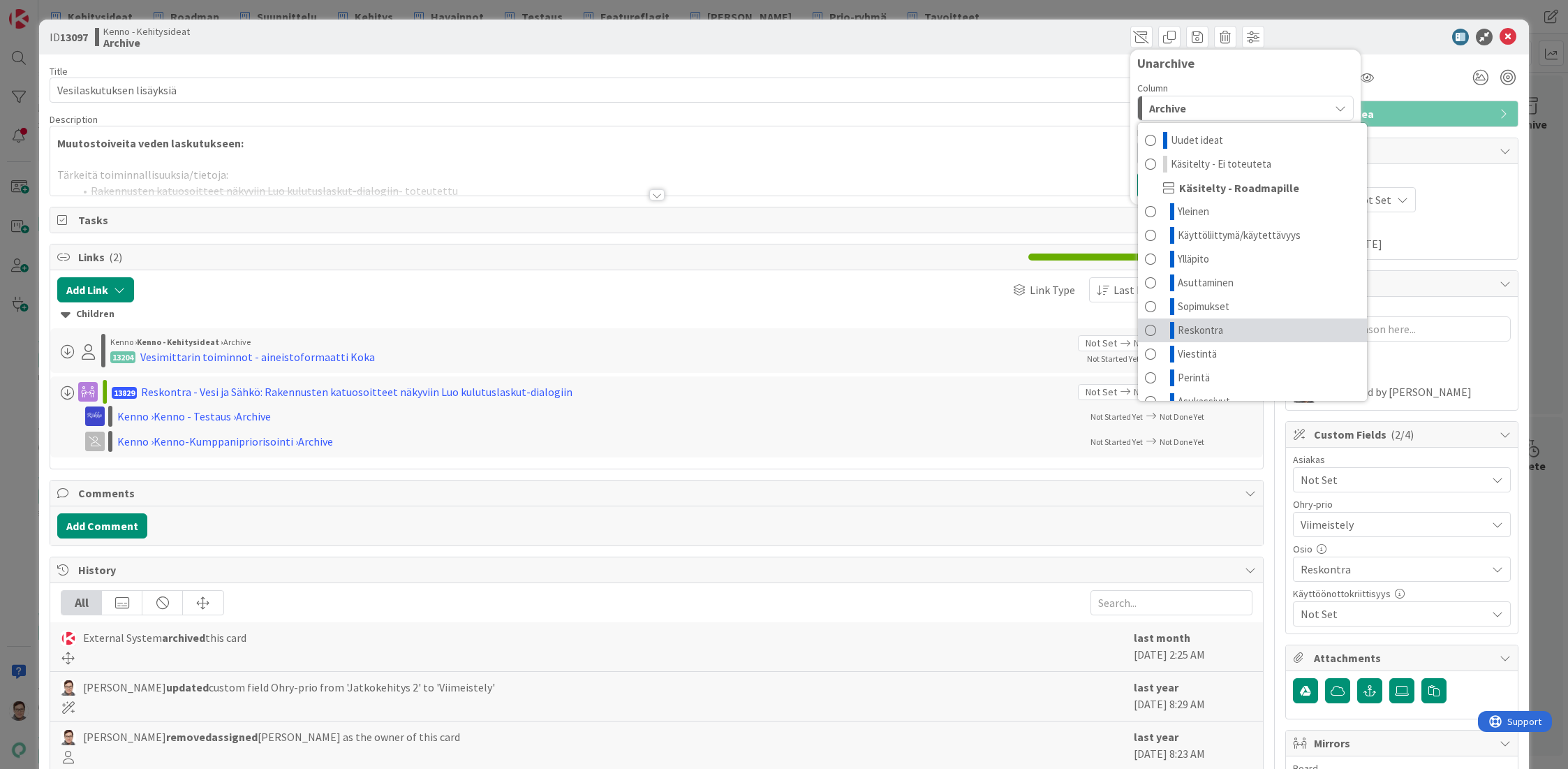
click at [1186, 327] on span "Reskontra" at bounding box center [1201, 330] width 46 height 17
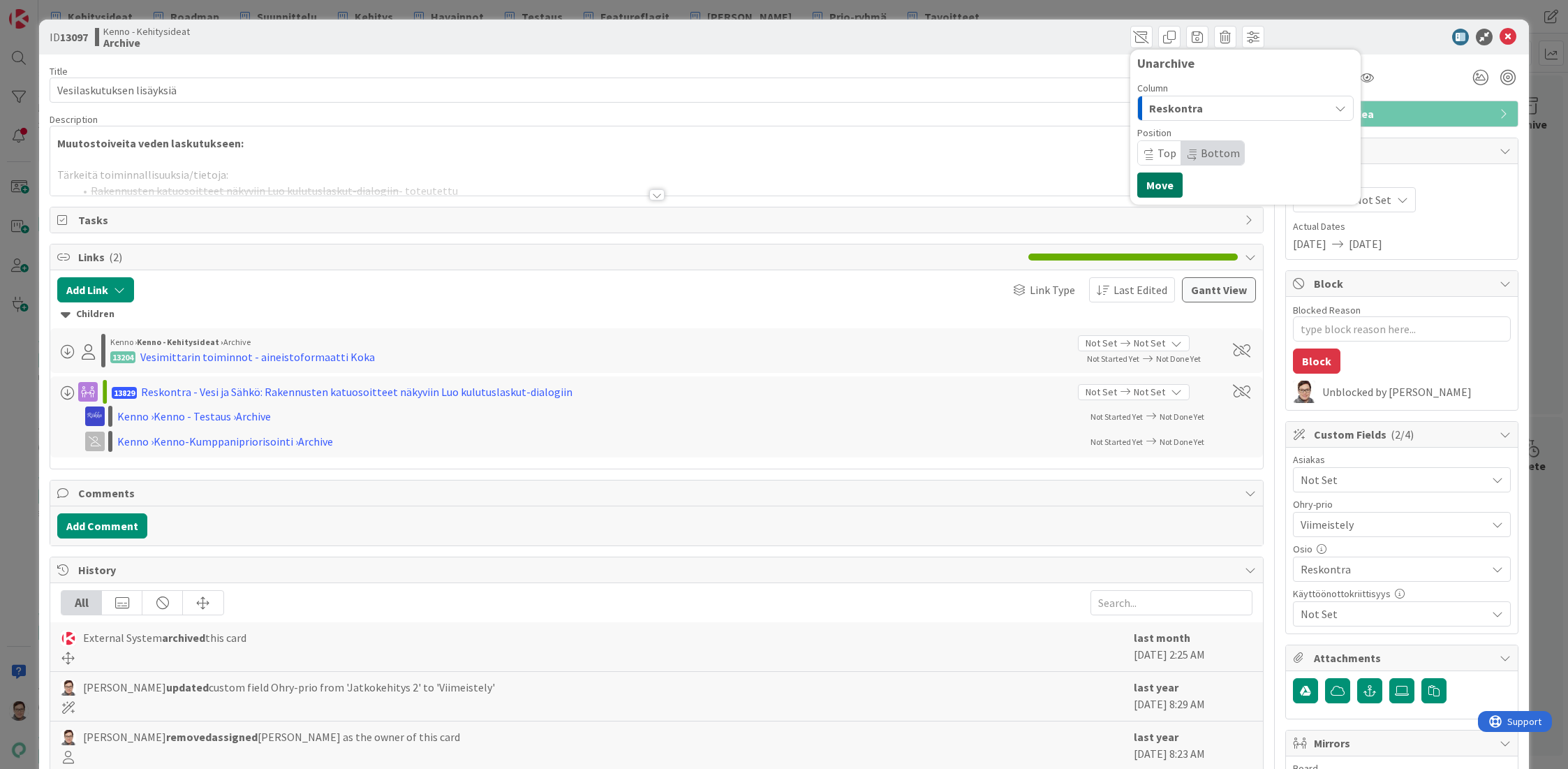
click at [1157, 184] on button "Move" at bounding box center [1160, 184] width 46 height 25
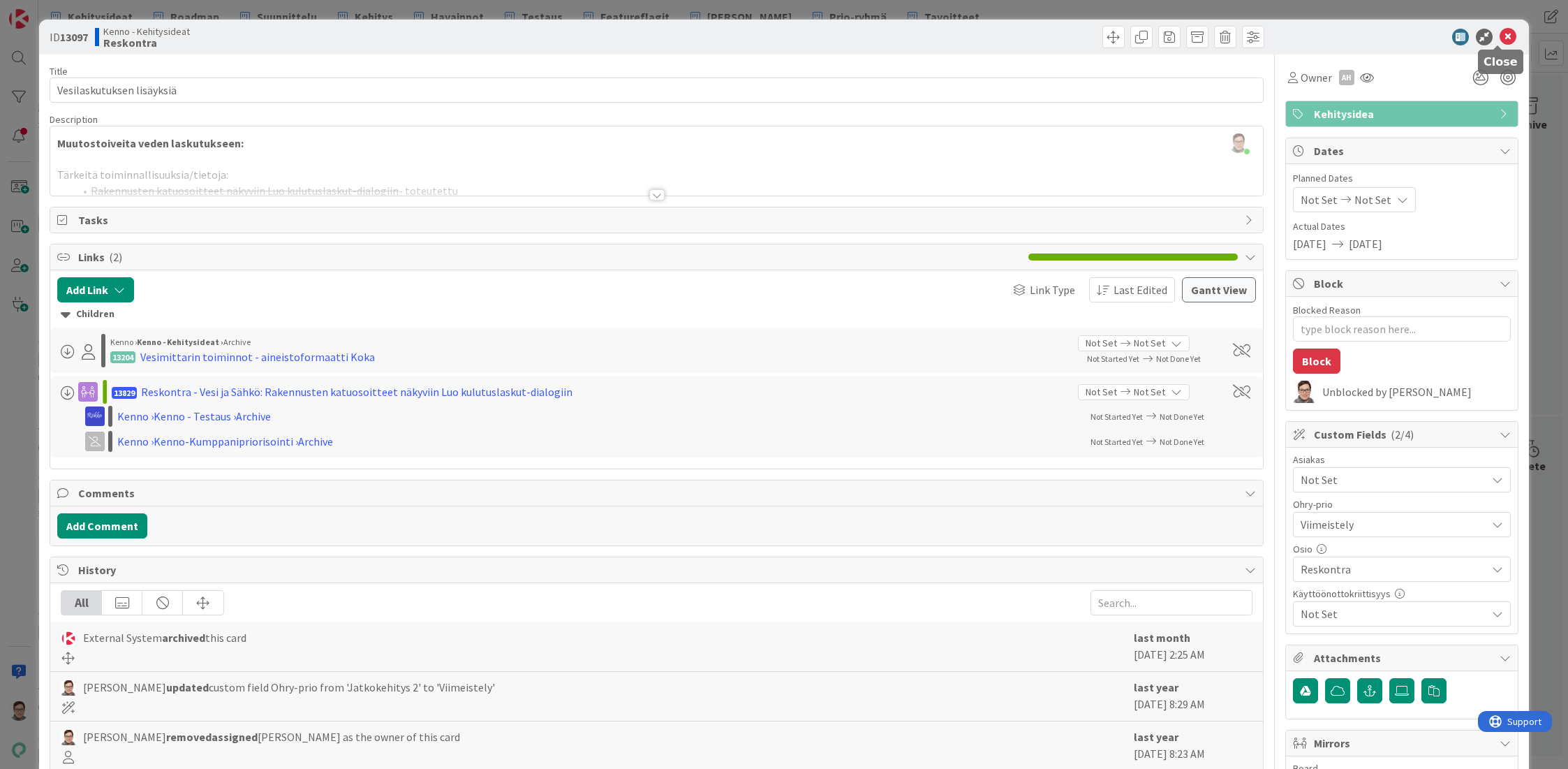
click at [1500, 40] on icon at bounding box center [1508, 37] width 17 height 17
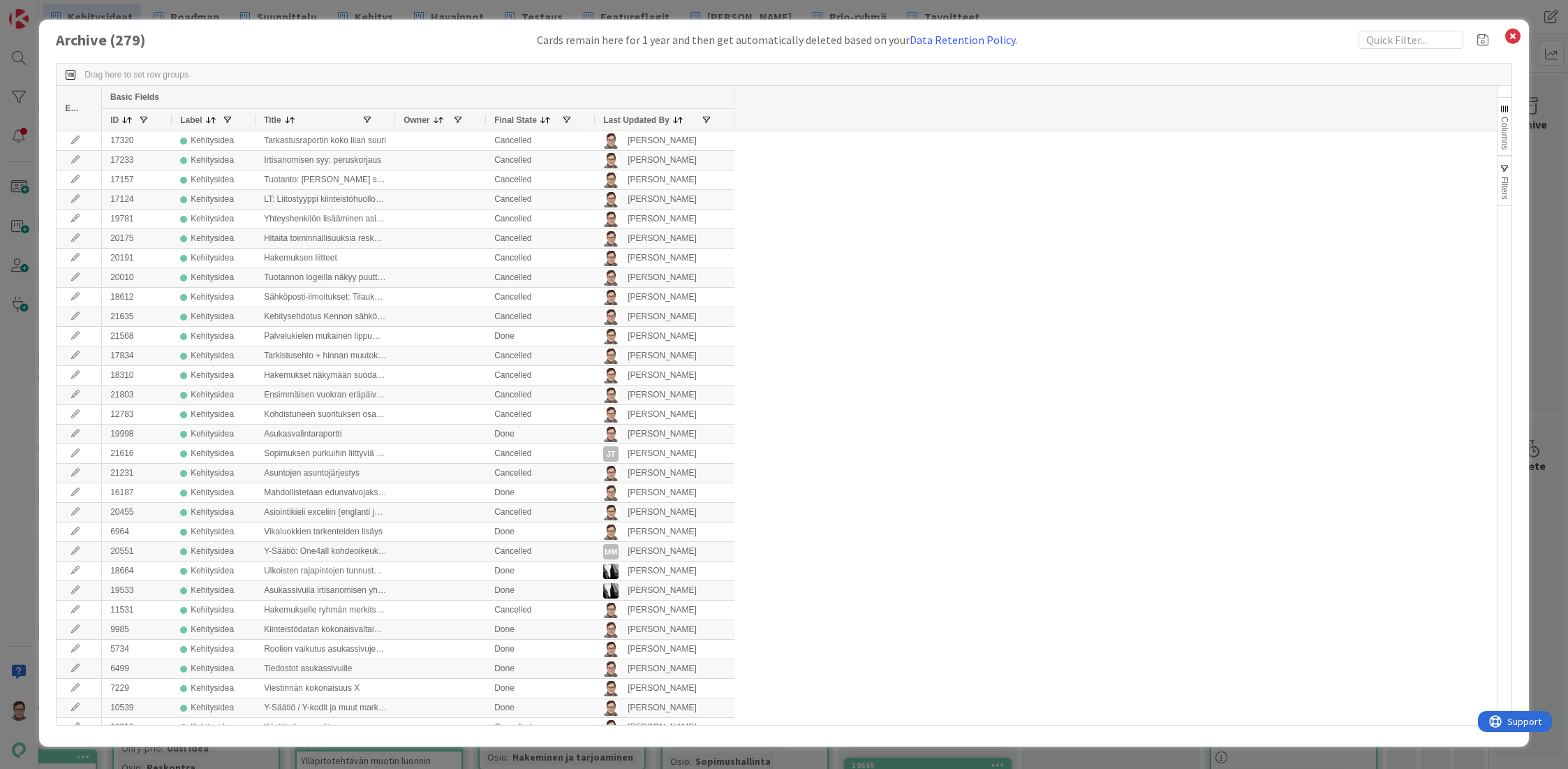
click at [640, 115] on span "Last Updated By" at bounding box center [636, 120] width 66 height 10
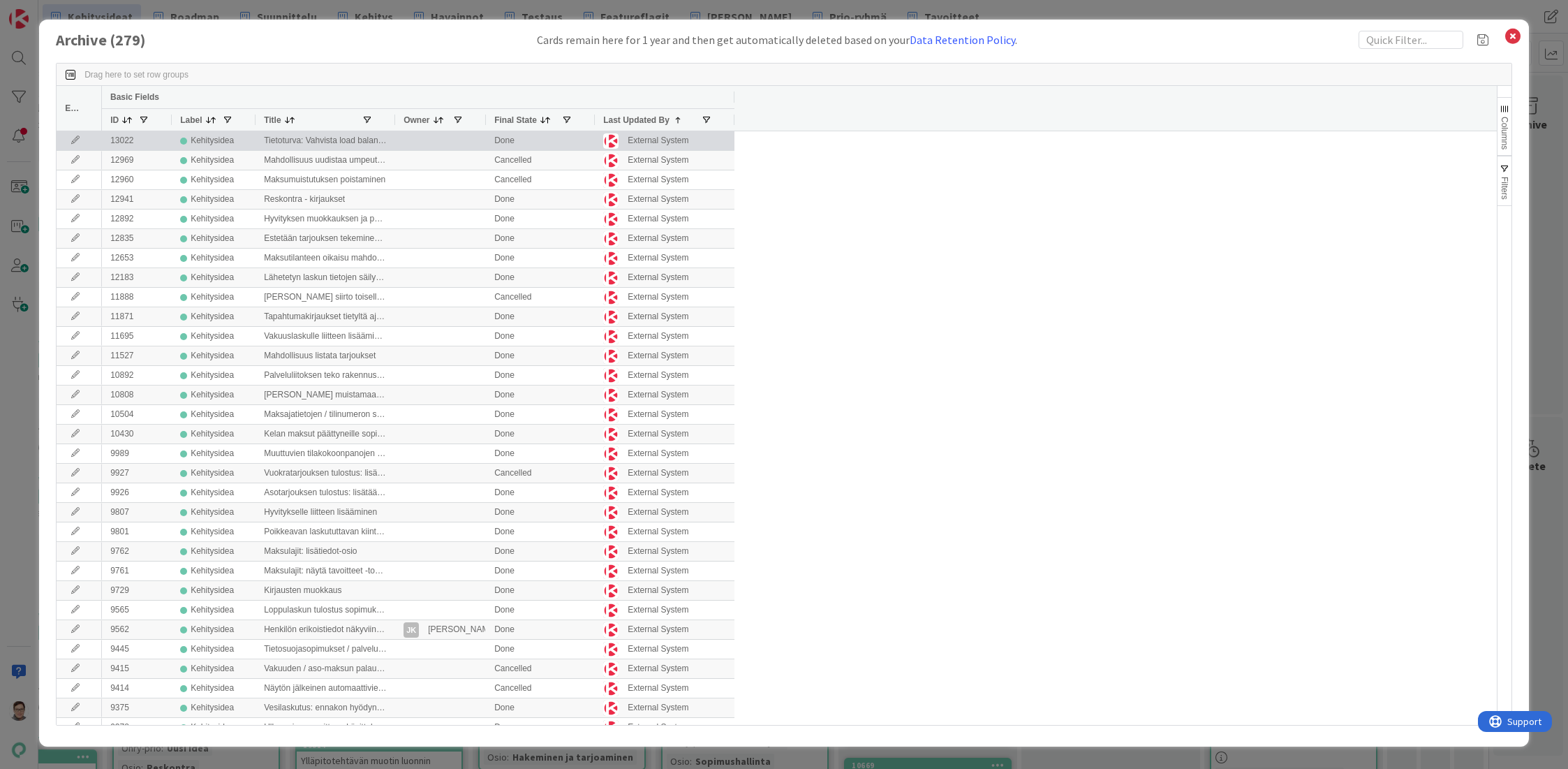
click at [72, 138] on icon at bounding box center [75, 140] width 21 height 9
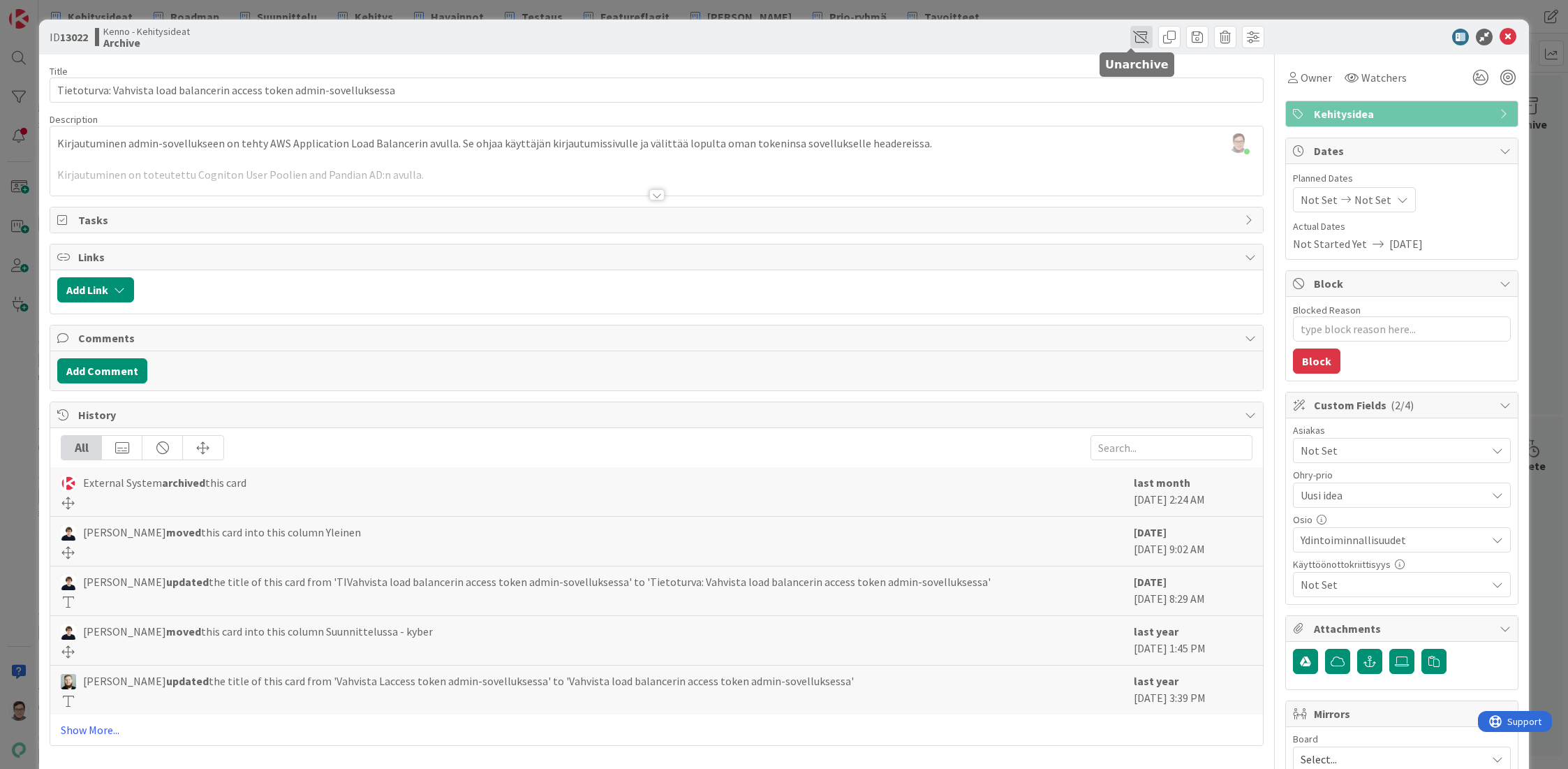
click at [1131, 31] on span at bounding box center [1141, 36] width 22 height 22
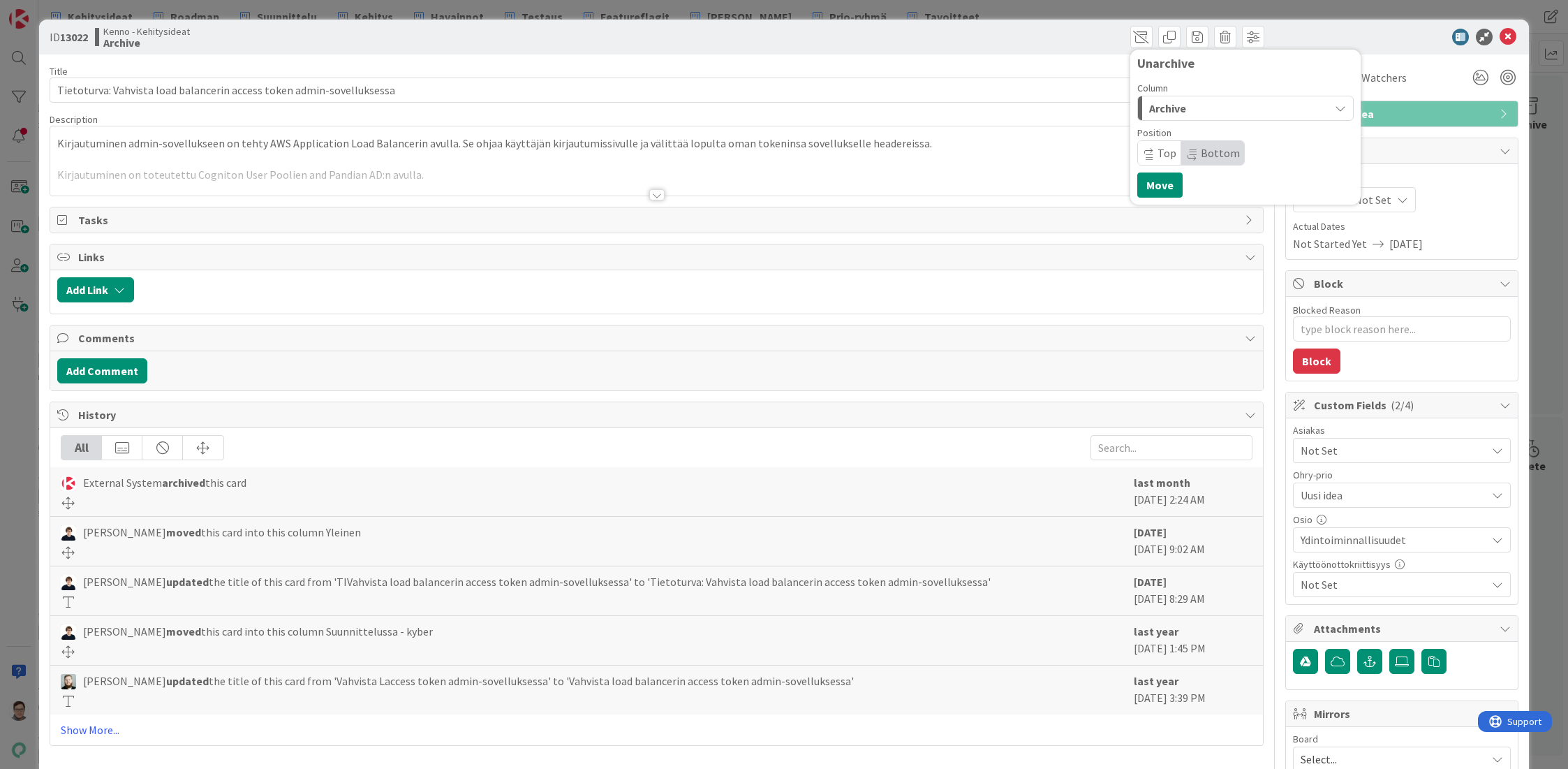
click at [1174, 108] on span "Archive" at bounding box center [1167, 108] width 37 height 19
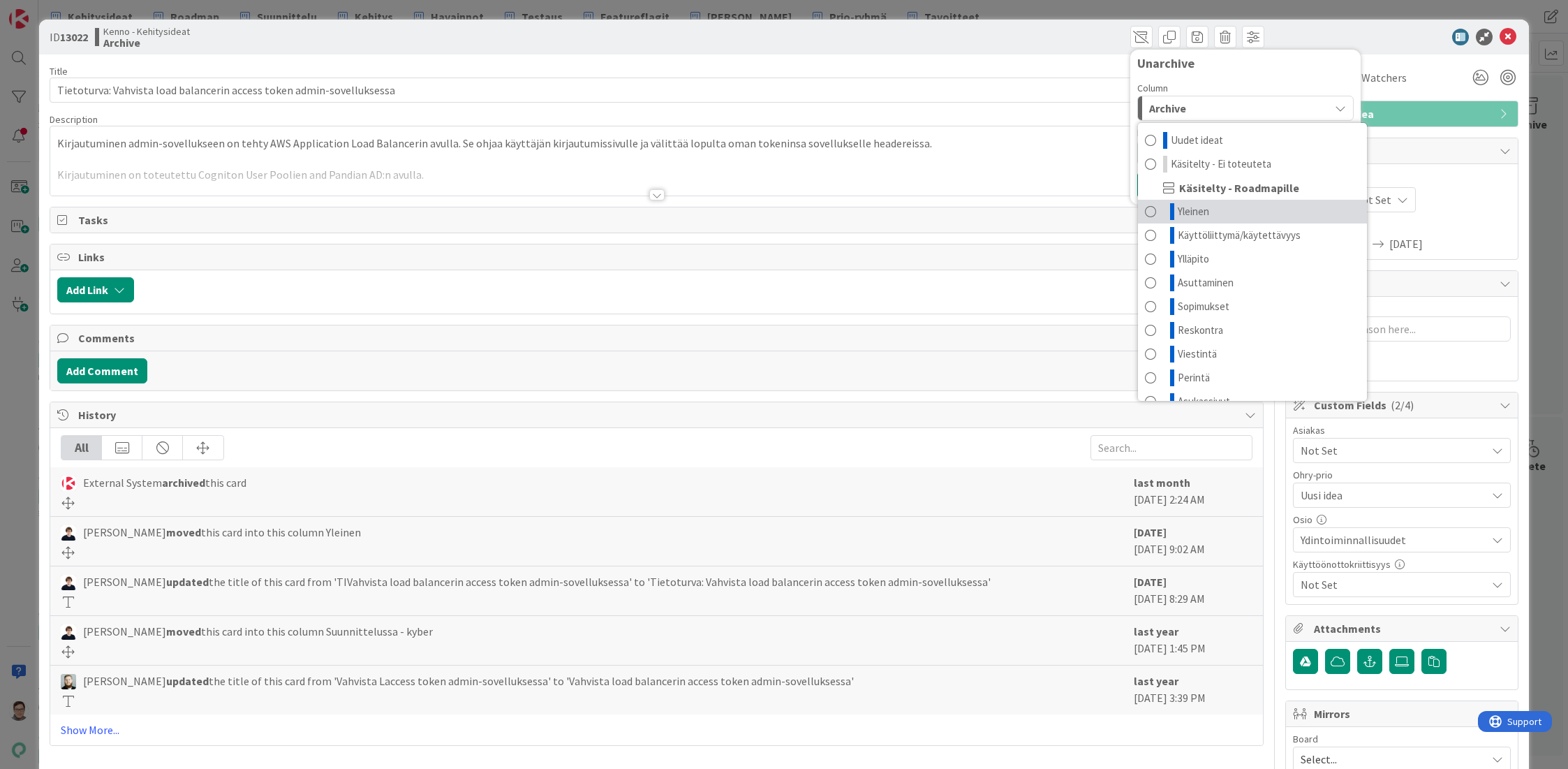
click at [1186, 213] on span "Yleinen" at bounding box center [1194, 211] width 31 height 17
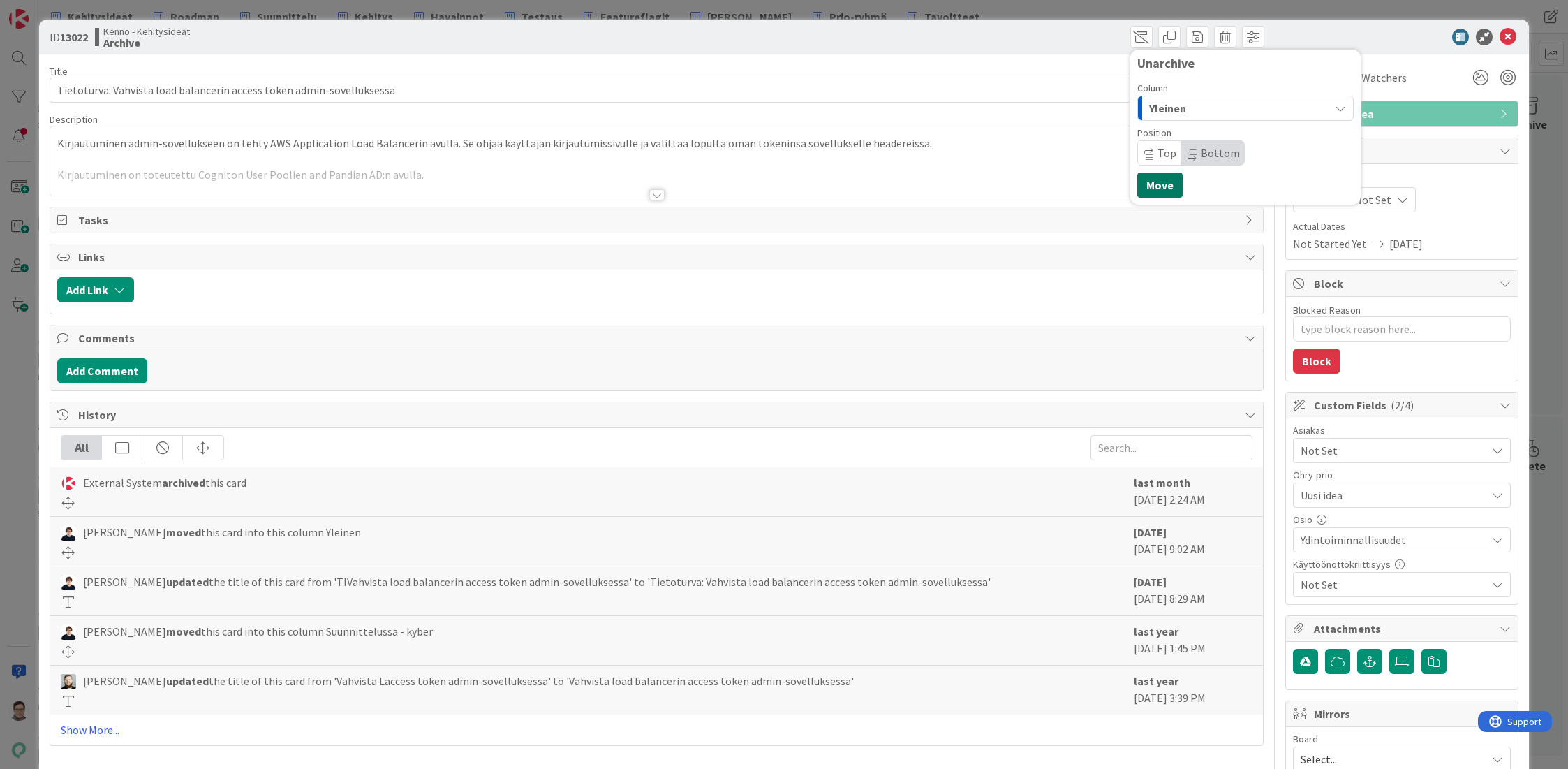
click at [1149, 188] on button "Move" at bounding box center [1160, 184] width 46 height 25
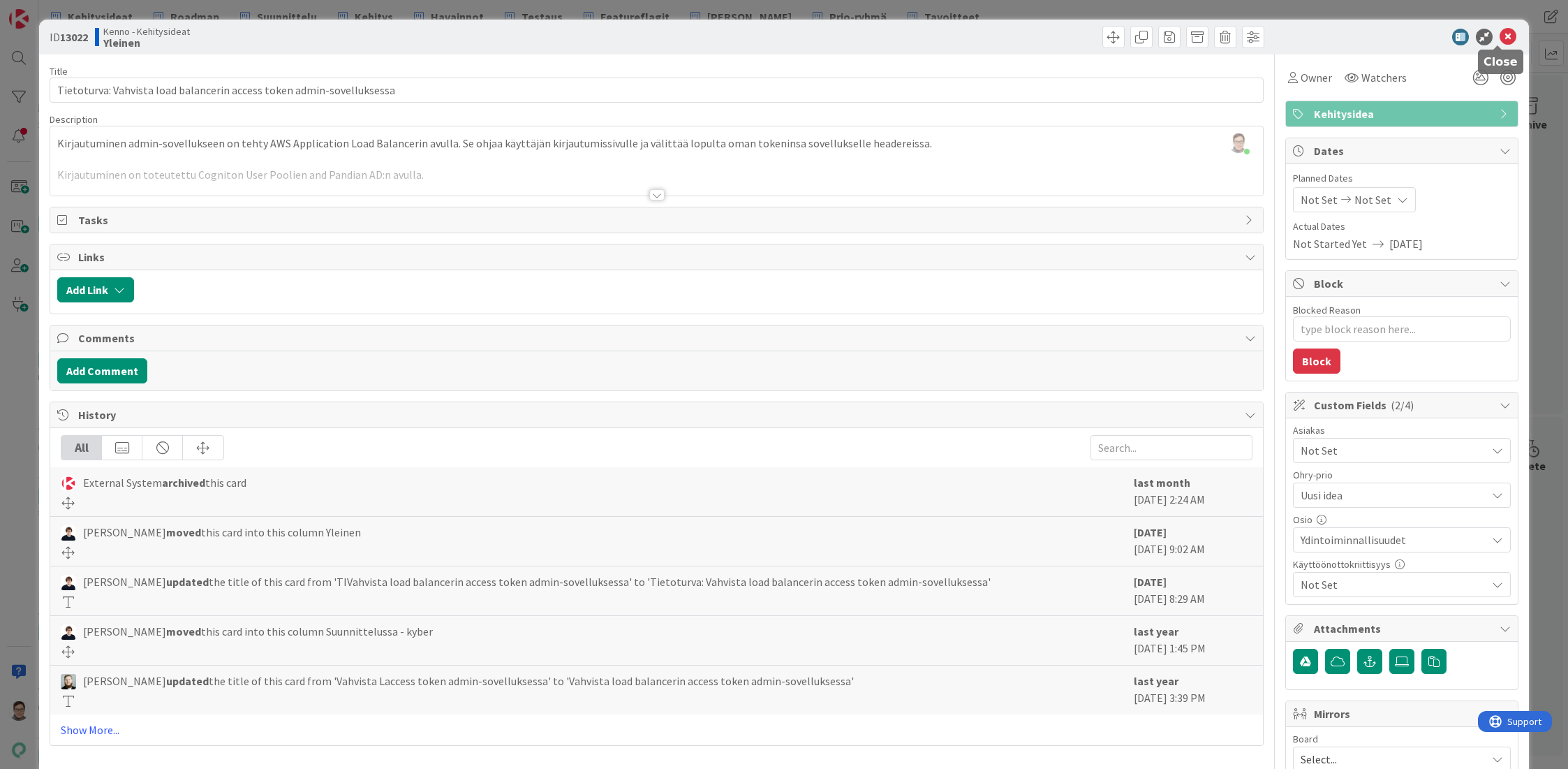
click at [1502, 36] on icon at bounding box center [1508, 37] width 17 height 17
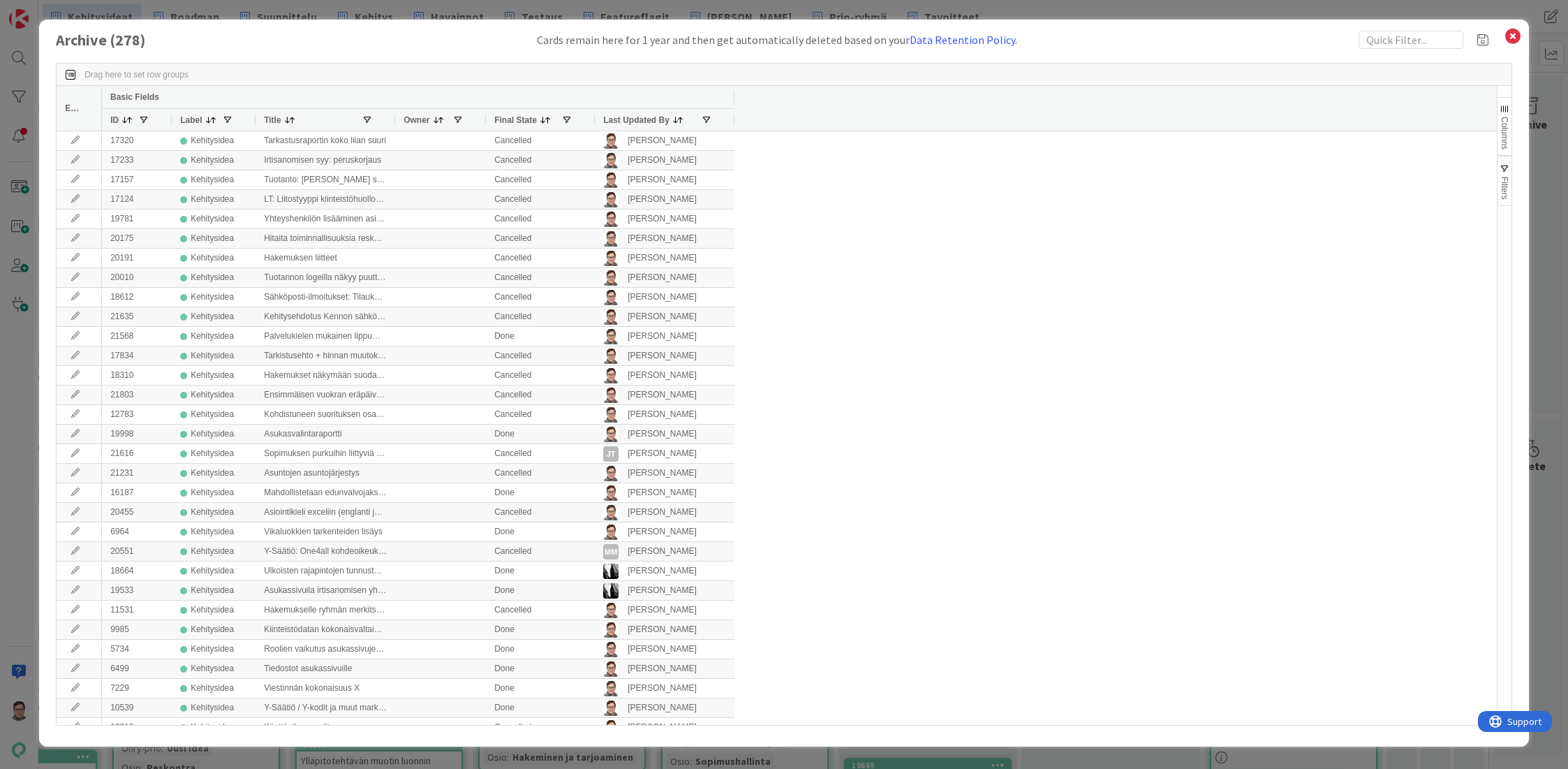
click at [643, 119] on span "Last Updated By" at bounding box center [636, 120] width 66 height 10
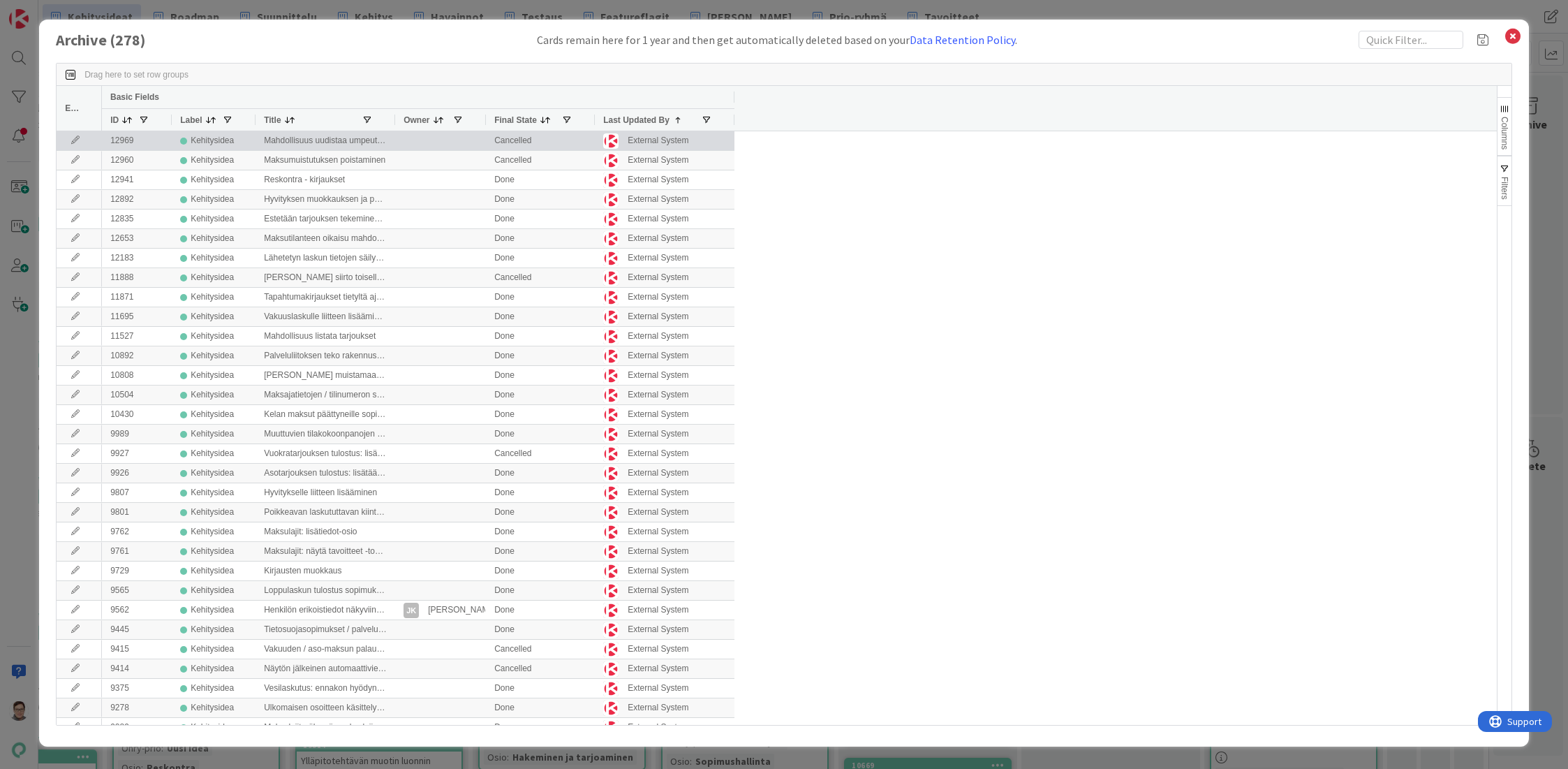
click at [73, 138] on icon at bounding box center [75, 140] width 21 height 9
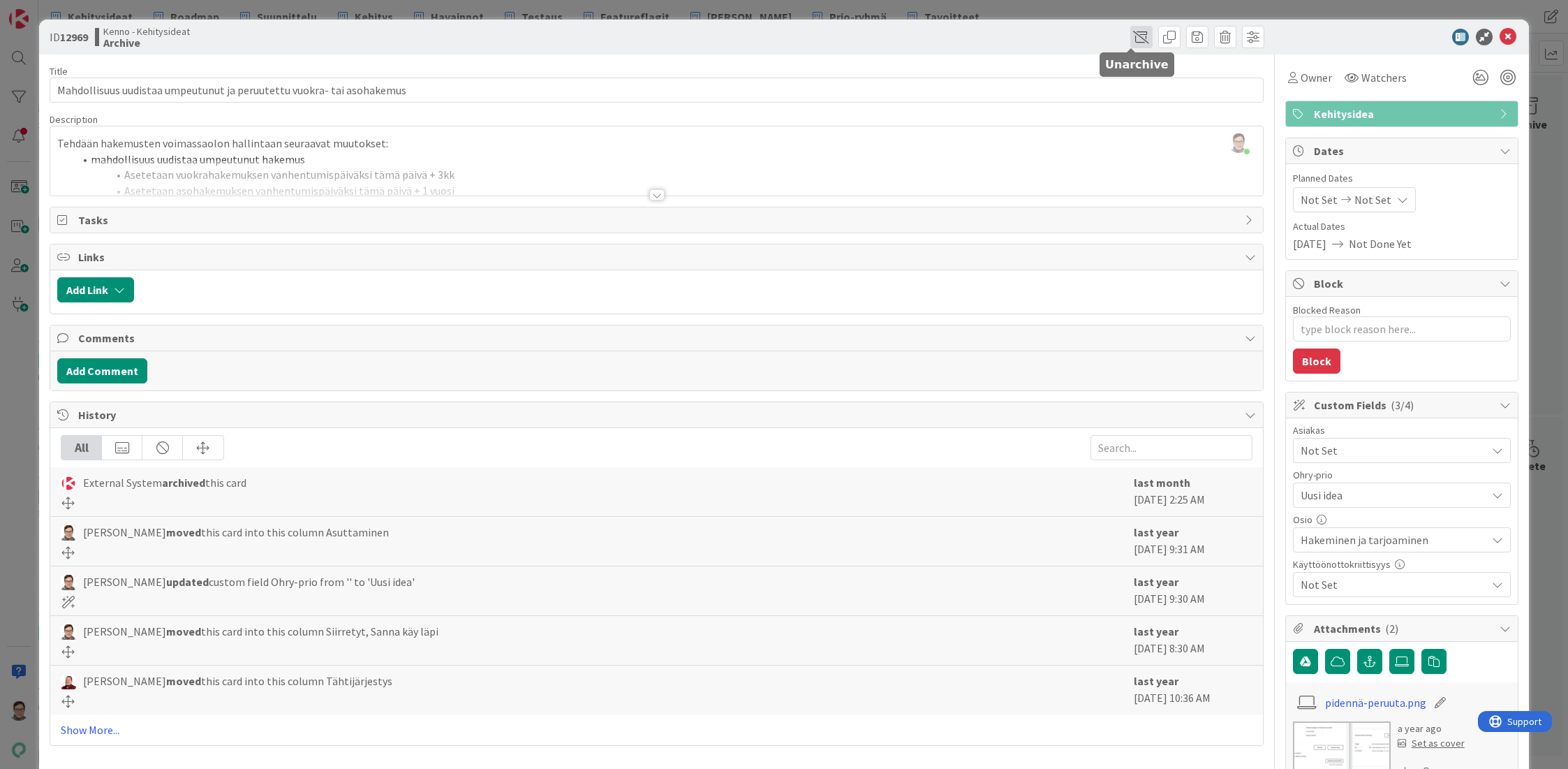
click at [1130, 42] on span at bounding box center [1141, 36] width 22 height 22
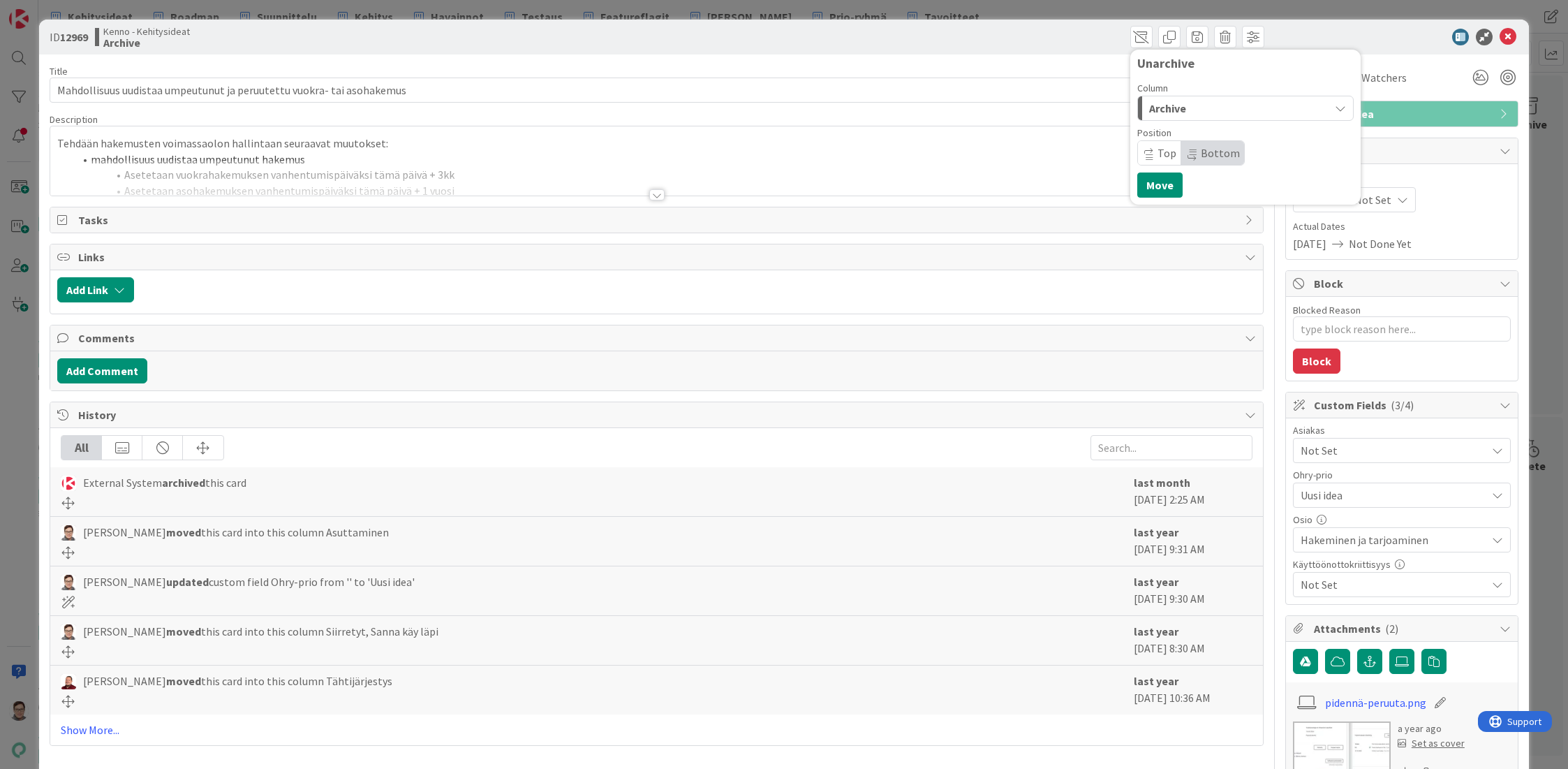
click at [1149, 110] on span "Archive" at bounding box center [1167, 108] width 37 height 19
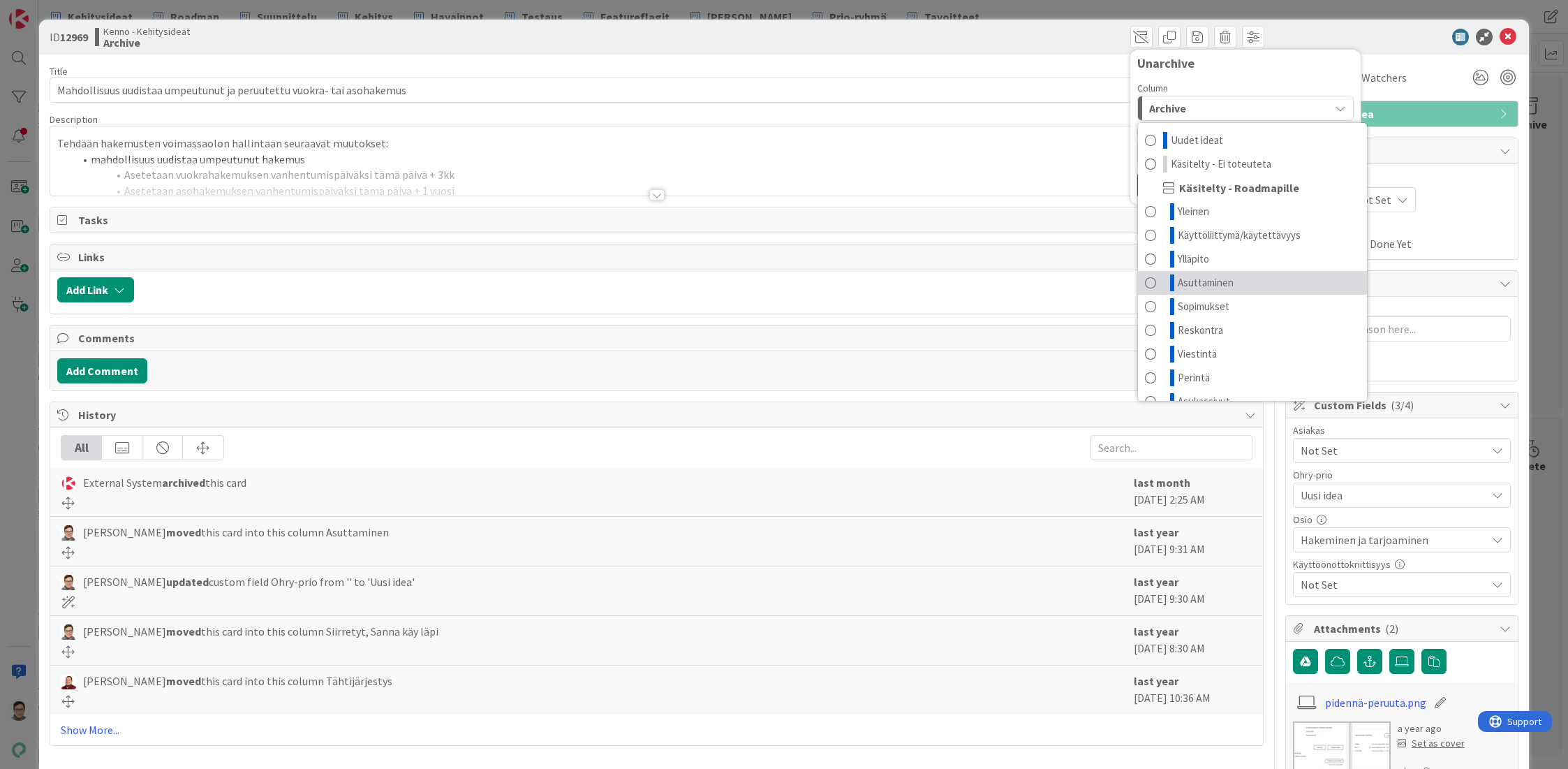
click at [1184, 283] on span "Asuttaminen" at bounding box center [1206, 283] width 56 height 17
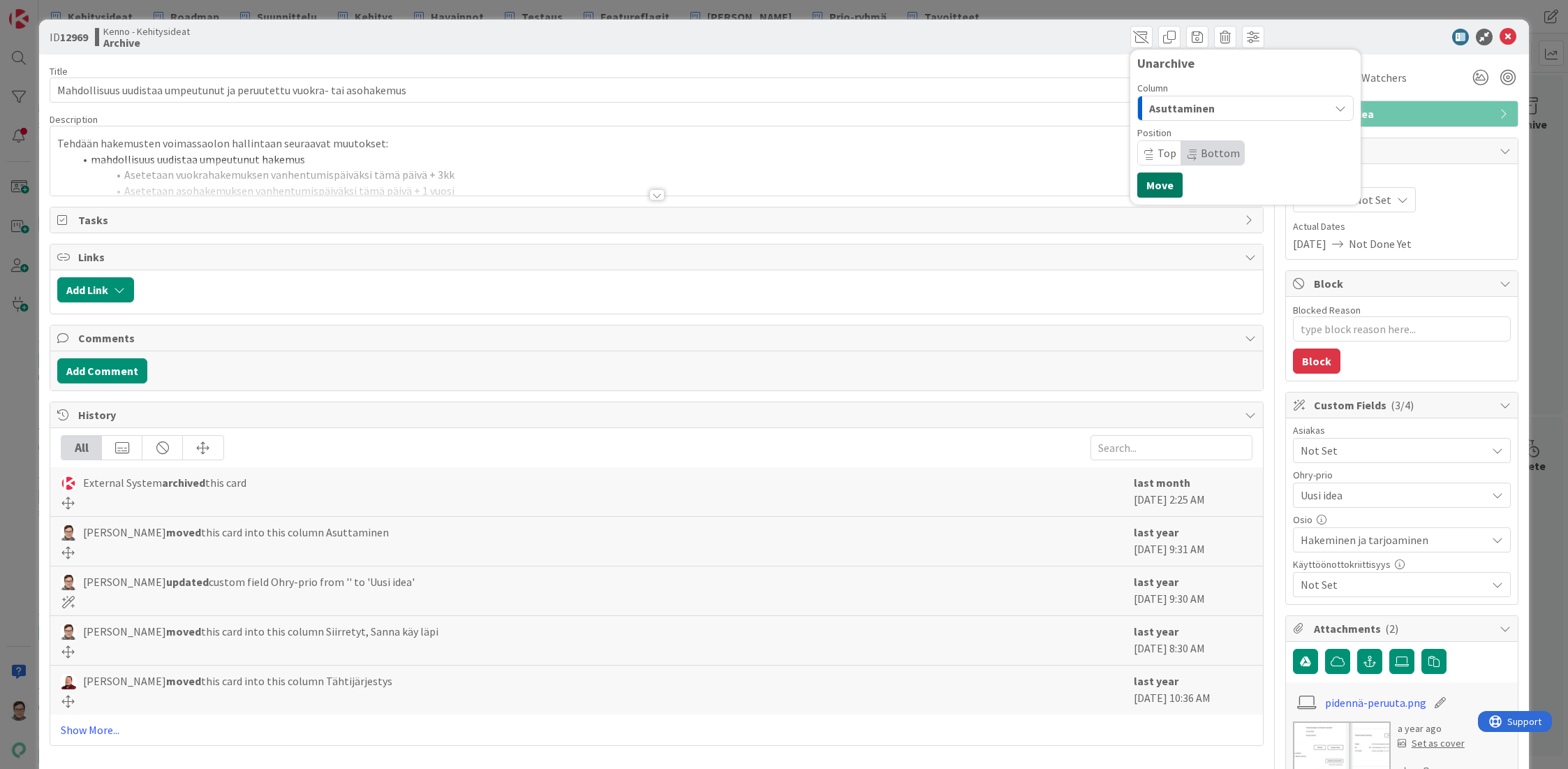
click at [1158, 189] on button "Move" at bounding box center [1160, 184] width 46 height 25
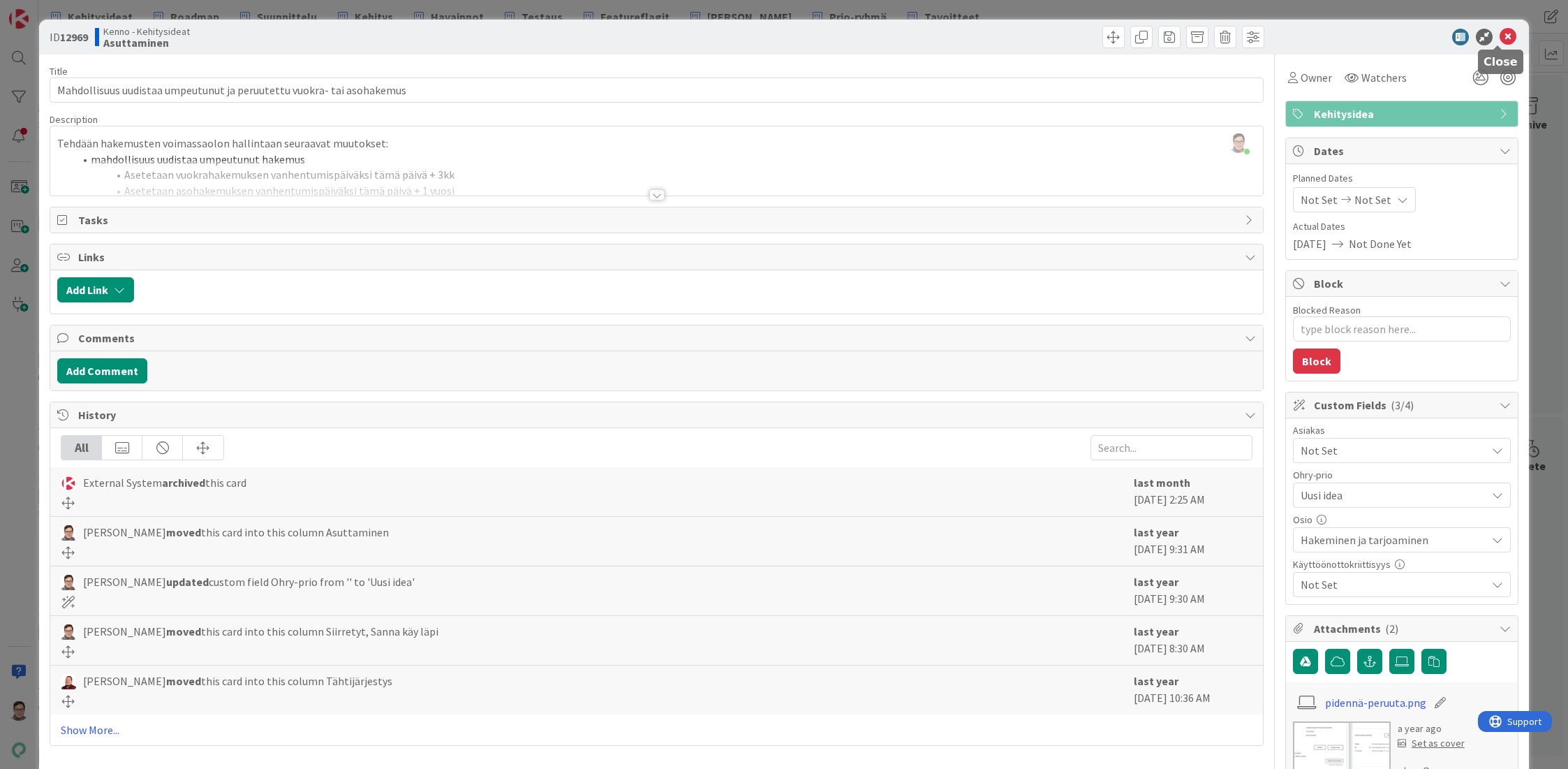
click at [1500, 35] on icon at bounding box center [1508, 37] width 17 height 17
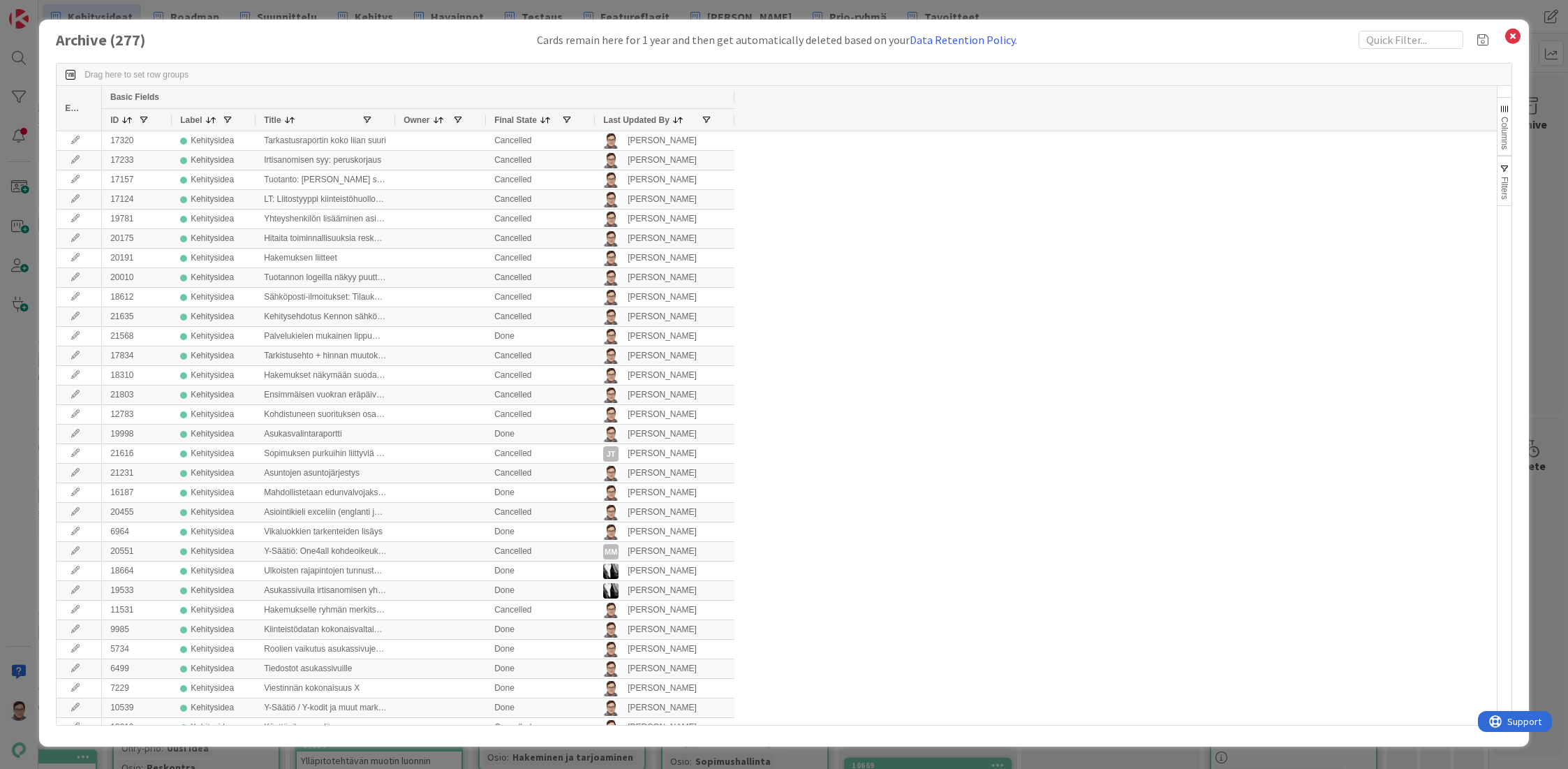
click at [633, 125] on span "Last Updated By" at bounding box center [636, 120] width 66 height 10
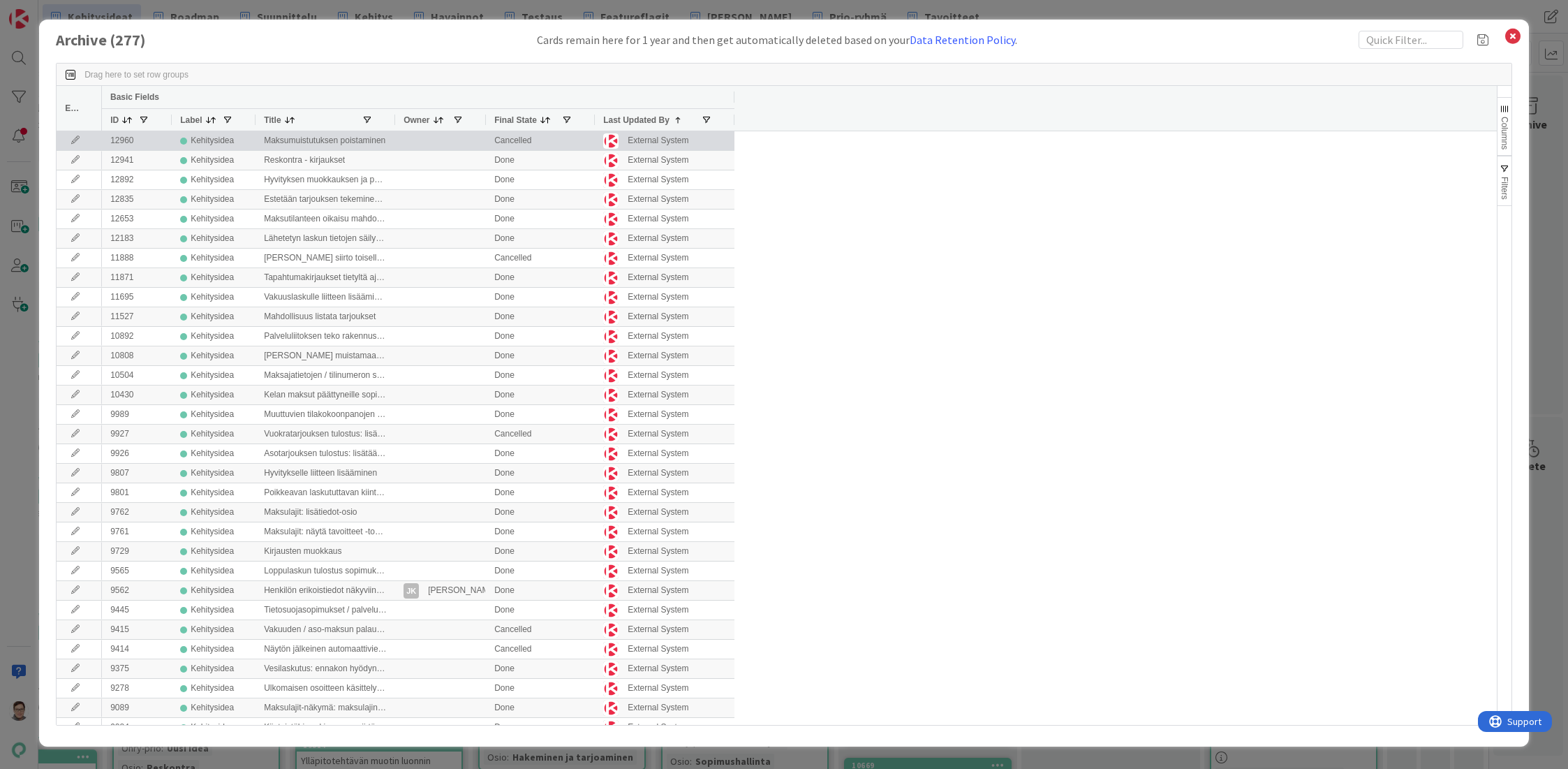
click at [73, 141] on icon at bounding box center [75, 140] width 21 height 9
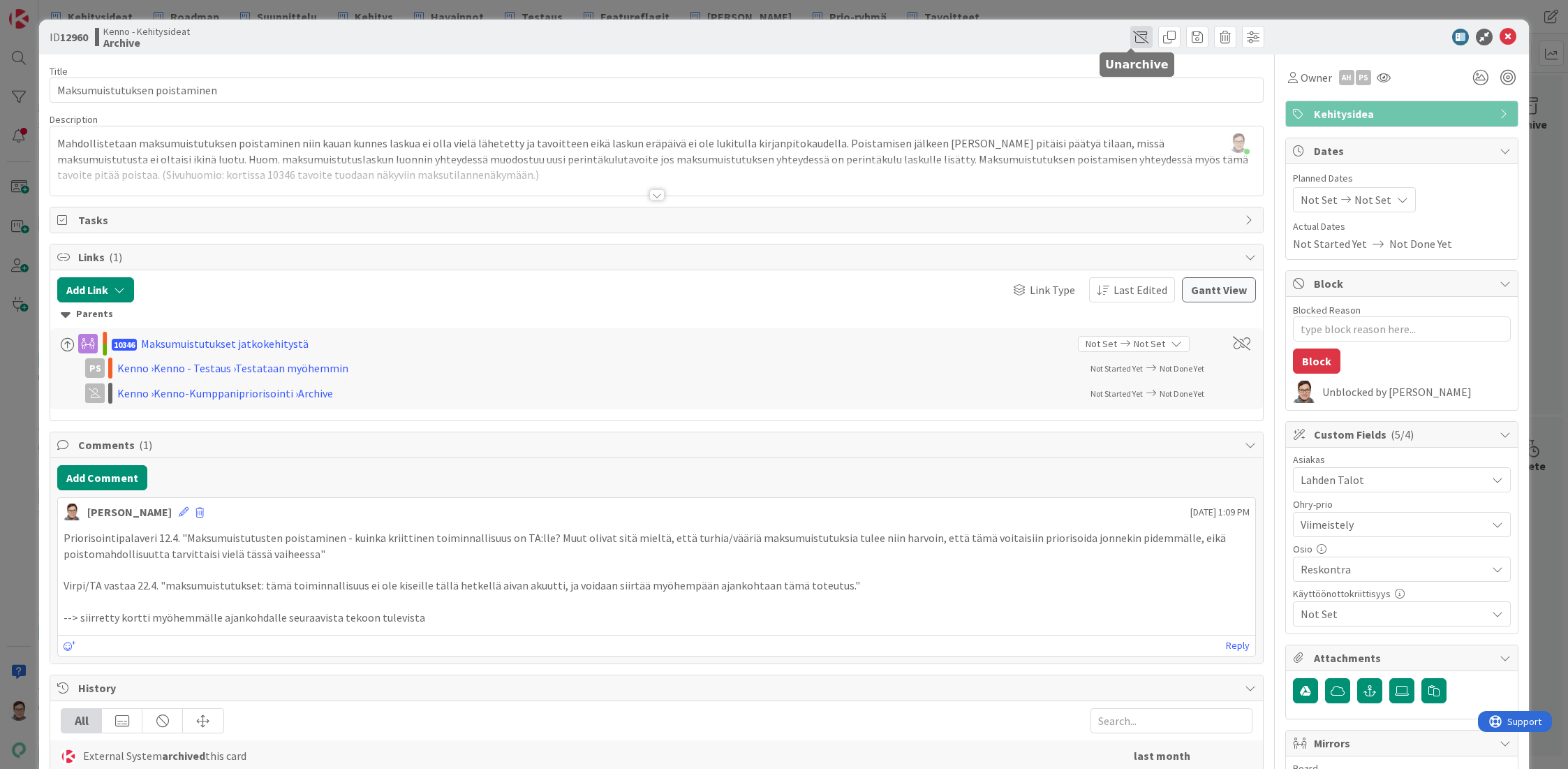
click at [1131, 36] on span at bounding box center [1141, 36] width 22 height 22
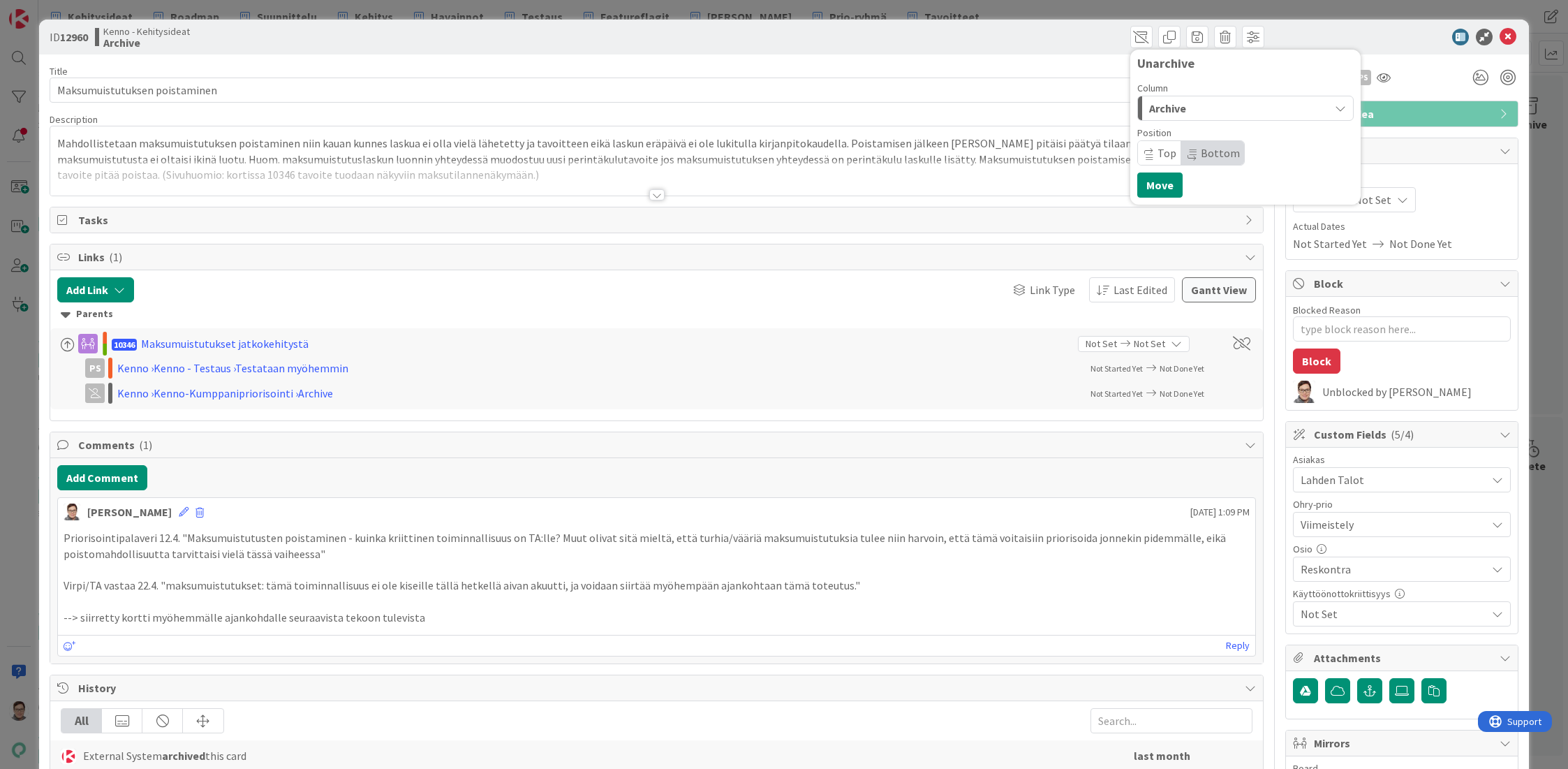
click at [1184, 108] on div "Archive" at bounding box center [1238, 108] width 184 height 22
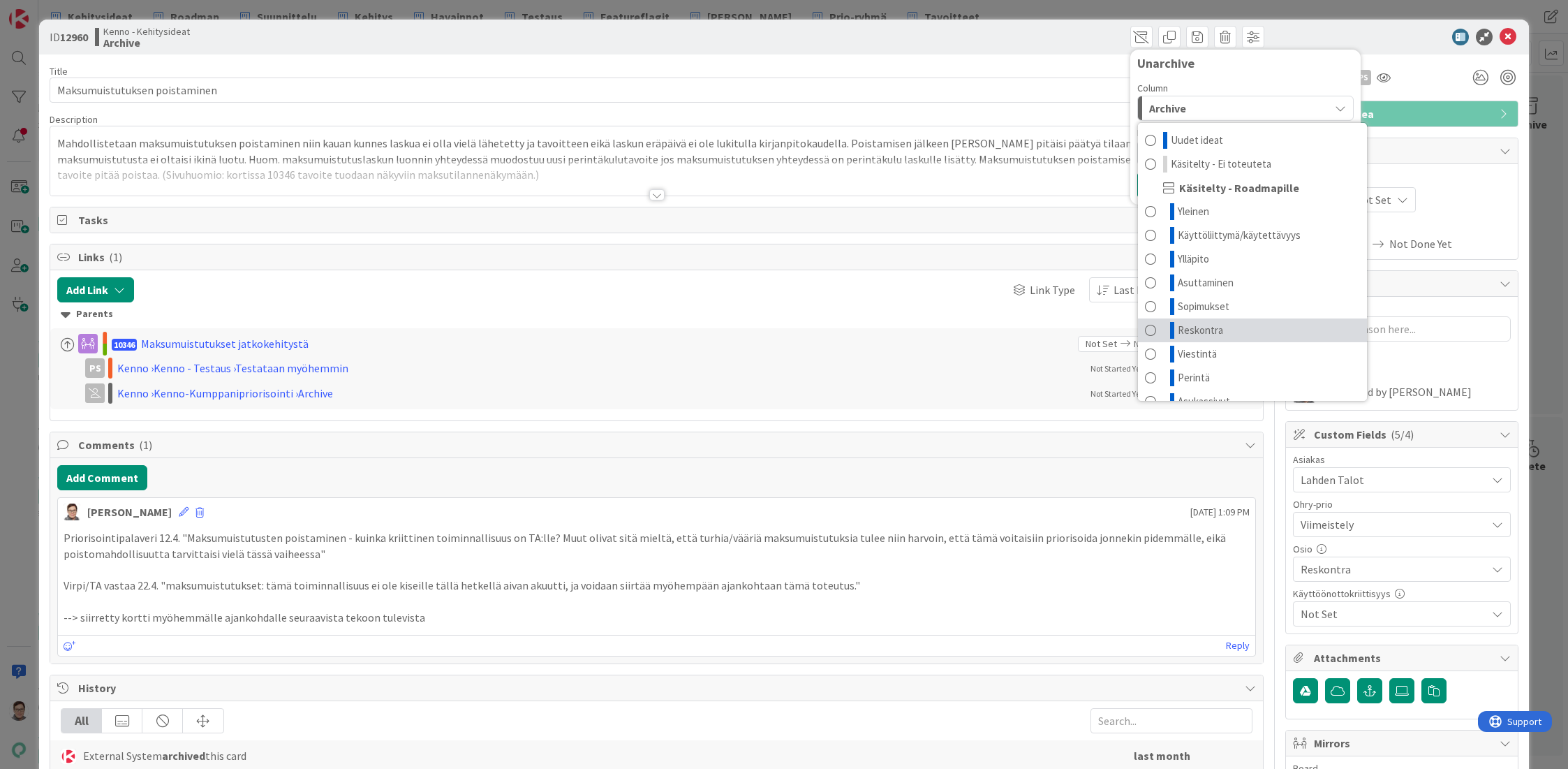
click at [1187, 328] on span "Reskontra" at bounding box center [1201, 330] width 46 height 17
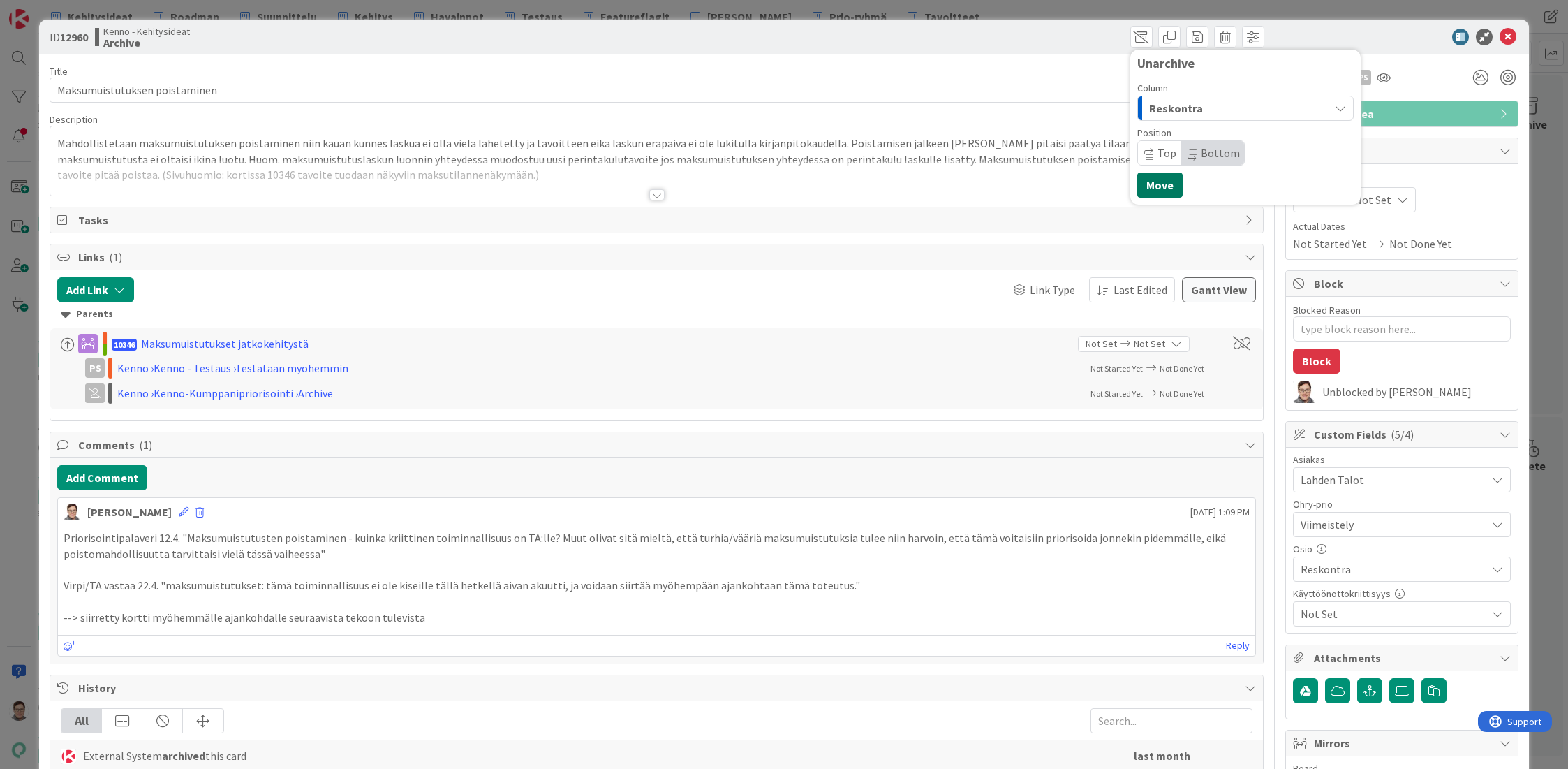
click at [1145, 177] on button "Move" at bounding box center [1160, 184] width 46 height 25
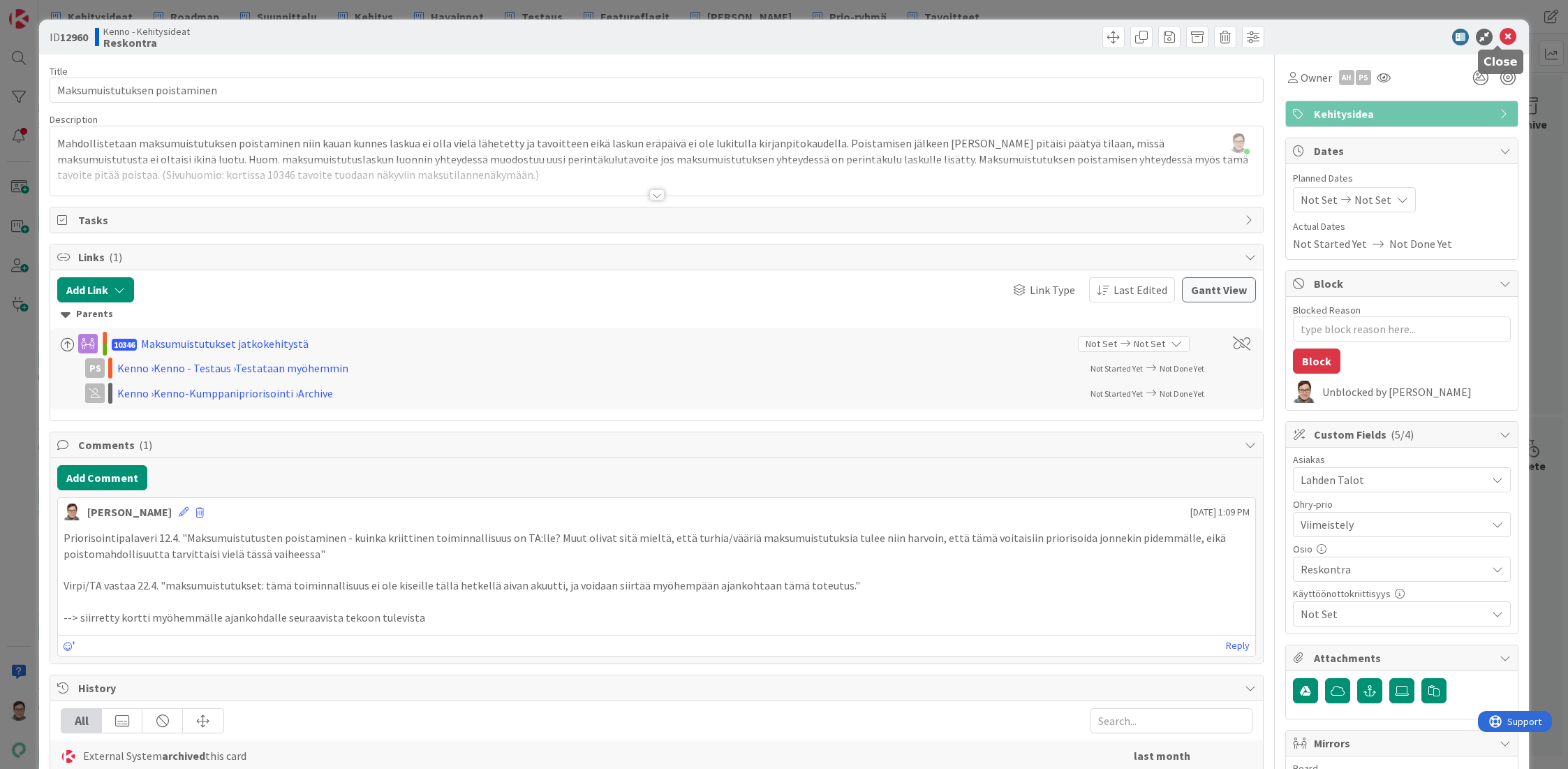
click at [1500, 39] on icon at bounding box center [1508, 37] width 17 height 17
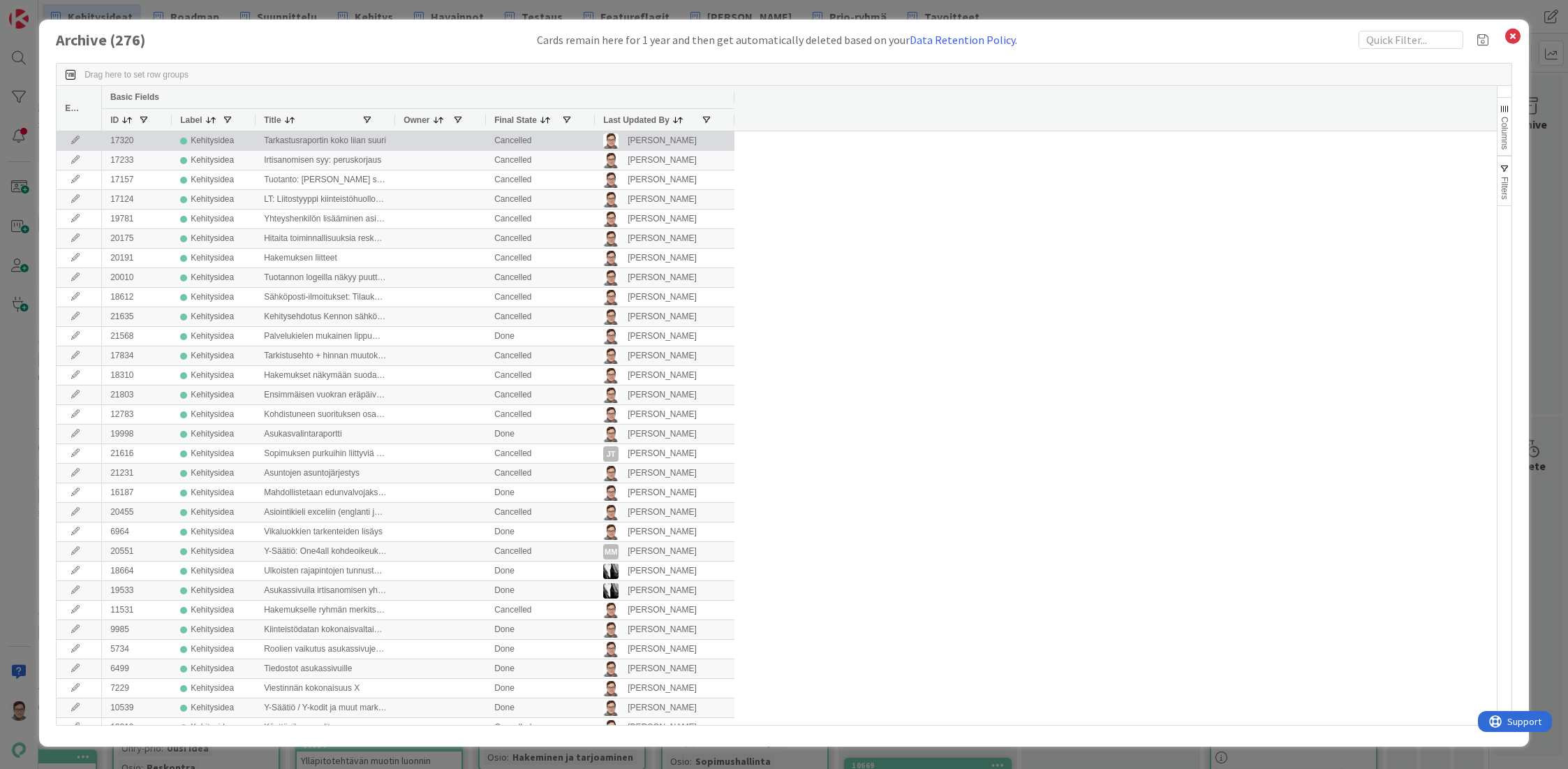
click at [627, 115] on span "Last Updated By" at bounding box center [636, 120] width 66 height 10
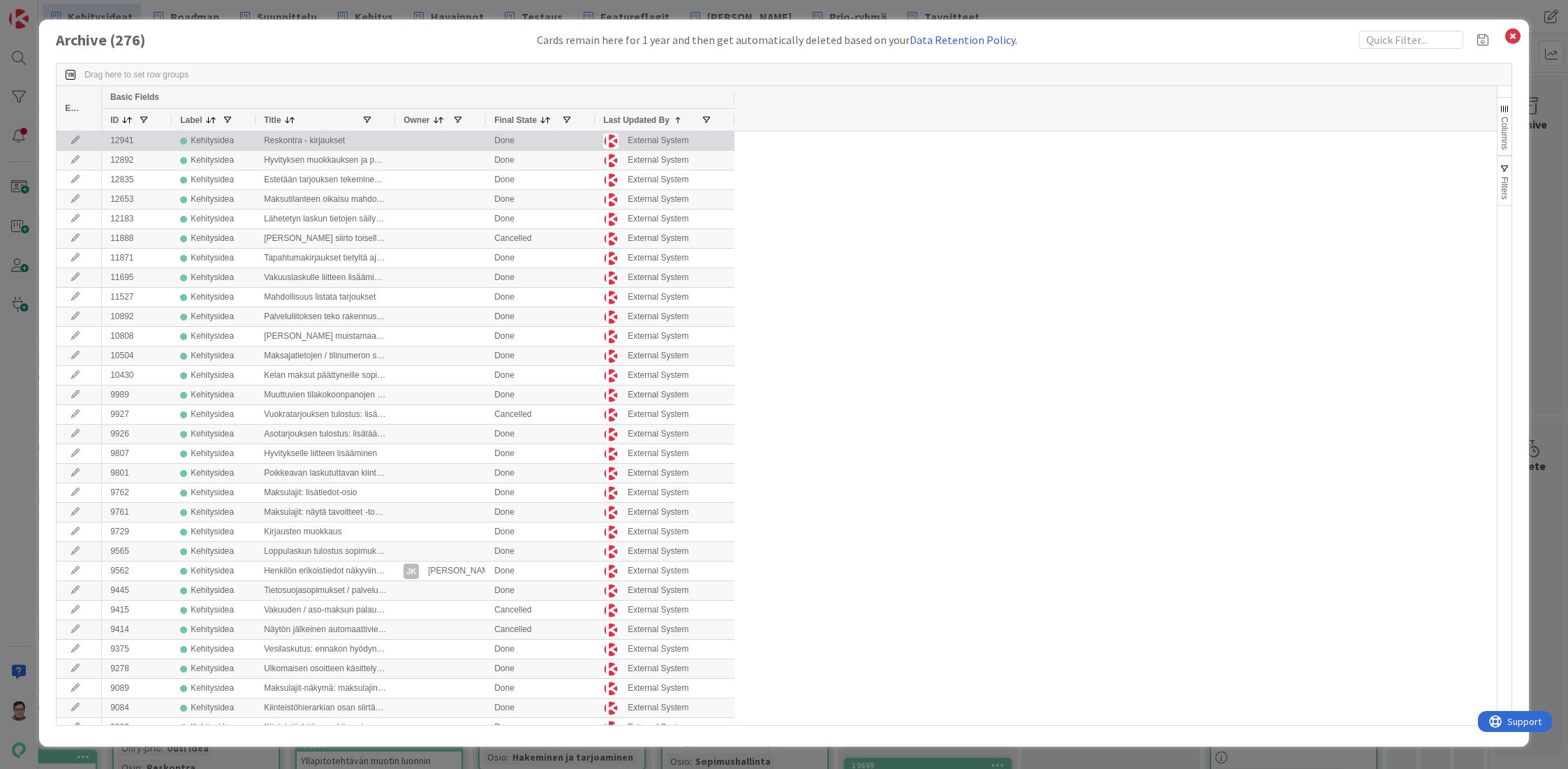
click at [73, 137] on icon at bounding box center [75, 140] width 21 height 9
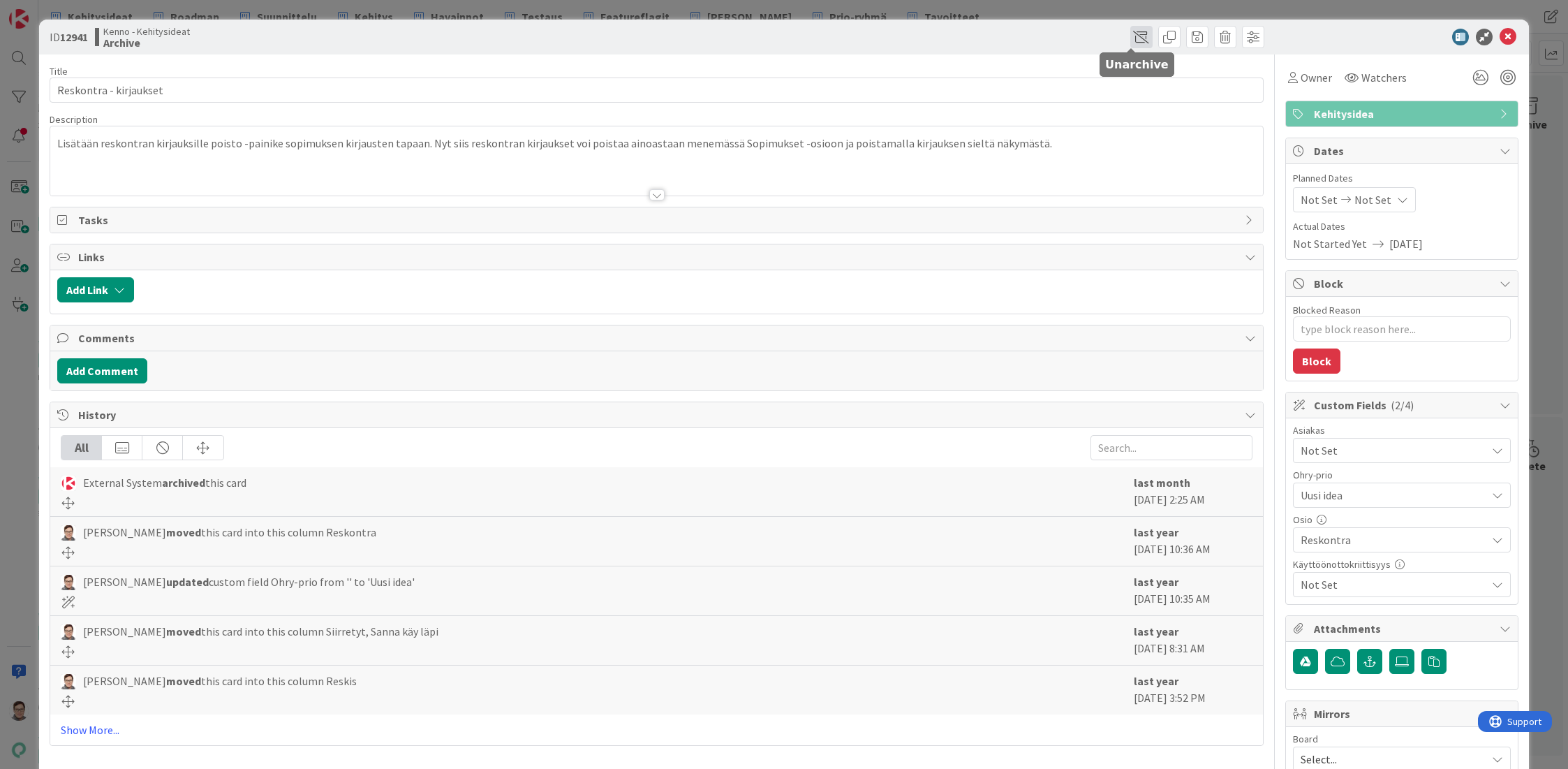
click at [1130, 36] on span at bounding box center [1141, 36] width 22 height 22
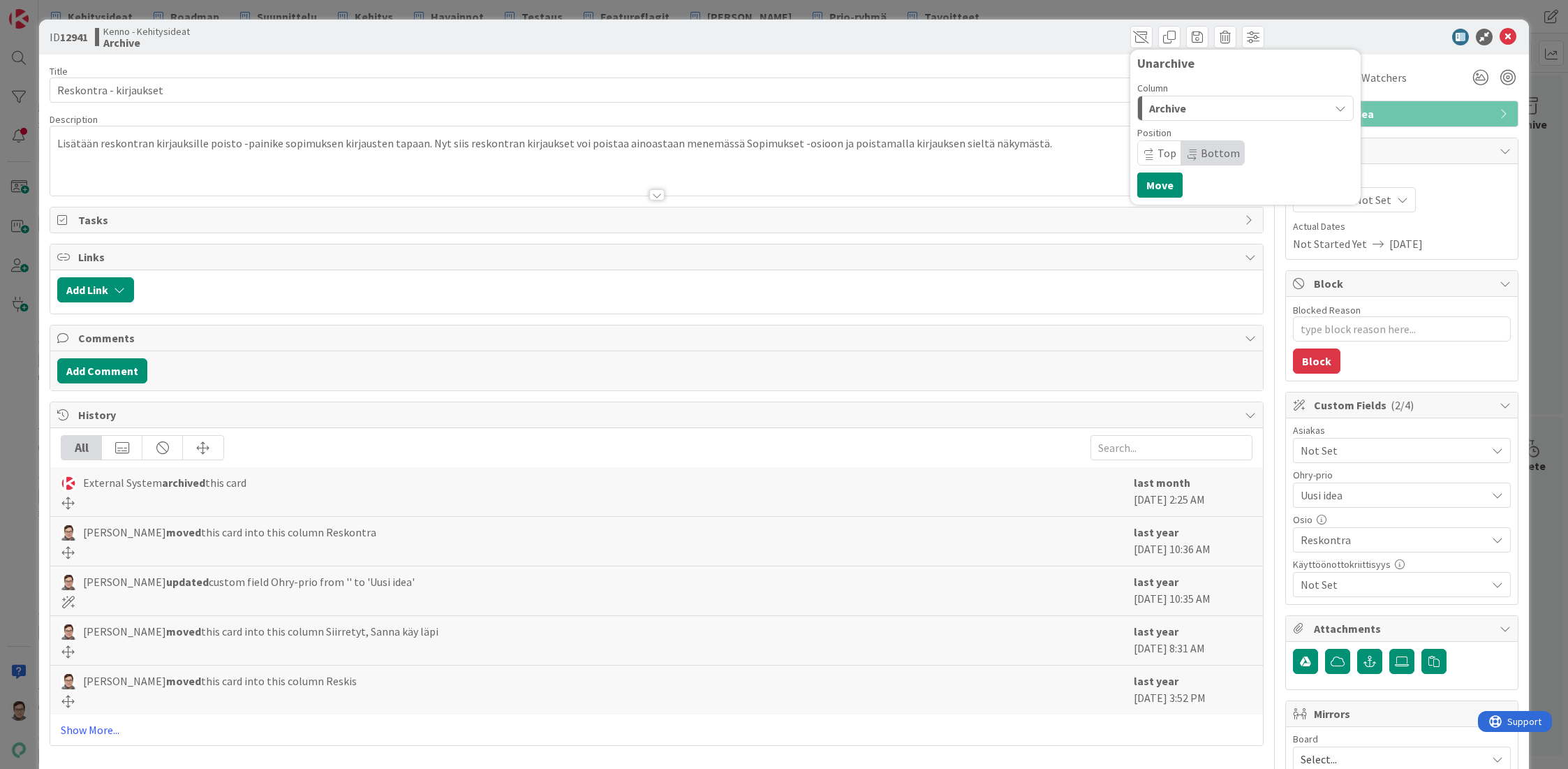
click at [1175, 110] on span "Archive" at bounding box center [1167, 108] width 37 height 19
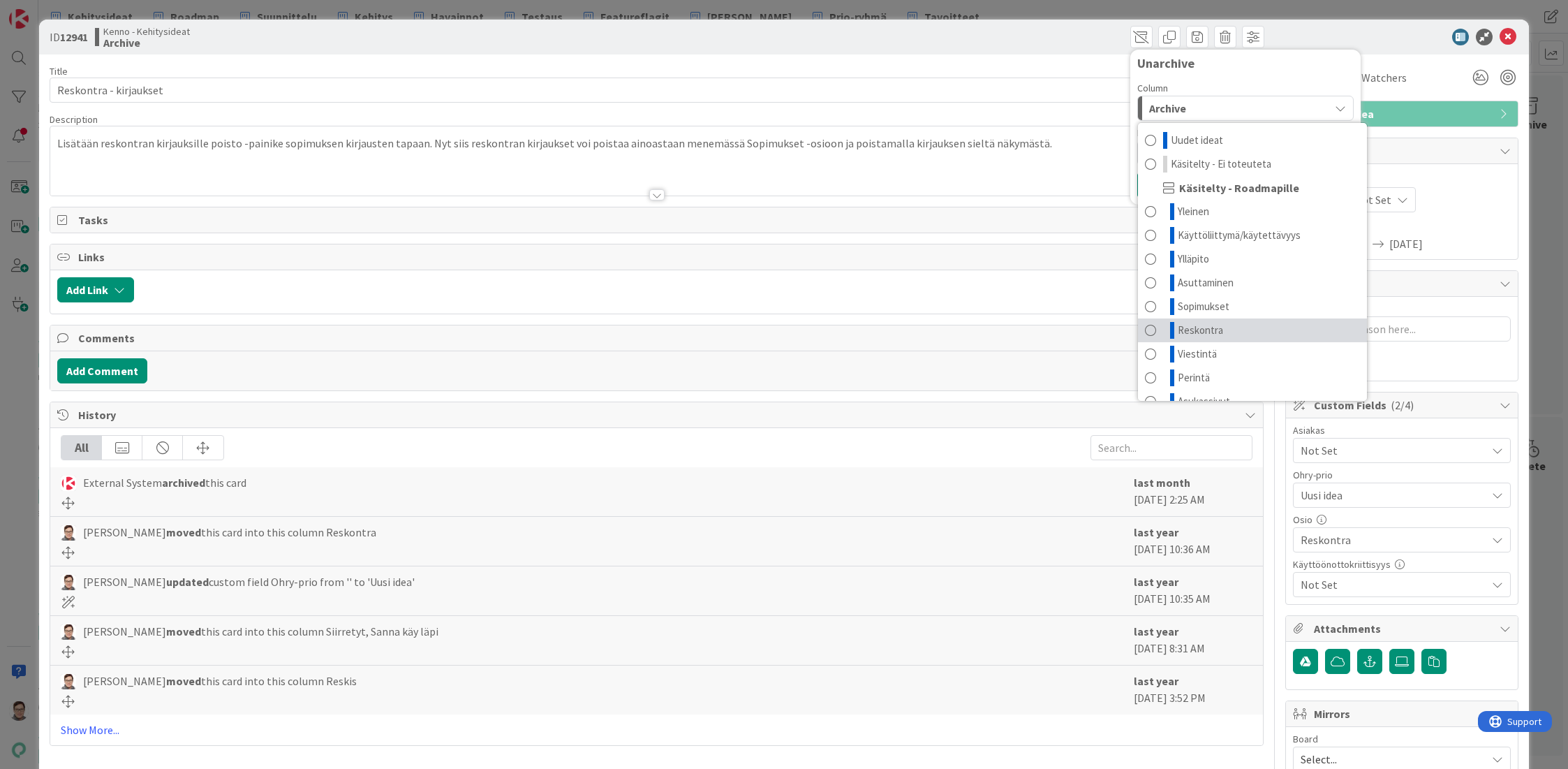
click at [1186, 329] on span "Reskontra" at bounding box center [1201, 330] width 46 height 17
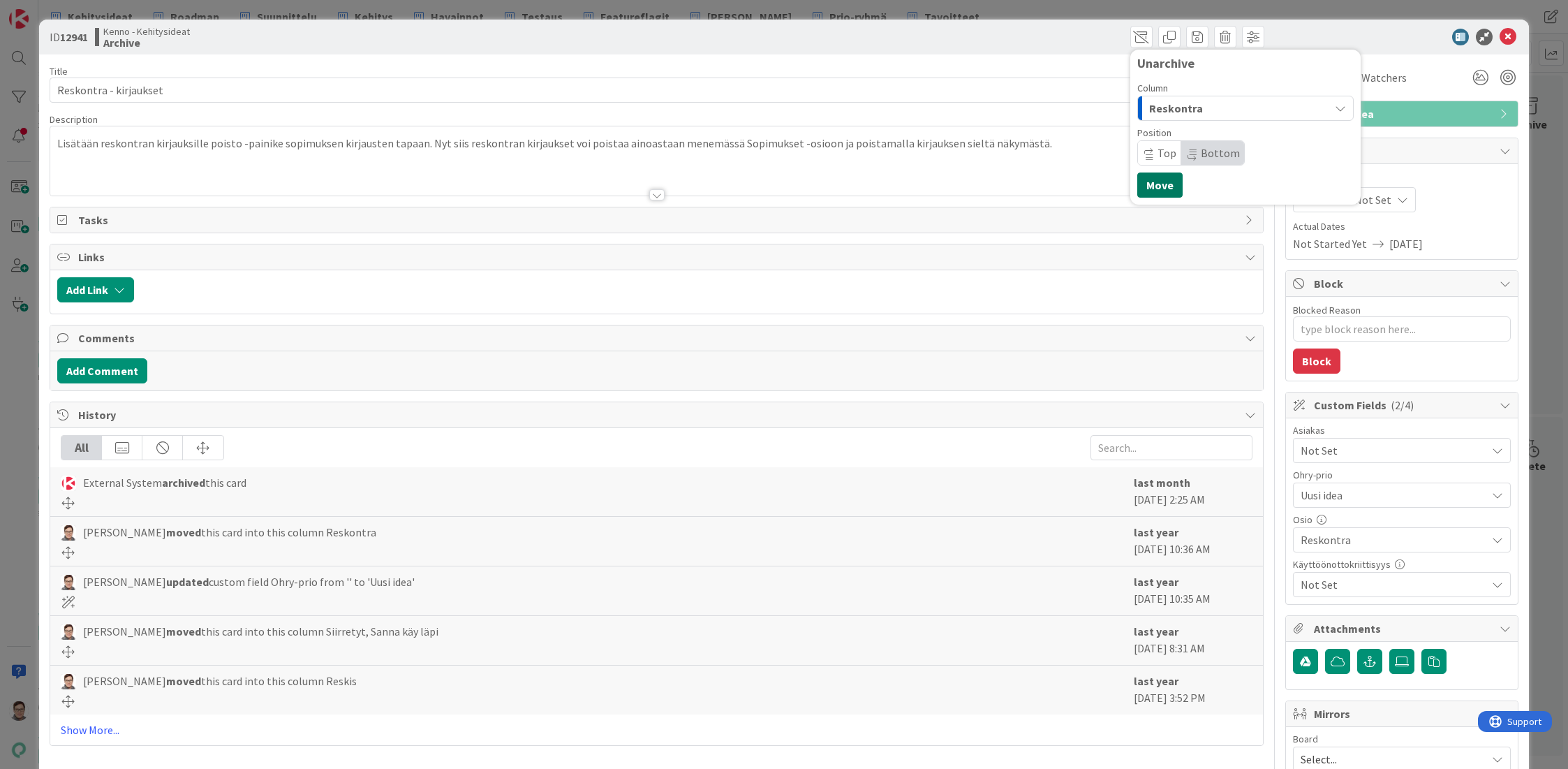
click at [1147, 182] on button "Move" at bounding box center [1160, 184] width 46 height 25
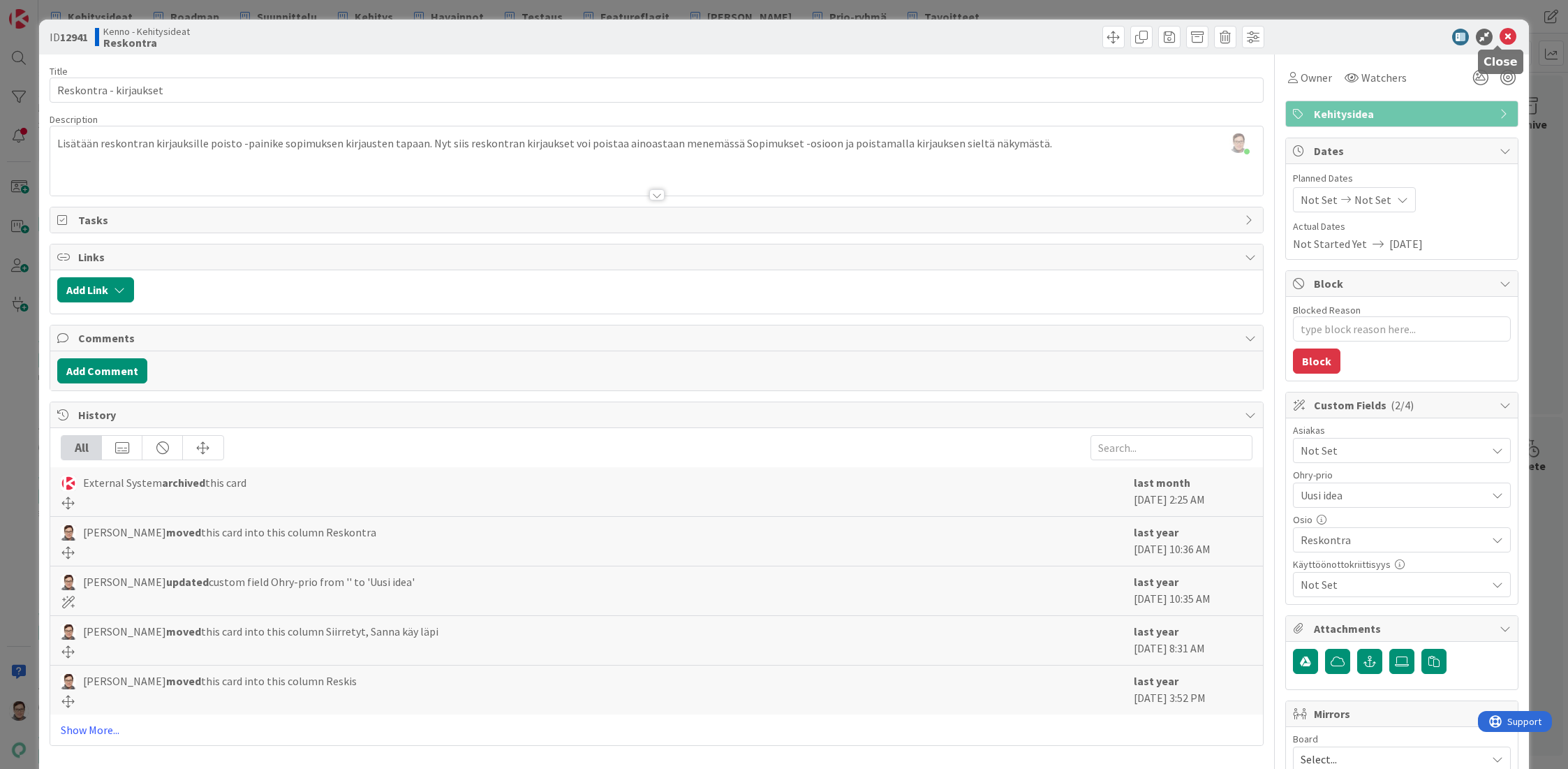
click at [1503, 38] on icon at bounding box center [1508, 37] width 17 height 17
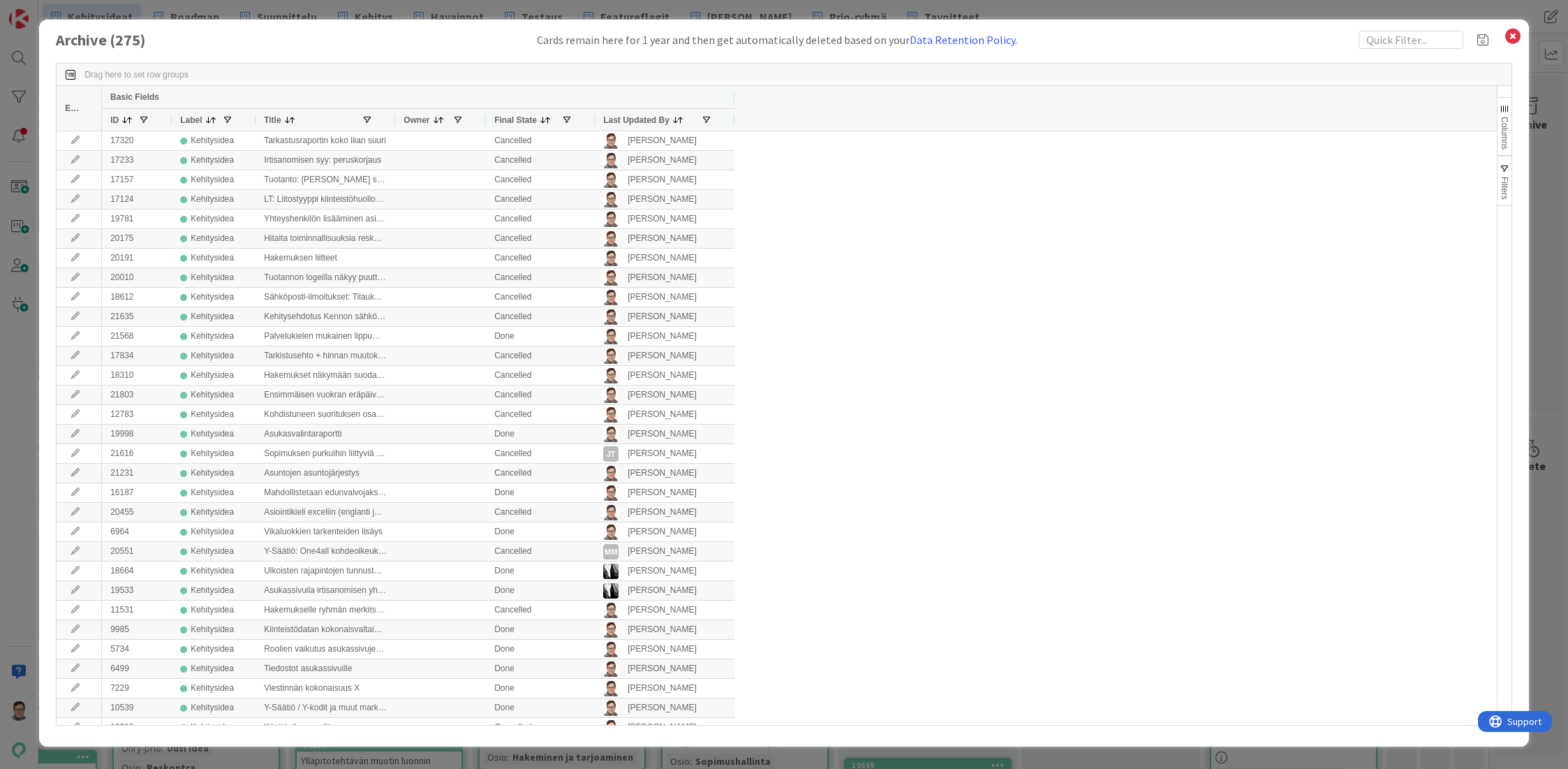
click at [627, 120] on span "Last Updated By" at bounding box center [636, 120] width 66 height 10
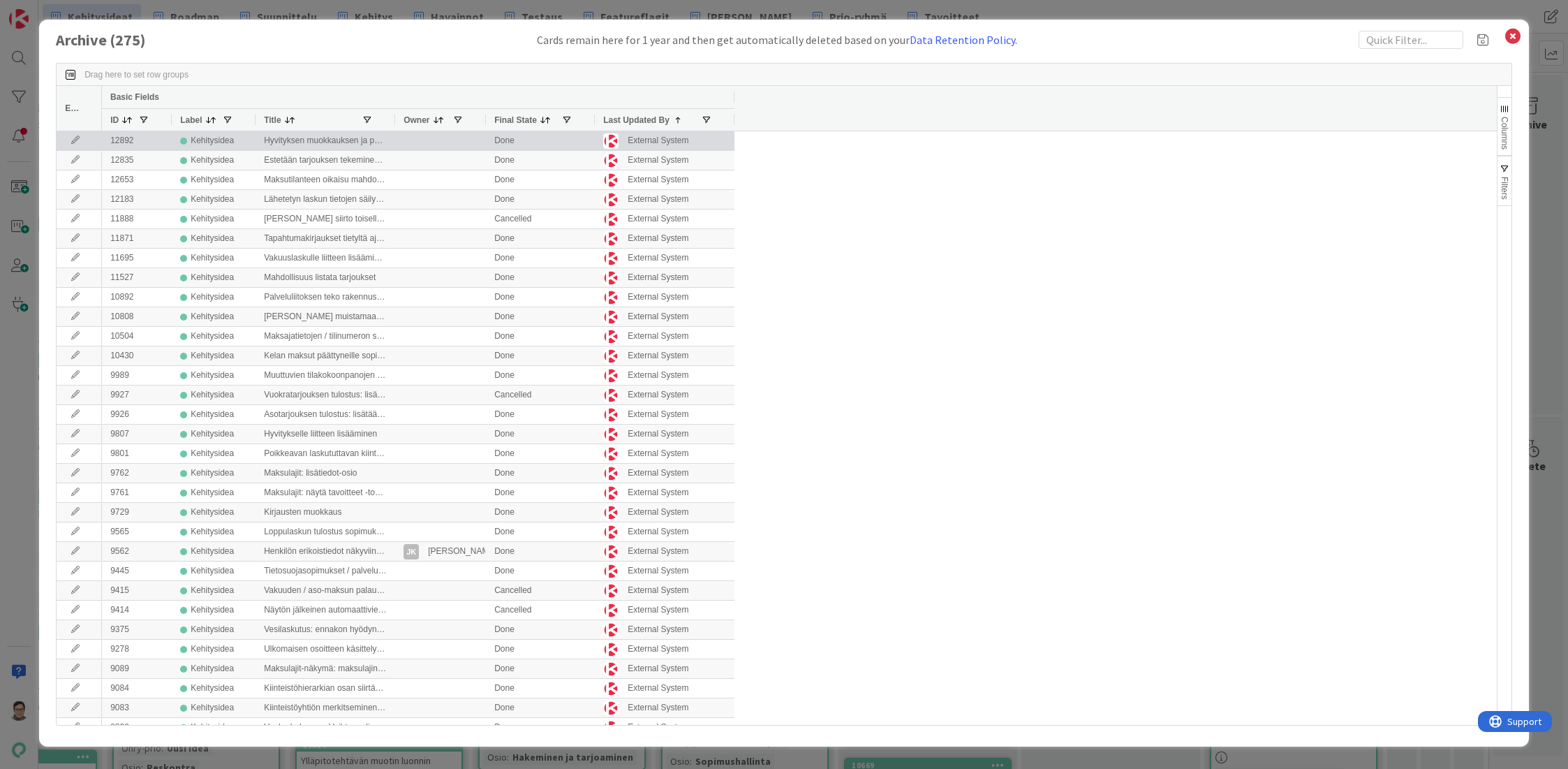
click at [70, 138] on icon at bounding box center [75, 140] width 21 height 9
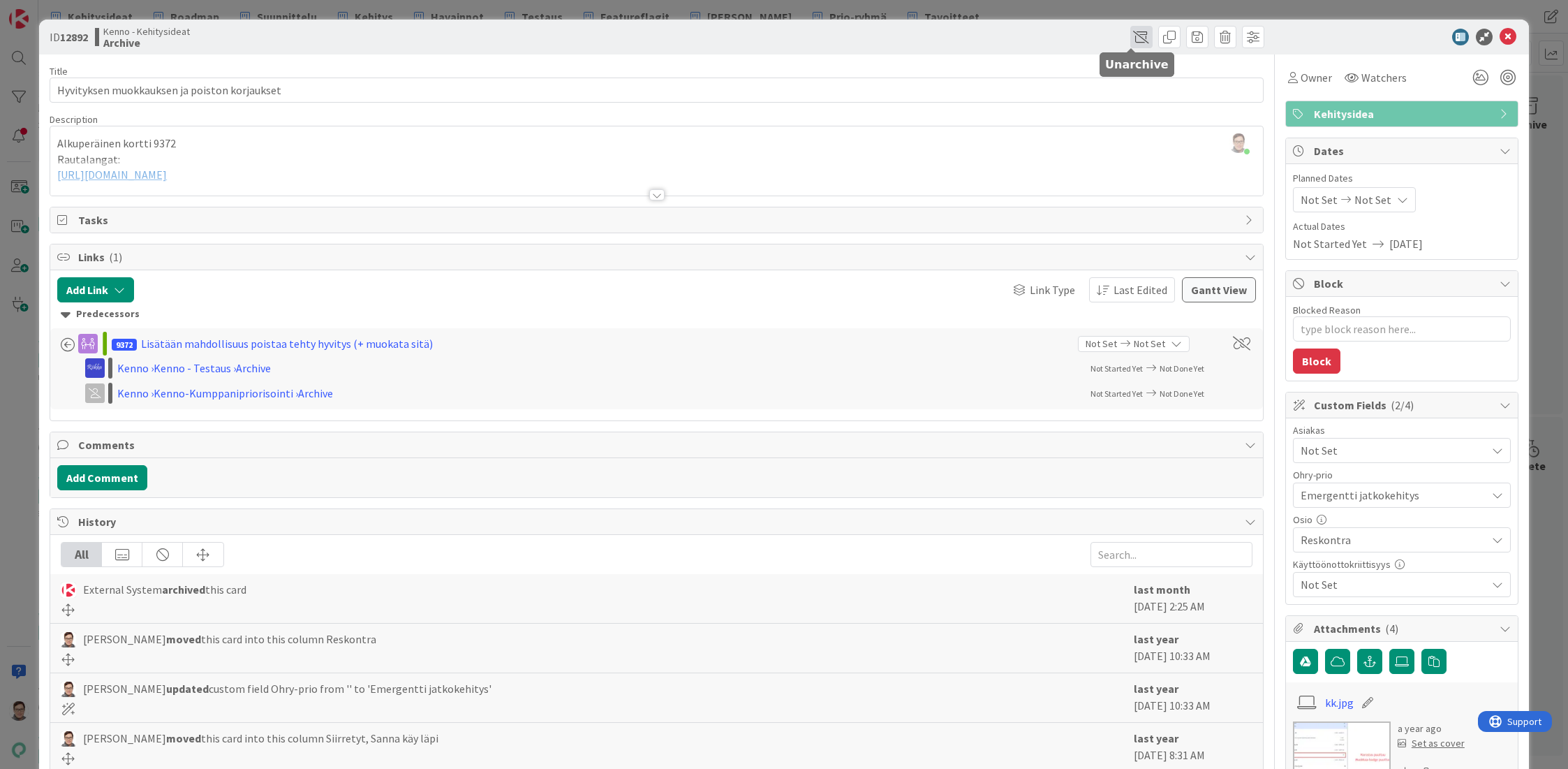
click at [1130, 36] on span at bounding box center [1141, 36] width 22 height 22
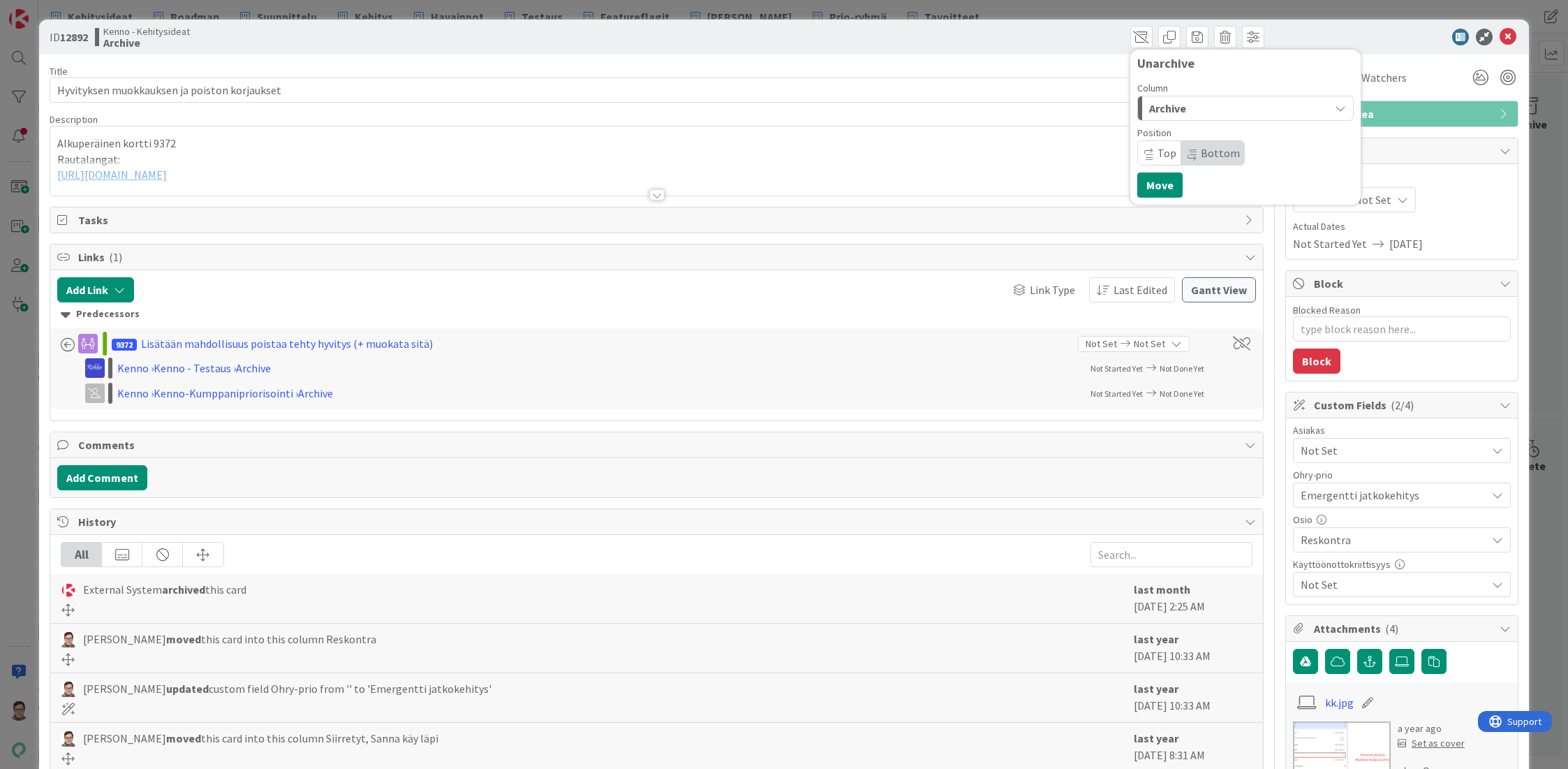
click at [1156, 99] on span "Archive" at bounding box center [1167, 108] width 37 height 19
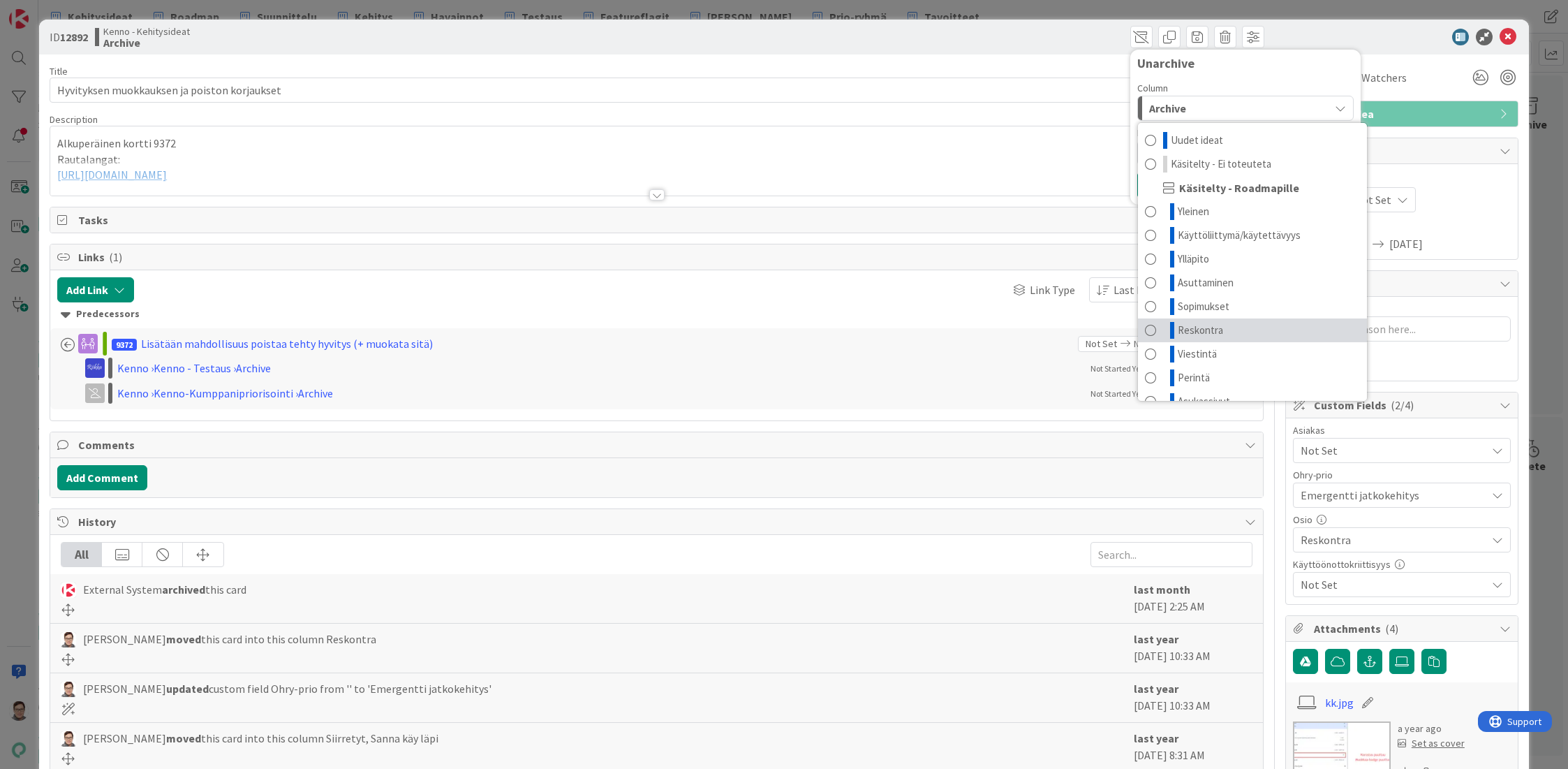
click at [1185, 330] on span "Reskontra" at bounding box center [1201, 330] width 46 height 17
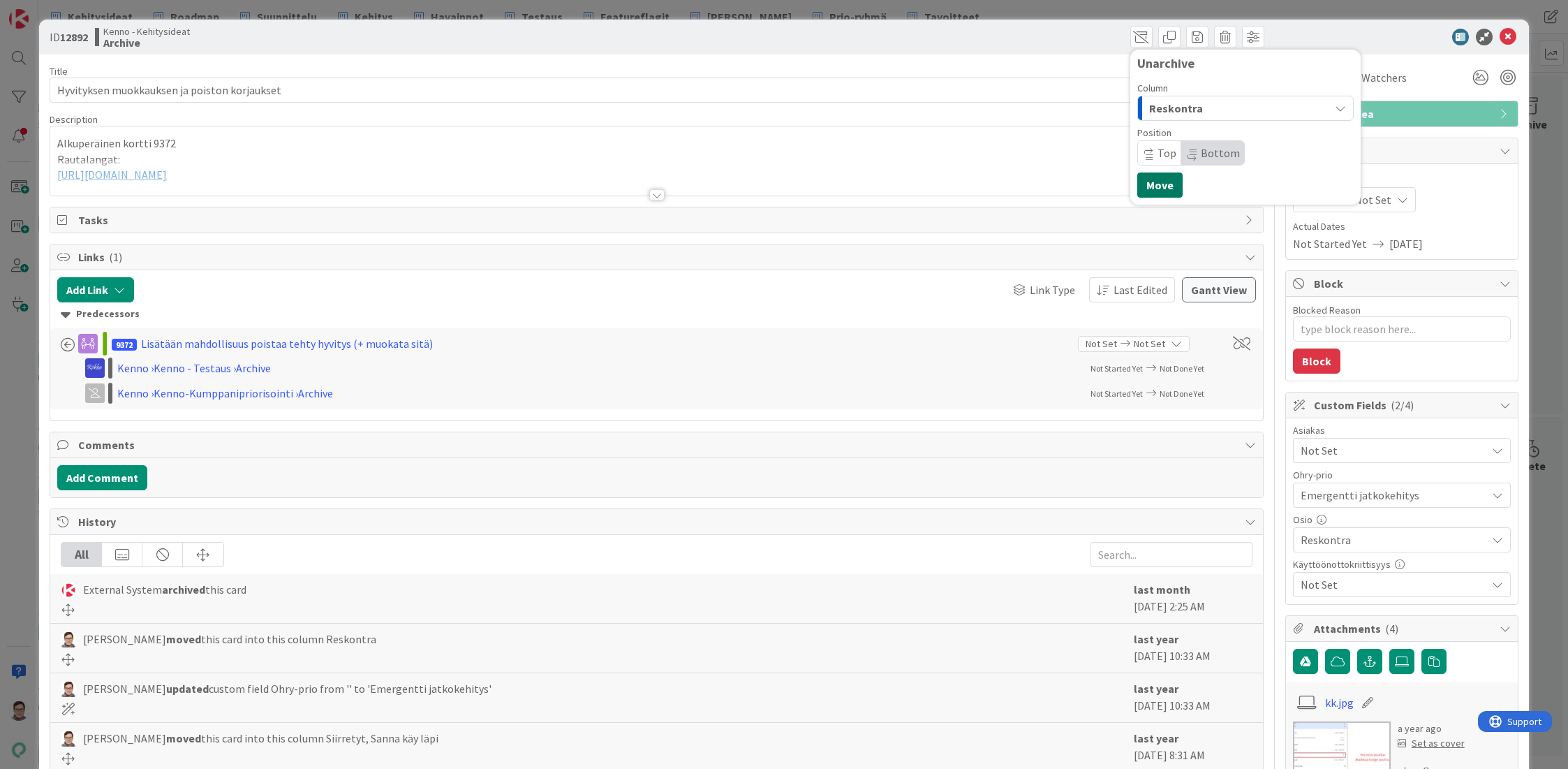
click at [1149, 188] on button "Move" at bounding box center [1160, 184] width 46 height 25
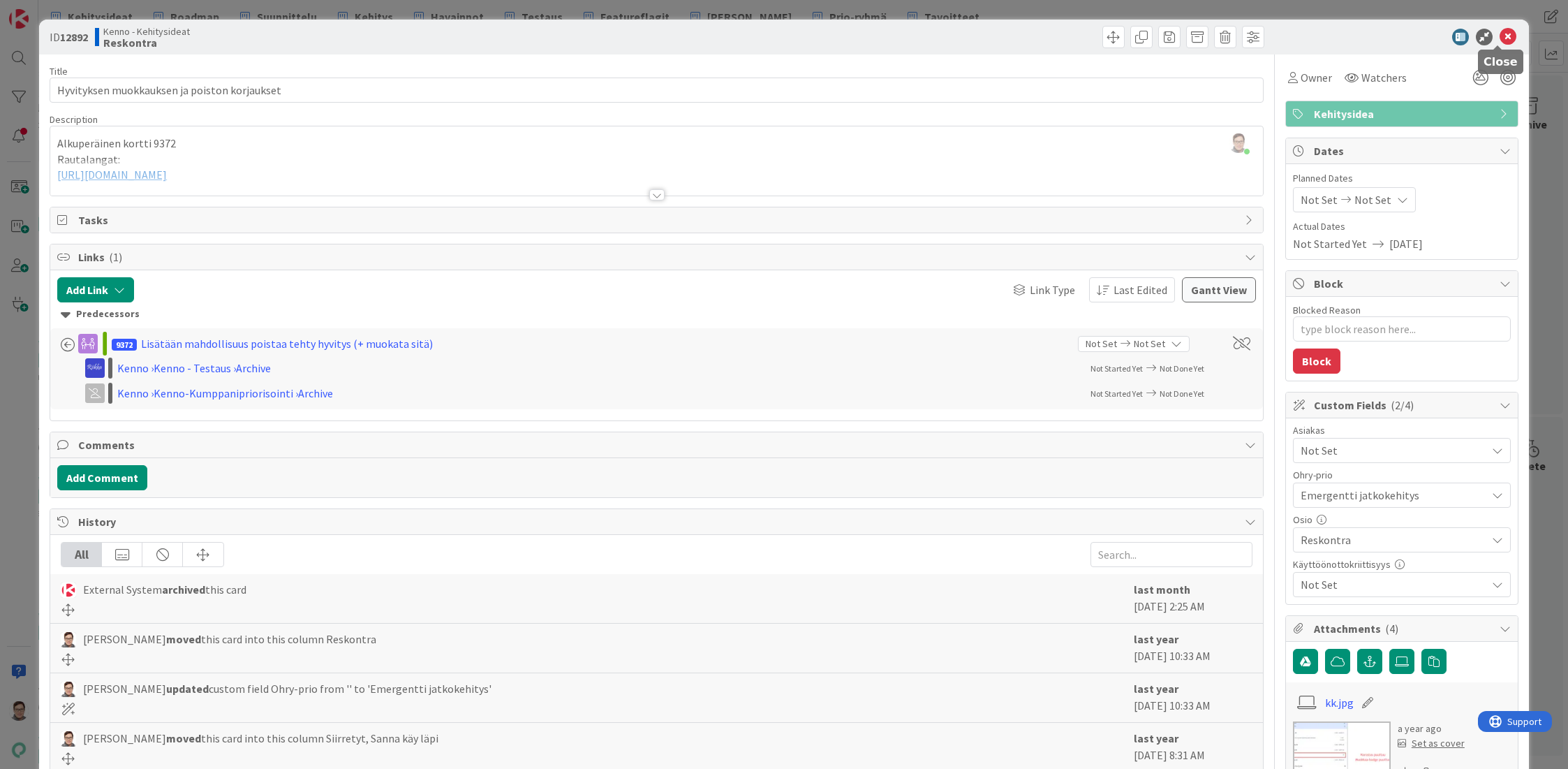
click at [1500, 35] on icon at bounding box center [1508, 37] width 17 height 17
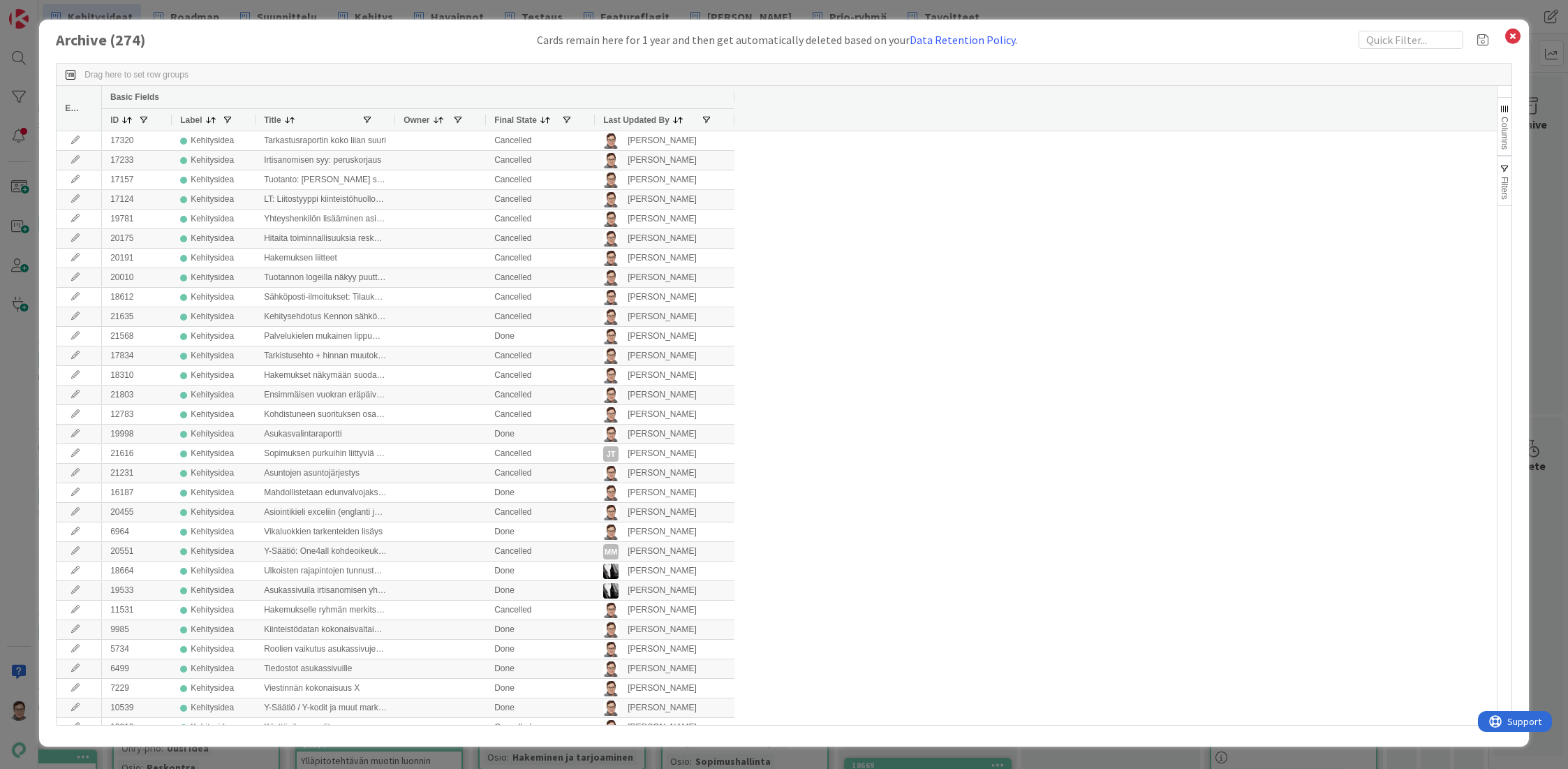
click at [633, 120] on span "Last Updated By" at bounding box center [636, 120] width 66 height 10
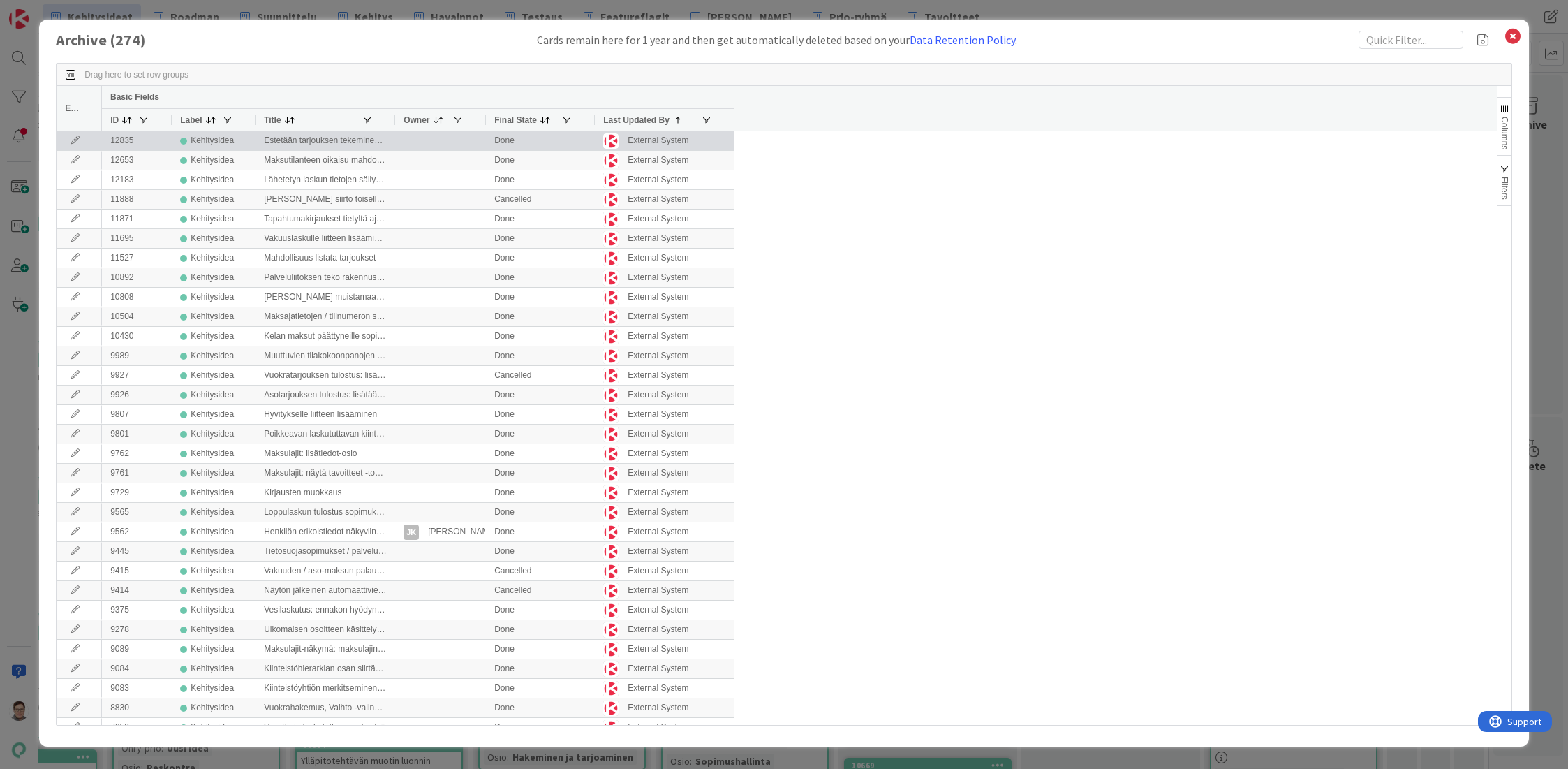
click at [74, 138] on icon at bounding box center [75, 140] width 21 height 9
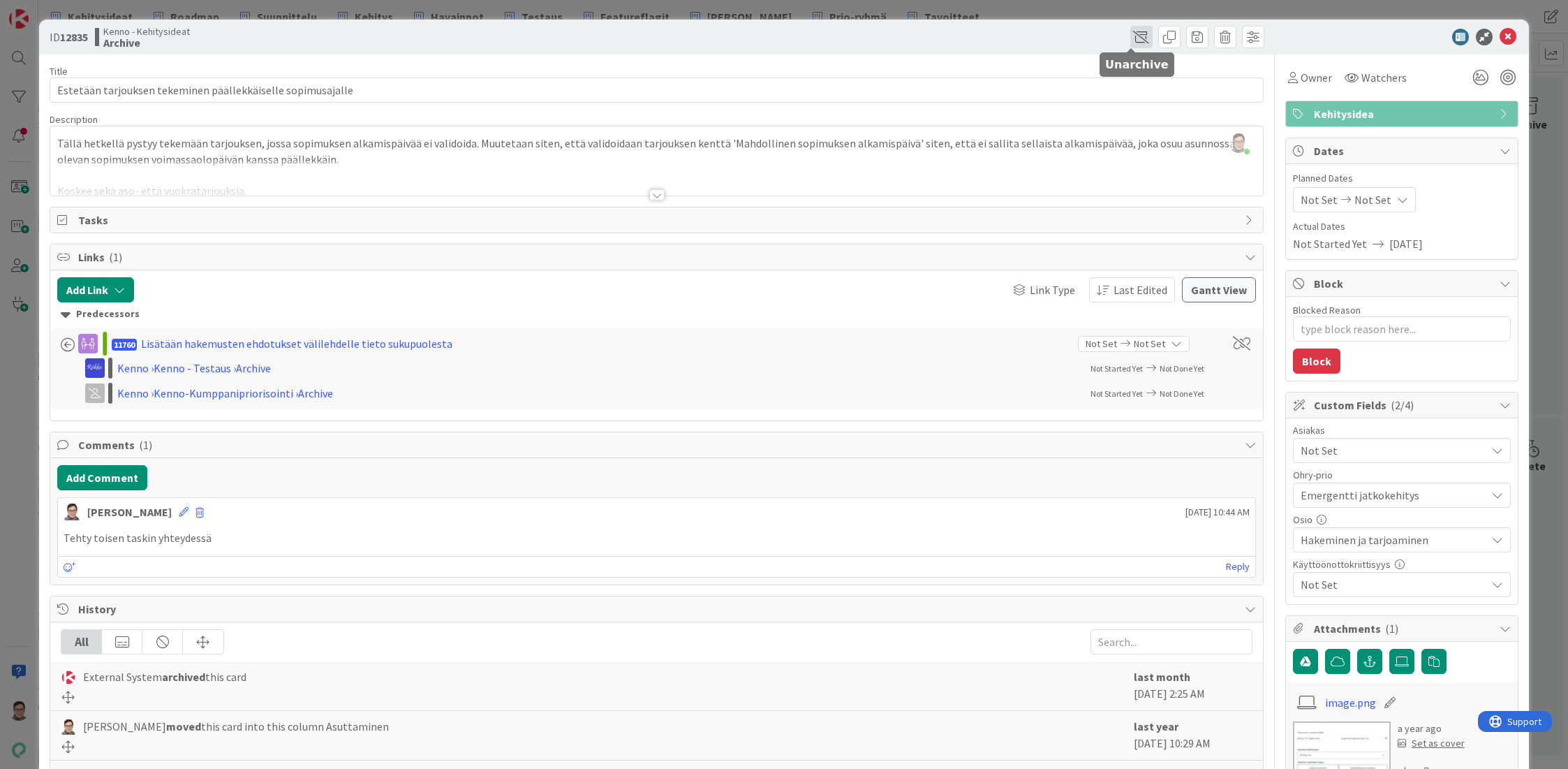
click at [1132, 34] on span at bounding box center [1141, 36] width 22 height 22
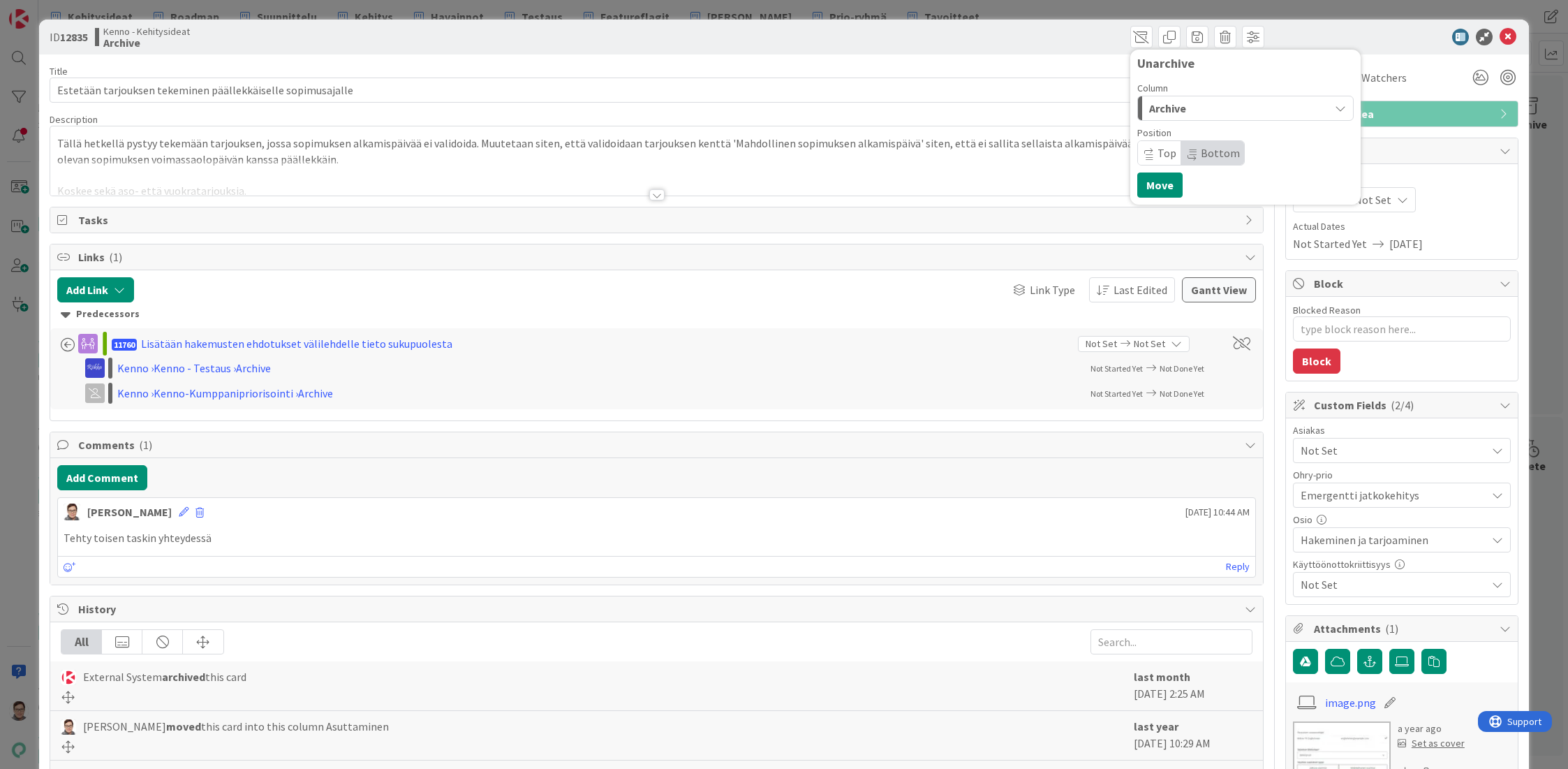
click at [1149, 115] on span "Archive" at bounding box center [1167, 108] width 37 height 19
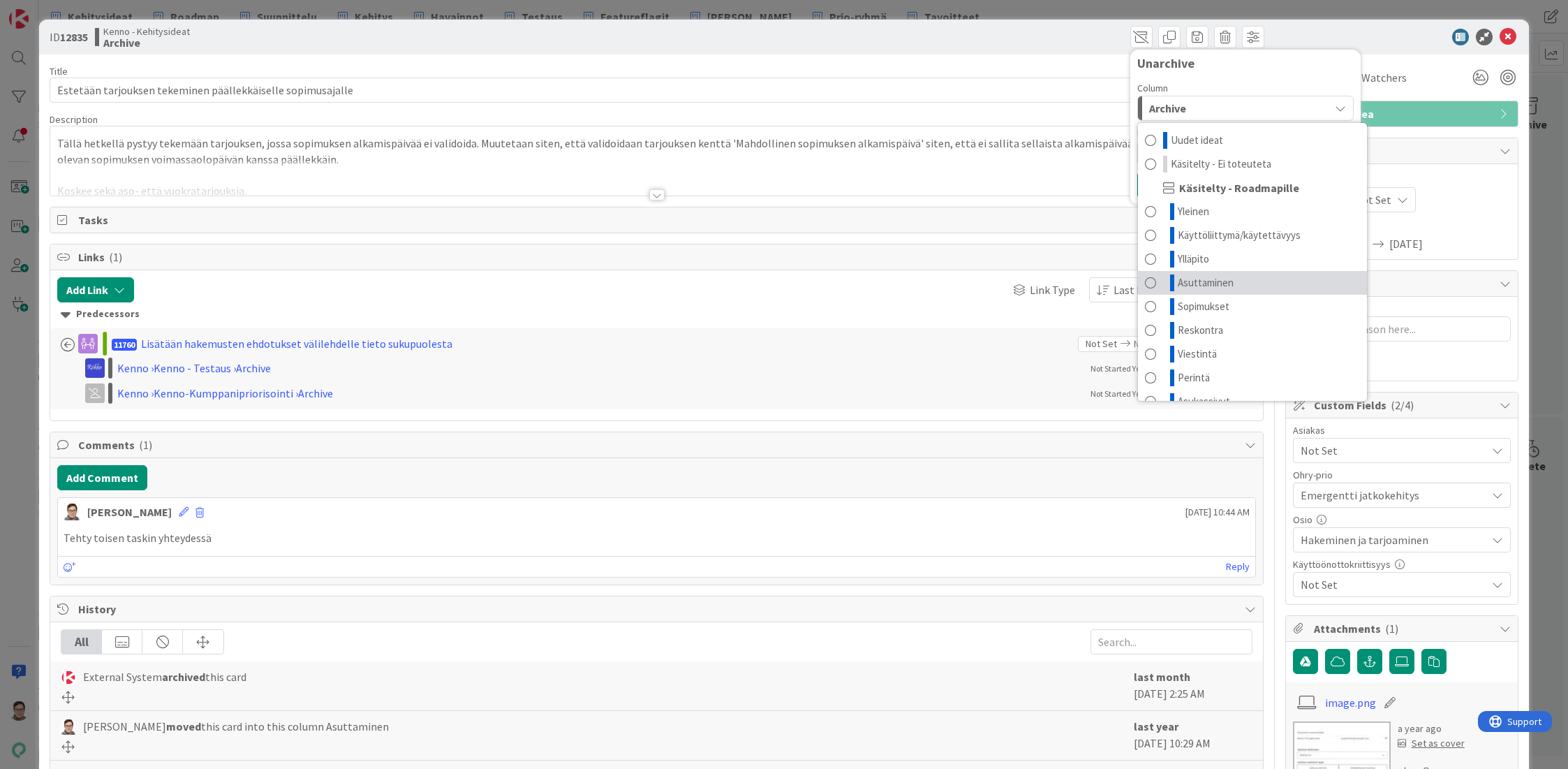
click at [1188, 284] on span "Asuttaminen" at bounding box center [1206, 283] width 56 height 17
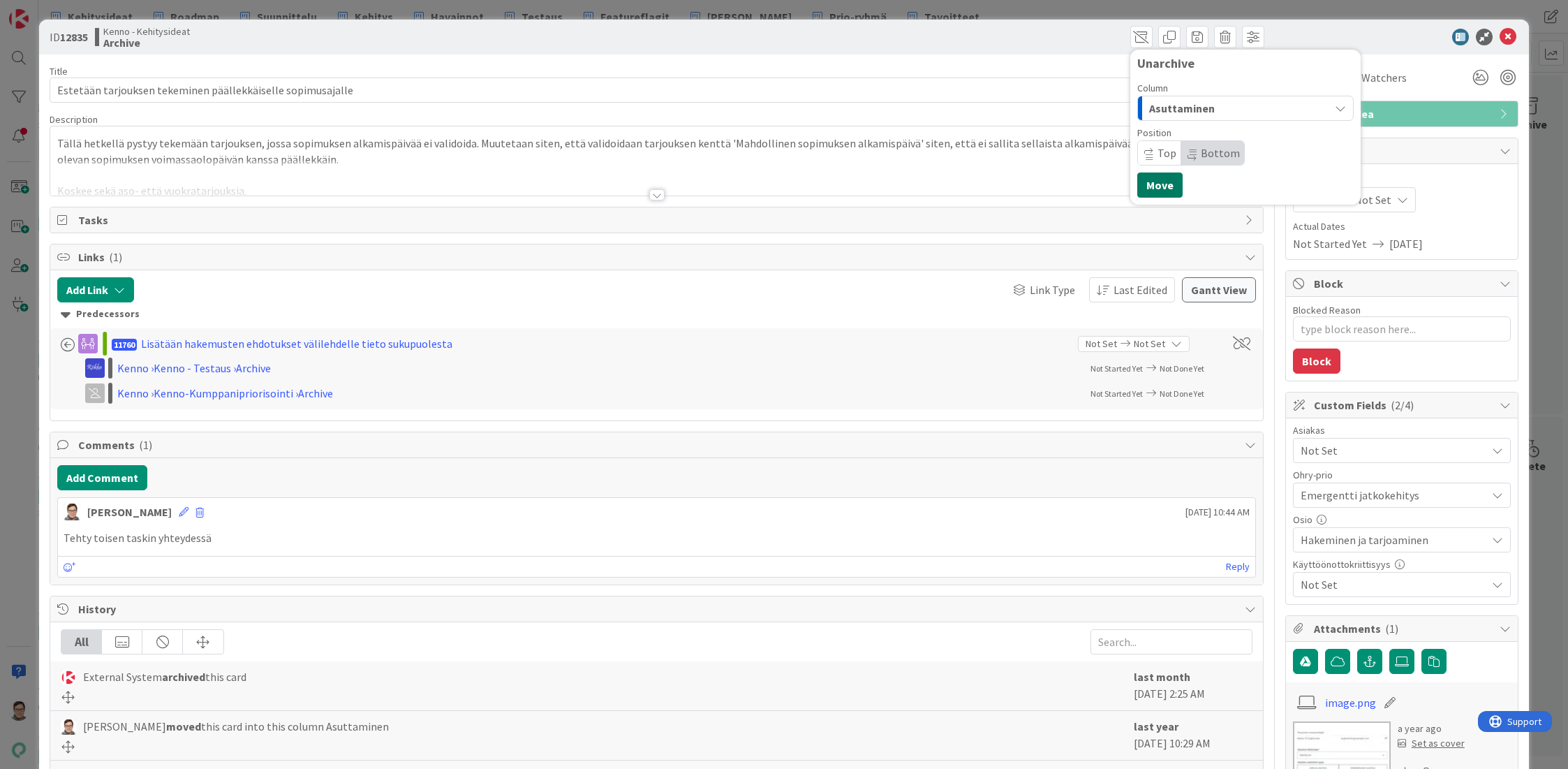
click at [1156, 186] on button "Move" at bounding box center [1160, 184] width 46 height 25
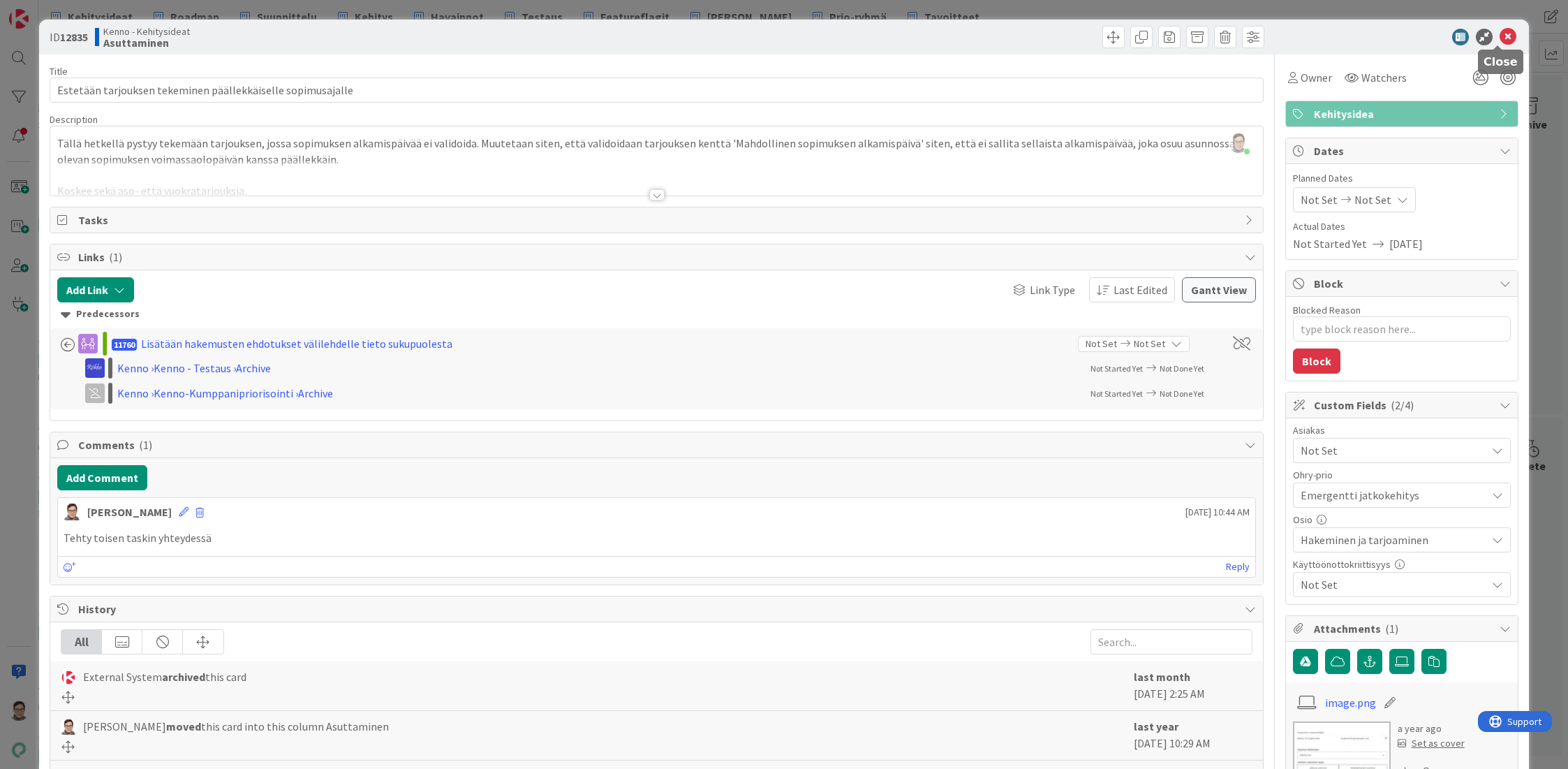
click at [1500, 38] on icon at bounding box center [1508, 37] width 17 height 17
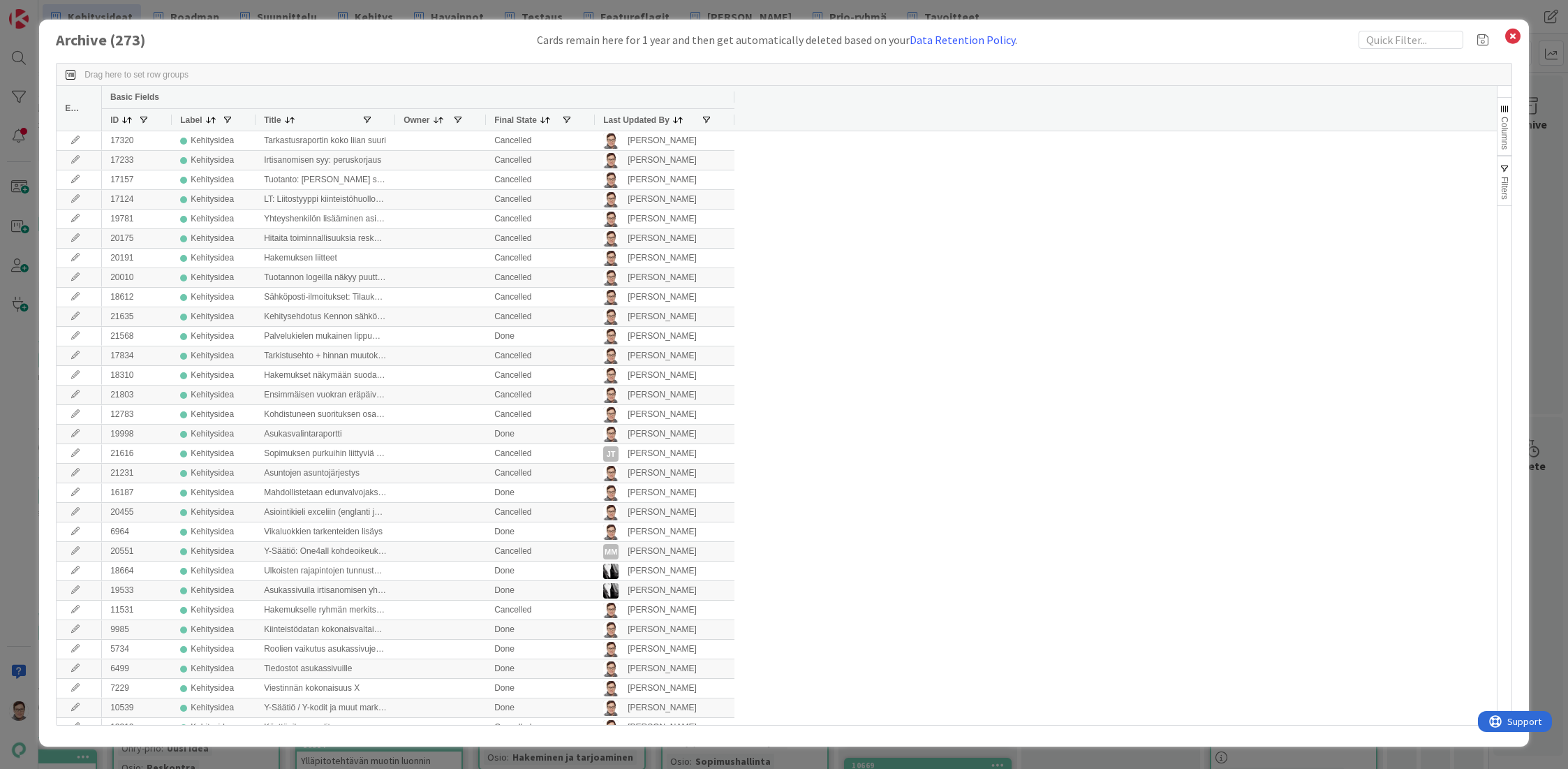
click at [650, 127] on div "Last Updated By" at bounding box center [651, 120] width 98 height 15
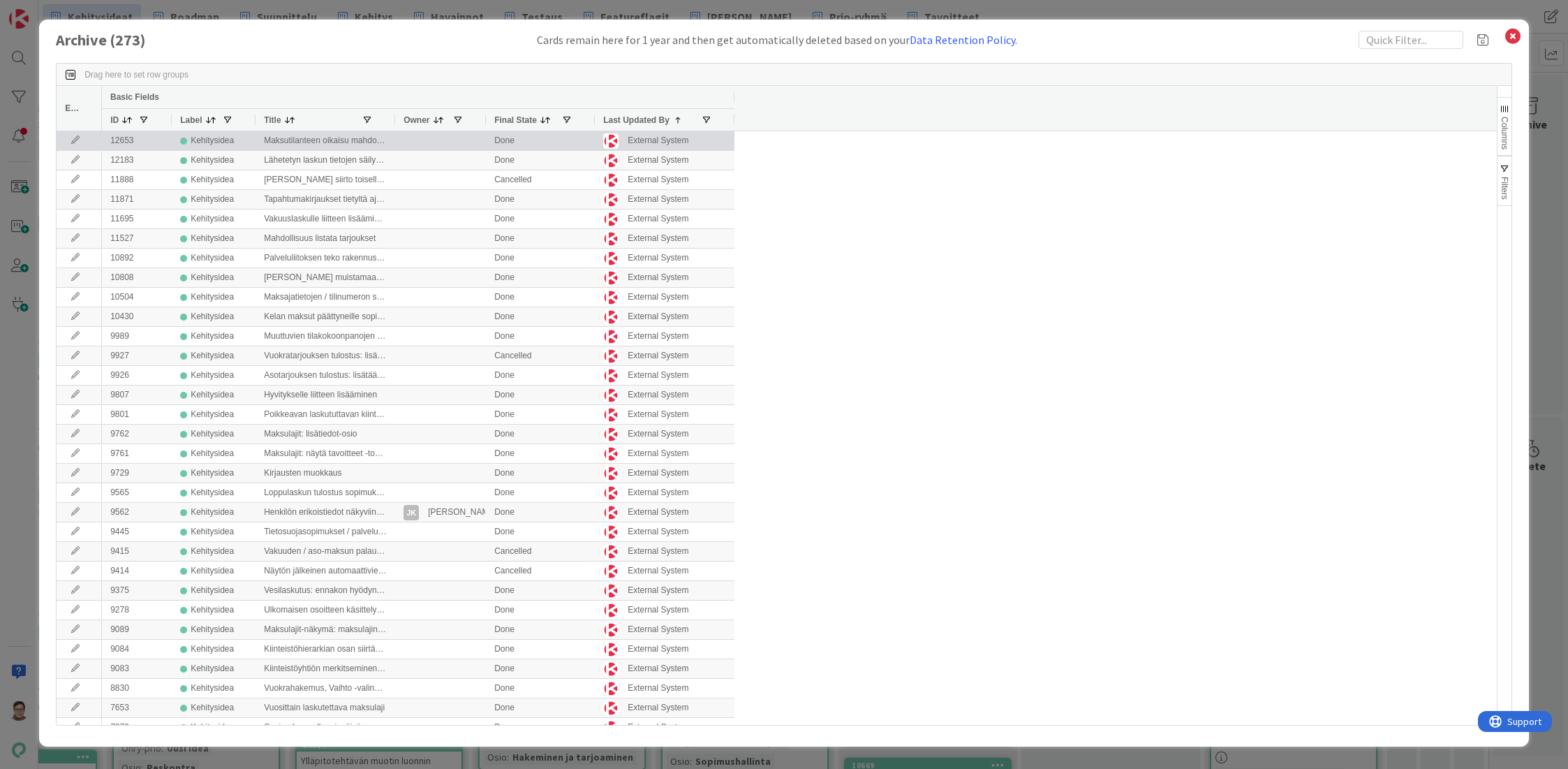
click at [74, 140] on icon at bounding box center [75, 140] width 21 height 9
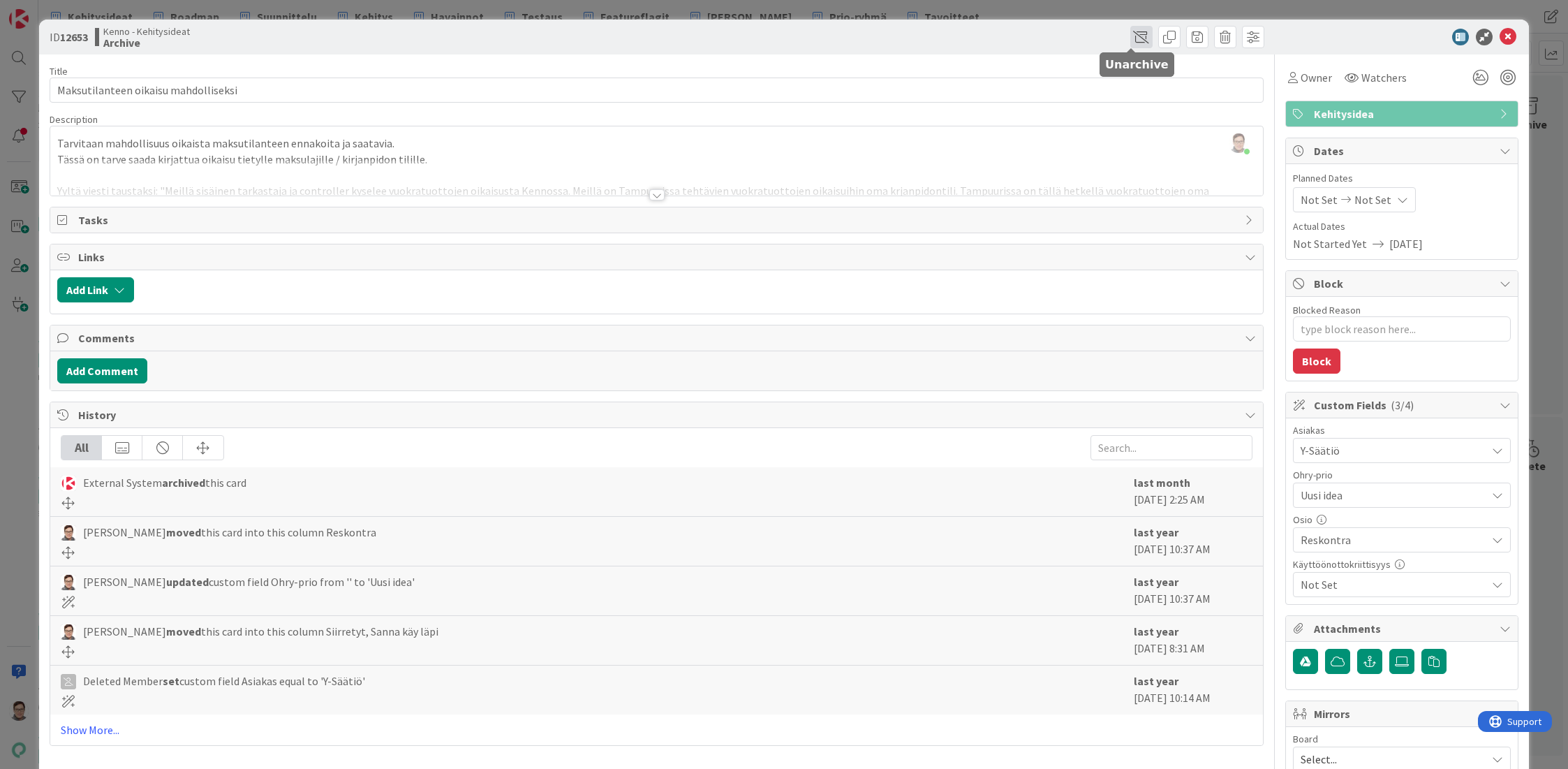
click at [1137, 38] on span at bounding box center [1141, 36] width 22 height 22
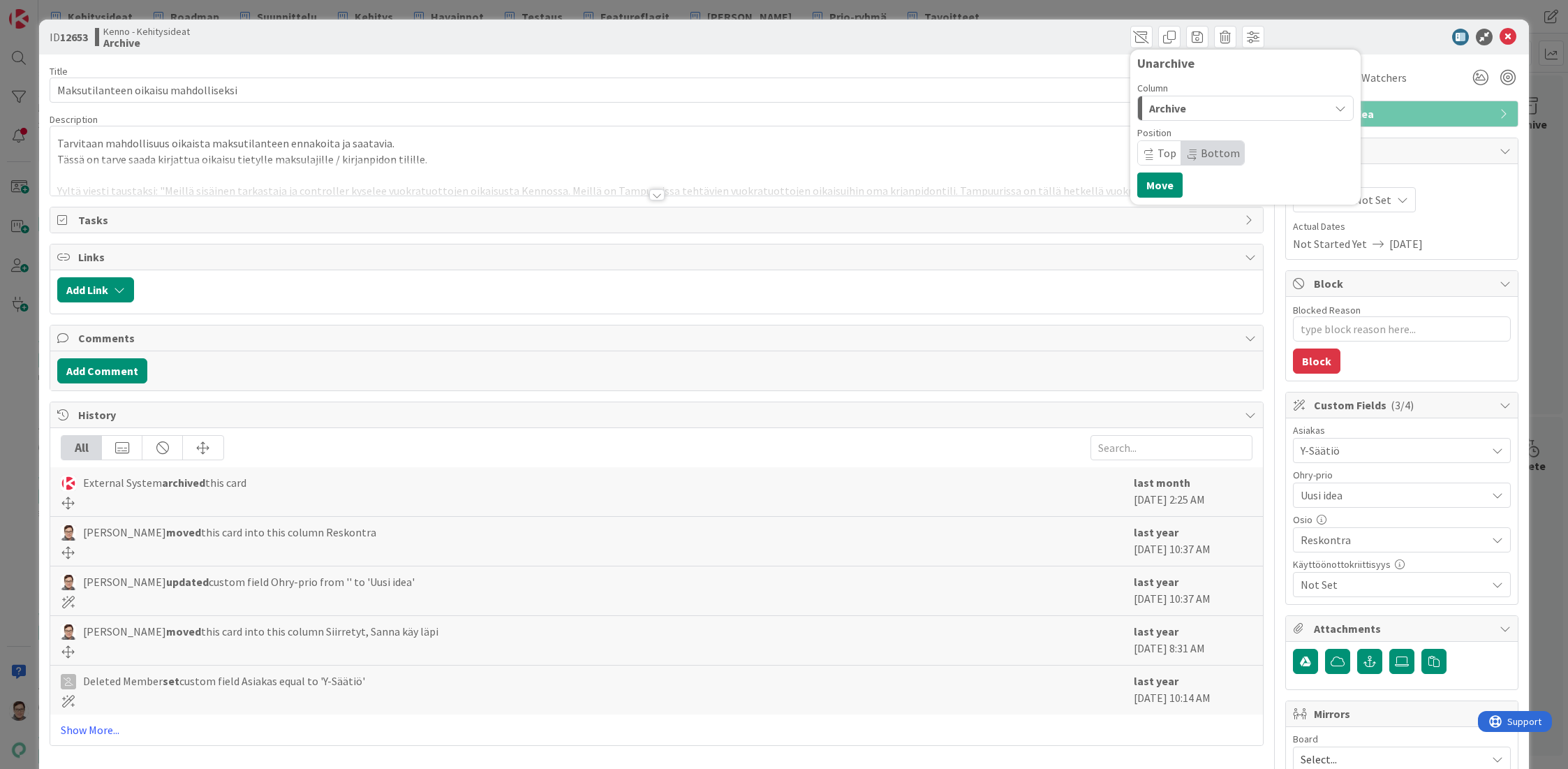
click at [1177, 102] on div "Archive" at bounding box center [1238, 108] width 184 height 22
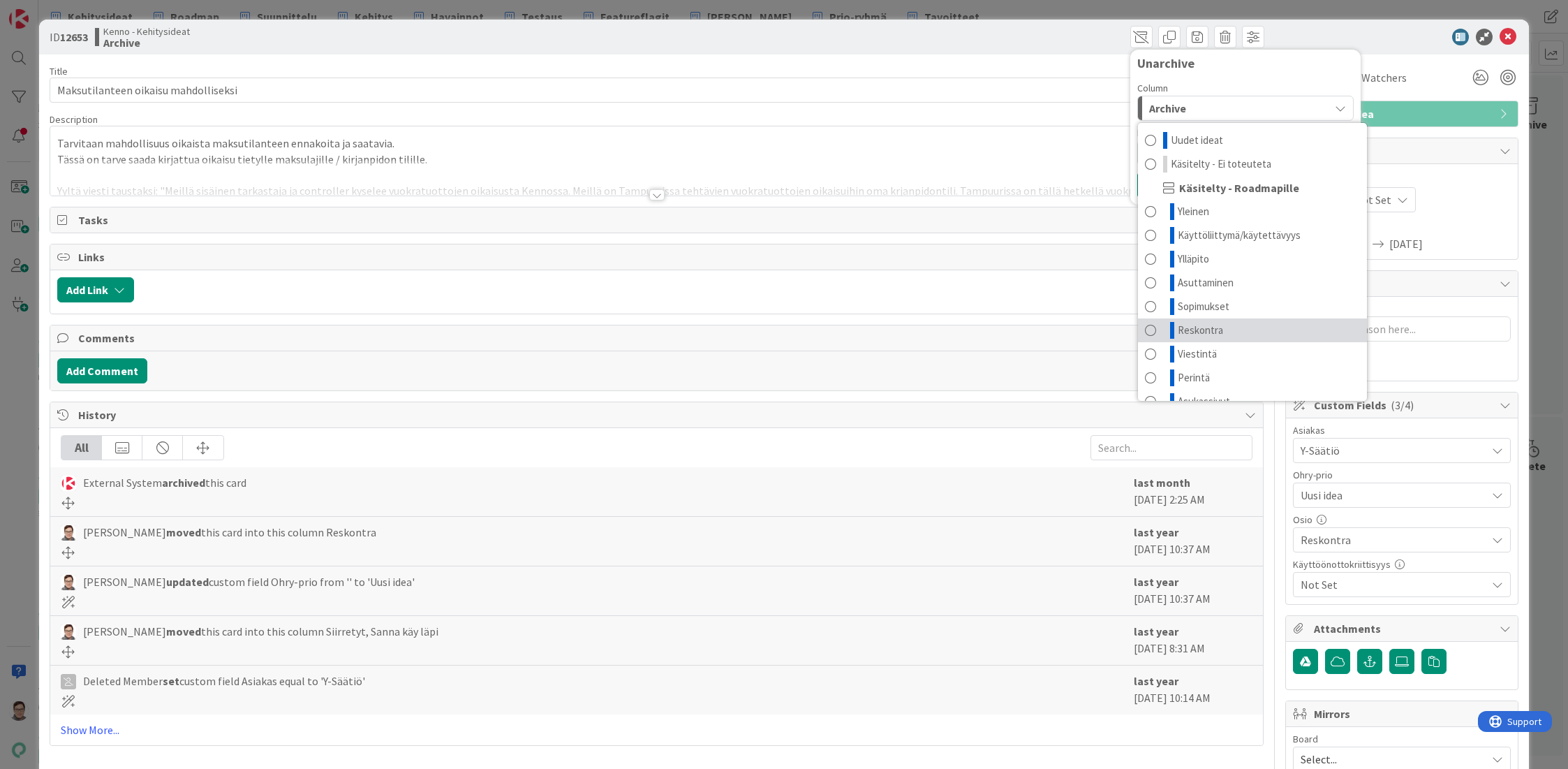
click at [1191, 326] on span "Reskontra" at bounding box center [1201, 330] width 46 height 17
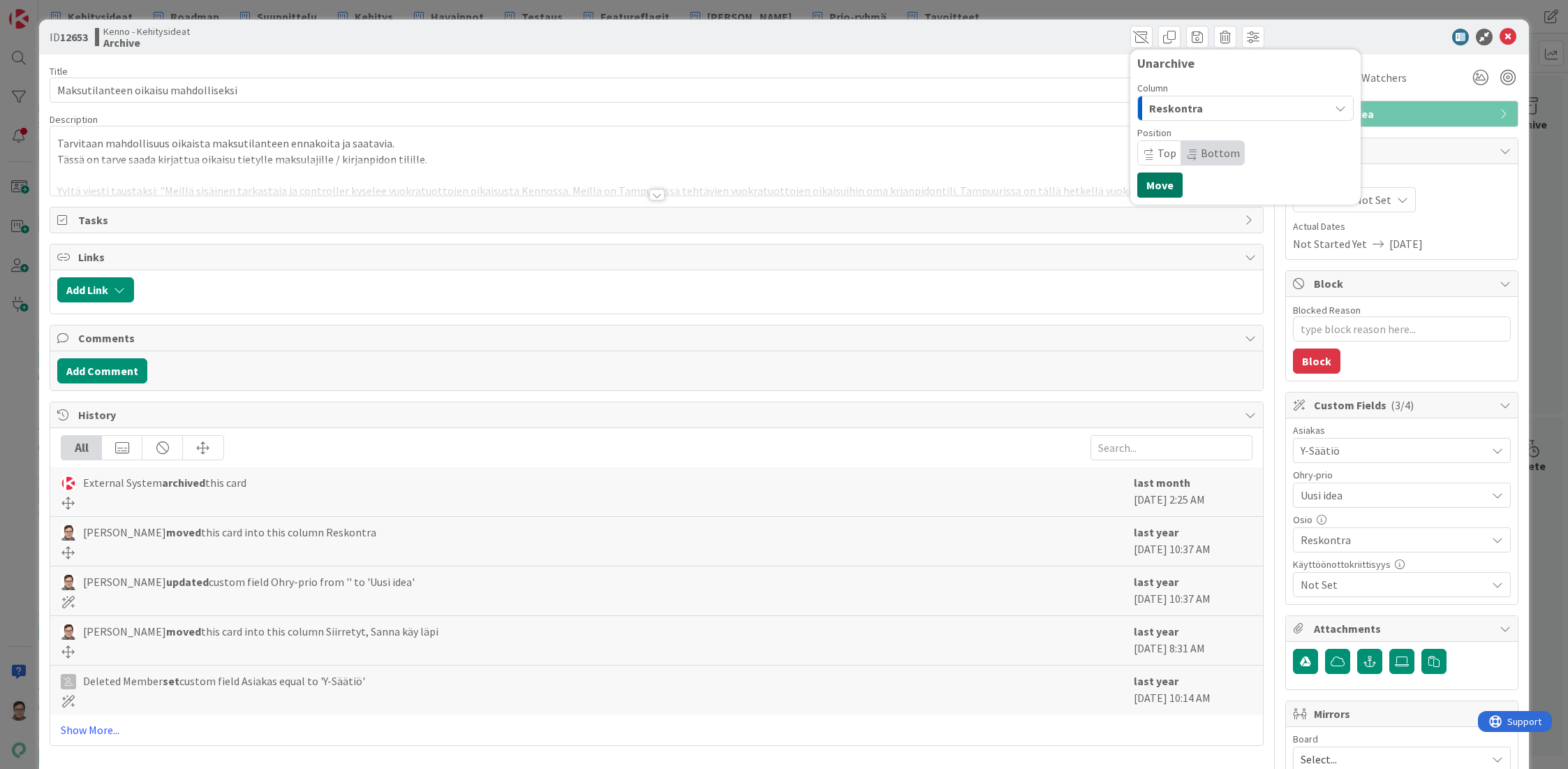
click at [1157, 189] on button "Move" at bounding box center [1160, 184] width 46 height 25
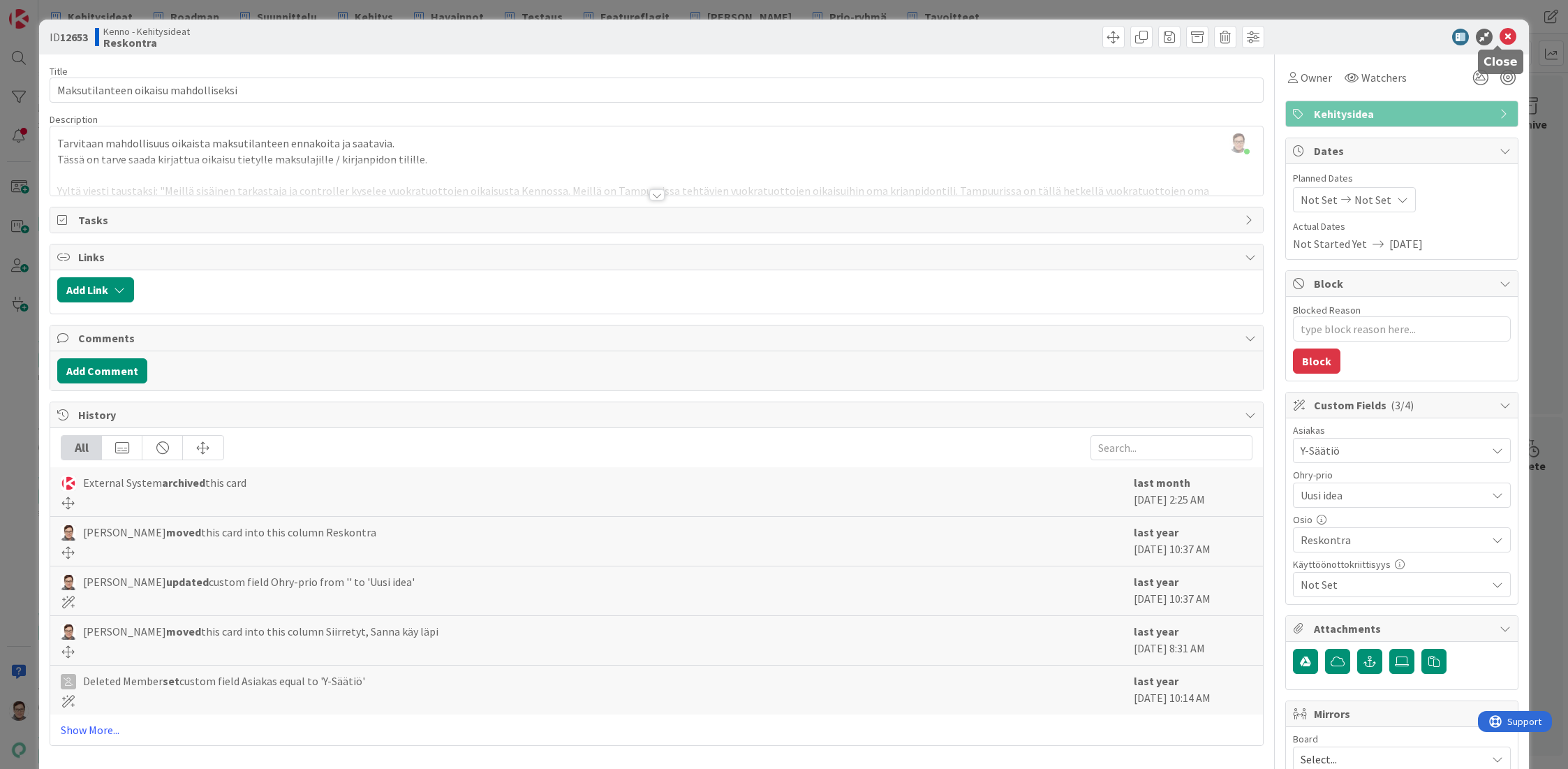
click at [1500, 37] on icon at bounding box center [1508, 37] width 17 height 17
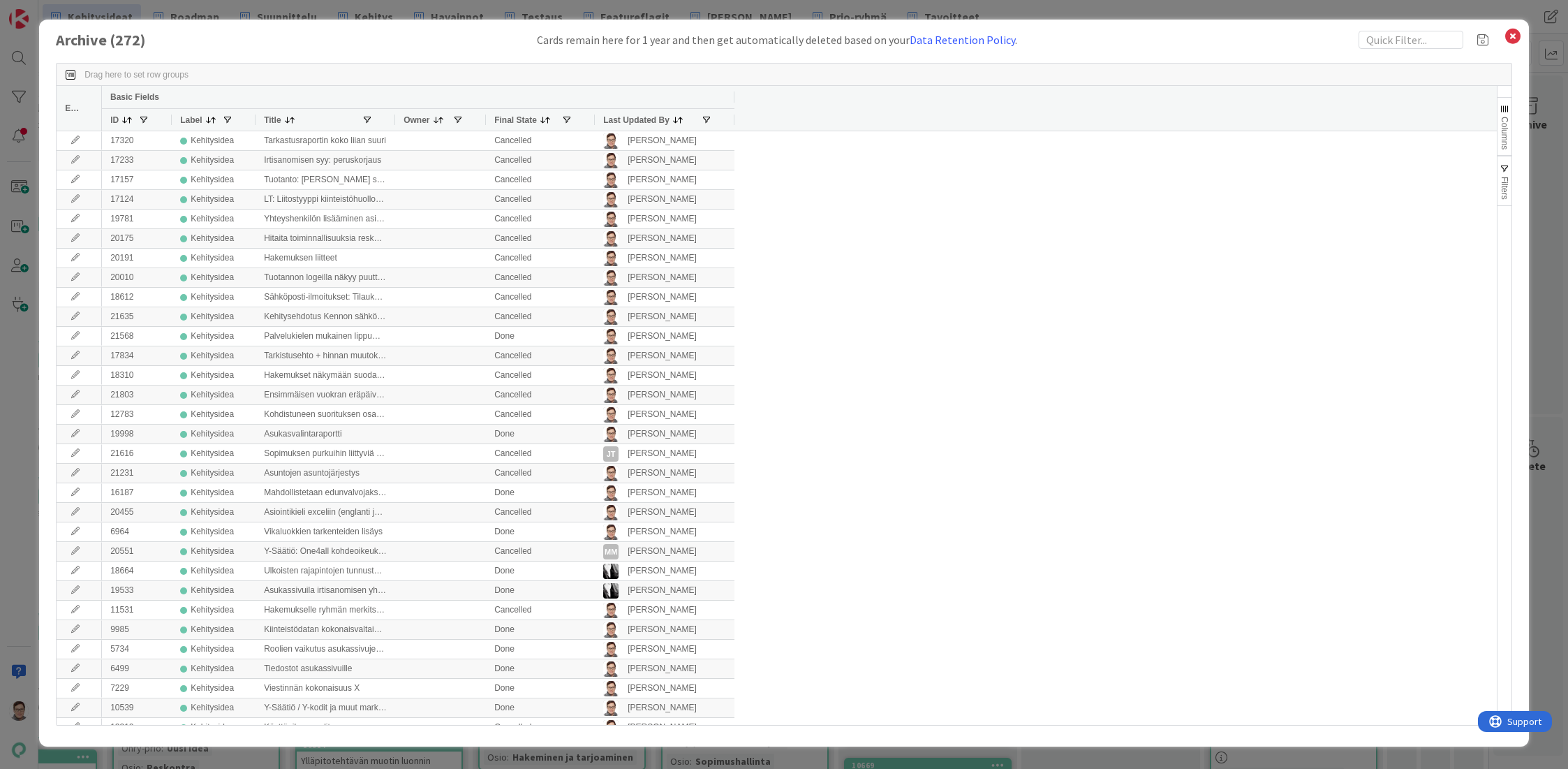
click at [625, 115] on span "Last Updated By" at bounding box center [636, 120] width 66 height 10
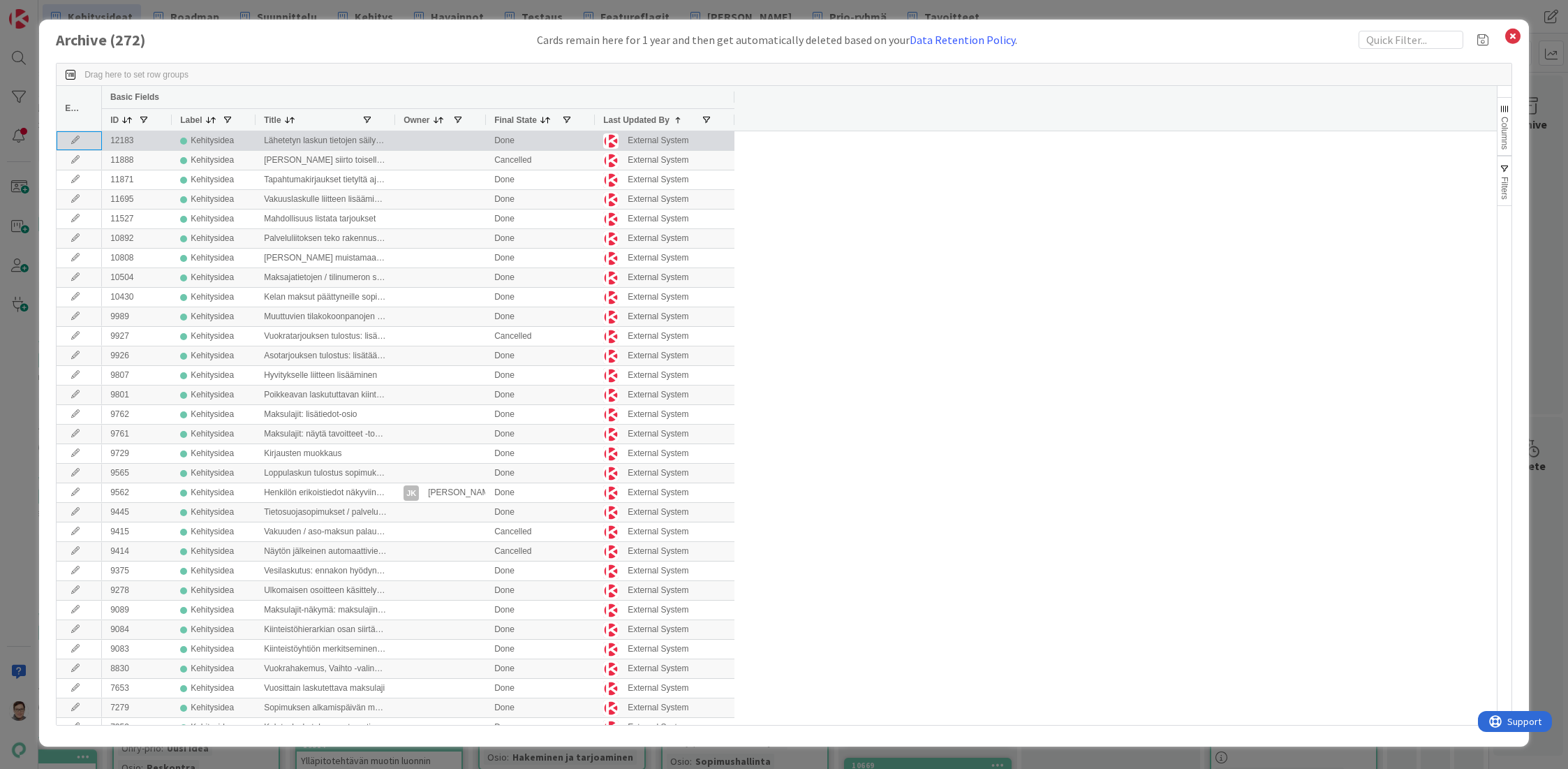
click at [71, 142] on icon at bounding box center [75, 140] width 21 height 9
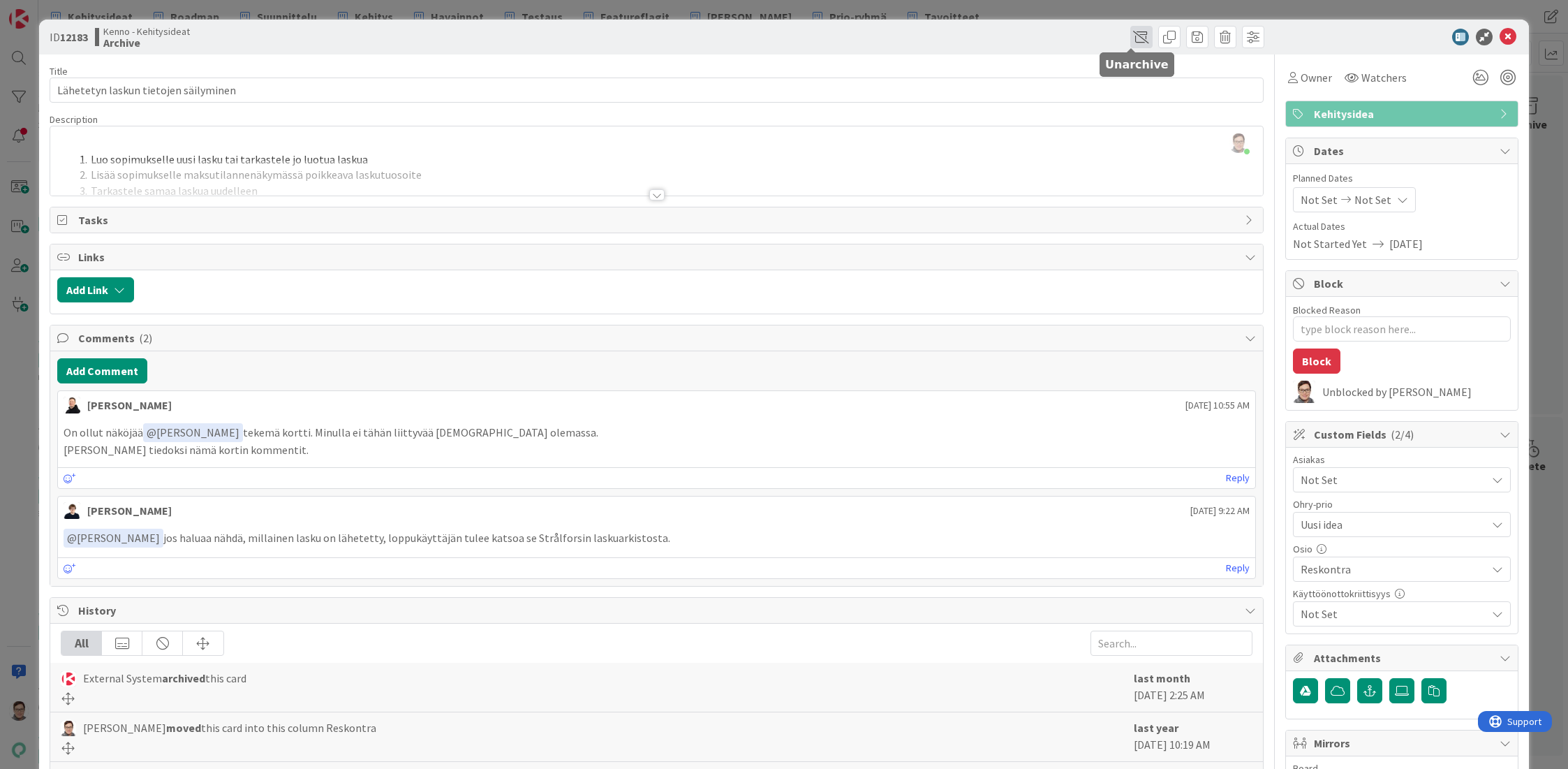
click at [1132, 38] on span at bounding box center [1141, 36] width 22 height 22
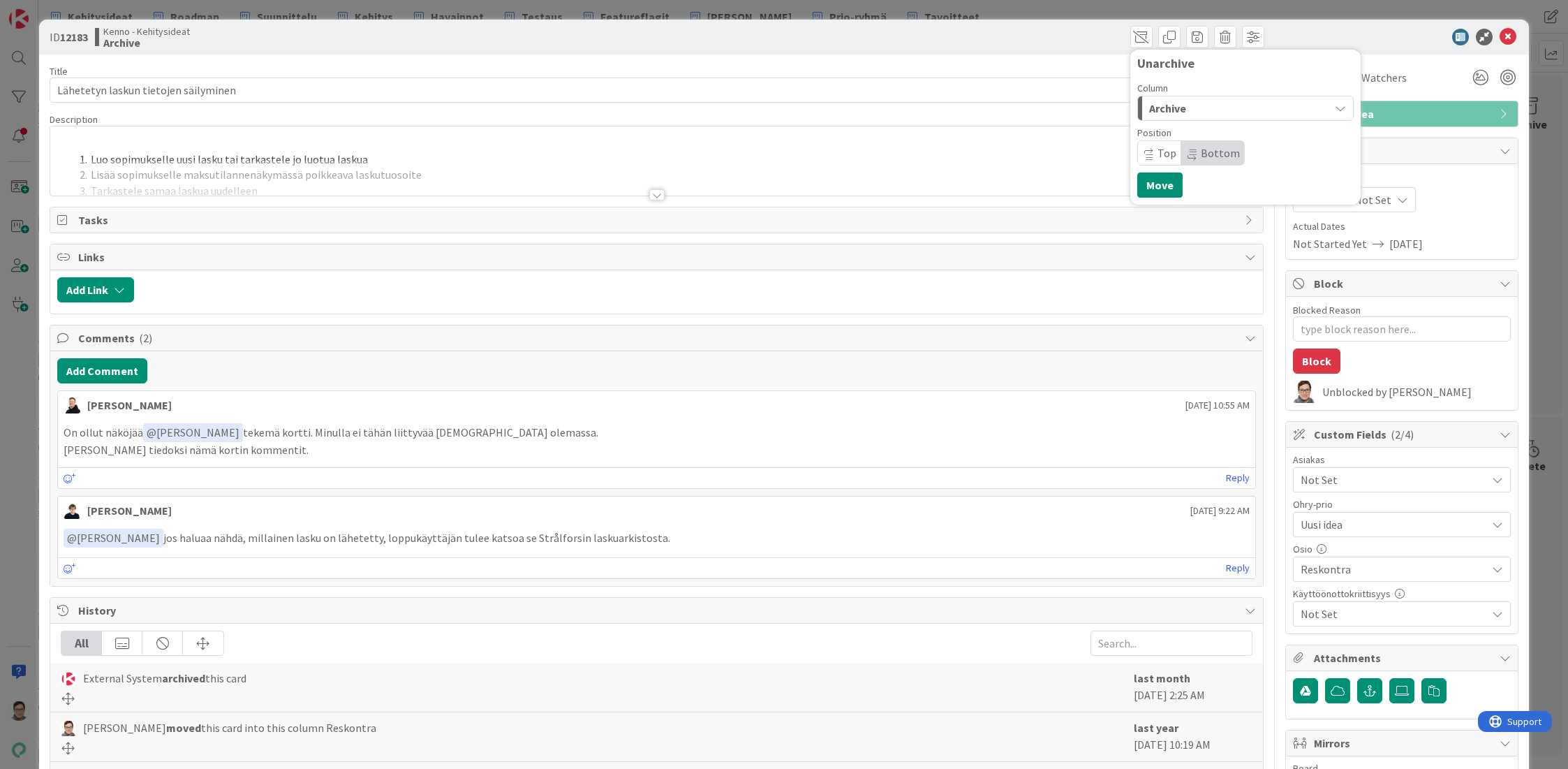
click at [1164, 106] on span "Archive" at bounding box center [1167, 108] width 37 height 19
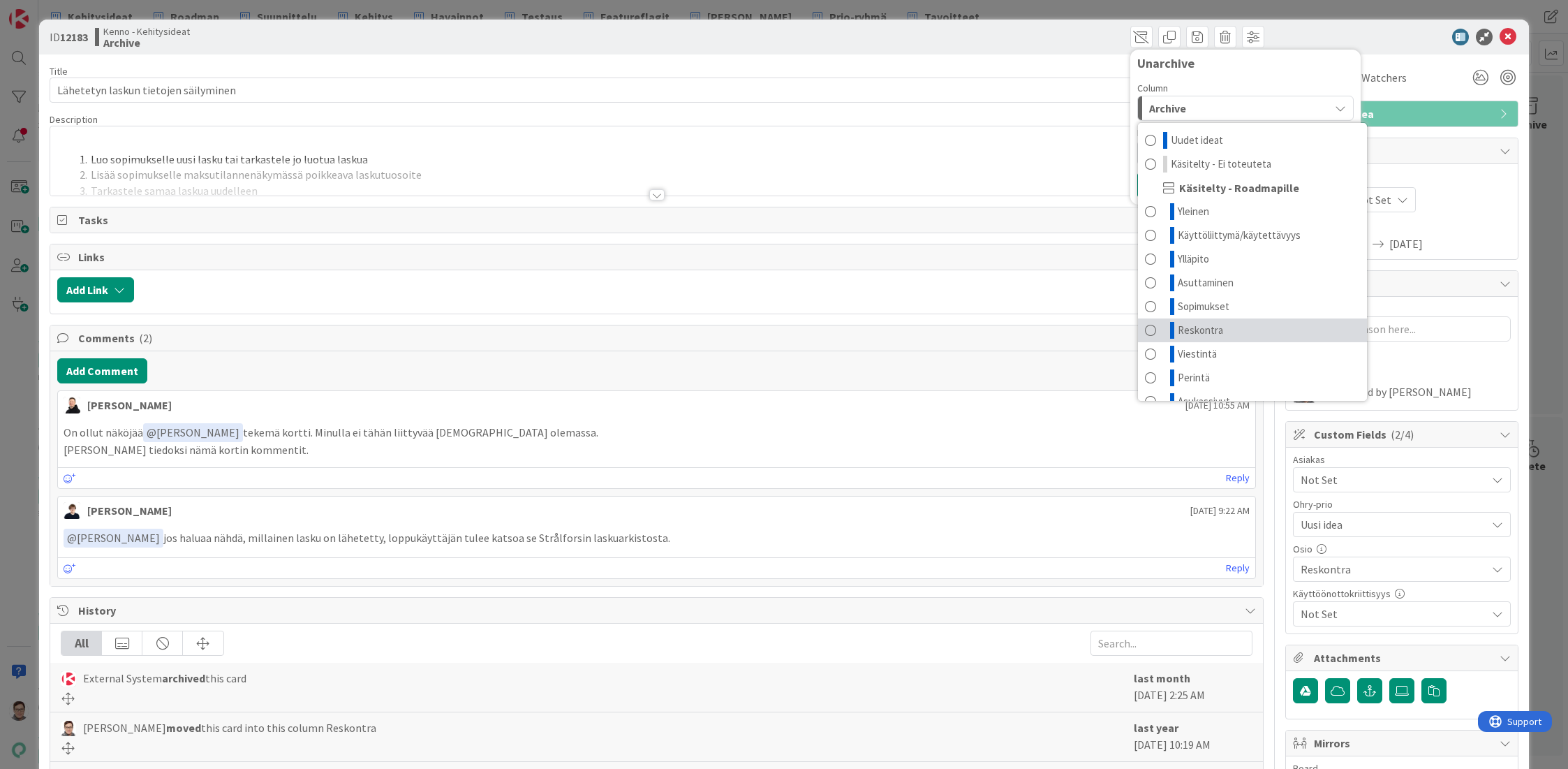
click at [1182, 333] on span "Reskontra" at bounding box center [1201, 330] width 46 height 17
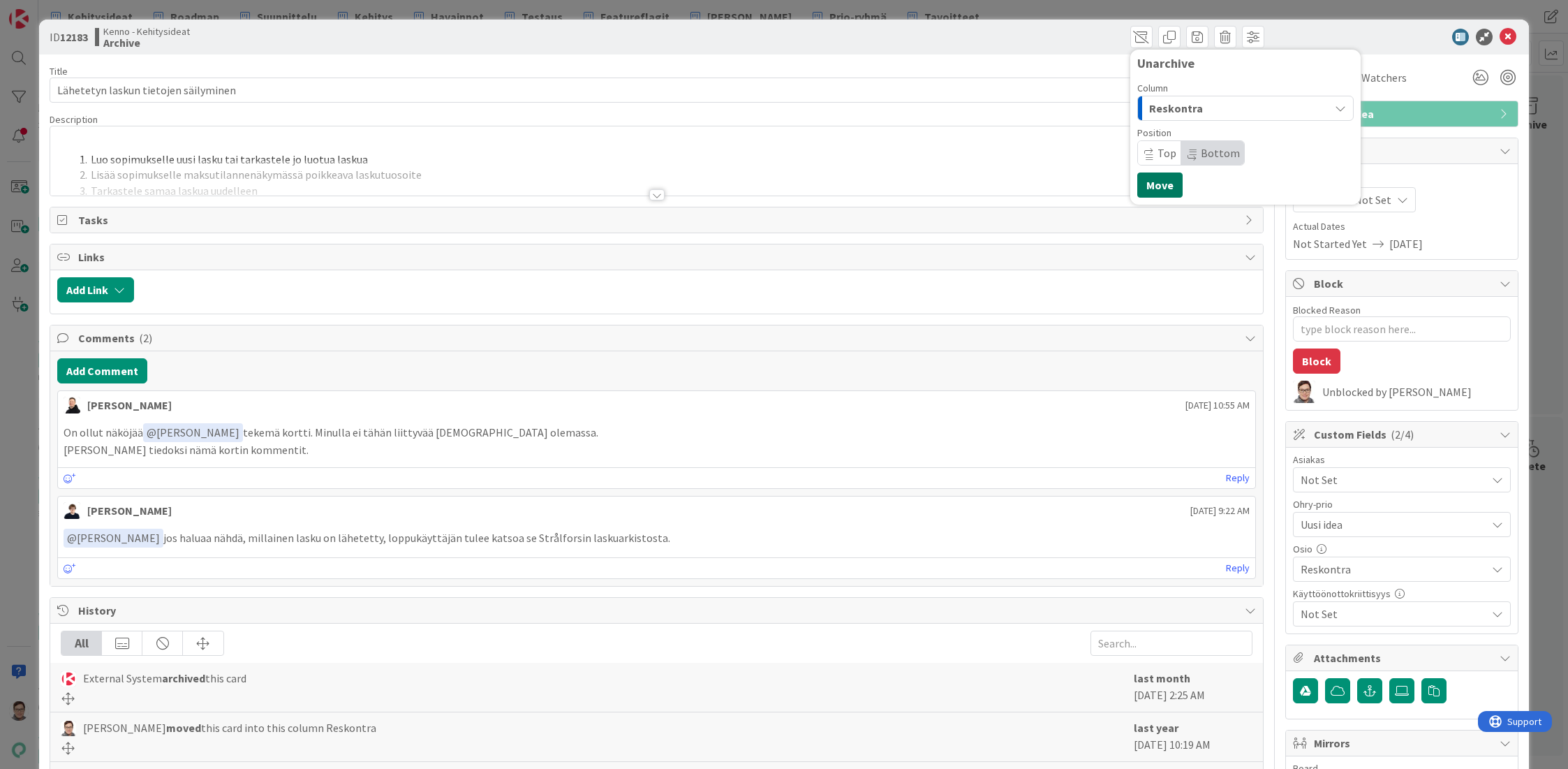
click at [1154, 185] on button "Move" at bounding box center [1160, 184] width 46 height 25
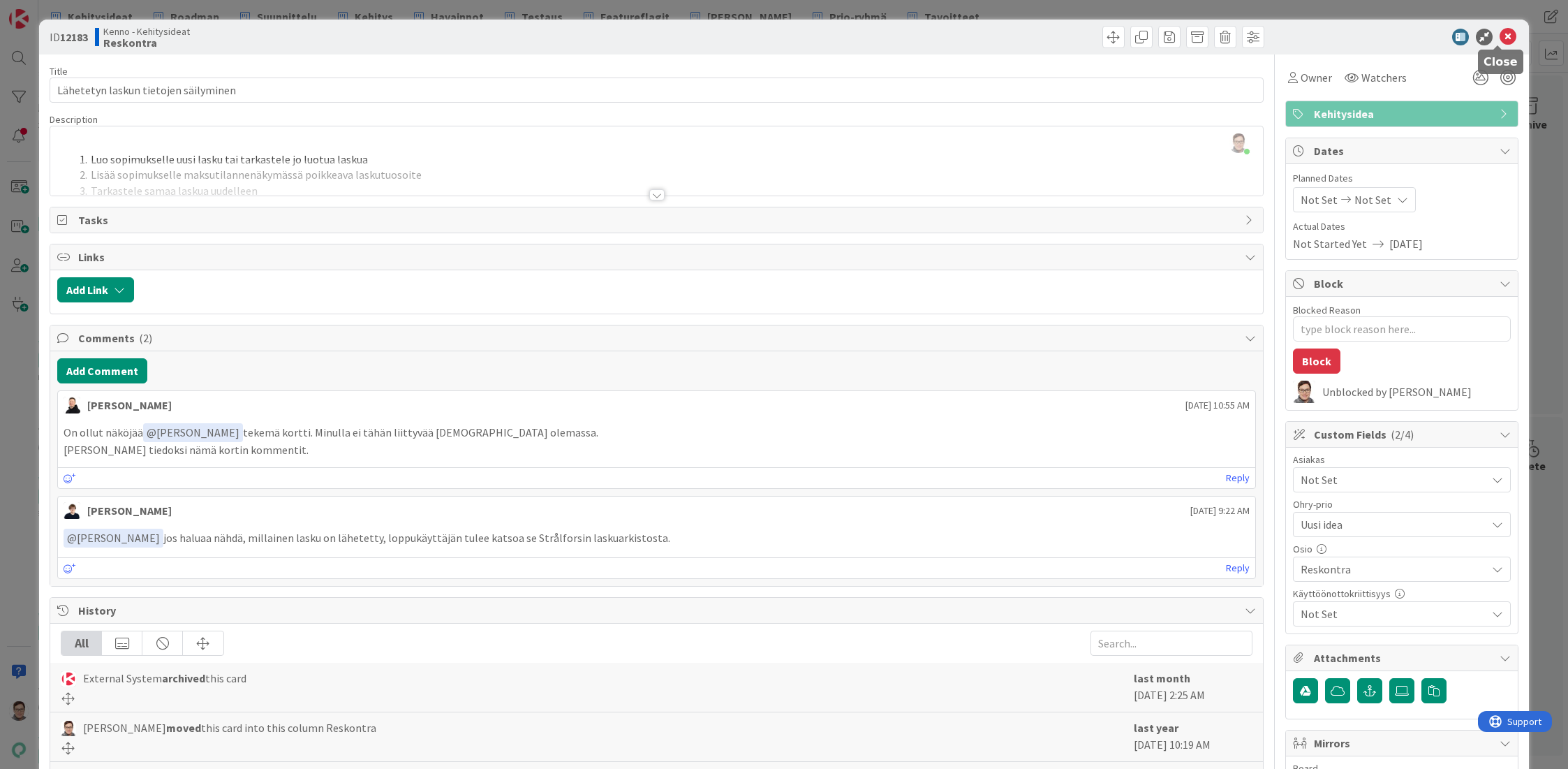
click at [1500, 38] on icon at bounding box center [1508, 37] width 17 height 17
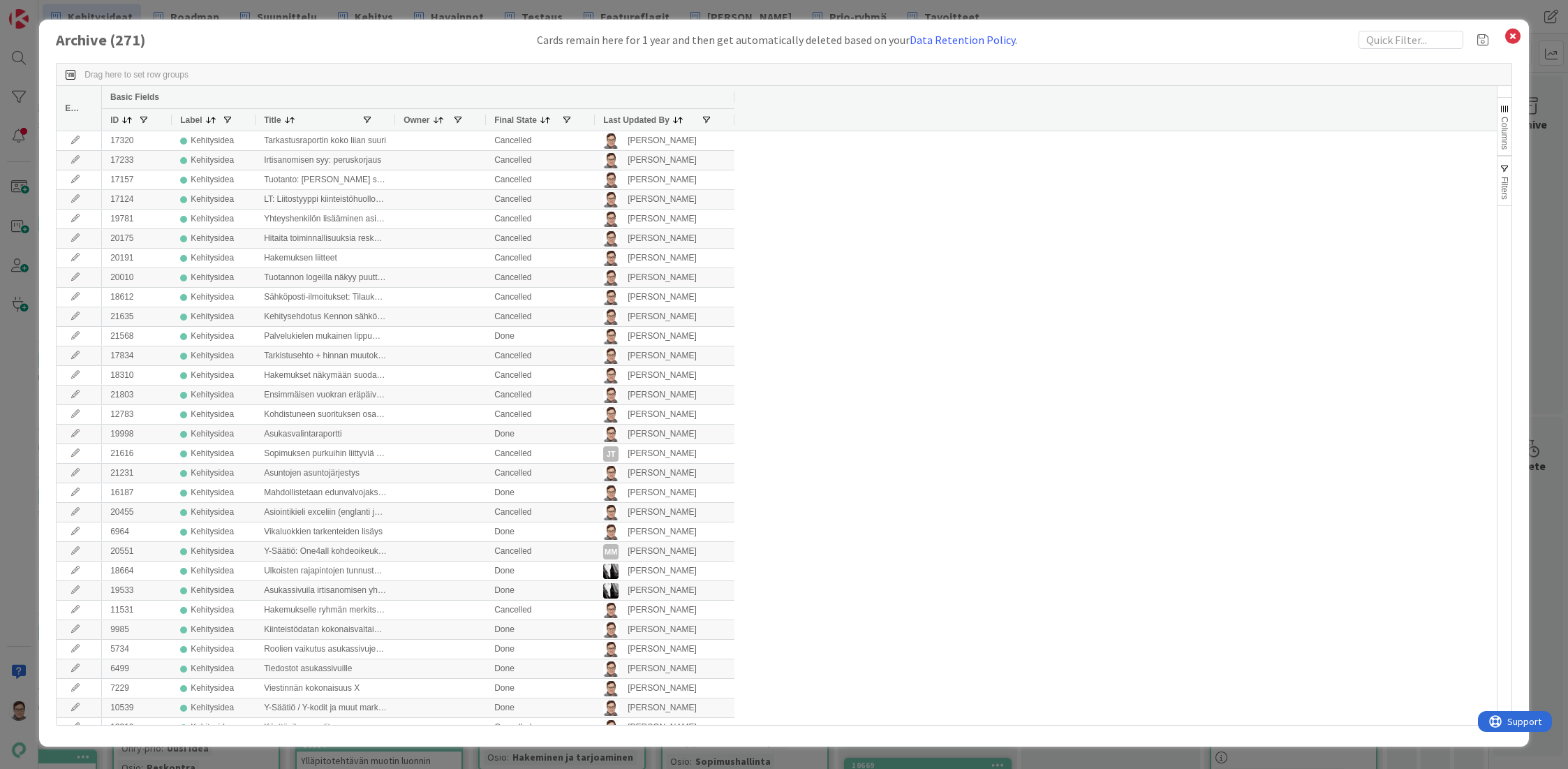
click at [622, 116] on span "Last Updated By" at bounding box center [636, 120] width 66 height 10
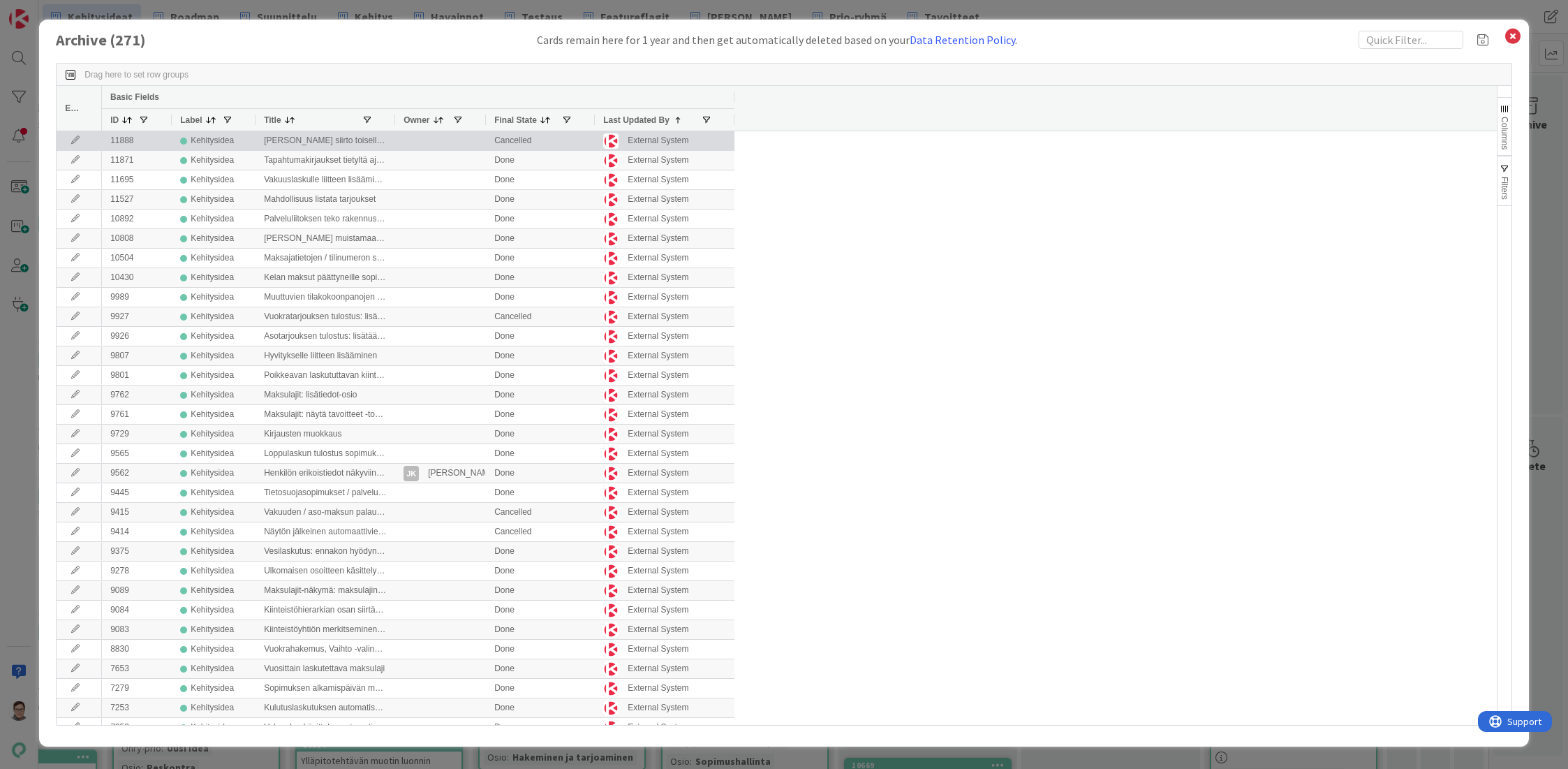
click at [73, 138] on icon at bounding box center [75, 140] width 21 height 9
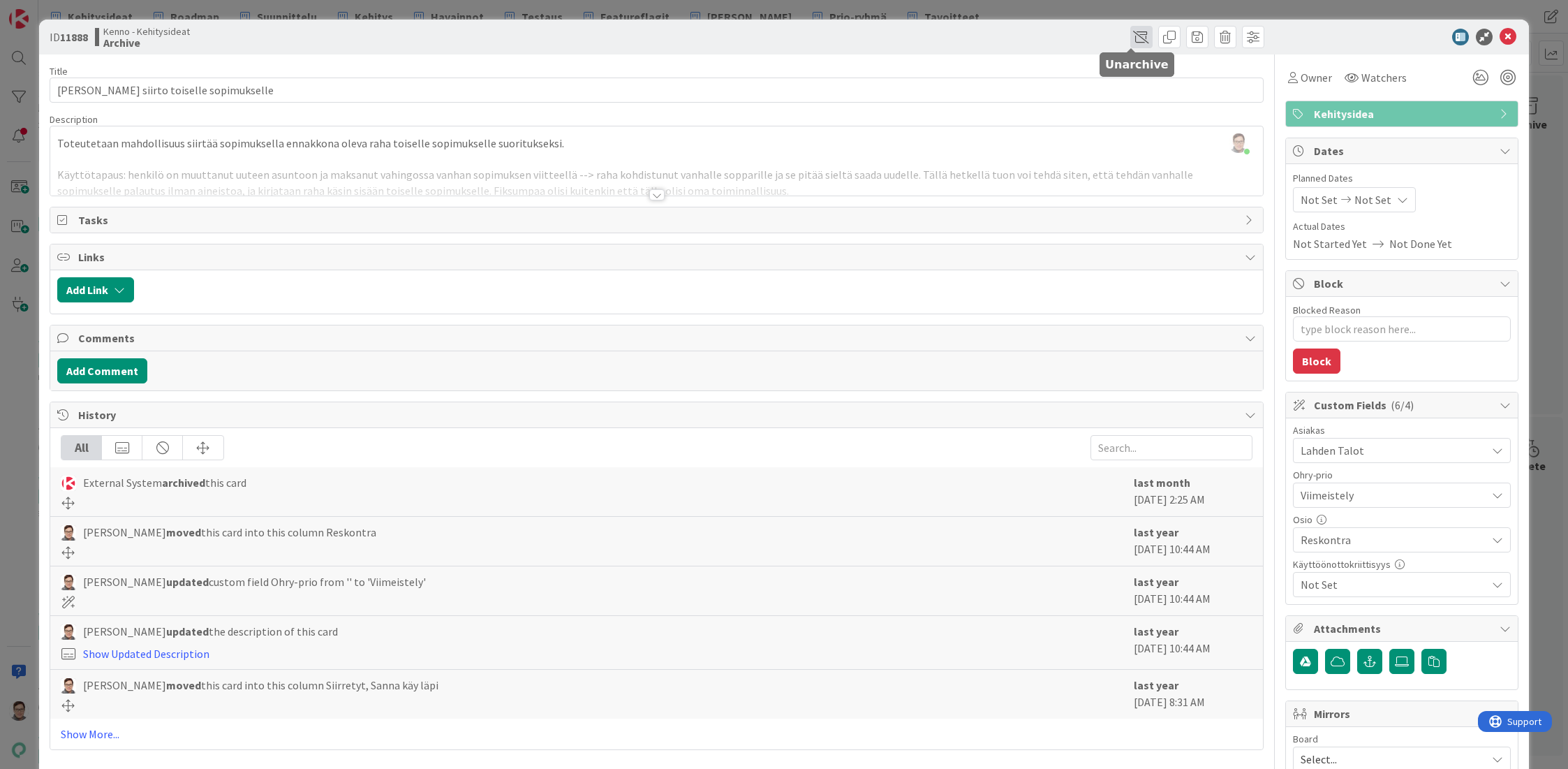
click at [1130, 37] on span at bounding box center [1141, 36] width 22 height 22
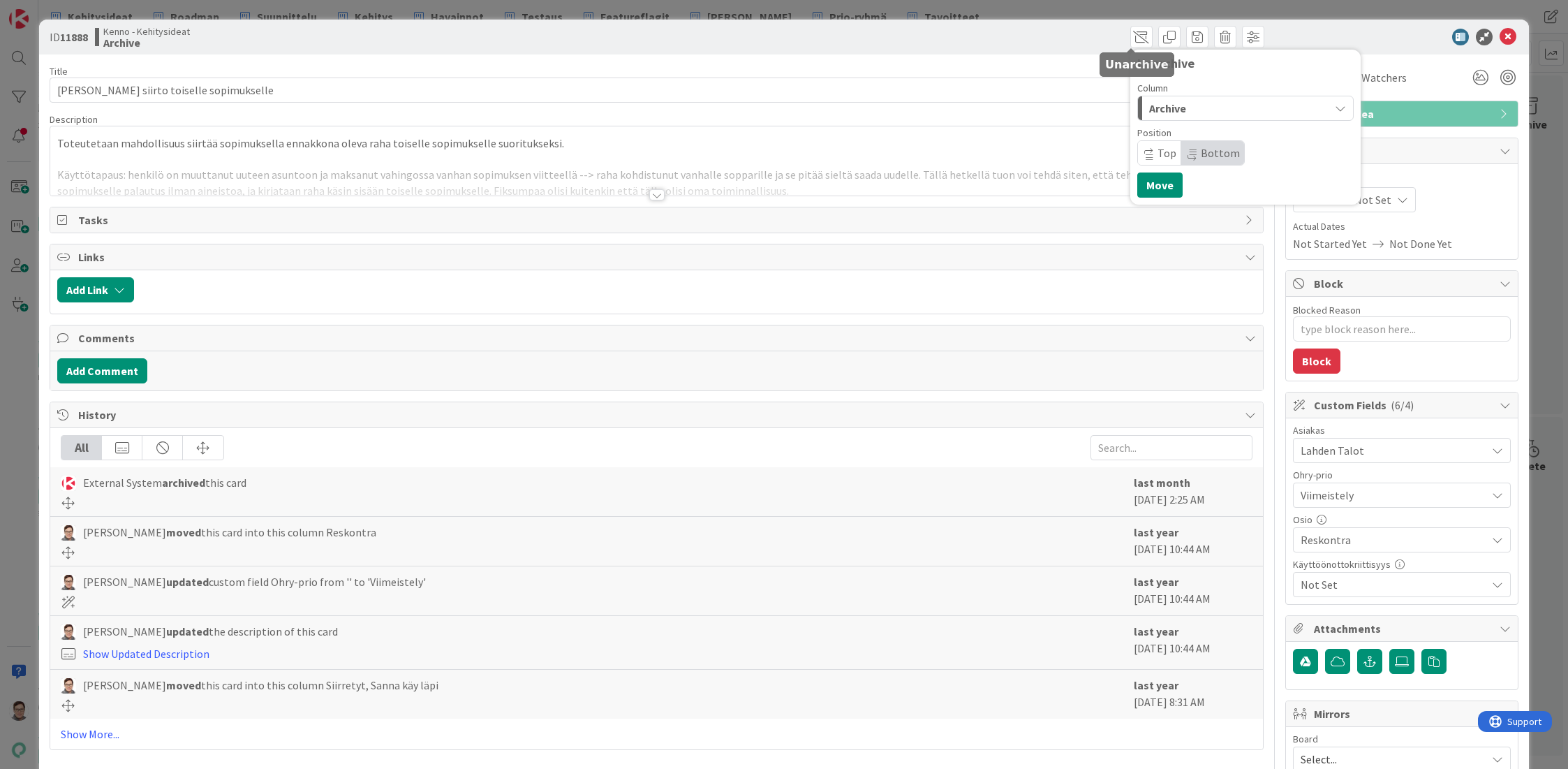
click at [1159, 106] on span "Archive" at bounding box center [1167, 108] width 37 height 19
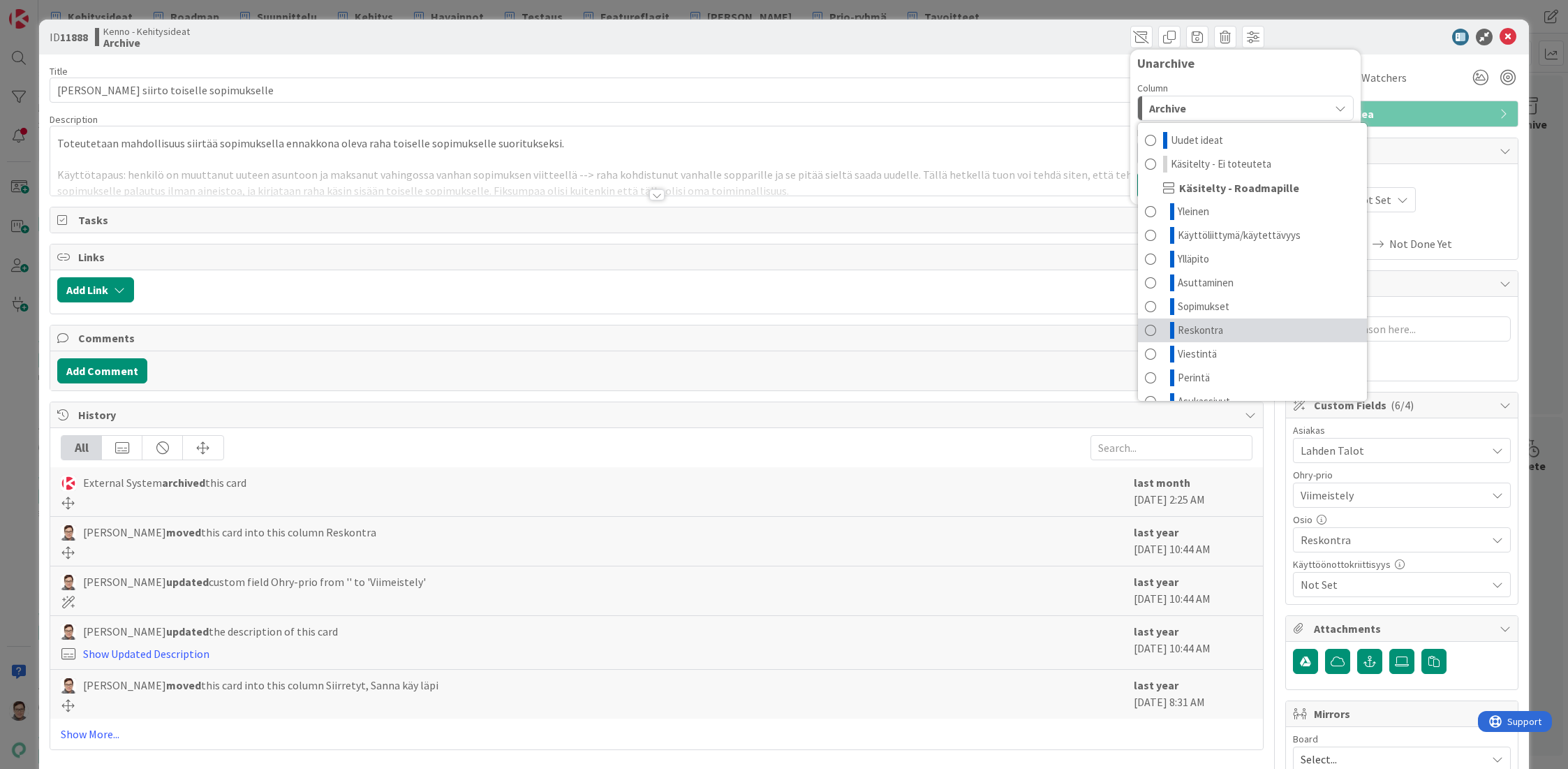
click at [1181, 330] on span "Reskontra" at bounding box center [1201, 330] width 46 height 17
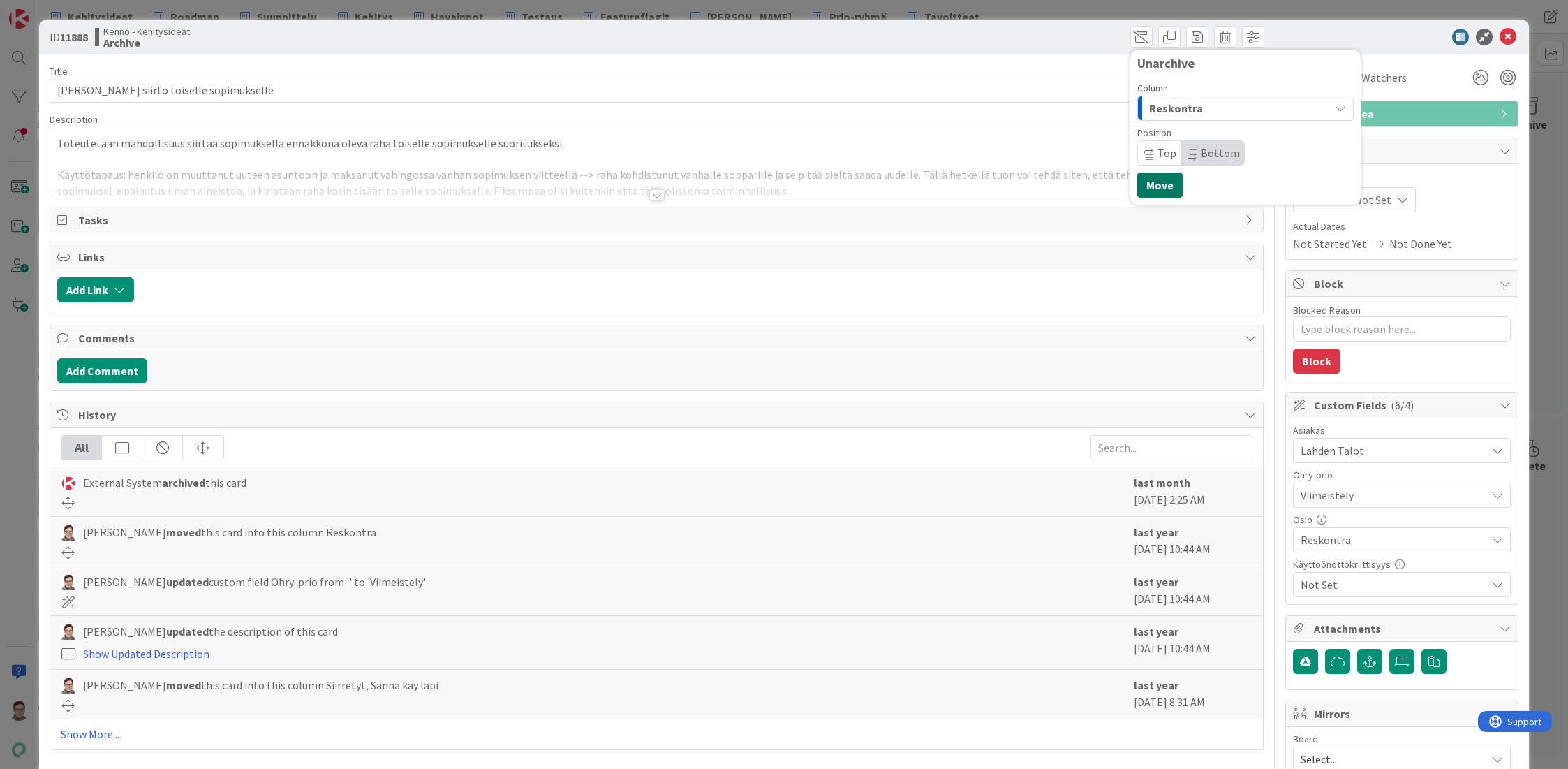
click at [1152, 188] on button "Move" at bounding box center [1160, 184] width 46 height 25
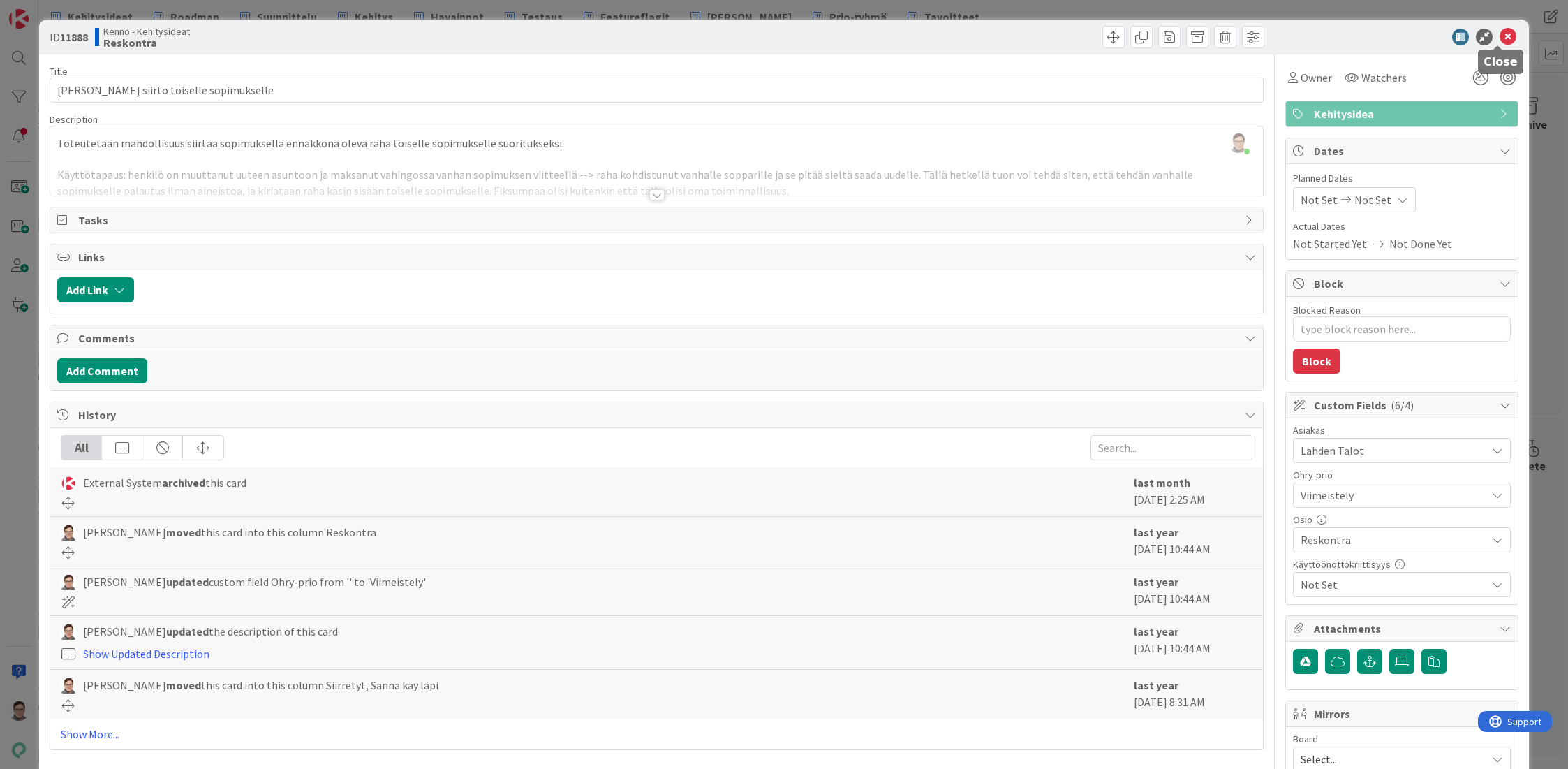
click at [1500, 36] on icon at bounding box center [1508, 37] width 17 height 17
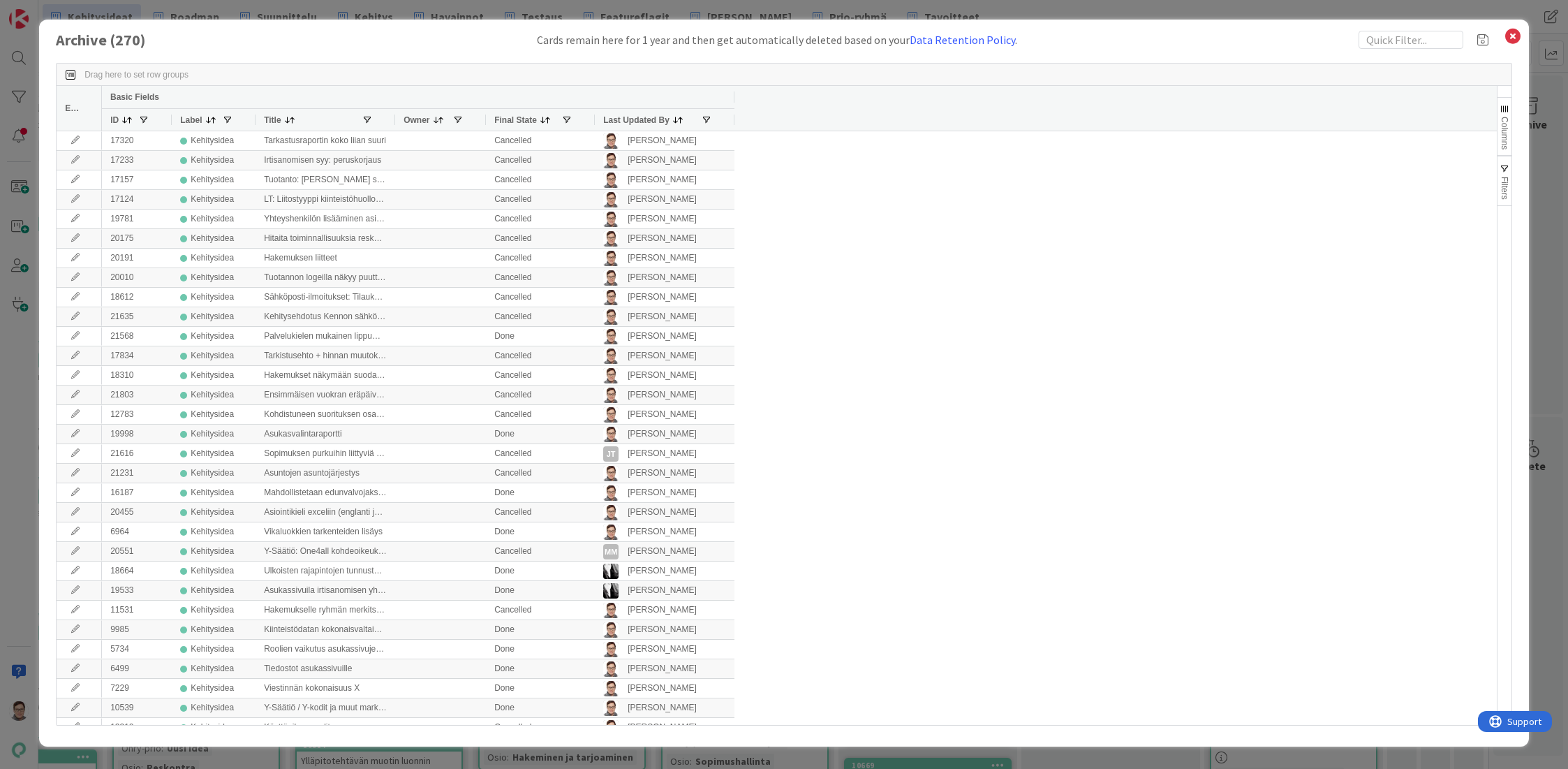
click at [628, 121] on span "Last Updated By" at bounding box center [636, 120] width 66 height 10
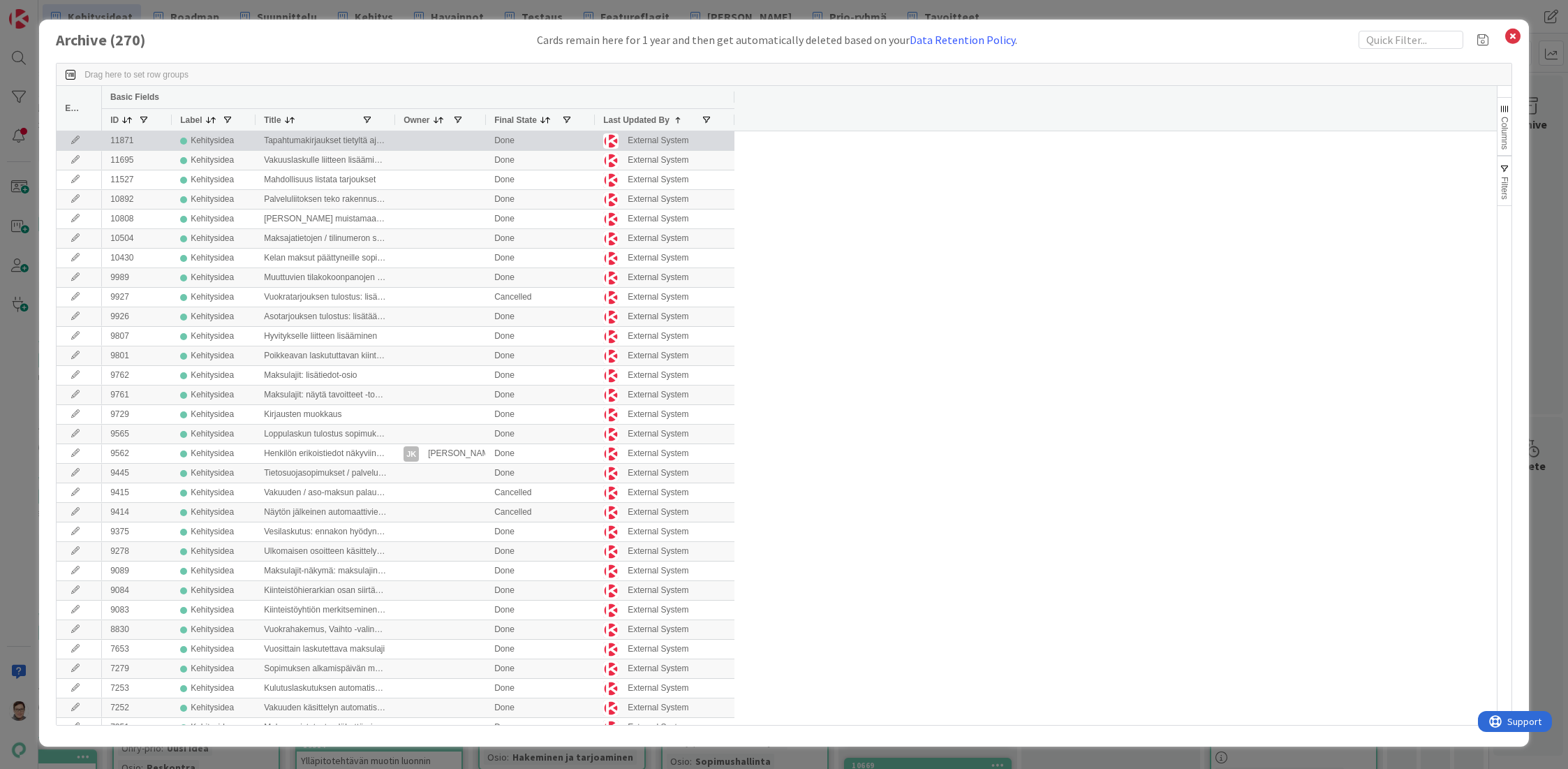
click at [77, 139] on icon at bounding box center [75, 140] width 21 height 9
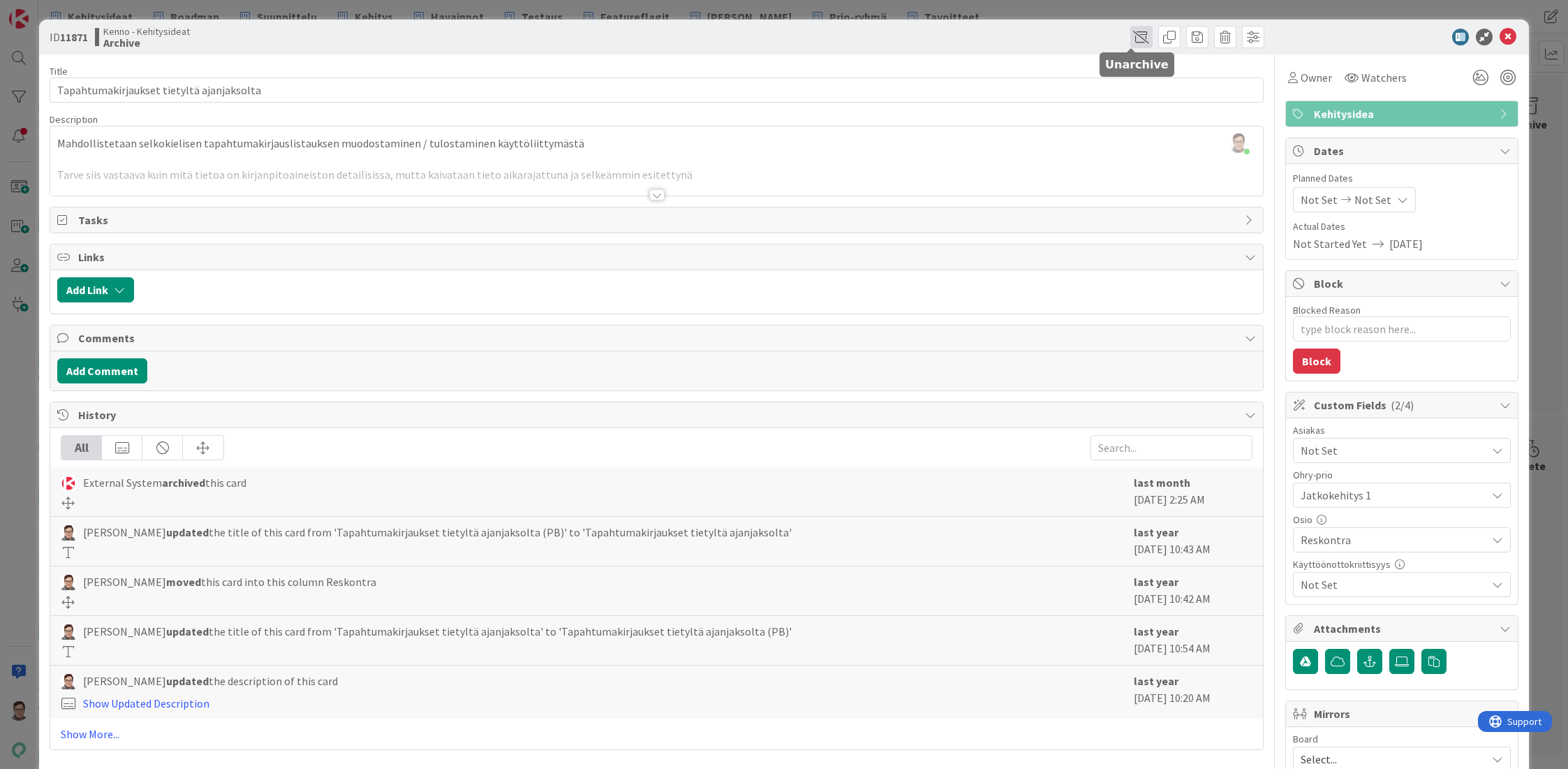
click at [1132, 37] on span at bounding box center [1141, 36] width 22 height 22
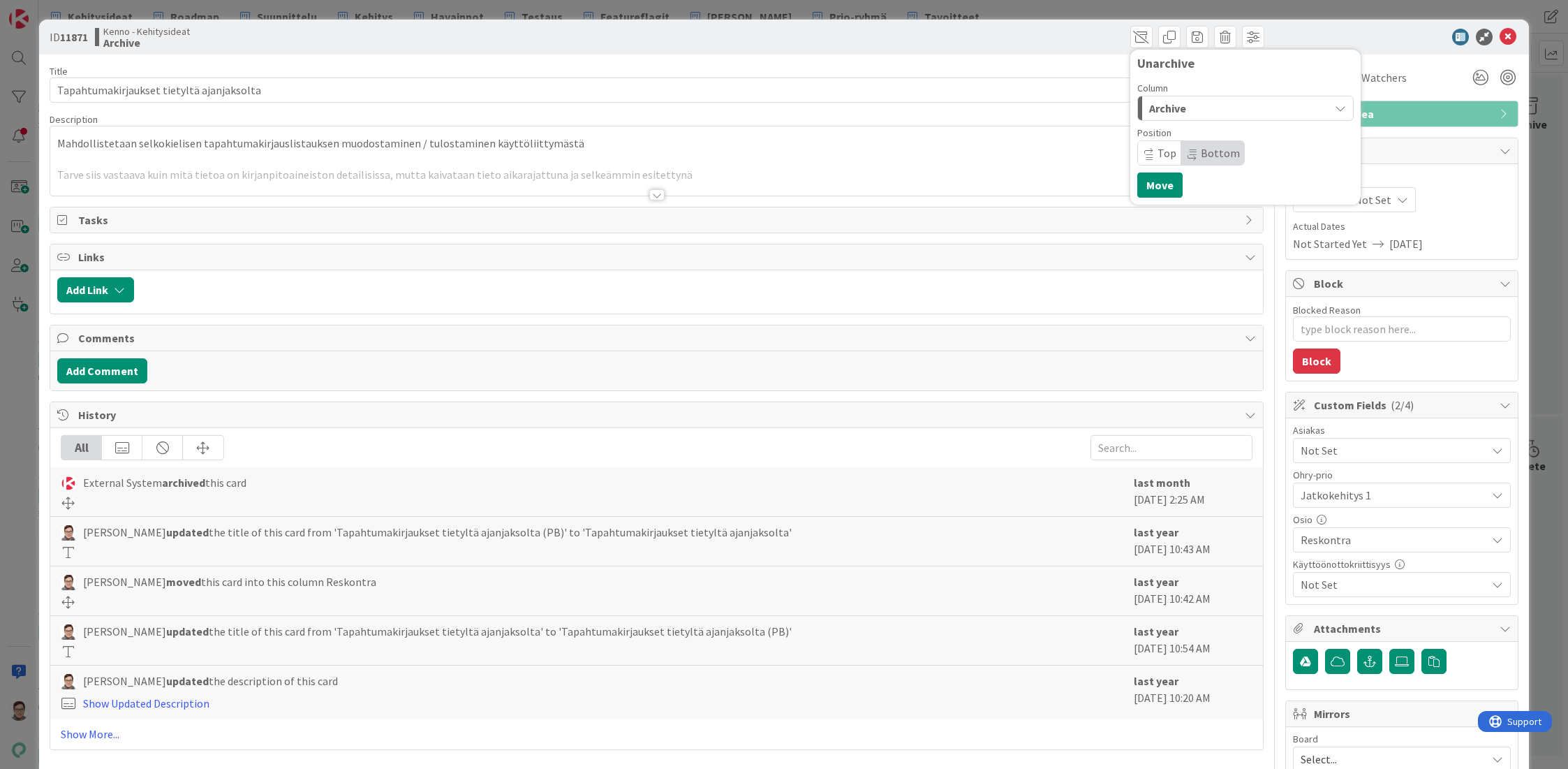
click at [1190, 111] on div "Archive" at bounding box center [1238, 108] width 184 height 22
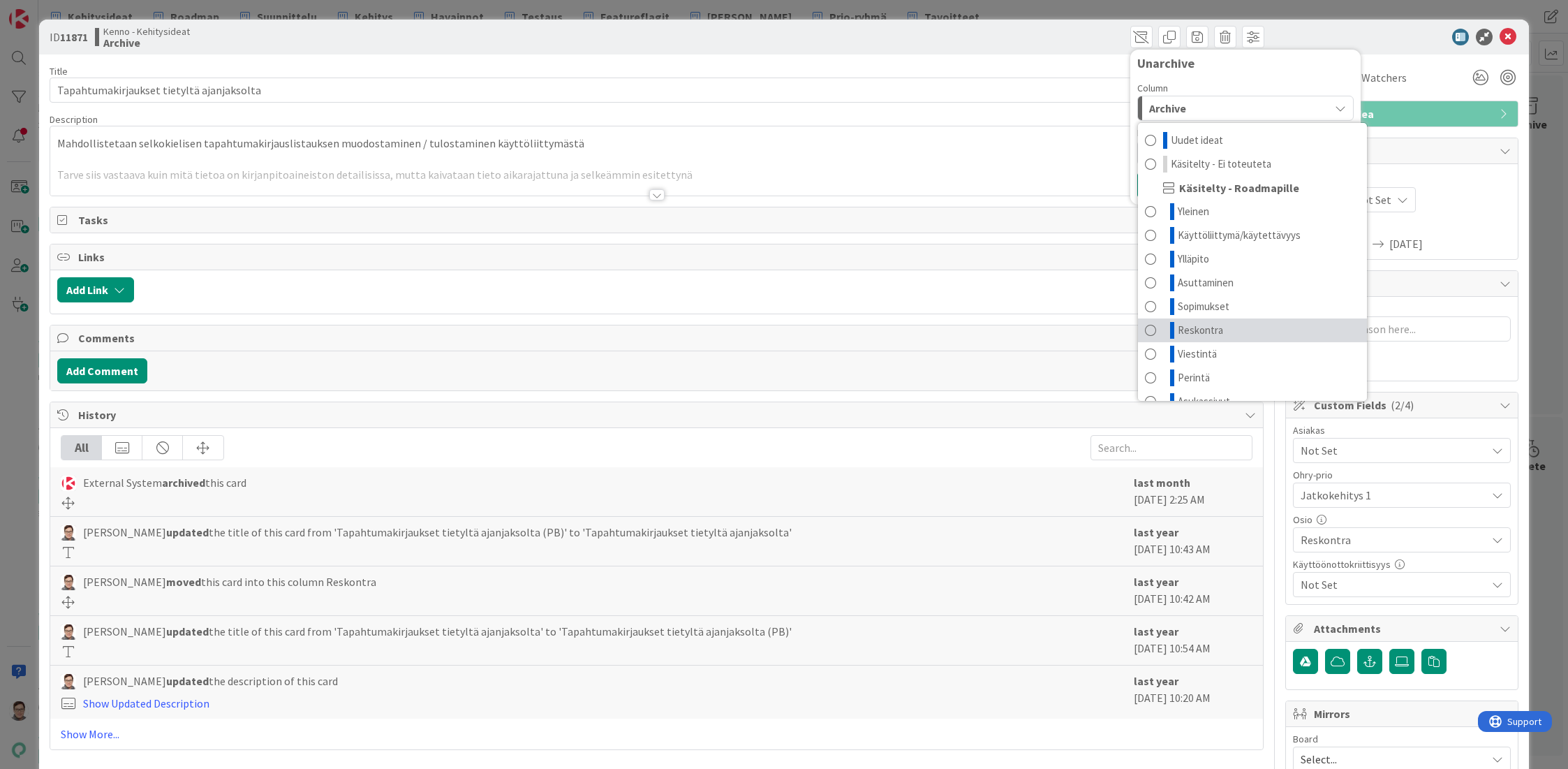
click at [1185, 333] on span "Reskontra" at bounding box center [1201, 330] width 46 height 17
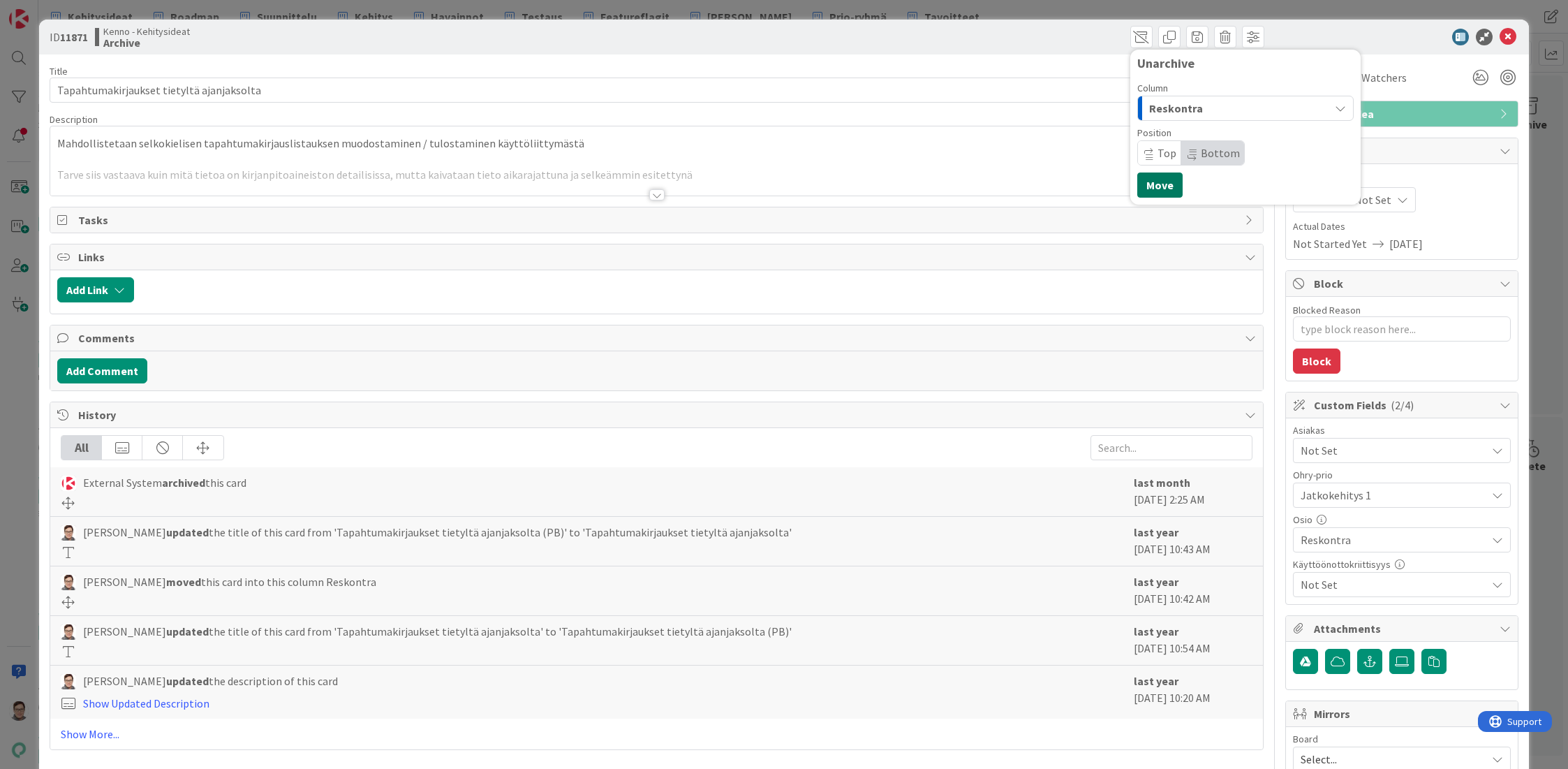
click at [1149, 188] on button "Move" at bounding box center [1160, 184] width 46 height 25
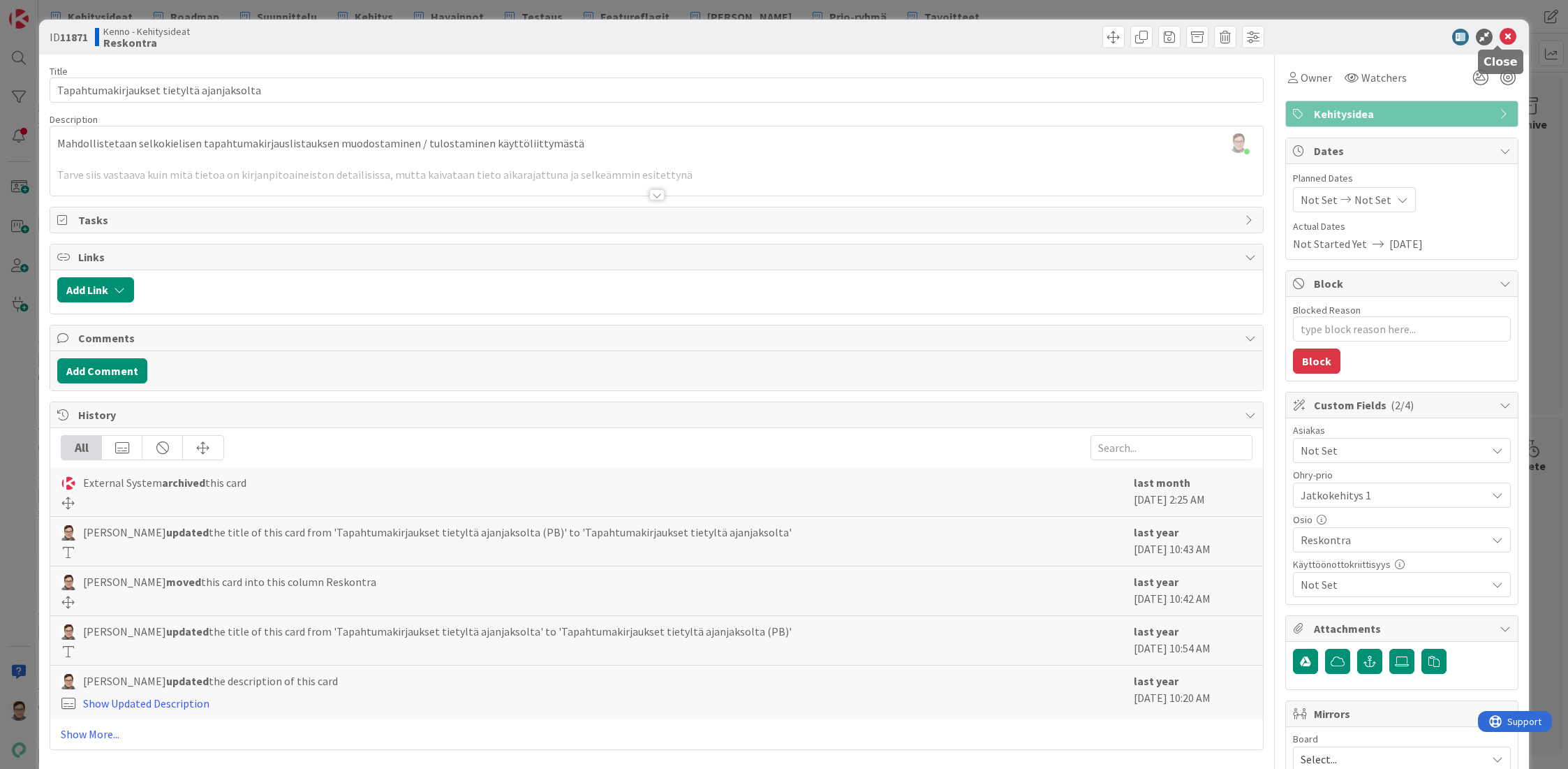
click at [1500, 38] on icon at bounding box center [1508, 37] width 17 height 17
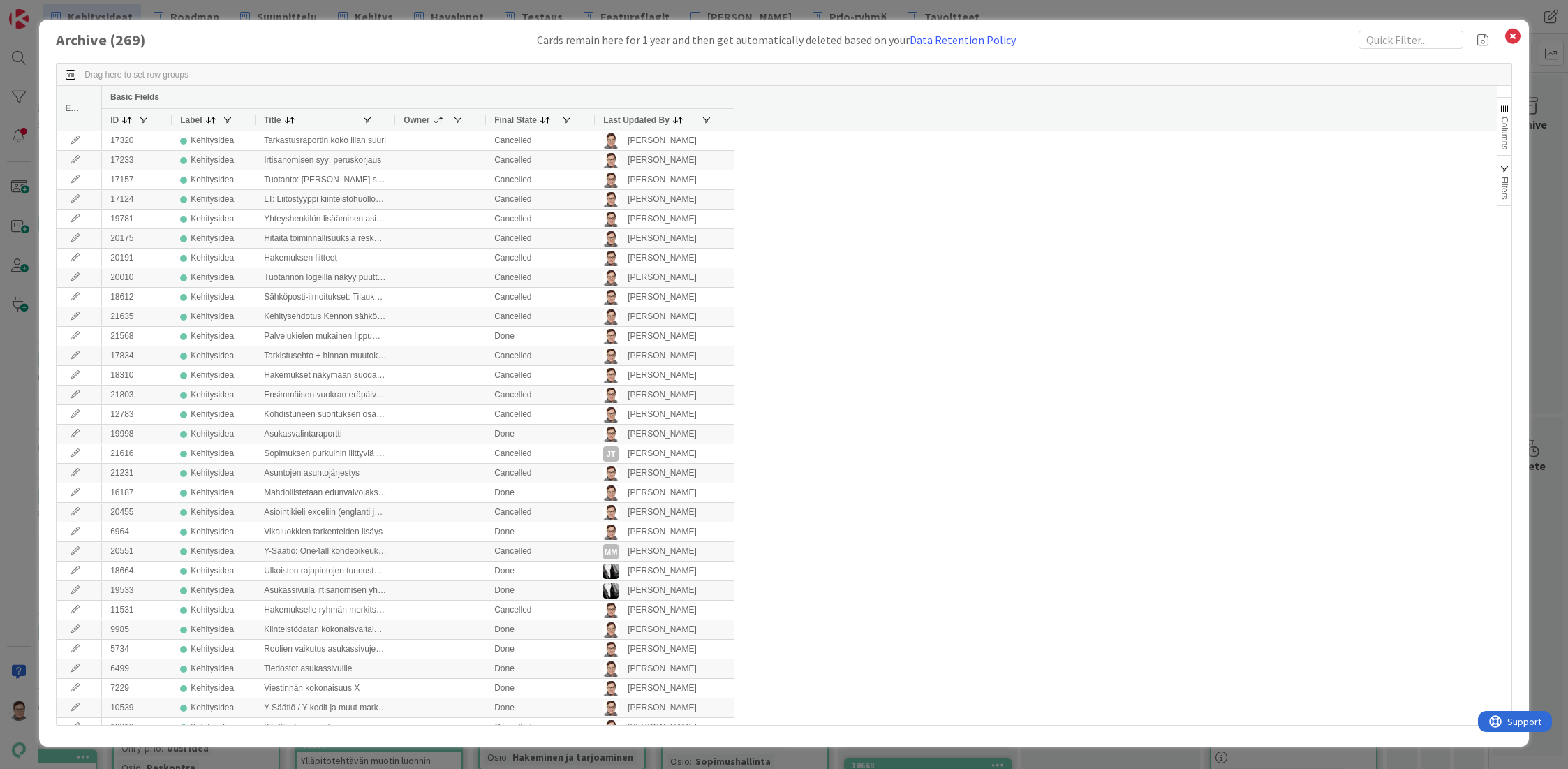
click at [633, 126] on div "Last Updated By" at bounding box center [651, 120] width 98 height 15
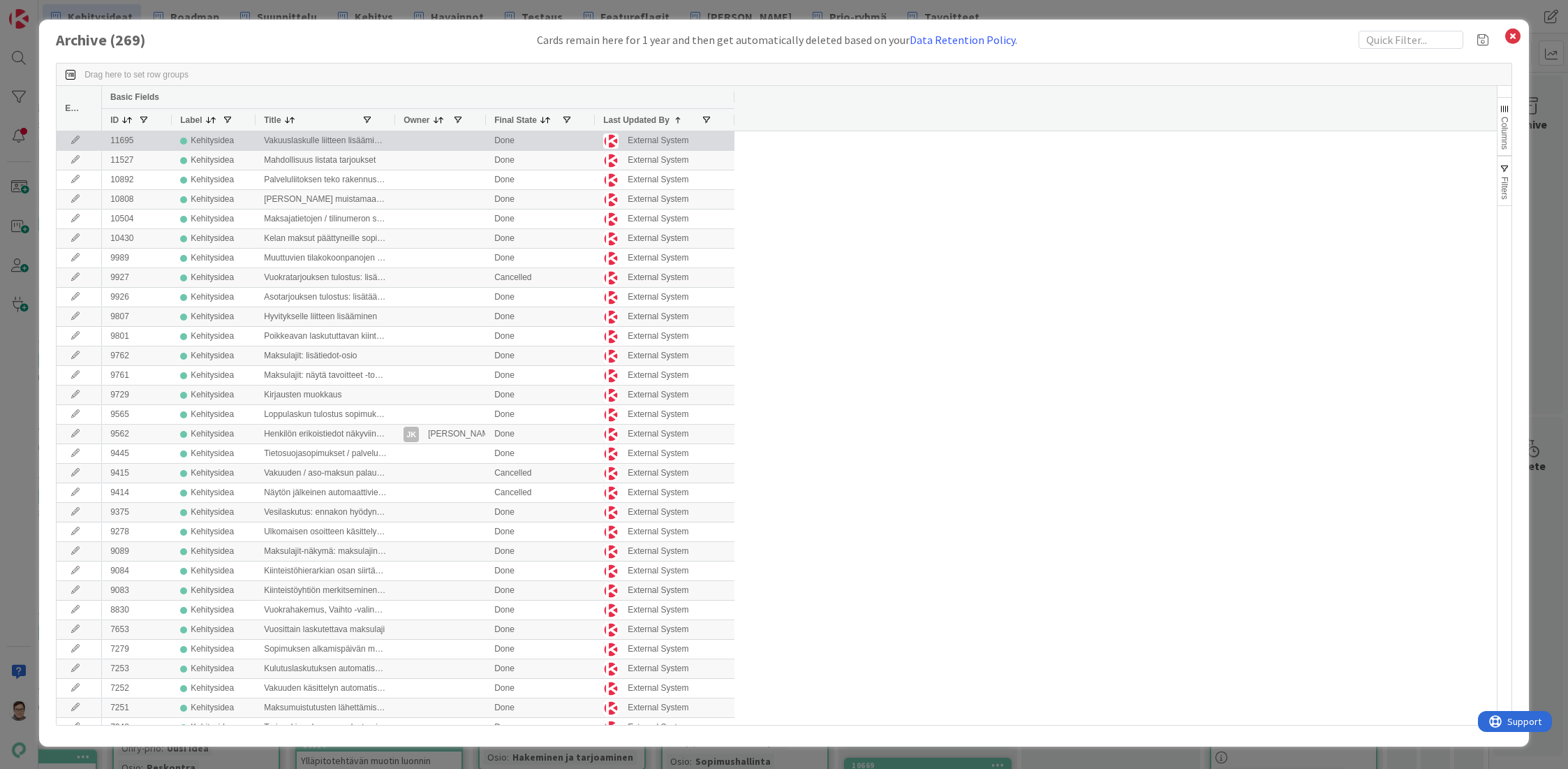
click at [74, 140] on icon at bounding box center [75, 140] width 21 height 9
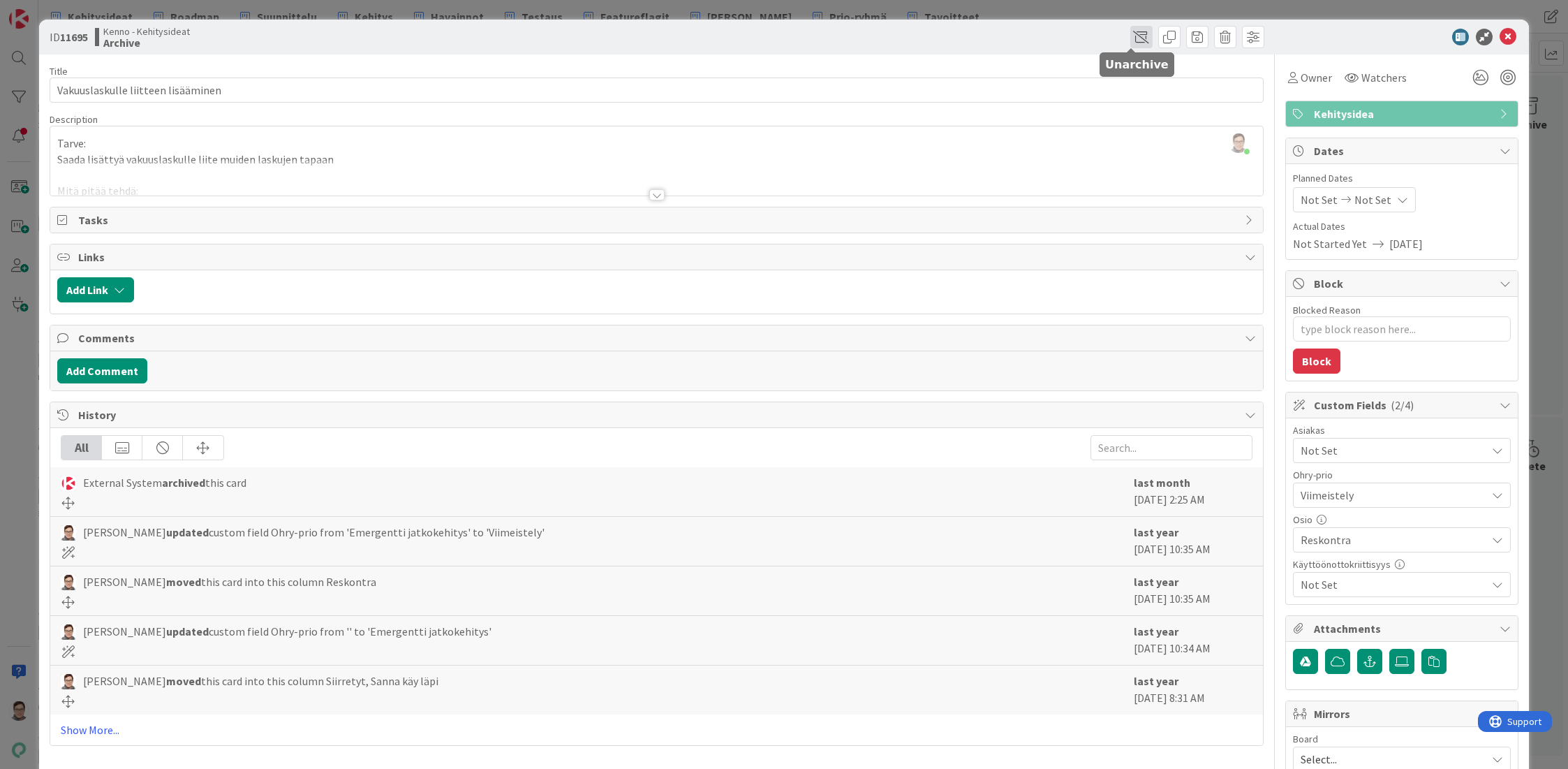
click at [1130, 35] on span at bounding box center [1141, 36] width 22 height 22
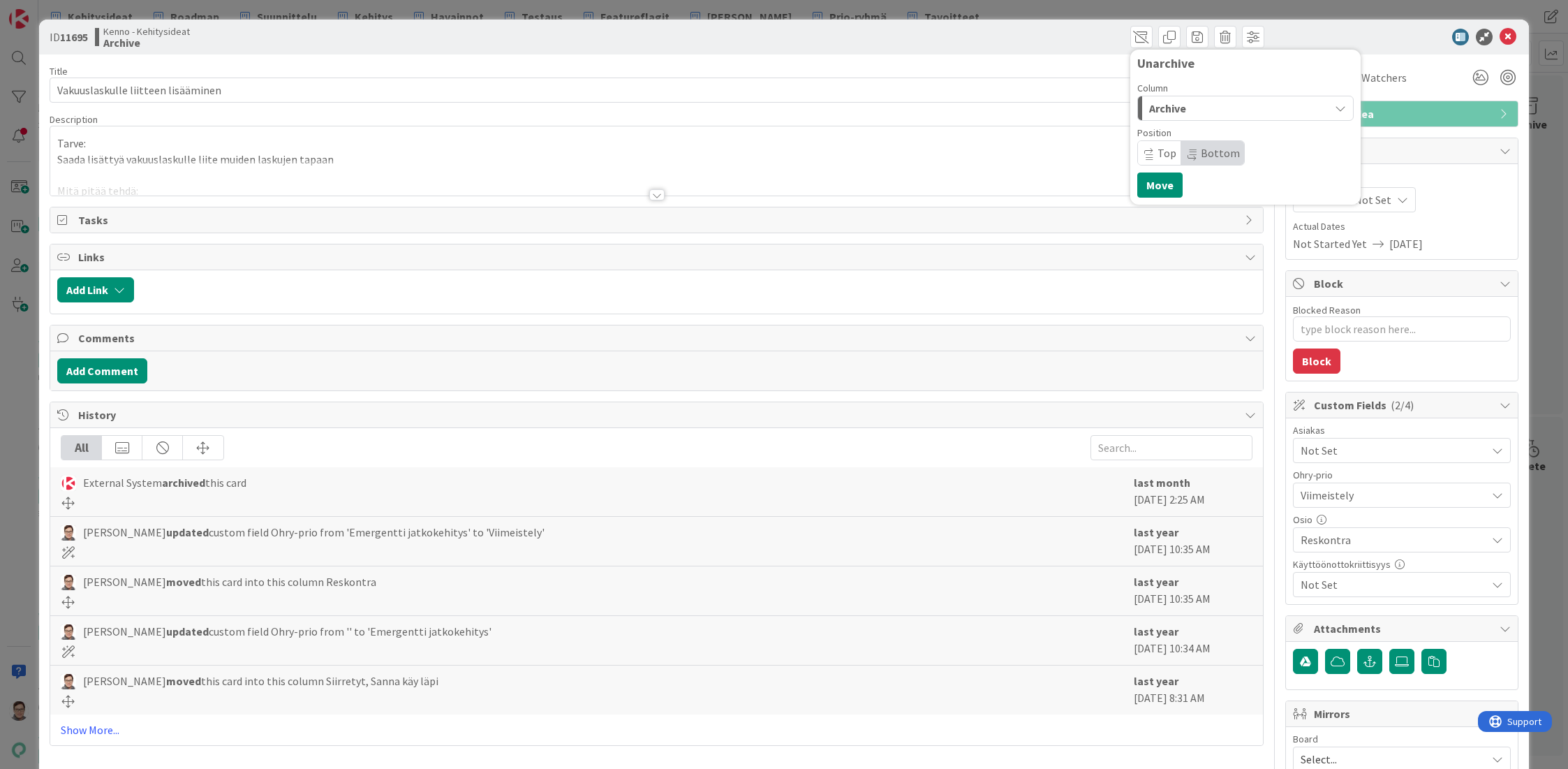
click at [1149, 113] on span "Archive" at bounding box center [1167, 108] width 37 height 19
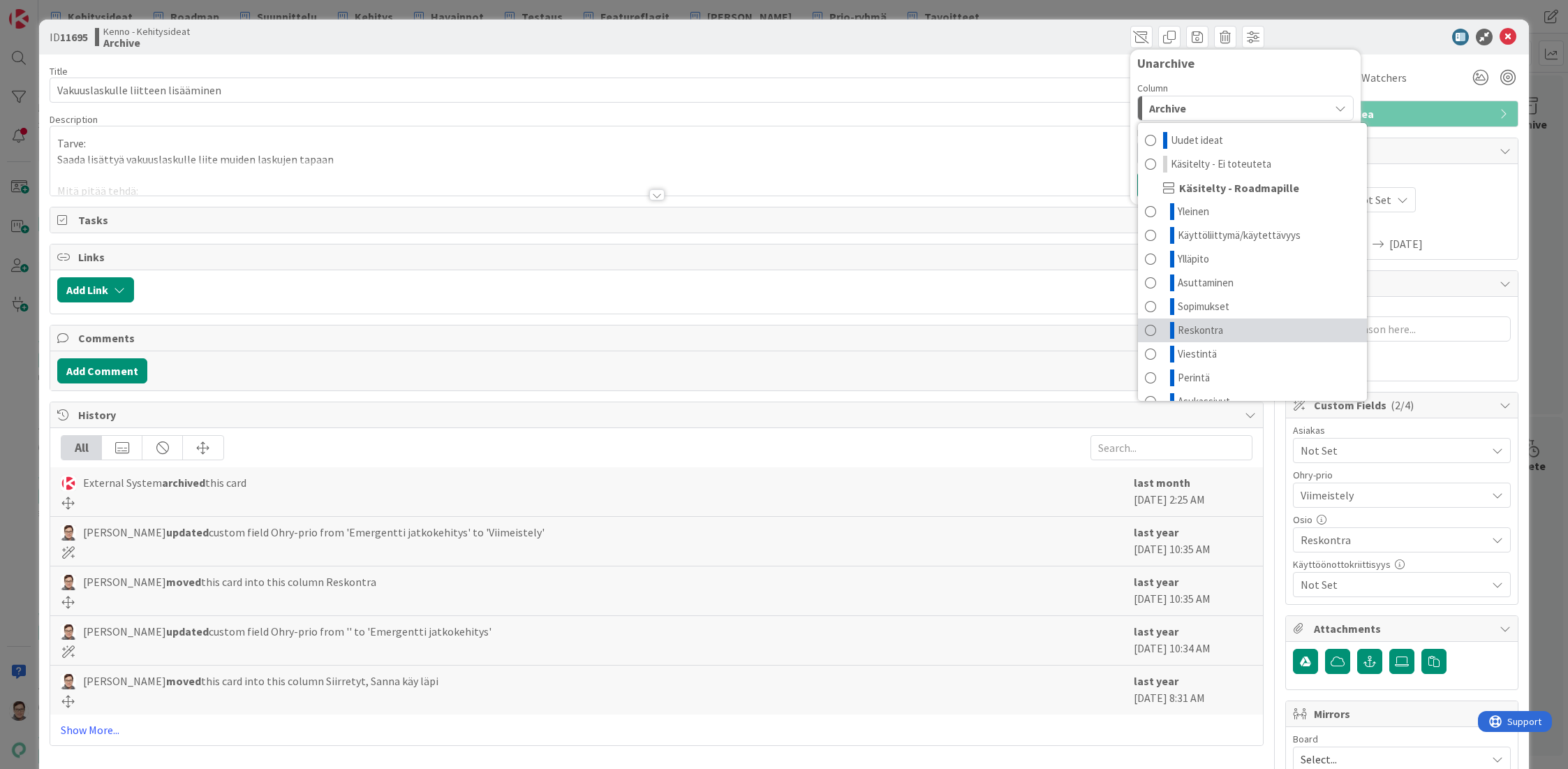
click at [1179, 325] on span "Reskontra" at bounding box center [1201, 330] width 46 height 17
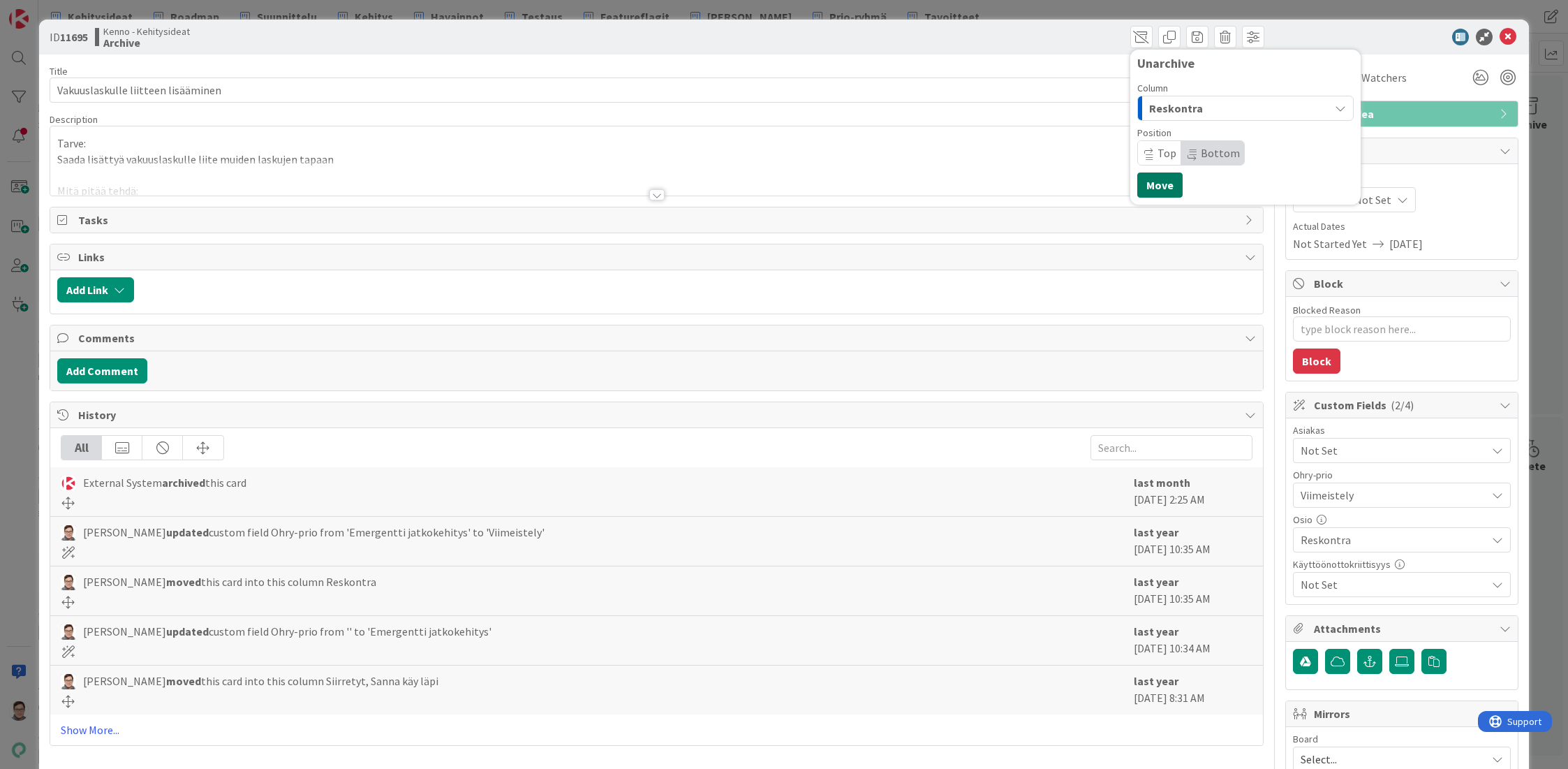
click at [1144, 189] on button "Move" at bounding box center [1160, 184] width 46 height 25
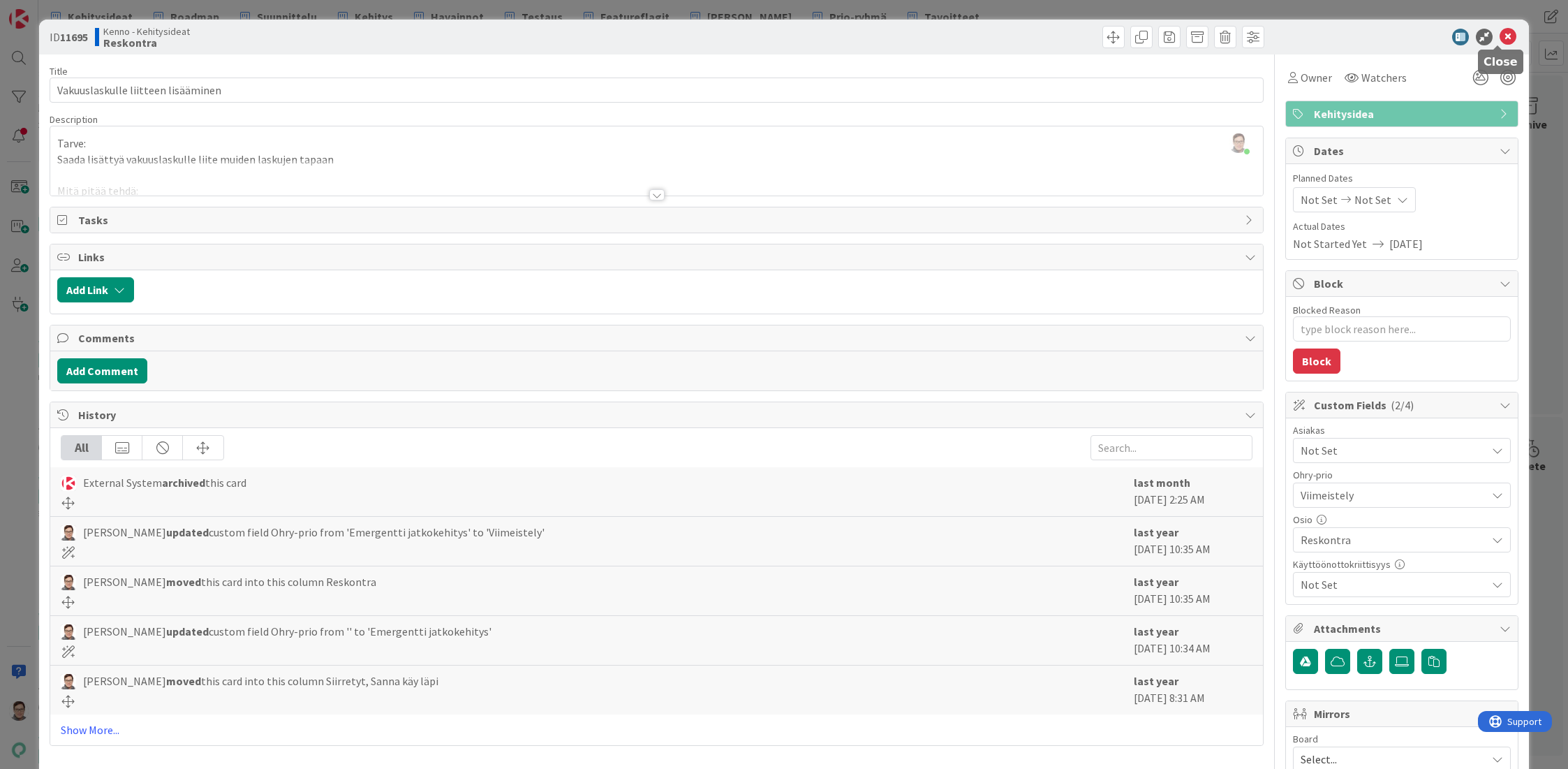
drag, startPoint x: 1495, startPoint y: 37, endPoint x: 1490, endPoint y: 55, distance: 18.7
click at [1500, 38] on icon at bounding box center [1508, 37] width 17 height 17
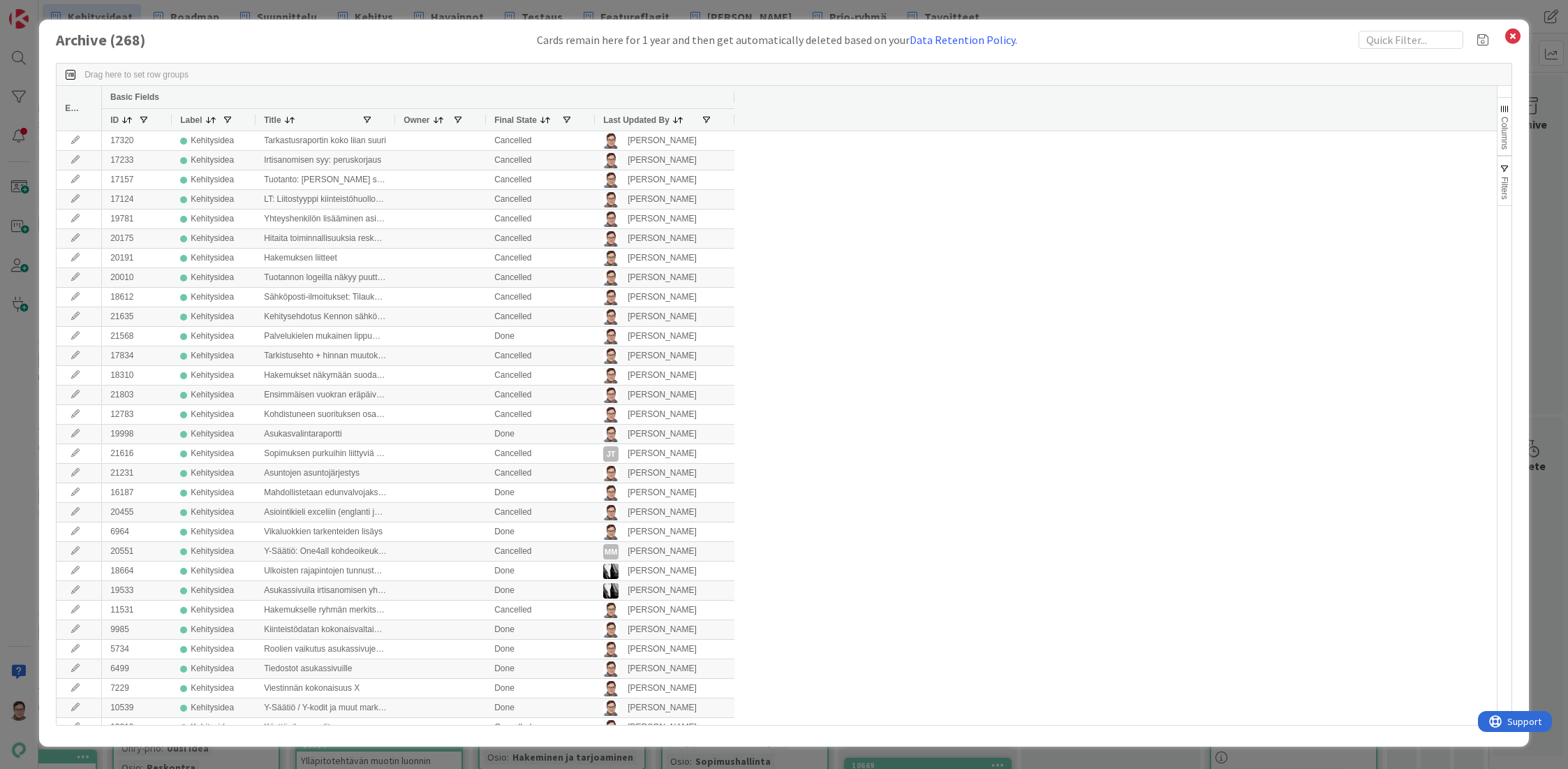
click at [626, 119] on span "Last Updated By" at bounding box center [636, 120] width 66 height 10
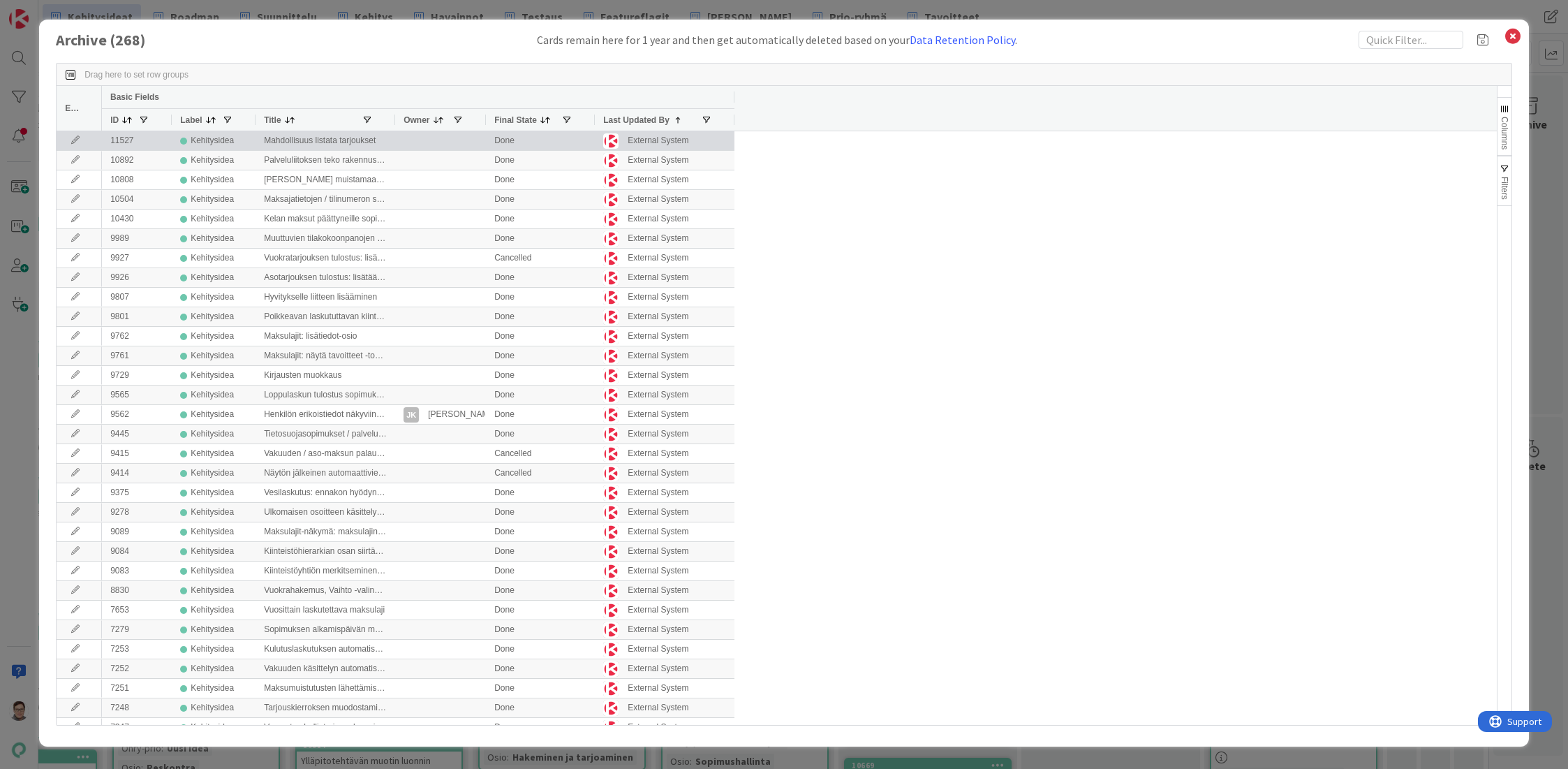
click at [75, 142] on icon at bounding box center [75, 140] width 21 height 9
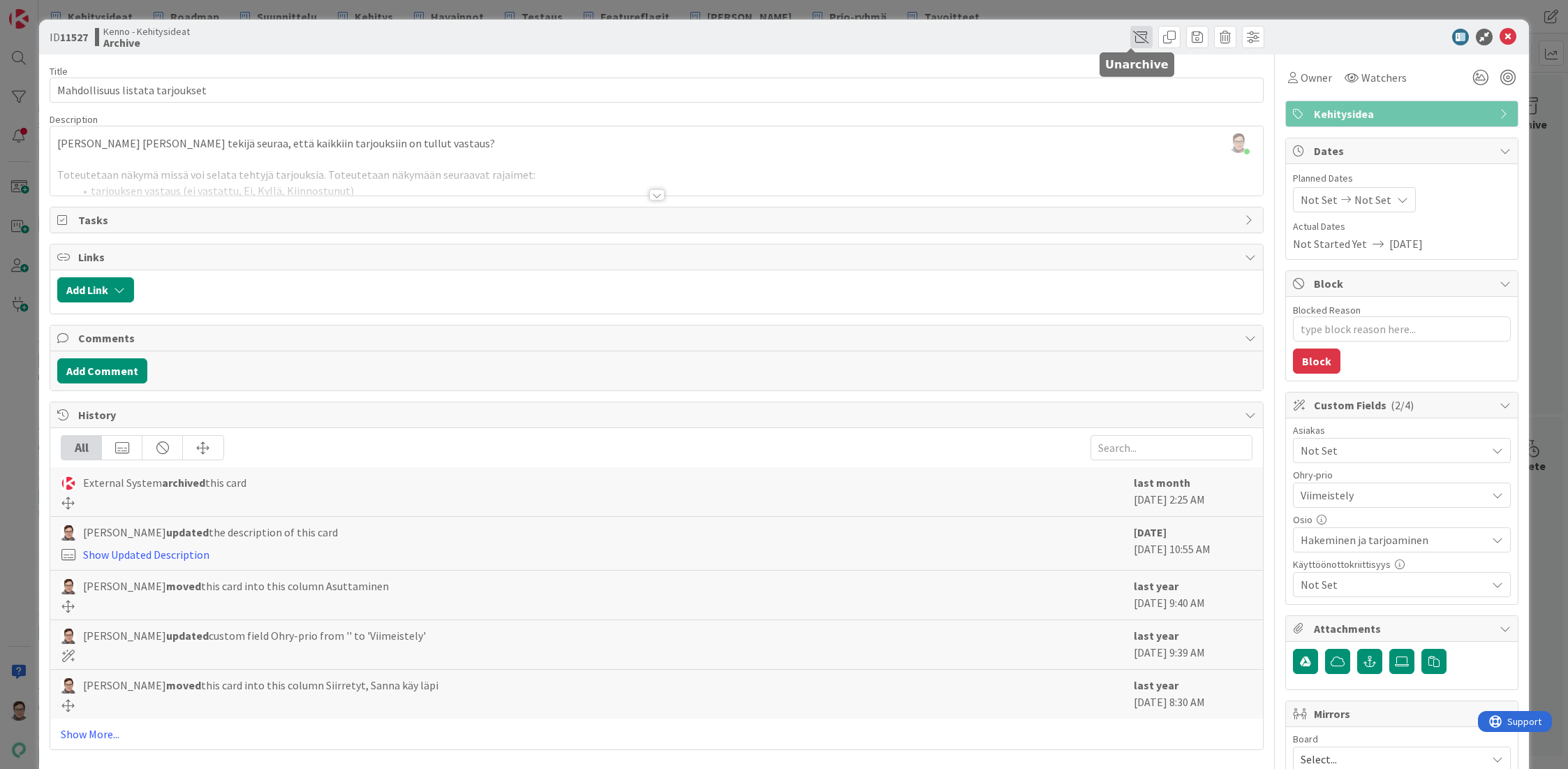
click at [1132, 38] on span at bounding box center [1141, 36] width 22 height 22
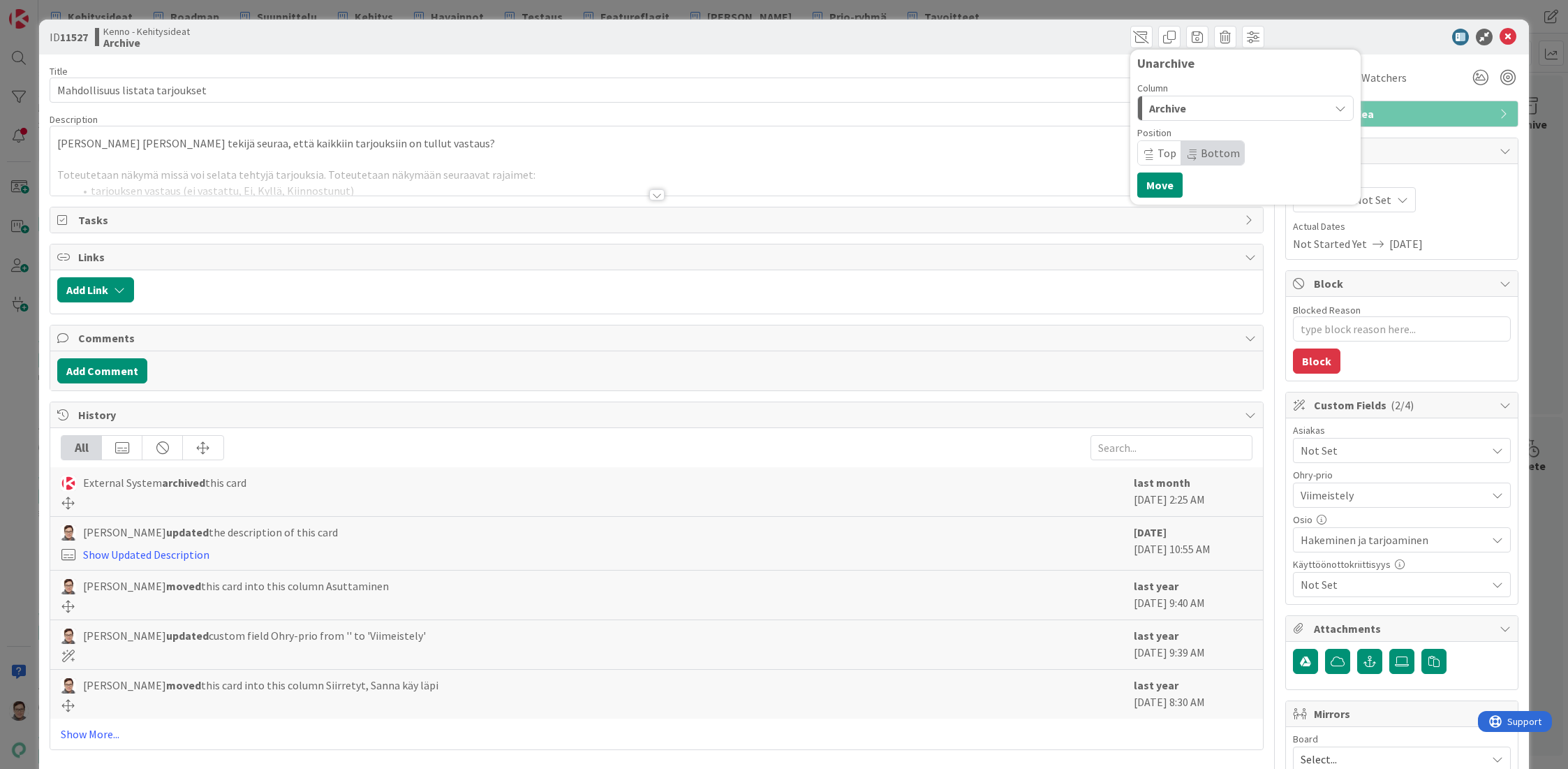
click at [1178, 113] on div "Archive" at bounding box center [1238, 108] width 184 height 22
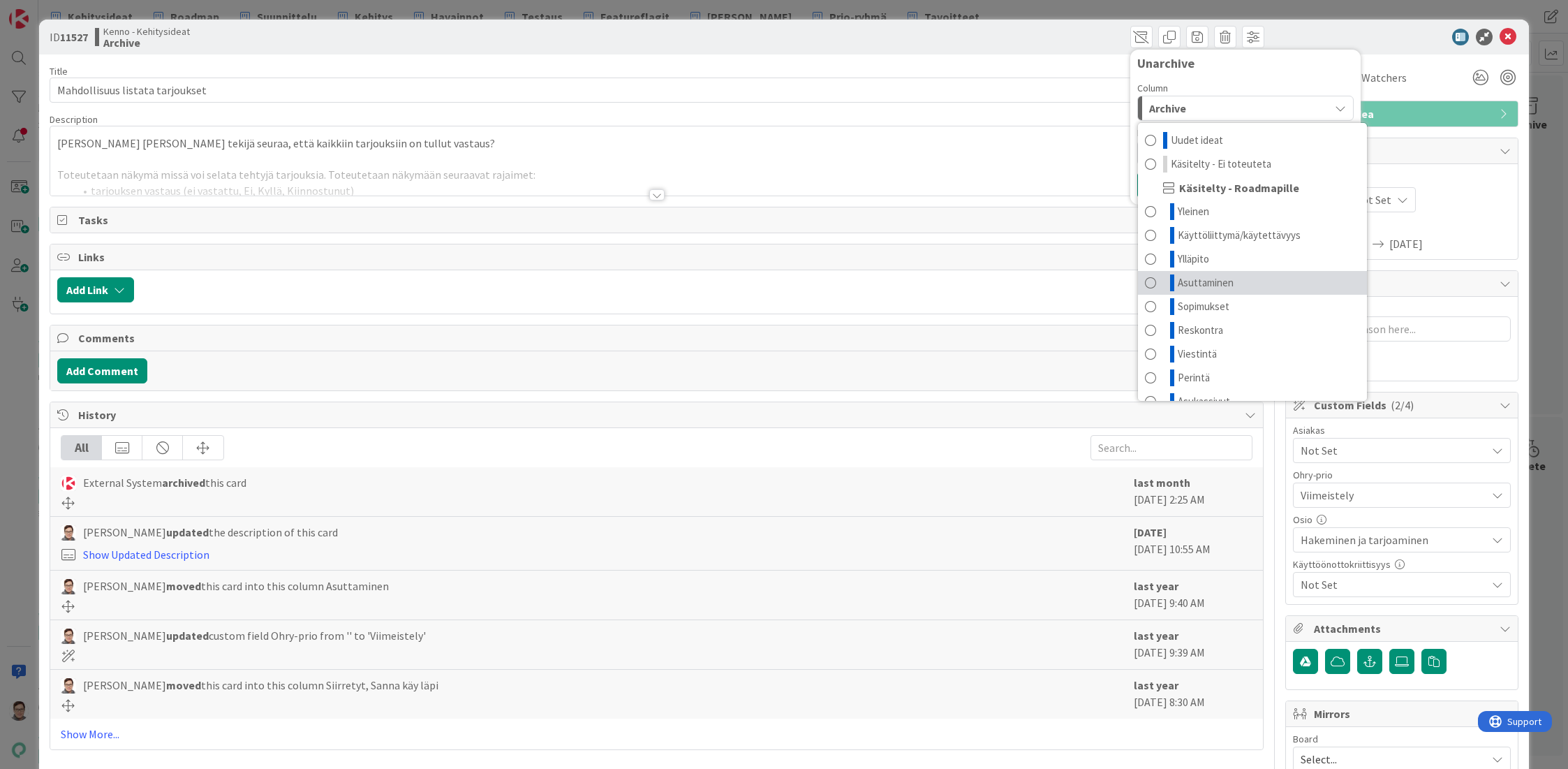
click at [1183, 281] on span "Asuttaminen" at bounding box center [1206, 283] width 56 height 17
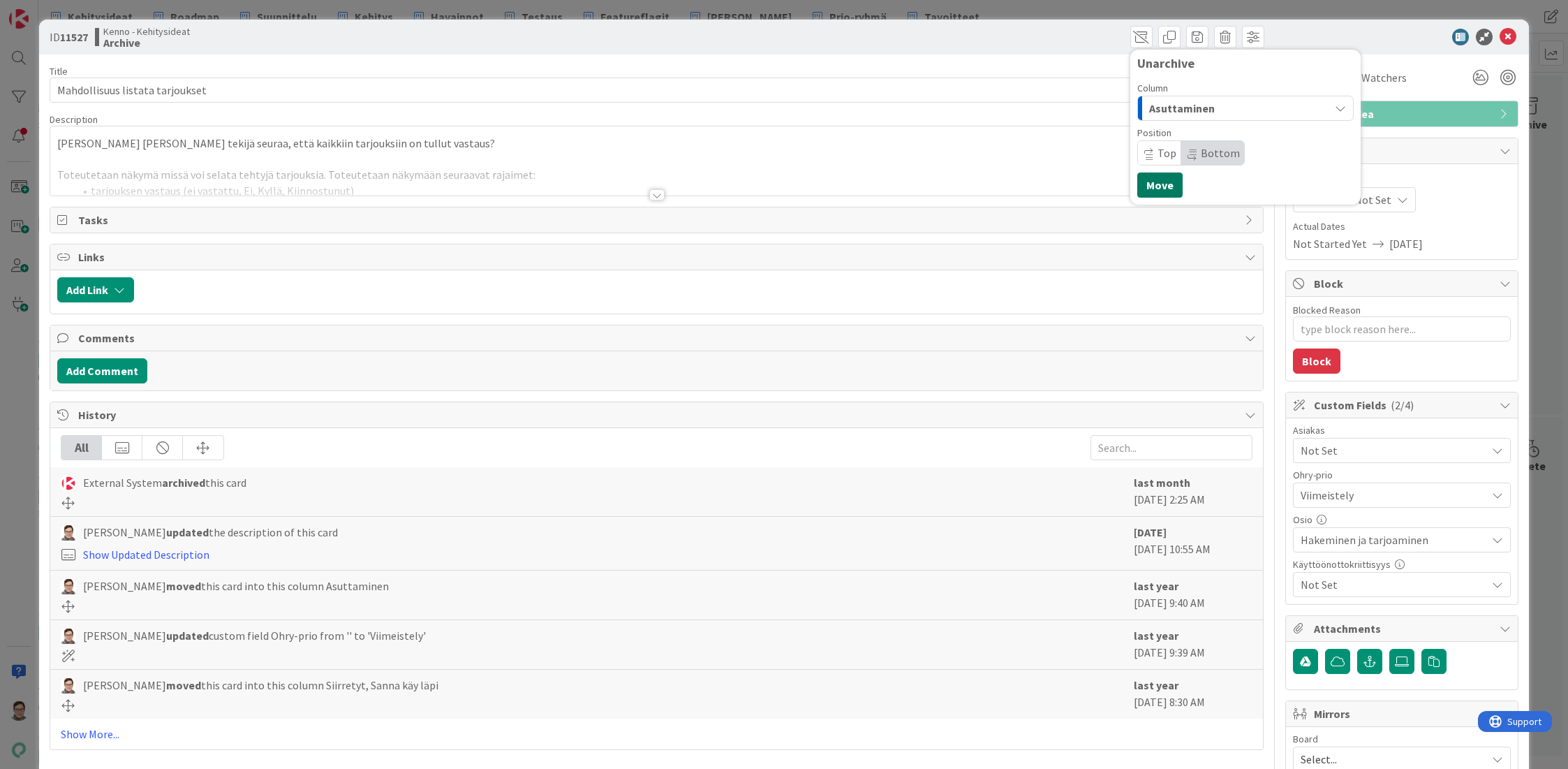
click at [1154, 175] on button "Move" at bounding box center [1160, 184] width 46 height 25
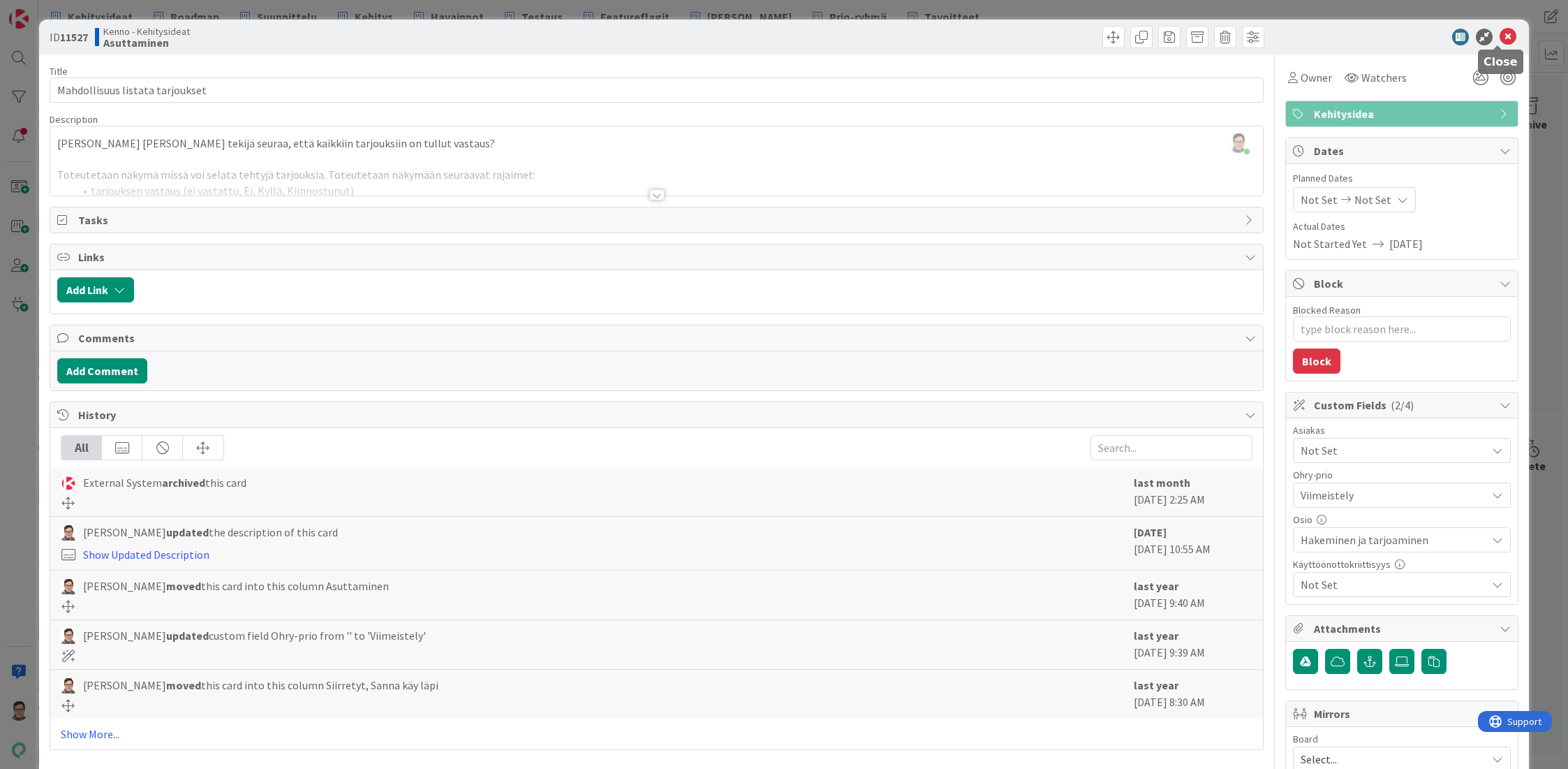
click at [1500, 39] on icon at bounding box center [1508, 37] width 17 height 17
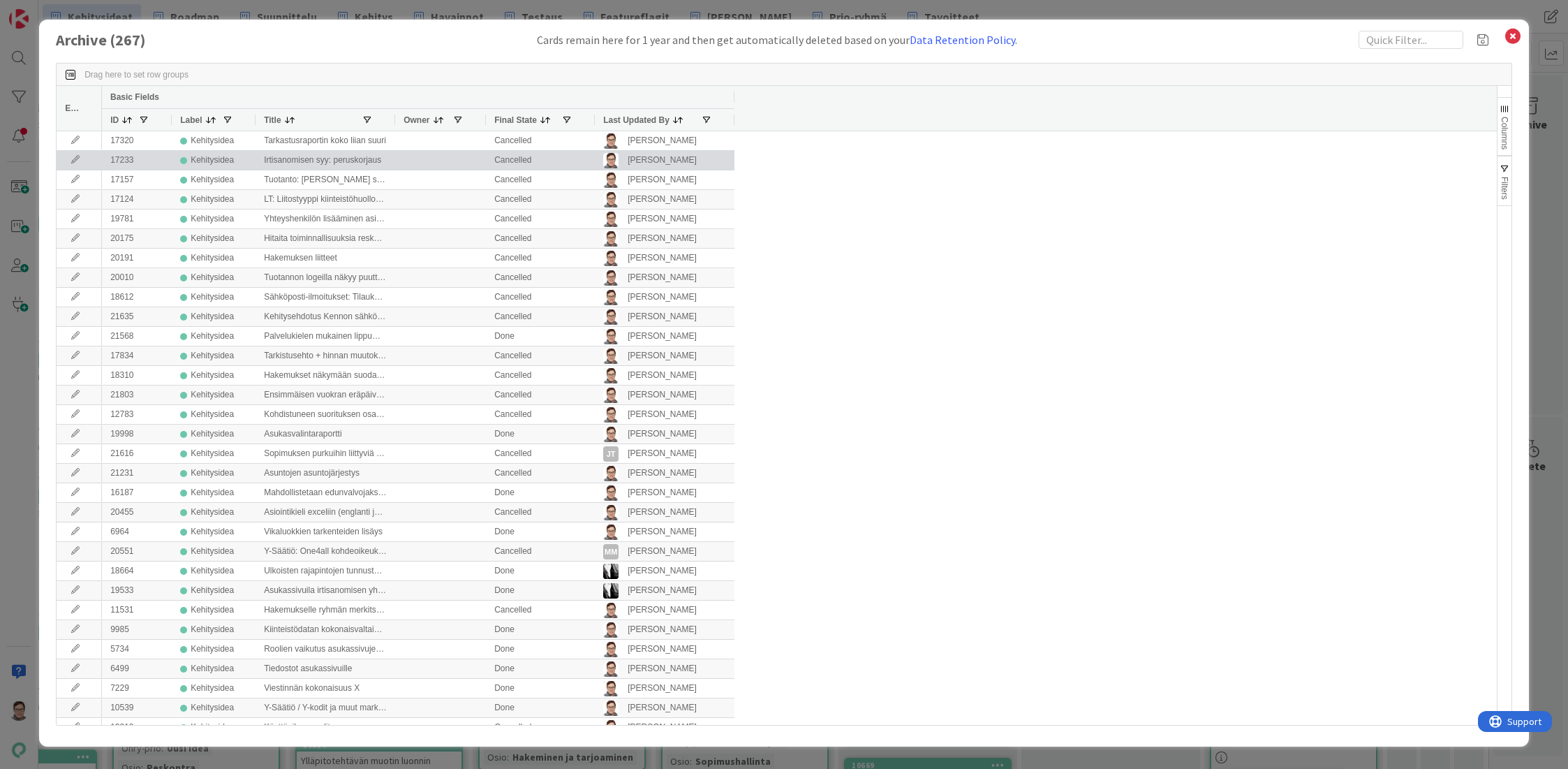
click at [631, 117] on span "Last Updated By" at bounding box center [636, 120] width 66 height 10
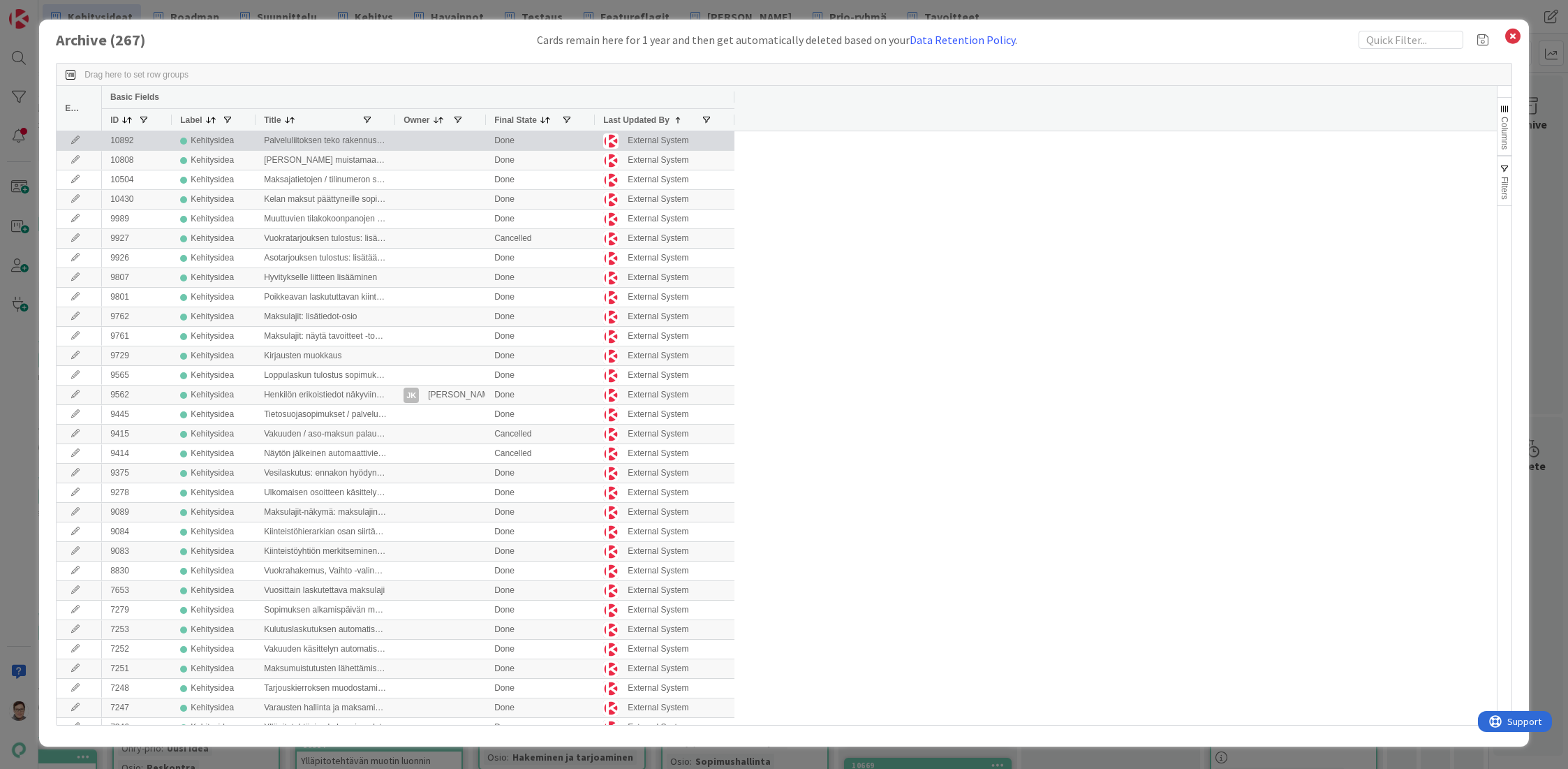
click at [80, 138] on icon at bounding box center [75, 140] width 21 height 9
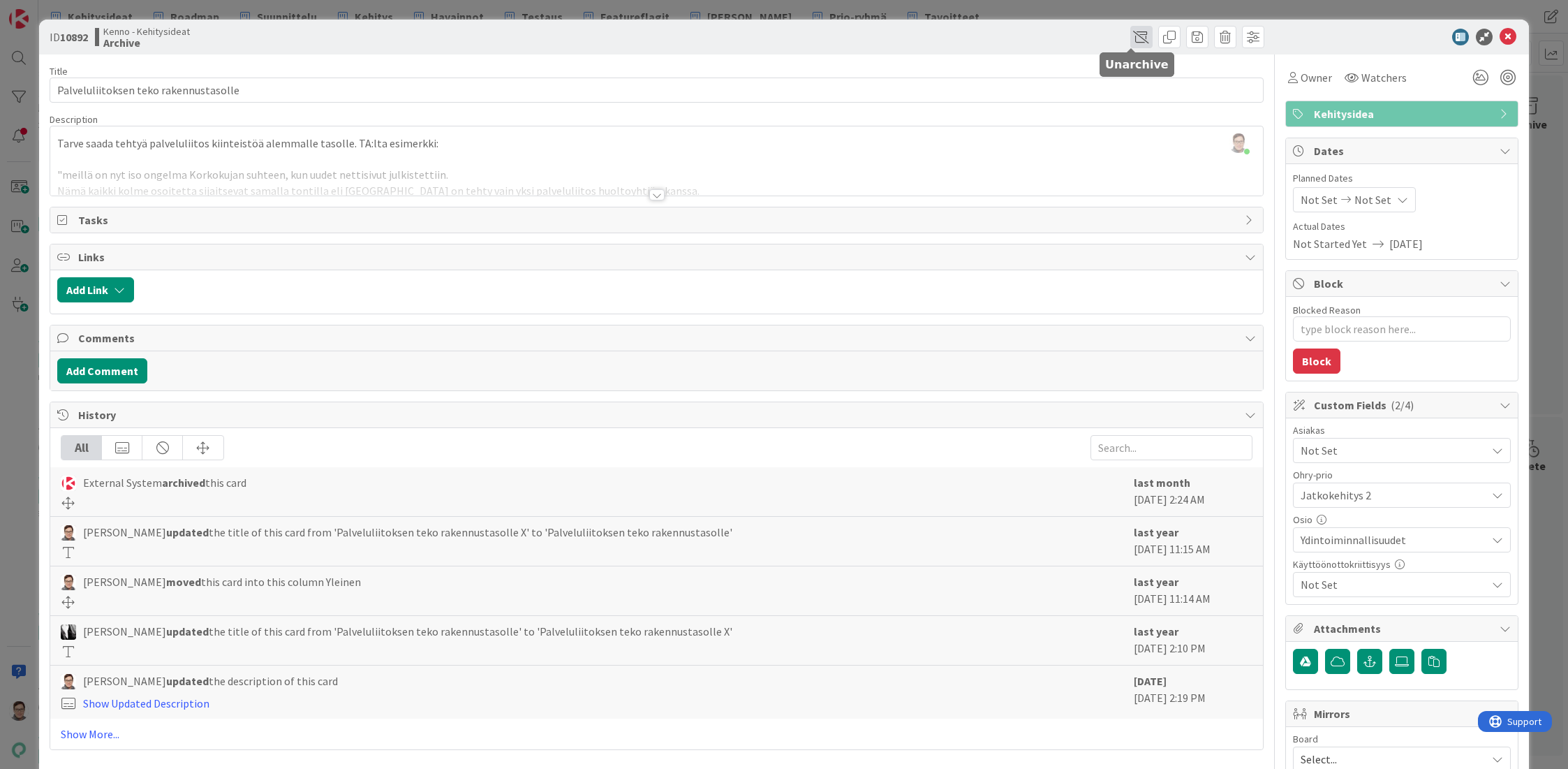
click at [1130, 41] on span at bounding box center [1141, 36] width 22 height 22
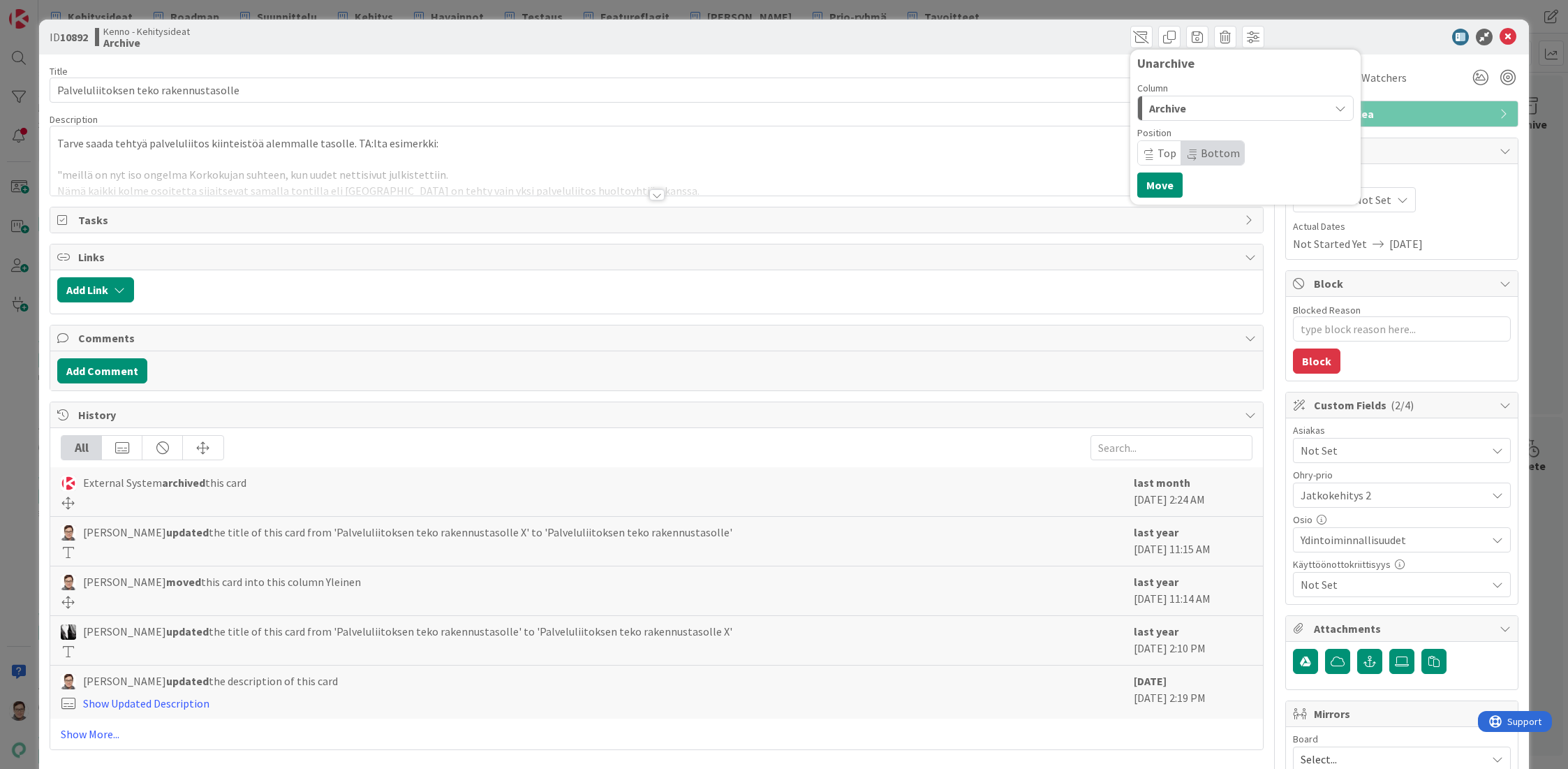
click at [1164, 104] on span "Archive" at bounding box center [1167, 108] width 37 height 19
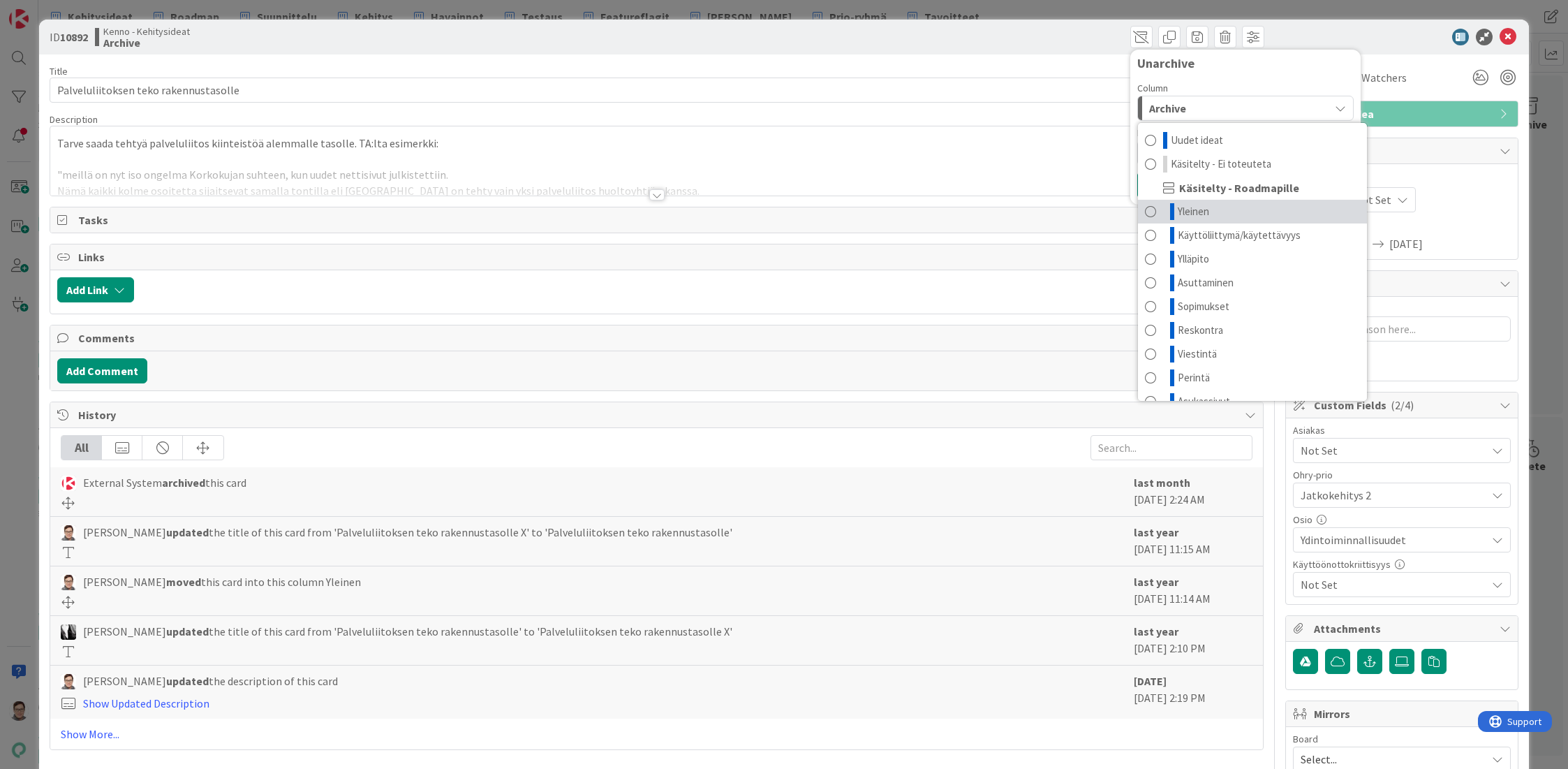
click at [1183, 215] on span "Yleinen" at bounding box center [1194, 211] width 31 height 17
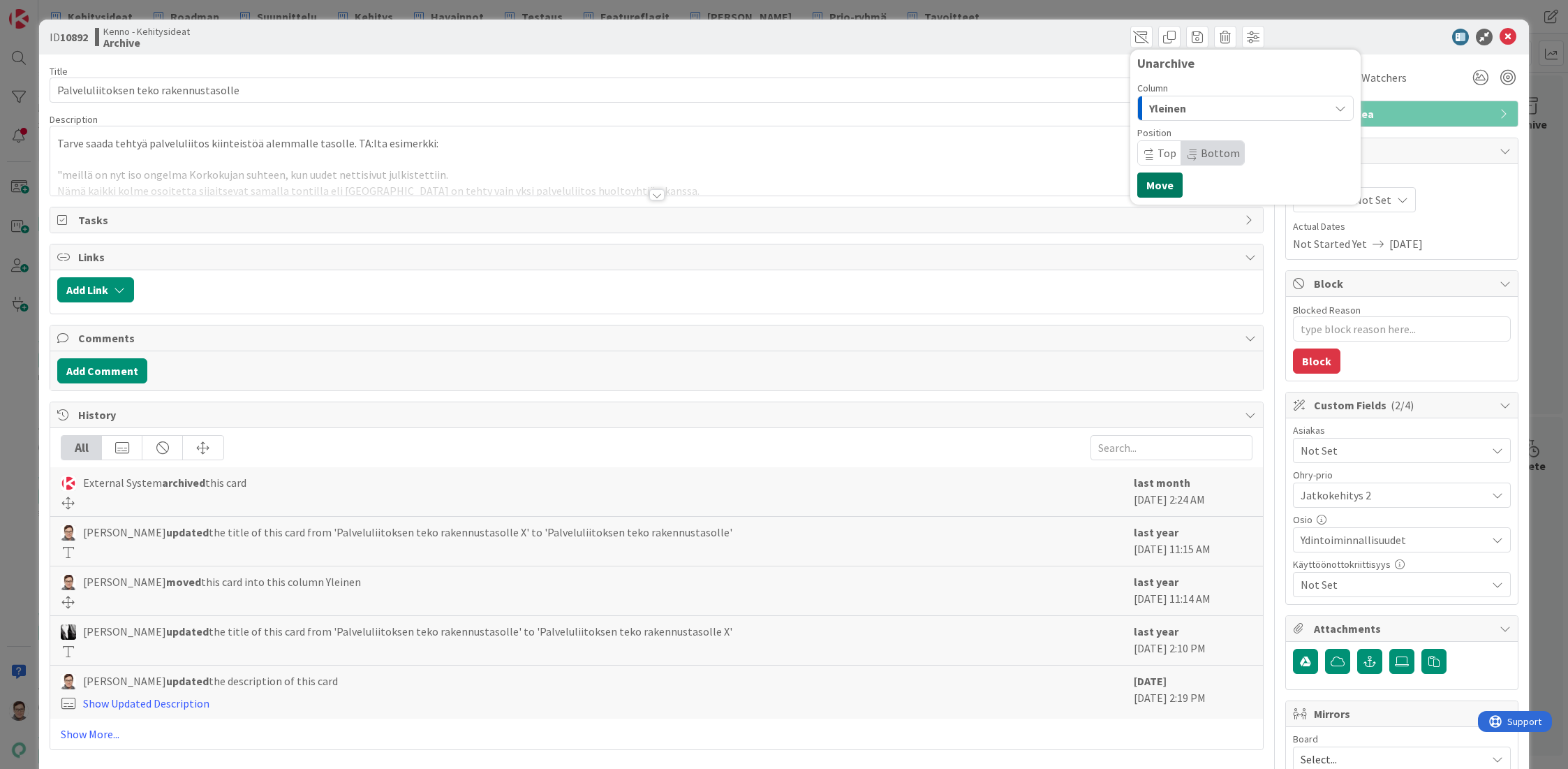
click at [1149, 189] on button "Move" at bounding box center [1160, 184] width 46 height 25
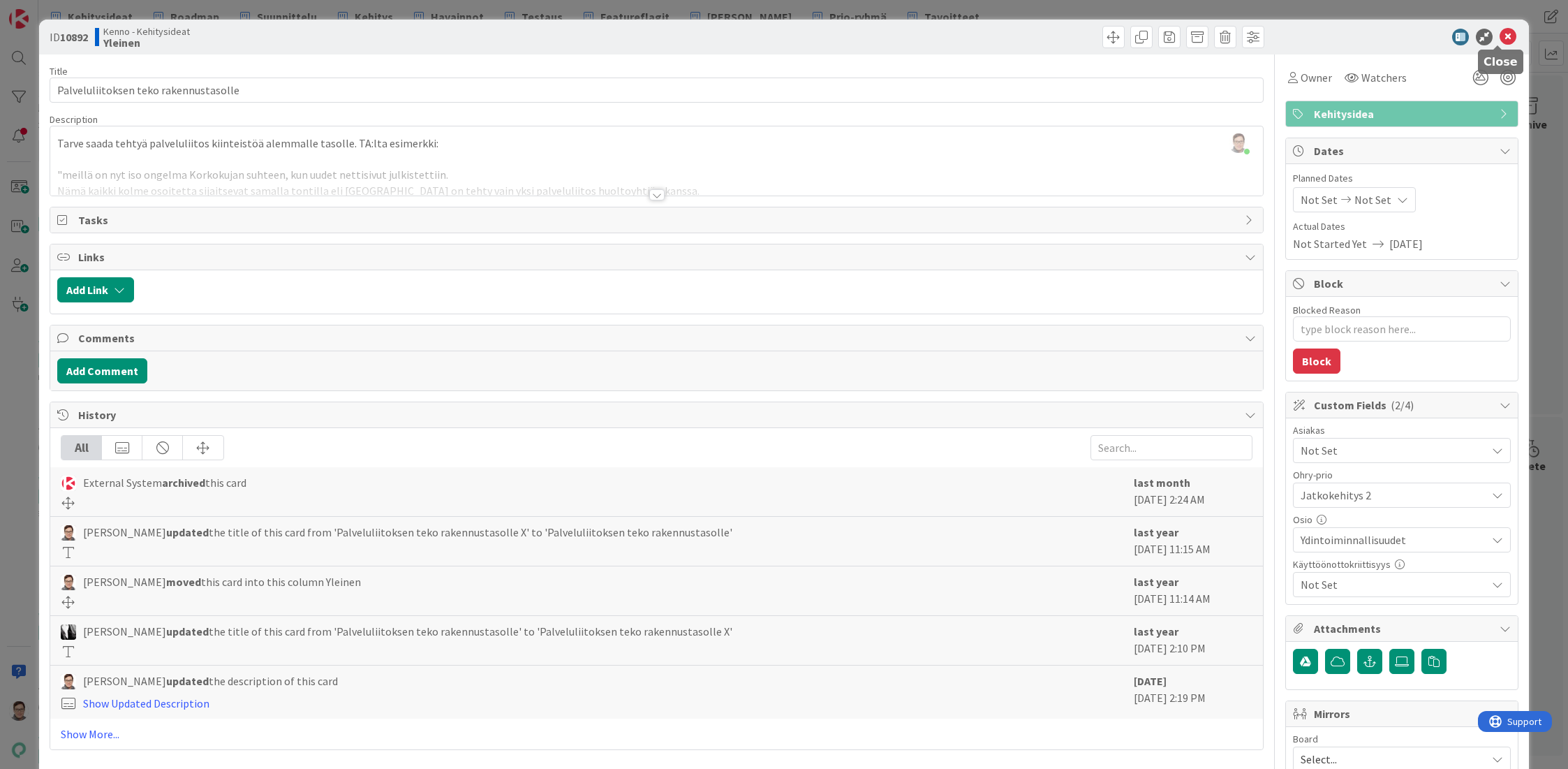
click at [1500, 33] on icon at bounding box center [1508, 37] width 17 height 17
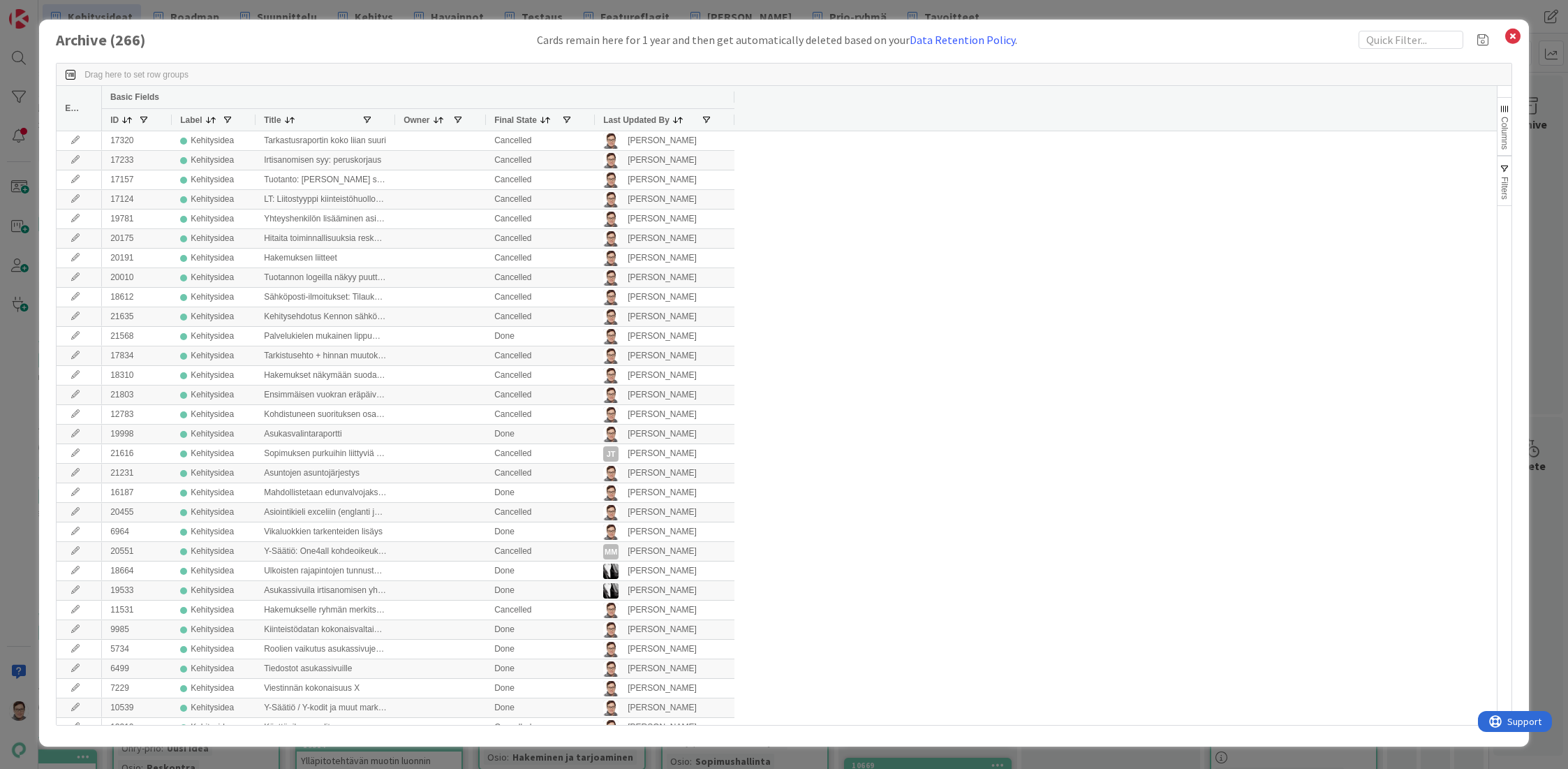
click at [632, 122] on span "Last Updated By" at bounding box center [636, 120] width 66 height 10
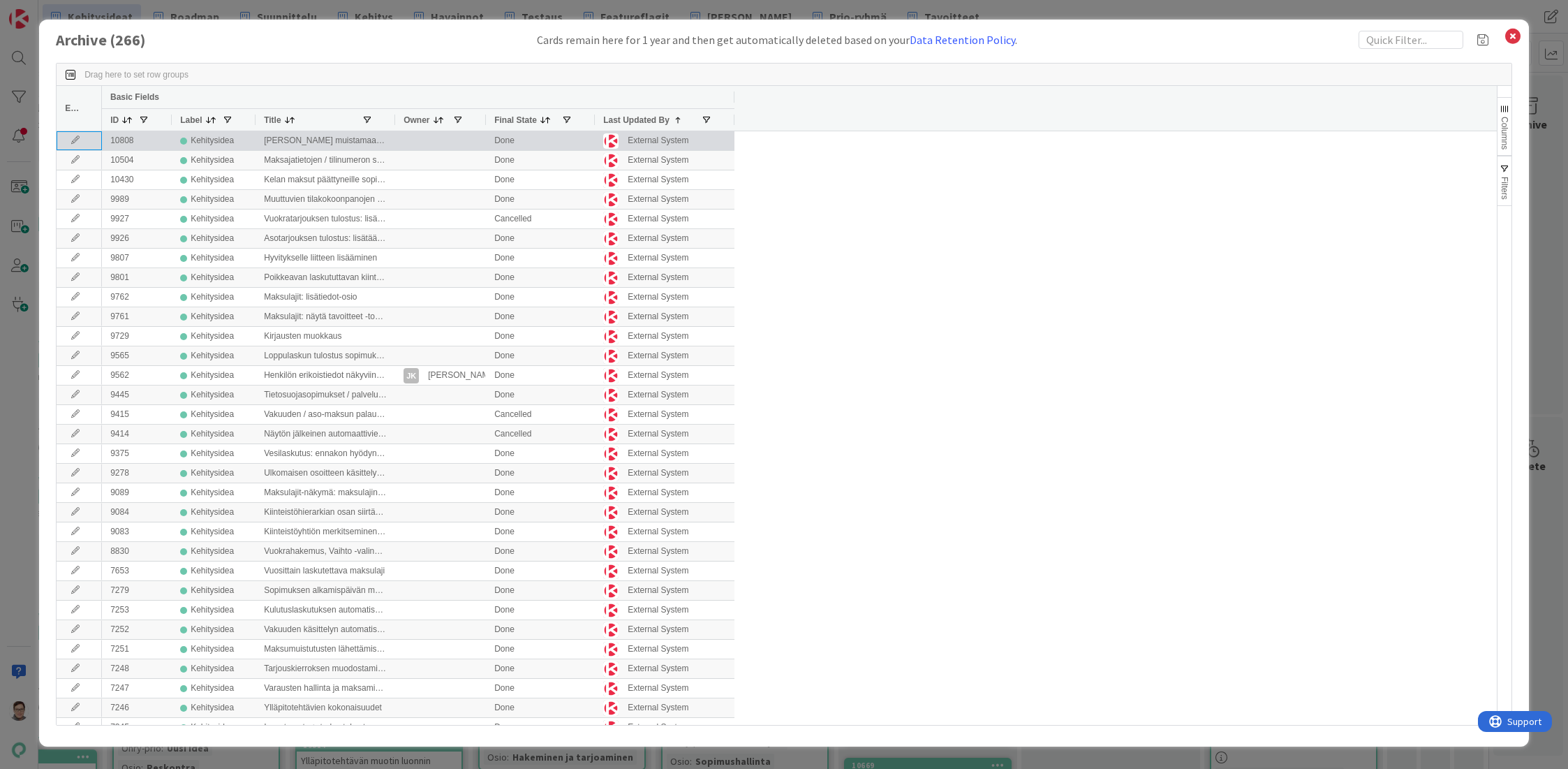
click at [75, 140] on icon at bounding box center [75, 140] width 21 height 9
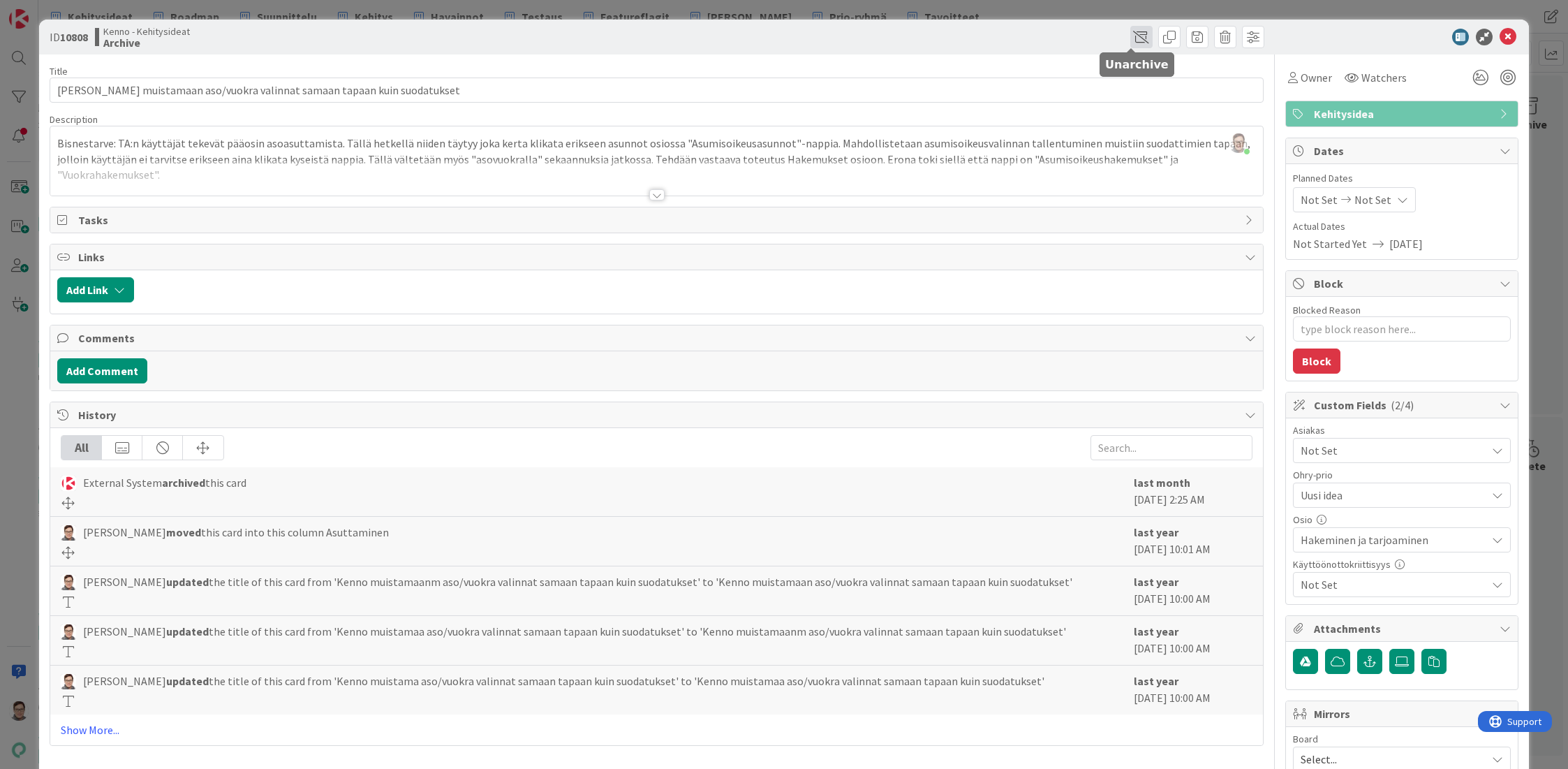
click at [1130, 40] on span at bounding box center [1141, 36] width 22 height 22
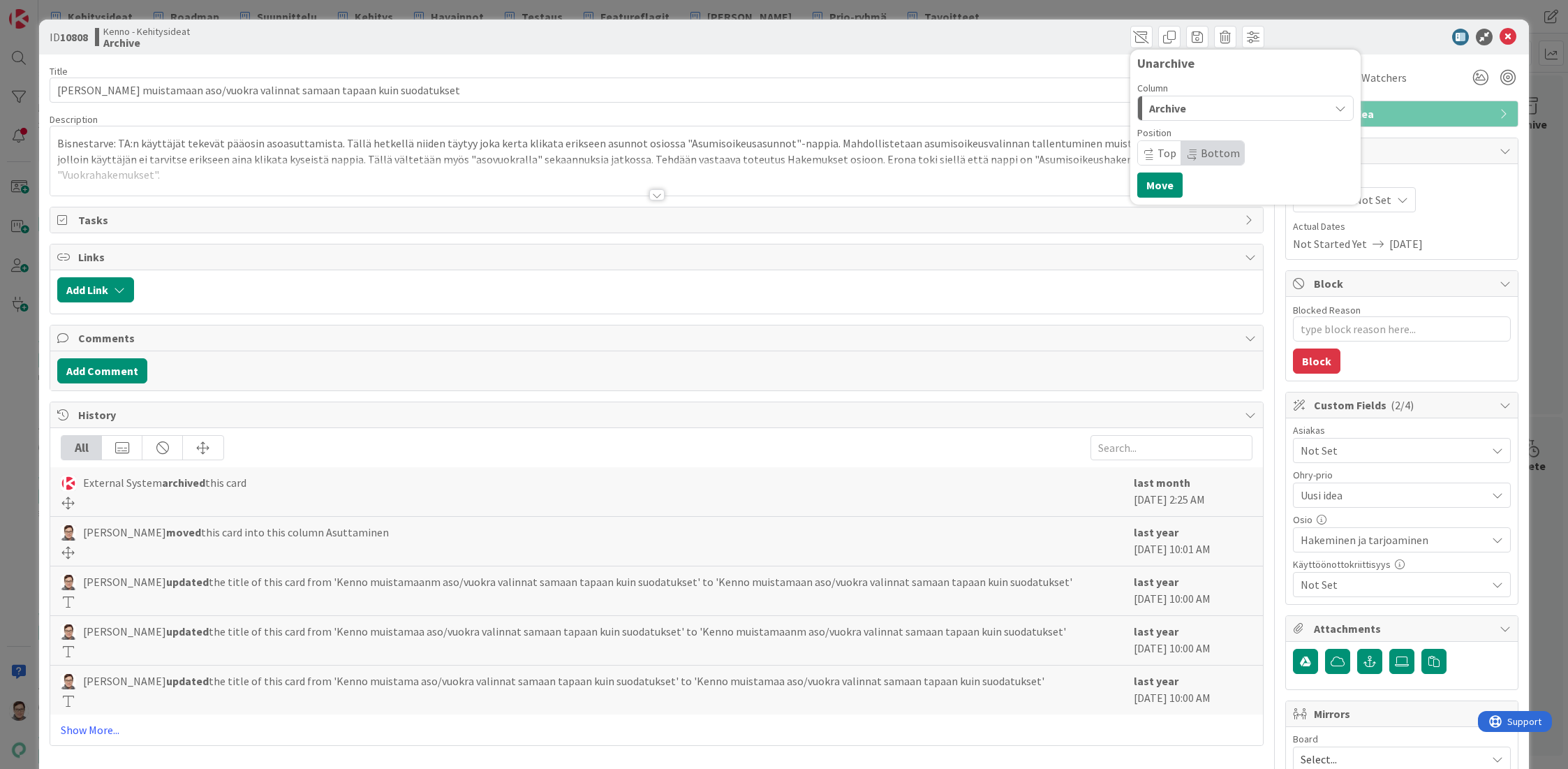
click at [1167, 105] on span "Archive" at bounding box center [1167, 108] width 37 height 19
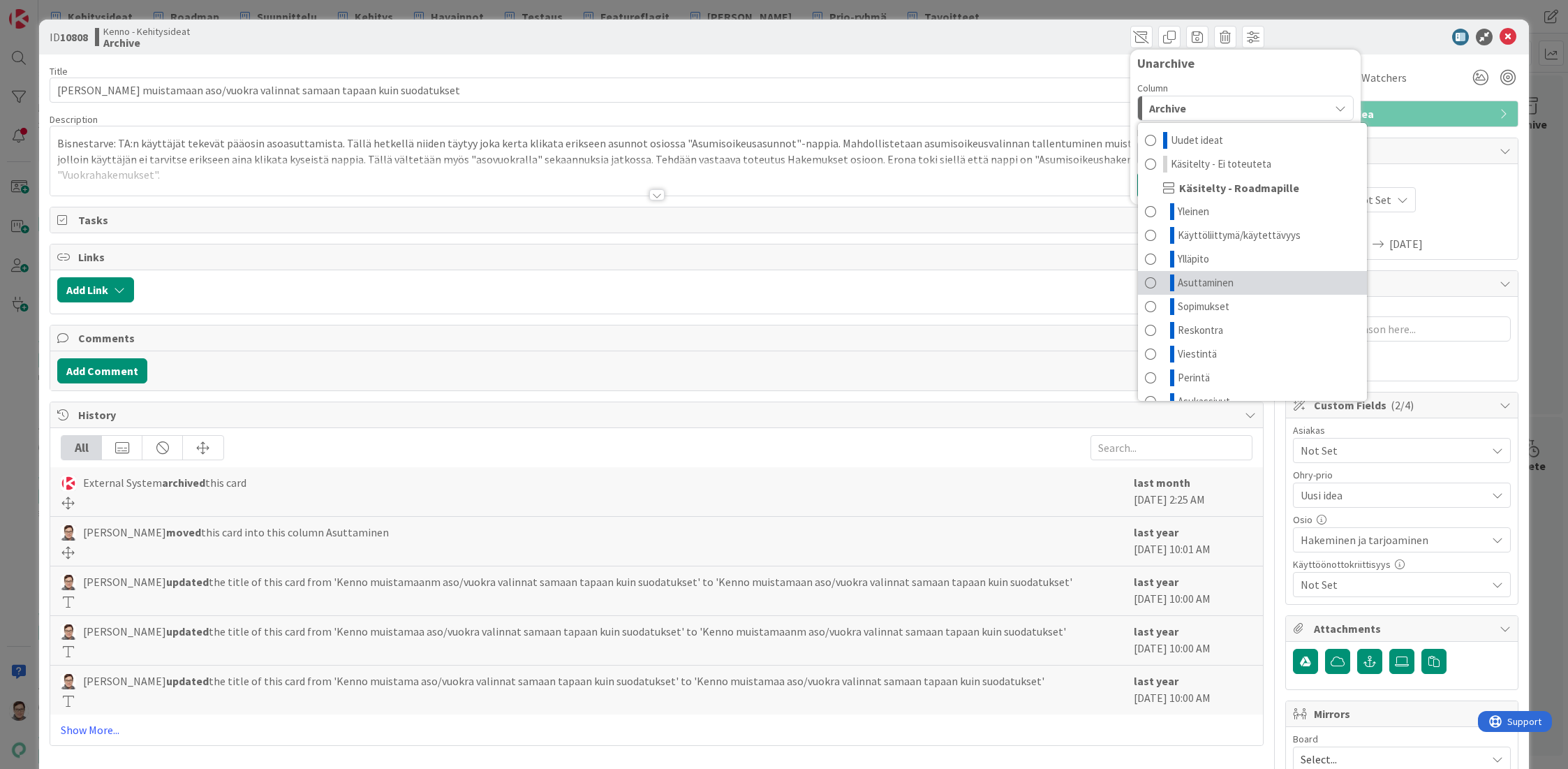
click at [1193, 282] on span "Asuttaminen" at bounding box center [1206, 283] width 56 height 17
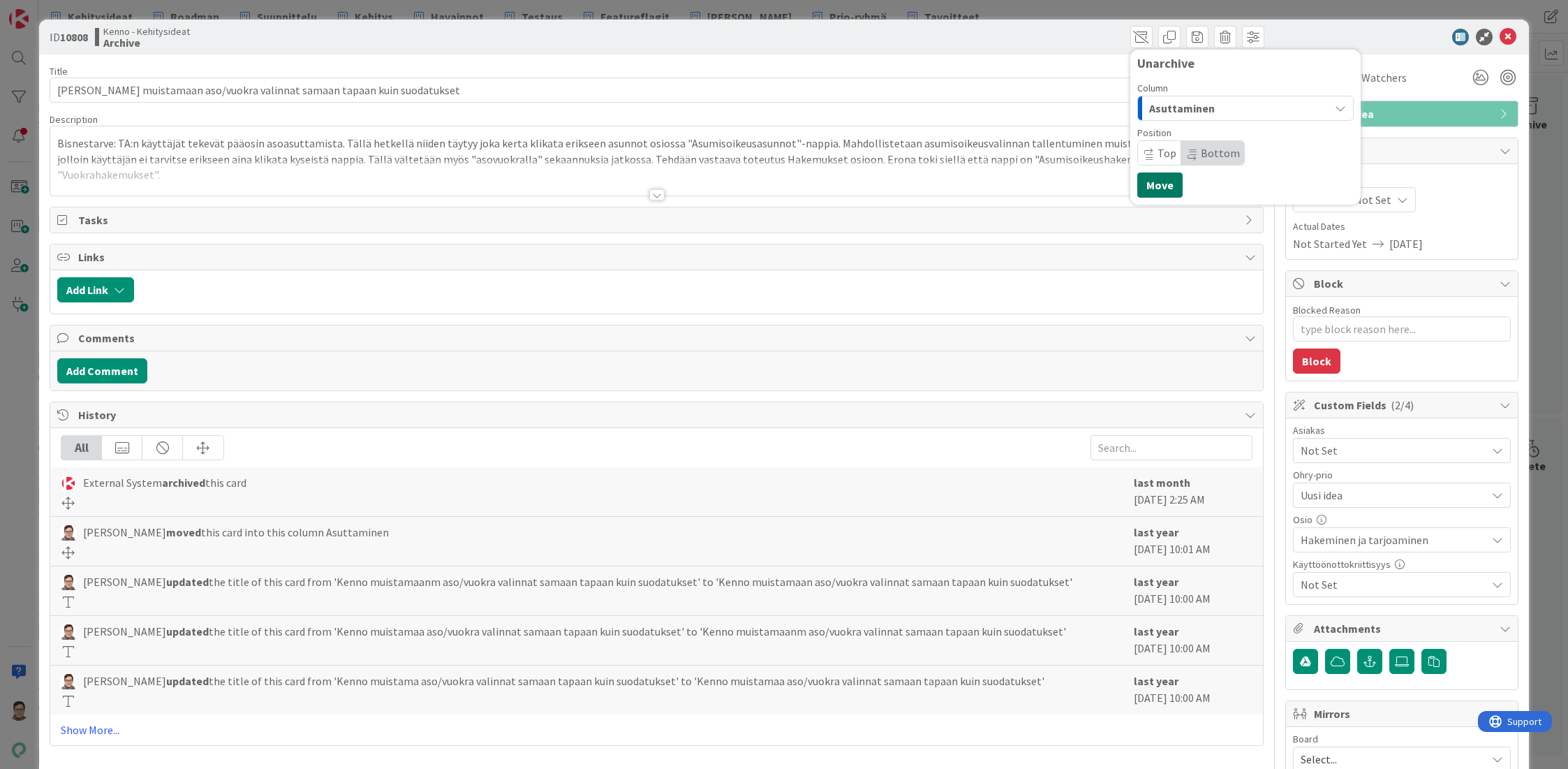
click at [1148, 176] on button "Move" at bounding box center [1160, 184] width 46 height 25
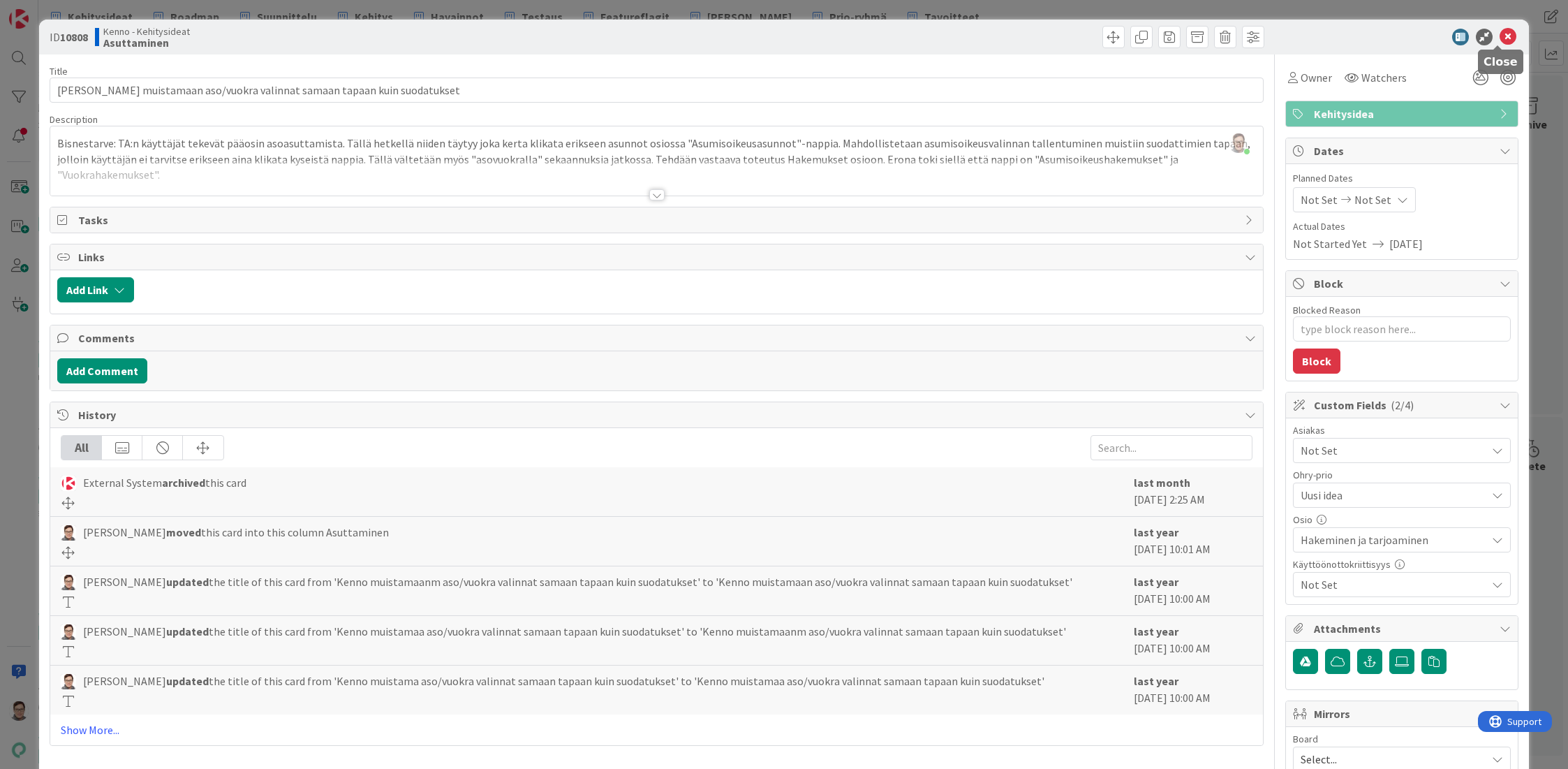
click at [1500, 36] on icon at bounding box center [1508, 37] width 17 height 17
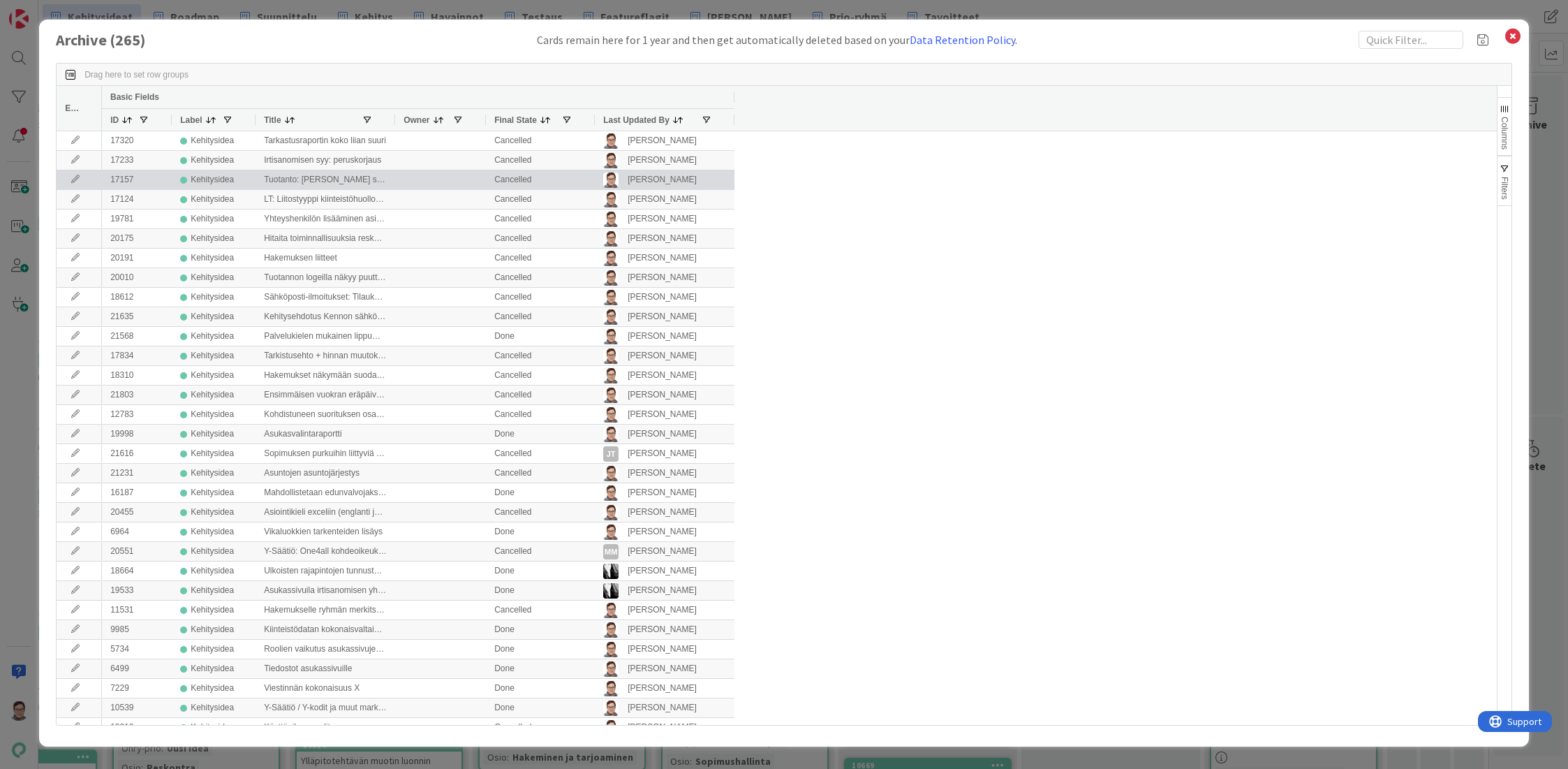
click at [638, 120] on span "Last Updated By" at bounding box center [636, 120] width 66 height 10
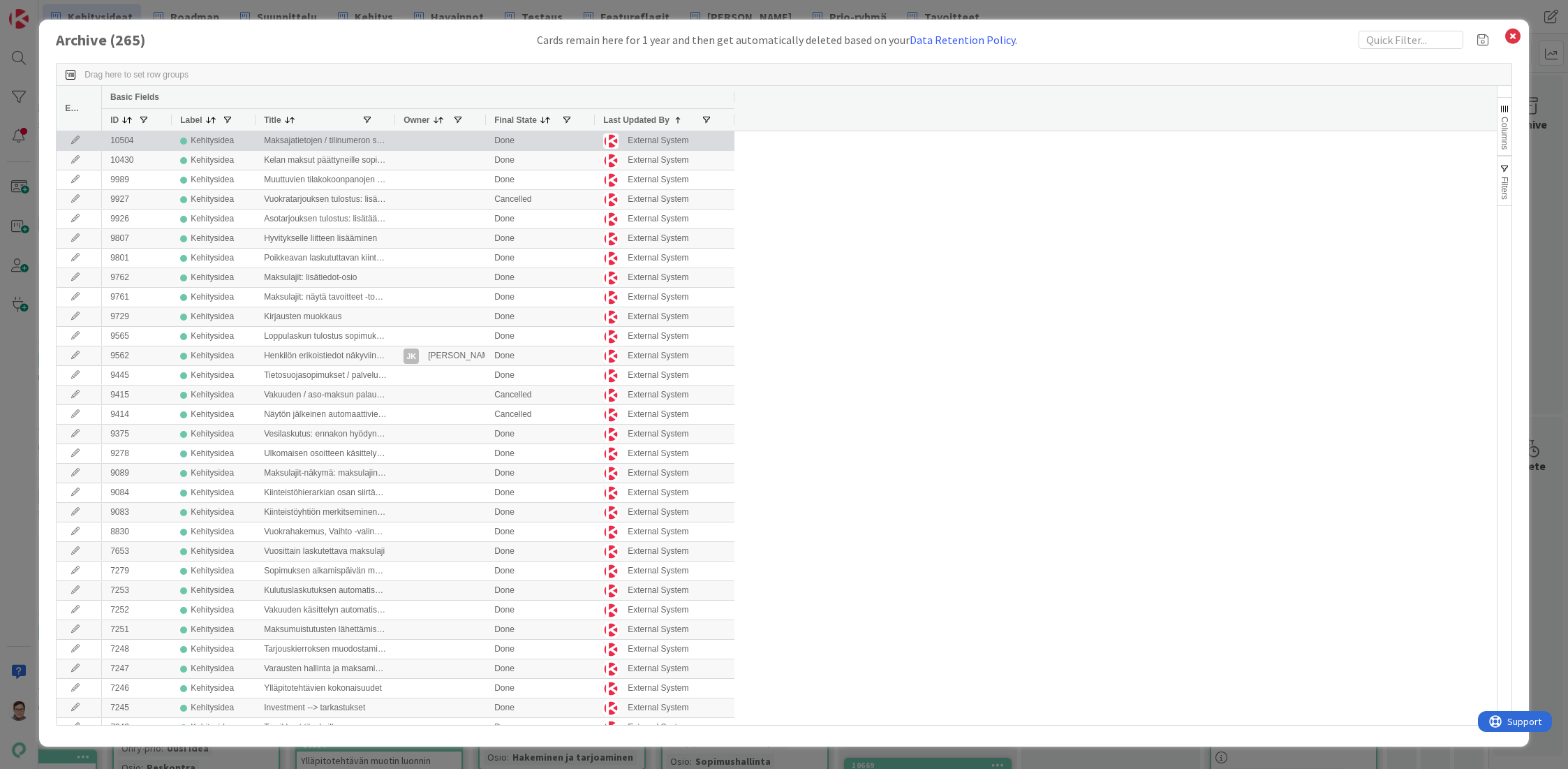
click at [65, 144] on icon at bounding box center [75, 140] width 21 height 9
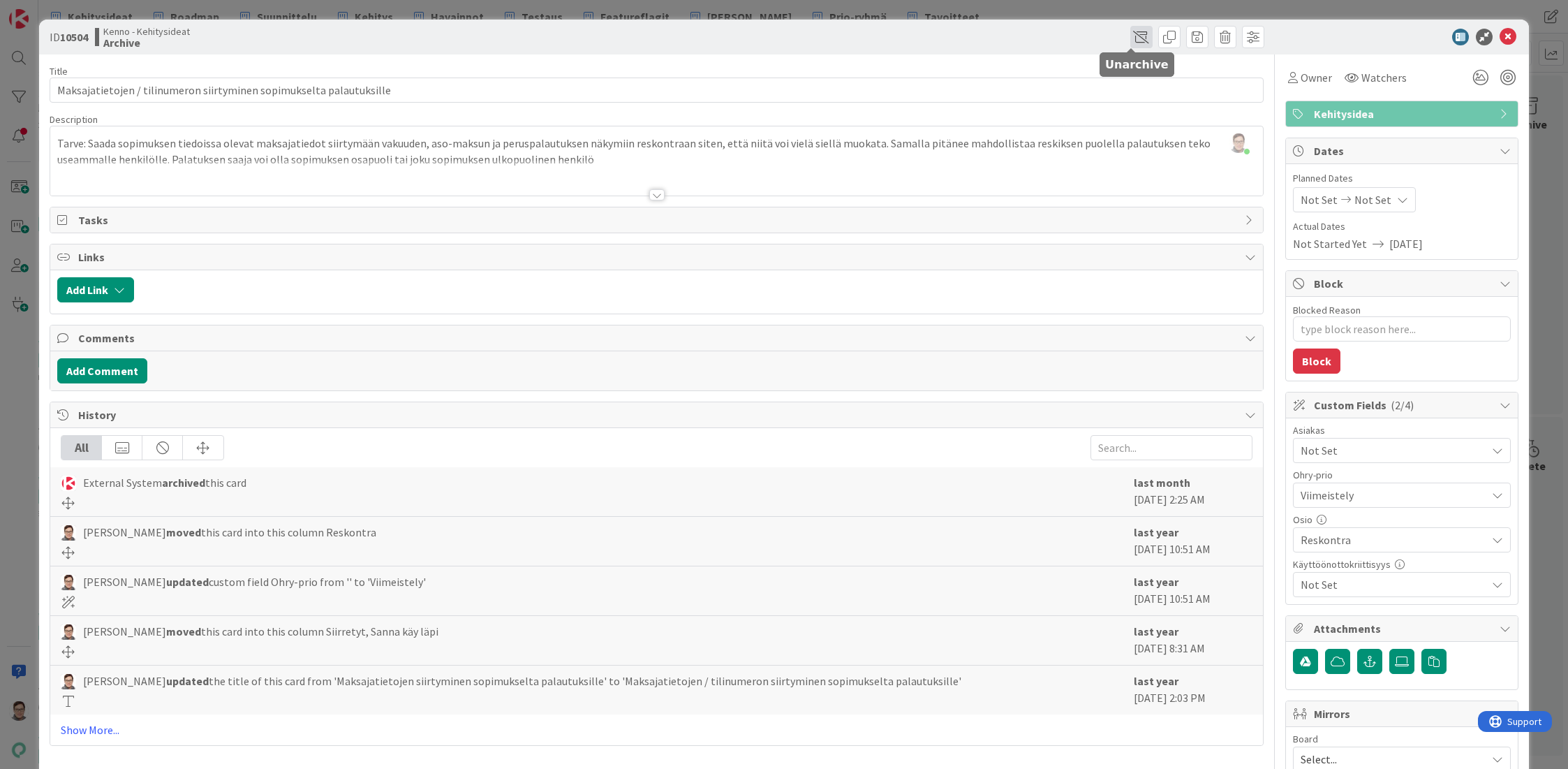
click at [1130, 40] on span at bounding box center [1141, 36] width 22 height 22
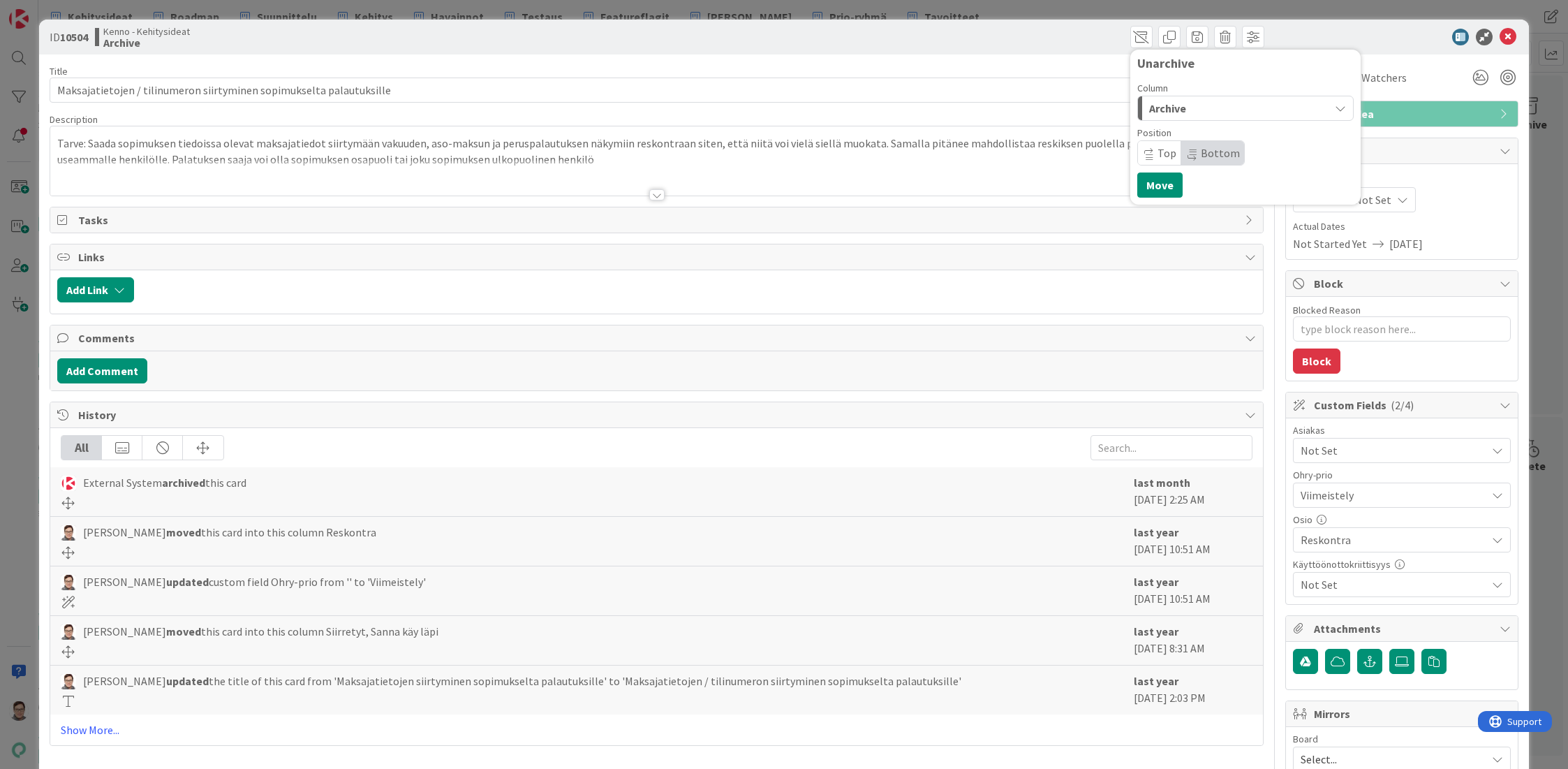
click at [1173, 108] on span "Archive" at bounding box center [1167, 108] width 37 height 19
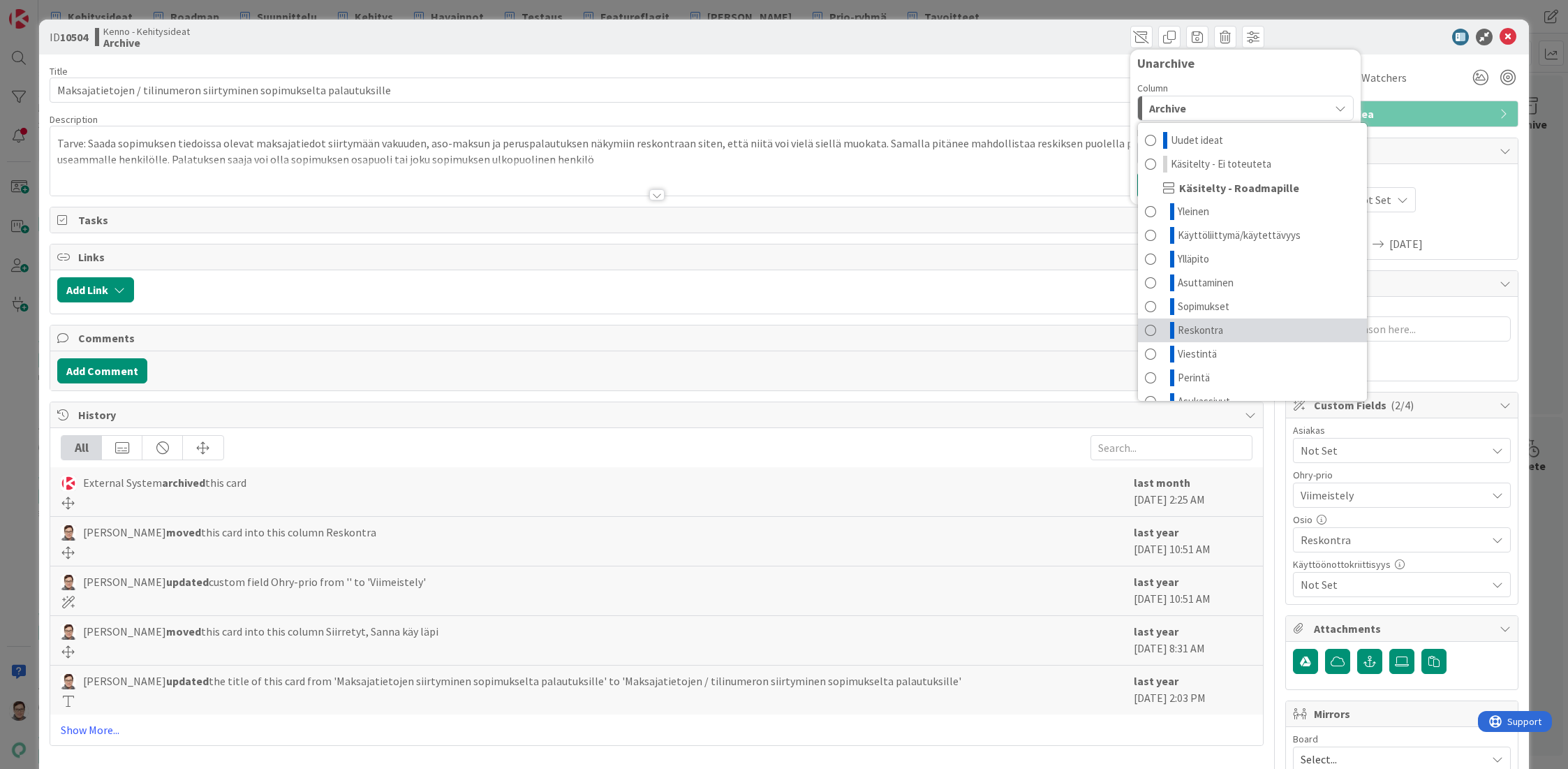
click at [1181, 329] on span "Reskontra" at bounding box center [1201, 330] width 46 height 17
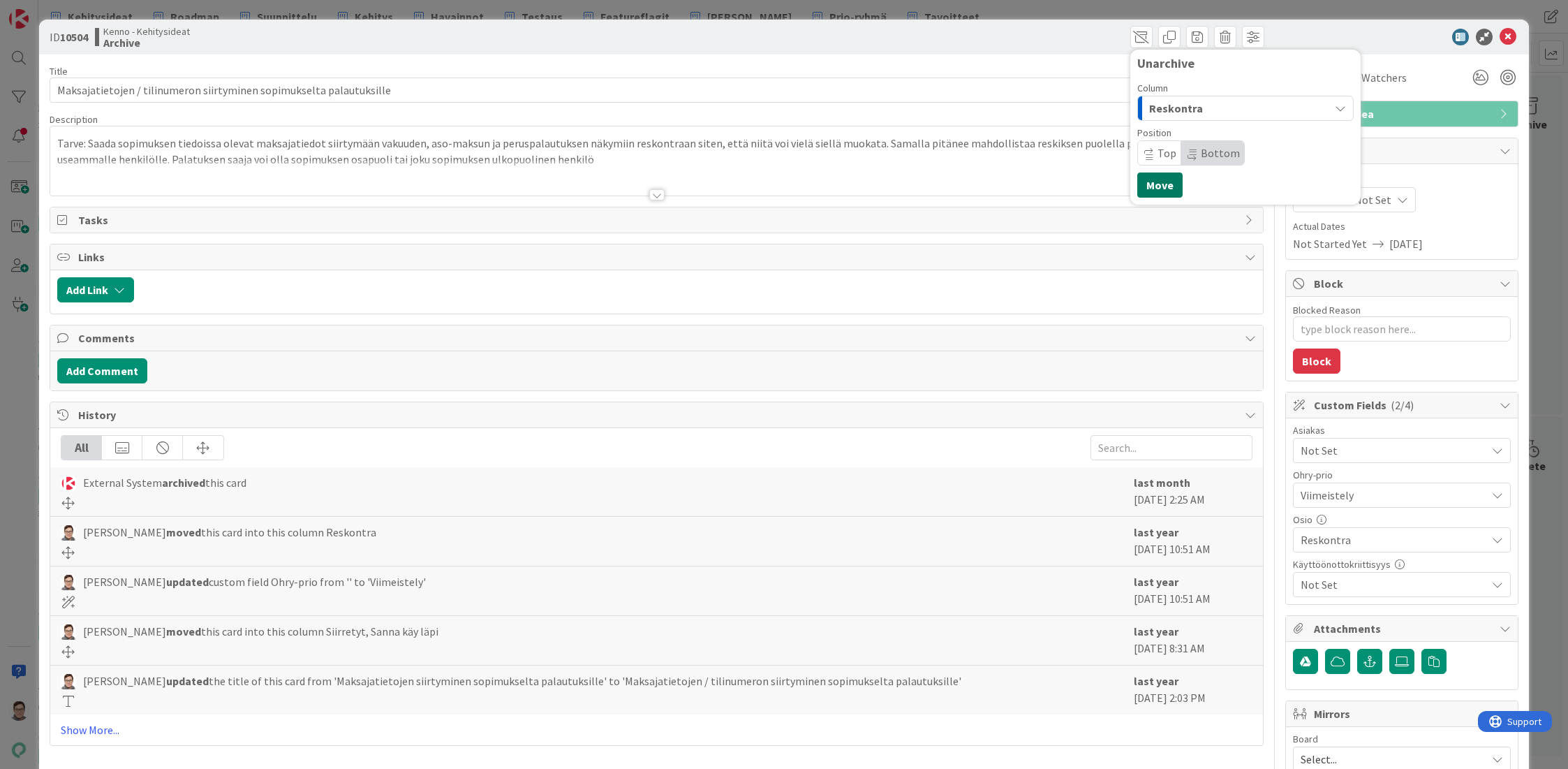
click at [1148, 179] on button "Move" at bounding box center [1160, 184] width 46 height 25
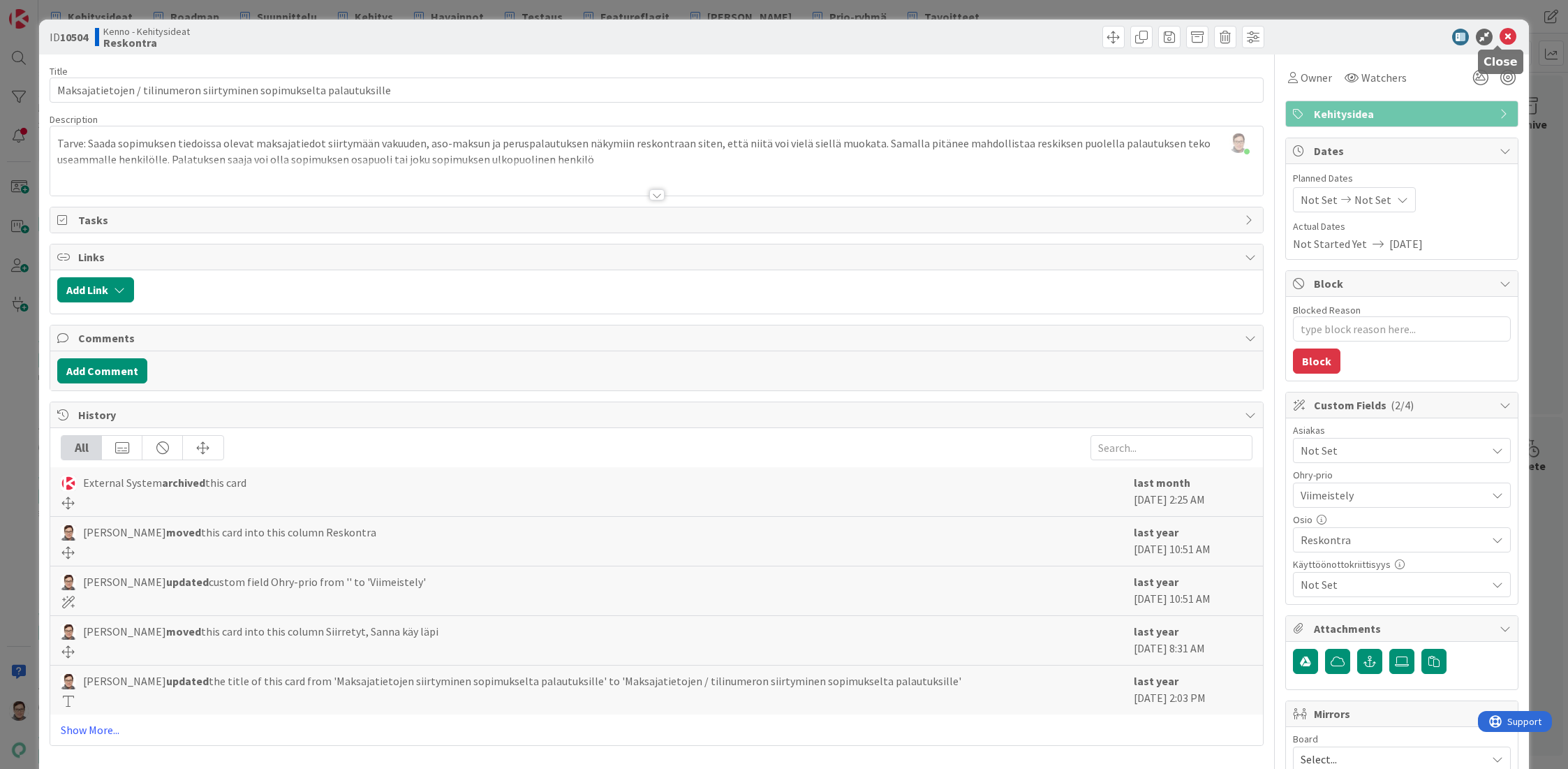
click at [1500, 38] on icon at bounding box center [1508, 37] width 17 height 17
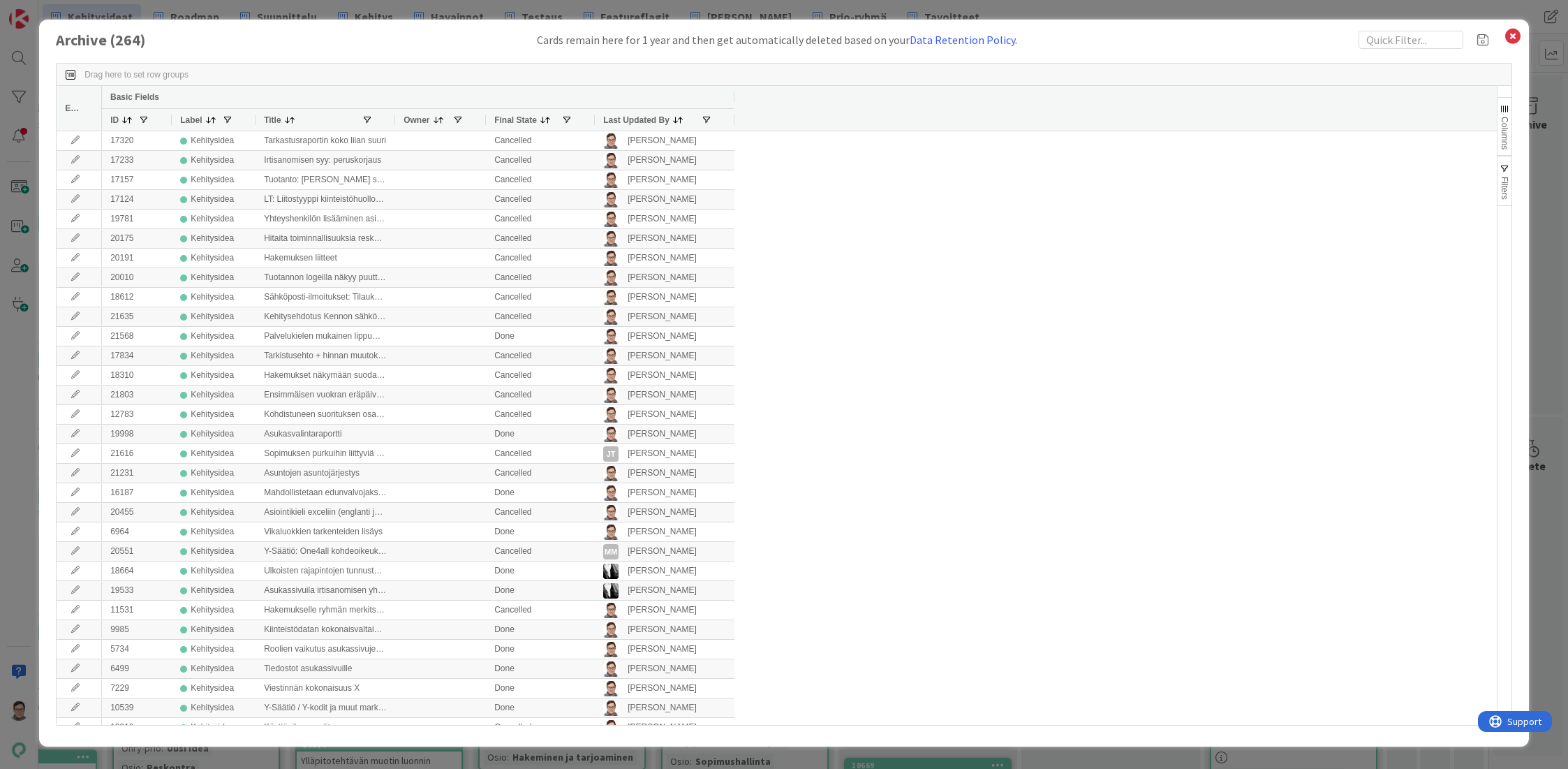
click at [637, 119] on span "Last Updated By" at bounding box center [636, 120] width 66 height 10
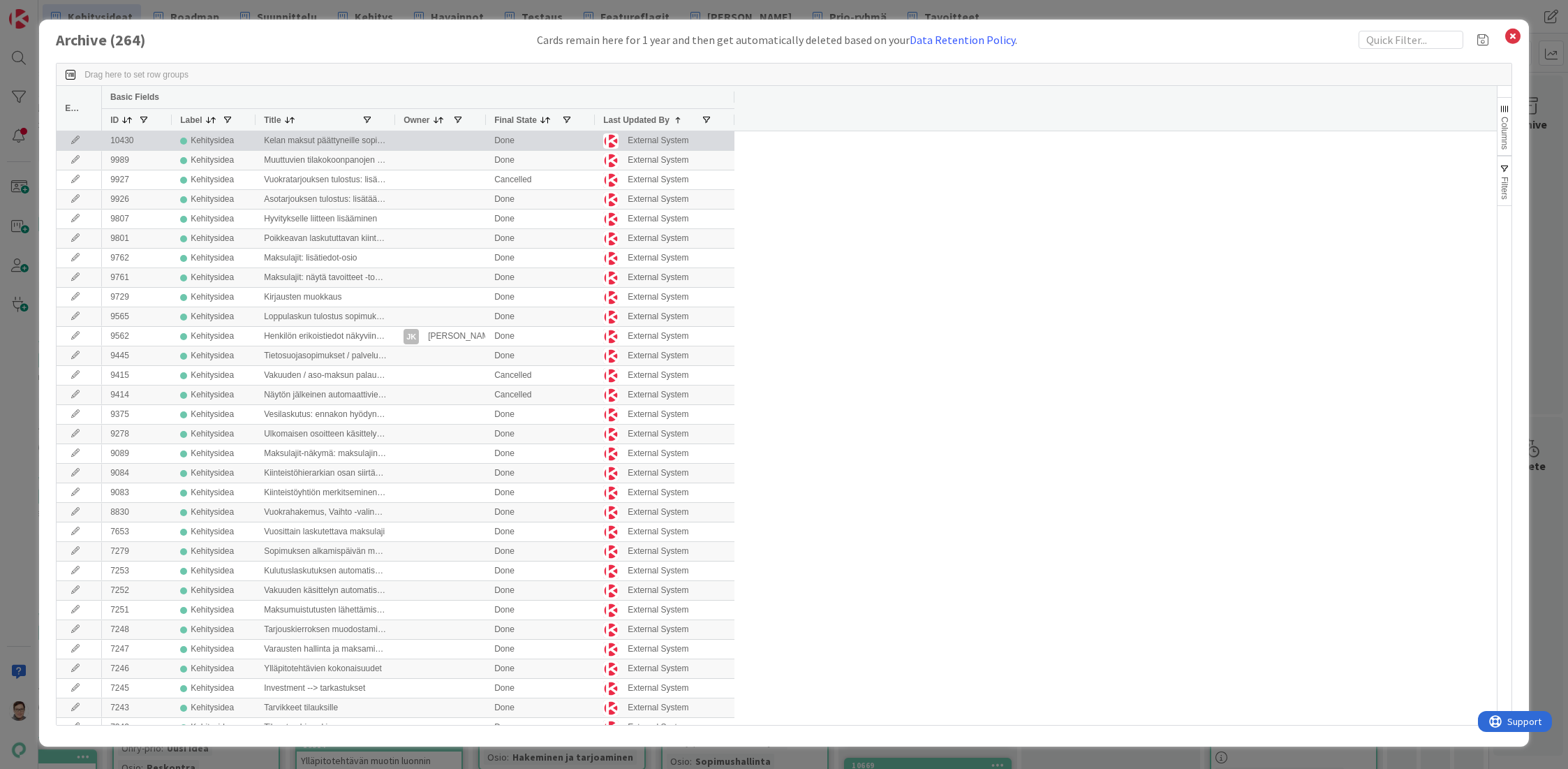
click at [78, 141] on icon at bounding box center [75, 140] width 21 height 9
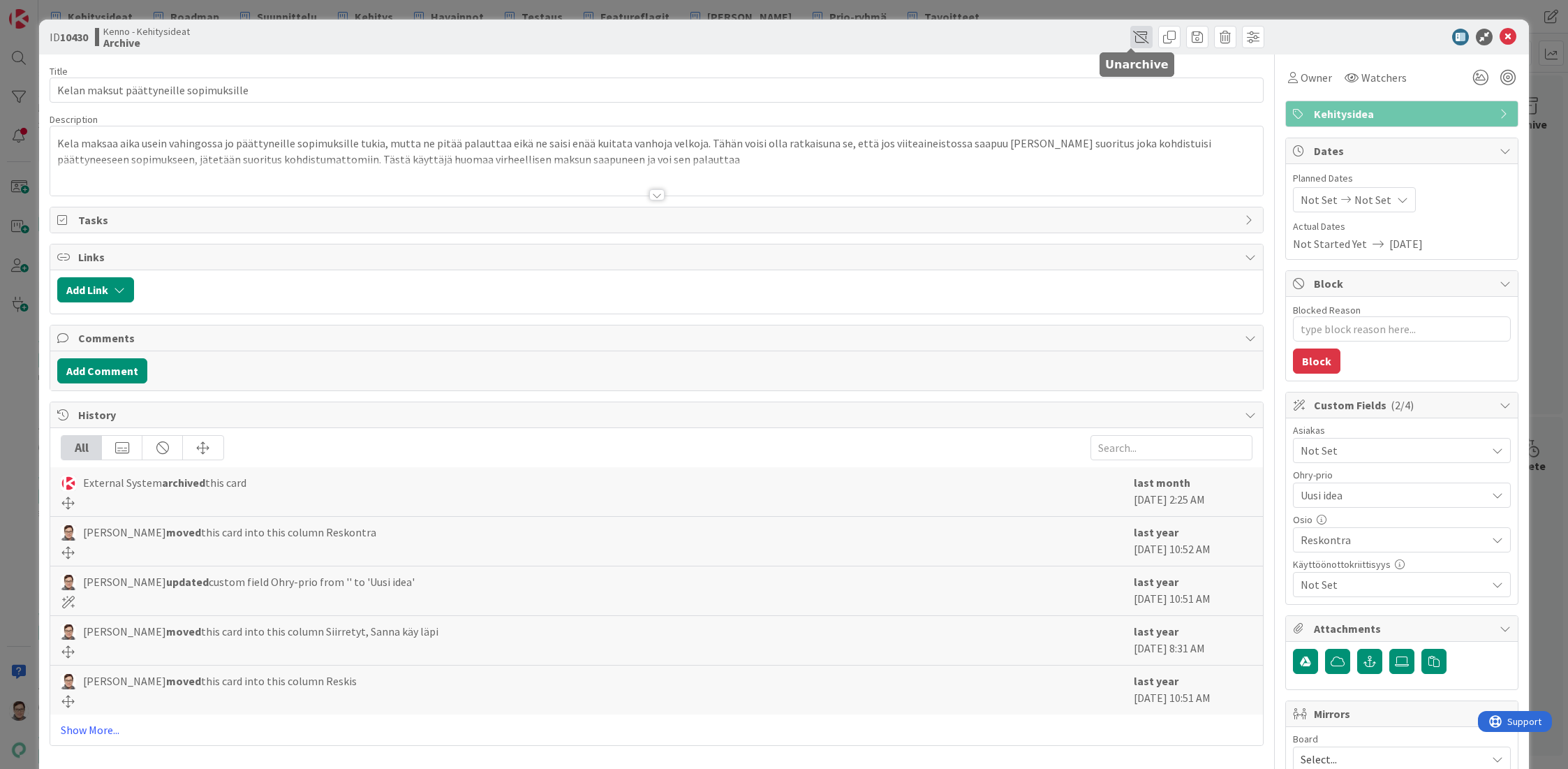
click at [1131, 38] on span at bounding box center [1141, 36] width 22 height 22
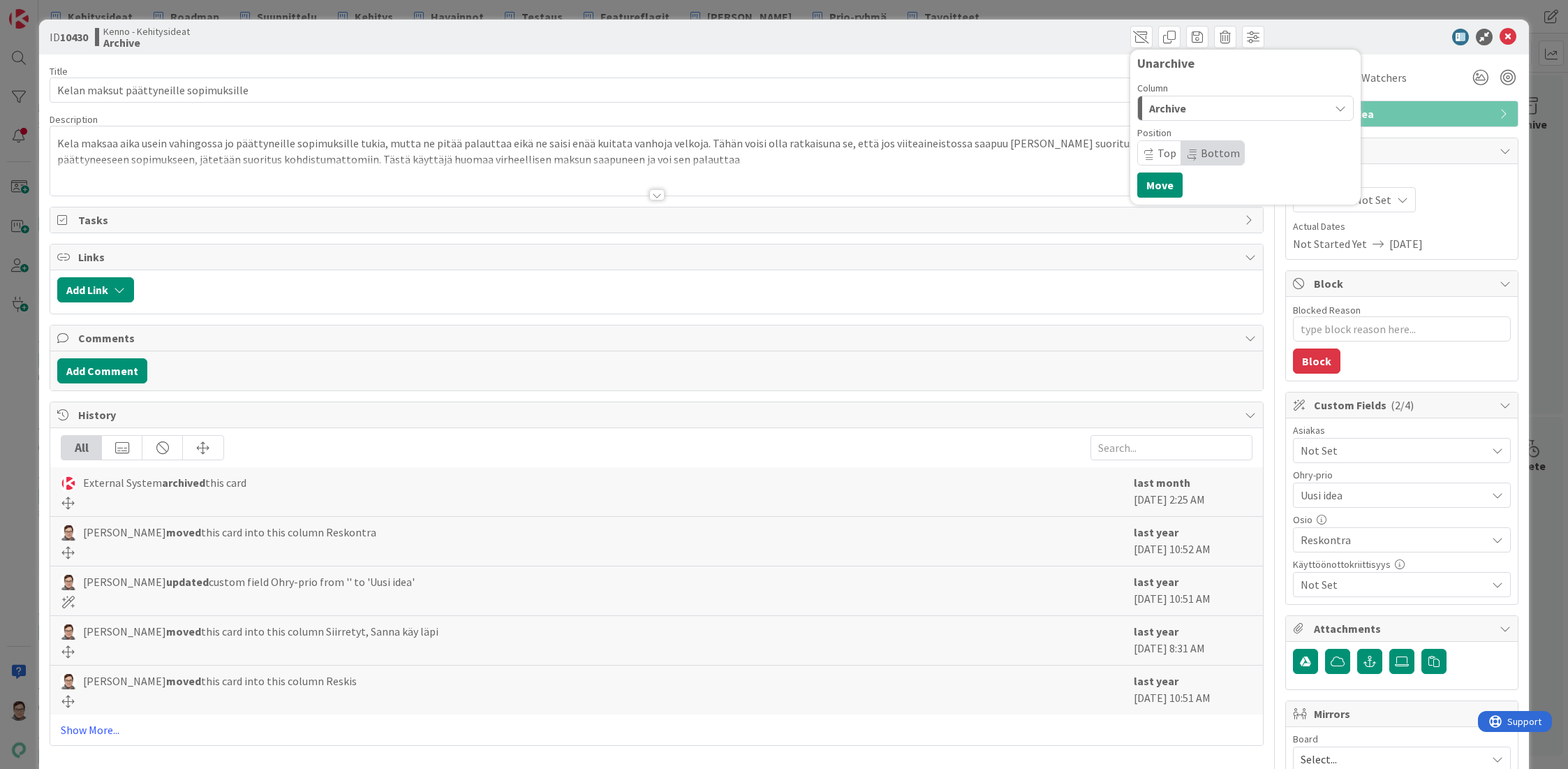
click at [1160, 103] on span "Archive" at bounding box center [1167, 108] width 37 height 19
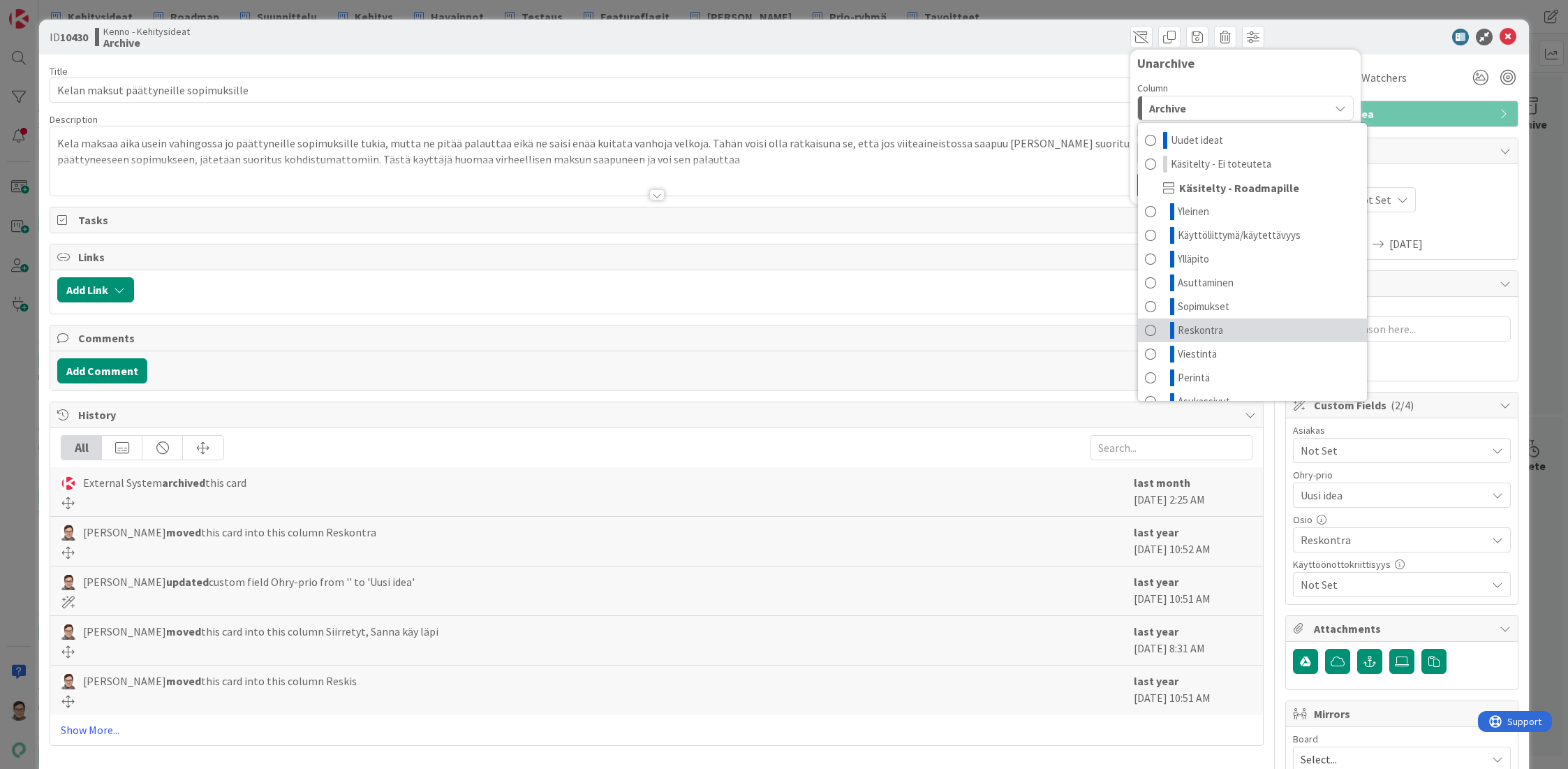
click at [1184, 328] on span "Reskontra" at bounding box center [1201, 330] width 46 height 17
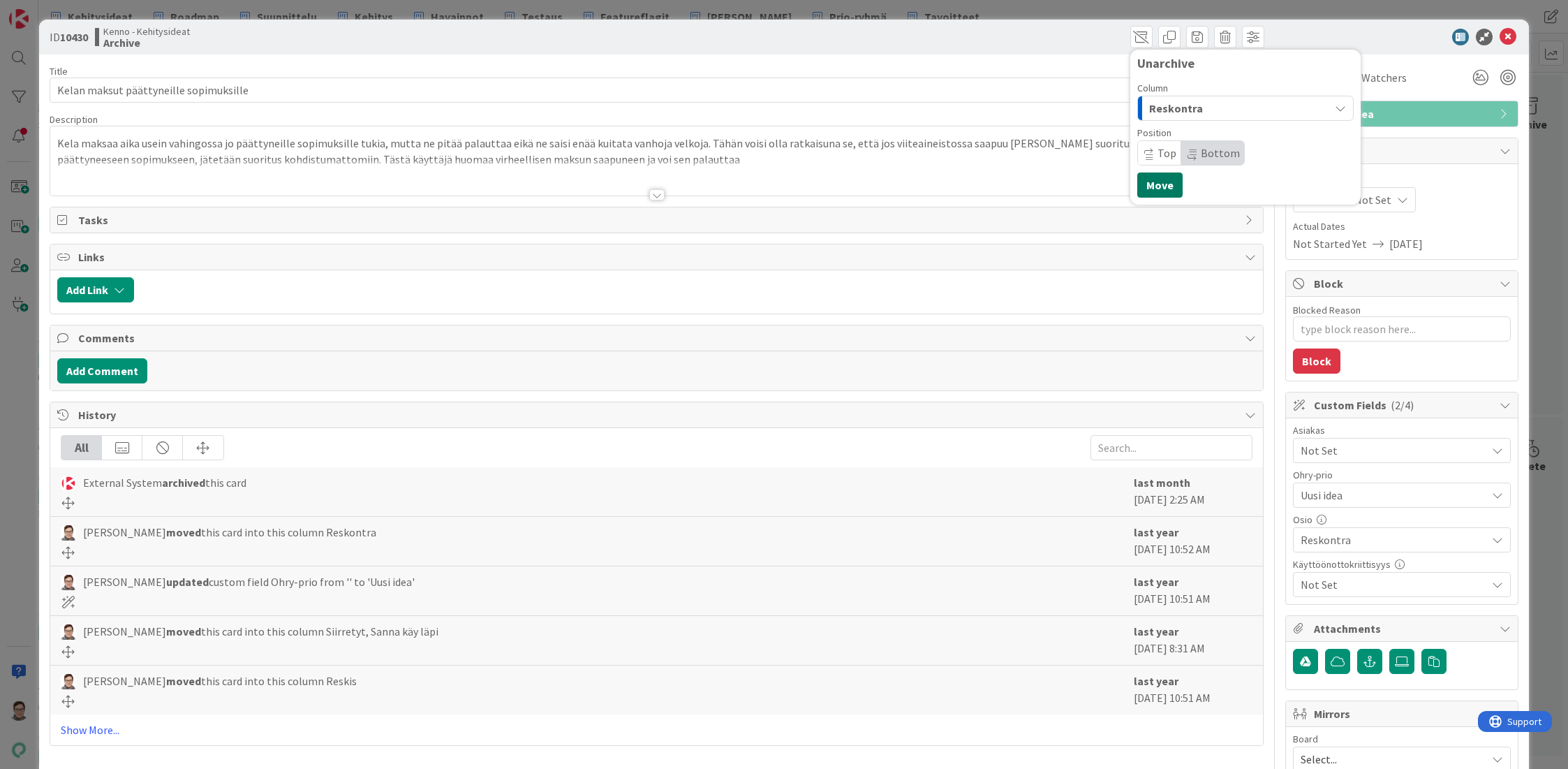
click at [1153, 189] on button "Move" at bounding box center [1160, 184] width 46 height 25
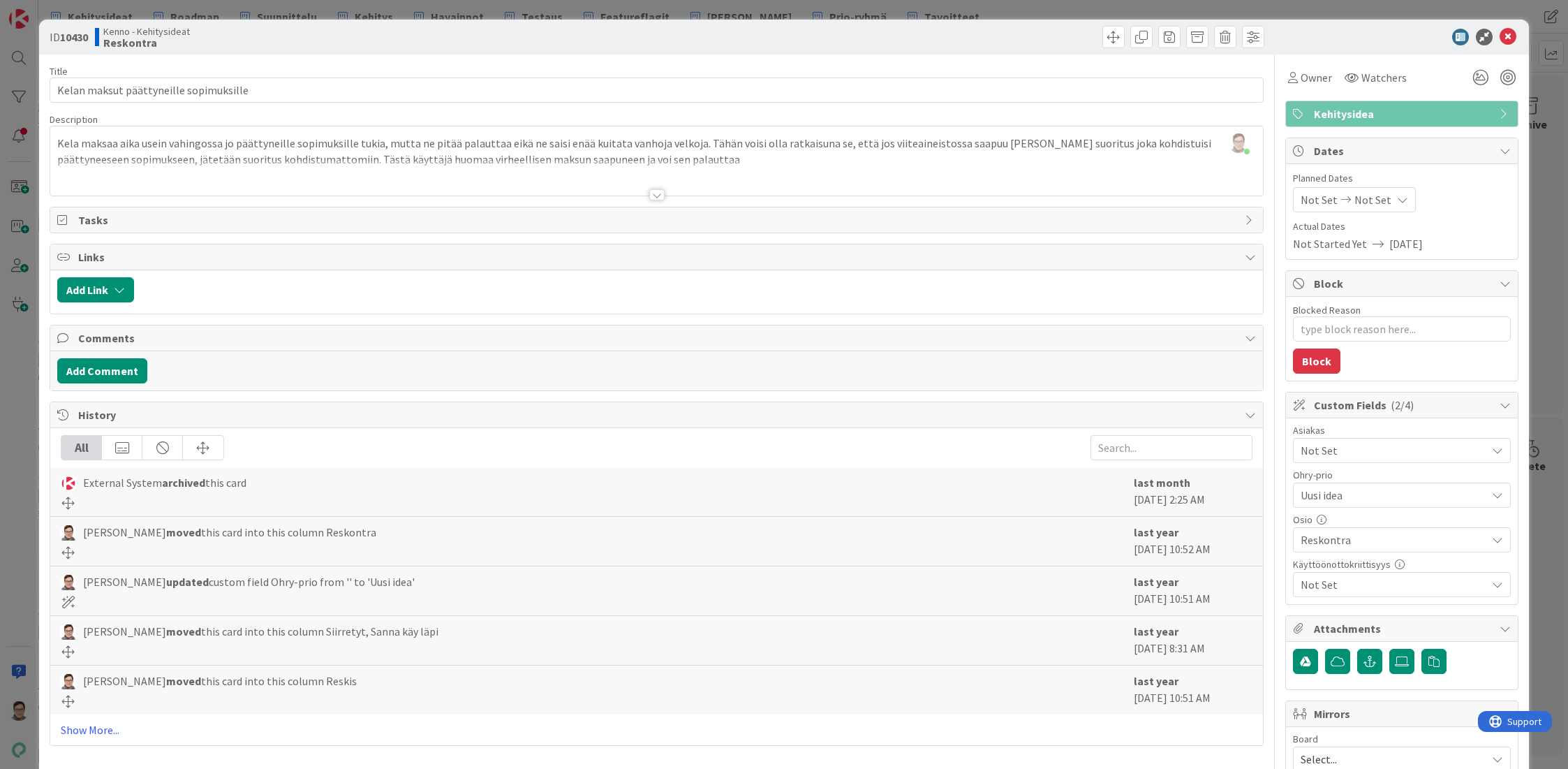
type textarea "x"
click at [1500, 38] on icon at bounding box center [1508, 37] width 17 height 17
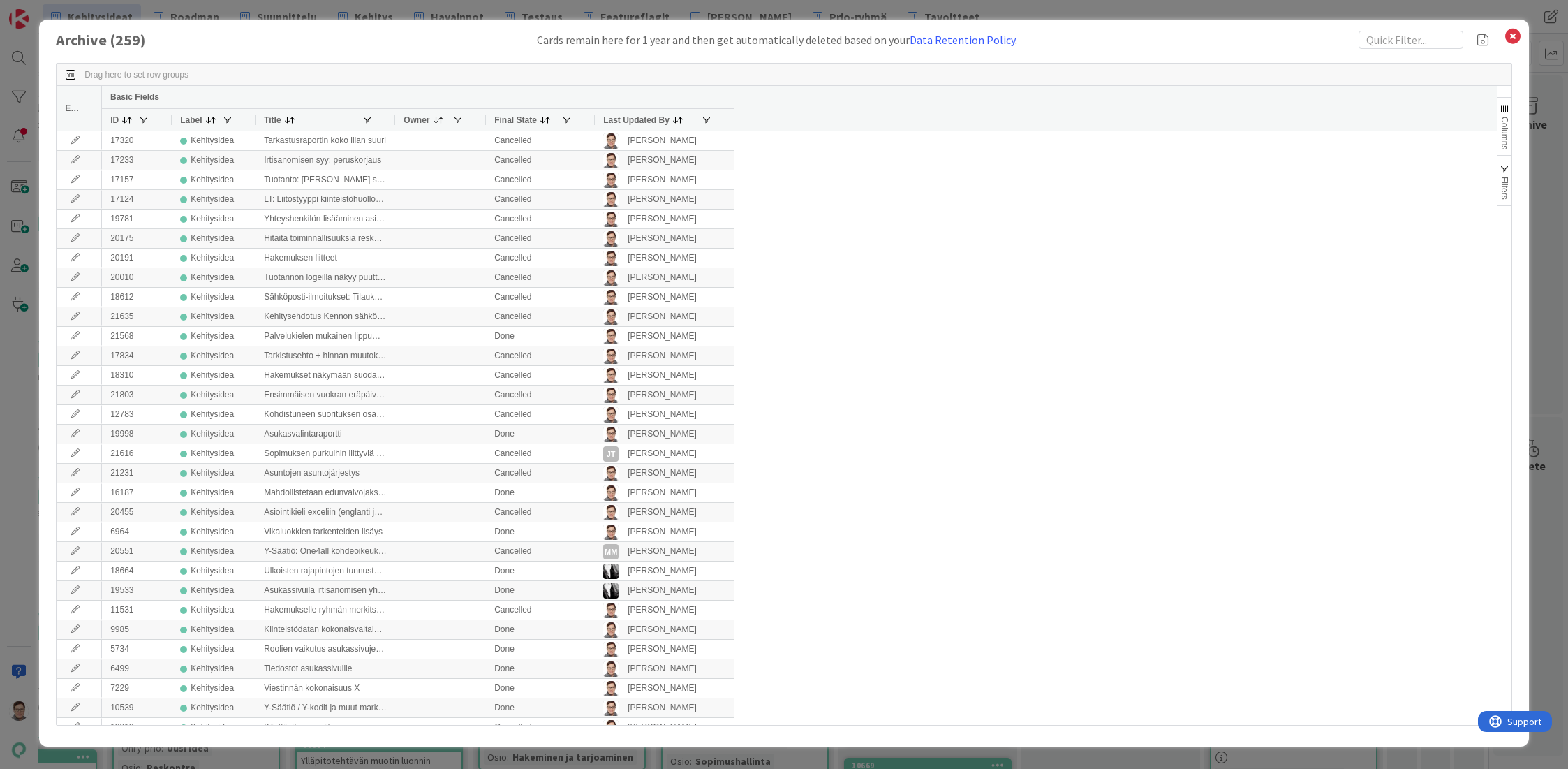
click at [637, 119] on span "Last Updated By" at bounding box center [636, 120] width 66 height 10
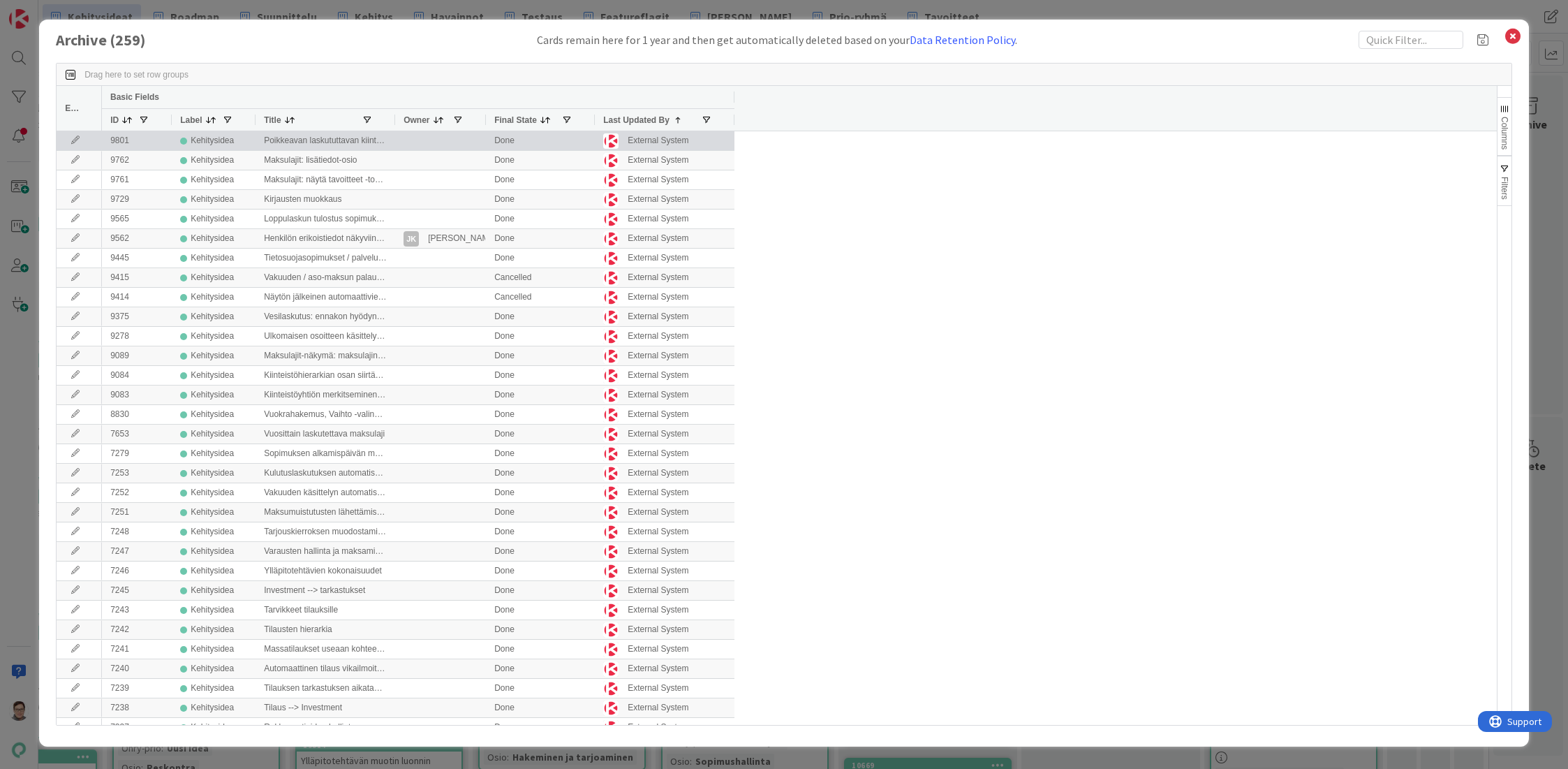
click at [70, 140] on icon at bounding box center [75, 140] width 21 height 9
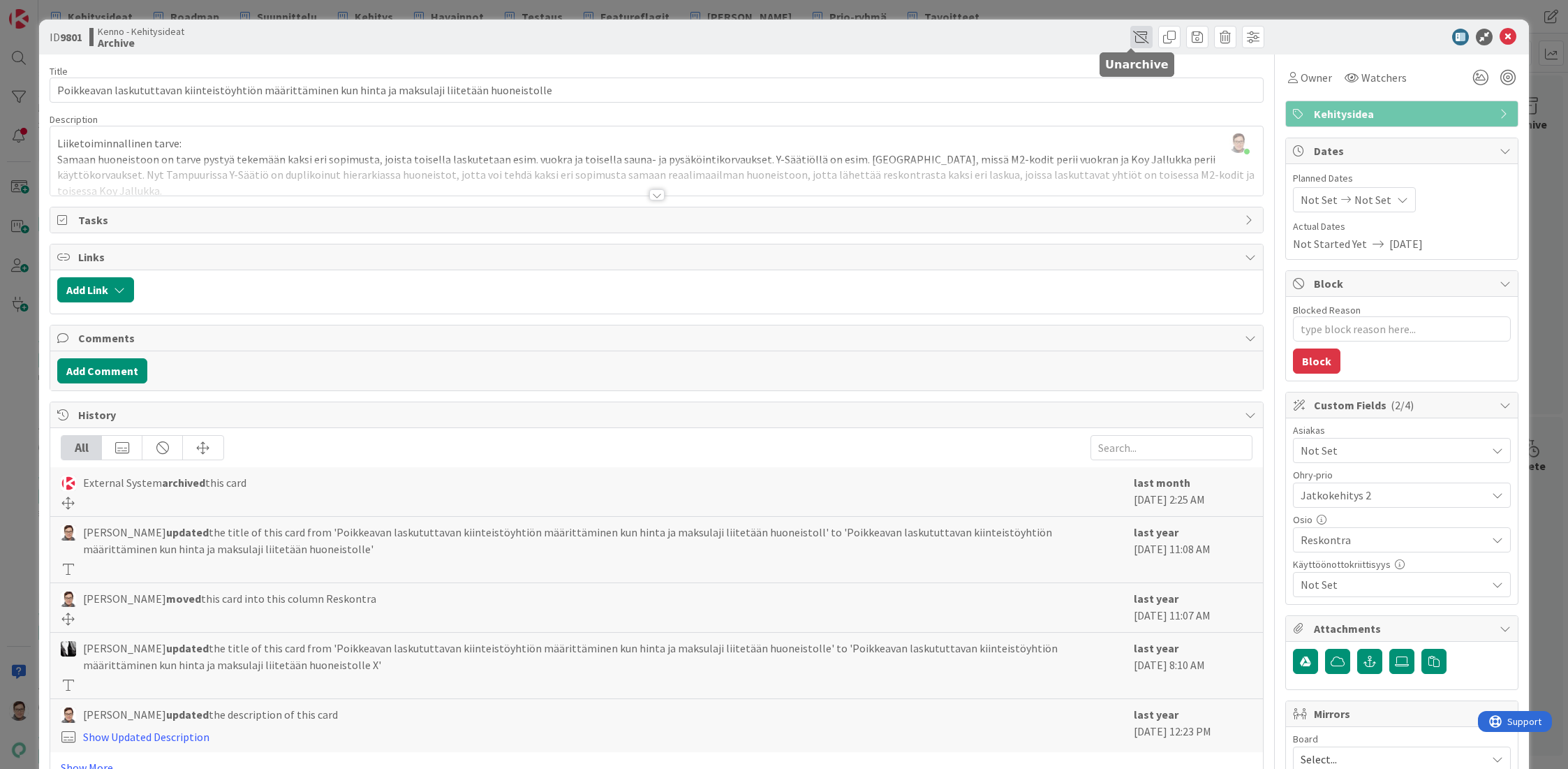
click at [1130, 36] on span at bounding box center [1141, 36] width 22 height 22
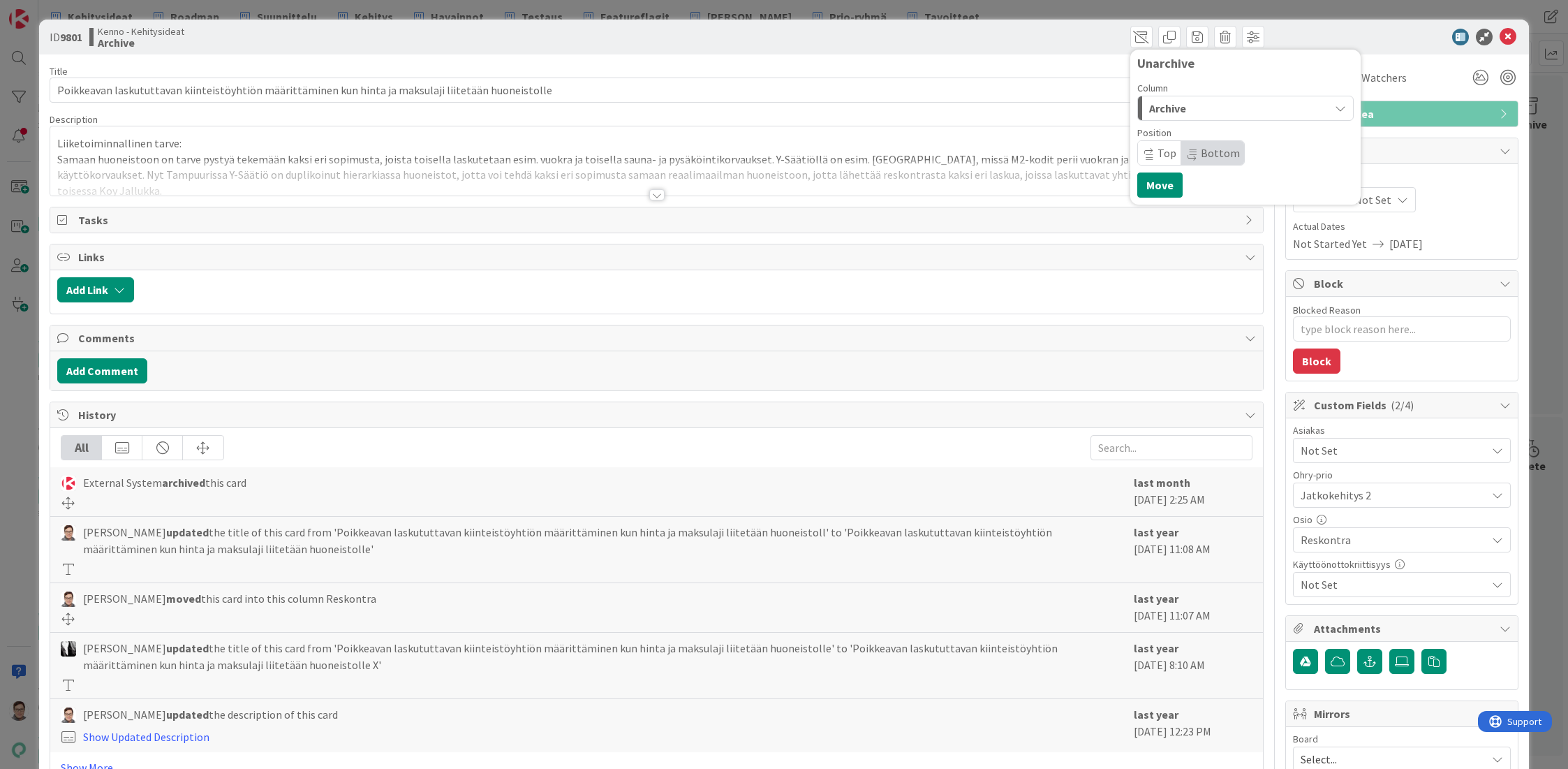
click at [1162, 105] on span "Archive" at bounding box center [1167, 108] width 37 height 19
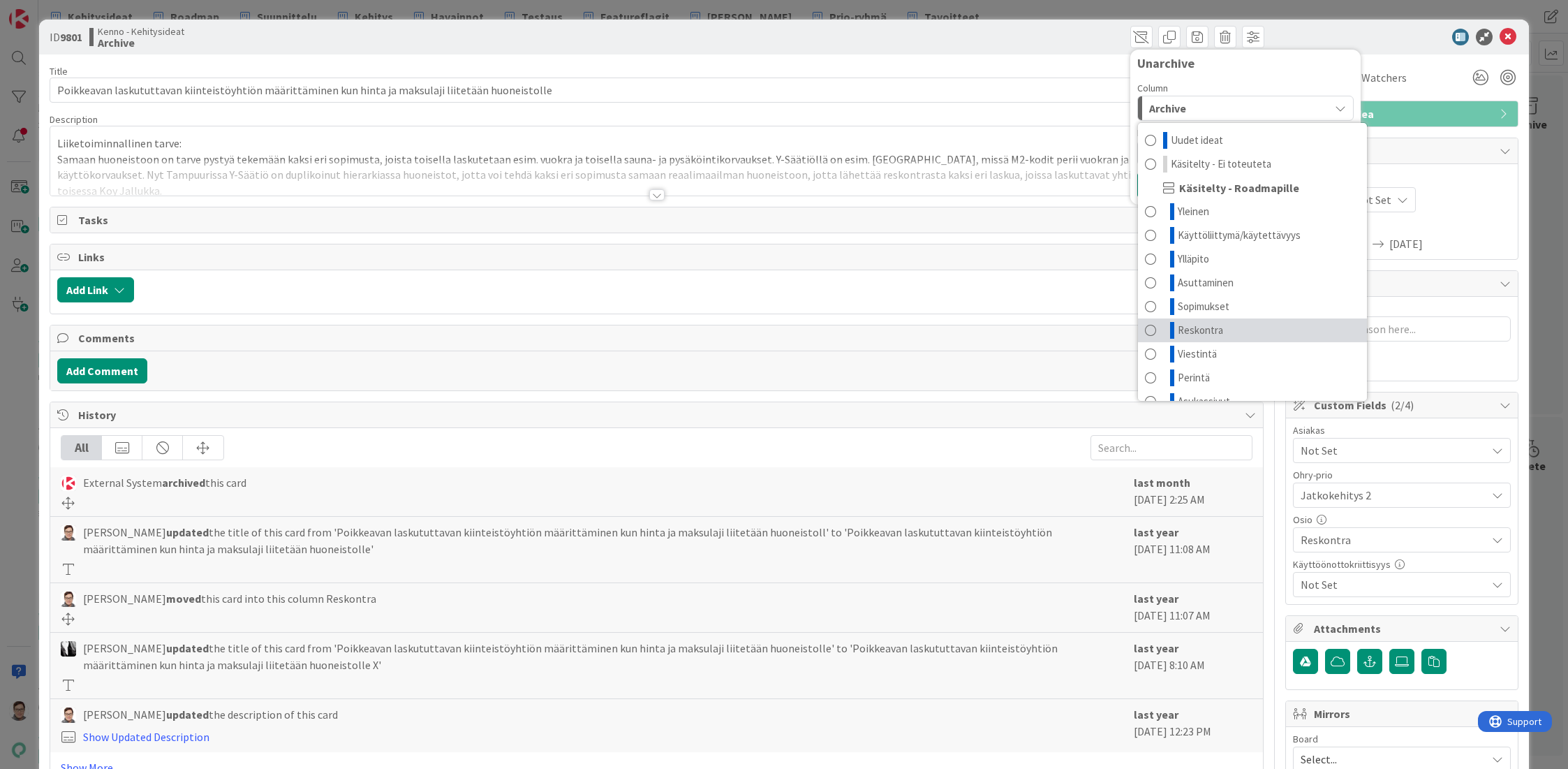
click at [1194, 328] on span "Reskontra" at bounding box center [1201, 330] width 46 height 17
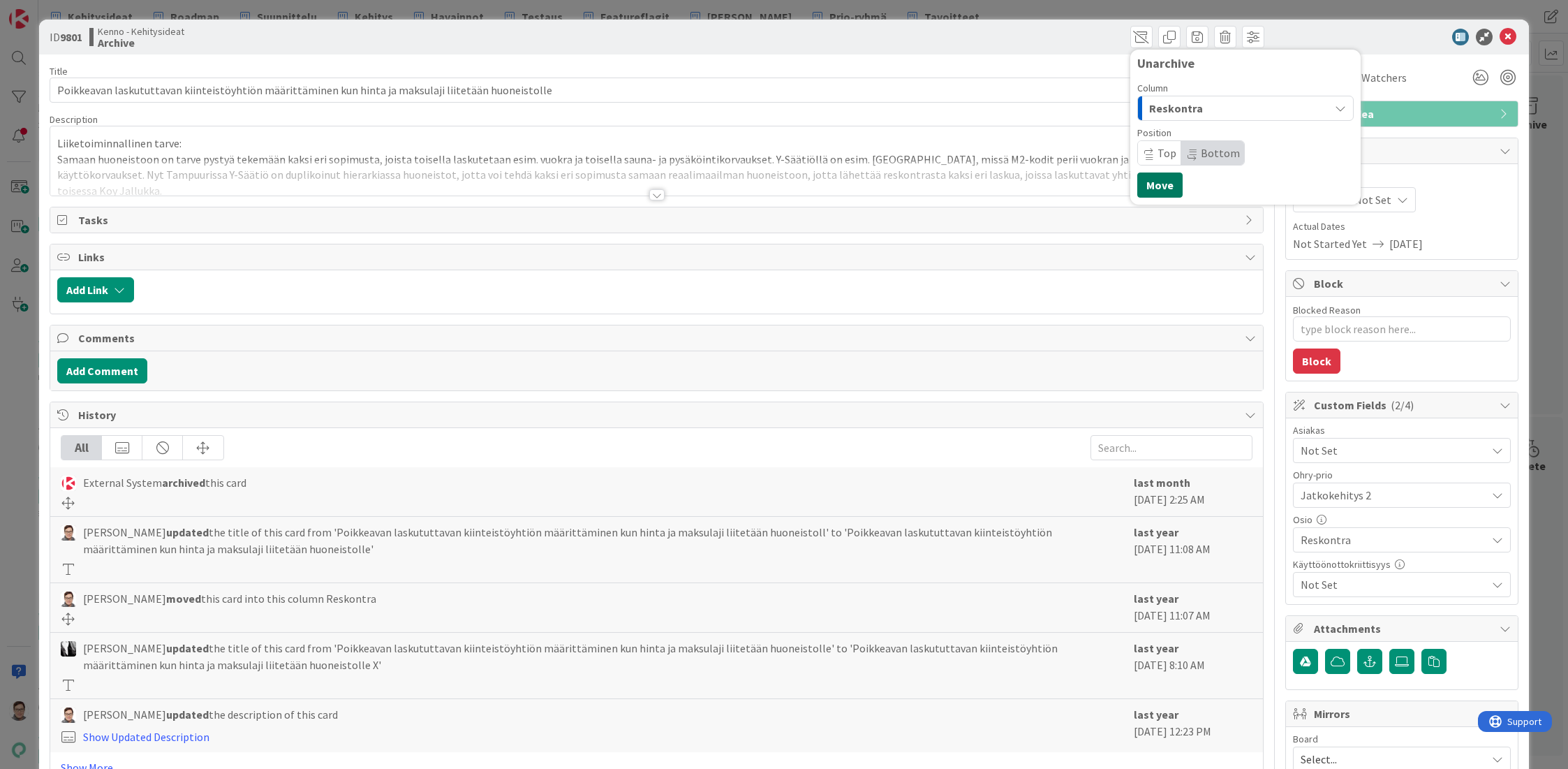
click at [1162, 184] on button "Move" at bounding box center [1160, 184] width 46 height 25
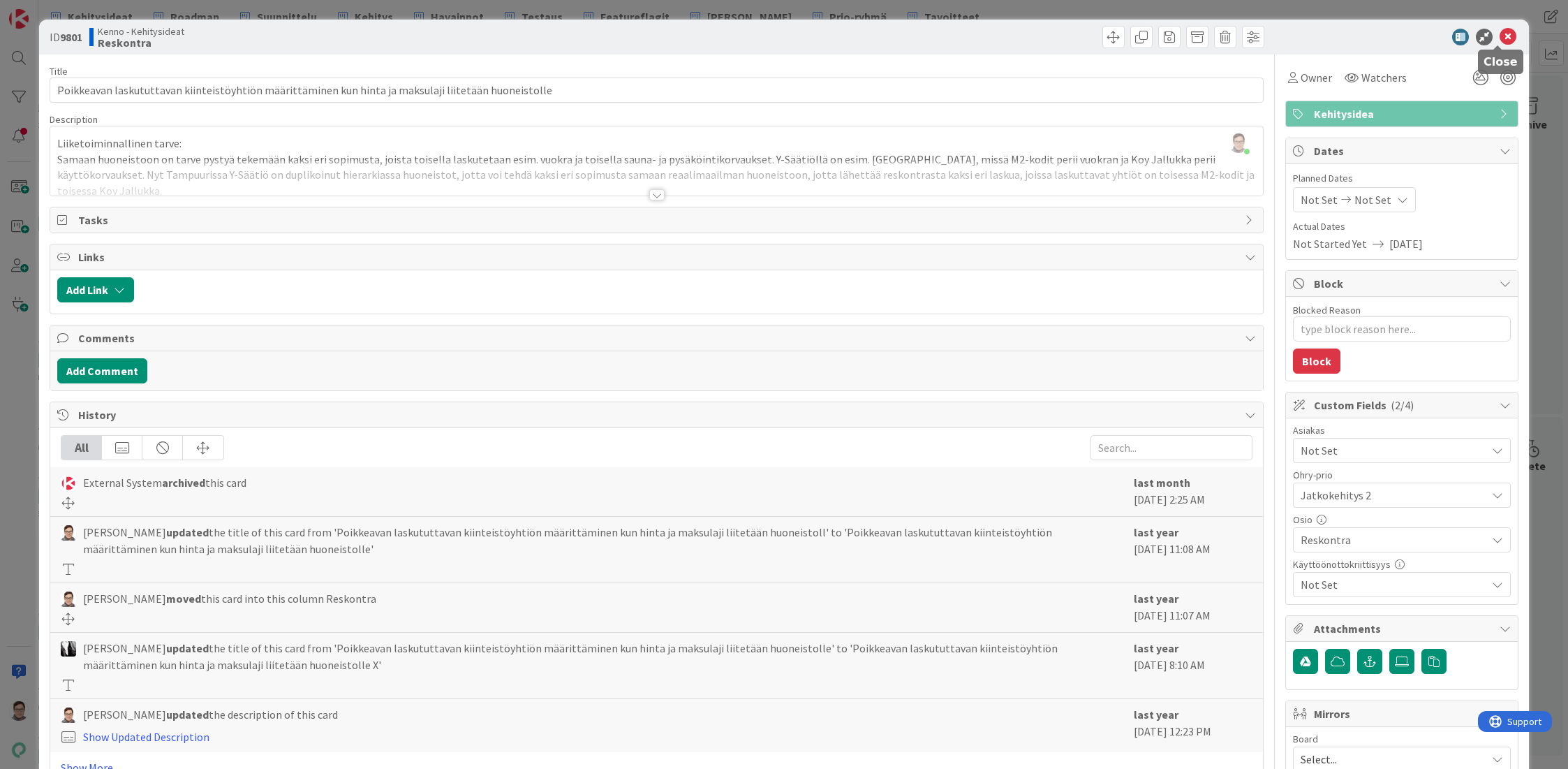
click at [1500, 36] on icon at bounding box center [1508, 37] width 17 height 17
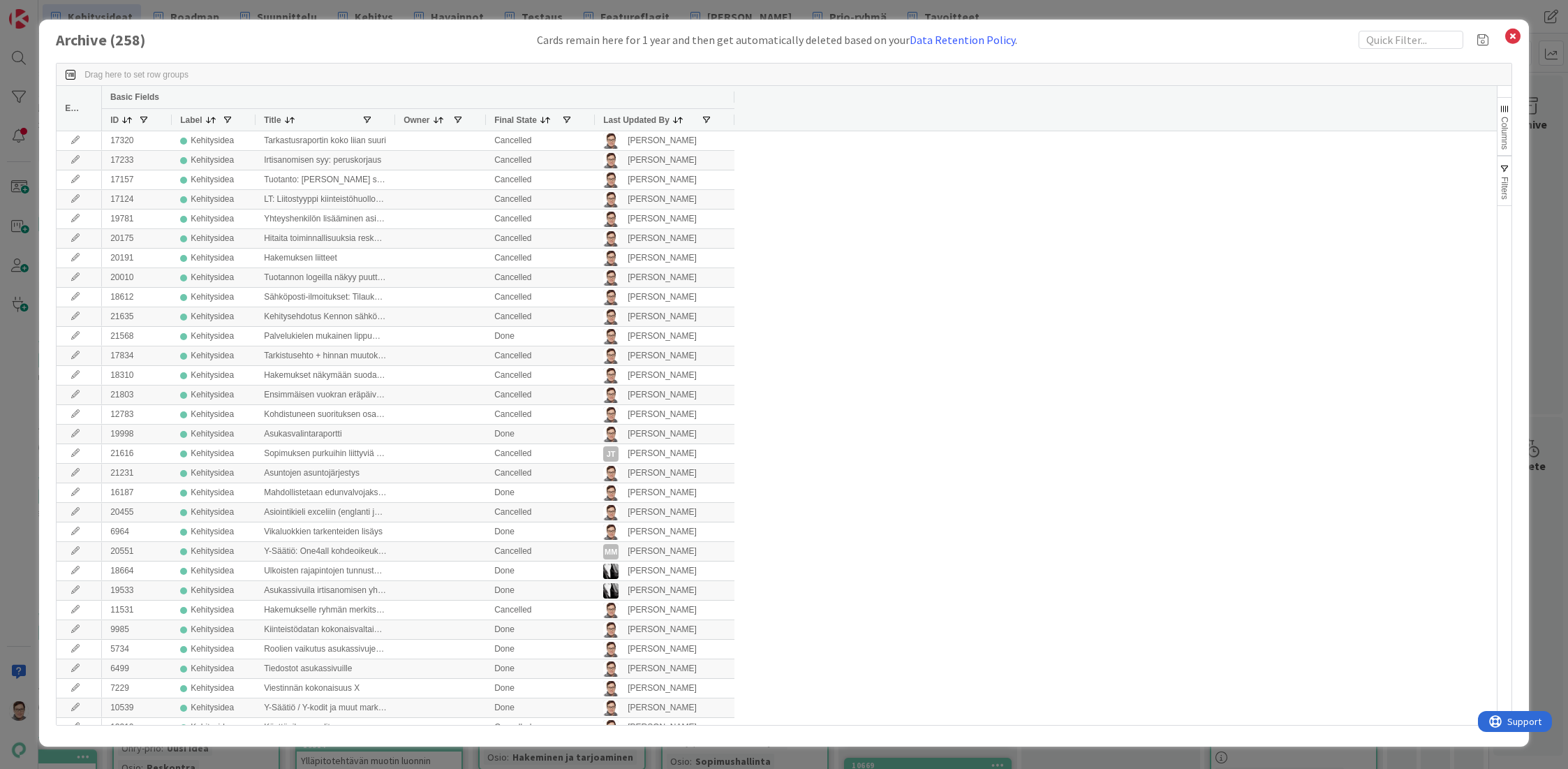
drag, startPoint x: 616, startPoint y: 117, endPoint x: 619, endPoint y: 140, distance: 23.2
click at [616, 117] on span "Last Updated By" at bounding box center [636, 120] width 66 height 10
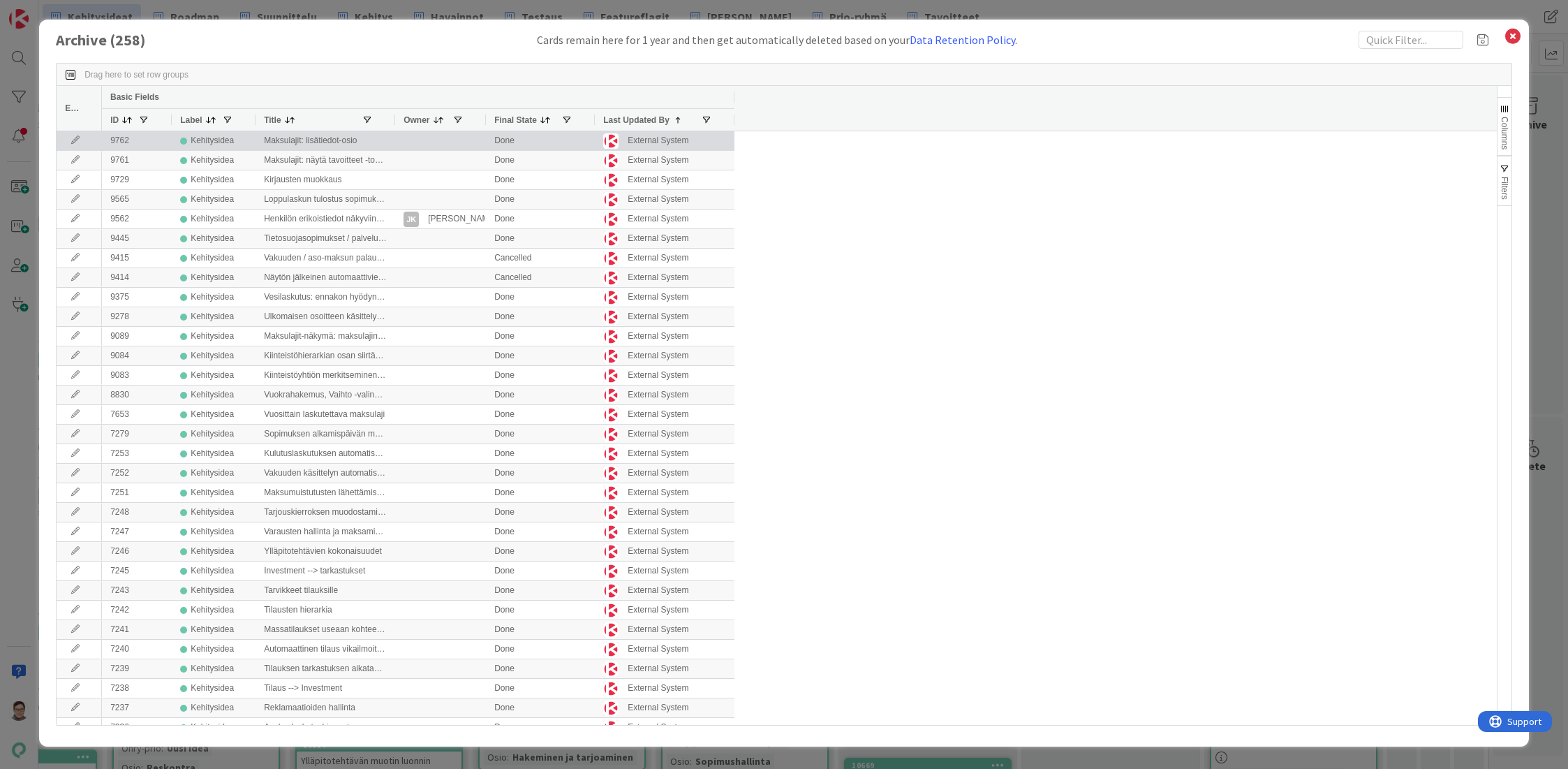
click at [70, 145] on icon at bounding box center [75, 140] width 21 height 9
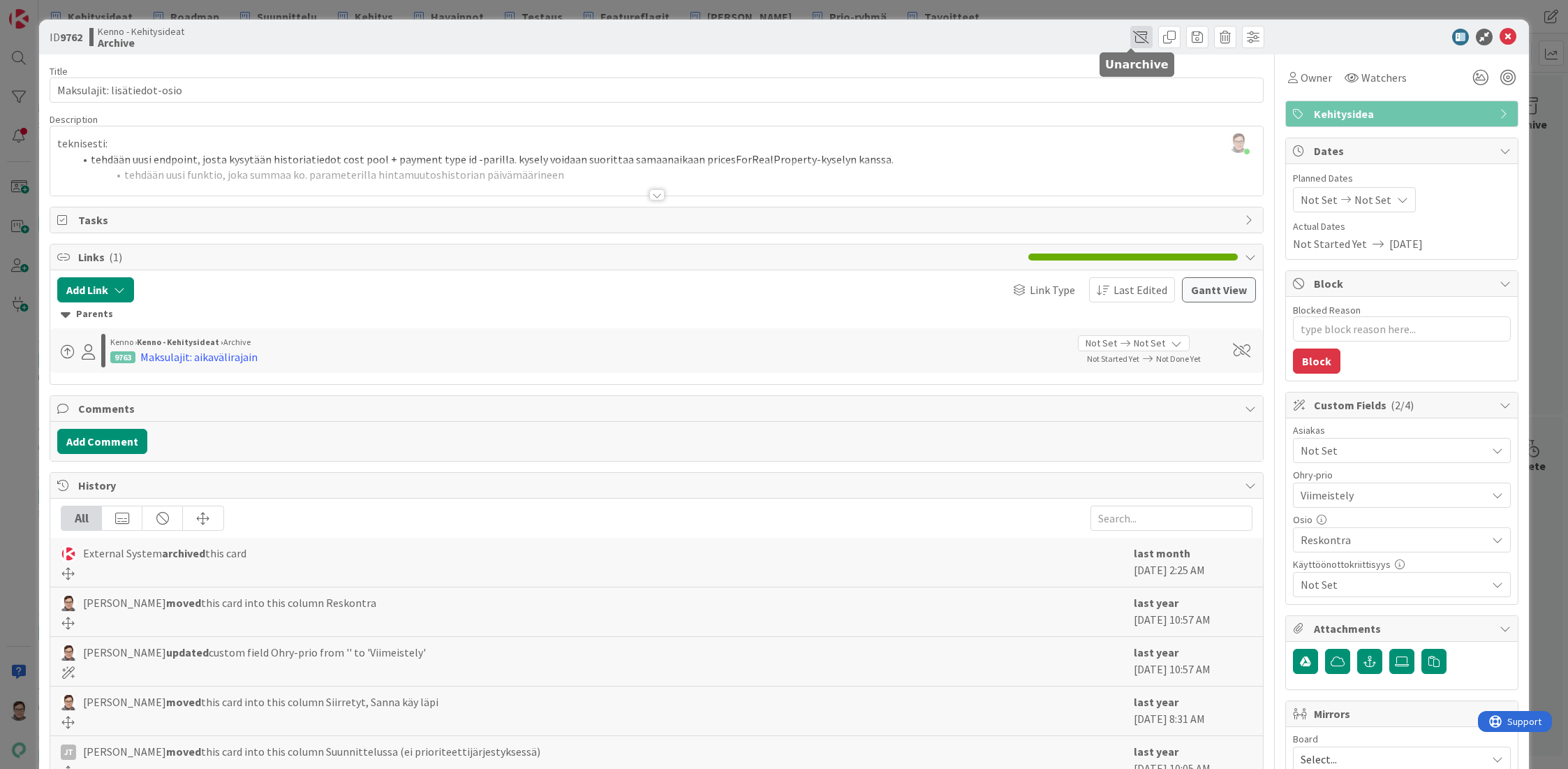
drag, startPoint x: 1125, startPoint y: 34, endPoint x: 1127, endPoint y: 43, distance: 9.2
click at [1130, 35] on span at bounding box center [1141, 36] width 22 height 22
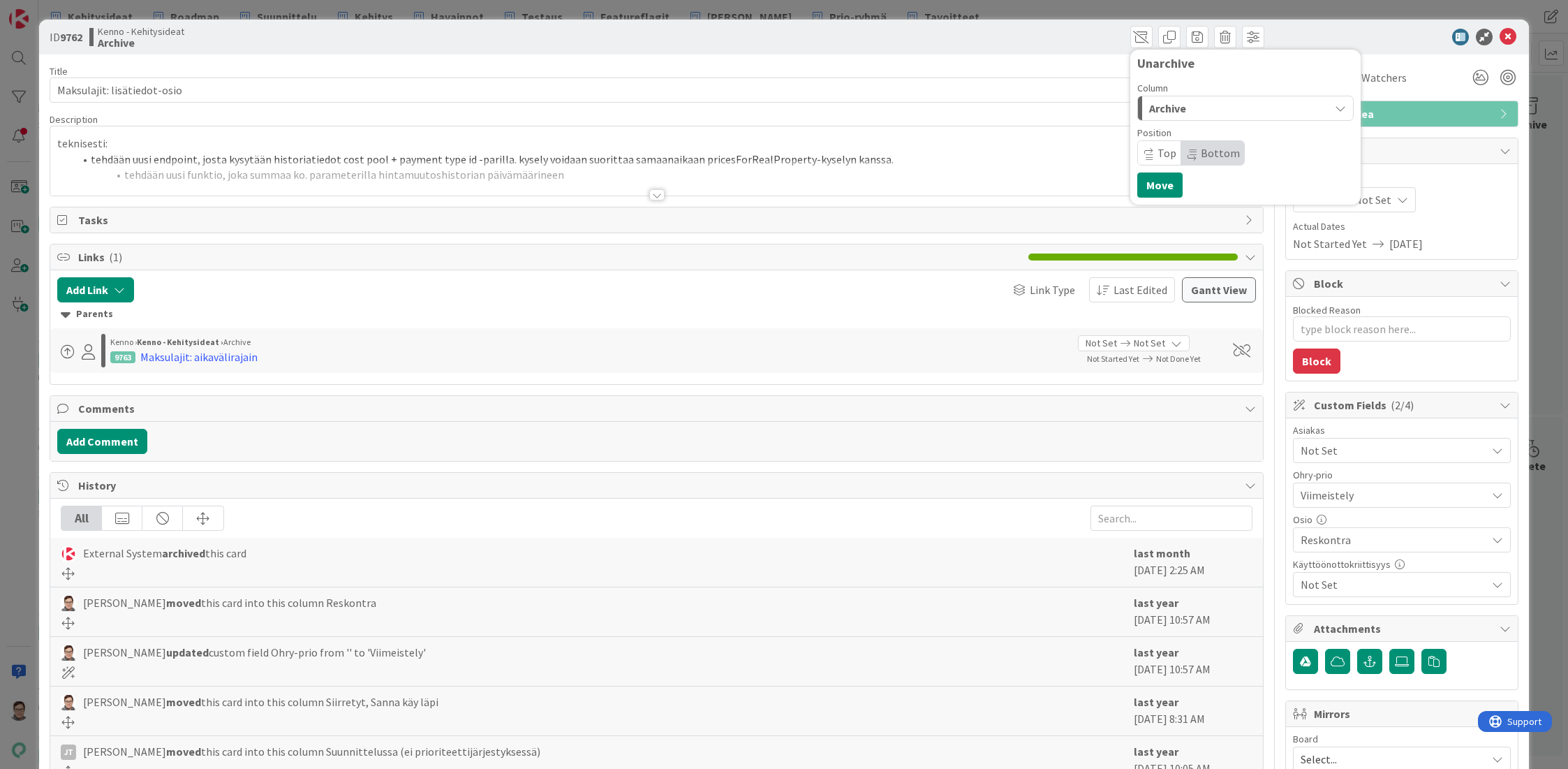
click at [1154, 105] on span "Archive" at bounding box center [1167, 108] width 37 height 19
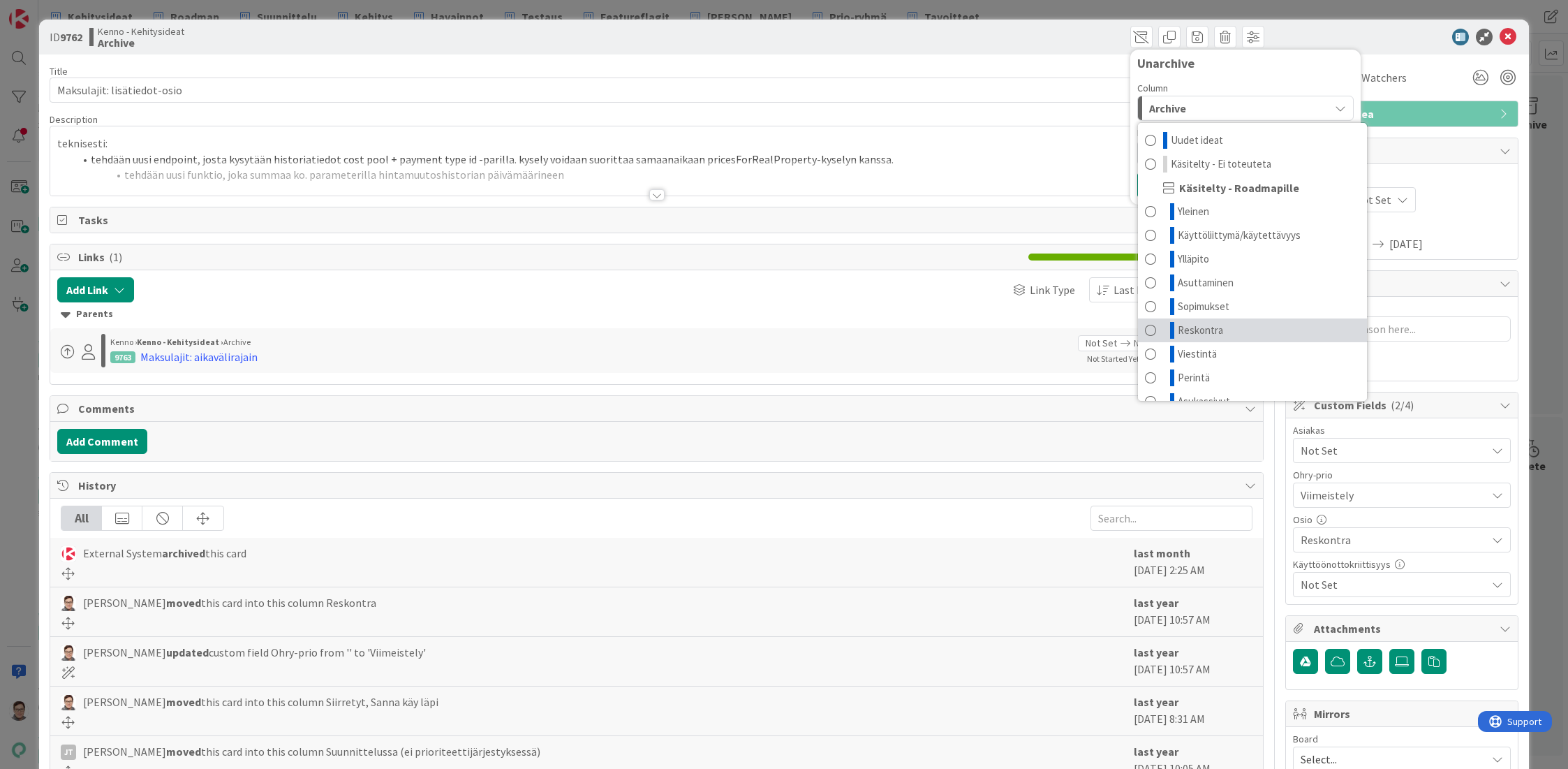
click at [1191, 333] on span "Reskontra" at bounding box center [1201, 330] width 46 height 17
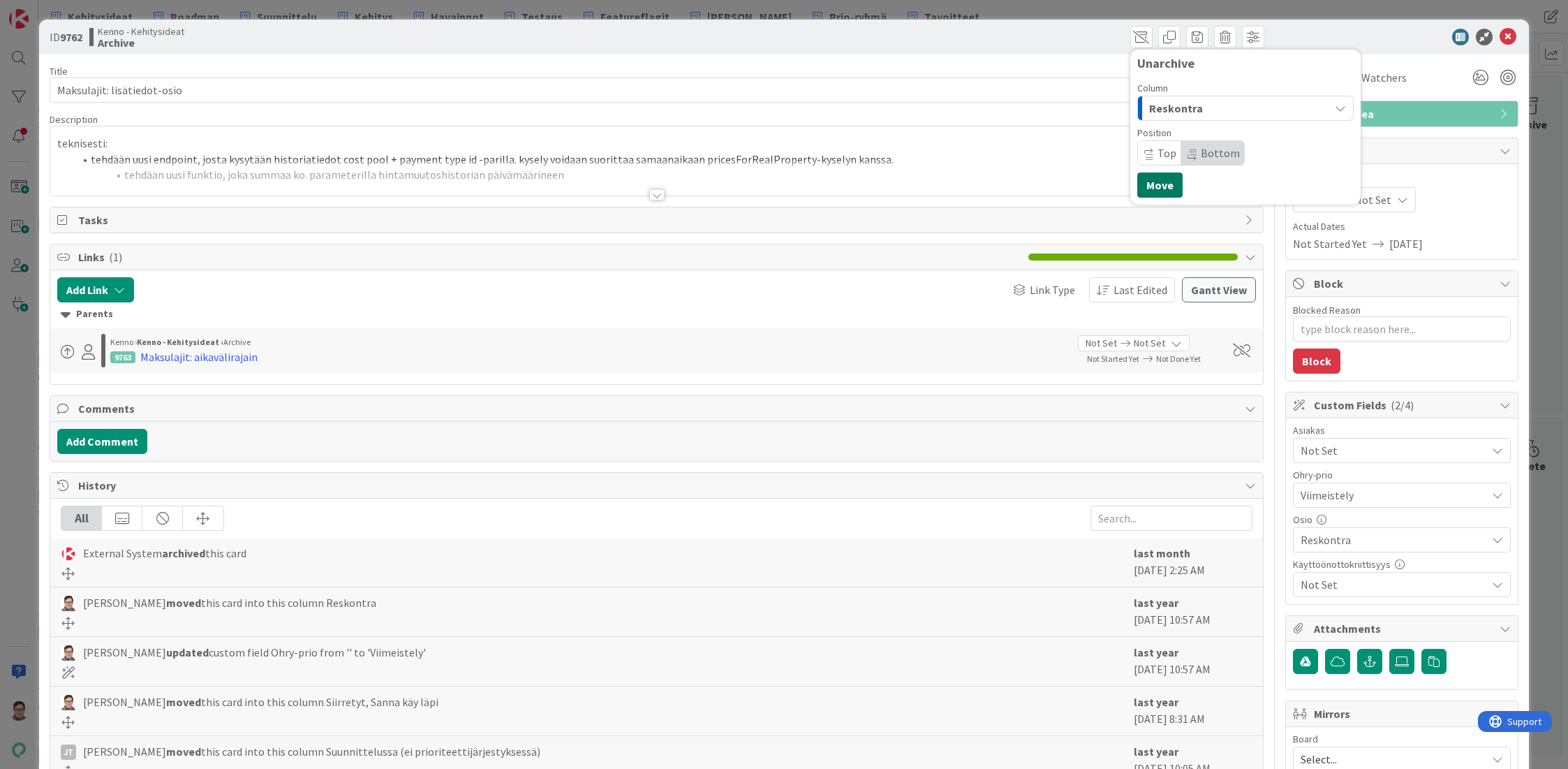
click at [1155, 179] on button "Move" at bounding box center [1160, 184] width 46 height 25
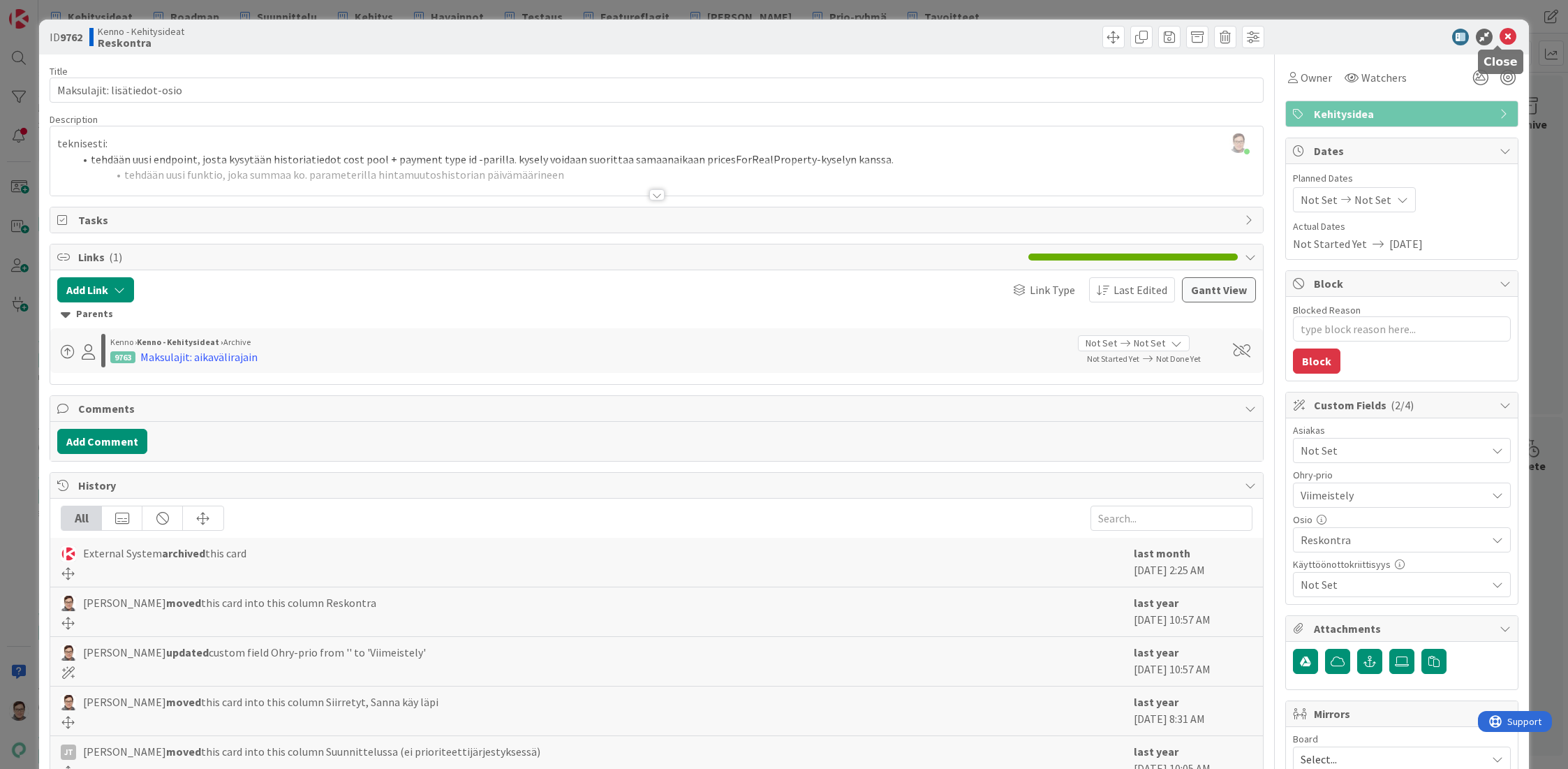
click at [1500, 35] on icon at bounding box center [1508, 37] width 17 height 17
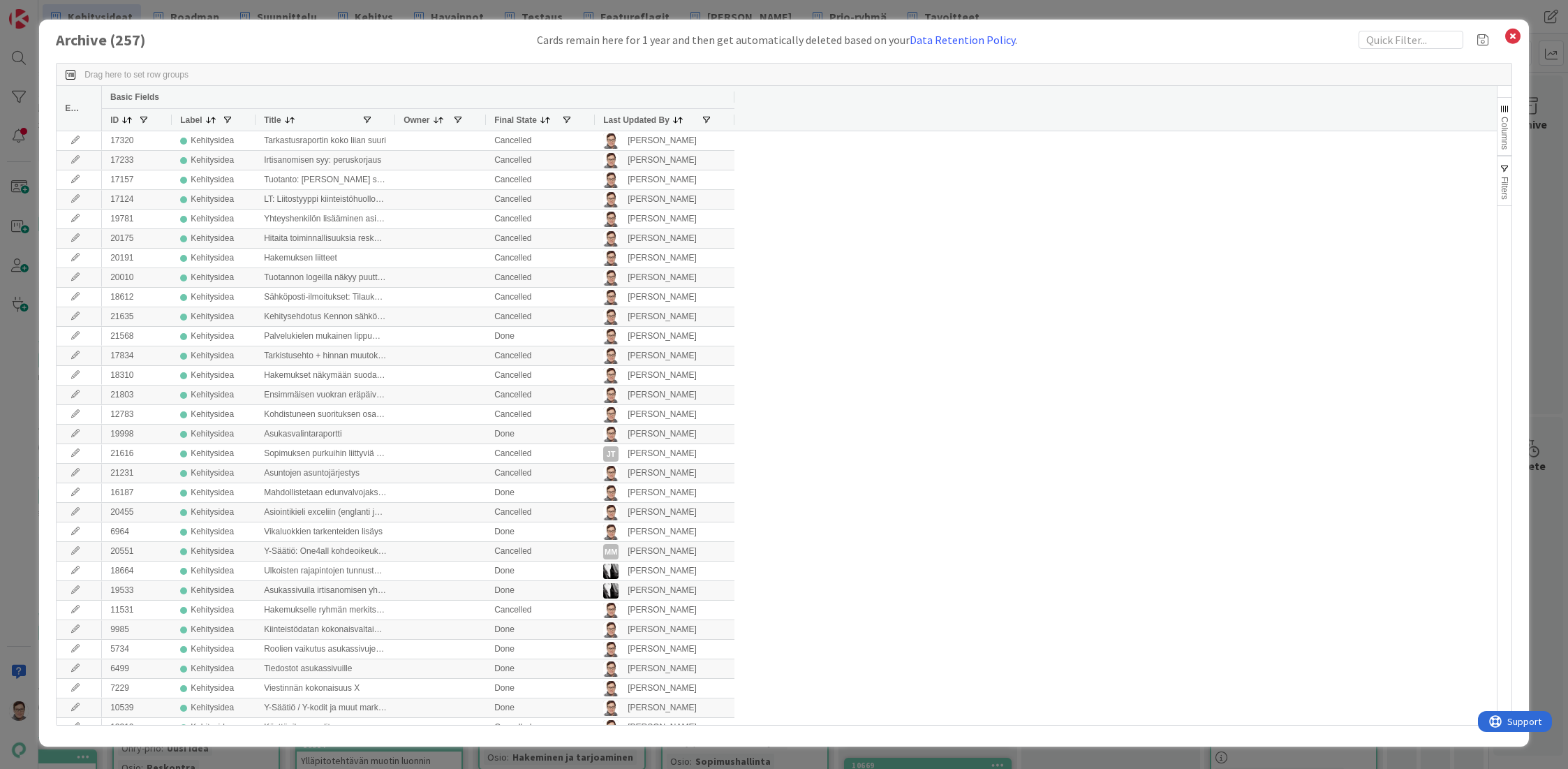
click at [628, 121] on span "Last Updated By" at bounding box center [636, 120] width 66 height 10
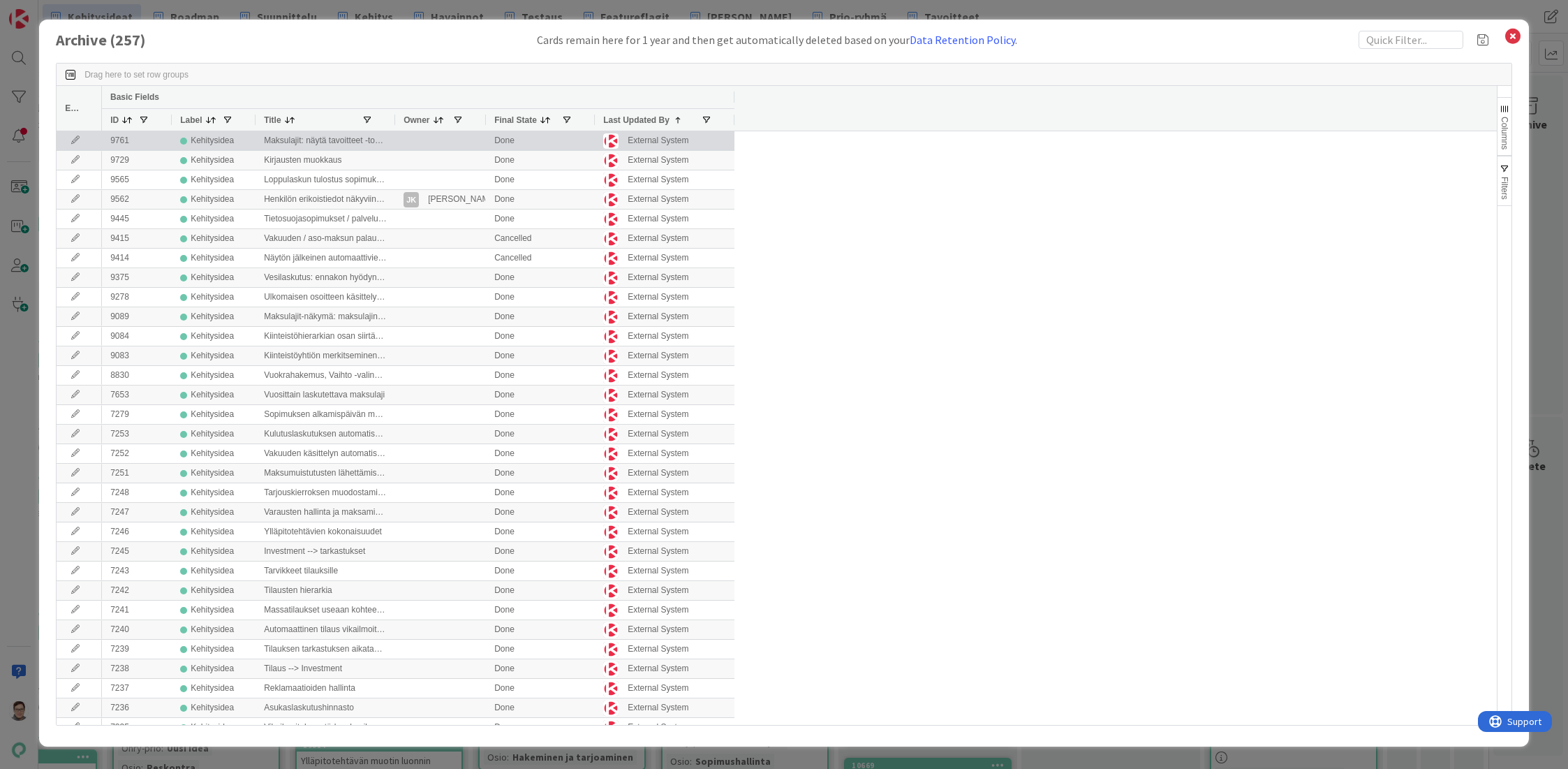
click at [75, 142] on icon at bounding box center [75, 140] width 21 height 9
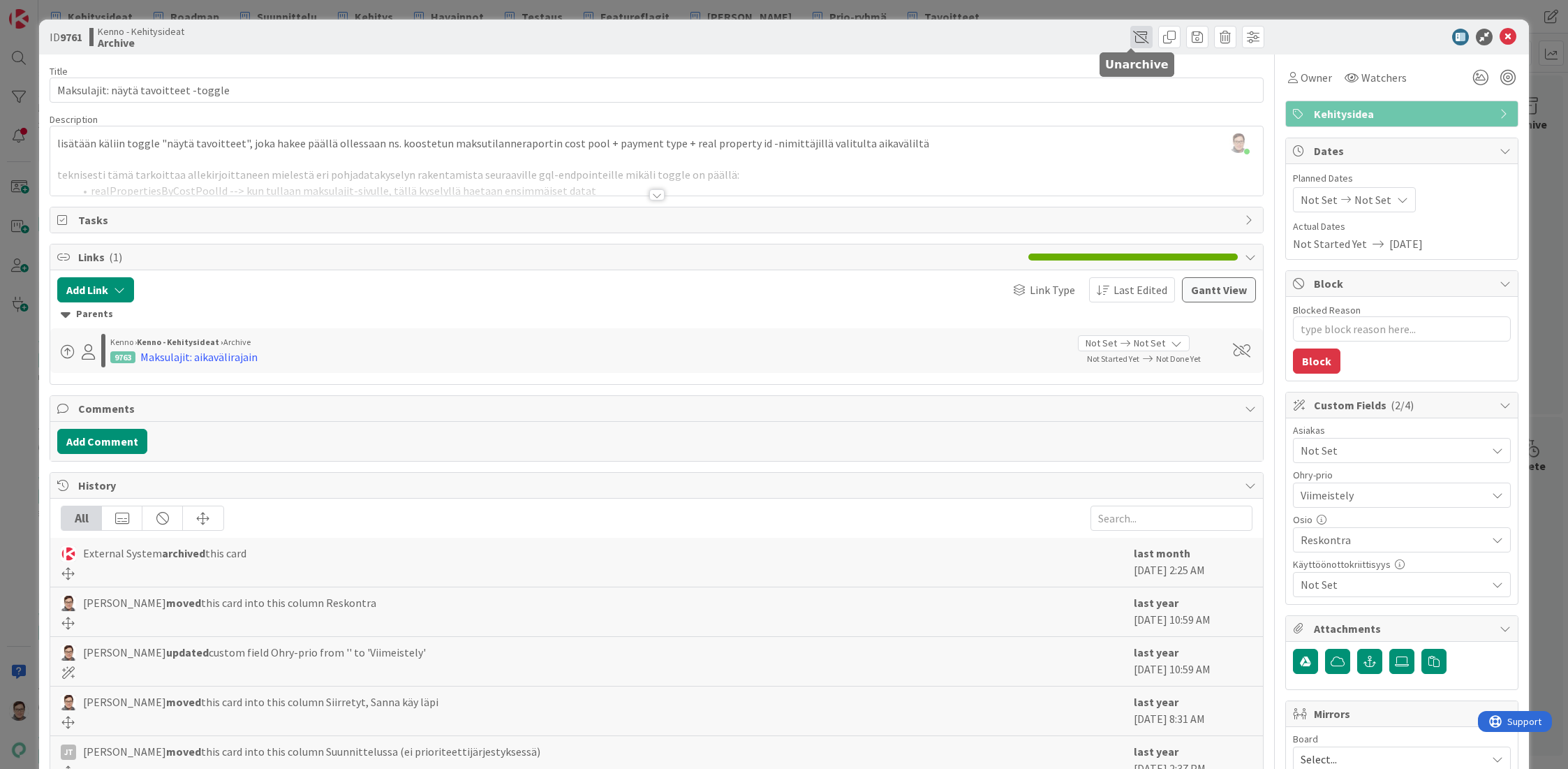
click at [1130, 33] on span at bounding box center [1141, 36] width 22 height 22
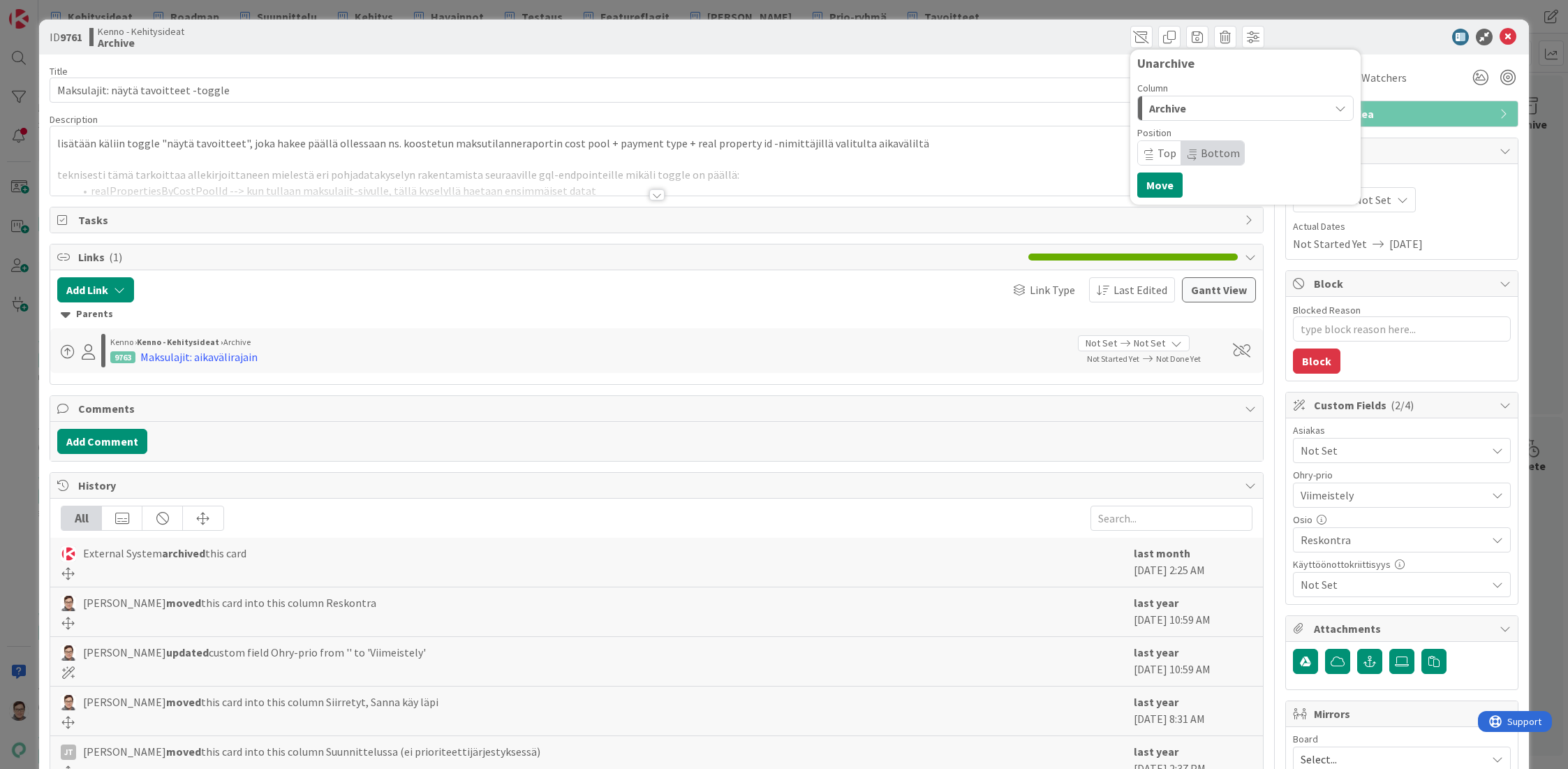
click at [1162, 111] on span "Archive" at bounding box center [1167, 108] width 37 height 19
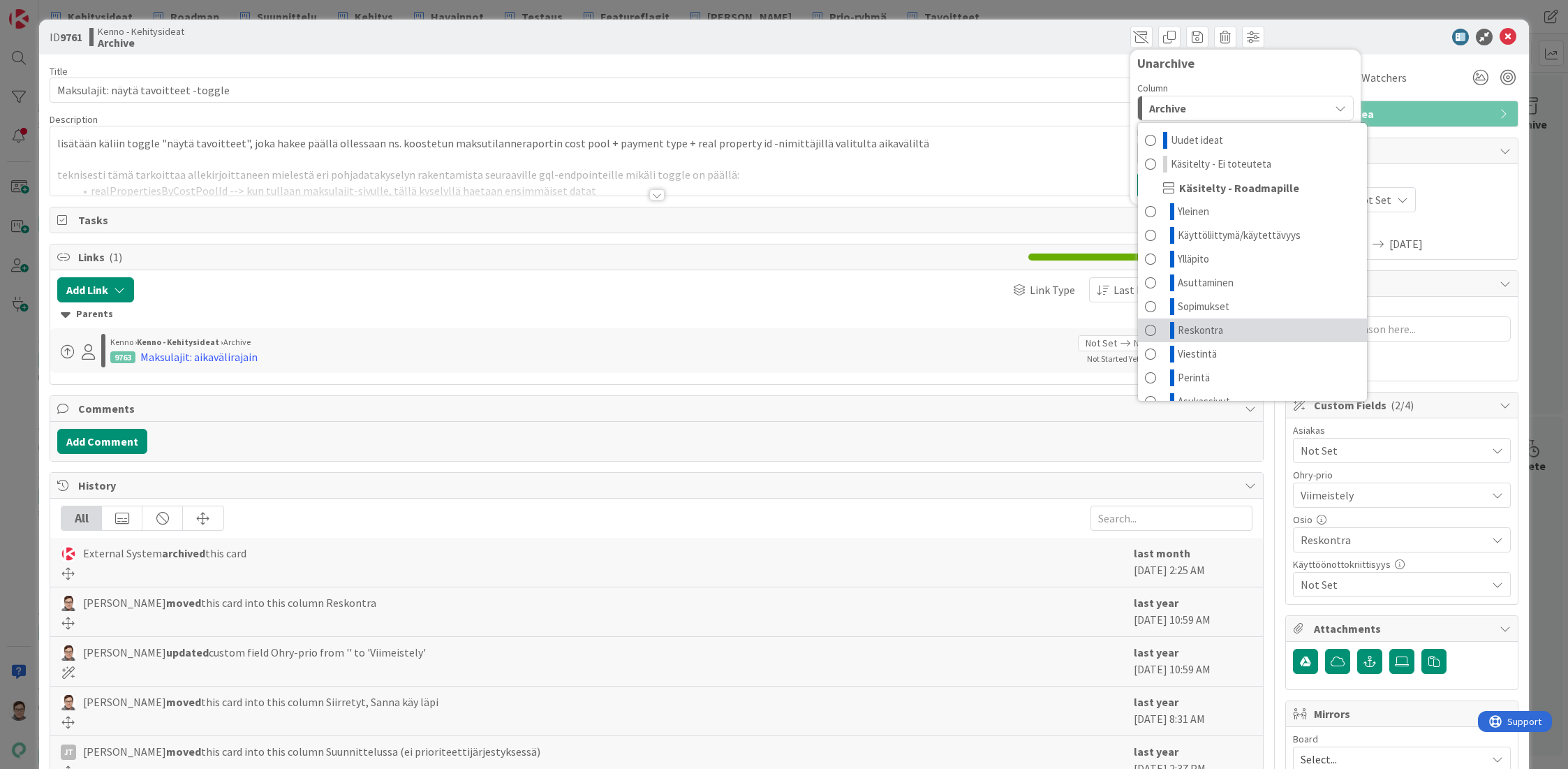
click at [1184, 325] on span "Reskontra" at bounding box center [1201, 330] width 46 height 17
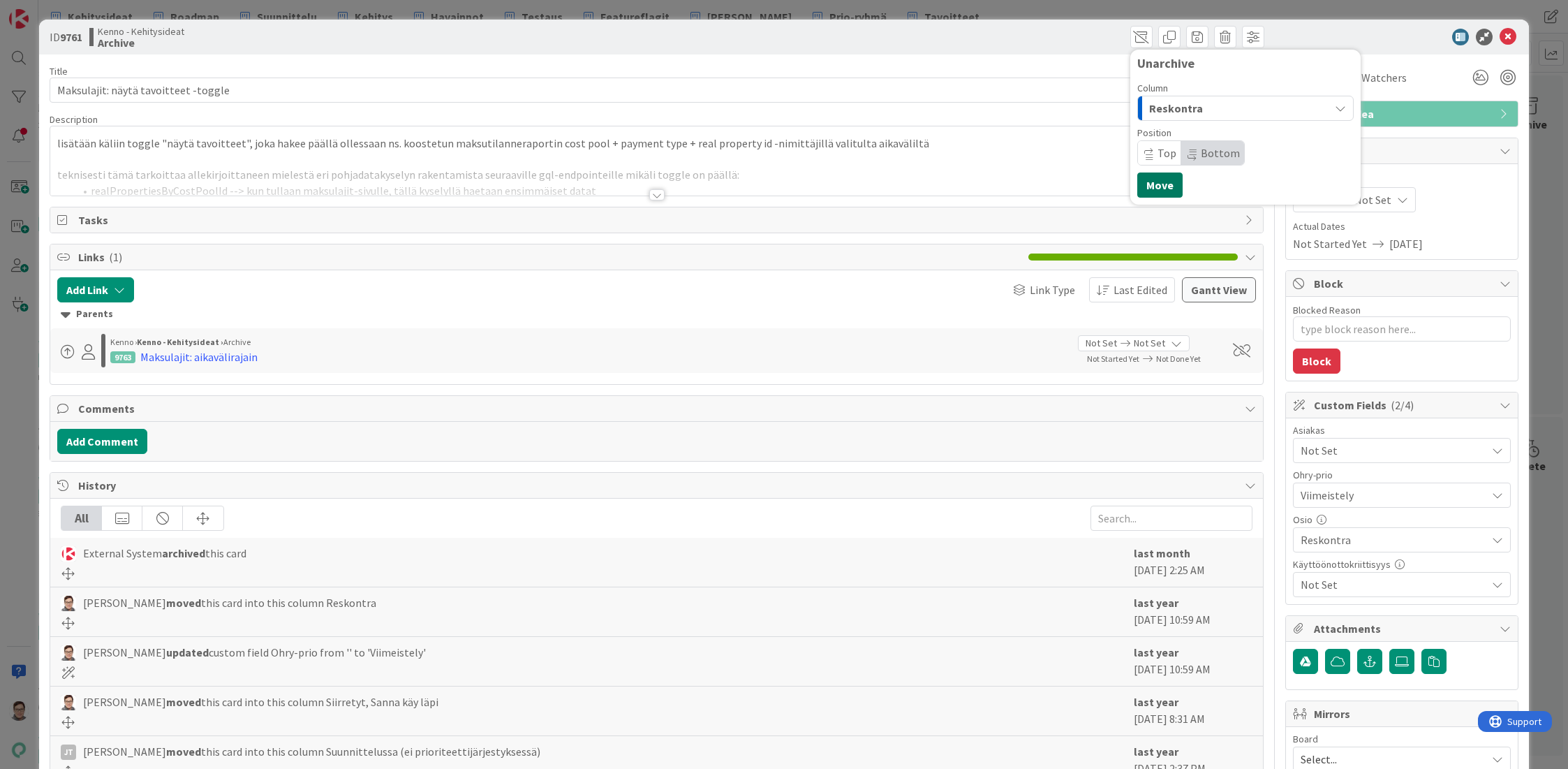
click at [1147, 178] on button "Move" at bounding box center [1160, 184] width 46 height 25
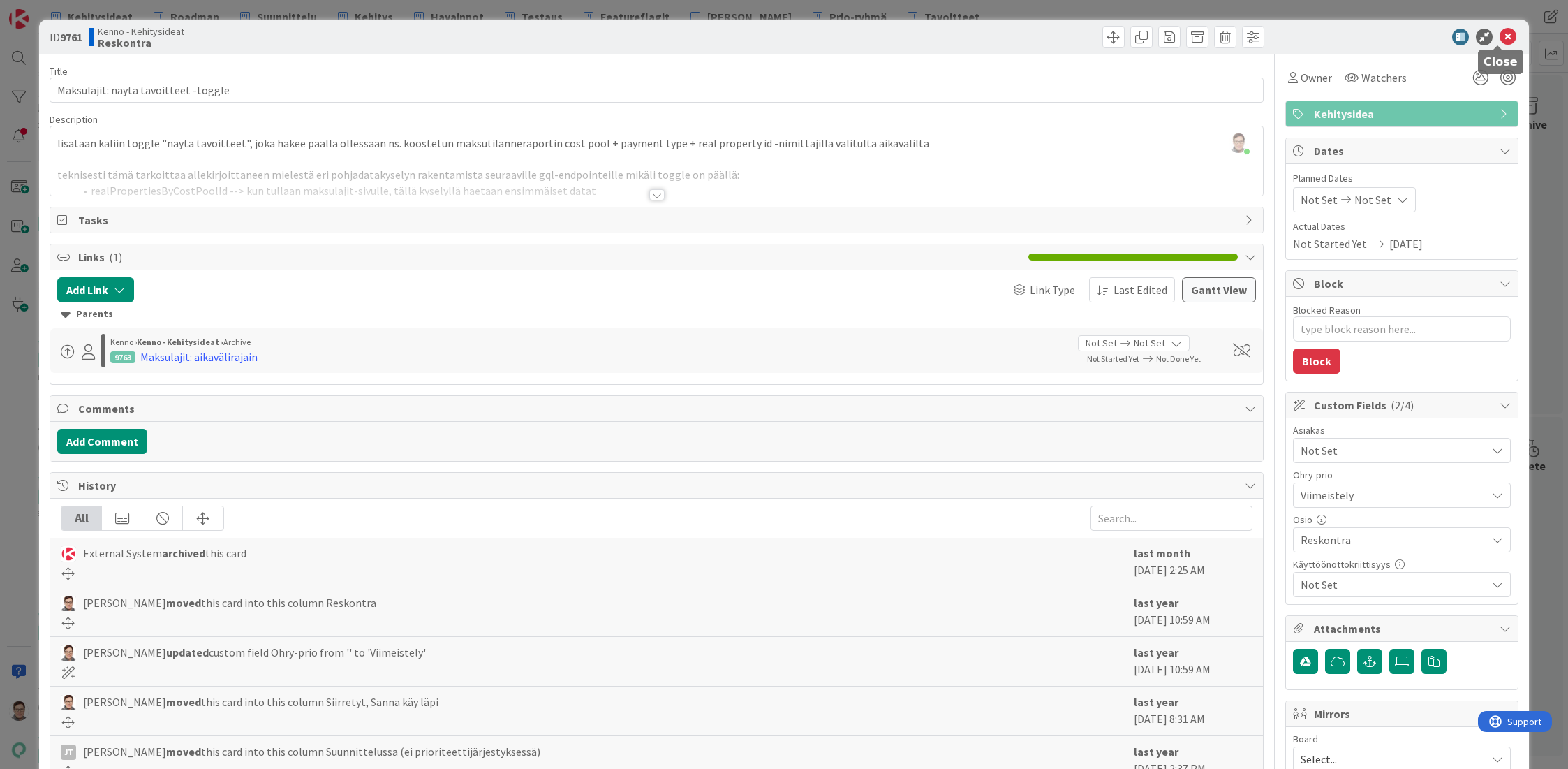
click at [1500, 35] on icon at bounding box center [1508, 37] width 17 height 17
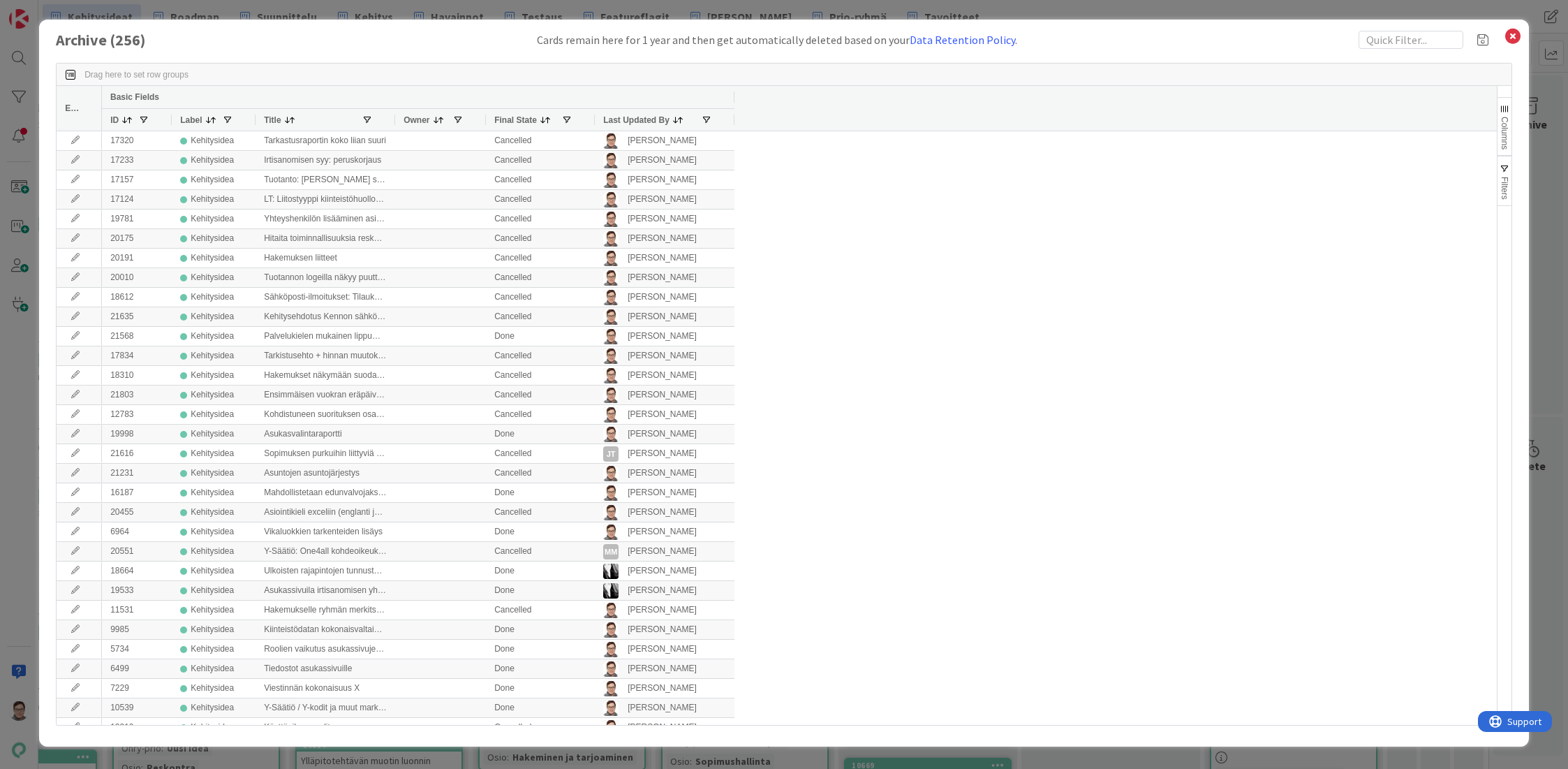
click at [644, 117] on span "Last Updated By" at bounding box center [636, 120] width 66 height 10
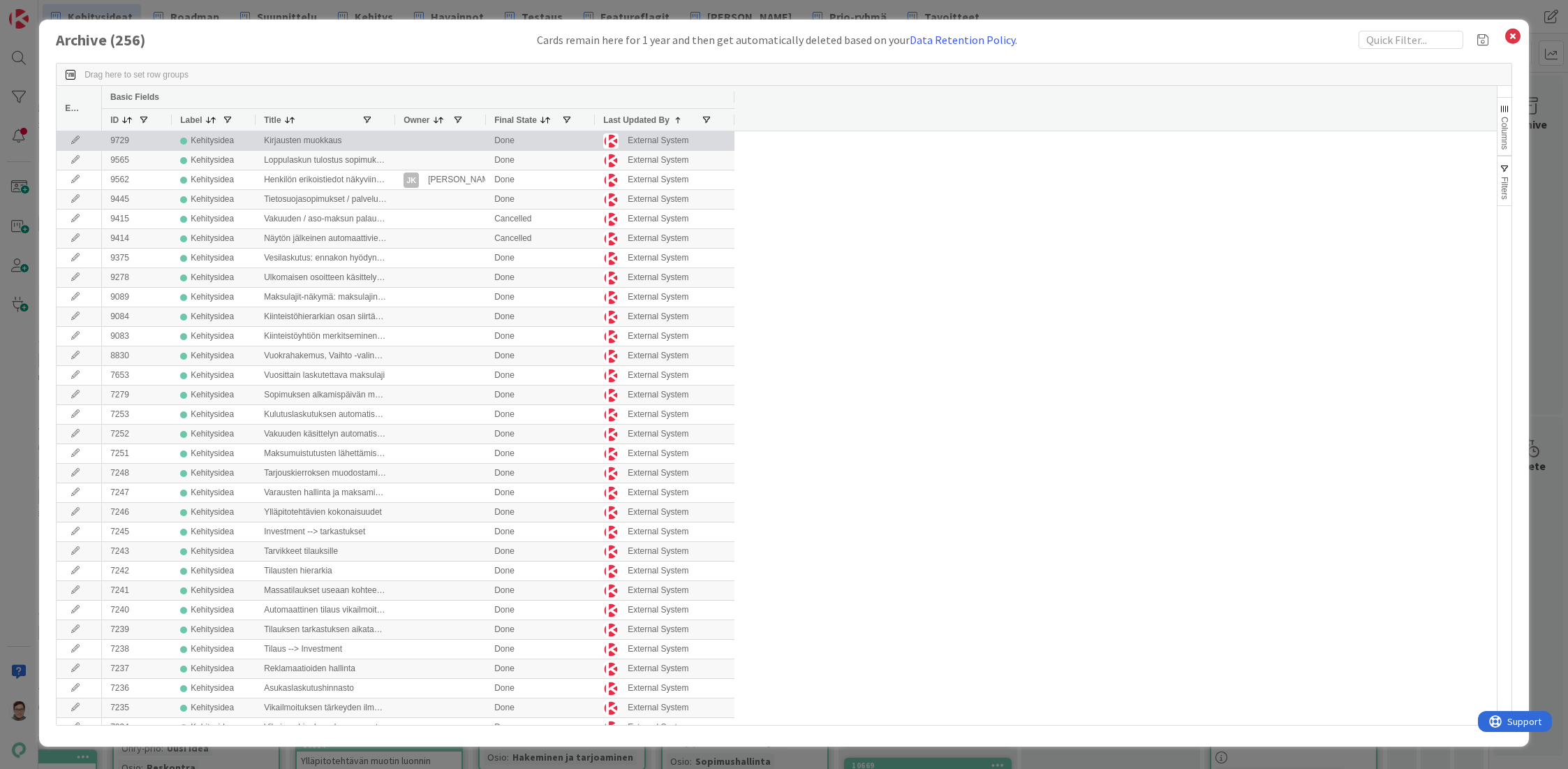
click at [70, 142] on icon at bounding box center [75, 140] width 21 height 9
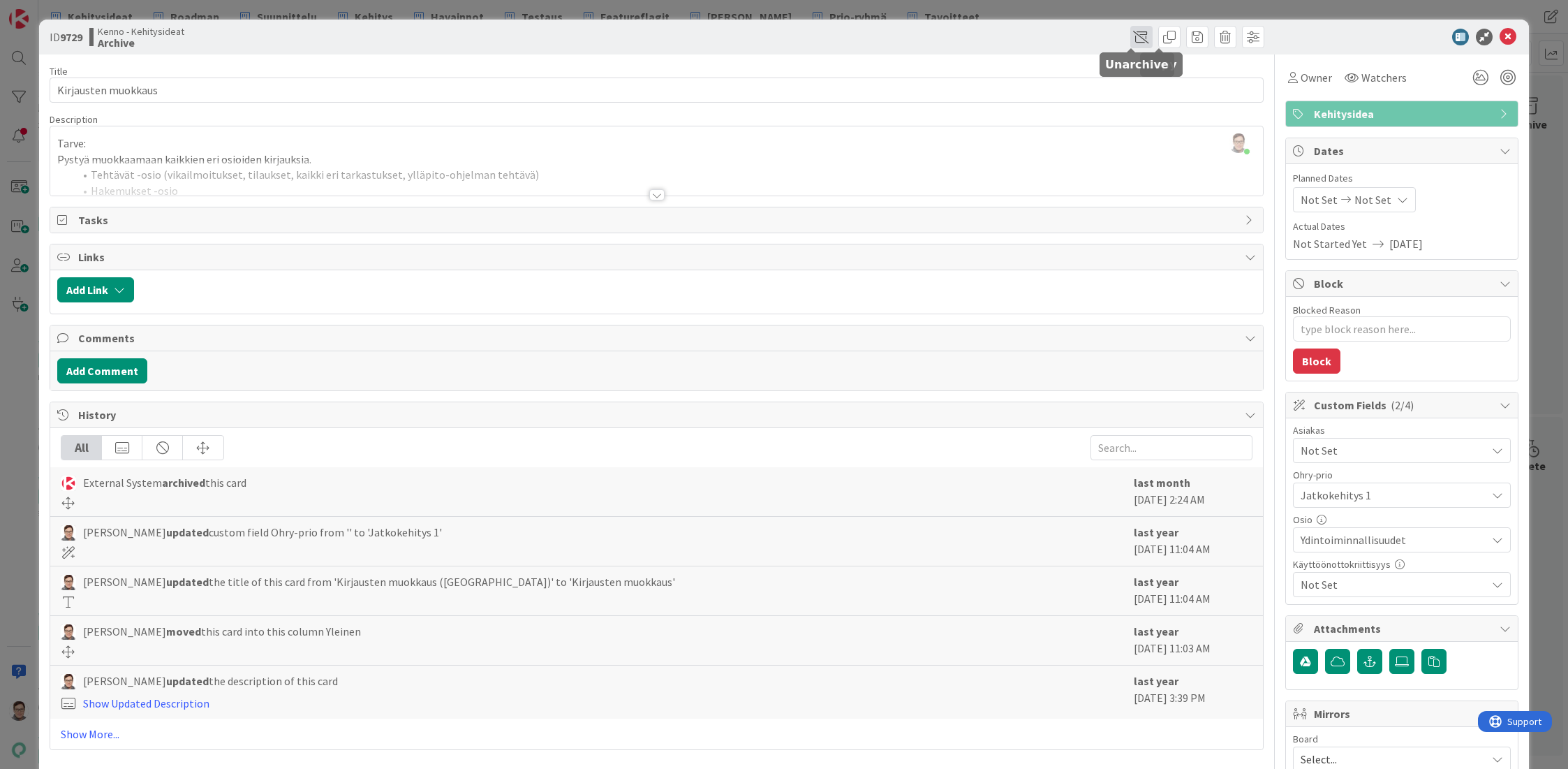
click at [1130, 33] on span at bounding box center [1141, 36] width 22 height 22
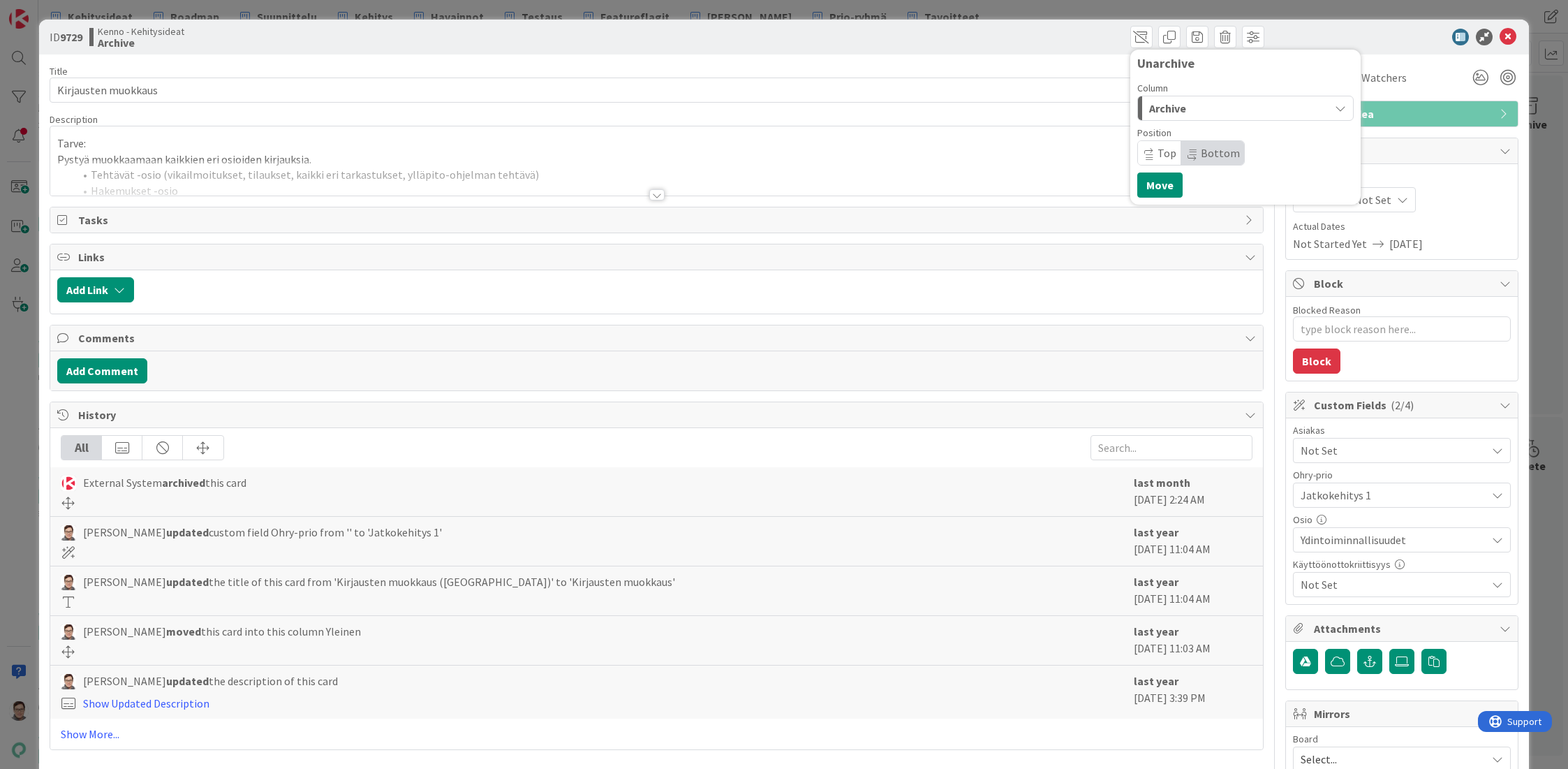
click at [1165, 102] on span "Archive" at bounding box center [1167, 108] width 37 height 19
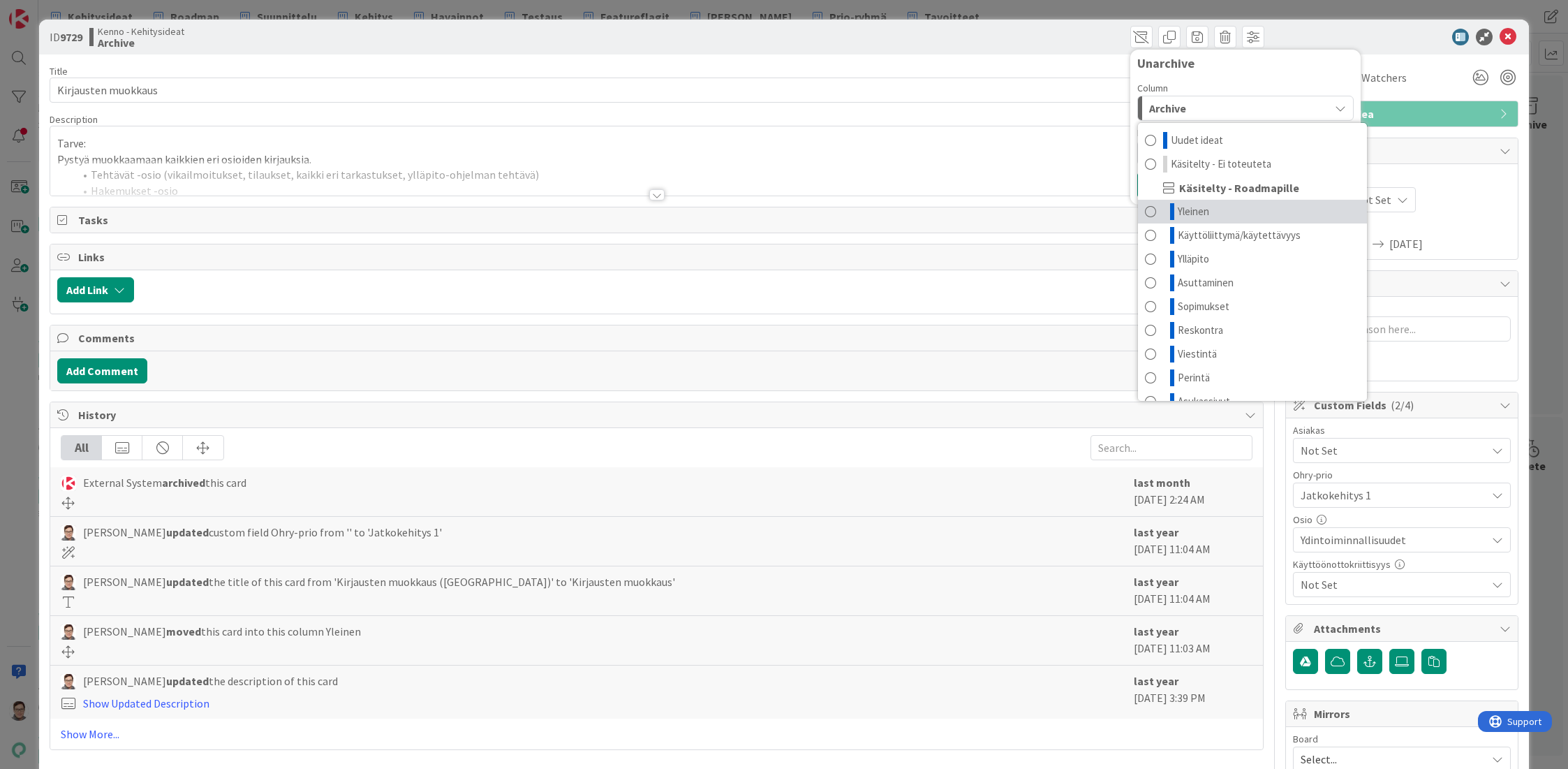
click at [1204, 211] on link "Yleinen" at bounding box center [1253, 211] width 229 height 23
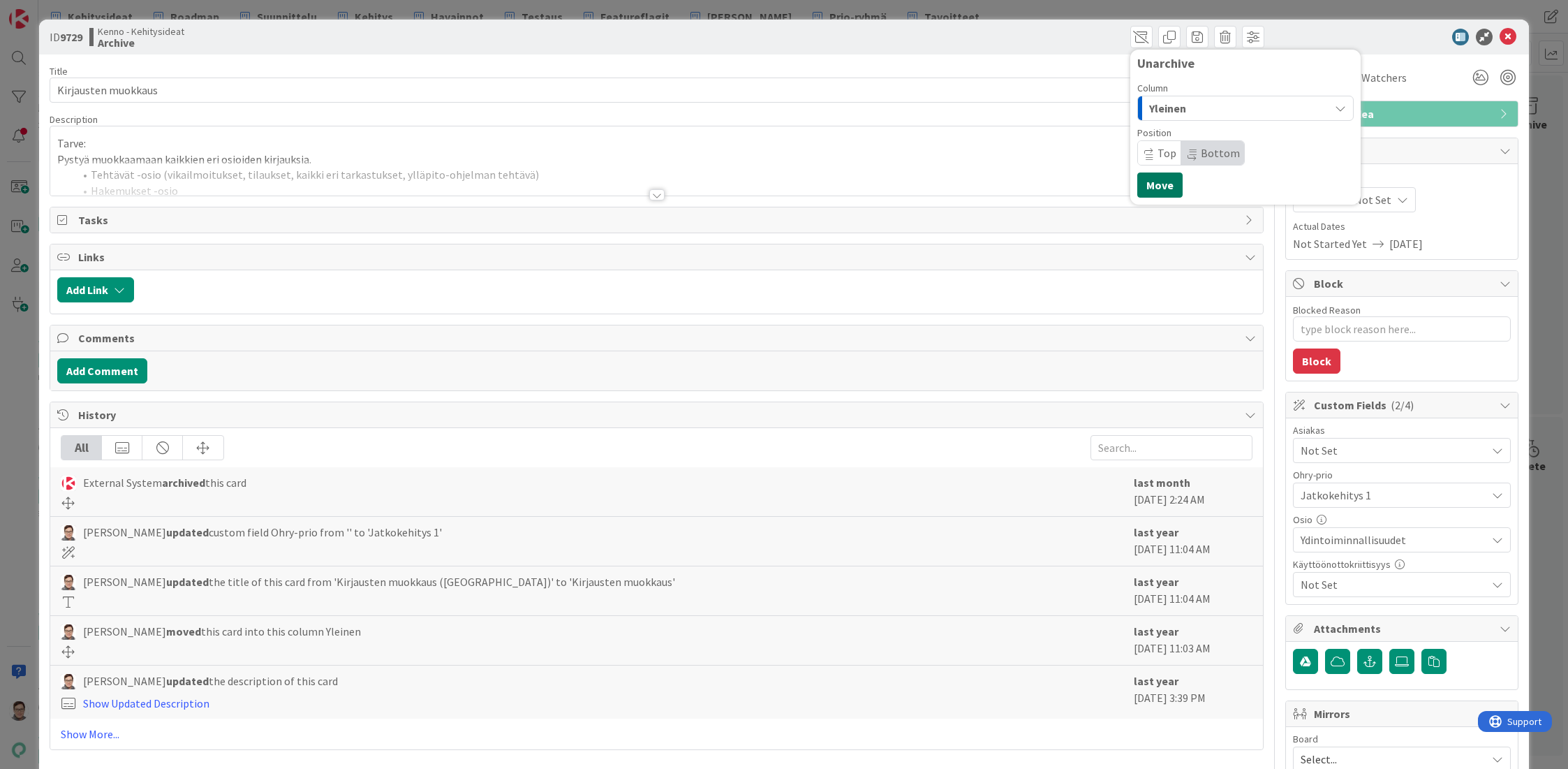
click at [1148, 186] on button "Move" at bounding box center [1160, 184] width 46 height 25
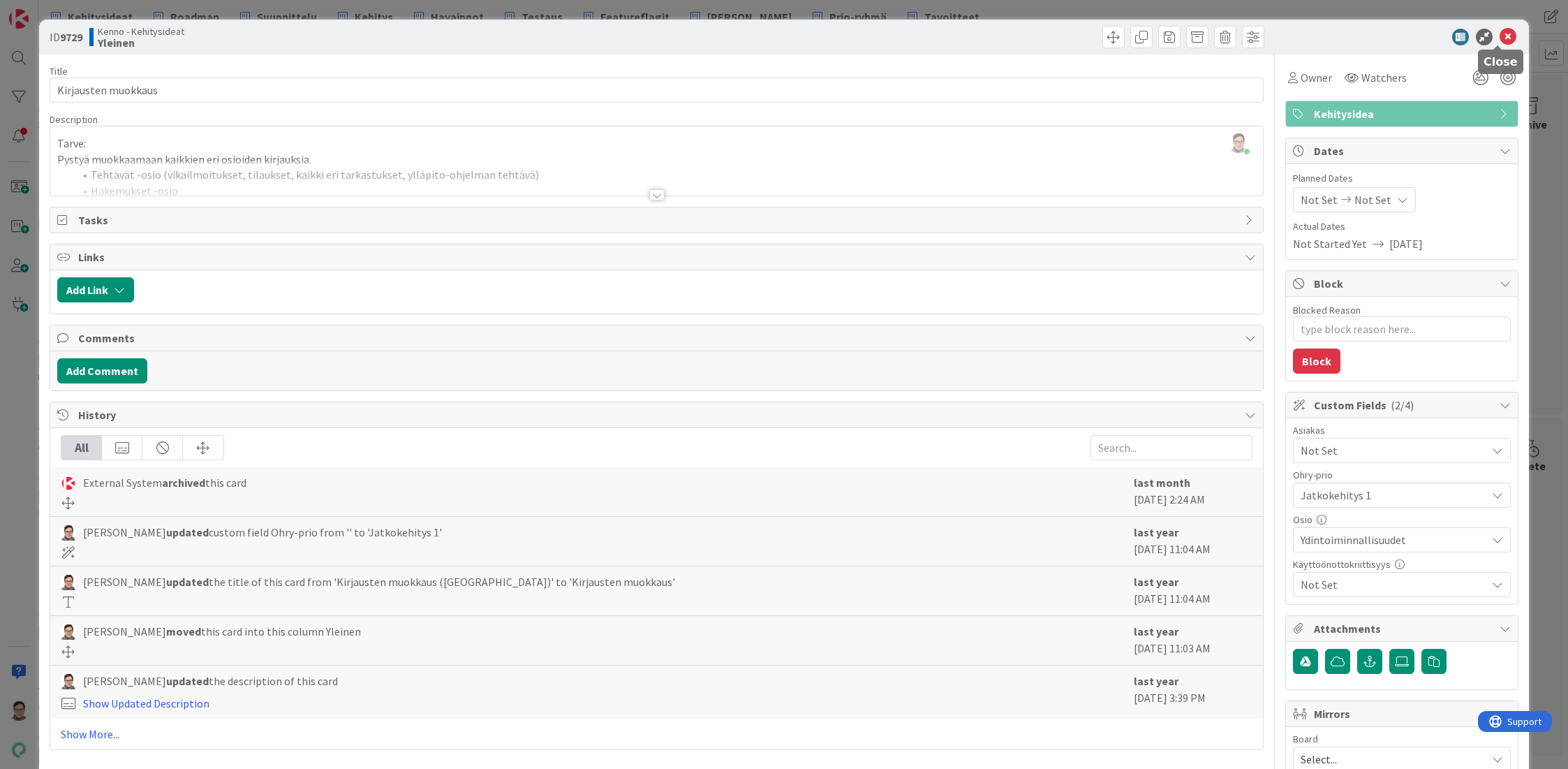
click at [1500, 35] on icon at bounding box center [1508, 37] width 17 height 17
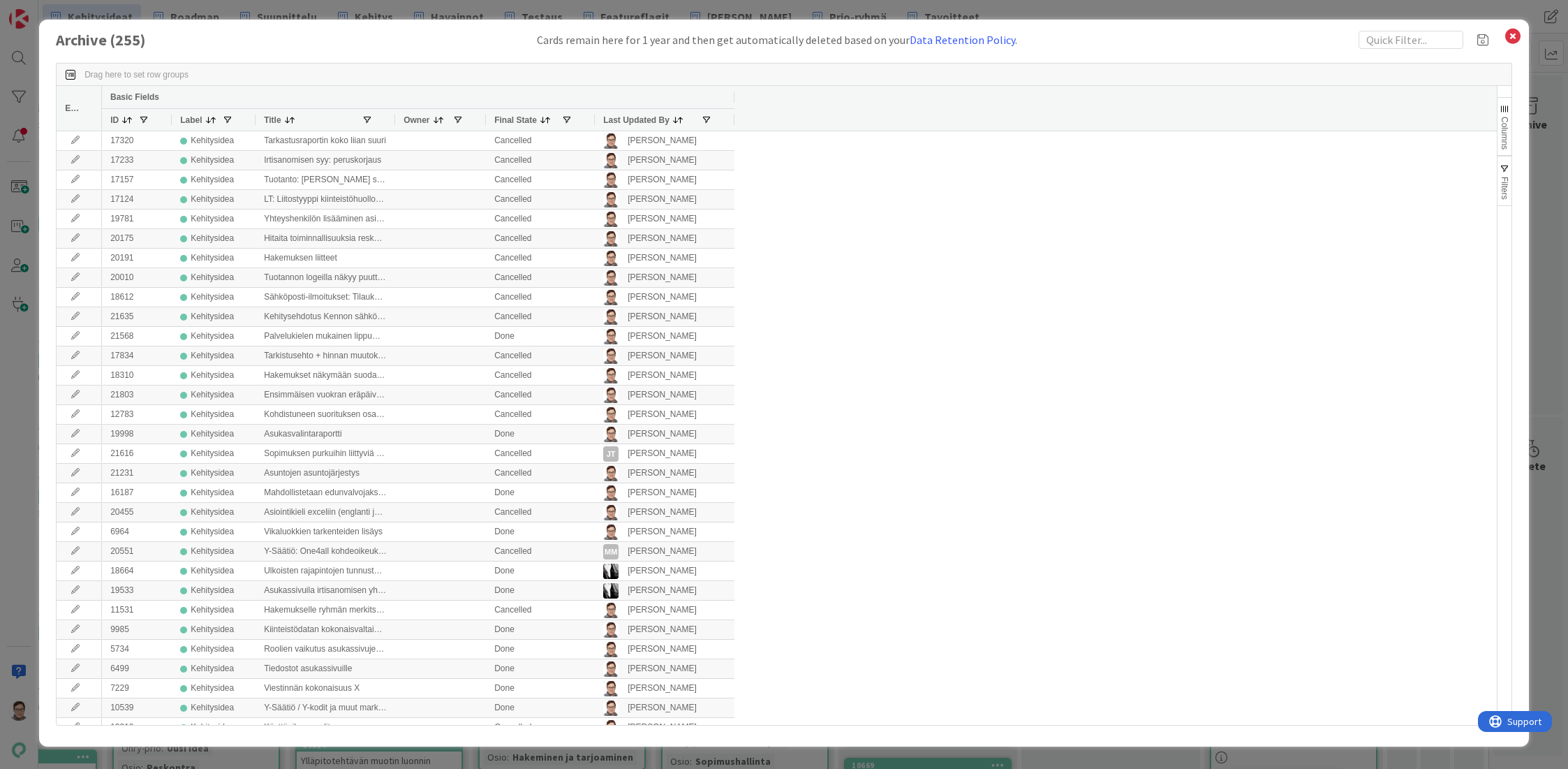
click at [628, 120] on span "Last Updated By" at bounding box center [636, 120] width 66 height 10
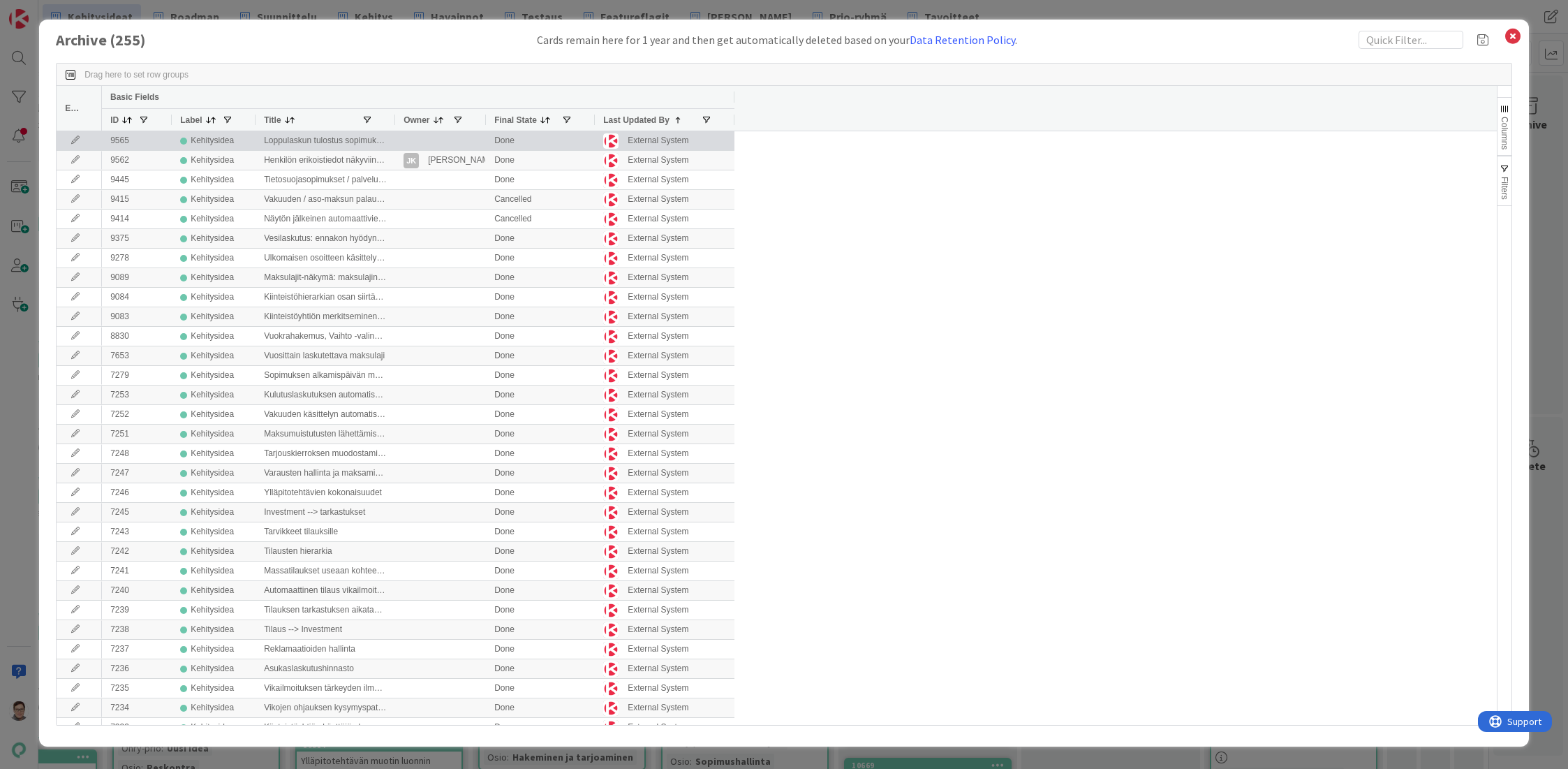
click at [73, 141] on icon at bounding box center [75, 140] width 21 height 9
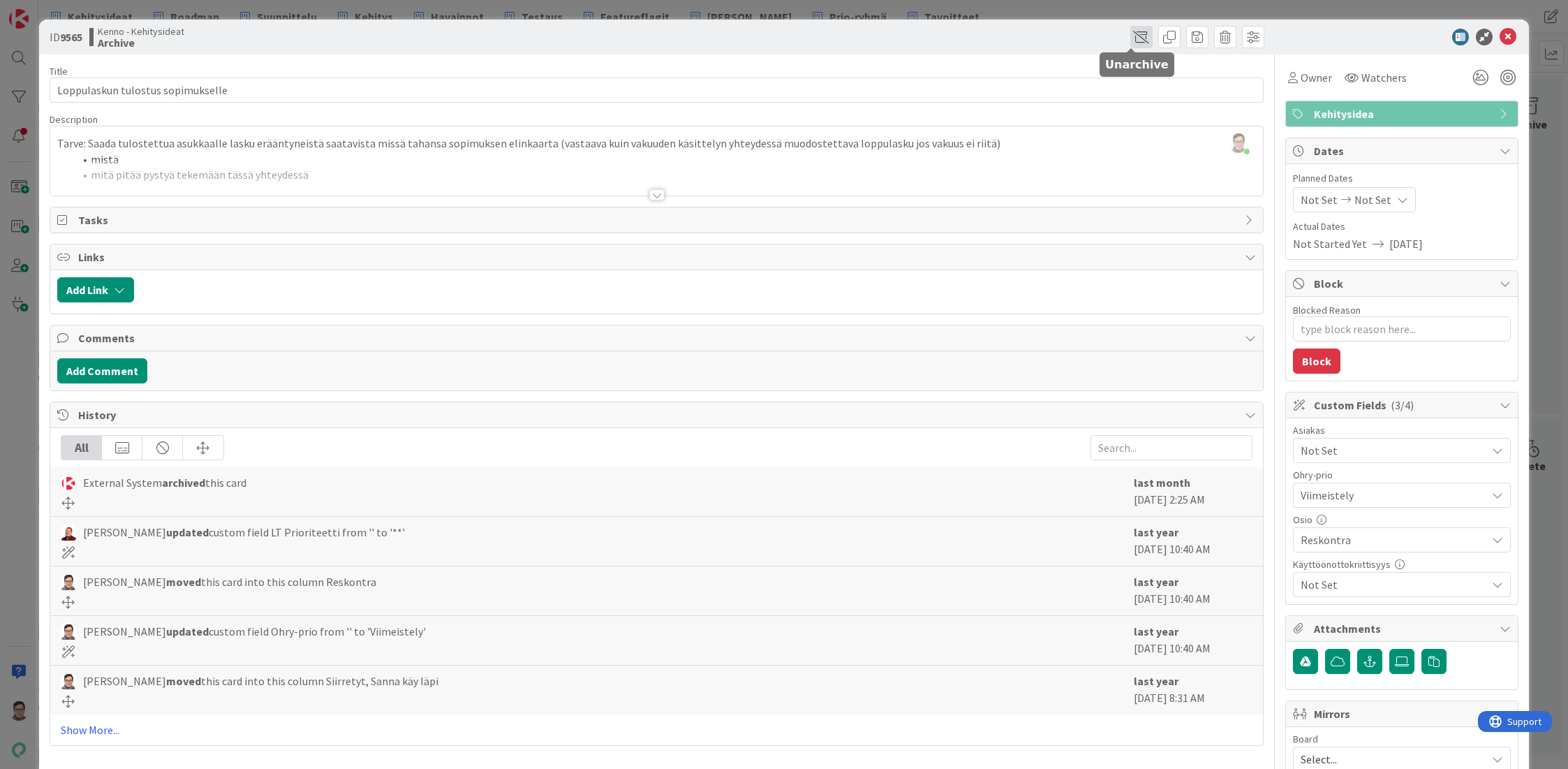
click at [1130, 39] on span at bounding box center [1141, 36] width 22 height 22
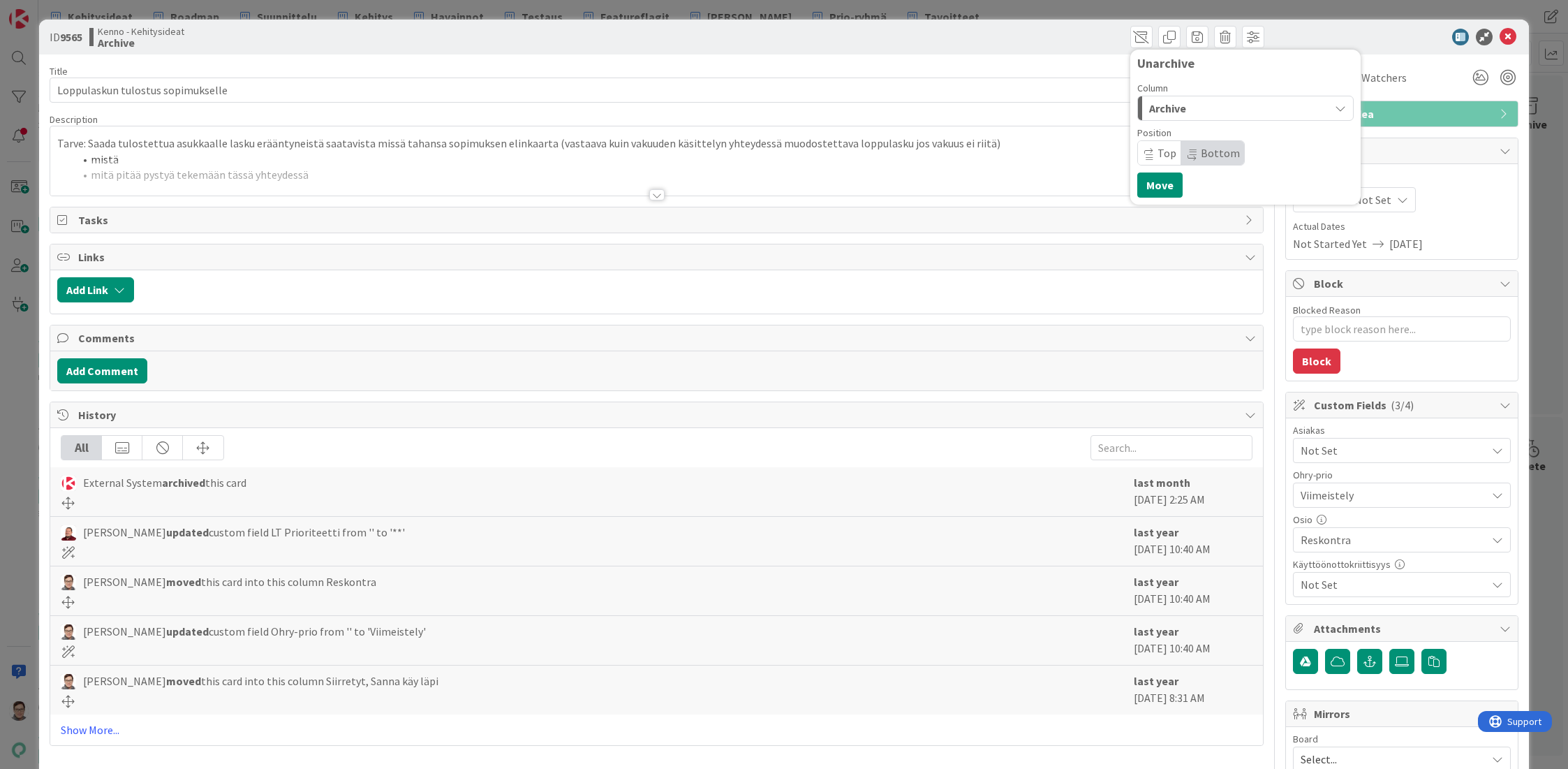
click at [1169, 105] on span "Archive" at bounding box center [1167, 108] width 37 height 19
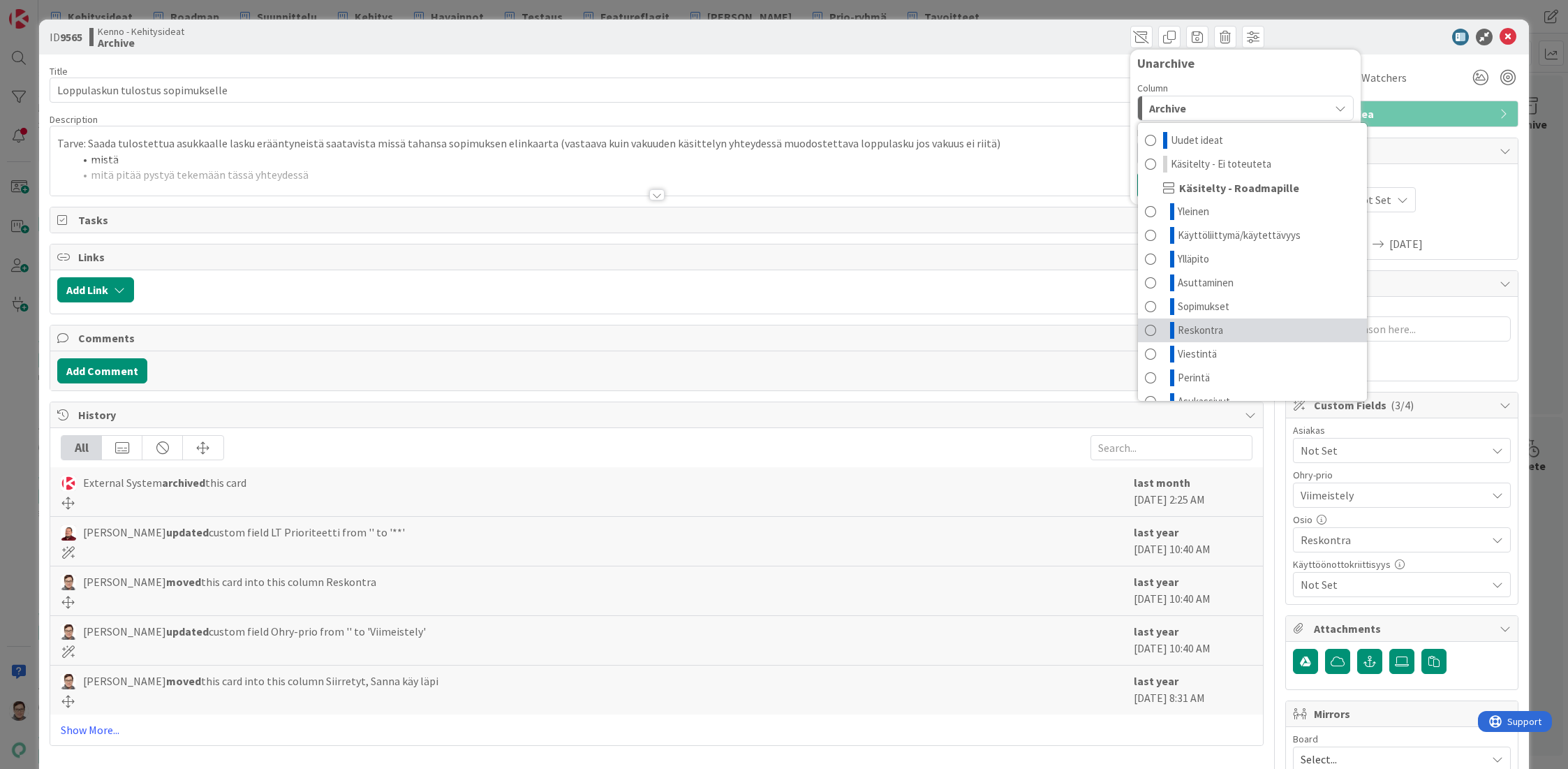
click at [1178, 330] on span "Reskontra" at bounding box center [1201, 330] width 46 height 17
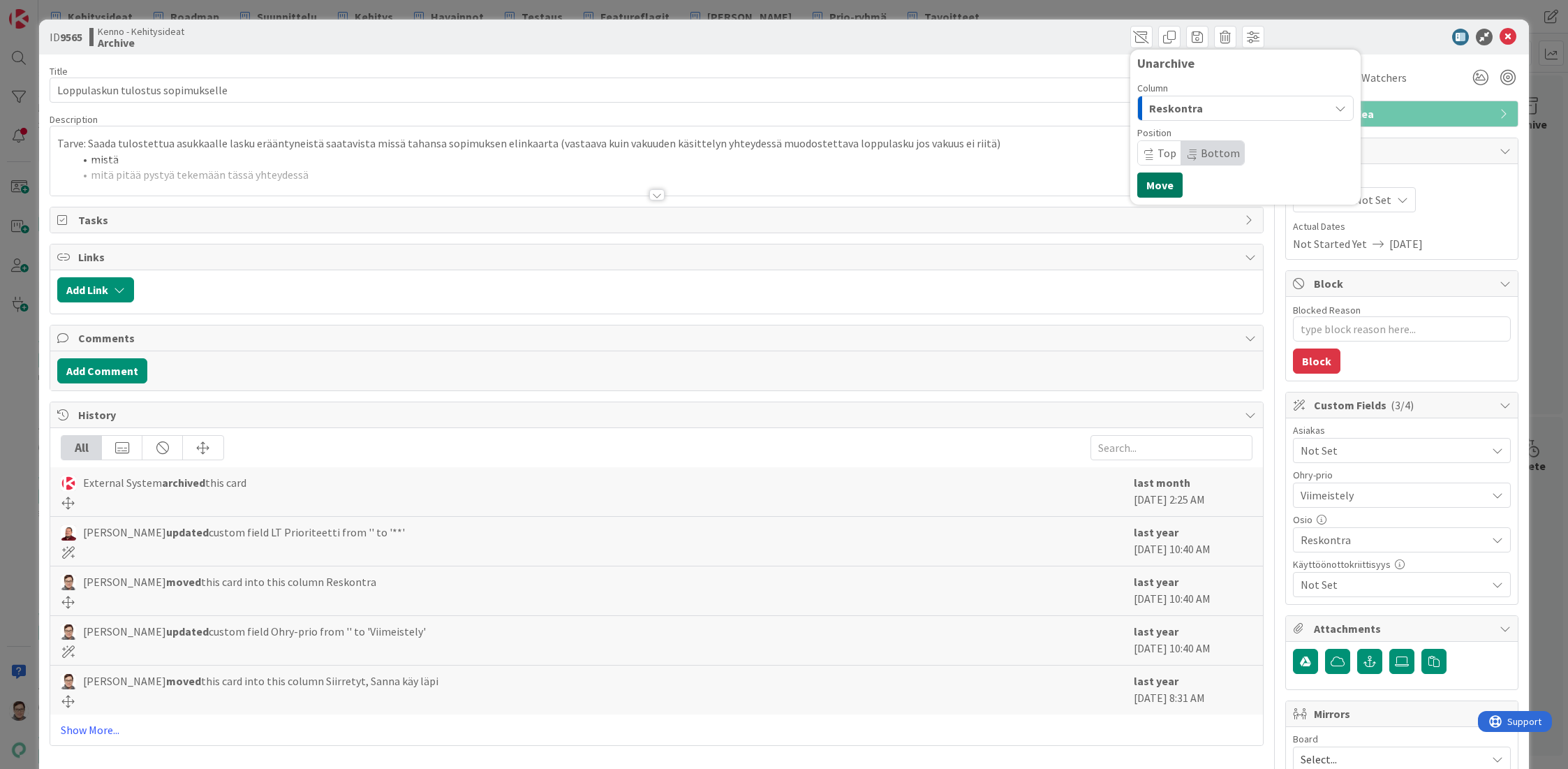
click at [1147, 182] on button "Move" at bounding box center [1160, 184] width 46 height 25
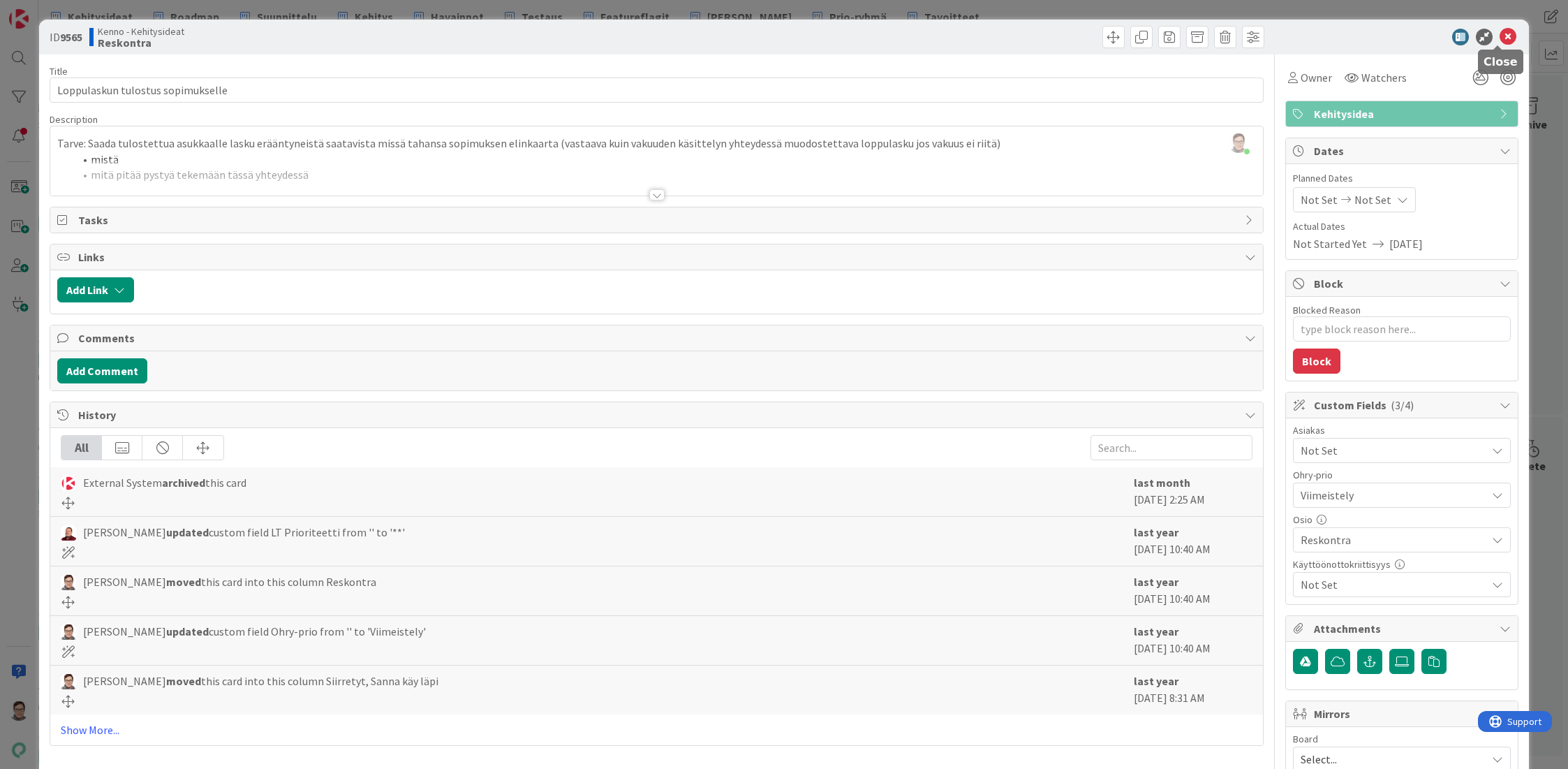
click at [1500, 41] on icon at bounding box center [1508, 37] width 17 height 17
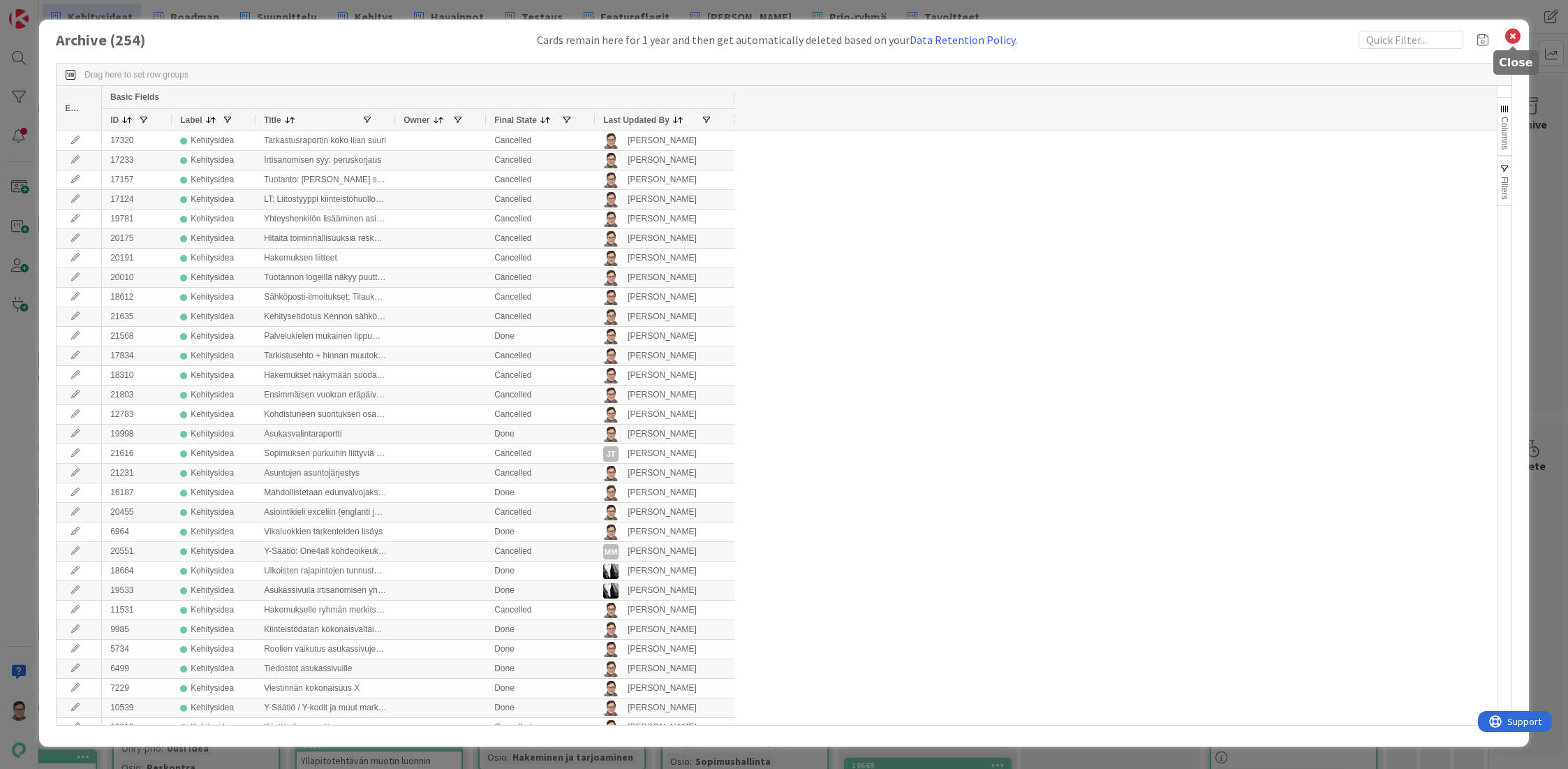
click at [1517, 43] on icon at bounding box center [1513, 36] width 19 height 19
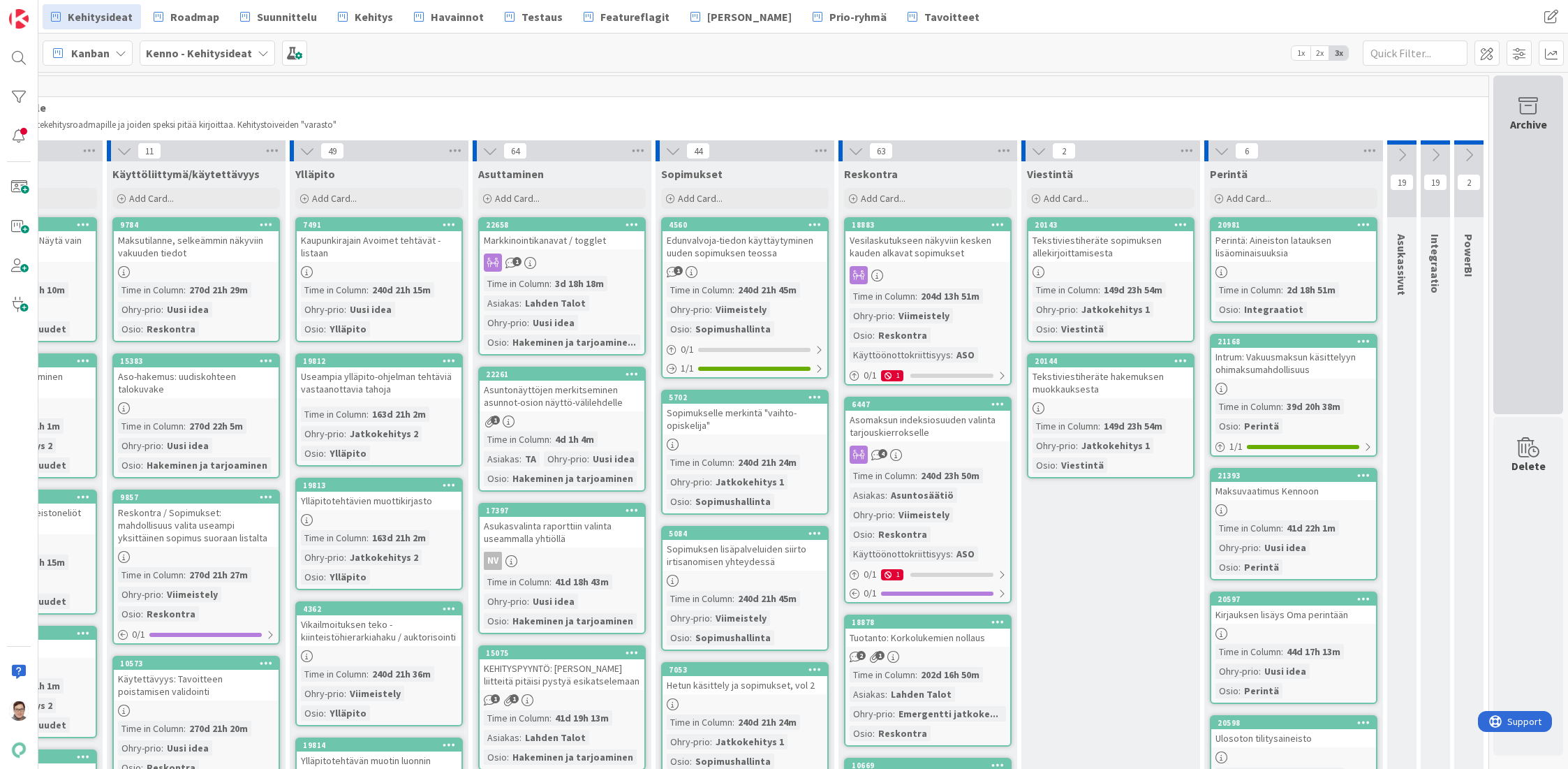
click at [1514, 145] on div "Archive" at bounding box center [1528, 245] width 70 height 339
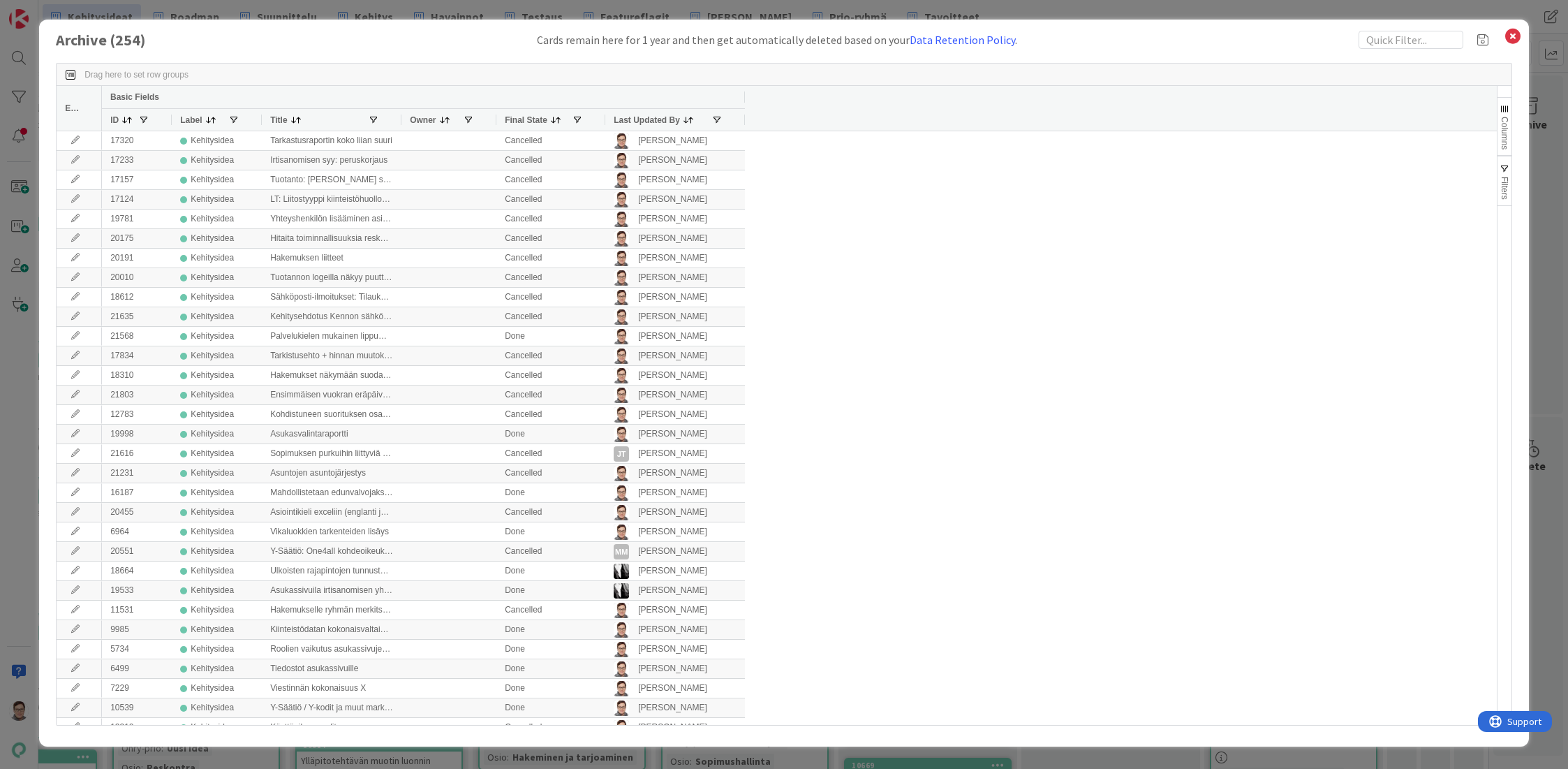
click at [632, 120] on span "Last Updated By" at bounding box center [646, 120] width 66 height 10
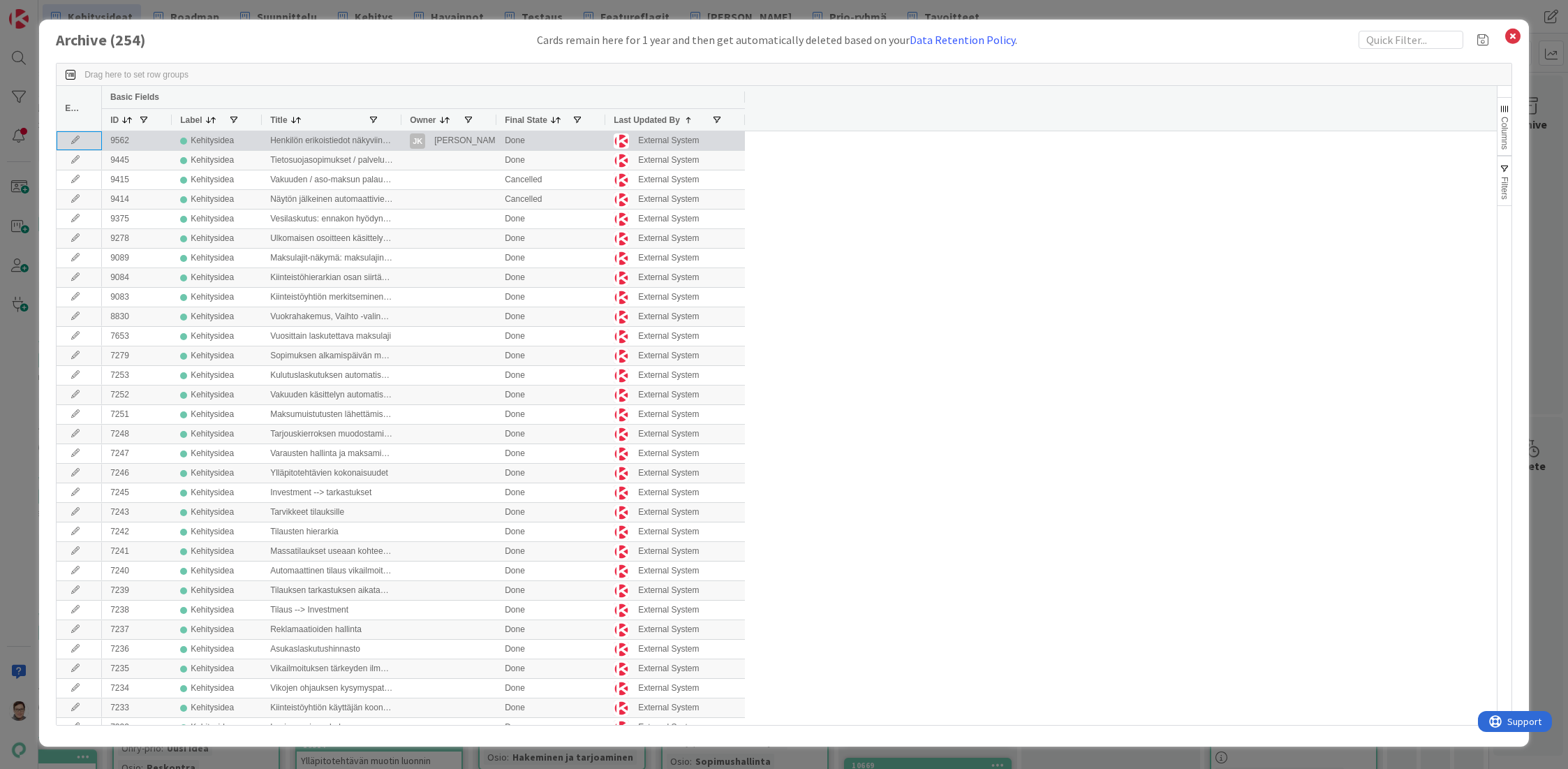
click at [72, 138] on icon at bounding box center [75, 140] width 21 height 9
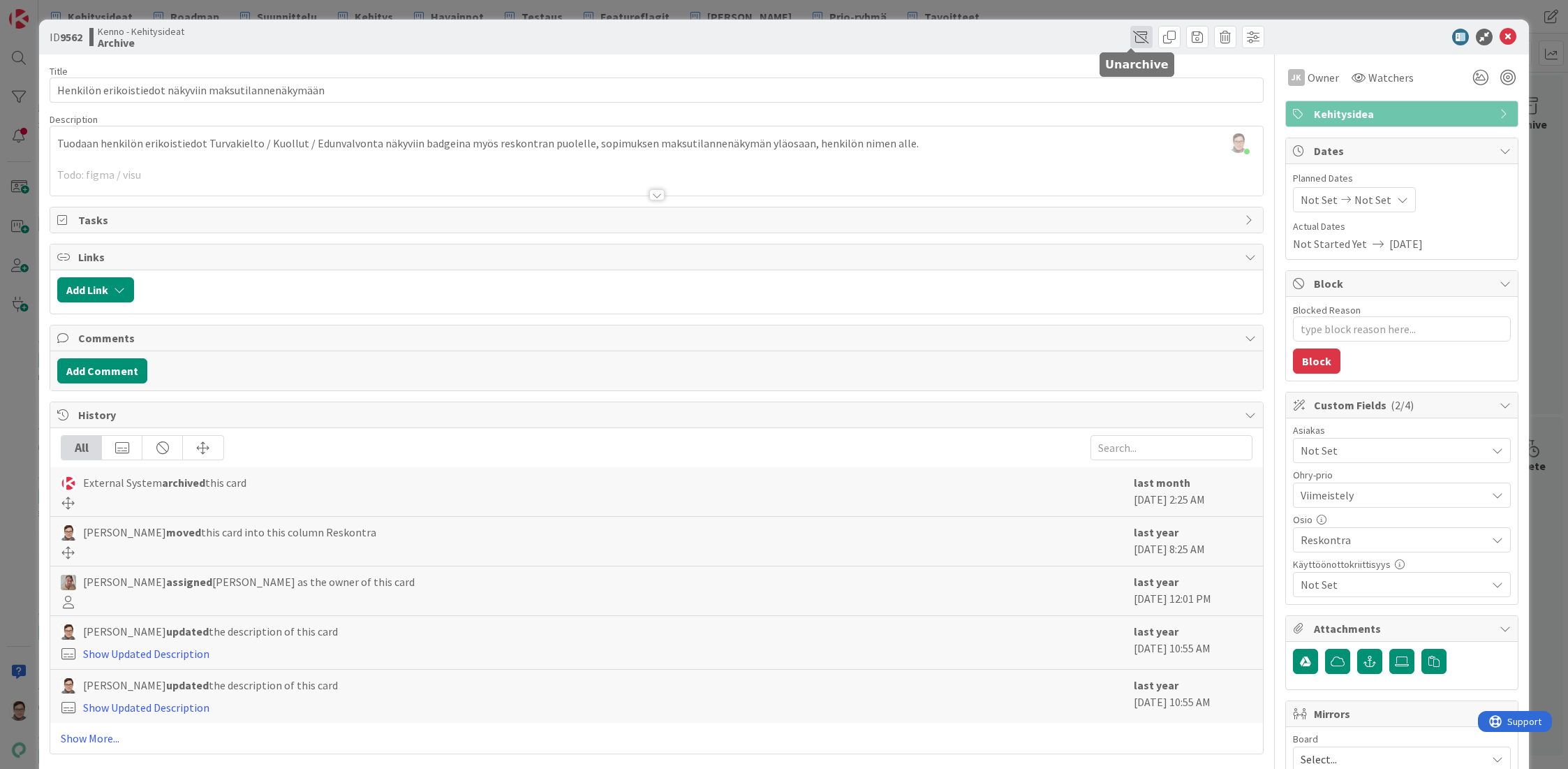
click at [1130, 37] on span at bounding box center [1141, 36] width 22 height 22
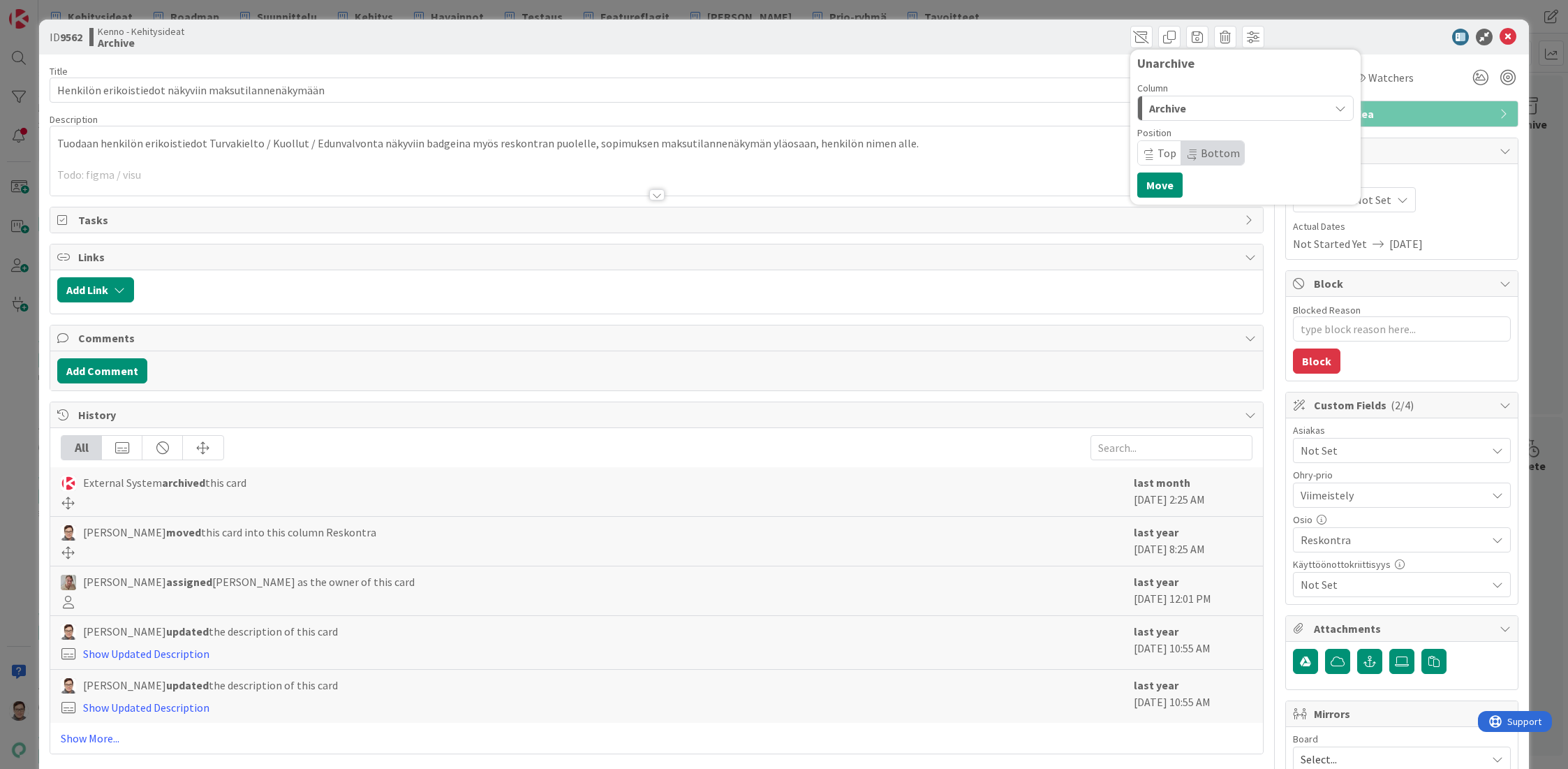
click at [1149, 110] on span "Archive" at bounding box center [1167, 108] width 37 height 19
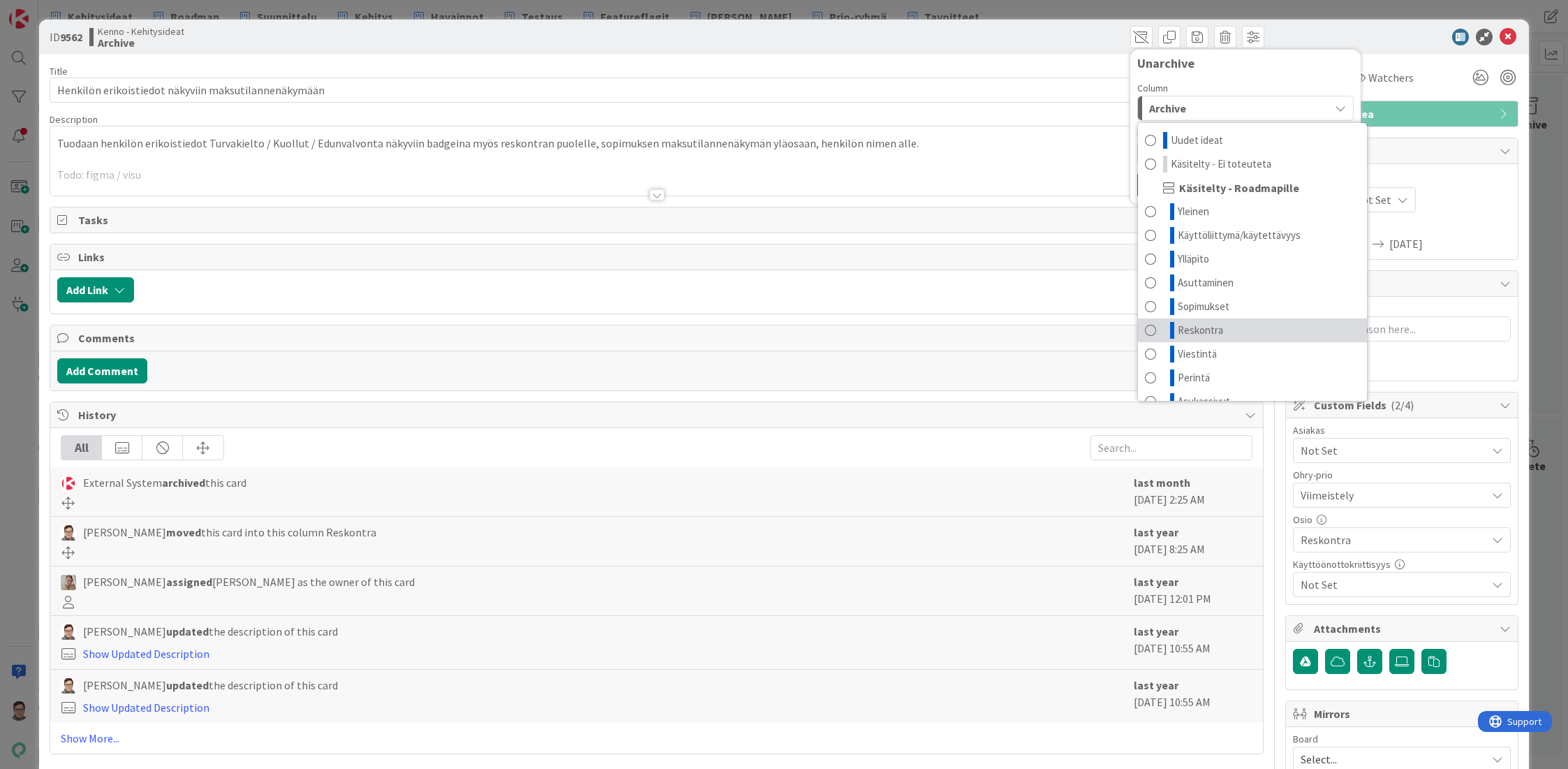
click at [1187, 330] on span "Reskontra" at bounding box center [1201, 330] width 46 height 17
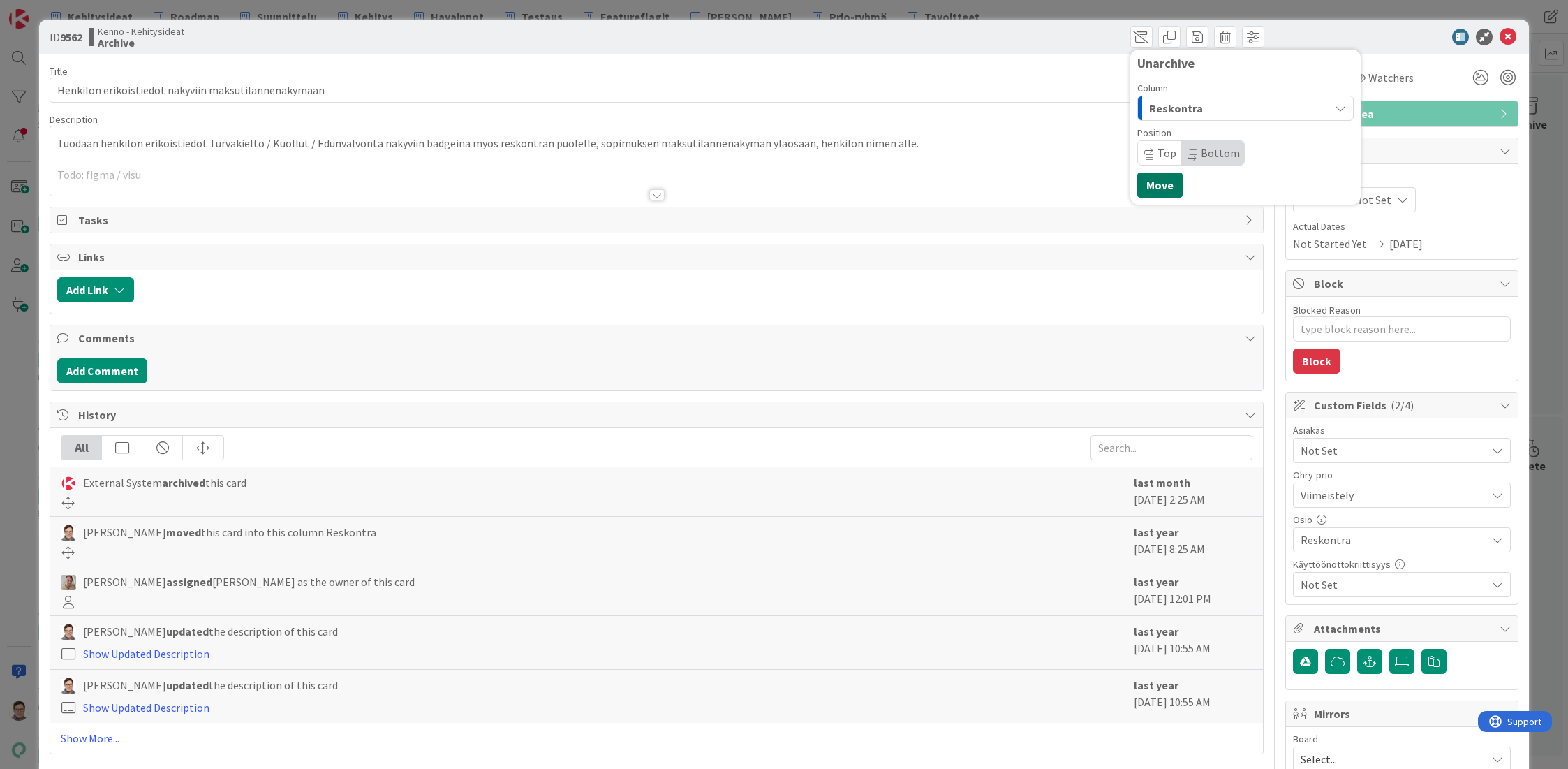
click at [1163, 189] on button "Move" at bounding box center [1160, 184] width 46 height 25
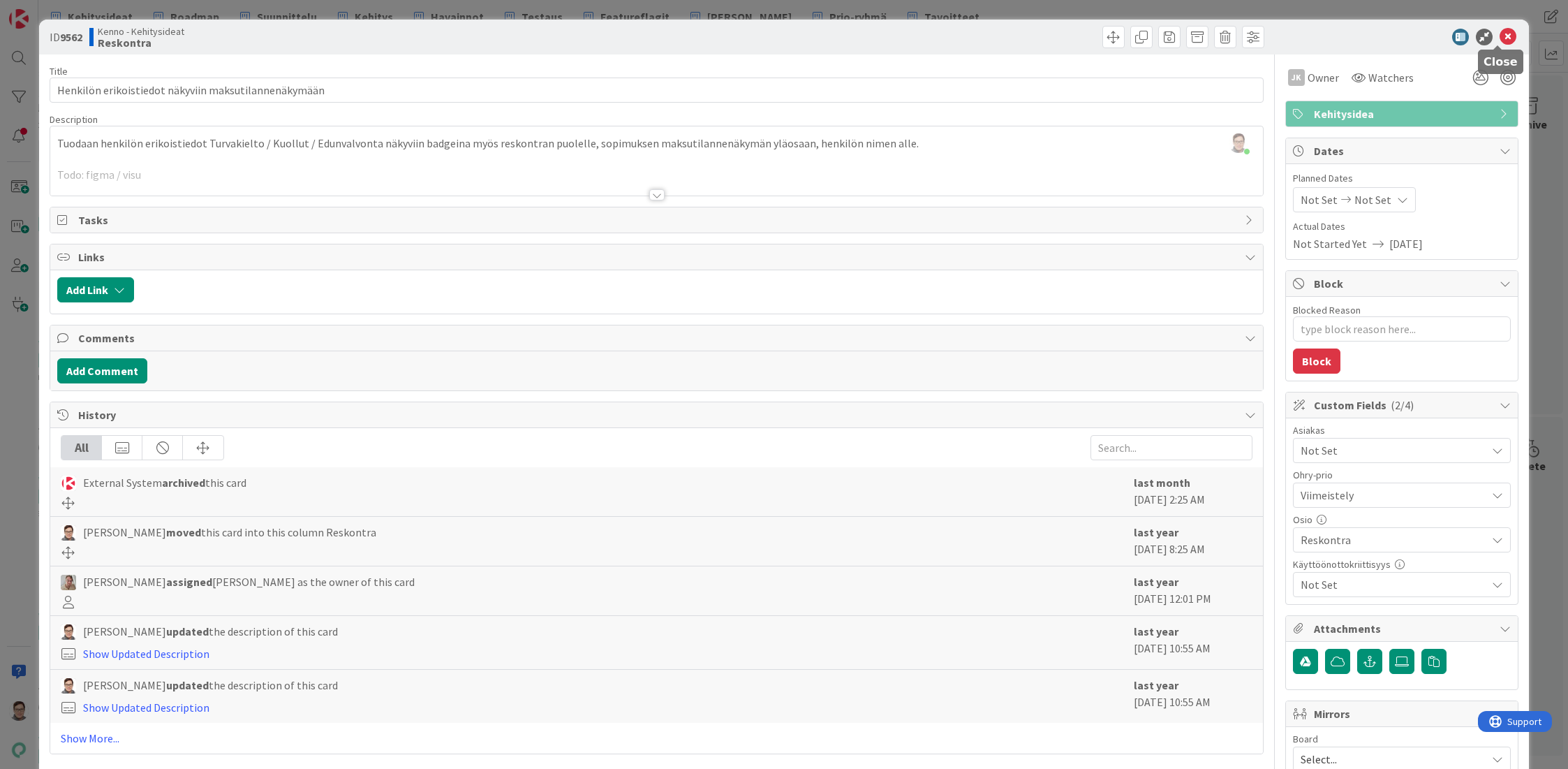
click at [1500, 42] on icon at bounding box center [1508, 37] width 17 height 17
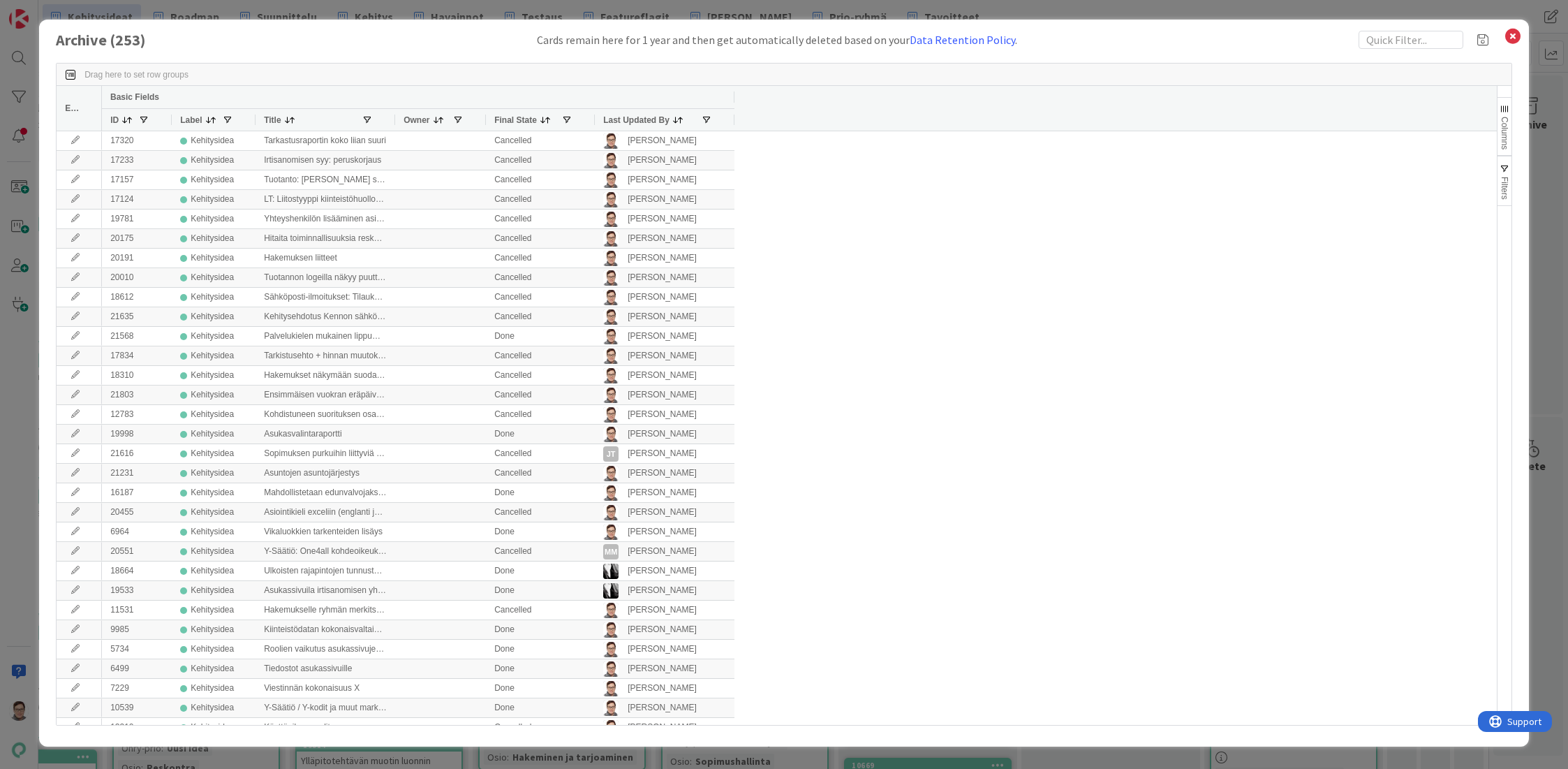
click at [645, 120] on span "Last Updated By" at bounding box center [636, 120] width 66 height 10
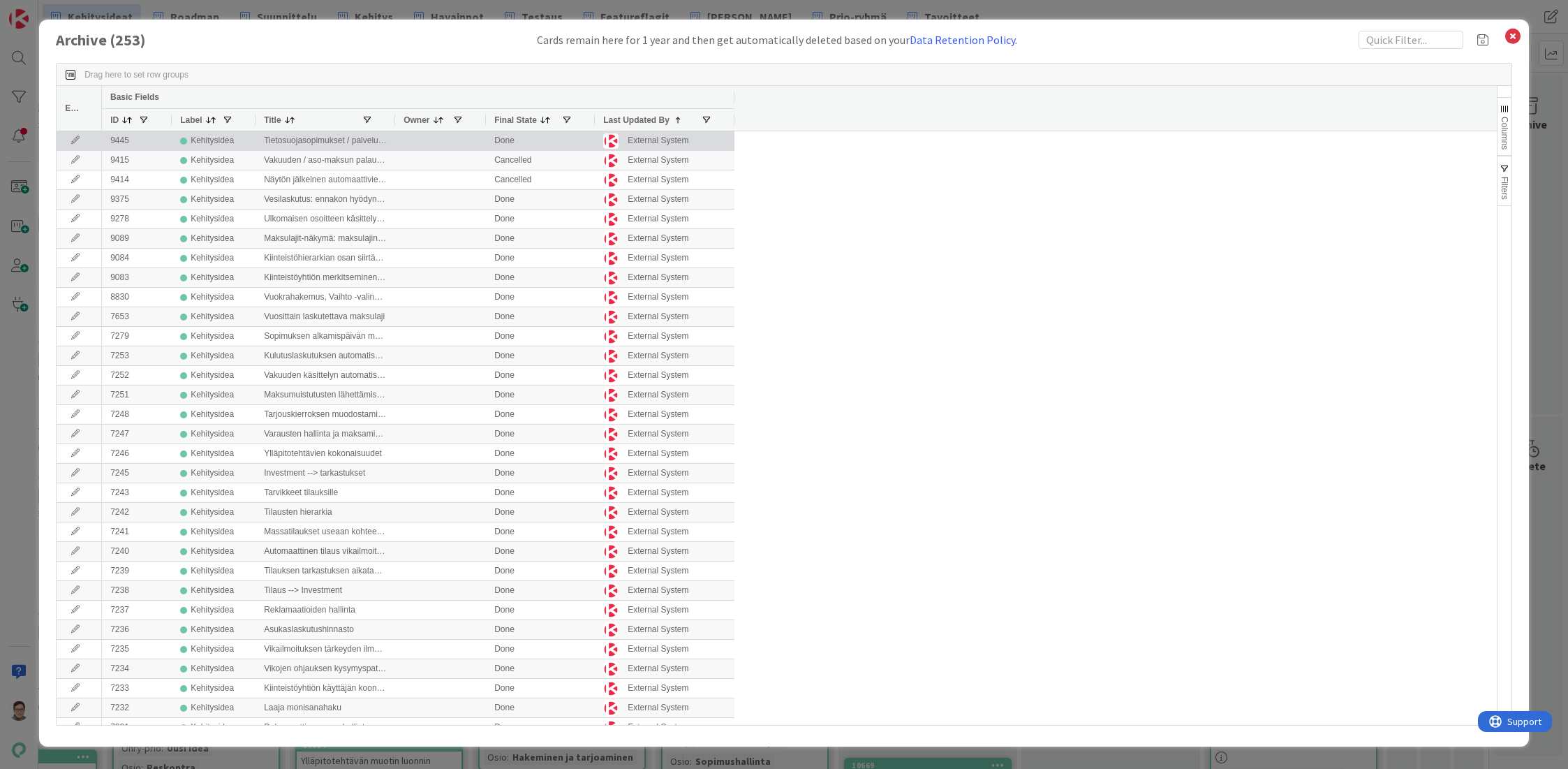
click at [71, 137] on icon at bounding box center [75, 140] width 21 height 9
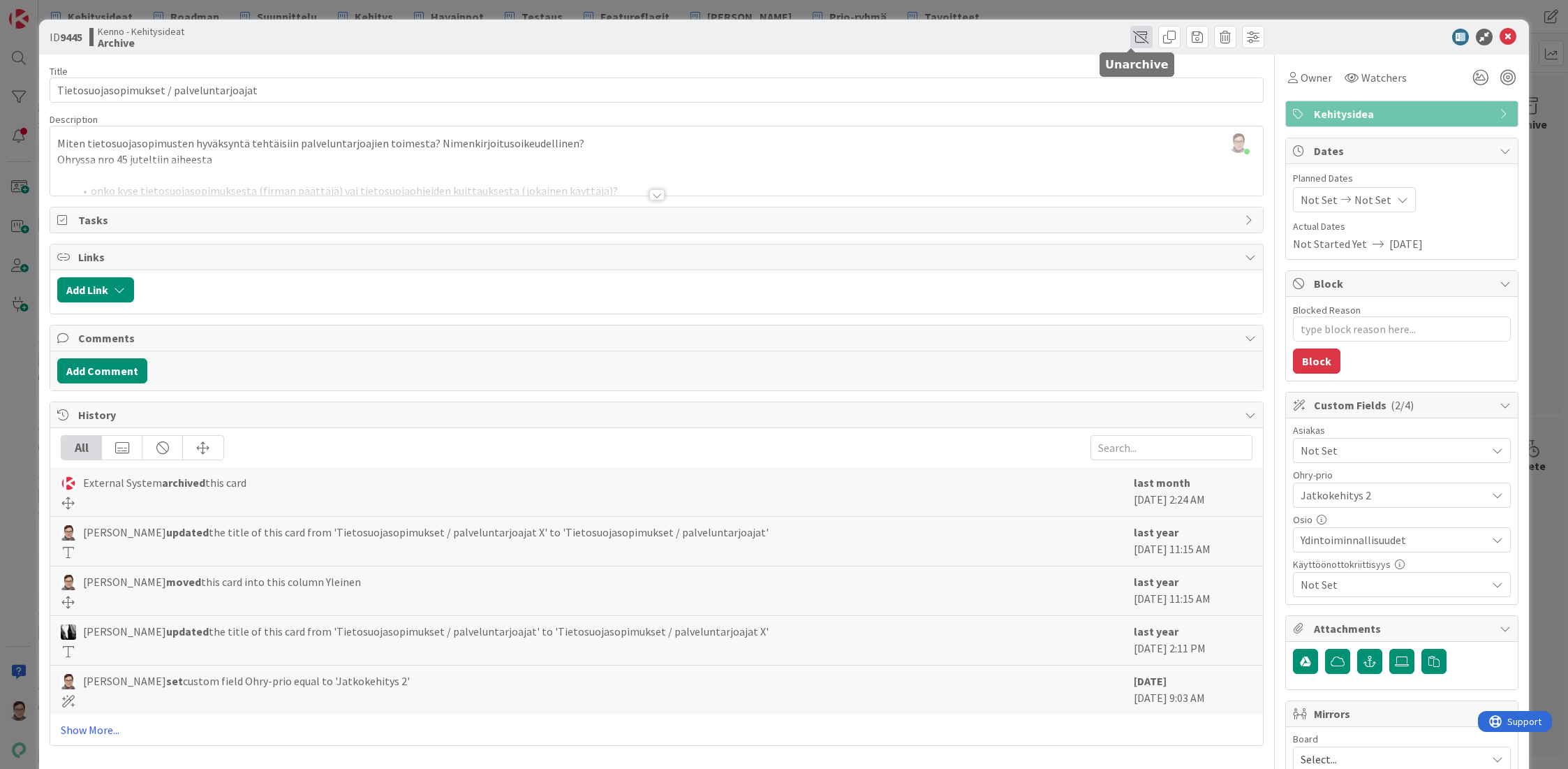
click at [1131, 35] on span at bounding box center [1141, 36] width 22 height 22
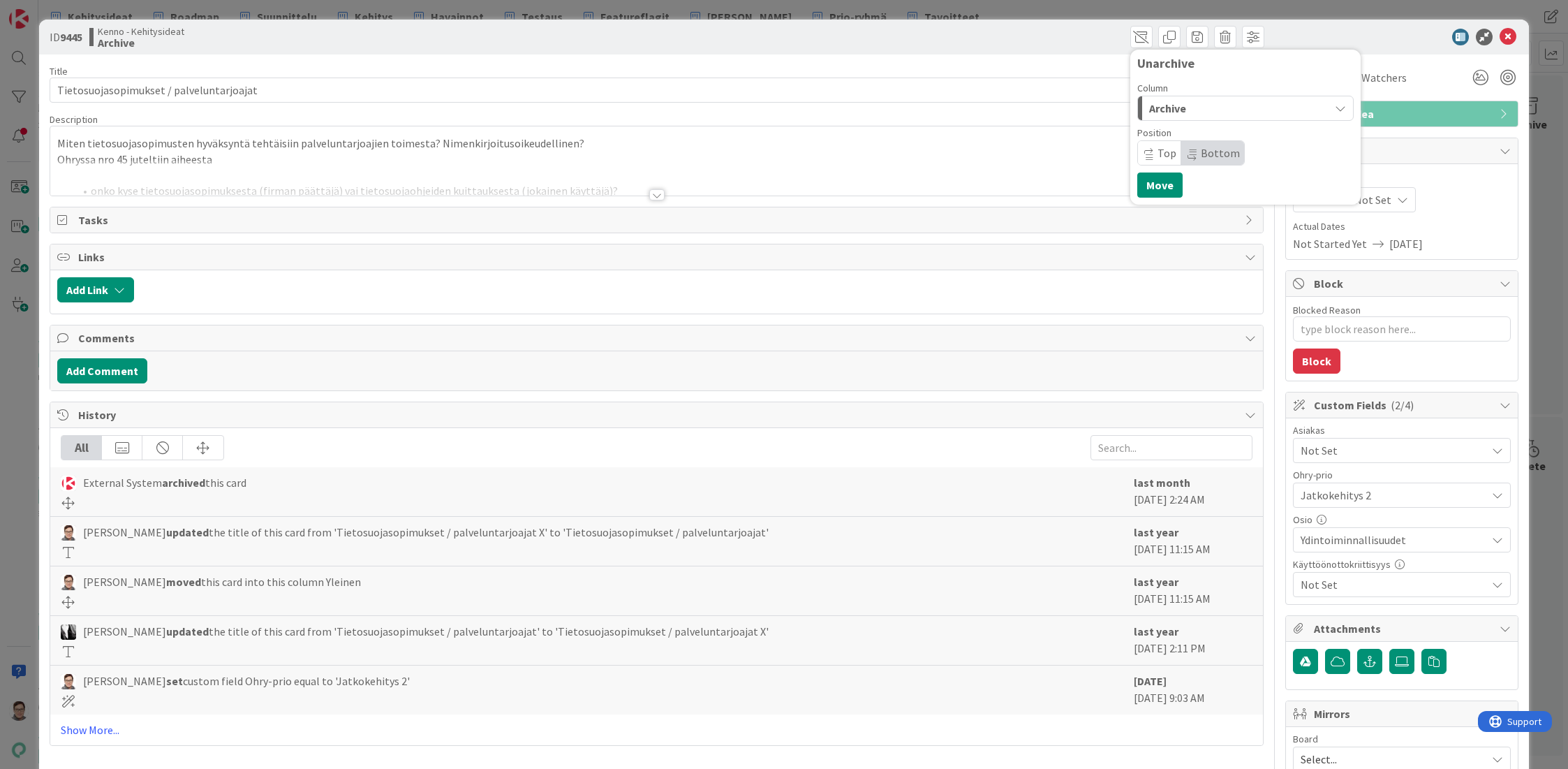
click at [1169, 113] on span "Archive" at bounding box center [1167, 108] width 37 height 19
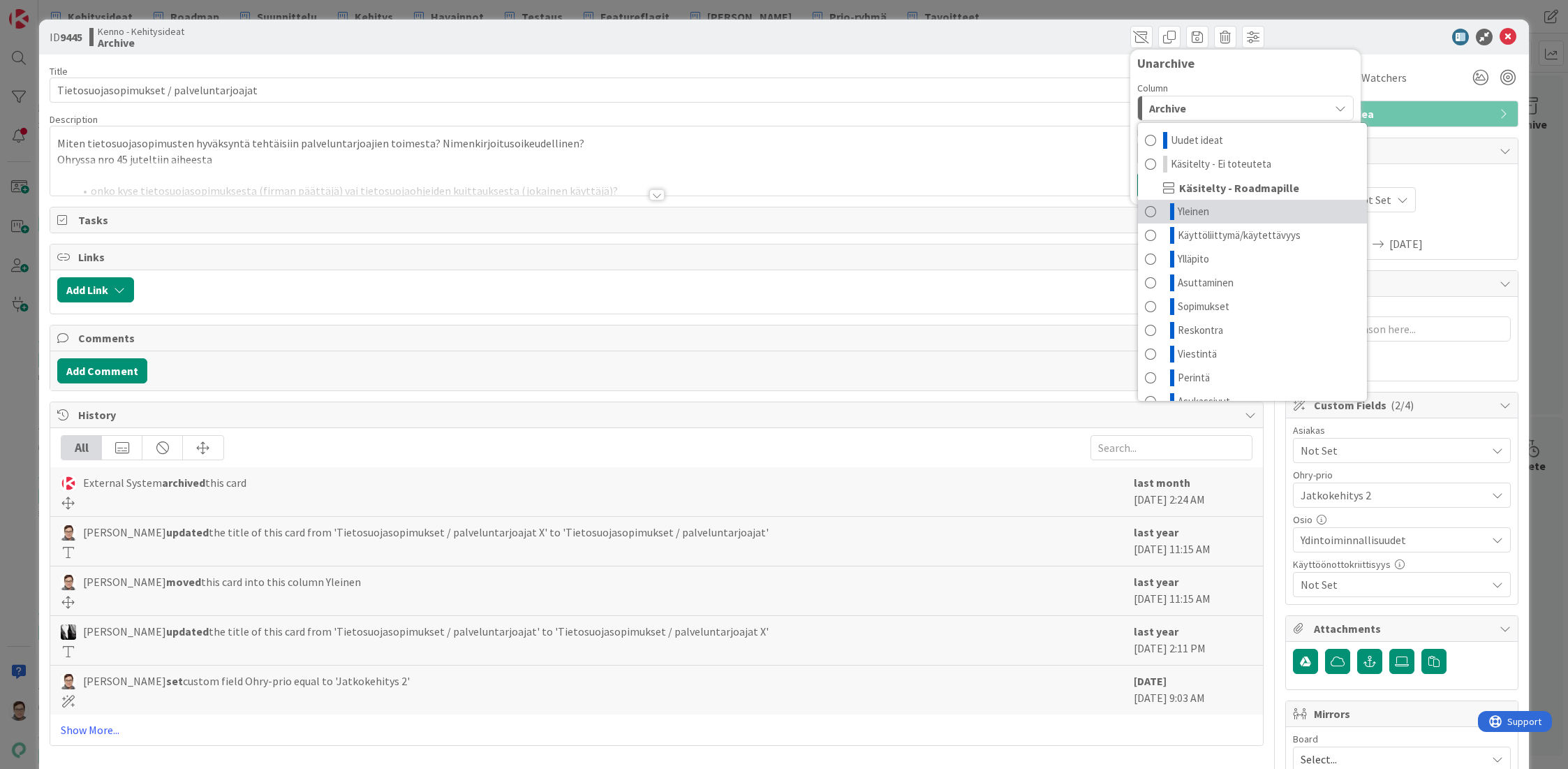
click at [1178, 209] on span "Yleinen" at bounding box center [1194, 211] width 31 height 17
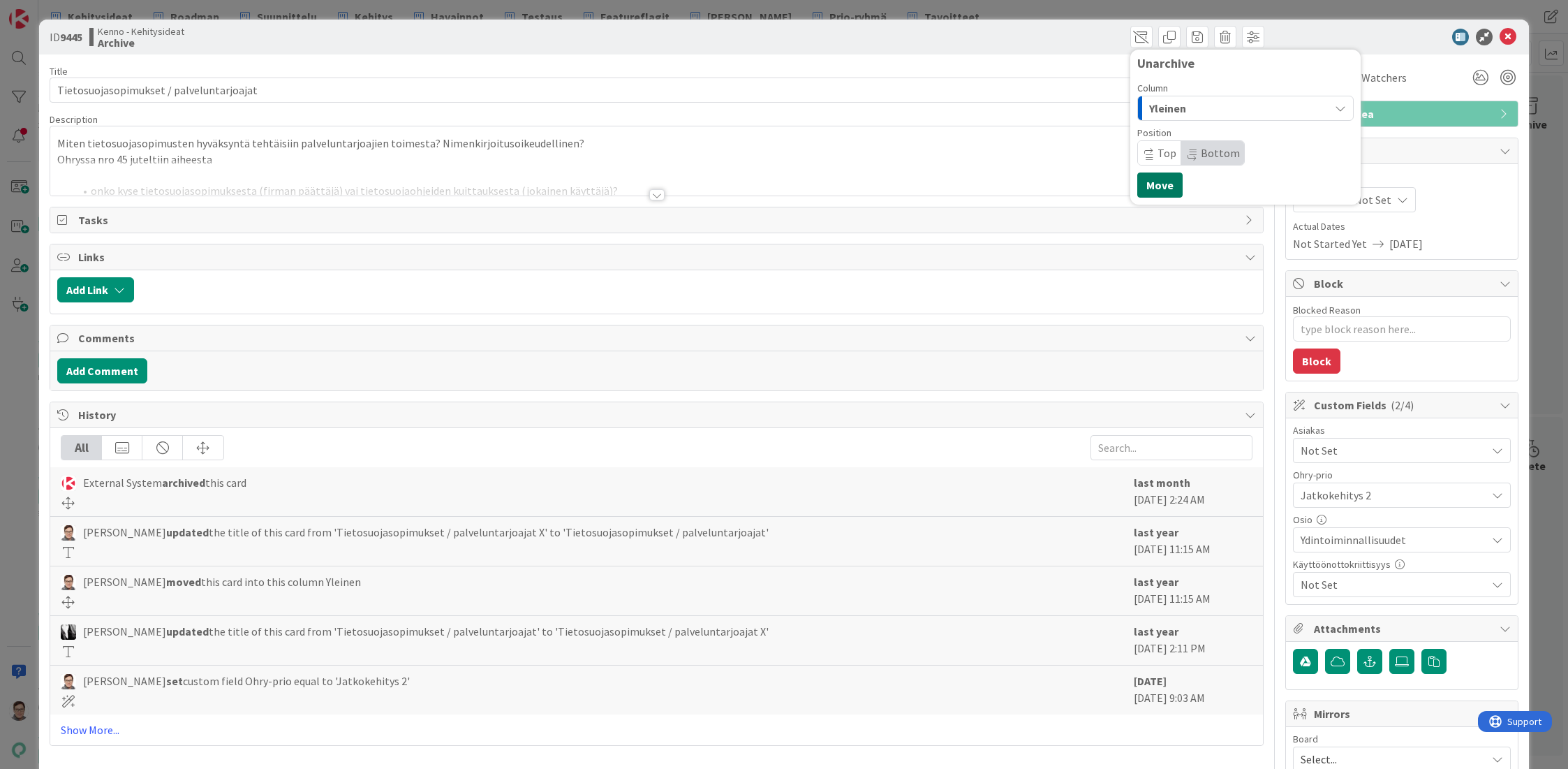
drag, startPoint x: 1157, startPoint y: 184, endPoint x: 1162, endPoint y: 195, distance: 12.1
click at [1157, 184] on button "Move" at bounding box center [1160, 184] width 46 height 25
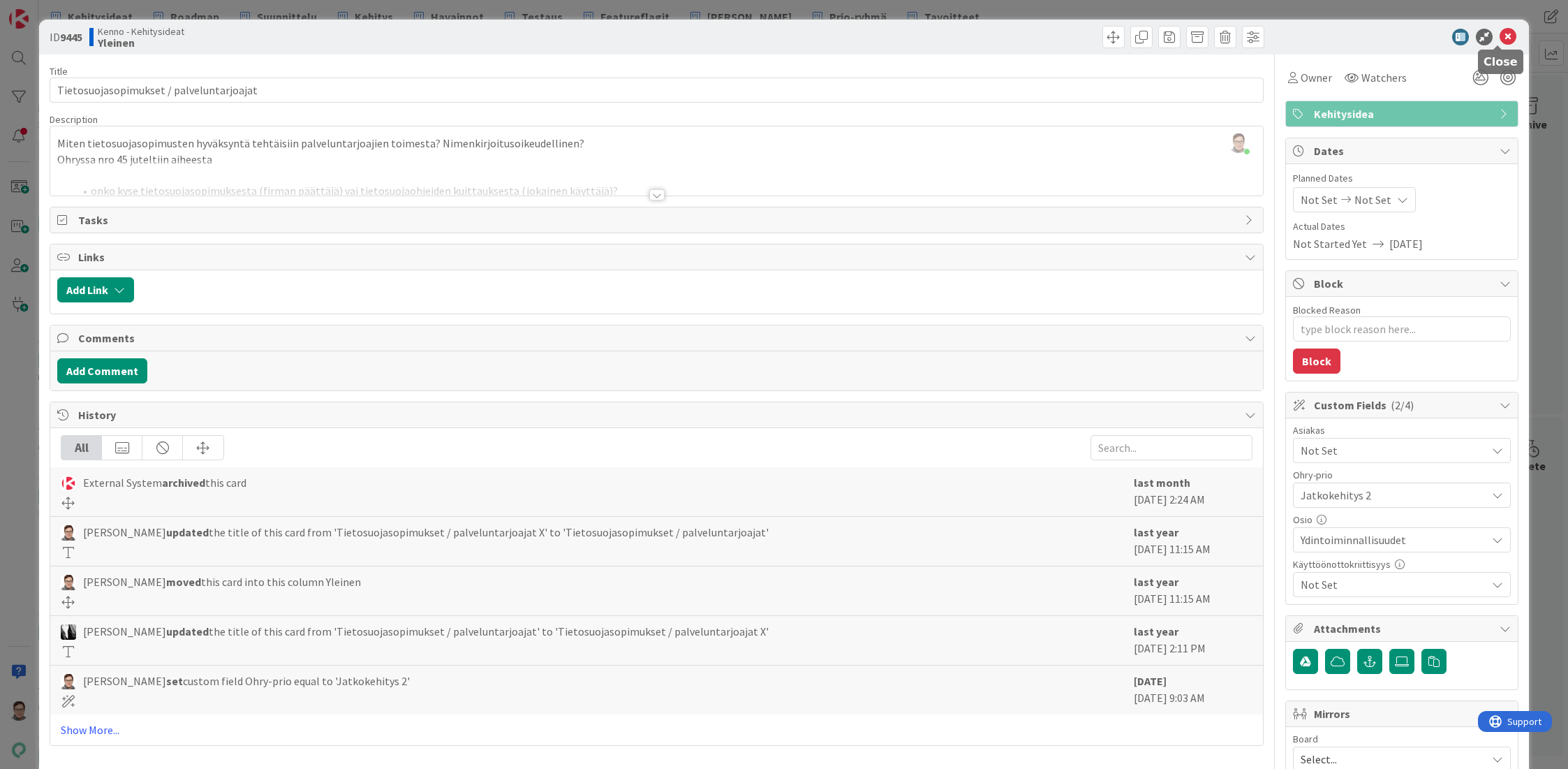
click at [1500, 41] on icon at bounding box center [1508, 37] width 17 height 17
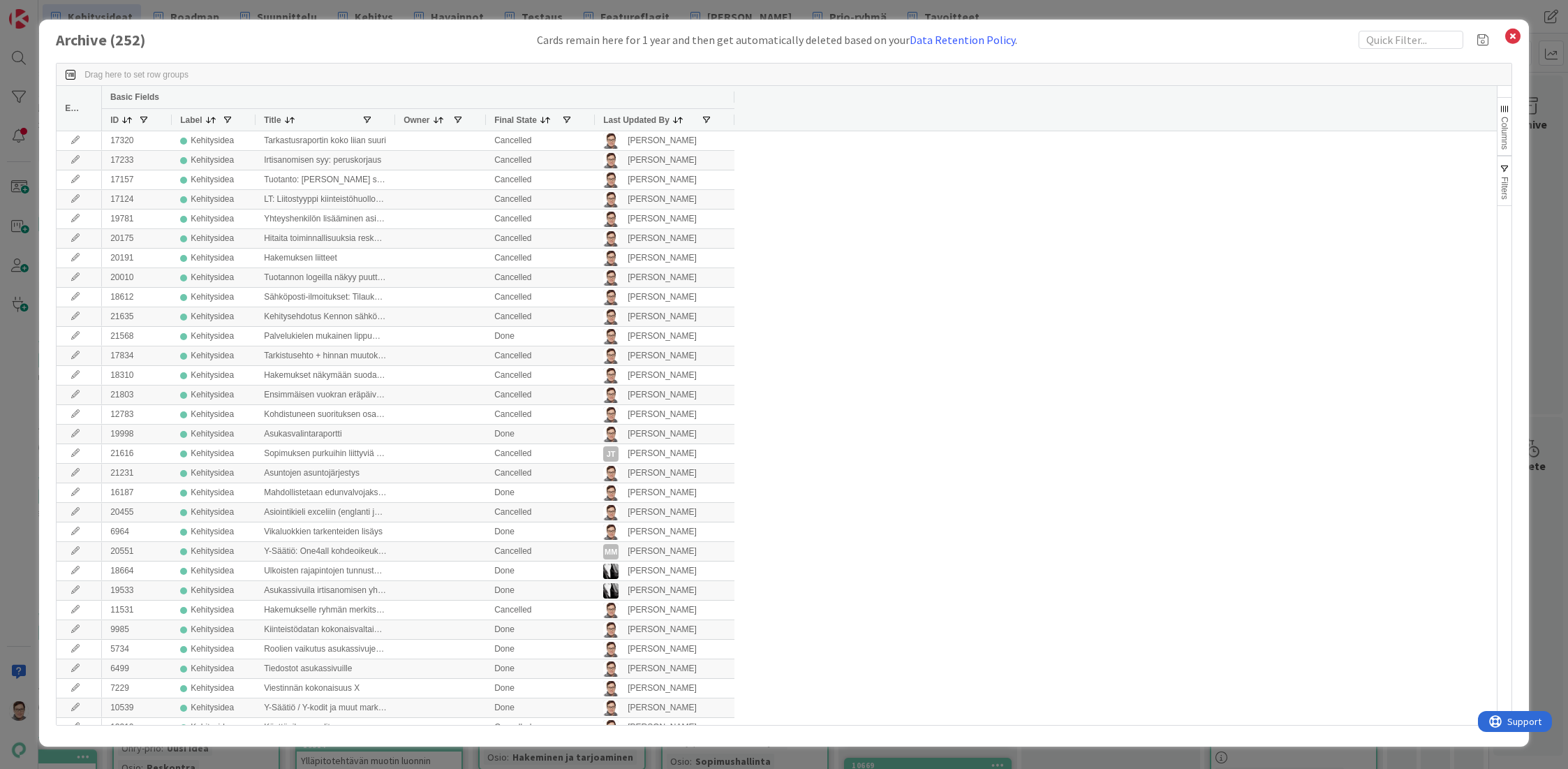
click at [631, 115] on span "Last Updated By" at bounding box center [636, 120] width 66 height 10
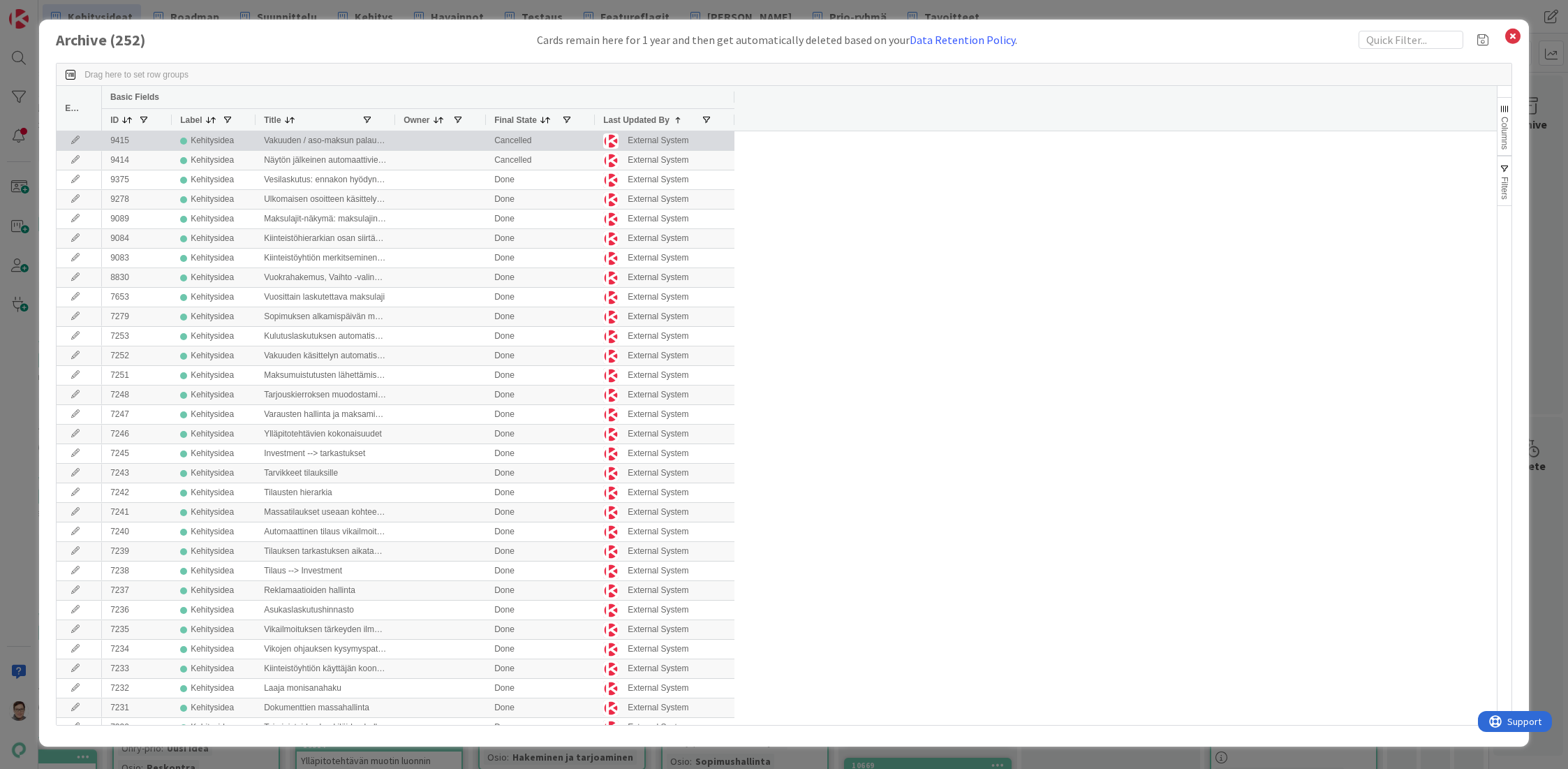
click at [69, 137] on icon at bounding box center [75, 140] width 21 height 9
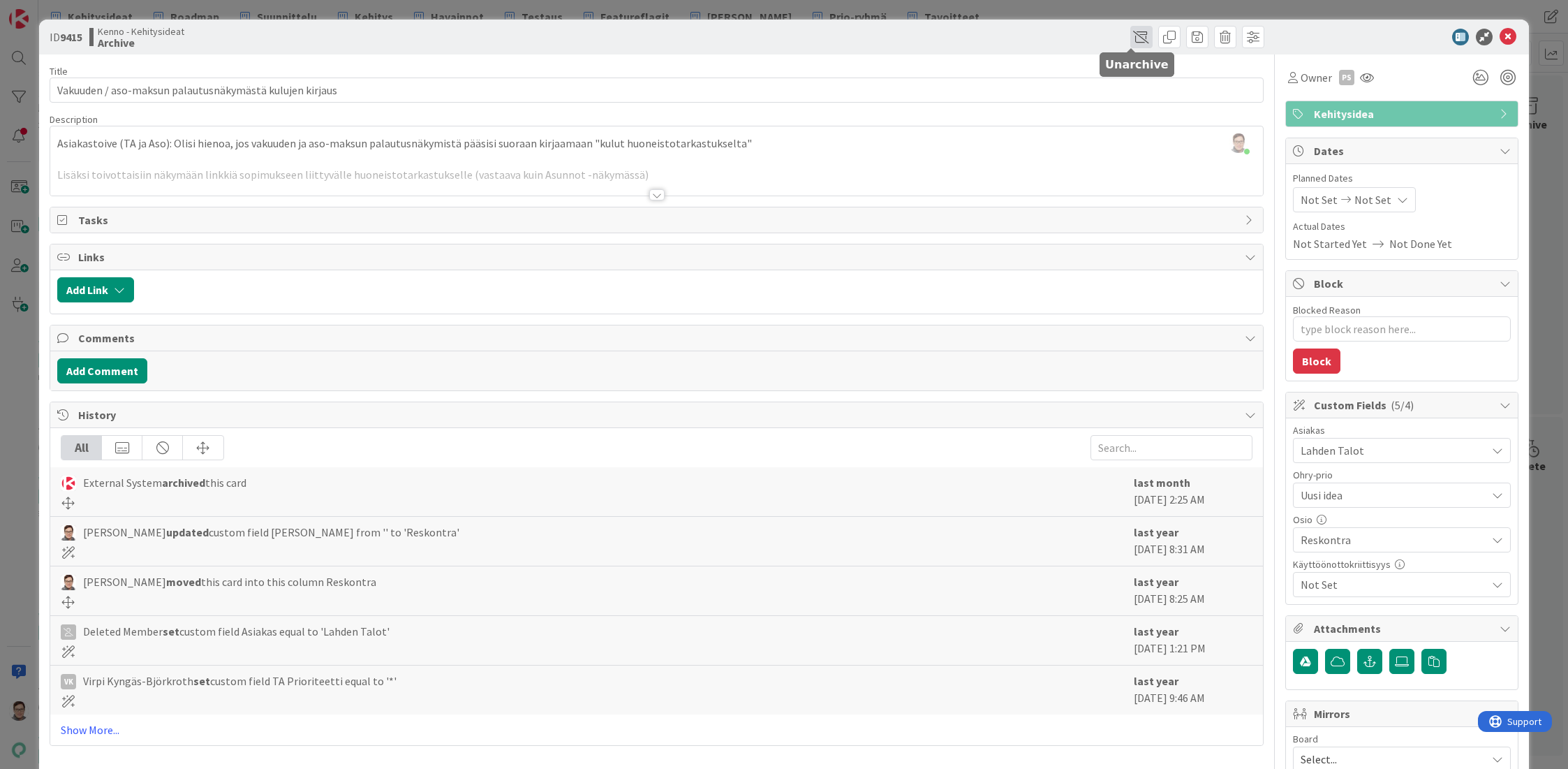
click at [1130, 34] on span at bounding box center [1141, 36] width 22 height 22
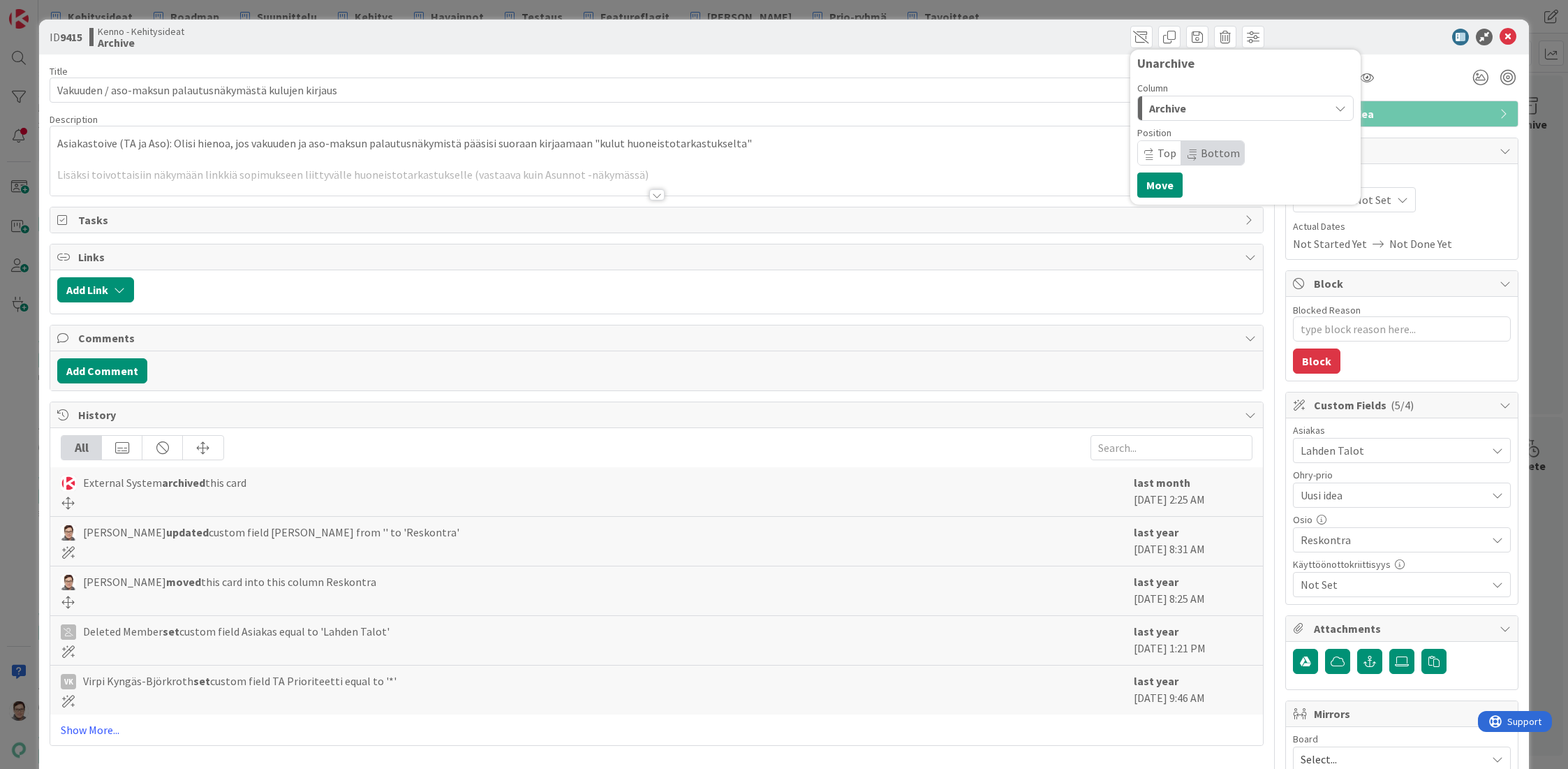
click at [1163, 108] on span "Archive" at bounding box center [1167, 108] width 37 height 19
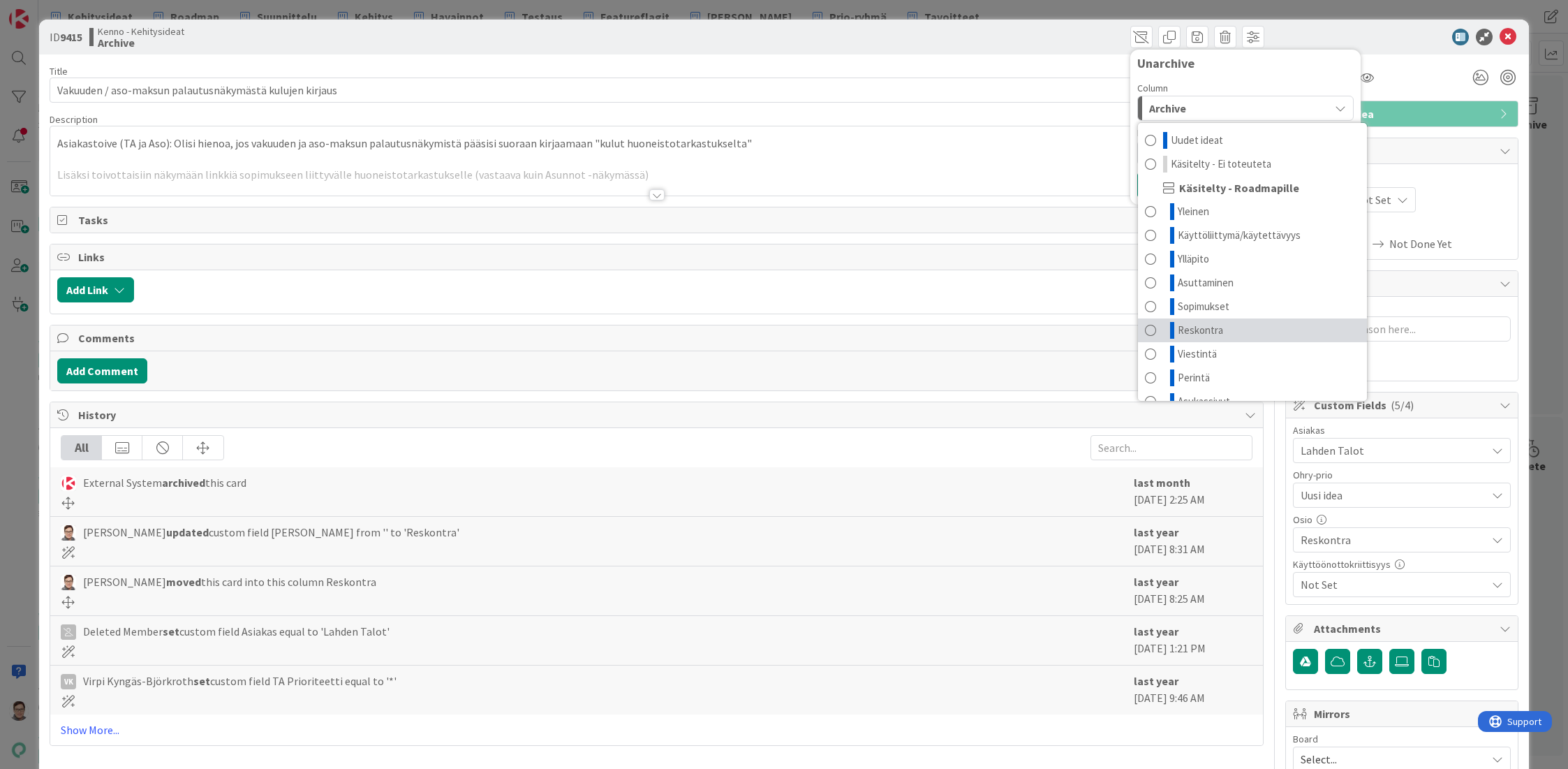
click at [1187, 328] on span "Reskontra" at bounding box center [1201, 330] width 46 height 17
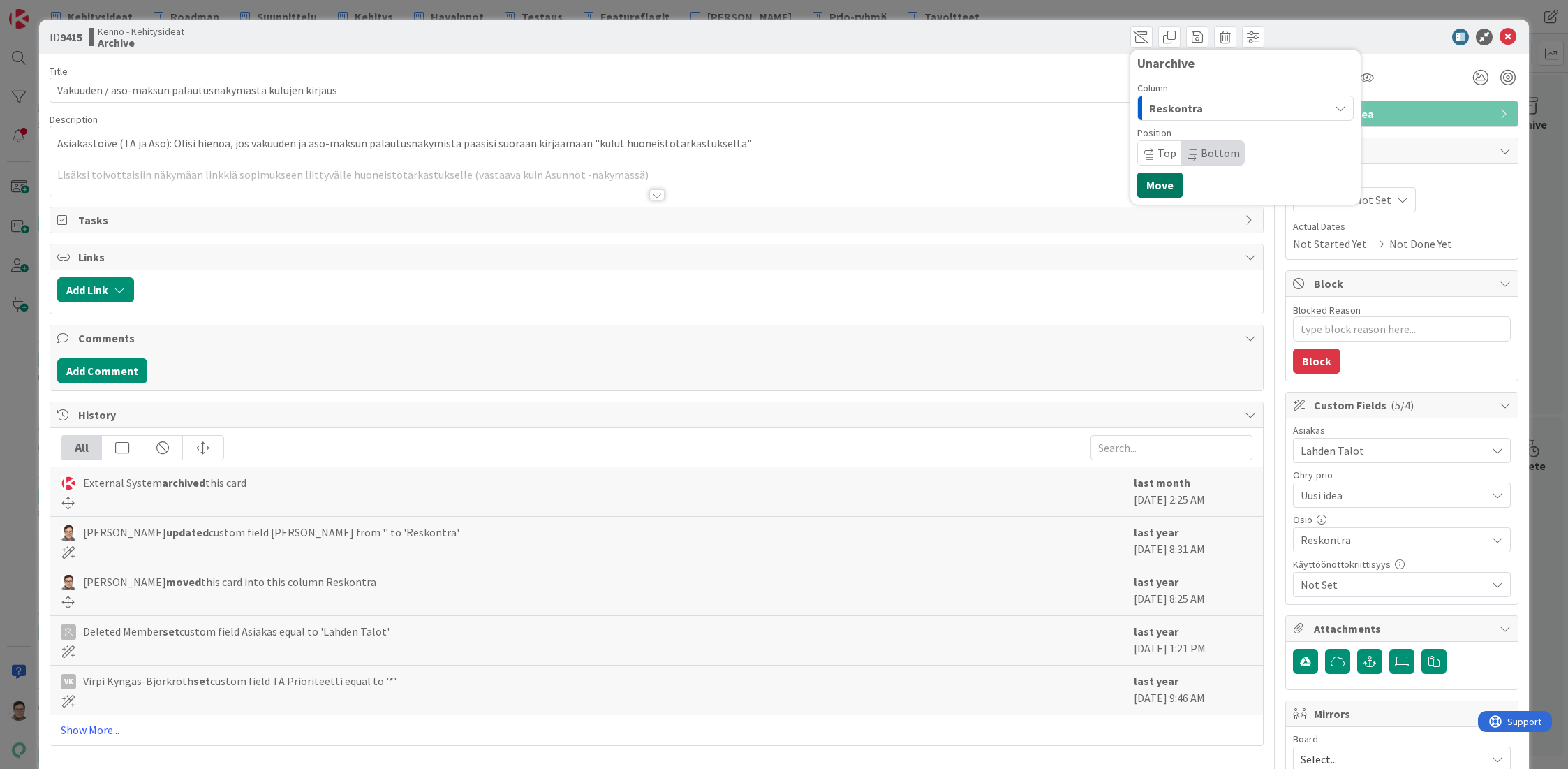
click at [1159, 187] on button "Move" at bounding box center [1160, 184] width 46 height 25
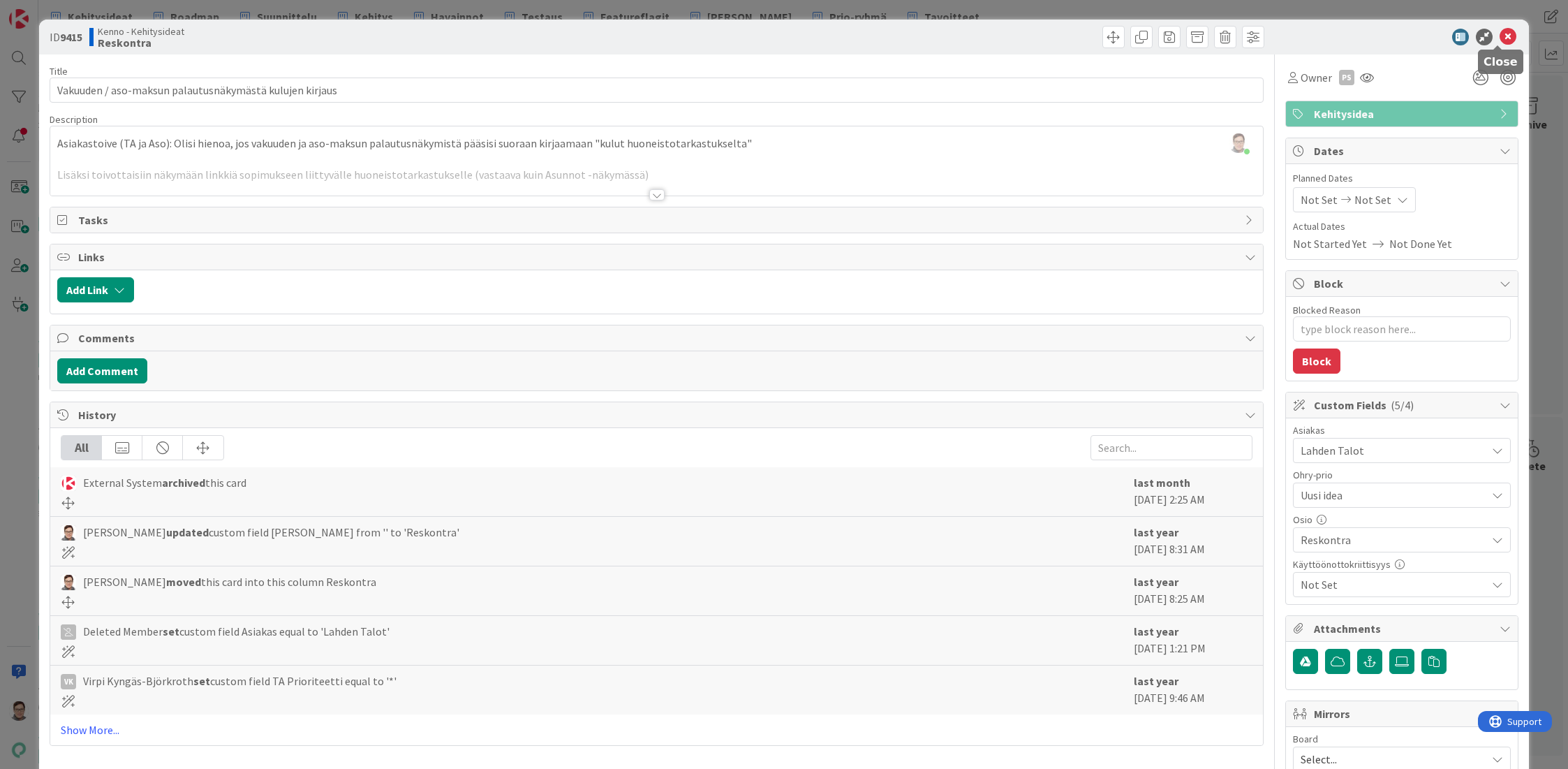
click at [1500, 33] on icon at bounding box center [1508, 37] width 17 height 17
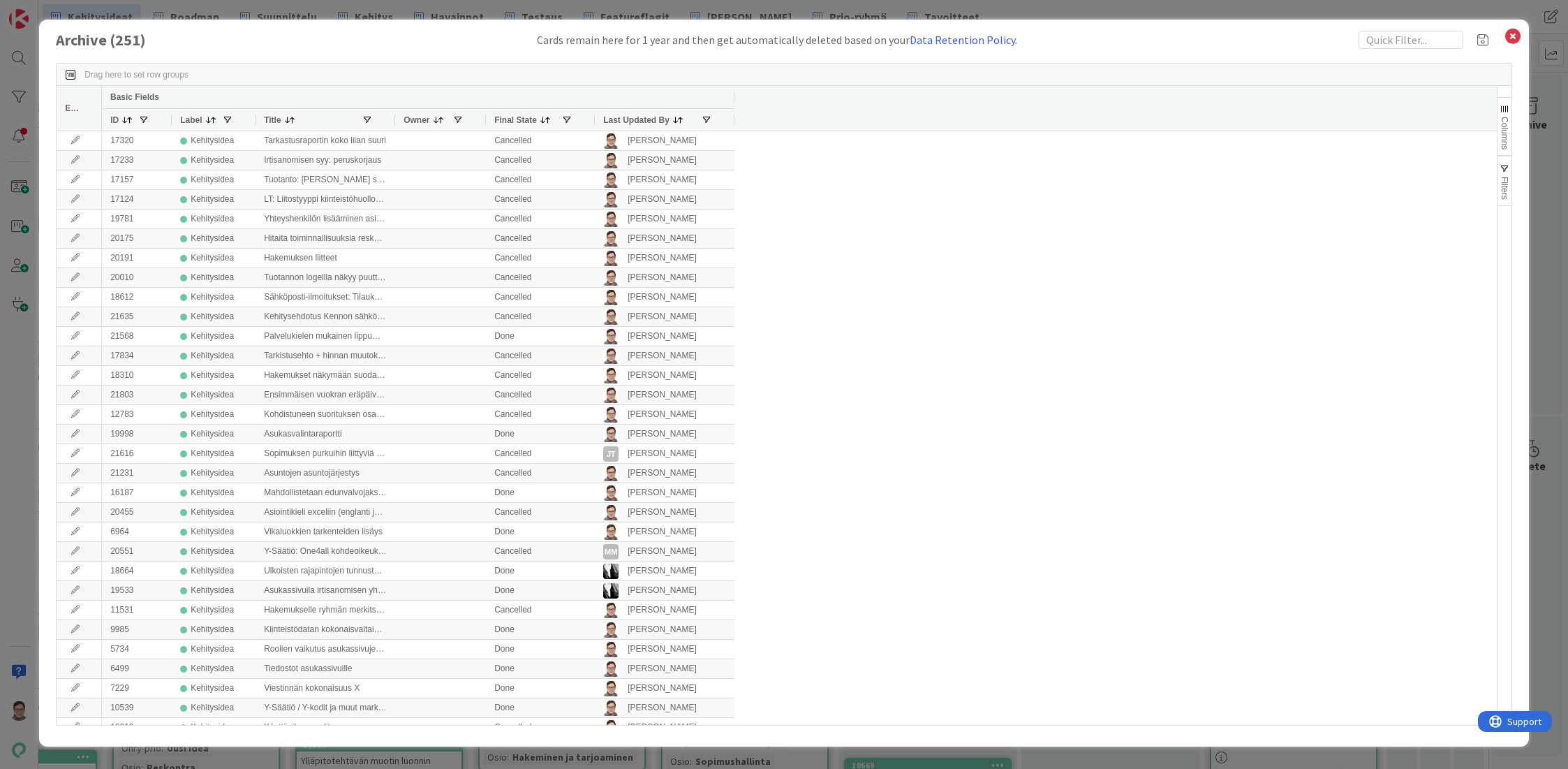
click at [645, 122] on span "Last Updated By" at bounding box center [636, 120] width 66 height 10
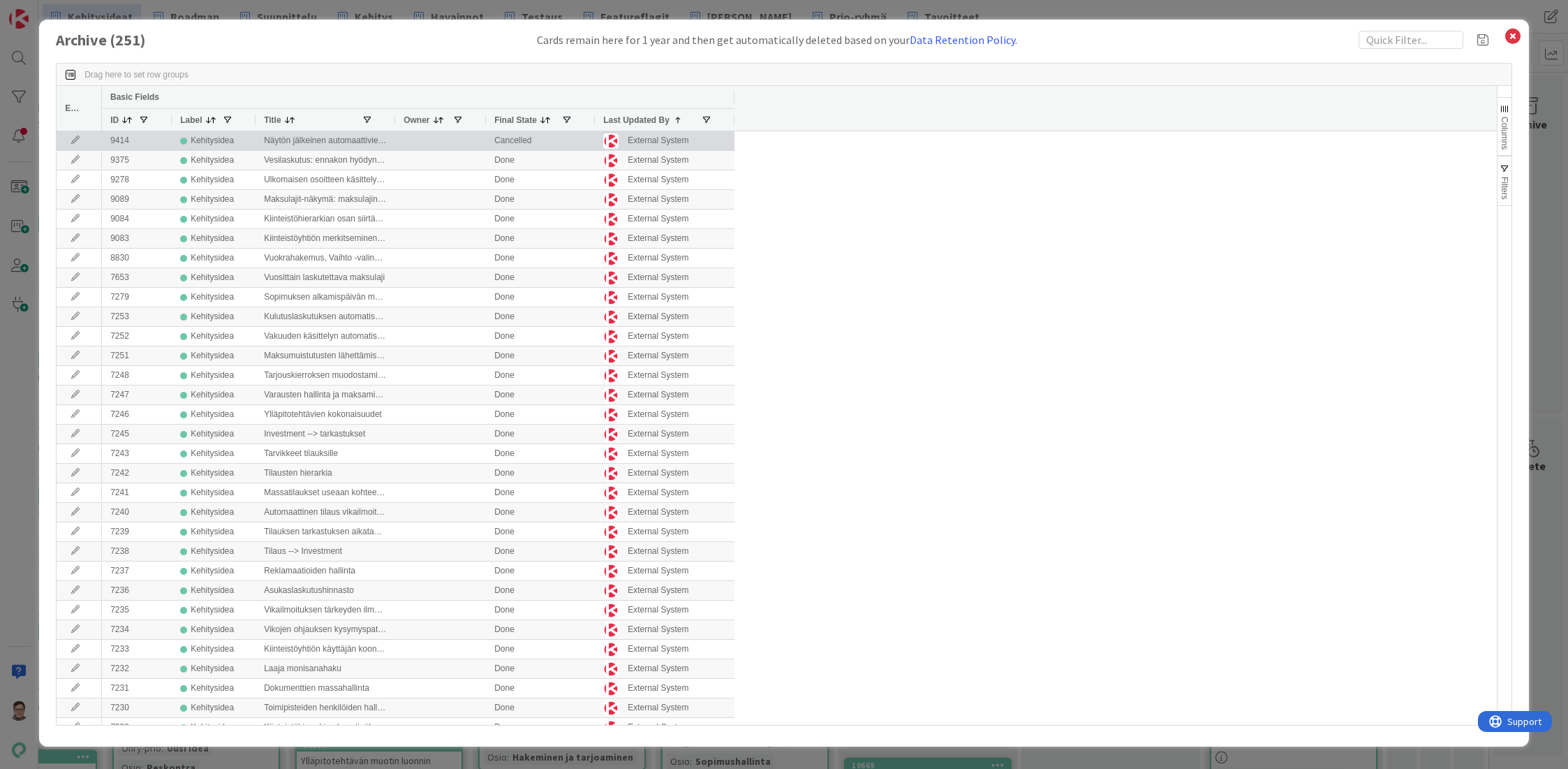
click at [71, 142] on icon at bounding box center [75, 140] width 21 height 9
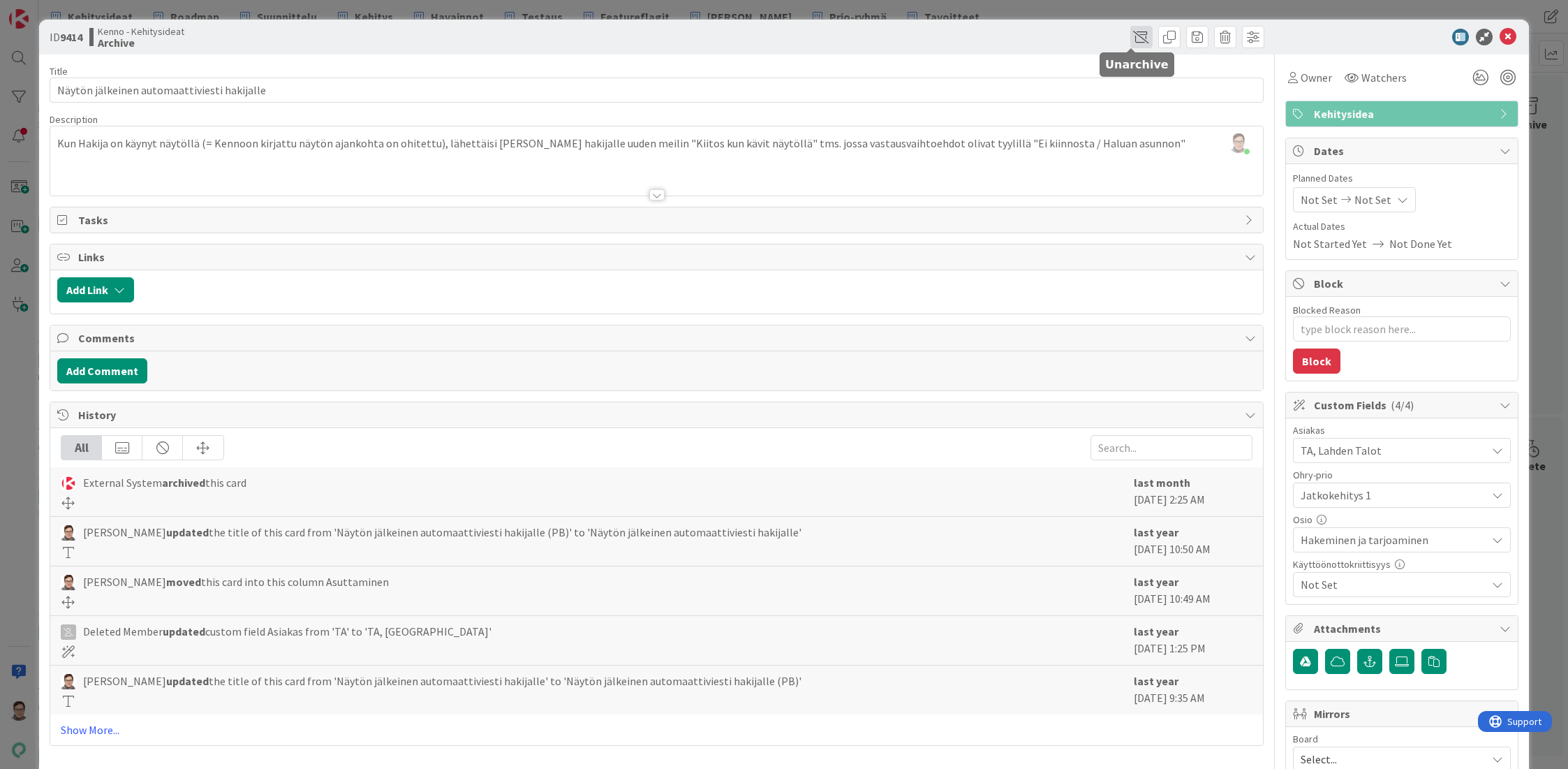
click at [1130, 40] on span at bounding box center [1141, 36] width 22 height 22
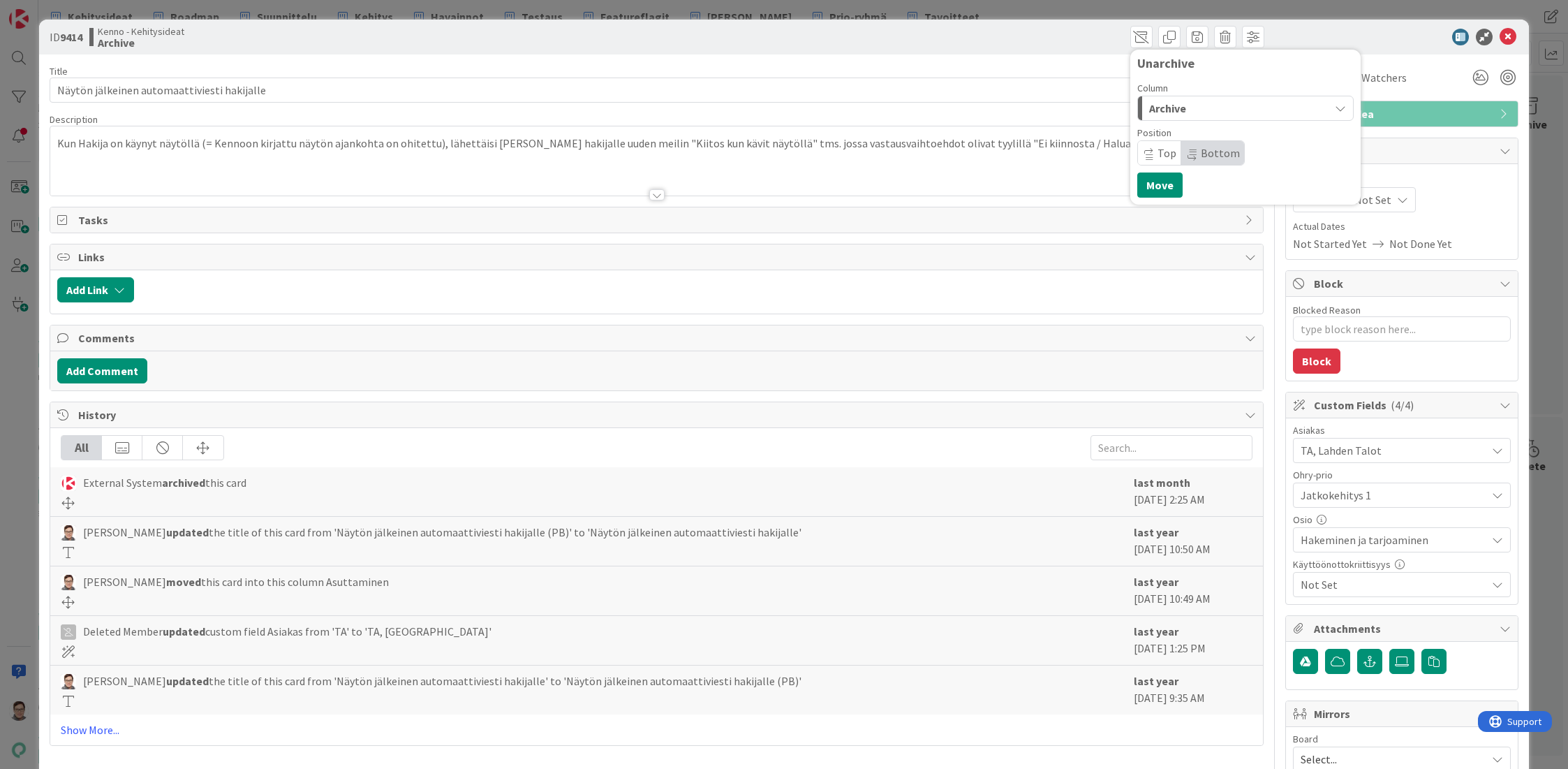
click at [1159, 105] on span "Archive" at bounding box center [1167, 108] width 37 height 19
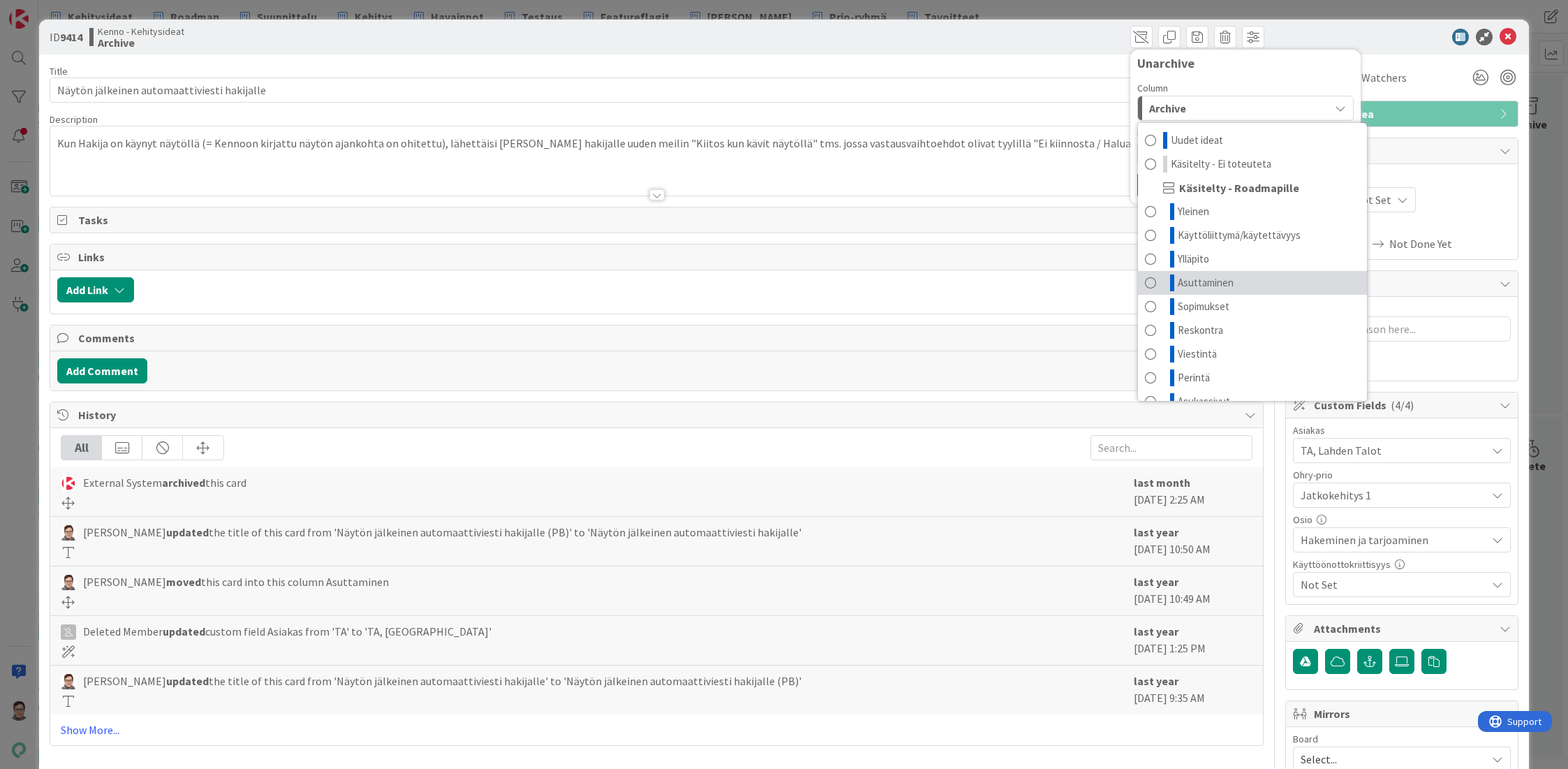
click at [1188, 282] on span "Asuttaminen" at bounding box center [1206, 283] width 56 height 17
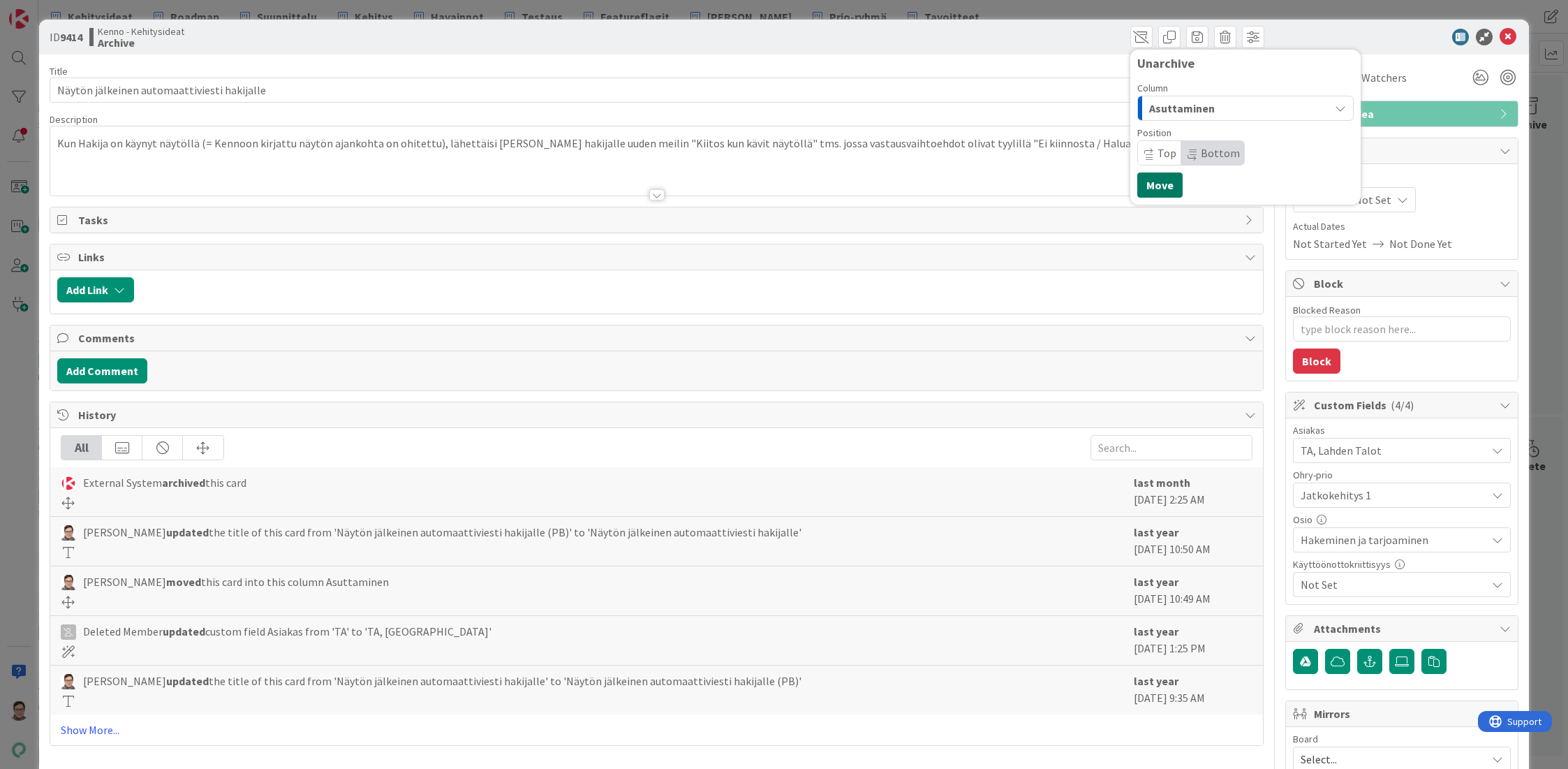
click at [1154, 177] on button "Move" at bounding box center [1160, 184] width 46 height 25
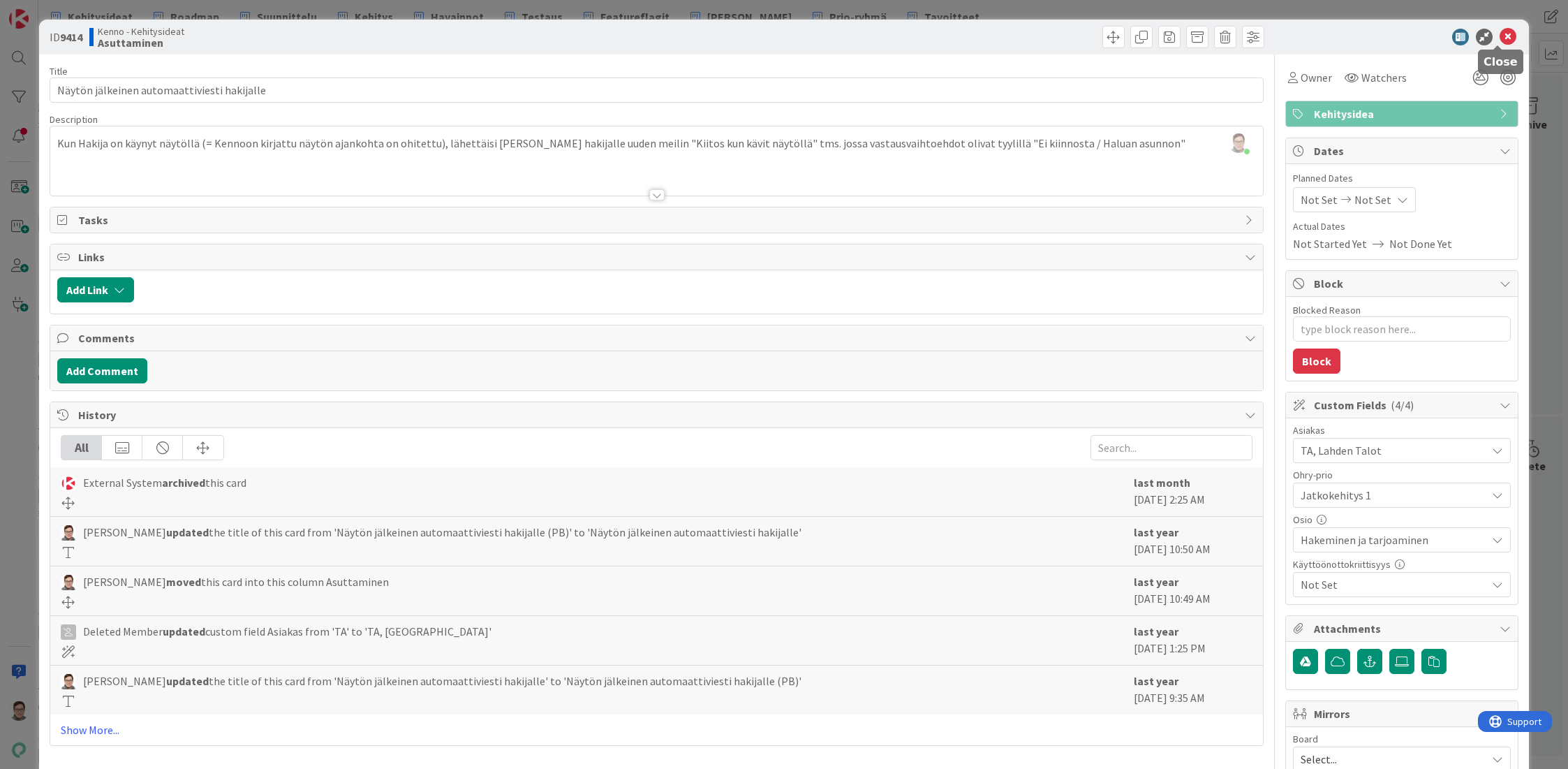
click at [1500, 38] on icon at bounding box center [1508, 37] width 17 height 17
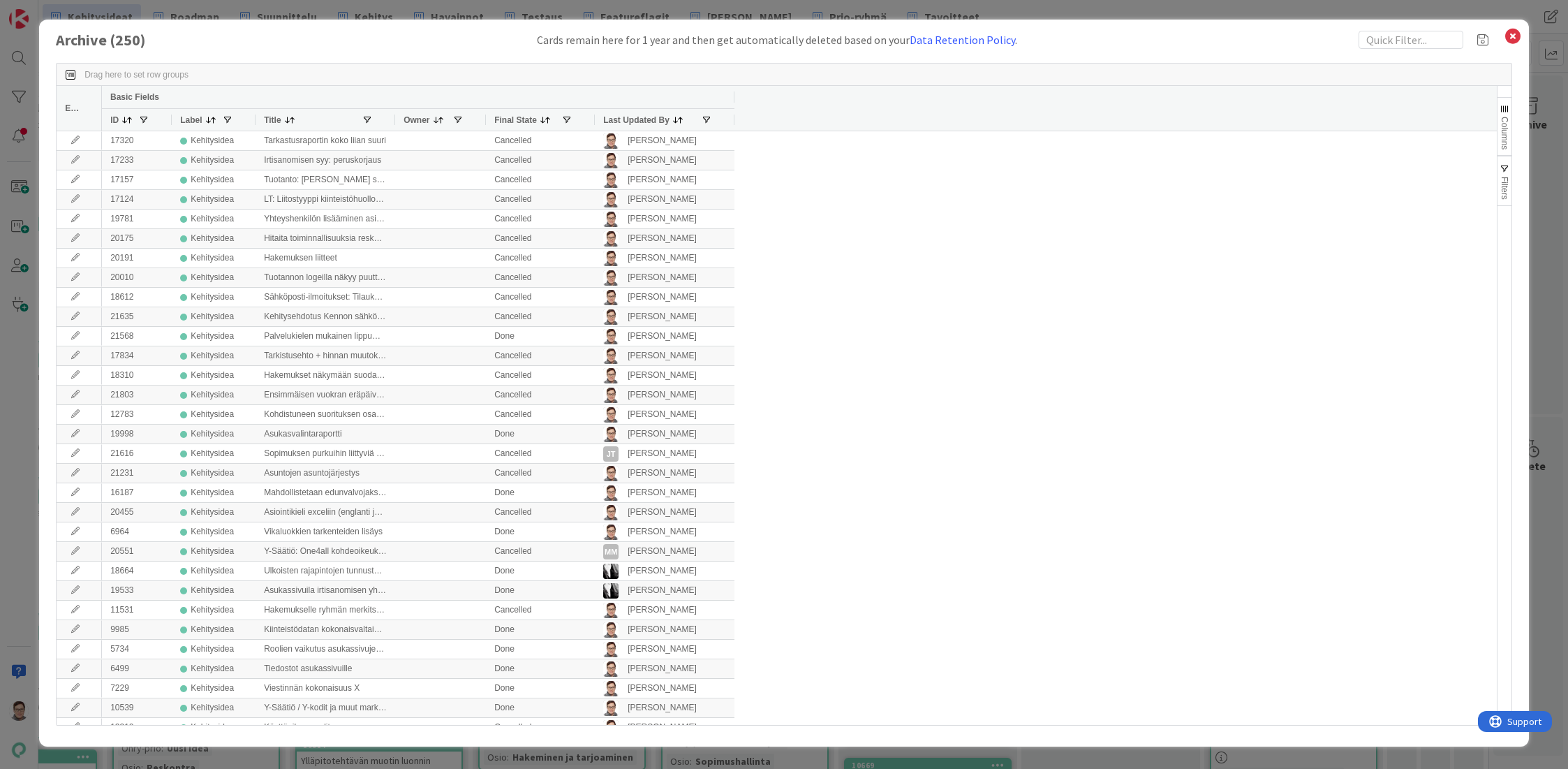
click at [623, 120] on span "Last Updated By" at bounding box center [636, 120] width 66 height 10
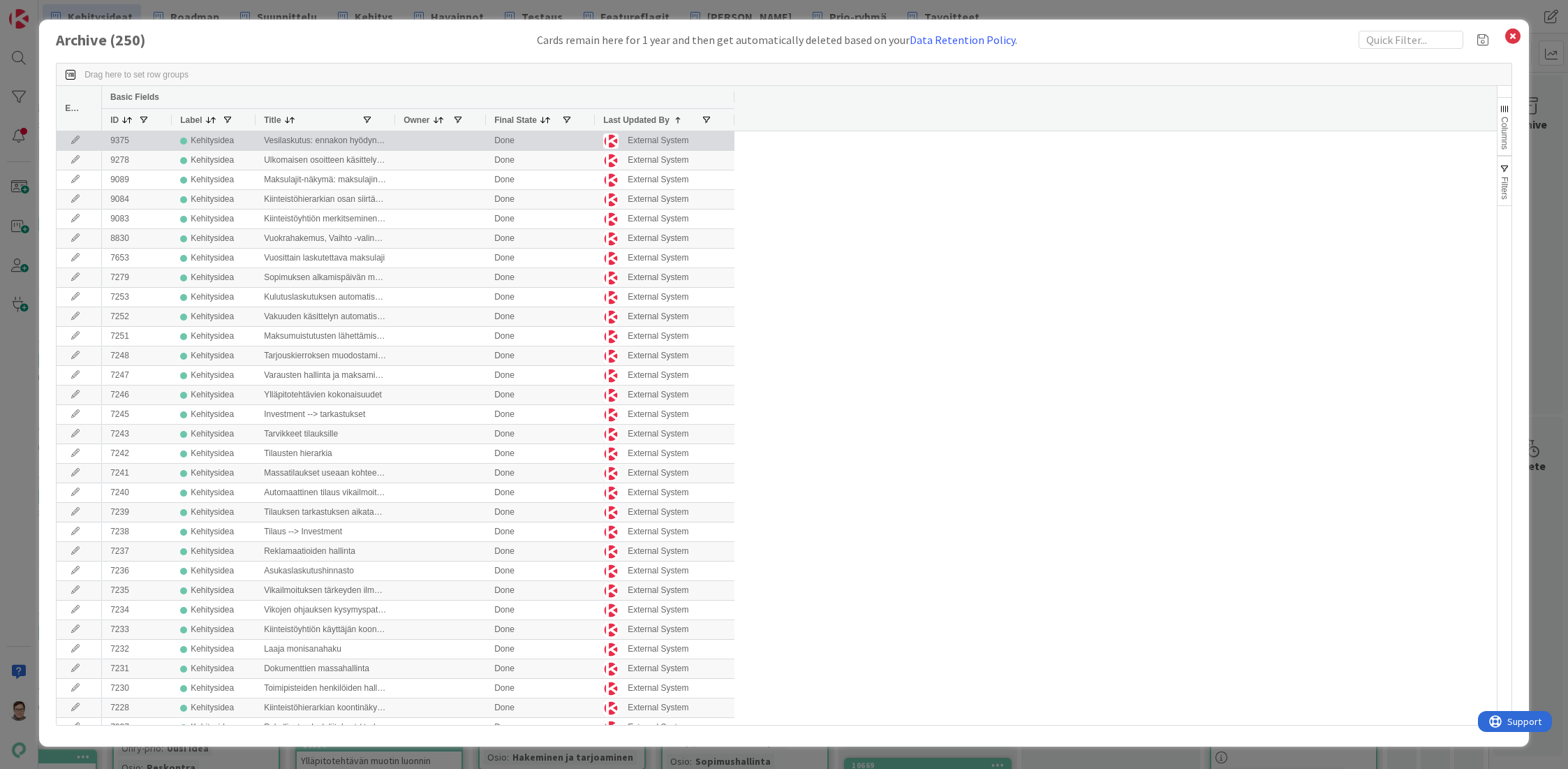
click at [74, 137] on icon at bounding box center [75, 140] width 21 height 9
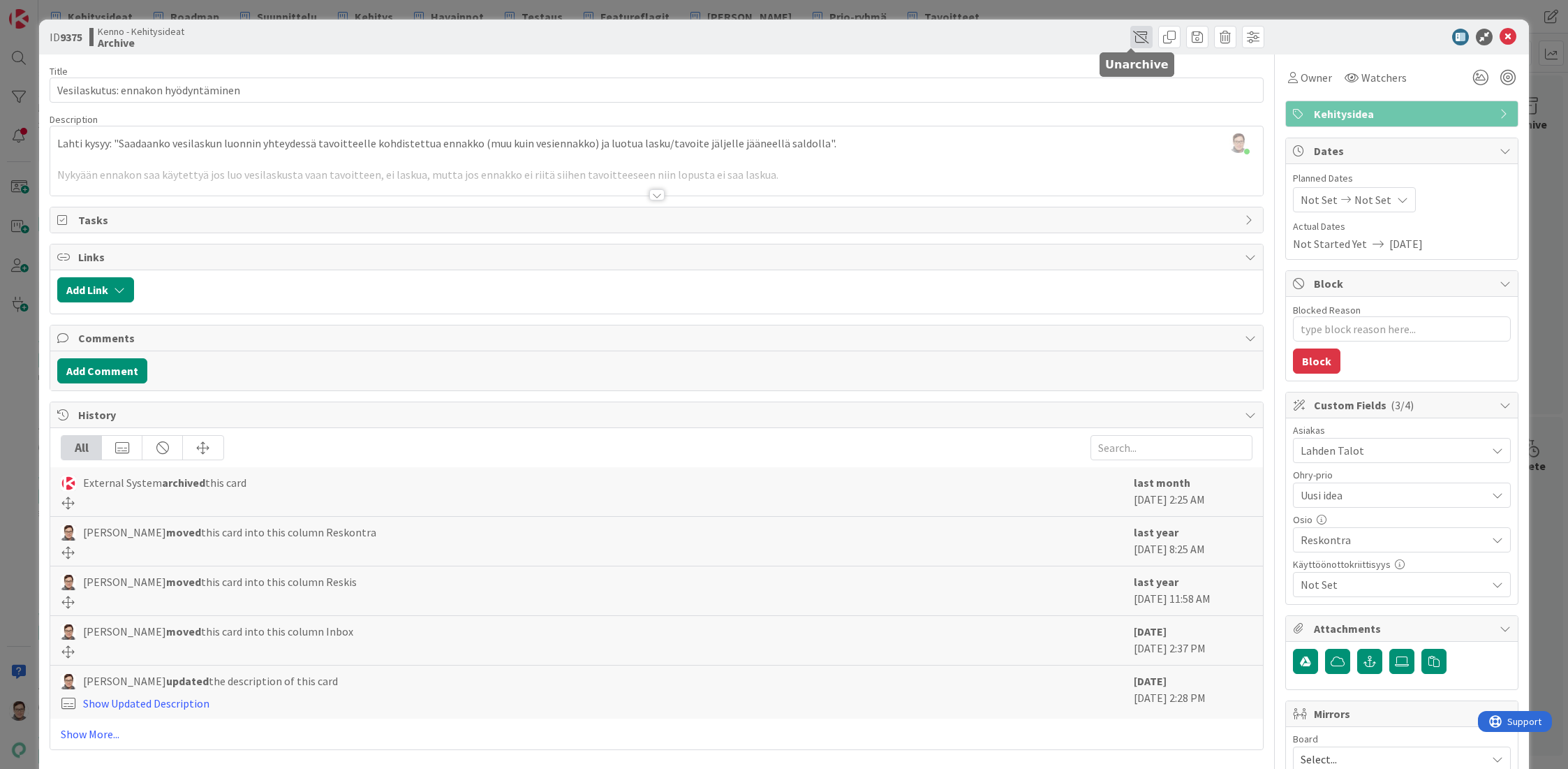
click at [1133, 40] on span at bounding box center [1141, 36] width 22 height 22
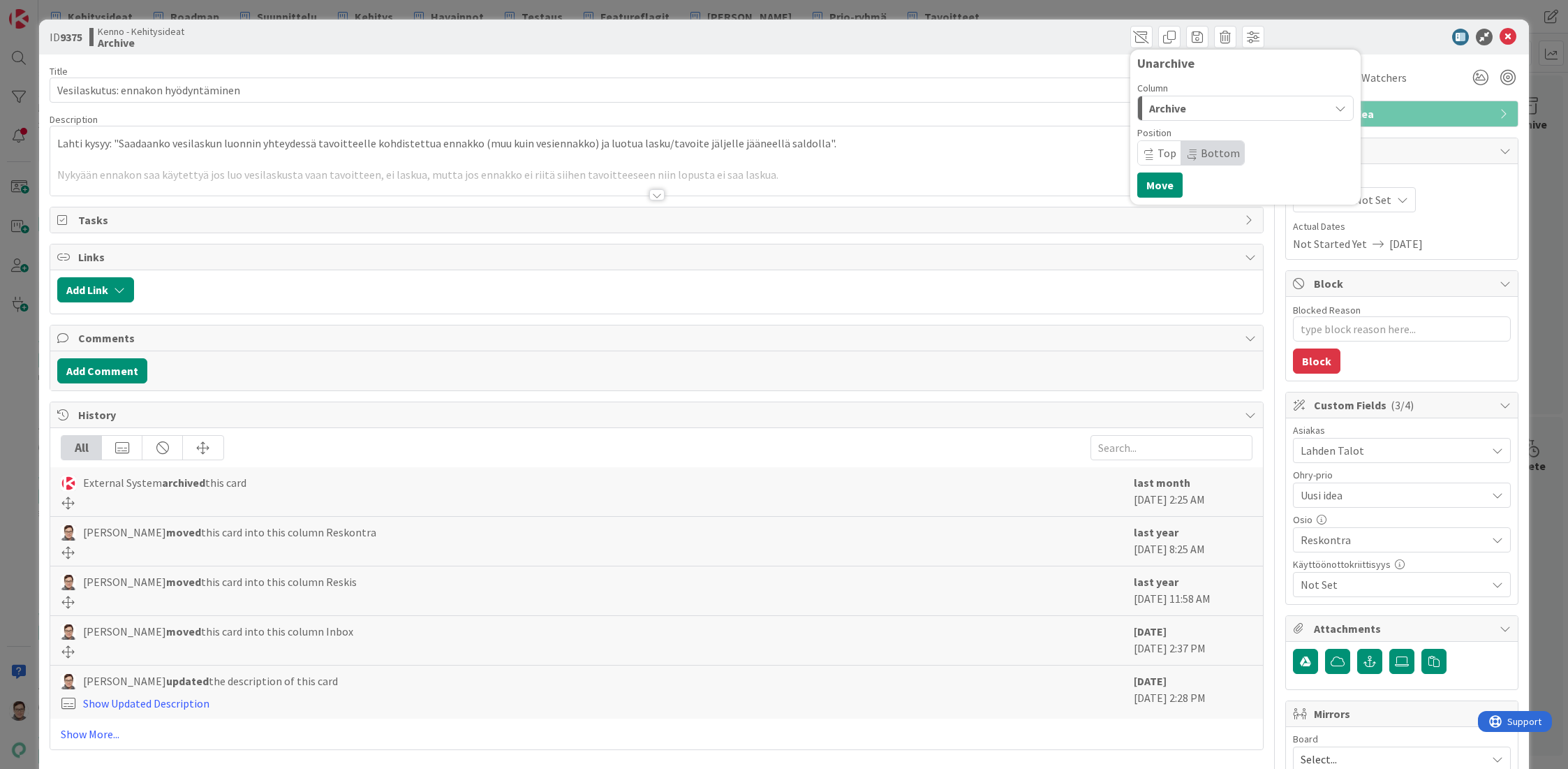
click at [1170, 108] on span "Archive" at bounding box center [1167, 108] width 37 height 19
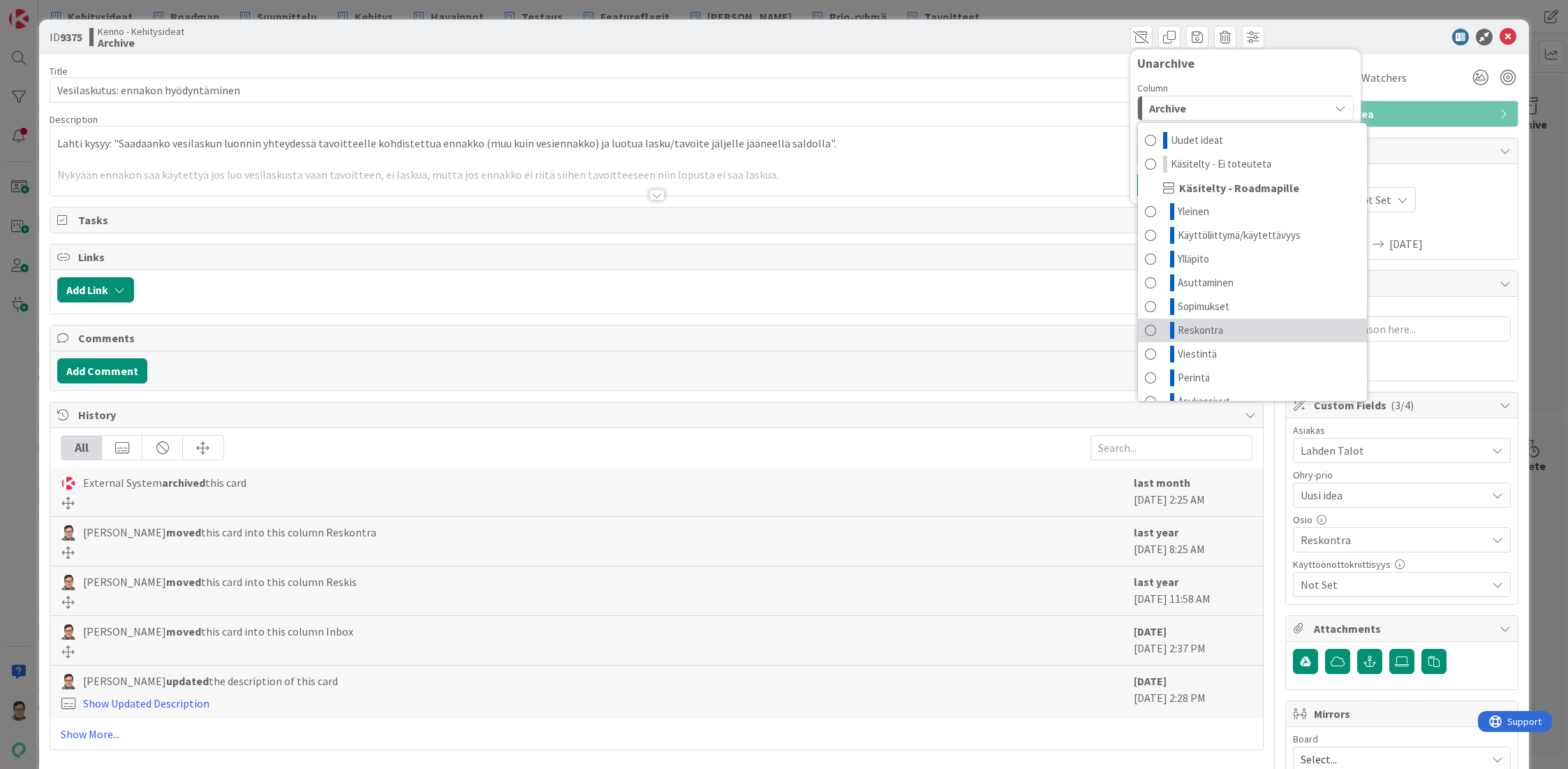
click at [1203, 325] on span "Reskontra" at bounding box center [1201, 330] width 46 height 17
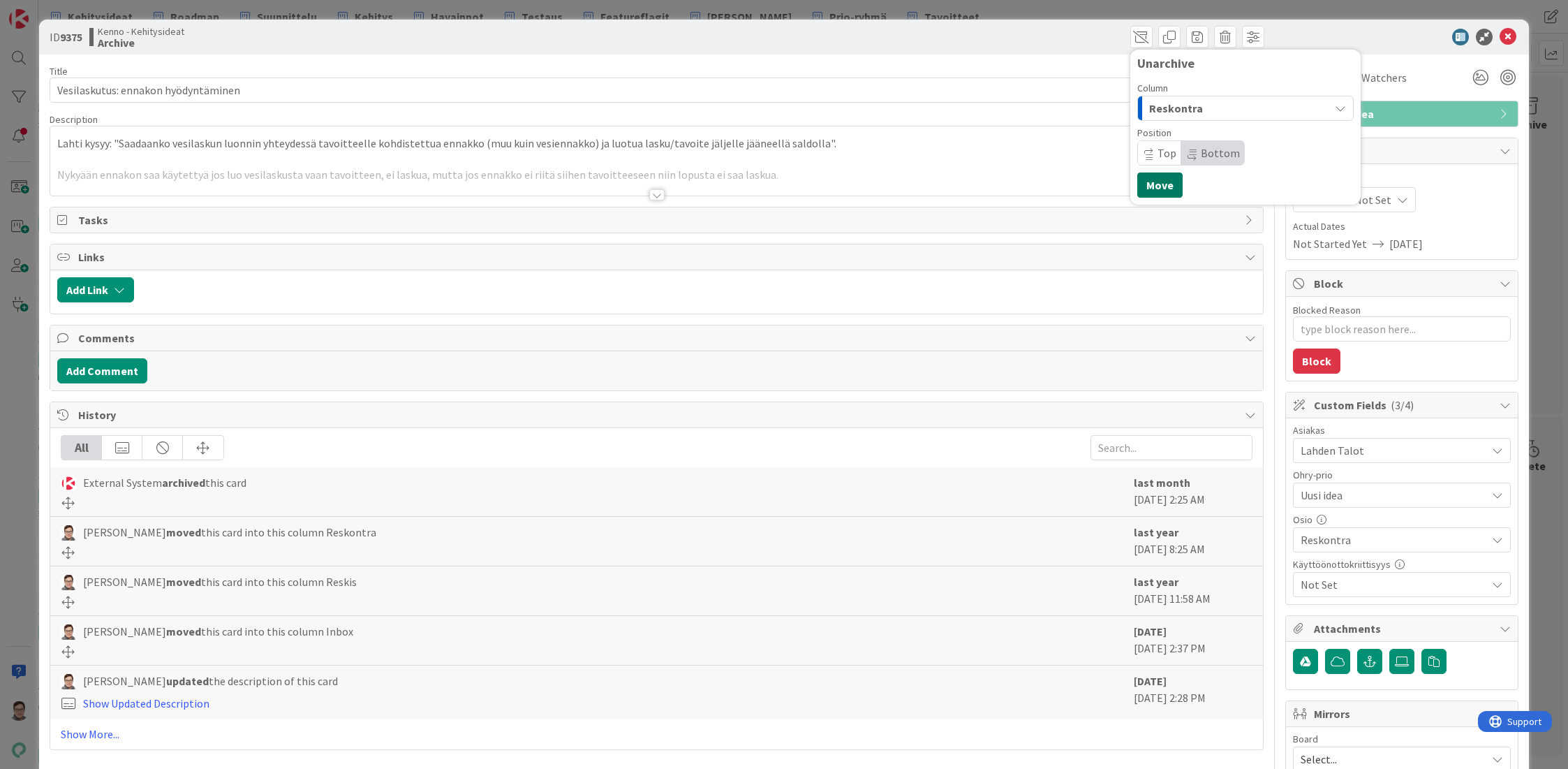
click at [1149, 185] on button "Move" at bounding box center [1160, 184] width 46 height 25
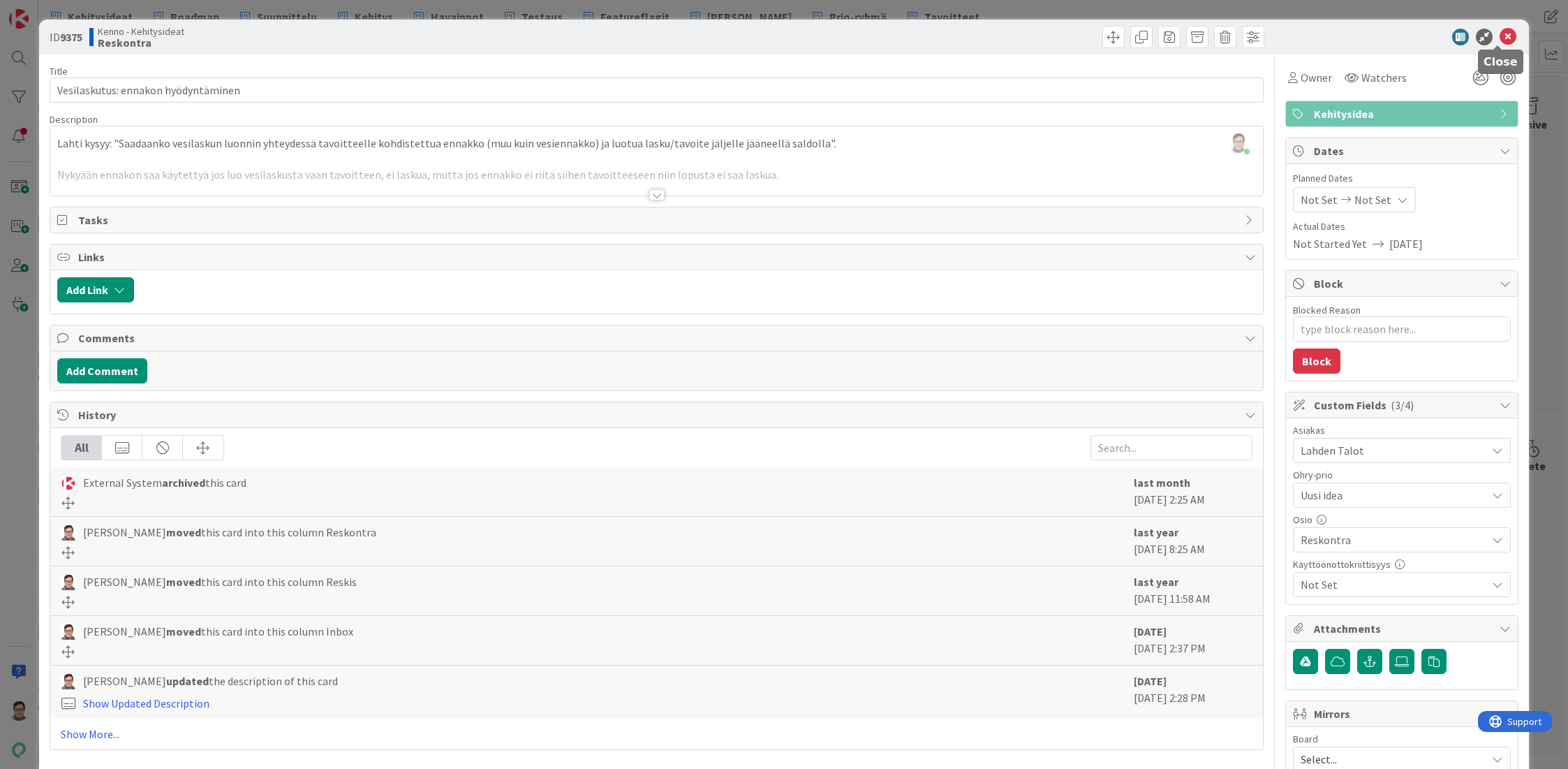
click at [1500, 38] on icon at bounding box center [1508, 37] width 17 height 17
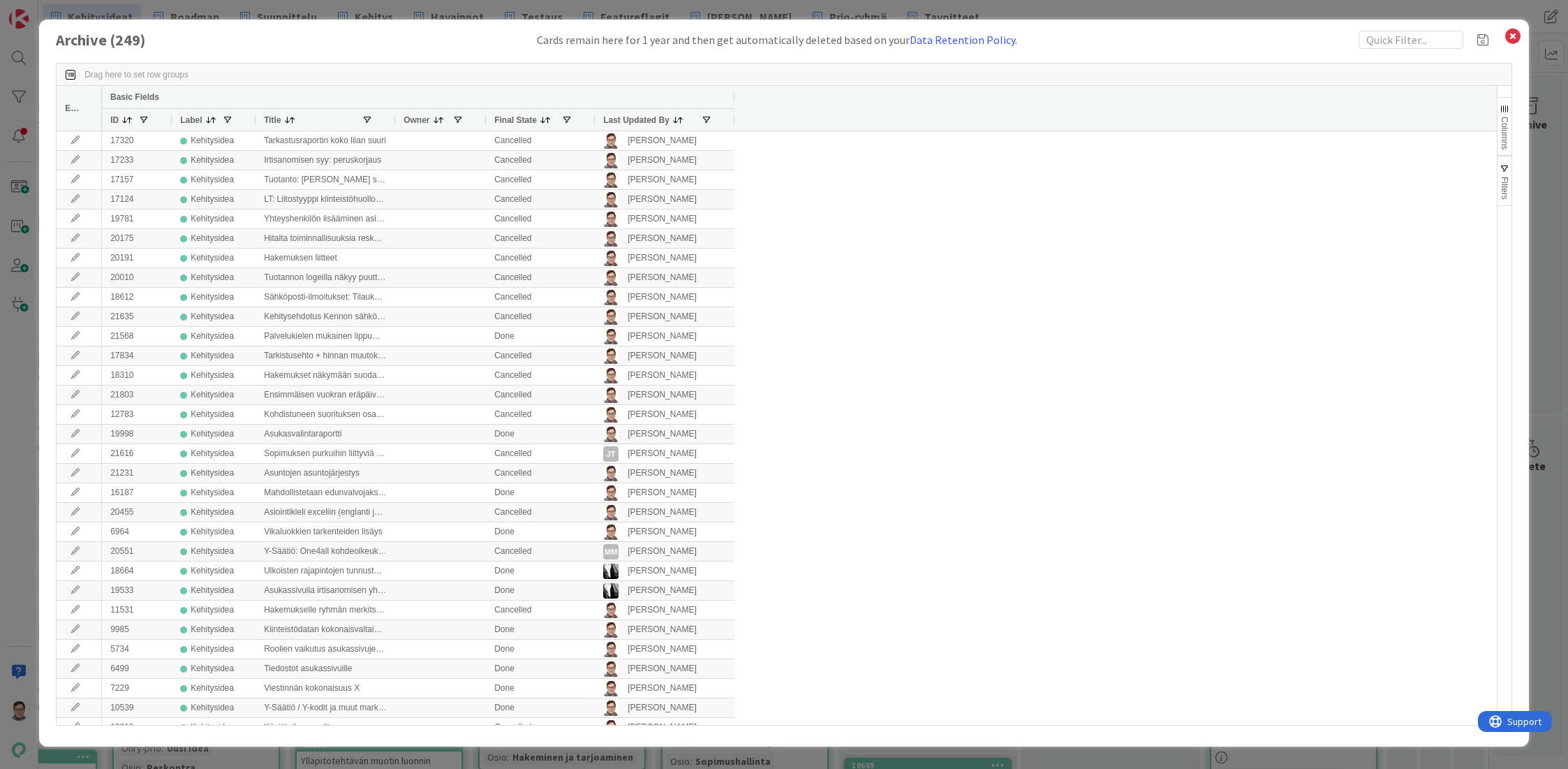
click at [625, 117] on span "Last Updated By" at bounding box center [636, 120] width 66 height 10
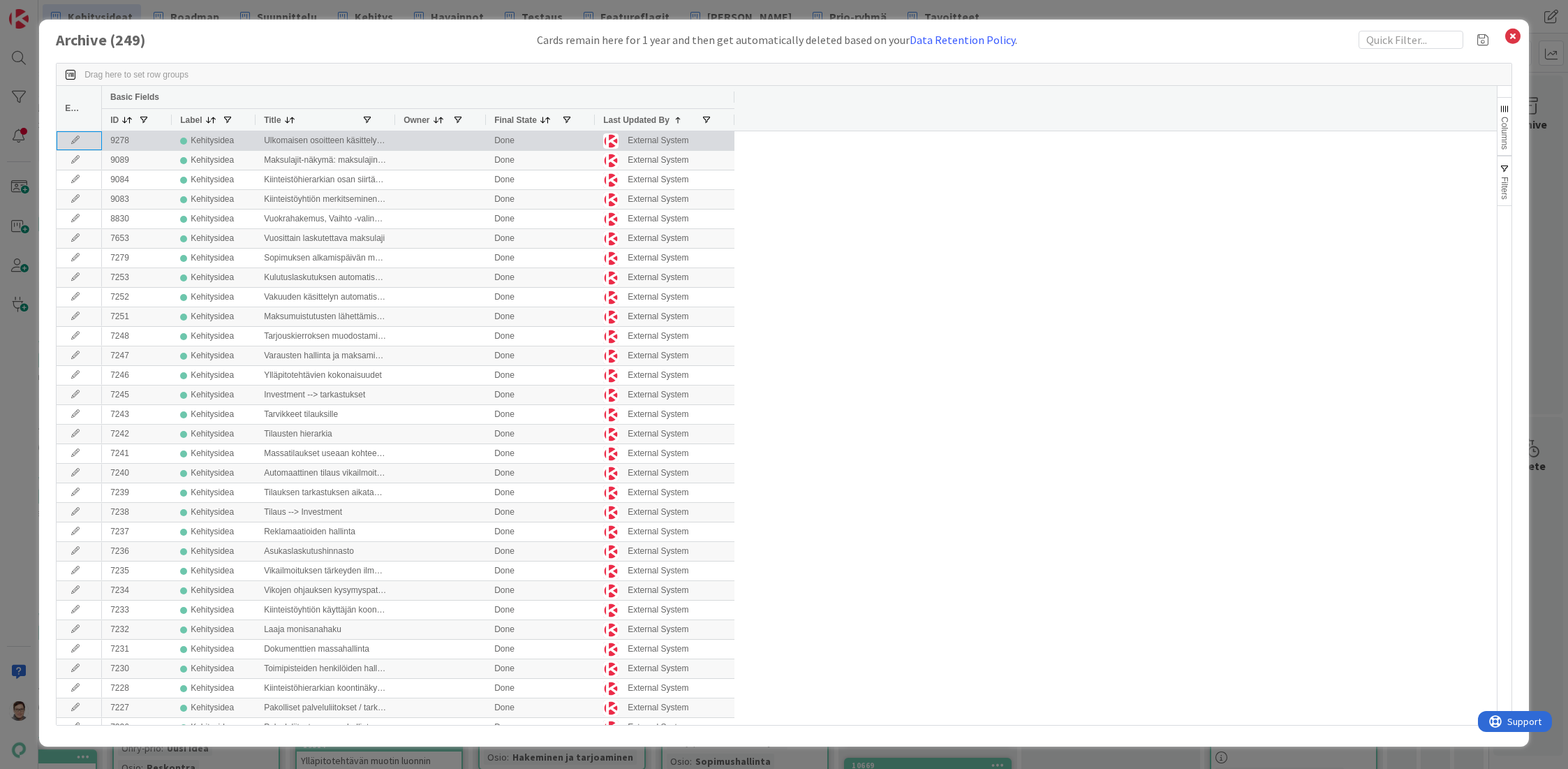
click at [77, 140] on icon at bounding box center [75, 140] width 21 height 9
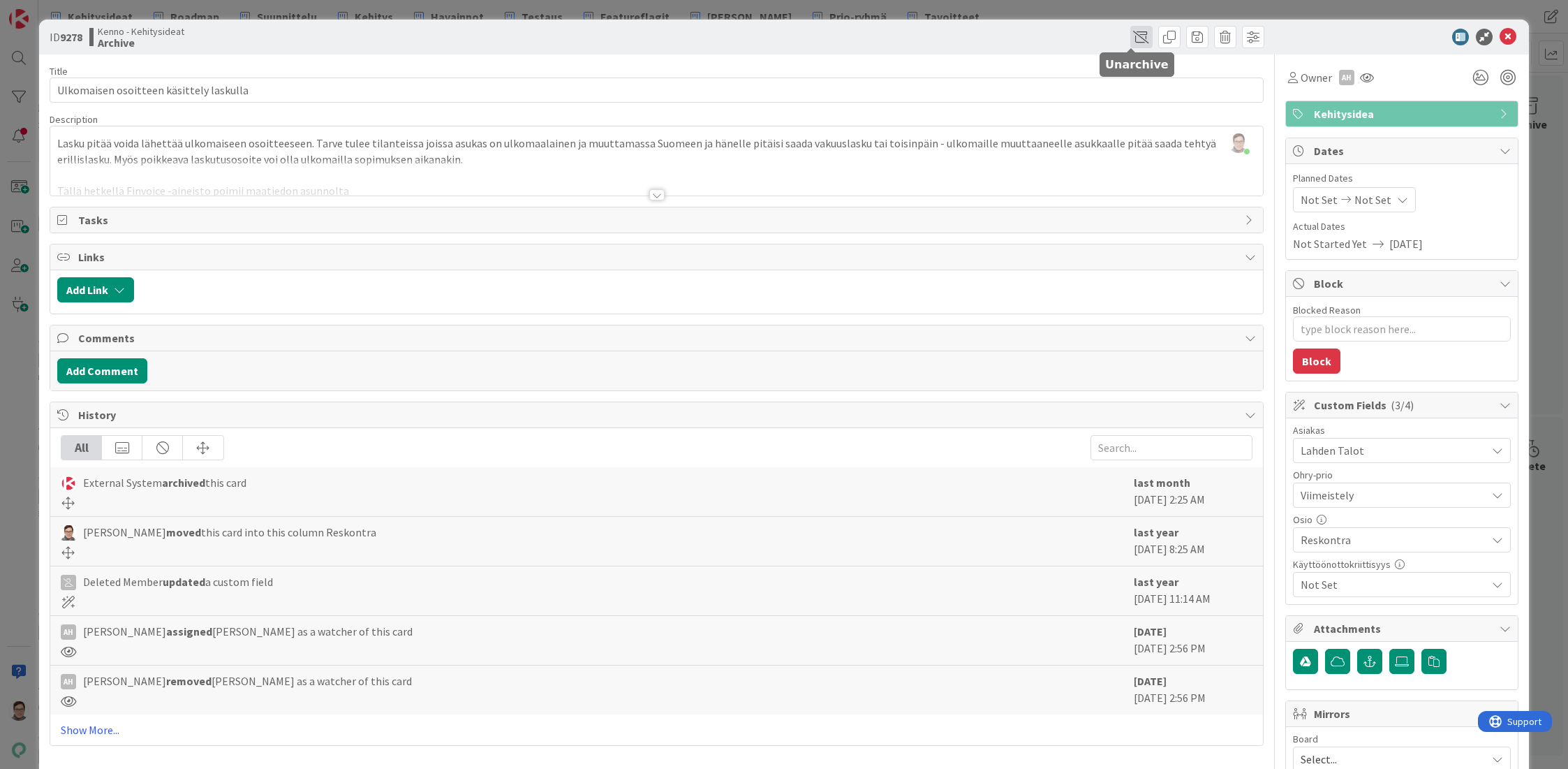
click at [1130, 34] on span at bounding box center [1141, 36] width 22 height 22
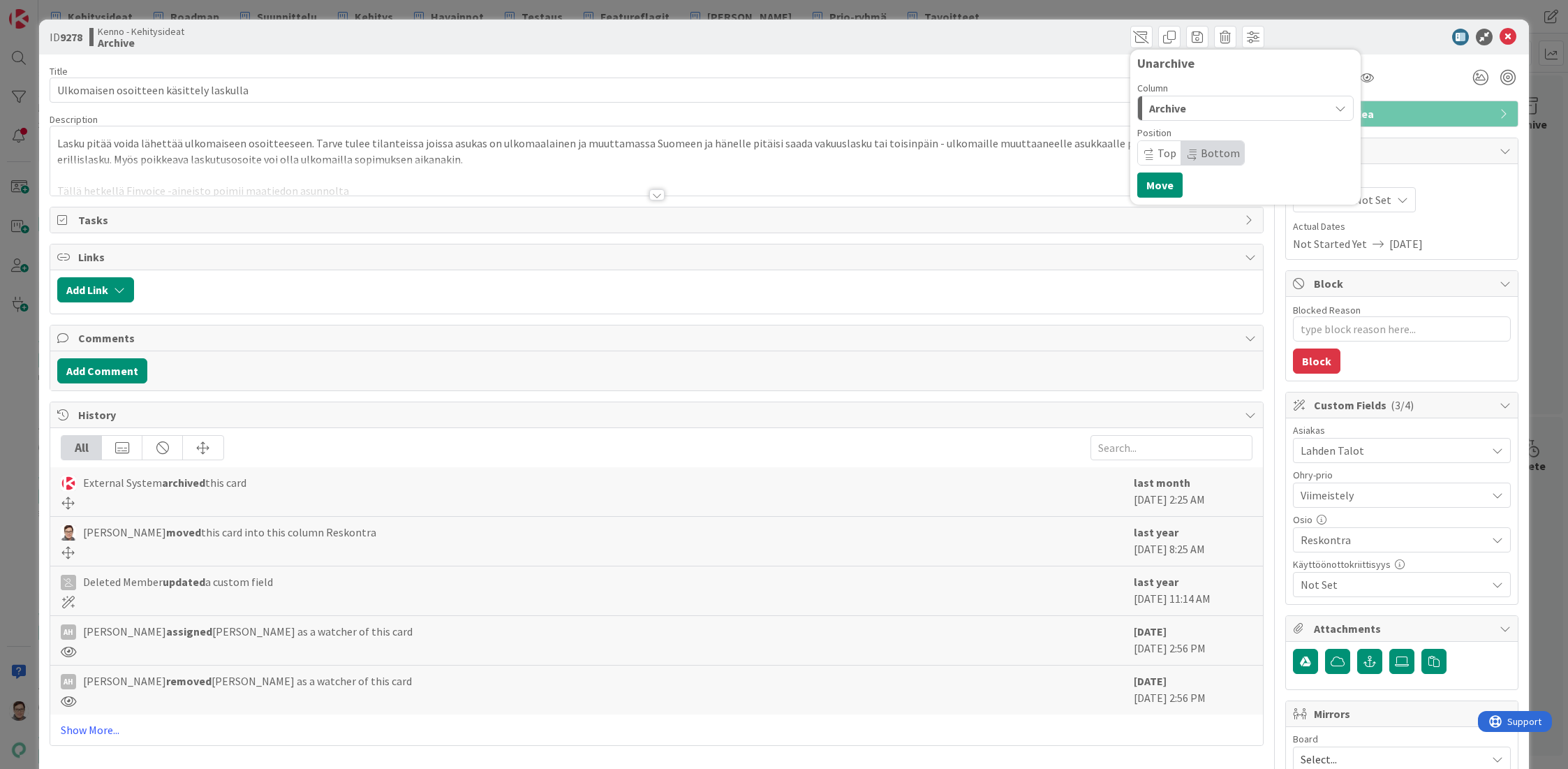
click at [1160, 103] on span "Archive" at bounding box center [1167, 108] width 37 height 19
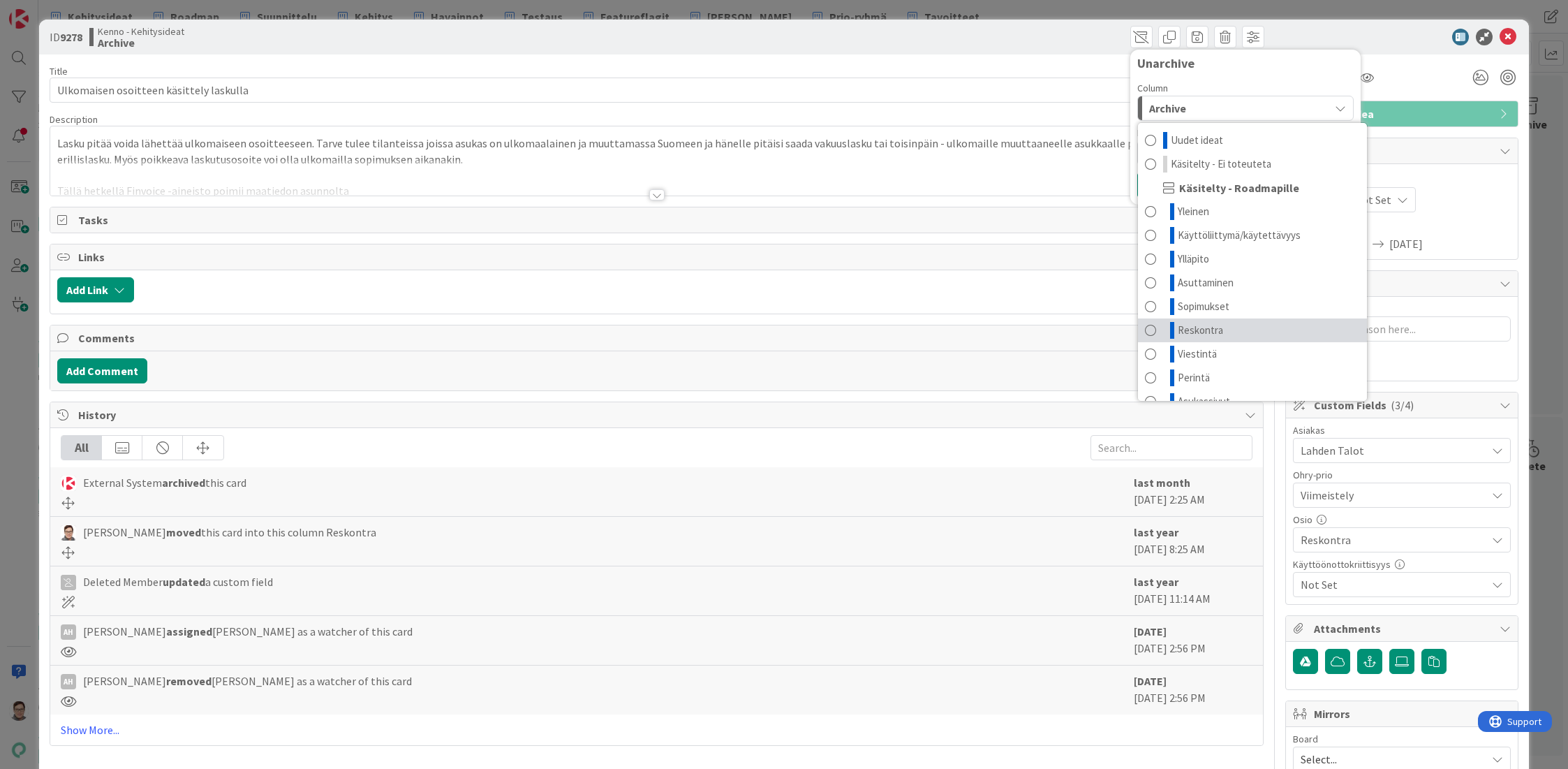
click at [1184, 327] on span "Reskontra" at bounding box center [1201, 330] width 46 height 17
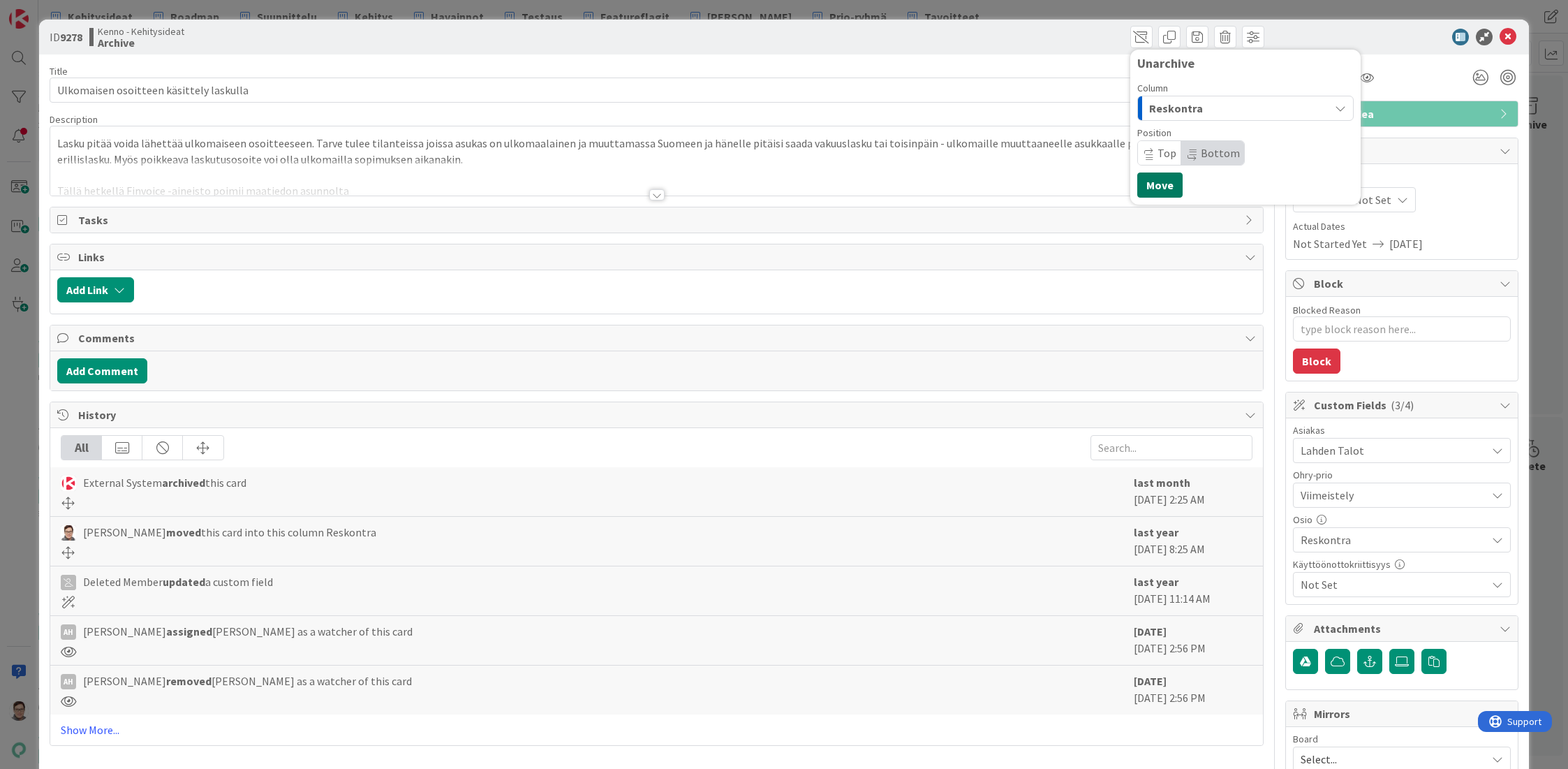
click at [1157, 184] on button "Move" at bounding box center [1160, 184] width 46 height 25
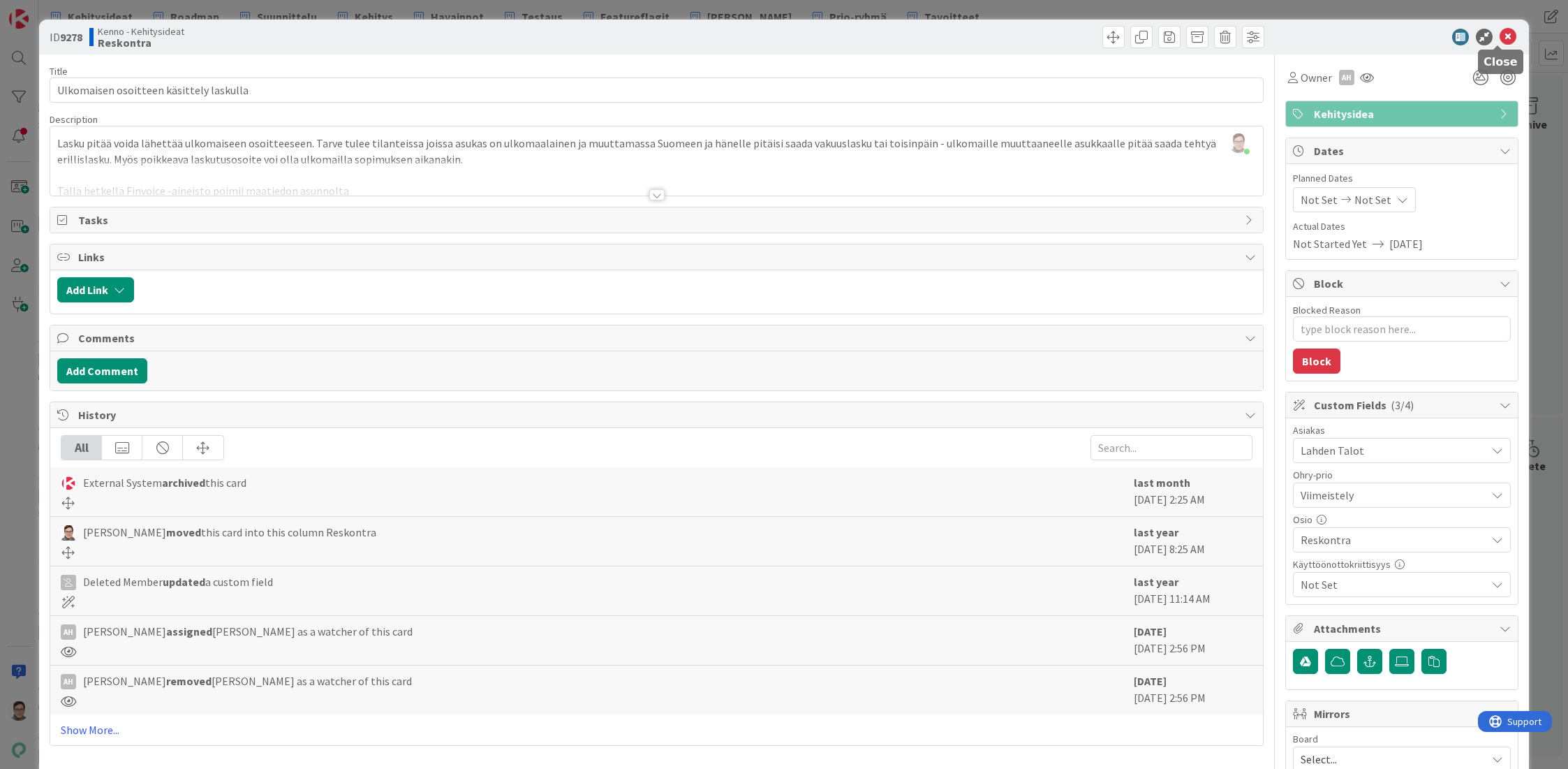
click at [1500, 34] on icon at bounding box center [1508, 37] width 17 height 17
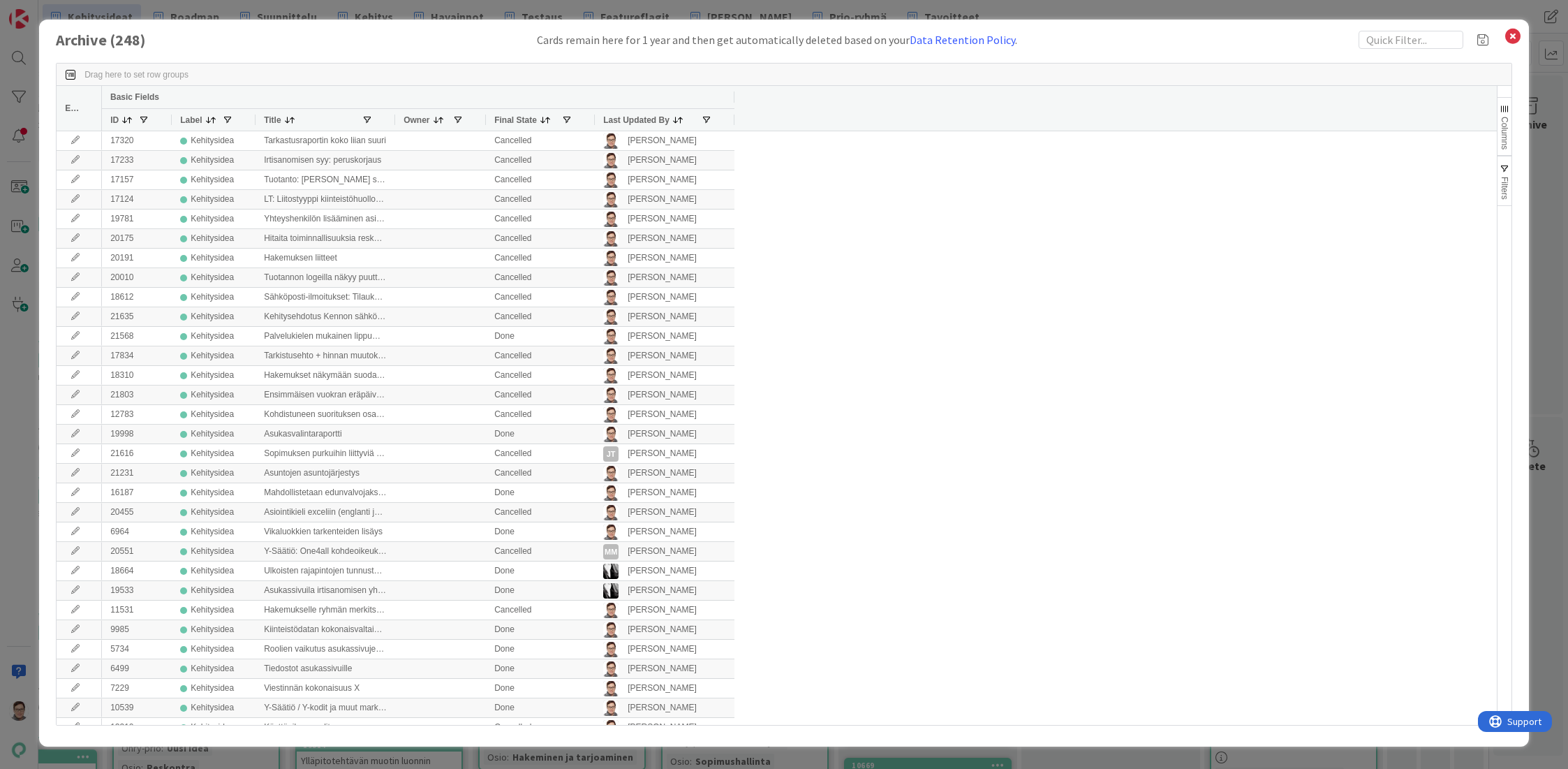
click at [628, 122] on span "Last Updated By" at bounding box center [636, 120] width 66 height 10
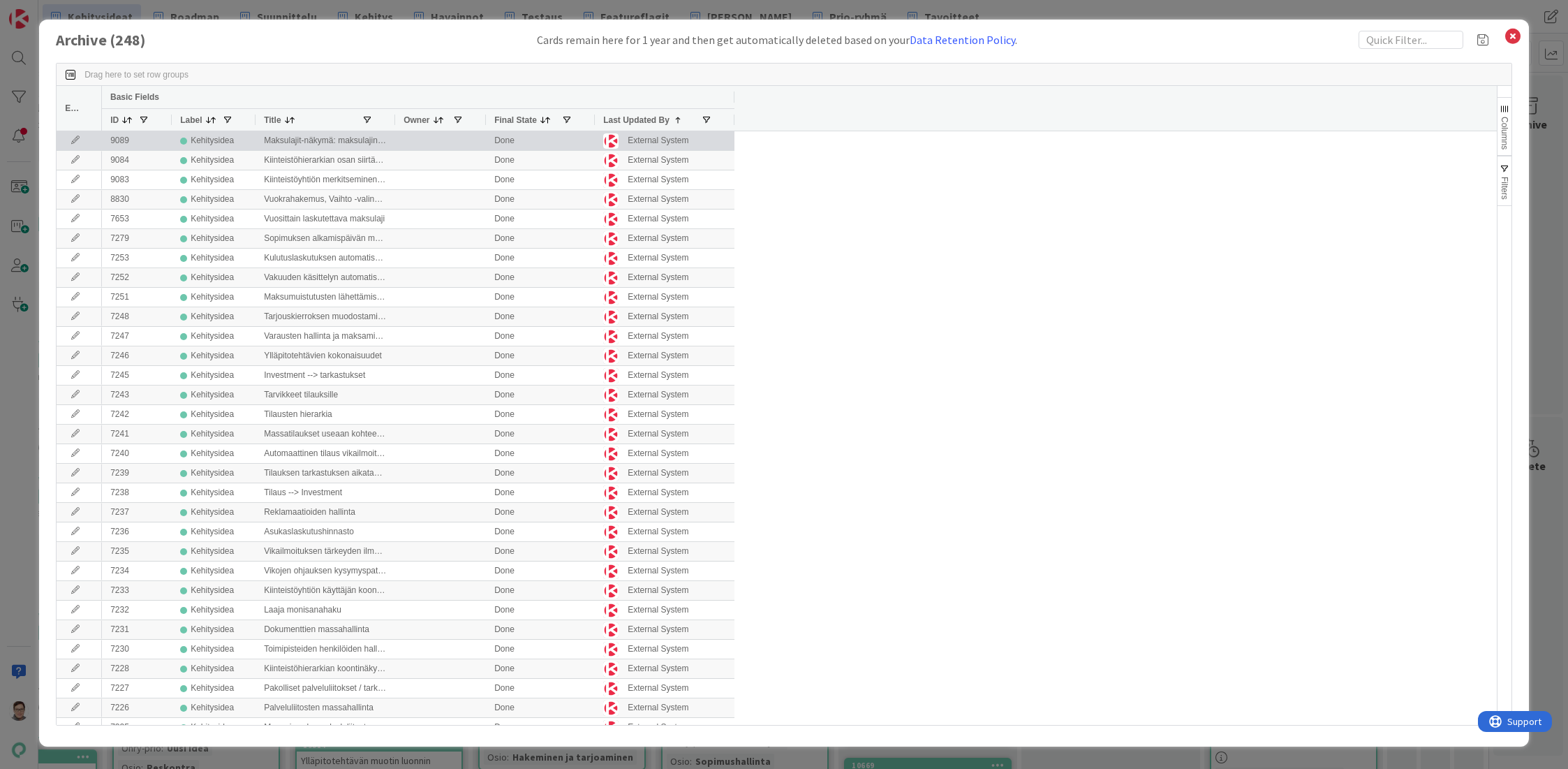
click at [68, 138] on icon at bounding box center [75, 140] width 21 height 9
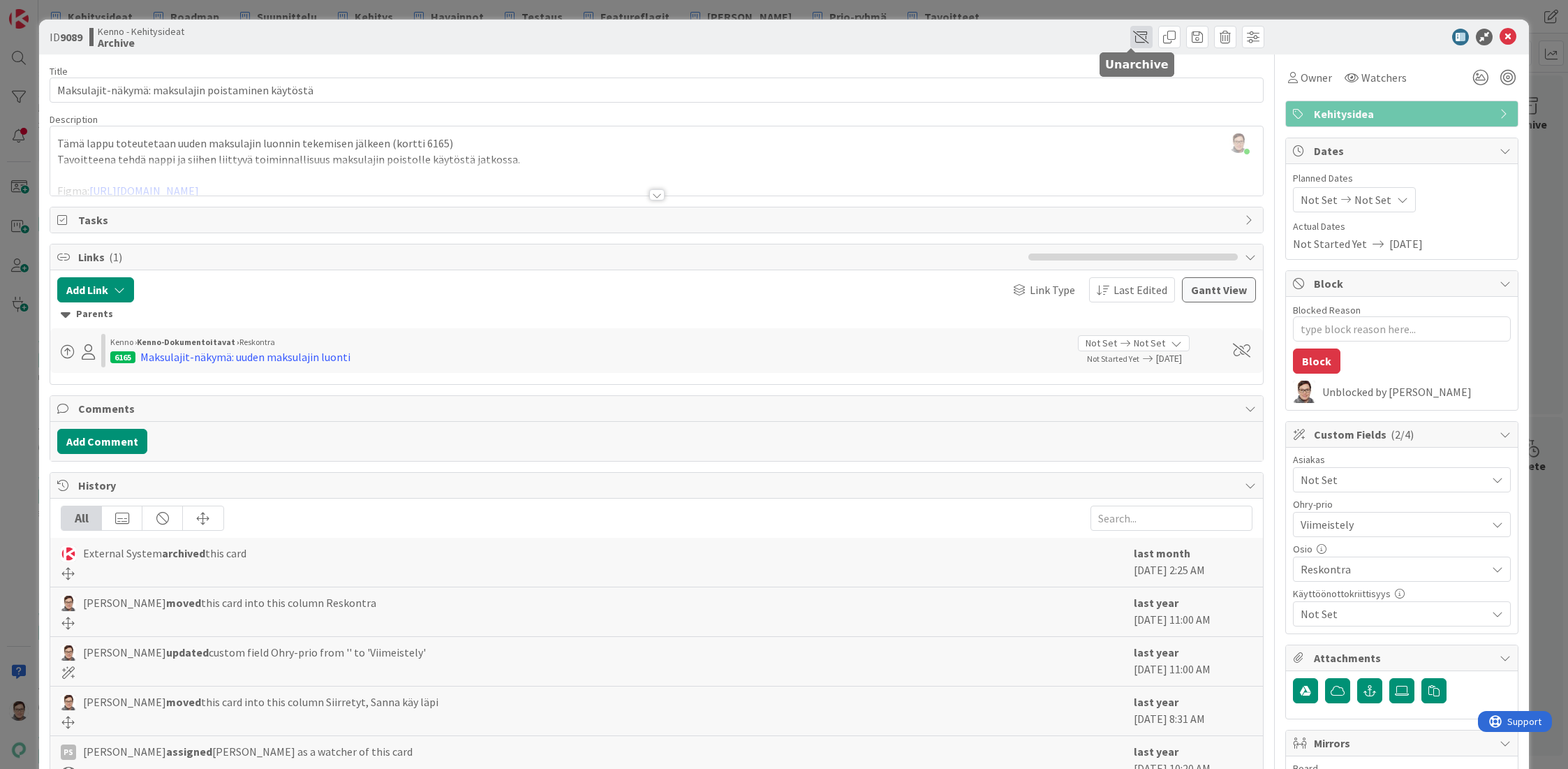
click at [1130, 39] on span at bounding box center [1141, 36] width 22 height 22
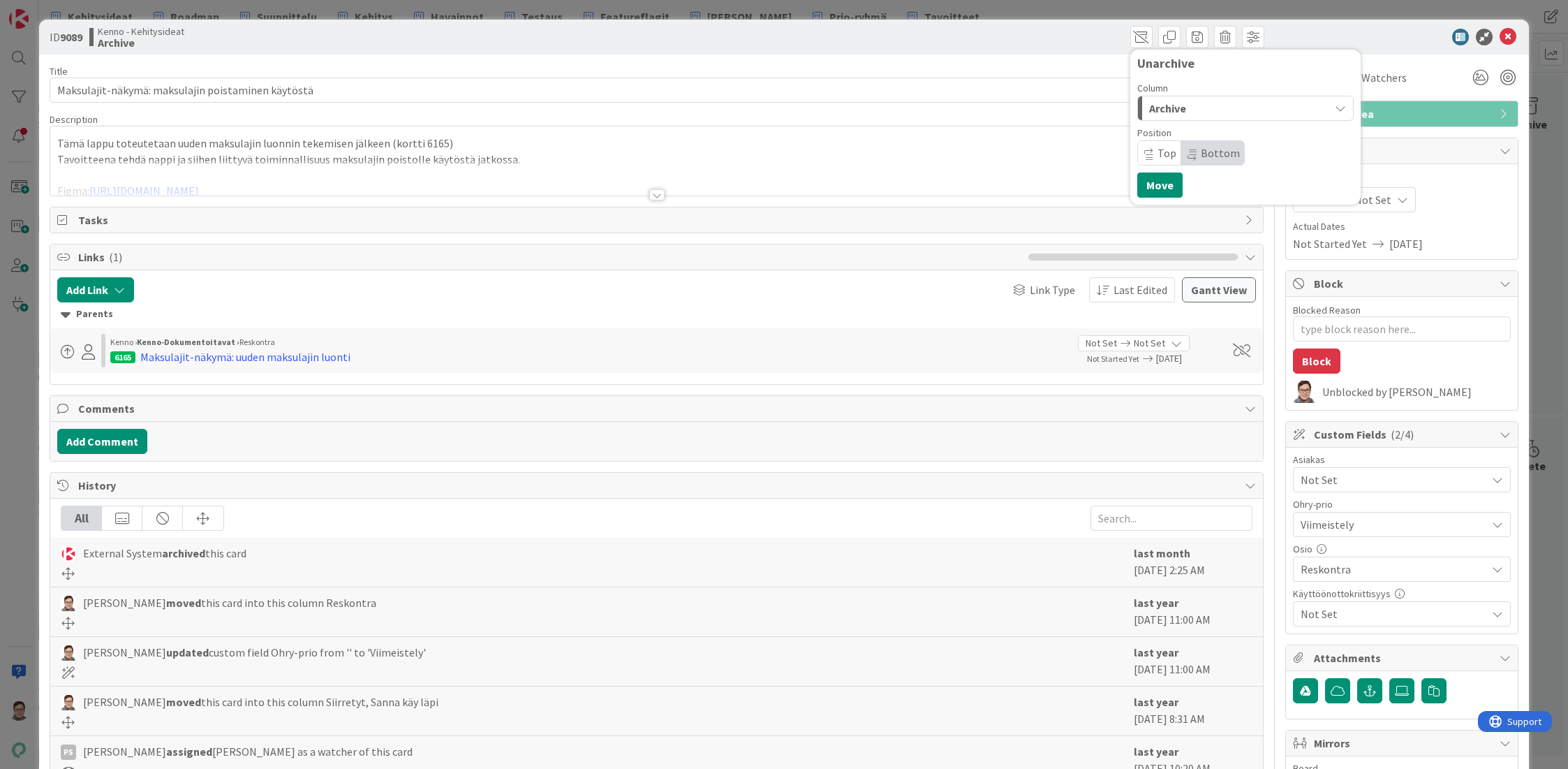
click at [1166, 115] on span "Archive" at bounding box center [1167, 108] width 37 height 19
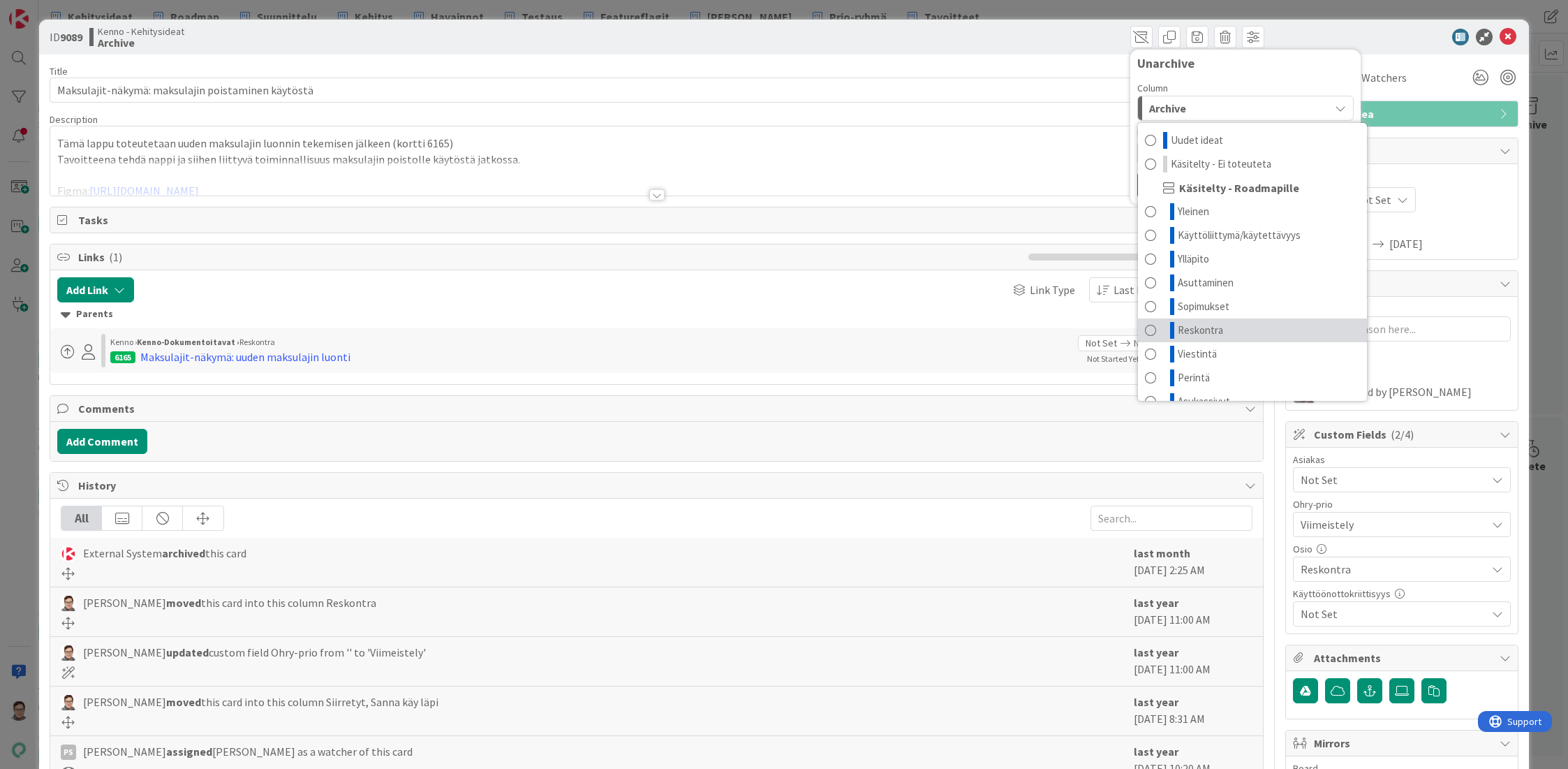
click at [1183, 330] on span "Reskontra" at bounding box center [1201, 330] width 46 height 17
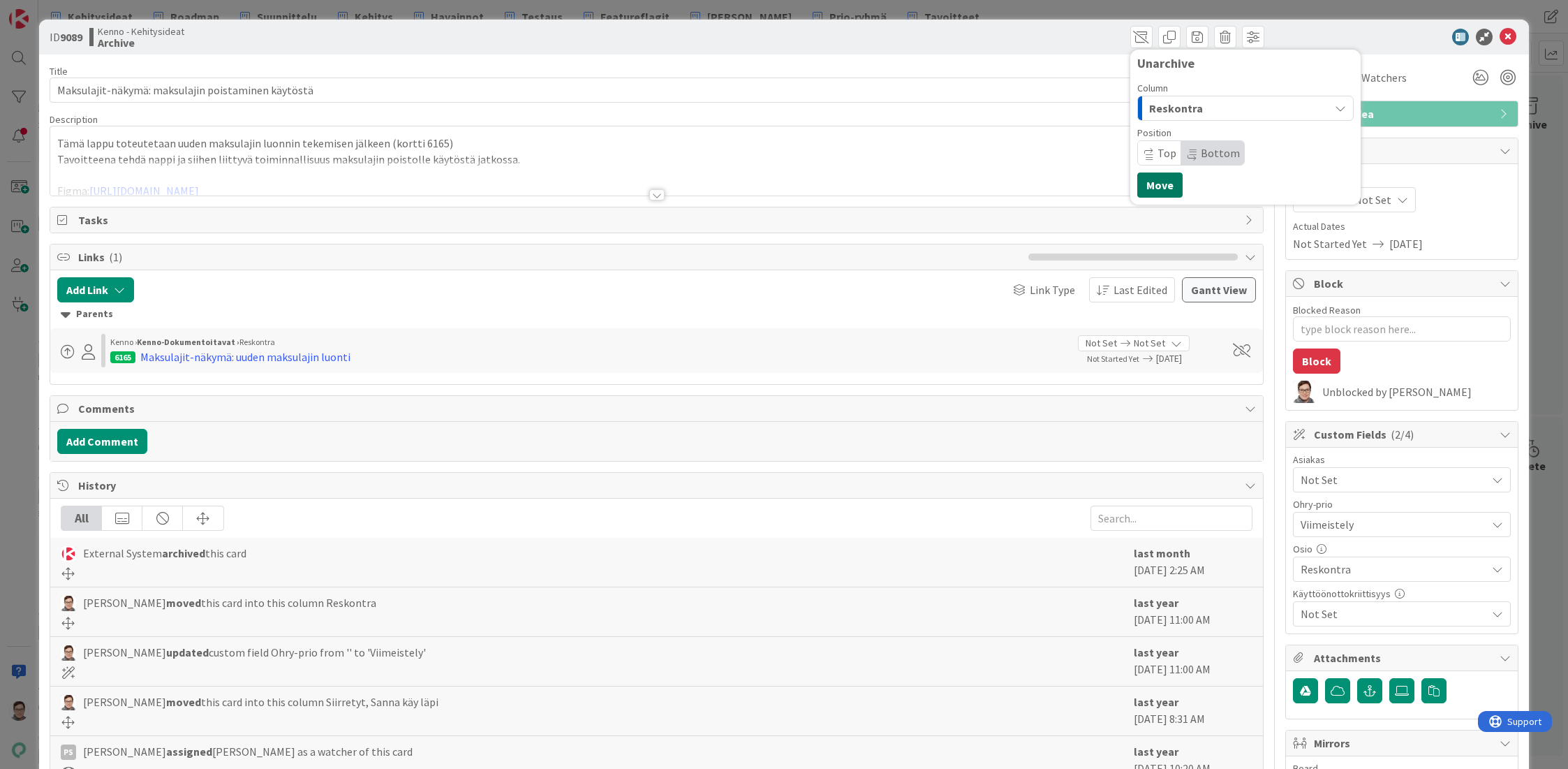
click at [1157, 188] on button "Move" at bounding box center [1160, 184] width 46 height 25
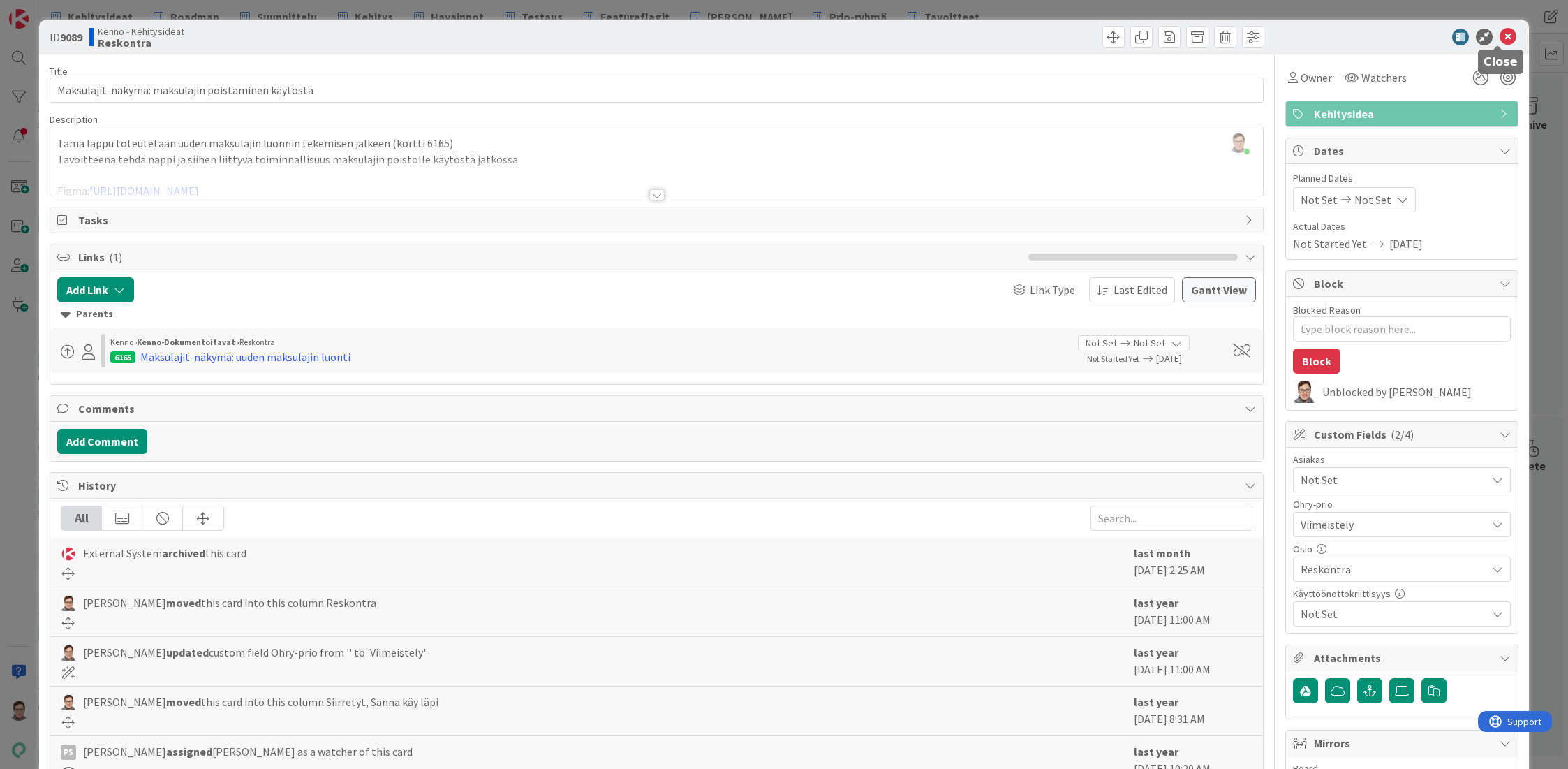
click at [1500, 37] on icon at bounding box center [1508, 37] width 17 height 17
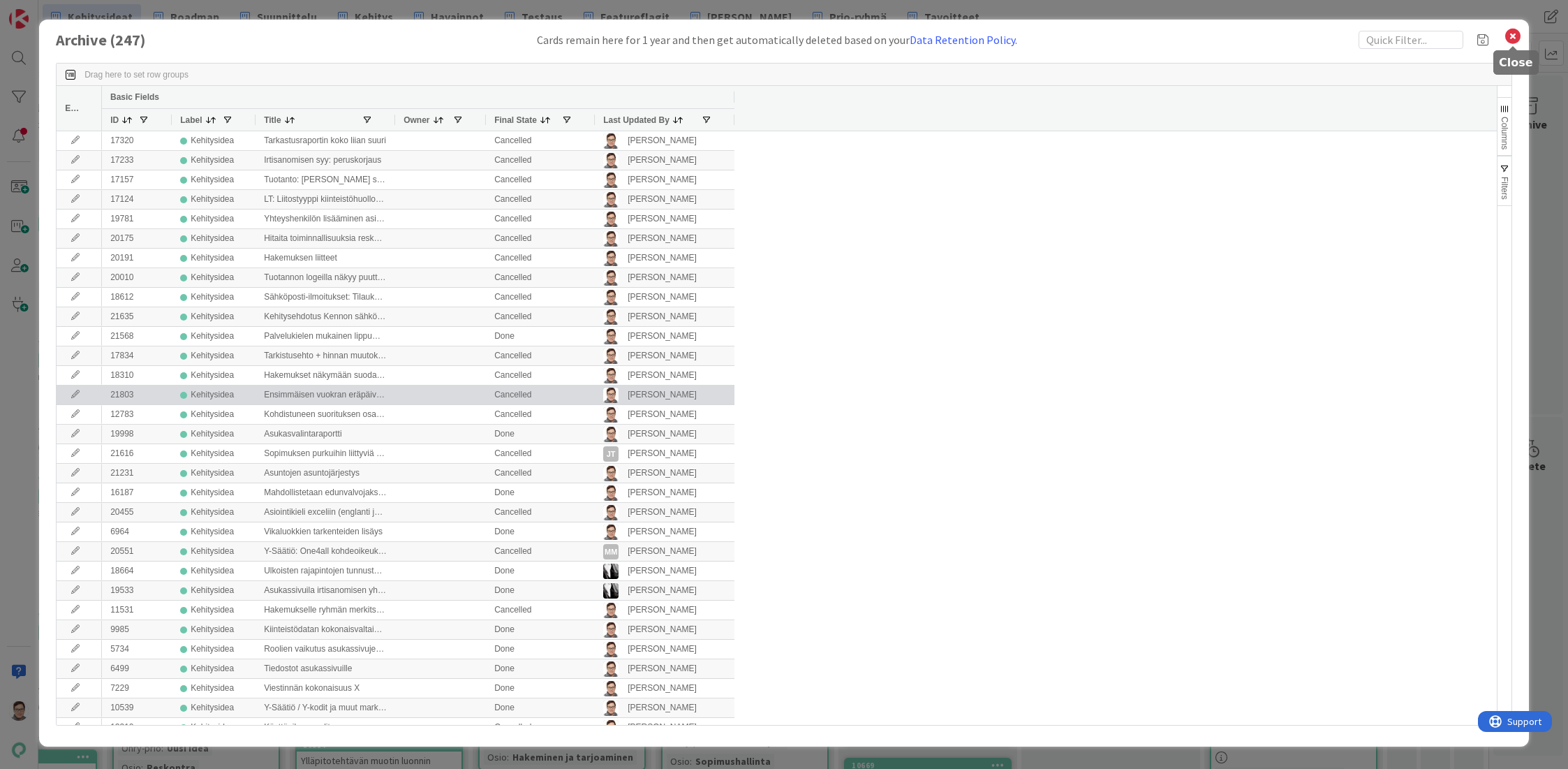
click at [1512, 35] on icon at bounding box center [1513, 36] width 19 height 19
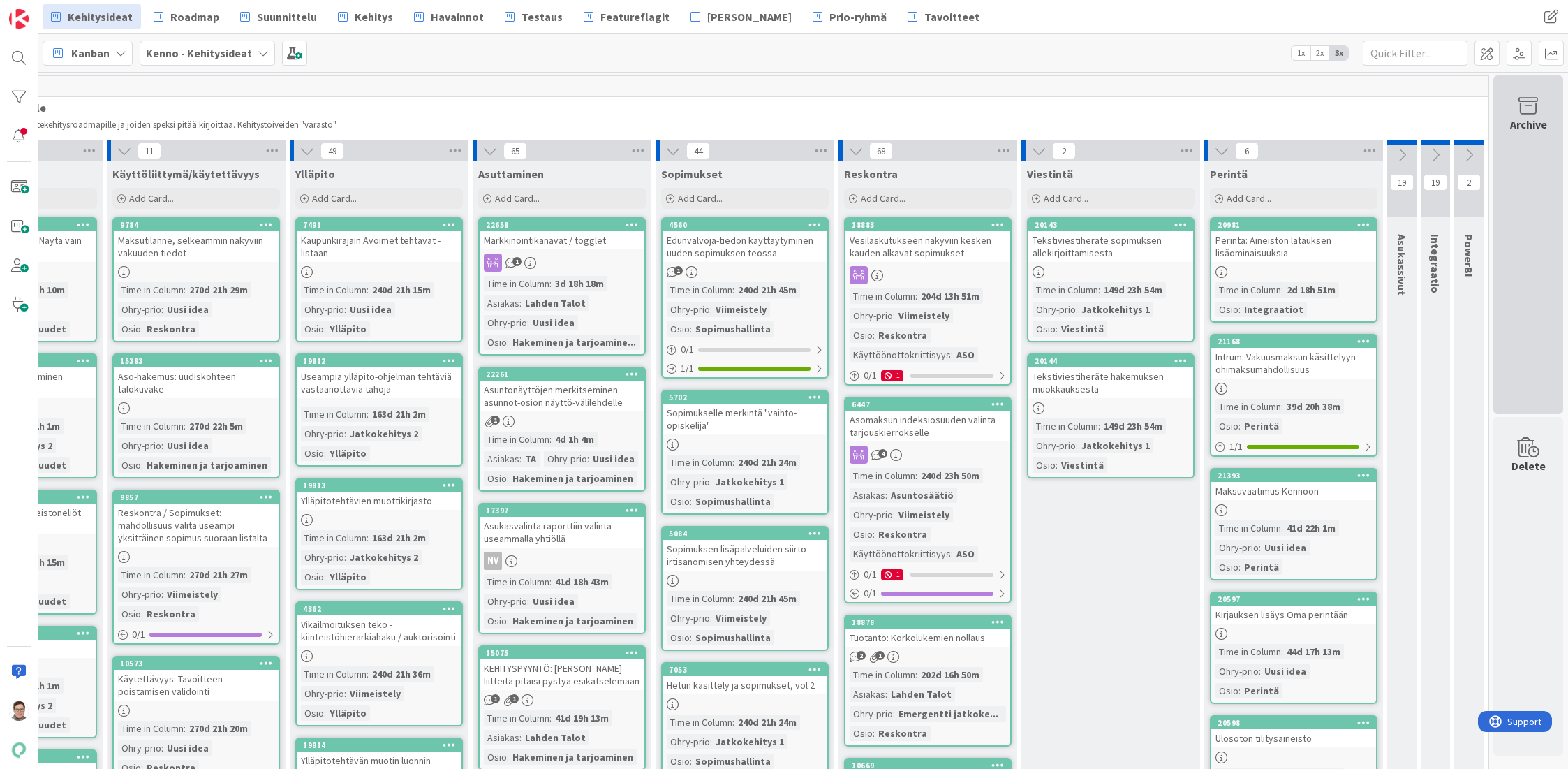
click at [1510, 190] on div "Archive" at bounding box center [1528, 245] width 70 height 339
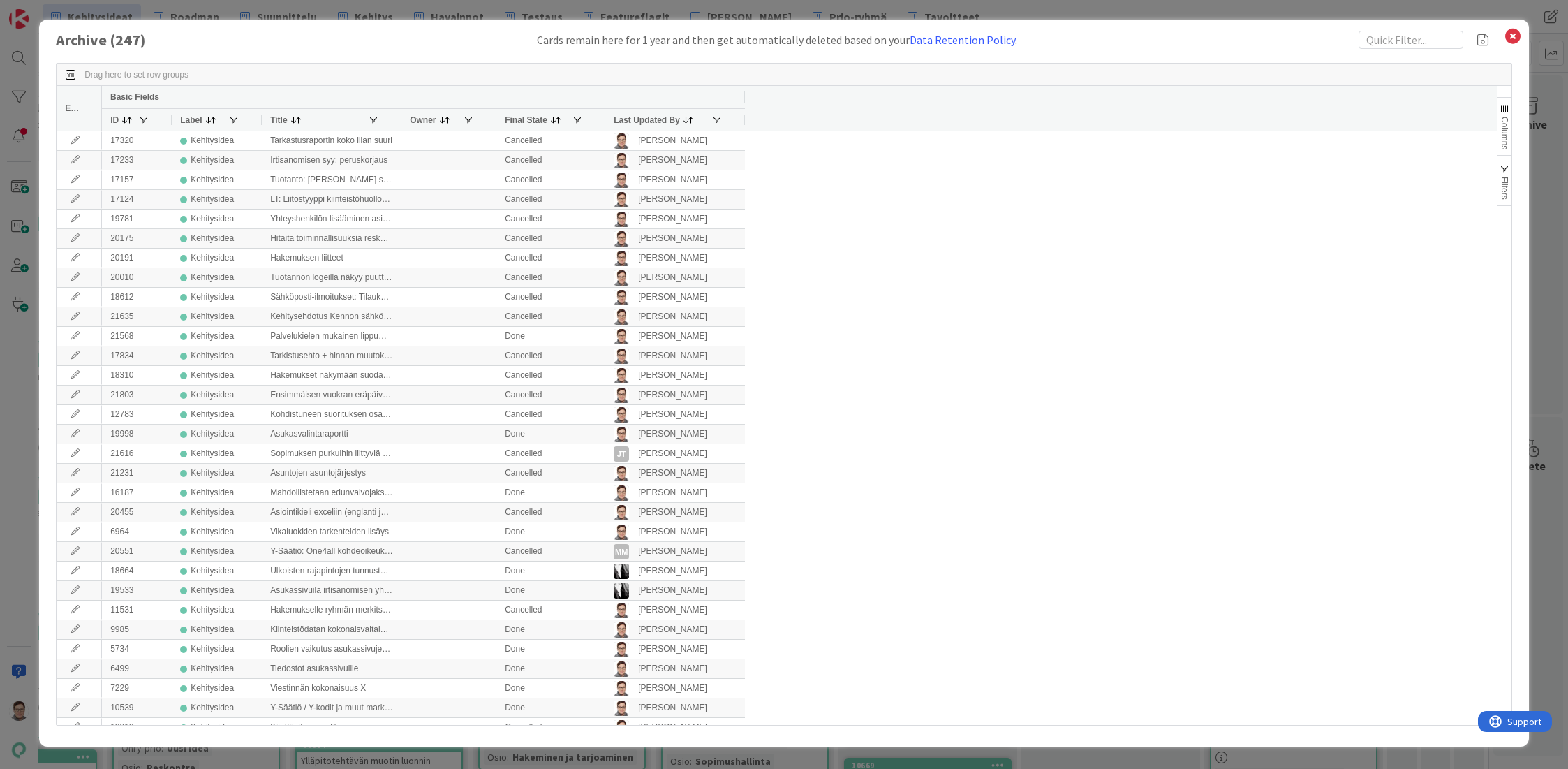
click at [648, 113] on div "Last Updated By" at bounding box center [662, 120] width 98 height 15
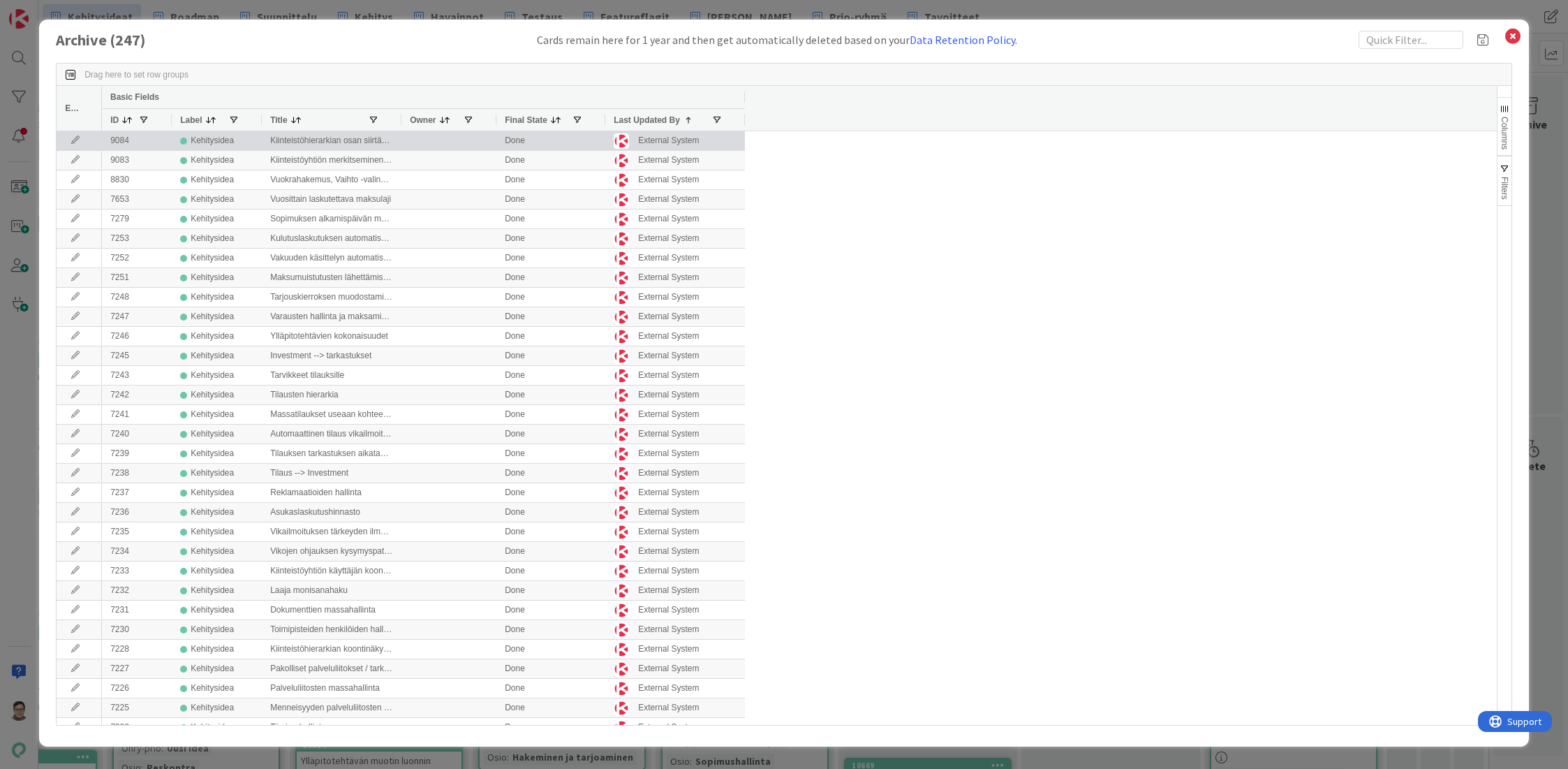
click at [70, 136] on div at bounding box center [79, 140] width 46 height 19
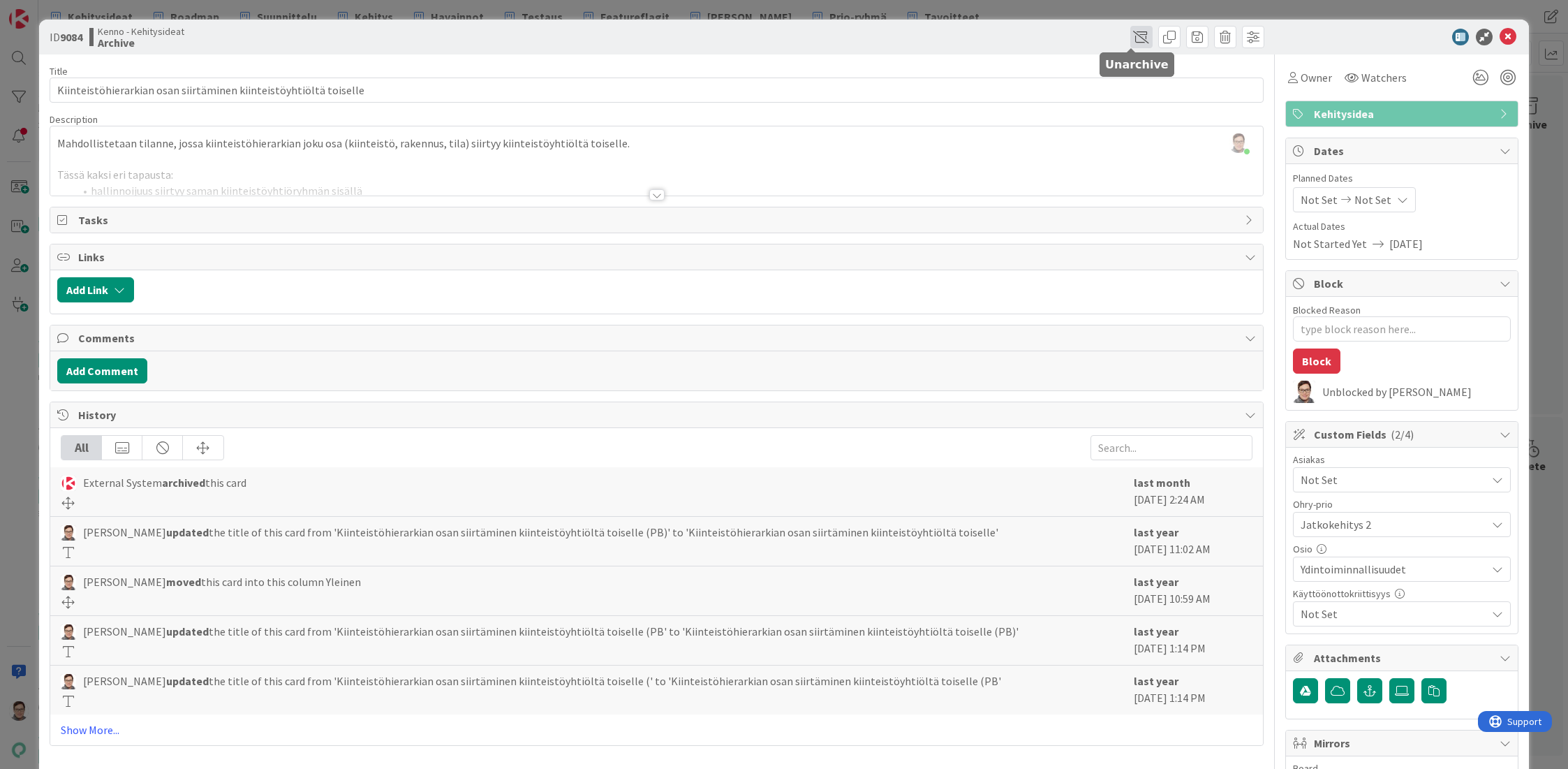
click at [1130, 39] on span at bounding box center [1141, 36] width 22 height 22
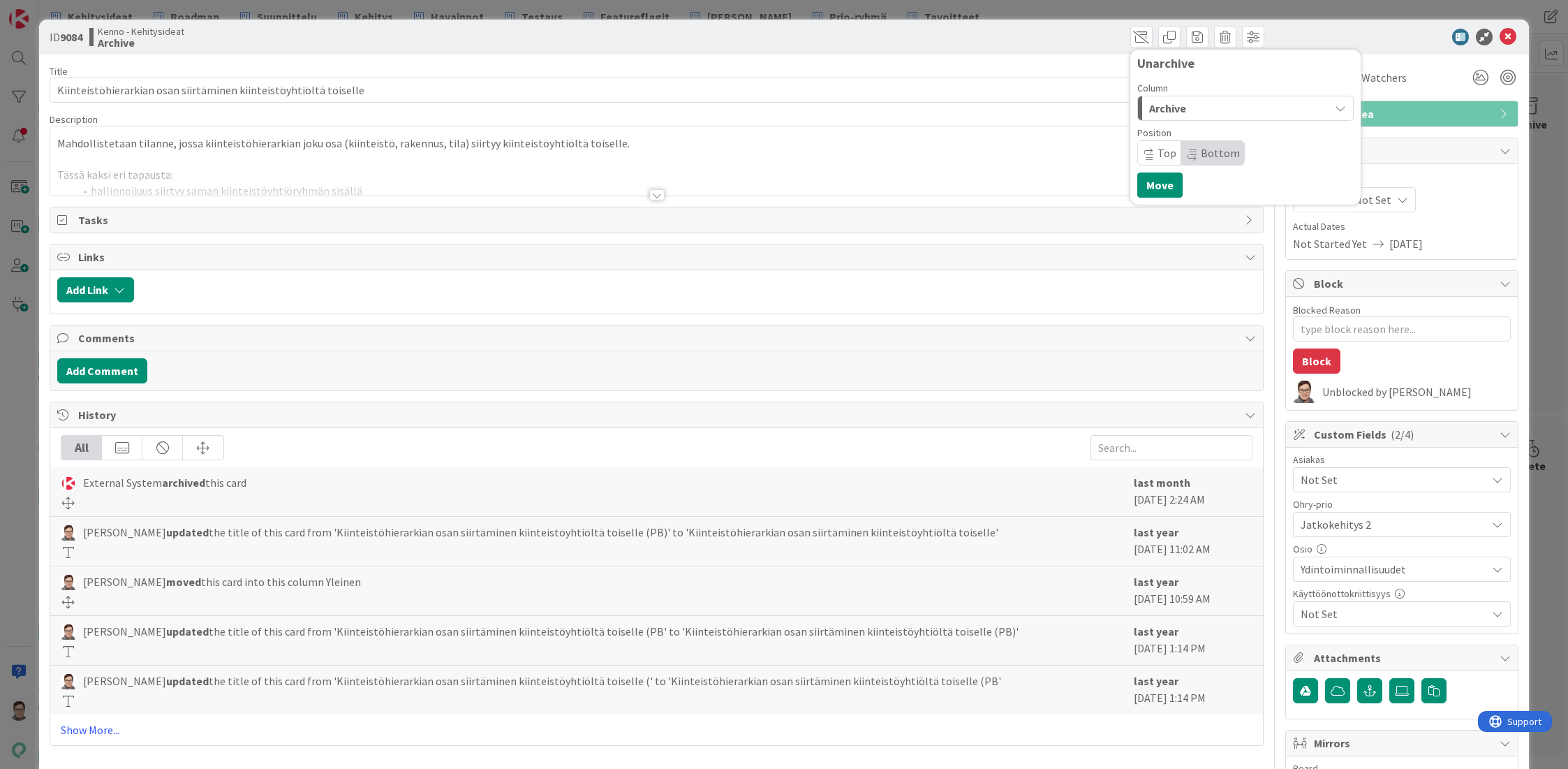
click at [1169, 106] on span "Archive" at bounding box center [1167, 108] width 37 height 19
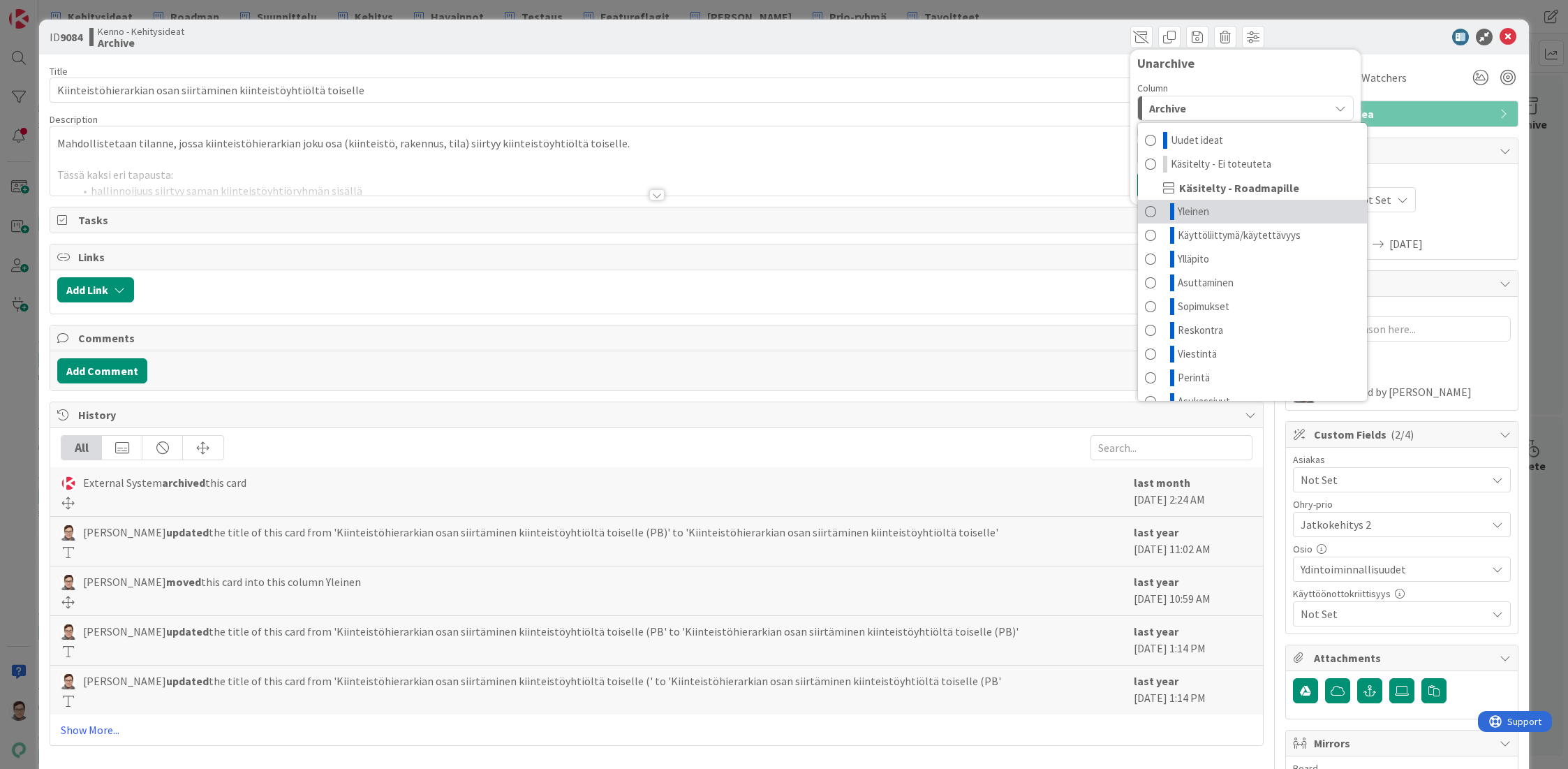
click at [1206, 213] on link "Yleinen" at bounding box center [1253, 211] width 229 height 23
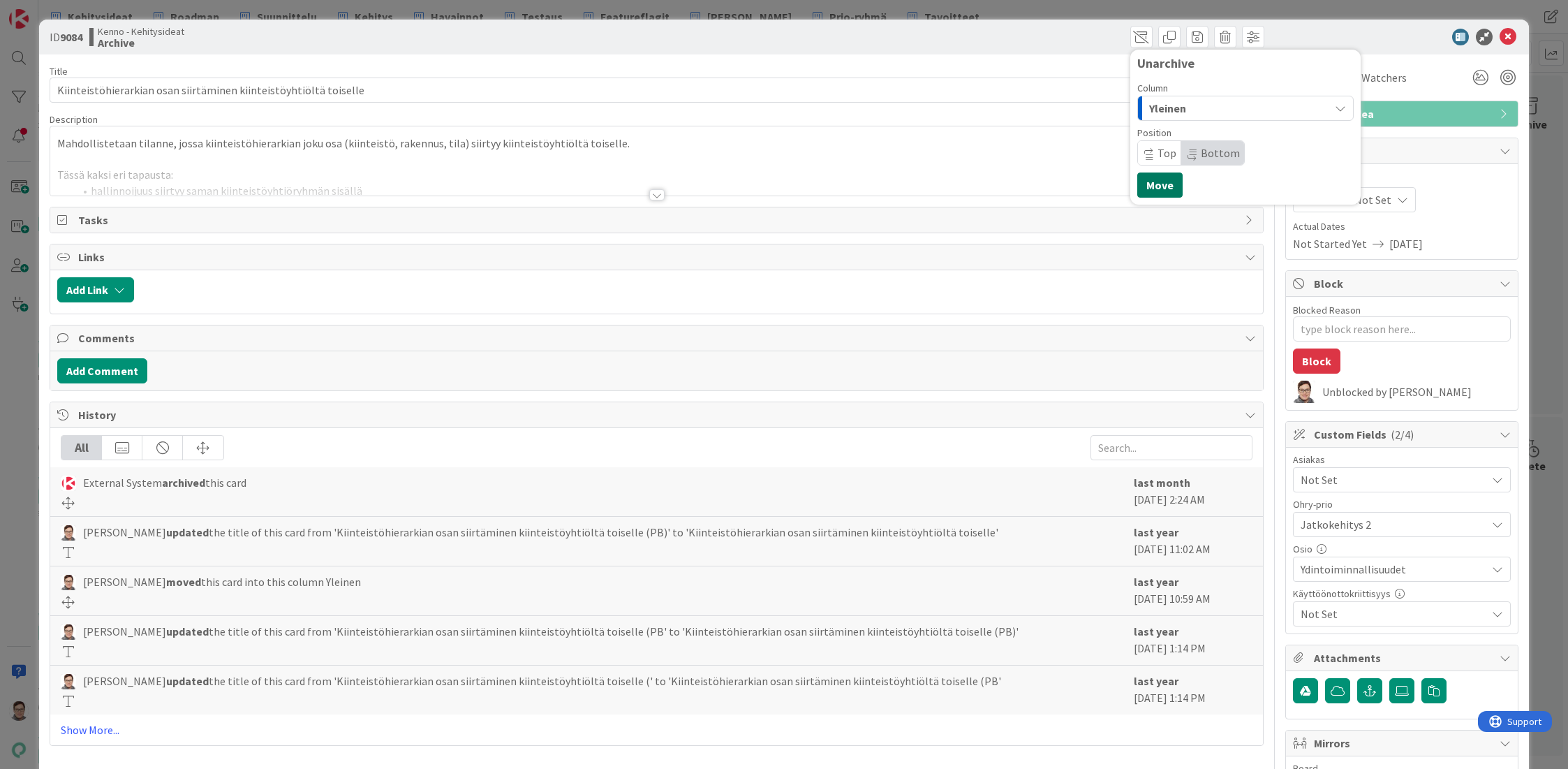
click at [1159, 192] on button "Move" at bounding box center [1160, 184] width 46 height 25
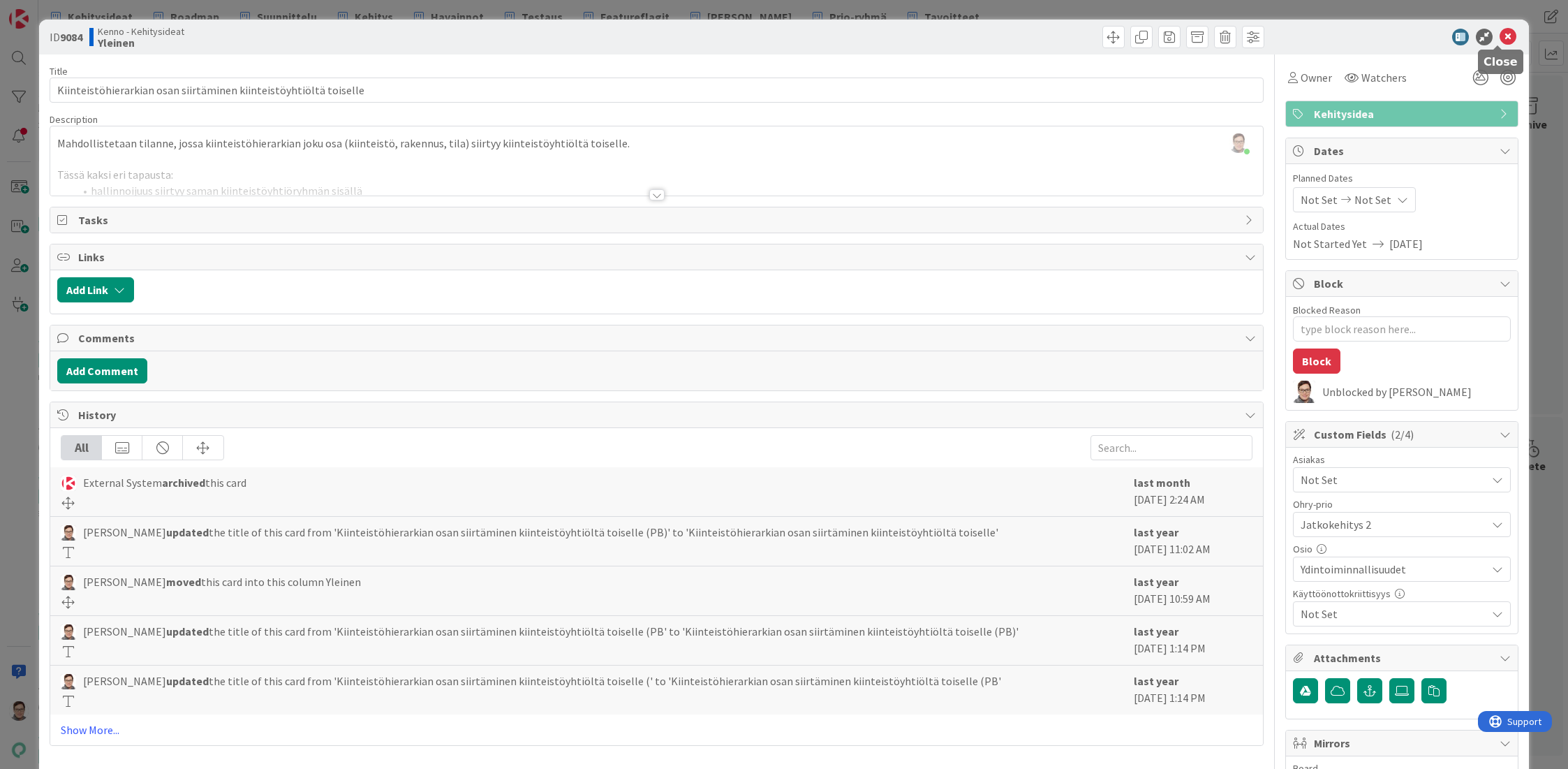
click at [1500, 39] on icon at bounding box center [1508, 37] width 17 height 17
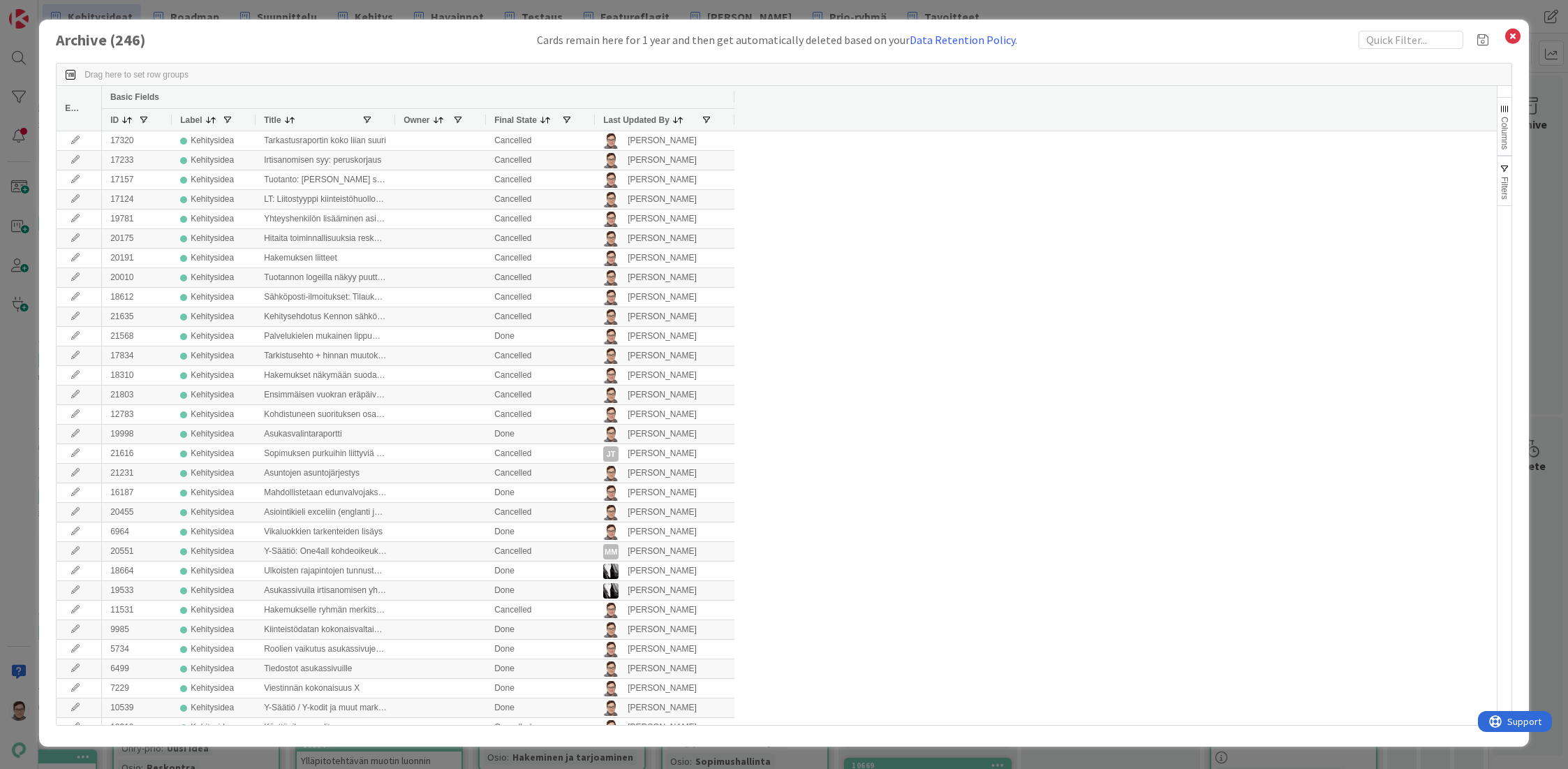
click at [628, 117] on span "Last Updated By" at bounding box center [636, 120] width 66 height 10
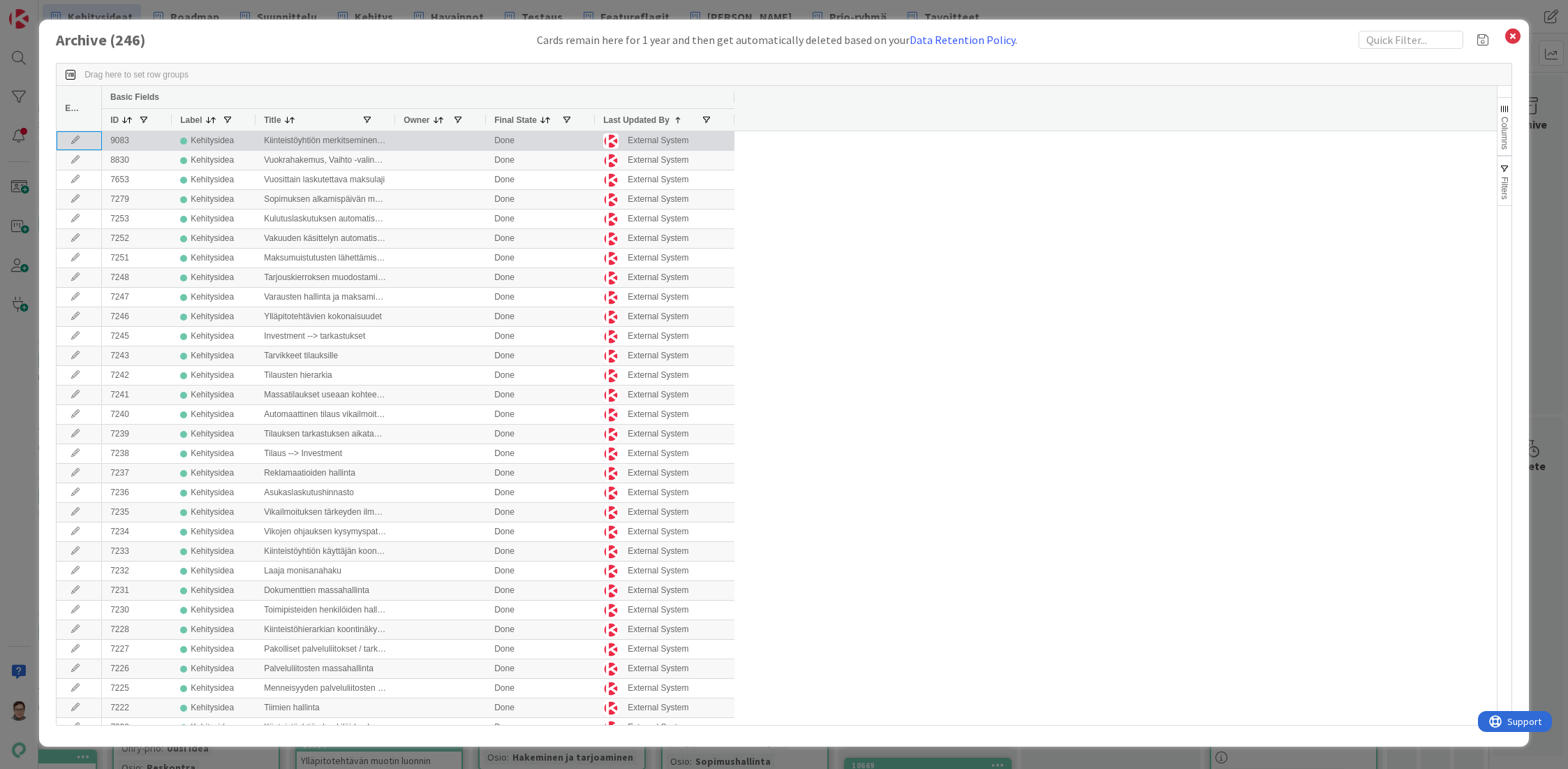
click at [68, 142] on icon at bounding box center [75, 140] width 21 height 9
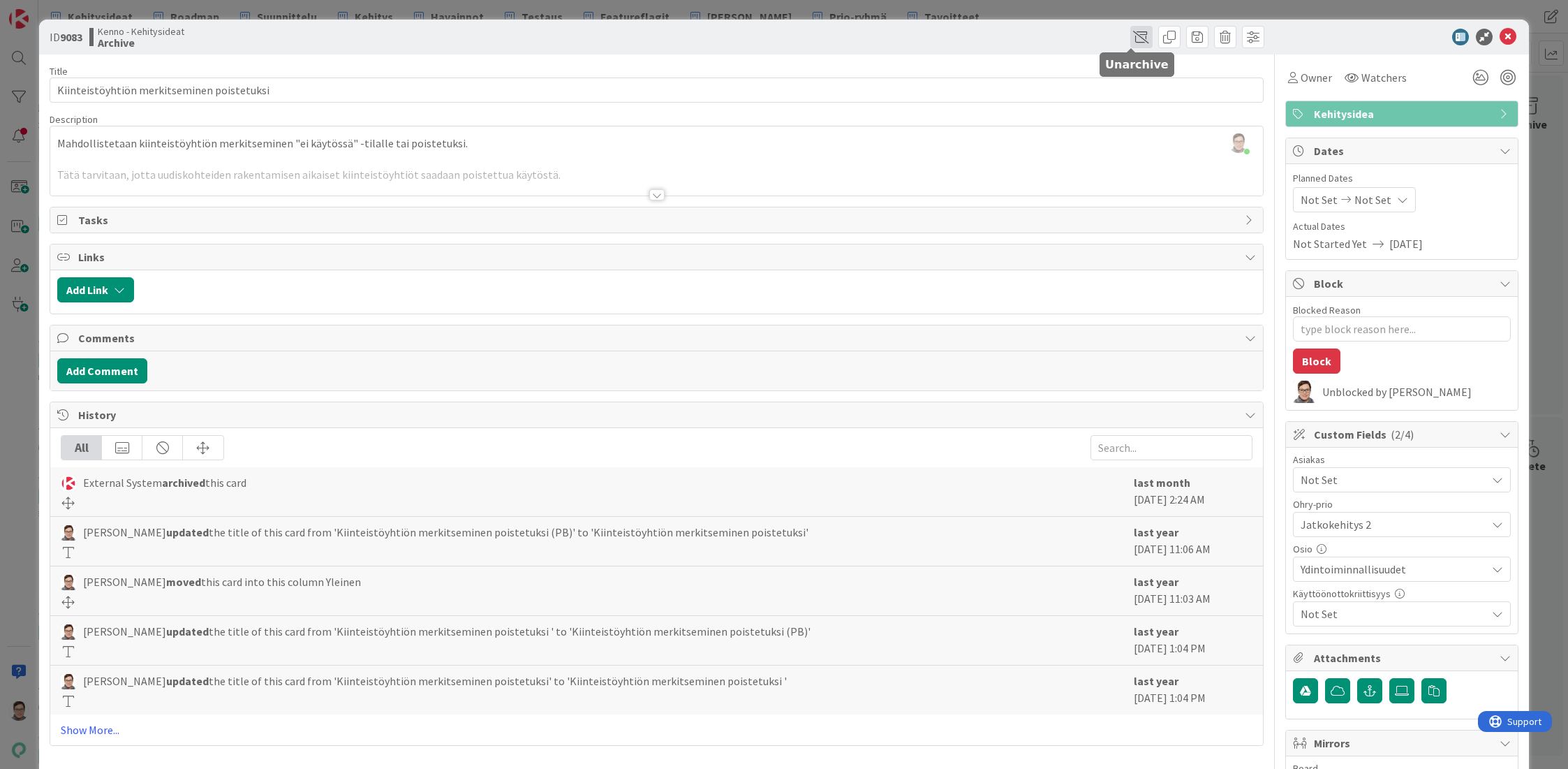
click at [1134, 35] on span at bounding box center [1141, 36] width 22 height 22
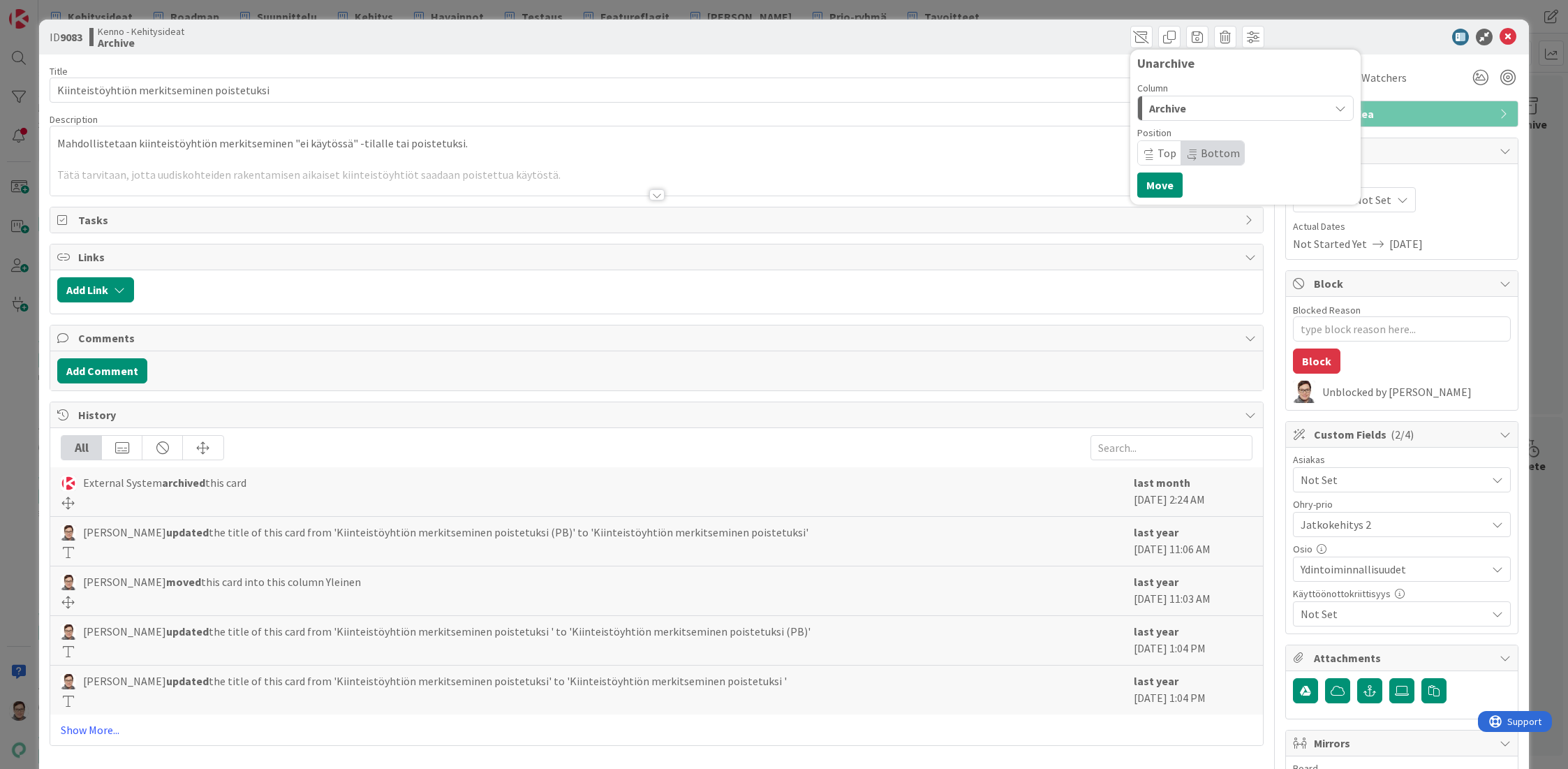
click at [1164, 110] on span "Archive" at bounding box center [1167, 108] width 37 height 19
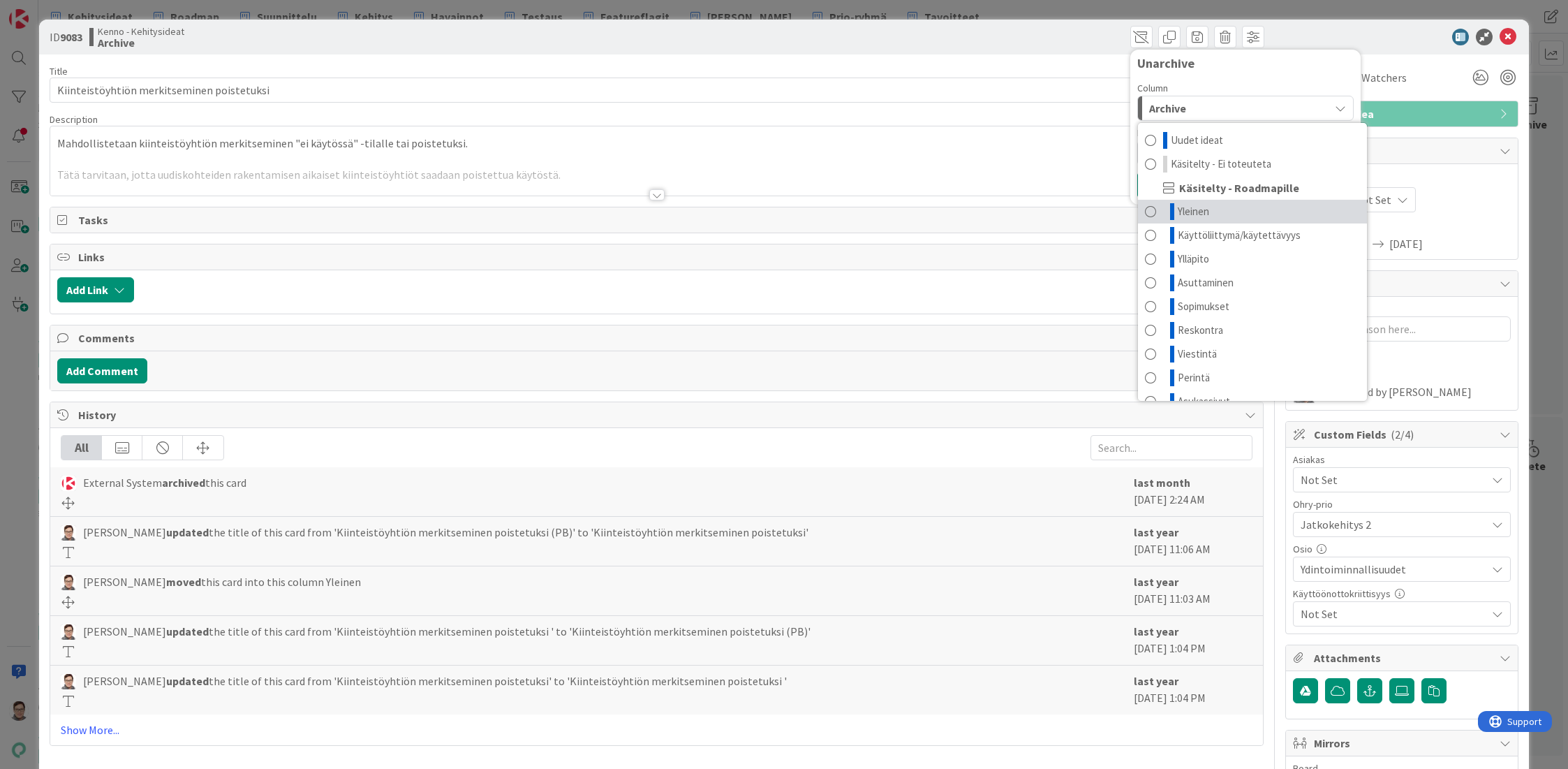
click at [1184, 208] on span "Yleinen" at bounding box center [1194, 211] width 31 height 17
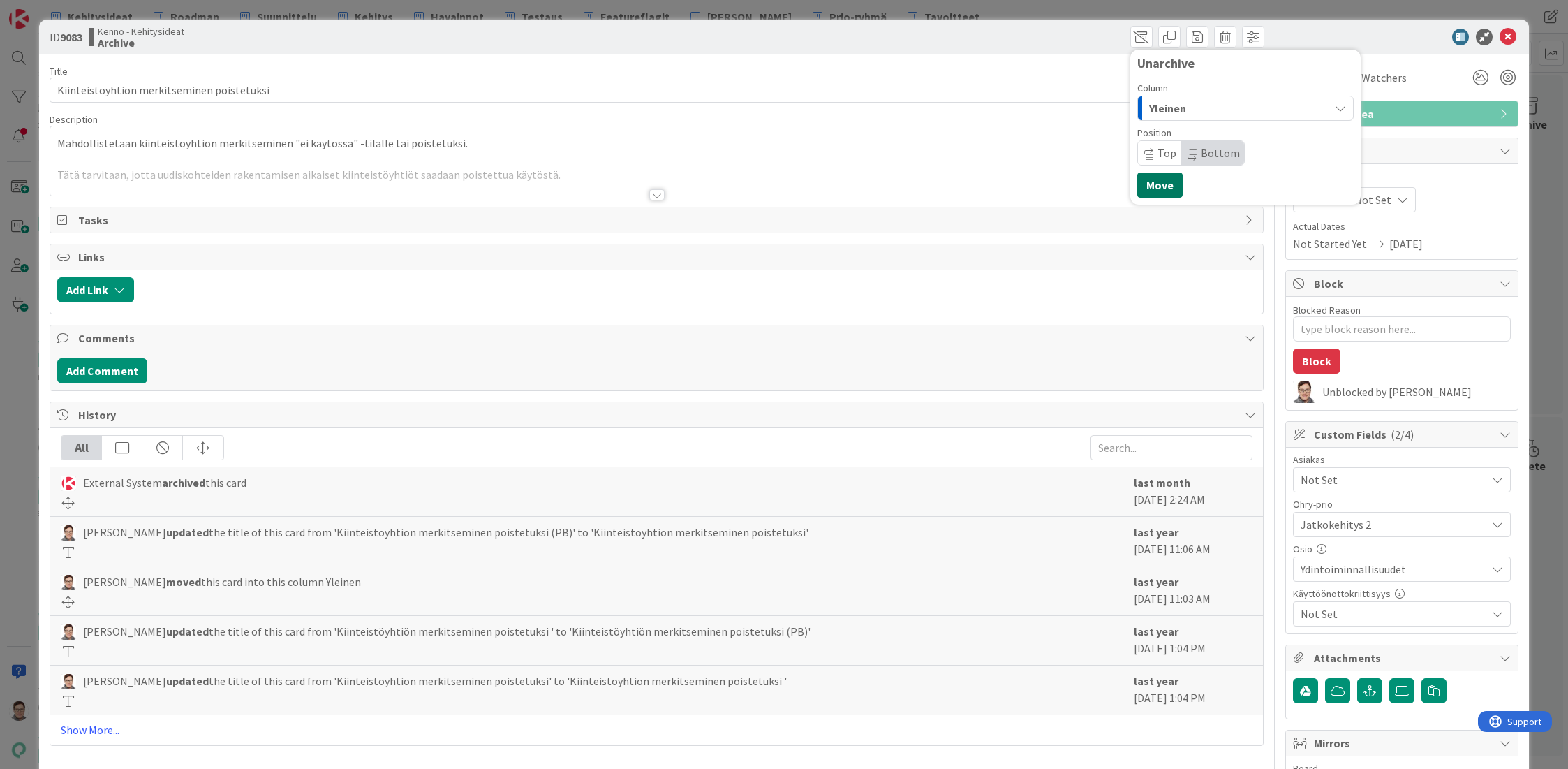
click at [1145, 177] on button "Move" at bounding box center [1160, 184] width 46 height 25
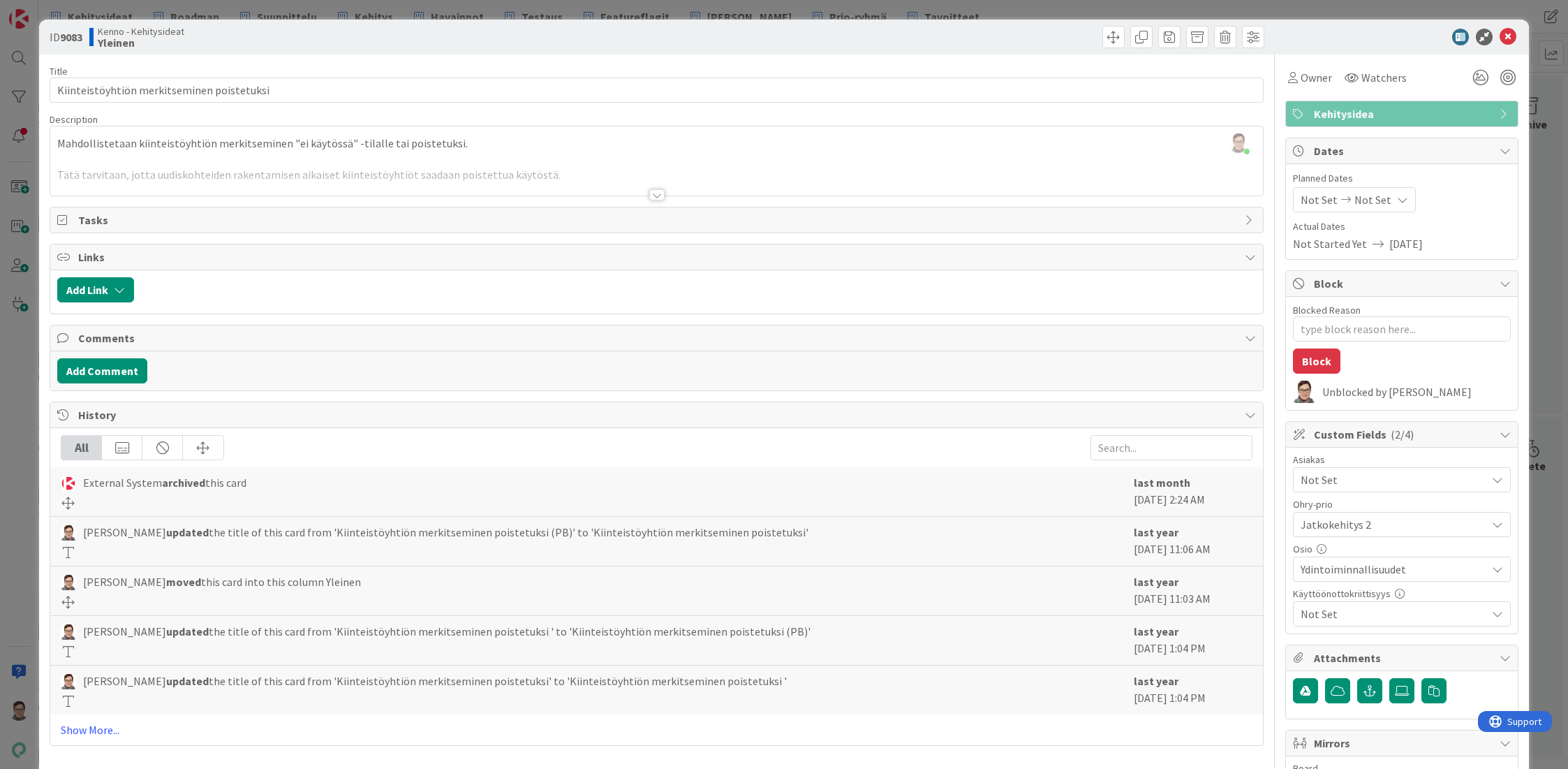
type textarea "x"
click at [1500, 36] on icon at bounding box center [1508, 37] width 17 height 17
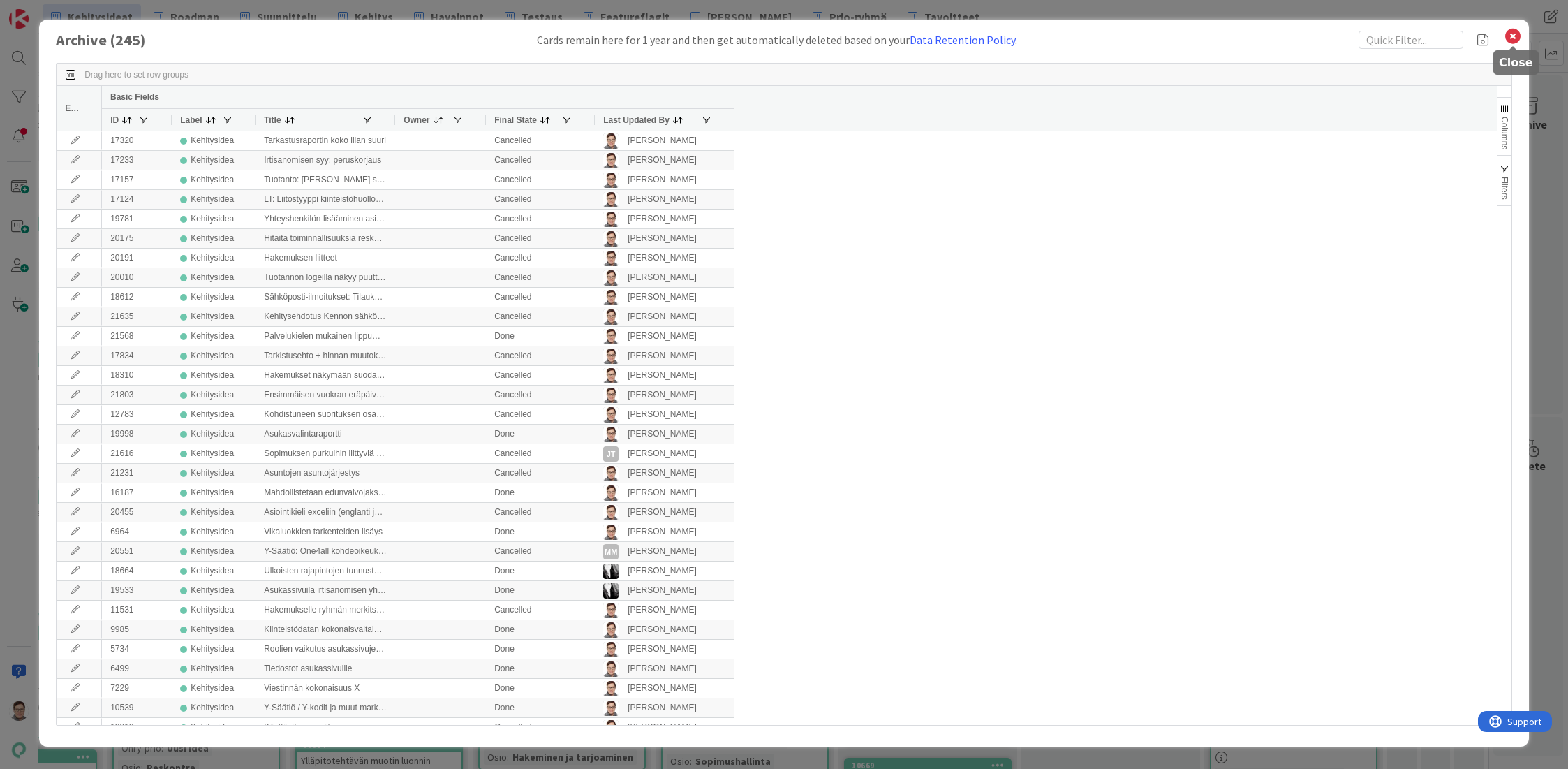
click at [1510, 36] on icon at bounding box center [1513, 36] width 19 height 19
